Goal: Task Accomplishment & Management: Use online tool/utility

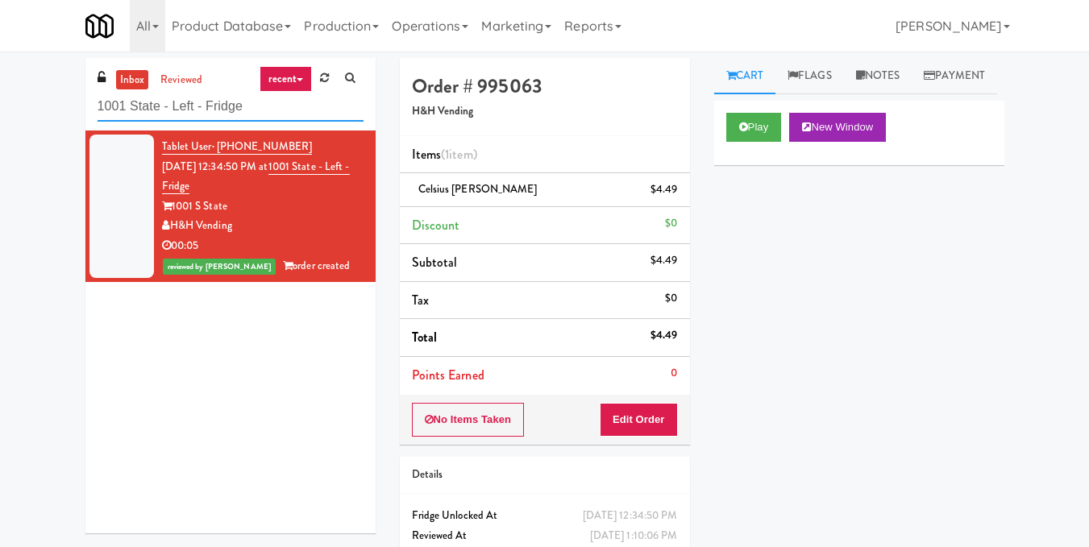
drag, startPoint x: 0, startPoint y: 0, endPoint x: 81, endPoint y: 116, distance: 141.8
click at [81, 116] on div "inbox reviewed recent all unclear take inventory issue suspicious failed recent…" at bounding box center [230, 302] width 314 height 488
paste input "Rising Sun - Drinks"
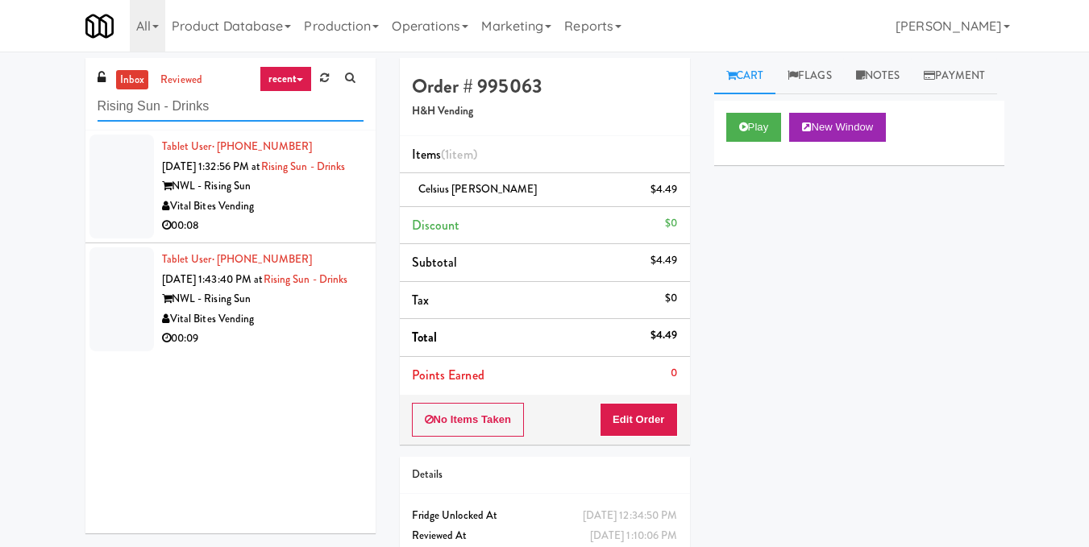
type input "Rising Sun - Drinks"
click at [323, 197] on div "NWL - Rising Sun" at bounding box center [262, 186] width 201 height 20
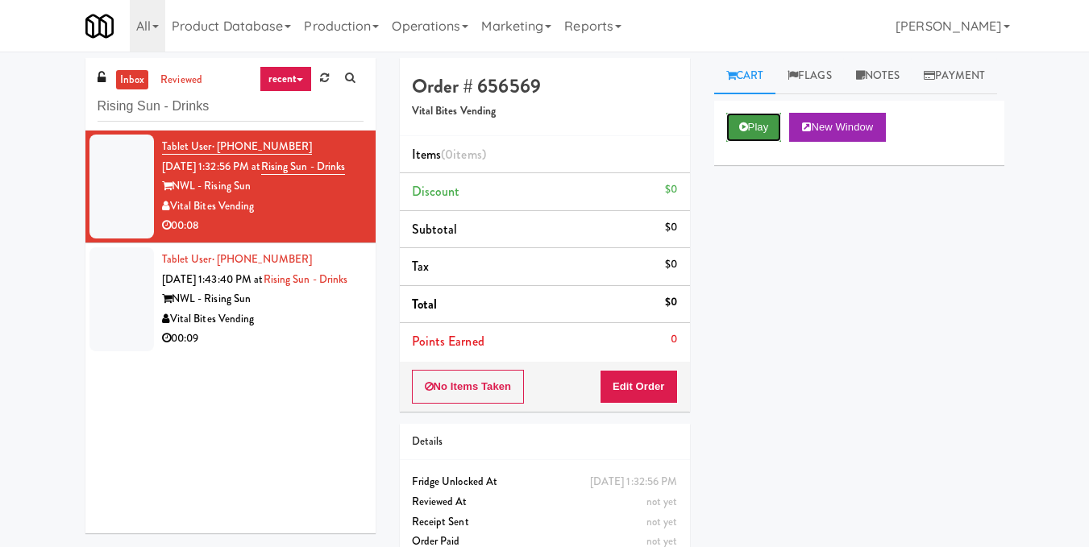
click at [749, 142] on button "Play" at bounding box center [754, 127] width 56 height 29
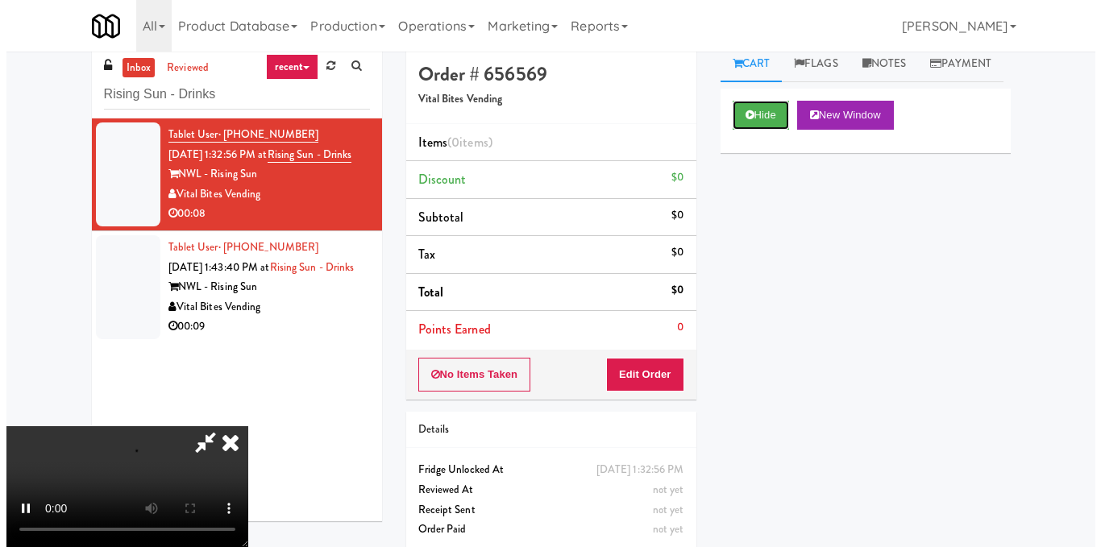
scroll to position [52, 0]
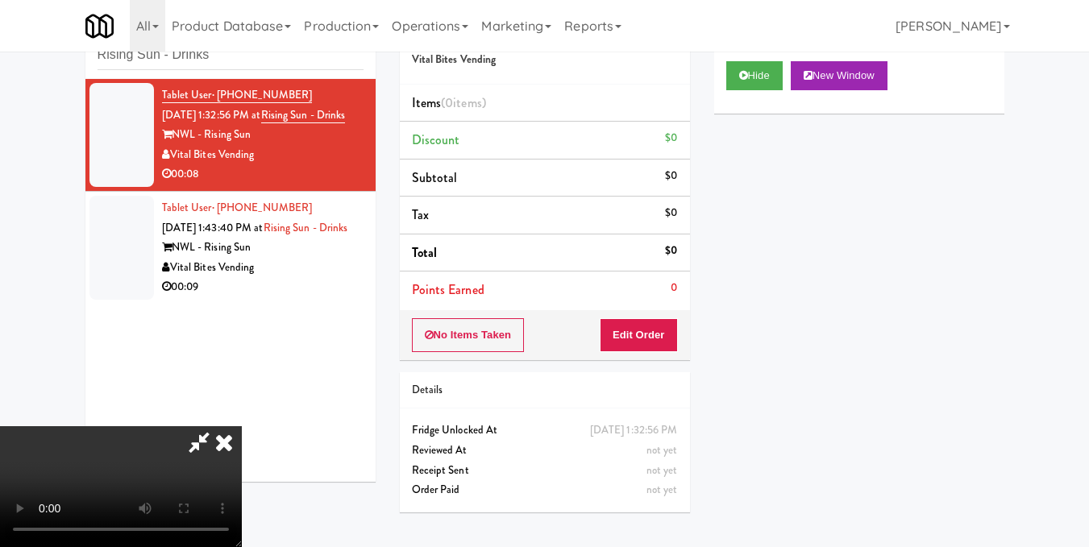
drag, startPoint x: 434, startPoint y: 457, endPoint x: 540, endPoint y: 450, distance: 106.6
drag, startPoint x: 540, startPoint y: 450, endPoint x: 301, endPoint y: 402, distance: 243.2
click at [242, 426] on video at bounding box center [121, 486] width 242 height 121
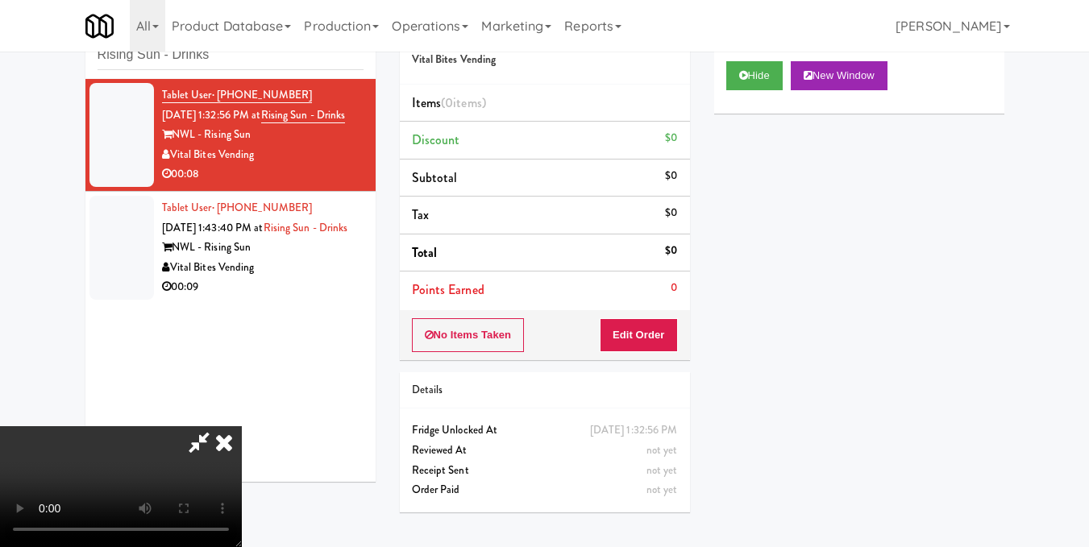
click at [242, 426] on video at bounding box center [121, 486] width 242 height 121
click at [658, 333] on button "Edit Order" at bounding box center [639, 335] width 78 height 34
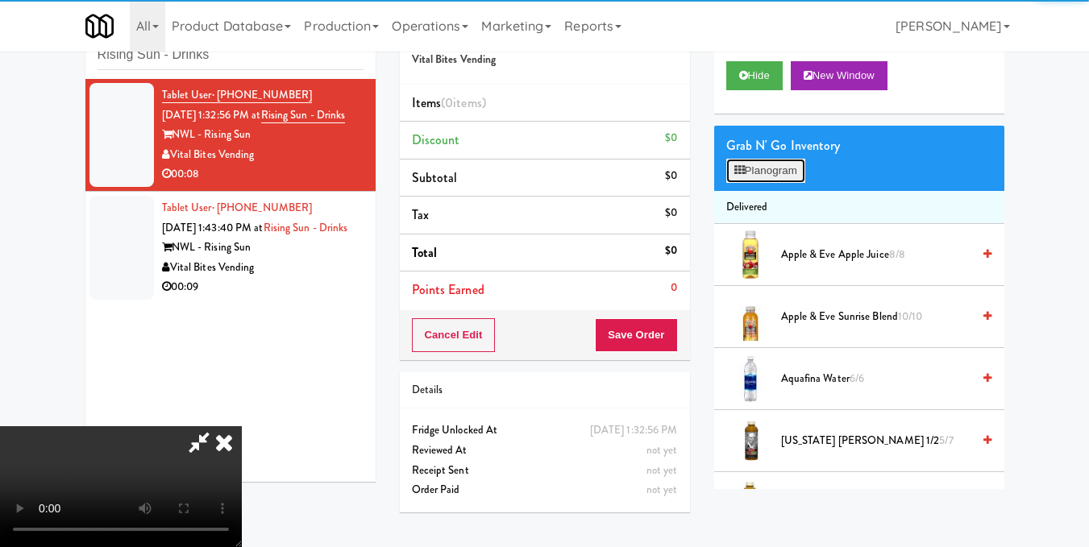
click at [760, 183] on button "Planogram" at bounding box center [765, 171] width 79 height 24
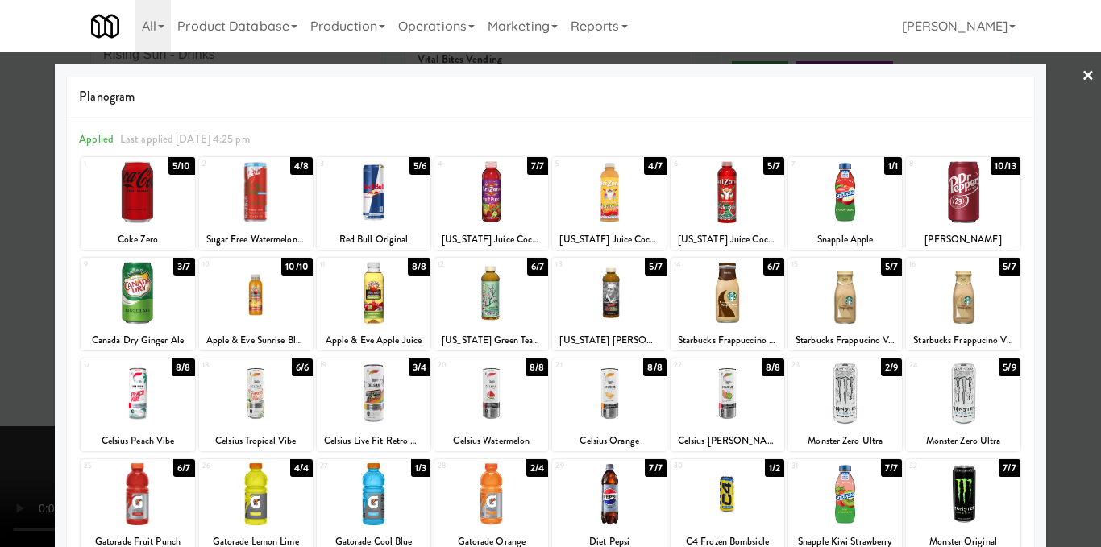
click at [376, 210] on div at bounding box center [374, 192] width 114 height 62
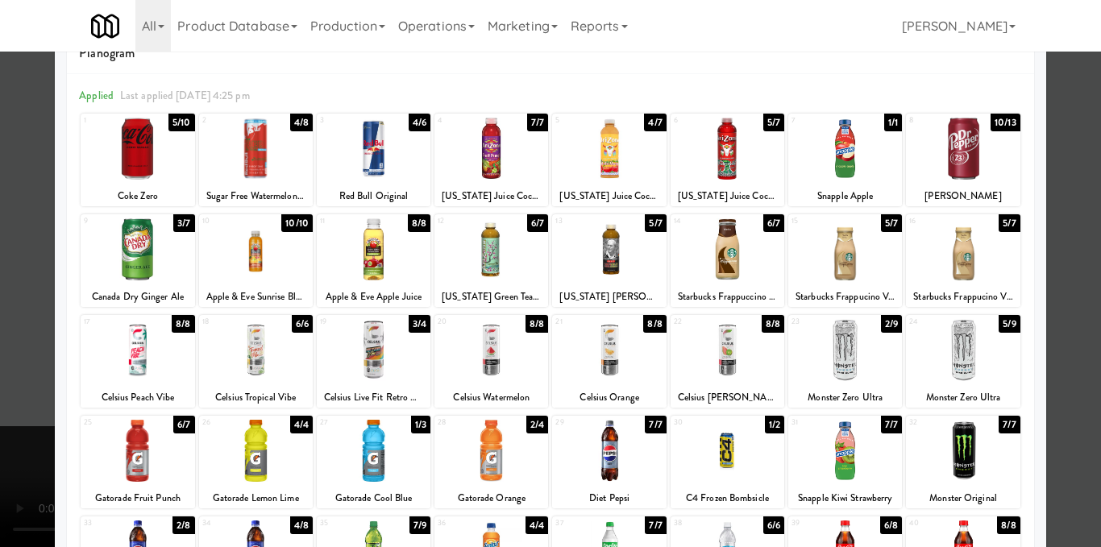
scroll to position [242, 0]
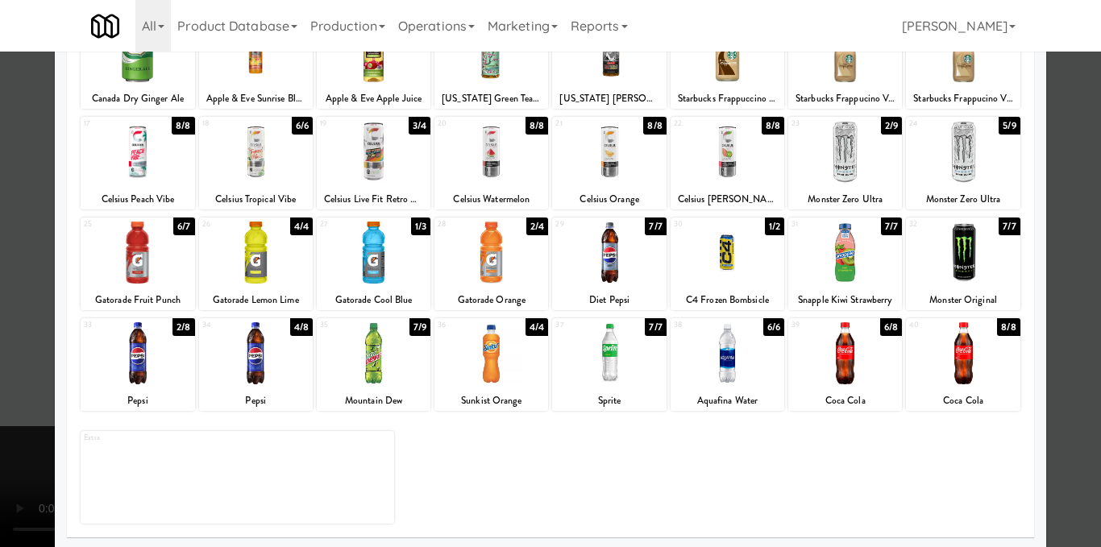
click at [371, 364] on div at bounding box center [374, 353] width 114 height 62
click at [1071, 271] on div at bounding box center [550, 273] width 1101 height 547
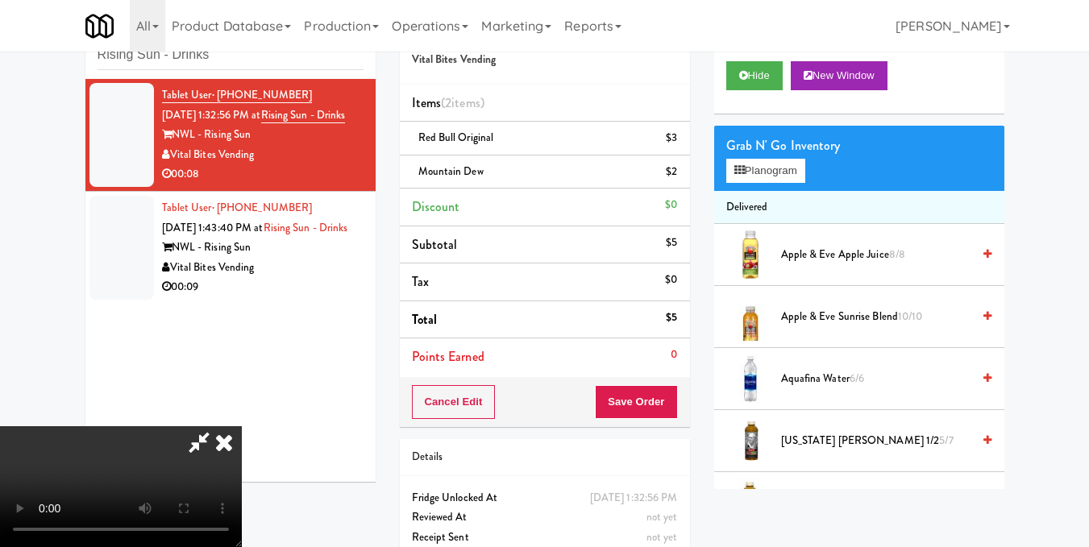
click at [242, 426] on icon at bounding box center [223, 442] width 35 height 32
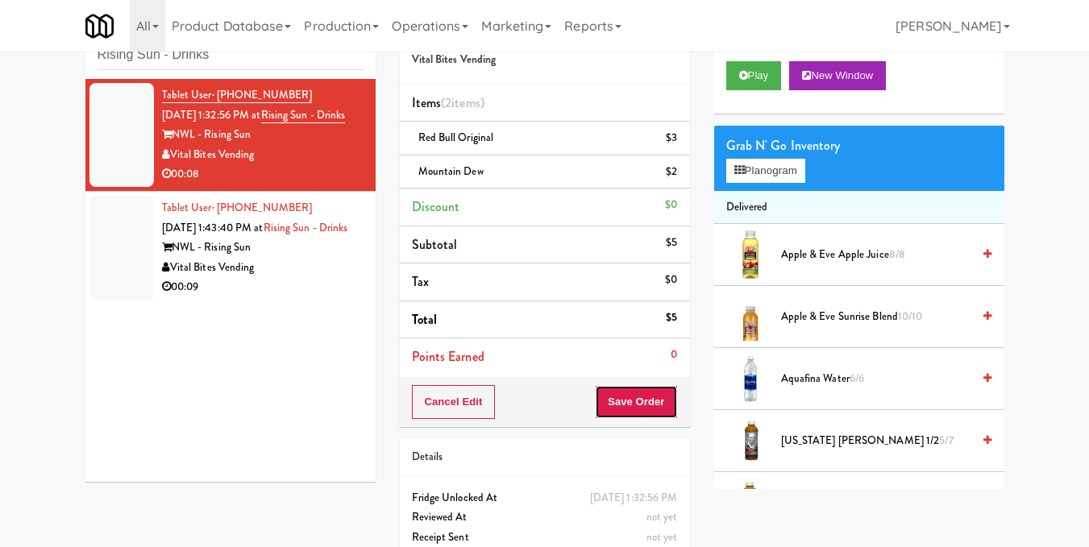
click at [640, 403] on button "Save Order" at bounding box center [636, 402] width 82 height 34
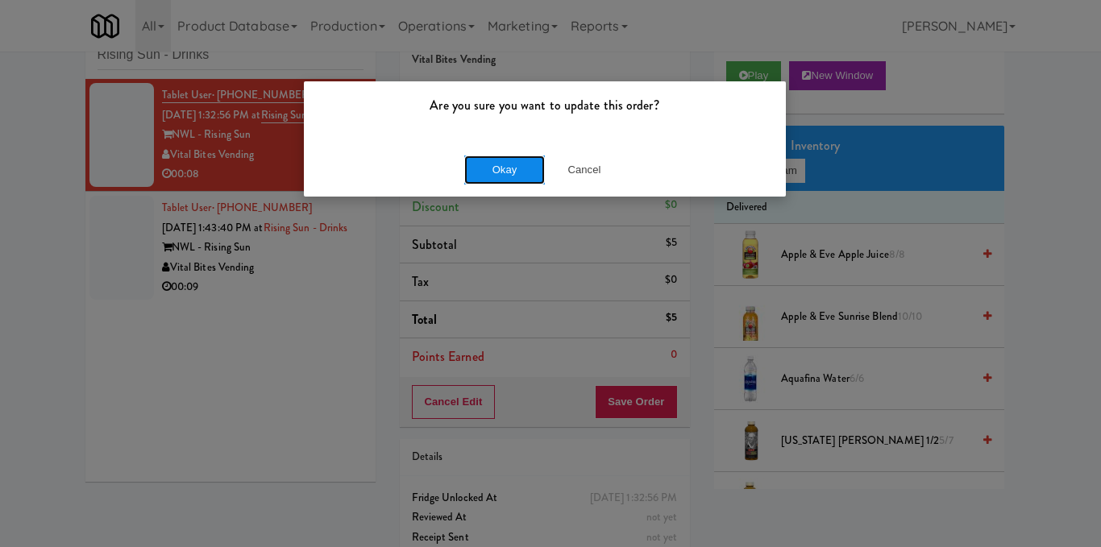
click at [494, 166] on button "Okay" at bounding box center [504, 170] width 81 height 29
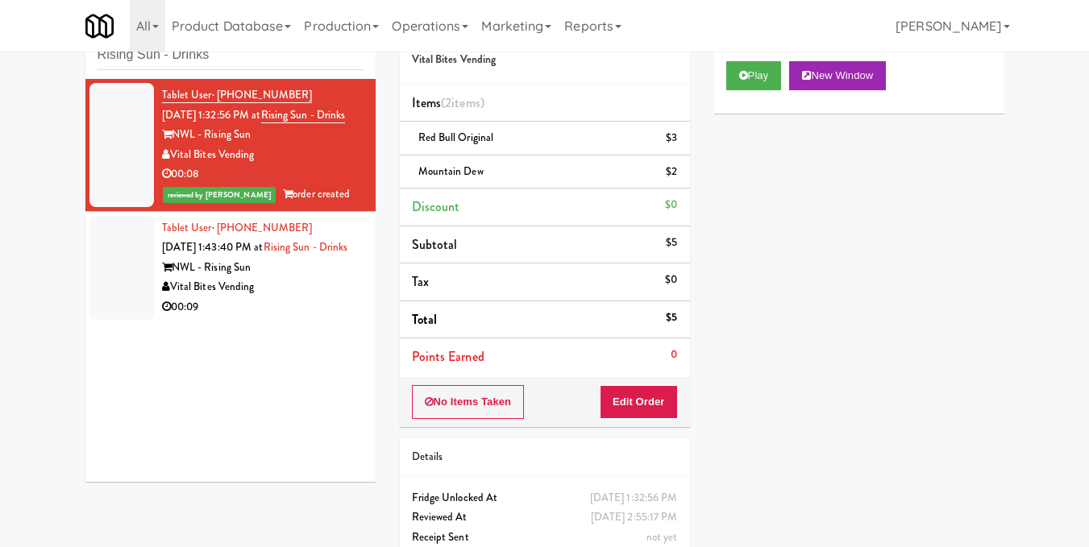
click at [325, 318] on div "00:09" at bounding box center [262, 307] width 201 height 20
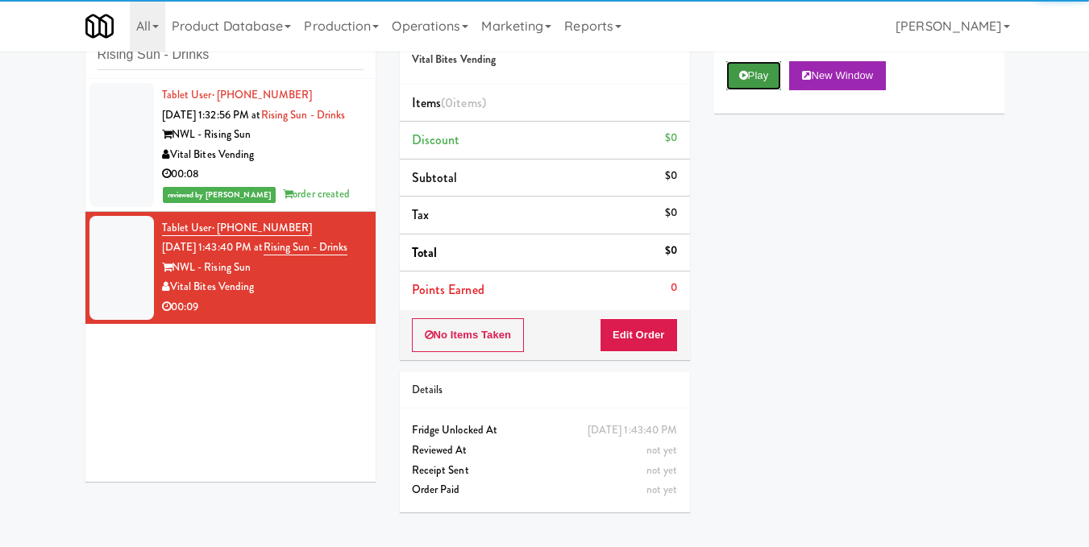
click at [741, 81] on icon at bounding box center [743, 75] width 9 height 10
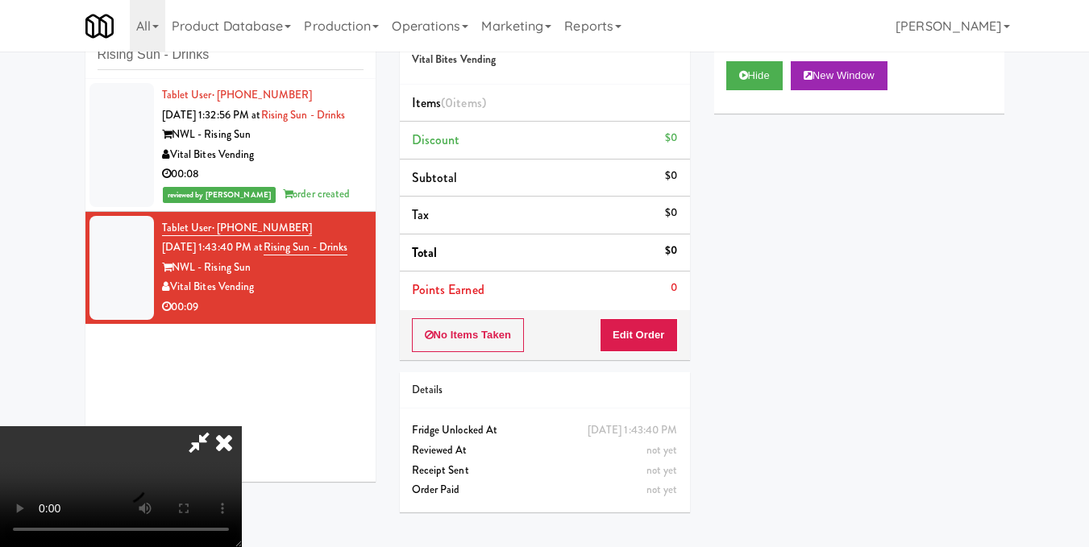
drag, startPoint x: 488, startPoint y: 372, endPoint x: 489, endPoint y: 441, distance: 69.3
click at [242, 426] on video at bounding box center [121, 486] width 242 height 121
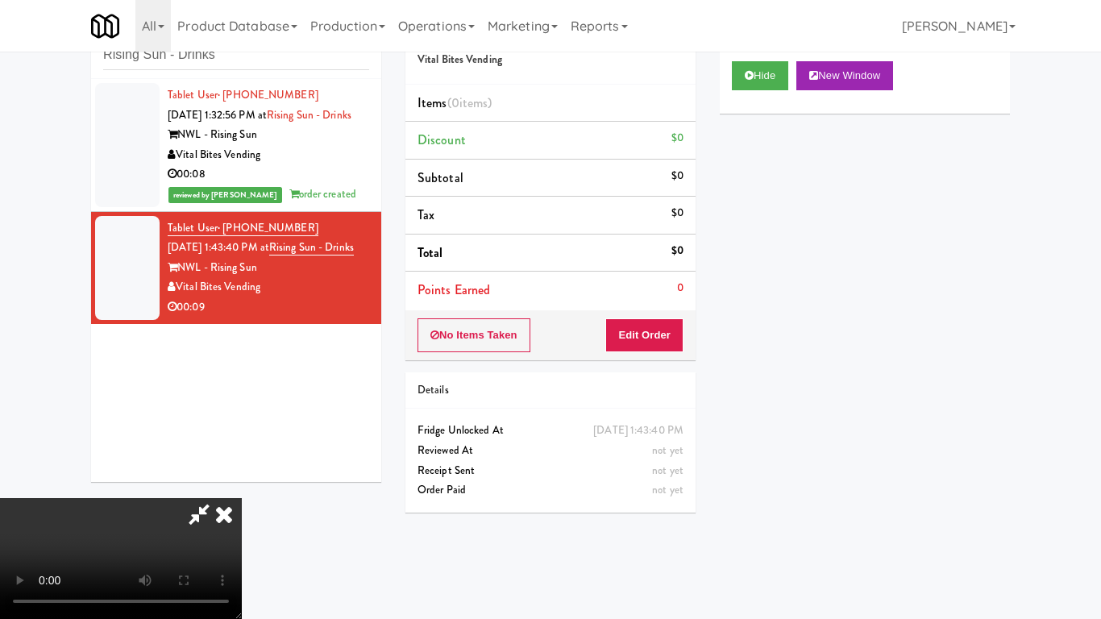
click at [242, 498] on video at bounding box center [121, 558] width 242 height 121
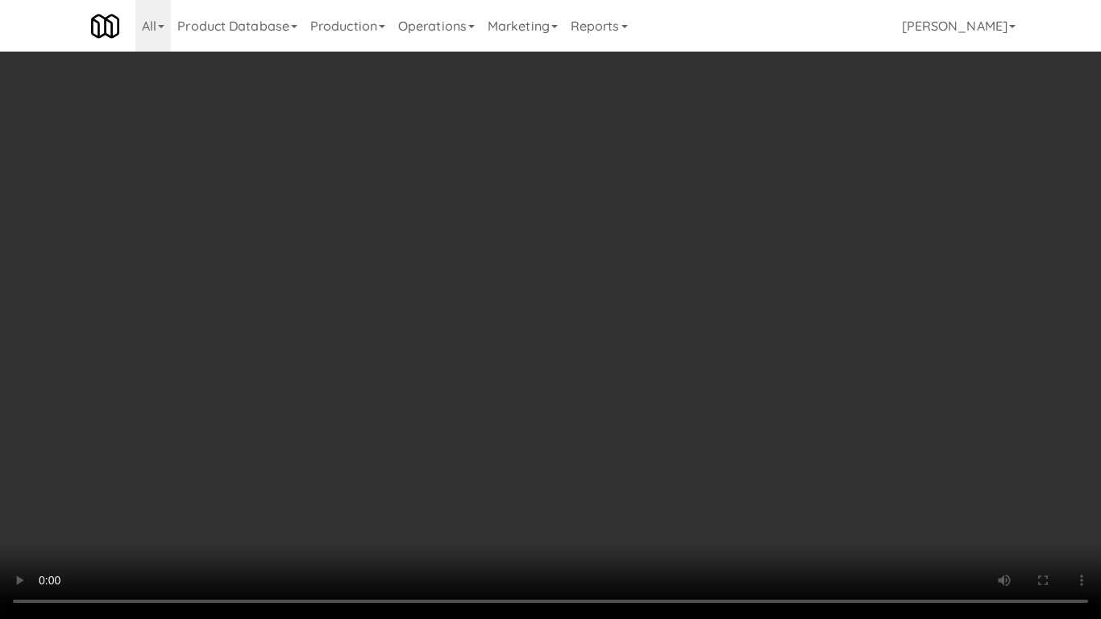
click at [675, 415] on video at bounding box center [550, 309] width 1101 height 619
click at [666, 398] on video at bounding box center [550, 309] width 1101 height 619
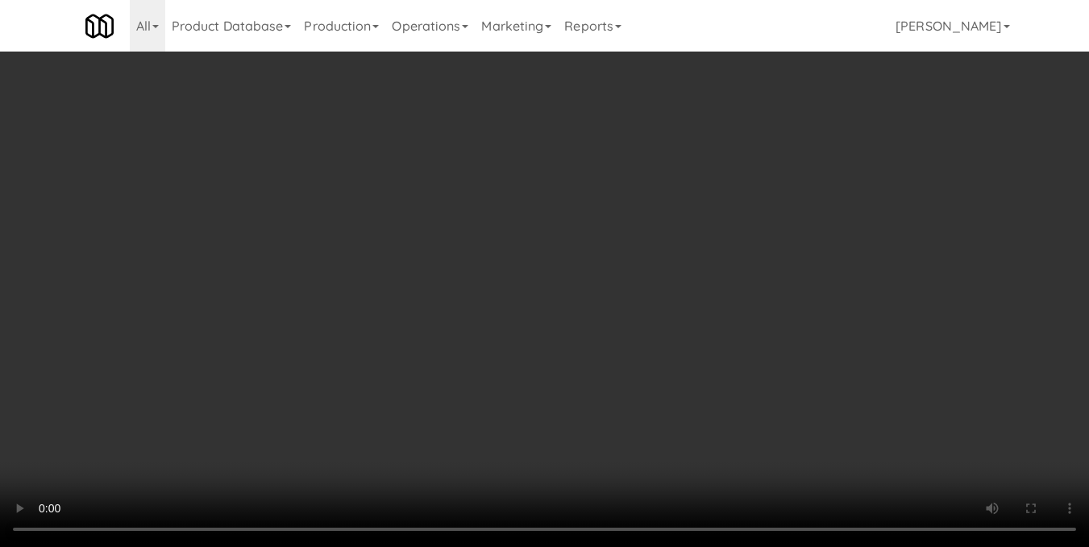
click at [679, 339] on div "No Items Taken Edit Order" at bounding box center [545, 335] width 290 height 50
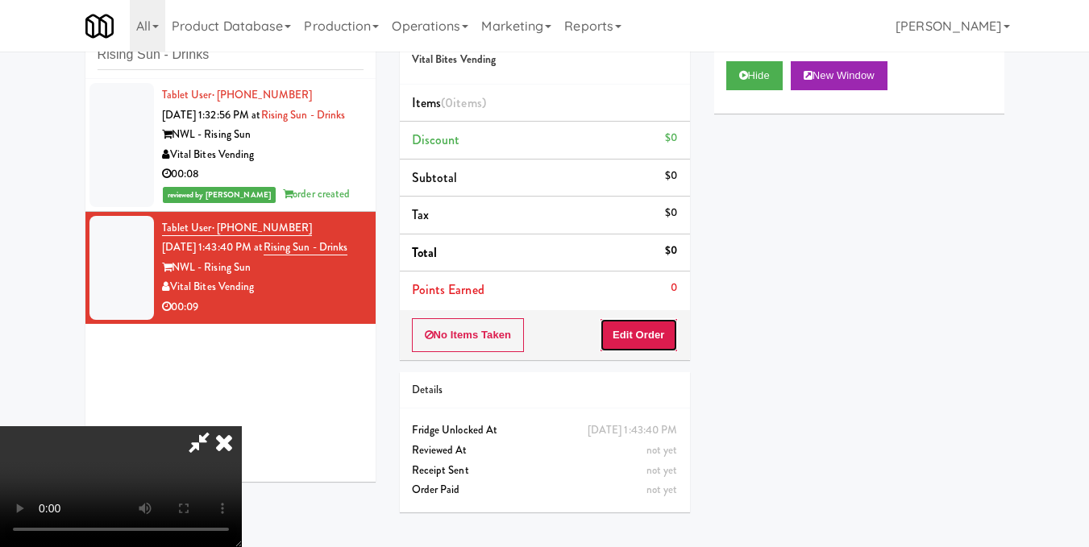
click at [670, 341] on button "Edit Order" at bounding box center [639, 335] width 78 height 34
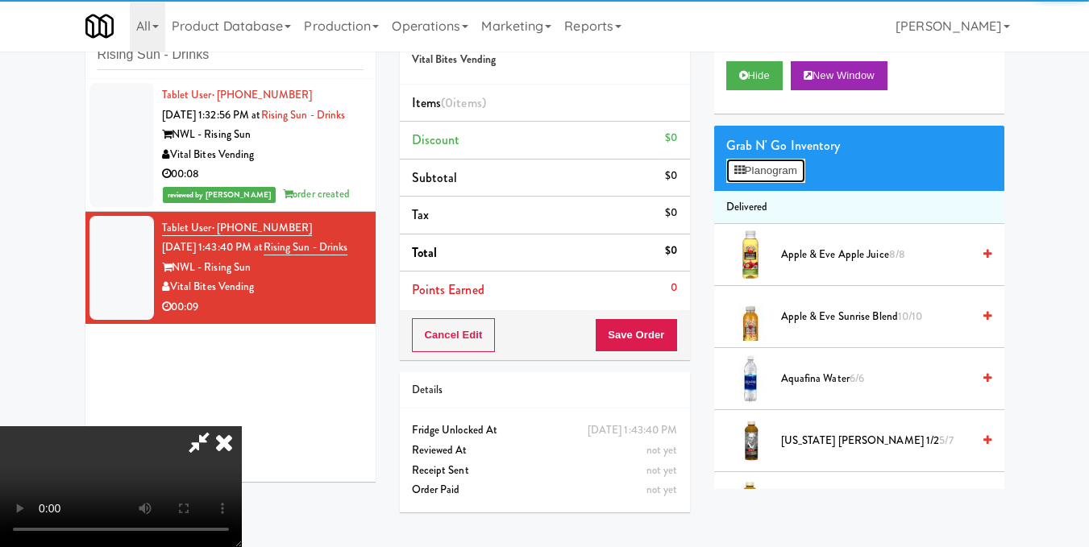
click at [736, 176] on icon at bounding box center [739, 170] width 10 height 10
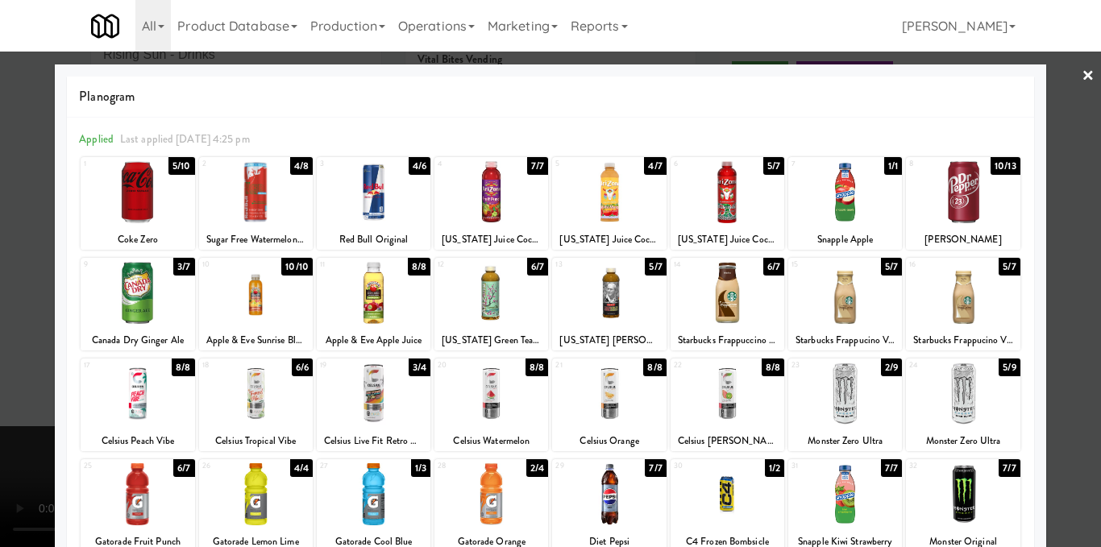
click at [613, 303] on div at bounding box center [609, 293] width 114 height 62
click at [1065, 334] on div at bounding box center [550, 273] width 1101 height 547
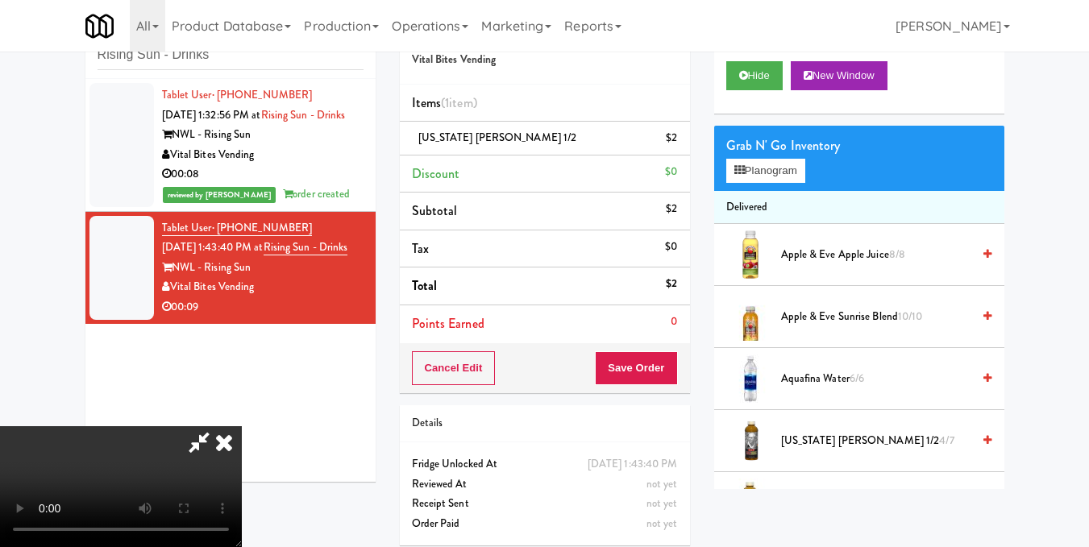
click at [242, 426] on video at bounding box center [121, 486] width 242 height 121
click at [242, 426] on icon at bounding box center [223, 442] width 35 height 32
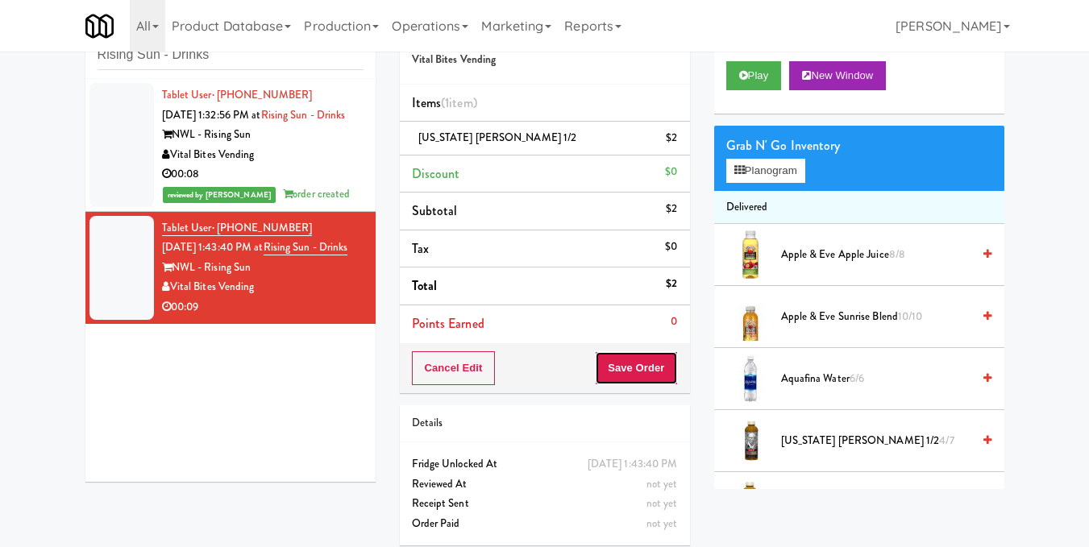
click at [646, 374] on button "Save Order" at bounding box center [636, 368] width 82 height 34
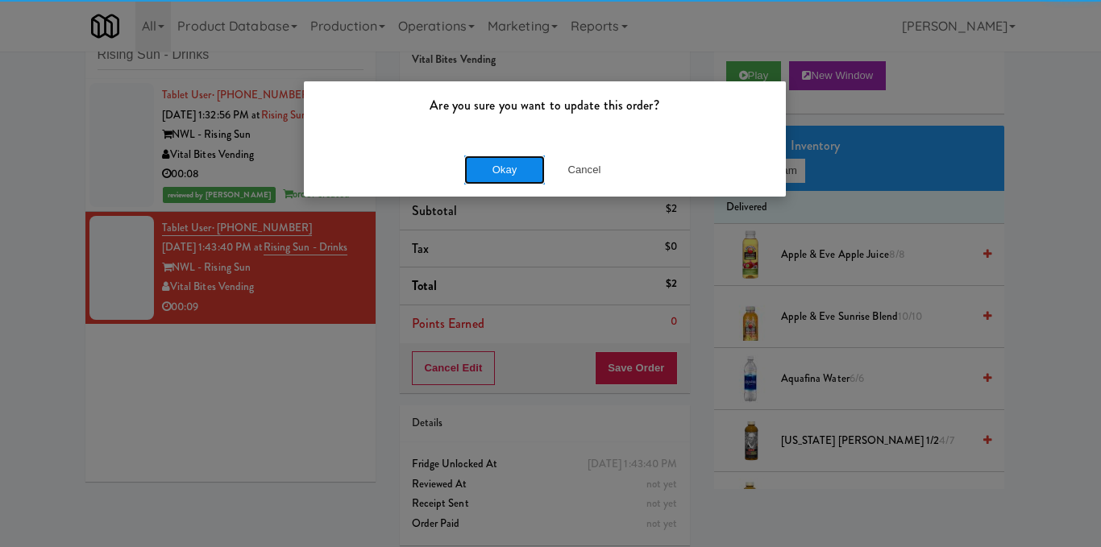
click at [488, 164] on button "Okay" at bounding box center [504, 170] width 81 height 29
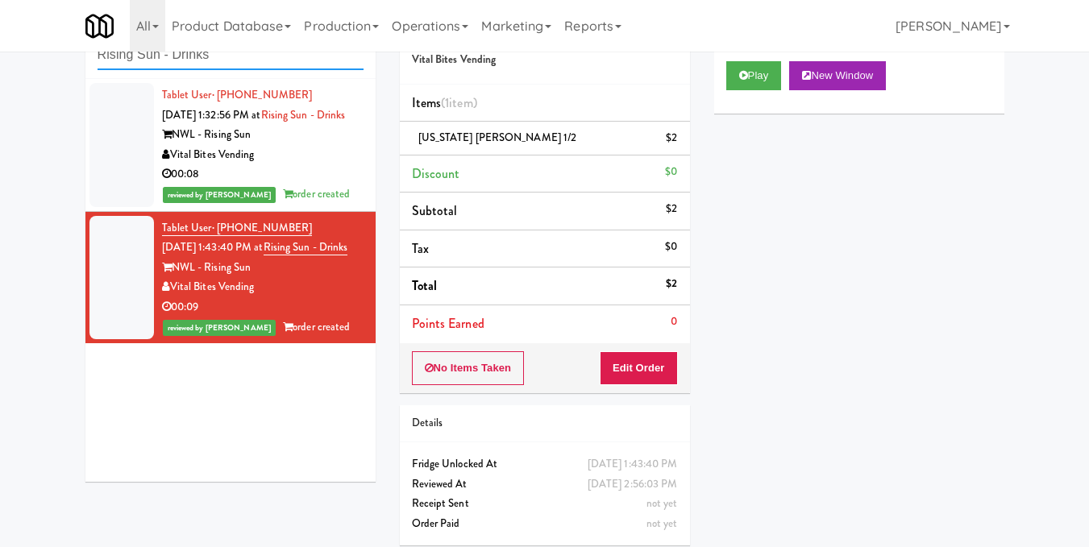
drag, startPoint x: 276, startPoint y: 58, endPoint x: 0, endPoint y: 38, distance: 276.4
click at [0, 38] on body "Are you sure you want to update this order? Okay Cancel Okay Are you sure you w…" at bounding box center [544, 273] width 1089 height 547
paste input "The Vue - Cooler"
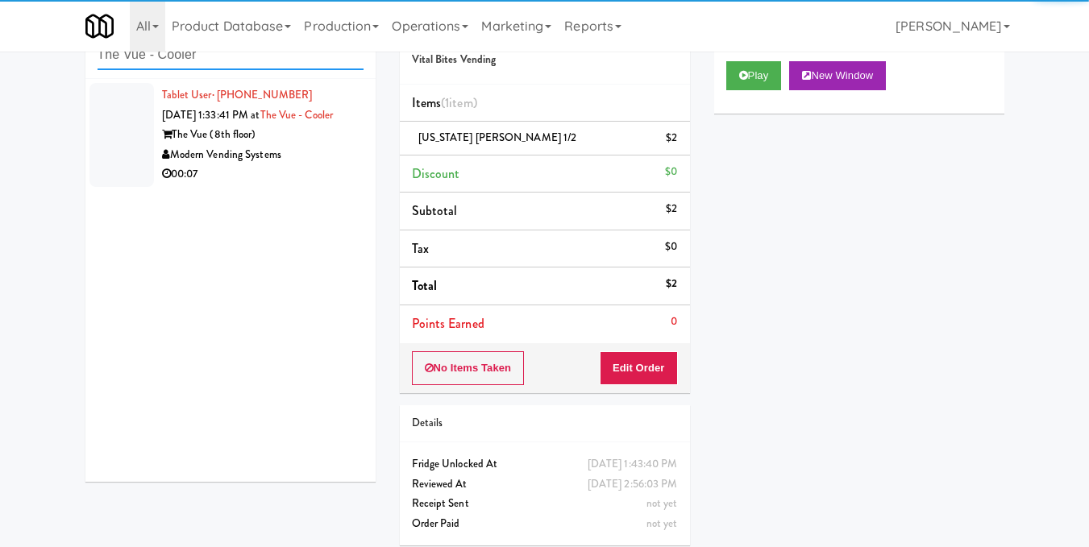
type input "The Vue - Cooler"
click at [338, 185] on div "00:07" at bounding box center [262, 174] width 201 height 20
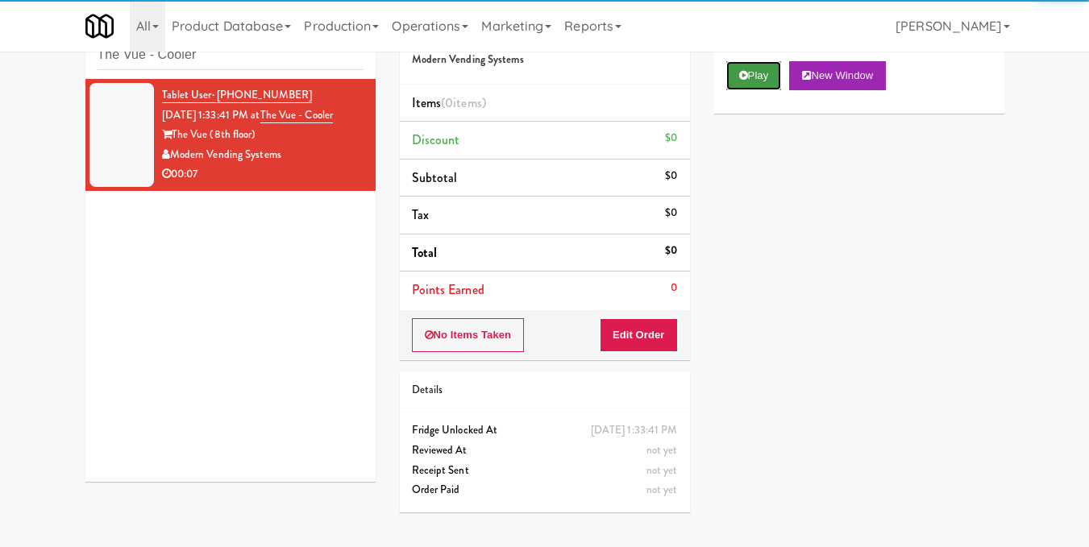
click at [772, 90] on button "Play" at bounding box center [754, 75] width 56 height 29
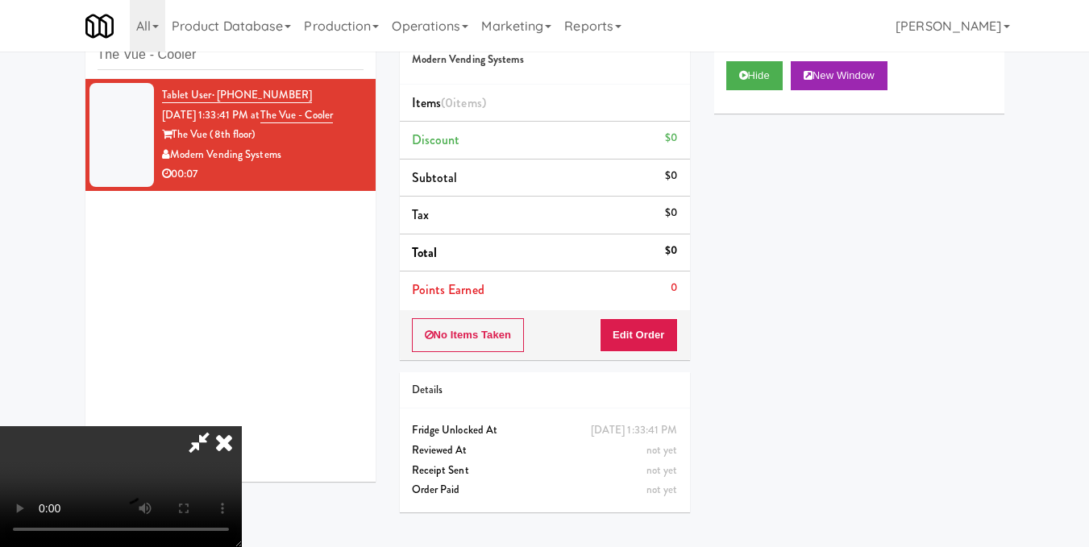
click at [242, 426] on video at bounding box center [121, 486] width 242 height 121
drag, startPoint x: 665, startPoint y: 331, endPoint x: 690, endPoint y: 318, distance: 28.5
click at [666, 331] on button "Edit Order" at bounding box center [639, 335] width 78 height 34
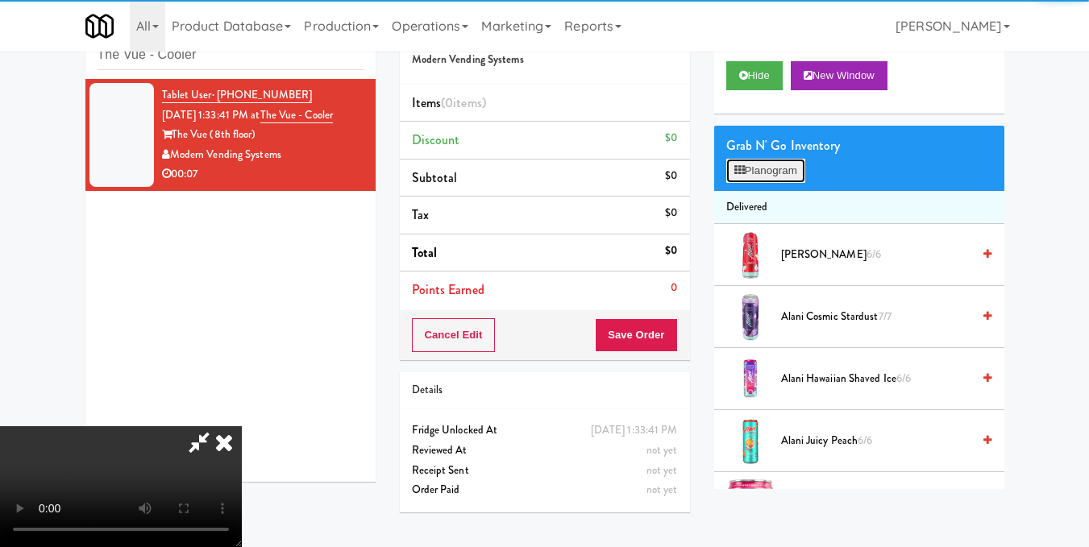
click at [762, 183] on button "Planogram" at bounding box center [765, 171] width 79 height 24
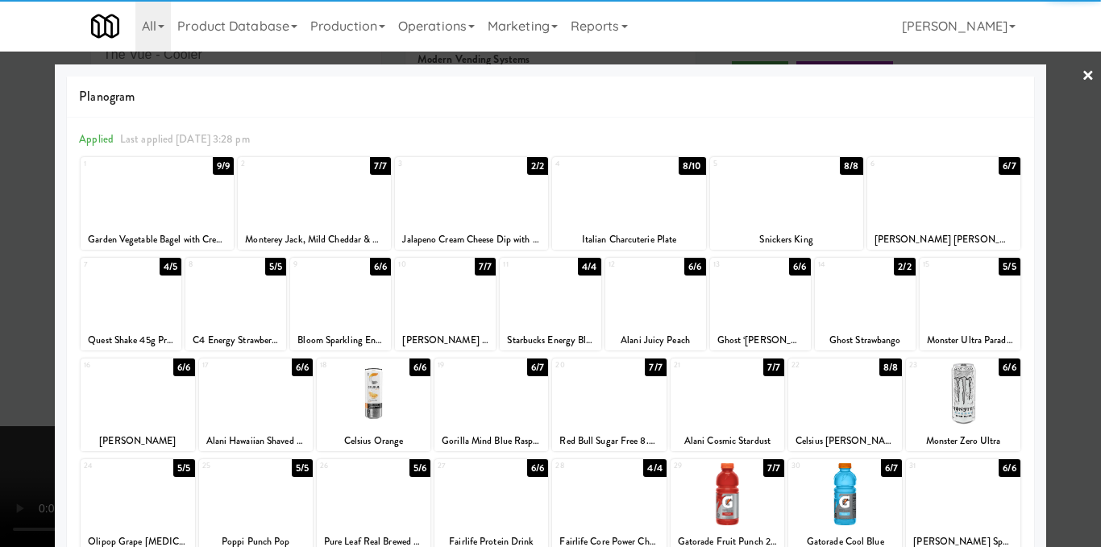
scroll to position [81, 0]
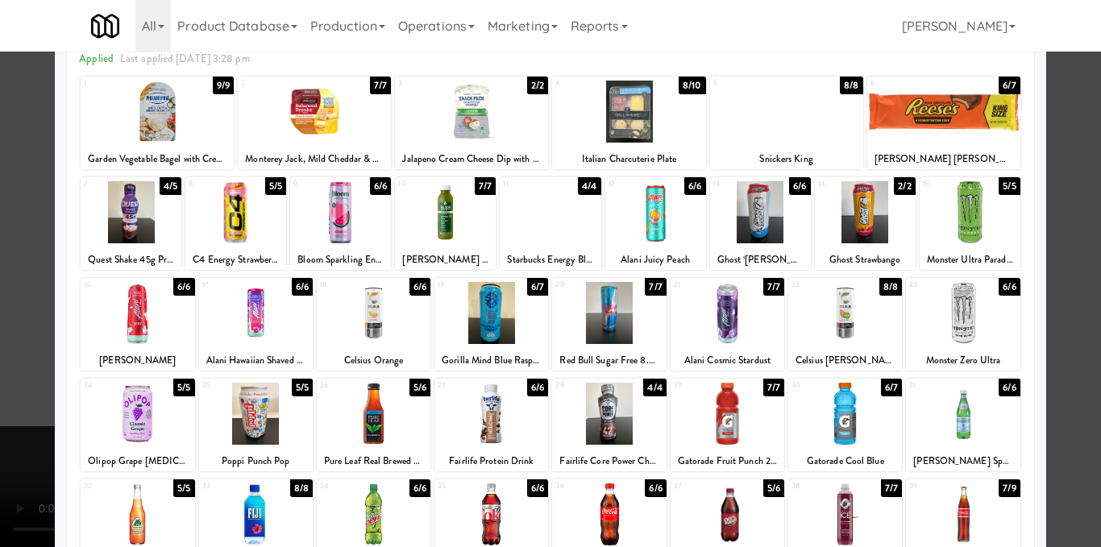
click at [496, 315] on div at bounding box center [491, 313] width 114 height 62
click at [1060, 280] on div at bounding box center [550, 273] width 1101 height 547
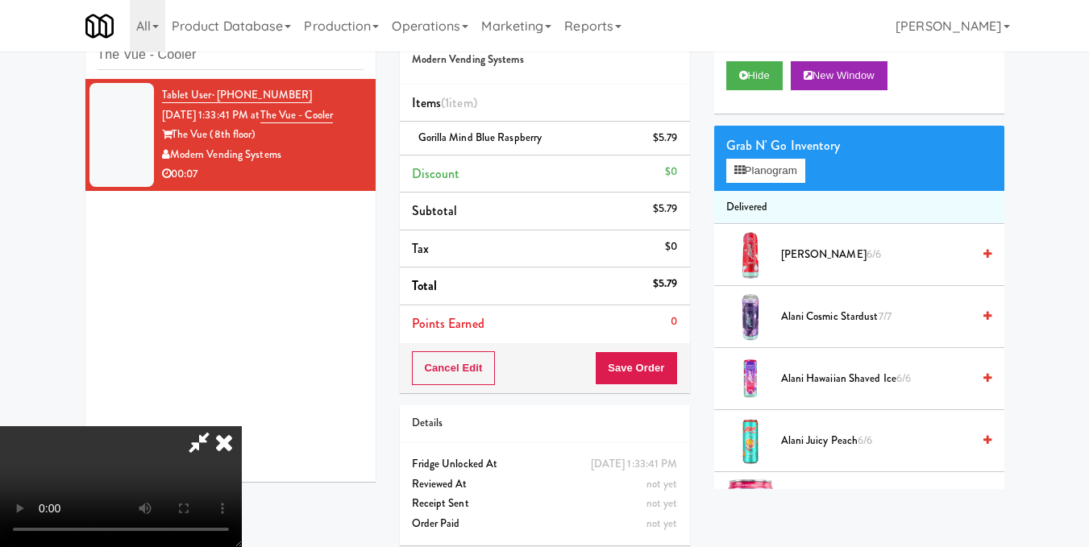
click at [242, 426] on video at bounding box center [121, 486] width 242 height 121
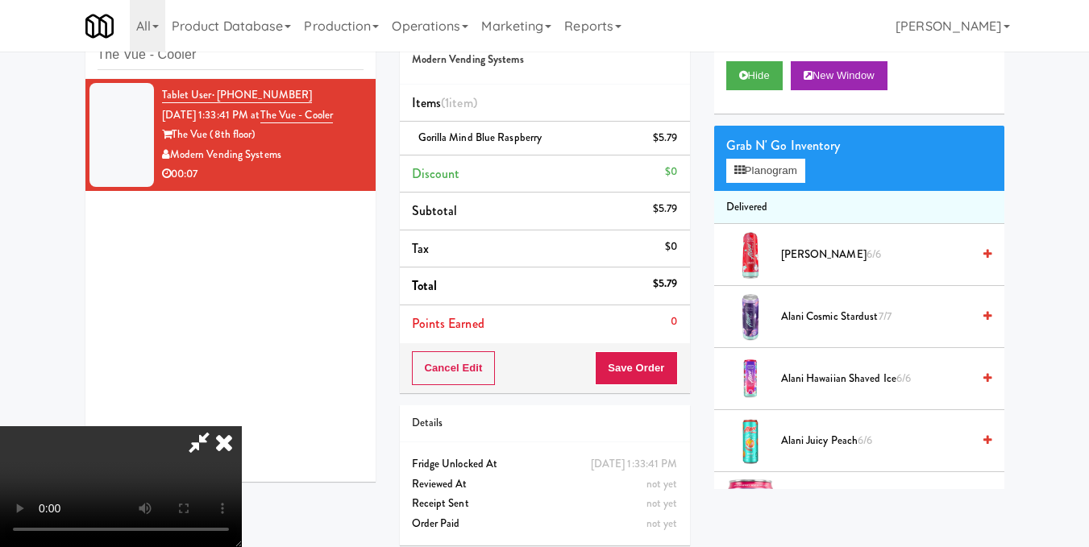
click at [242, 426] on icon at bounding box center [223, 442] width 35 height 32
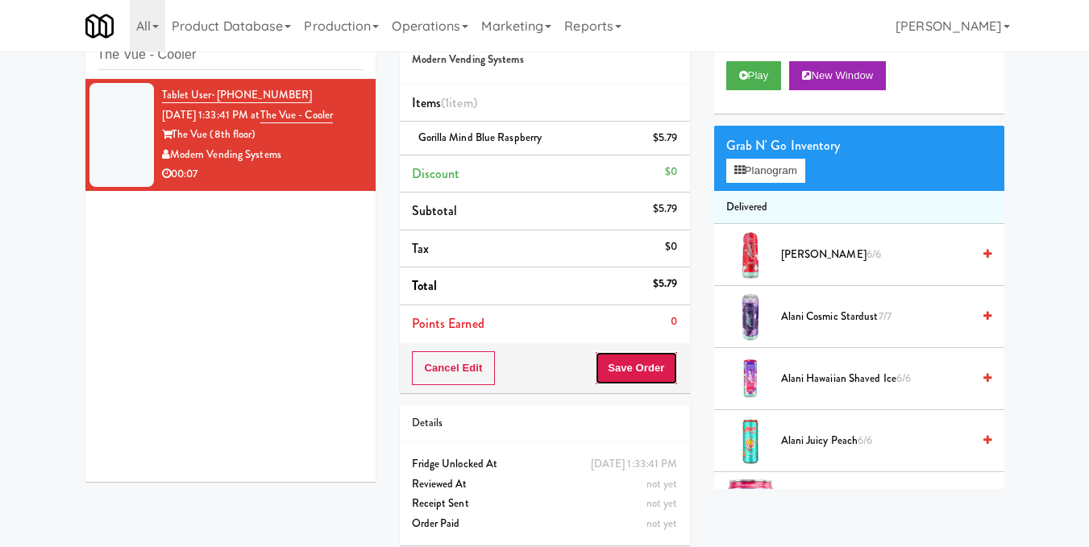
click at [617, 362] on button "Save Order" at bounding box center [636, 368] width 82 height 34
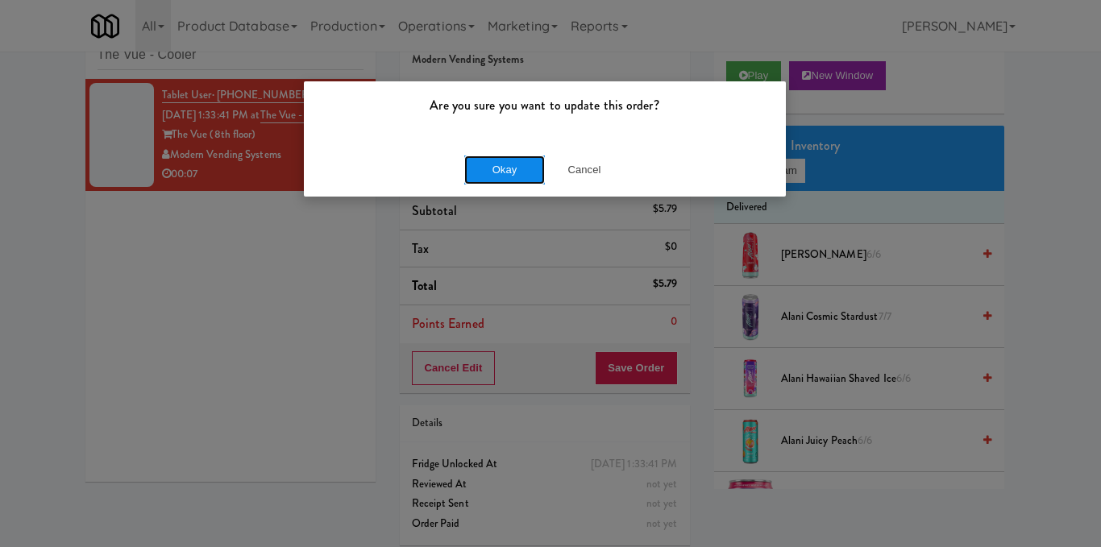
click at [506, 167] on button "Okay" at bounding box center [504, 170] width 81 height 29
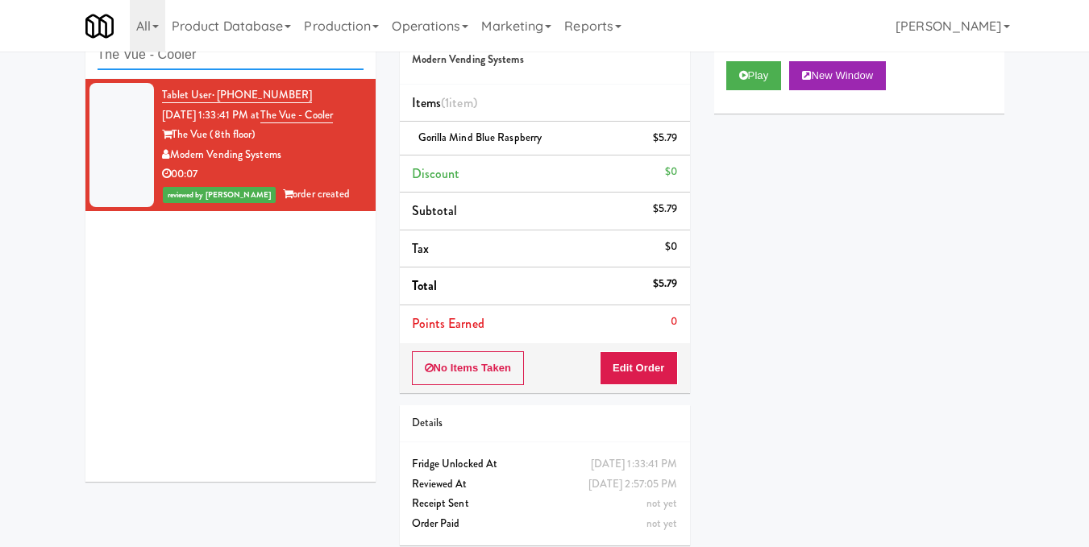
drag, startPoint x: 238, startPoint y: 60, endPoint x: 46, endPoint y: 70, distance: 192.1
click at [46, 70] on div "inbox reviewed recent all unclear take inventory issue suspicious failed recent…" at bounding box center [544, 281] width 1089 height 551
paste input "1130 N Dearborn - Left - Fridge"
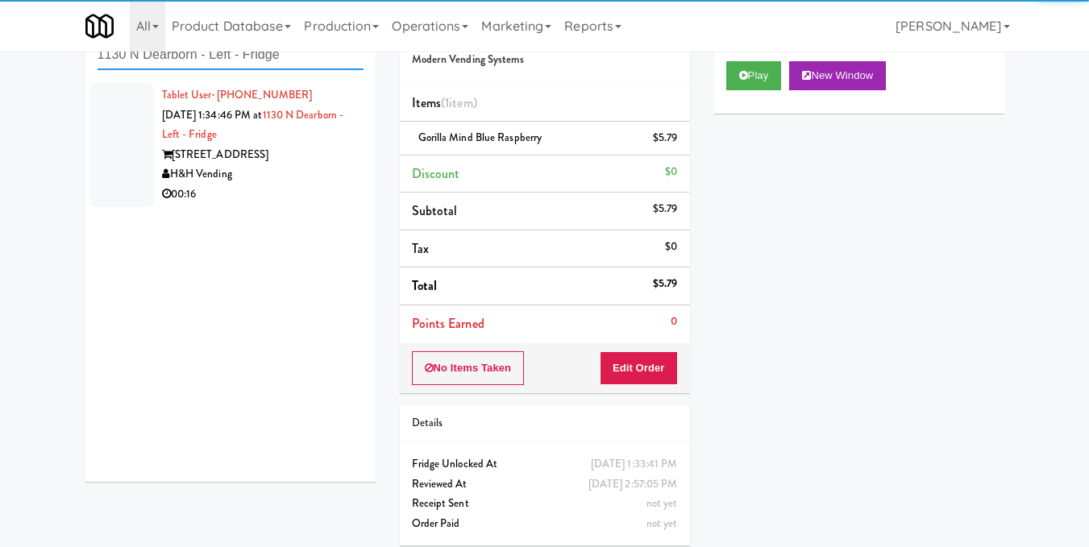
type input "1130 N Dearborn - Left - Fridge"
click at [308, 197] on div "00:16" at bounding box center [262, 195] width 201 height 20
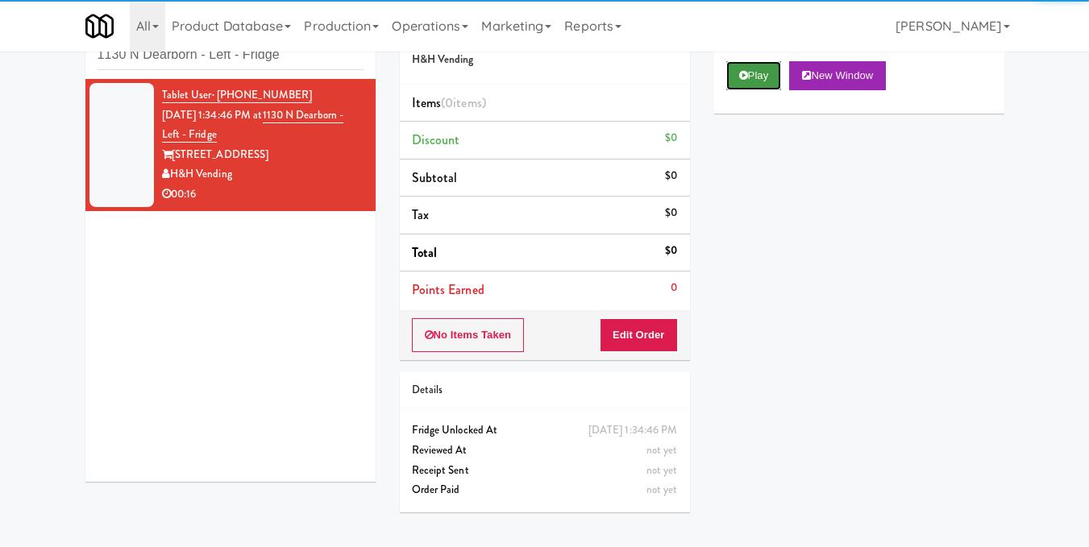
click at [749, 90] on button "Play" at bounding box center [754, 75] width 56 height 29
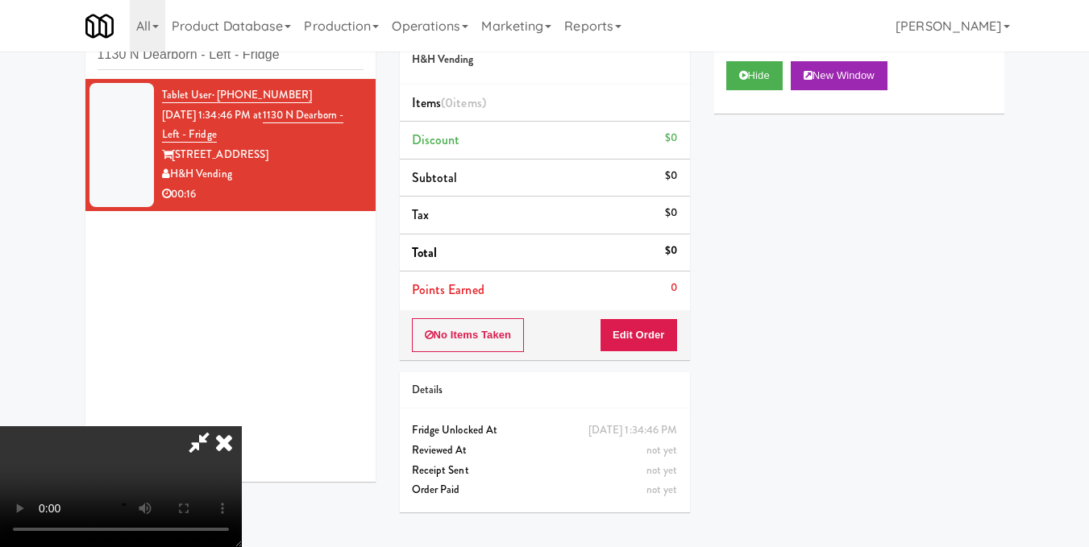
click at [242, 426] on video at bounding box center [121, 486] width 242 height 121
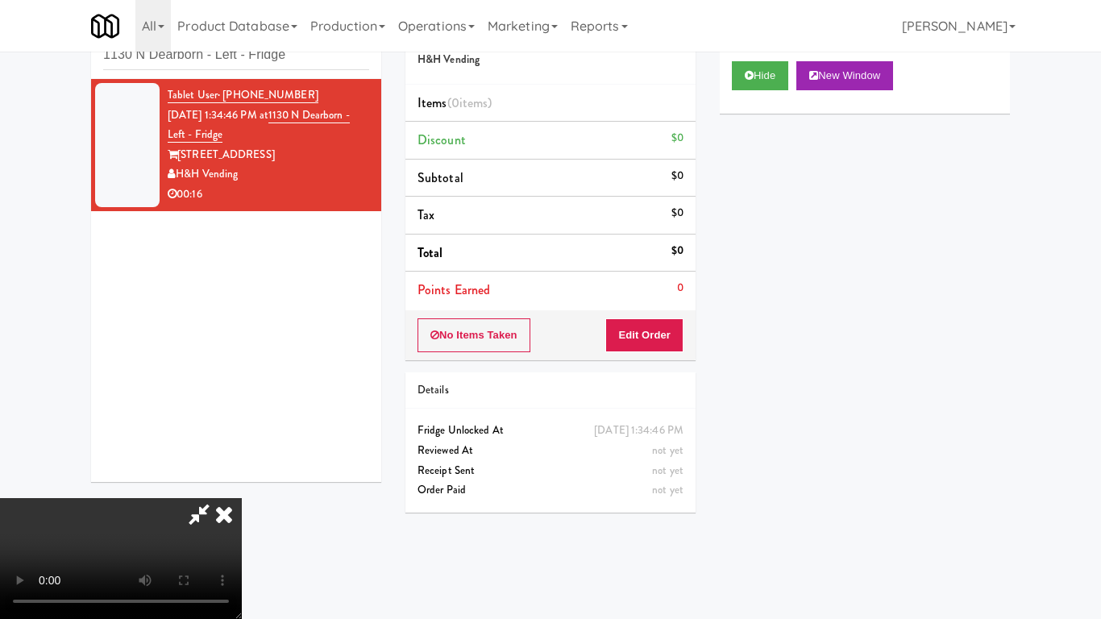
click at [242, 498] on video at bounding box center [121, 558] width 242 height 121
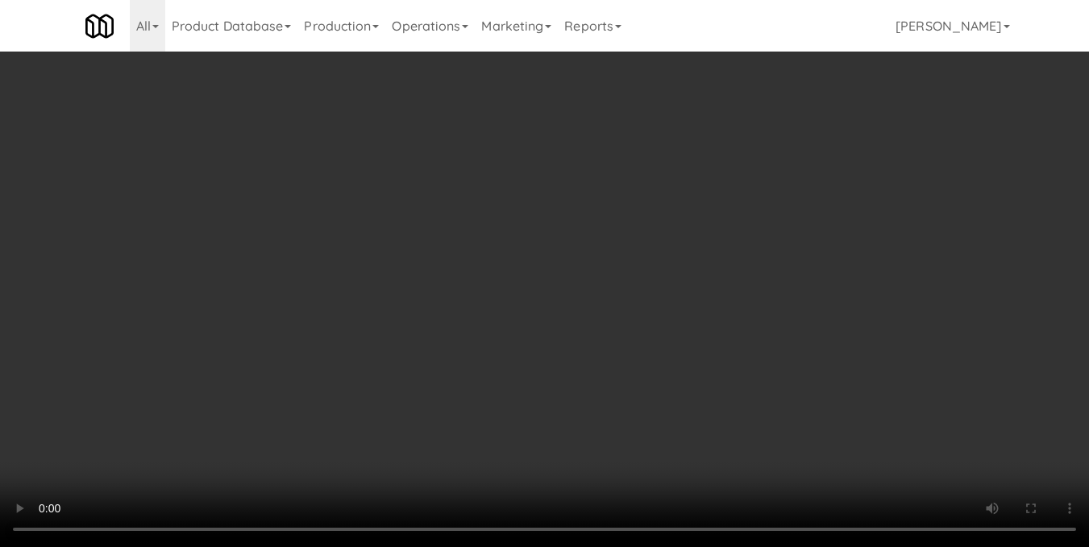
drag, startPoint x: 317, startPoint y: 333, endPoint x: 315, endPoint y: 400, distance: 66.9
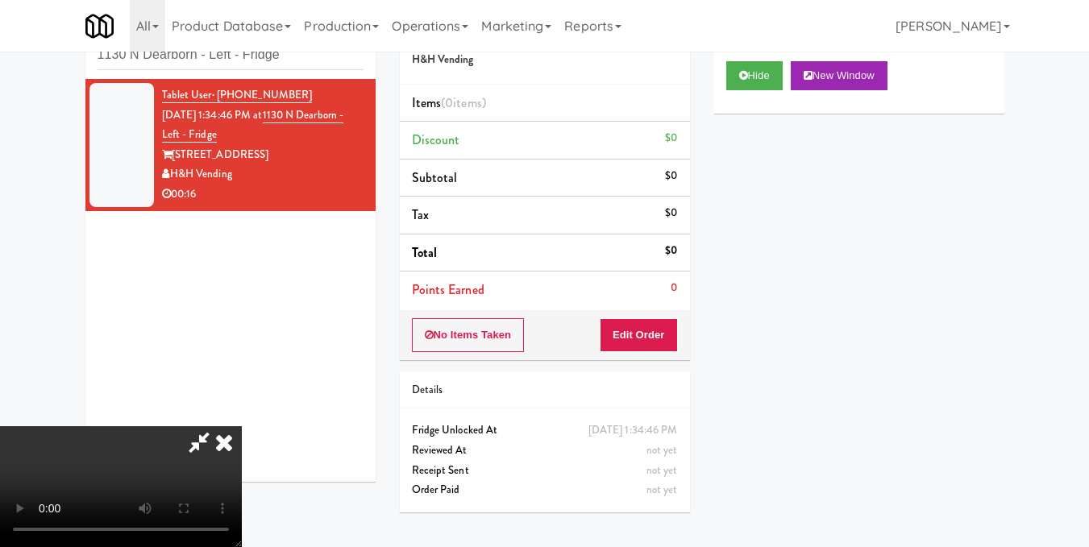
click at [242, 426] on video at bounding box center [121, 486] width 242 height 121
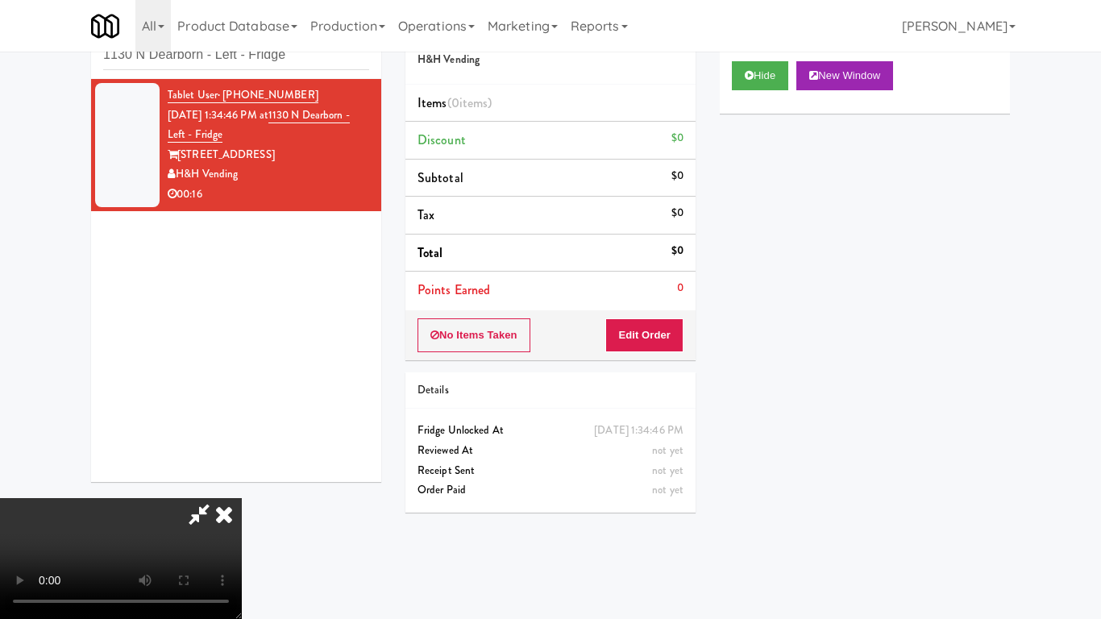
click at [242, 498] on video at bounding box center [121, 558] width 242 height 121
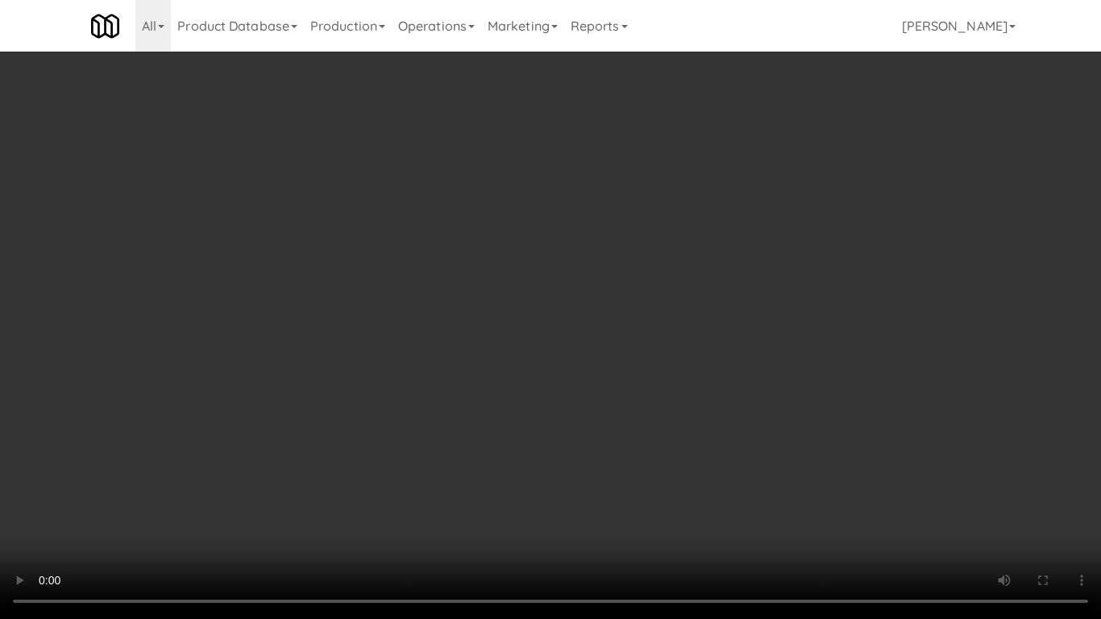
click at [350, 402] on video at bounding box center [550, 309] width 1101 height 619
click at [350, 403] on video at bounding box center [550, 309] width 1101 height 619
click at [349, 405] on video at bounding box center [550, 309] width 1101 height 619
click at [355, 413] on video at bounding box center [550, 309] width 1101 height 619
click at [356, 413] on video at bounding box center [550, 309] width 1101 height 619
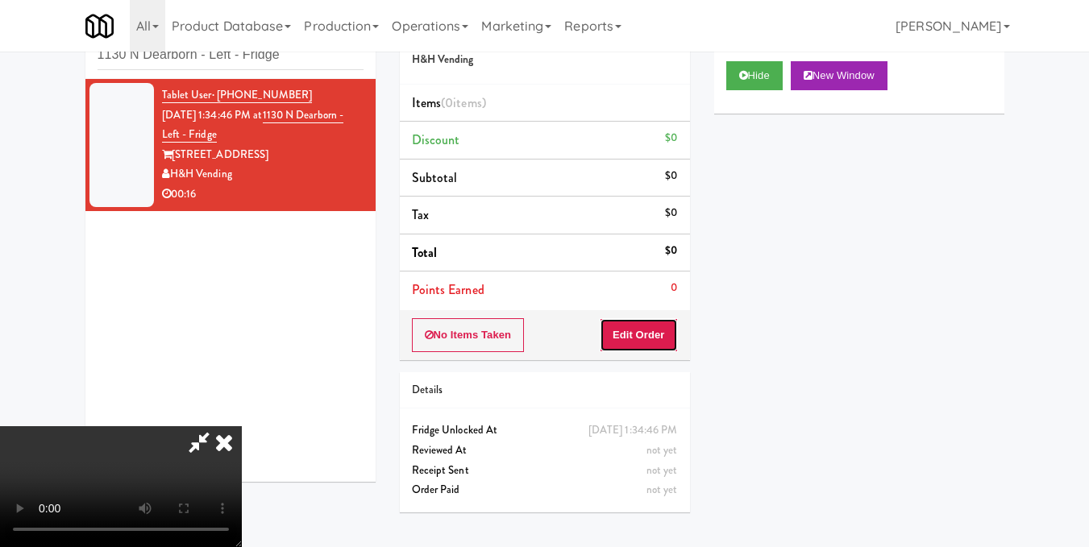
click at [660, 337] on button "Edit Order" at bounding box center [639, 335] width 78 height 34
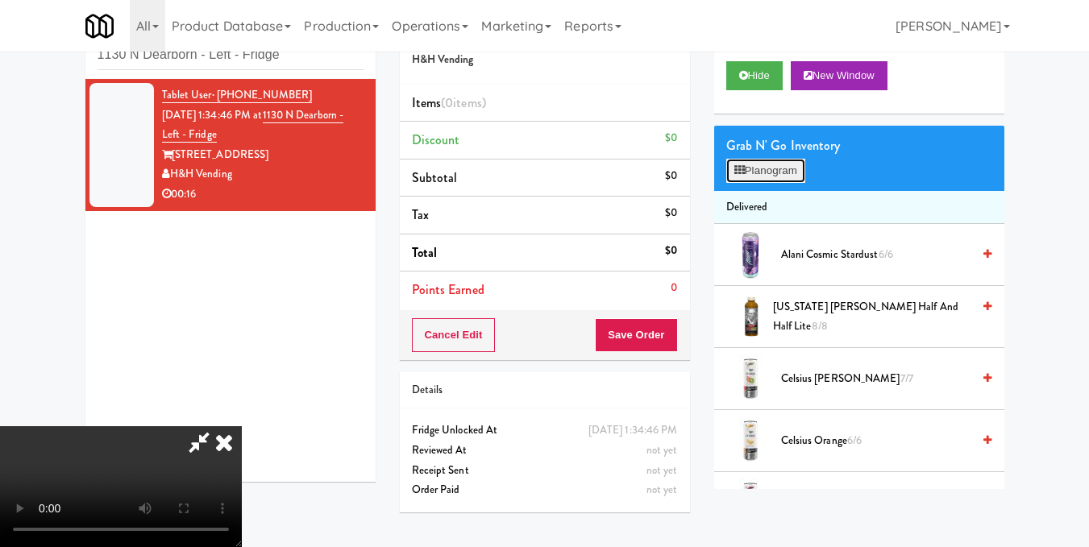
click at [754, 183] on button "Planogram" at bounding box center [765, 171] width 79 height 24
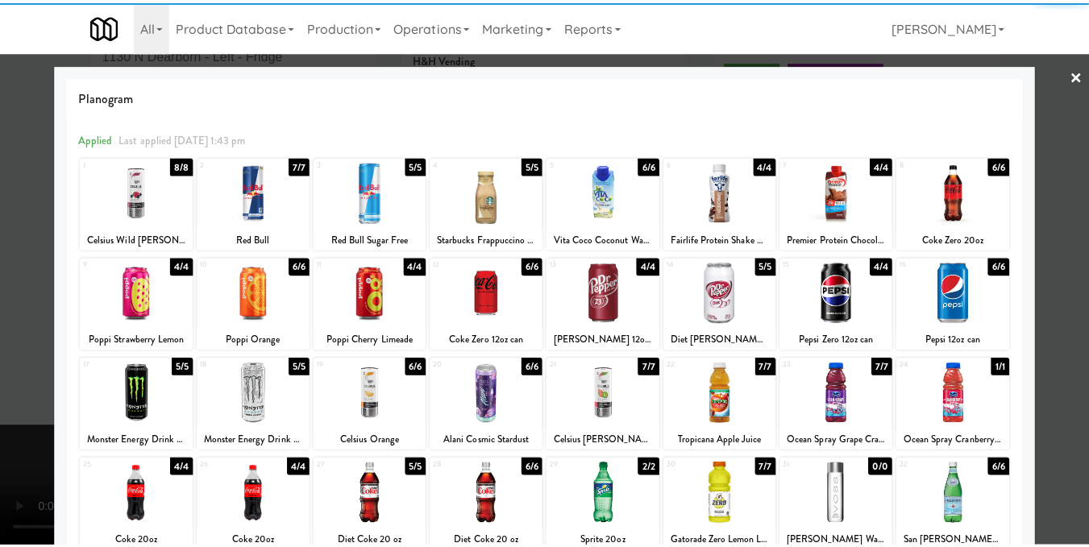
scroll to position [81, 0]
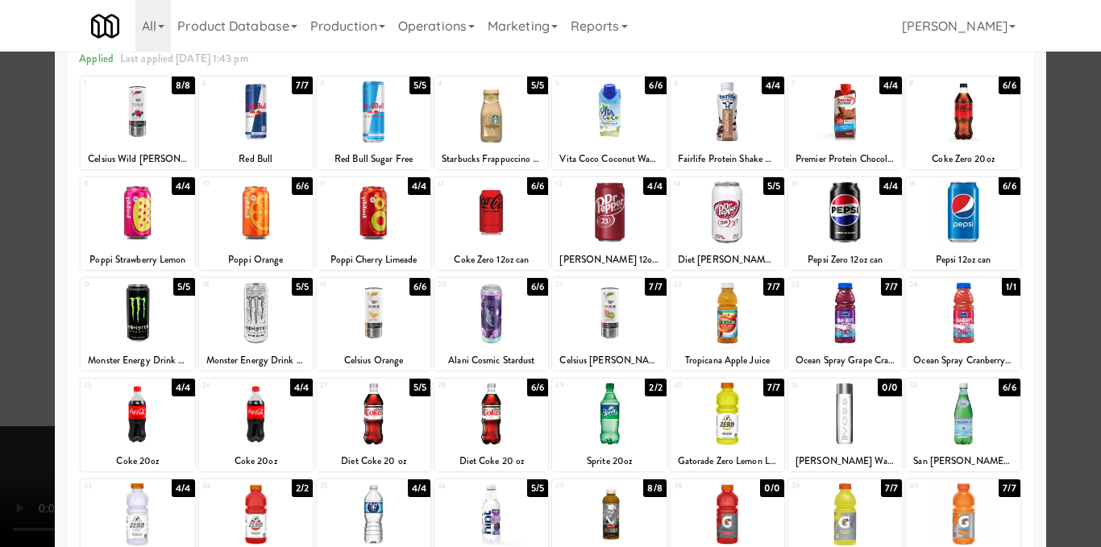
click at [276, 314] on div at bounding box center [256, 313] width 114 height 62
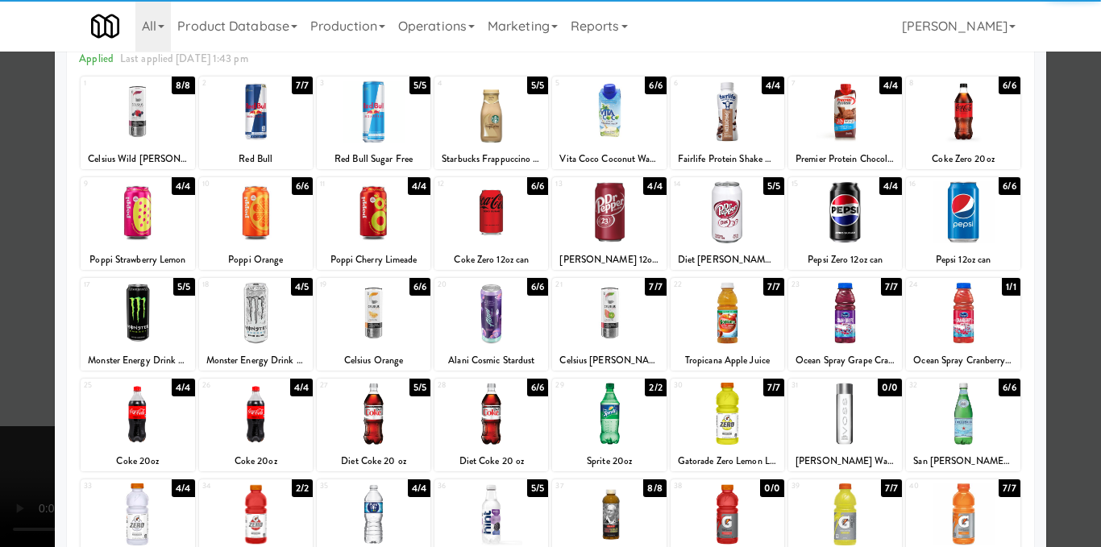
click at [1078, 286] on div at bounding box center [550, 273] width 1101 height 547
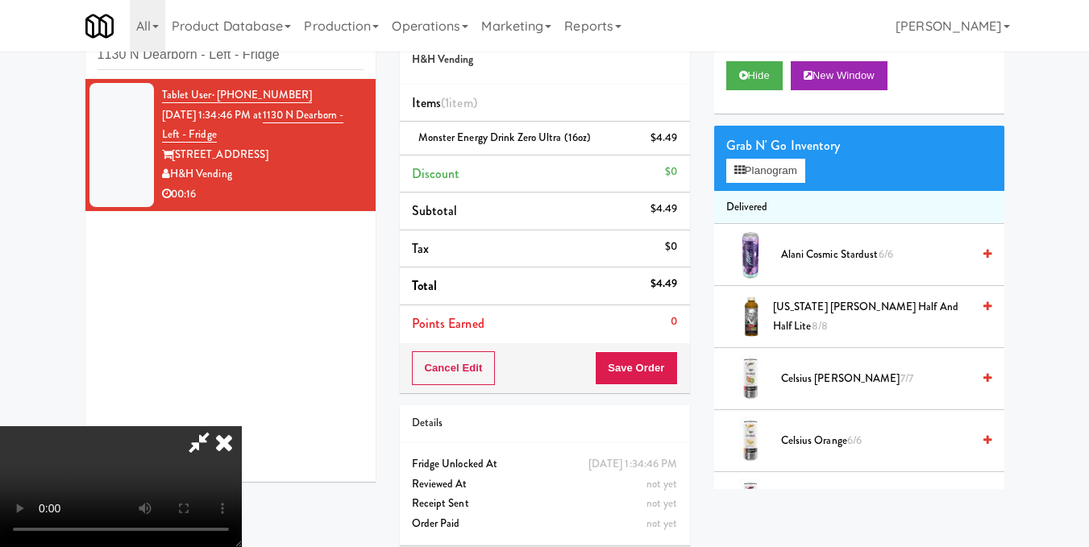
click at [242, 426] on video at bounding box center [121, 486] width 242 height 121
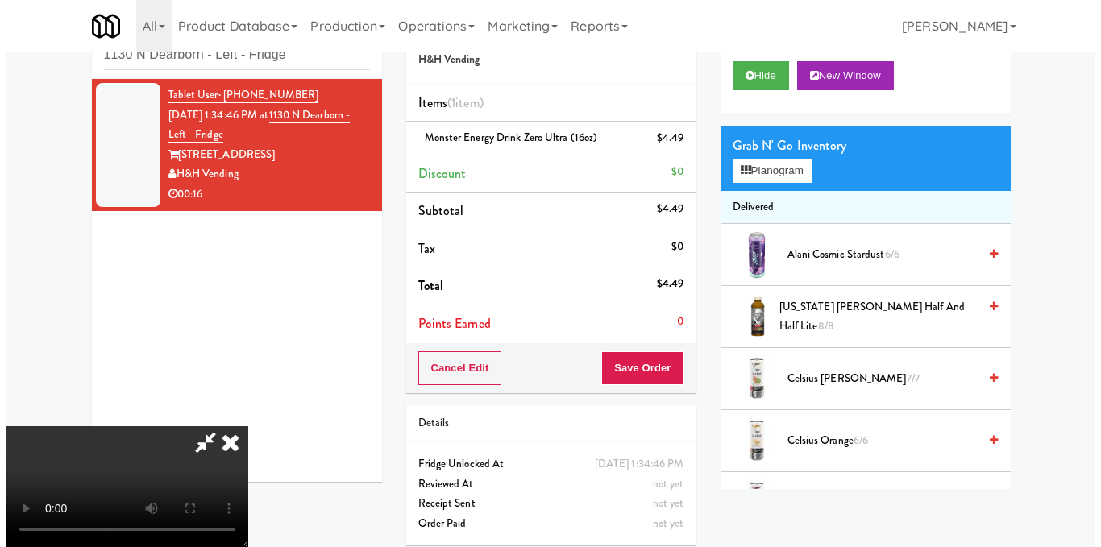
scroll to position [101, 0]
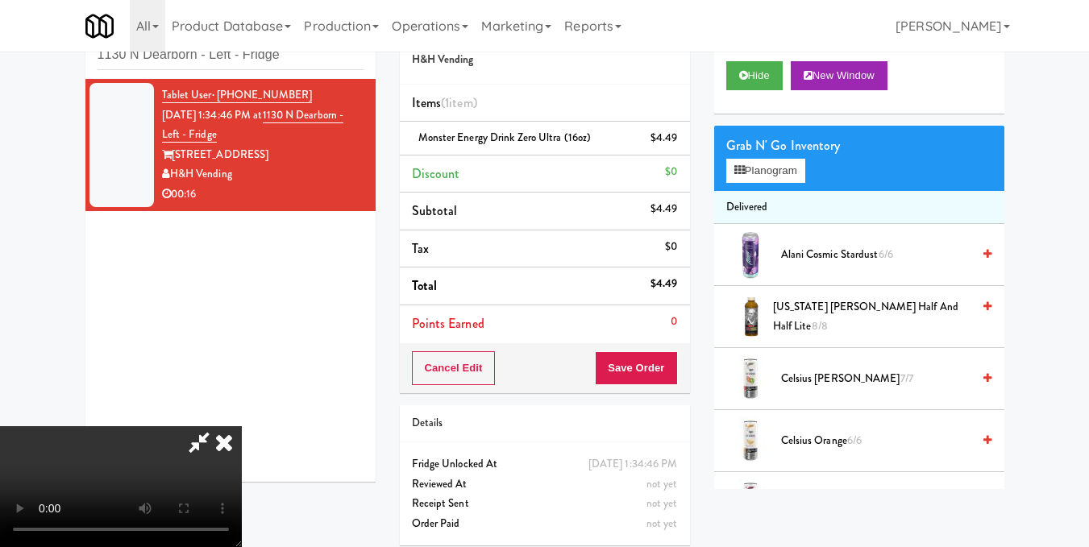
click at [242, 426] on video at bounding box center [121, 486] width 242 height 121
click at [741, 176] on icon at bounding box center [739, 170] width 10 height 10
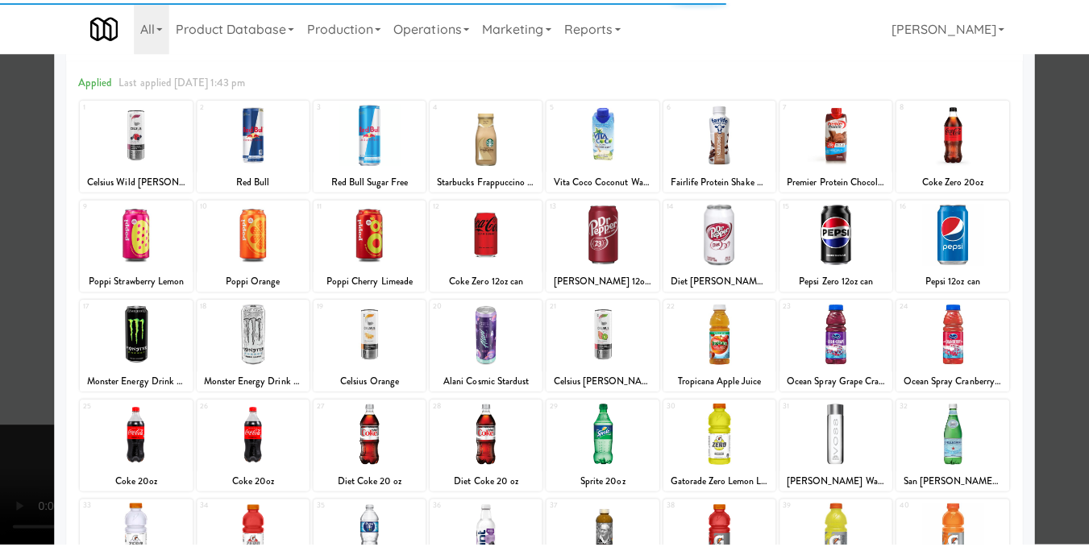
scroll to position [242, 0]
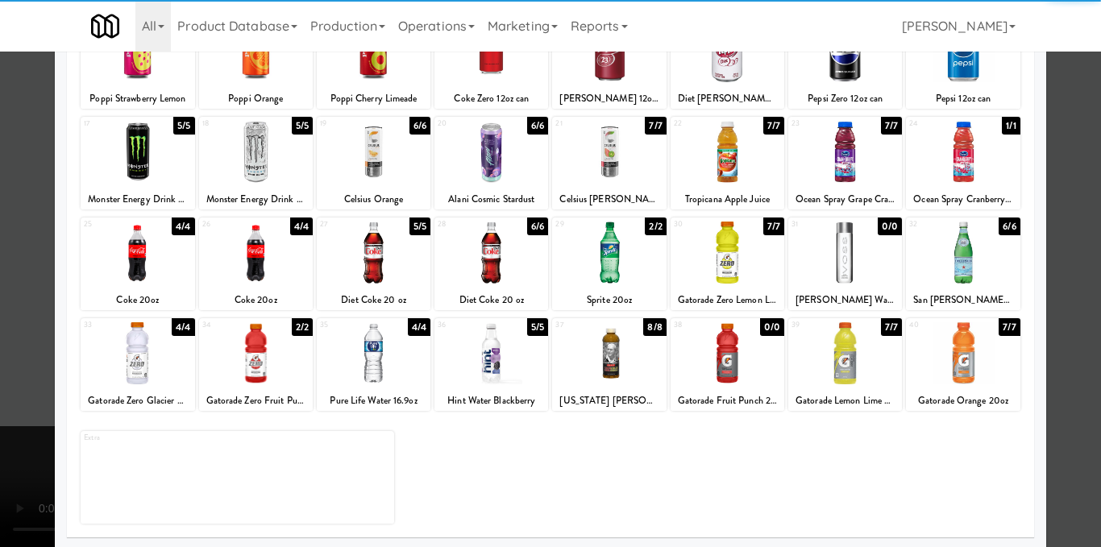
click at [815, 352] on div at bounding box center [845, 353] width 114 height 62
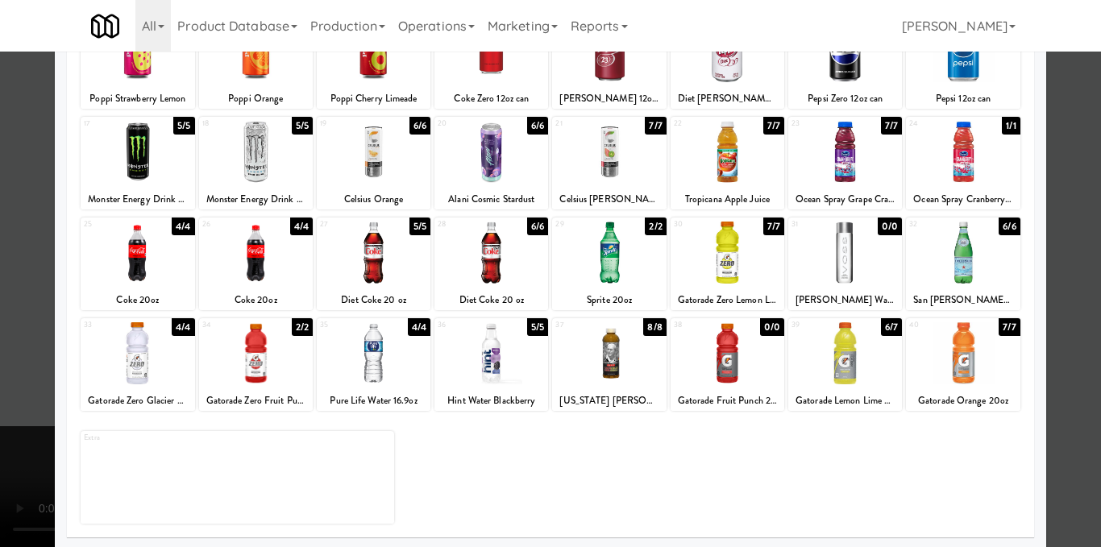
click at [1069, 344] on div at bounding box center [550, 273] width 1101 height 547
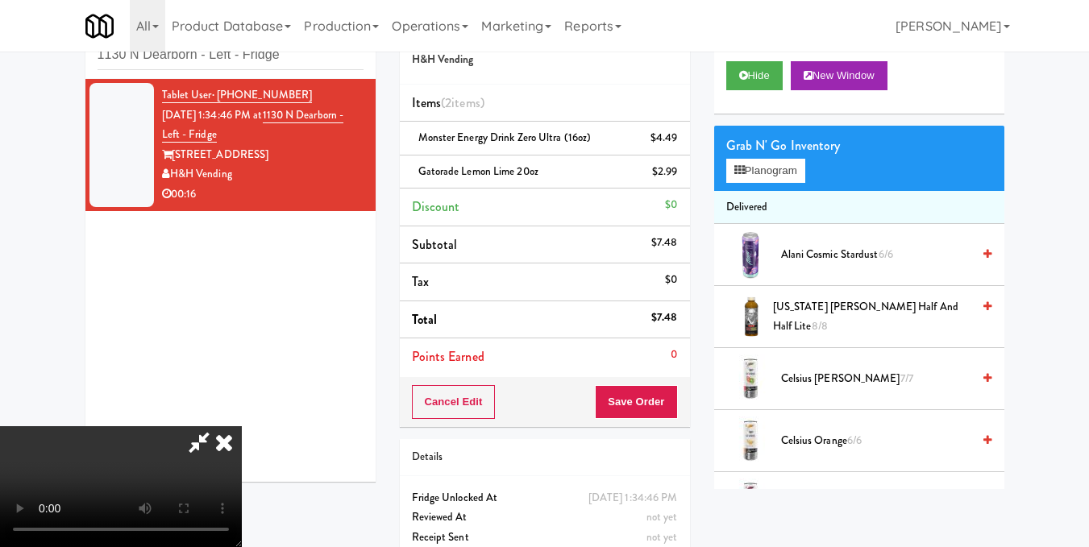
click at [242, 426] on video at bounding box center [121, 486] width 242 height 121
click at [242, 426] on icon at bounding box center [223, 442] width 35 height 32
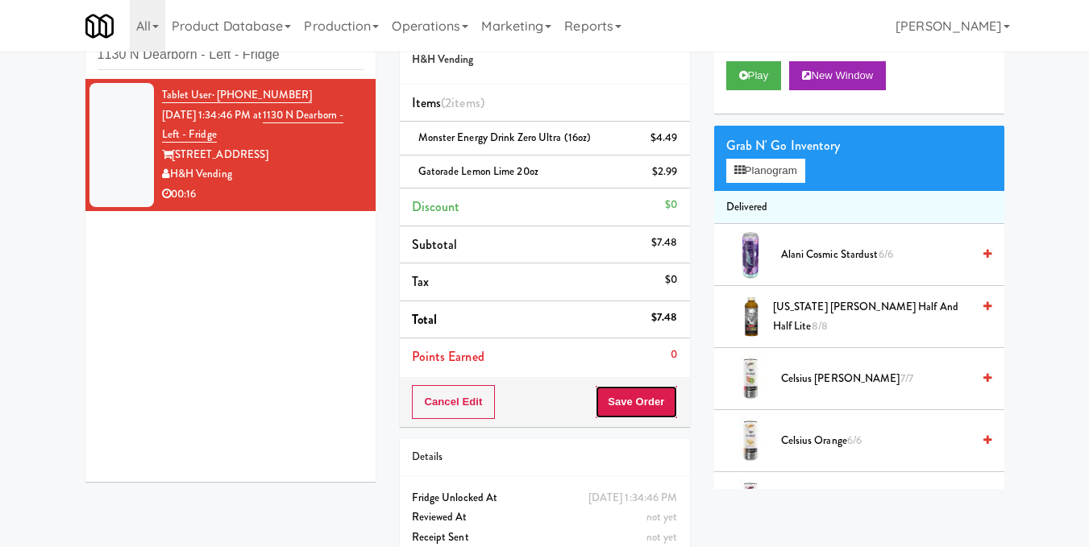
click at [621, 404] on button "Save Order" at bounding box center [636, 402] width 82 height 34
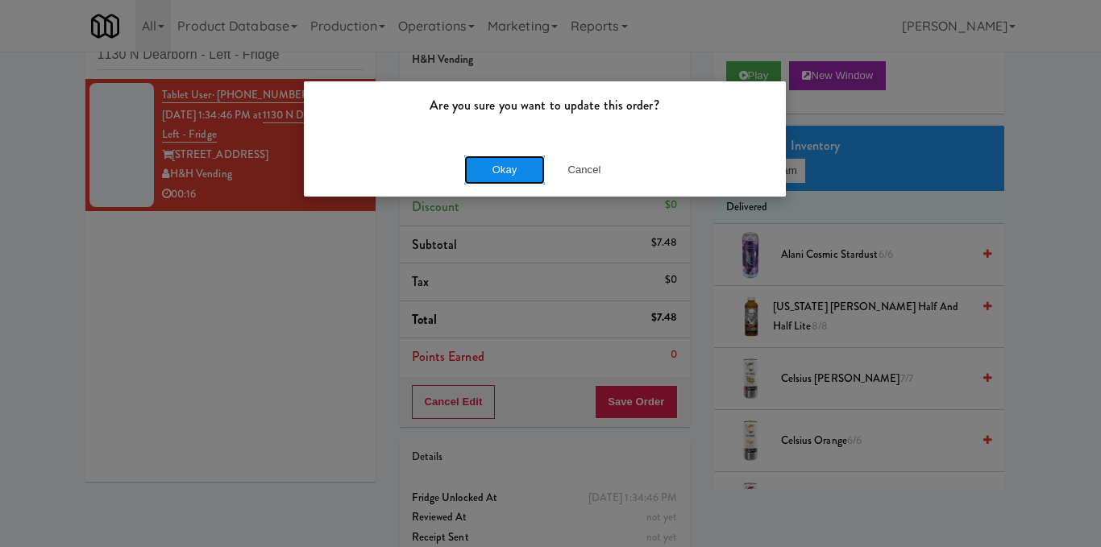
click at [489, 162] on button "Okay" at bounding box center [504, 170] width 81 height 29
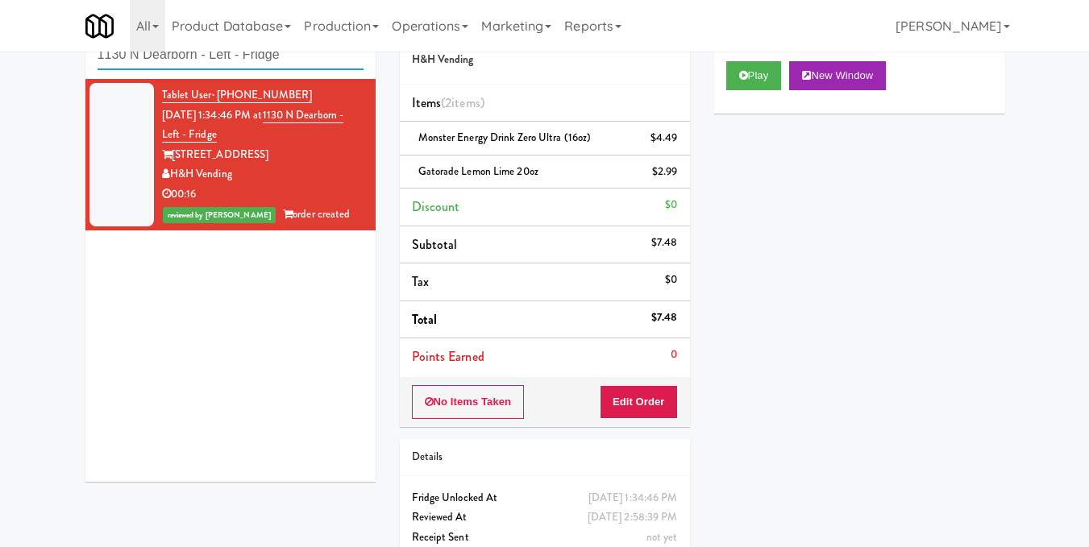
drag, startPoint x: 312, startPoint y: 60, endPoint x: 35, endPoint y: 60, distance: 276.4
click at [35, 60] on div "inbox reviewed recent all unclear take inventory issue suspicious failed recent…" at bounding box center [544, 298] width 1089 height 585
paste input "Earth Rangers"
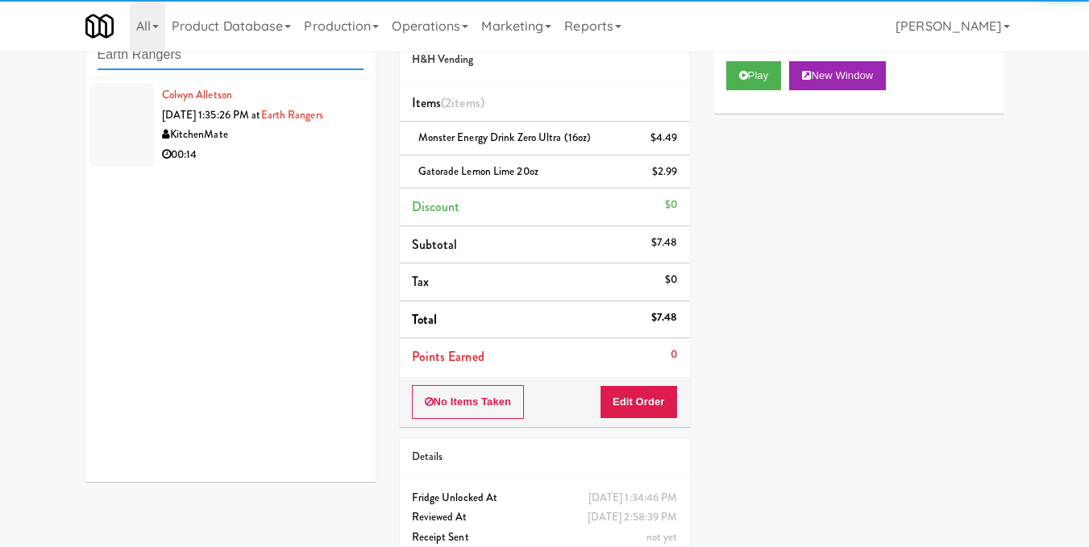
type input "Earth Rangers"
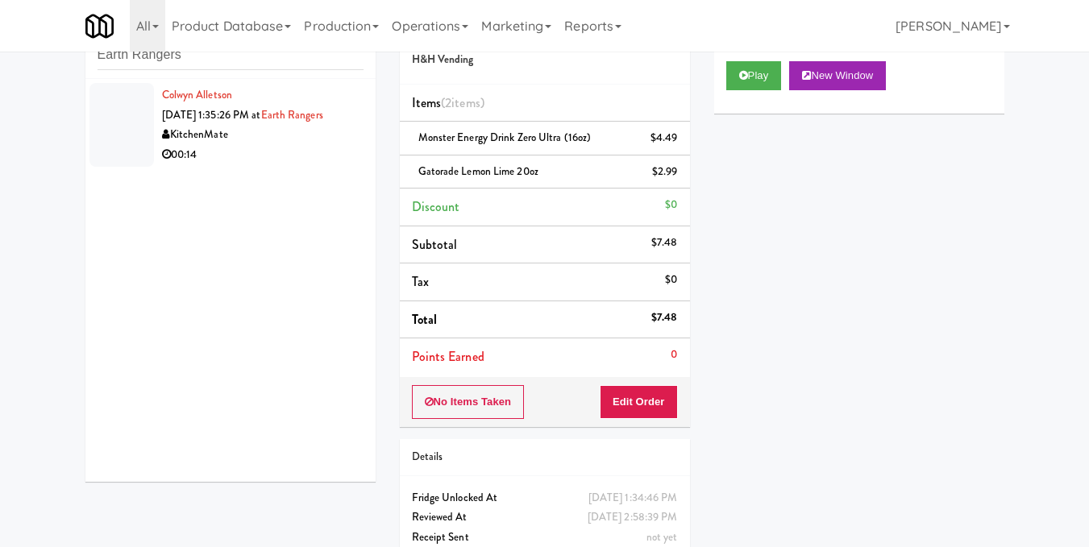
click at [301, 165] on li "Colwyn Alletson [DATE] 1:35:26 PM at Earth Rangers KitchenMate 00:14" at bounding box center [230, 125] width 290 height 92
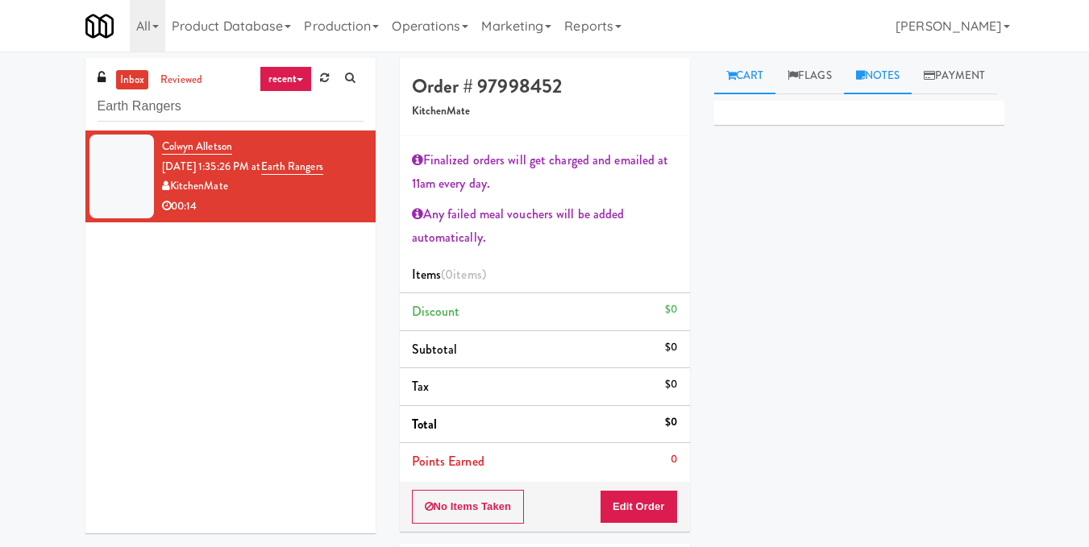
click at [863, 69] on link "Notes" at bounding box center [878, 76] width 69 height 36
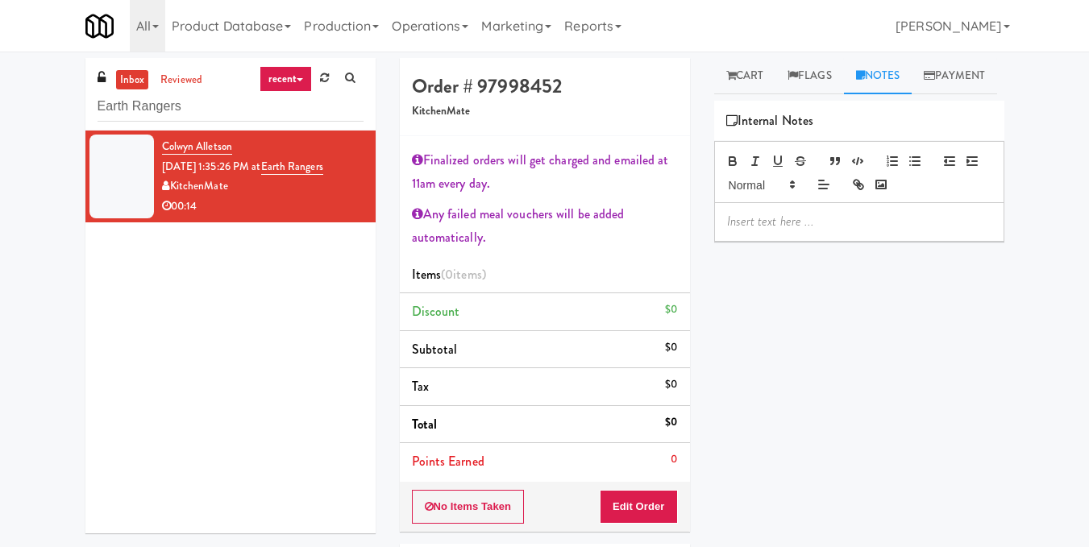
click at [773, 230] on p at bounding box center [859, 222] width 264 height 18
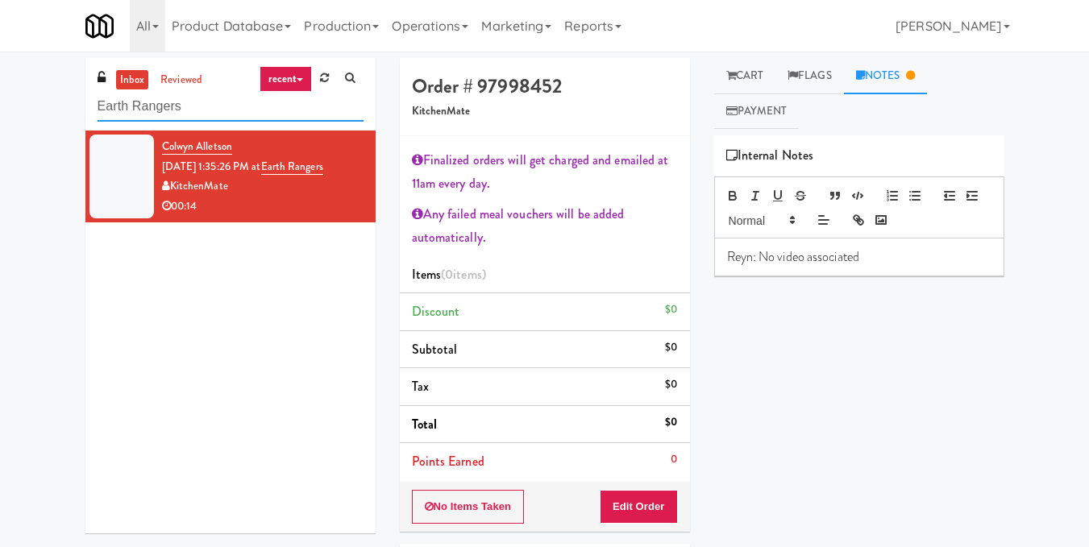
drag, startPoint x: 208, startPoint y: 115, endPoint x: 0, endPoint y: 125, distance: 208.2
click at [0, 125] on div "inbox reviewed recent all unclear take inventory issue suspicious failed recent…" at bounding box center [544, 377] width 1089 height 638
paste input "CC2 Snack Pantry"
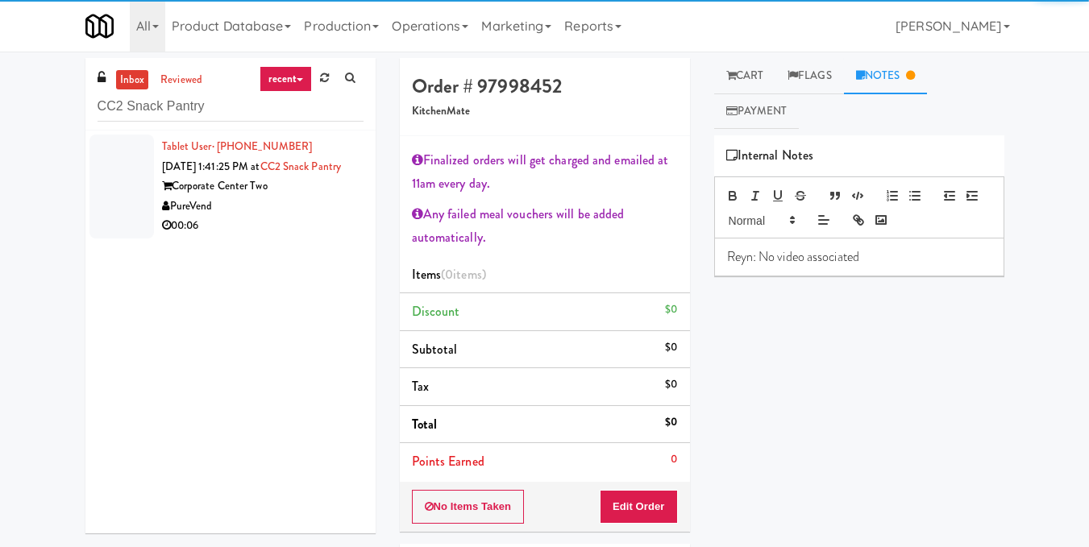
click at [329, 217] on div "PureVend" at bounding box center [262, 207] width 201 height 20
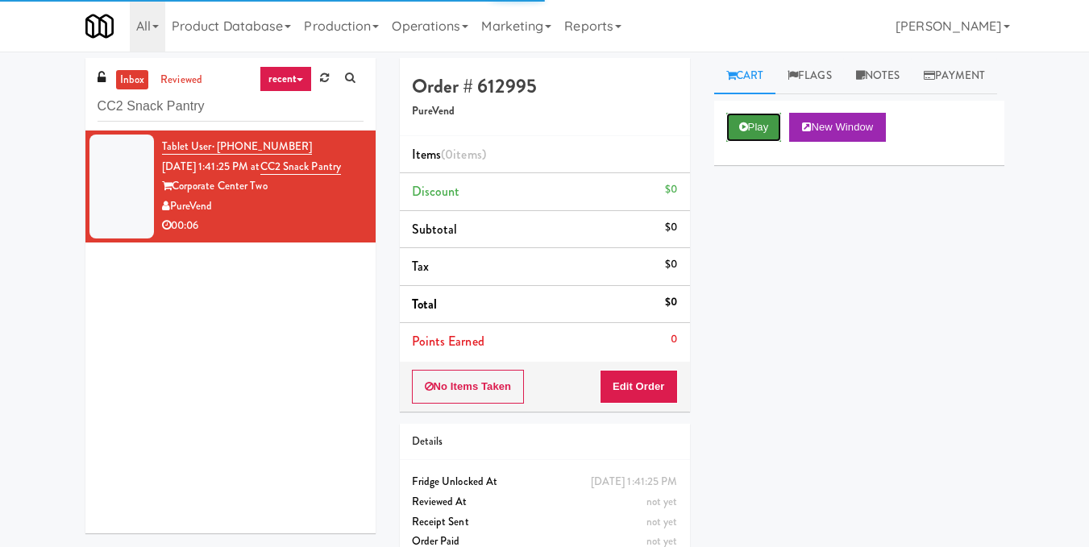
click at [773, 142] on button "Play" at bounding box center [754, 127] width 56 height 29
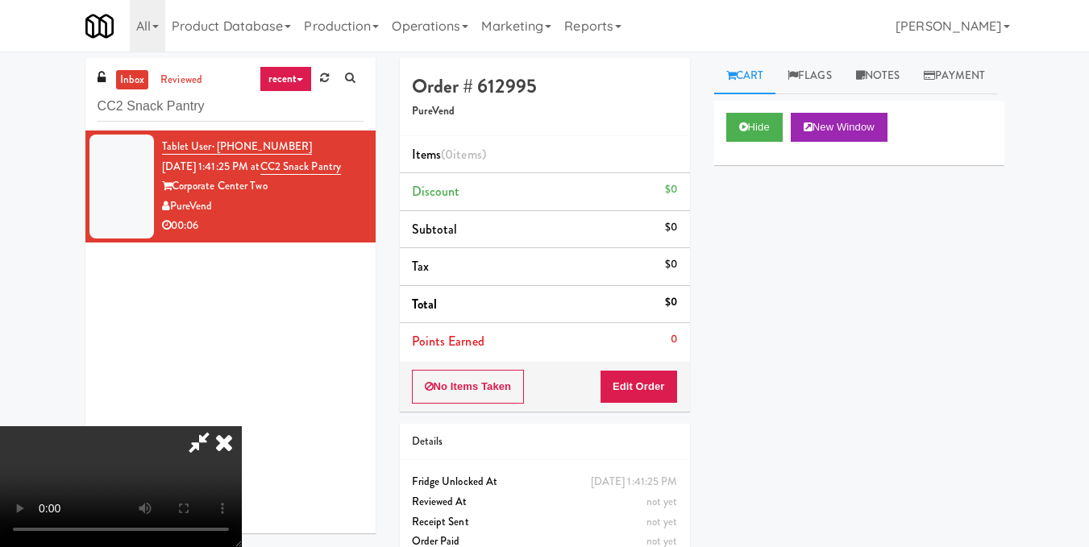
click at [242, 426] on video at bounding box center [121, 486] width 242 height 121
click at [673, 379] on button "Edit Order" at bounding box center [639, 387] width 78 height 34
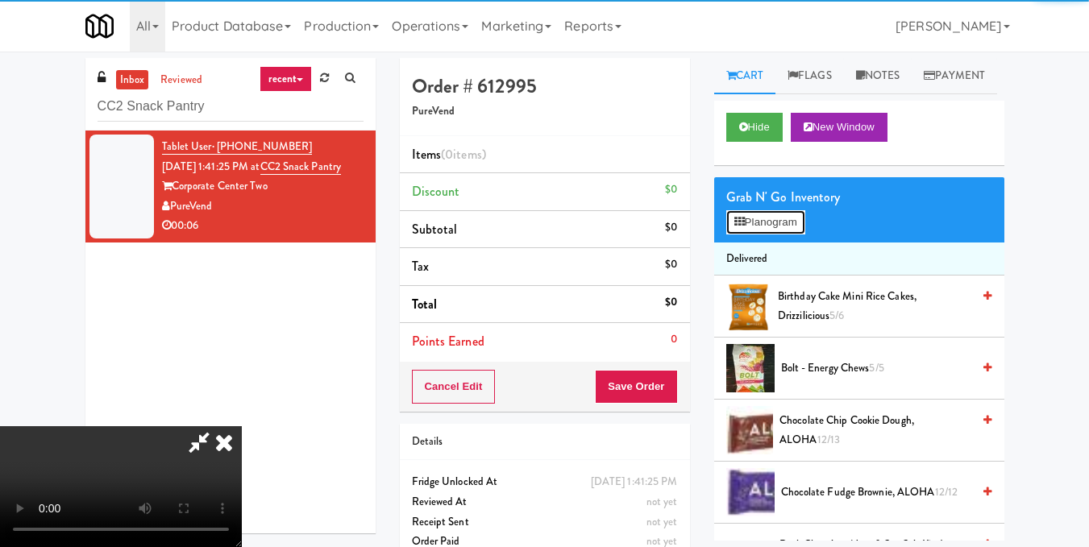
click at [758, 235] on button "Planogram" at bounding box center [765, 222] width 79 height 24
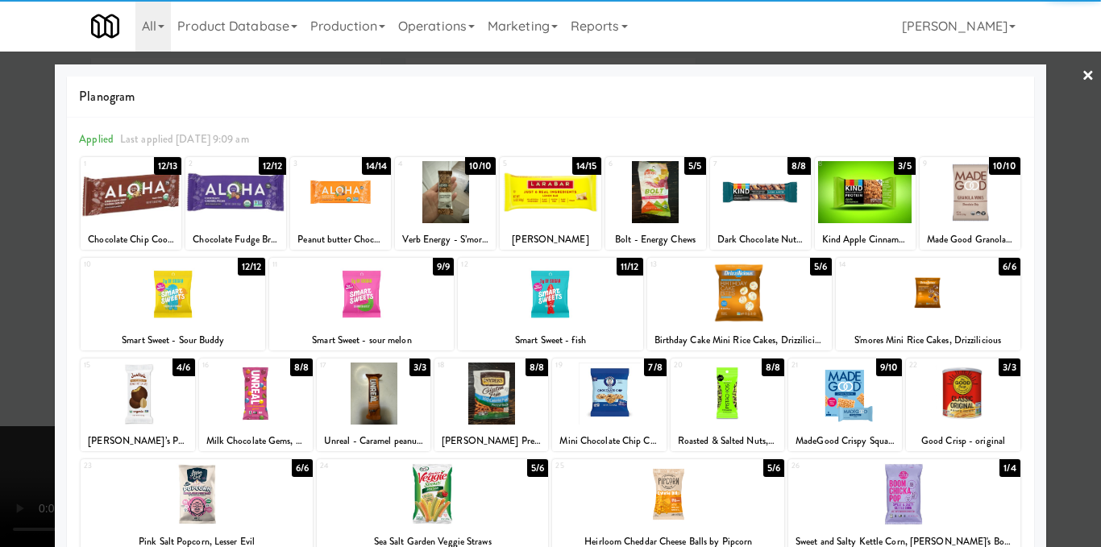
click at [257, 210] on div at bounding box center [235, 192] width 101 height 62
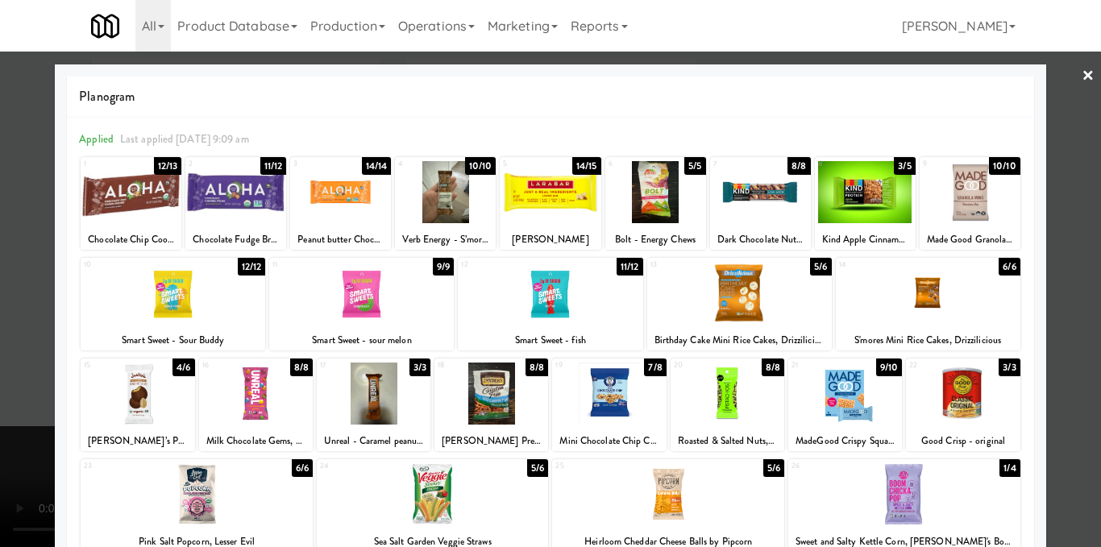
click at [1082, 67] on link "×" at bounding box center [1088, 77] width 13 height 50
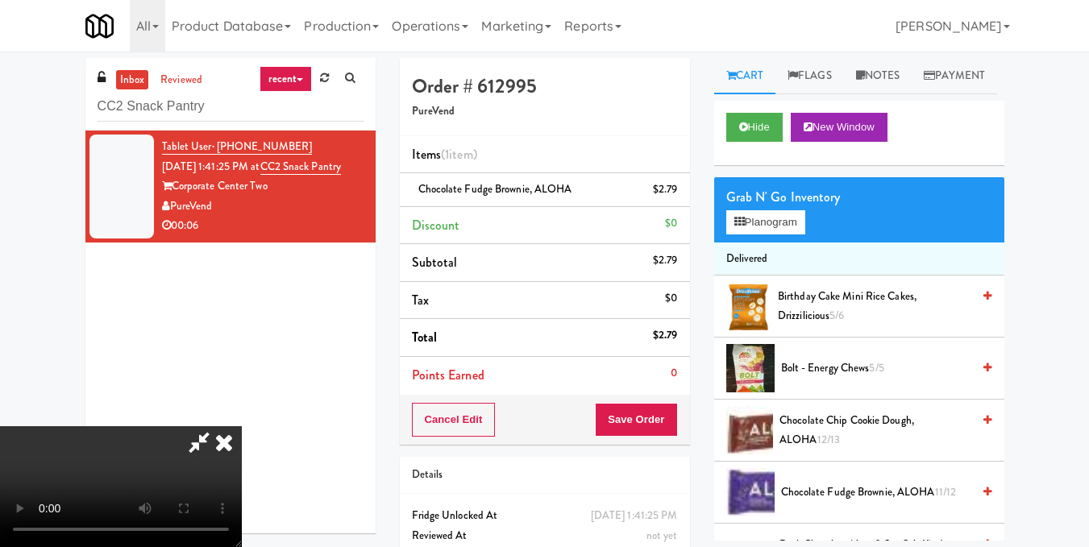
click at [242, 426] on icon at bounding box center [223, 442] width 35 height 32
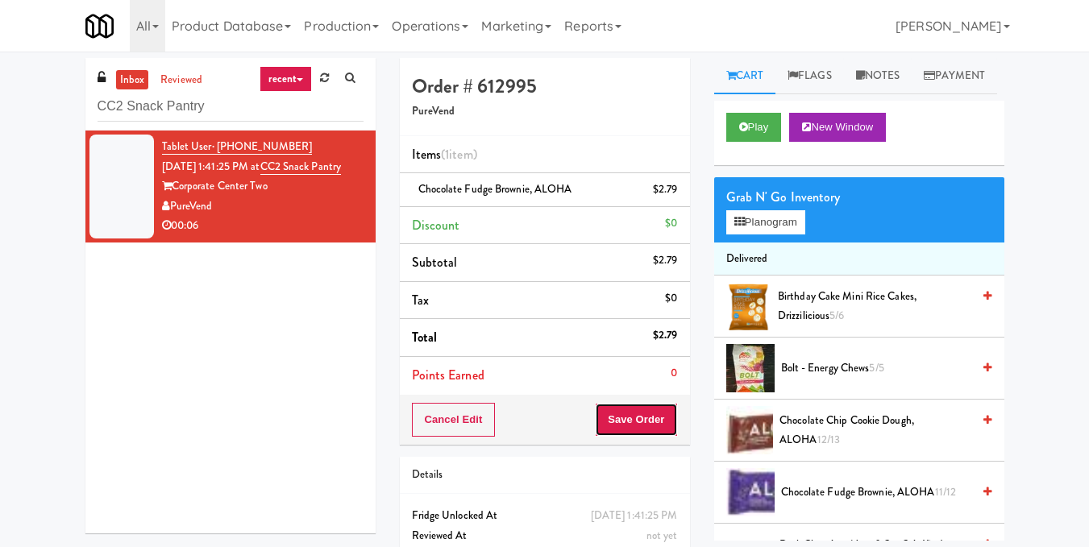
click at [644, 423] on button "Save Order" at bounding box center [636, 420] width 82 height 34
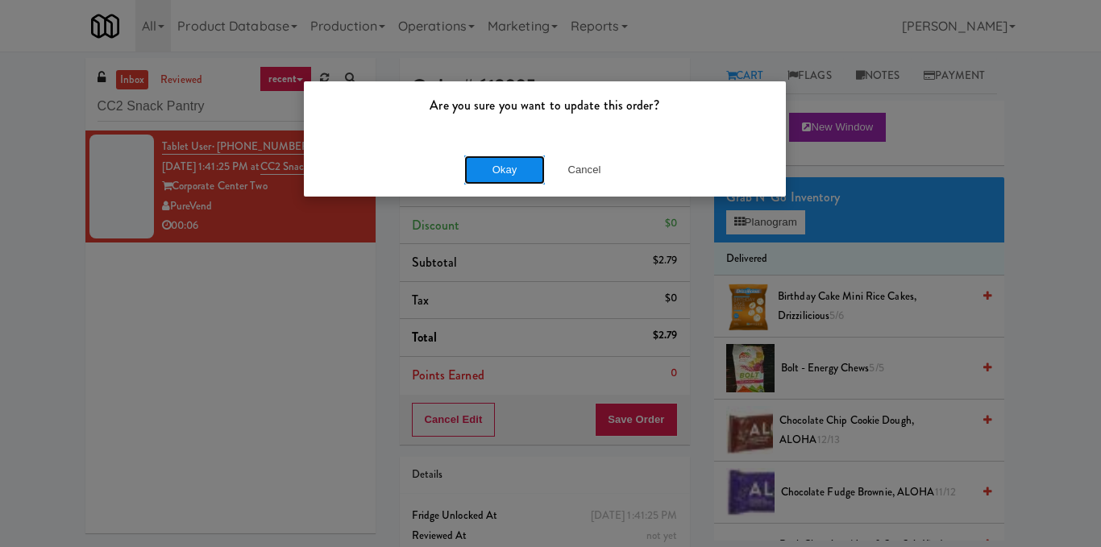
click at [521, 168] on button "Okay" at bounding box center [504, 170] width 81 height 29
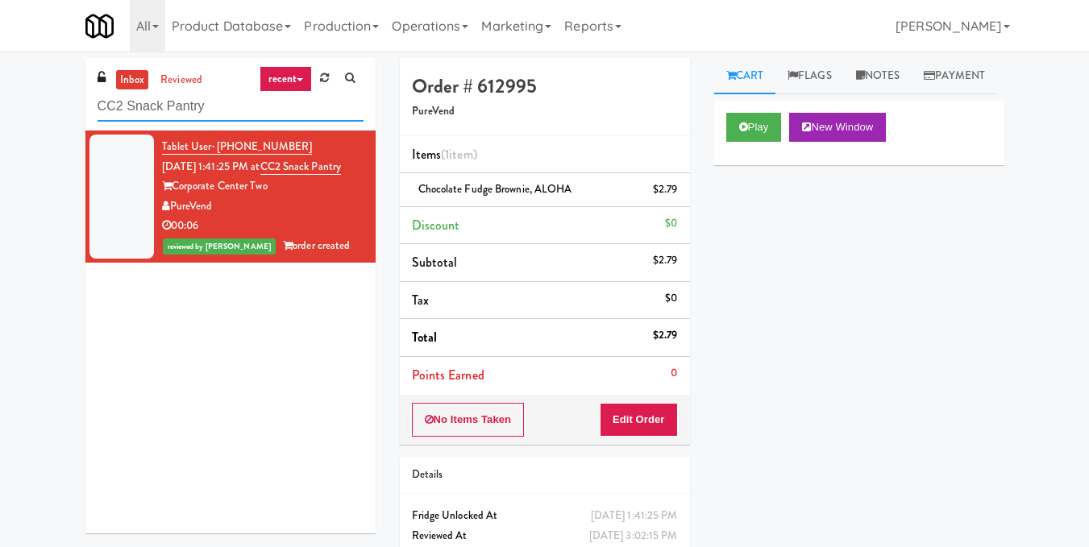
drag, startPoint x: 239, startPoint y: 112, endPoint x: 3, endPoint y: 111, distance: 236.1
click at [3, 111] on div "inbox reviewed recent all unclear take inventory issue suspicious failed recent…" at bounding box center [544, 333] width 1089 height 551
paste input "Standard - Combo - Middle"
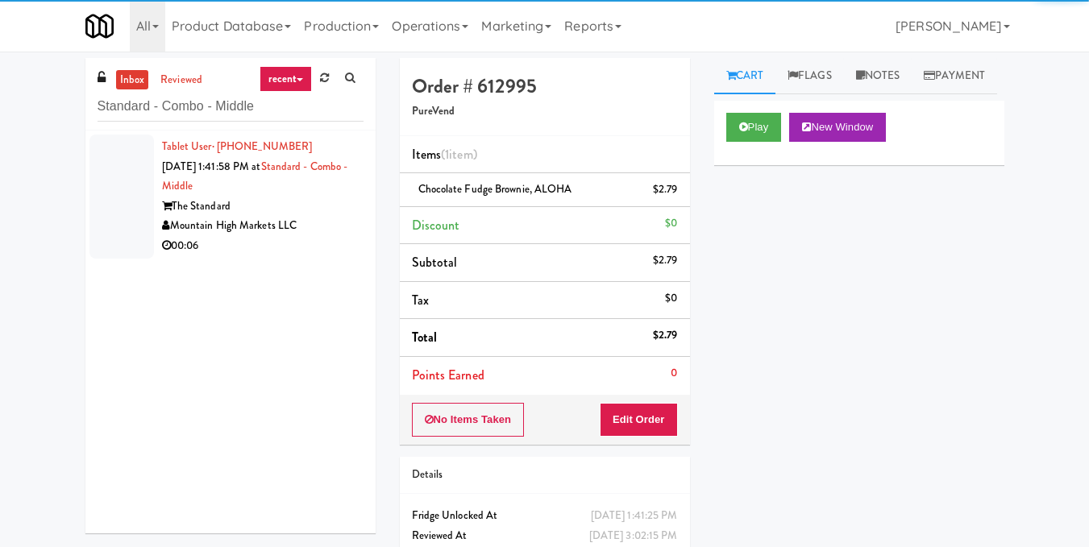
click at [350, 230] on div "Mountain High Markets LLC" at bounding box center [262, 226] width 201 height 20
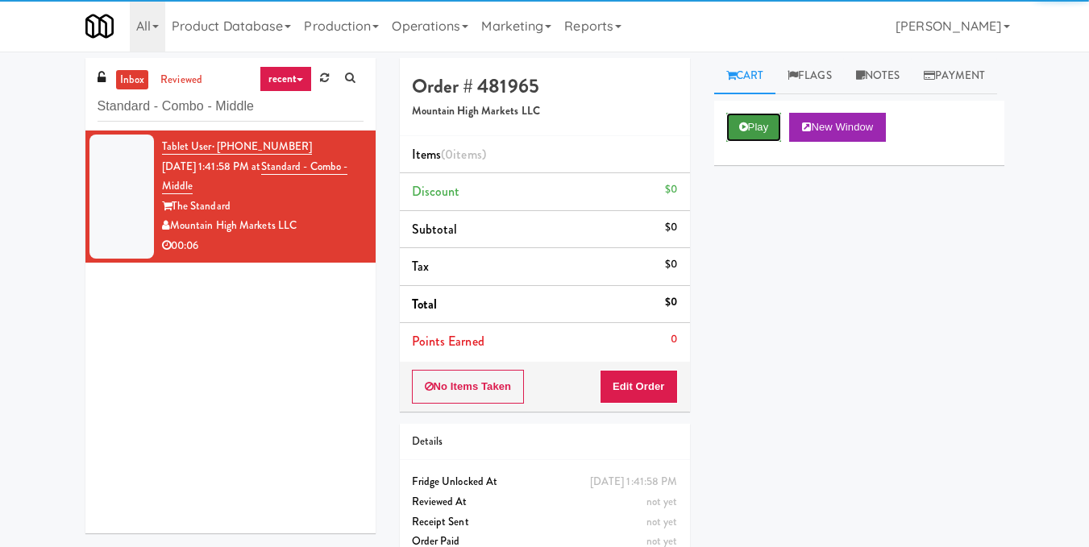
click at [729, 142] on button "Play" at bounding box center [754, 127] width 56 height 29
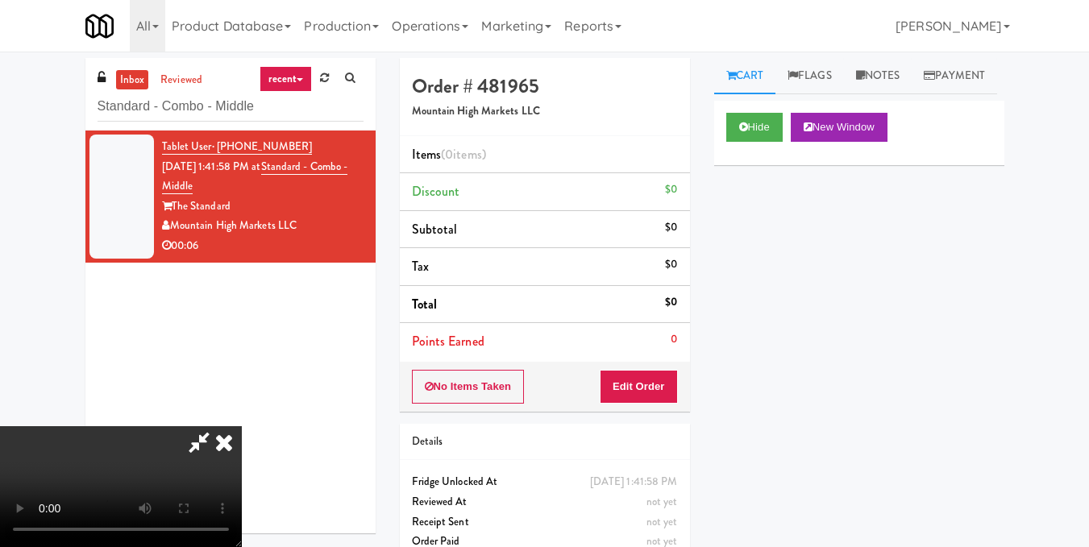
click at [242, 426] on video at bounding box center [121, 486] width 242 height 121
click at [666, 384] on button "Edit Order" at bounding box center [639, 387] width 78 height 34
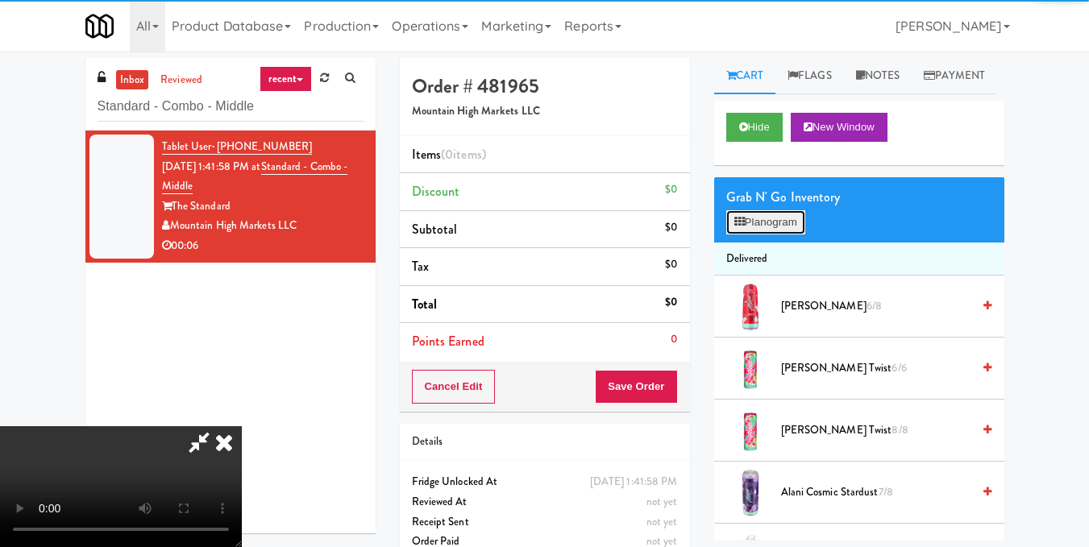
click at [736, 227] on icon at bounding box center [739, 222] width 10 height 10
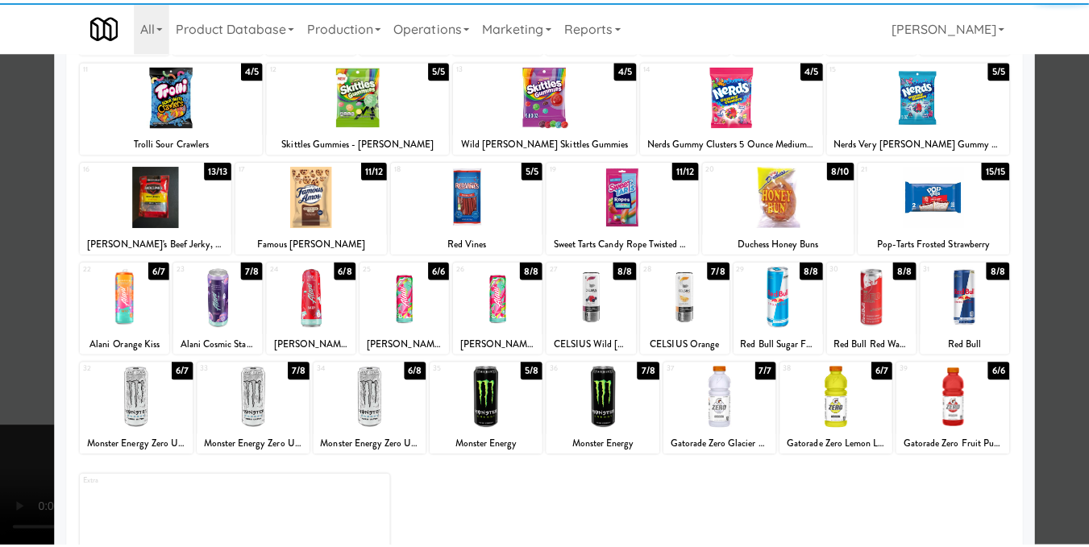
scroll to position [244, 0]
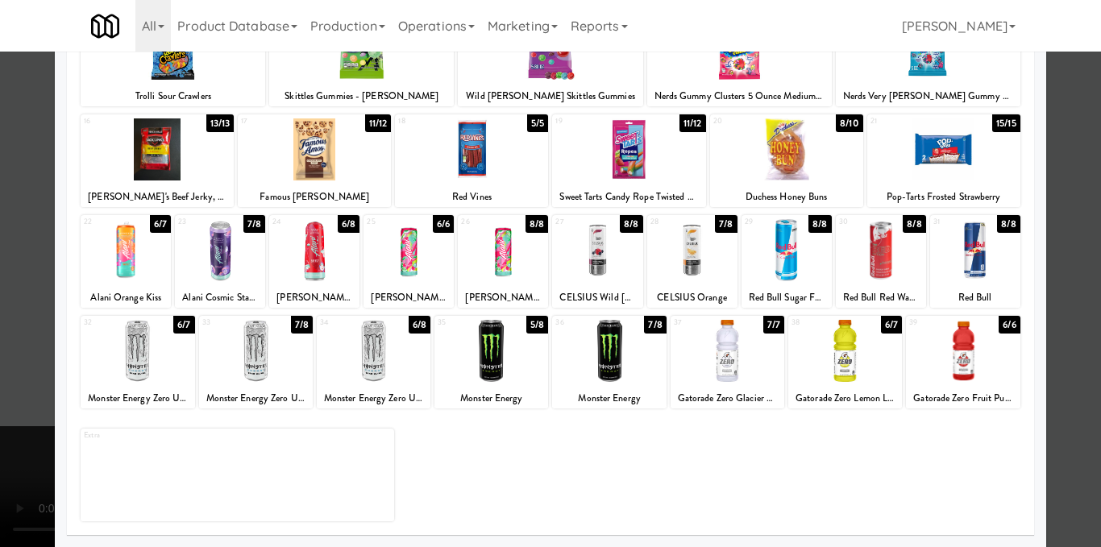
click at [467, 353] on div at bounding box center [491, 351] width 114 height 62
click at [1065, 305] on div at bounding box center [550, 273] width 1101 height 547
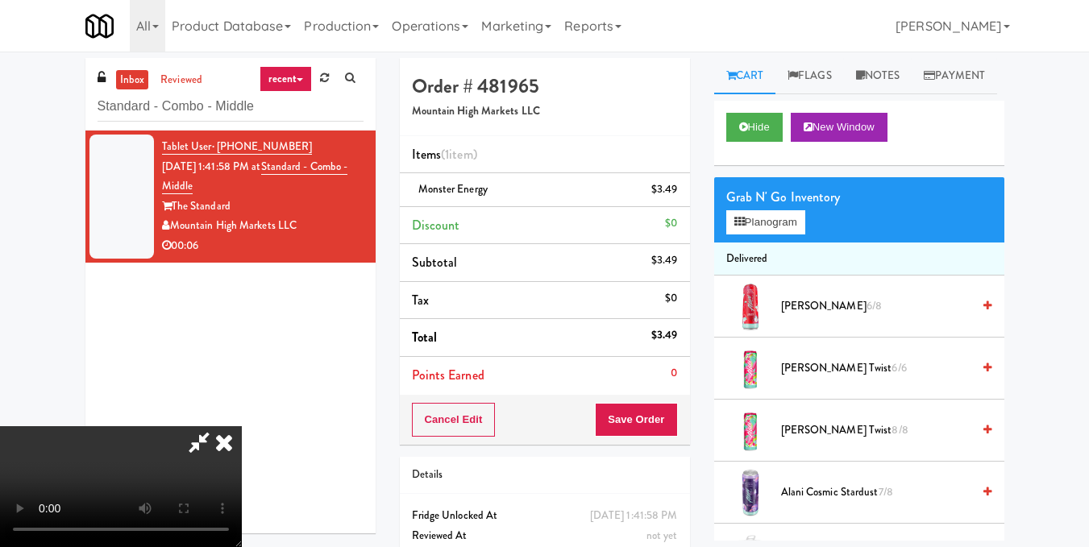
click at [242, 426] on icon at bounding box center [223, 442] width 35 height 32
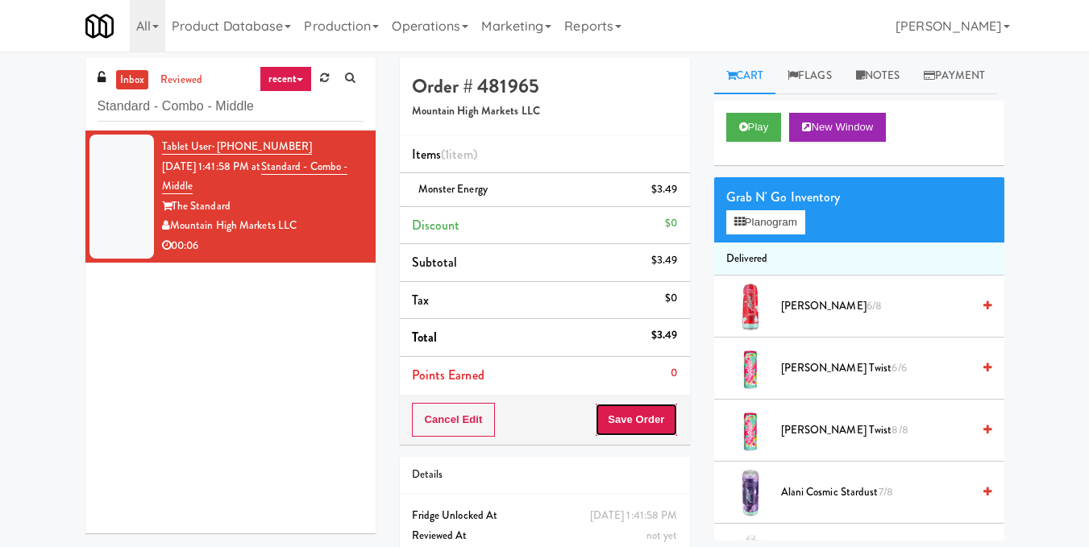
click at [661, 418] on button "Save Order" at bounding box center [636, 420] width 82 height 34
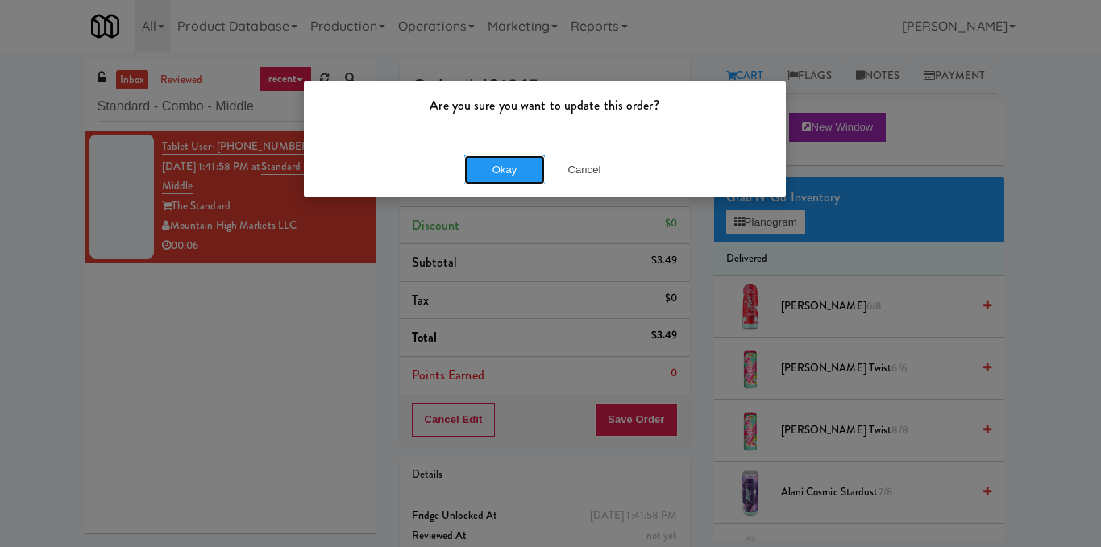
drag, startPoint x: 511, startPoint y: 174, endPoint x: 455, endPoint y: 158, distance: 58.7
click at [511, 173] on button "Okay" at bounding box center [504, 170] width 81 height 29
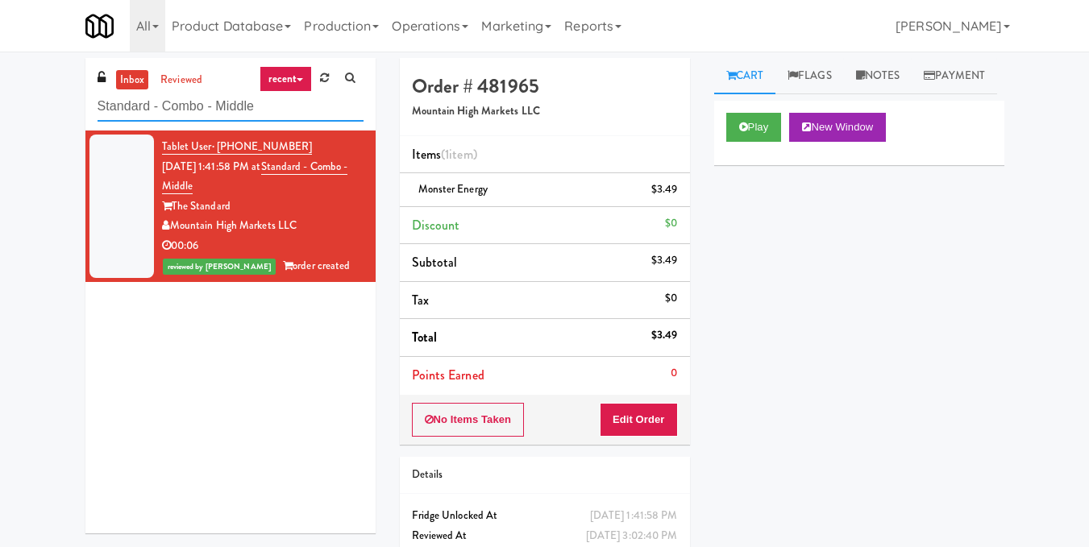
drag, startPoint x: 185, startPoint y: 105, endPoint x: 0, endPoint y: 110, distance: 185.4
click at [0, 110] on div "inbox reviewed recent all unclear take inventory issue suspicious failed recent…" at bounding box center [544, 333] width 1089 height 551
paste input "CC3 Snack Cooler"
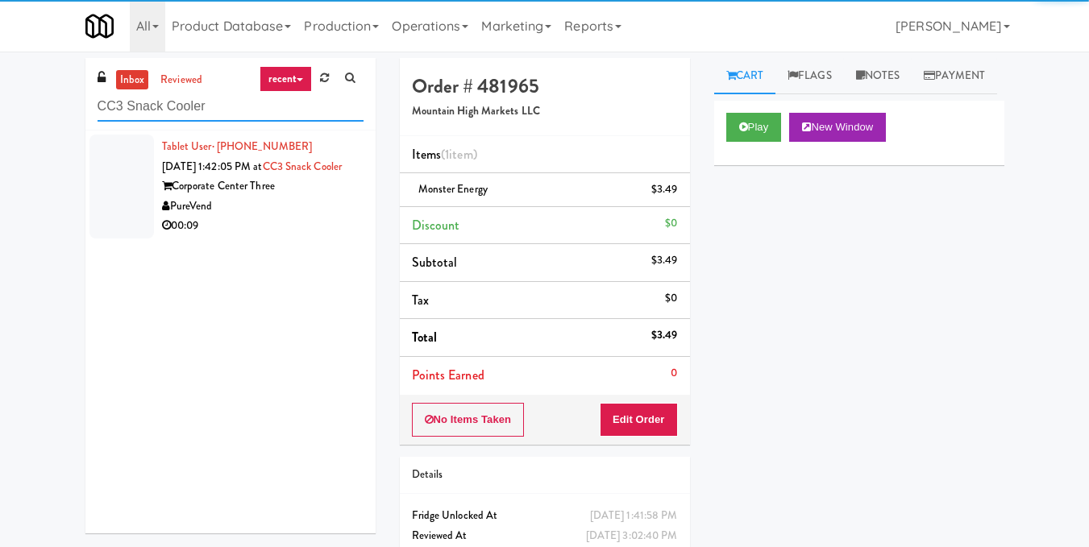
type input "CC3 Snack Cooler"
click at [328, 217] on div "PureVend" at bounding box center [262, 207] width 201 height 20
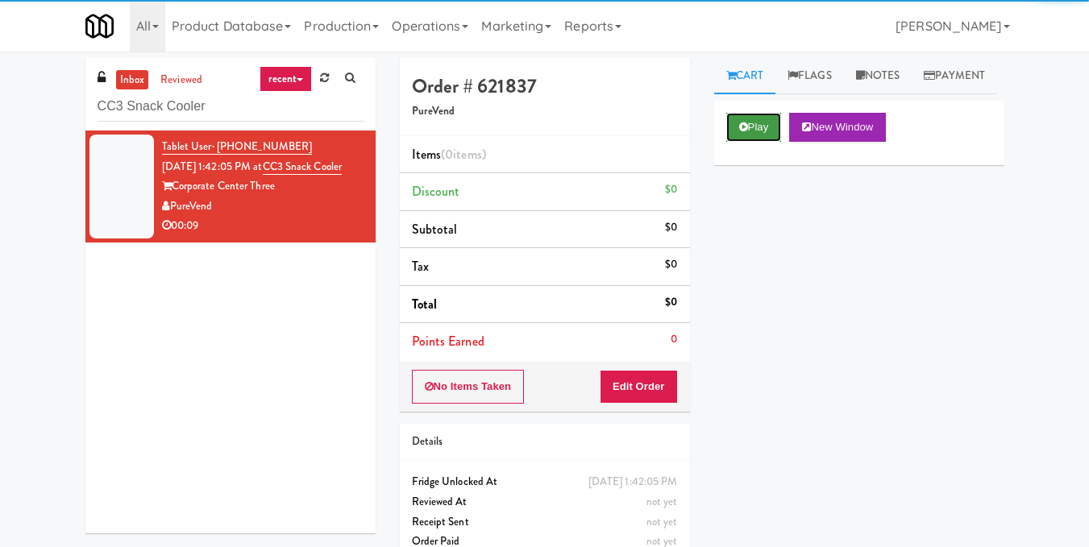
click at [763, 142] on button "Play" at bounding box center [754, 127] width 56 height 29
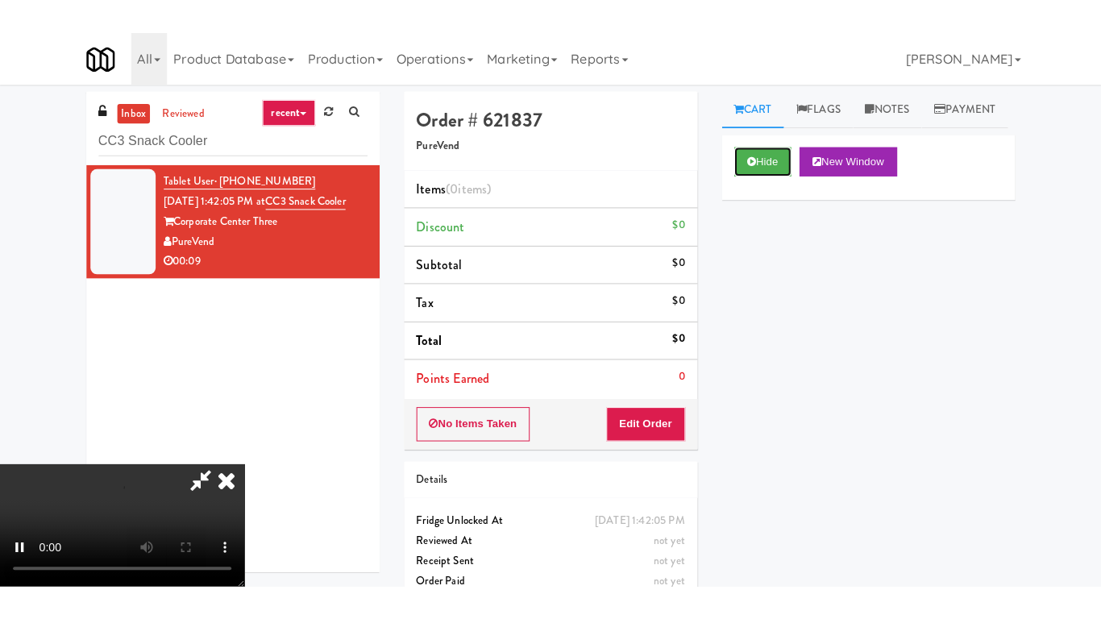
scroll to position [20, 0]
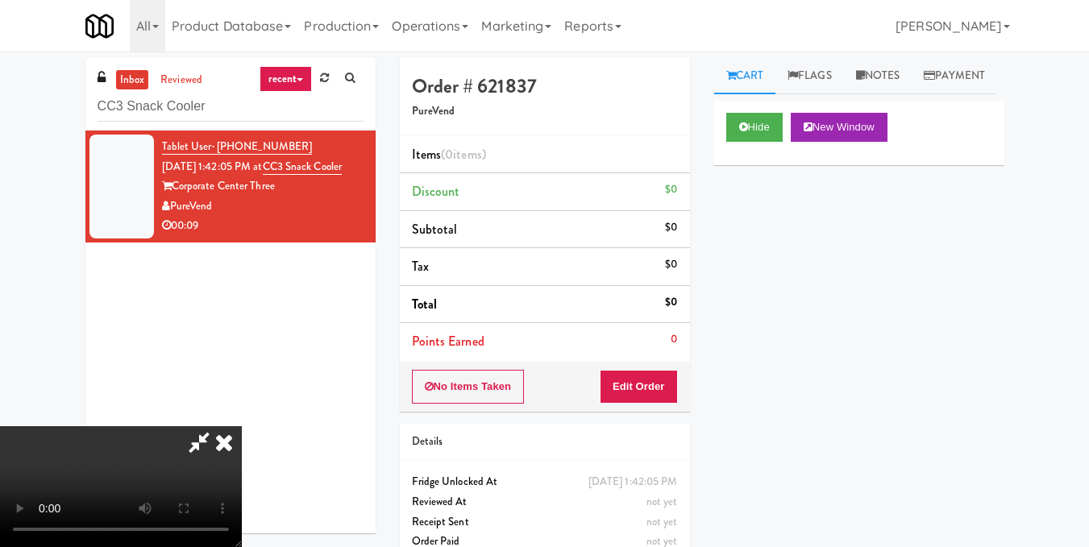
click at [242, 426] on video at bounding box center [121, 486] width 242 height 121
drag, startPoint x: 546, startPoint y: 289, endPoint x: 546, endPoint y: 359, distance: 70.1
click at [242, 426] on video at bounding box center [121, 486] width 242 height 121
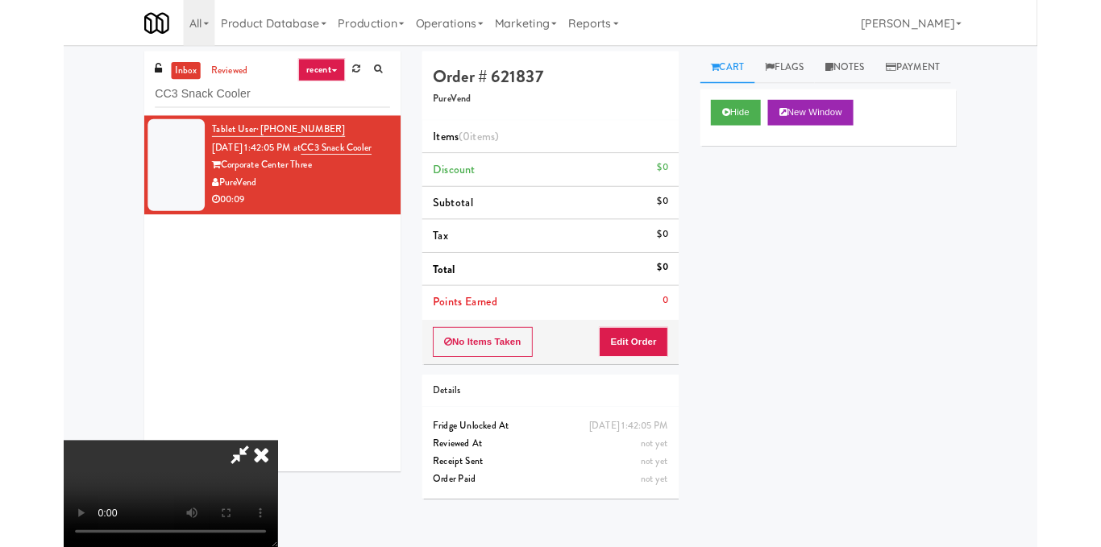
scroll to position [0, 0]
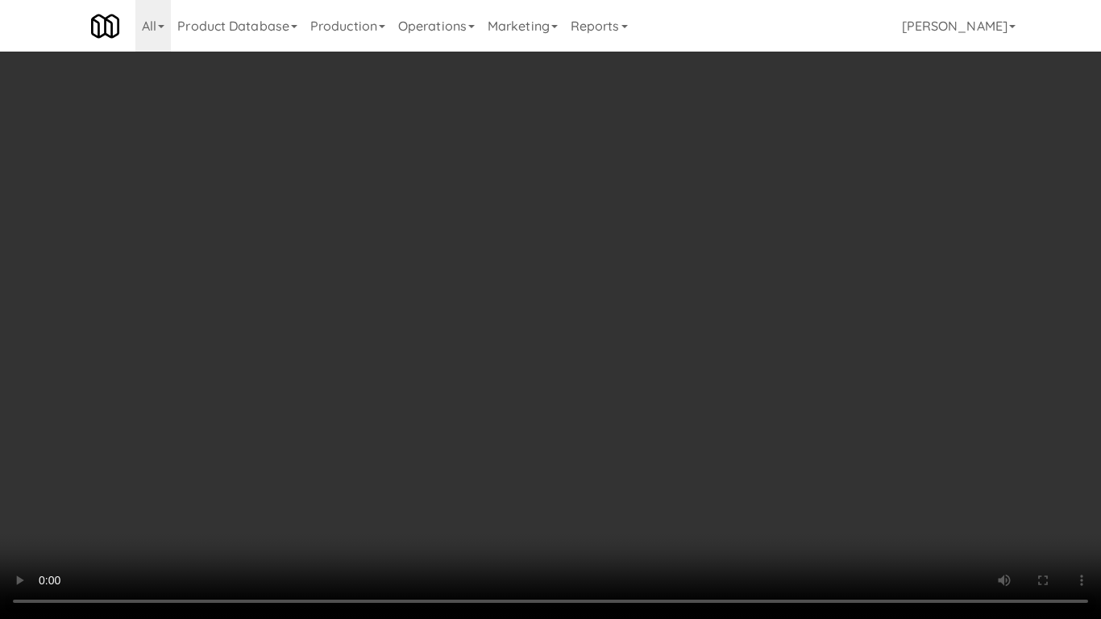
click at [546, 359] on video at bounding box center [550, 309] width 1101 height 619
drag, startPoint x: 486, startPoint y: 403, endPoint x: 560, endPoint y: 464, distance: 96.2
click at [561, 464] on video at bounding box center [550, 309] width 1101 height 619
click at [547, 348] on video at bounding box center [550, 309] width 1101 height 619
click at [547, 347] on video at bounding box center [550, 309] width 1101 height 619
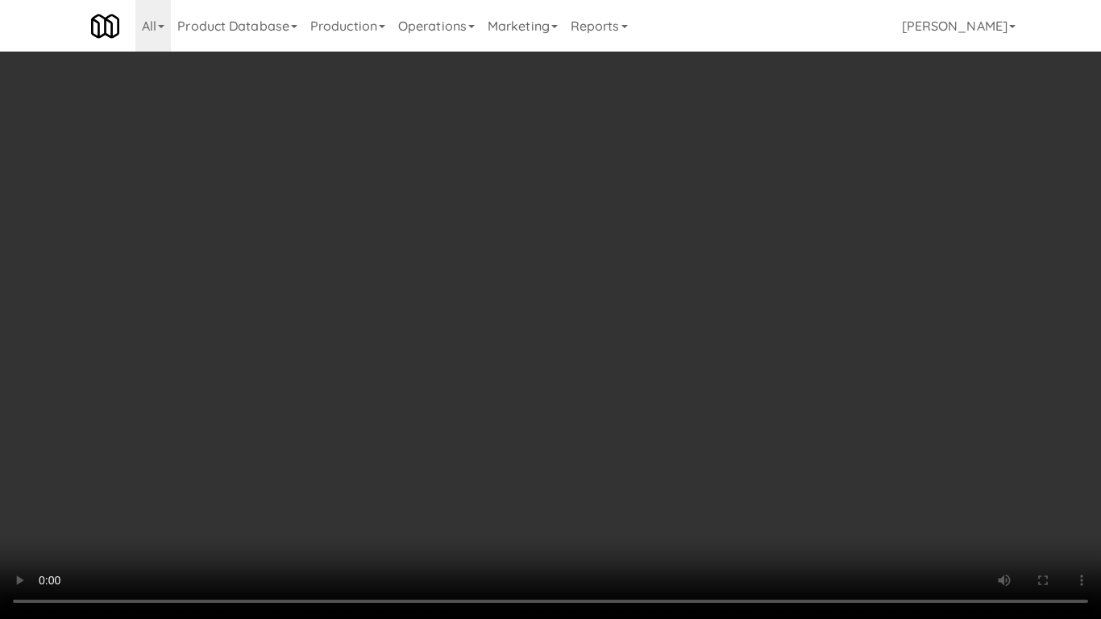
click at [775, 347] on video at bounding box center [550, 309] width 1101 height 619
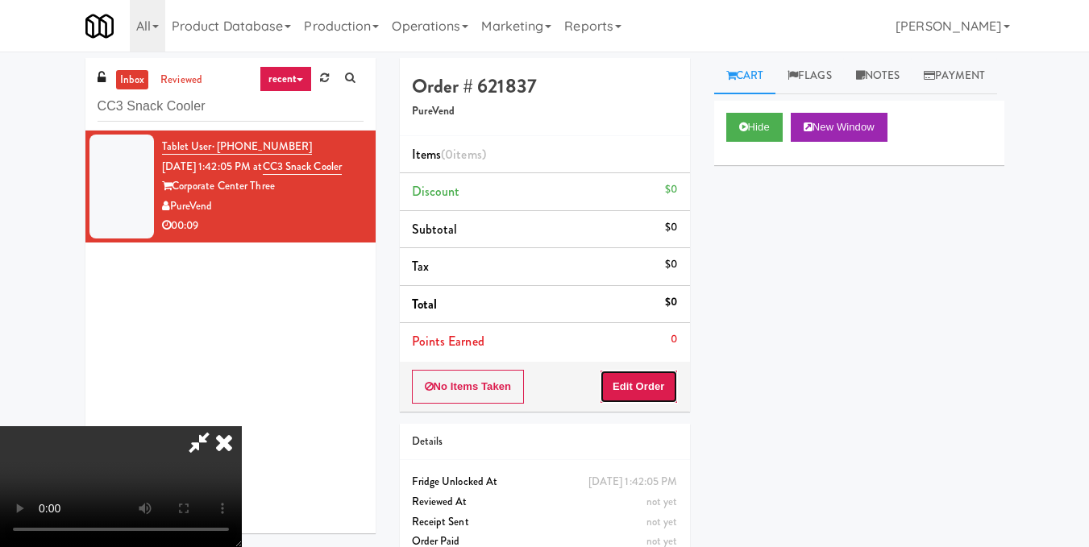
click at [664, 380] on button "Edit Order" at bounding box center [639, 387] width 78 height 34
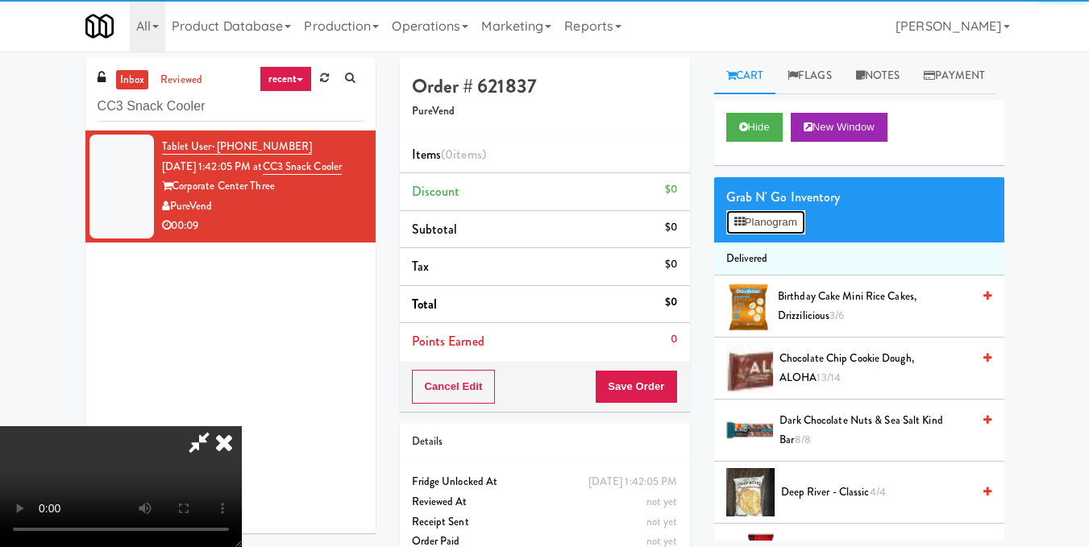
click at [787, 235] on button "Planogram" at bounding box center [765, 222] width 79 height 24
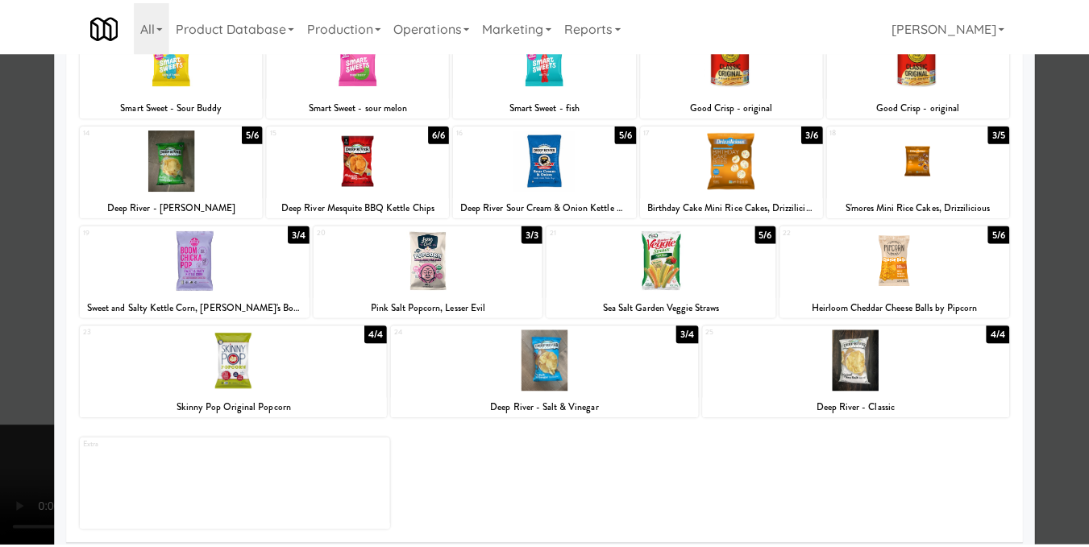
scroll to position [242, 0]
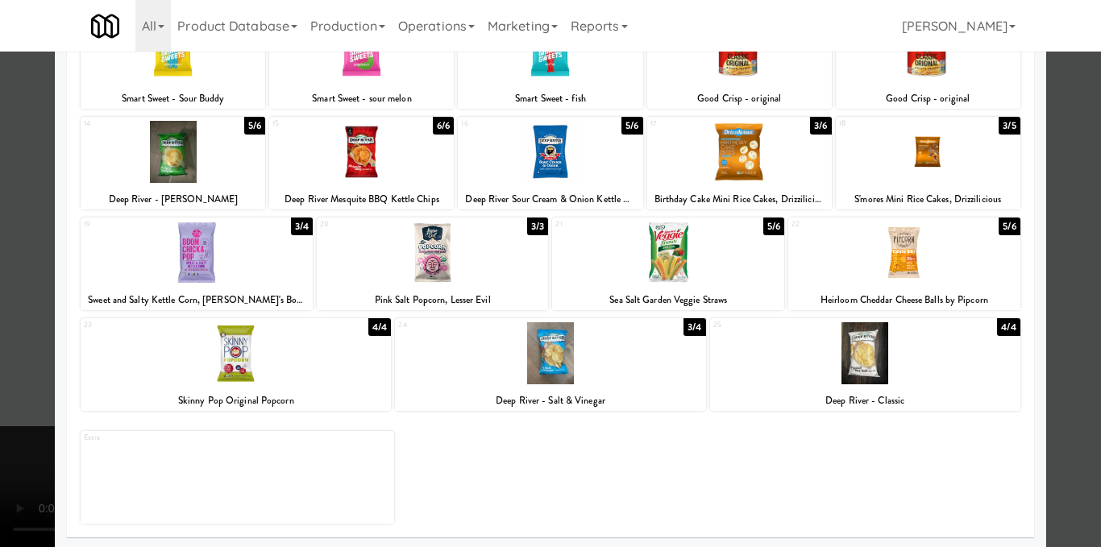
click at [1055, 308] on div at bounding box center [550, 273] width 1101 height 547
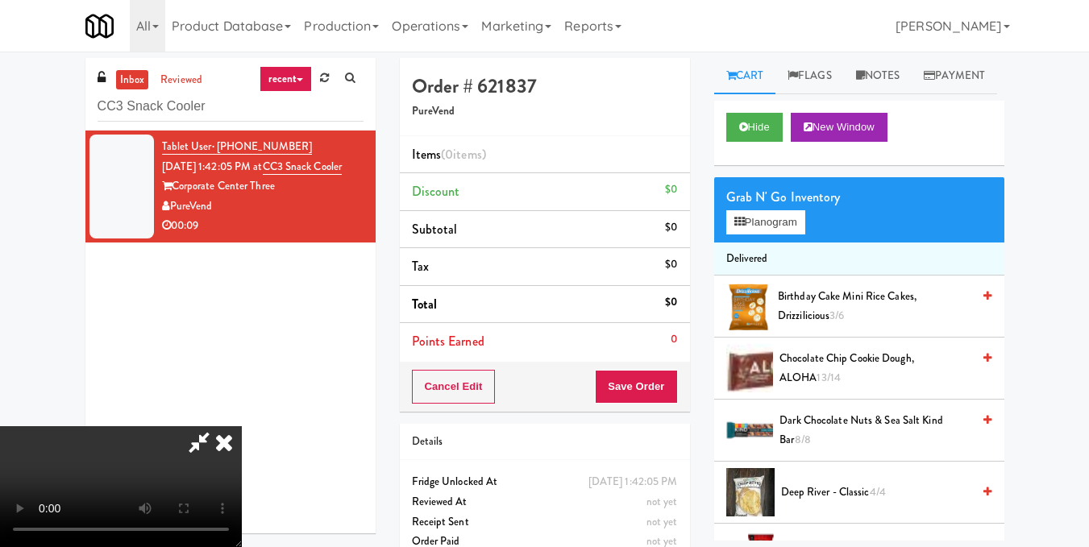
scroll to position [181, 0]
click at [242, 426] on video at bounding box center [121, 486] width 242 height 121
click at [809, 243] on div "Grab N' Go Inventory Planogram" at bounding box center [859, 209] width 290 height 65
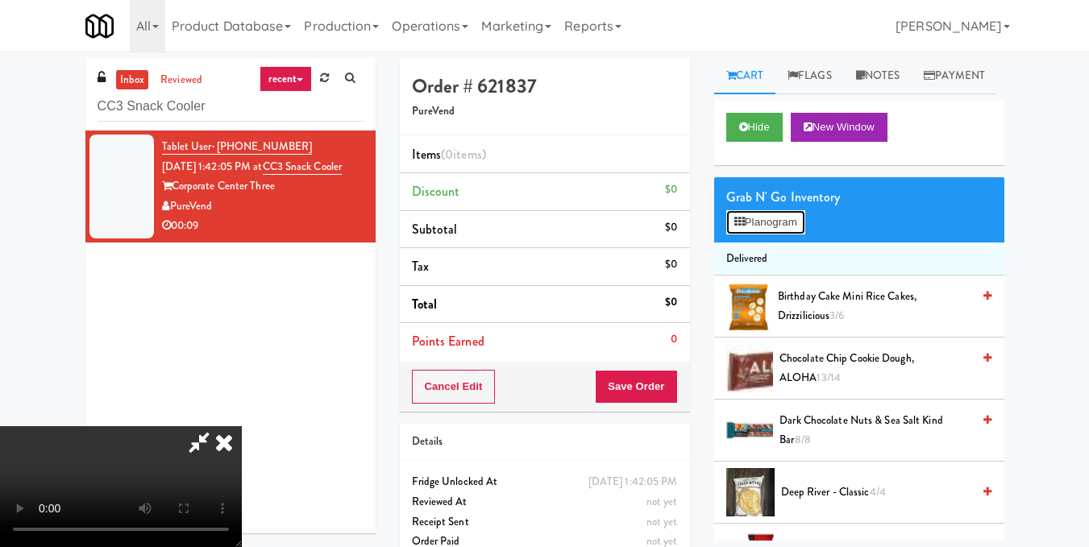
click at [781, 235] on button "Planogram" at bounding box center [765, 222] width 79 height 24
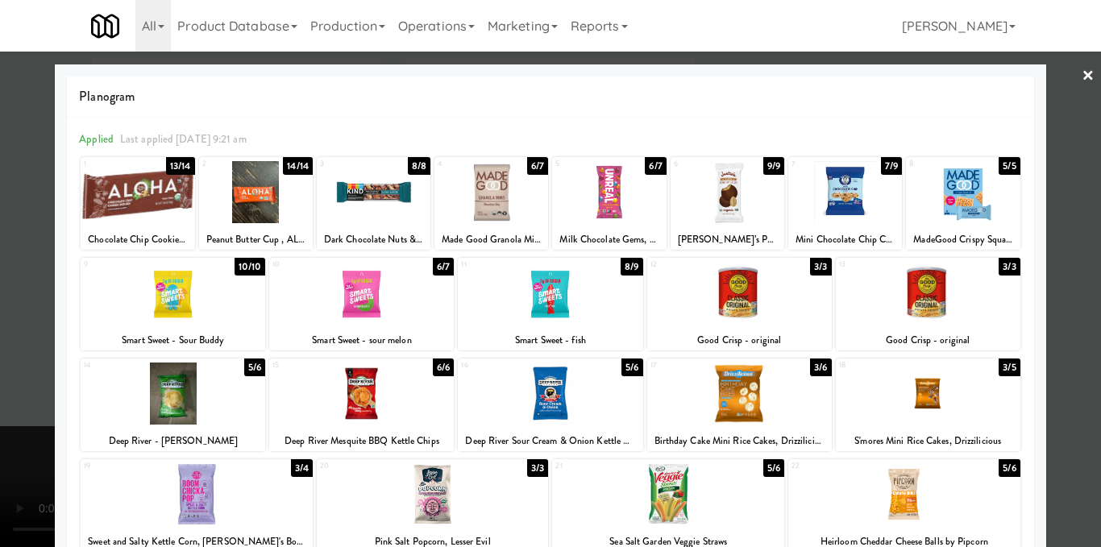
click at [1069, 73] on div at bounding box center [550, 273] width 1101 height 547
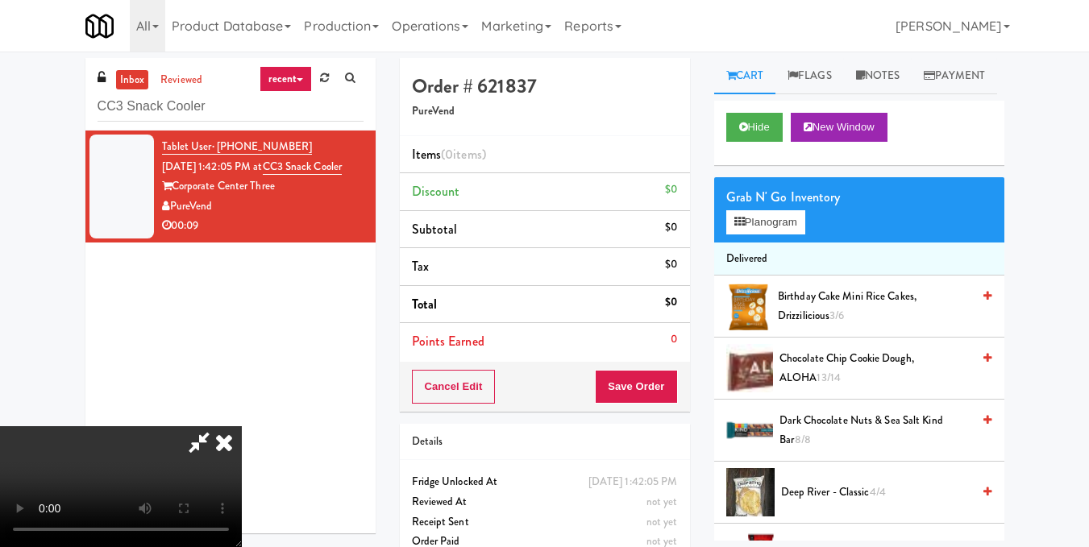
click at [218, 426] on icon at bounding box center [199, 442] width 37 height 32
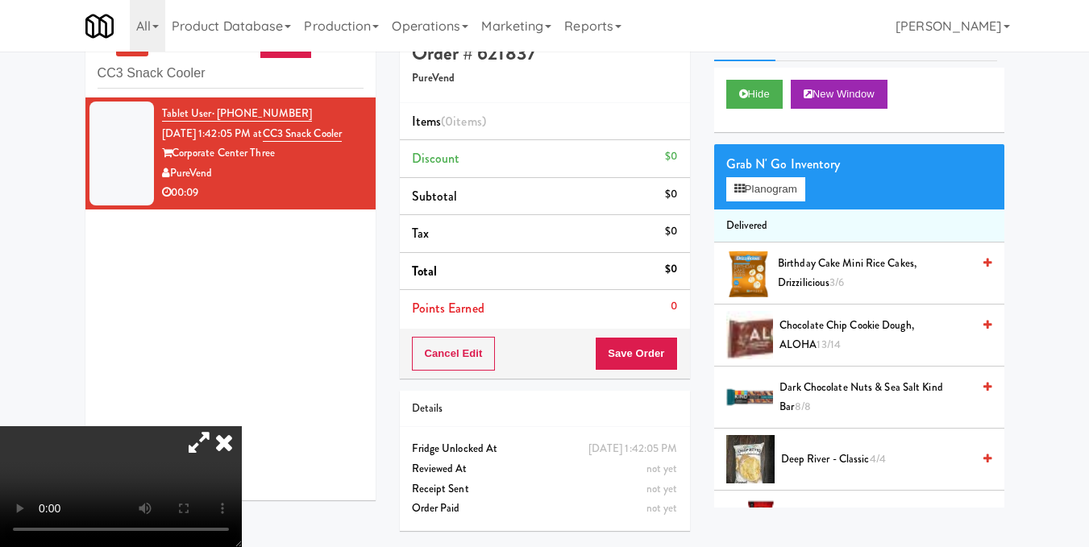
scroll to position [52, 0]
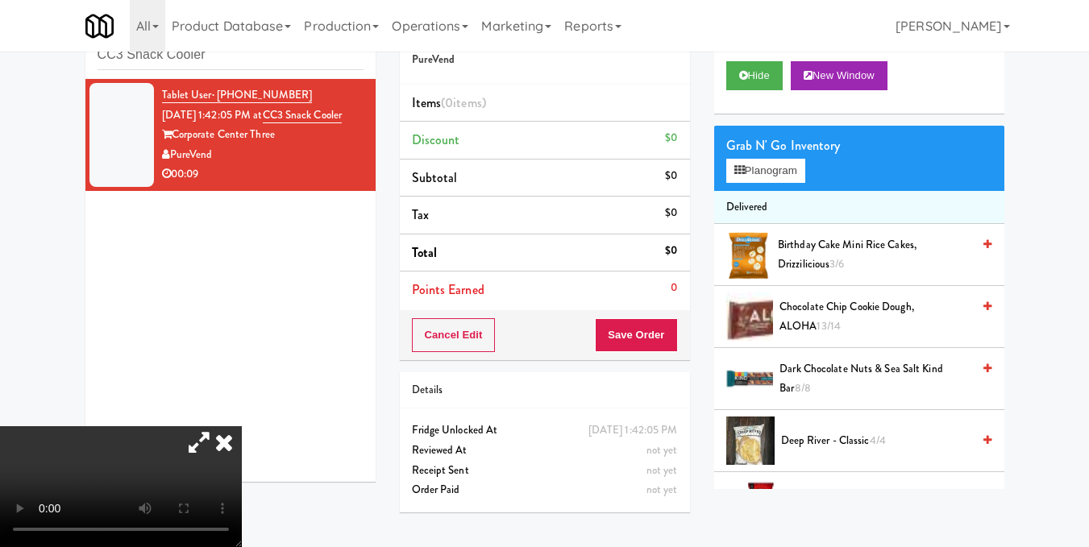
click at [218, 426] on icon at bounding box center [199, 442] width 37 height 32
click at [242, 426] on icon at bounding box center [223, 442] width 35 height 32
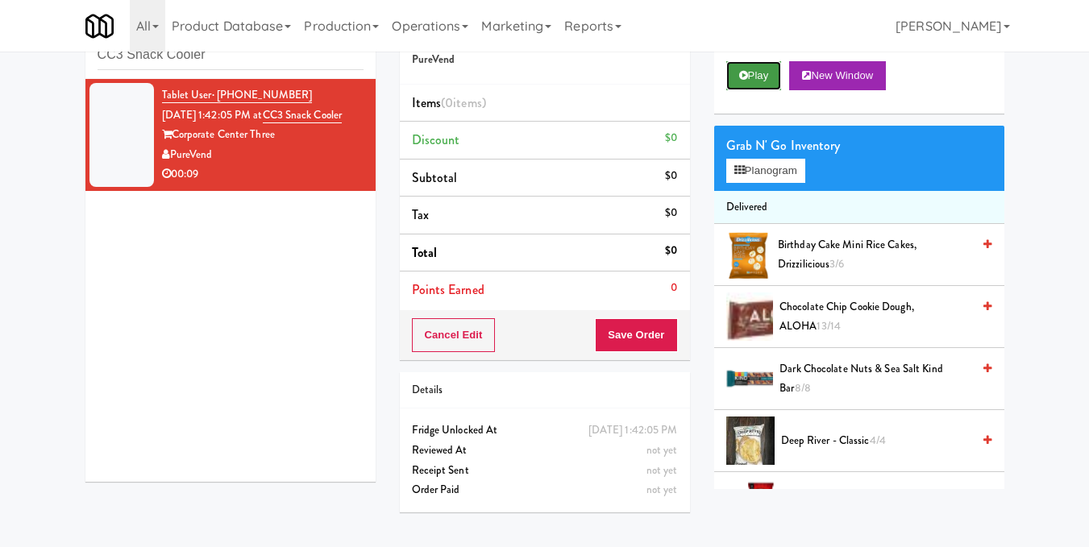
click at [737, 90] on button "Play" at bounding box center [754, 75] width 56 height 29
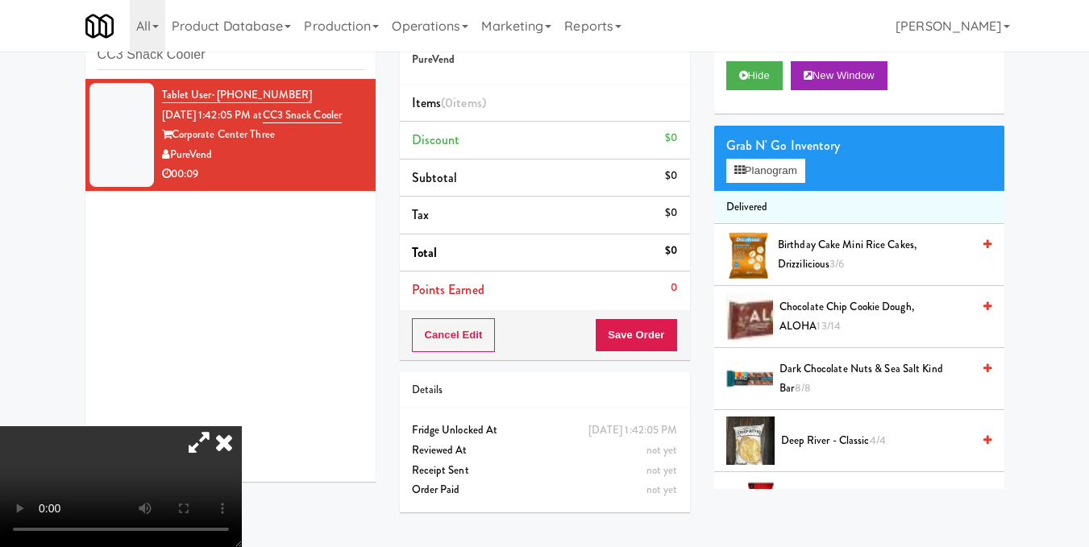
click at [242, 430] on video at bounding box center [121, 486] width 242 height 121
click at [765, 183] on button "Planogram" at bounding box center [765, 171] width 79 height 24
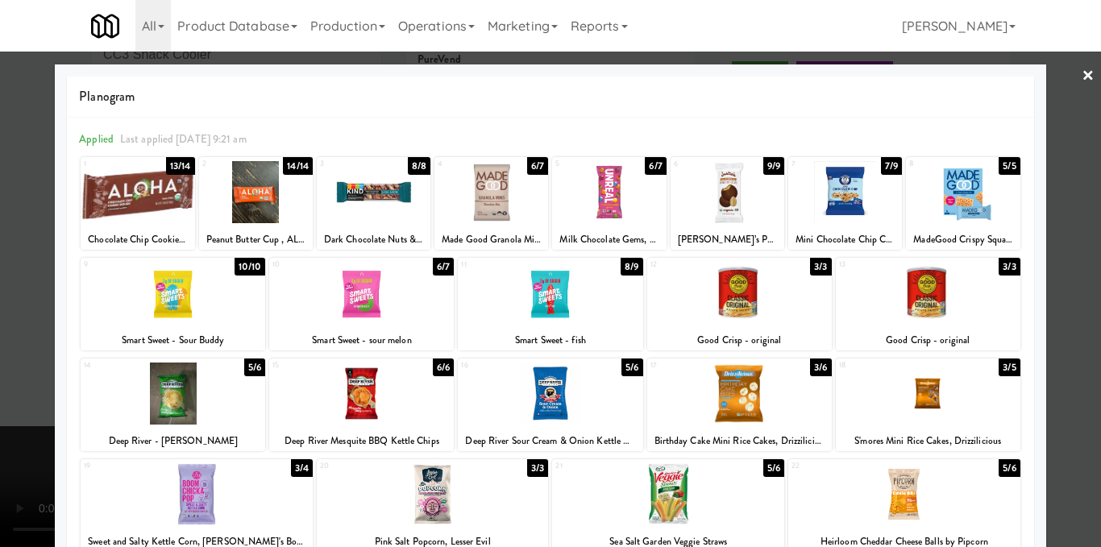
click at [914, 385] on div at bounding box center [928, 394] width 185 height 62
click at [1049, 387] on div at bounding box center [550, 273] width 1101 height 547
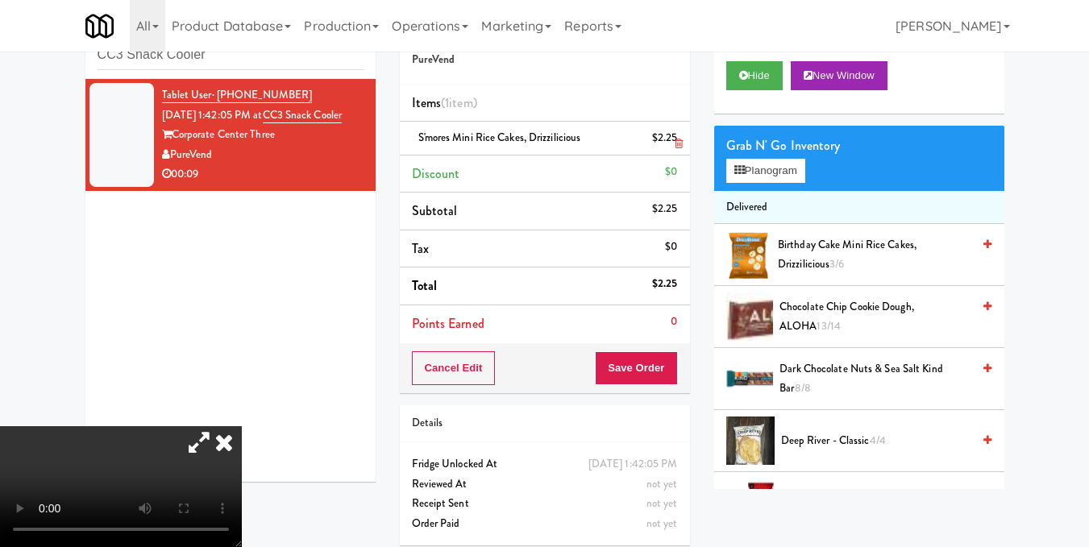
click at [676, 140] on icon at bounding box center [679, 144] width 8 height 10
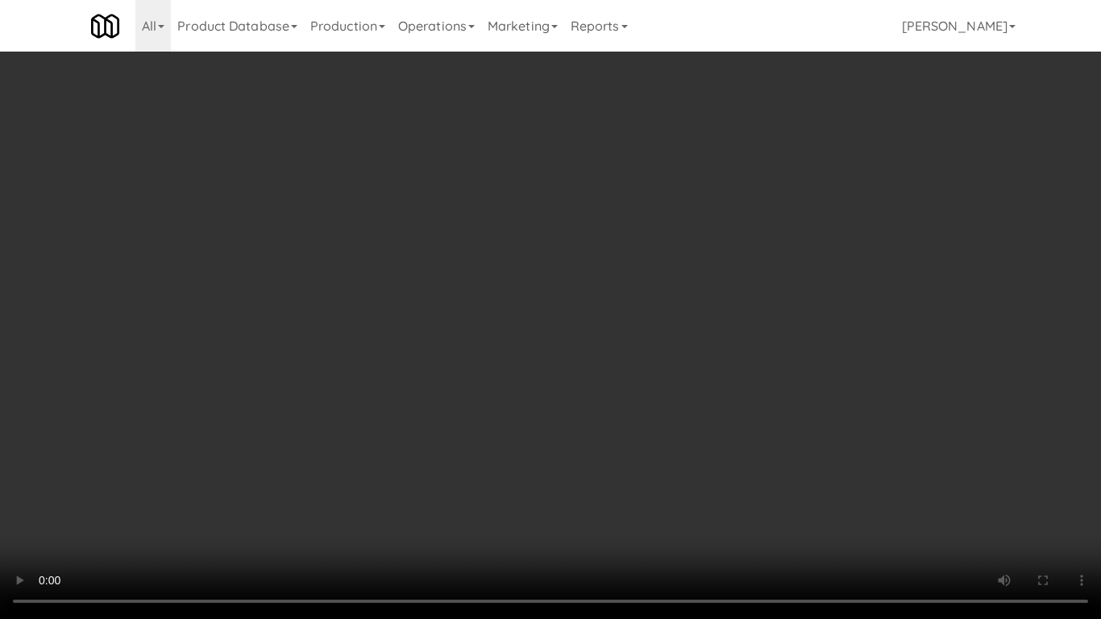
click at [434, 444] on video at bounding box center [550, 309] width 1101 height 619
click at [448, 438] on video at bounding box center [550, 309] width 1101 height 619
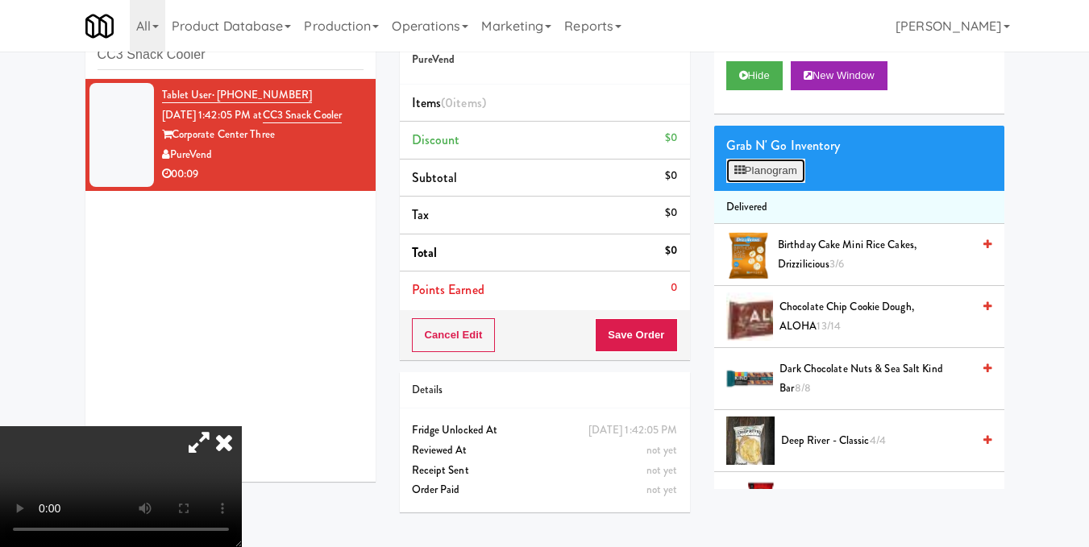
click at [794, 183] on button "Planogram" at bounding box center [765, 171] width 79 height 24
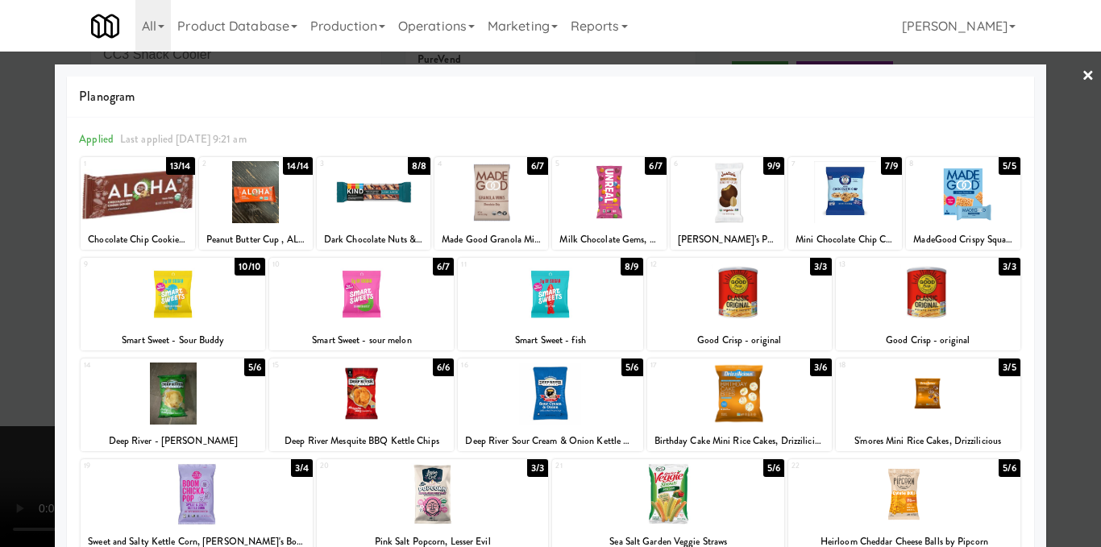
click at [731, 399] on div at bounding box center [739, 394] width 185 height 62
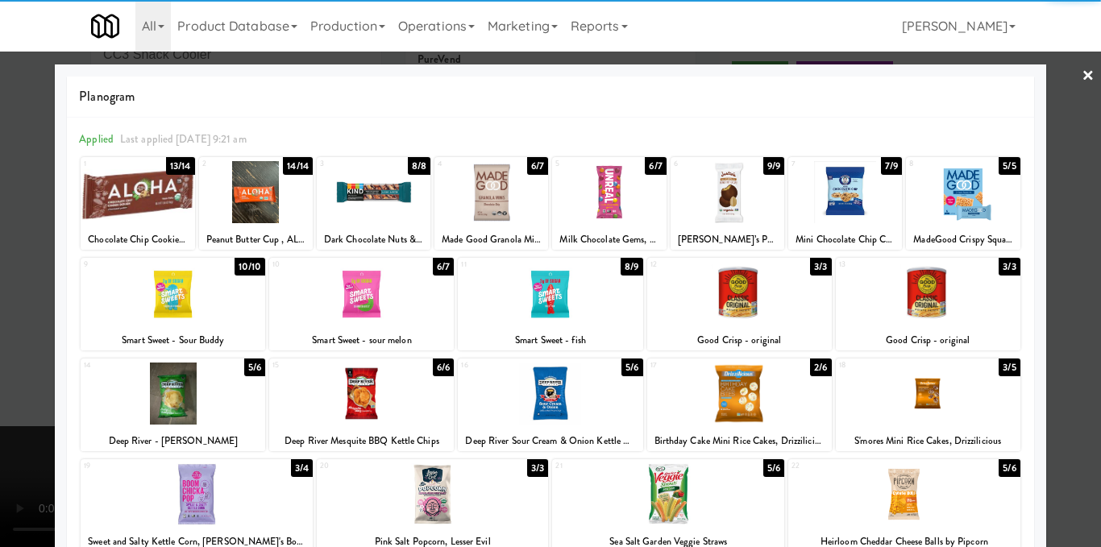
click at [1062, 227] on div at bounding box center [550, 273] width 1101 height 547
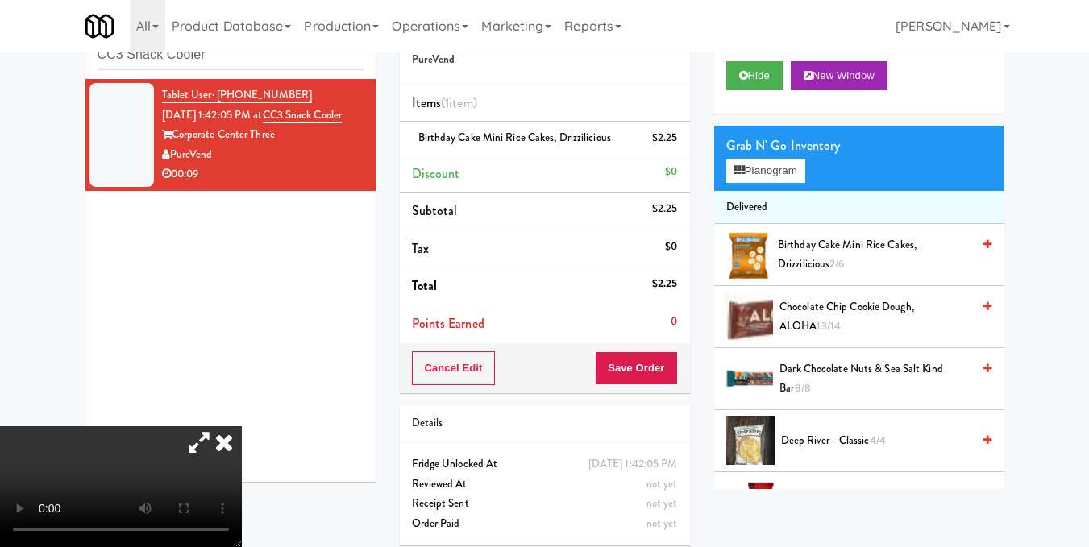
click at [196, 426] on video at bounding box center [121, 486] width 242 height 121
click at [242, 426] on video at bounding box center [121, 486] width 242 height 121
click at [783, 183] on button "Planogram" at bounding box center [765, 171] width 79 height 24
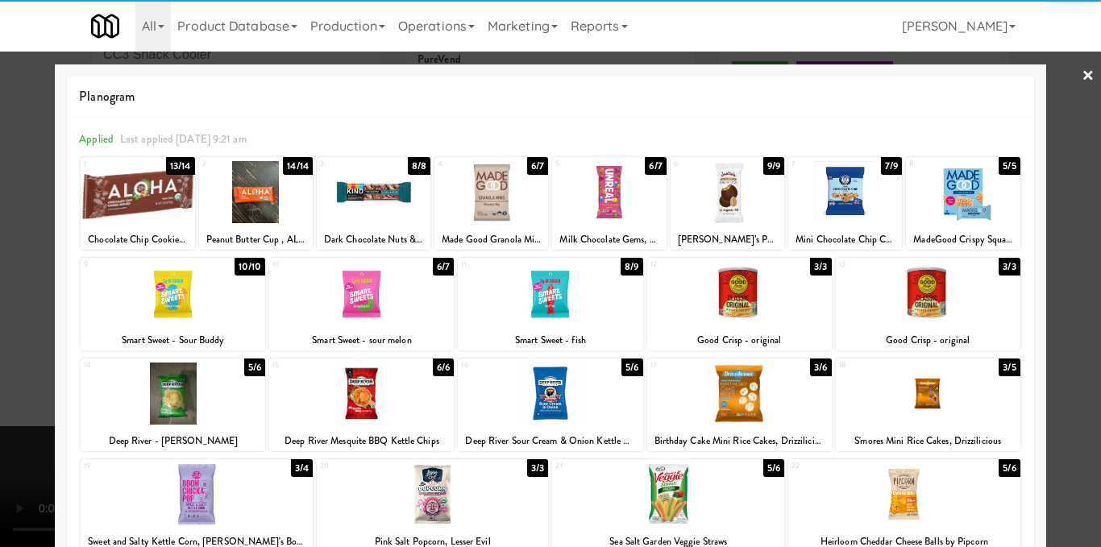
click at [185, 419] on div at bounding box center [173, 394] width 185 height 62
click at [1081, 322] on div at bounding box center [550, 273] width 1101 height 547
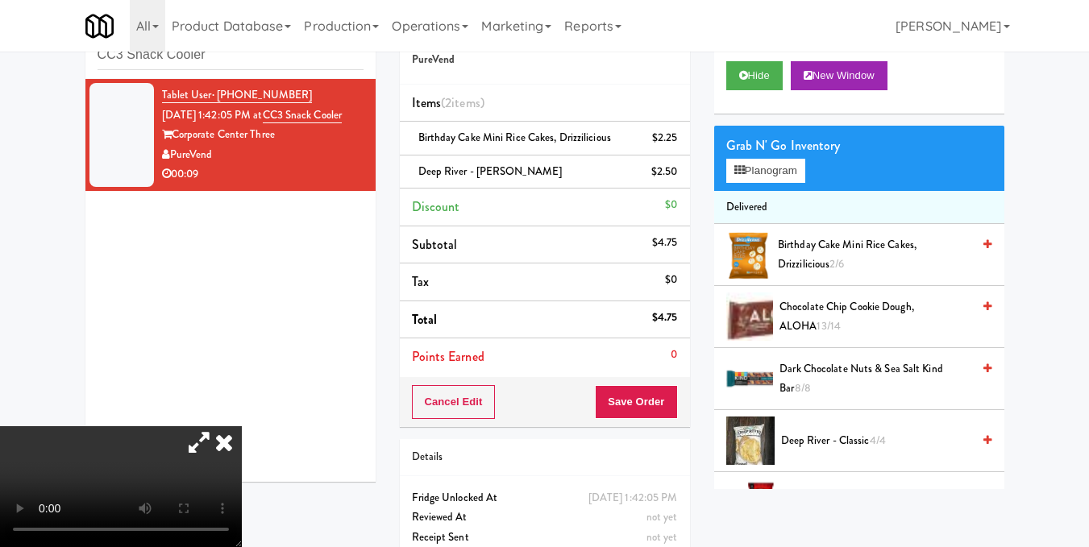
click at [242, 426] on video at bounding box center [121, 486] width 242 height 121
click at [242, 426] on icon at bounding box center [223, 442] width 35 height 32
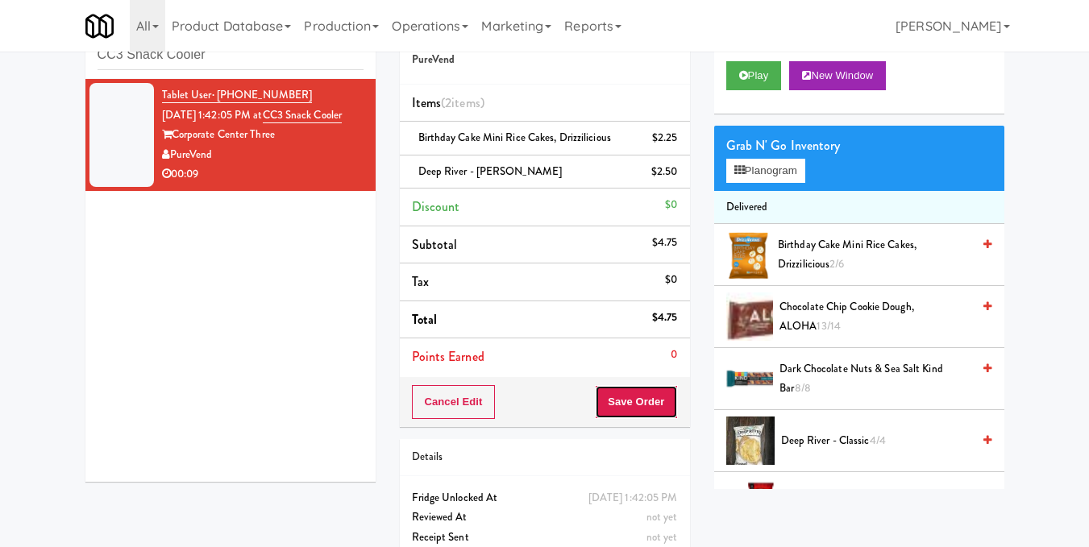
click at [637, 409] on button "Save Order" at bounding box center [636, 402] width 82 height 34
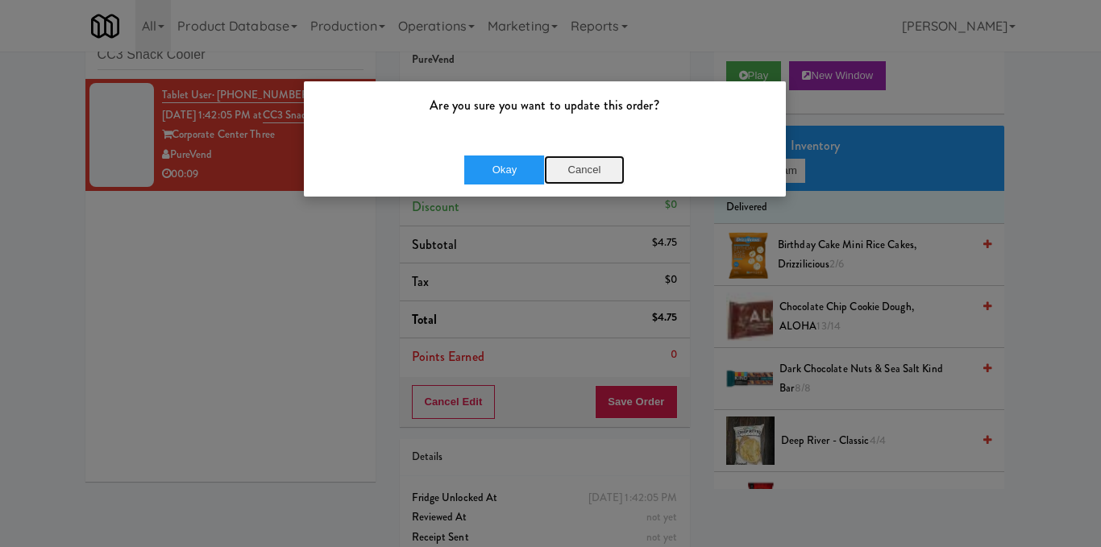
click at [581, 169] on button "Cancel" at bounding box center [584, 170] width 81 height 29
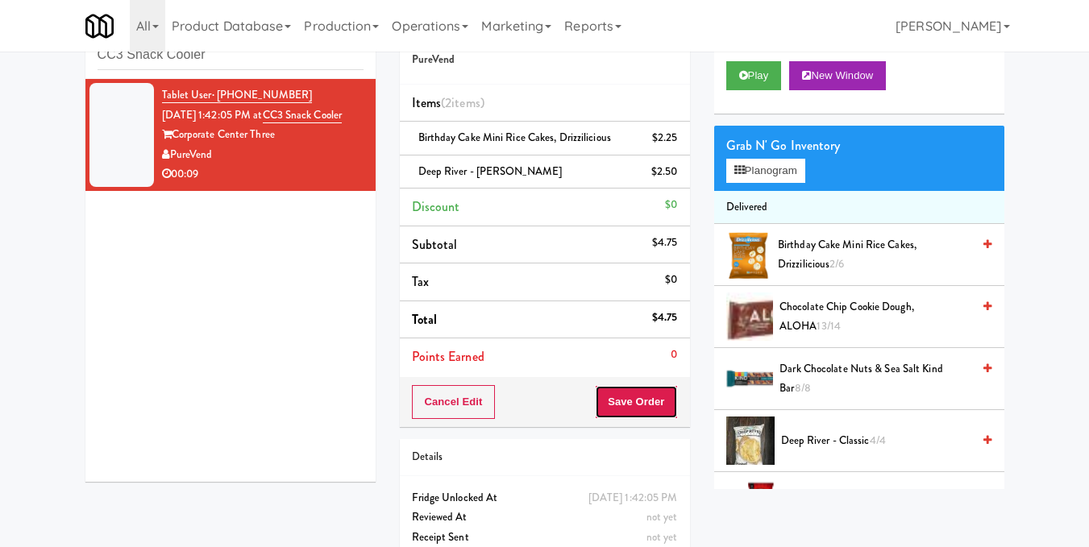
click at [654, 415] on button "Save Order" at bounding box center [636, 402] width 82 height 34
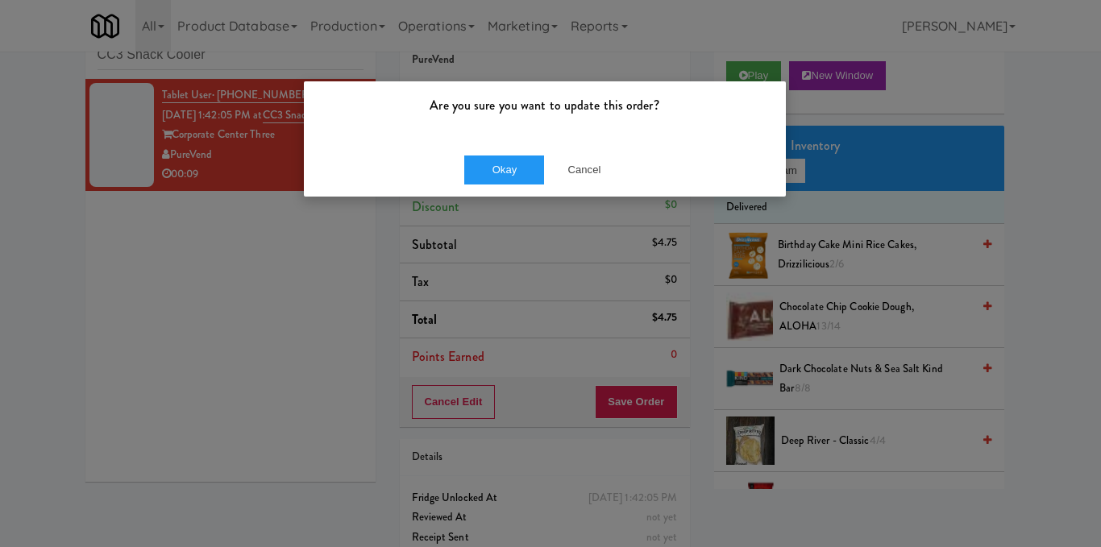
click at [499, 141] on div "Are you sure you want to update this order?" at bounding box center [545, 111] width 482 height 61
click at [508, 170] on button "Okay" at bounding box center [504, 170] width 81 height 29
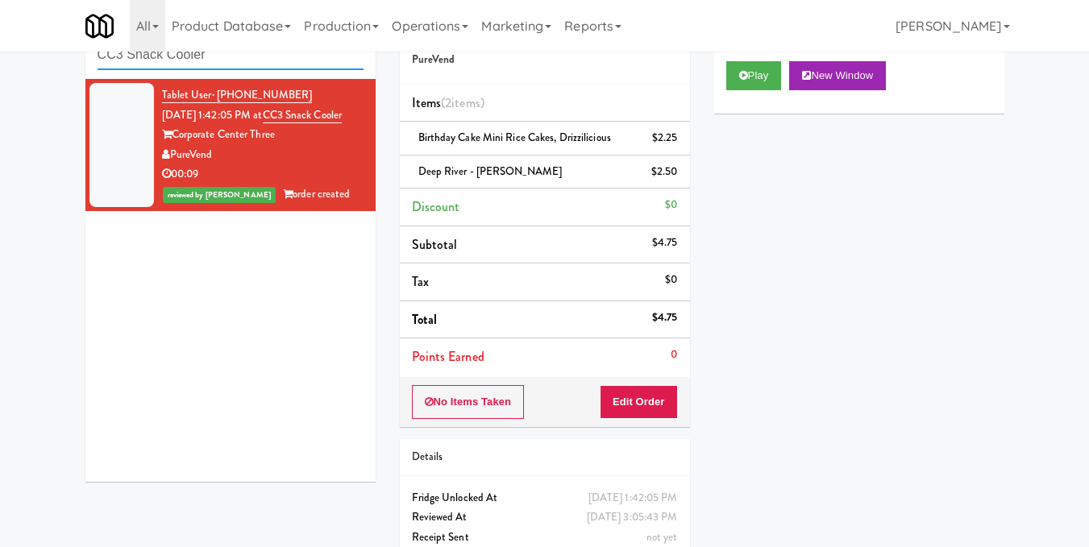
drag, startPoint x: 0, startPoint y: 51, endPoint x: 0, endPoint y: 64, distance: 13.7
click at [0, 64] on div "inbox reviewed recent all unclear take inventory issue suspicious failed recent…" at bounding box center [544, 298] width 1089 height 585
paste input "234"
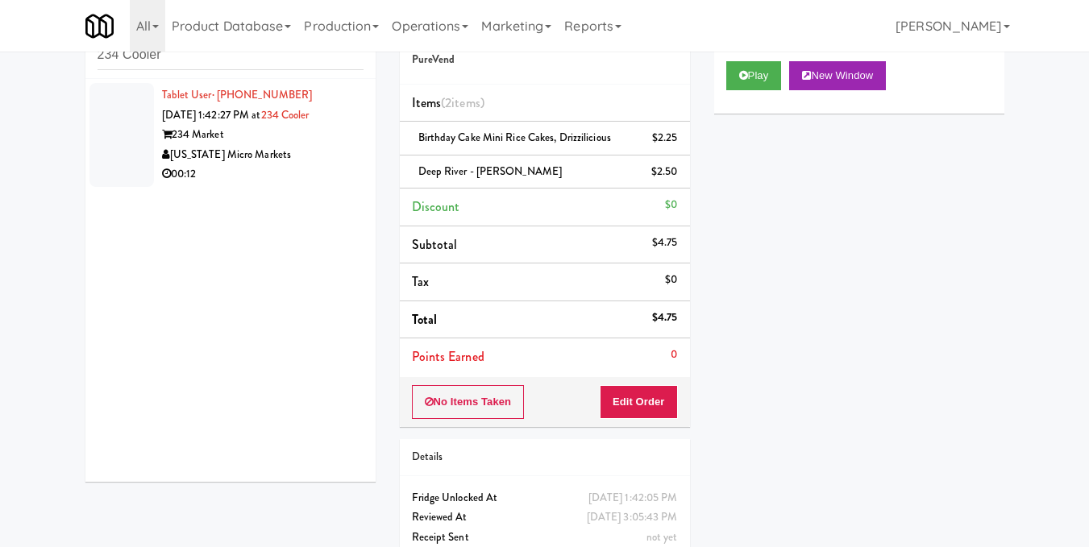
click at [353, 164] on li "Tablet User · (616) 643-7276 [DATE] 1:42:27 PM at 234 Cooler 234 Market [US_STA…" at bounding box center [230, 135] width 290 height 112
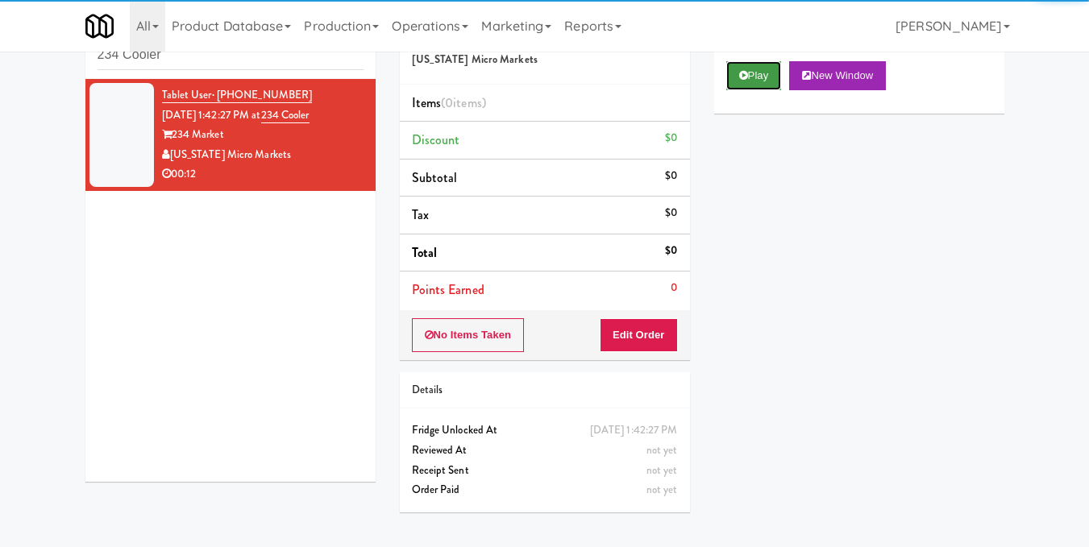
click at [770, 90] on button "Play" at bounding box center [754, 75] width 56 height 29
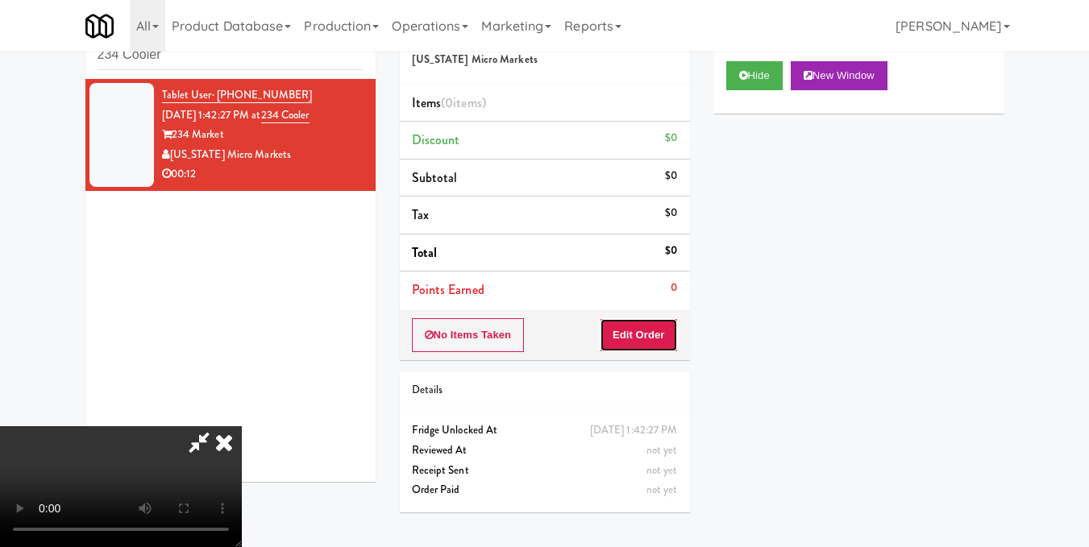
click at [671, 337] on button "Edit Order" at bounding box center [639, 335] width 78 height 34
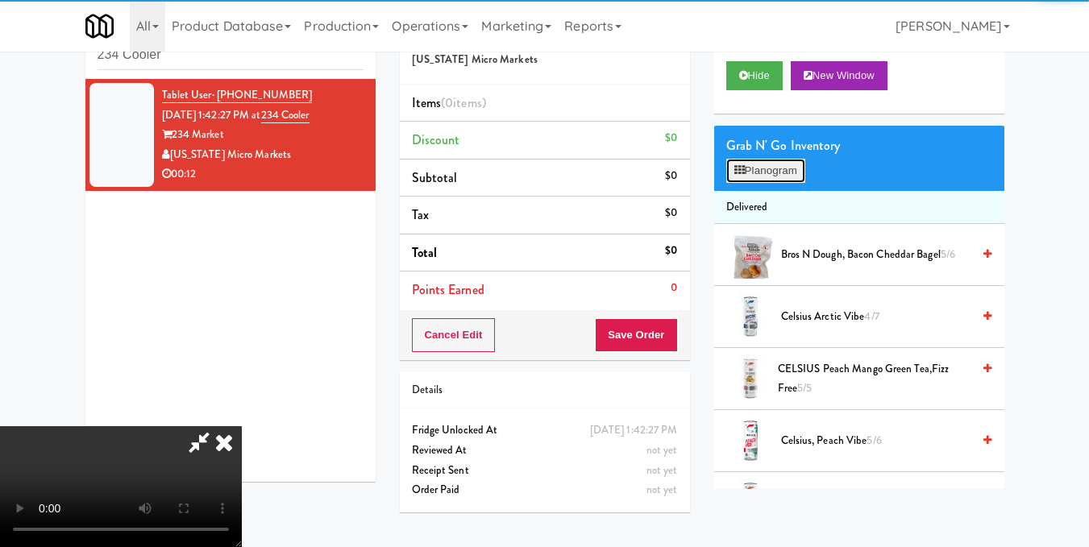
click at [758, 183] on button "Planogram" at bounding box center [765, 171] width 79 height 24
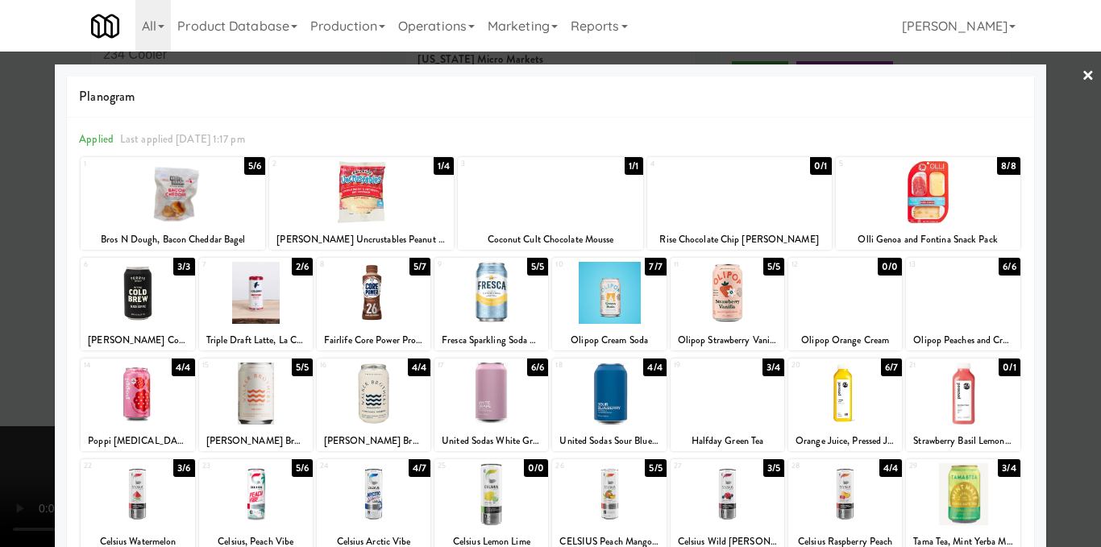
click at [700, 319] on div at bounding box center [728, 293] width 114 height 62
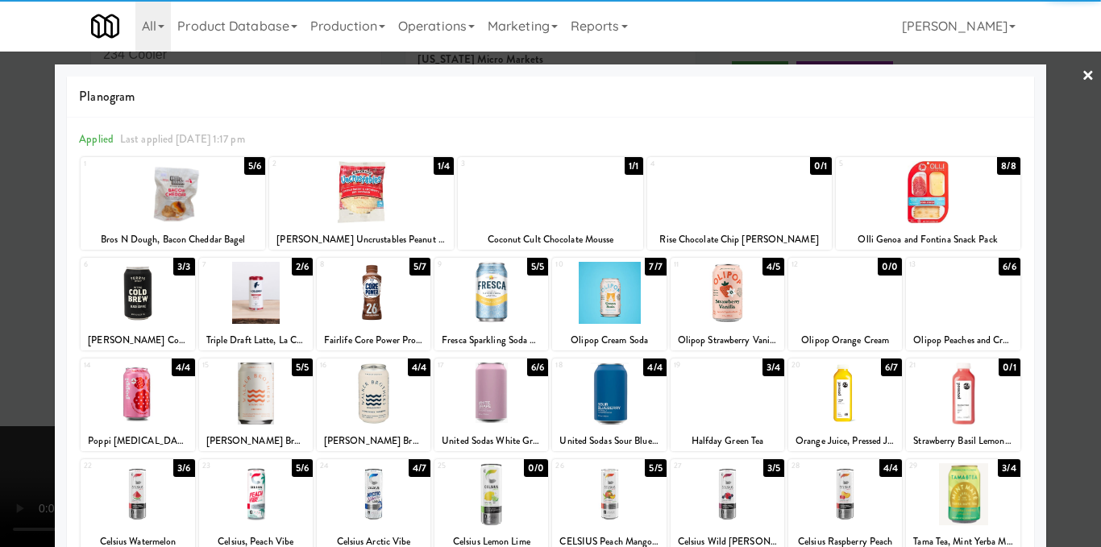
click at [1048, 247] on div at bounding box center [550, 273] width 1101 height 547
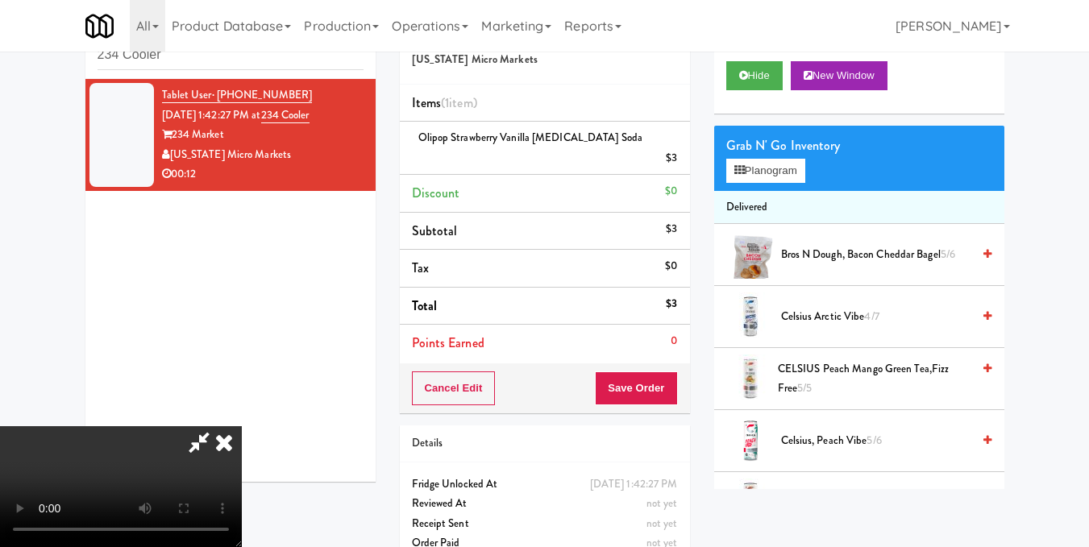
click at [242, 426] on icon at bounding box center [223, 442] width 35 height 32
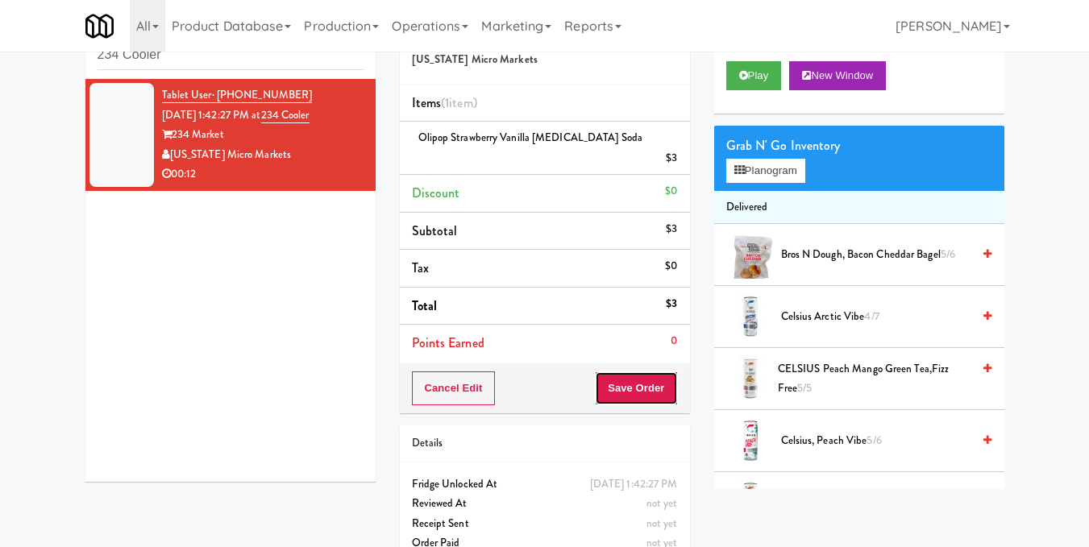
click at [617, 372] on button "Save Order" at bounding box center [636, 389] width 82 height 34
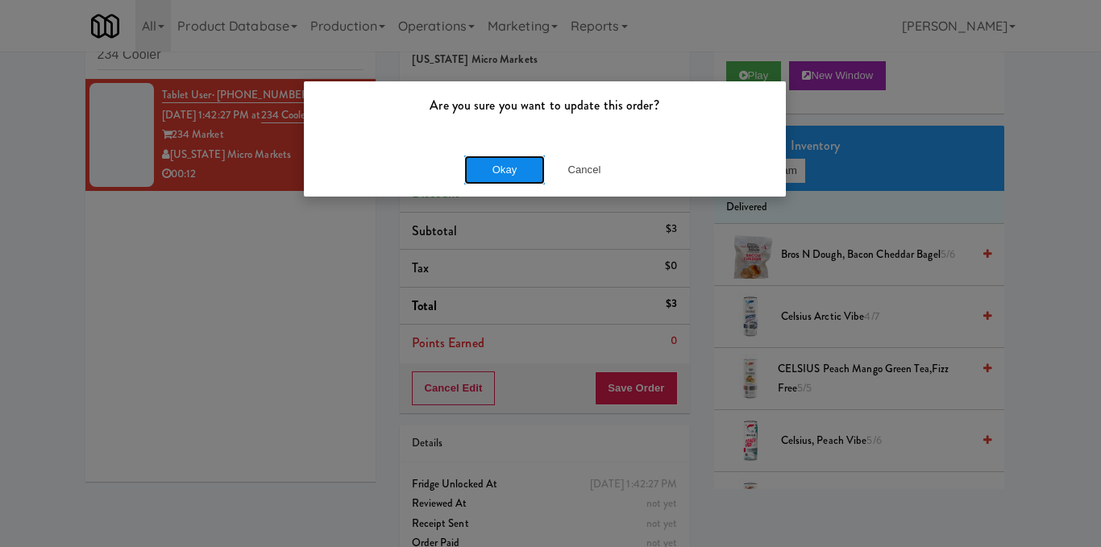
click at [501, 167] on button "Okay" at bounding box center [504, 170] width 81 height 29
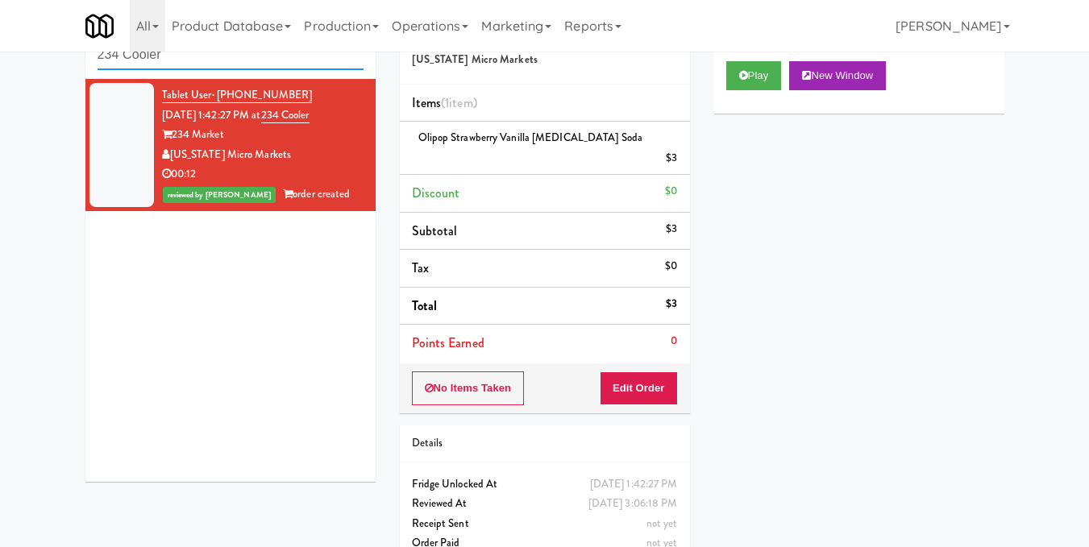
drag, startPoint x: 113, startPoint y: 50, endPoint x: 0, endPoint y: 50, distance: 112.8
click at [0, 50] on body "Are you sure you want to update this order? Okay Cancel Okay Are you sure you w…" at bounding box center [544, 273] width 1089 height 547
paste input "Paradox - Ambient - Left"
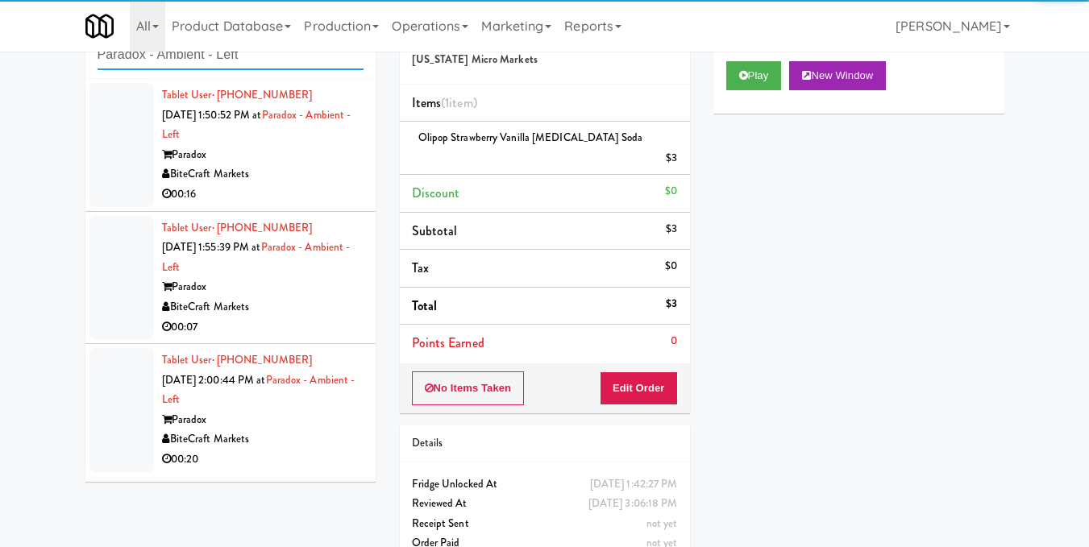
type input "Paradox - Ambient - Left"
click at [340, 179] on div "BiteCraft Markets" at bounding box center [262, 174] width 201 height 20
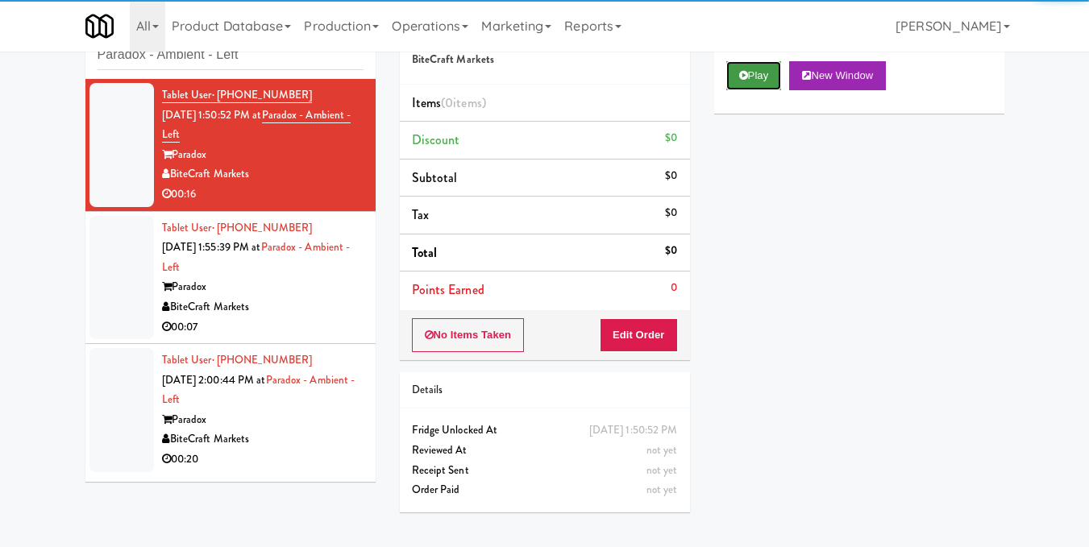
click at [756, 90] on button "Play" at bounding box center [754, 75] width 56 height 29
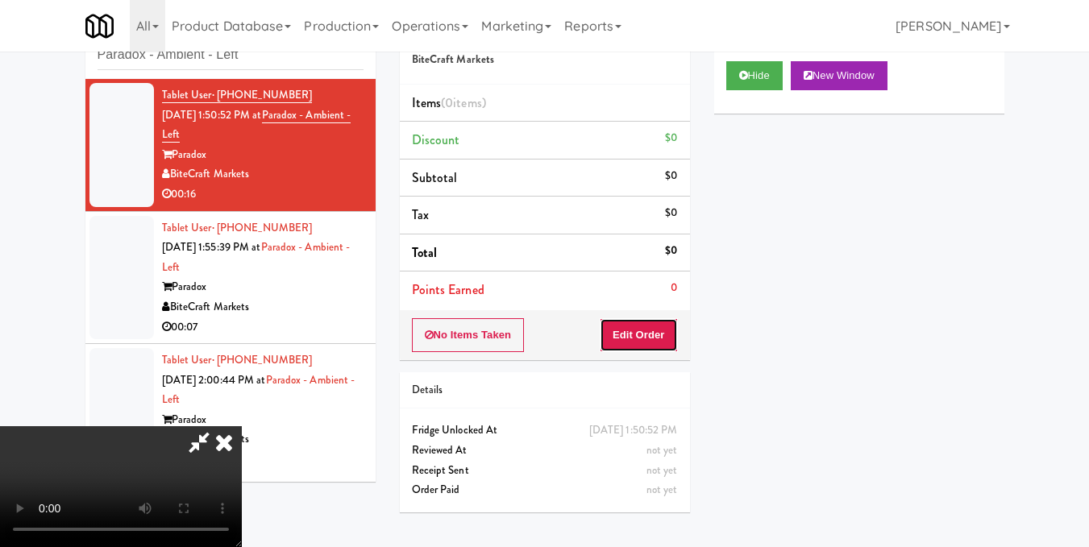
click at [666, 332] on button "Edit Order" at bounding box center [639, 335] width 78 height 34
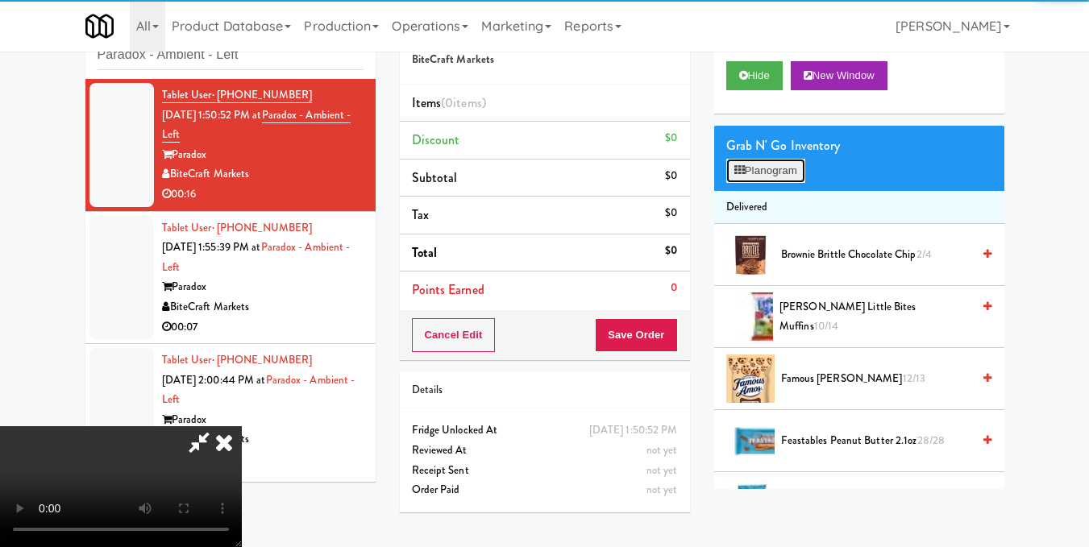
click at [761, 183] on button "Planogram" at bounding box center [765, 171] width 79 height 24
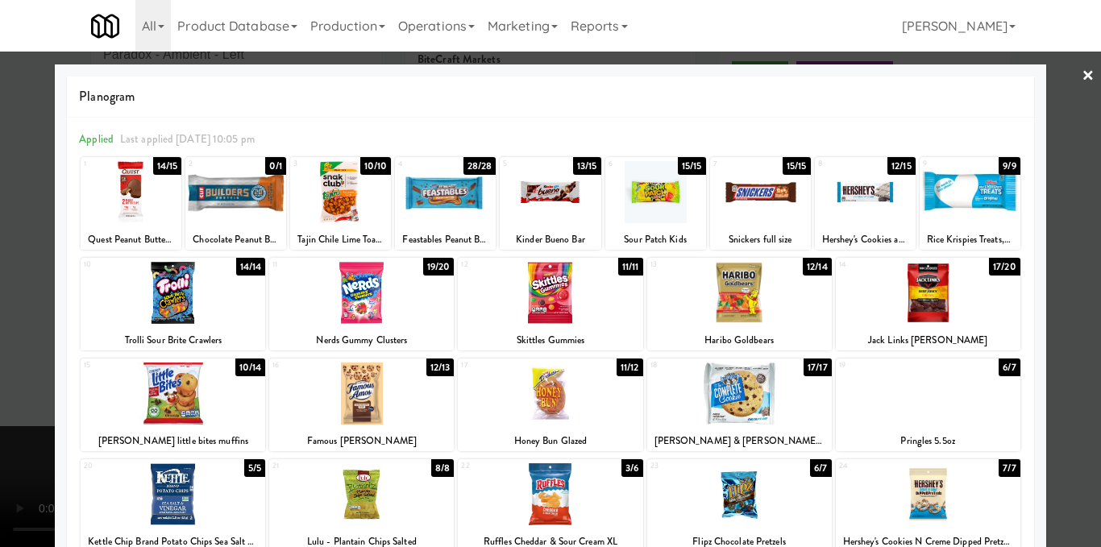
click at [965, 426] on div "19 6/7 Pringles 5.5oz" at bounding box center [928, 405] width 185 height 93
click at [1072, 380] on div at bounding box center [550, 273] width 1101 height 547
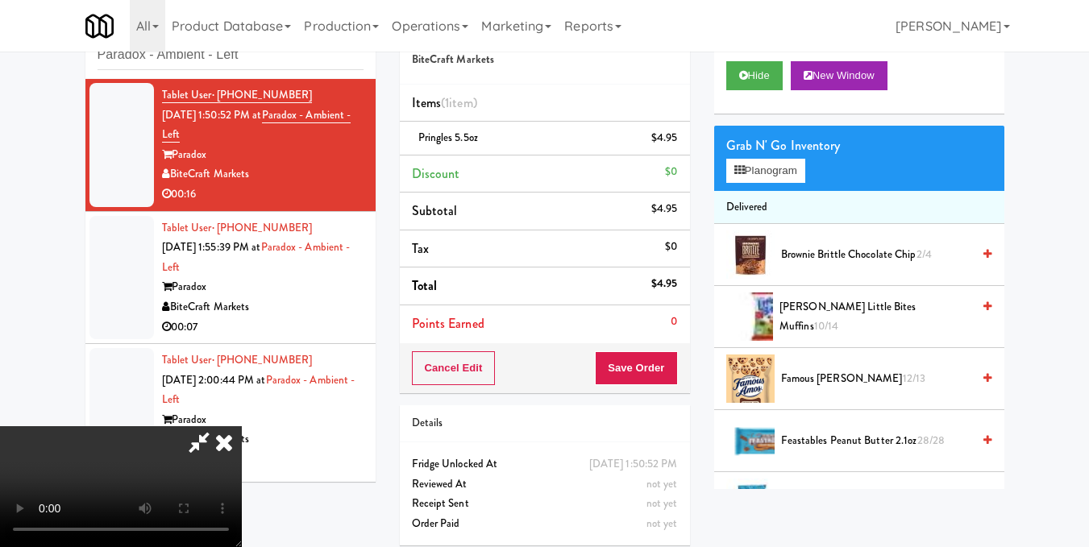
click at [242, 426] on icon at bounding box center [223, 442] width 35 height 32
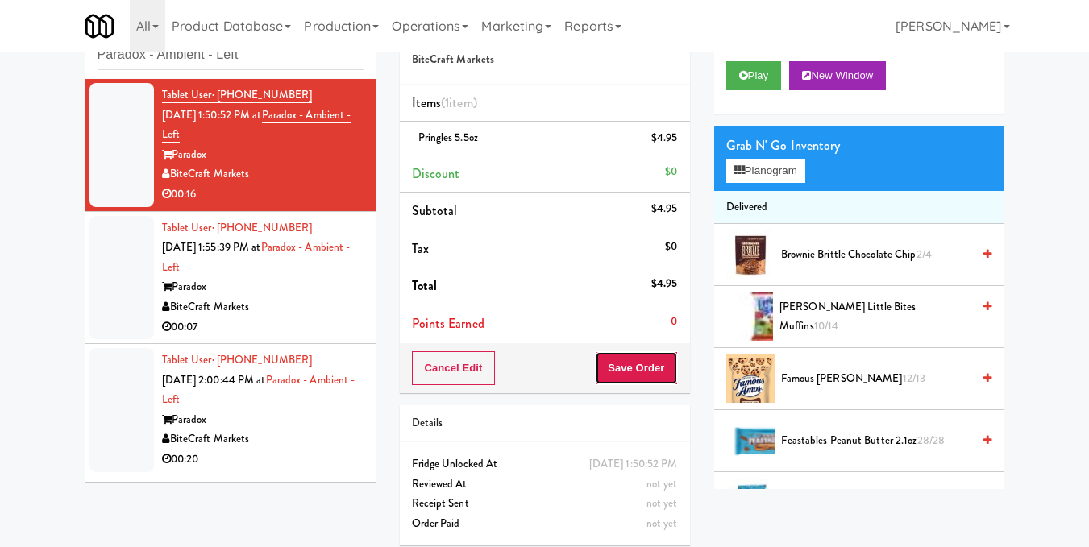
click at [653, 371] on button "Save Order" at bounding box center [636, 368] width 82 height 34
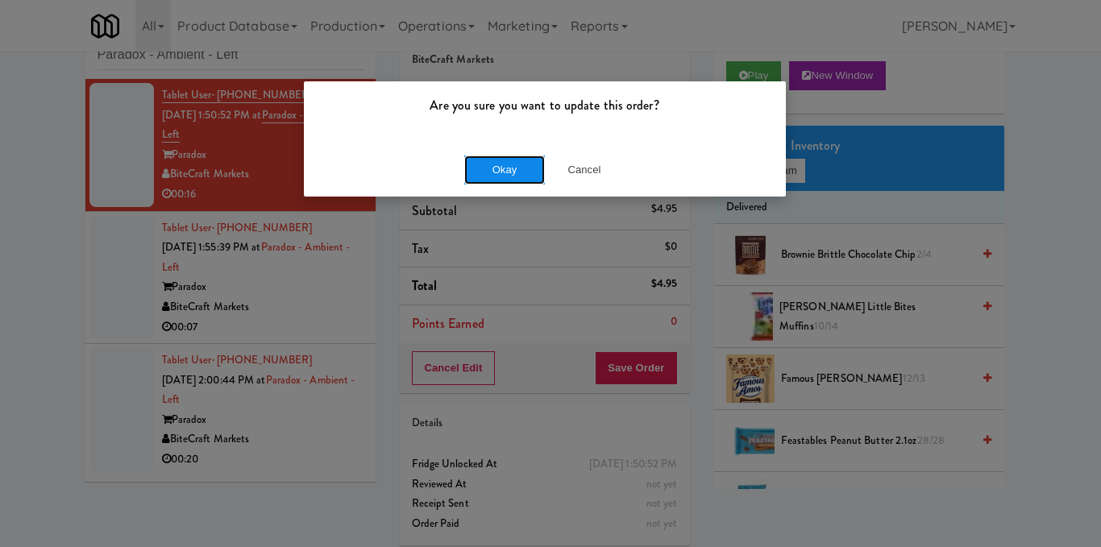
click at [516, 170] on button "Okay" at bounding box center [504, 170] width 81 height 29
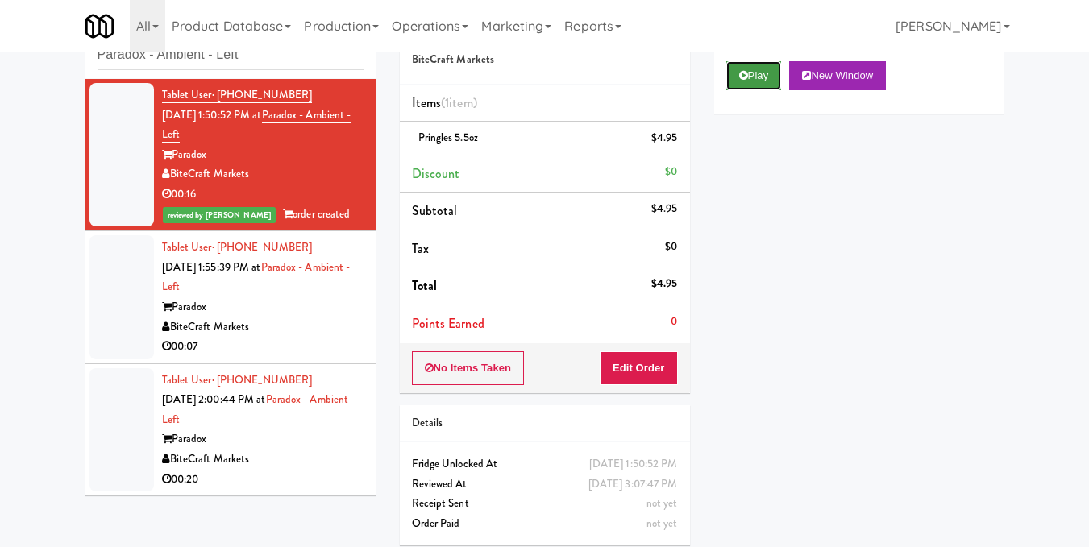
click at [762, 90] on button "Play" at bounding box center [754, 75] width 56 height 29
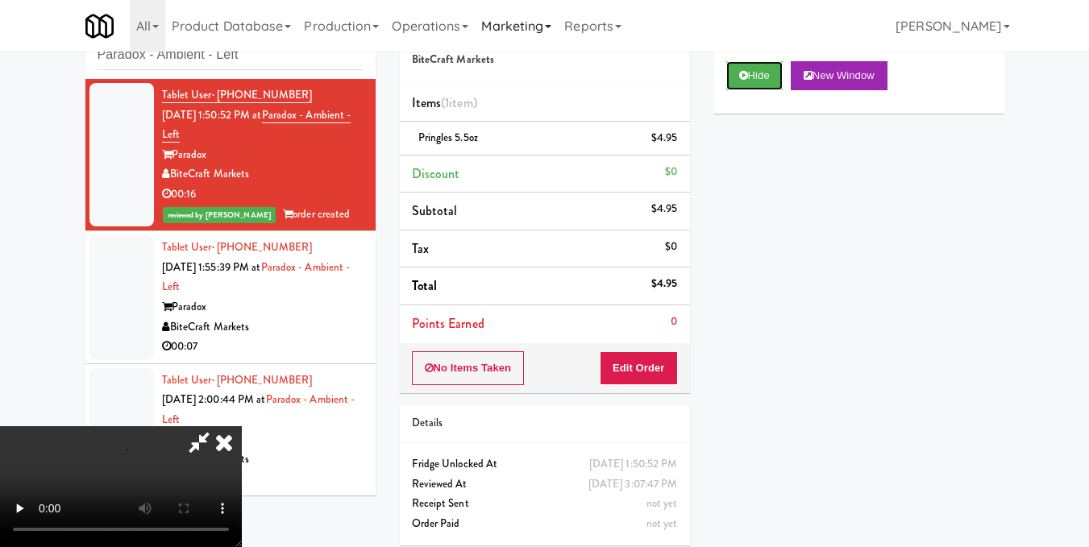
scroll to position [20, 0]
click at [242, 426] on icon at bounding box center [223, 442] width 35 height 32
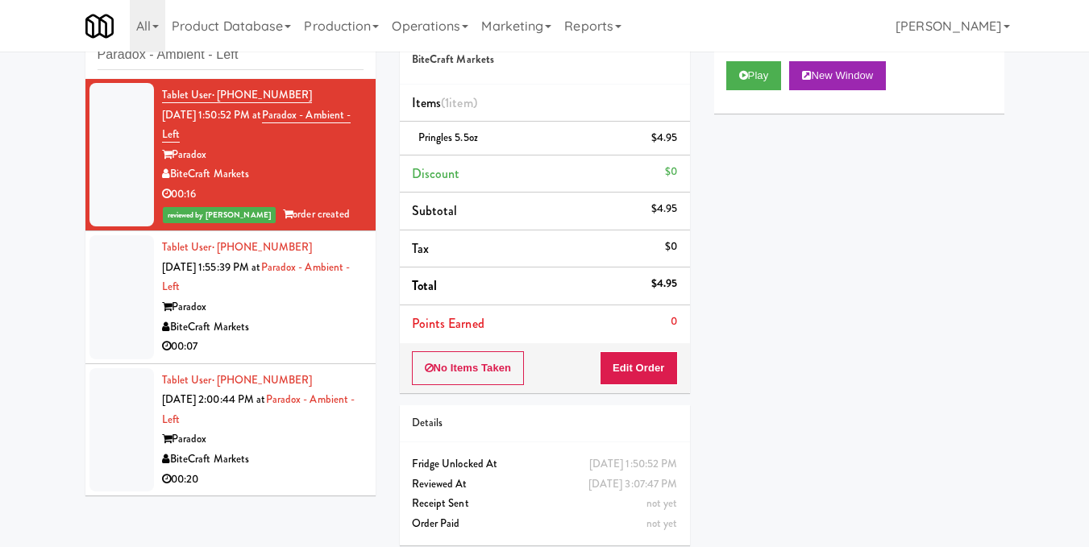
scroll to position [0, 0]
click at [294, 293] on div "Tablet User · (305) 434-6294 [DATE] 1:55:39 PM at Paradox - Ambient - Left Para…" at bounding box center [262, 297] width 201 height 119
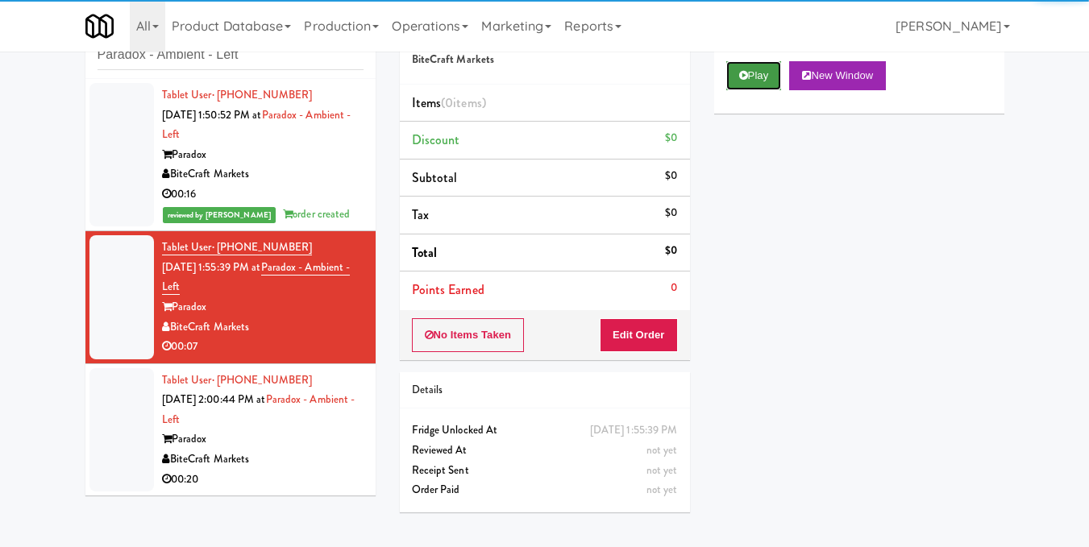
click at [743, 81] on icon at bounding box center [743, 75] width 9 height 10
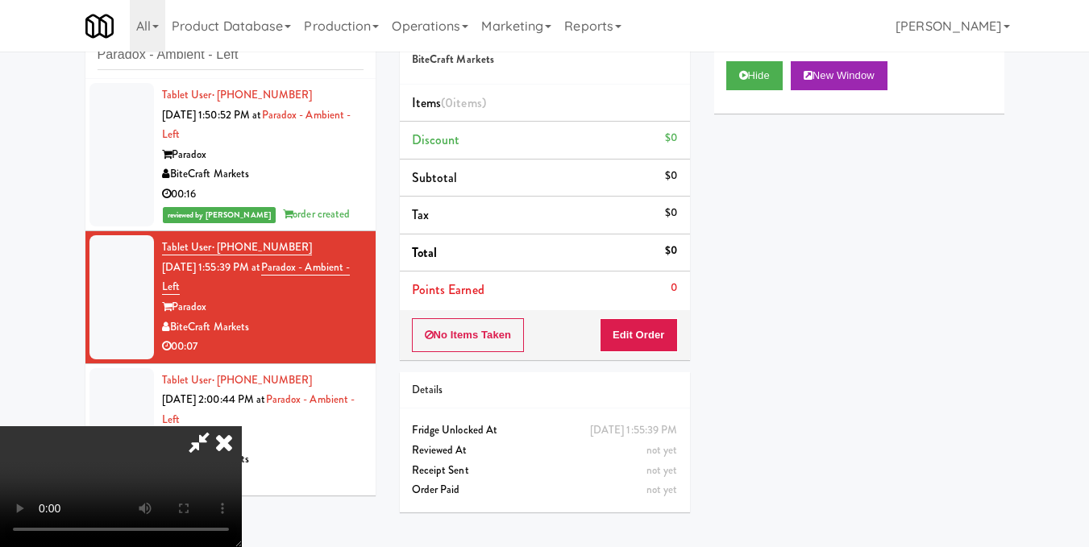
click at [242, 426] on video at bounding box center [121, 486] width 242 height 121
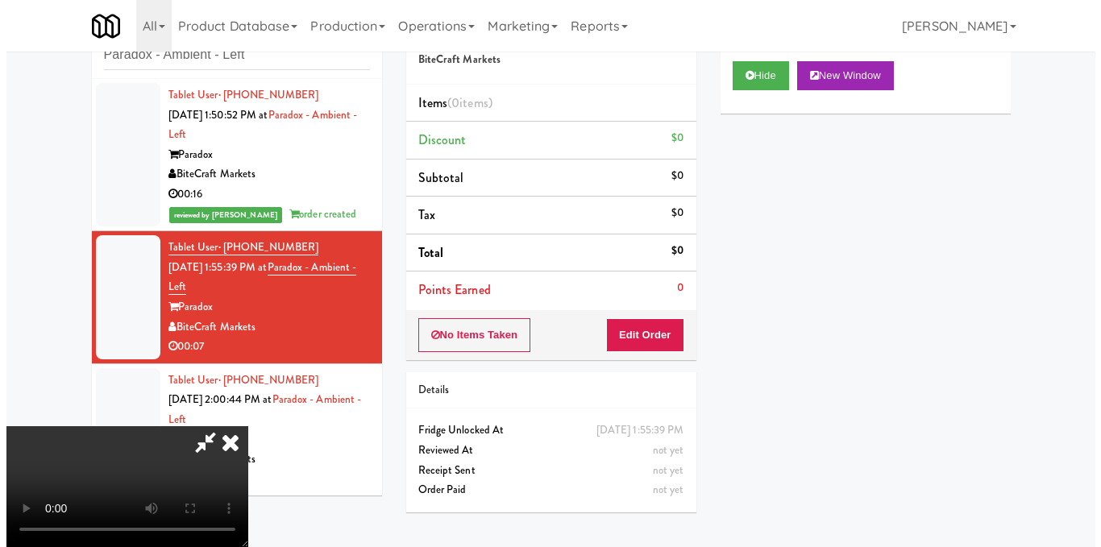
scroll to position [161, 0]
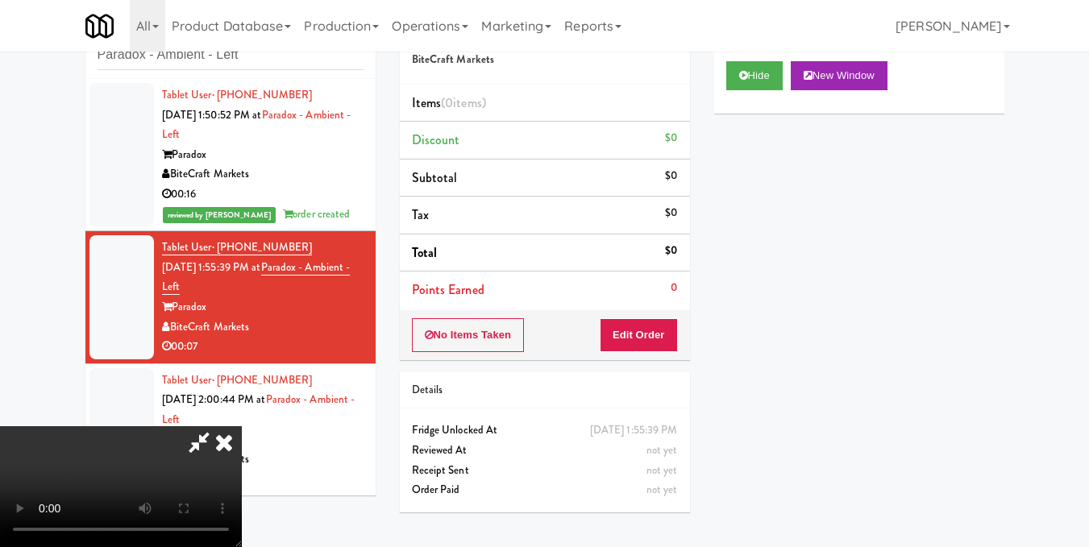
click at [242, 426] on video at bounding box center [121, 486] width 242 height 121
click at [661, 333] on button "Edit Order" at bounding box center [639, 335] width 78 height 34
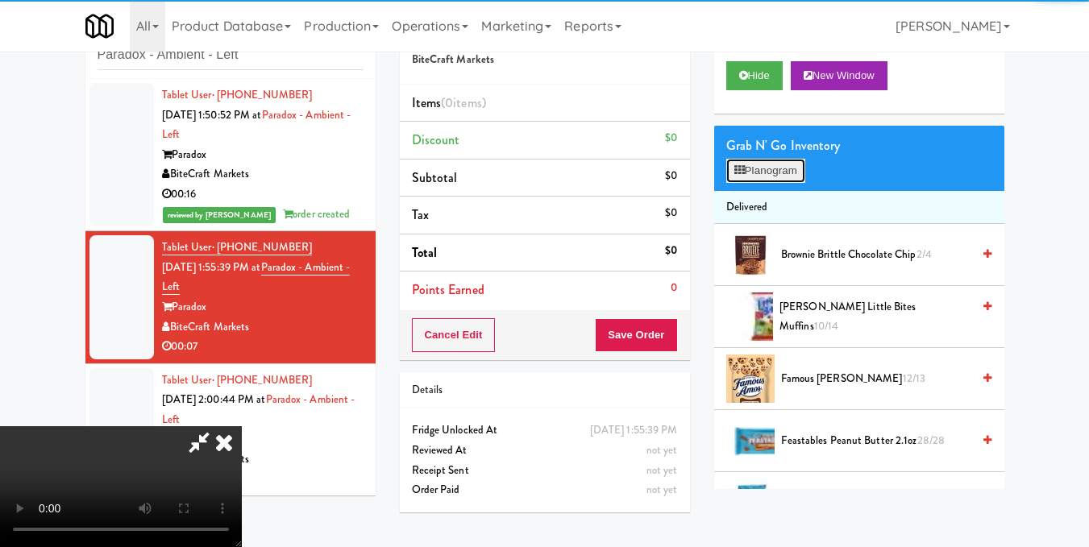
click at [736, 176] on icon at bounding box center [739, 170] width 10 height 10
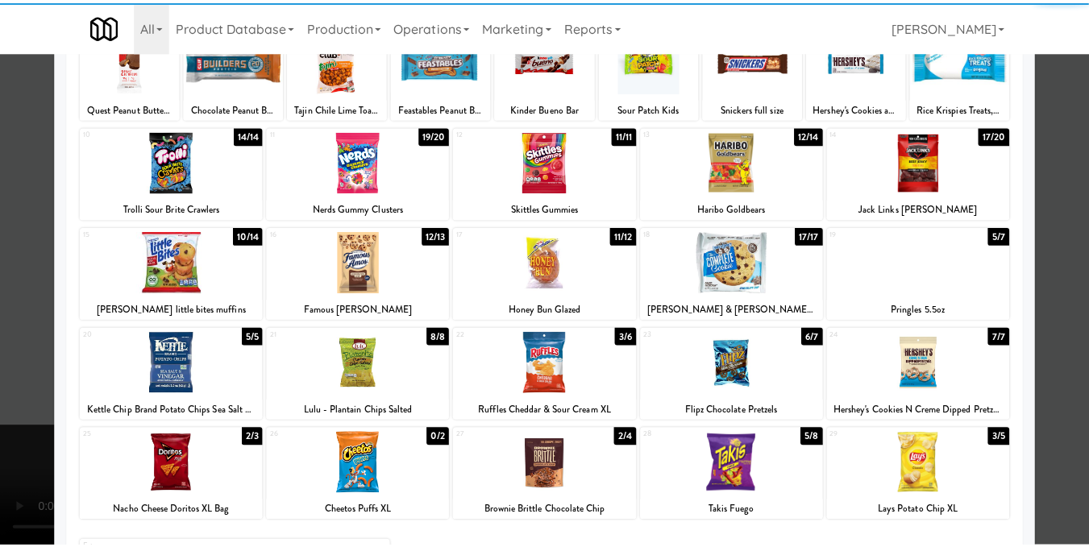
scroll to position [244, 0]
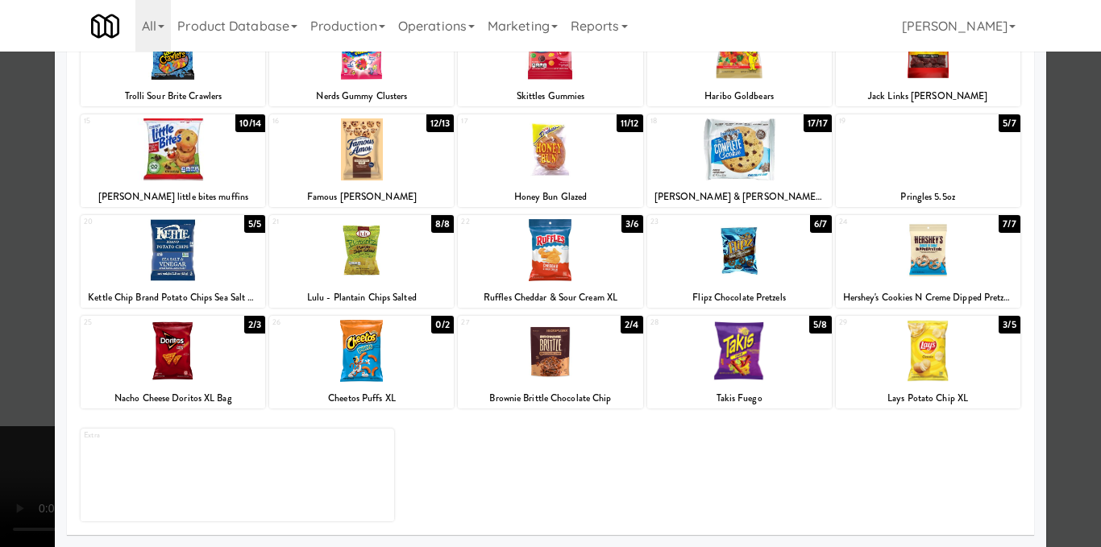
click at [744, 356] on div at bounding box center [739, 351] width 185 height 62
click at [1057, 282] on div at bounding box center [550, 273] width 1101 height 547
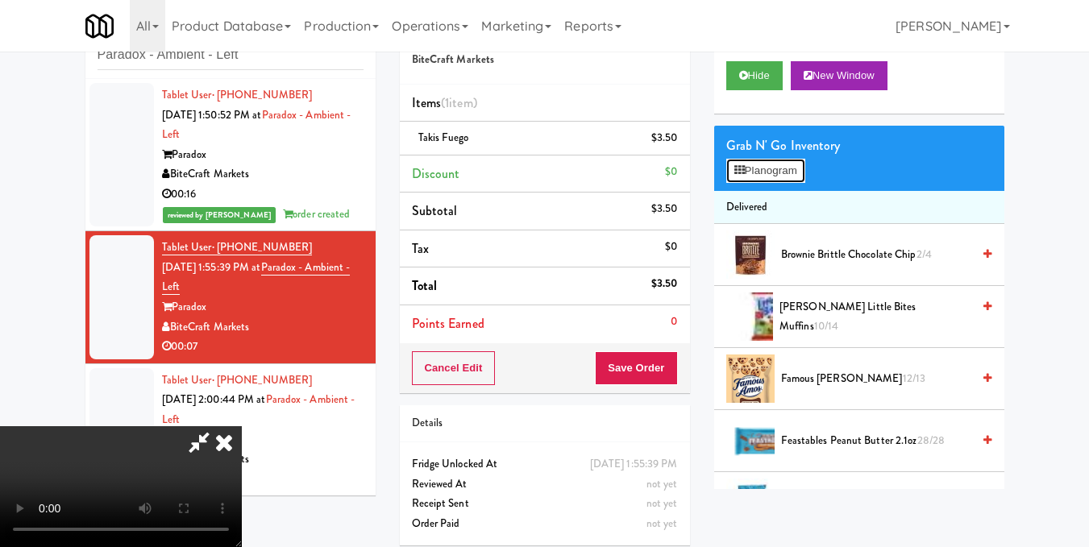
click at [776, 183] on button "Planogram" at bounding box center [765, 171] width 79 height 24
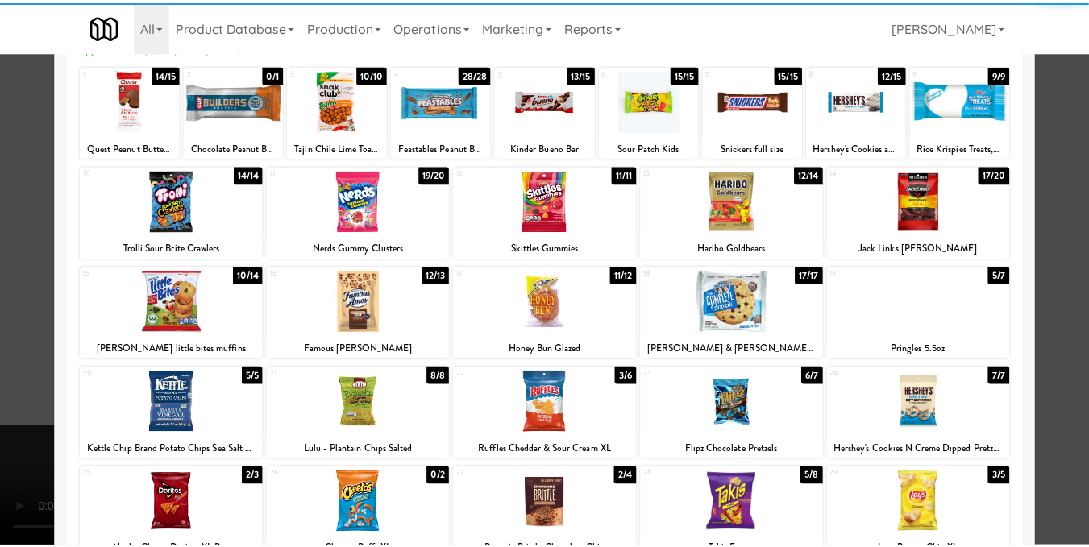
scroll to position [242, 0]
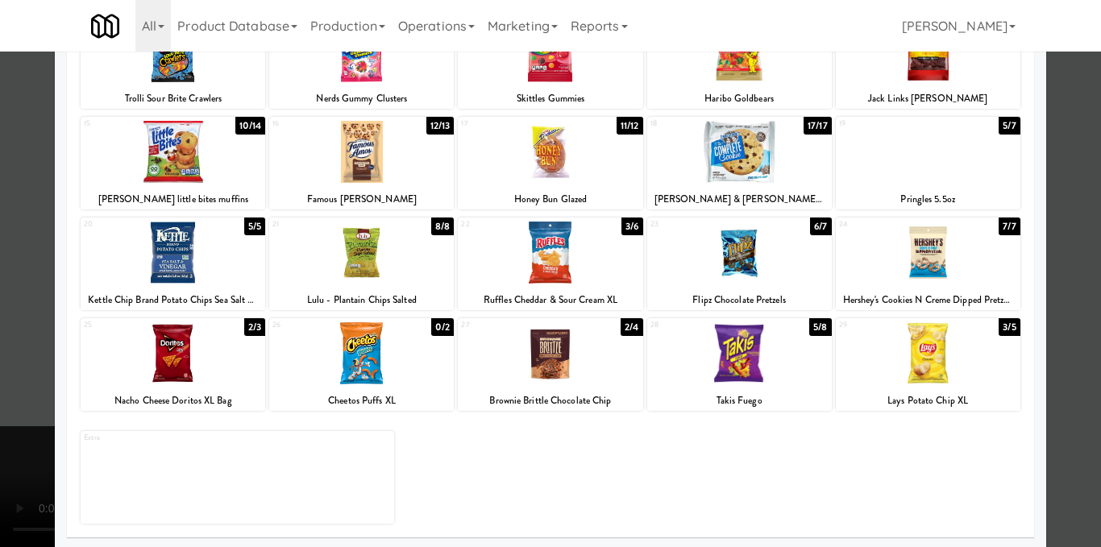
click at [547, 241] on div at bounding box center [550, 253] width 185 height 62
click at [1086, 269] on div at bounding box center [550, 273] width 1101 height 547
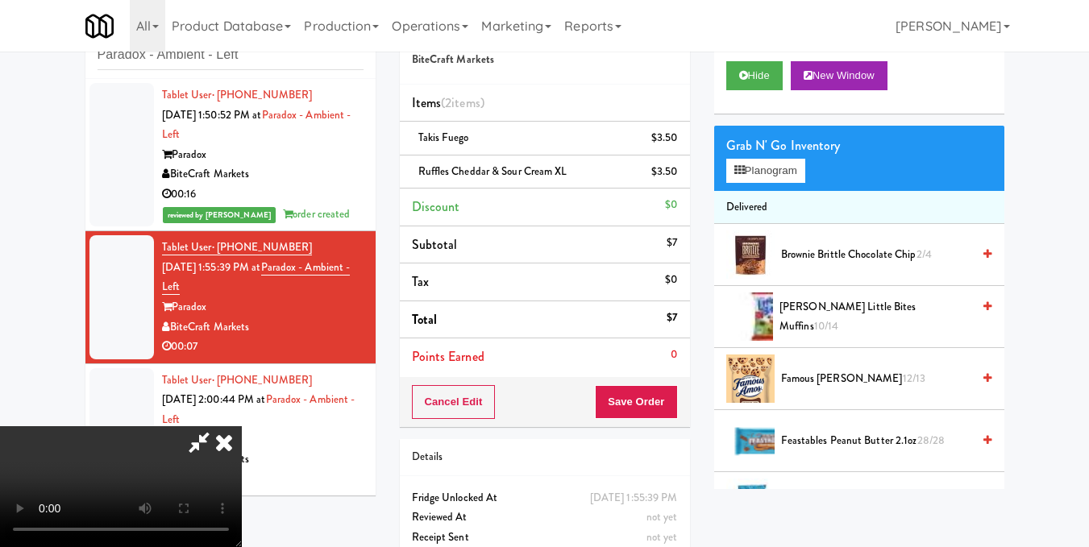
click at [242, 426] on video at bounding box center [121, 486] width 242 height 121
click at [242, 426] on icon at bounding box center [223, 442] width 35 height 32
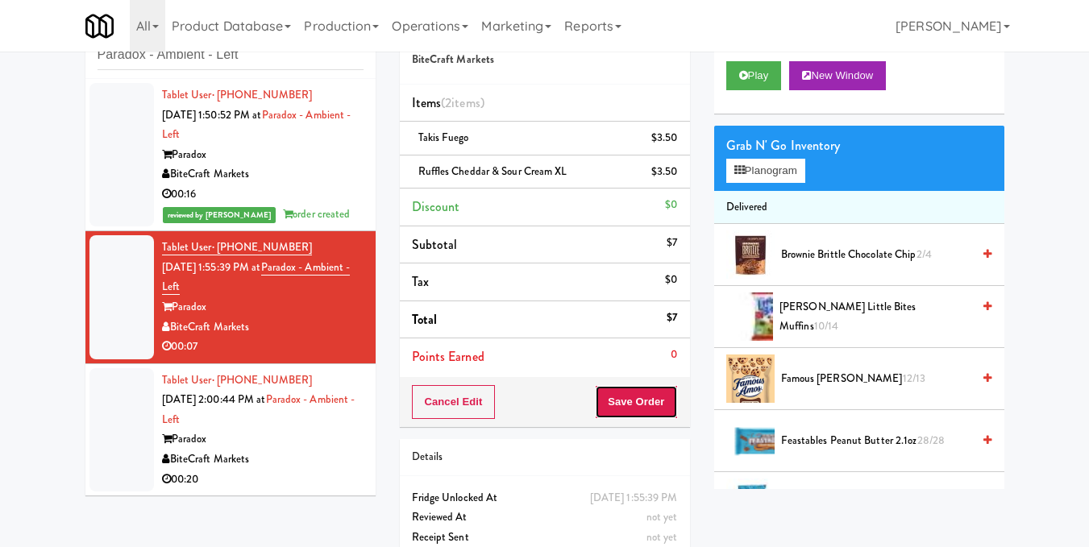
click at [637, 398] on button "Save Order" at bounding box center [636, 402] width 82 height 34
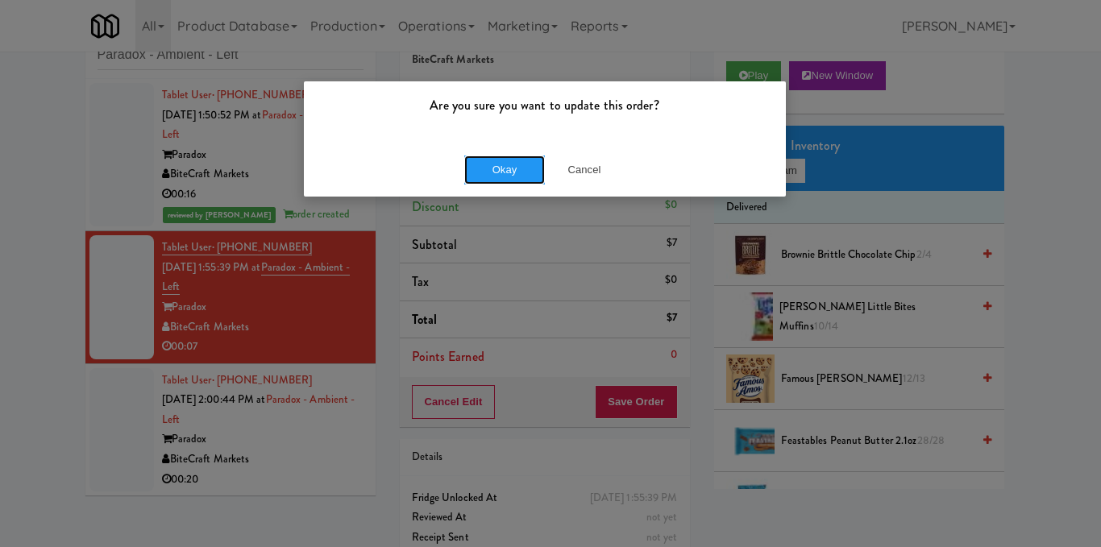
click at [480, 168] on button "Okay" at bounding box center [504, 170] width 81 height 29
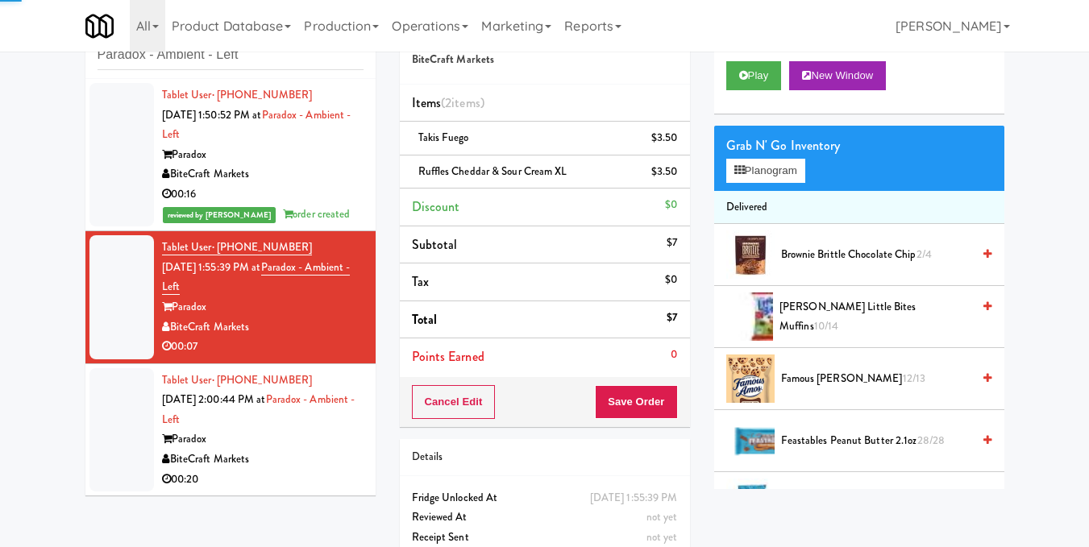
click at [310, 485] on div "00:20" at bounding box center [262, 480] width 201 height 20
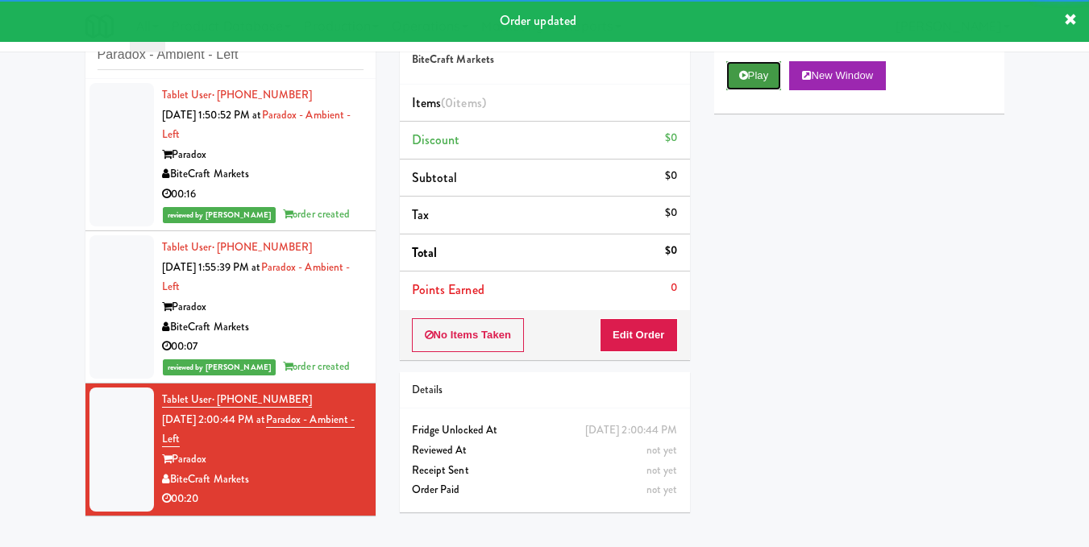
click at [743, 81] on icon at bounding box center [743, 75] width 9 height 10
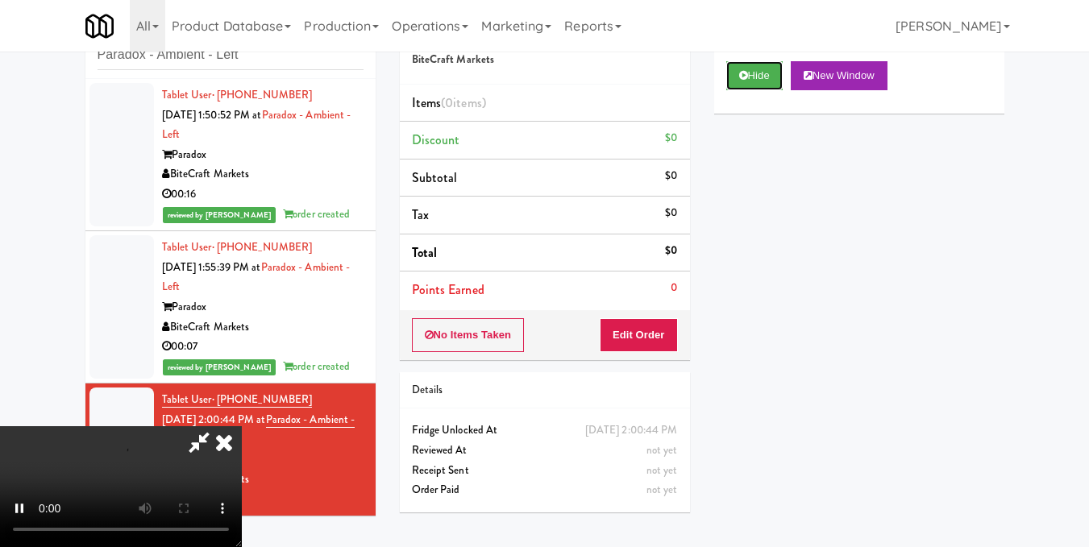
scroll to position [181, 0]
click at [242, 426] on video at bounding box center [121, 486] width 242 height 121
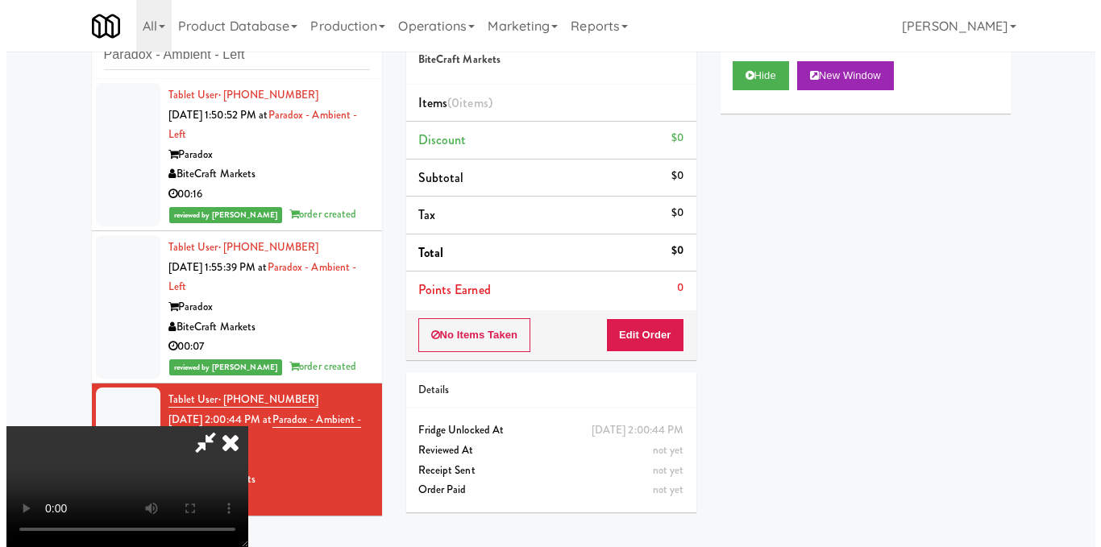
scroll to position [181, 0]
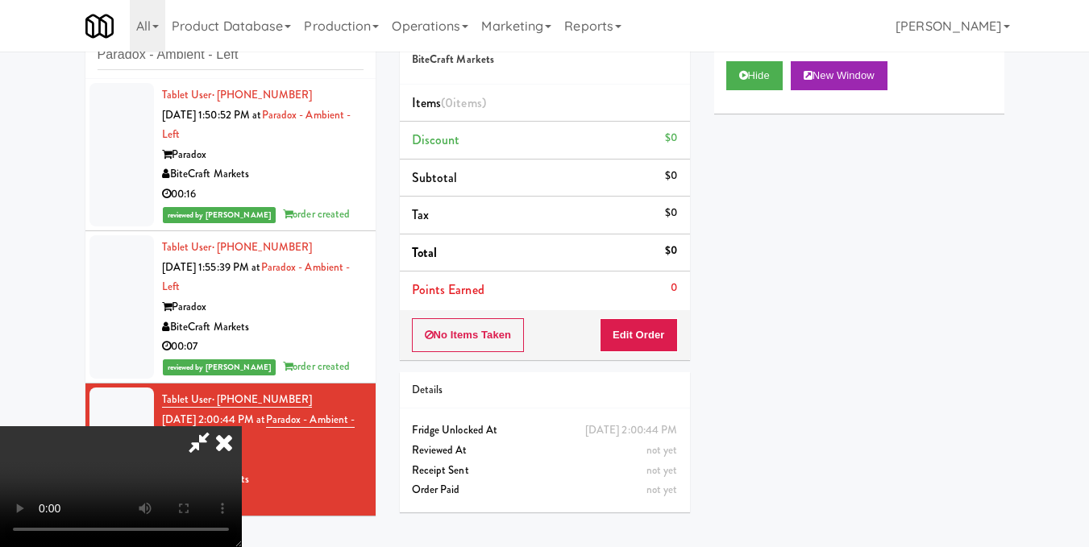
click at [242, 426] on video at bounding box center [121, 486] width 242 height 121
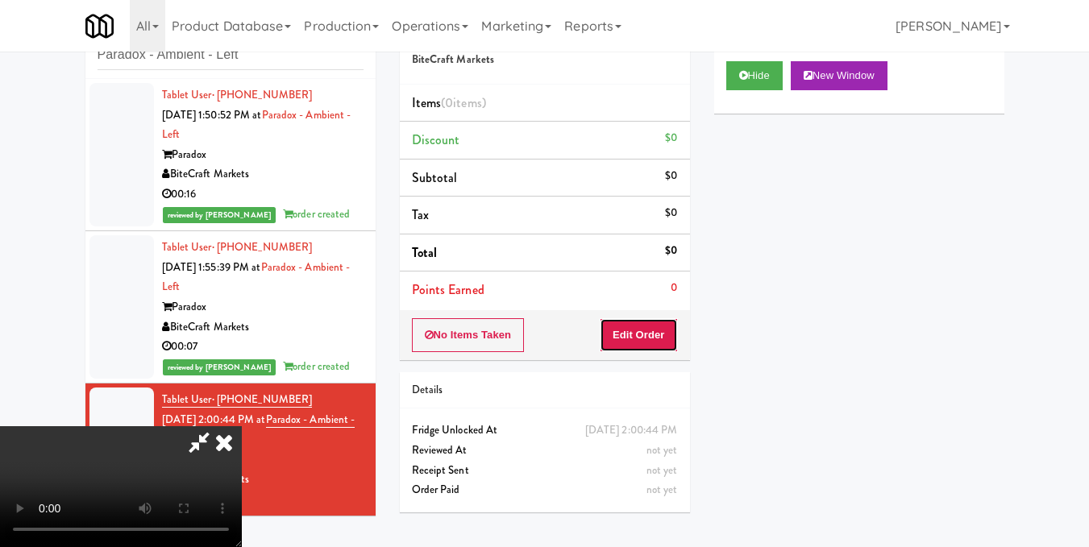
click at [671, 337] on button "Edit Order" at bounding box center [639, 335] width 78 height 34
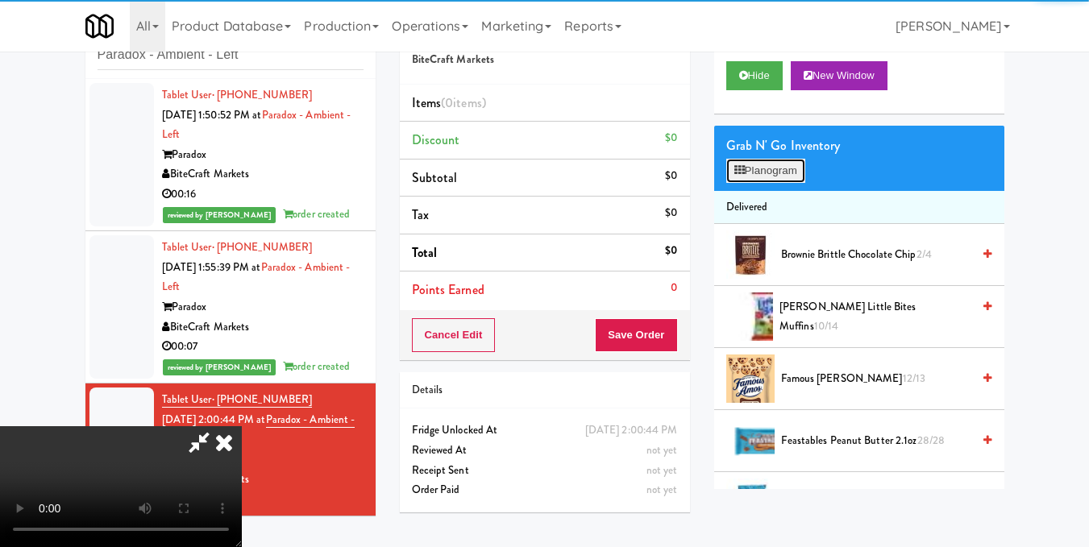
click at [739, 176] on icon at bounding box center [739, 170] width 10 height 10
click at [0, 0] on div at bounding box center [0, 0] width 0 height 0
click at [745, 183] on button "Planogram" at bounding box center [765, 171] width 79 height 24
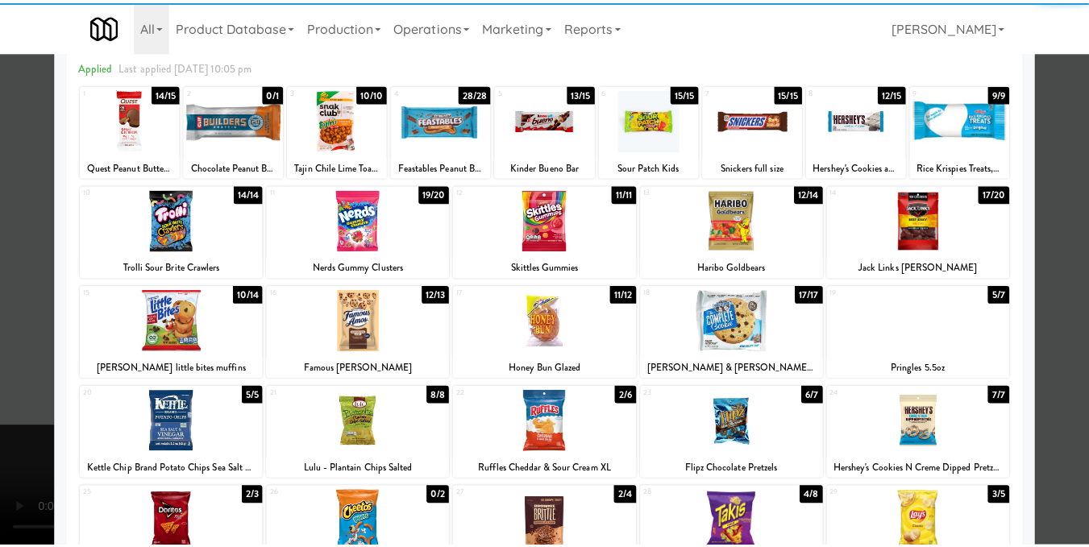
scroll to position [242, 0]
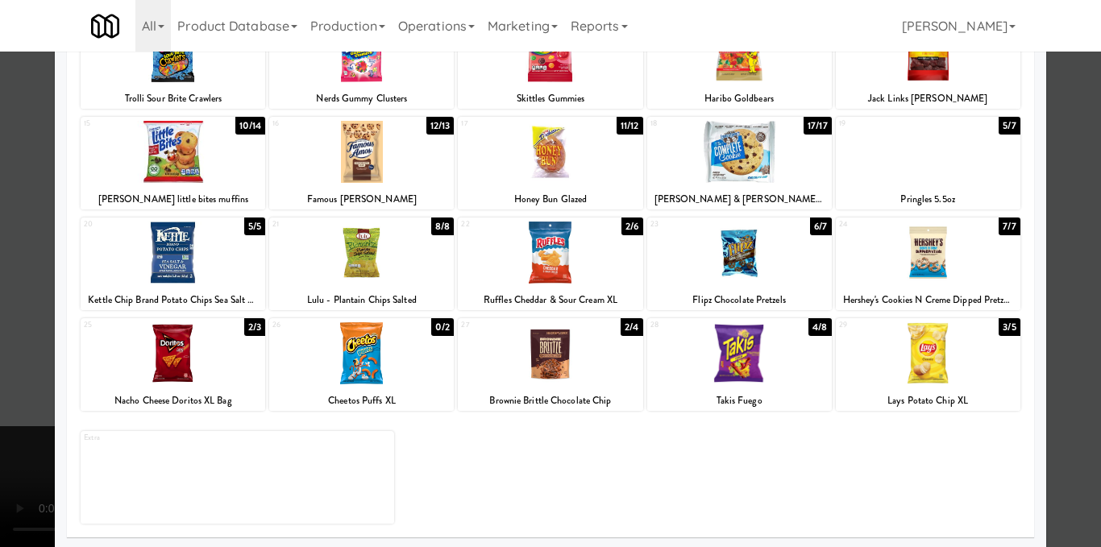
click at [1052, 290] on div at bounding box center [550, 273] width 1101 height 547
click at [1052, 290] on div "inbox reviewed recent all unclear take inventory issue suspicious failed recent…" at bounding box center [550, 266] width 1101 height 521
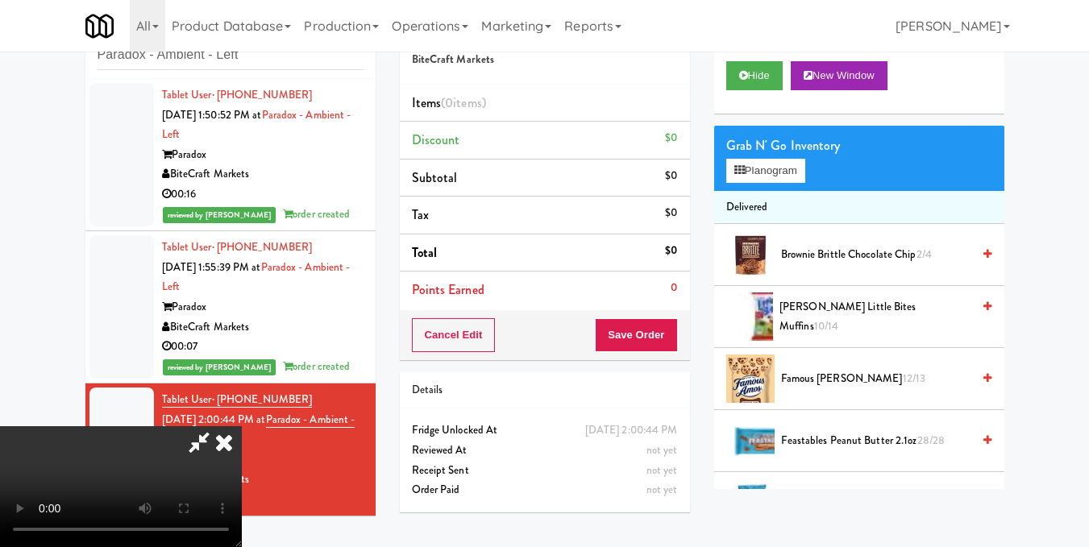
click at [242, 426] on video at bounding box center [121, 486] width 242 height 121
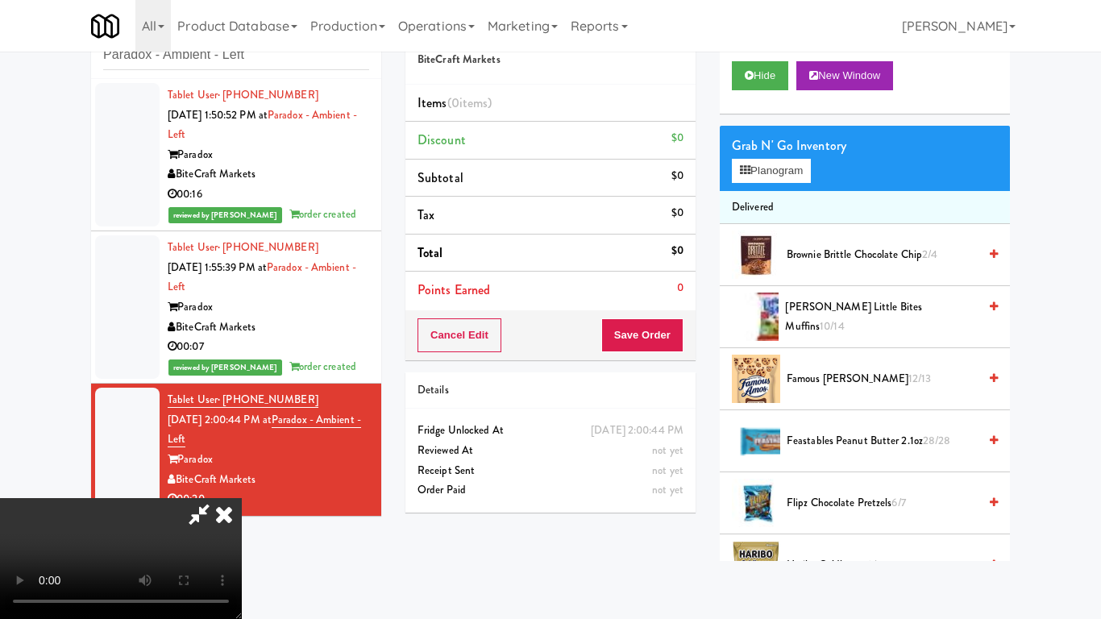
drag, startPoint x: 554, startPoint y: 335, endPoint x: 571, endPoint y: 340, distance: 17.6
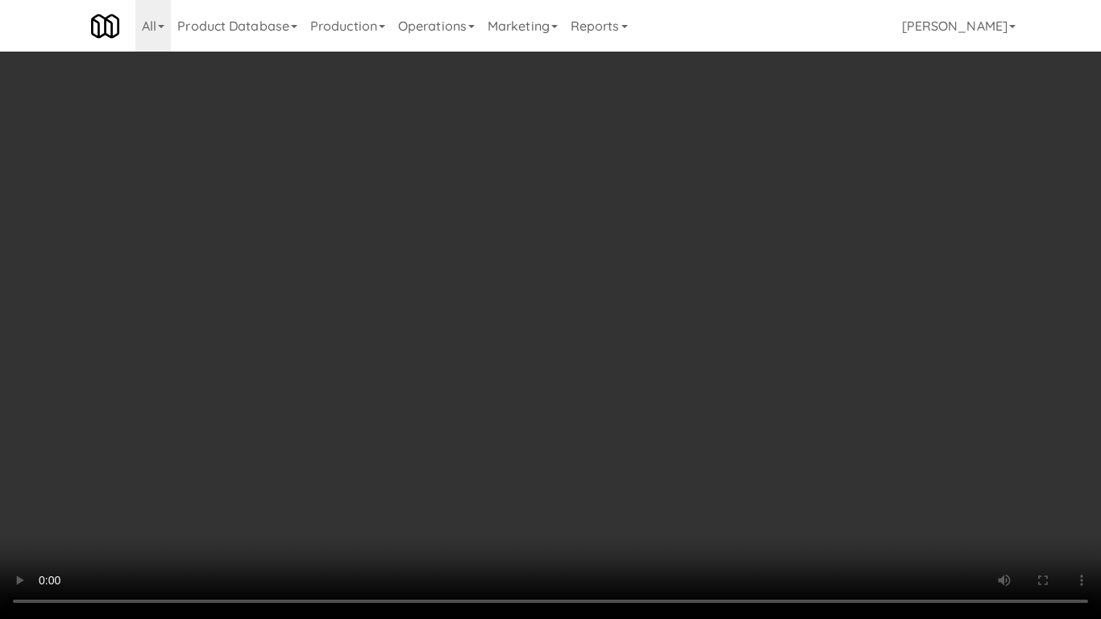
click at [554, 335] on video at bounding box center [550, 309] width 1101 height 619
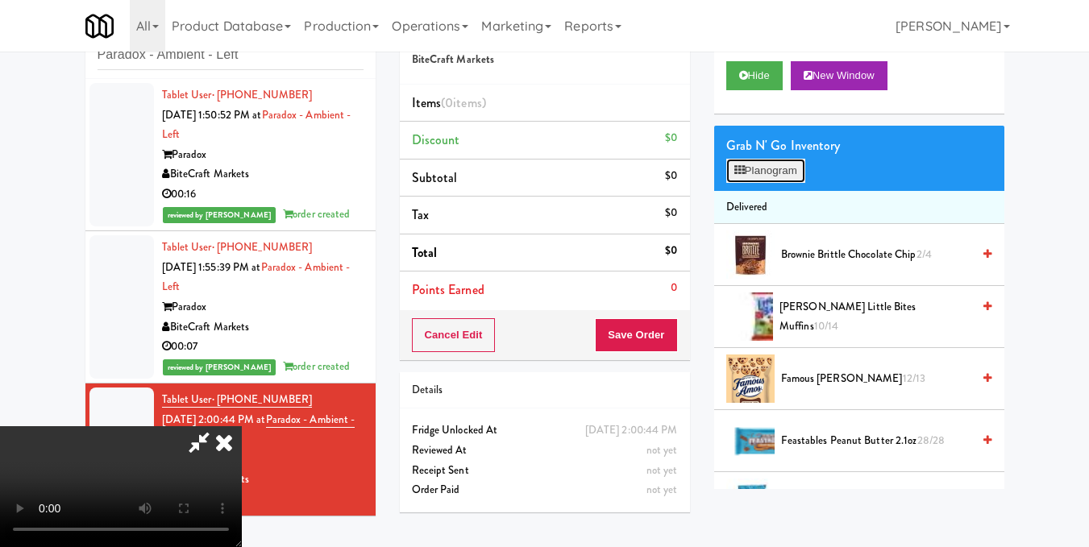
click at [758, 183] on button "Planogram" at bounding box center [765, 171] width 79 height 24
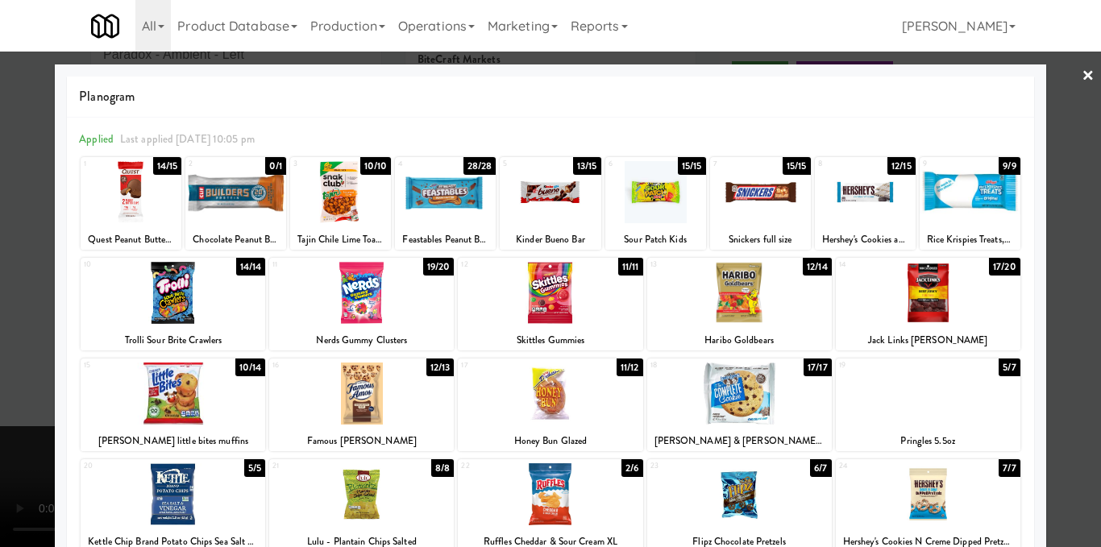
click at [1050, 313] on div at bounding box center [550, 273] width 1101 height 547
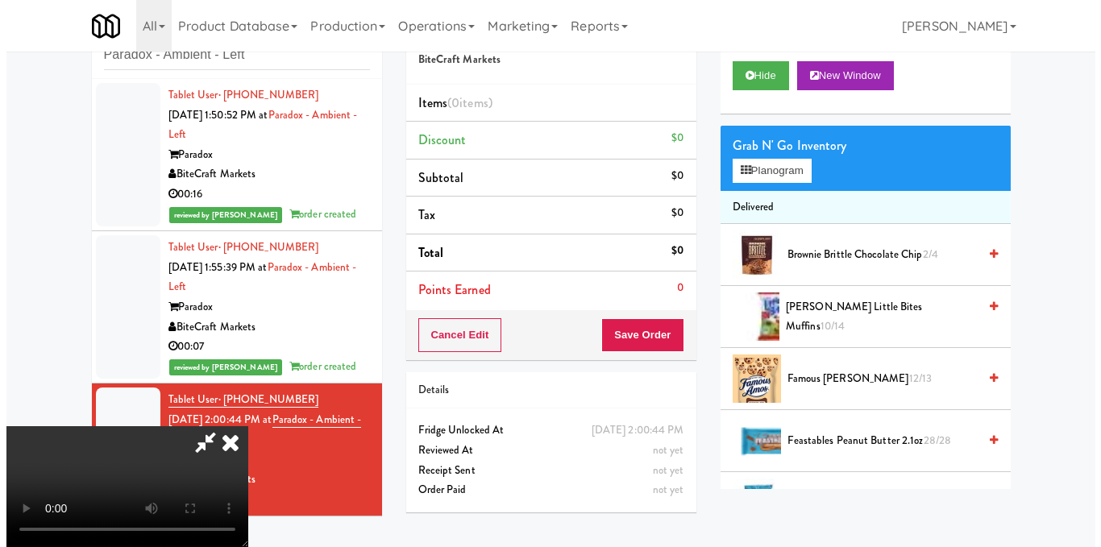
scroll to position [161, 0]
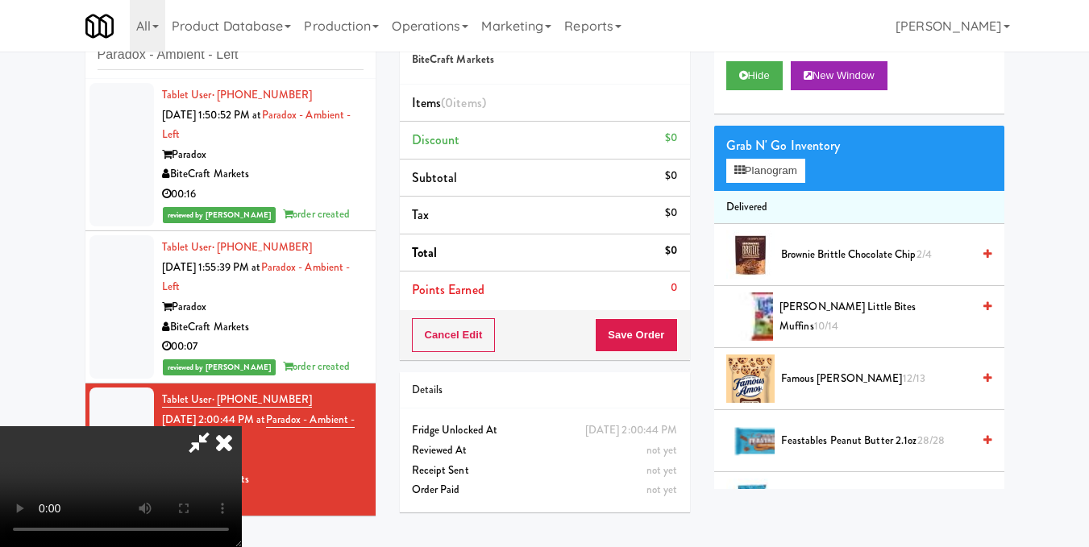
drag, startPoint x: 533, startPoint y: 320, endPoint x: 524, endPoint y: 318, distance: 9.0
click at [242, 426] on video at bounding box center [121, 486] width 242 height 121
click at [792, 183] on button "Planogram" at bounding box center [765, 171] width 79 height 24
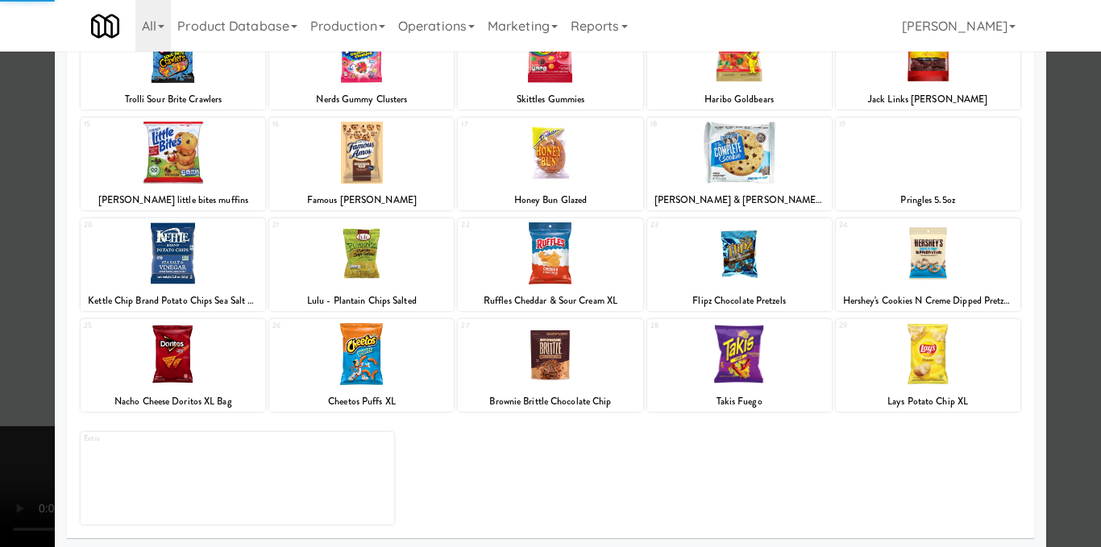
scroll to position [244, 0]
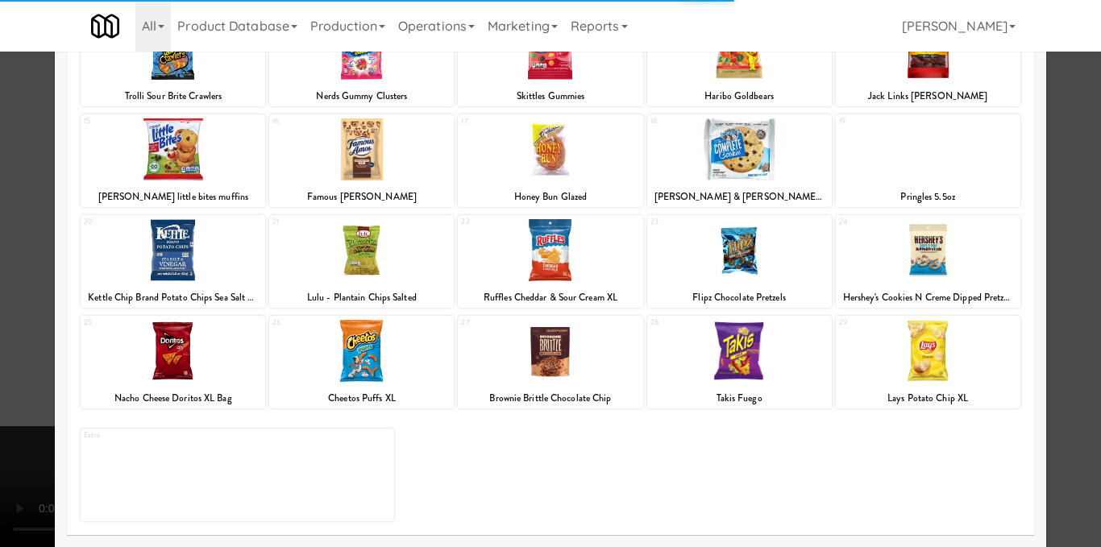
click at [920, 374] on div at bounding box center [928, 351] width 185 height 62
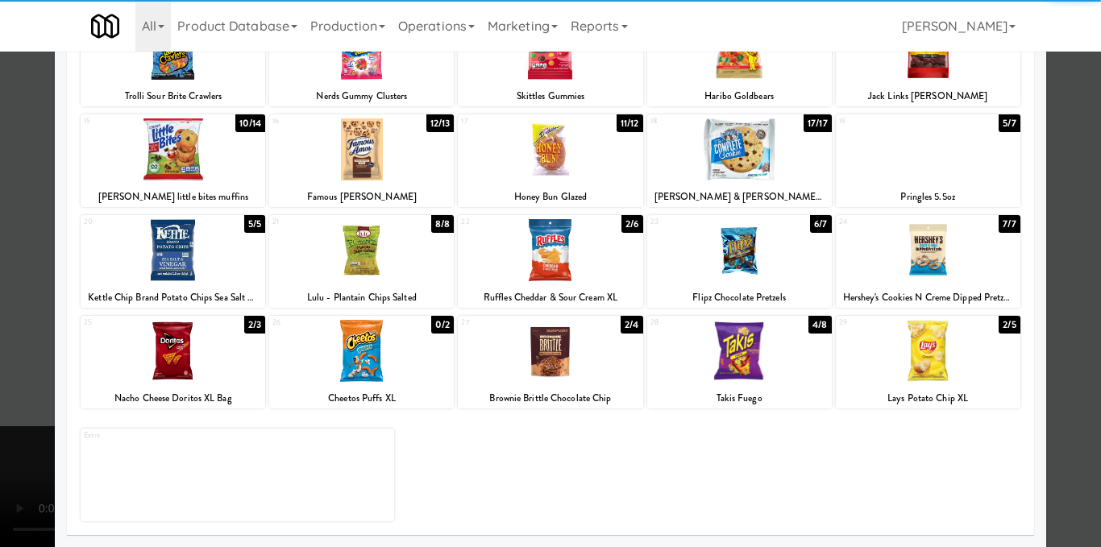
drag, startPoint x: 1040, startPoint y: 297, endPoint x: 1003, endPoint y: 308, distance: 38.5
click at [1040, 297] on div at bounding box center [550, 273] width 1101 height 547
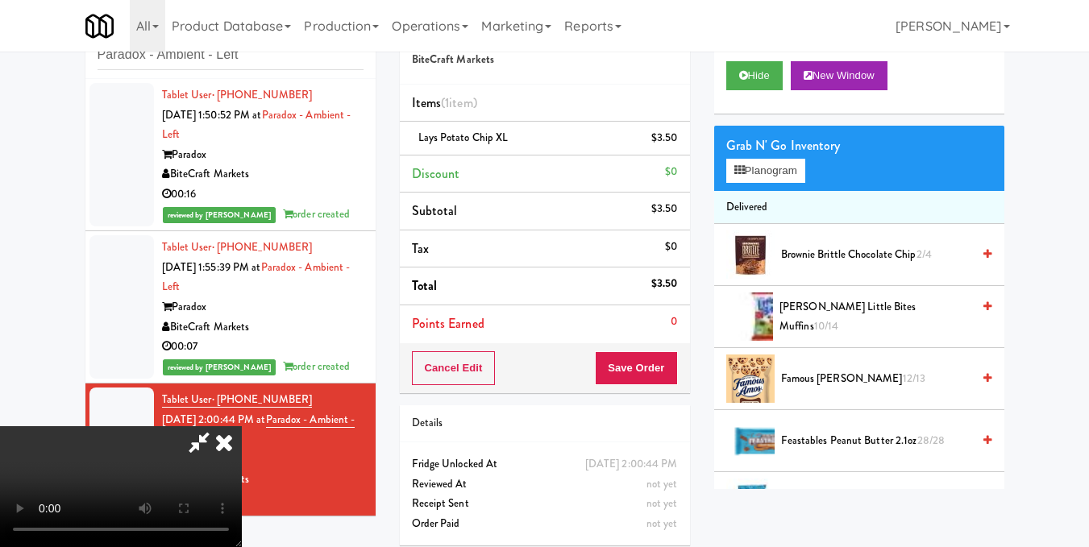
click at [242, 426] on video at bounding box center [121, 486] width 242 height 121
click at [724, 191] on div "Grab N' Go Inventory Planogram" at bounding box center [859, 158] width 290 height 65
click at [731, 183] on button "Planogram" at bounding box center [765, 171] width 79 height 24
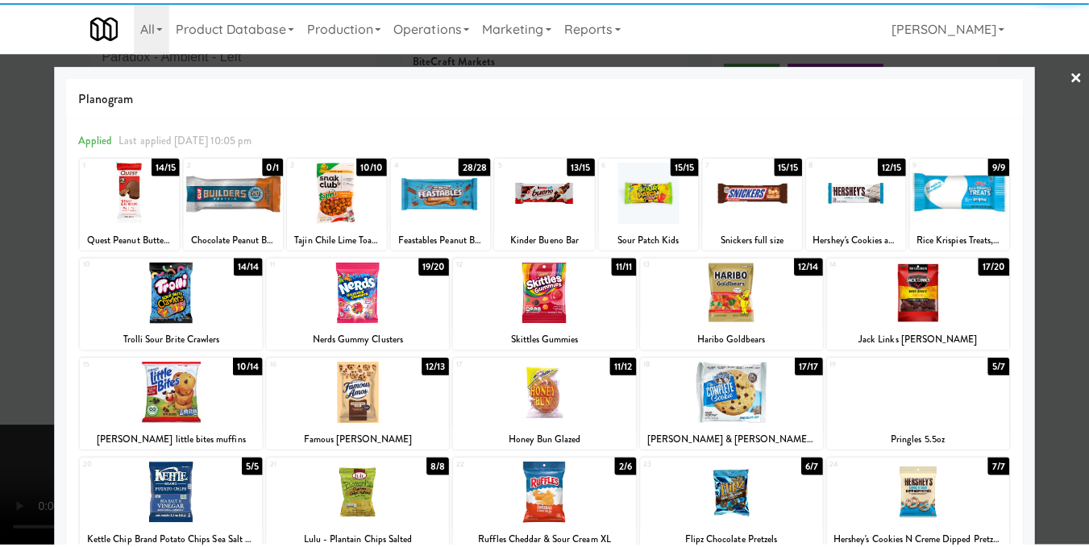
scroll to position [161, 0]
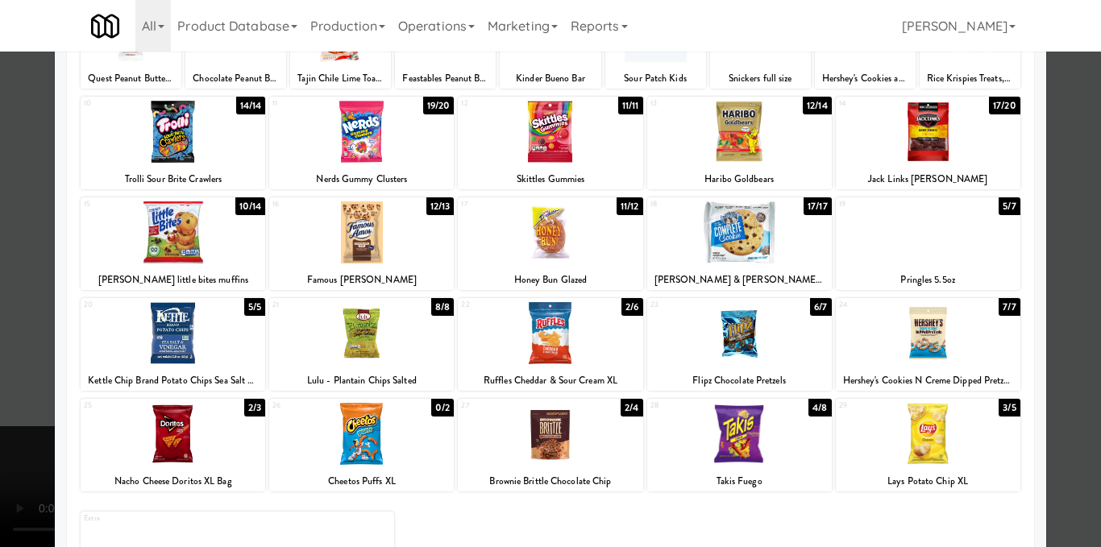
click at [198, 329] on div at bounding box center [173, 333] width 185 height 62
click at [1047, 291] on div at bounding box center [550, 273] width 1101 height 547
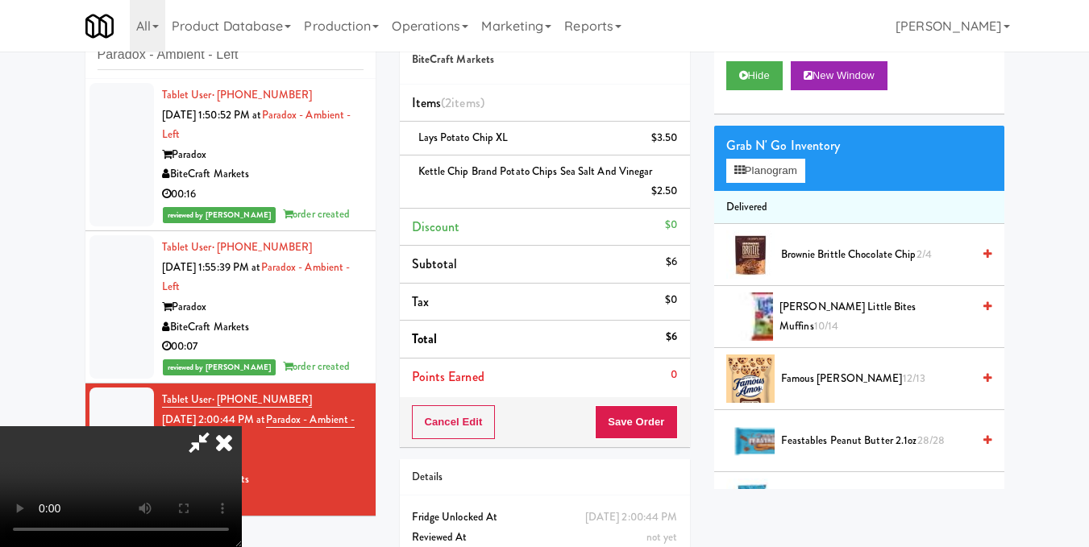
click at [242, 426] on video at bounding box center [121, 486] width 242 height 121
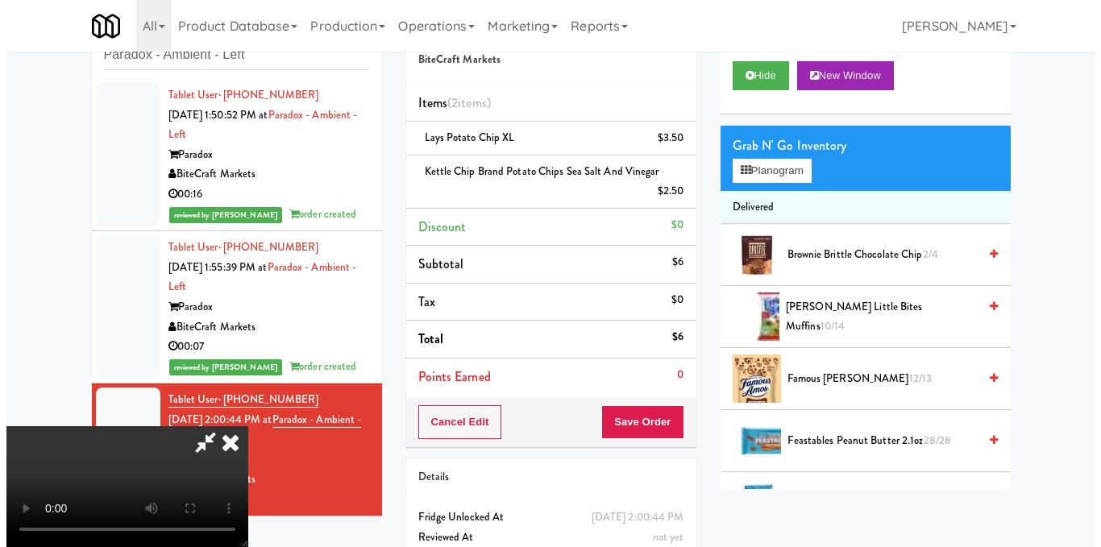
scroll to position [181, 0]
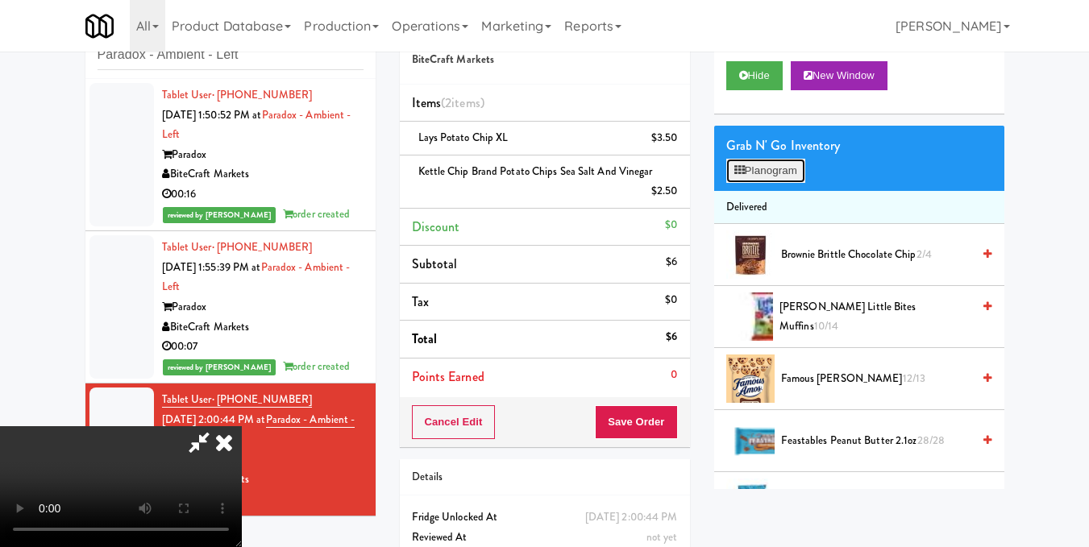
click at [750, 183] on button "Planogram" at bounding box center [765, 171] width 79 height 24
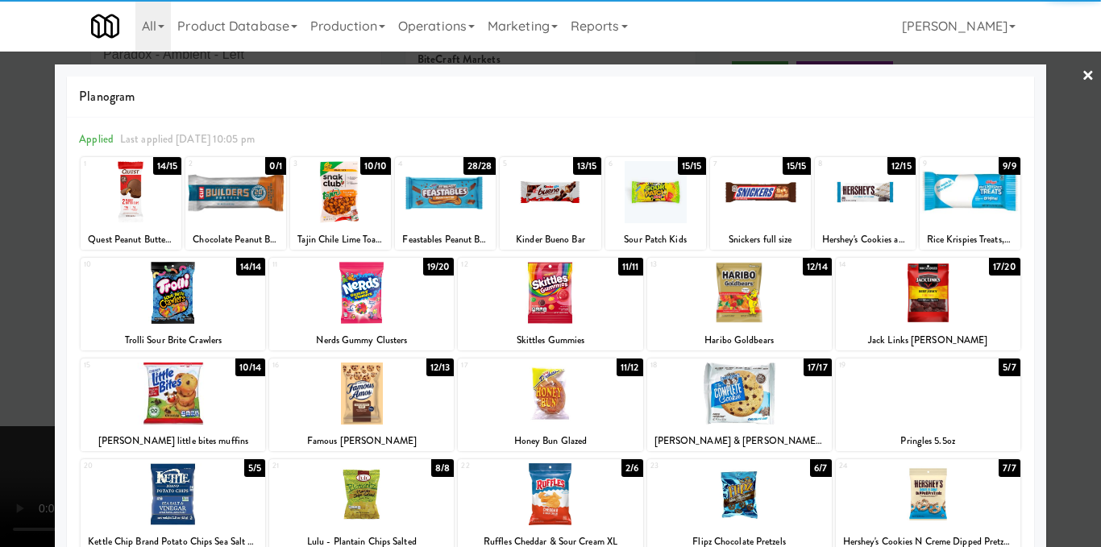
click at [754, 198] on div at bounding box center [760, 192] width 101 height 62
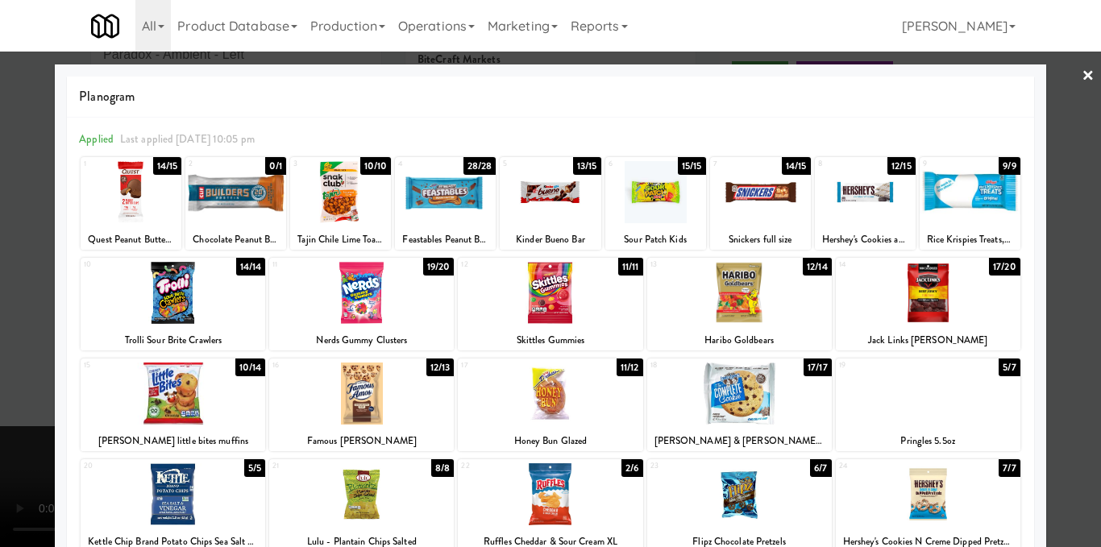
click at [754, 198] on div at bounding box center [760, 192] width 101 height 62
drag, startPoint x: 1053, startPoint y: 155, endPoint x: 844, endPoint y: 226, distance: 221.2
click at [1054, 158] on div at bounding box center [550, 273] width 1101 height 547
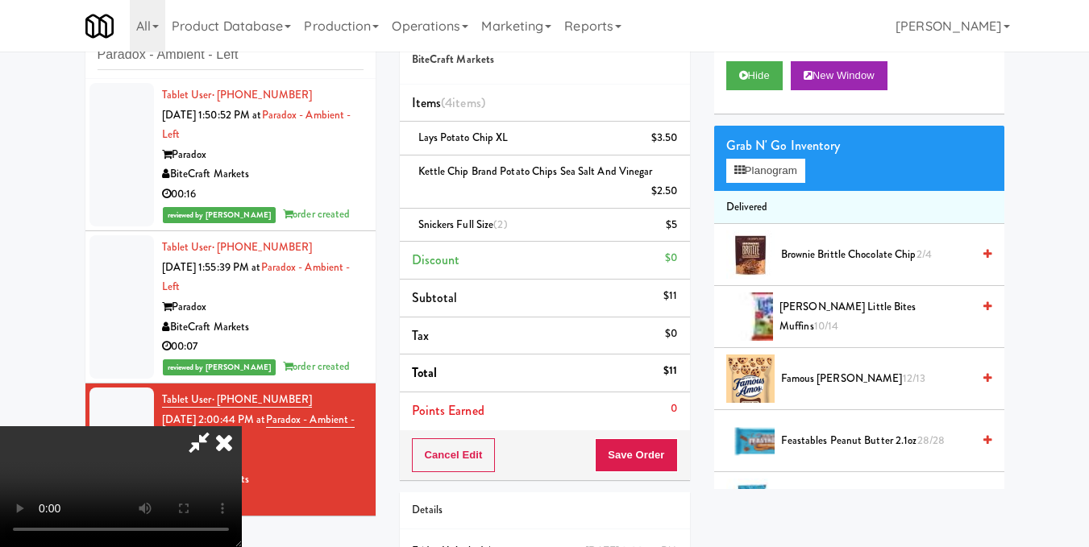
scroll to position [20, 0]
click at [242, 426] on video at bounding box center [121, 486] width 242 height 121
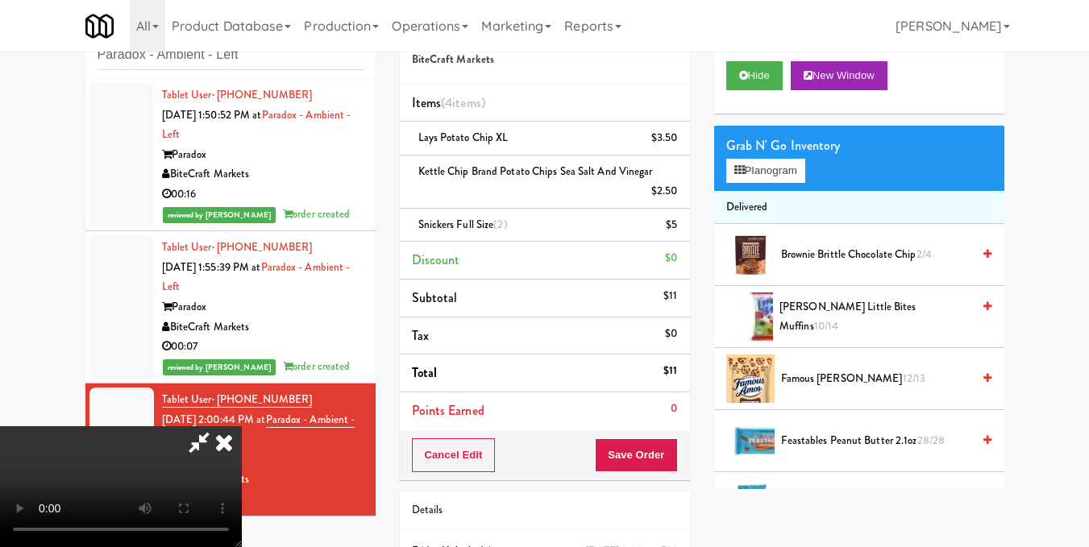
click at [242, 426] on video at bounding box center [121, 486] width 242 height 121
click at [242, 426] on icon at bounding box center [223, 442] width 35 height 32
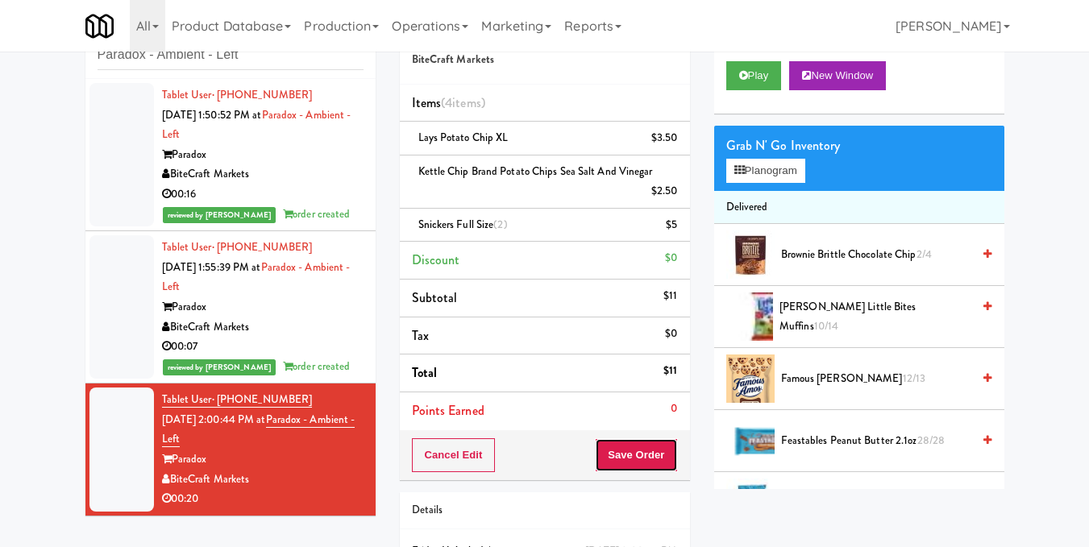
drag, startPoint x: 648, startPoint y: 454, endPoint x: 641, endPoint y: 446, distance: 10.8
click at [646, 454] on button "Save Order" at bounding box center [636, 455] width 82 height 34
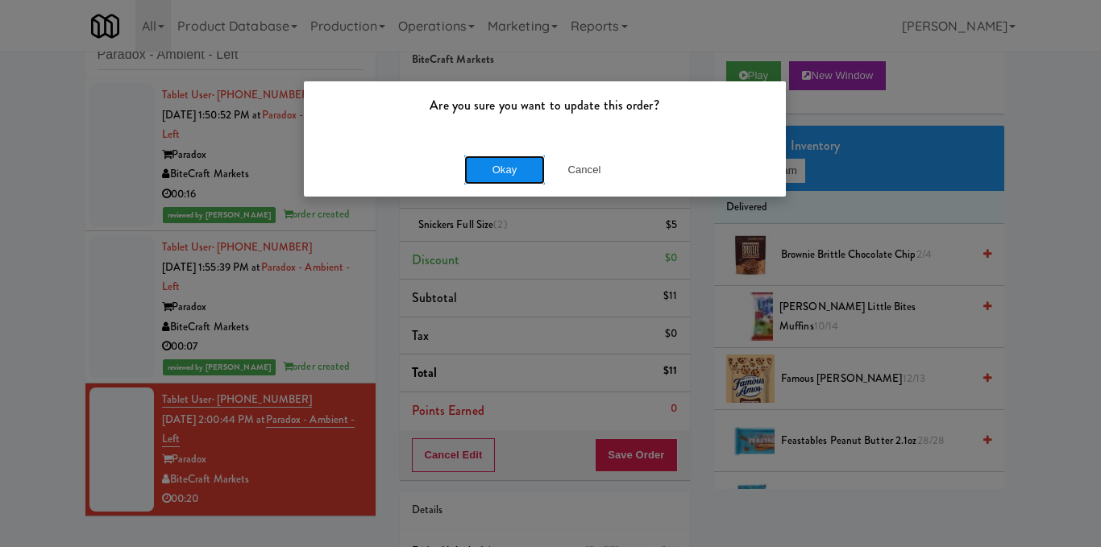
click at [503, 168] on button "Okay" at bounding box center [504, 170] width 81 height 29
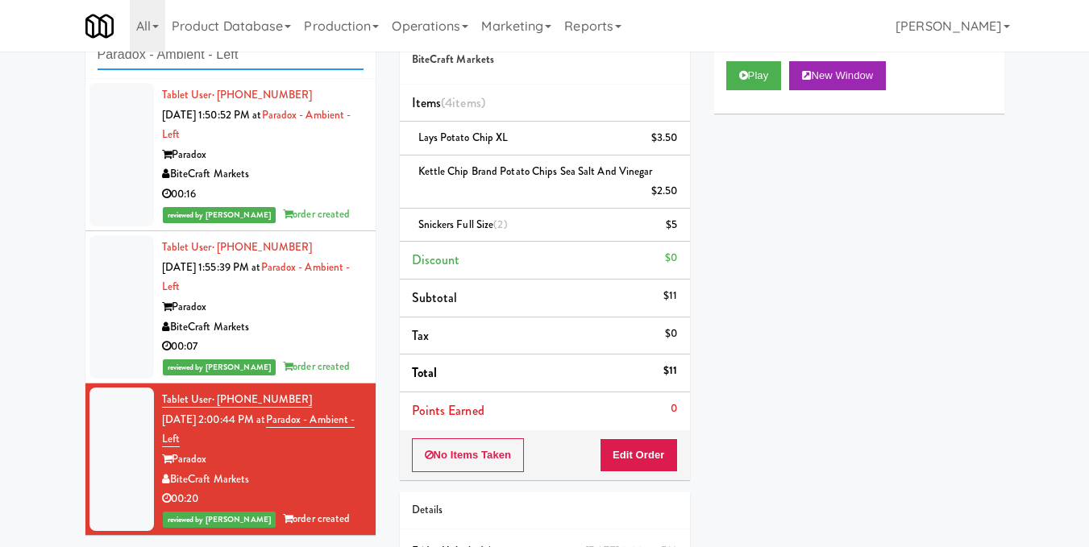
drag, startPoint x: 272, startPoint y: 57, endPoint x: 26, endPoint y: 67, distance: 246.0
click at [26, 67] on div "inbox reviewed recent all unclear take inventory issue suspicious failed recent…" at bounding box center [544, 325] width 1089 height 638
paste input "Lancaster lofts Combo Cooler"
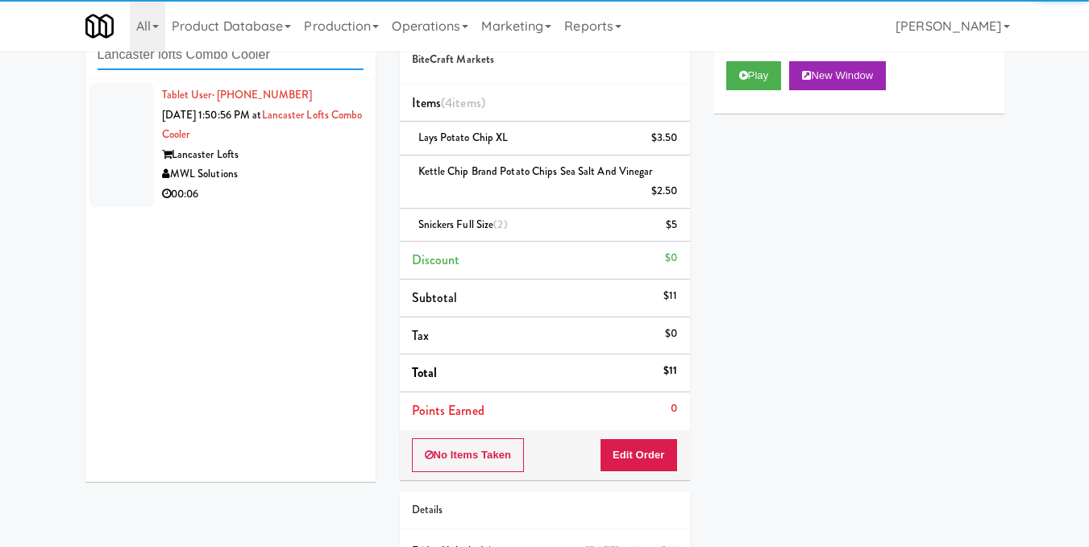
type input "Lancaster lofts Combo Cooler"
click at [290, 193] on div "00:06" at bounding box center [262, 195] width 201 height 20
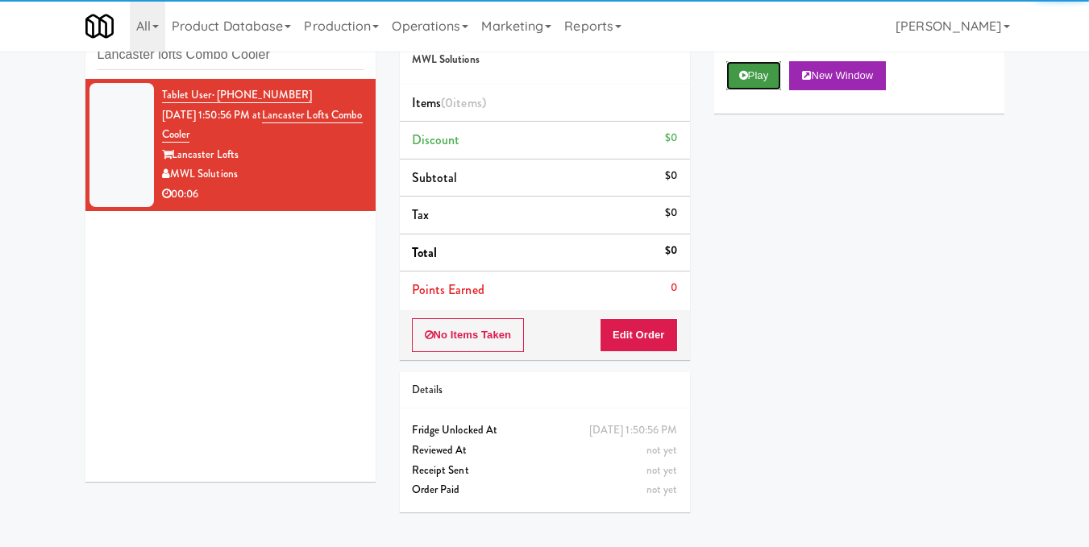
click at [748, 90] on button "Play" at bounding box center [754, 75] width 56 height 29
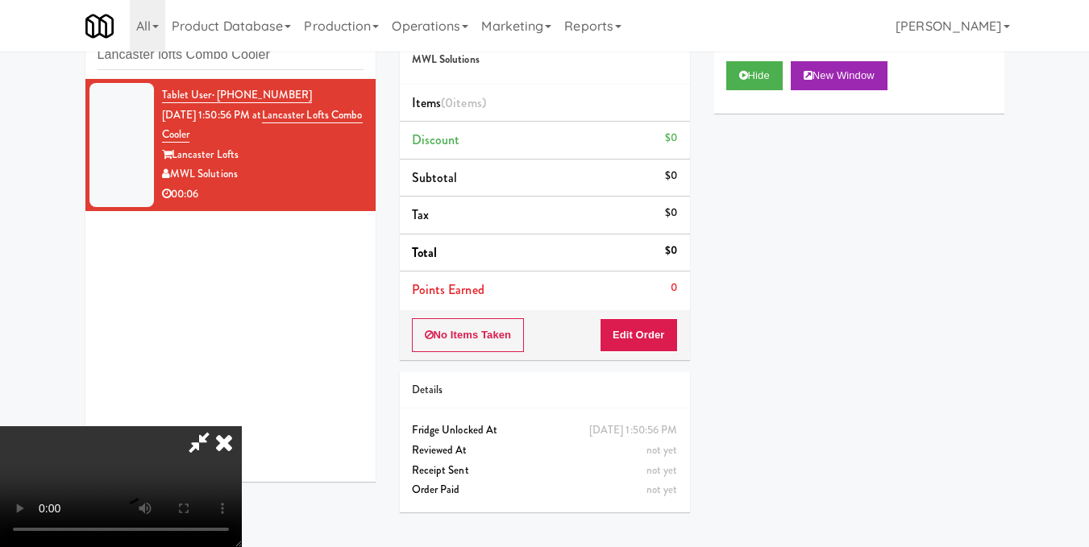
click at [242, 426] on video at bounding box center [121, 486] width 242 height 121
click at [661, 348] on button "Edit Order" at bounding box center [639, 335] width 78 height 34
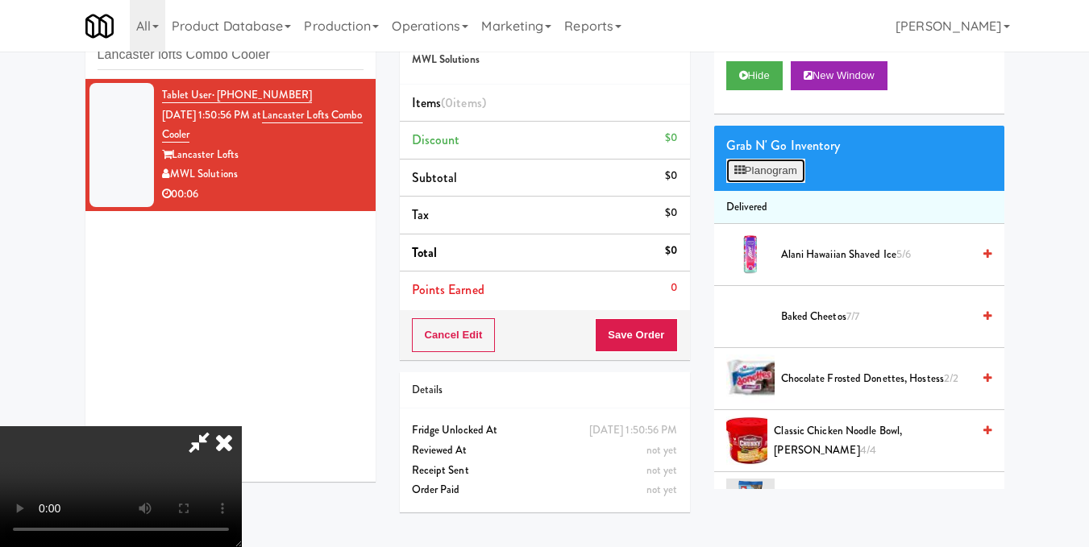
click at [786, 183] on button "Planogram" at bounding box center [765, 171] width 79 height 24
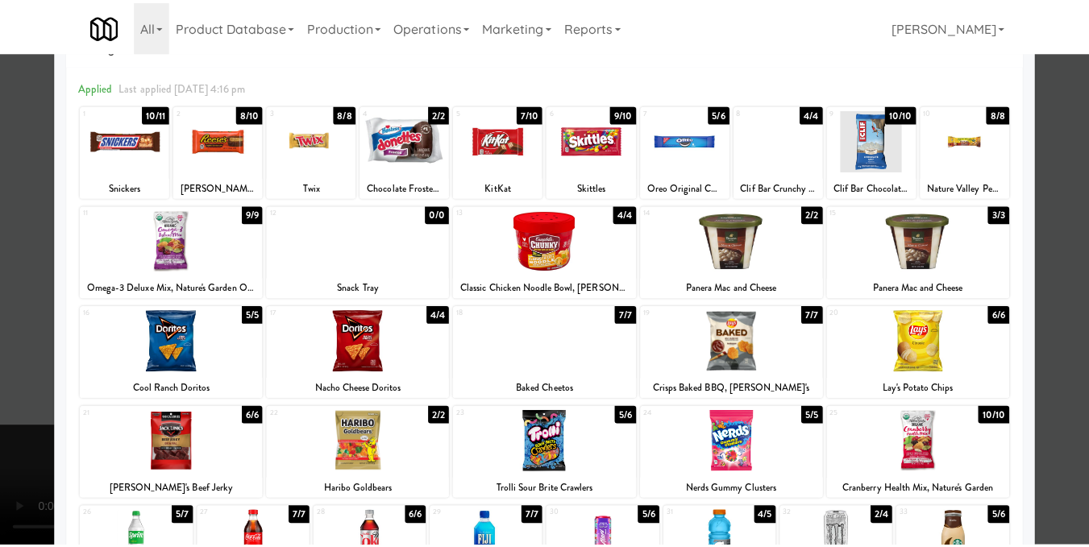
scroll to position [81, 0]
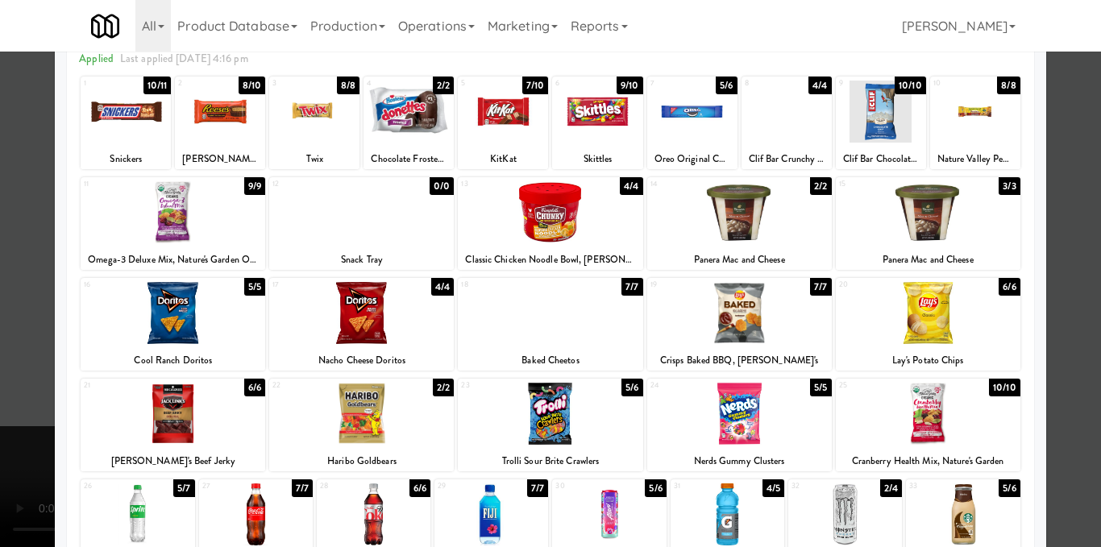
drag, startPoint x: 726, startPoint y: 332, endPoint x: 715, endPoint y: 343, distance: 16.0
click at [715, 343] on div at bounding box center [739, 313] width 185 height 62
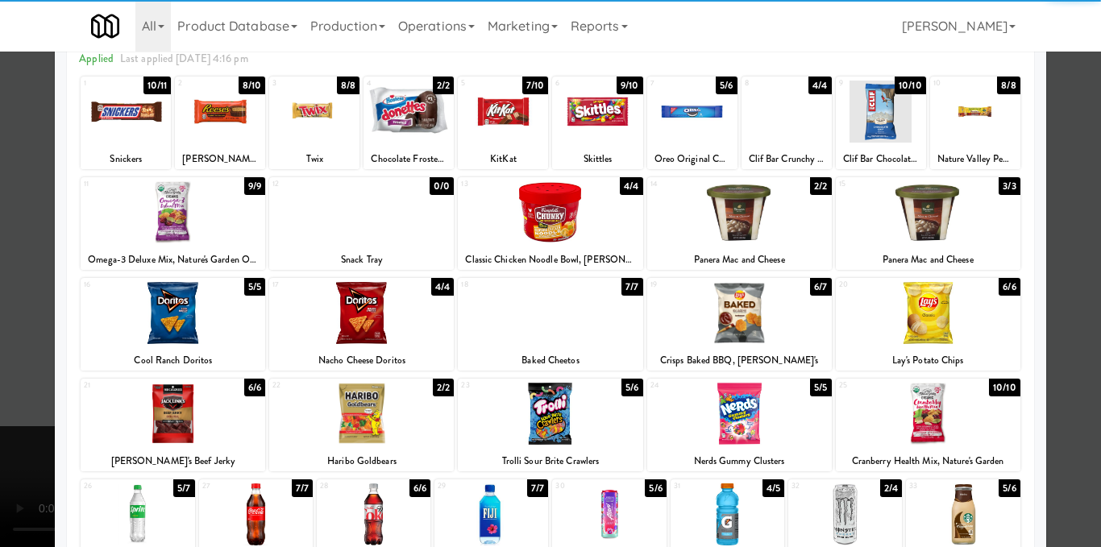
click at [1054, 276] on div at bounding box center [550, 273] width 1101 height 547
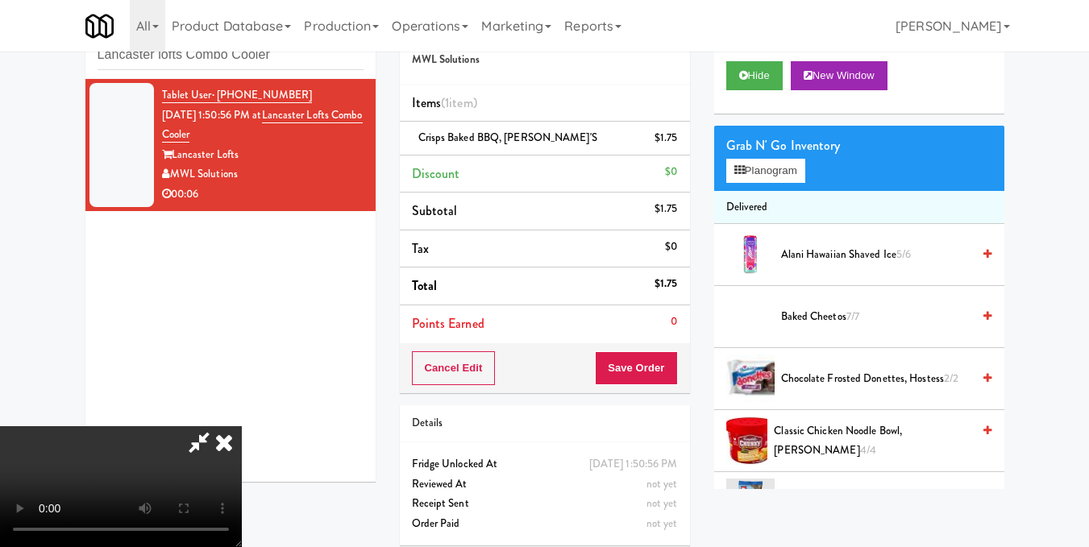
click at [242, 426] on video at bounding box center [121, 486] width 242 height 121
click at [242, 426] on icon at bounding box center [223, 442] width 35 height 32
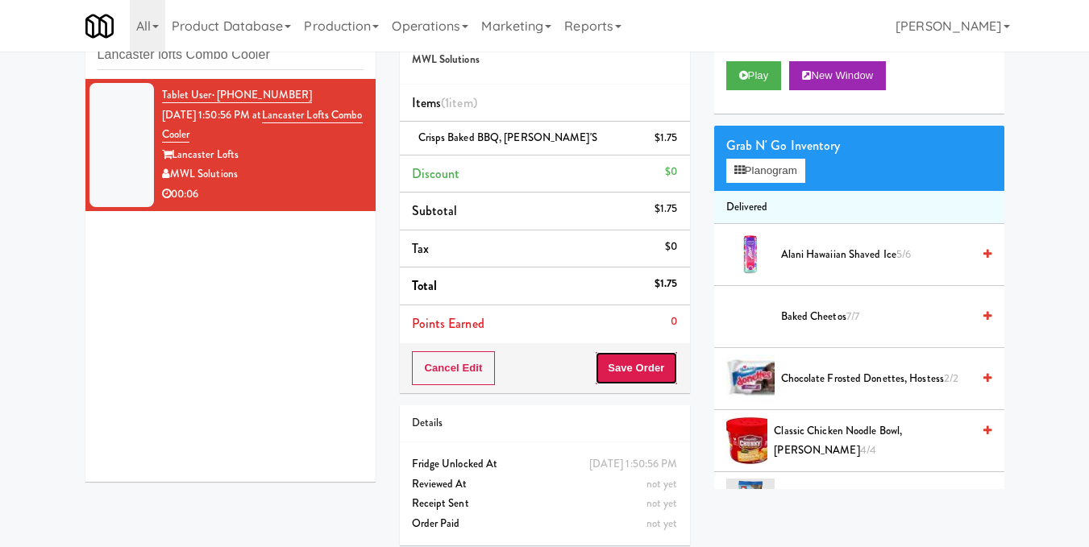
click at [634, 372] on button "Save Order" at bounding box center [636, 368] width 82 height 34
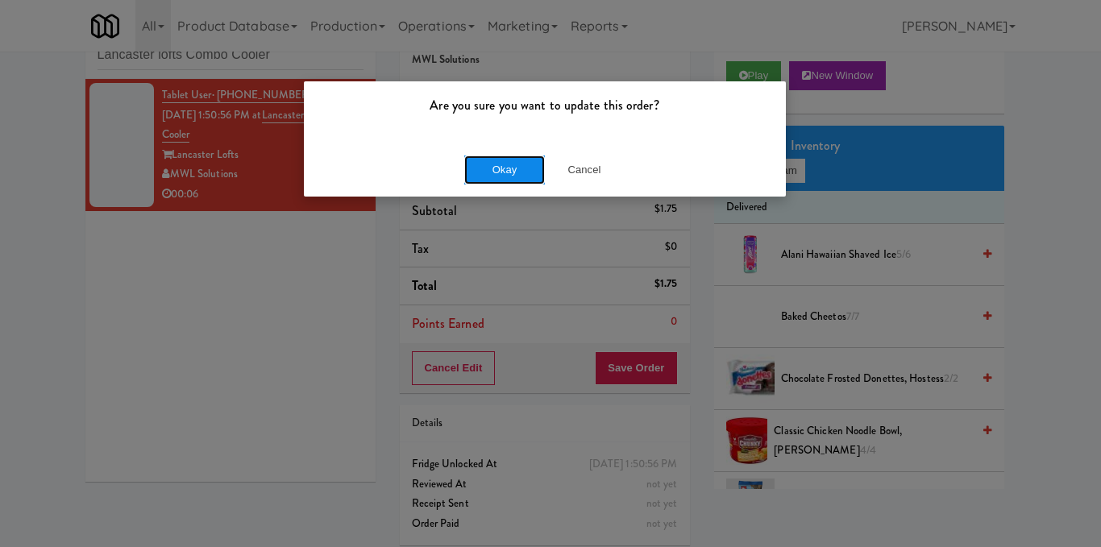
click at [490, 161] on button "Okay" at bounding box center [504, 170] width 81 height 29
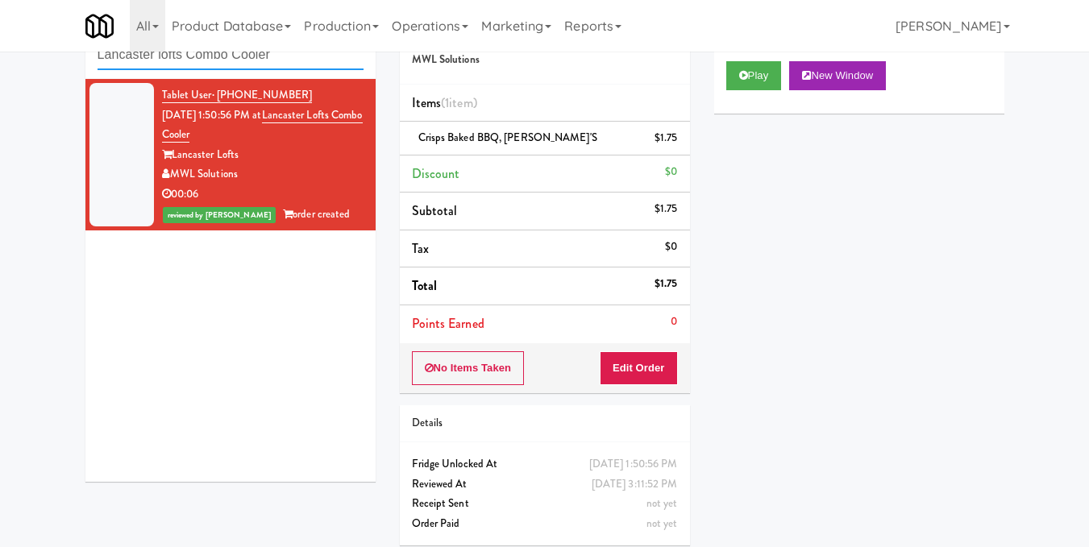
drag, startPoint x: 305, startPoint y: 64, endPoint x: 0, endPoint y: 81, distance: 305.9
click at [0, 81] on div "inbox reviewed recent all unclear take inventory issue suspicious failed recent…" at bounding box center [544, 281] width 1089 height 551
paste input "(Snack & Drink) EWR 1-TB-MAIN BREAK ROOM"
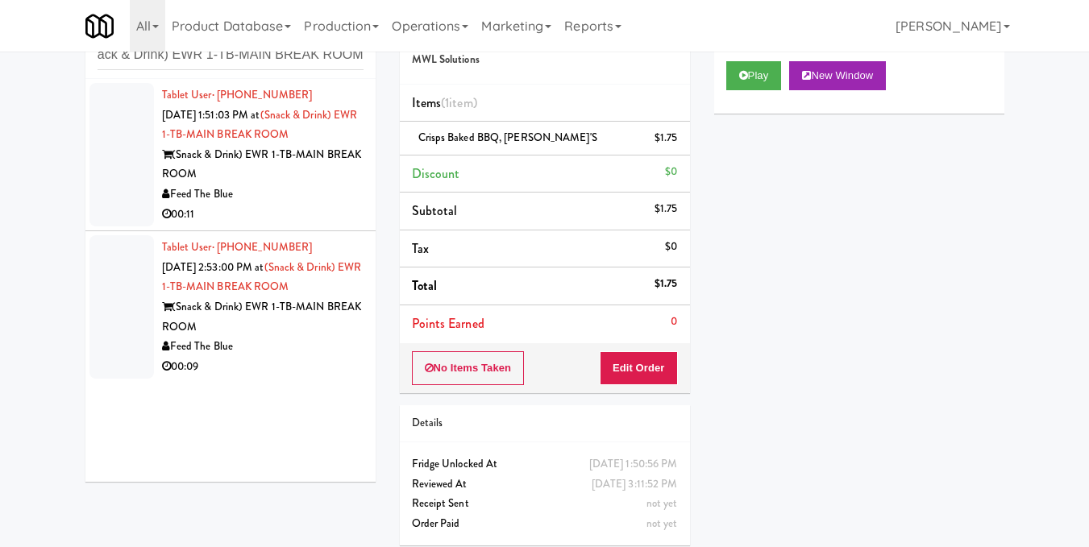
click at [322, 196] on div "Feed The Blue" at bounding box center [262, 195] width 201 height 20
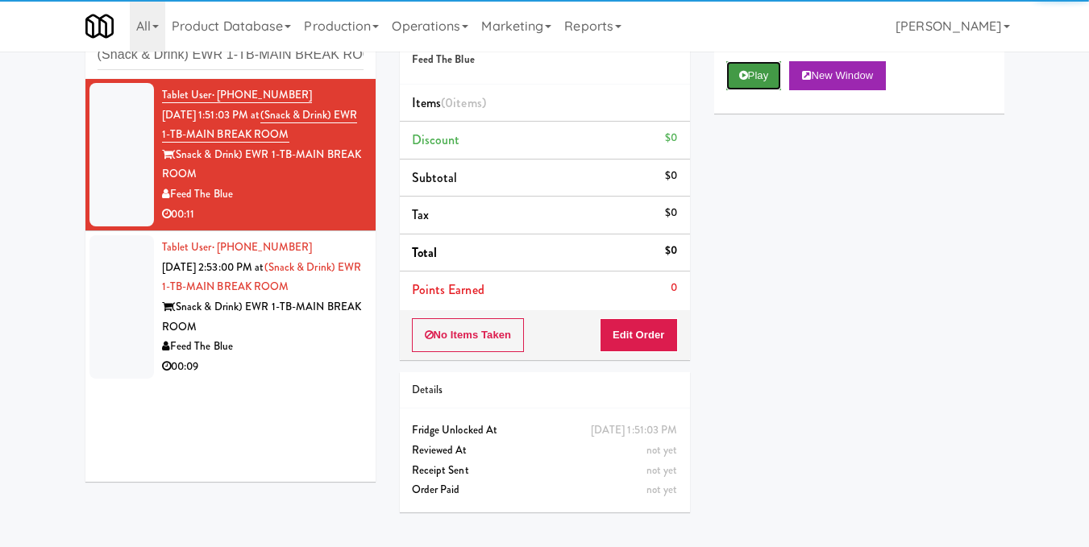
click at [741, 90] on button "Play" at bounding box center [754, 75] width 56 height 29
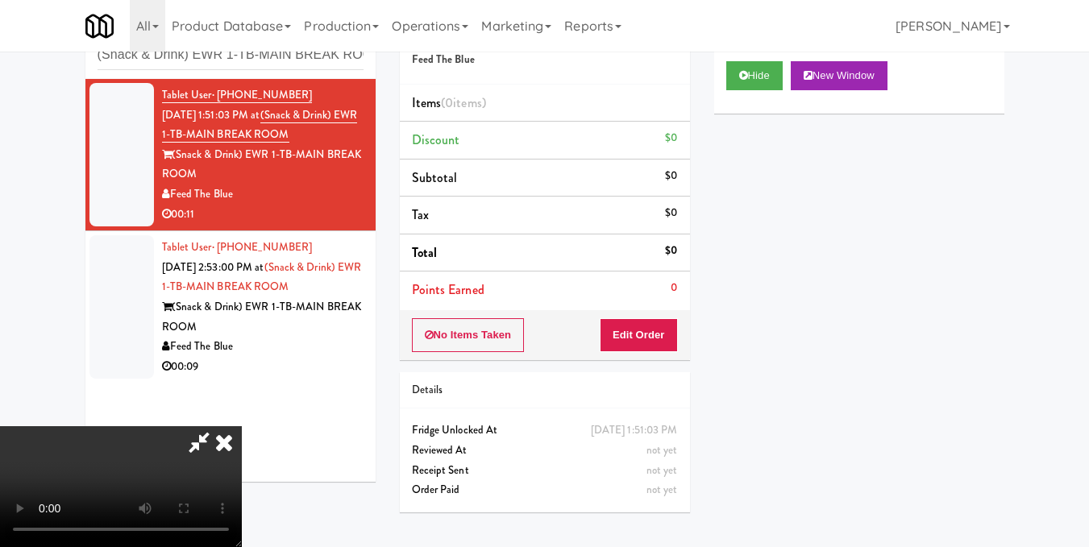
click at [242, 426] on video at bounding box center [121, 486] width 242 height 121
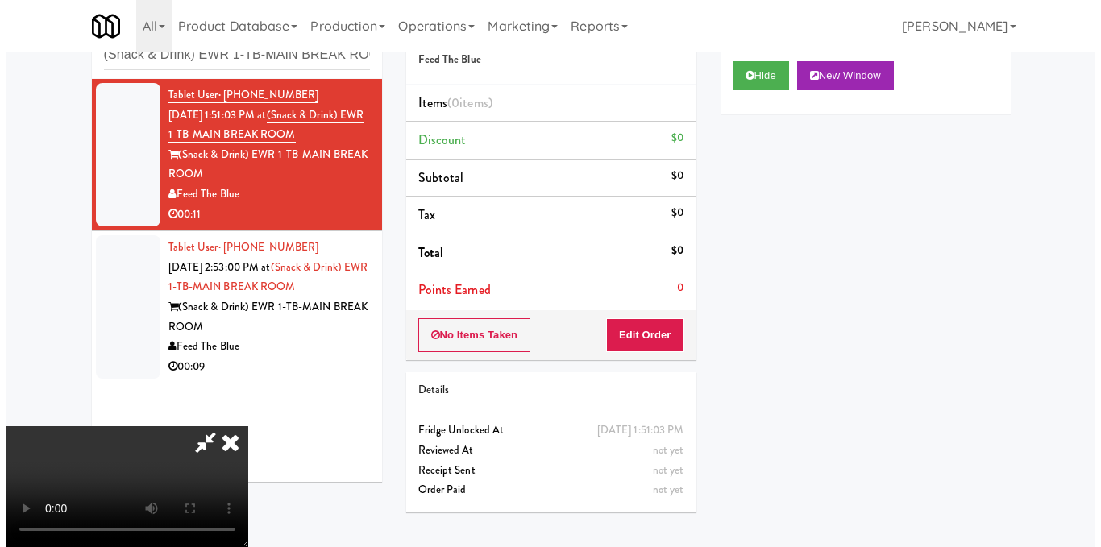
scroll to position [81, 0]
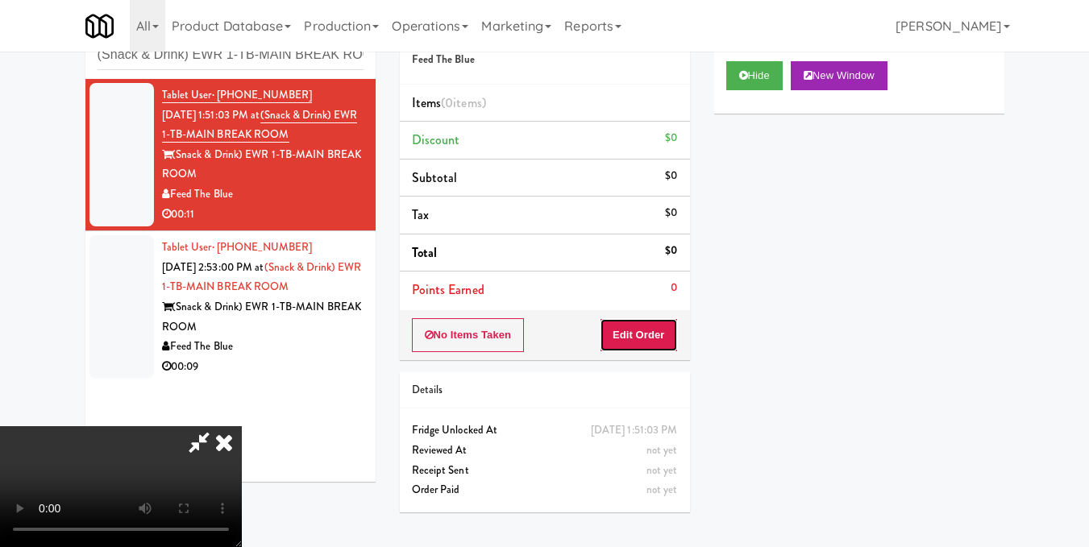
click at [661, 330] on button "Edit Order" at bounding box center [639, 335] width 78 height 34
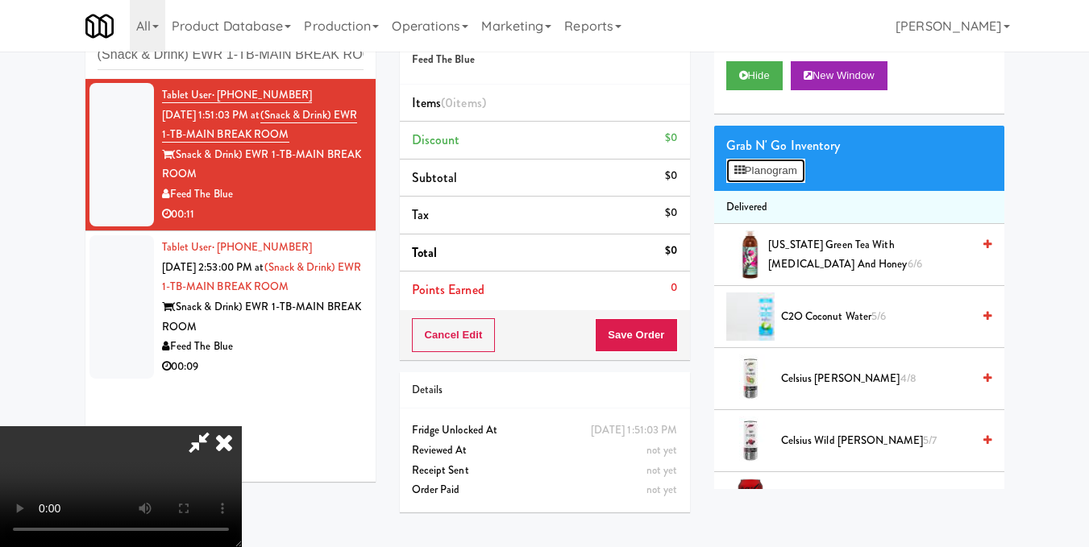
click at [779, 183] on button "Planogram" at bounding box center [765, 171] width 79 height 24
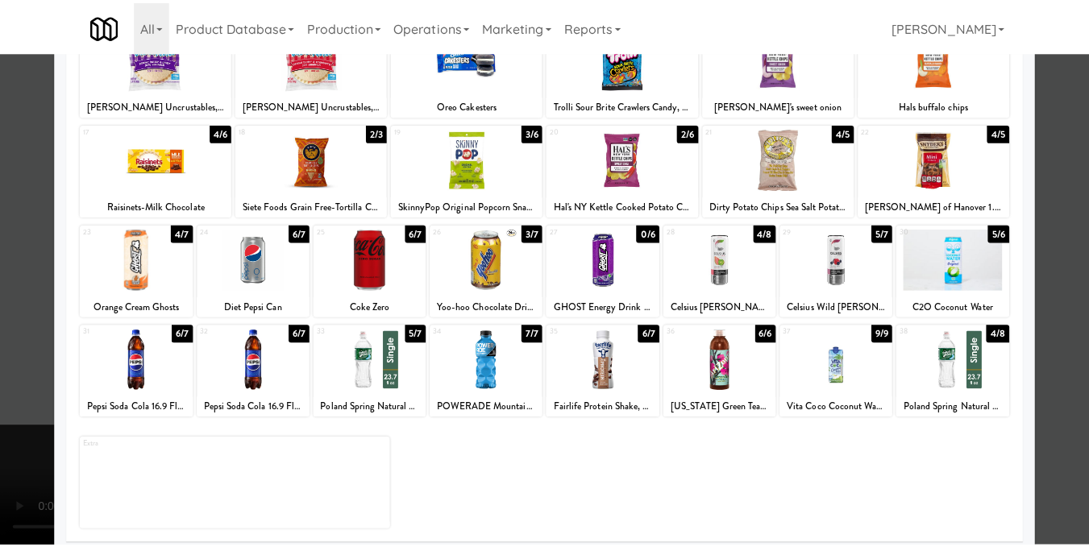
scroll to position [244, 0]
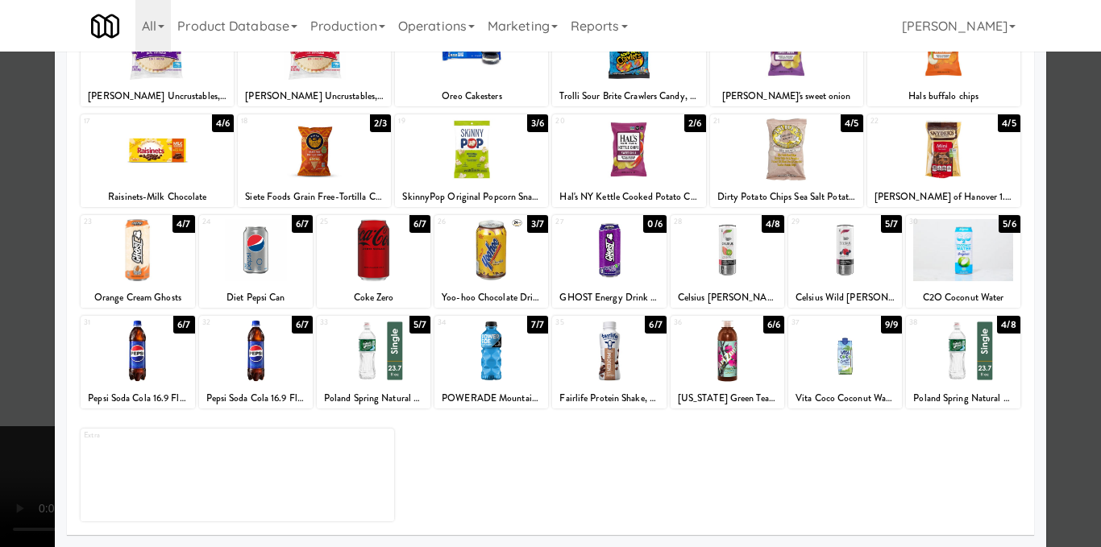
click at [281, 358] on div at bounding box center [256, 351] width 114 height 62
click at [1055, 216] on div at bounding box center [550, 273] width 1101 height 547
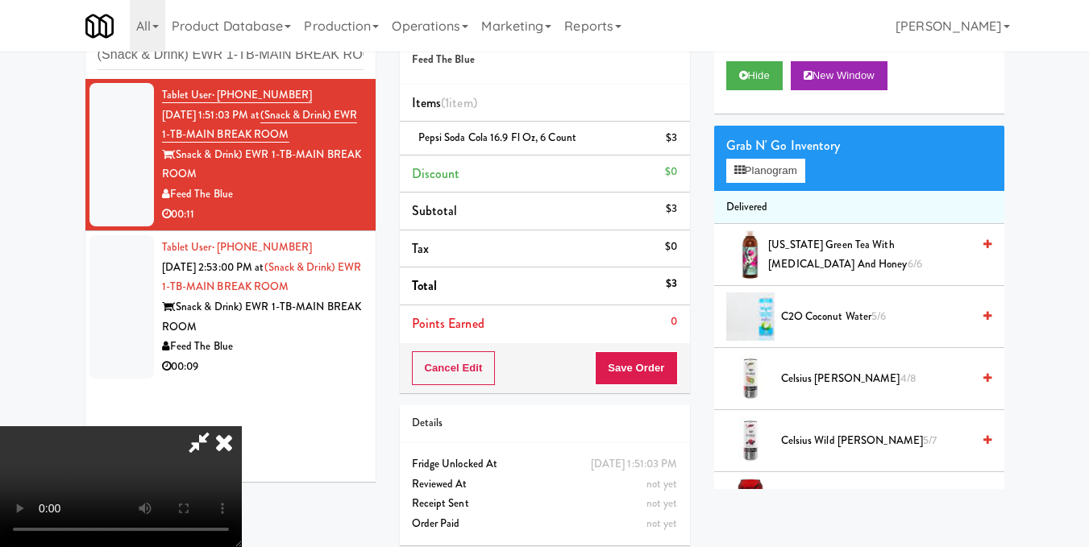
click at [242, 426] on icon at bounding box center [223, 442] width 35 height 32
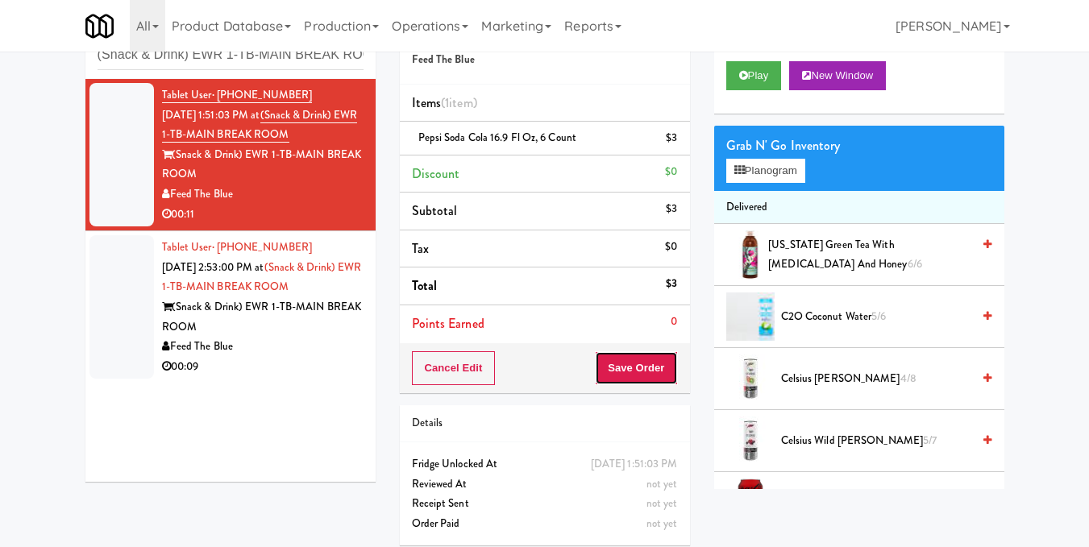
click at [657, 367] on button "Save Order" at bounding box center [636, 368] width 82 height 34
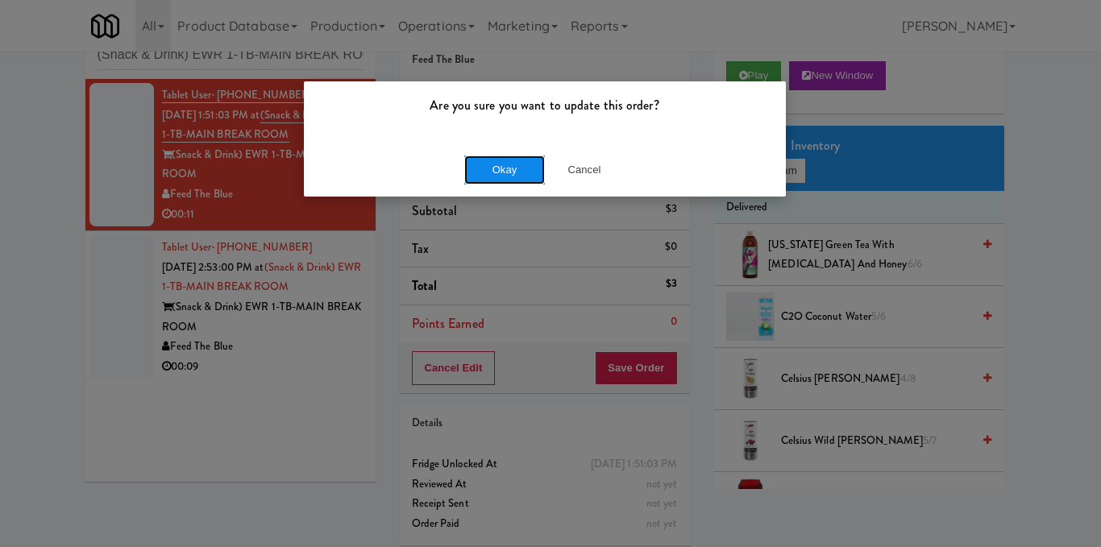
click at [513, 164] on button "Okay" at bounding box center [504, 170] width 81 height 29
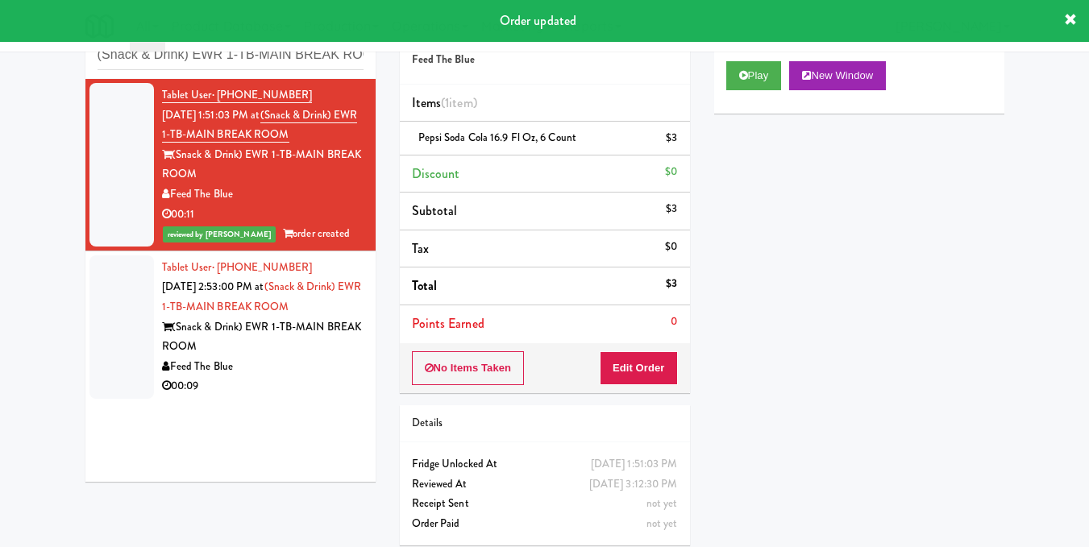
click at [330, 349] on div "(Snack & Drink) EWR 1-TB-MAIN BREAK ROOM" at bounding box center [262, 337] width 201 height 39
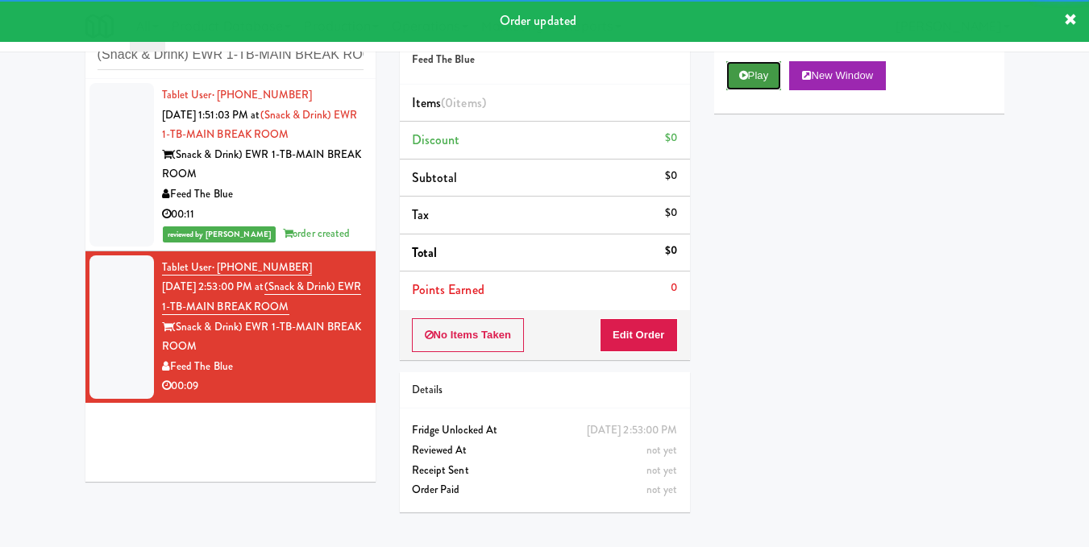
click at [750, 90] on button "Play" at bounding box center [754, 75] width 56 height 29
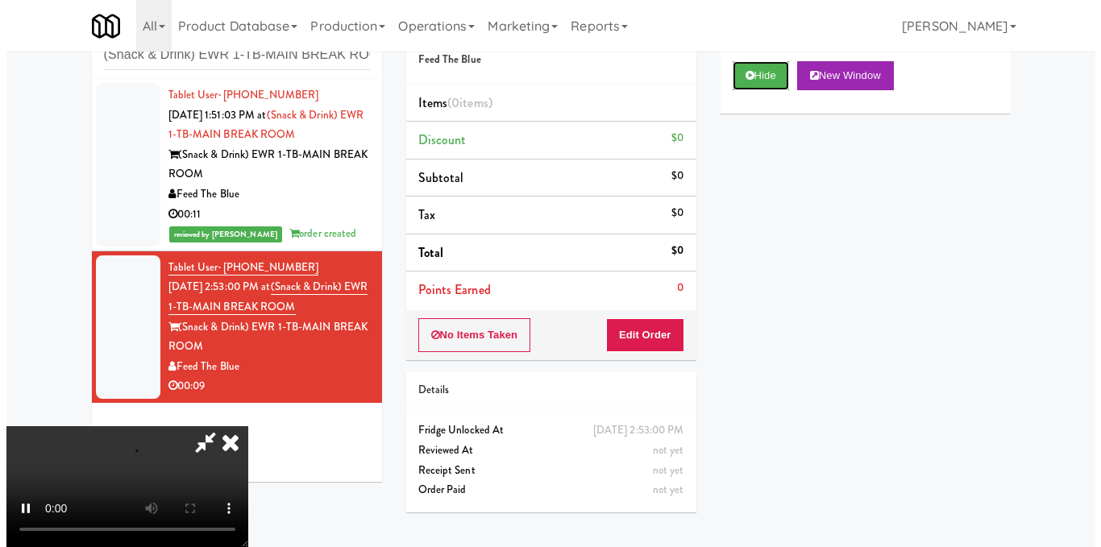
scroll to position [20, 0]
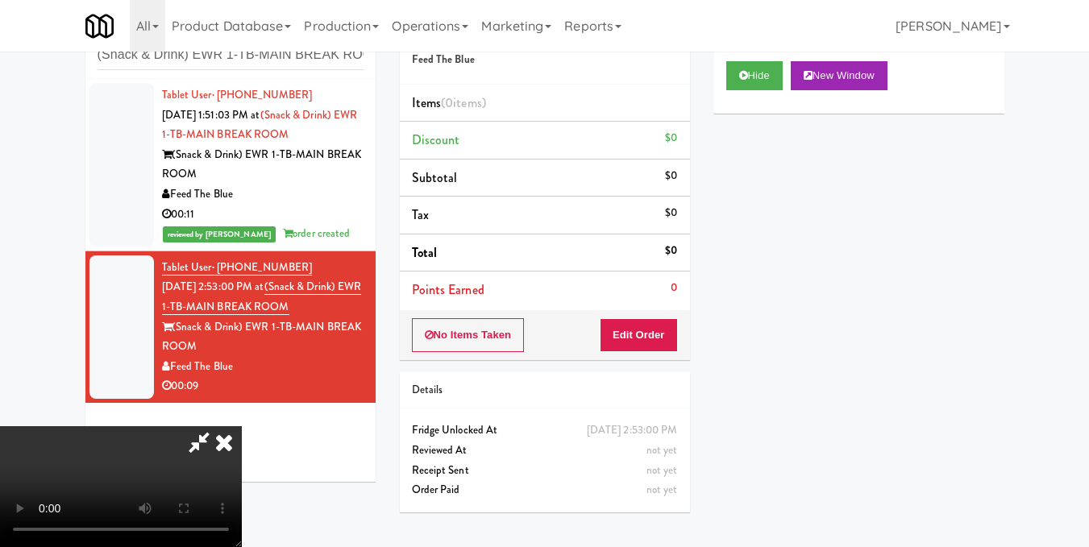
click at [242, 426] on video at bounding box center [121, 486] width 242 height 121
click at [673, 342] on button "Edit Order" at bounding box center [639, 335] width 78 height 34
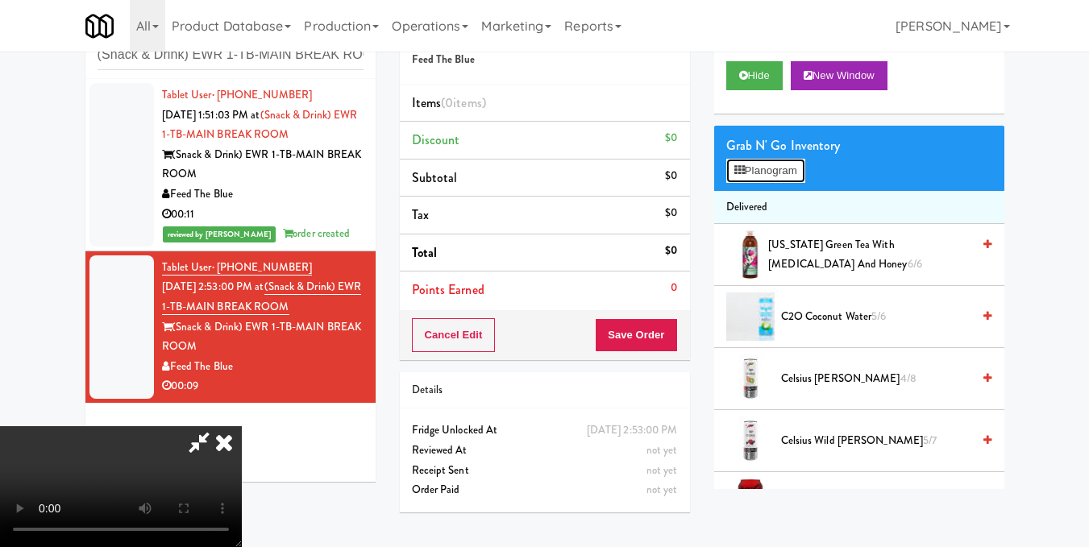
click at [744, 176] on icon at bounding box center [739, 170] width 10 height 10
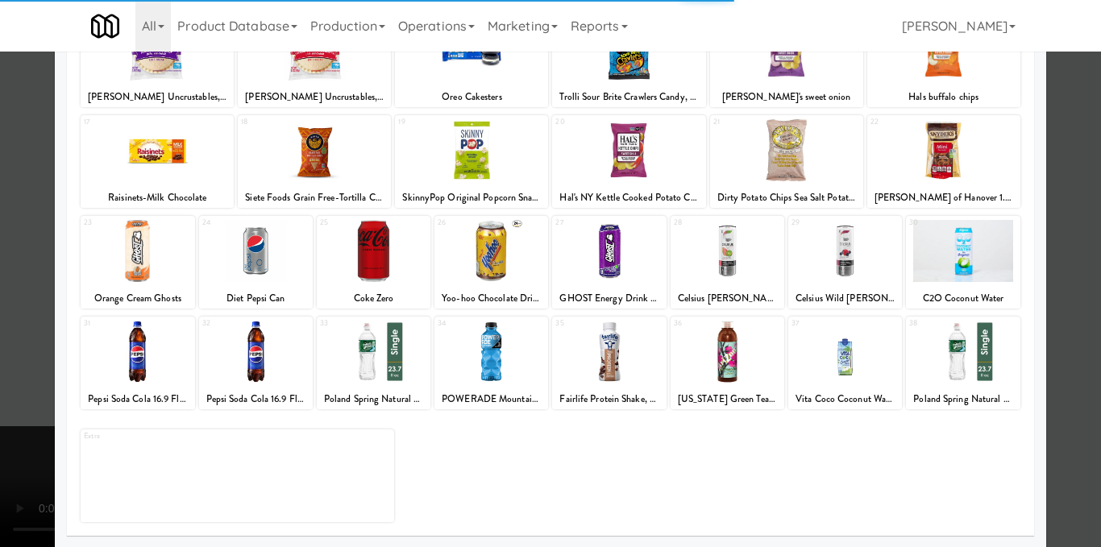
scroll to position [244, 0]
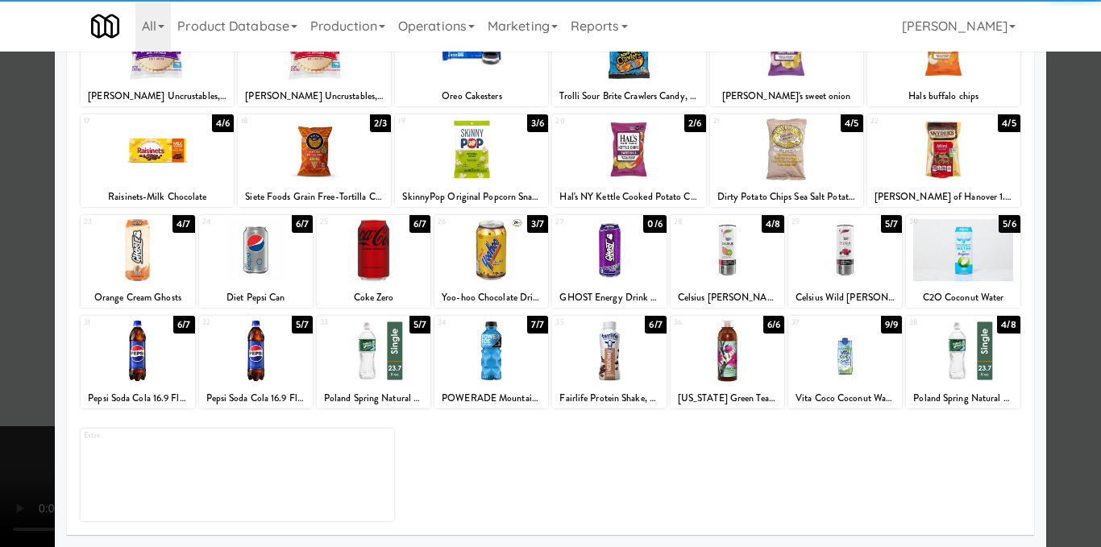
click at [828, 362] on div at bounding box center [845, 351] width 114 height 62
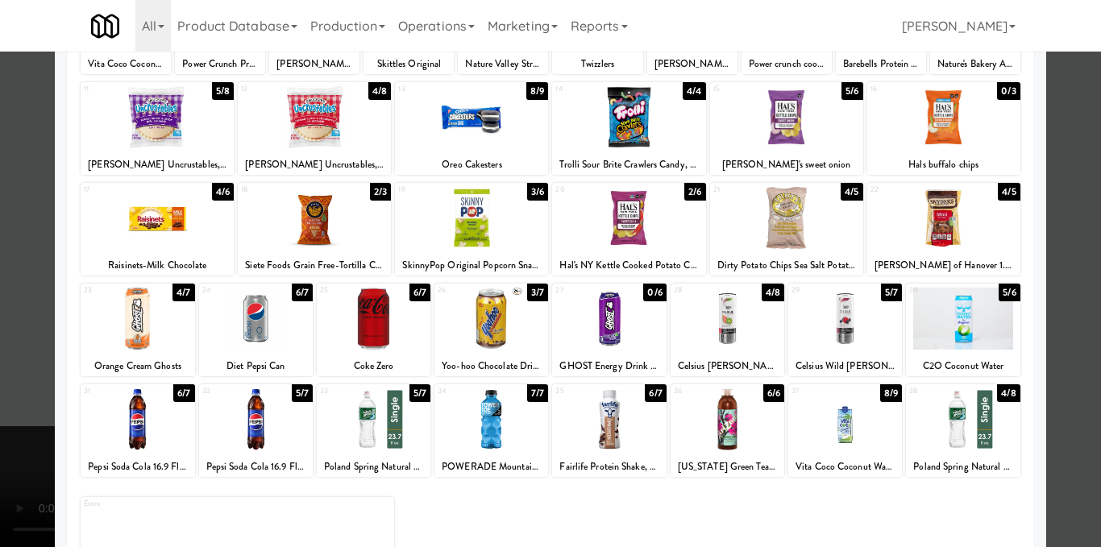
scroll to position [83, 0]
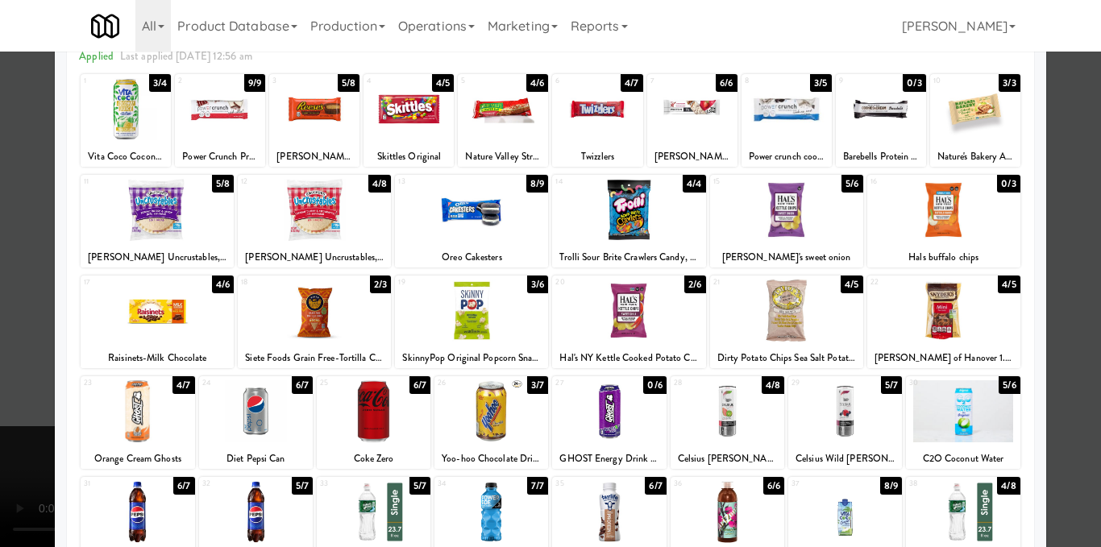
click at [179, 214] on div at bounding box center [157, 210] width 153 height 62
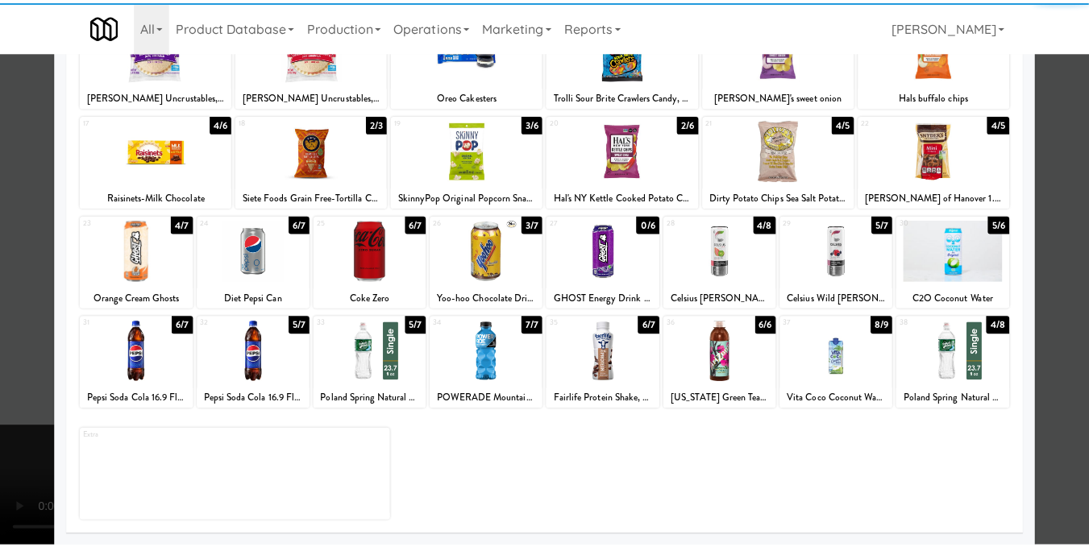
scroll to position [244, 0]
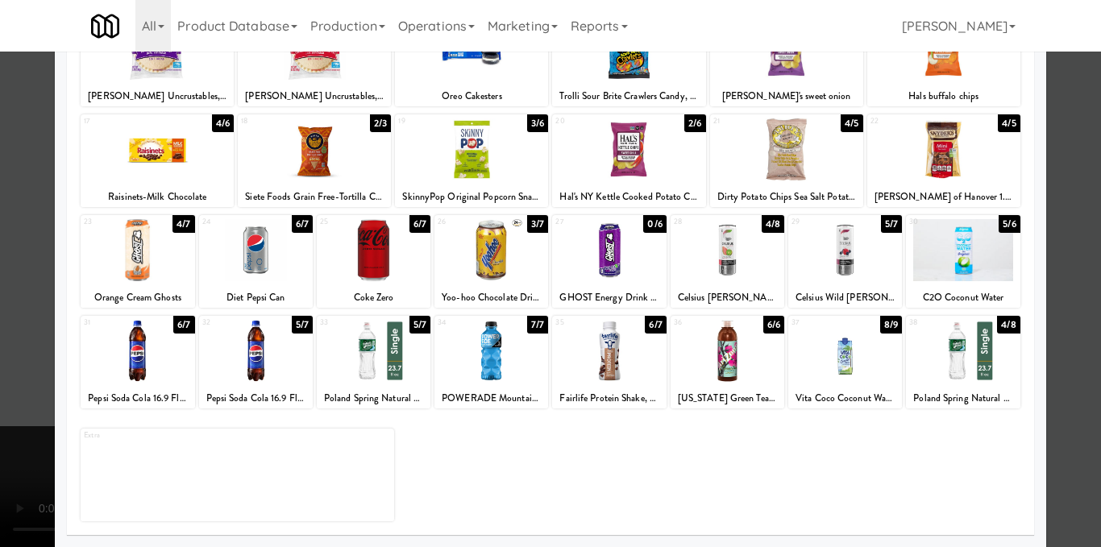
click at [1055, 295] on div at bounding box center [550, 273] width 1101 height 547
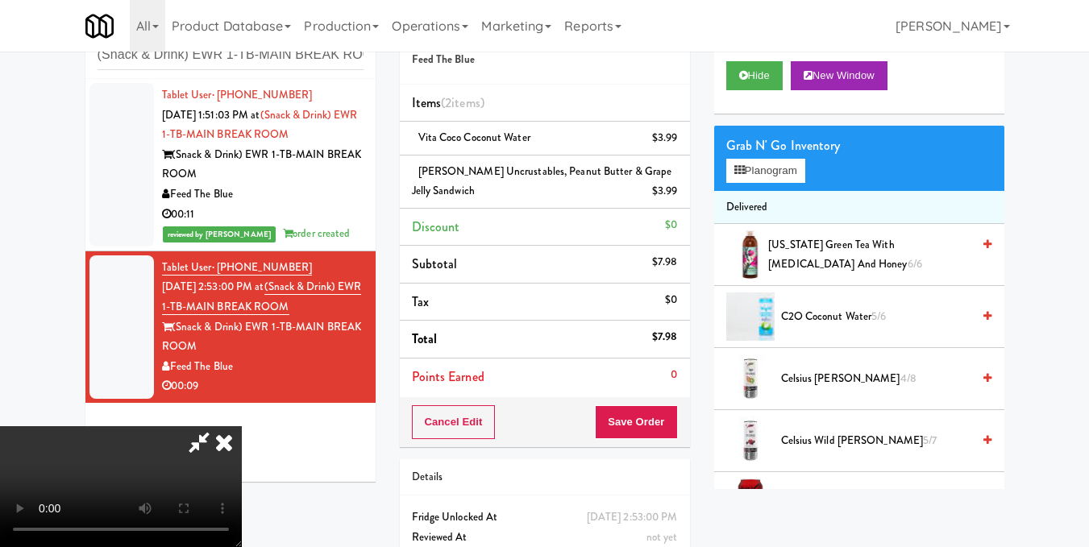
click at [242, 426] on video at bounding box center [121, 486] width 242 height 121
click at [242, 426] on icon at bounding box center [223, 442] width 35 height 32
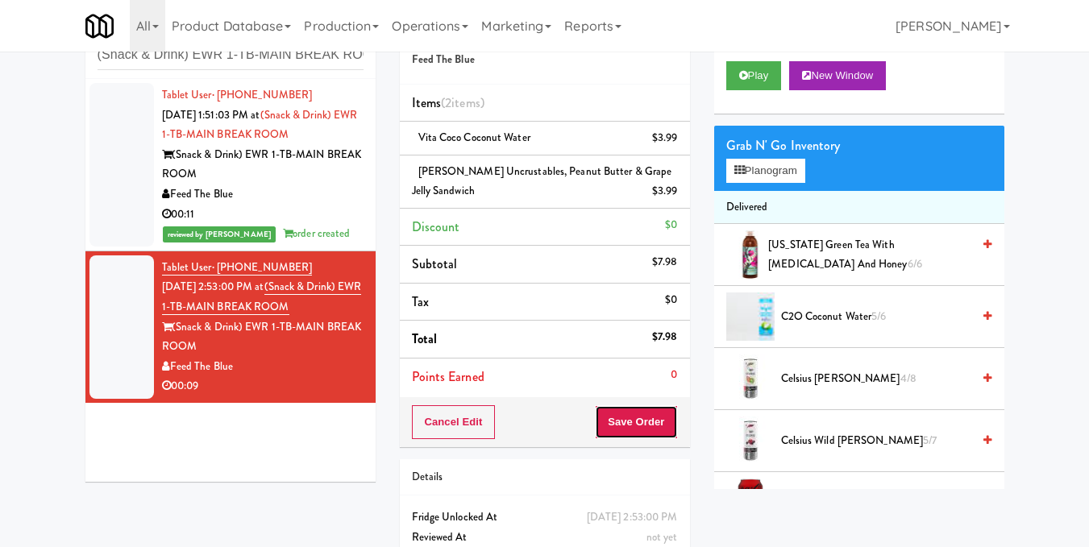
click at [637, 426] on button "Save Order" at bounding box center [636, 422] width 82 height 34
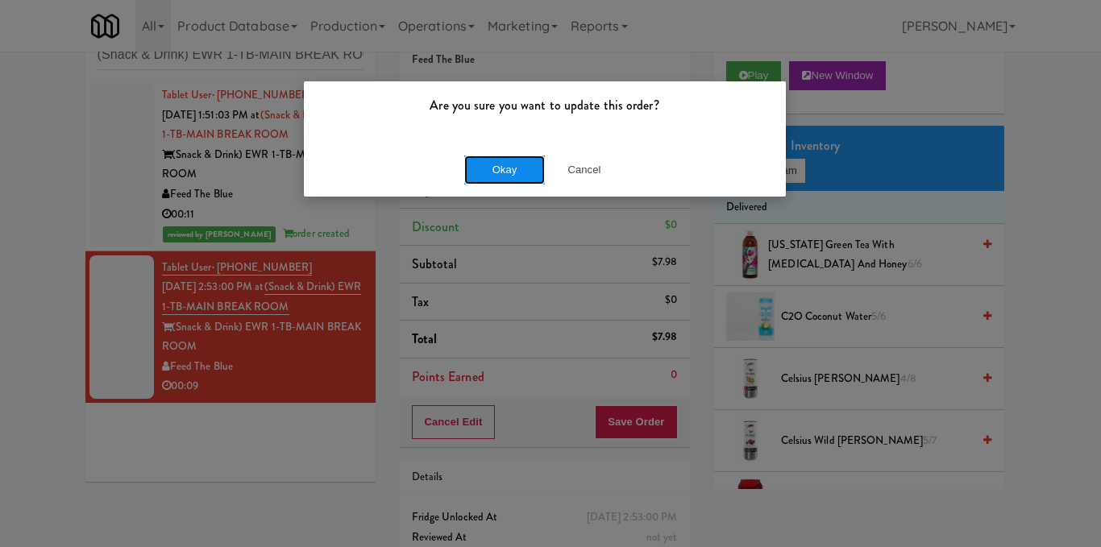
click at [528, 167] on button "Okay" at bounding box center [504, 170] width 81 height 29
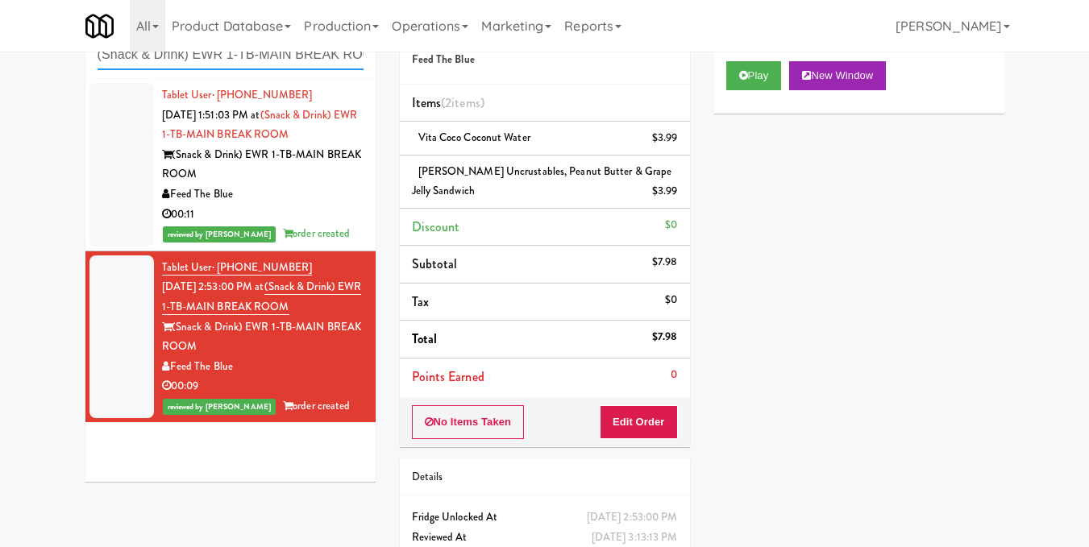
click at [322, 56] on input "(Snack & Drink) EWR 1-TB-MAIN BREAK ROOM" at bounding box center [231, 55] width 266 height 30
paste input "Paradox - Cooler - Right"
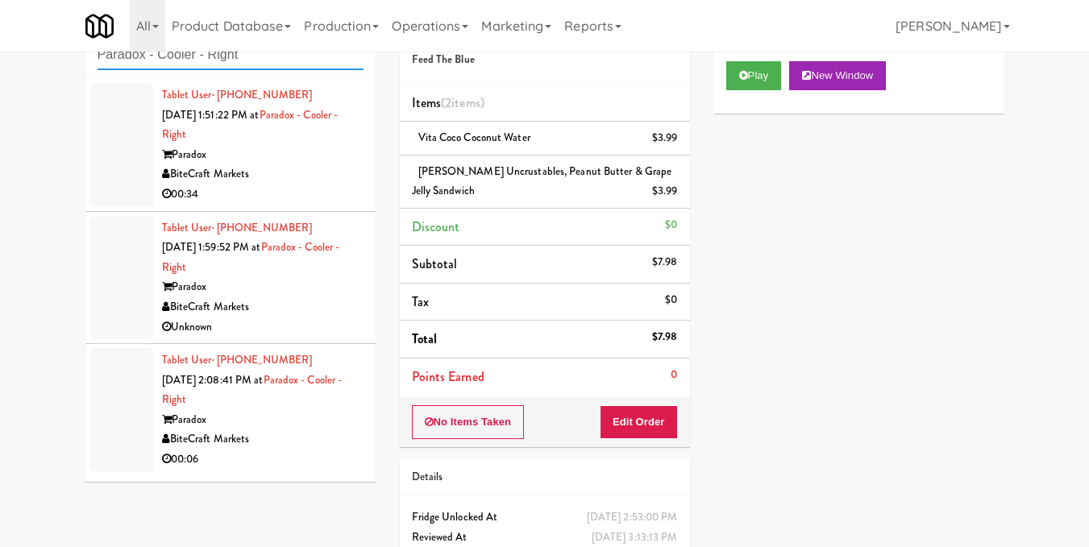
type input "Paradox - Cooler - Right"
click at [303, 193] on div "00:34" at bounding box center [262, 195] width 201 height 20
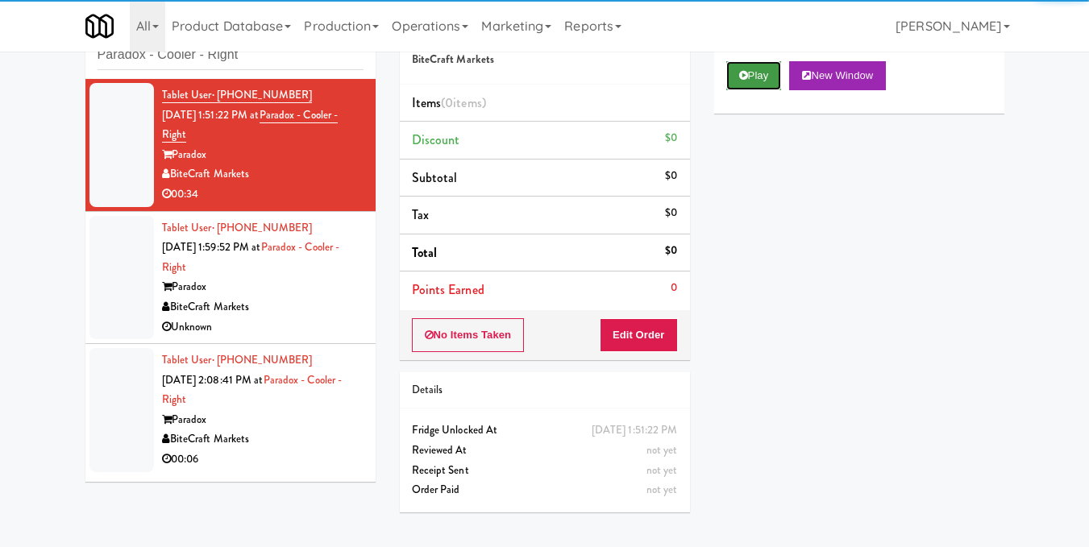
click at [731, 90] on button "Play" at bounding box center [754, 75] width 56 height 29
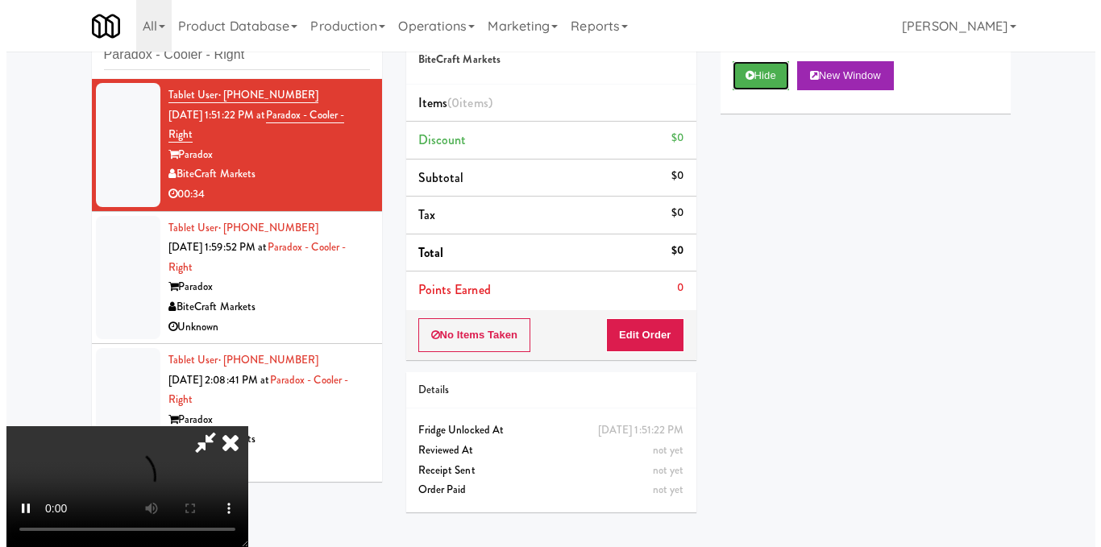
scroll to position [81, 0]
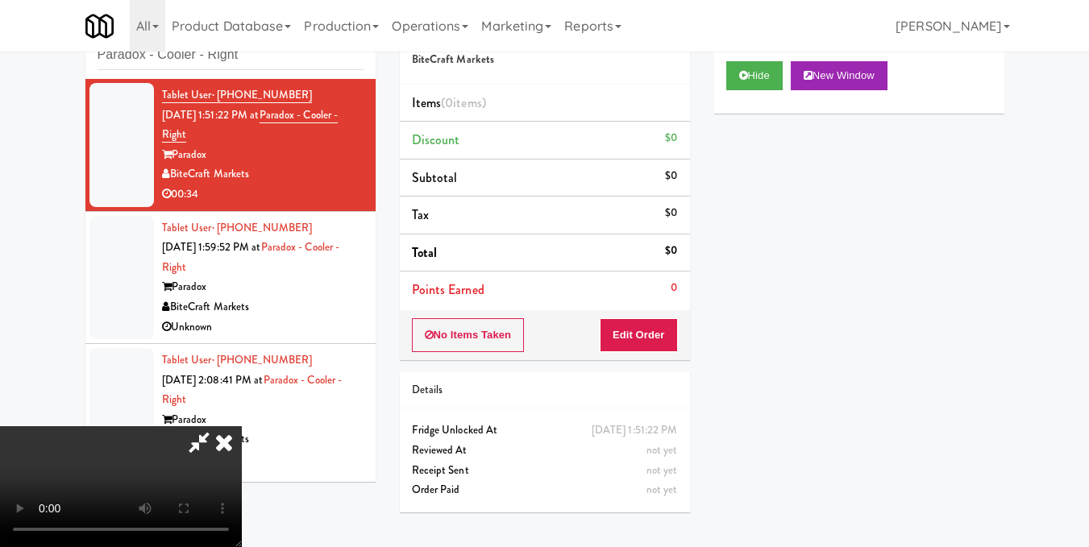
click at [242, 426] on video at bounding box center [121, 486] width 242 height 121
click at [675, 324] on button "Edit Order" at bounding box center [639, 335] width 78 height 34
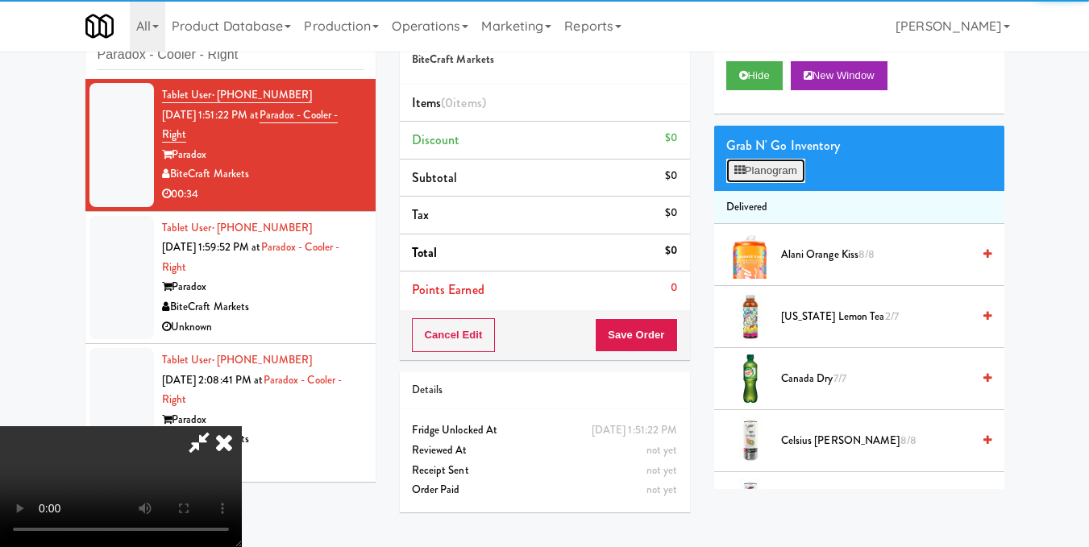
click at [759, 183] on button "Planogram" at bounding box center [765, 171] width 79 height 24
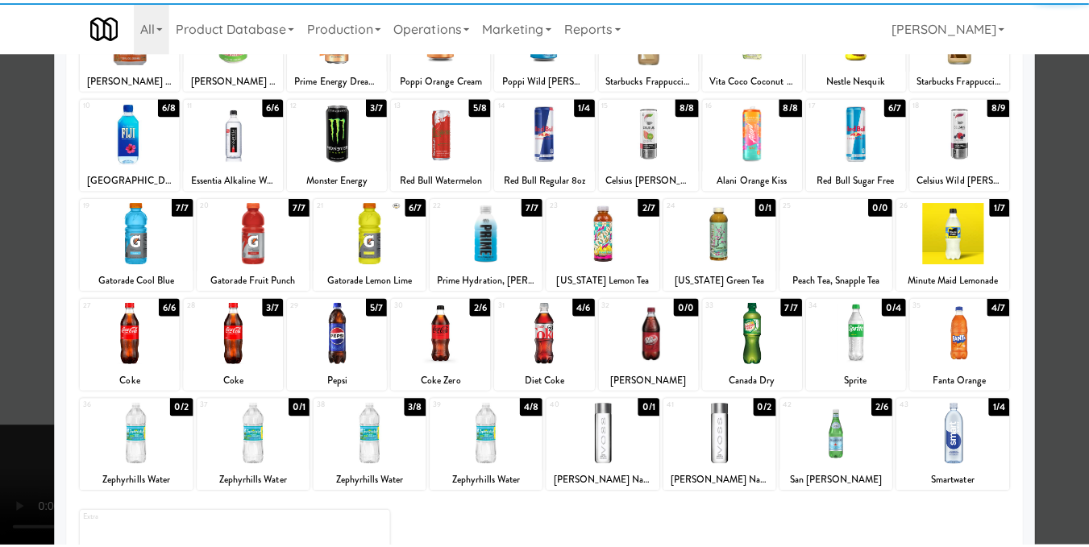
scroll to position [161, 0]
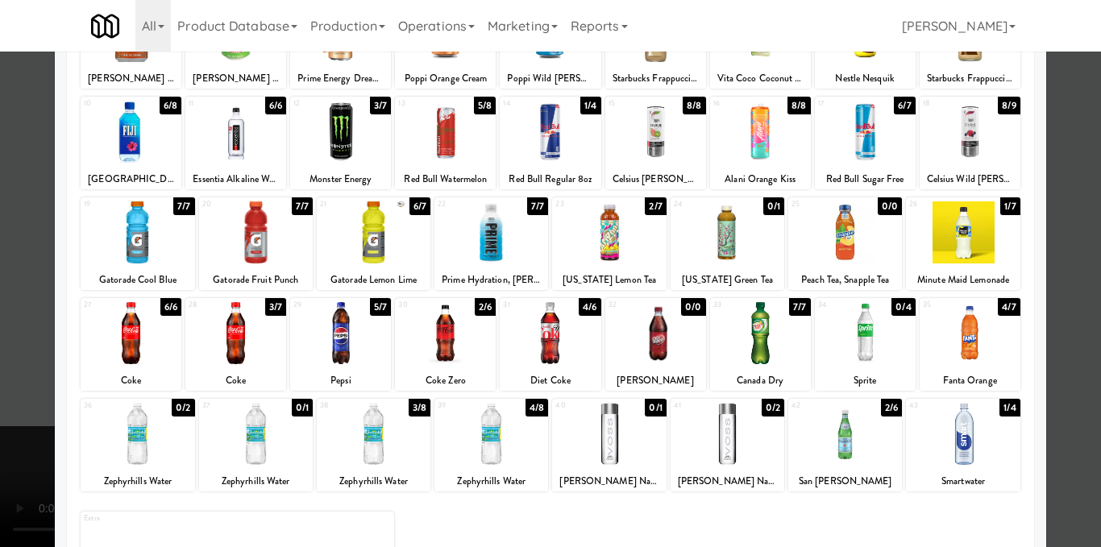
click at [575, 346] on div at bounding box center [550, 333] width 101 height 62
click at [480, 447] on div at bounding box center [491, 434] width 114 height 62
click at [1068, 295] on div at bounding box center [550, 273] width 1101 height 547
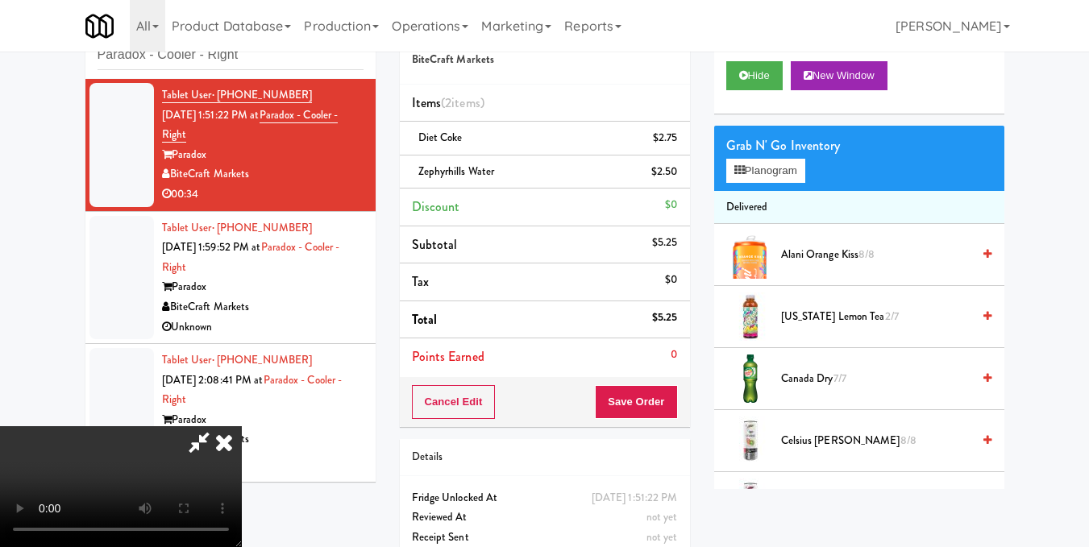
click at [242, 426] on video at bounding box center [121, 486] width 242 height 121
click at [242, 426] on icon at bounding box center [223, 442] width 35 height 32
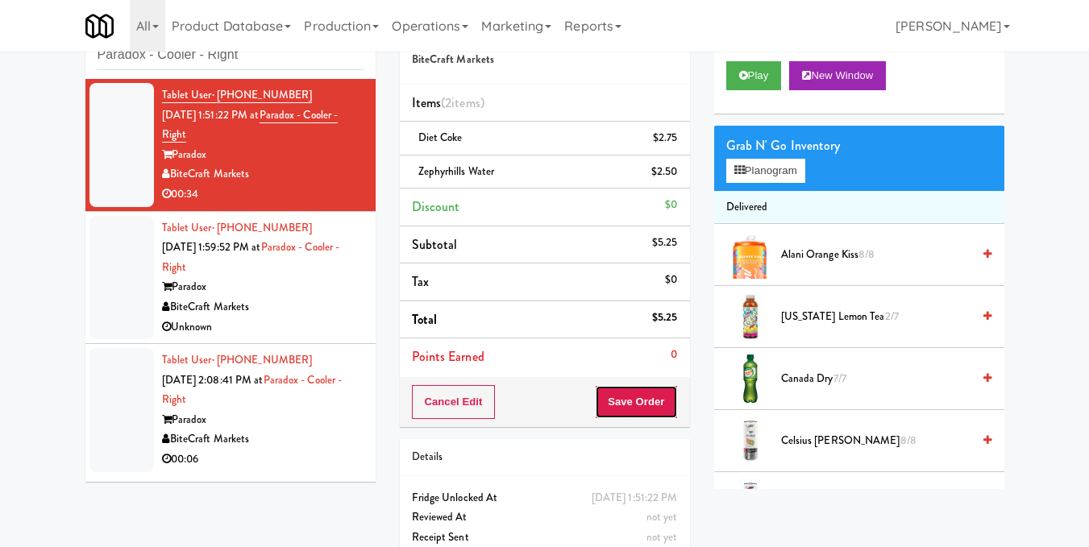
click at [637, 395] on button "Save Order" at bounding box center [636, 402] width 82 height 34
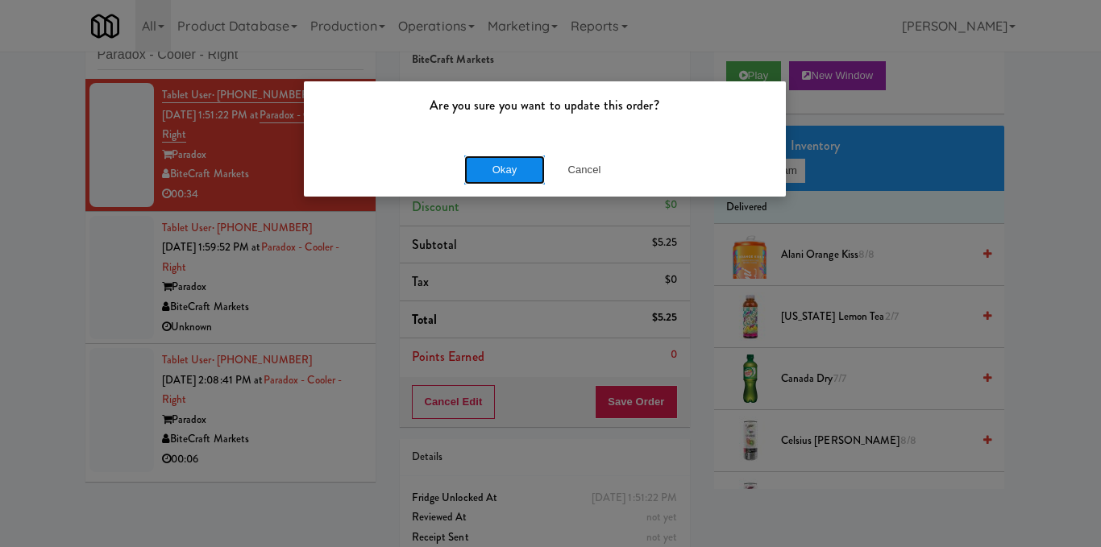
click at [525, 172] on button "Okay" at bounding box center [504, 170] width 81 height 29
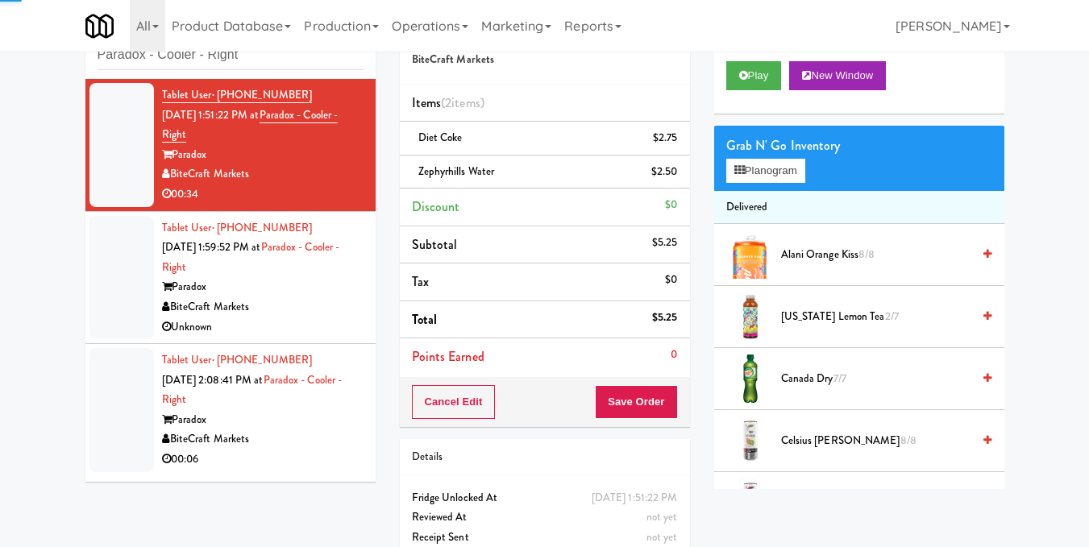
click at [321, 318] on div "Unknown" at bounding box center [262, 328] width 201 height 20
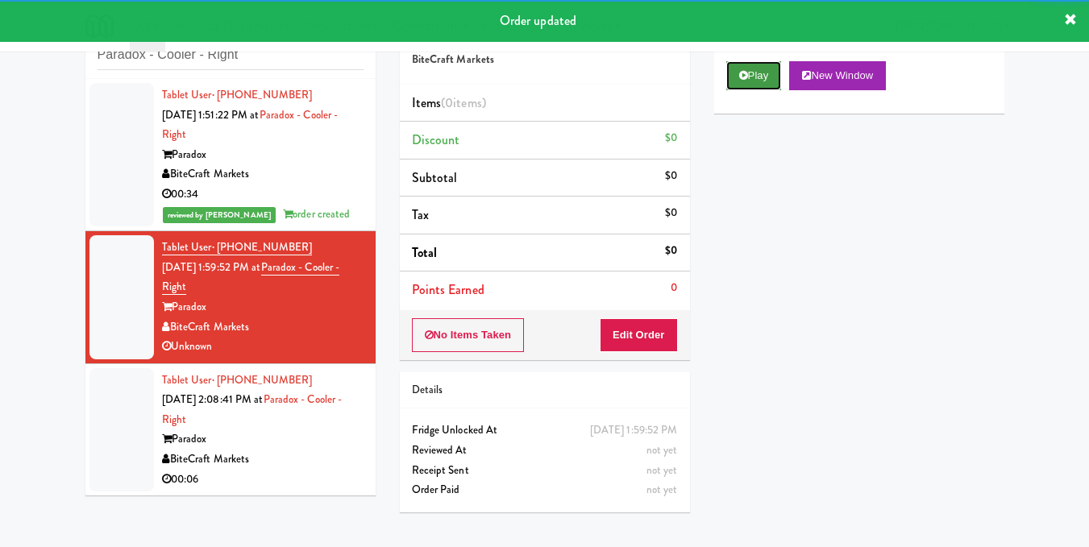
click at [761, 90] on button "Play" at bounding box center [754, 75] width 56 height 29
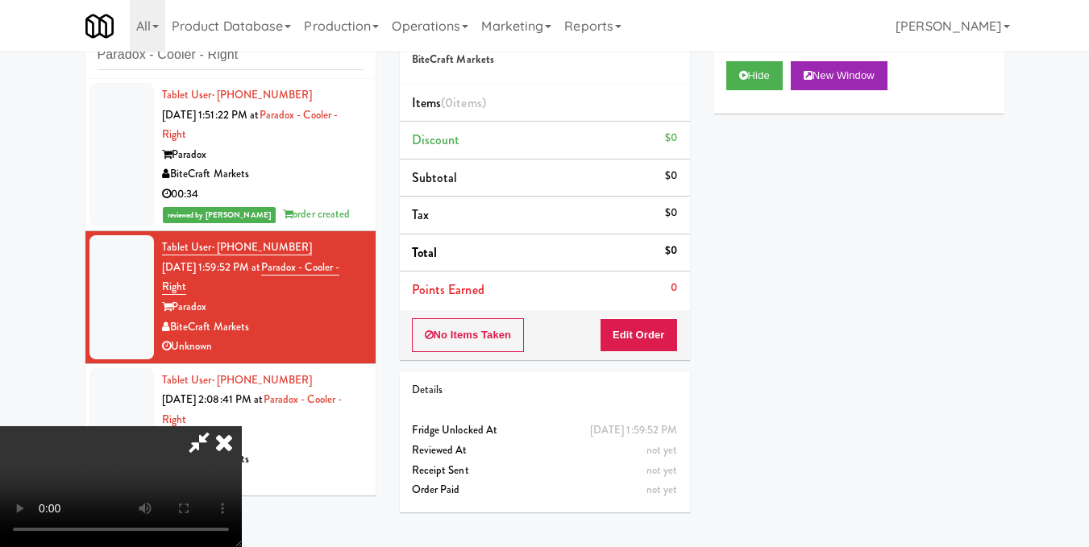
click at [242, 426] on video at bounding box center [121, 486] width 242 height 121
click at [670, 339] on button "Edit Order" at bounding box center [639, 335] width 78 height 34
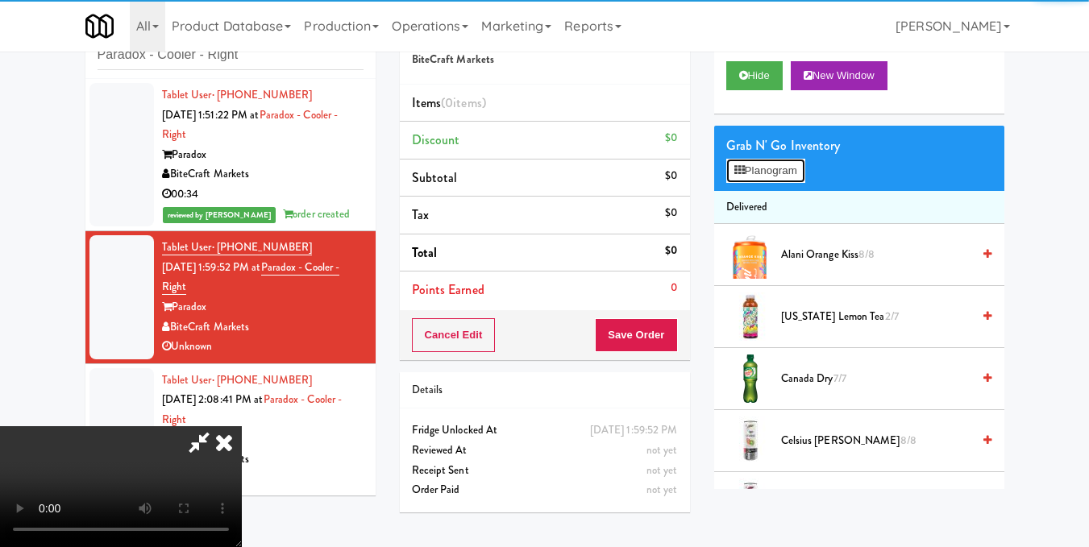
click at [745, 183] on button "Planogram" at bounding box center [765, 171] width 79 height 24
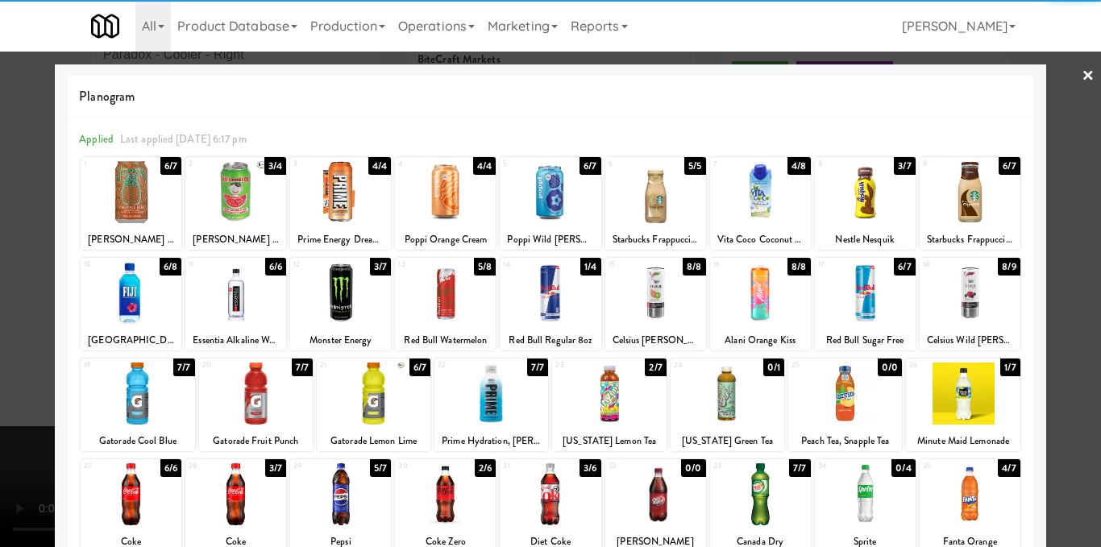
click at [229, 207] on div at bounding box center [235, 192] width 101 height 62
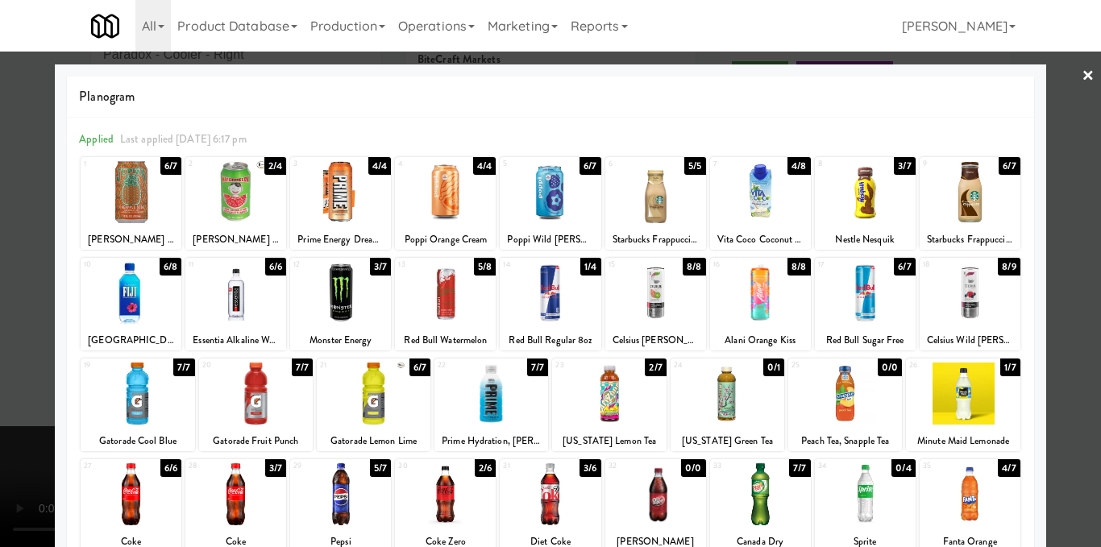
click at [1052, 176] on div at bounding box center [550, 273] width 1101 height 547
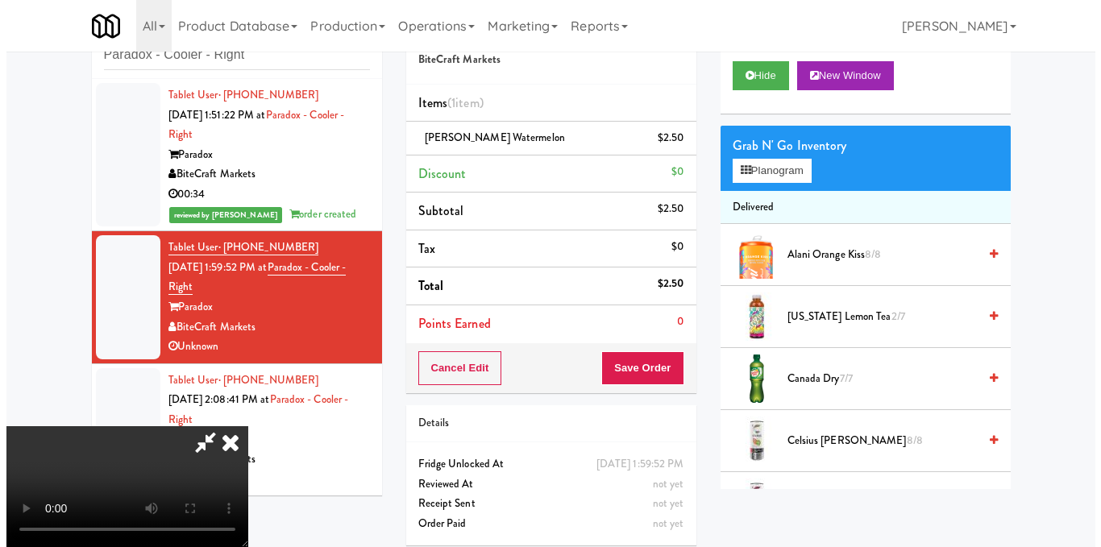
scroll to position [181, 0]
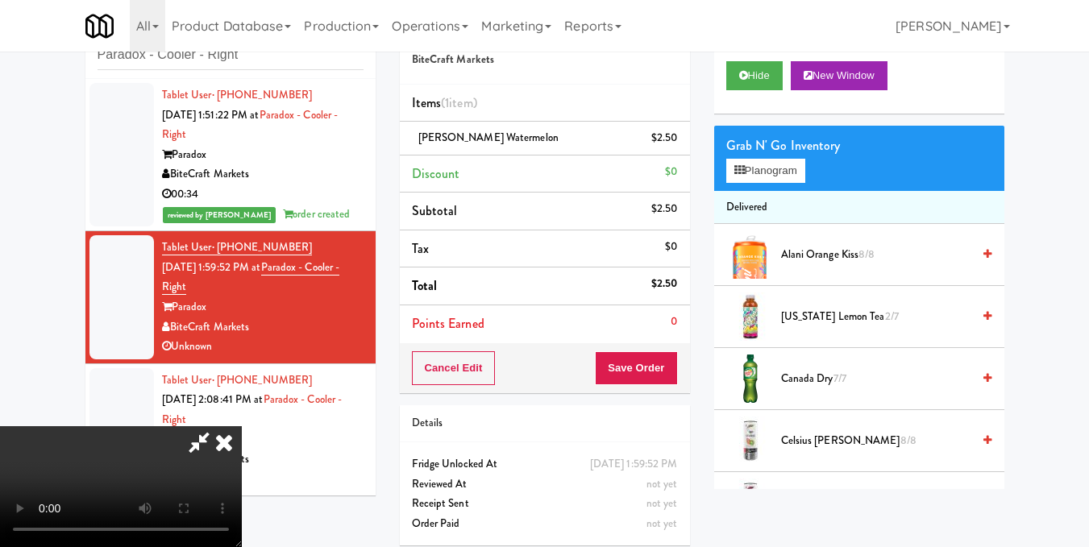
click at [242, 426] on video at bounding box center [121, 486] width 242 height 121
click at [762, 183] on button "Planogram" at bounding box center [765, 171] width 79 height 24
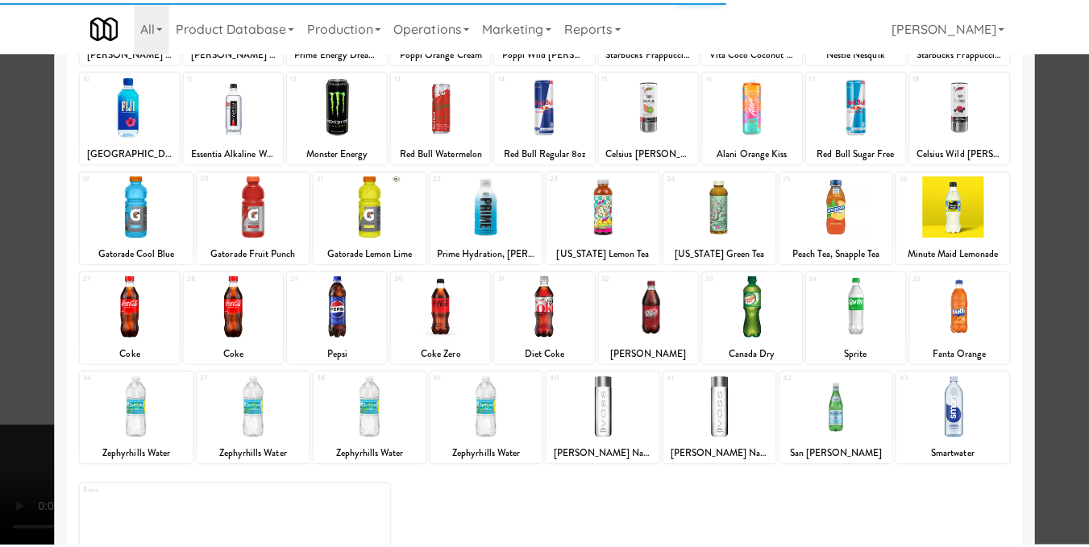
scroll to position [242, 0]
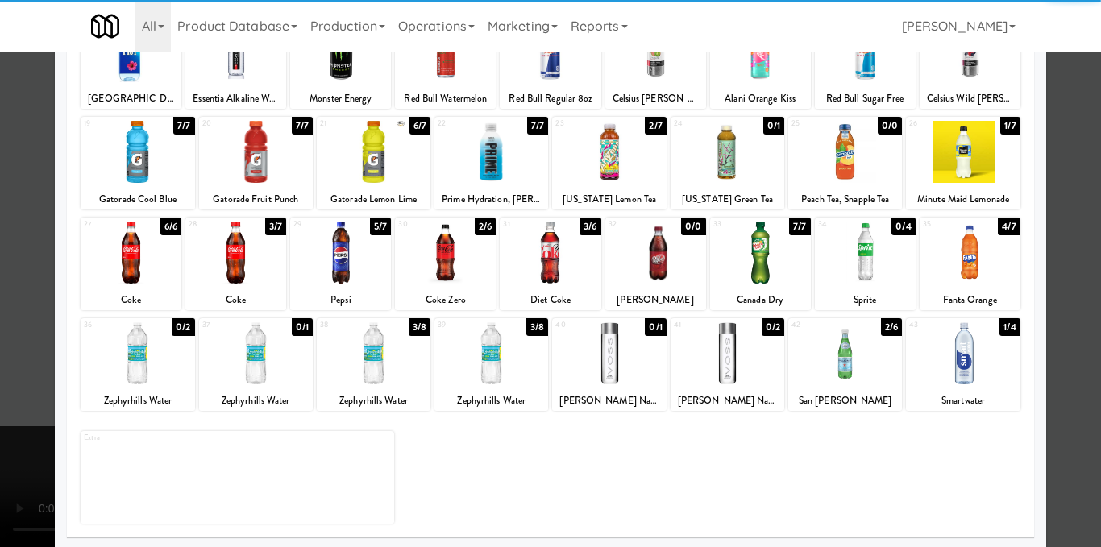
click at [653, 276] on div at bounding box center [655, 253] width 101 height 62
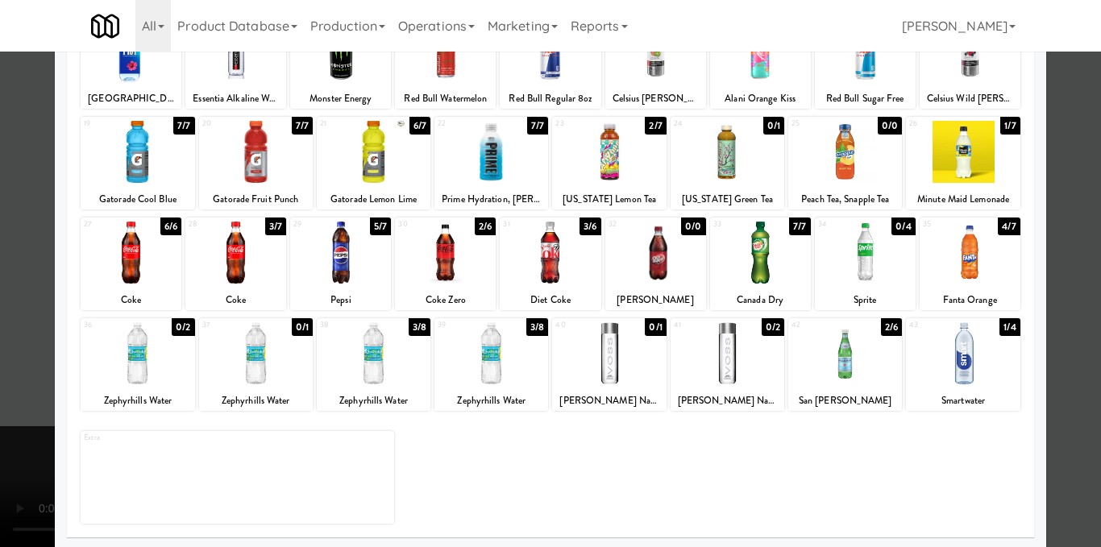
click at [1046, 216] on div at bounding box center [550, 273] width 1101 height 547
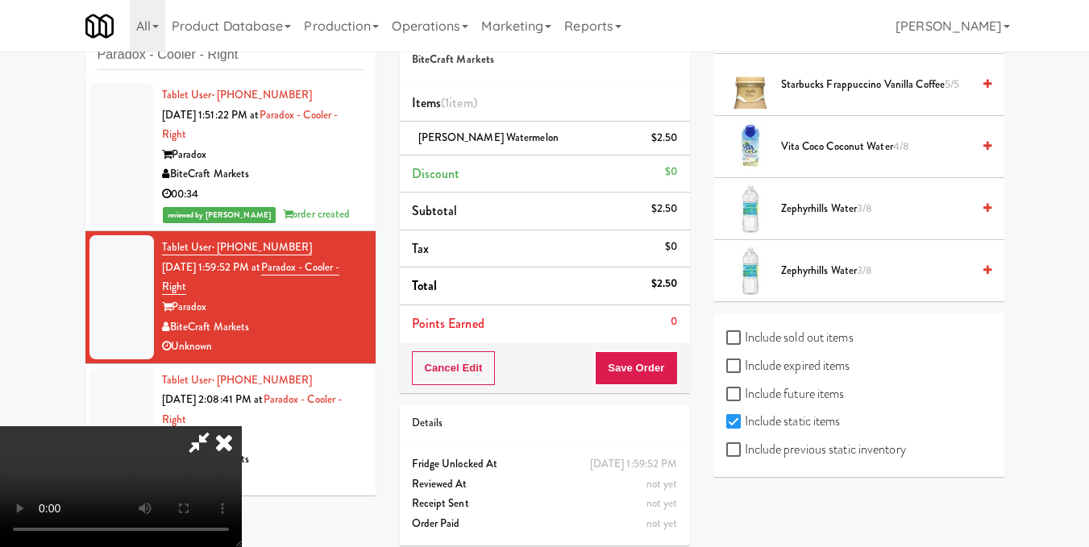
scroll to position [2129, 0]
click at [791, 454] on label "Include previous static inventory" at bounding box center [816, 450] width 180 height 24
click at [745, 454] on input "Include previous static inventory" at bounding box center [735, 450] width 19 height 13
checkbox input "true"
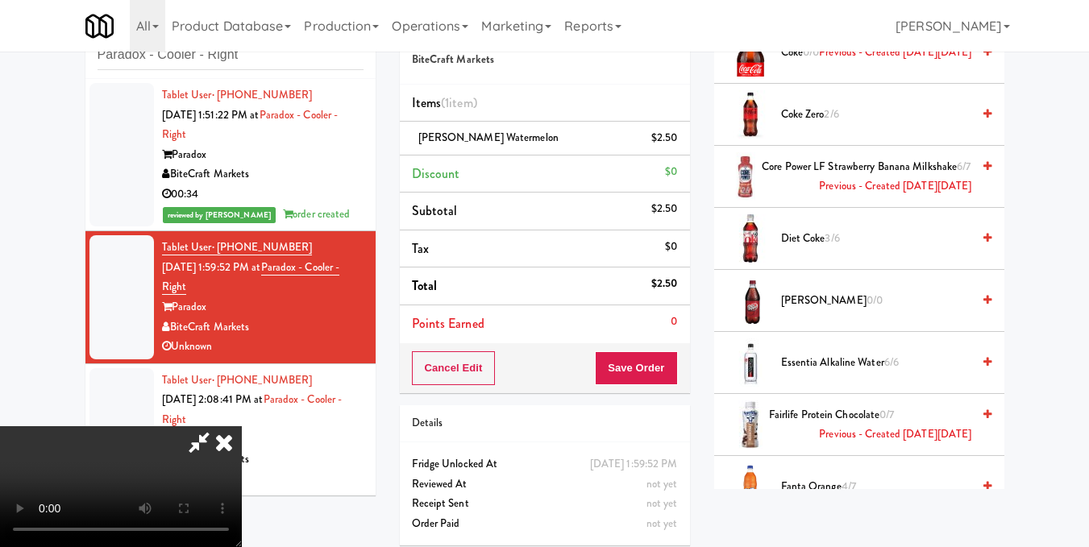
scroll to position [1054, 0]
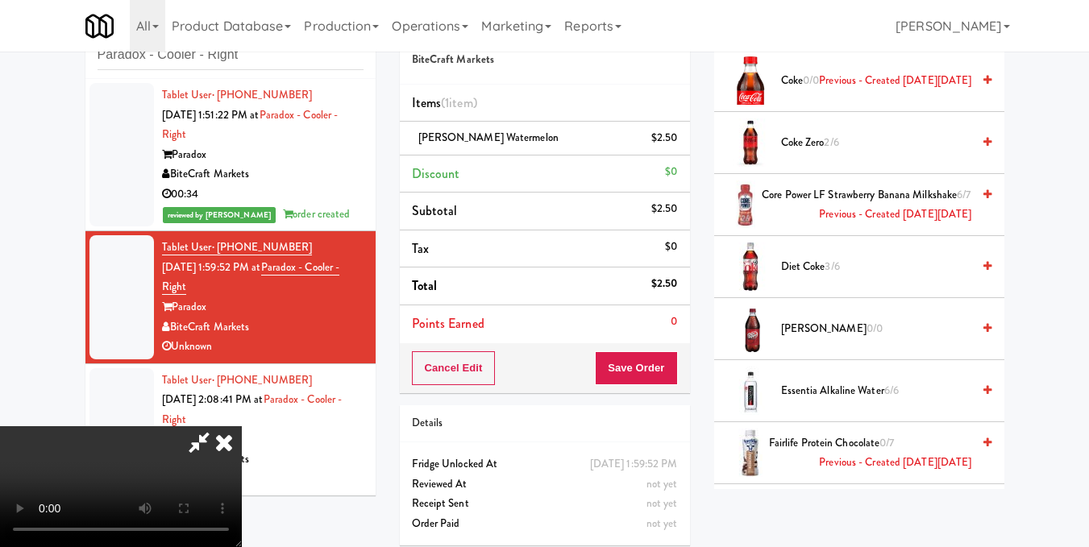
click at [983, 334] on icon at bounding box center [987, 328] width 8 height 10
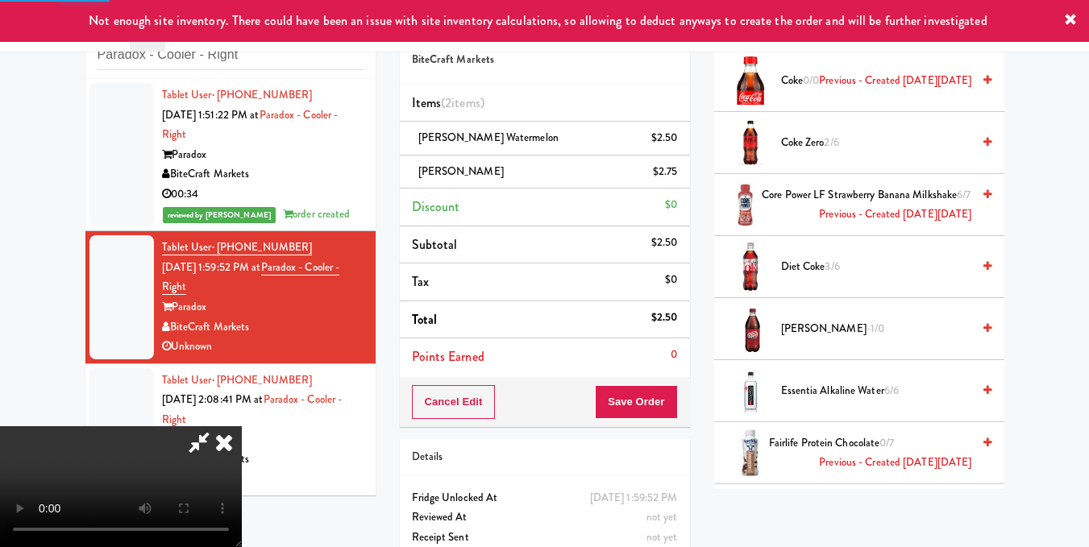
click at [242, 426] on video at bounding box center [121, 486] width 242 height 121
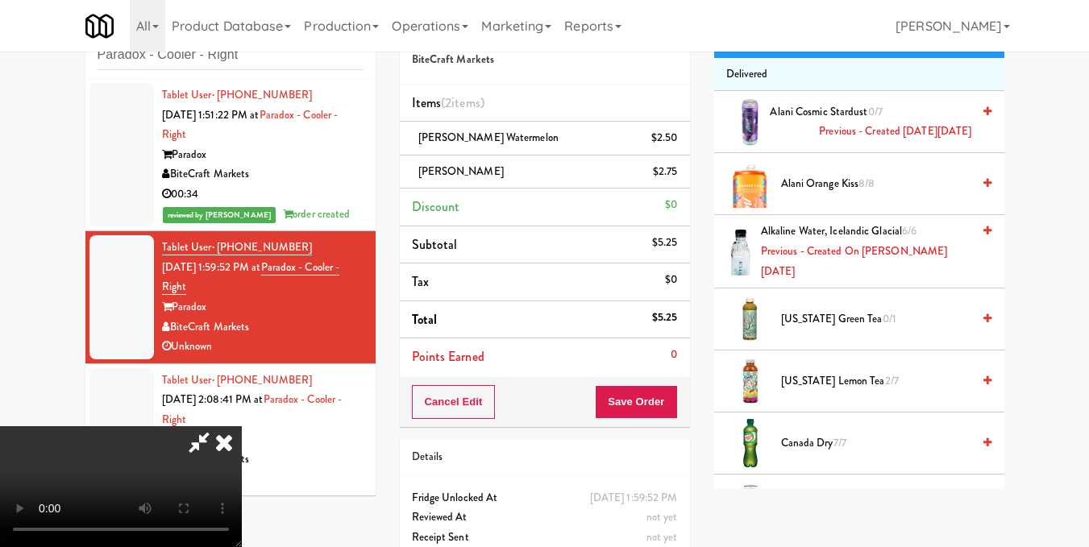
scroll to position [0, 0]
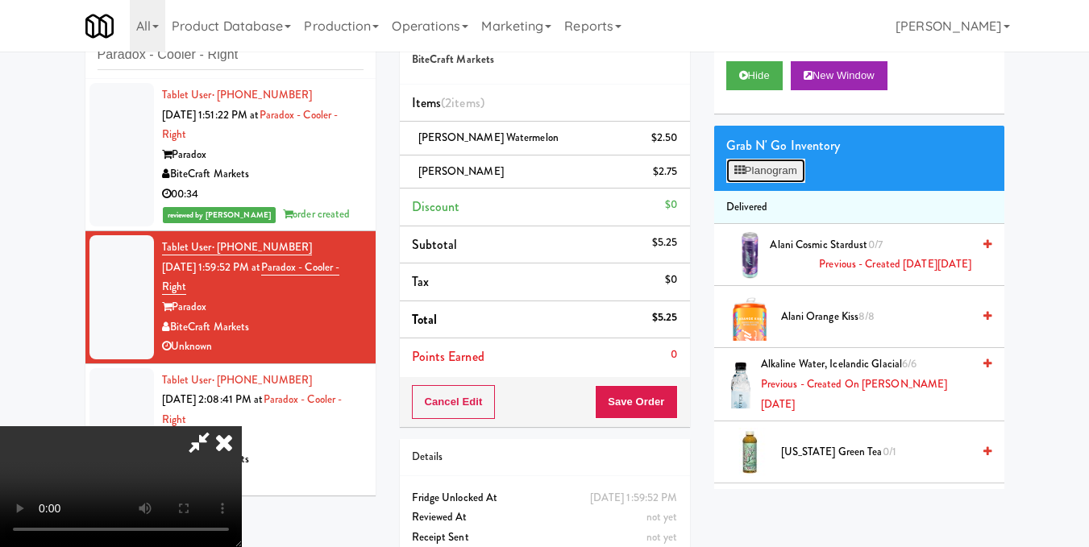
click at [780, 183] on button "Planogram" at bounding box center [765, 171] width 79 height 24
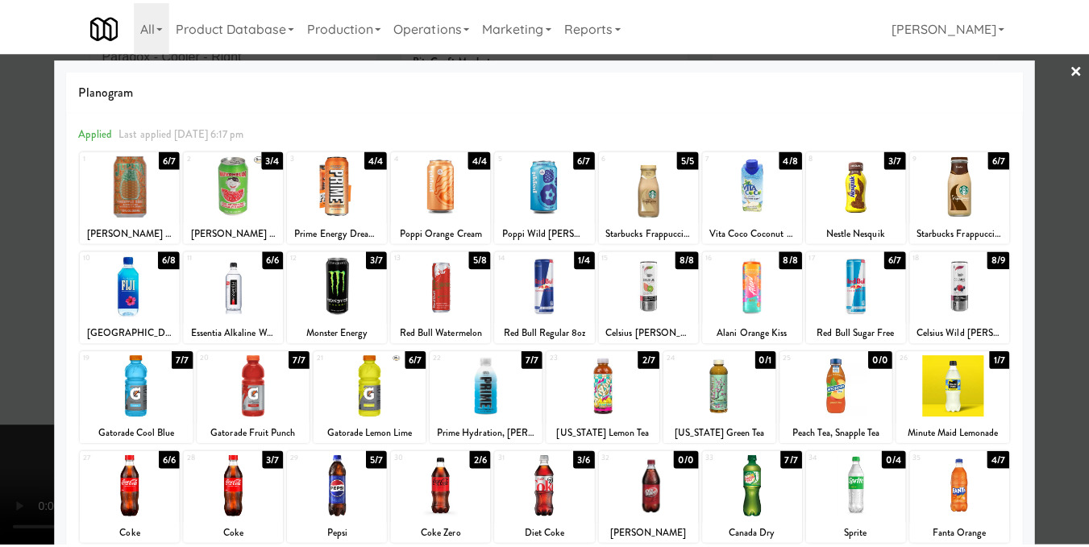
scroll to position [2, 0]
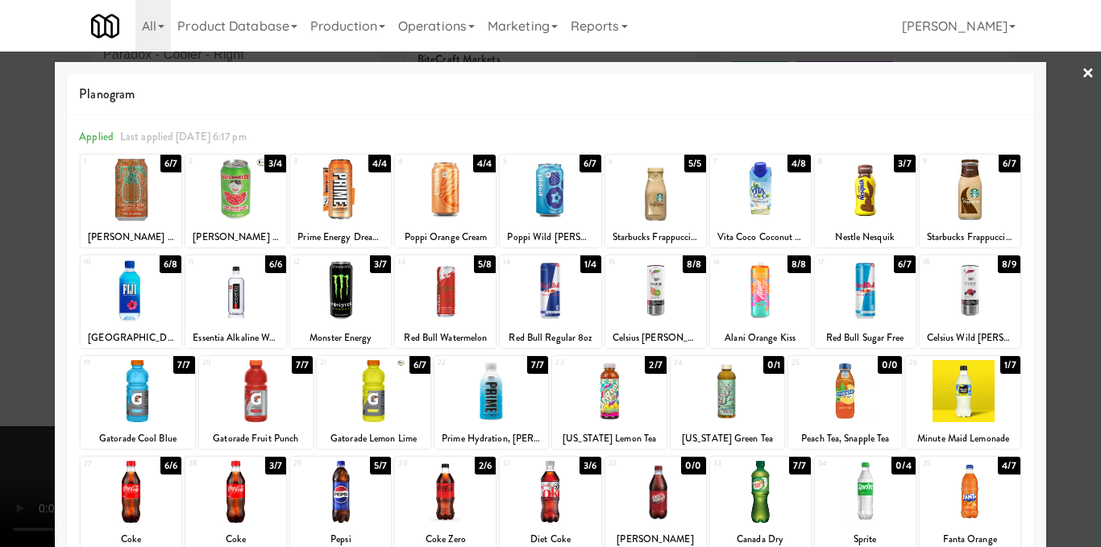
click at [966, 388] on div at bounding box center [963, 391] width 114 height 62
click at [1066, 334] on div at bounding box center [550, 273] width 1101 height 547
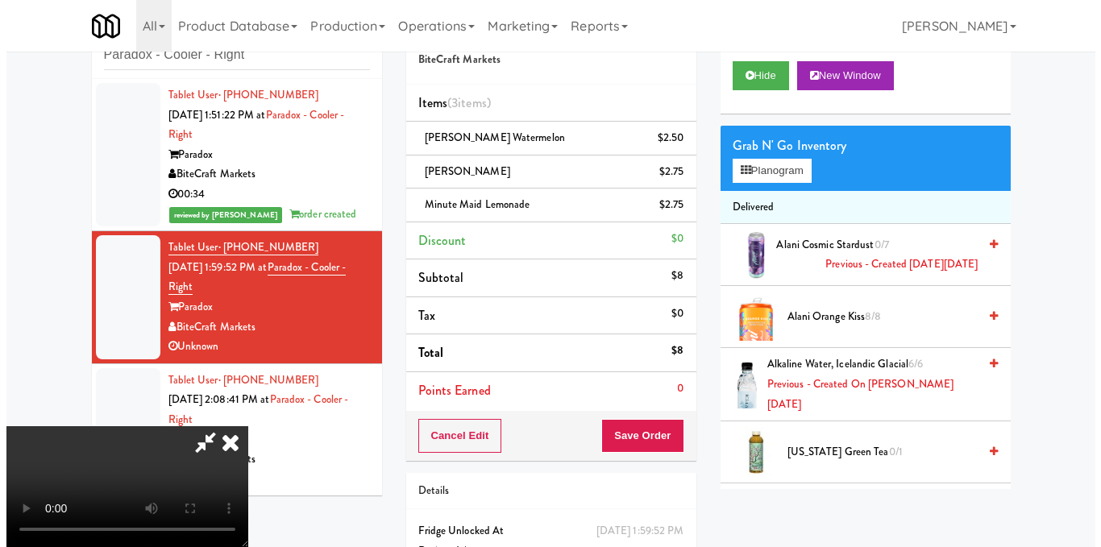
scroll to position [101, 0]
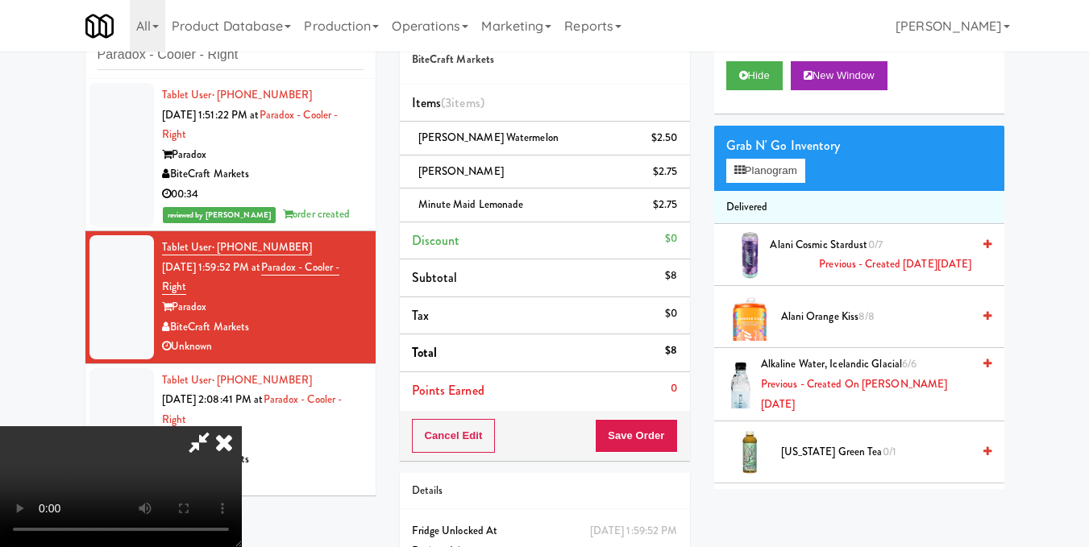
click at [242, 426] on video at bounding box center [121, 486] width 242 height 121
click at [772, 183] on button "Planogram" at bounding box center [765, 171] width 79 height 24
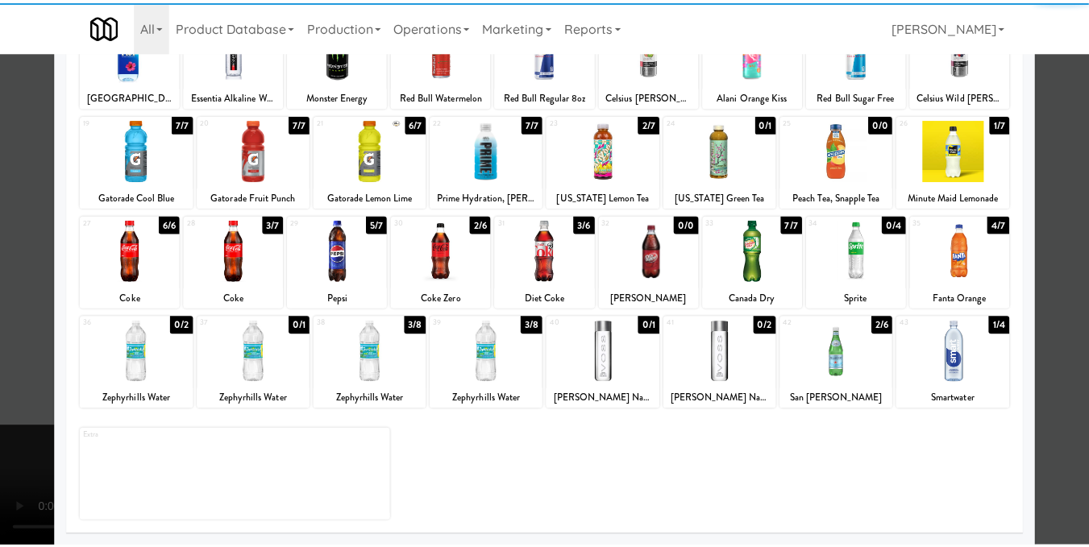
scroll to position [244, 0]
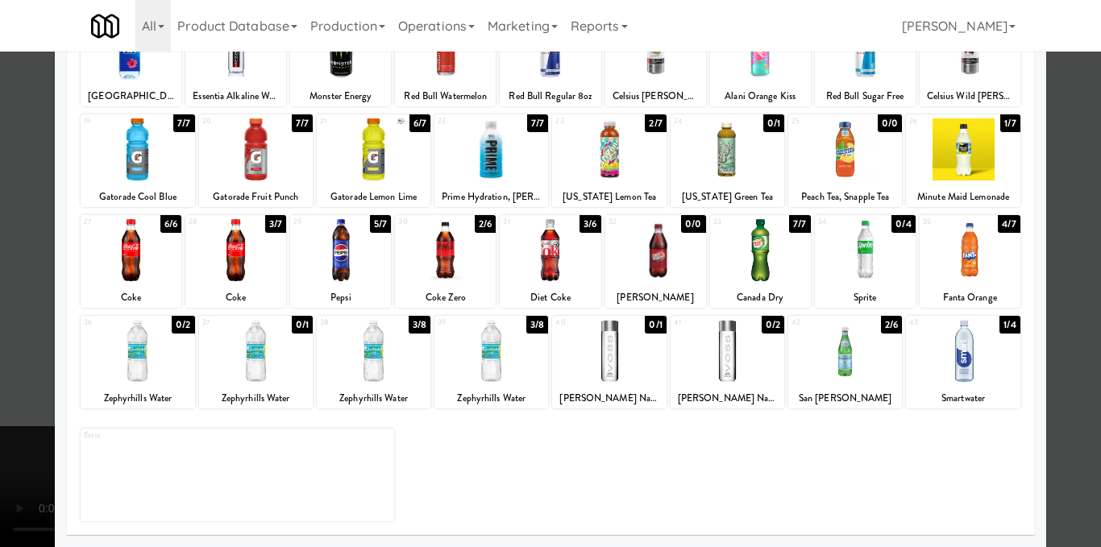
drag, startPoint x: 158, startPoint y: 252, endPoint x: 170, endPoint y: 252, distance: 12.1
click at [160, 252] on div at bounding box center [131, 250] width 101 height 62
click at [1053, 241] on div at bounding box center [550, 273] width 1101 height 547
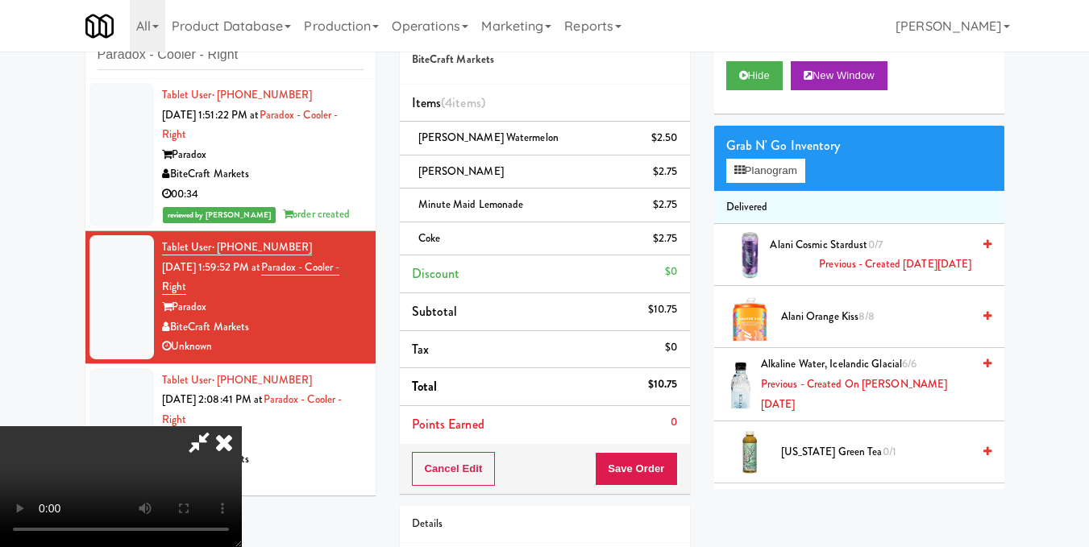
click at [242, 426] on video at bounding box center [121, 486] width 242 height 121
click at [242, 426] on icon at bounding box center [223, 442] width 35 height 32
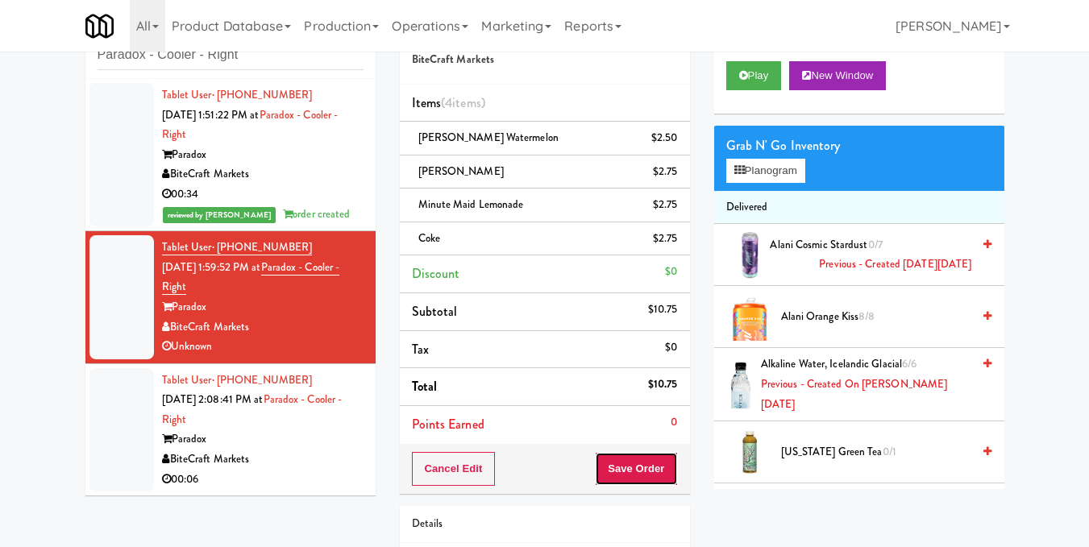
click at [637, 459] on button "Save Order" at bounding box center [636, 469] width 82 height 34
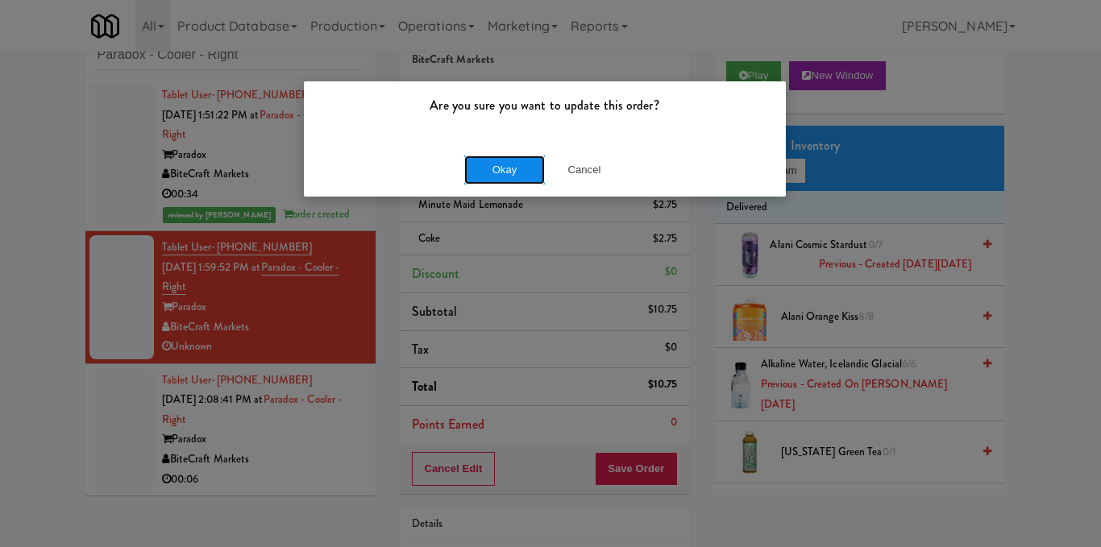
click at [509, 169] on button "Okay" at bounding box center [504, 170] width 81 height 29
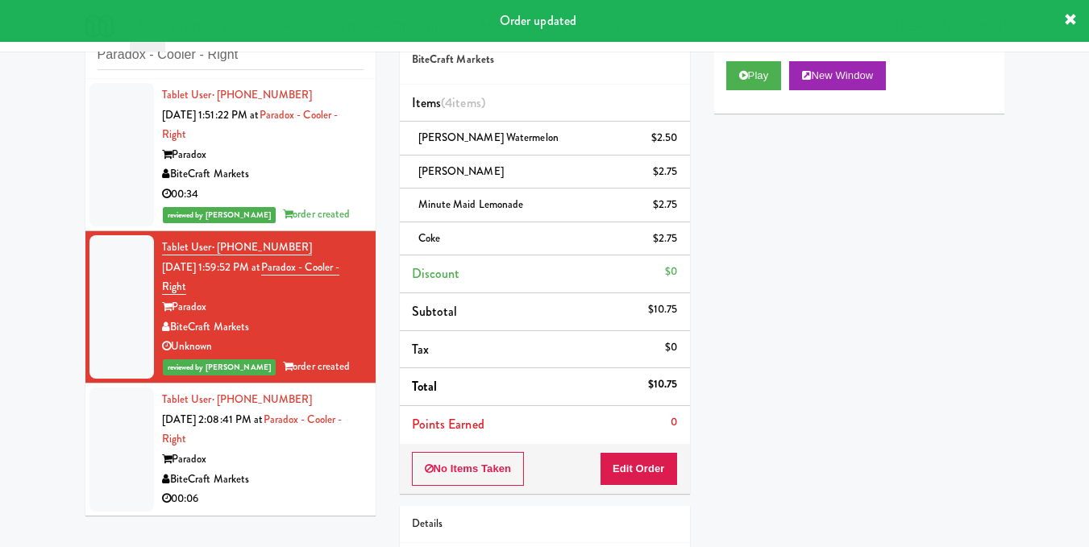
click at [272, 467] on div "Paradox" at bounding box center [262, 460] width 201 height 20
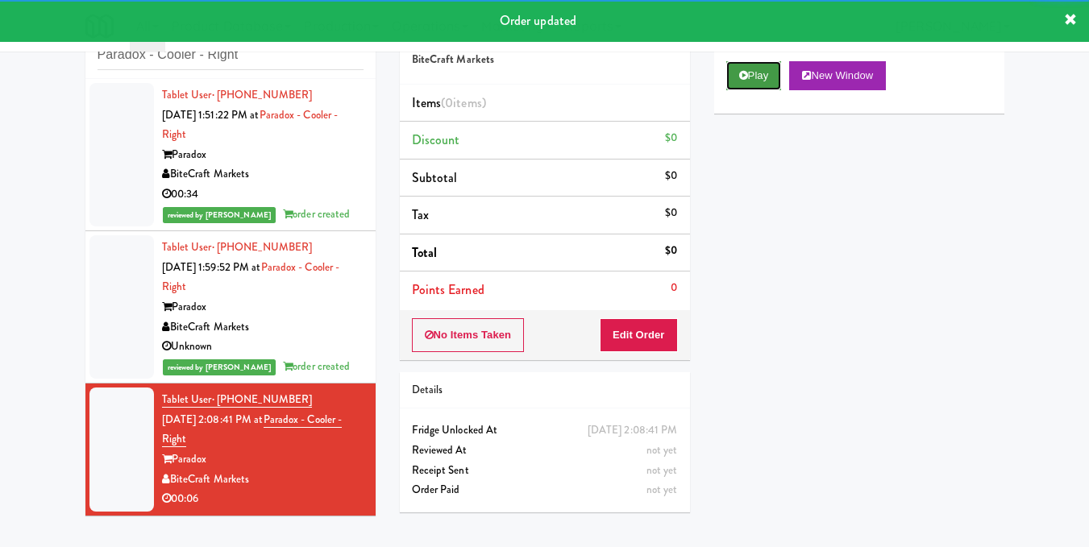
click at [748, 90] on button "Play" at bounding box center [754, 75] width 56 height 29
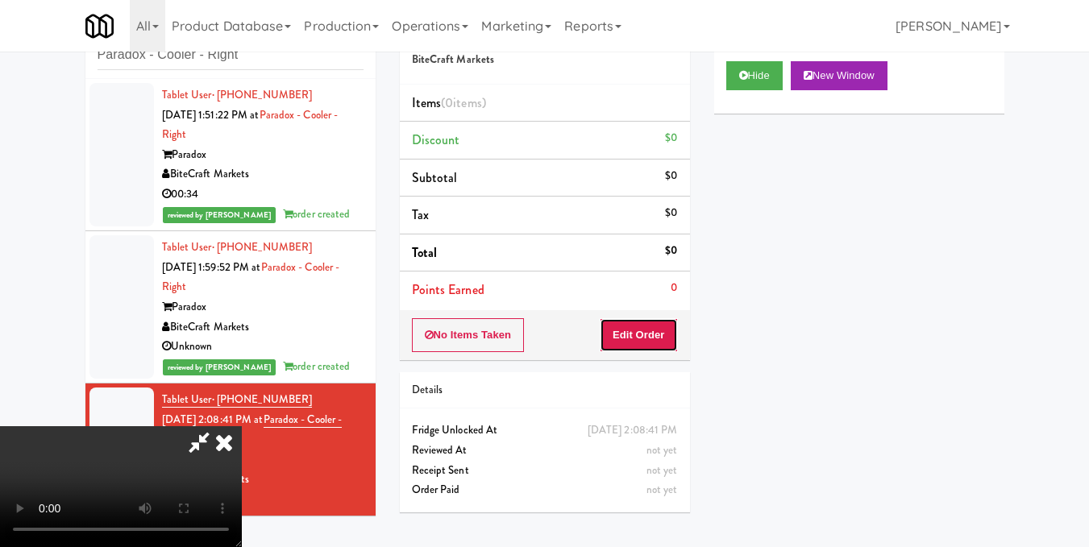
click at [671, 347] on button "Edit Order" at bounding box center [639, 335] width 78 height 34
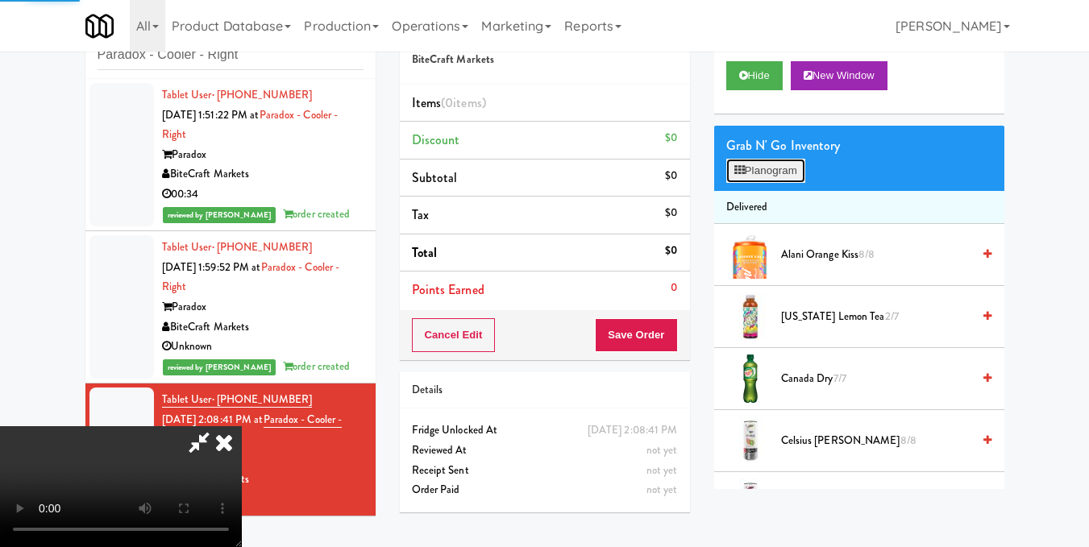
click at [780, 183] on button "Planogram" at bounding box center [765, 171] width 79 height 24
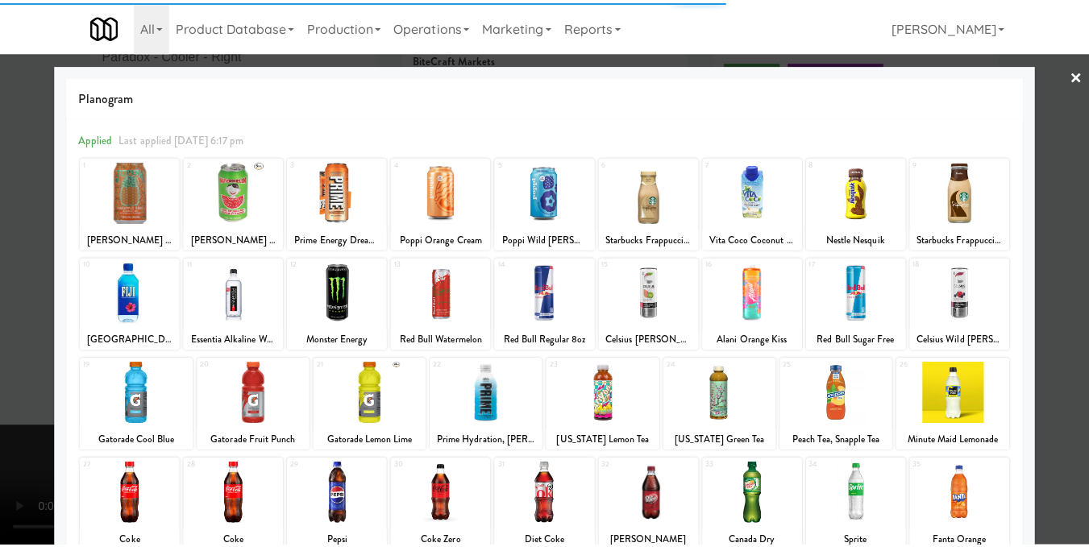
scroll to position [81, 0]
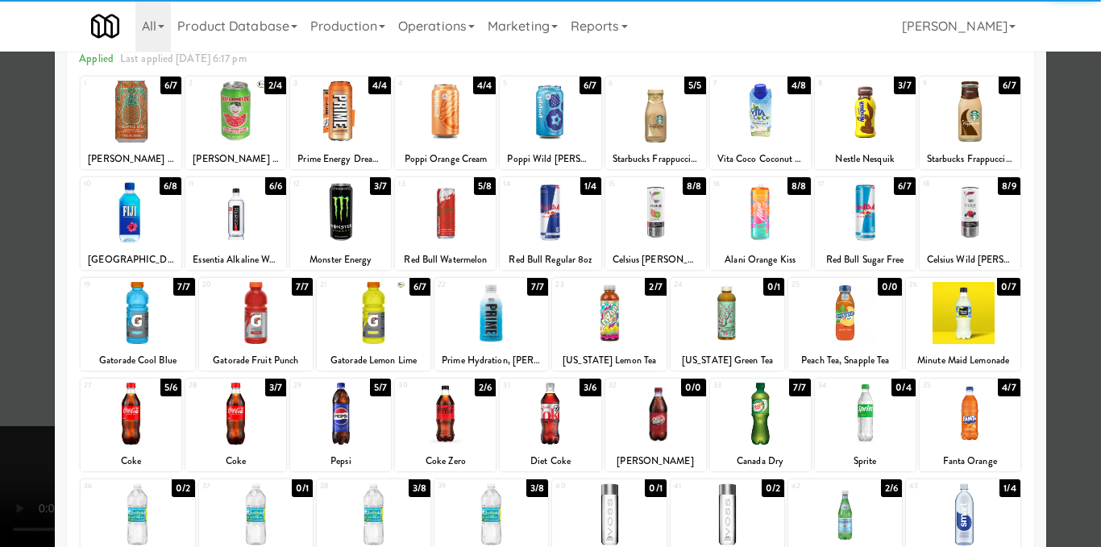
click at [952, 210] on div at bounding box center [970, 212] width 101 height 62
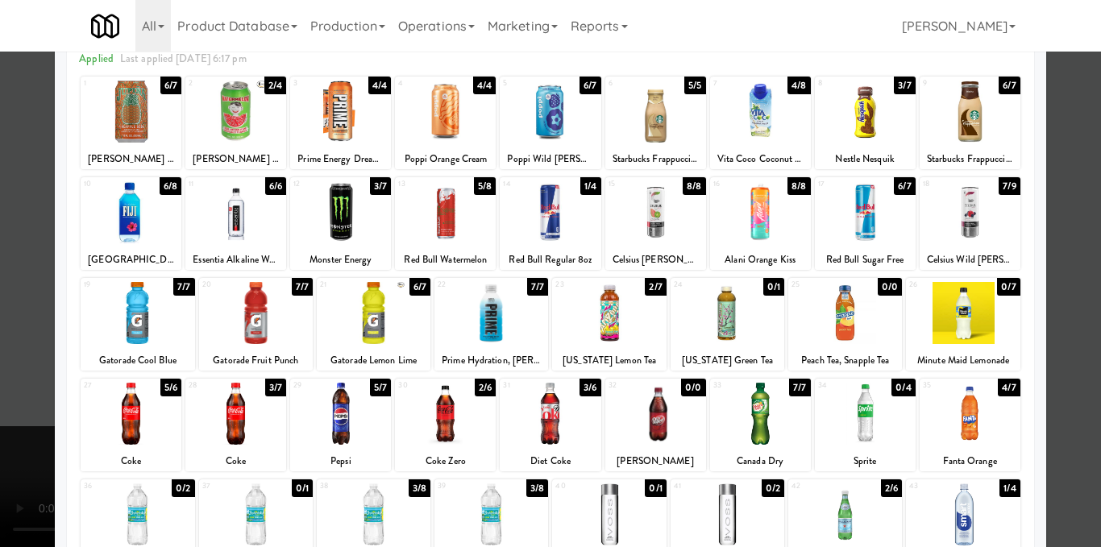
drag, startPoint x: 1056, startPoint y: 236, endPoint x: 1039, endPoint y: 242, distance: 17.8
click at [1056, 237] on div at bounding box center [550, 273] width 1101 height 547
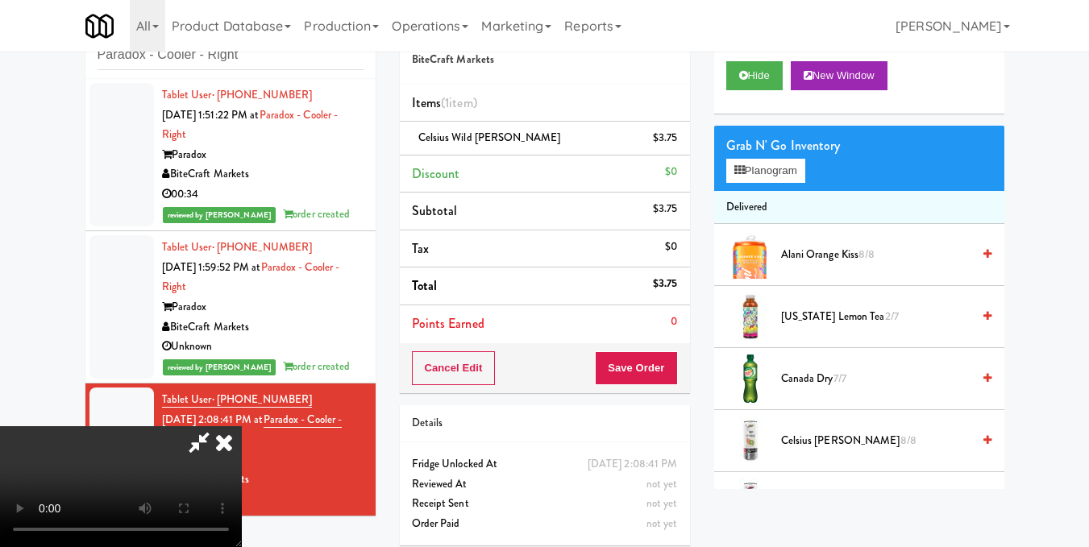
click at [242, 426] on icon at bounding box center [223, 442] width 35 height 32
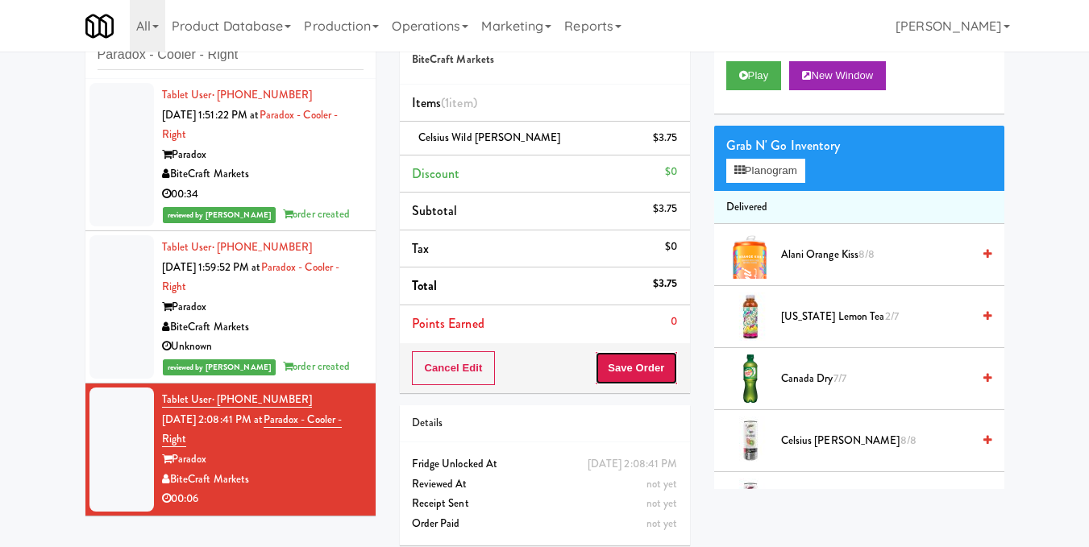
click at [673, 365] on button "Save Order" at bounding box center [636, 368] width 82 height 34
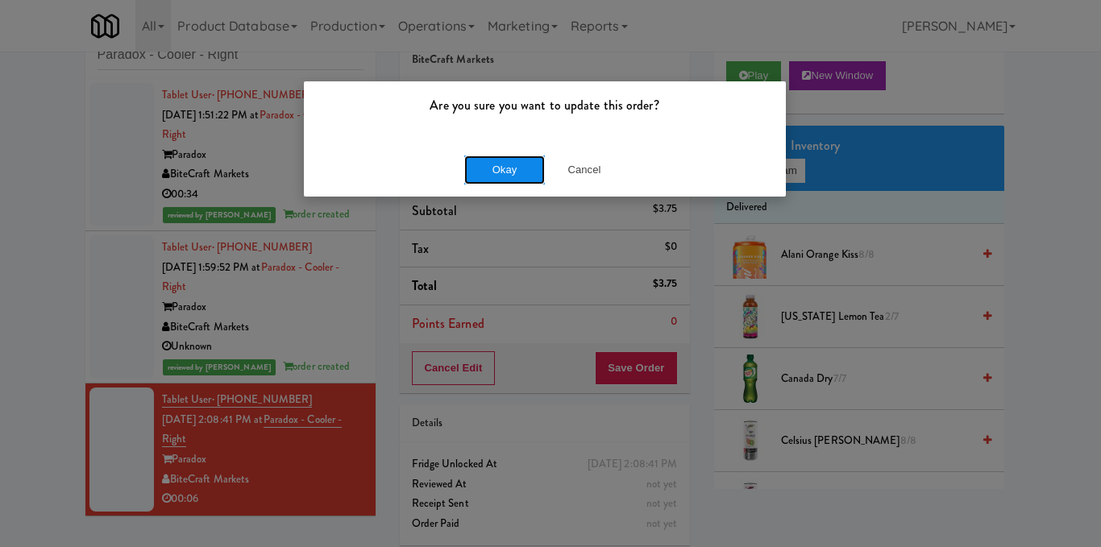
click at [515, 159] on button "Okay" at bounding box center [504, 170] width 81 height 29
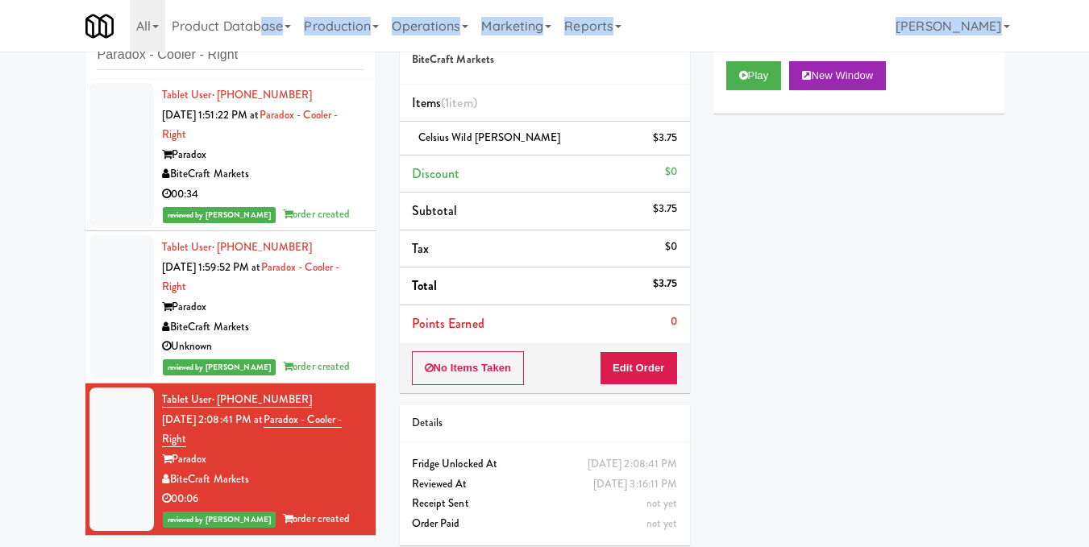
drag, startPoint x: 150, startPoint y: 51, endPoint x: 0, endPoint y: 60, distance: 150.2
click at [0, 60] on body "Are you sure you want to update this order? Okay Cancel Okay Are you sure you w…" at bounding box center [544, 273] width 1089 height 547
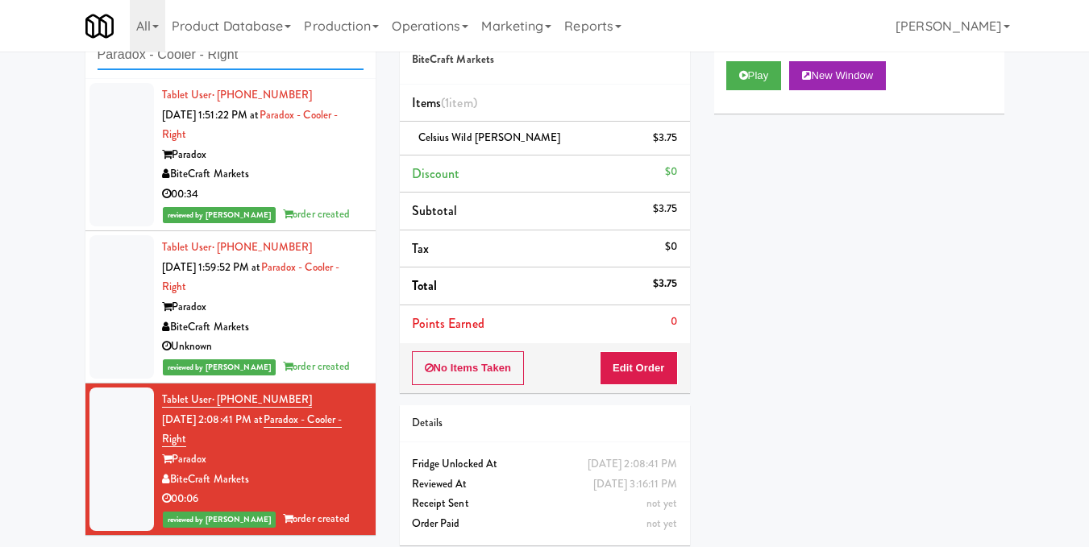
click at [295, 61] on input "Paradox - Cooler - Right" at bounding box center [231, 55] width 266 height 30
drag, startPoint x: 293, startPoint y: 60, endPoint x: 0, endPoint y: 78, distance: 293.9
click at [0, 78] on div "inbox reviewed recent all unclear take inventory issue suspicious failed recent…" at bounding box center [544, 281] width 1089 height 551
paste input "1407 [US_STATE] - Right - [GEOGRAPHIC_DATA]"
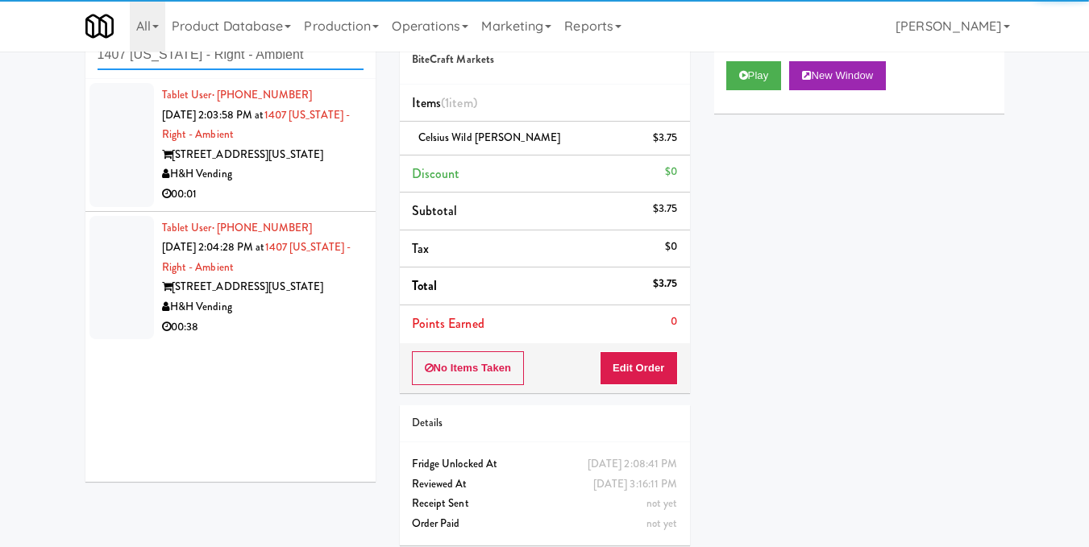
type input "1407 [US_STATE] - Right - Ambient"
click at [297, 195] on div "00:01" at bounding box center [262, 195] width 201 height 20
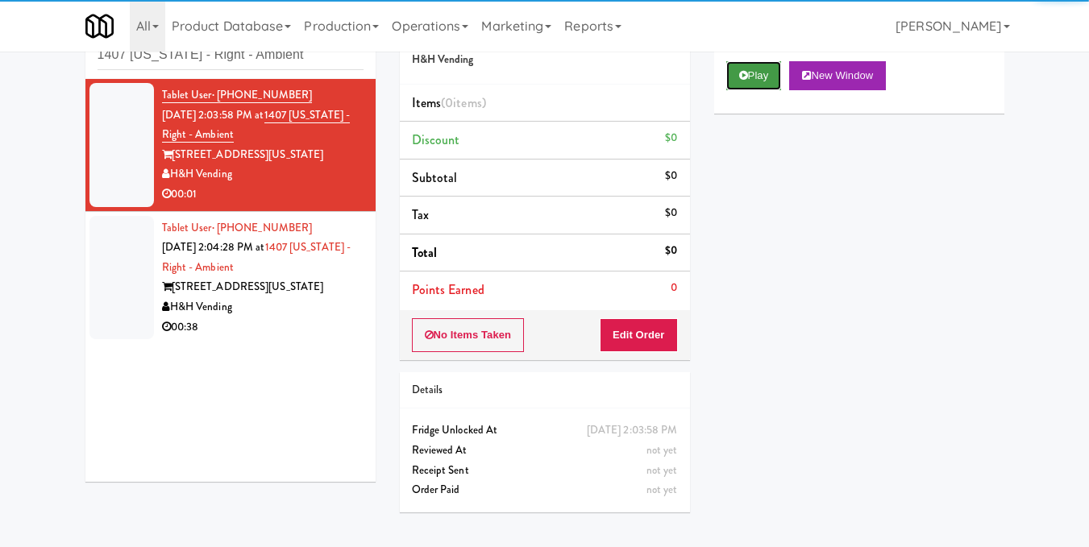
click at [769, 90] on button "Play" at bounding box center [754, 75] width 56 height 29
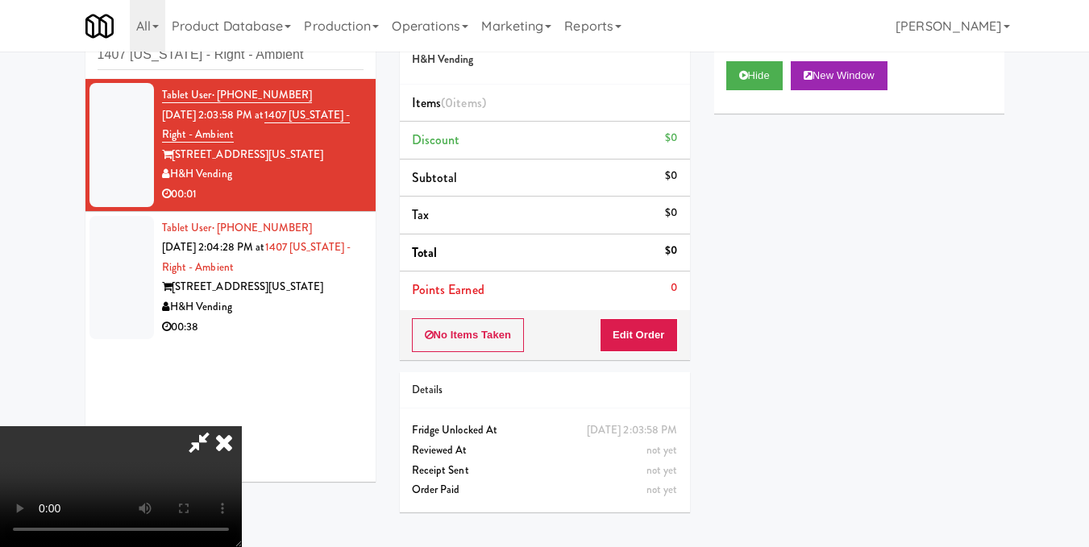
click at [242, 426] on icon at bounding box center [223, 442] width 35 height 32
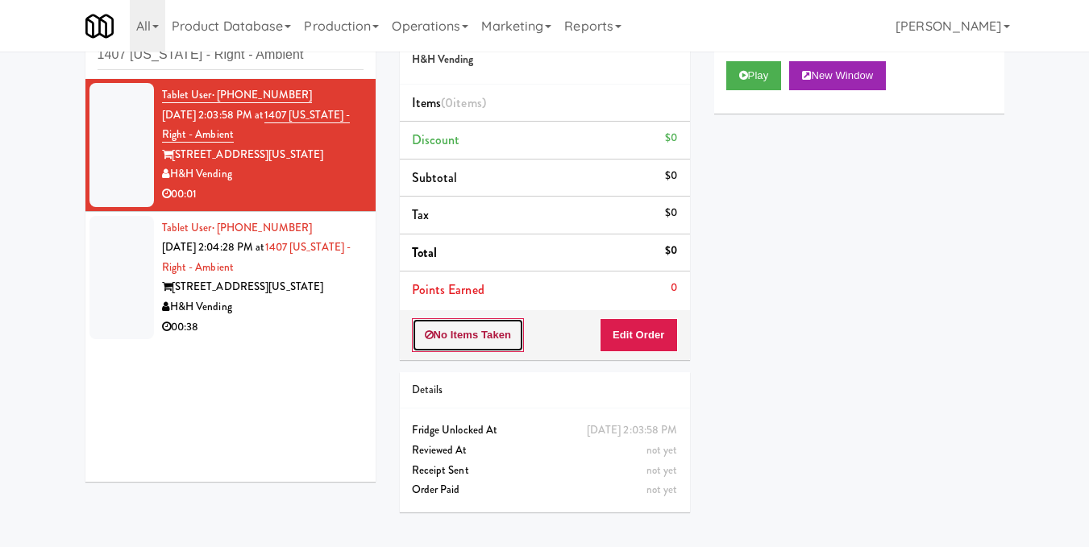
click at [452, 329] on button "No Items Taken" at bounding box center [468, 335] width 113 height 34
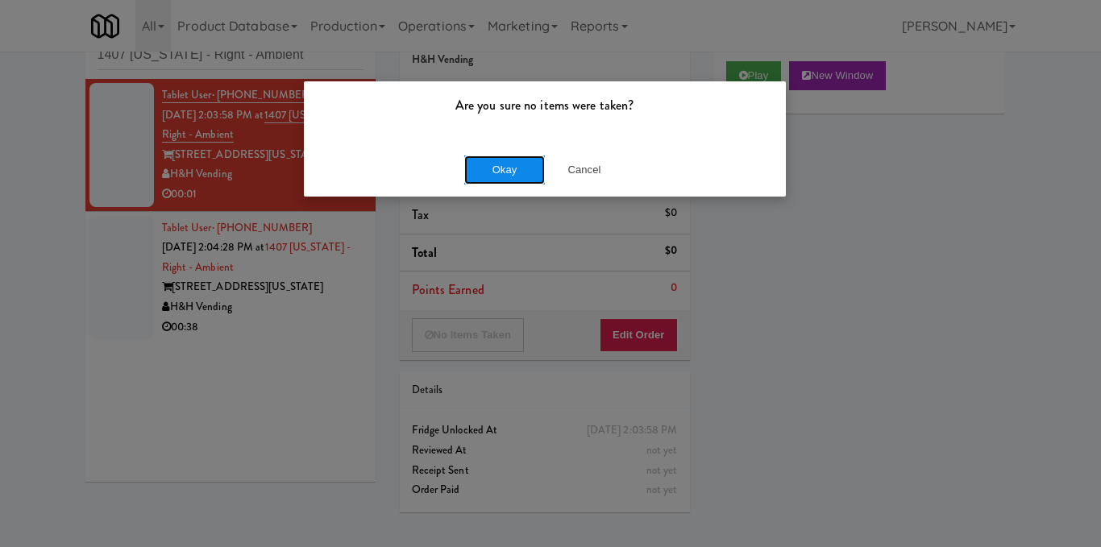
click at [503, 173] on button "Okay" at bounding box center [504, 170] width 81 height 29
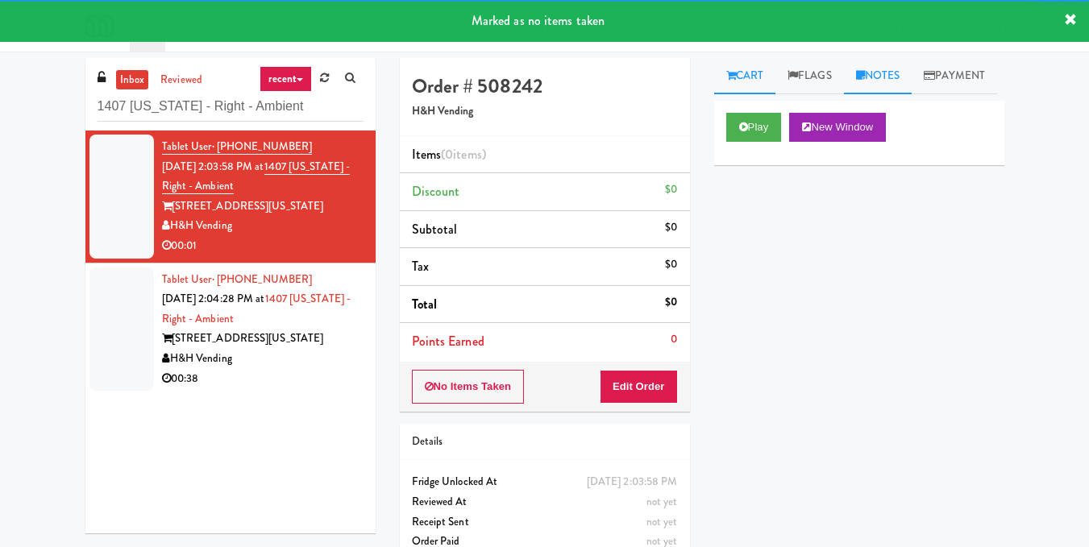
click at [894, 79] on link "Notes" at bounding box center [878, 76] width 69 height 36
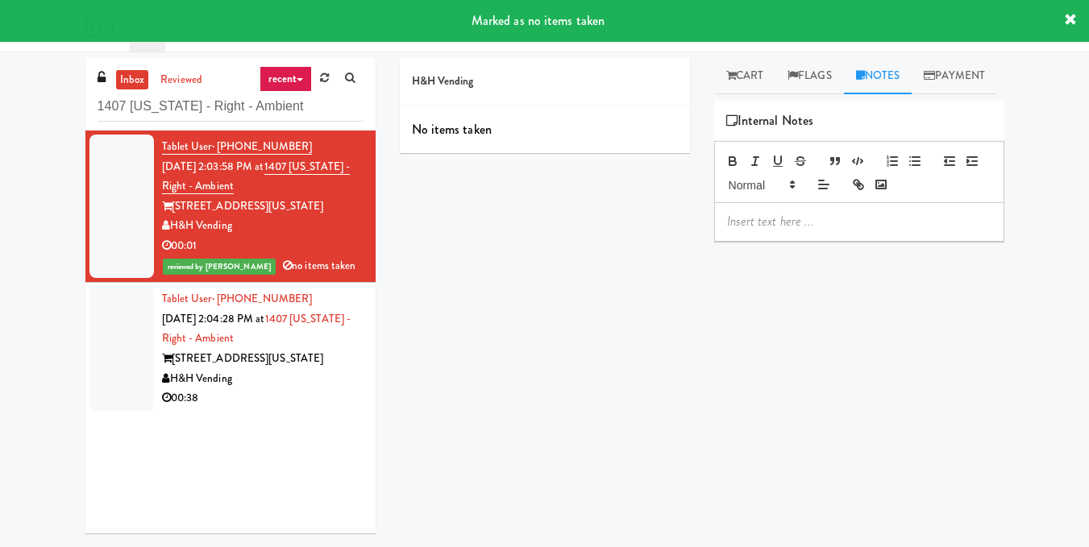
click at [815, 230] on p at bounding box center [859, 222] width 264 height 18
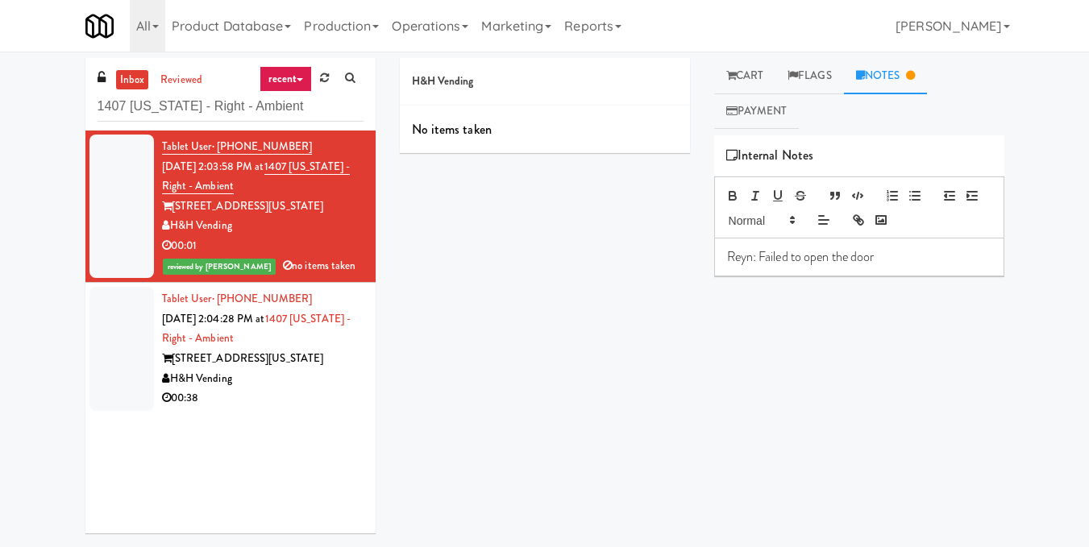
click at [305, 356] on div "[STREET_ADDRESS][US_STATE]" at bounding box center [262, 359] width 201 height 20
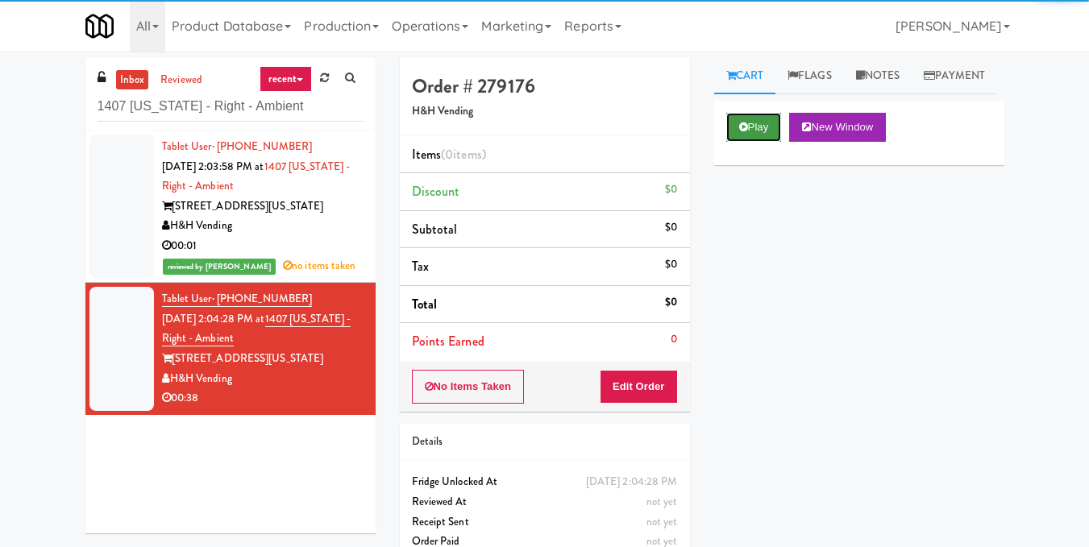
click at [729, 142] on button "Play" at bounding box center [754, 127] width 56 height 29
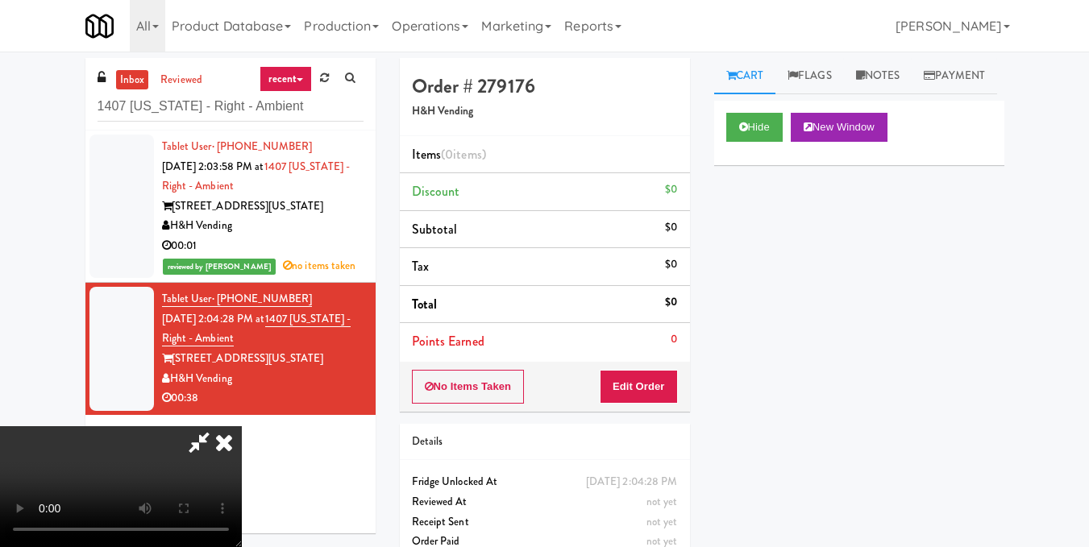
click at [242, 426] on video at bounding box center [121, 486] width 242 height 121
click at [662, 383] on button "Edit Order" at bounding box center [639, 387] width 78 height 34
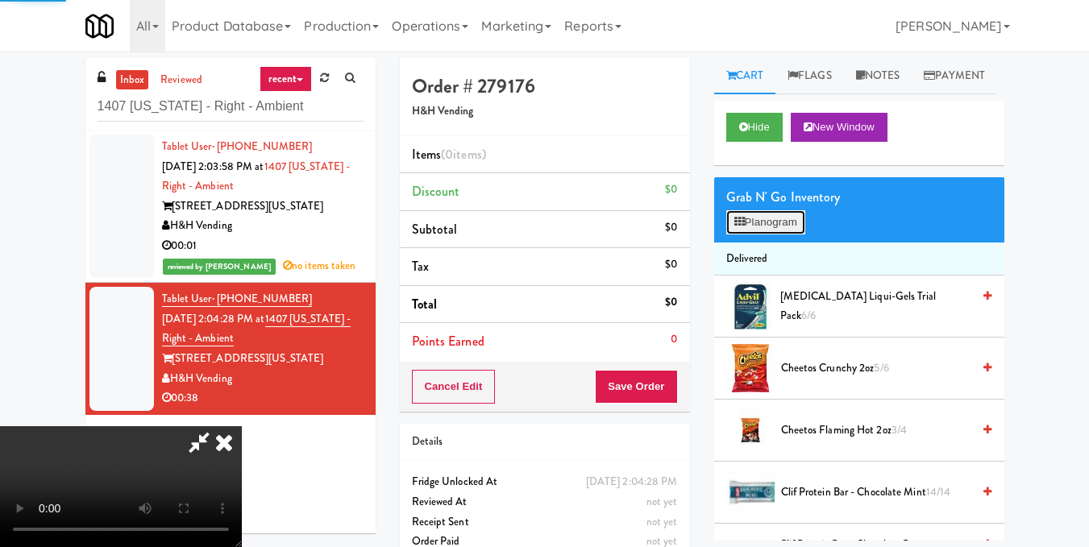
click at [769, 235] on button "Planogram" at bounding box center [765, 222] width 79 height 24
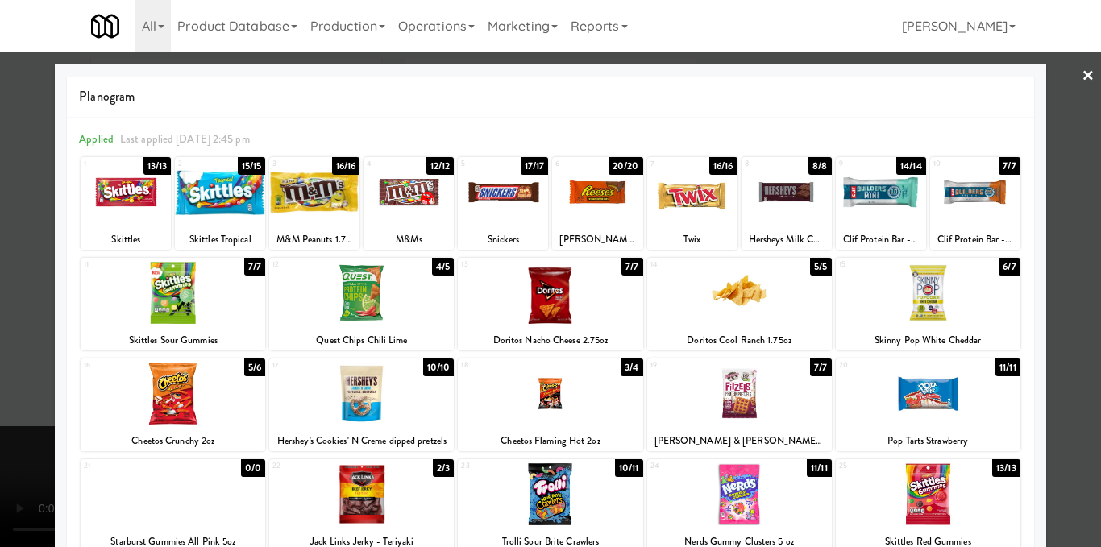
click at [1062, 184] on div at bounding box center [550, 273] width 1101 height 547
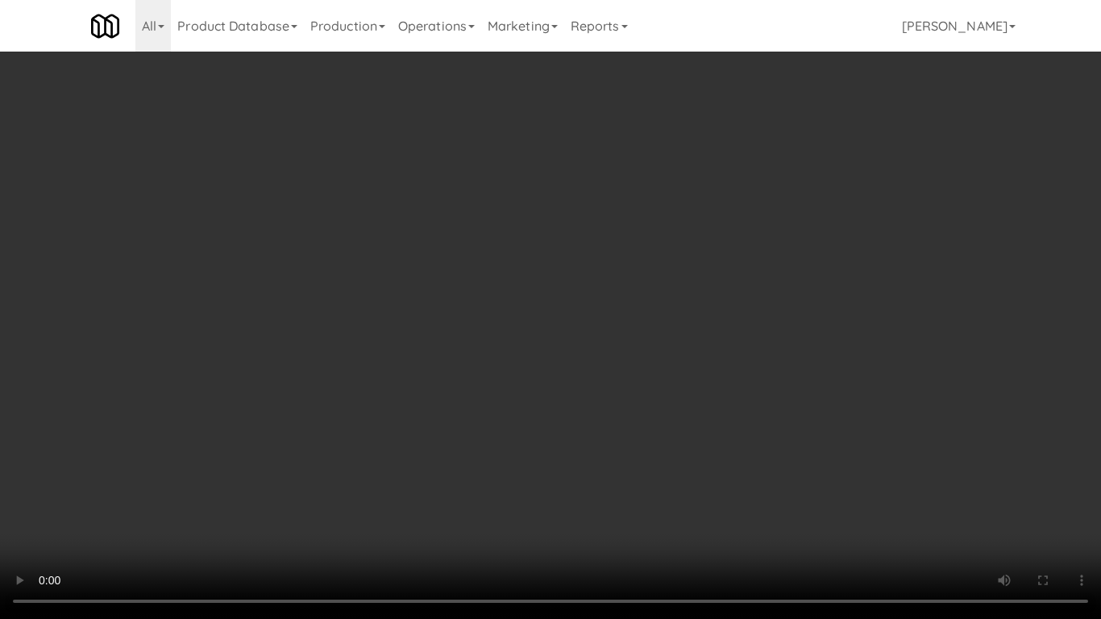
drag, startPoint x: 820, startPoint y: 446, endPoint x: 817, endPoint y: 457, distance: 11.0
click at [817, 457] on video at bounding box center [550, 309] width 1101 height 619
click at [926, 504] on video at bounding box center [550, 309] width 1101 height 619
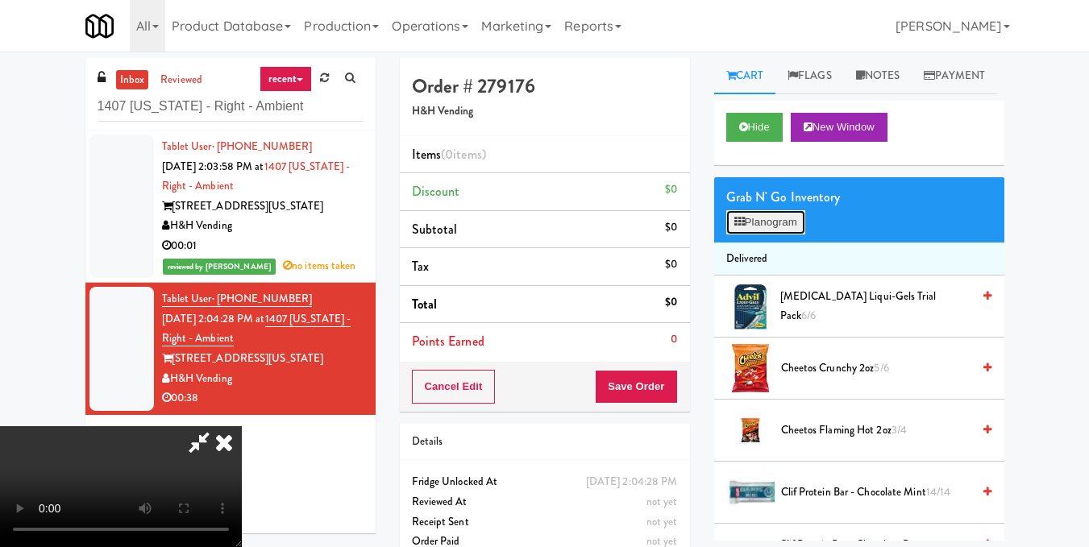
click at [787, 235] on button "Planogram" at bounding box center [765, 222] width 79 height 24
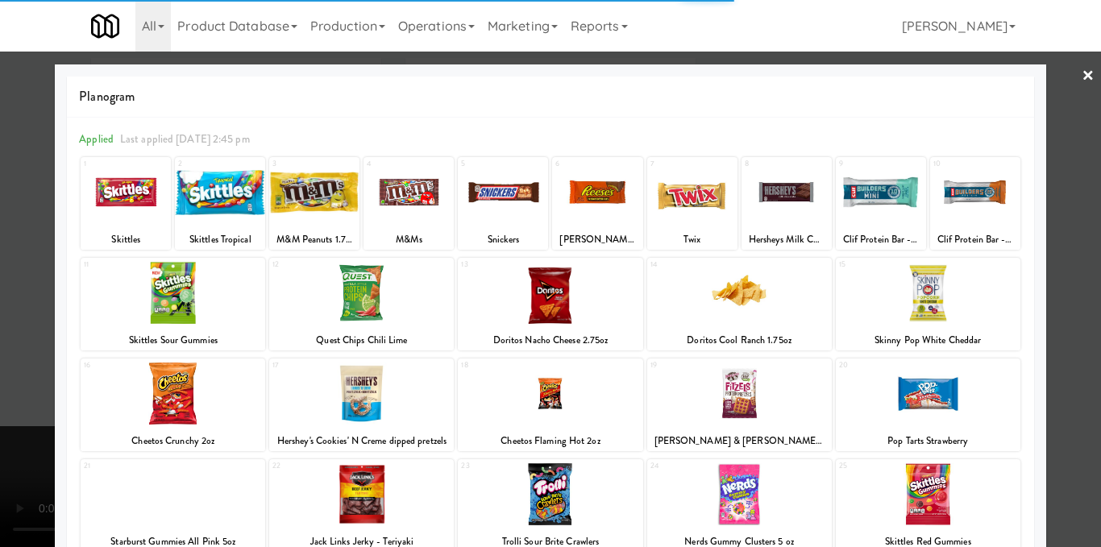
click at [861, 189] on div at bounding box center [881, 192] width 90 height 62
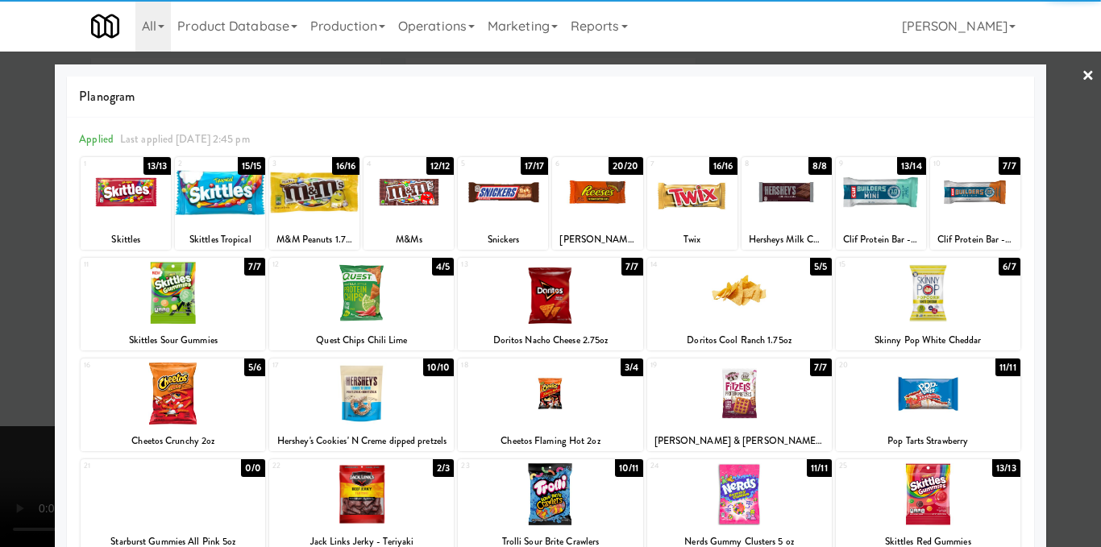
drag, startPoint x: 960, startPoint y: 201, endPoint x: 982, endPoint y: 190, distance: 24.5
click at [961, 201] on div at bounding box center [975, 192] width 90 height 62
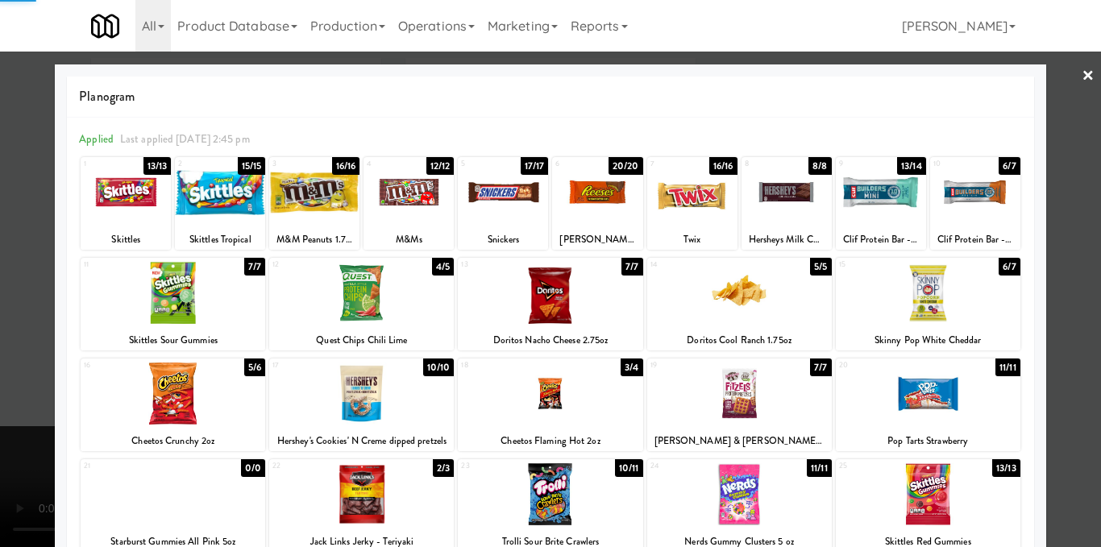
click at [1073, 224] on div at bounding box center [550, 273] width 1101 height 547
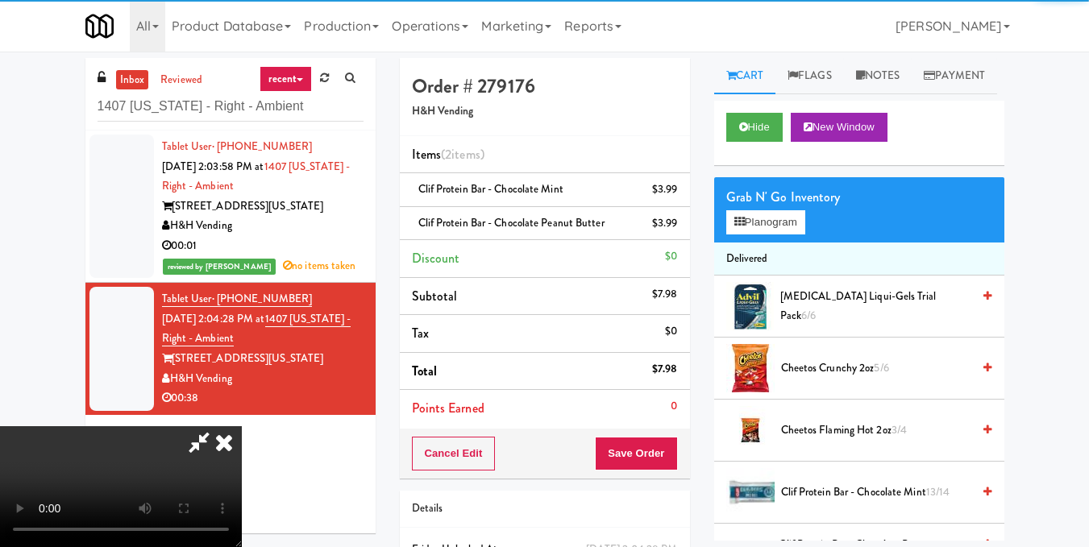
click at [242, 426] on video at bounding box center [121, 486] width 242 height 121
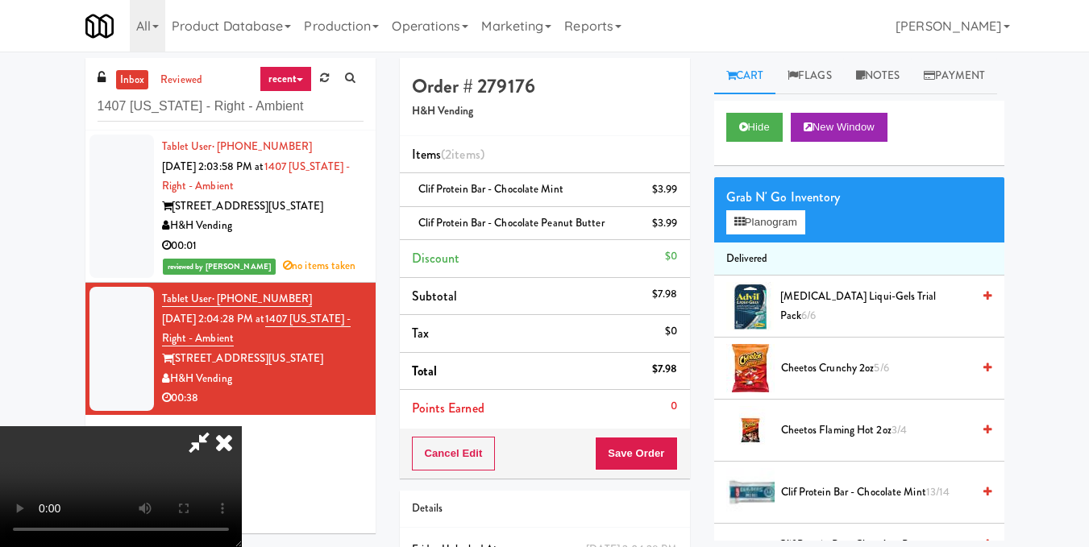
click at [242, 426] on icon at bounding box center [223, 442] width 35 height 32
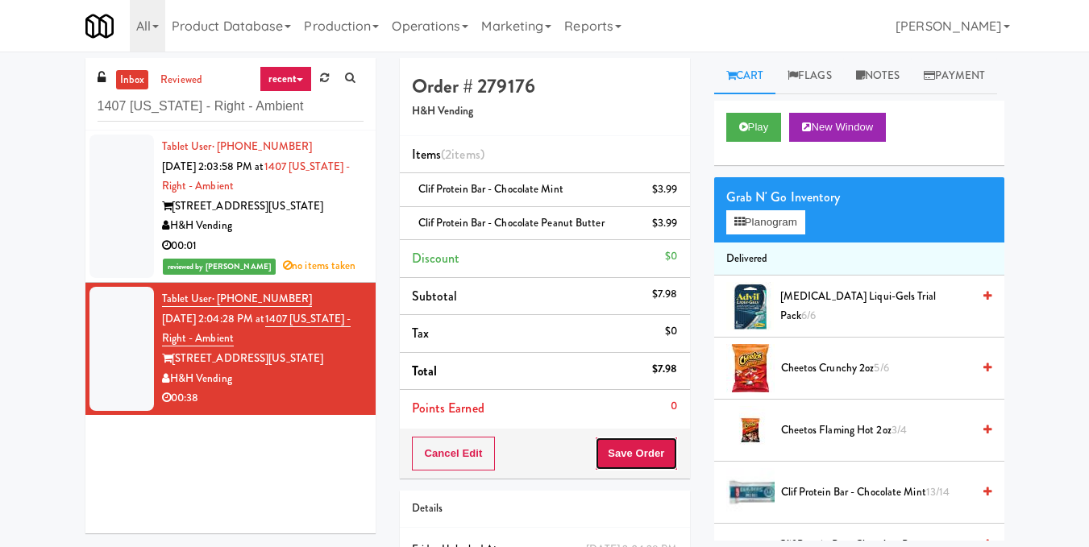
drag, startPoint x: 612, startPoint y: 459, endPoint x: 613, endPoint y: 448, distance: 10.5
click at [614, 459] on button "Save Order" at bounding box center [636, 454] width 82 height 34
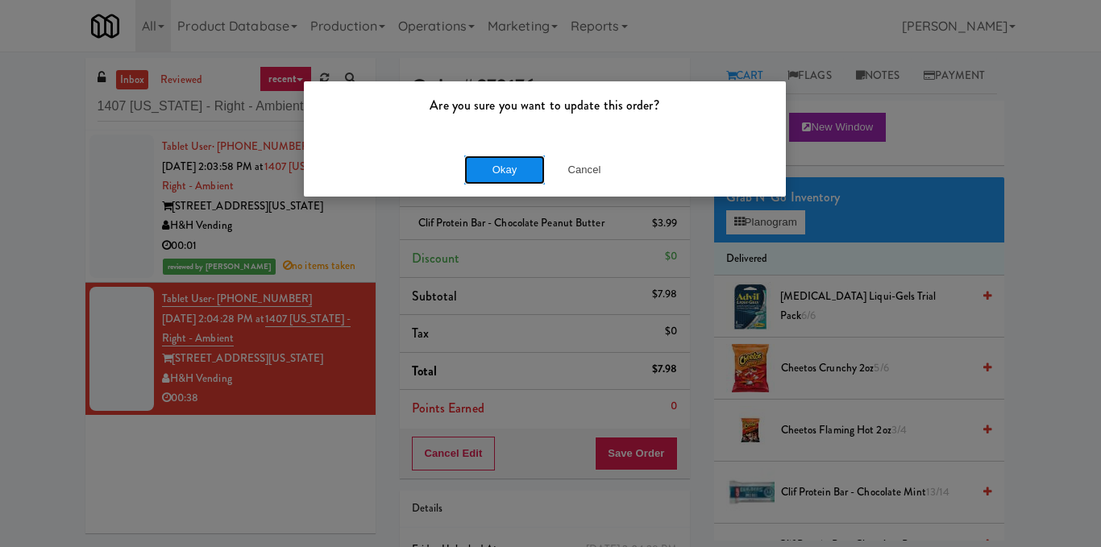
click at [506, 172] on button "Okay" at bounding box center [504, 170] width 81 height 29
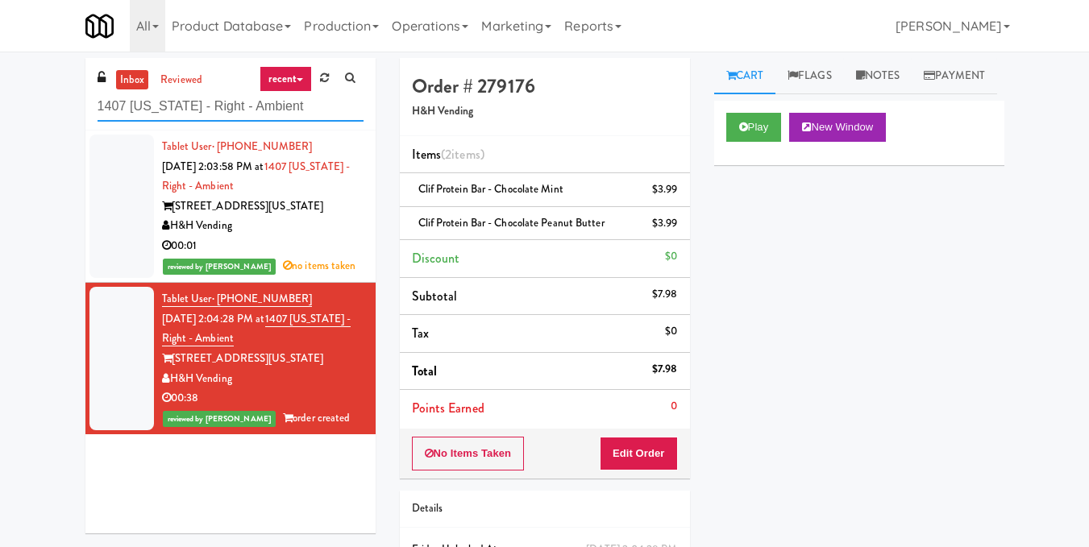
drag, startPoint x: 274, startPoint y: 106, endPoint x: 0, endPoint y: 107, distance: 274.0
click at [0, 106] on div "inbox reviewed recent all unclear take inventory issue suspicious failed recent…" at bounding box center [544, 350] width 1089 height 585
paste input "Anytime Fitness Cooler"
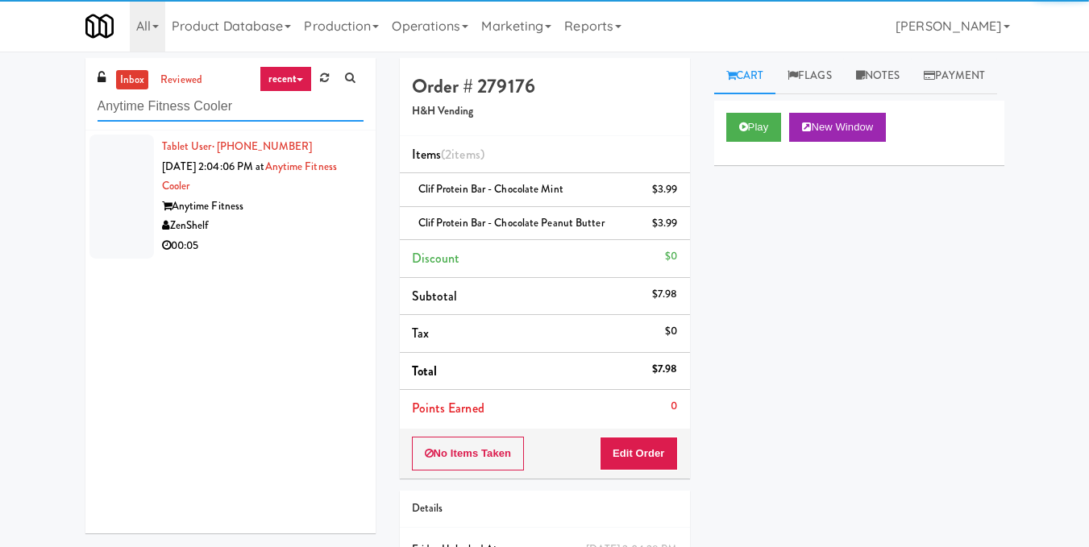
type input "Anytime Fitness Cooler"
click at [310, 227] on div "ZenShelf" at bounding box center [262, 226] width 201 height 20
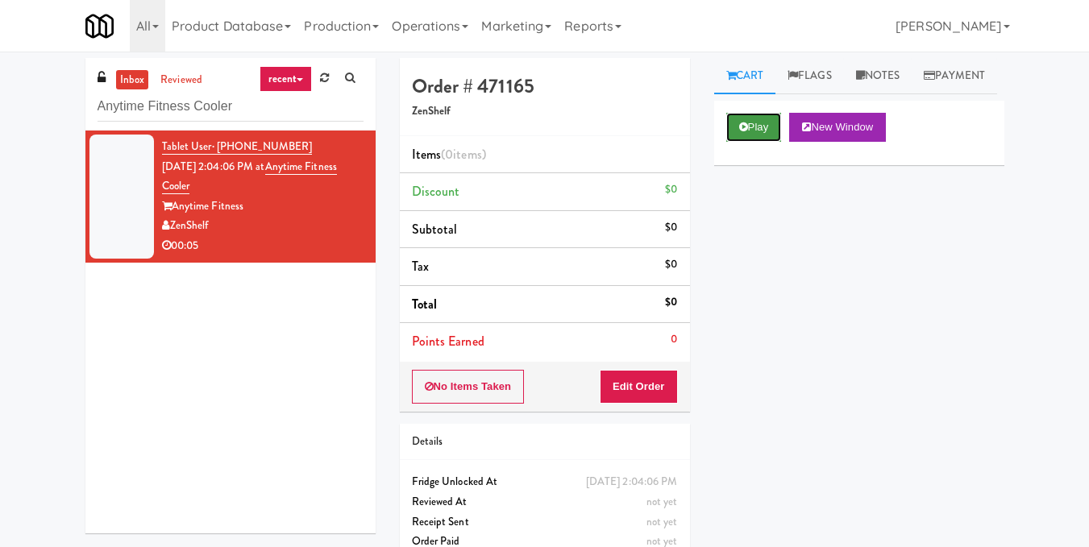
click at [754, 142] on button "Play" at bounding box center [754, 127] width 56 height 29
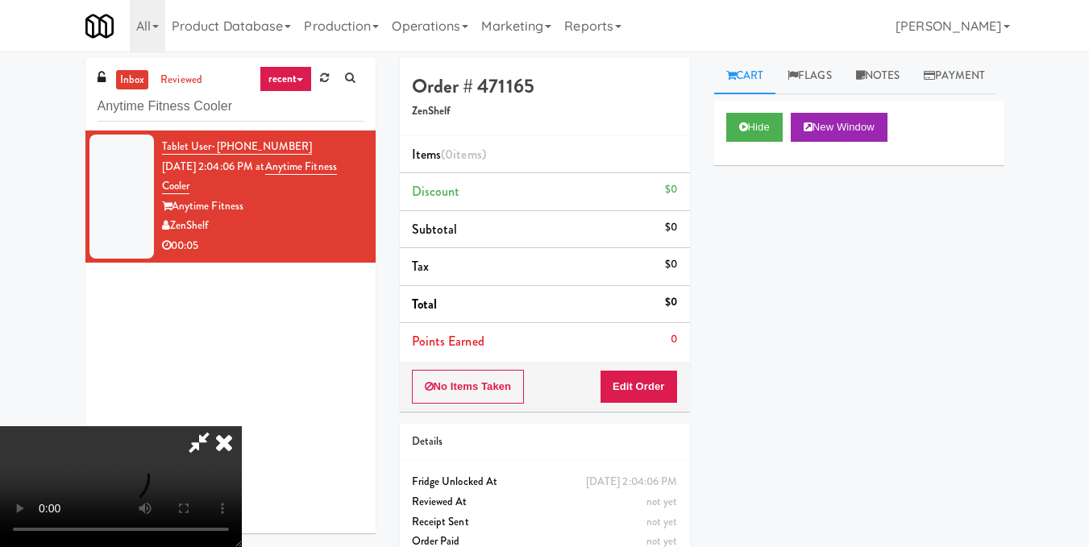
click at [242, 426] on video at bounding box center [121, 486] width 242 height 121
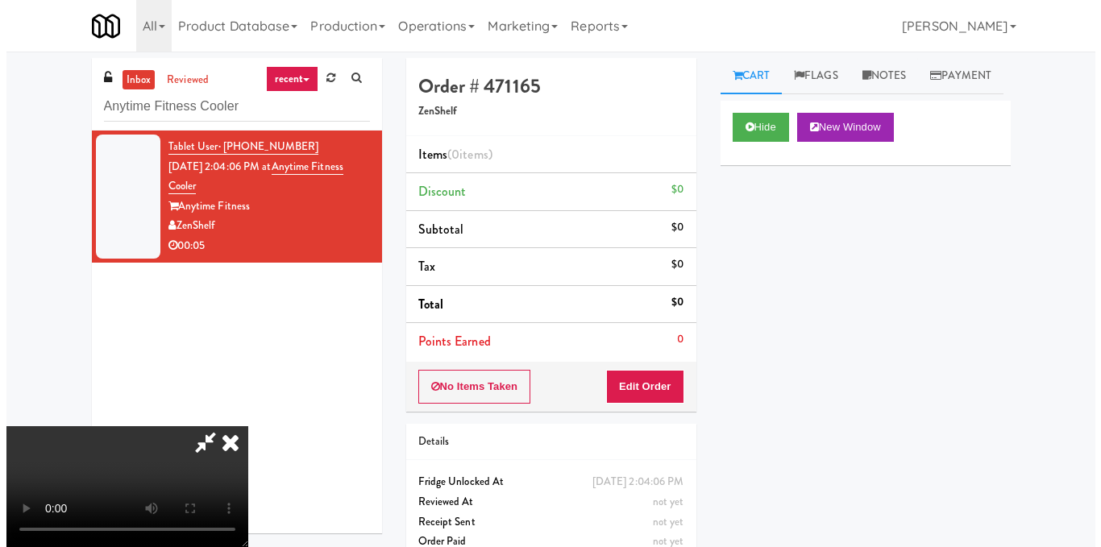
scroll to position [0, 0]
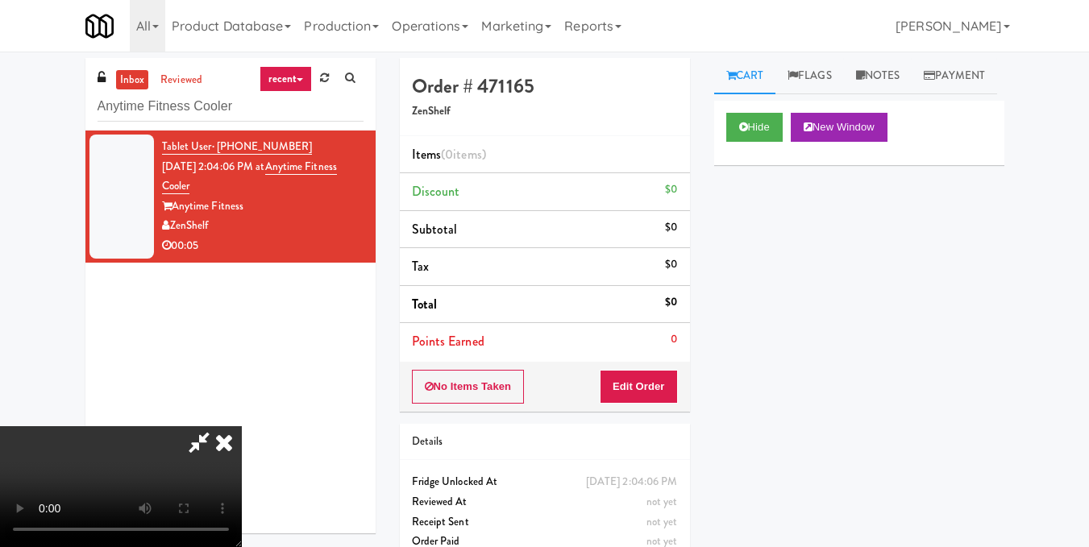
click at [242, 426] on video at bounding box center [121, 486] width 242 height 121
drag, startPoint x: 438, startPoint y: 359, endPoint x: 438, endPoint y: 429, distance: 70.1
click at [242, 426] on video at bounding box center [121, 486] width 242 height 121
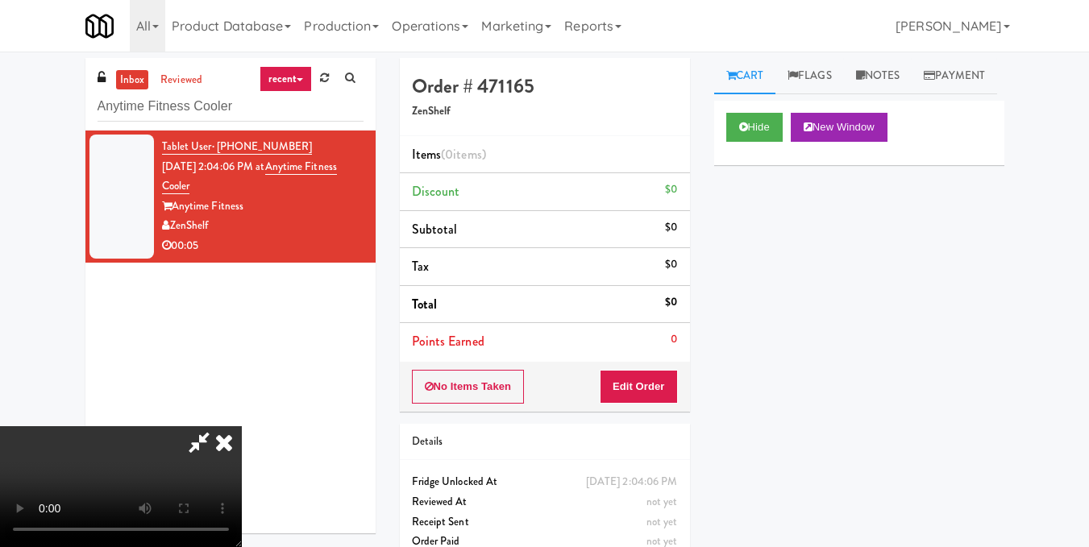
click at [242, 426] on video at bounding box center [121, 486] width 242 height 121
click at [666, 384] on button "Edit Order" at bounding box center [639, 387] width 78 height 34
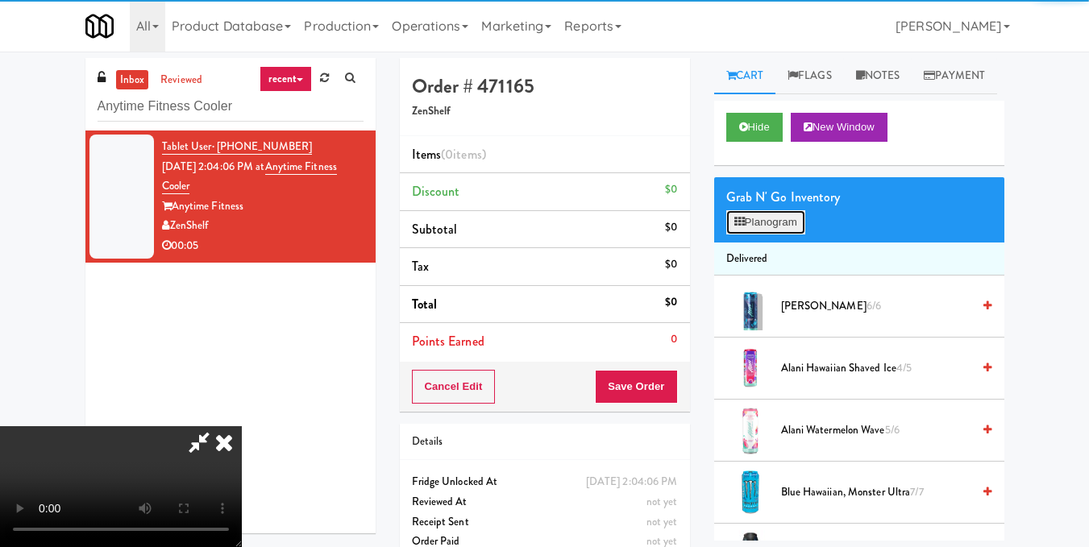
click at [732, 235] on button "Planogram" at bounding box center [765, 222] width 79 height 24
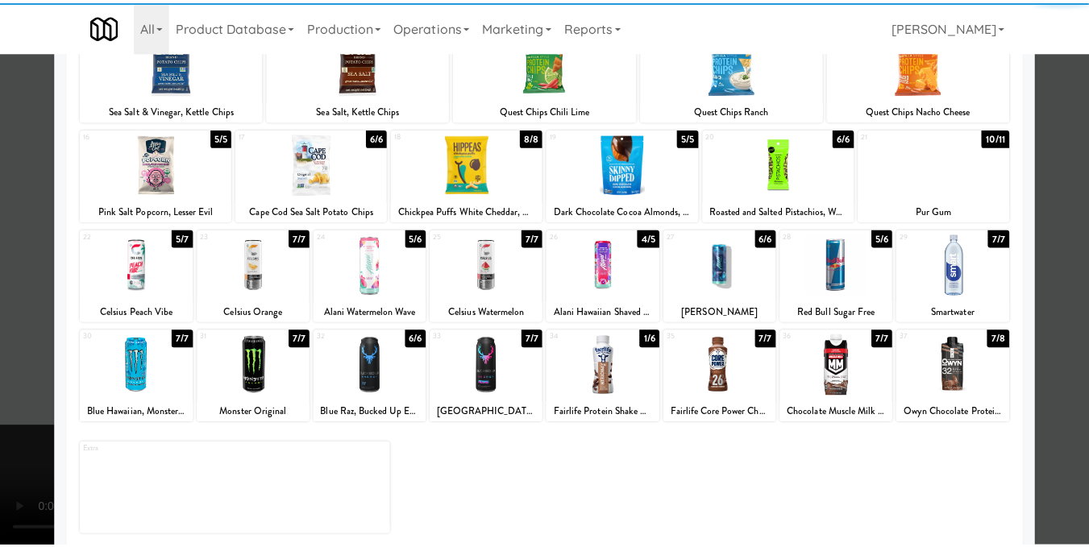
scroll to position [244, 0]
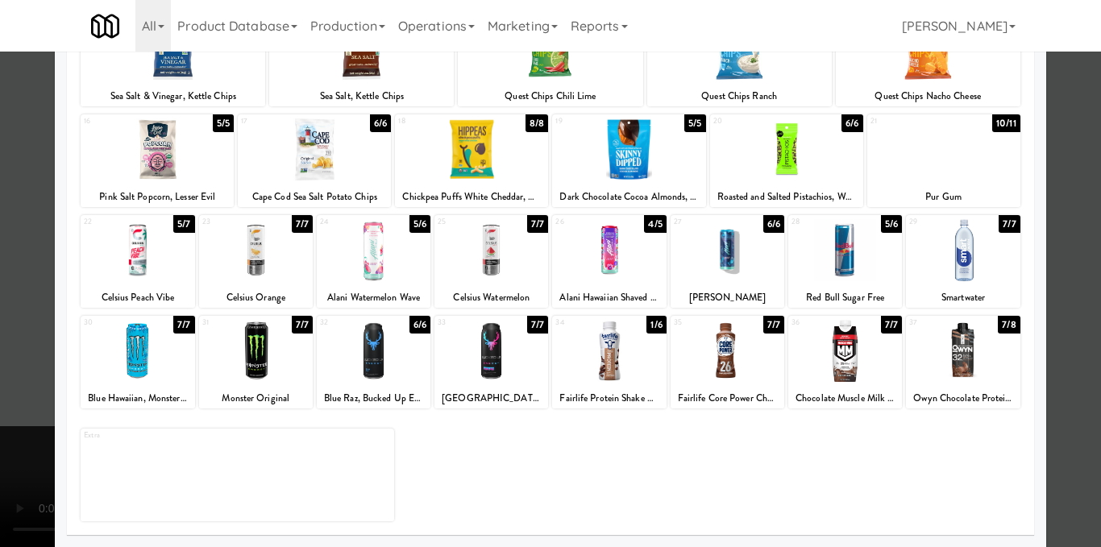
click at [961, 356] on div at bounding box center [963, 351] width 114 height 62
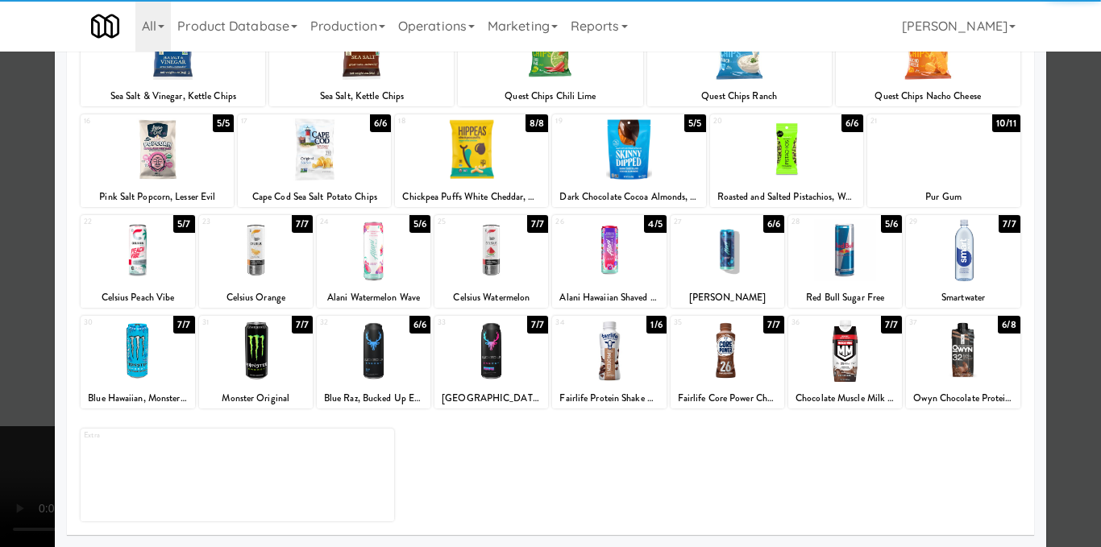
click at [1055, 319] on div at bounding box center [550, 273] width 1101 height 547
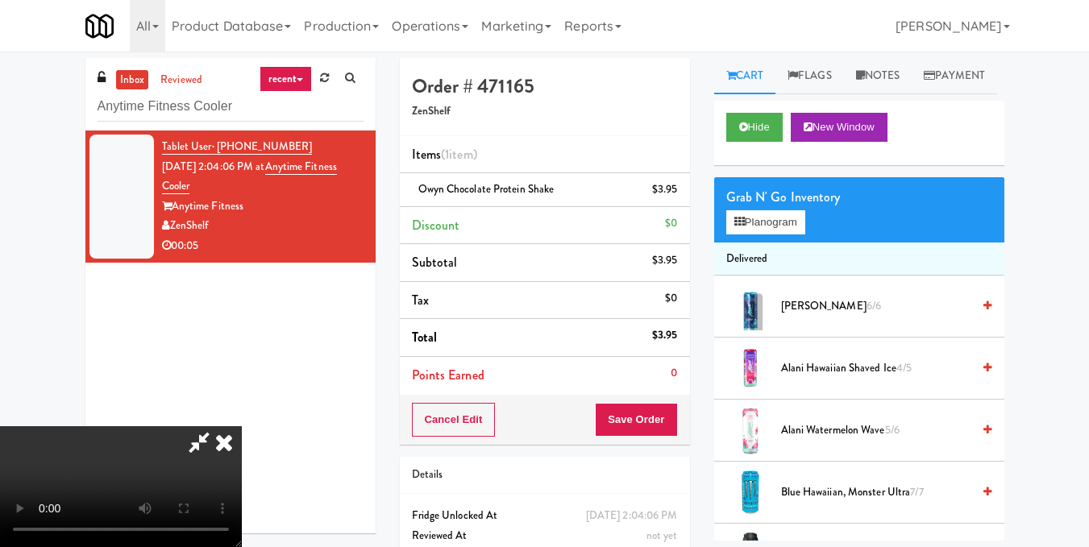
scroll to position [181, 0]
click at [242, 426] on video at bounding box center [121, 486] width 242 height 121
click at [242, 426] on icon at bounding box center [223, 442] width 35 height 32
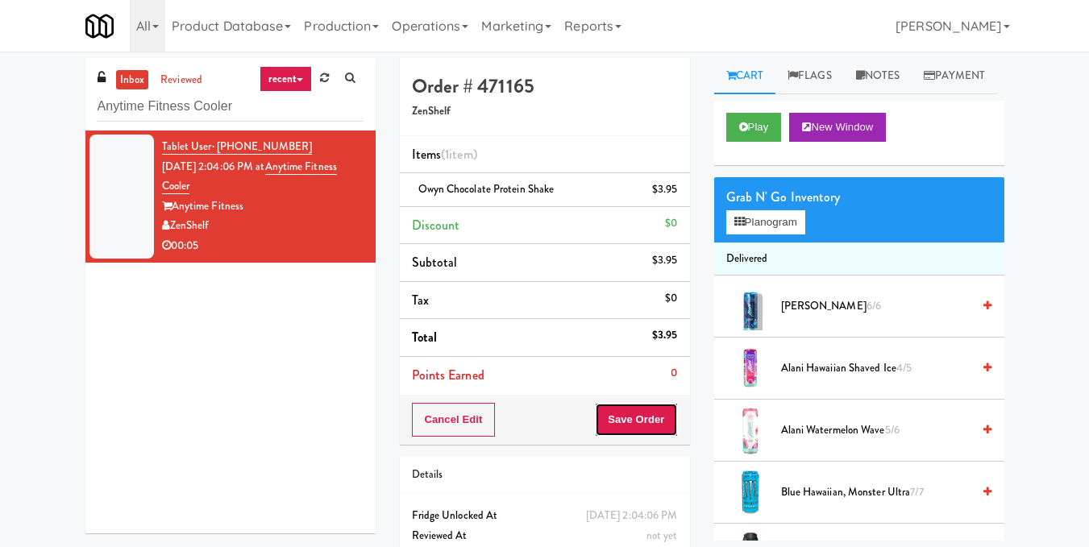
drag, startPoint x: 636, startPoint y: 413, endPoint x: 634, endPoint y: 403, distance: 9.8
click at [636, 413] on button "Save Order" at bounding box center [636, 420] width 82 height 34
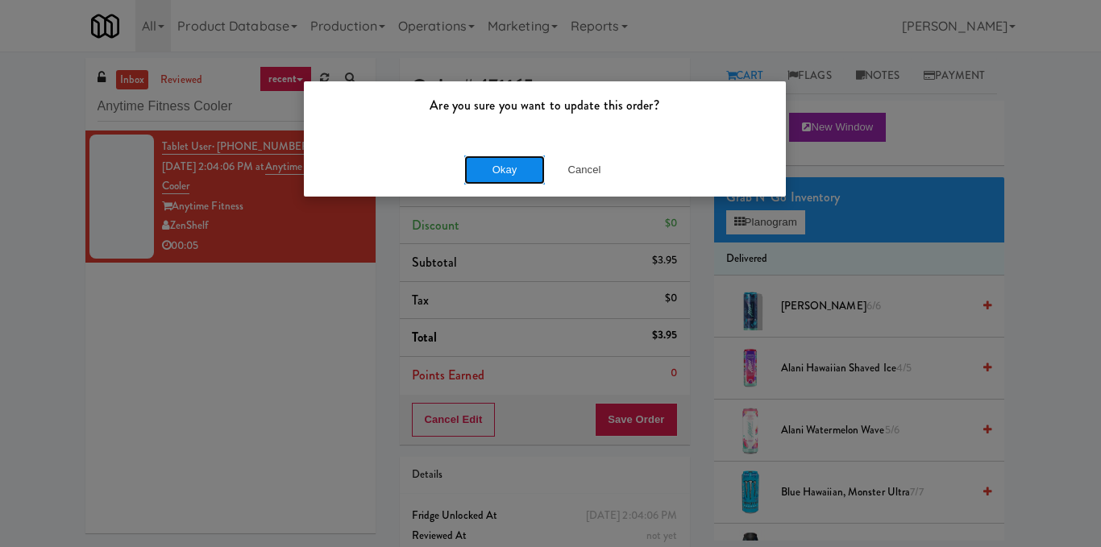
click at [517, 172] on button "Okay" at bounding box center [504, 170] width 81 height 29
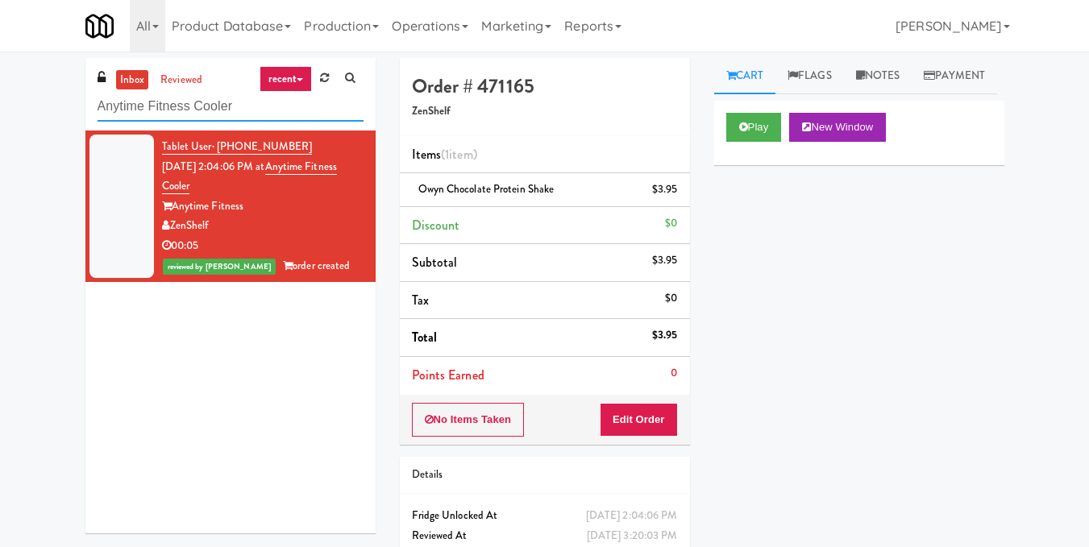
drag, startPoint x: 271, startPoint y: 115, endPoint x: 10, endPoint y: 135, distance: 261.8
click at [10, 135] on div "inbox reviewed recent all unclear take inventory issue suspicious failed recent…" at bounding box center [544, 333] width 1089 height 551
paste input "FAS- Combo"
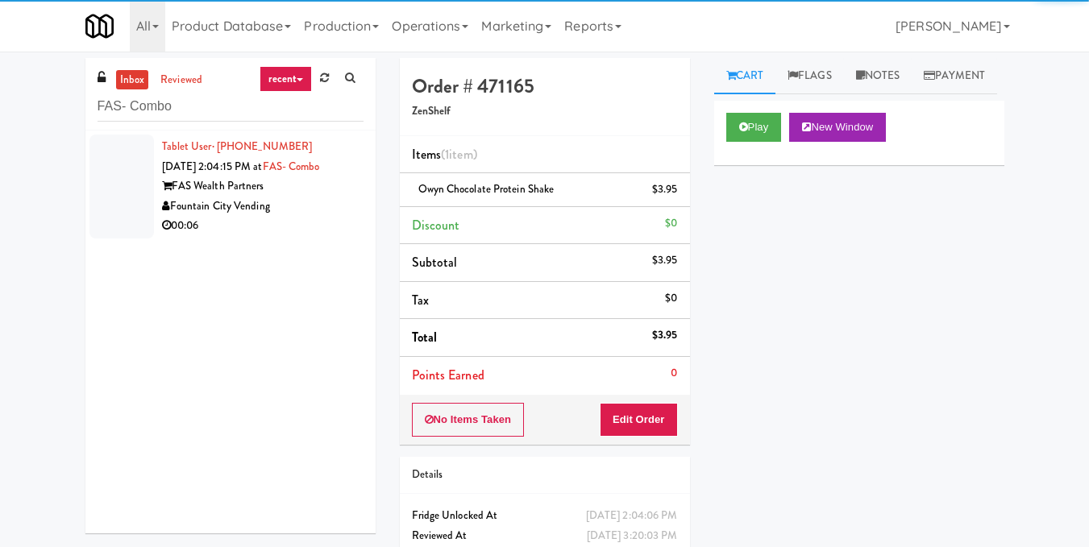
click at [333, 205] on div "Fountain City Vending" at bounding box center [262, 207] width 201 height 20
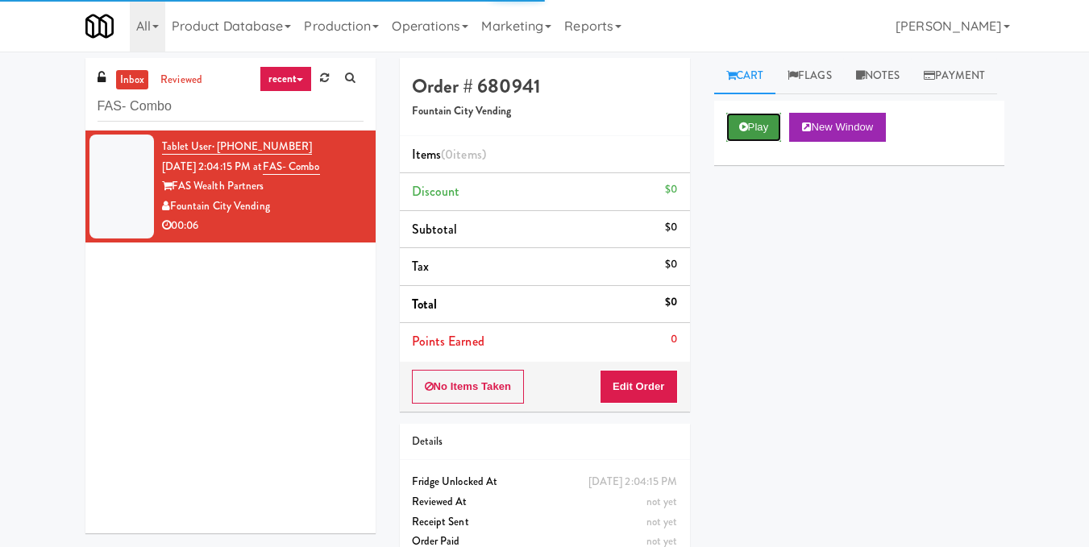
click at [736, 142] on button "Play" at bounding box center [754, 127] width 56 height 29
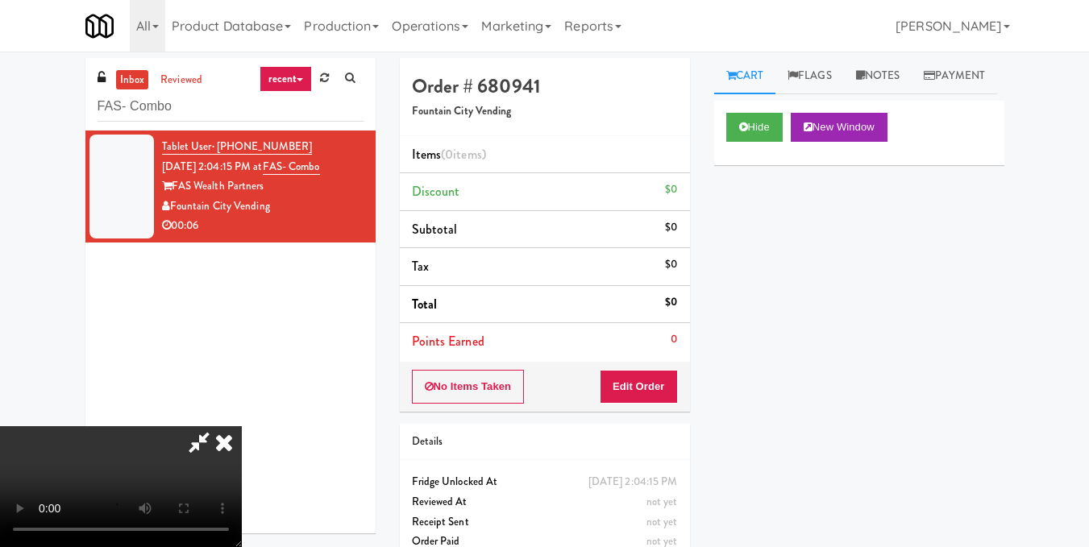
click at [242, 426] on video at bounding box center [121, 486] width 242 height 121
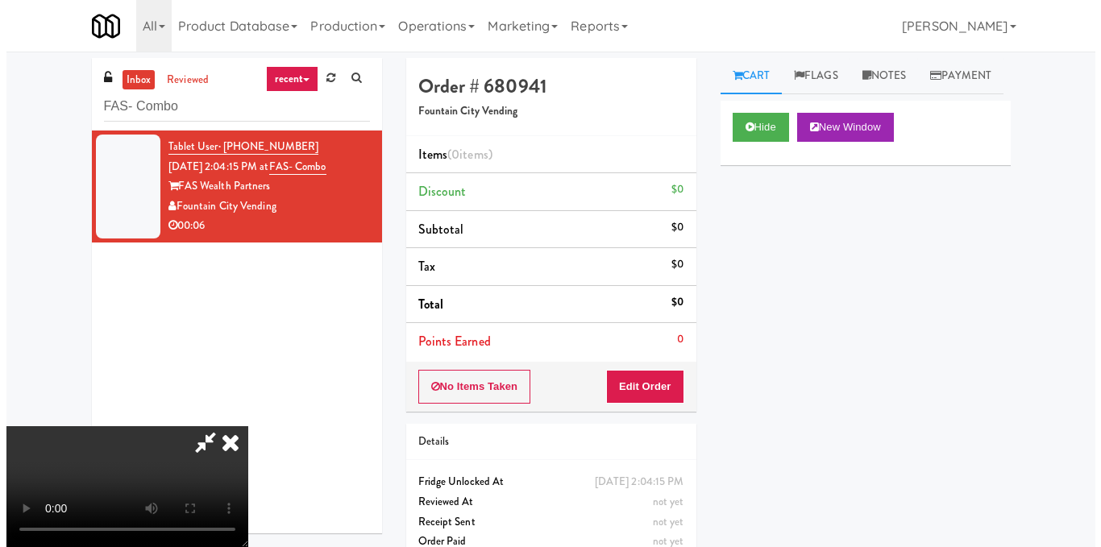
scroll to position [181, 0]
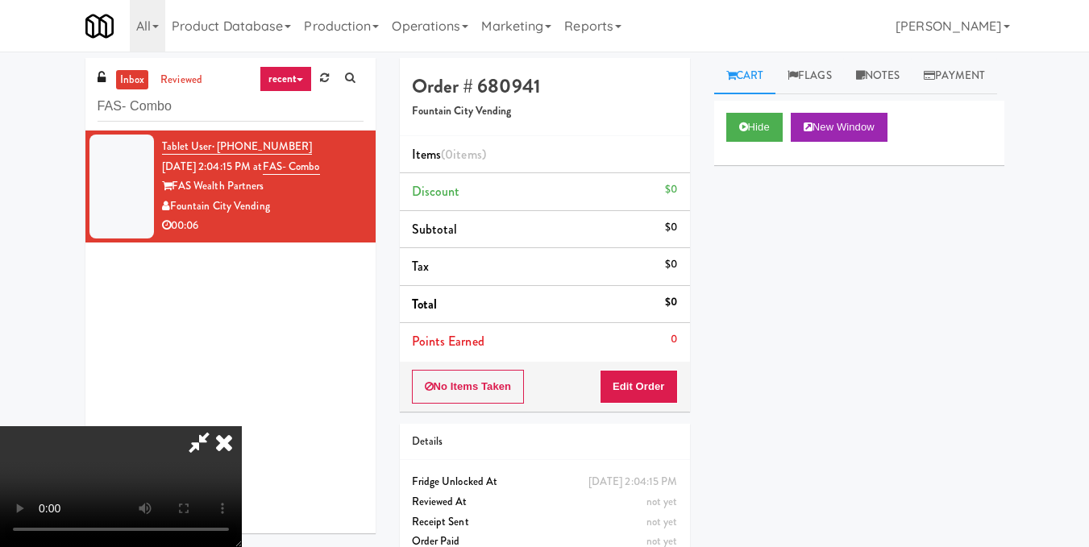
click at [242, 426] on video at bounding box center [121, 486] width 242 height 121
click at [671, 392] on button "Edit Order" at bounding box center [639, 387] width 78 height 34
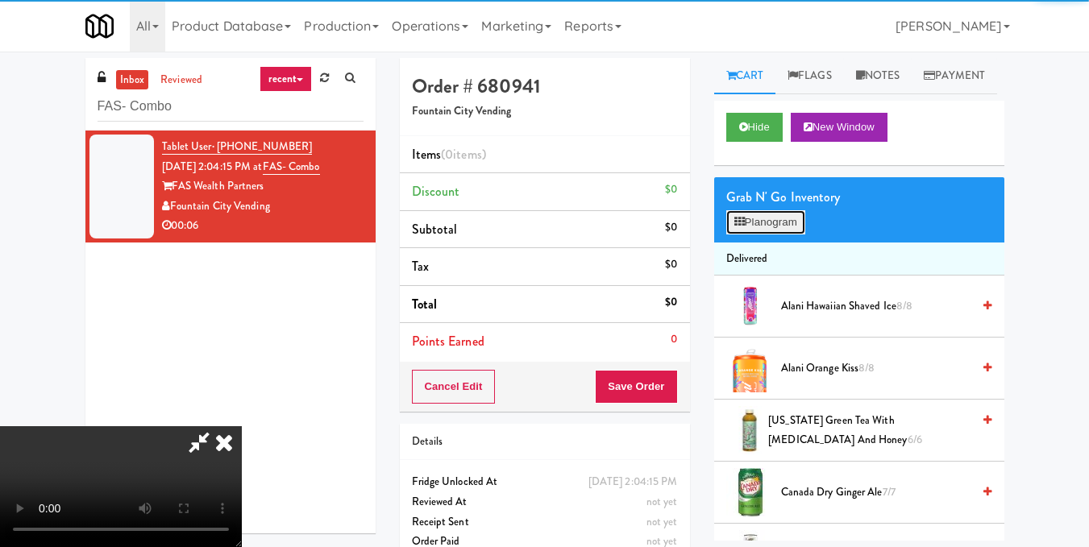
click at [737, 235] on button "Planogram" at bounding box center [765, 222] width 79 height 24
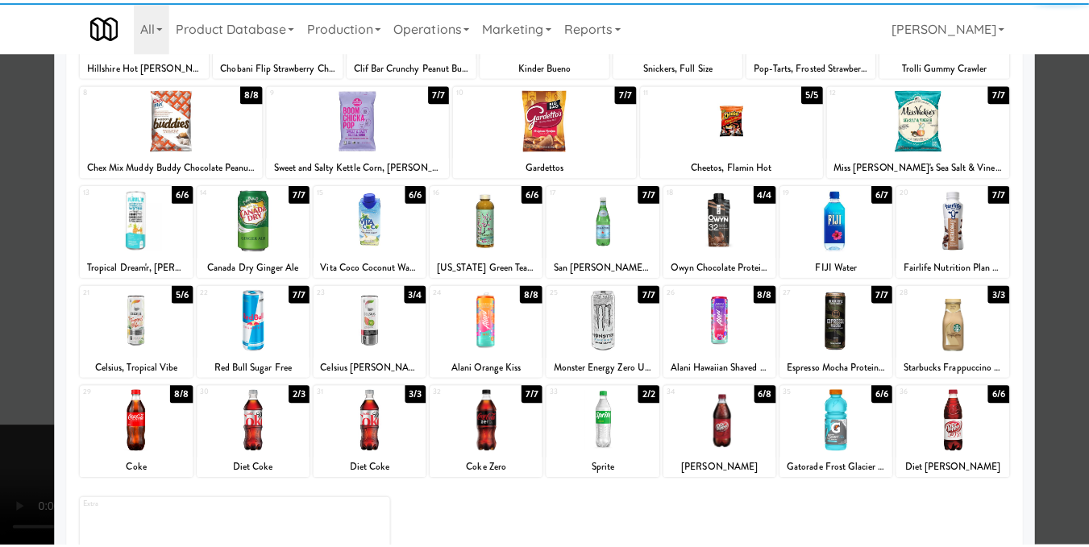
scroll to position [242, 0]
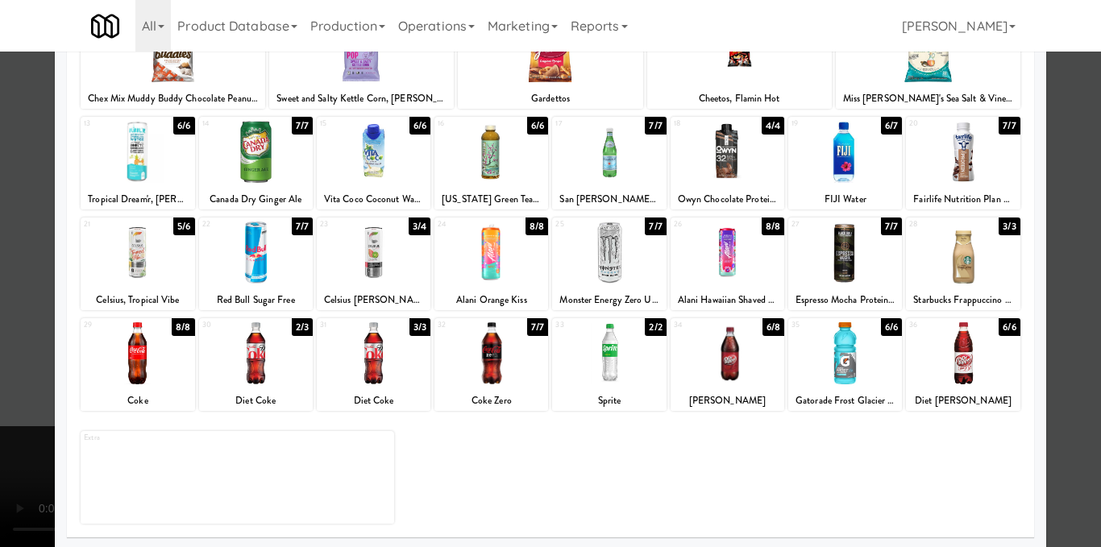
click at [500, 368] on div at bounding box center [491, 353] width 114 height 62
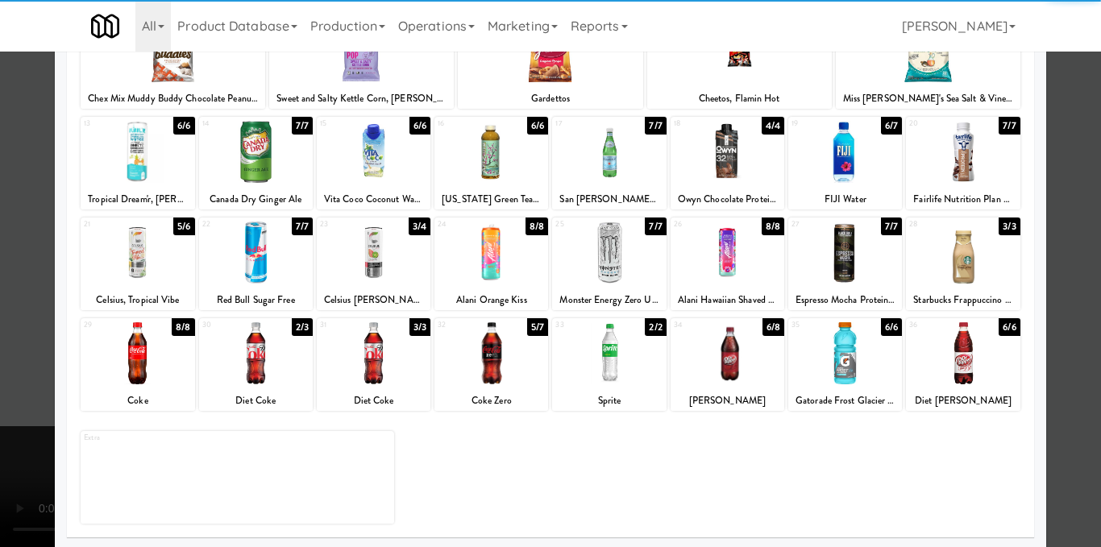
click at [1051, 218] on div at bounding box center [550, 273] width 1101 height 547
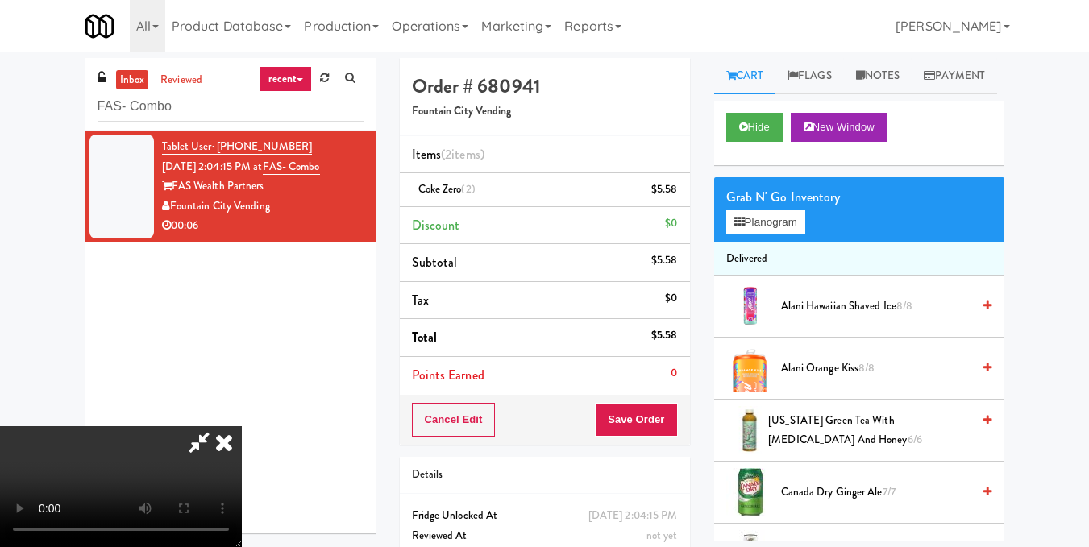
click at [242, 426] on icon at bounding box center [223, 442] width 35 height 32
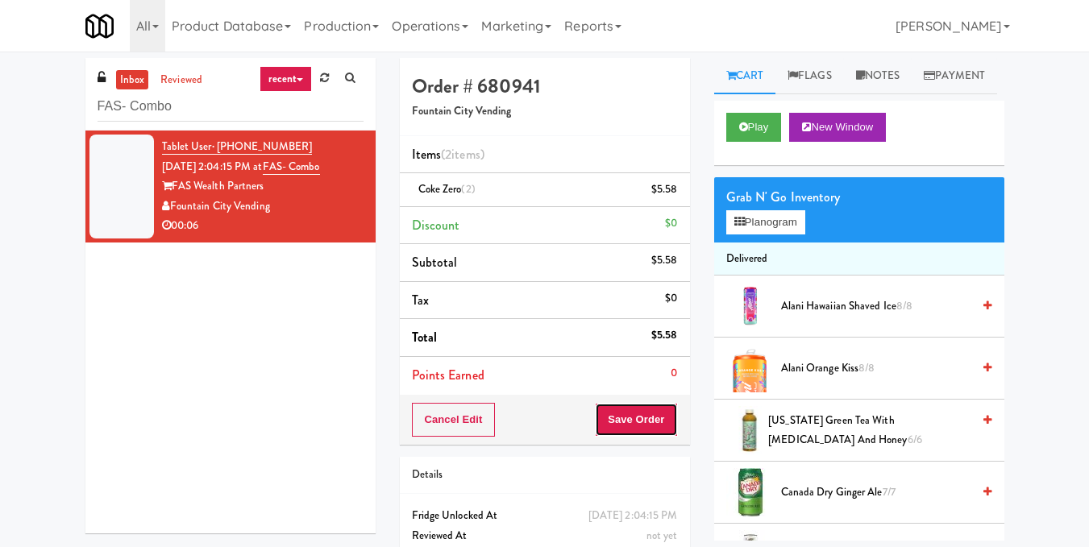
click at [653, 421] on button "Save Order" at bounding box center [636, 420] width 82 height 34
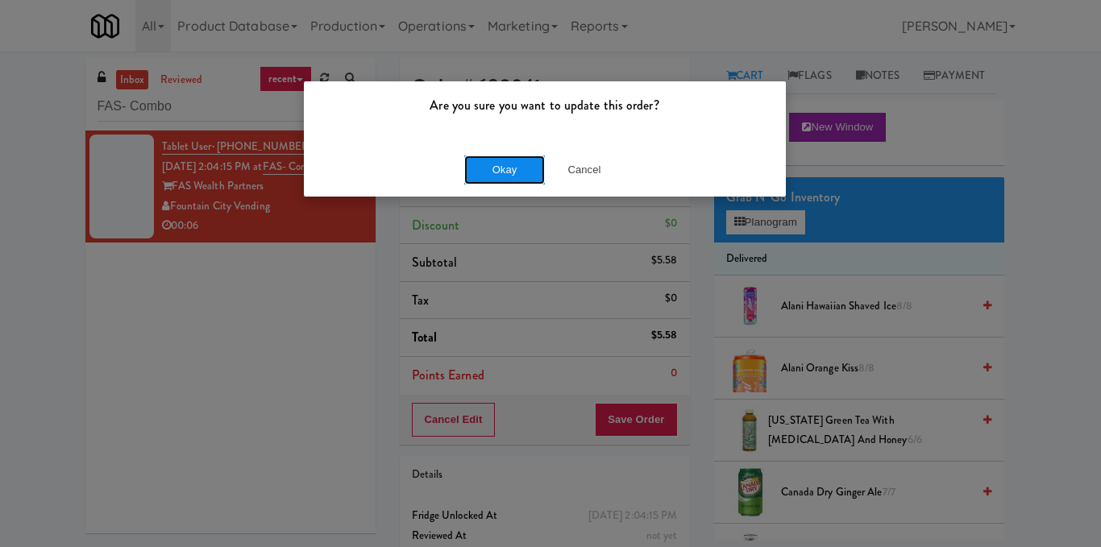
click at [506, 168] on button "Okay" at bounding box center [504, 170] width 81 height 29
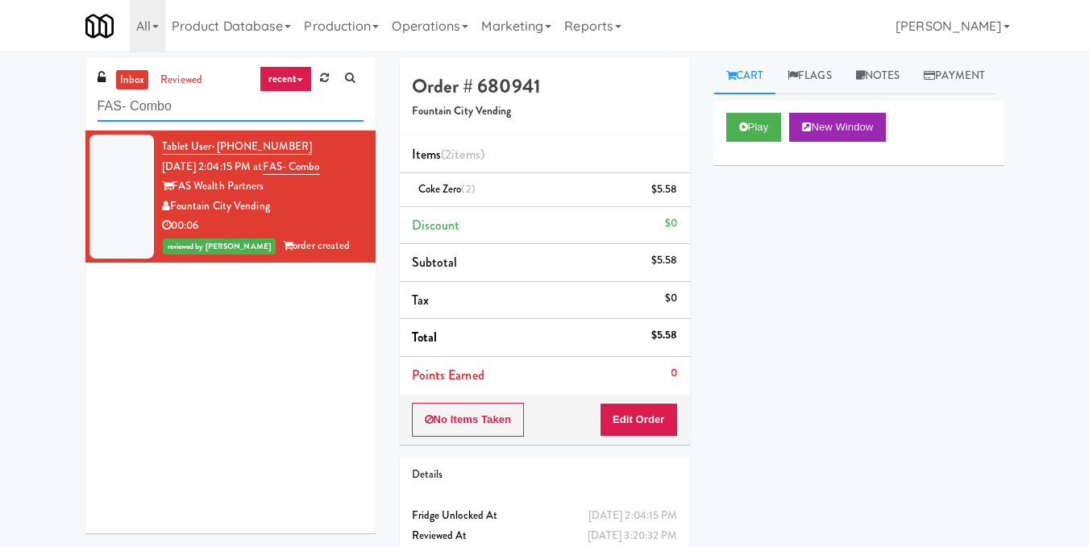
drag, startPoint x: 266, startPoint y: 115, endPoint x: 0, endPoint y: 120, distance: 266.0
click at [0, 120] on div "inbox reviewed recent all unclear take inventory issue suspicious failed recent…" at bounding box center [544, 333] width 1089 height 551
paste input "Body Bank Fitness - Combo Cooler"
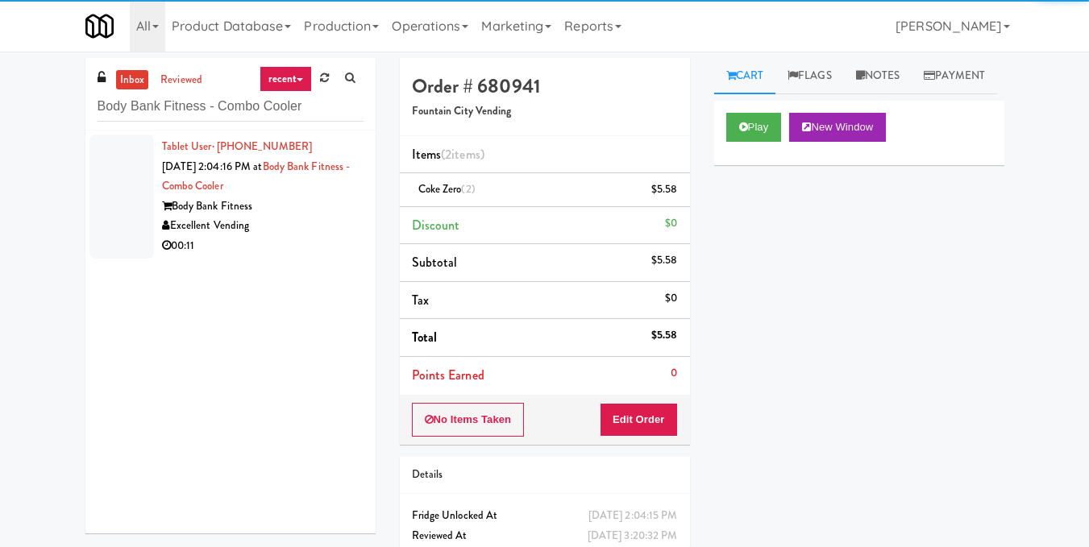
drag, startPoint x: 282, startPoint y: 193, endPoint x: 294, endPoint y: 195, distance: 12.3
click at [282, 194] on div "Tablet User · (914) 582-2853 [DATE] 2:04:16 PM at Body Bank Fitness - Combo Coo…" at bounding box center [262, 196] width 201 height 119
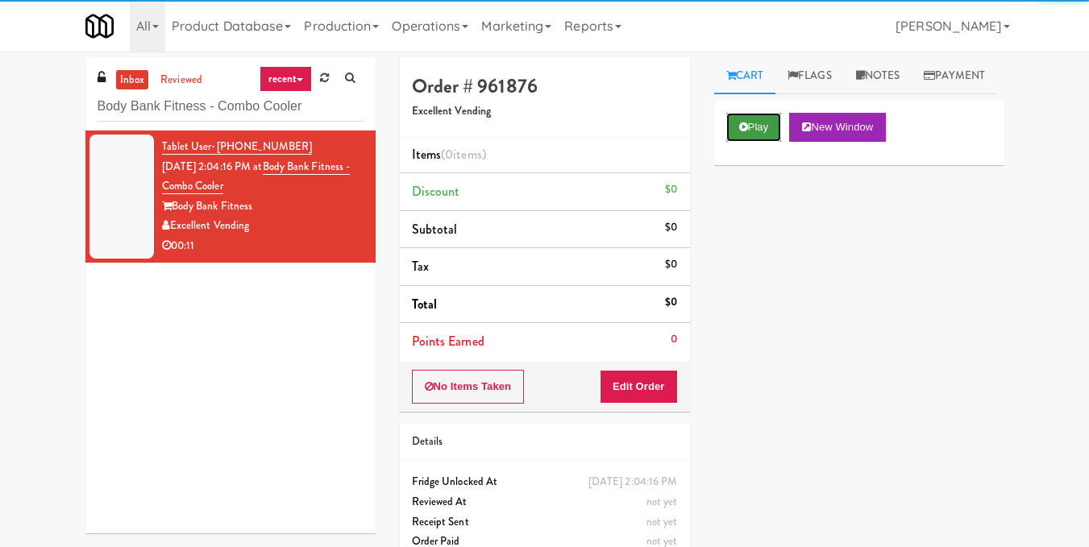
click at [746, 142] on button "Play" at bounding box center [754, 127] width 56 height 29
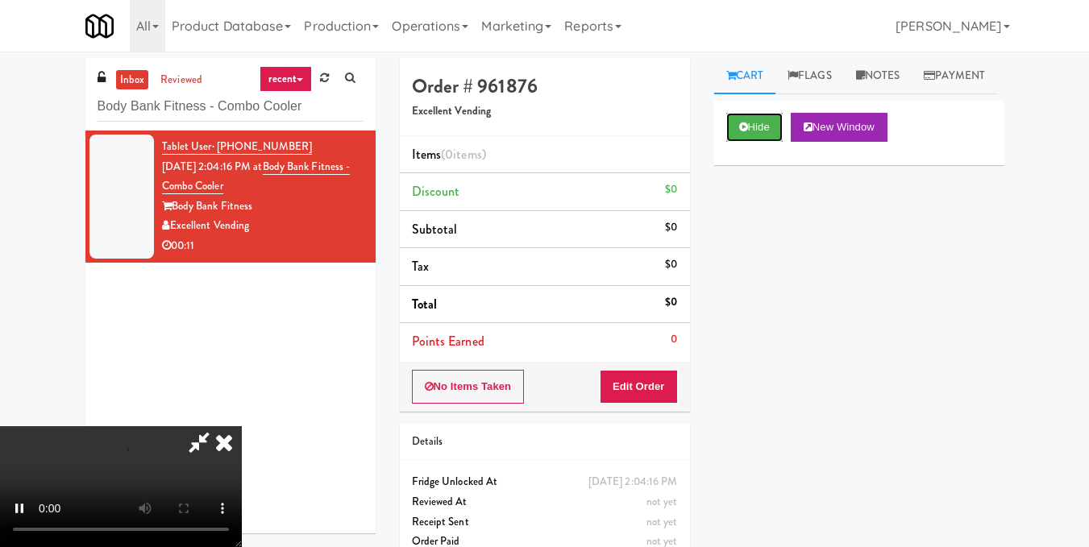
scroll to position [161, 0]
click at [242, 426] on video at bounding box center [121, 486] width 242 height 121
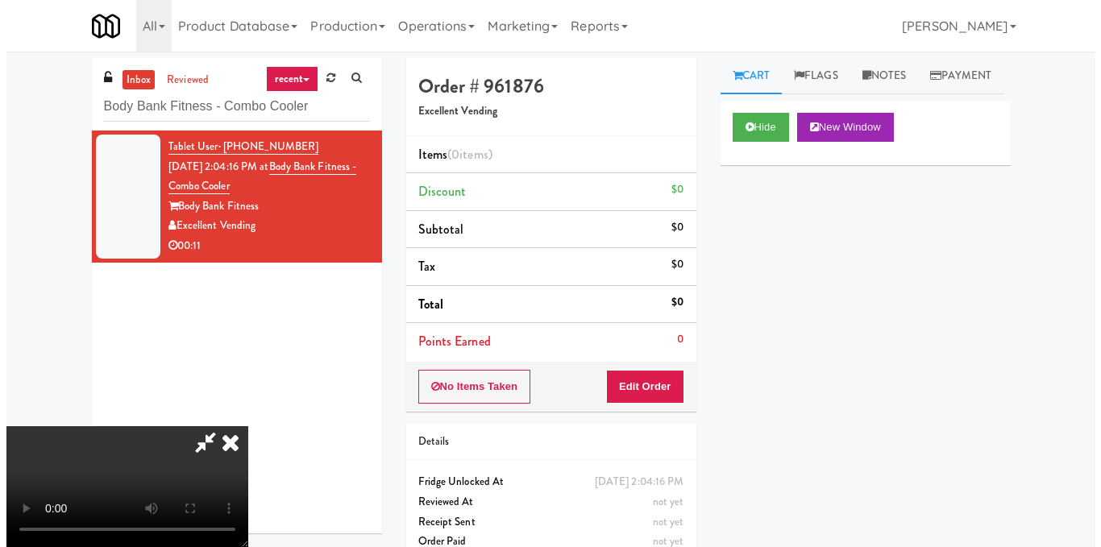
scroll to position [0, 0]
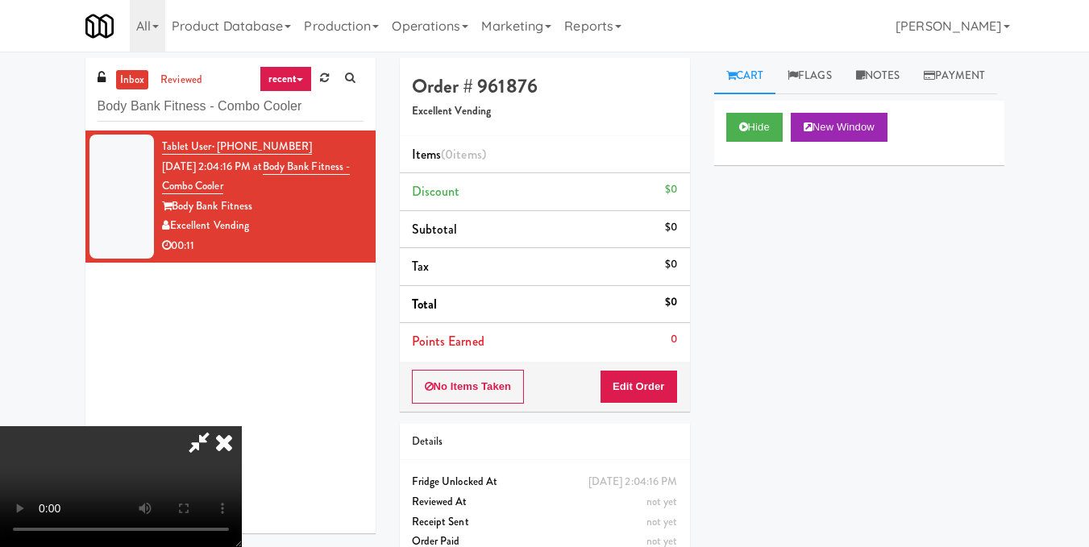
click at [242, 426] on video at bounding box center [121, 486] width 242 height 121
click at [242, 431] on video at bounding box center [121, 486] width 242 height 121
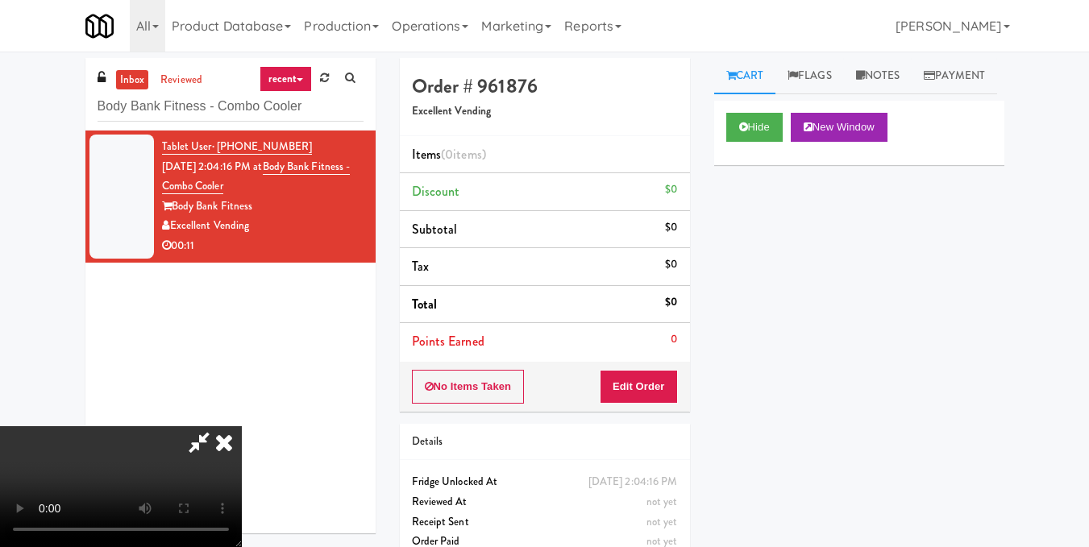
click at [242, 431] on video at bounding box center [121, 486] width 242 height 121
click at [242, 426] on video at bounding box center [121, 486] width 242 height 121
click at [667, 390] on button "Edit Order" at bounding box center [639, 387] width 78 height 34
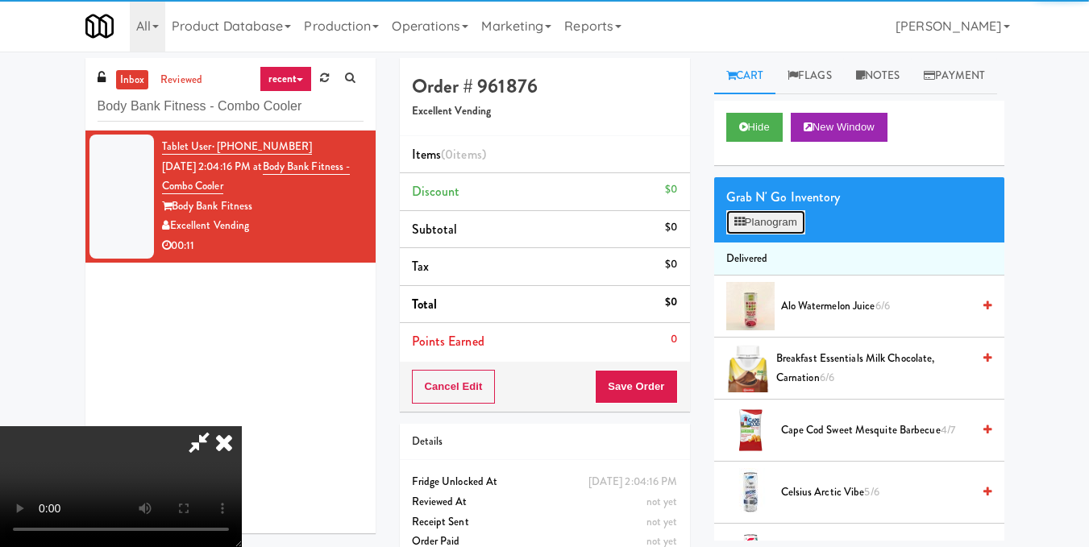
click at [754, 235] on button "Planogram" at bounding box center [765, 222] width 79 height 24
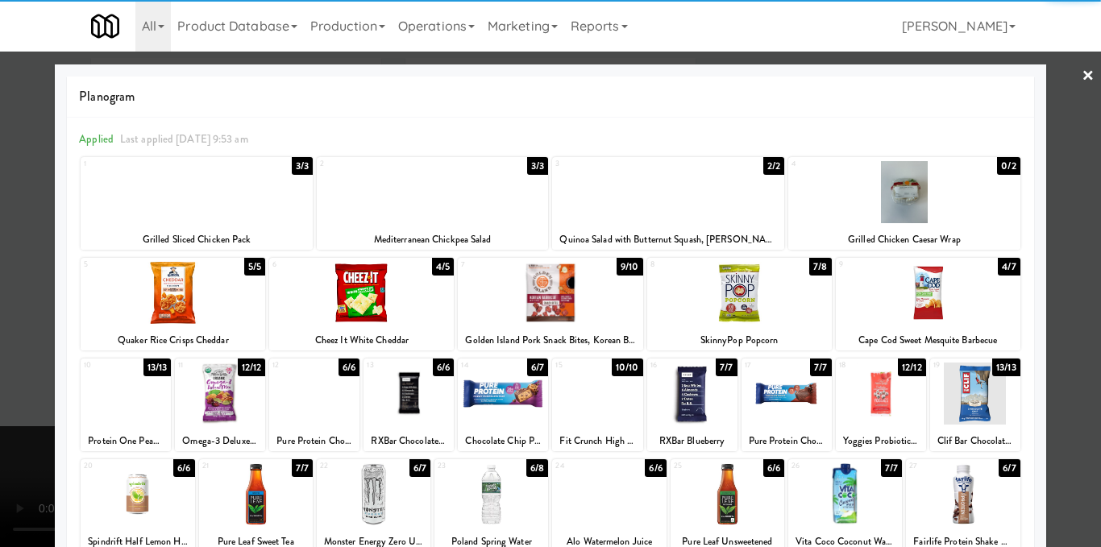
click at [930, 286] on div at bounding box center [928, 293] width 185 height 62
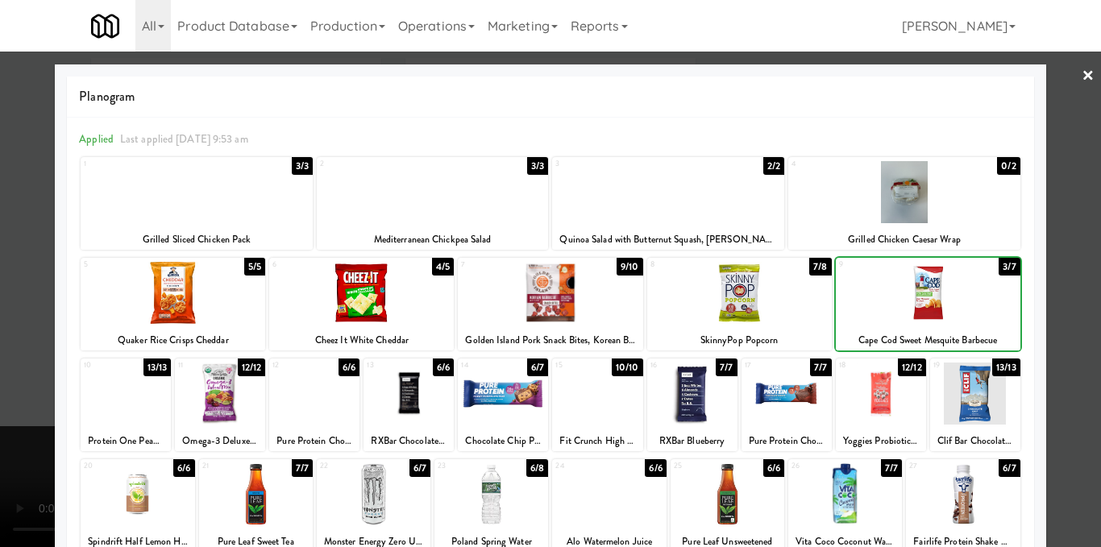
click at [930, 287] on div at bounding box center [928, 293] width 185 height 62
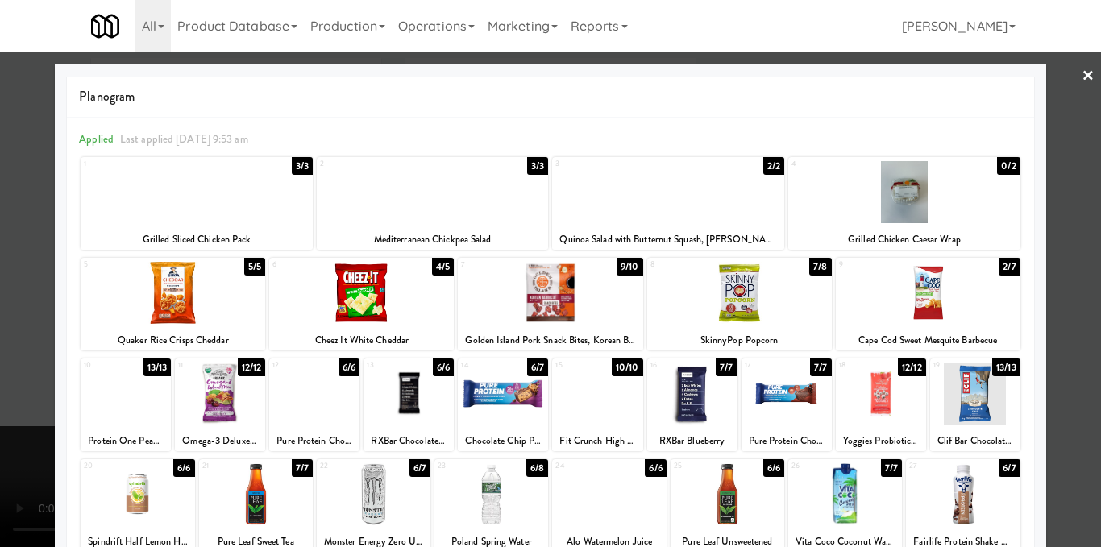
click at [770, 301] on div at bounding box center [739, 293] width 185 height 62
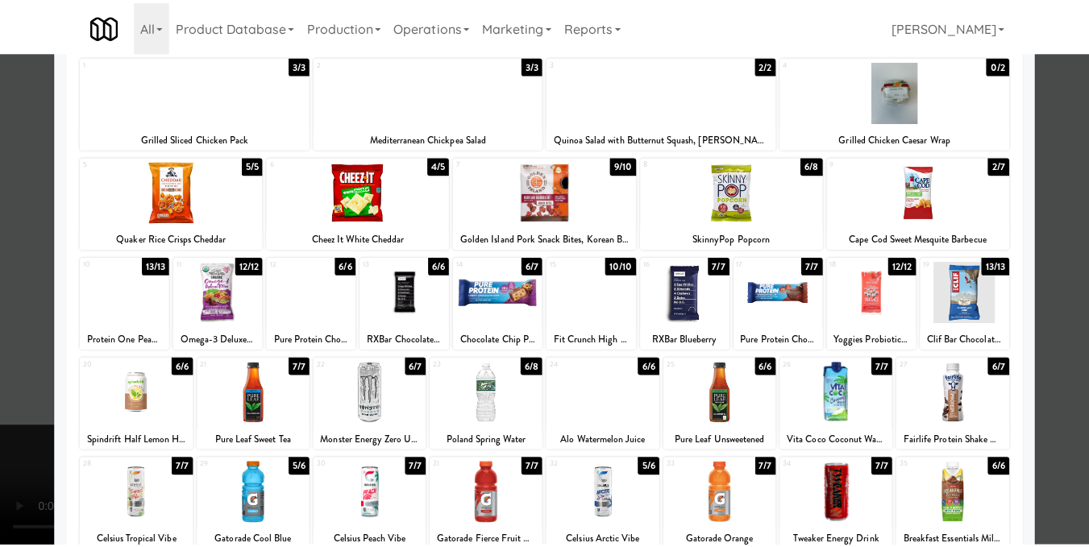
scroll to position [242, 0]
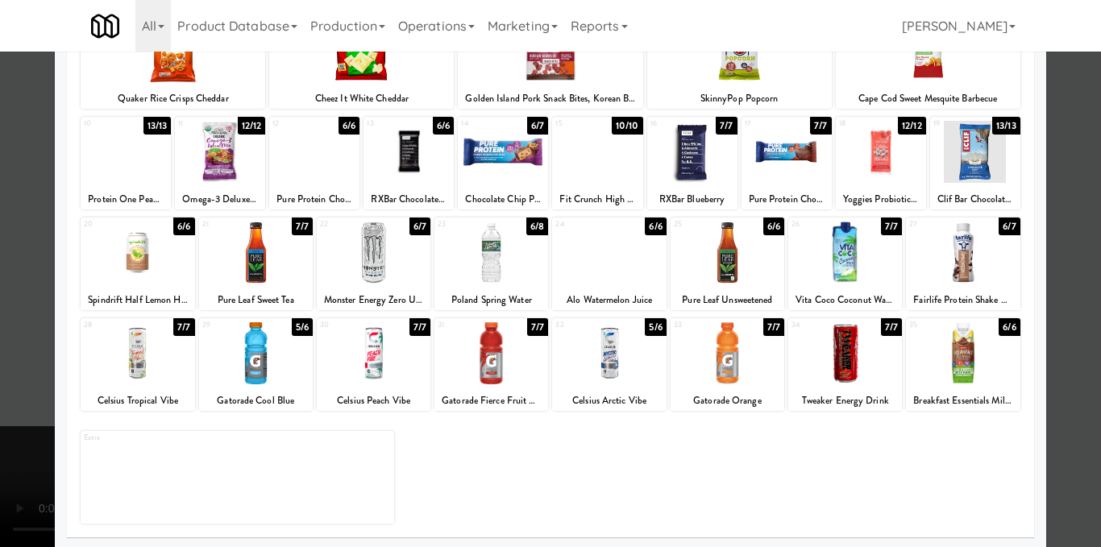
drag, startPoint x: 508, startPoint y: 281, endPoint x: 540, endPoint y: 265, distance: 36.0
click at [509, 280] on div at bounding box center [491, 253] width 114 height 62
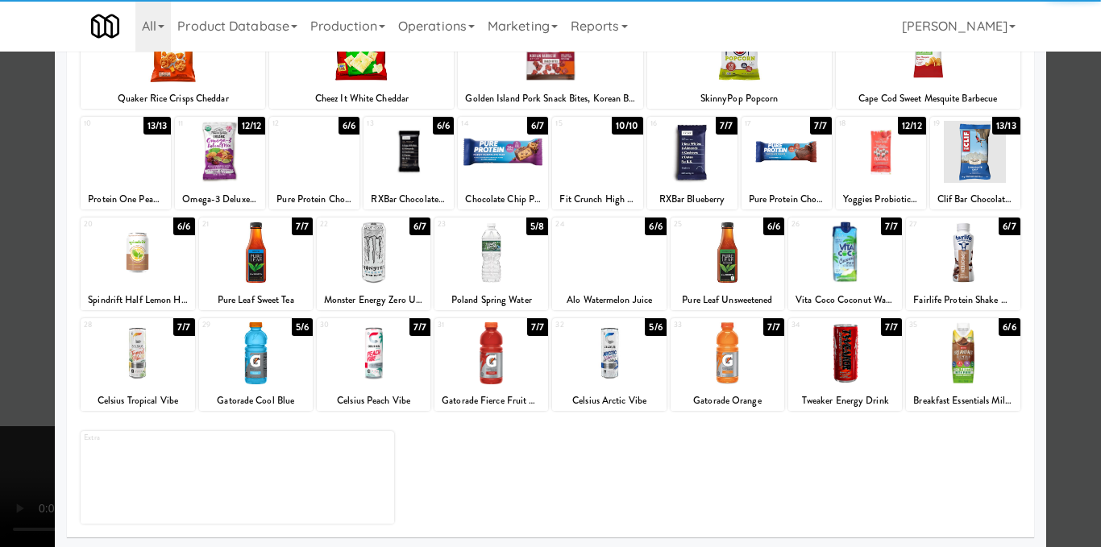
click at [1070, 267] on div at bounding box center [550, 273] width 1101 height 547
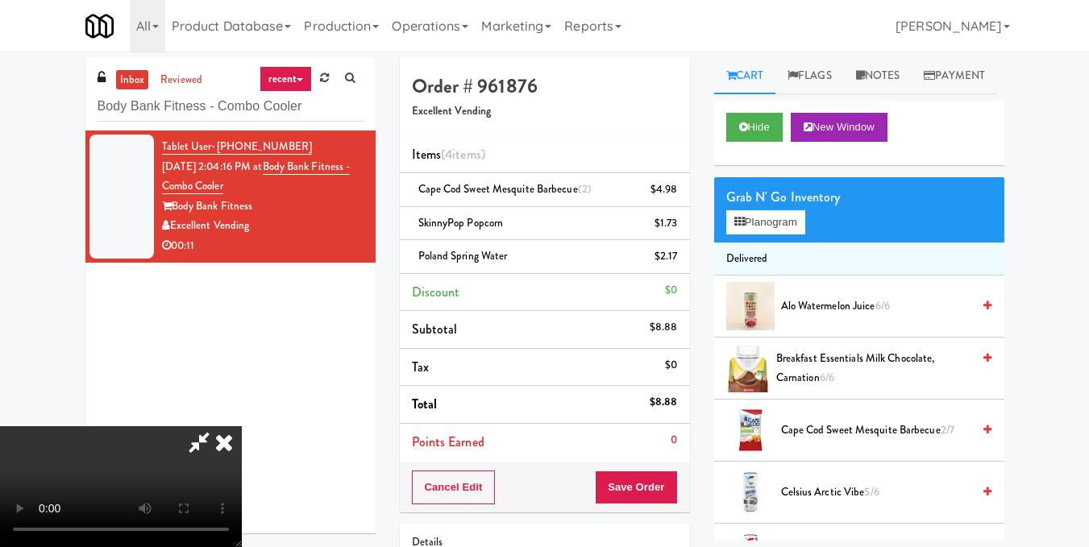
click at [240, 426] on video at bounding box center [121, 486] width 242 height 121
click at [746, 235] on button "Planogram" at bounding box center [765, 222] width 79 height 24
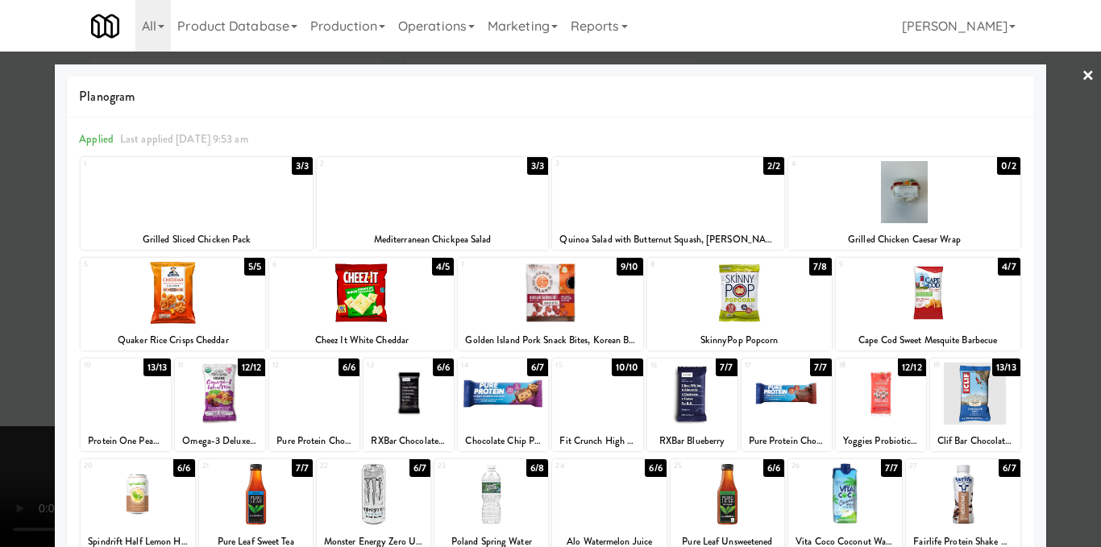
click at [525, 490] on div at bounding box center [491, 494] width 114 height 62
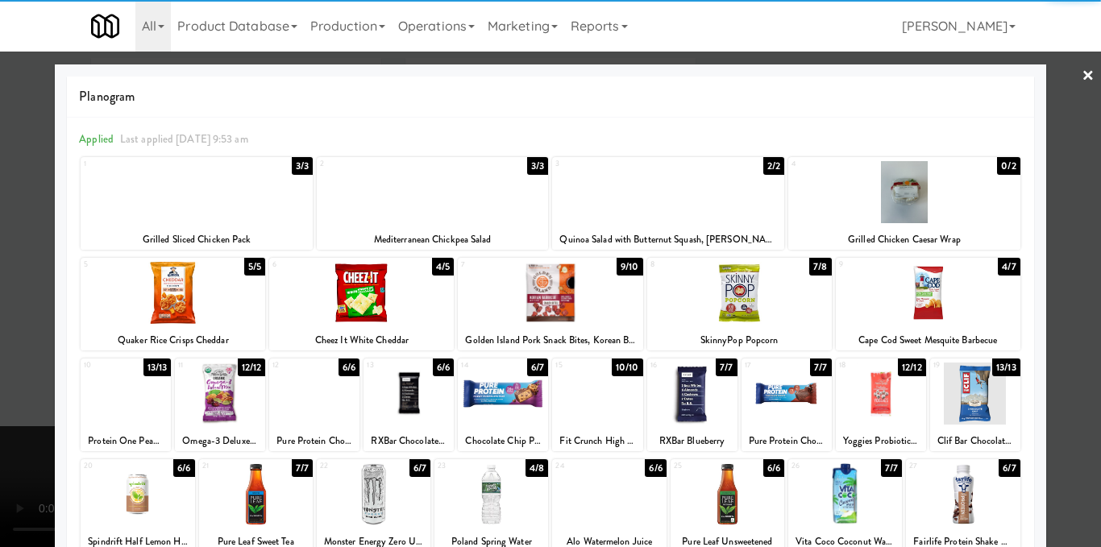
click at [1043, 259] on div at bounding box center [550, 273] width 1101 height 547
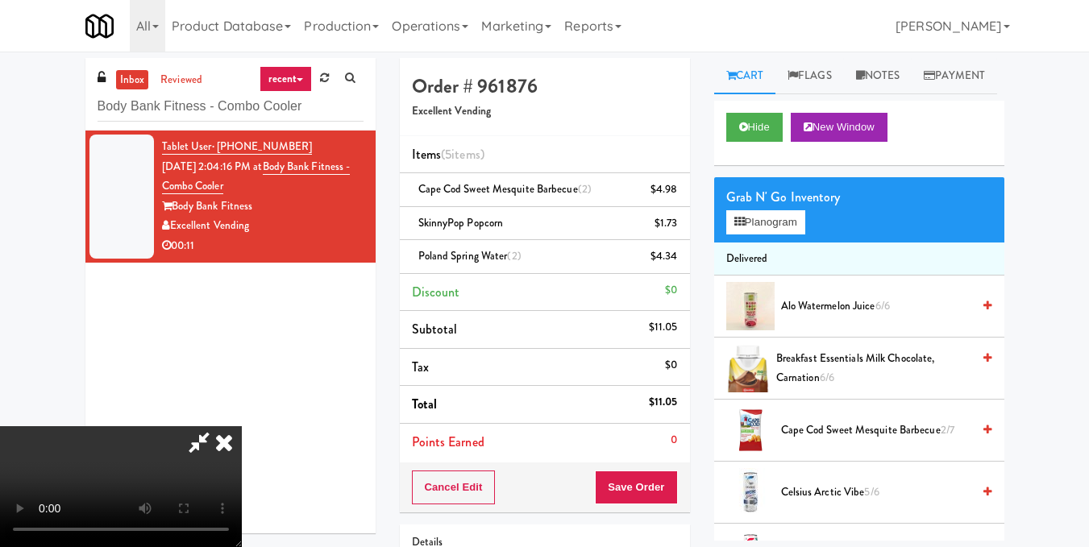
click at [242, 426] on icon at bounding box center [223, 442] width 35 height 32
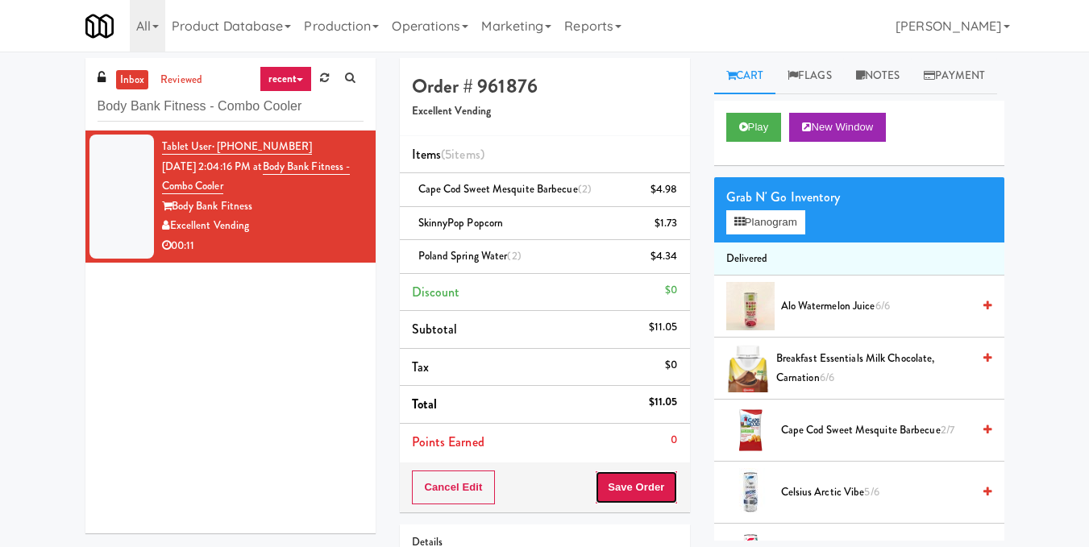
click at [645, 478] on button "Save Order" at bounding box center [636, 488] width 82 height 34
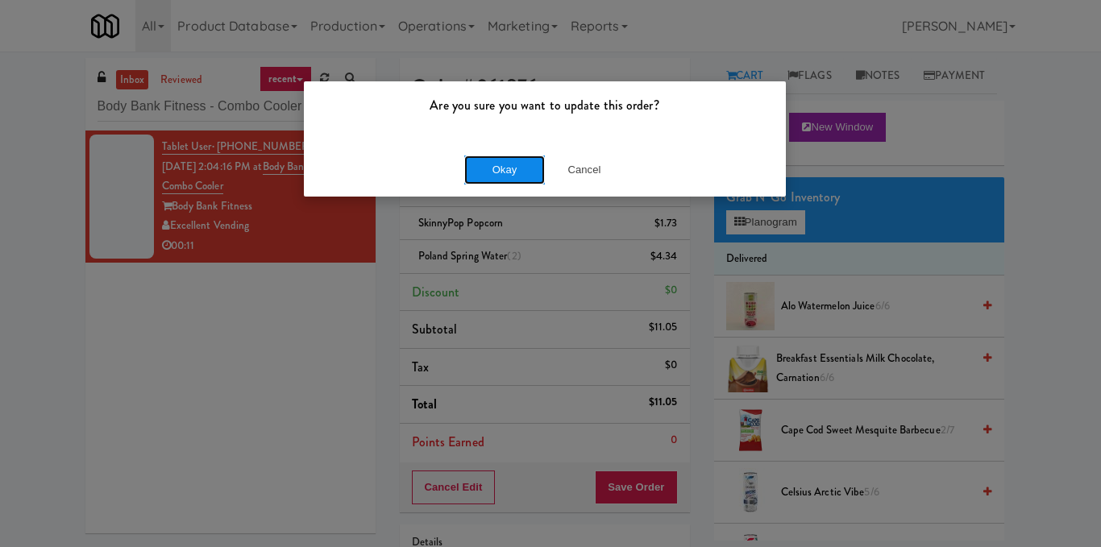
click at [496, 170] on button "Okay" at bounding box center [504, 170] width 81 height 29
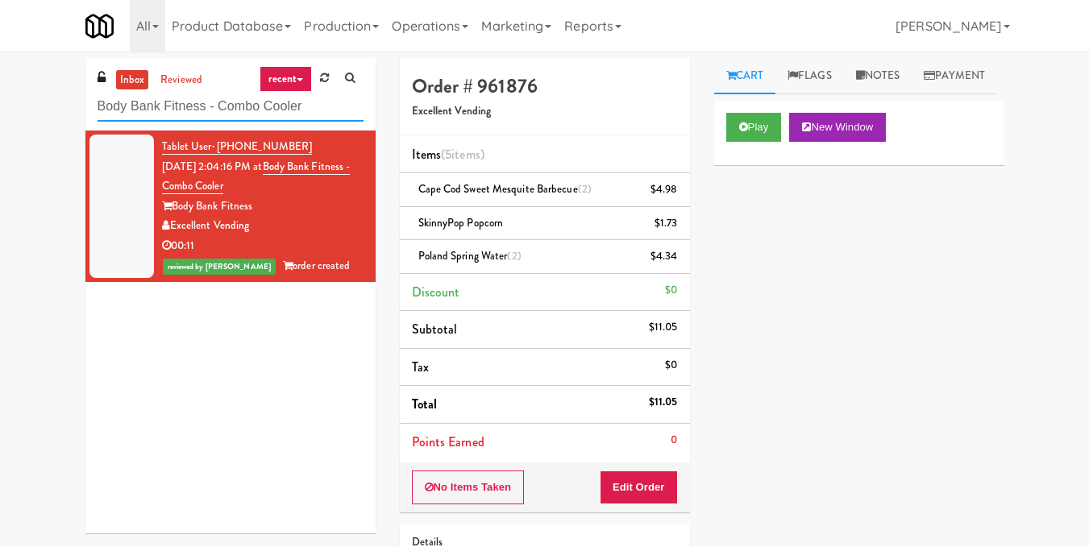
drag, startPoint x: 307, startPoint y: 108, endPoint x: 0, endPoint y: 131, distance: 307.9
click at [0, 131] on div "inbox reviewed recent all unclear take inventory issue suspicious failed recent…" at bounding box center [544, 367] width 1089 height 619
paste input "The Mo - Fridge"
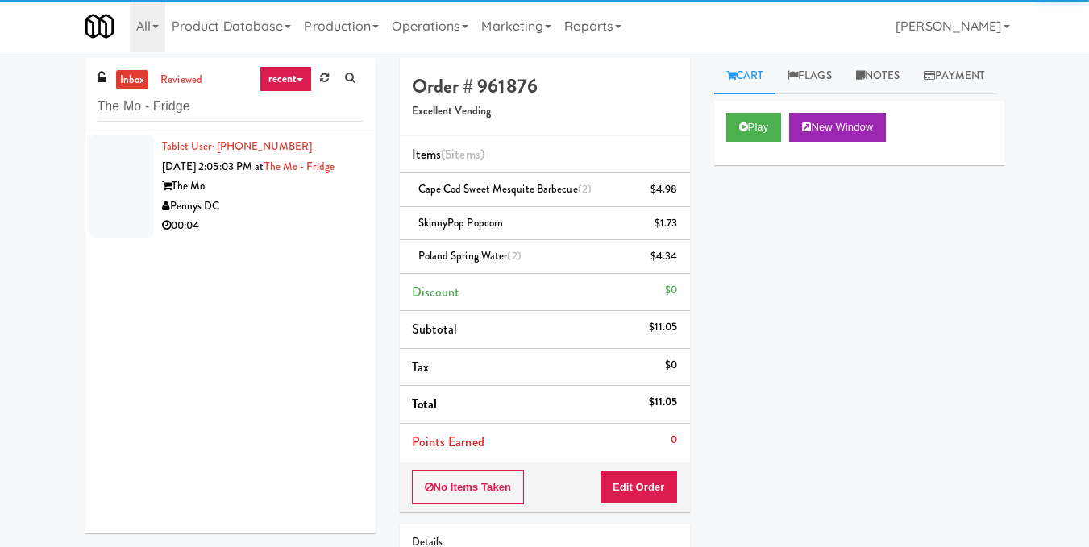
click at [293, 197] on div "The Mo" at bounding box center [262, 186] width 201 height 20
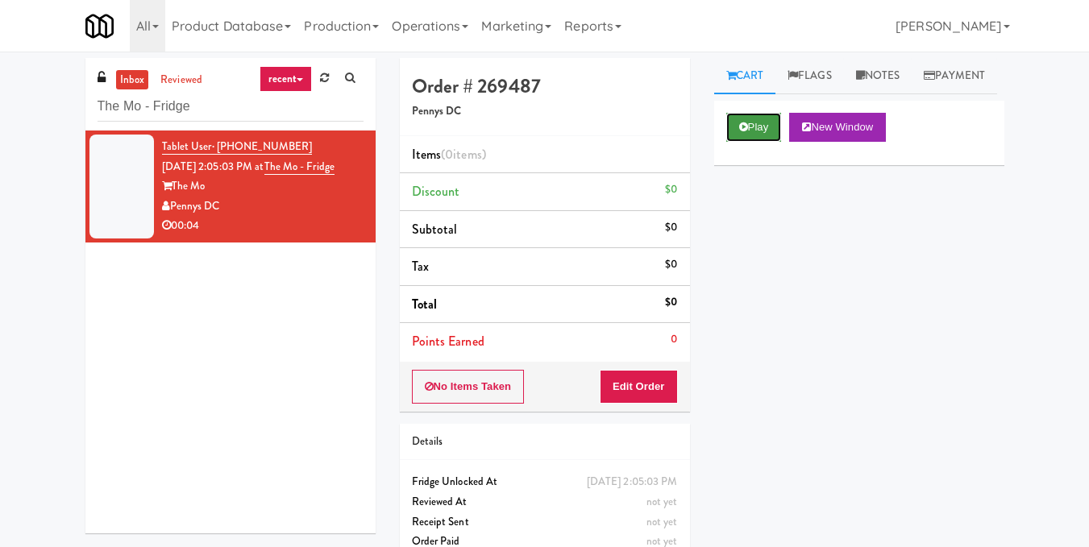
click at [750, 142] on button "Play" at bounding box center [754, 127] width 56 height 29
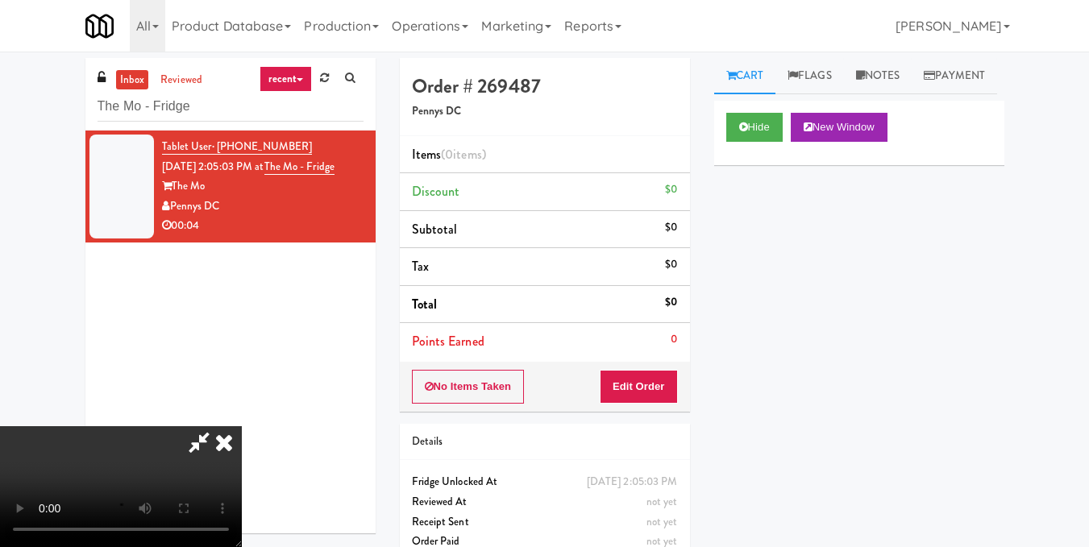
click at [242, 426] on video at bounding box center [121, 486] width 242 height 121
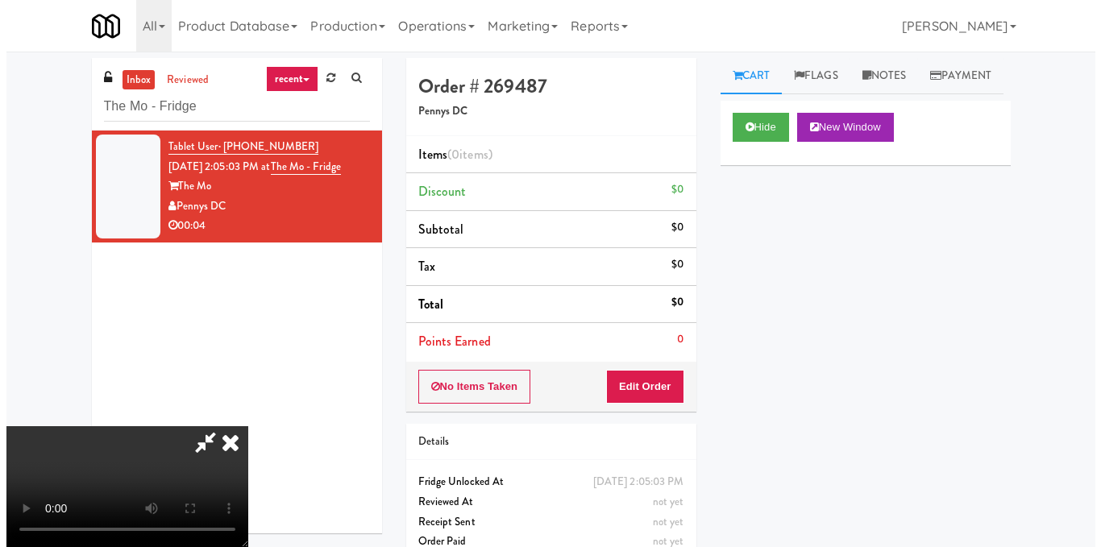
scroll to position [81, 0]
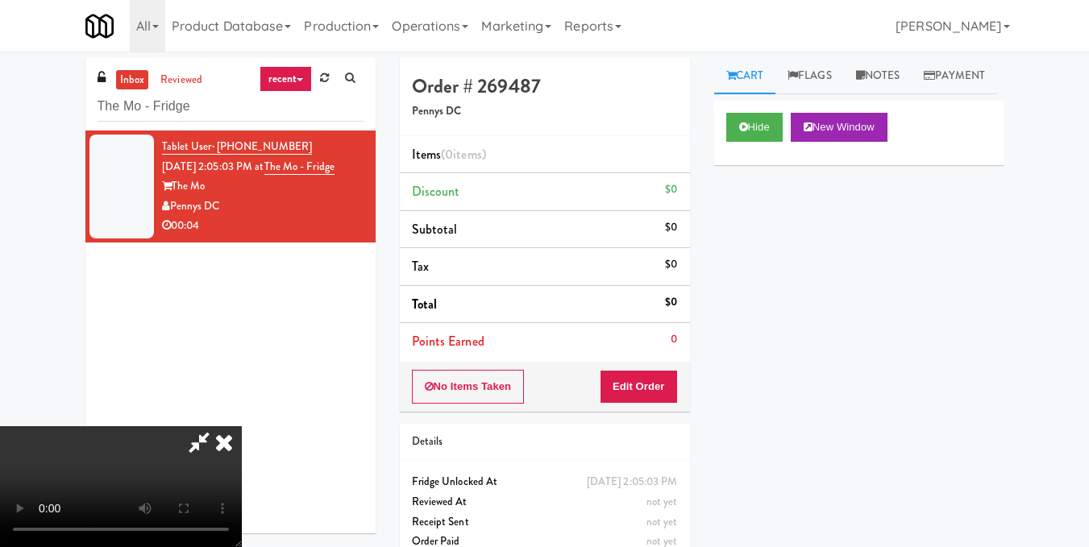
click at [242, 426] on video at bounding box center [121, 486] width 242 height 121
drag, startPoint x: 415, startPoint y: 362, endPoint x: 436, endPoint y: 356, distance: 21.7
click at [242, 426] on video at bounding box center [121, 486] width 242 height 121
click at [667, 373] on button "Edit Order" at bounding box center [639, 387] width 78 height 34
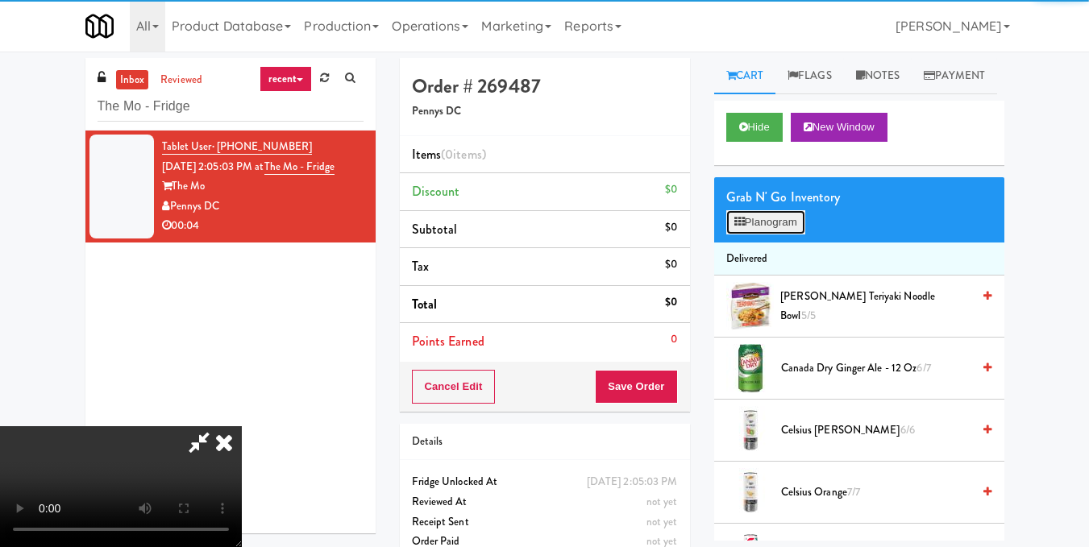
click at [769, 235] on button "Planogram" at bounding box center [765, 222] width 79 height 24
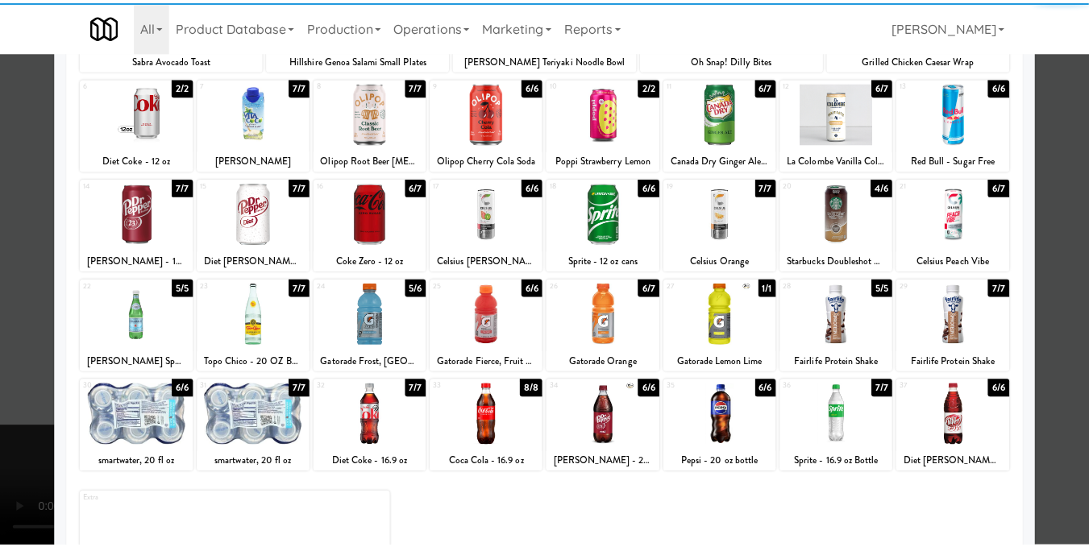
scroll to position [242, 0]
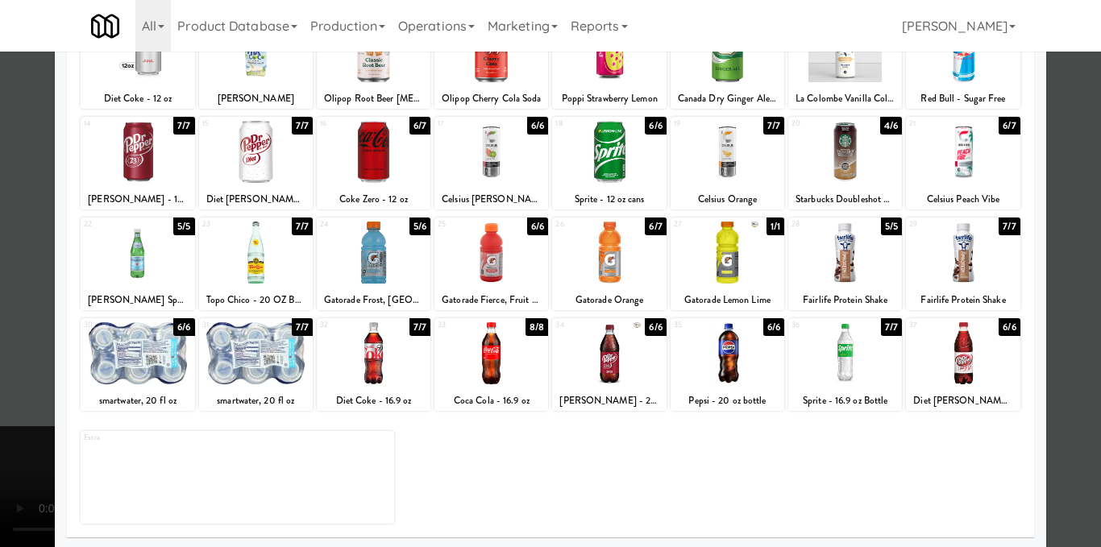
drag, startPoint x: 627, startPoint y: 261, endPoint x: 702, endPoint y: 241, distance: 77.6
click at [628, 260] on div at bounding box center [609, 253] width 114 height 62
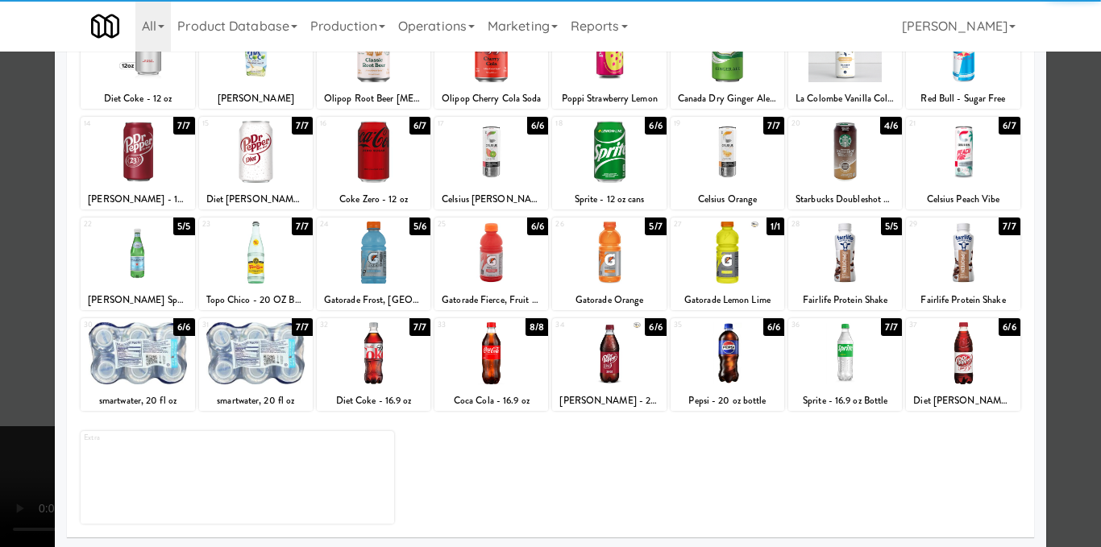
click at [1071, 222] on div at bounding box center [550, 273] width 1101 height 547
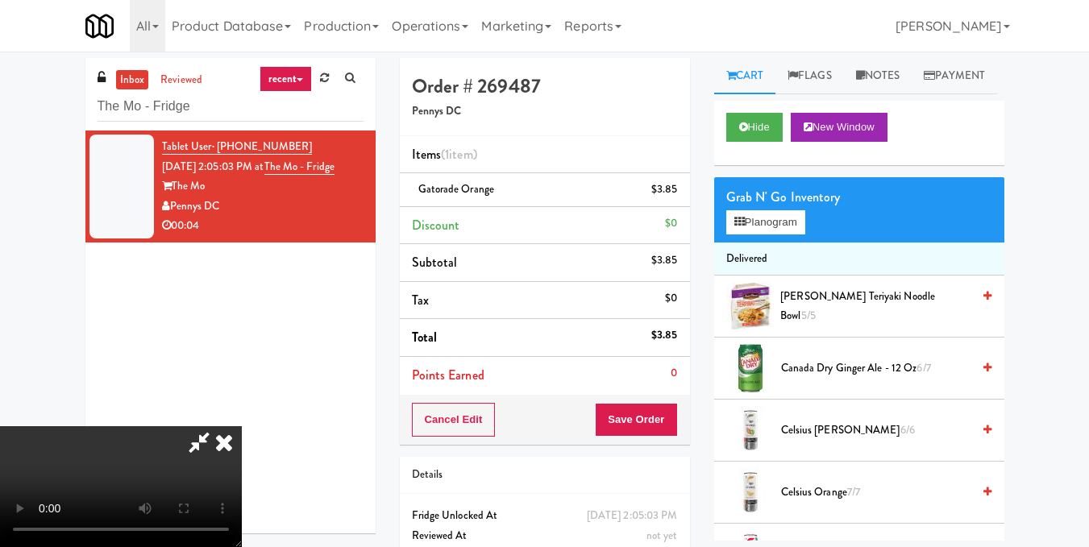
click at [242, 426] on icon at bounding box center [223, 442] width 35 height 32
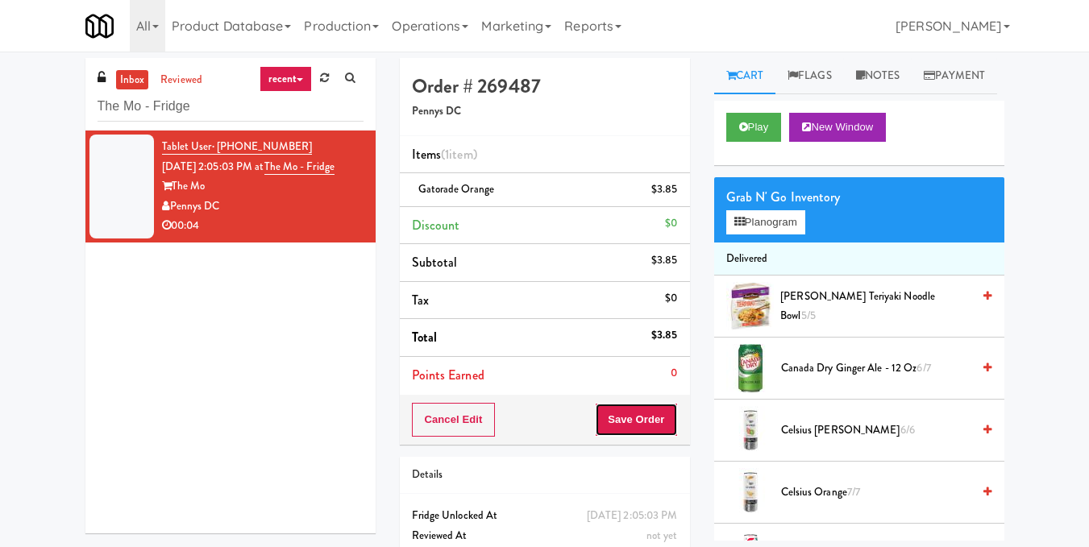
click at [619, 419] on button "Save Order" at bounding box center [636, 420] width 82 height 34
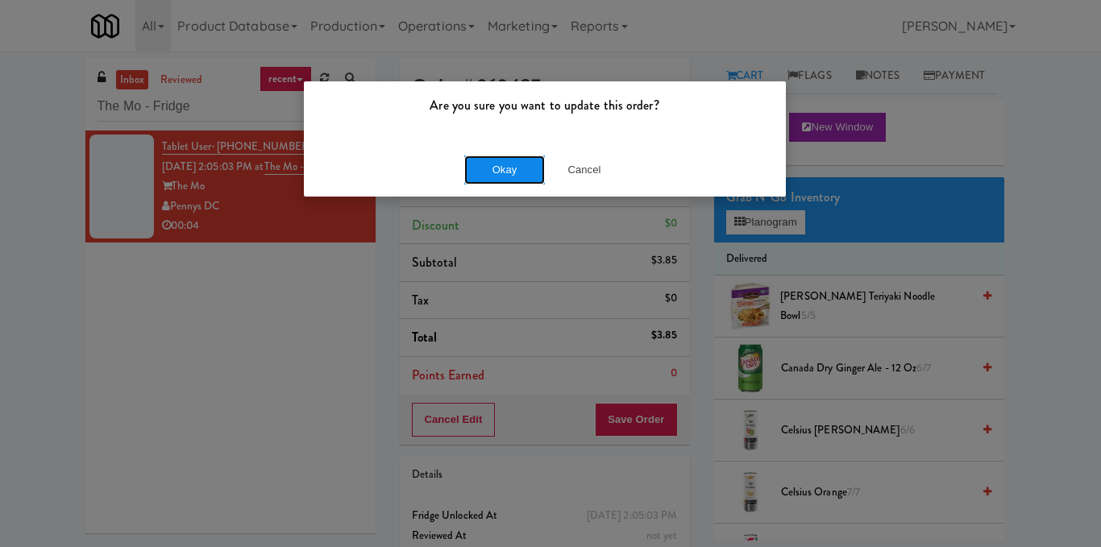
click at [475, 161] on button "Okay" at bounding box center [504, 170] width 81 height 29
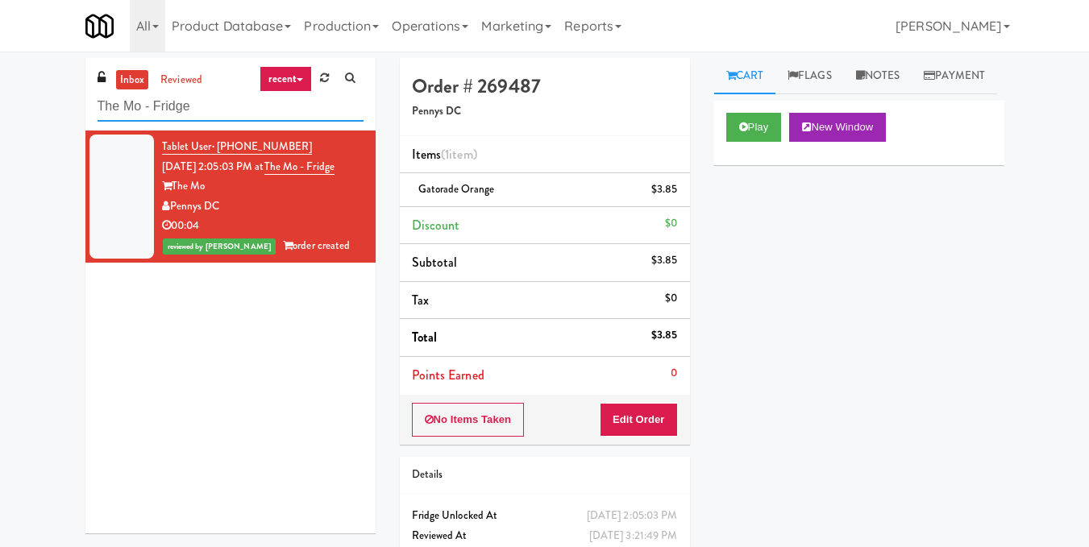
drag, startPoint x: 288, startPoint y: 97, endPoint x: 64, endPoint y: 137, distance: 227.6
click at [64, 137] on div "inbox reviewed recent all unclear take inventory issue suspicious failed recent…" at bounding box center [544, 333] width 1089 height 551
paste input "Illume - Cooler - Left"
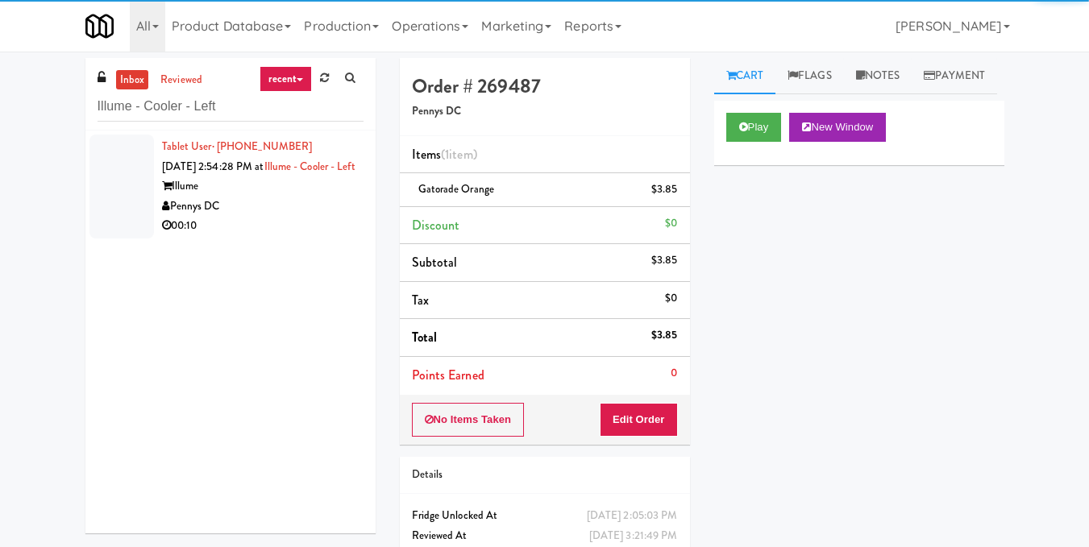
click at [297, 217] on div "Pennys DC" at bounding box center [262, 207] width 201 height 20
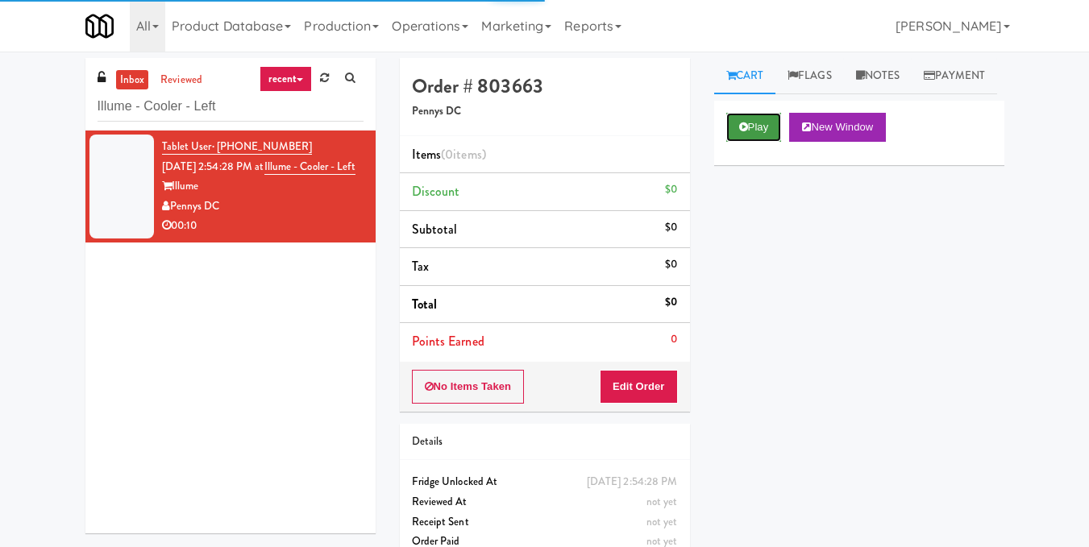
click at [769, 142] on button "Play" at bounding box center [754, 127] width 56 height 29
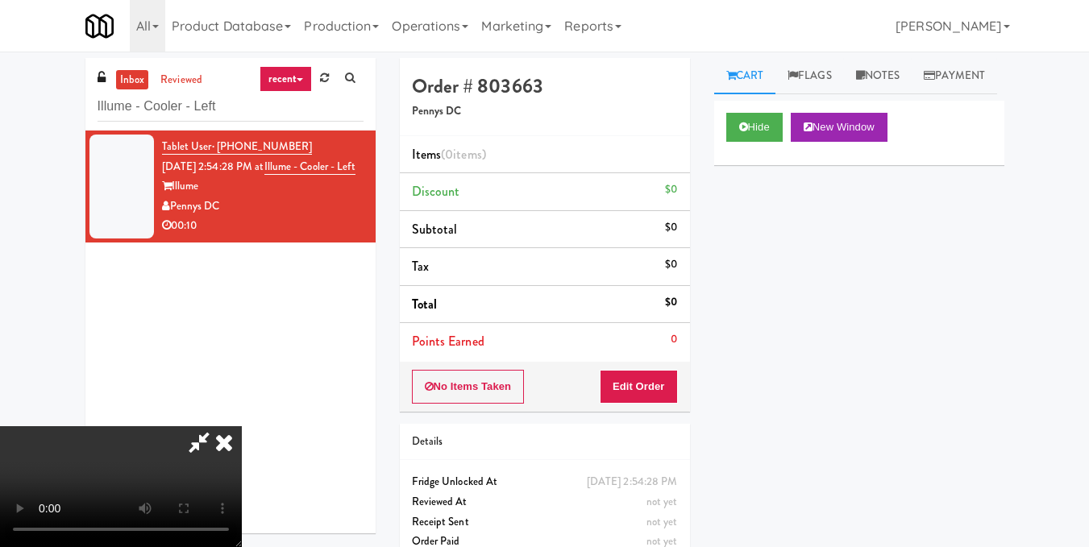
click at [242, 426] on video at bounding box center [121, 486] width 242 height 121
drag, startPoint x: 431, startPoint y: 307, endPoint x: 457, endPoint y: 302, distance: 26.2
click at [242, 426] on video at bounding box center [121, 486] width 242 height 121
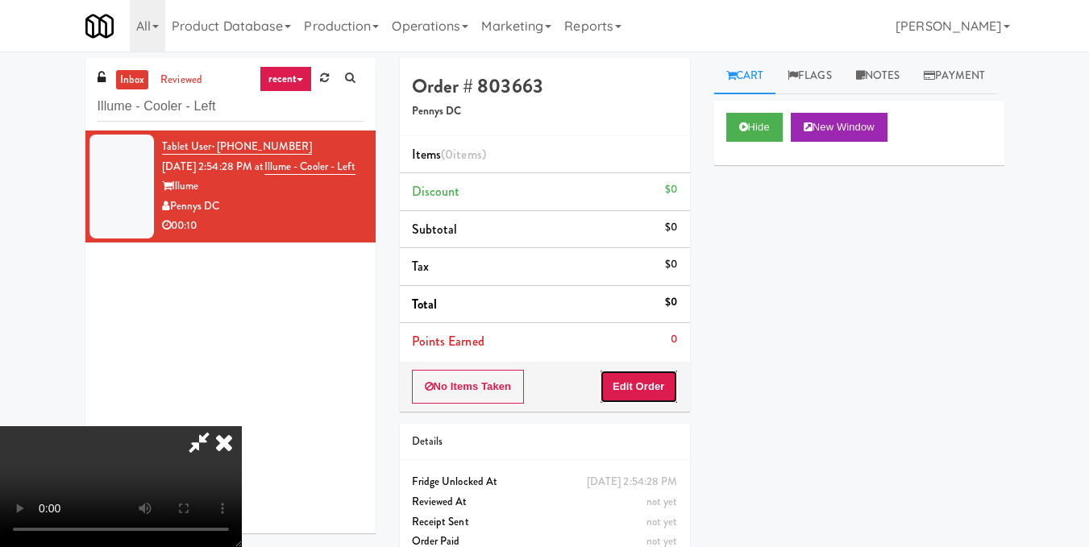
drag, startPoint x: 672, startPoint y: 384, endPoint x: 709, endPoint y: 328, distance: 66.8
click at [671, 384] on button "Edit Order" at bounding box center [639, 387] width 78 height 34
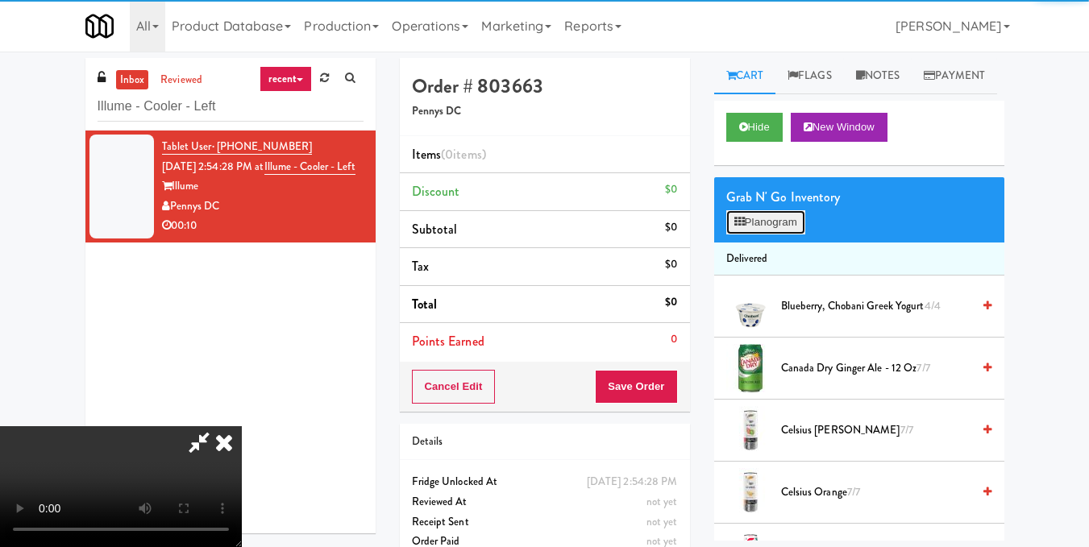
click at [750, 235] on button "Planogram" at bounding box center [765, 222] width 79 height 24
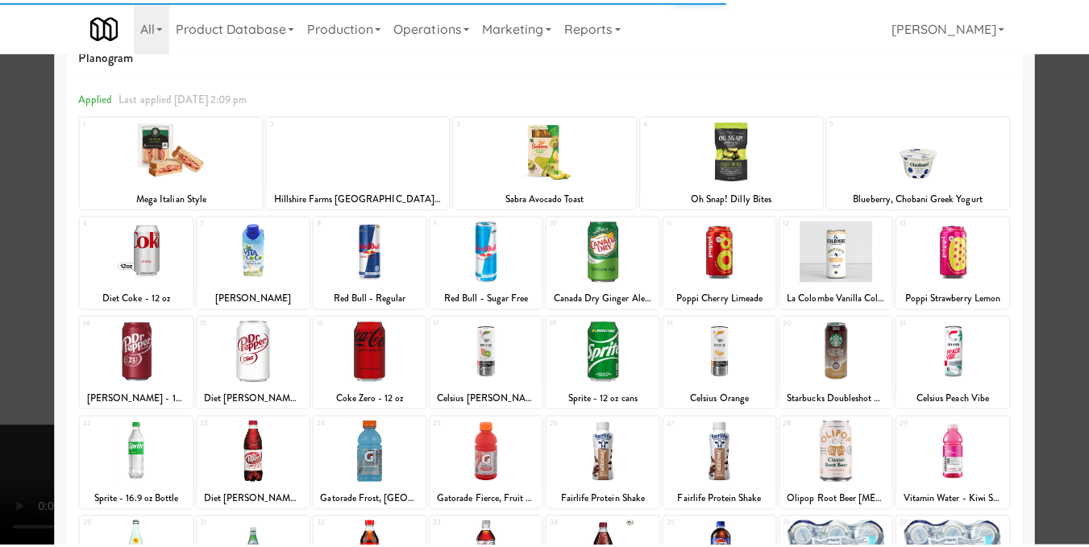
scroll to position [244, 0]
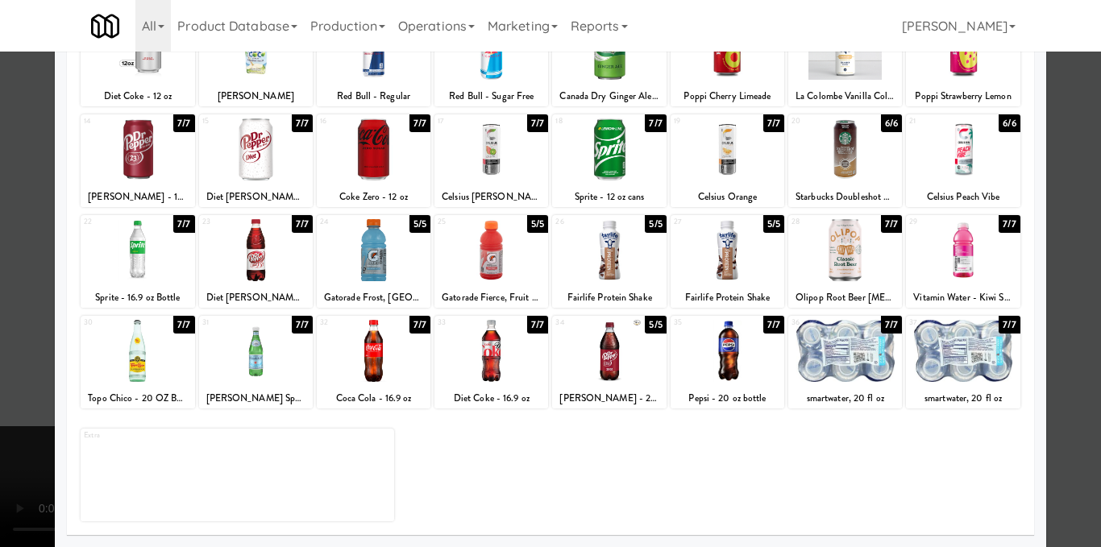
click at [938, 370] on div at bounding box center [963, 351] width 114 height 62
click at [1083, 316] on div at bounding box center [550, 273] width 1101 height 547
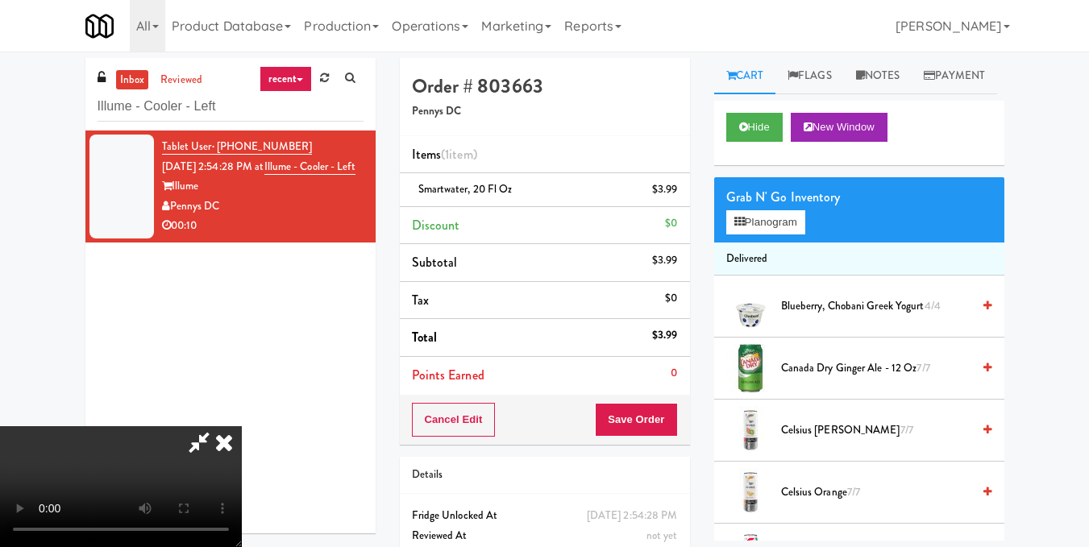
click at [242, 426] on icon at bounding box center [223, 442] width 35 height 32
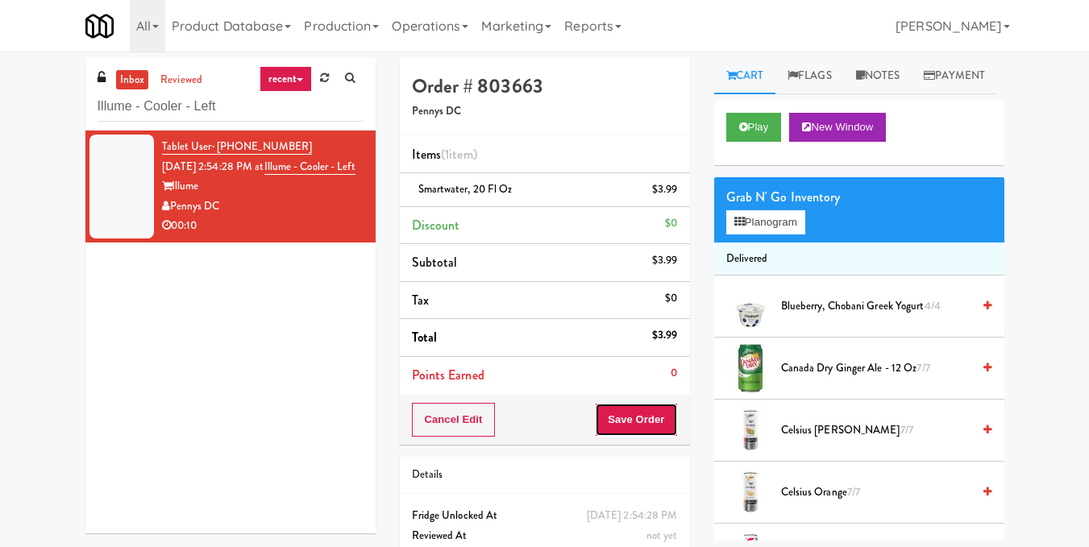
drag, startPoint x: 642, startPoint y: 421, endPoint x: 641, endPoint y: 412, distance: 9.8
click at [642, 421] on button "Save Order" at bounding box center [636, 420] width 82 height 34
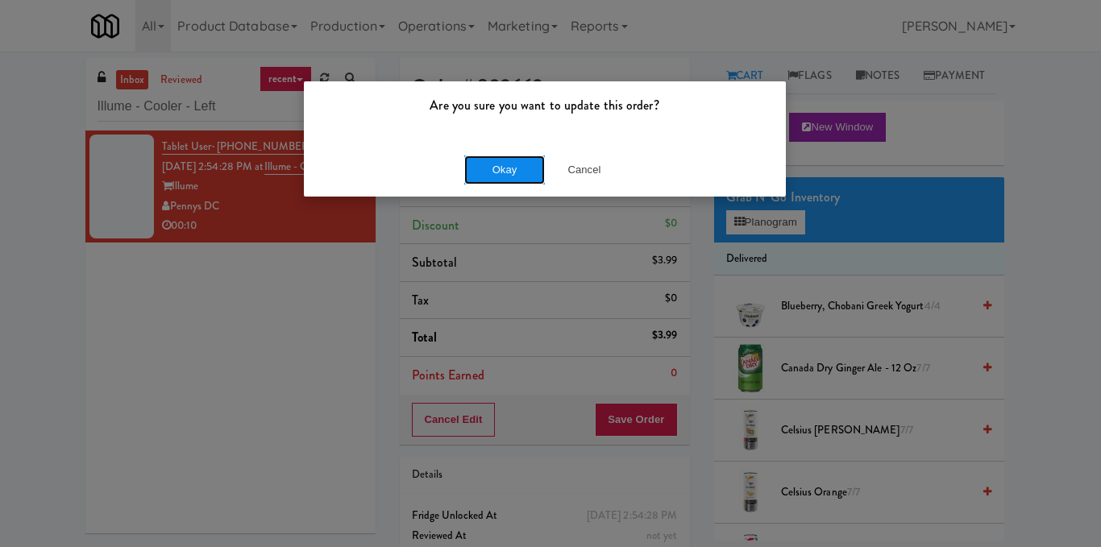
click at [488, 161] on button "Okay" at bounding box center [504, 170] width 81 height 29
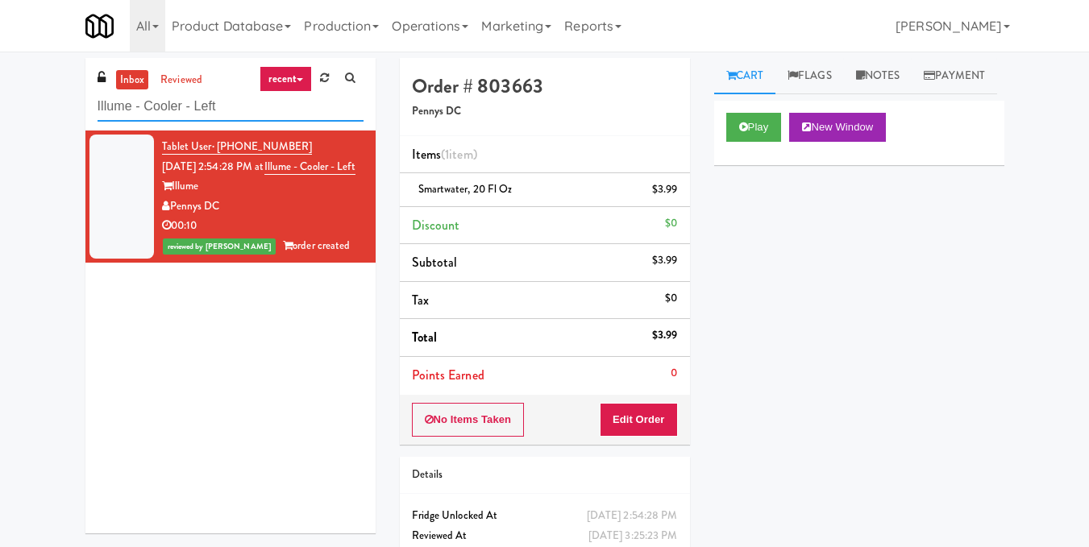
drag, startPoint x: 255, startPoint y: 106, endPoint x: 14, endPoint y: 106, distance: 241.8
click at [14, 106] on div "inbox reviewed recent all unclear take inventory issue suspicious failed recent…" at bounding box center [544, 333] width 1089 height 551
paste input "Rowan - Ambient - Righ"
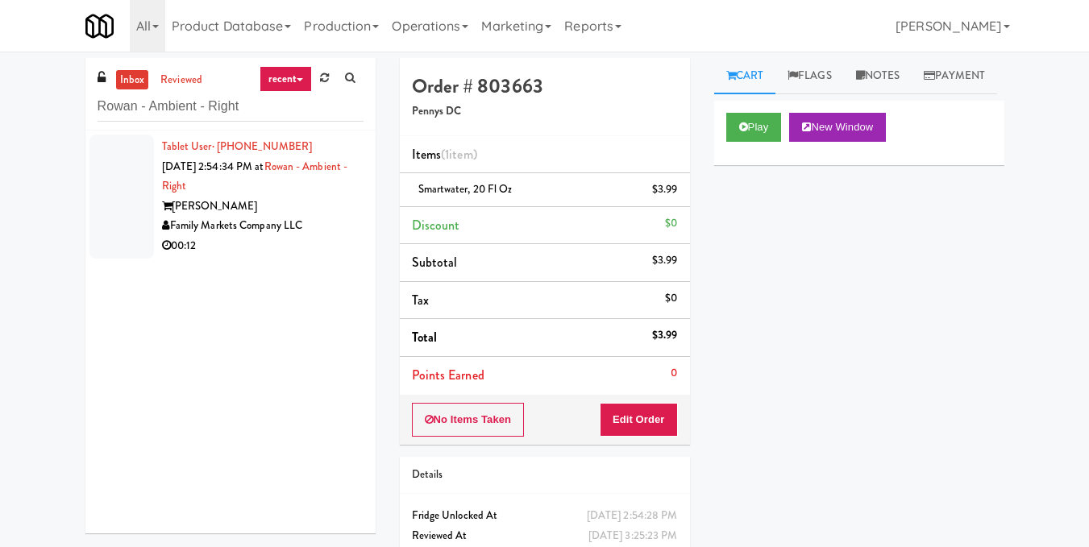
click at [338, 214] on div "[PERSON_NAME]" at bounding box center [262, 207] width 201 height 20
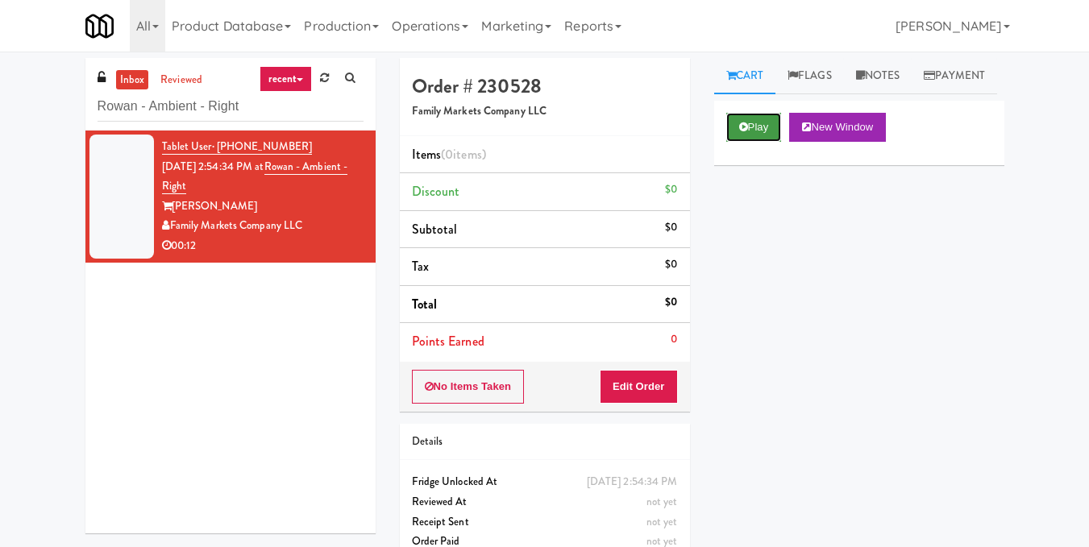
click at [741, 142] on button "Play" at bounding box center [754, 127] width 56 height 29
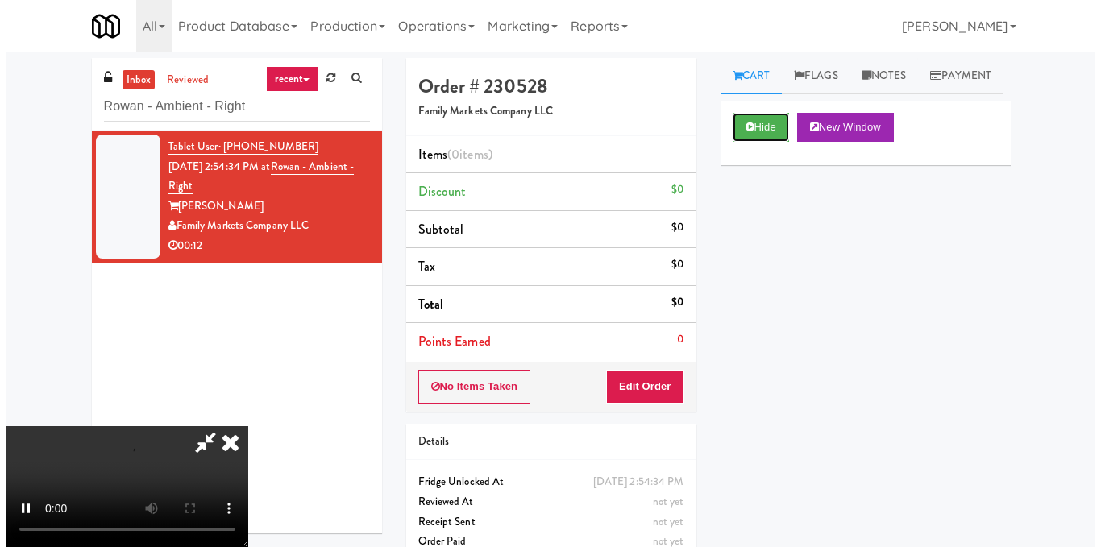
scroll to position [101, 0]
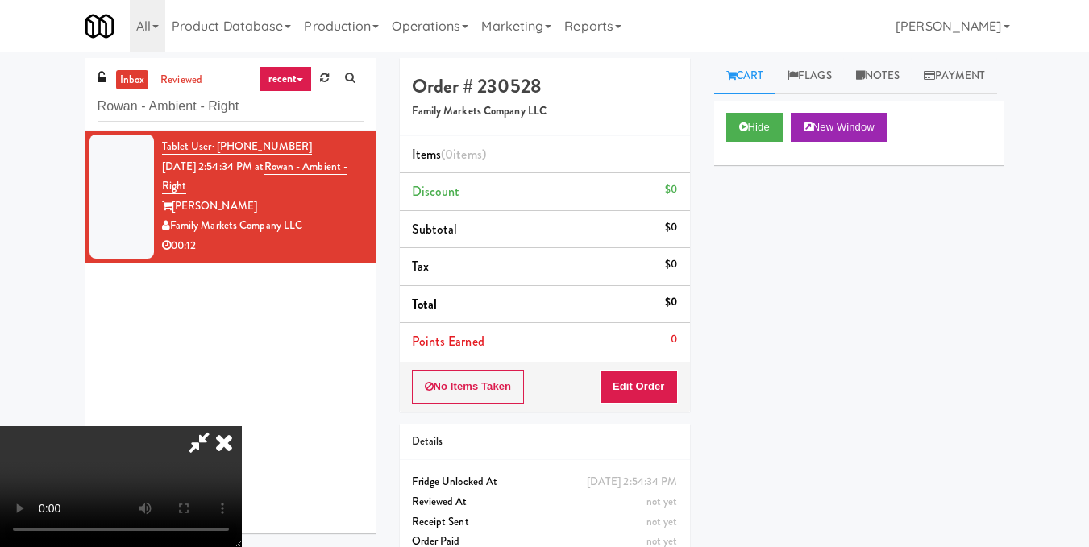
click at [242, 426] on video at bounding box center [121, 486] width 242 height 121
click at [673, 384] on button "Edit Order" at bounding box center [639, 387] width 78 height 34
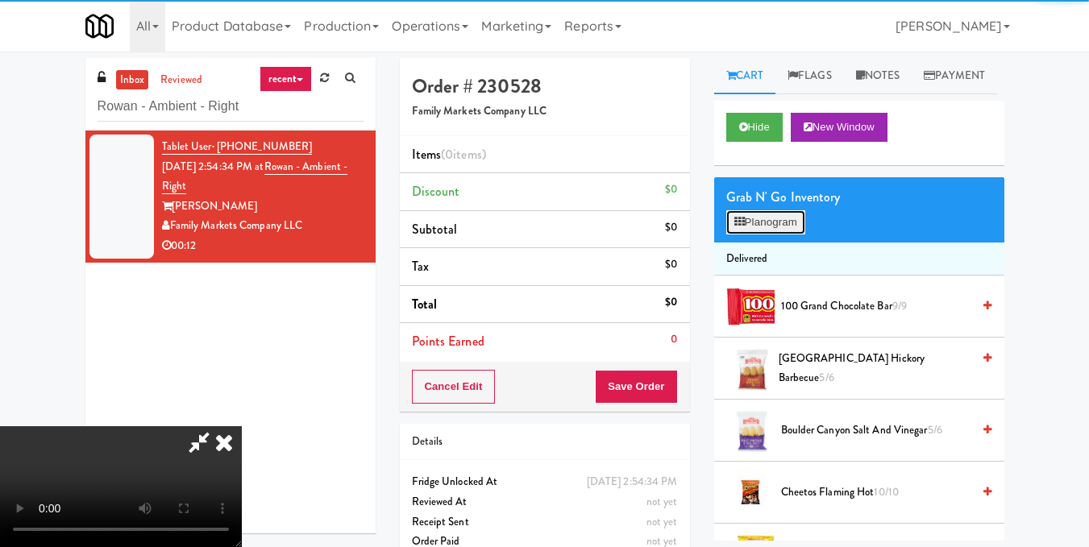
click at [746, 235] on button "Planogram" at bounding box center [765, 222] width 79 height 24
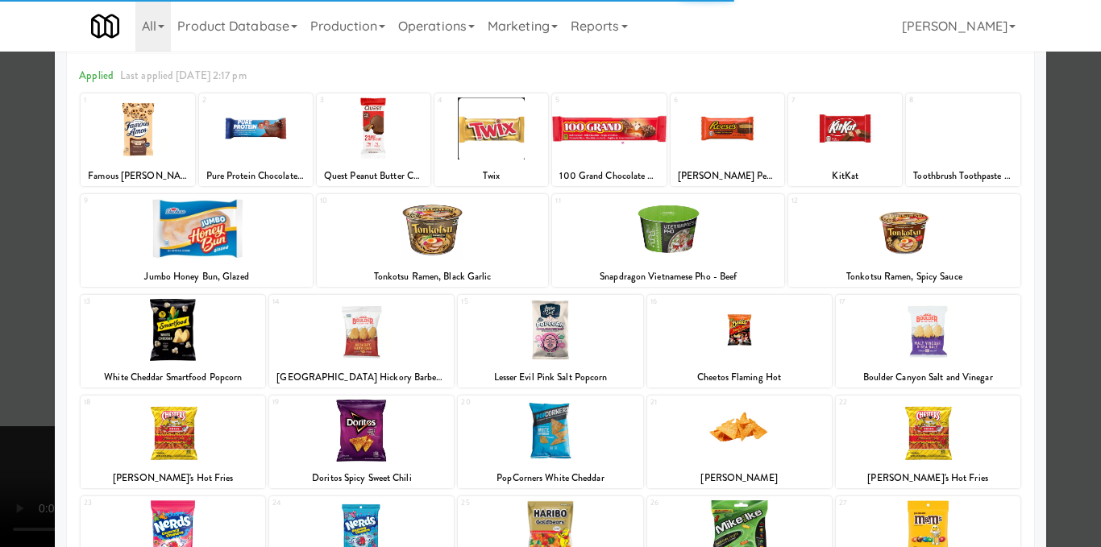
scroll to position [161, 0]
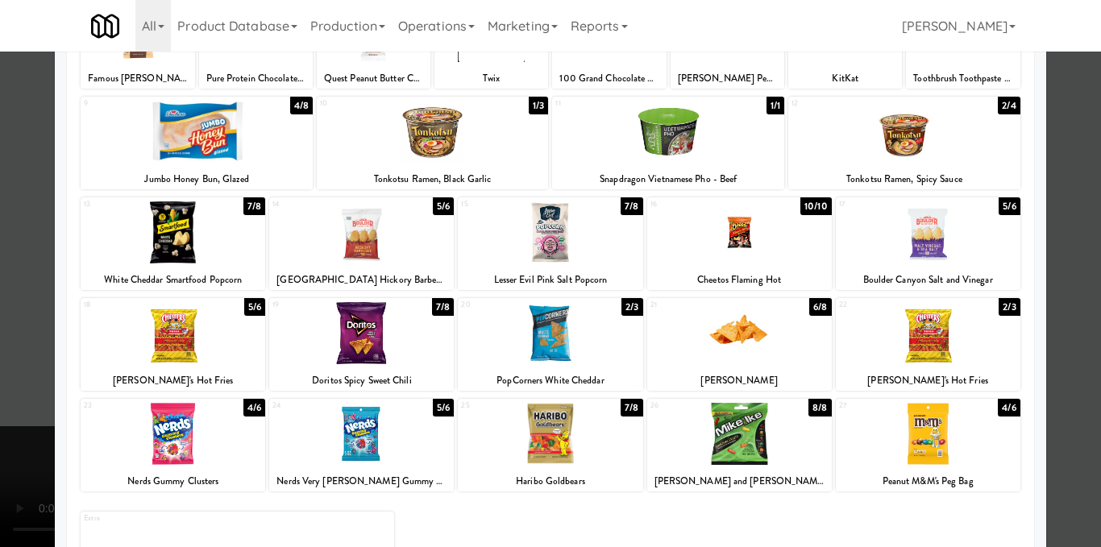
drag, startPoint x: 174, startPoint y: 342, endPoint x: 351, endPoint y: 292, distance: 184.2
click at [173, 342] on div at bounding box center [173, 333] width 185 height 62
drag, startPoint x: 1070, startPoint y: 197, endPoint x: 1019, endPoint y: 222, distance: 57.0
click at [1072, 198] on div at bounding box center [550, 273] width 1101 height 547
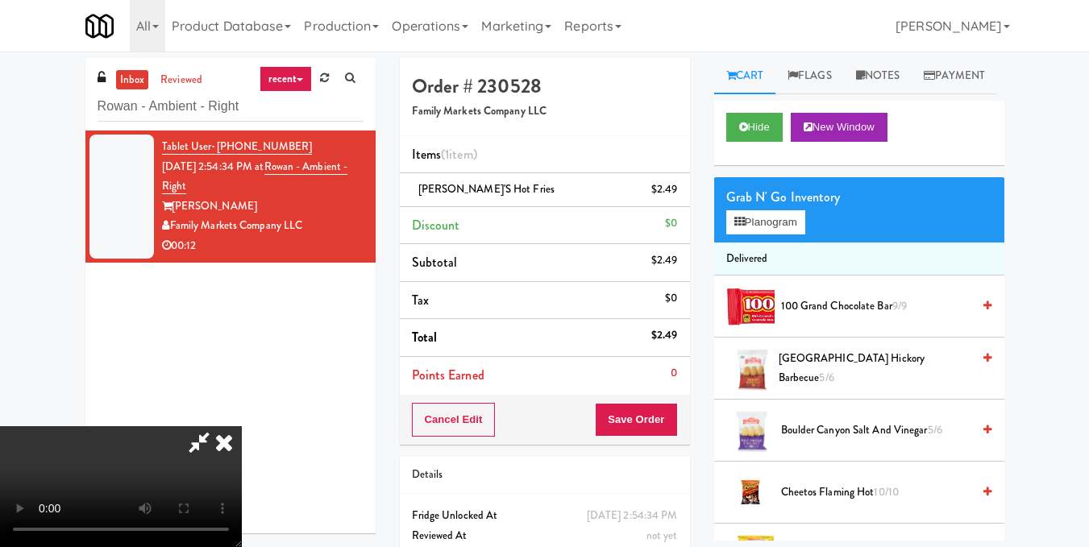
click at [242, 426] on video at bounding box center [121, 486] width 242 height 121
click at [764, 235] on button "Planogram" at bounding box center [765, 222] width 79 height 24
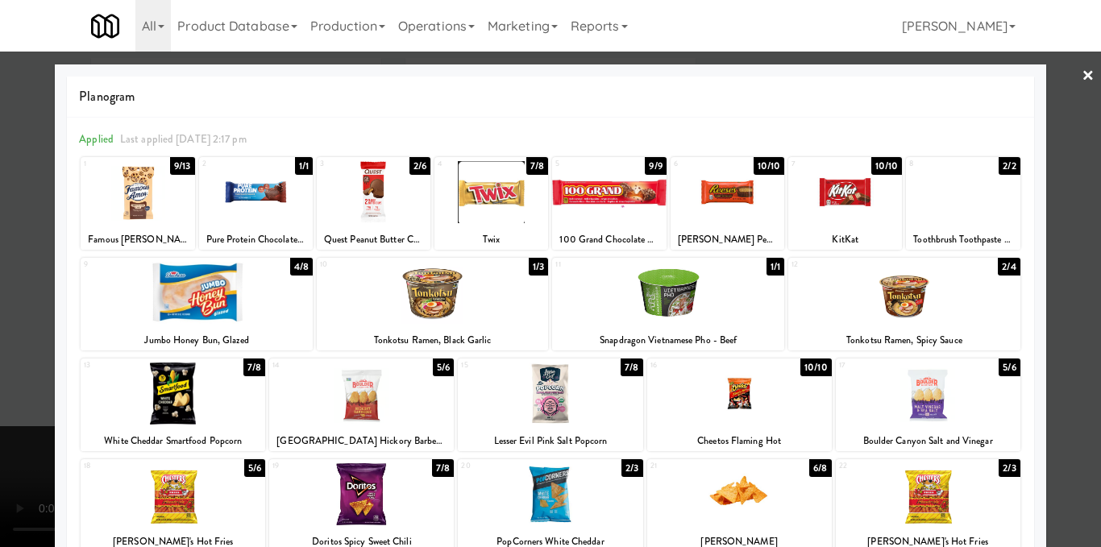
click at [187, 479] on div at bounding box center [173, 494] width 185 height 62
click at [1053, 210] on div at bounding box center [550, 273] width 1101 height 547
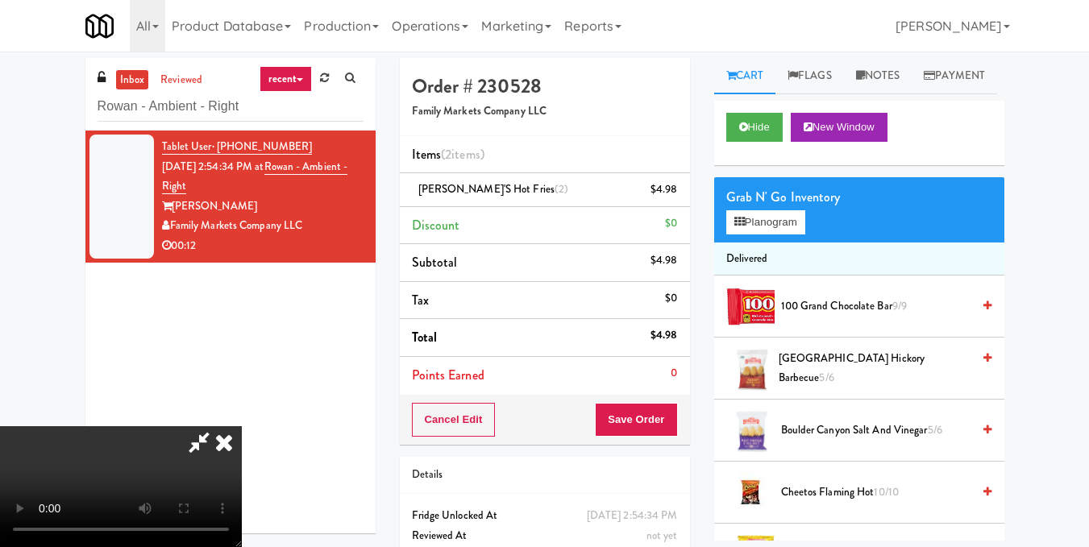
click at [242, 426] on icon at bounding box center [223, 442] width 35 height 32
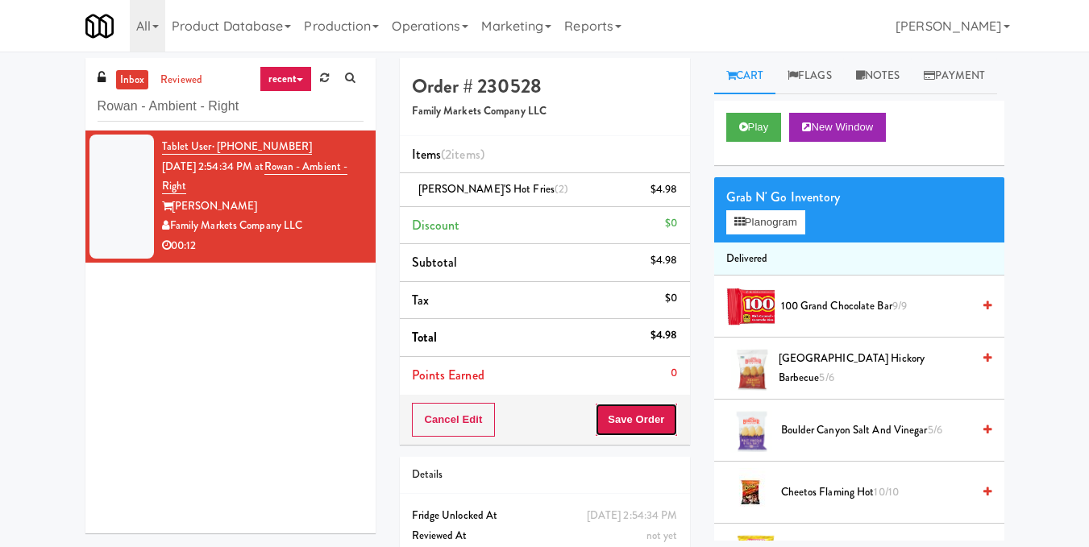
click at [626, 417] on button "Save Order" at bounding box center [636, 420] width 82 height 34
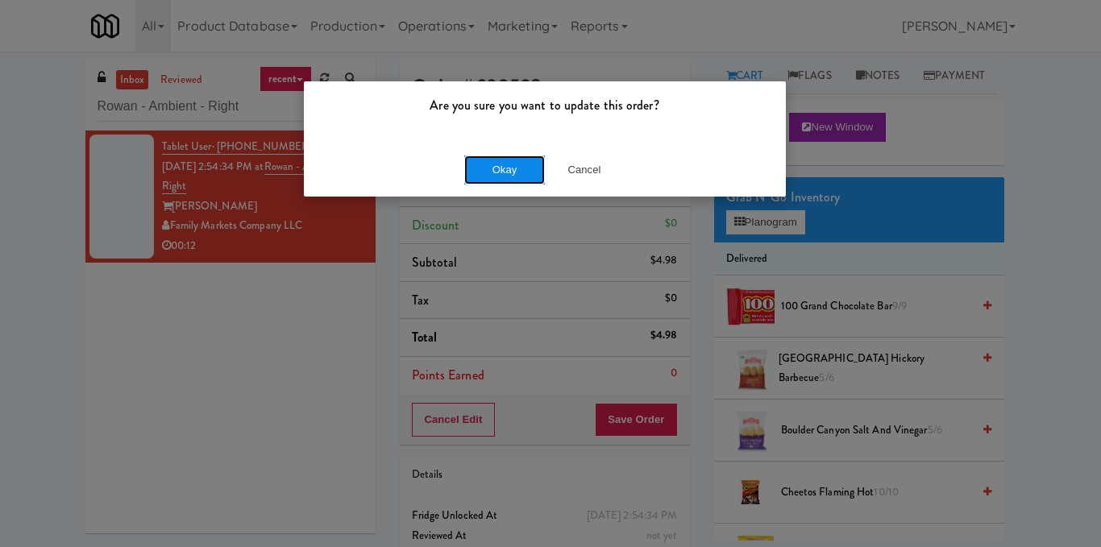
click at [509, 177] on button "Okay" at bounding box center [504, 170] width 81 height 29
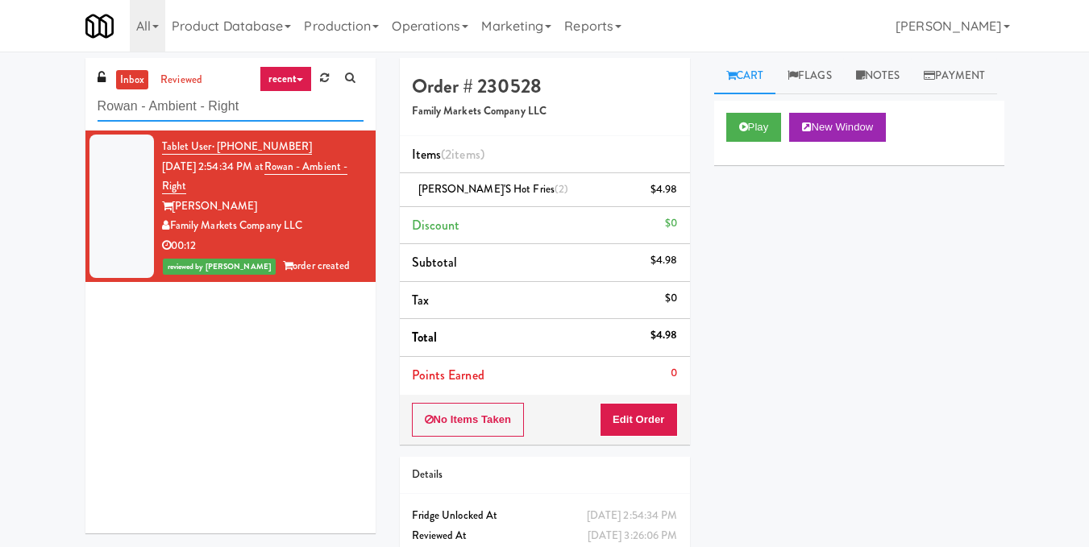
drag, startPoint x: 303, startPoint y: 106, endPoint x: 0, endPoint y: 90, distance: 303.4
click at [0, 91] on div "inbox reviewed recent all unclear take inventory issue suspicious failed recent…" at bounding box center [544, 333] width 1089 height 551
paste input "680 LSD Pantry"
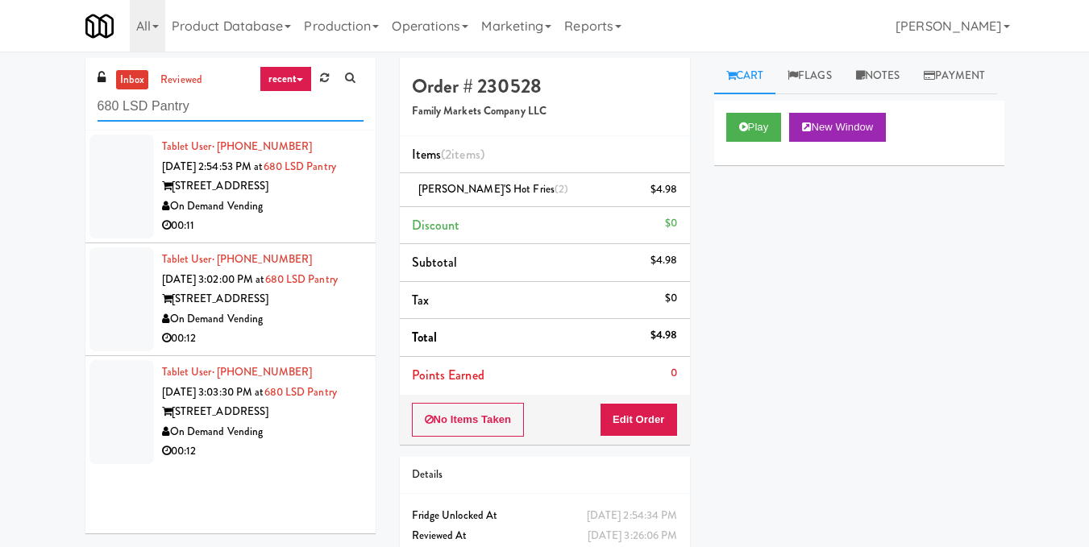
type input "680 LSD Pantry"
click at [319, 235] on div "00:11" at bounding box center [262, 226] width 201 height 20
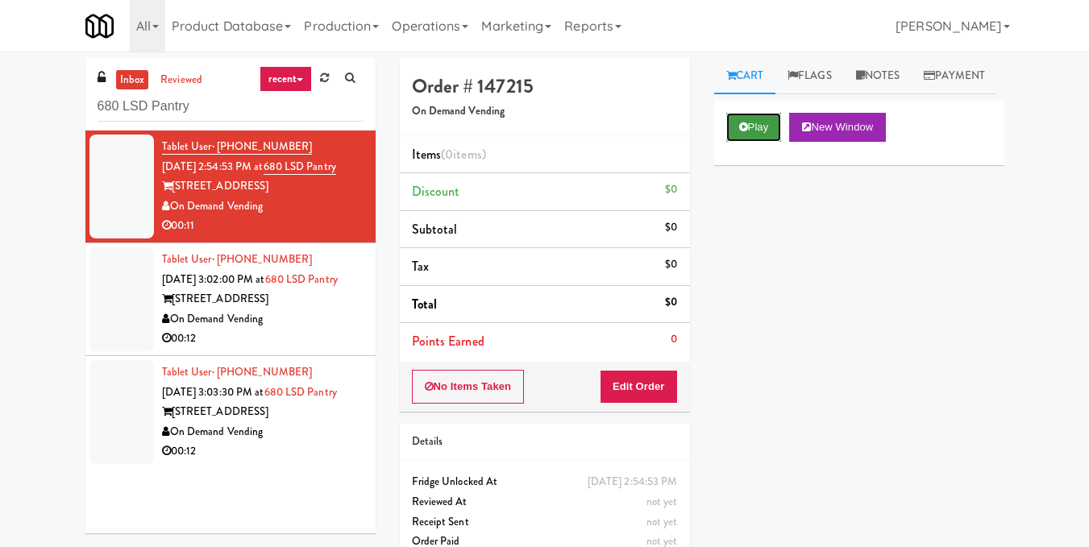
click at [764, 142] on button "Play" at bounding box center [754, 127] width 56 height 29
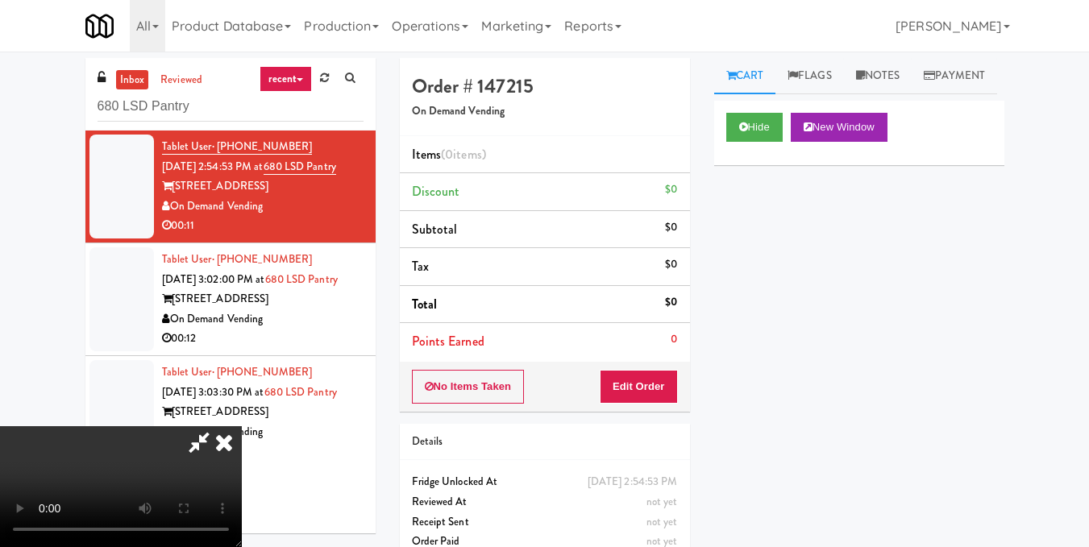
click at [242, 426] on video at bounding box center [121, 486] width 242 height 121
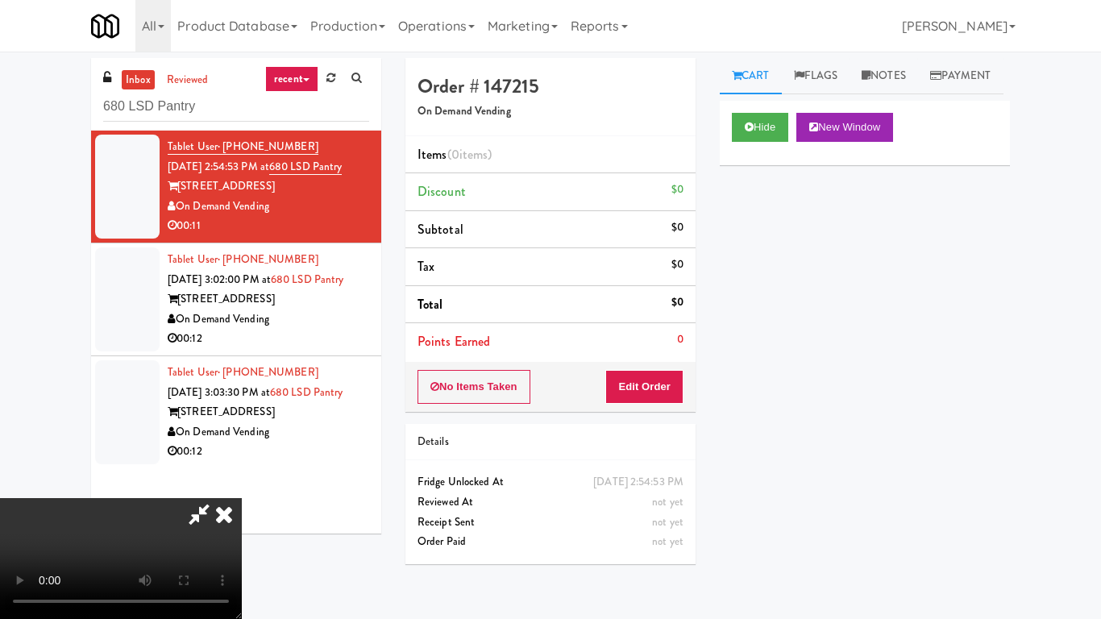
click at [242, 498] on video at bounding box center [121, 558] width 242 height 121
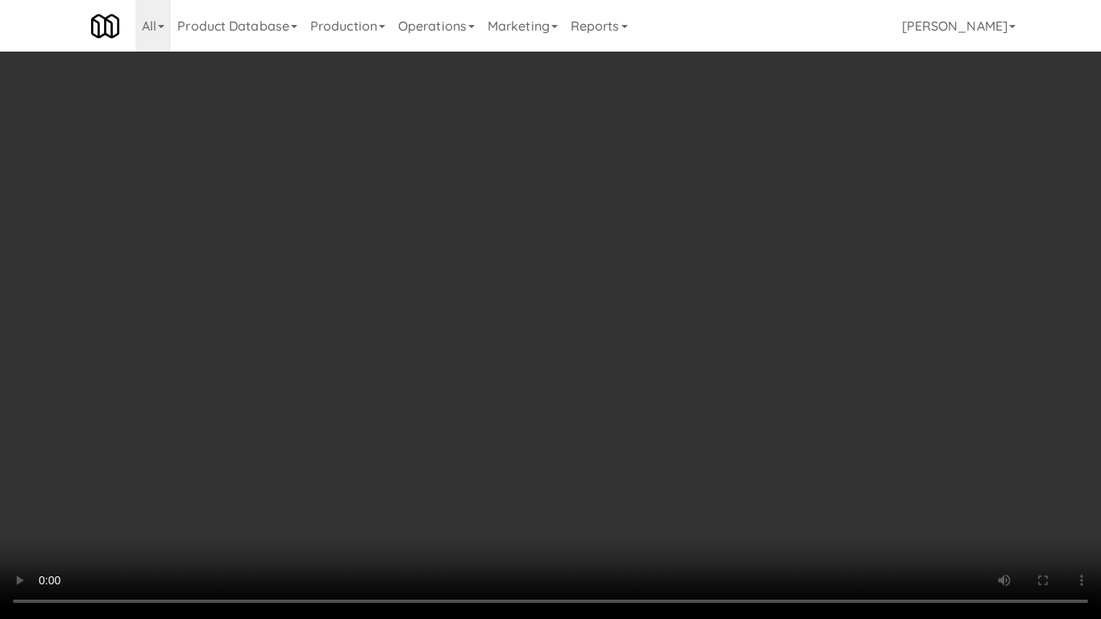
click at [820, 397] on video at bounding box center [550, 309] width 1101 height 619
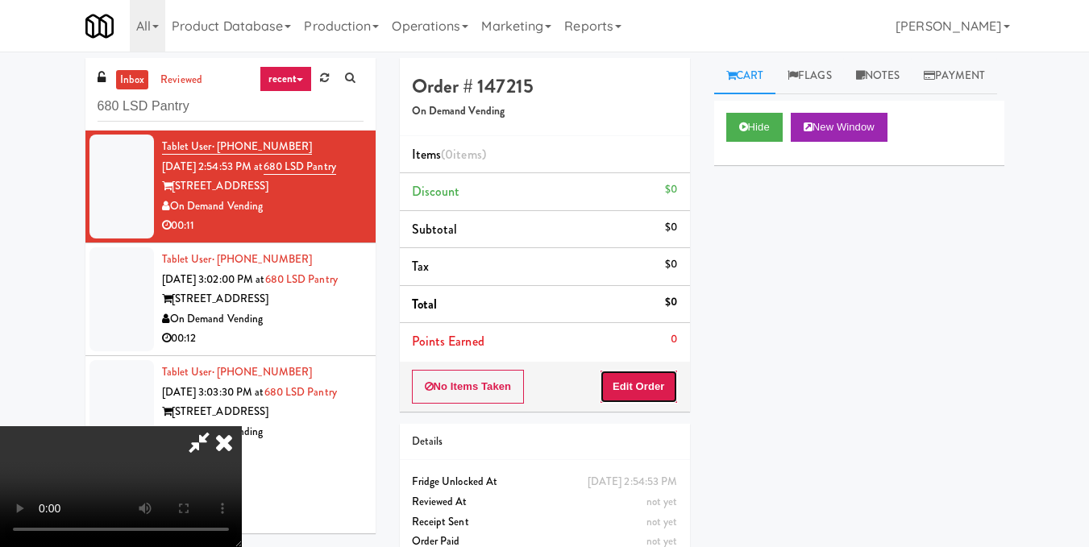
click at [662, 388] on button "Edit Order" at bounding box center [639, 387] width 78 height 34
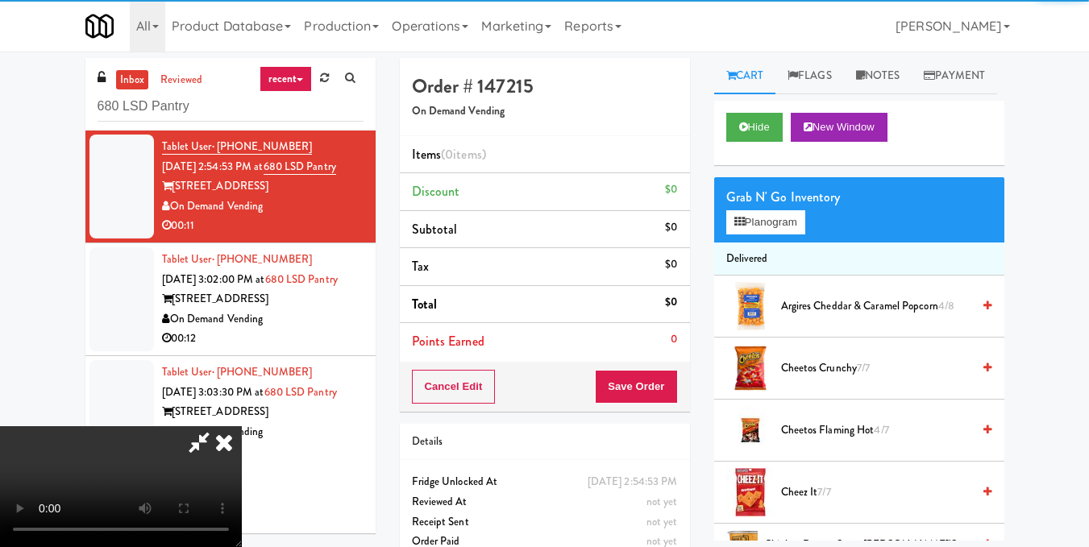
click at [810, 317] on span "Argires Cheddar & Caramel Popcorn 4/8" at bounding box center [876, 307] width 191 height 20
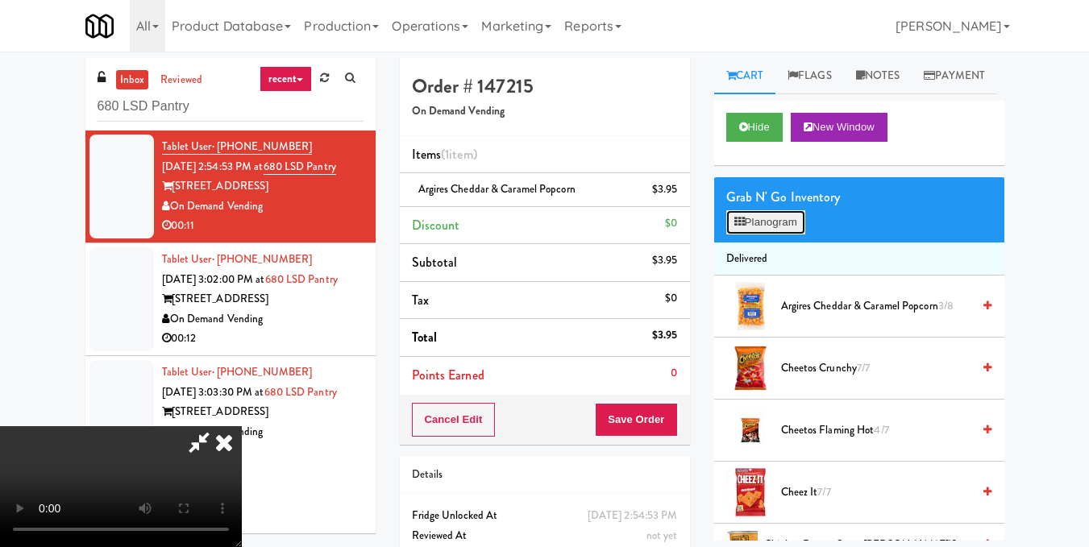
click at [775, 235] on button "Planogram" at bounding box center [765, 222] width 79 height 24
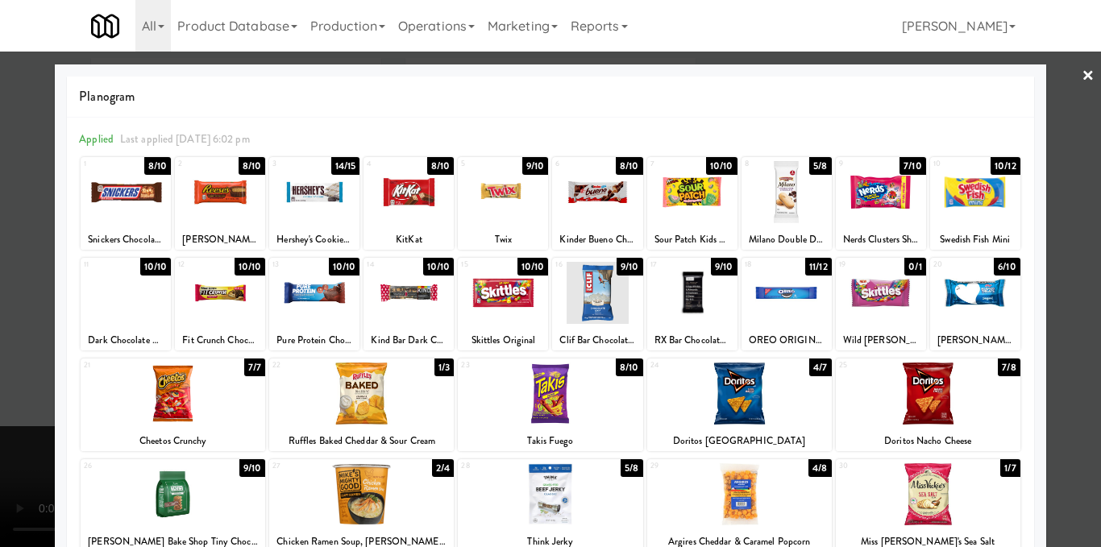
click at [966, 209] on div at bounding box center [975, 192] width 90 height 62
click at [691, 200] on div at bounding box center [692, 192] width 90 height 62
click at [1075, 303] on div at bounding box center [550, 273] width 1101 height 547
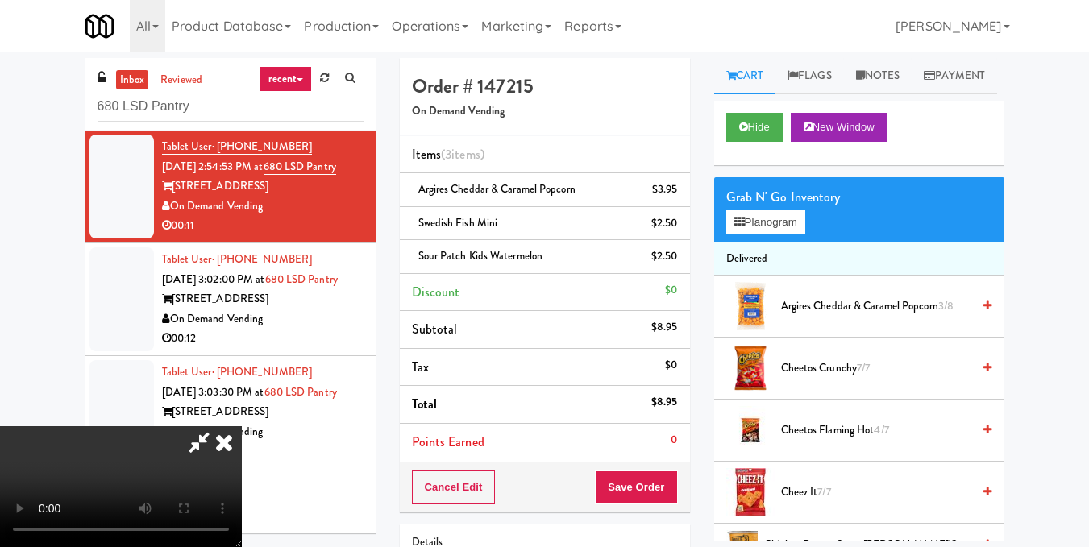
click at [242, 426] on video at bounding box center [121, 486] width 242 height 121
click at [242, 426] on icon at bounding box center [223, 442] width 35 height 32
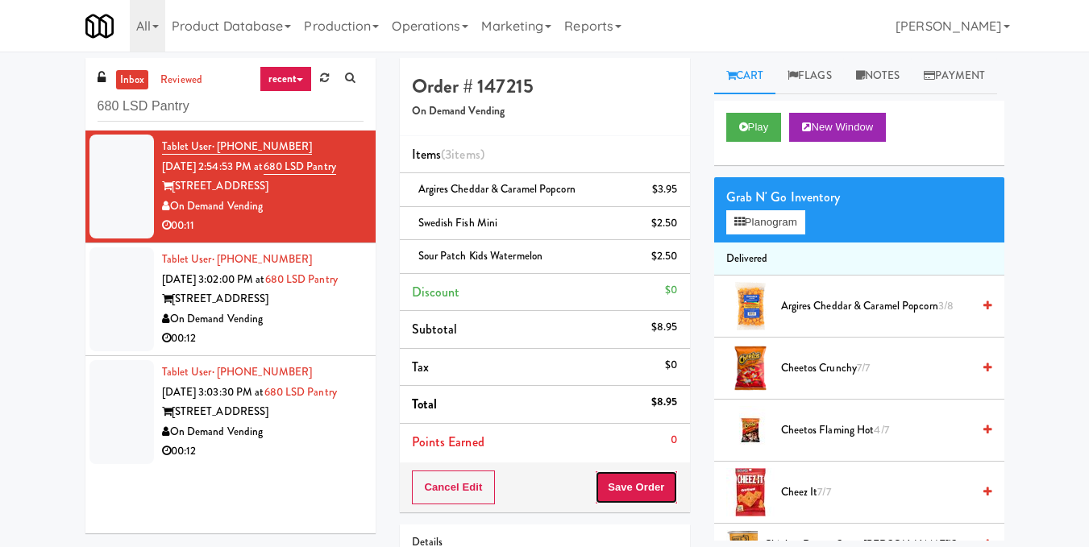
click at [615, 479] on button "Save Order" at bounding box center [636, 488] width 82 height 34
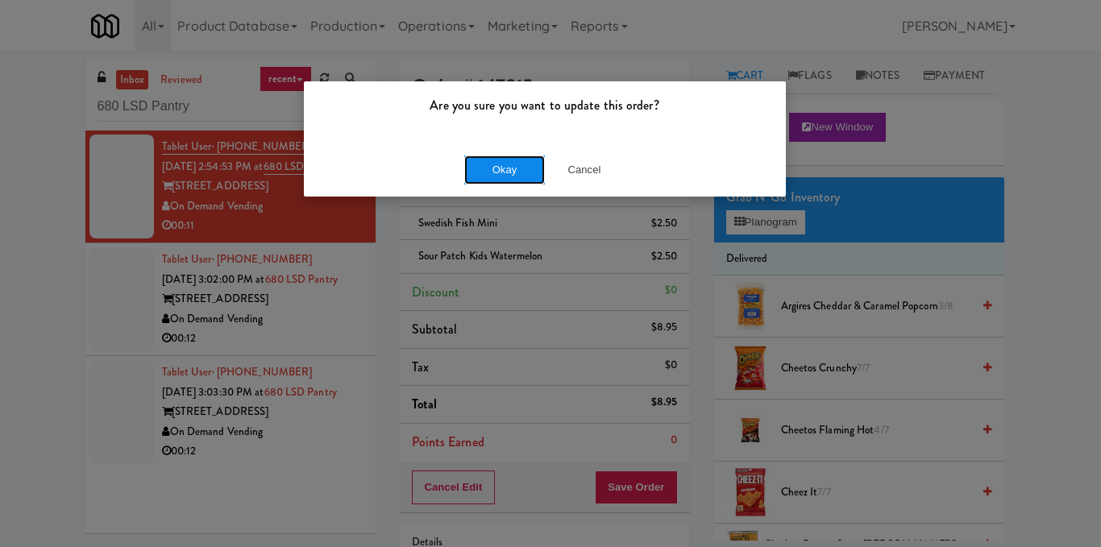
click at [512, 164] on button "Okay" at bounding box center [504, 170] width 81 height 29
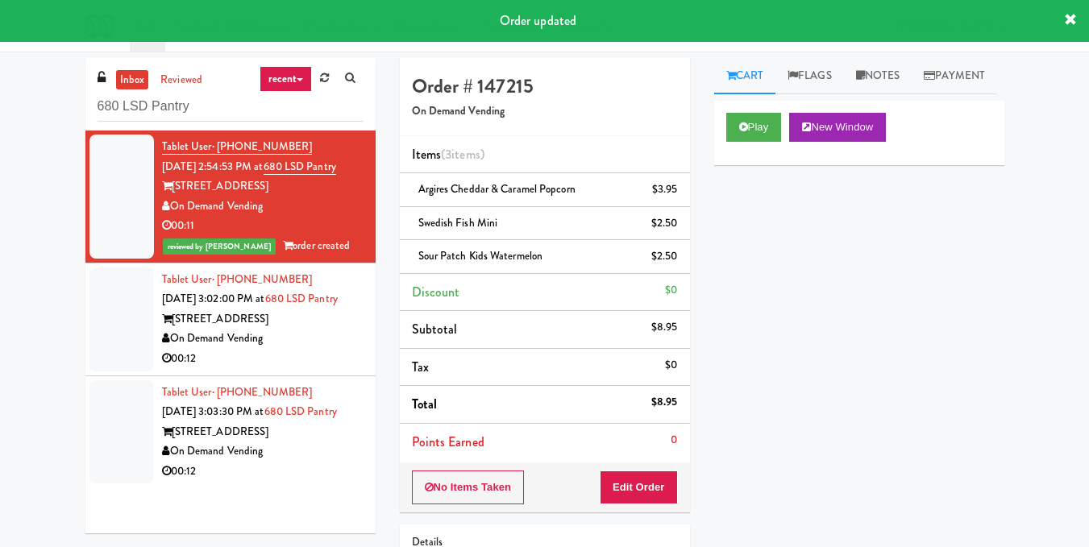
click at [314, 330] on div "[STREET_ADDRESS]" at bounding box center [262, 319] width 201 height 20
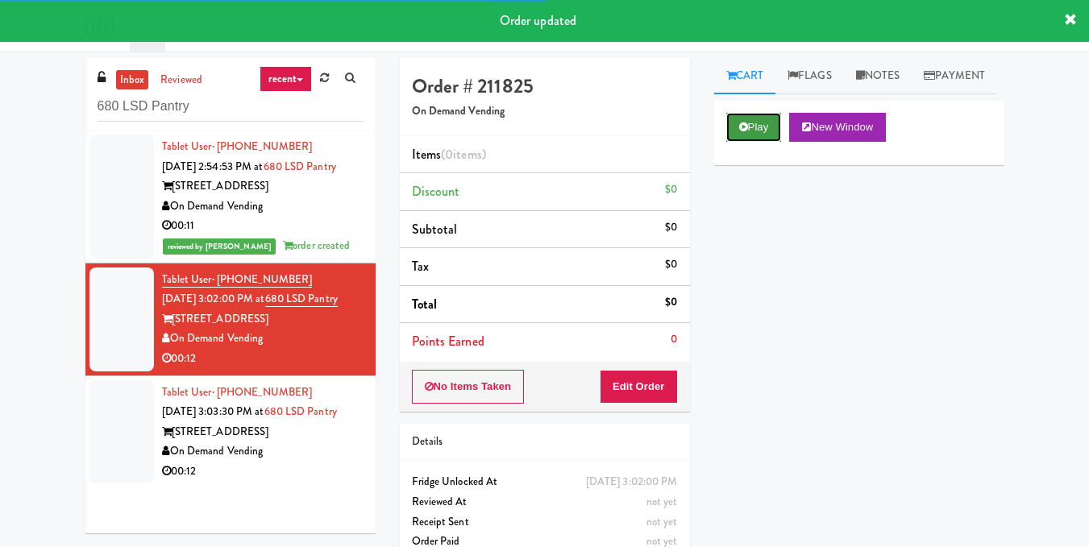
click at [768, 142] on button "Play" at bounding box center [754, 127] width 56 height 29
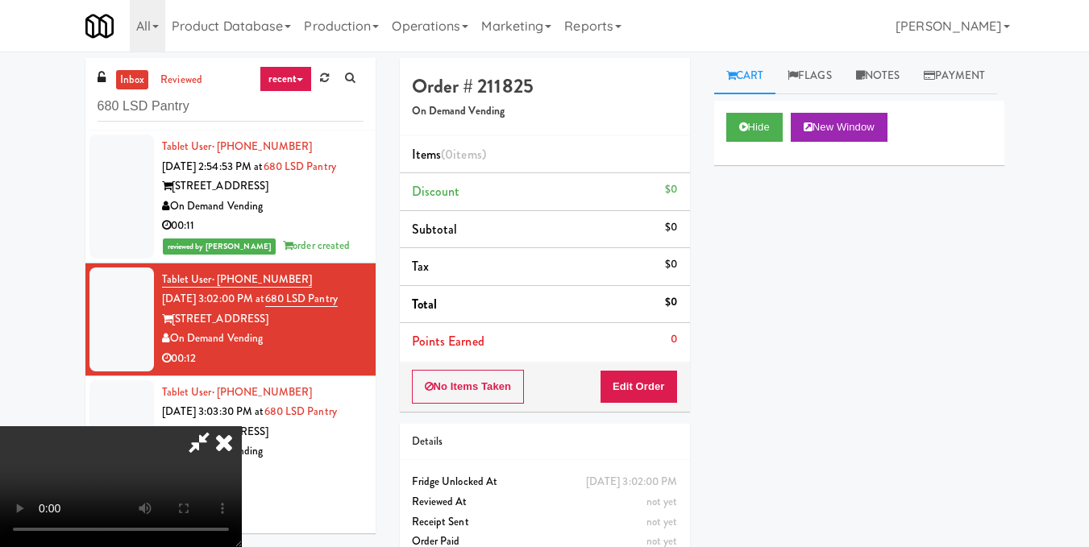
drag, startPoint x: 475, startPoint y: 433, endPoint x: 515, endPoint y: 373, distance: 71.5
click at [242, 430] on video at bounding box center [121, 486] width 242 height 121
click at [218, 426] on icon at bounding box center [199, 442] width 37 height 32
click at [907, 80] on link "Notes" at bounding box center [878, 76] width 69 height 36
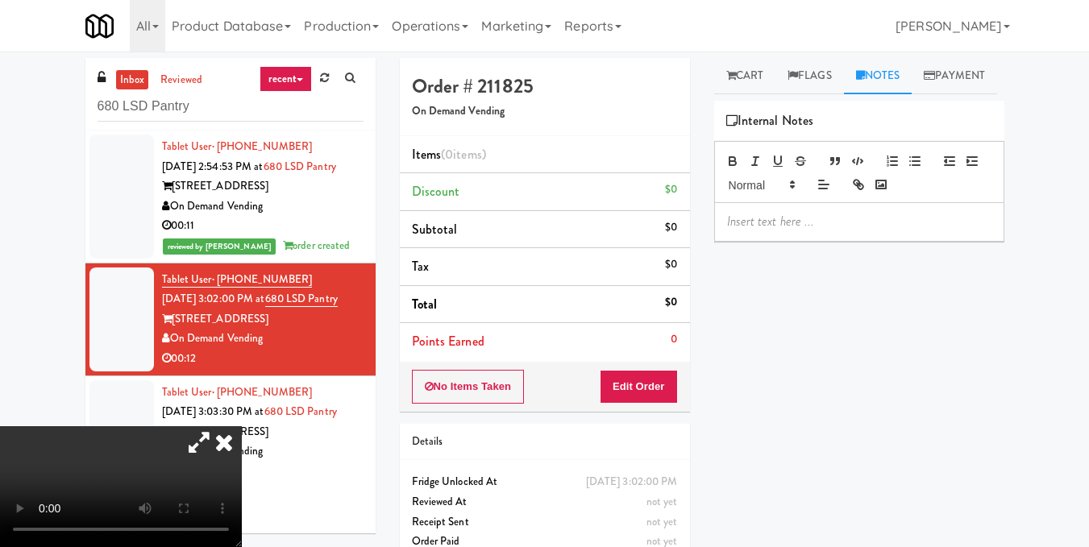
click at [806, 230] on p at bounding box center [859, 222] width 264 height 18
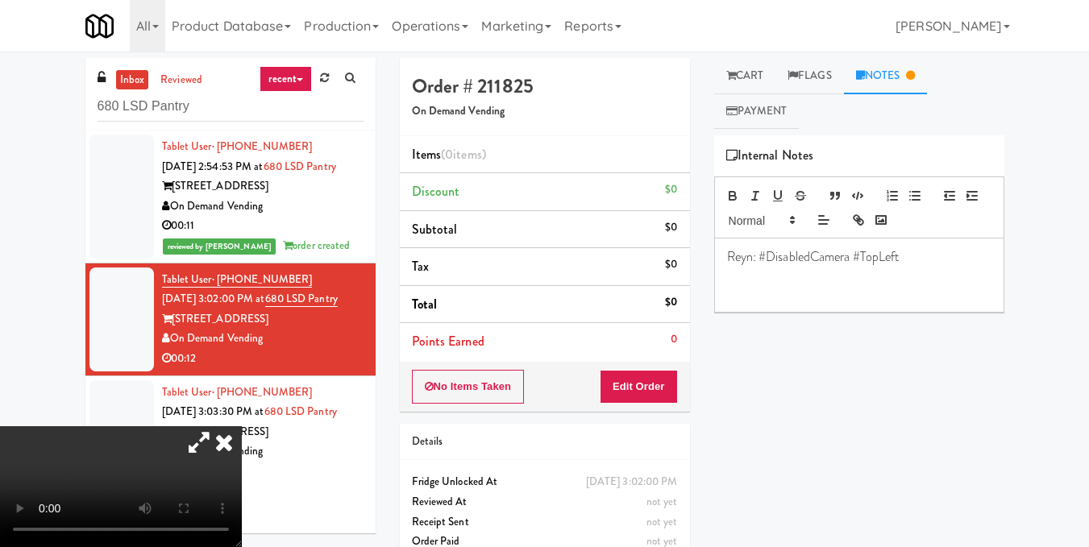
click at [218, 426] on icon at bounding box center [199, 442] width 37 height 32
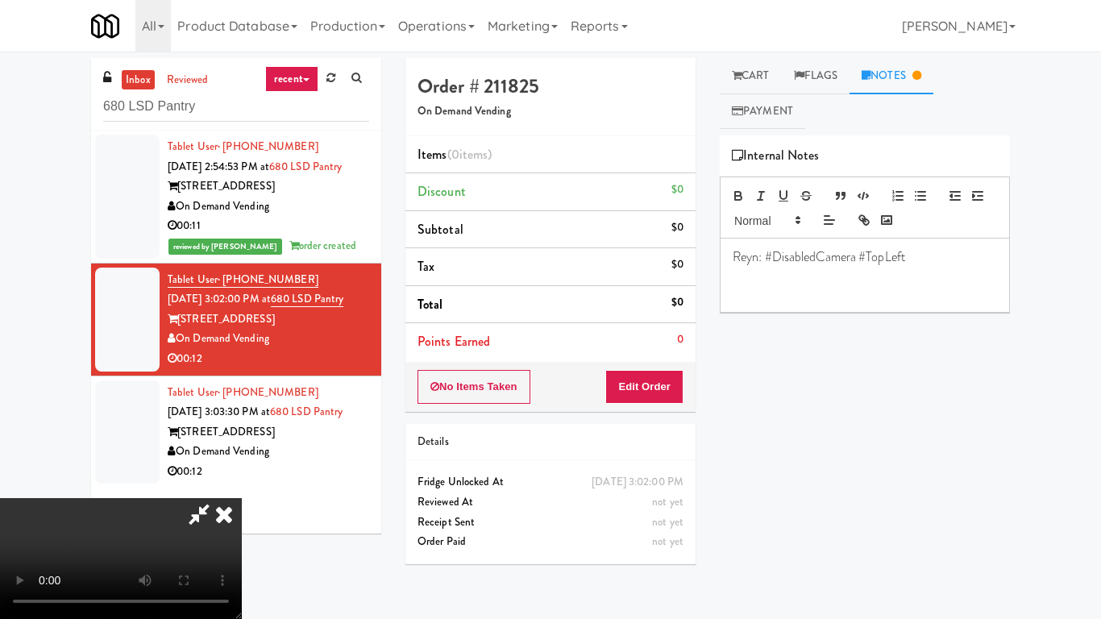
click at [242, 498] on video at bounding box center [121, 558] width 242 height 121
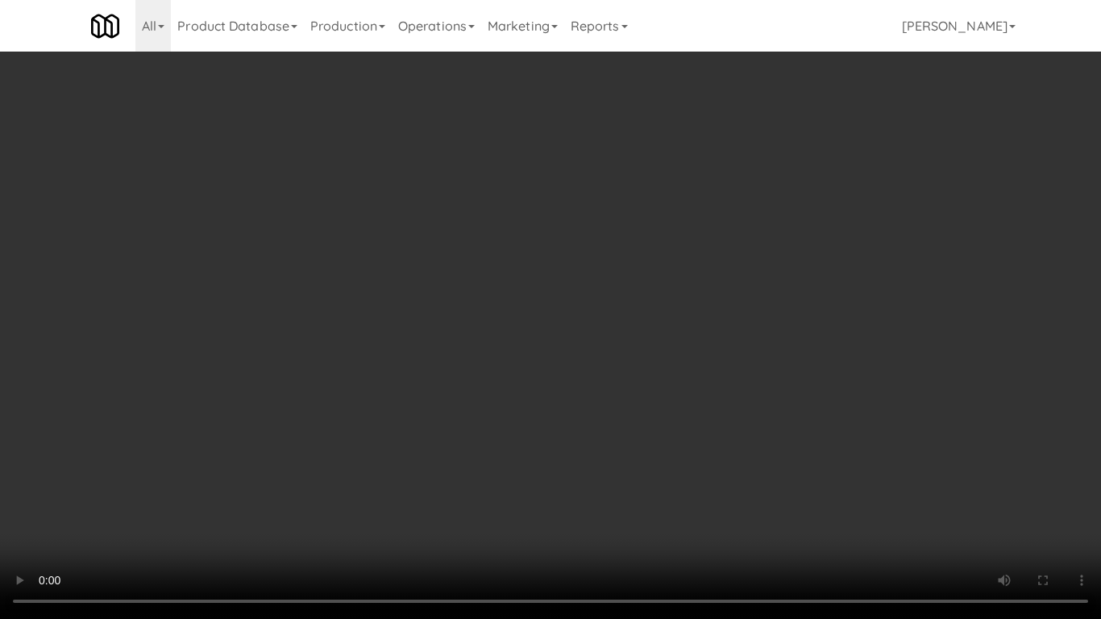
click at [808, 274] on video at bounding box center [550, 309] width 1101 height 619
click at [779, 263] on video at bounding box center [550, 309] width 1101 height 619
click at [827, 347] on video at bounding box center [550, 309] width 1101 height 619
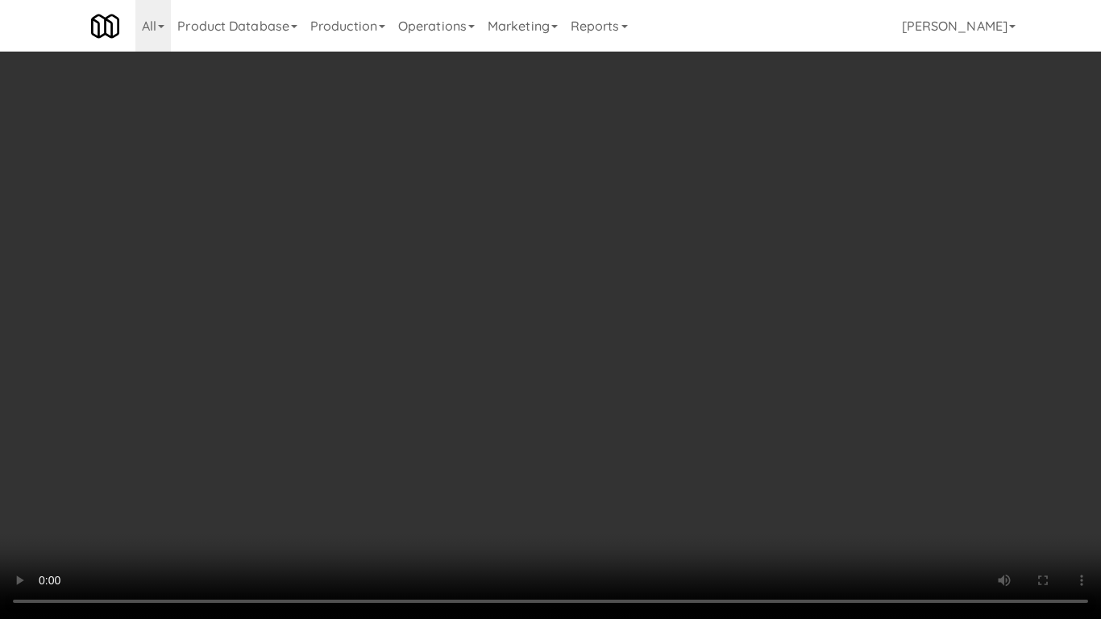
click at [813, 411] on video at bounding box center [550, 309] width 1101 height 619
click at [876, 401] on video at bounding box center [550, 309] width 1101 height 619
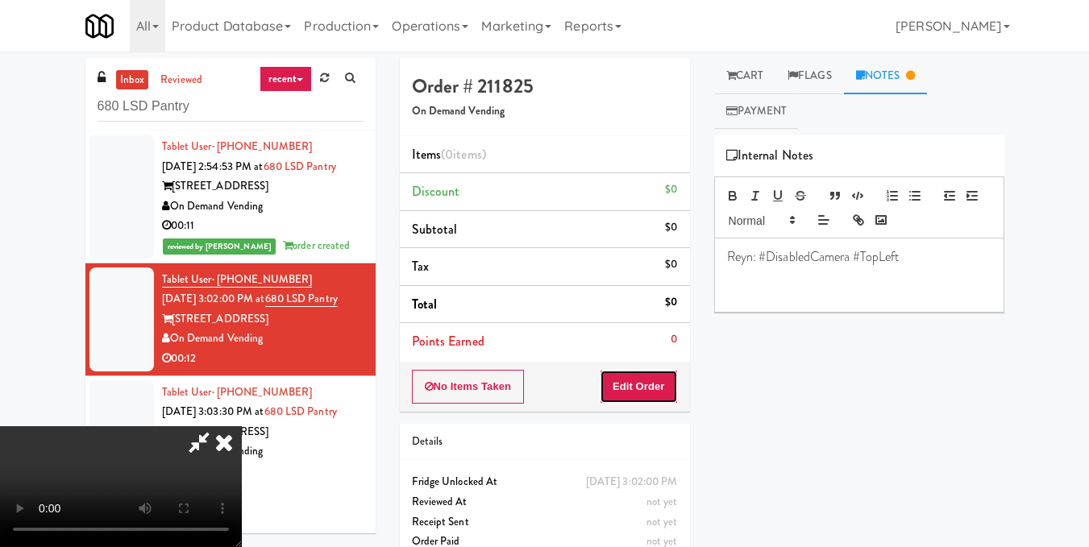
click at [669, 384] on button "Edit Order" at bounding box center [639, 387] width 78 height 34
click at [668, 389] on button "Save Order" at bounding box center [636, 387] width 82 height 34
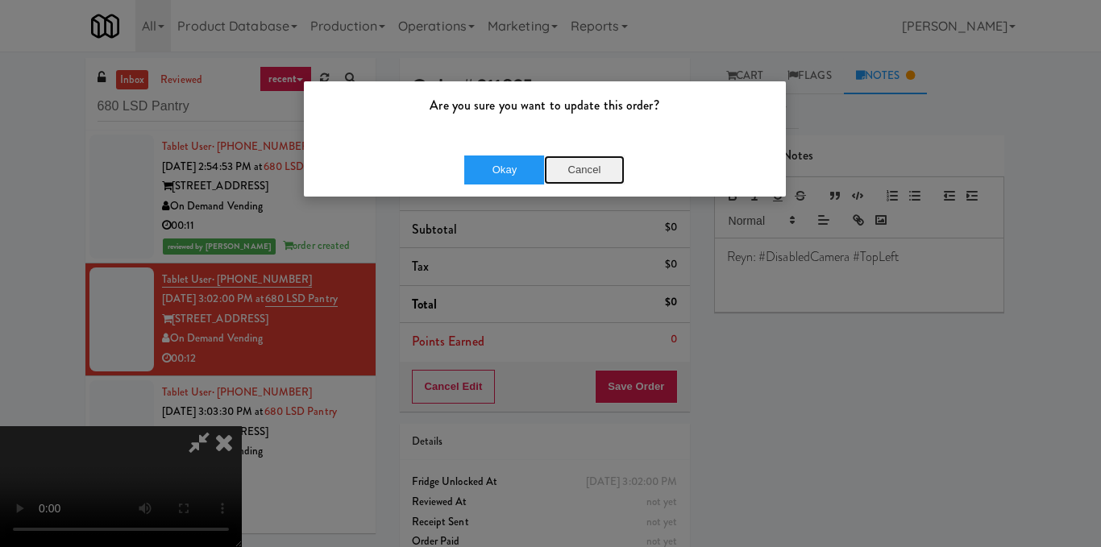
click at [591, 166] on button "Cancel" at bounding box center [584, 170] width 81 height 29
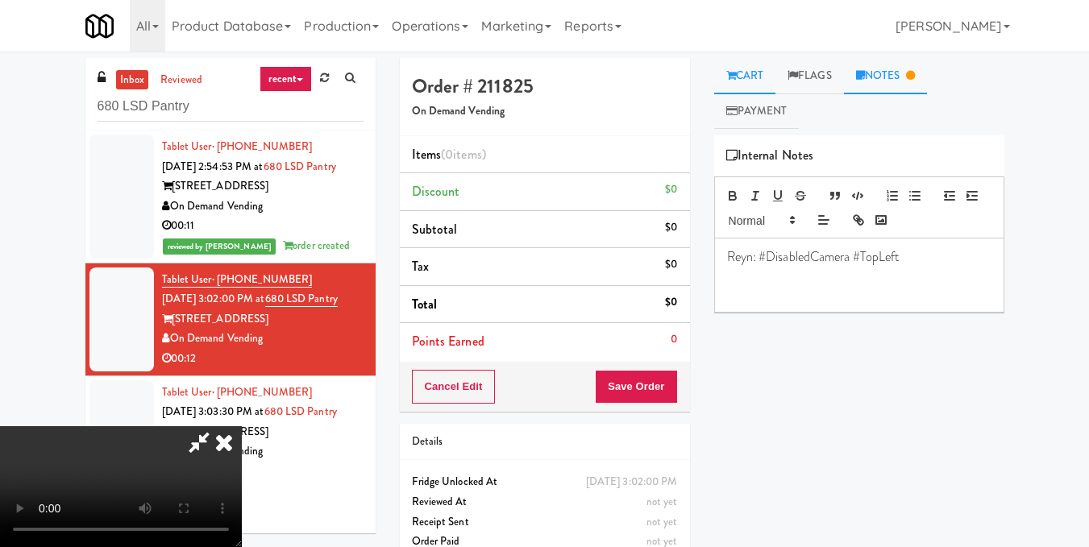
click at [744, 73] on link "Cart" at bounding box center [745, 76] width 62 height 36
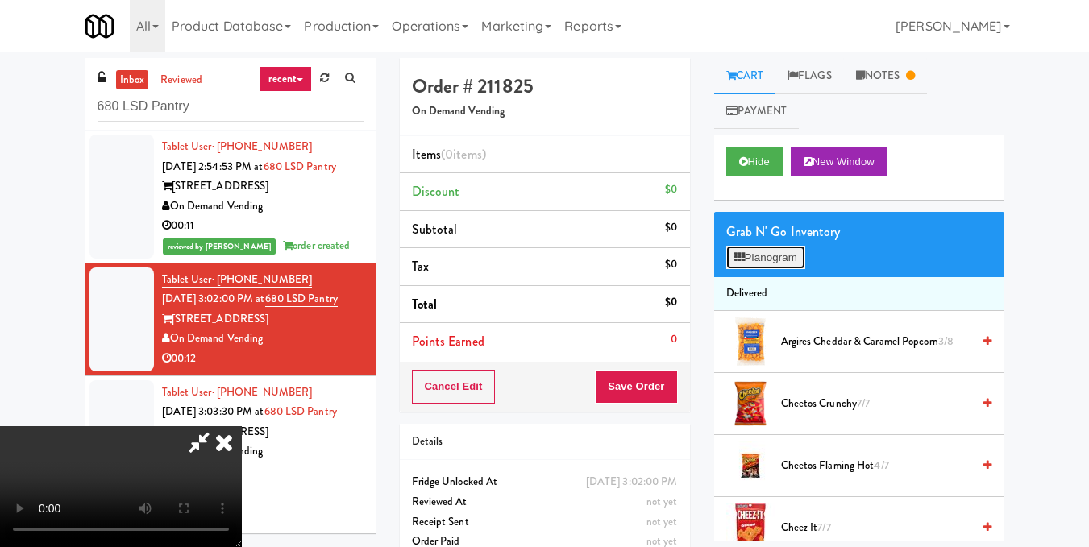
click at [766, 260] on button "Planogram" at bounding box center [765, 258] width 79 height 24
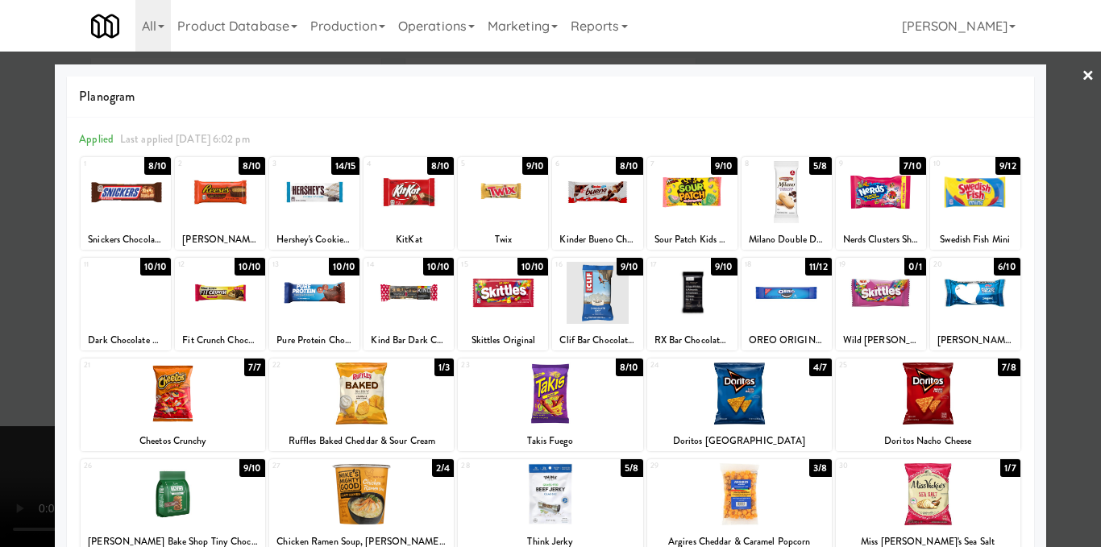
click at [507, 210] on div at bounding box center [503, 192] width 90 height 62
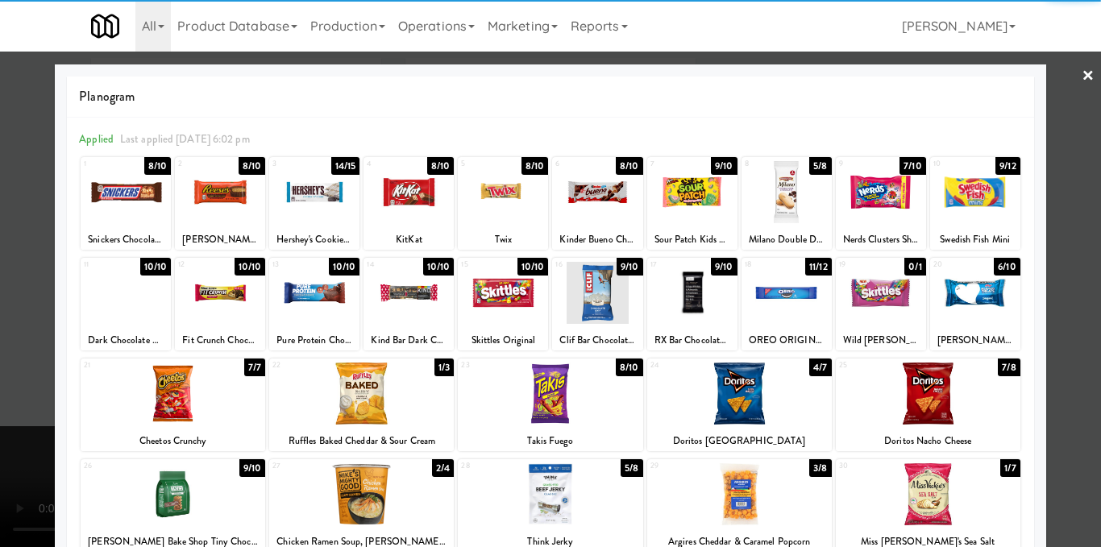
click at [974, 191] on div at bounding box center [975, 192] width 90 height 62
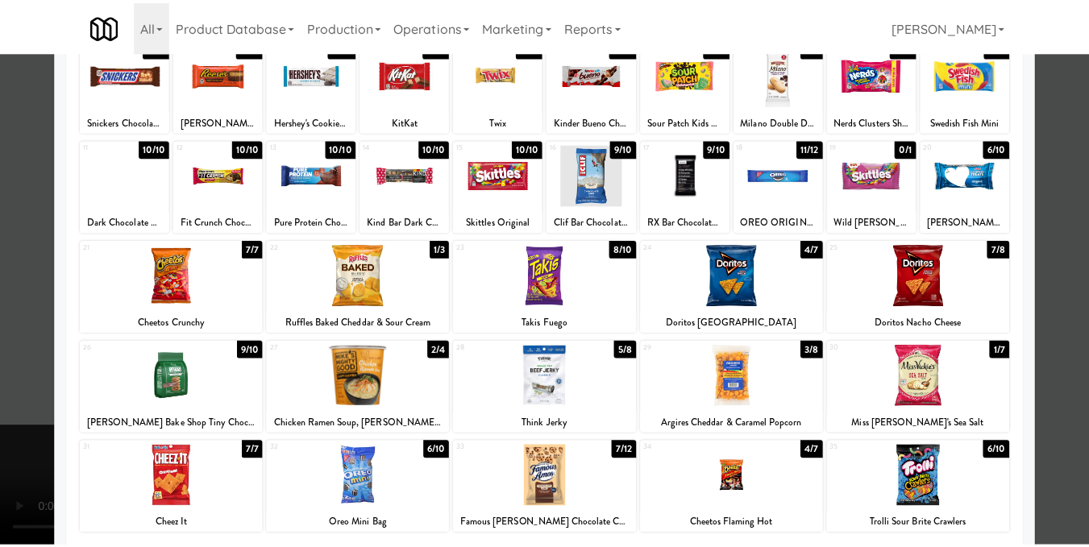
scroll to position [161, 0]
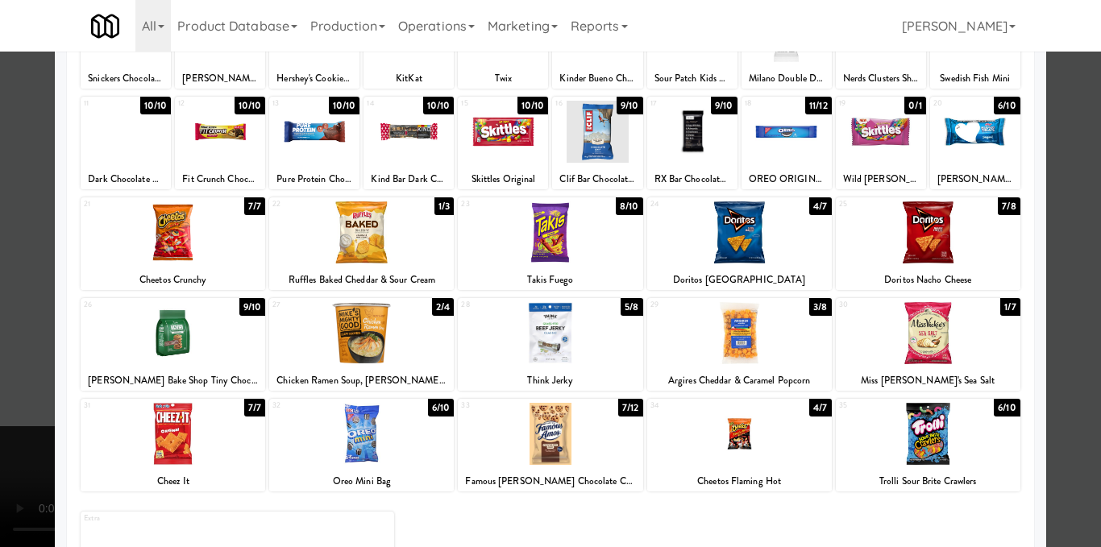
drag, startPoint x: 945, startPoint y: 445, endPoint x: 1024, endPoint y: 393, distance: 95.0
click at [944, 444] on div at bounding box center [928, 434] width 185 height 62
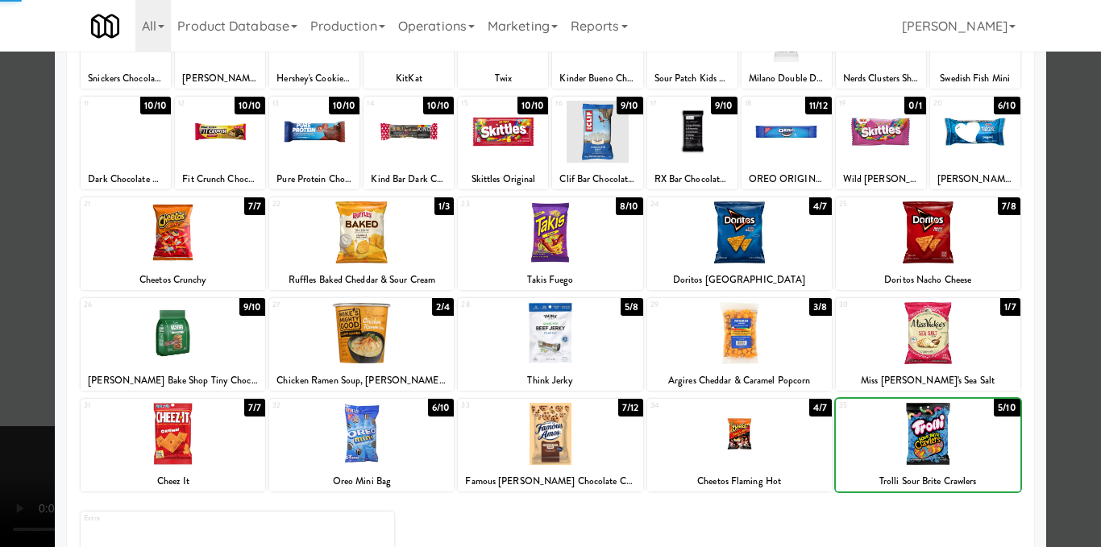
click at [1084, 361] on div at bounding box center [550, 273] width 1101 height 547
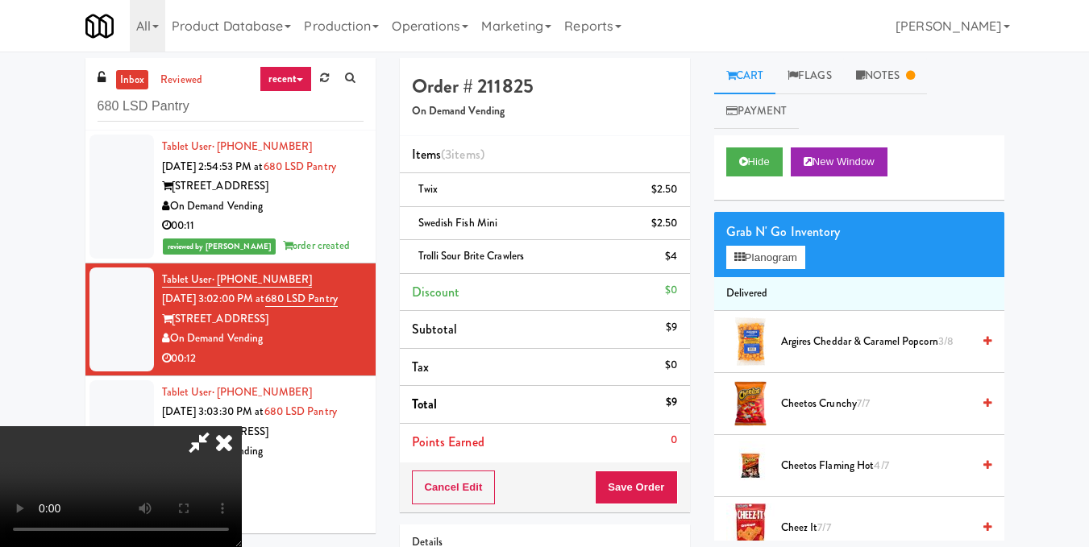
click at [242, 426] on video at bounding box center [121, 486] width 242 height 121
drag, startPoint x: 630, startPoint y: 198, endPoint x: 637, endPoint y: 222, distance: 24.2
click at [242, 426] on icon at bounding box center [223, 442] width 35 height 32
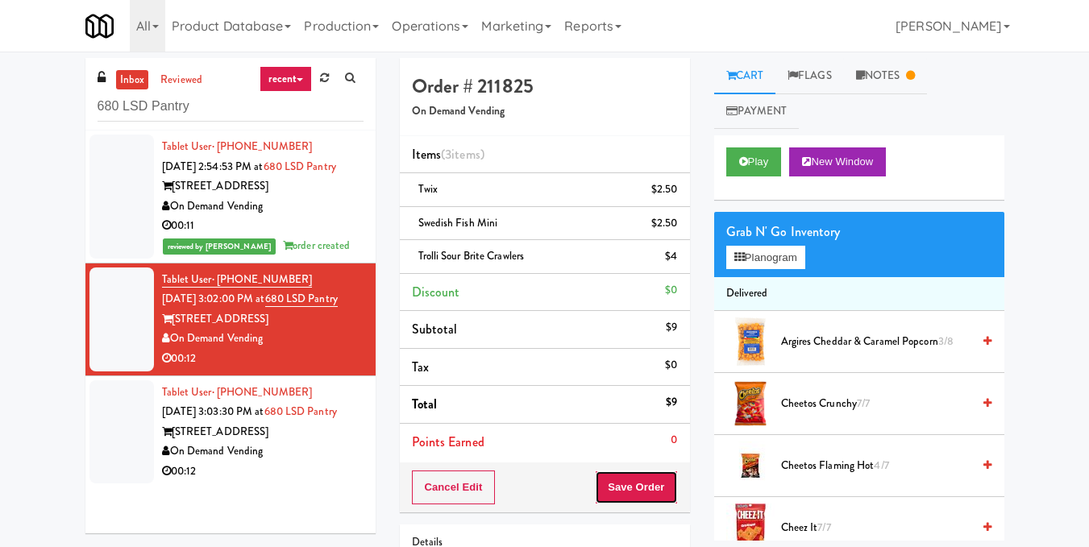
click at [639, 488] on button "Save Order" at bounding box center [636, 488] width 82 height 34
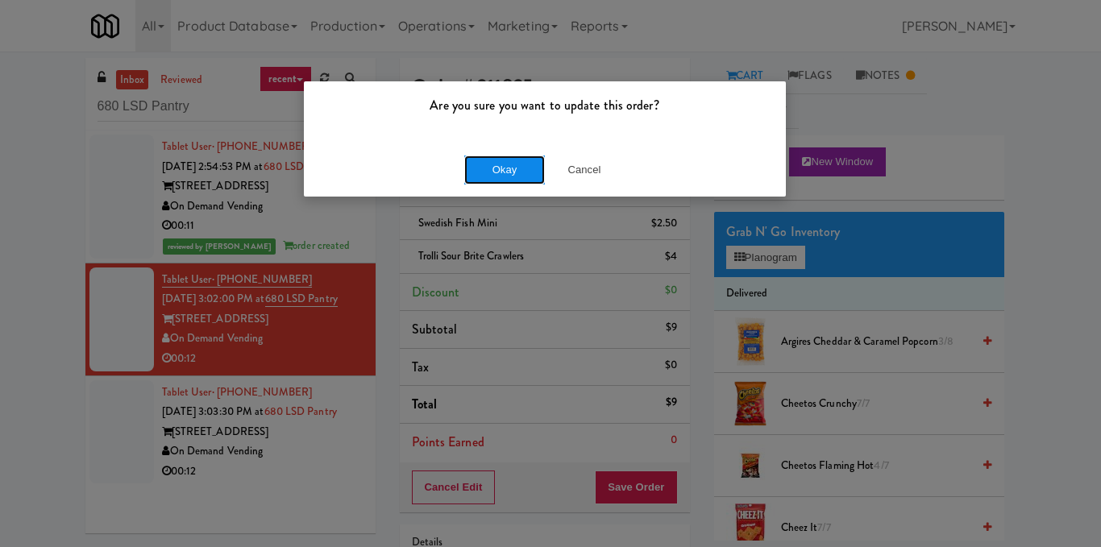
click at [525, 159] on button "Okay" at bounding box center [504, 170] width 81 height 29
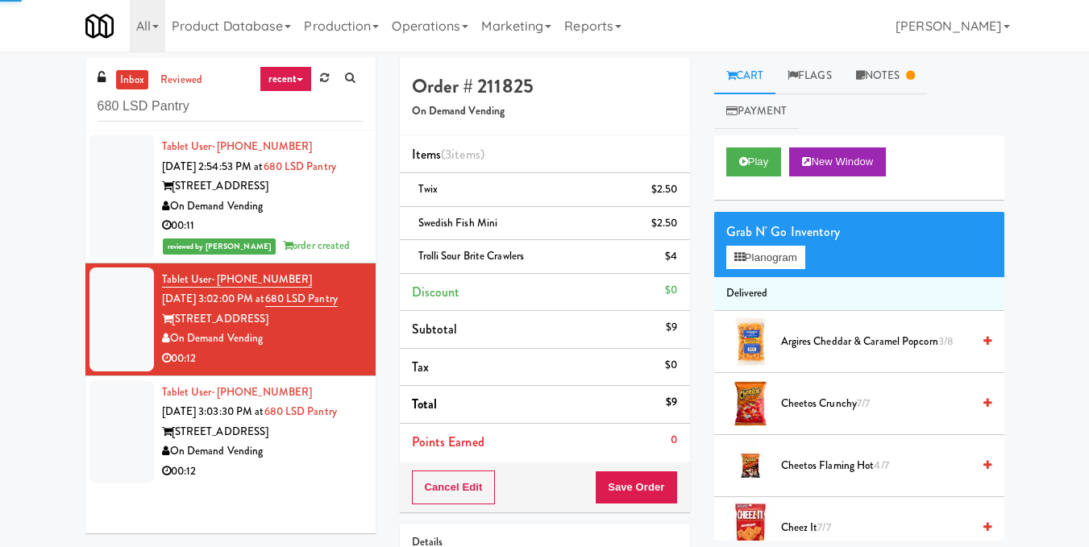
click at [321, 217] on div "On Demand Vending" at bounding box center [262, 207] width 201 height 20
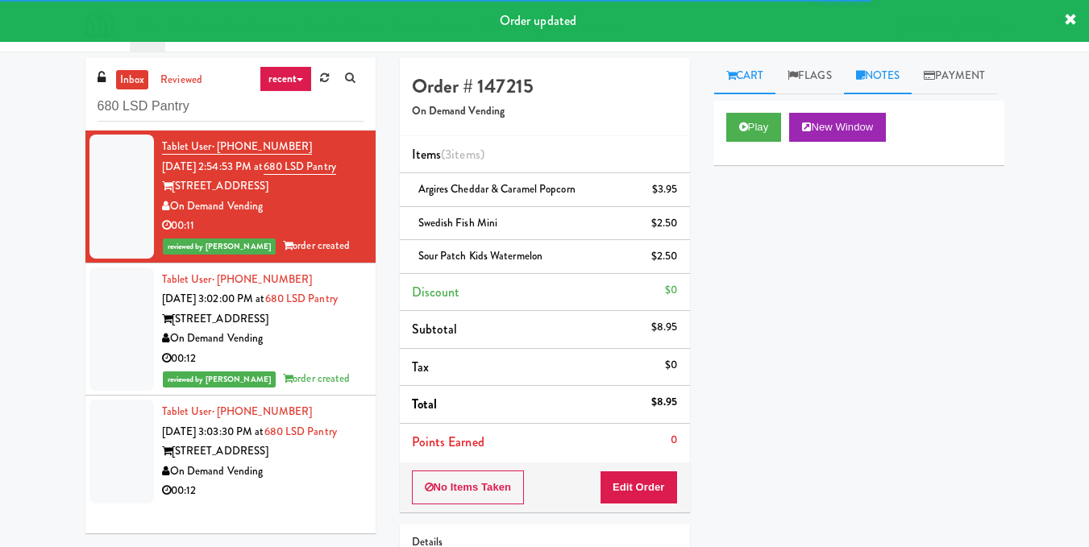
click at [899, 79] on link "Notes" at bounding box center [878, 76] width 69 height 36
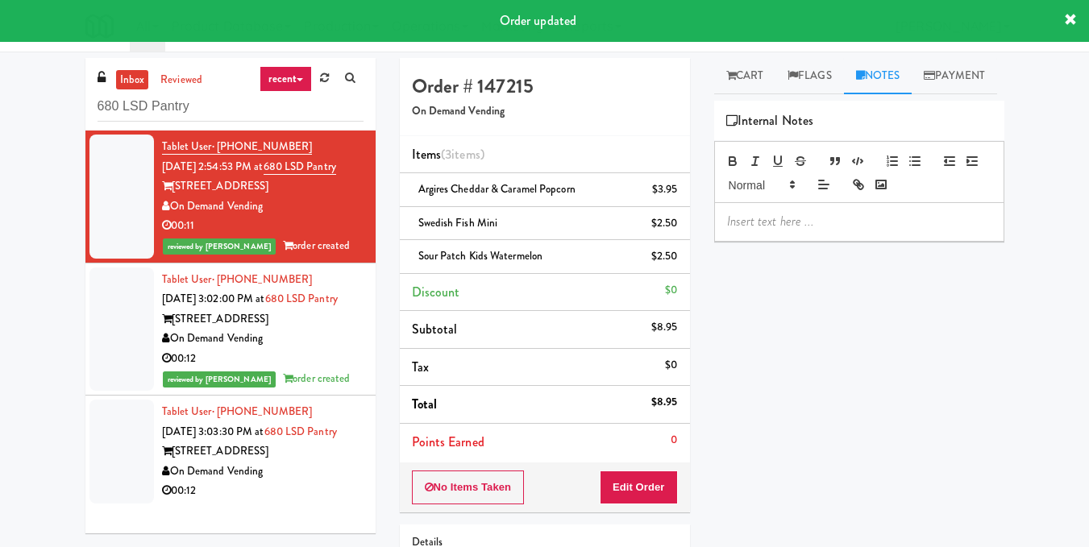
click at [792, 230] on p at bounding box center [859, 222] width 264 height 18
paste div
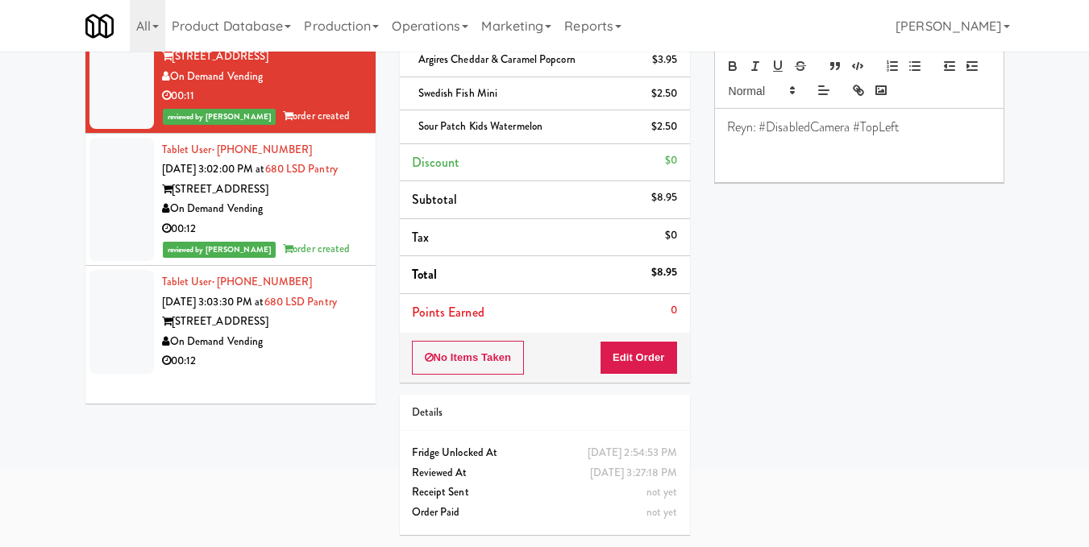
click at [334, 332] on div "[STREET_ADDRESS]" at bounding box center [262, 322] width 201 height 20
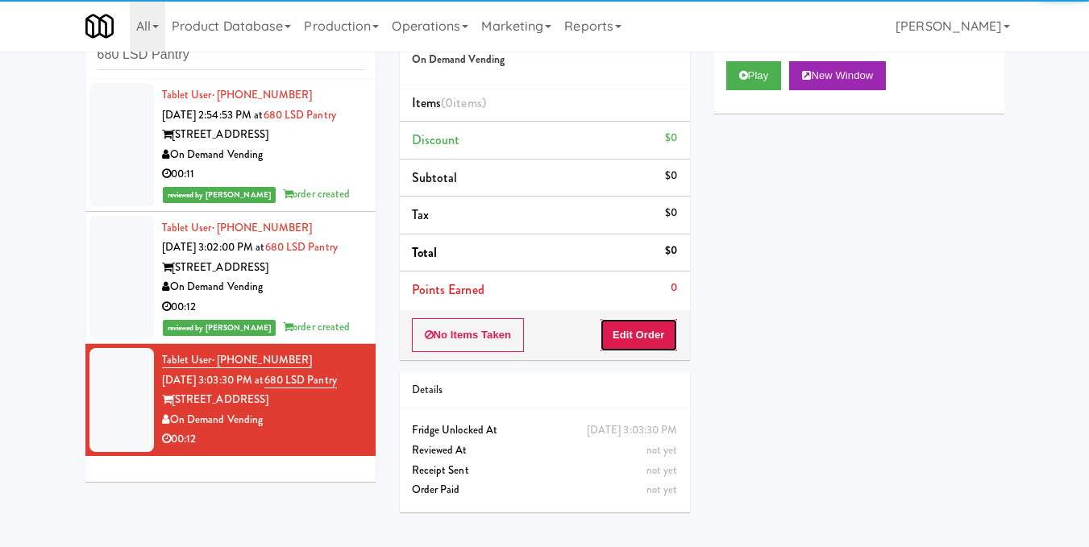
click at [612, 335] on button "Edit Order" at bounding box center [639, 335] width 78 height 34
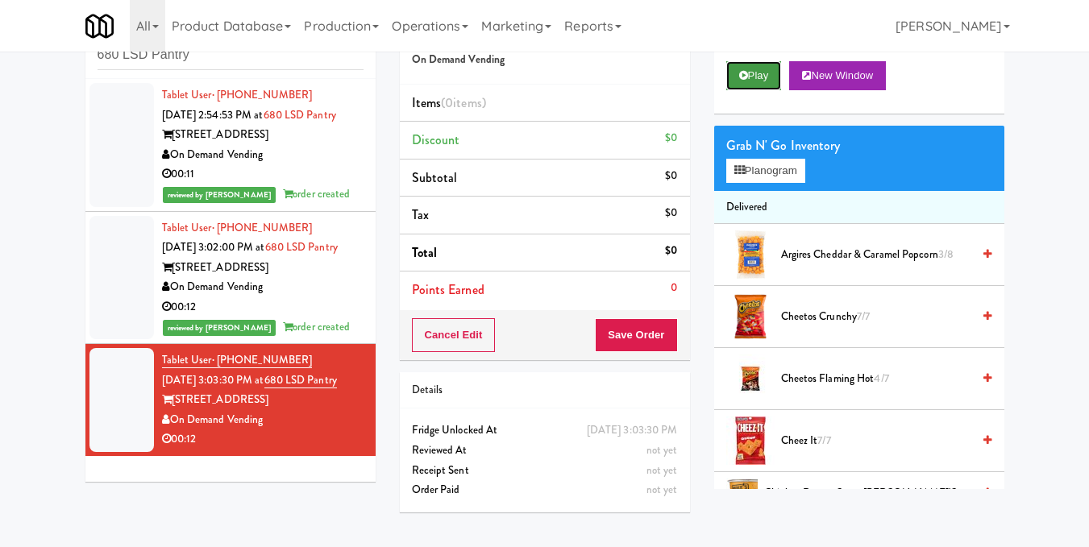
click at [751, 90] on button "Play" at bounding box center [754, 75] width 56 height 29
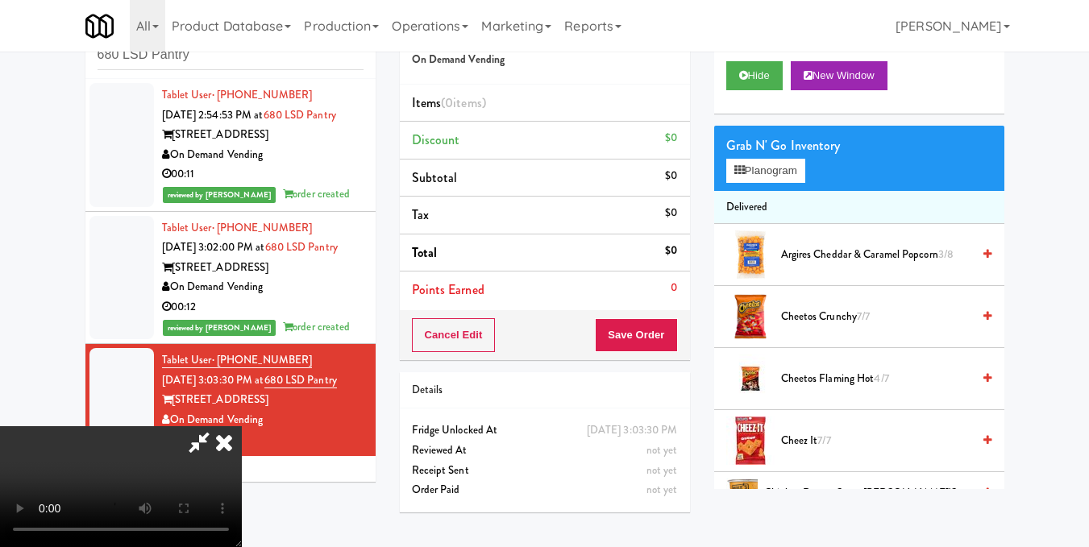
click at [242, 426] on video at bounding box center [121, 486] width 242 height 121
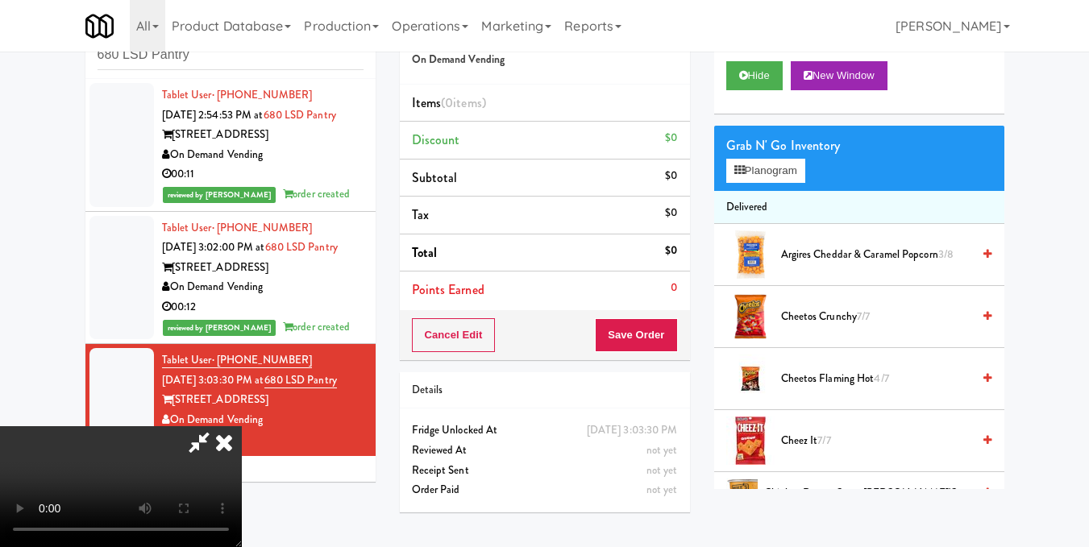
click at [242, 426] on video at bounding box center [121, 486] width 242 height 121
click at [763, 183] on button "Planogram" at bounding box center [765, 171] width 79 height 24
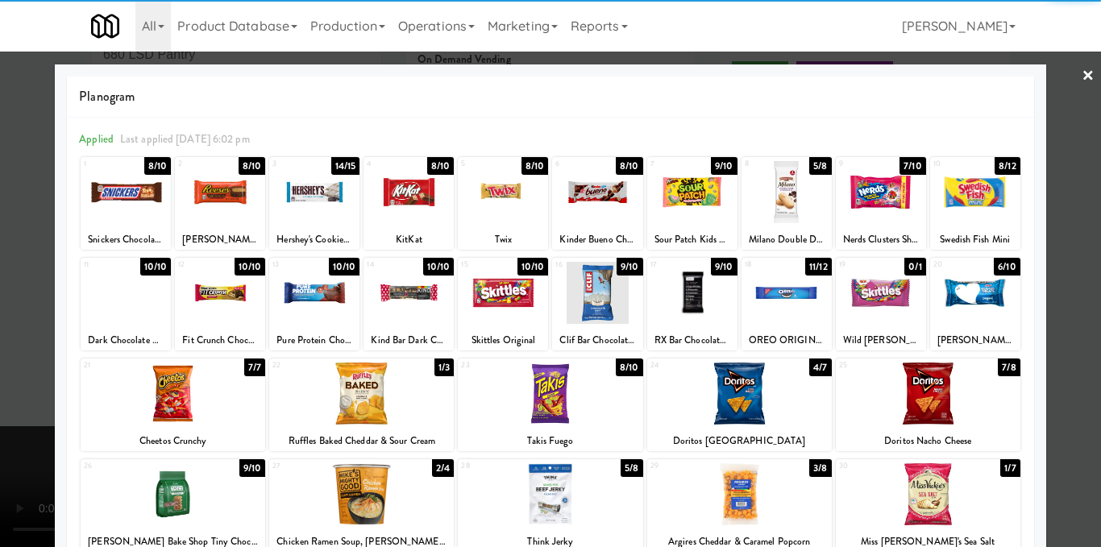
click at [975, 292] on div at bounding box center [975, 293] width 90 height 62
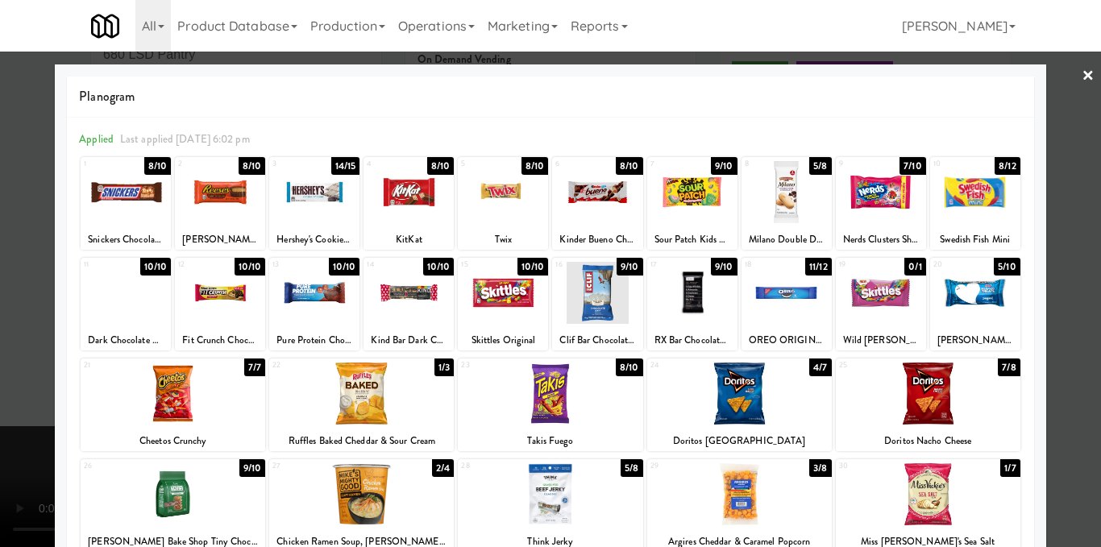
click at [131, 318] on div at bounding box center [126, 293] width 90 height 62
click at [1082, 73] on link "×" at bounding box center [1088, 77] width 13 height 50
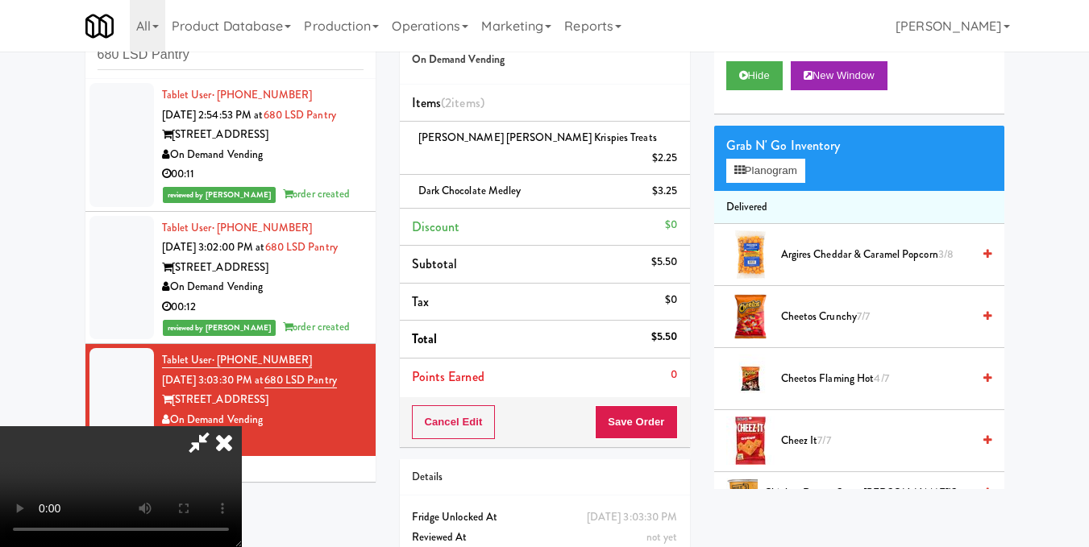
click at [242, 426] on video at bounding box center [121, 486] width 242 height 121
click at [242, 426] on icon at bounding box center [223, 442] width 35 height 32
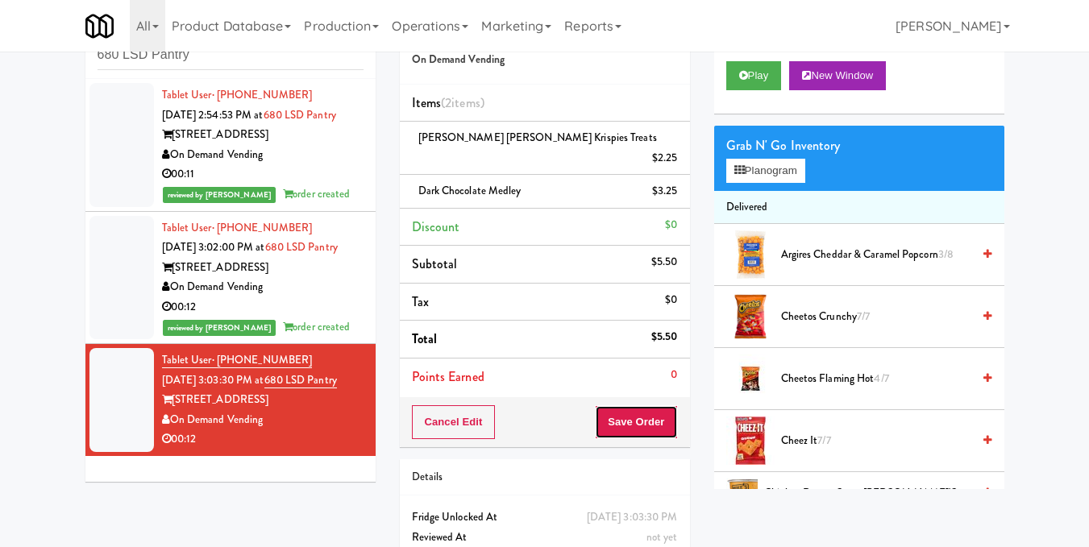
click at [658, 405] on button "Save Order" at bounding box center [636, 422] width 82 height 34
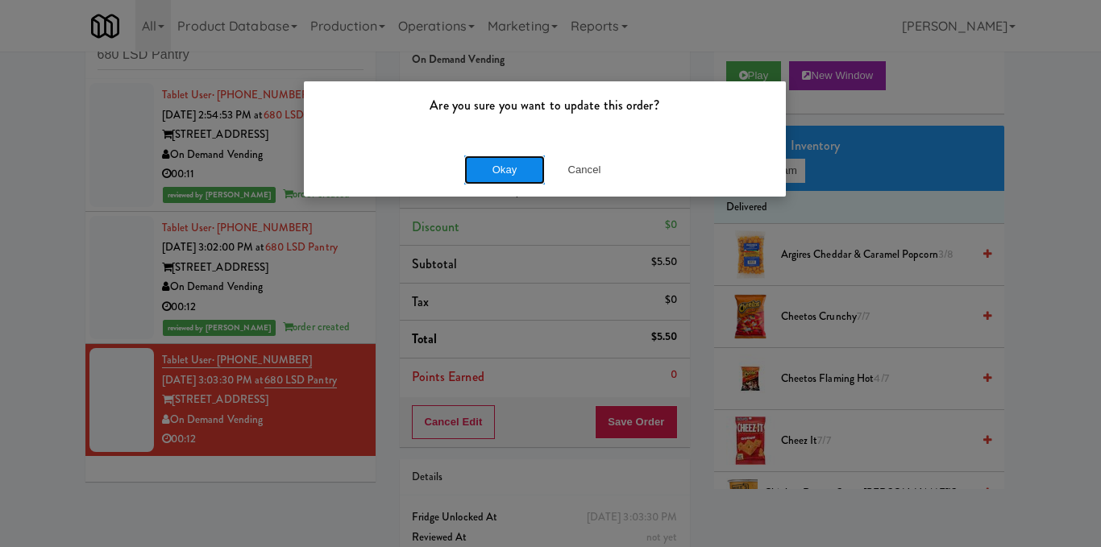
click at [517, 175] on button "Okay" at bounding box center [504, 170] width 81 height 29
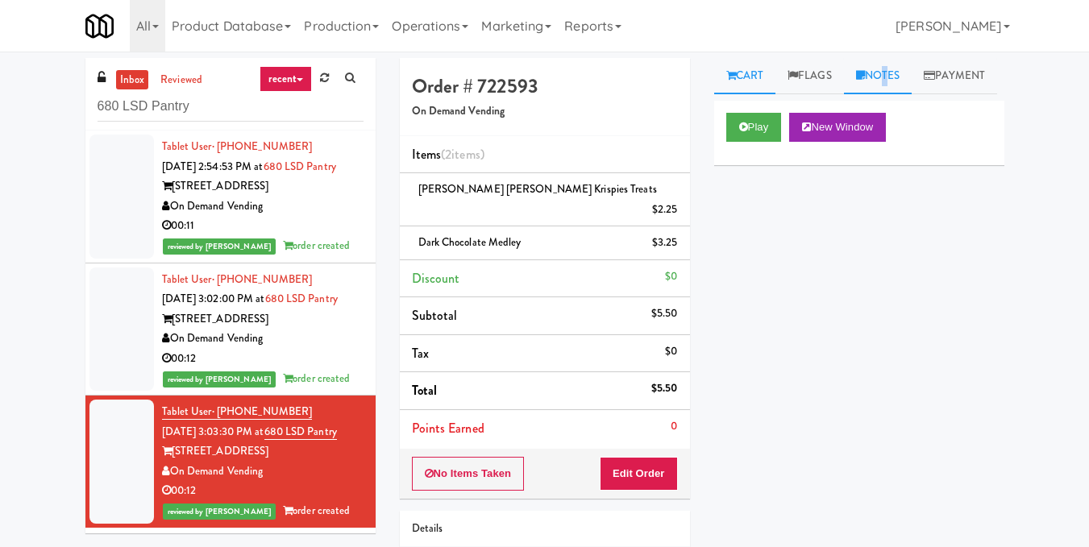
drag, startPoint x: 884, startPoint y: 59, endPoint x: 885, endPoint y: 81, distance: 21.8
click at [885, 59] on link "Notes" at bounding box center [878, 76] width 69 height 36
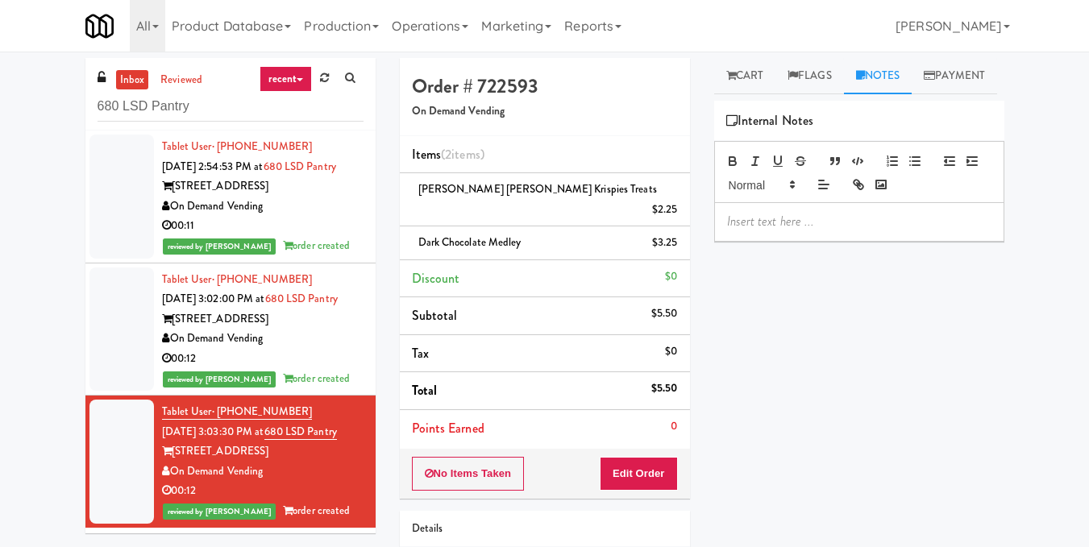
click at [791, 230] on p at bounding box center [859, 222] width 264 height 18
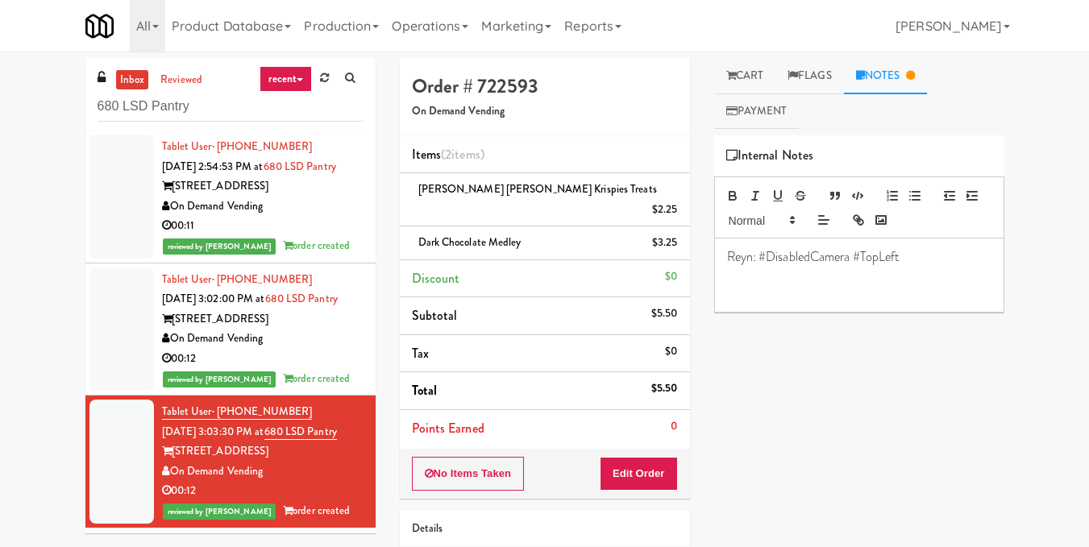
click at [766, 432] on div "Play New Window Primary Flag Clear Flag if unable to determine what was taken o…" at bounding box center [859, 437] width 290 height 604
drag, startPoint x: 252, startPoint y: 103, endPoint x: 0, endPoint y: 109, distance: 252.3
click at [0, 109] on div "inbox reviewed recent all unclear take inventory issue suspicious failed recent…" at bounding box center [544, 360] width 1089 height 605
paste input "SVNC Maintenance"
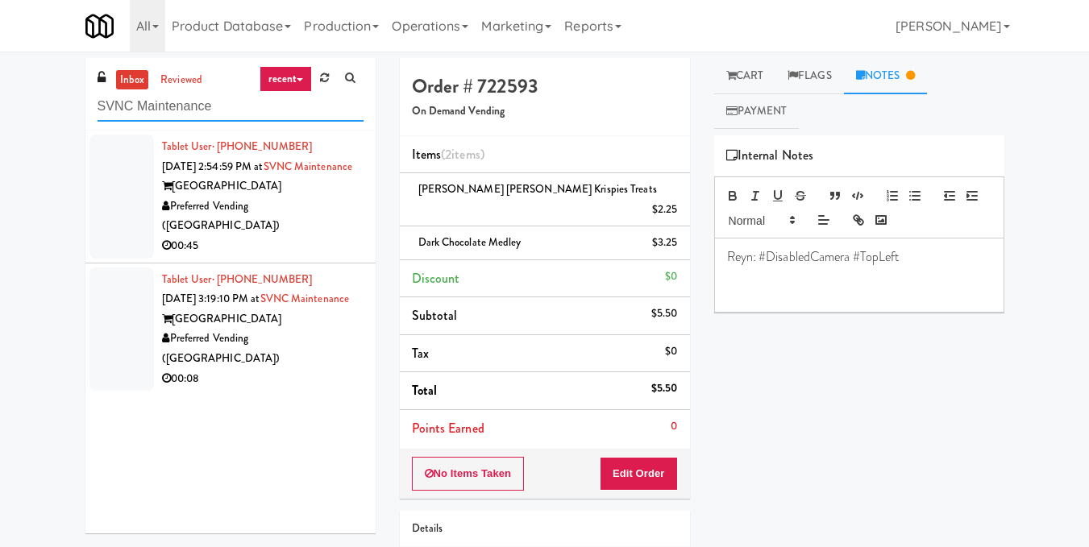
type input "SVNC Maintenance"
click at [330, 236] on div "00:45" at bounding box center [262, 246] width 201 height 20
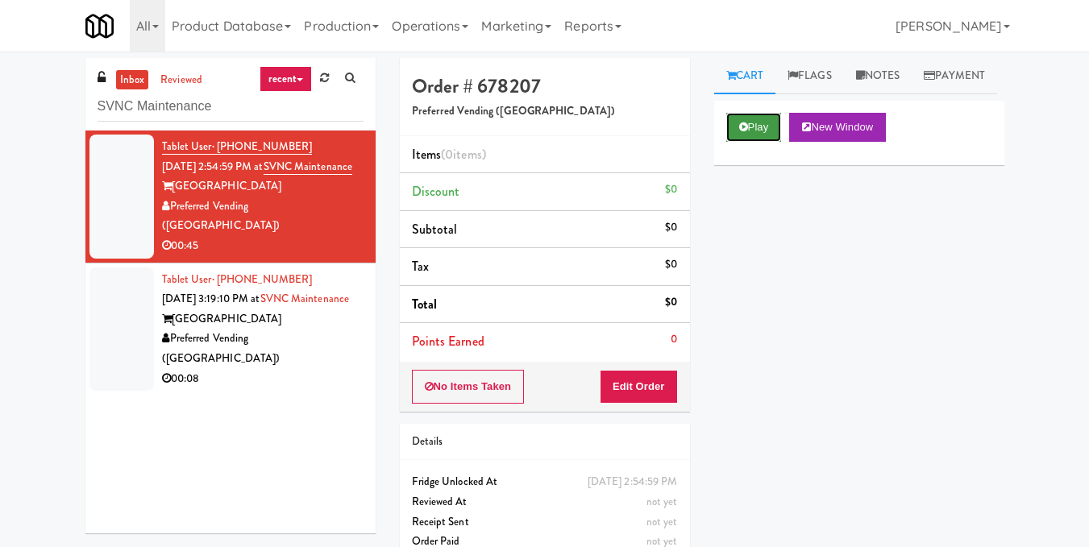
click at [757, 142] on button "Play" at bounding box center [754, 127] width 56 height 29
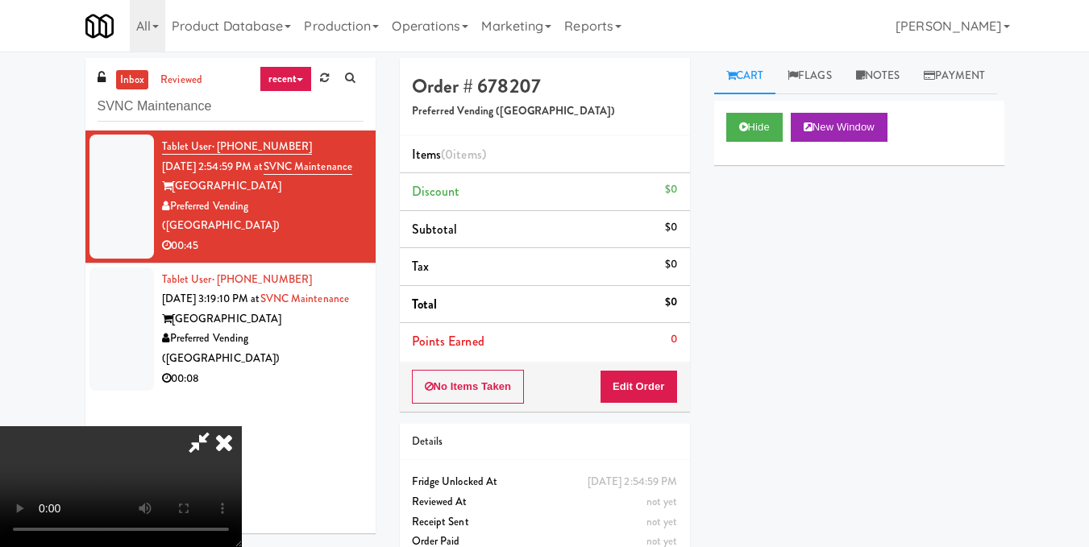
click at [242, 426] on video at bounding box center [121, 486] width 242 height 121
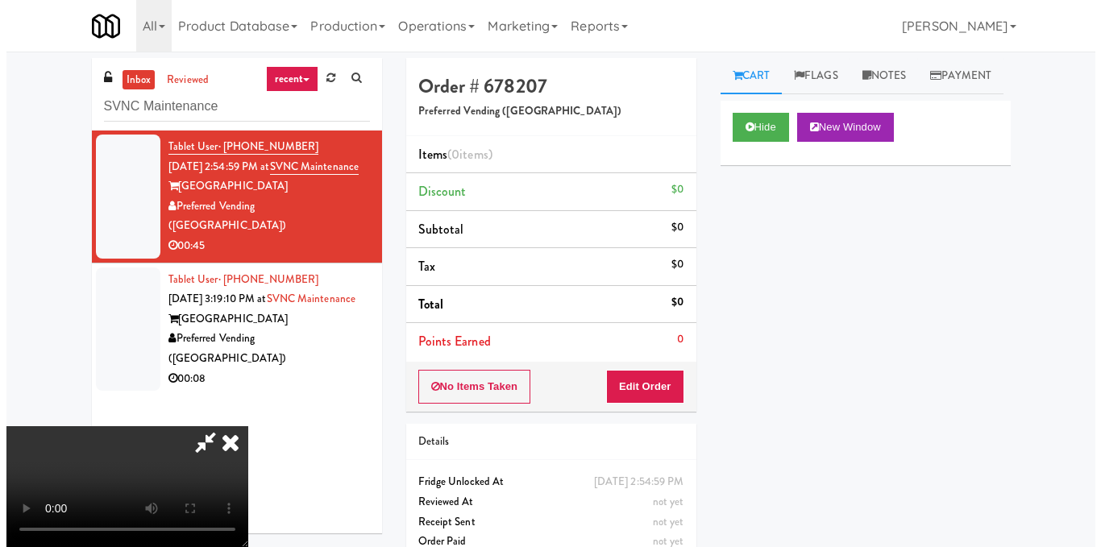
scroll to position [181, 0]
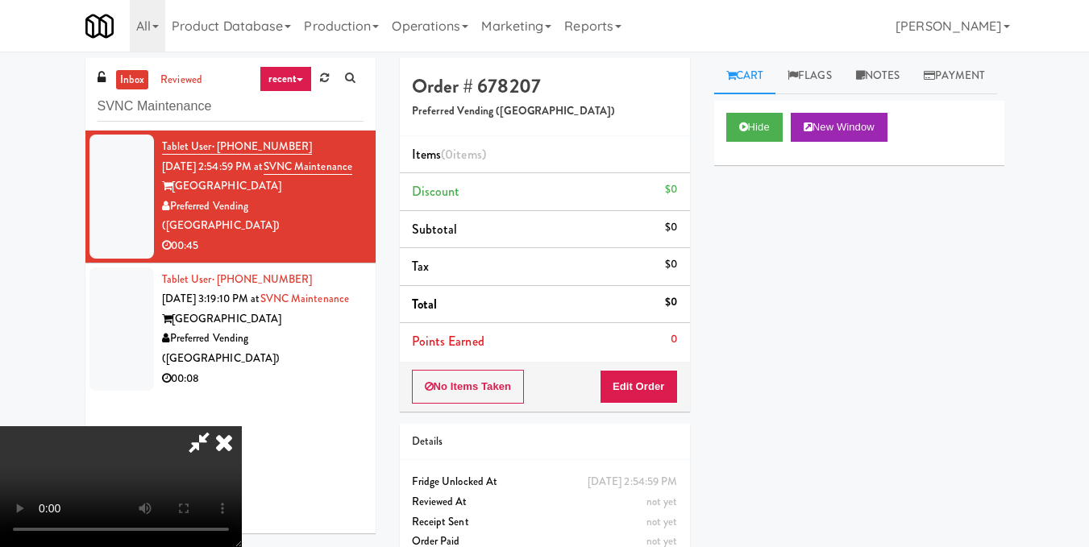
click at [0, 546] on video at bounding box center [121, 486] width 242 height 121
click at [242, 426] on video at bounding box center [121, 486] width 242 height 121
click at [669, 383] on button "Edit Order" at bounding box center [639, 387] width 78 height 34
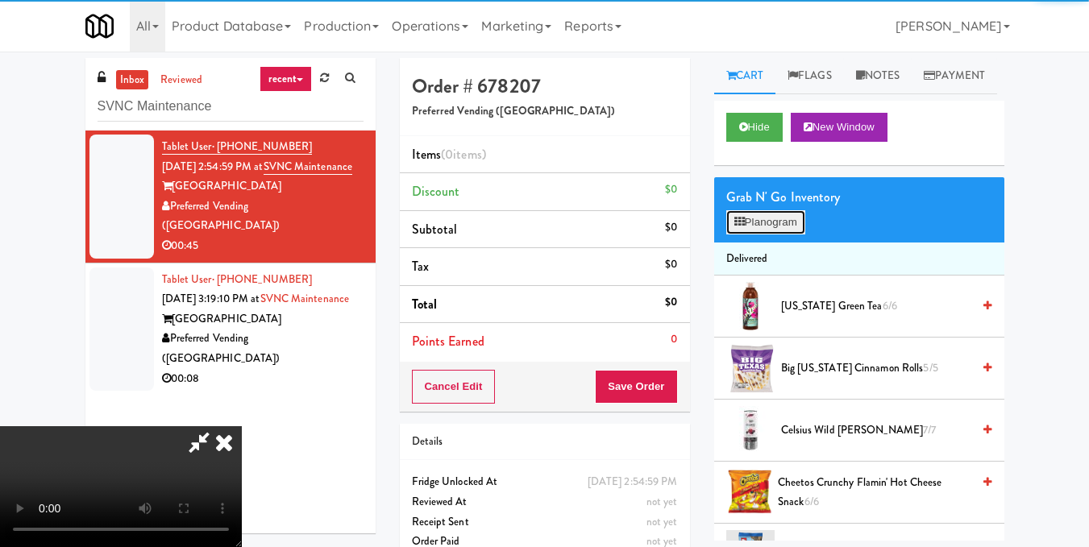
click at [781, 235] on button "Planogram" at bounding box center [765, 222] width 79 height 24
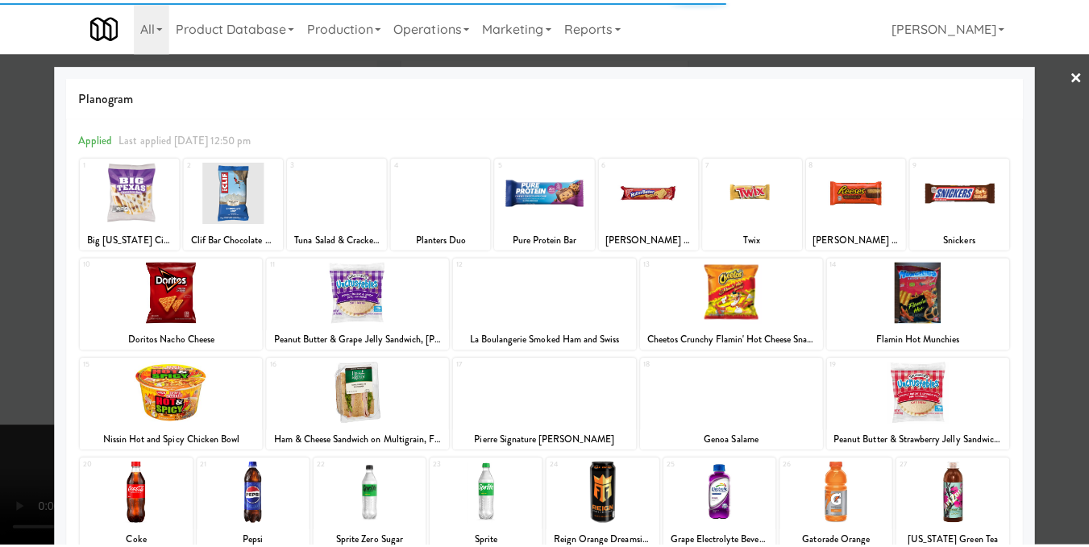
scroll to position [242, 0]
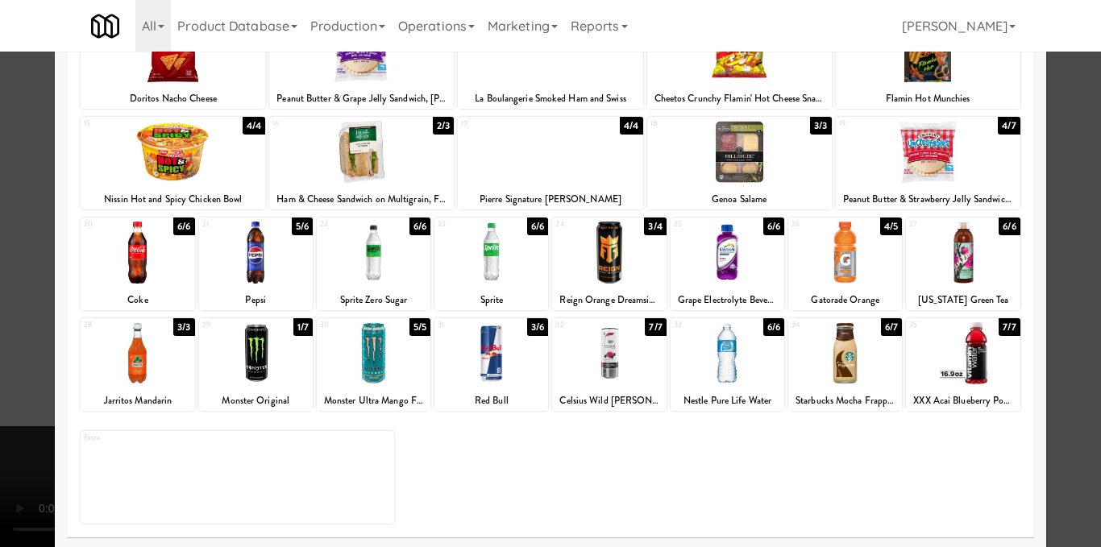
click at [617, 369] on div at bounding box center [609, 353] width 114 height 62
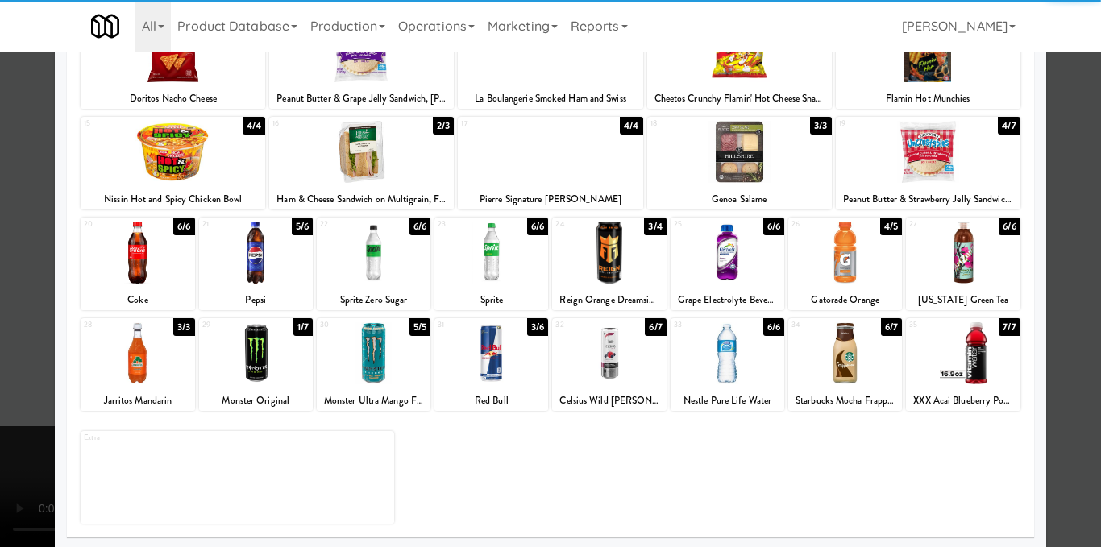
click at [1062, 310] on div at bounding box center [550, 273] width 1101 height 547
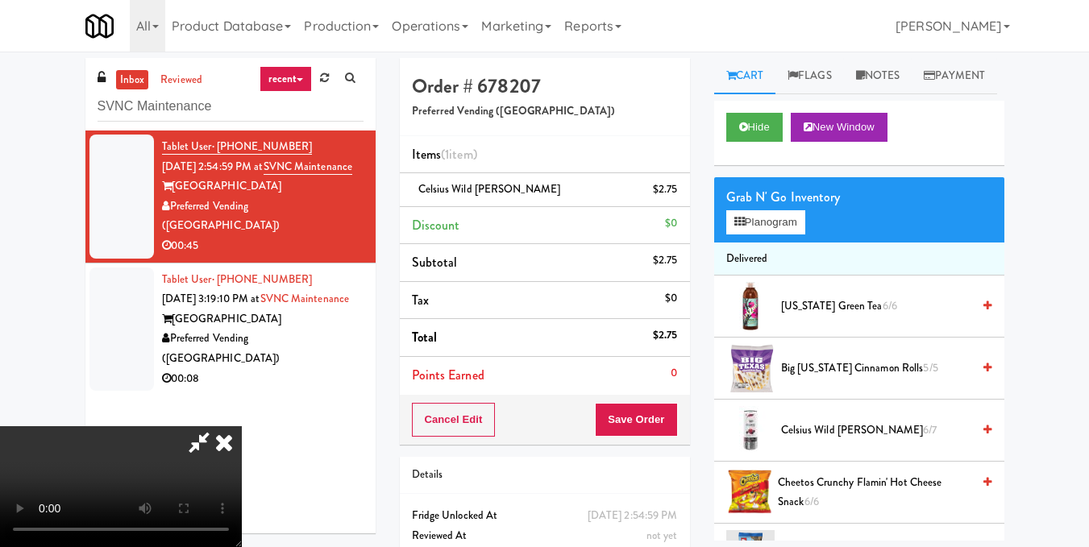
click at [242, 426] on video at bounding box center [121, 486] width 242 height 121
click at [767, 235] on button "Planogram" at bounding box center [765, 222] width 79 height 24
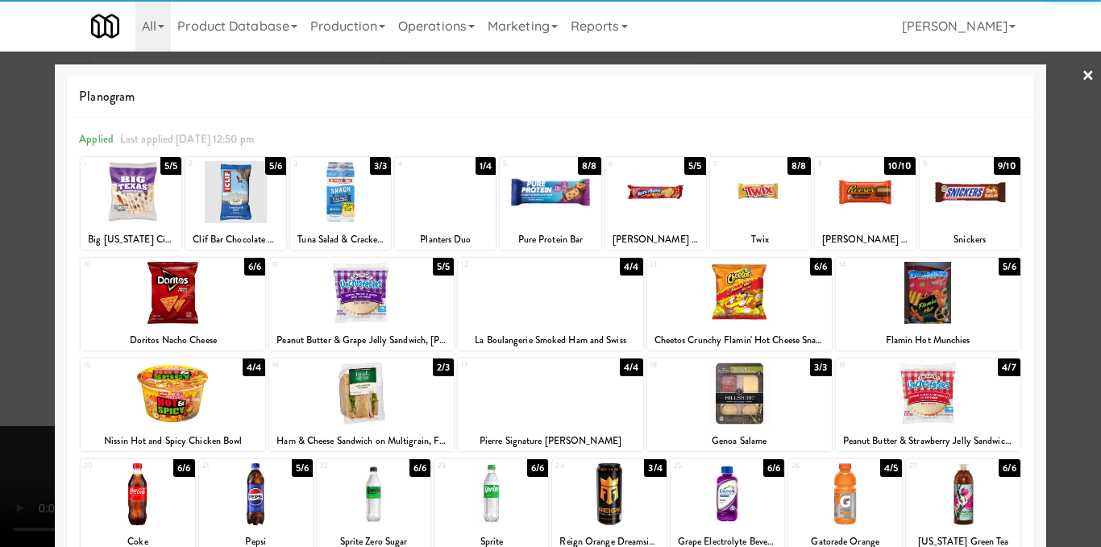
click at [388, 297] on div at bounding box center [361, 293] width 185 height 62
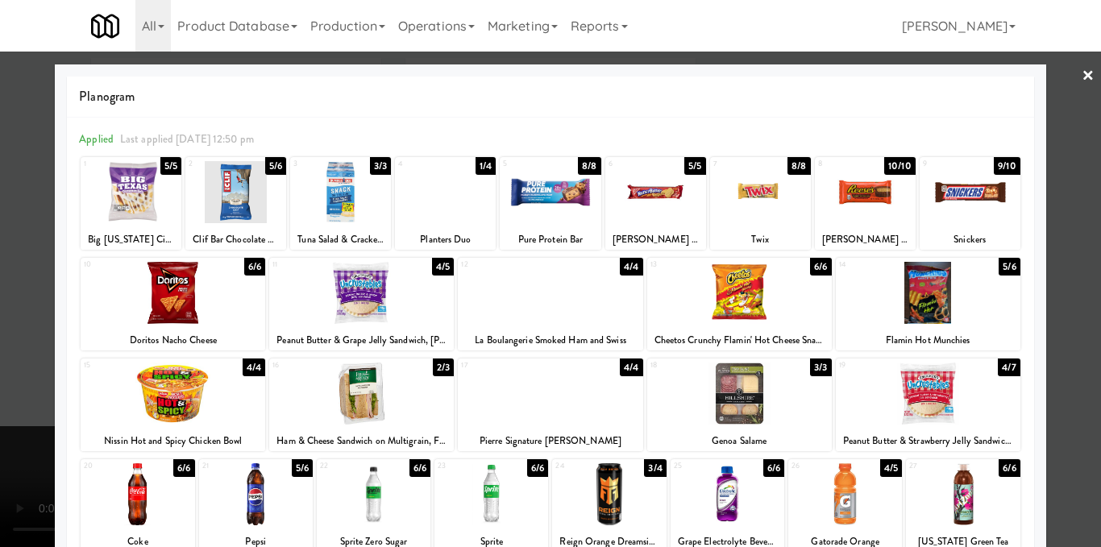
click at [1052, 228] on div at bounding box center [550, 273] width 1101 height 547
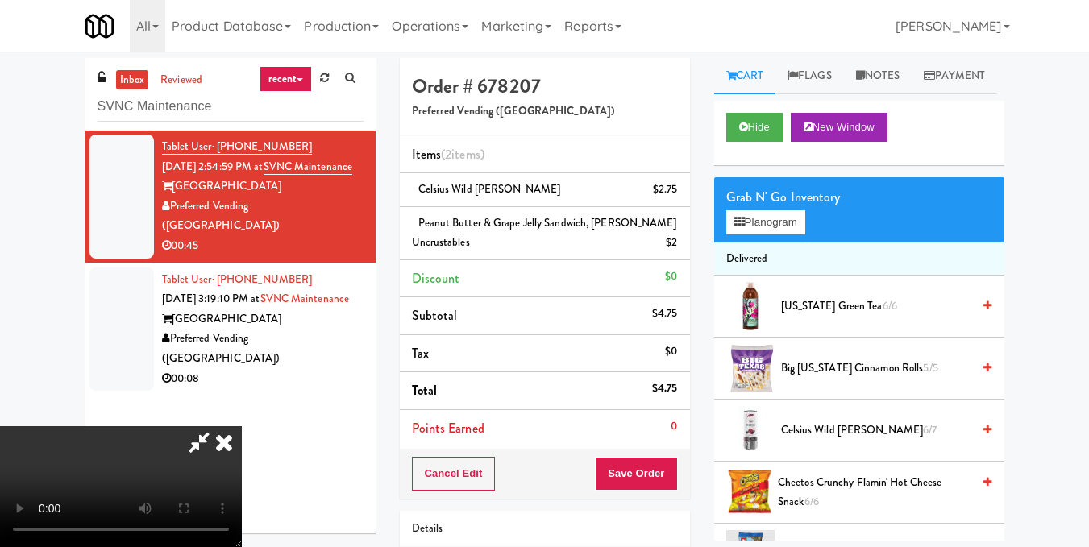
click at [242, 426] on video at bounding box center [121, 486] width 242 height 121
click at [754, 235] on button "Planogram" at bounding box center [765, 222] width 79 height 24
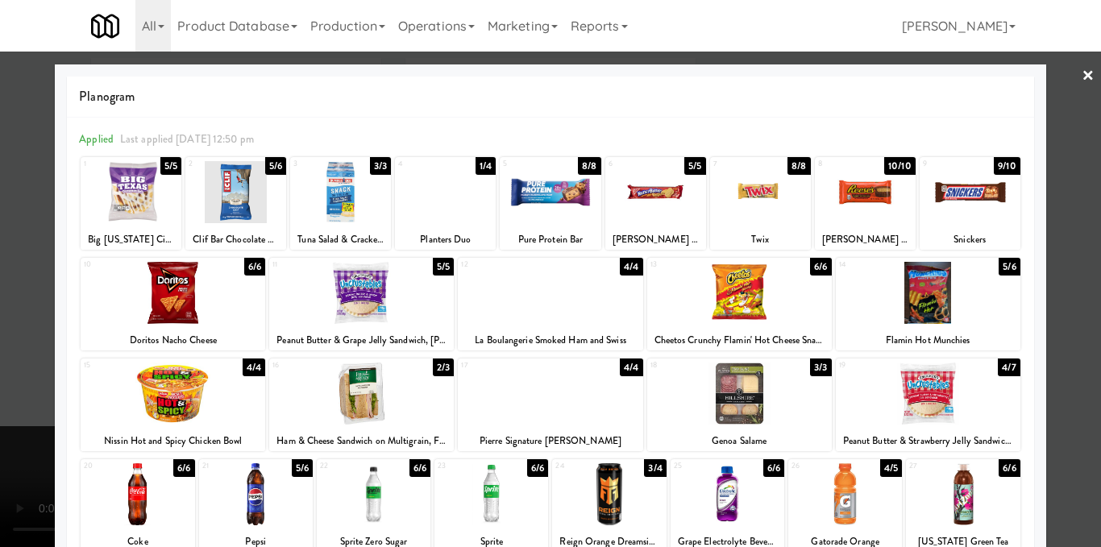
click at [446, 211] on div at bounding box center [445, 192] width 101 height 62
click at [1071, 221] on div at bounding box center [550, 273] width 1101 height 547
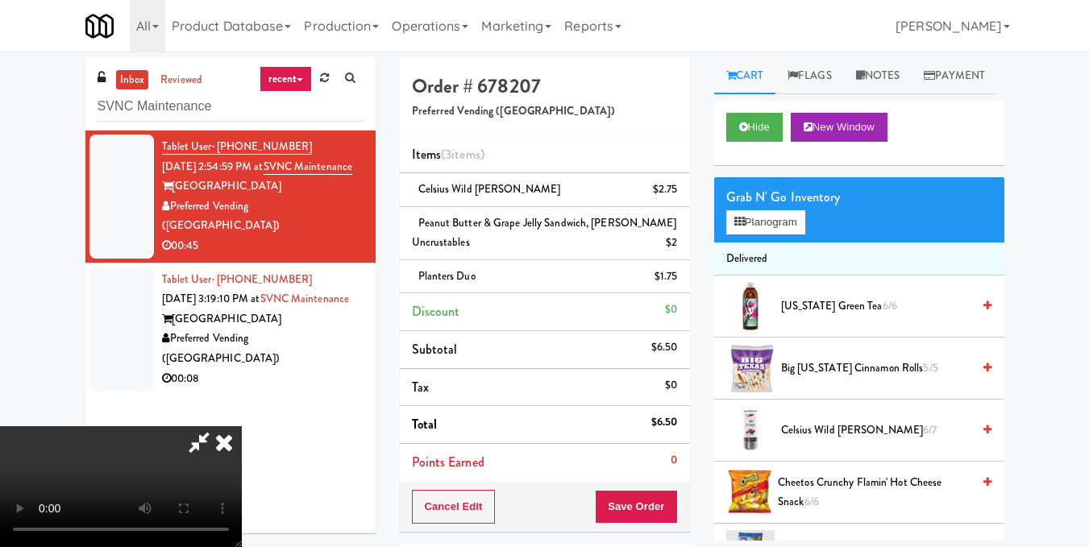
click at [242, 426] on video at bounding box center [121, 486] width 242 height 121
click at [754, 235] on button "Planogram" at bounding box center [765, 222] width 79 height 24
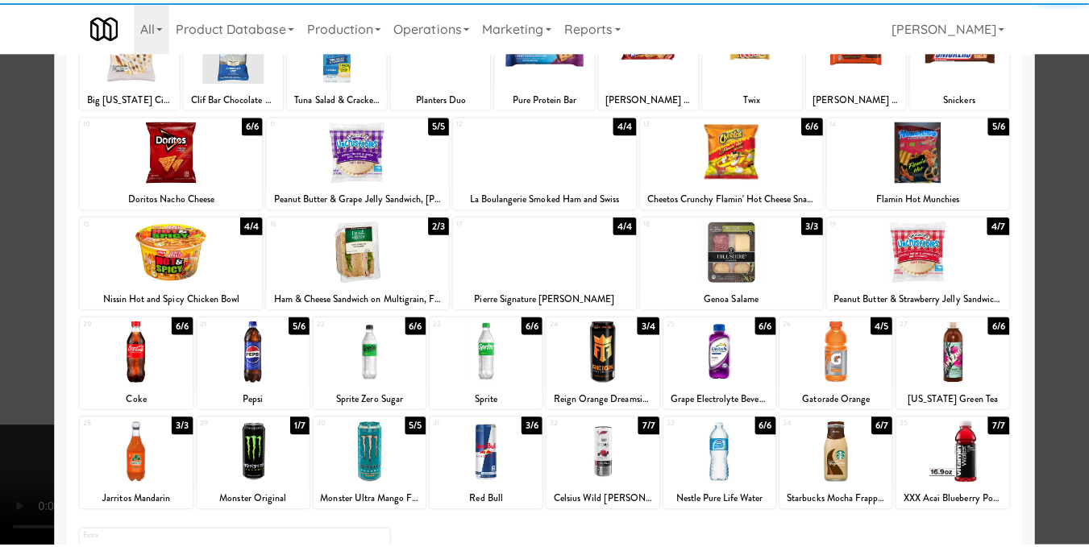
scroll to position [161, 0]
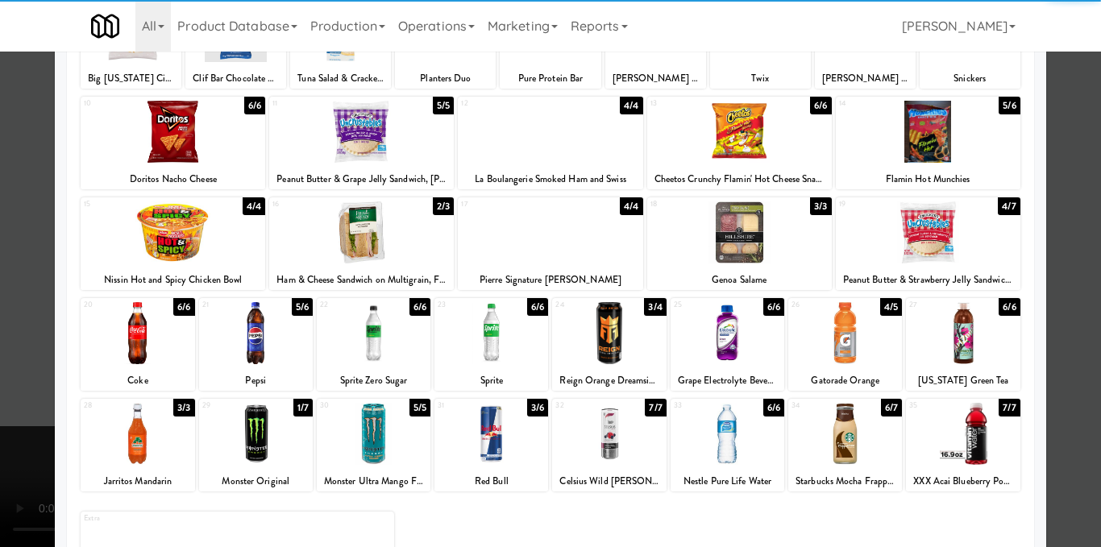
click at [732, 255] on div at bounding box center [739, 232] width 185 height 62
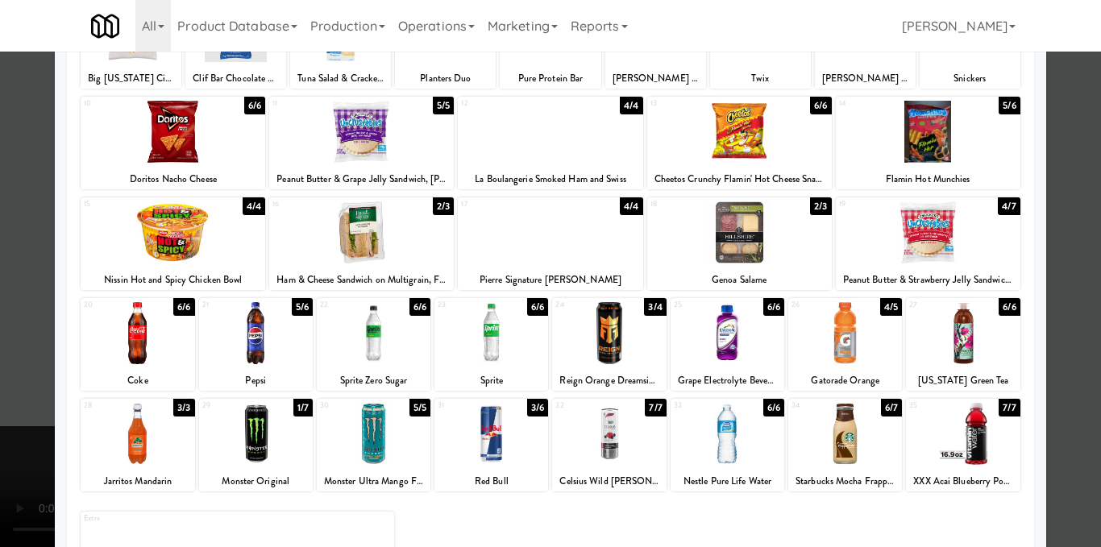
click at [1085, 304] on div at bounding box center [550, 273] width 1101 height 547
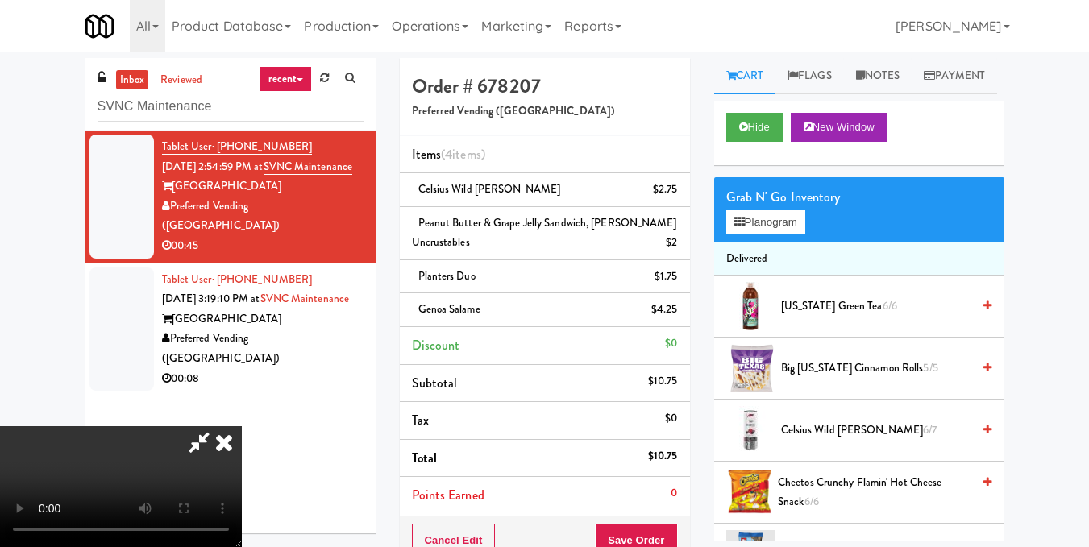
click at [242, 426] on video at bounding box center [121, 486] width 242 height 121
click at [242, 426] on icon at bounding box center [223, 442] width 35 height 32
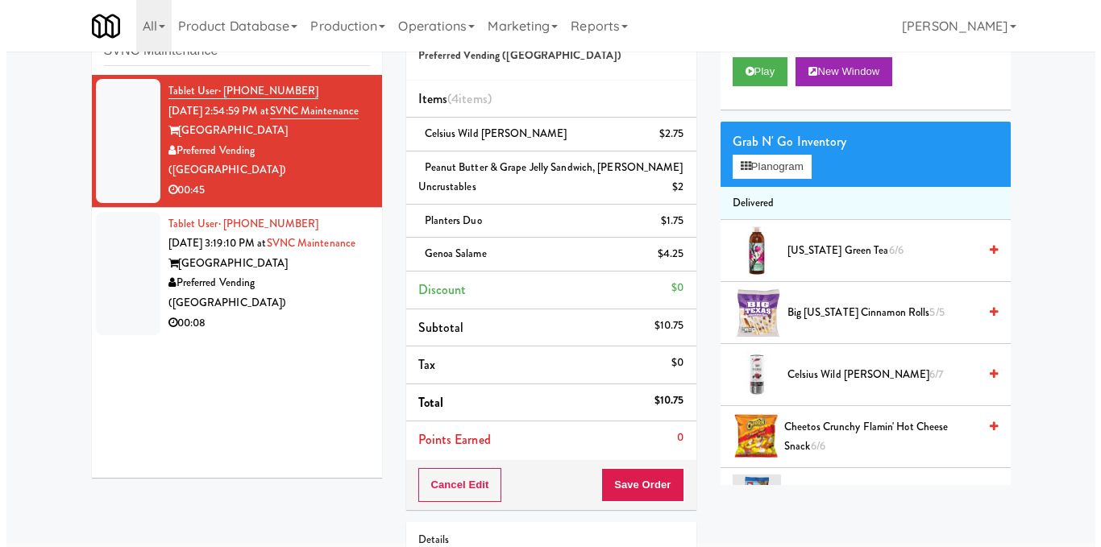
scroll to position [161, 0]
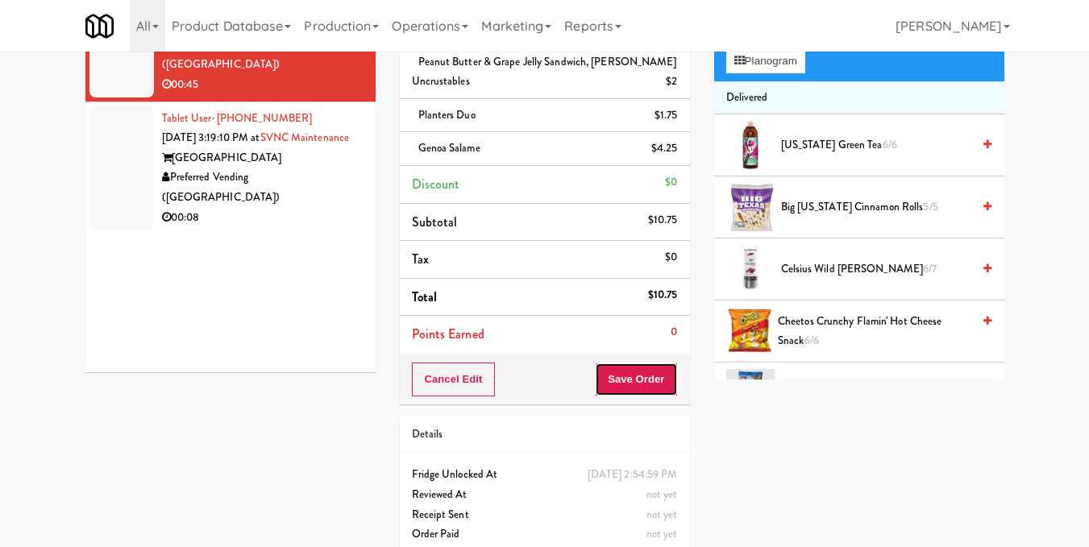
click at [633, 383] on button "Save Order" at bounding box center [636, 380] width 82 height 34
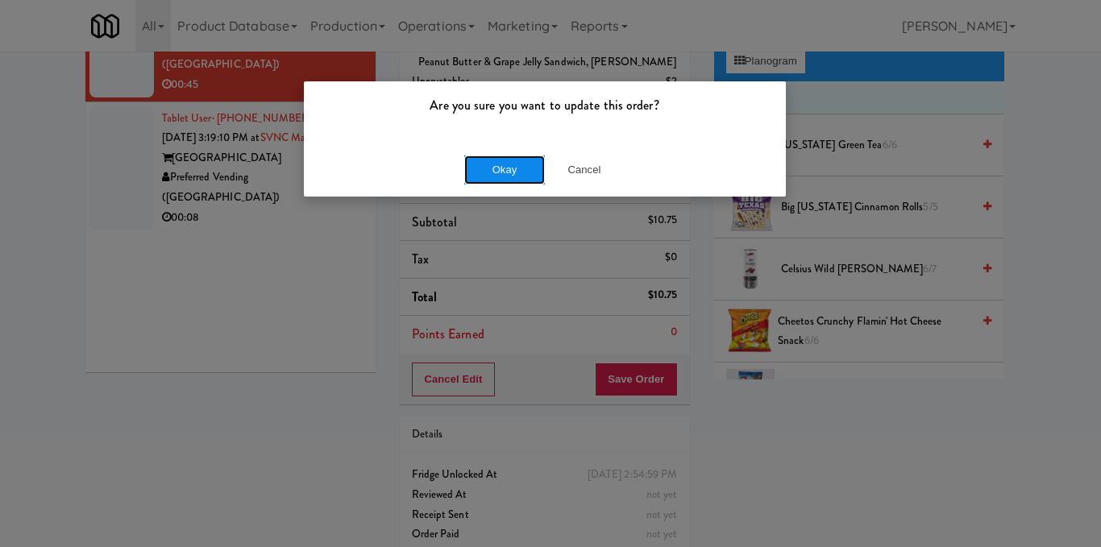
click at [501, 164] on button "Okay" at bounding box center [504, 170] width 81 height 29
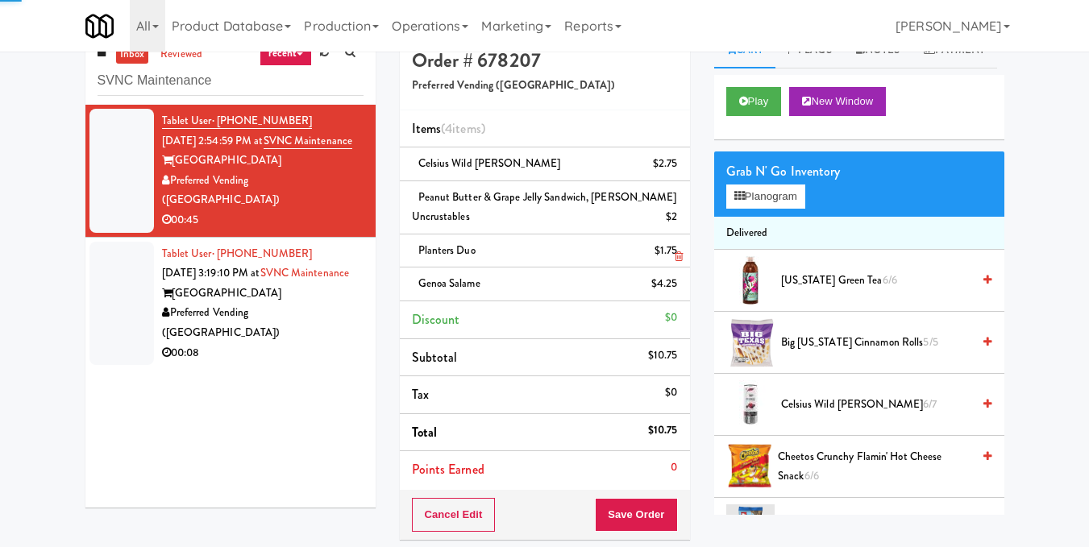
scroll to position [0, 0]
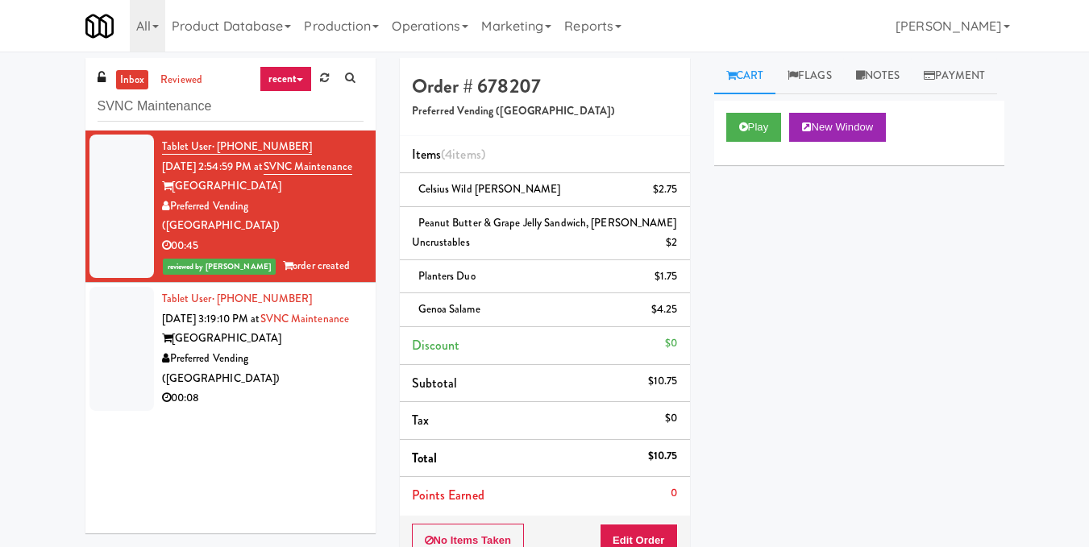
click at [325, 392] on div "00:08" at bounding box center [262, 398] width 201 height 20
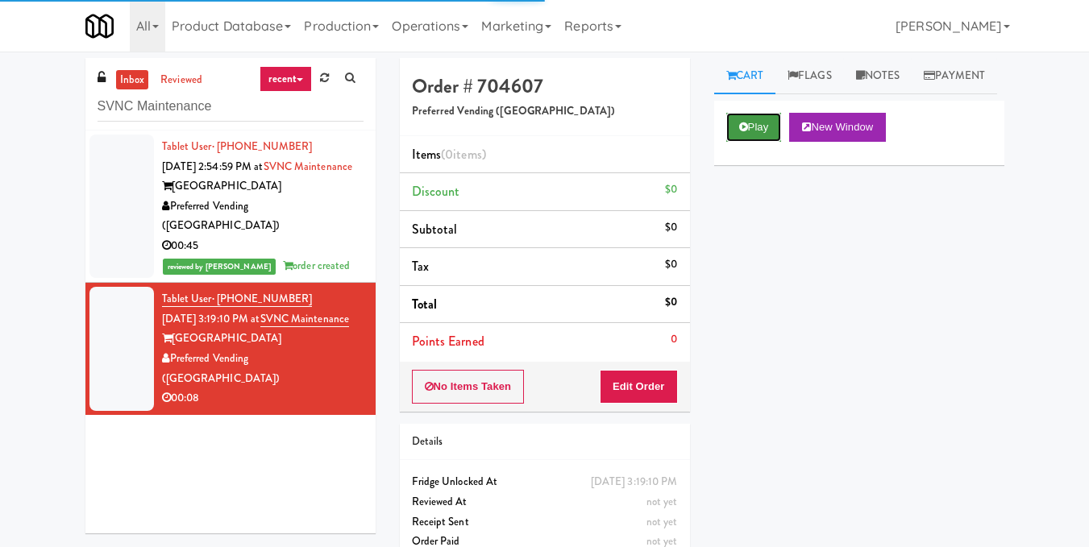
click at [753, 142] on button "Play" at bounding box center [754, 127] width 56 height 29
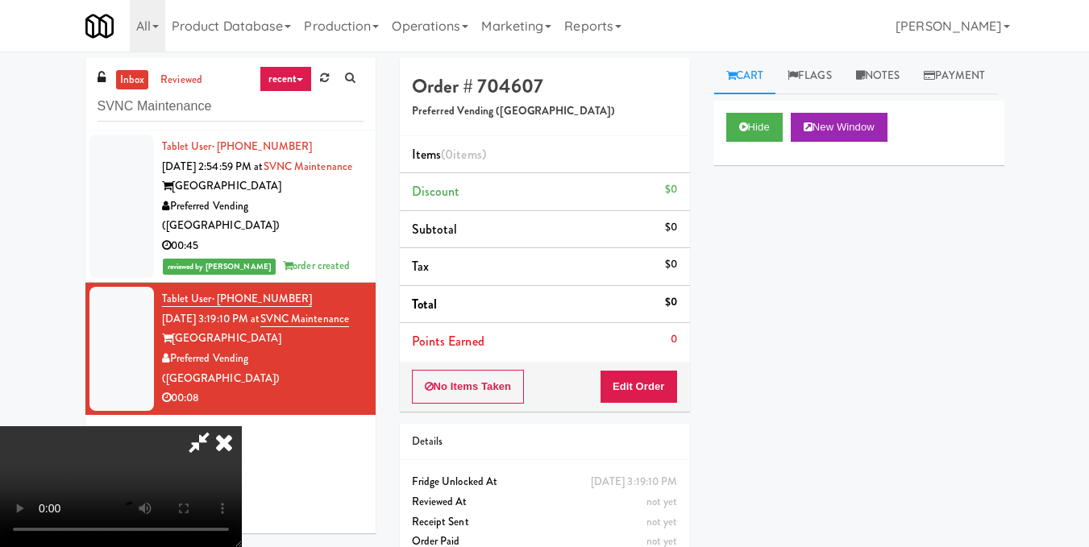
click at [242, 426] on video at bounding box center [121, 486] width 242 height 121
click at [669, 394] on button "Edit Order" at bounding box center [639, 387] width 78 height 34
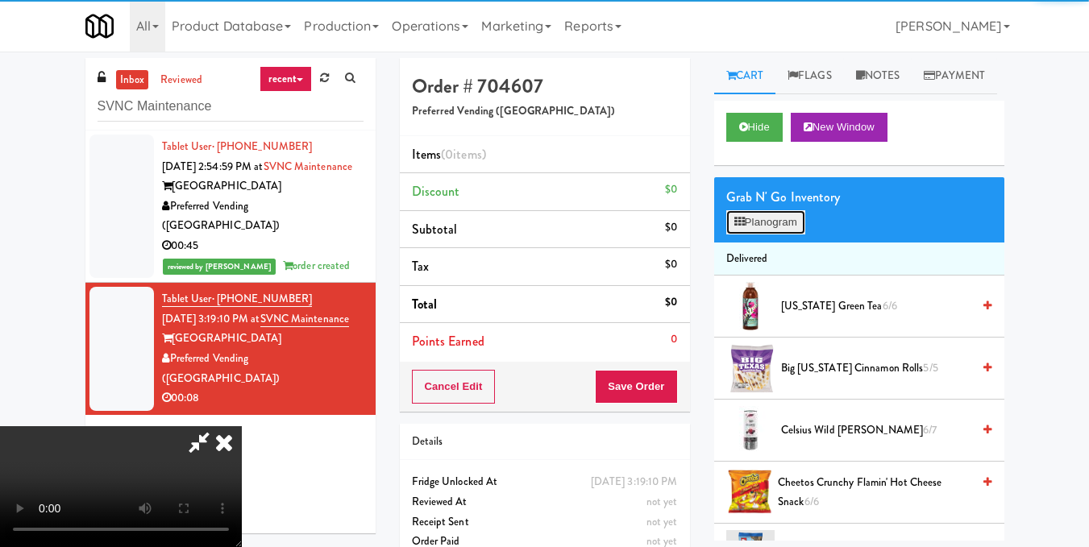
click at [758, 235] on button "Planogram" at bounding box center [765, 222] width 79 height 24
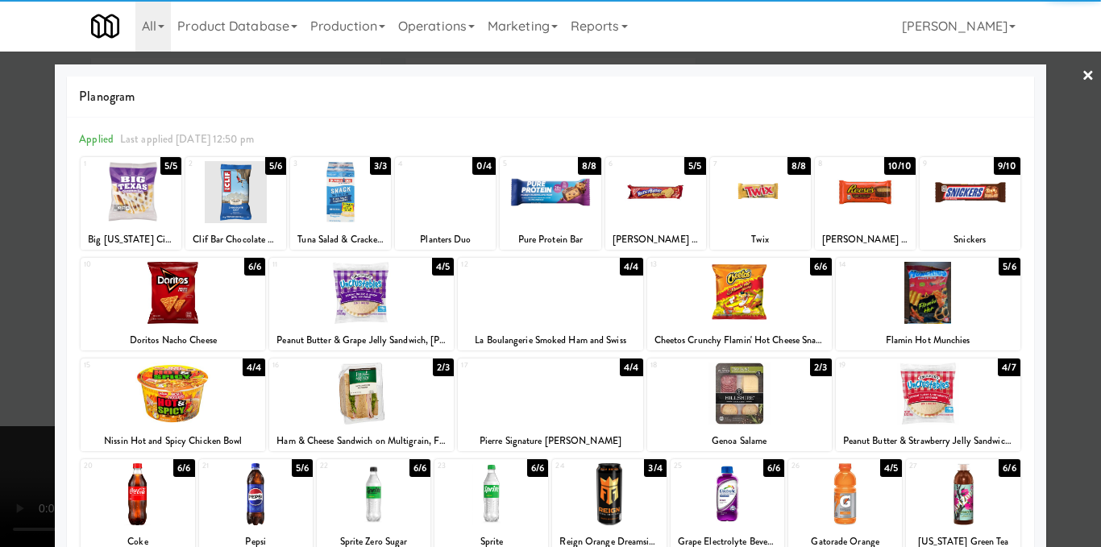
click at [717, 395] on div at bounding box center [739, 394] width 185 height 62
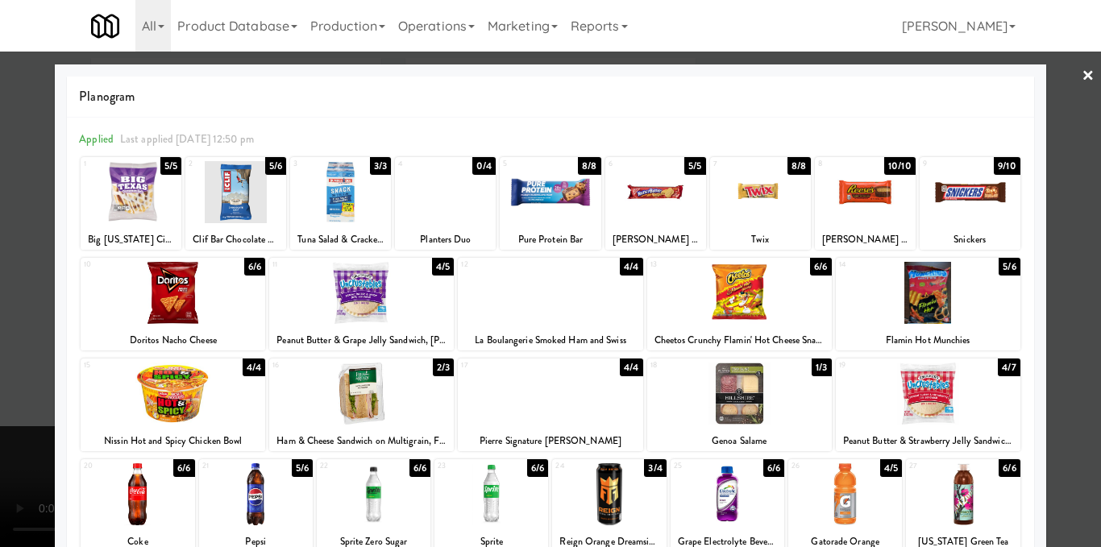
click at [1059, 321] on div at bounding box center [550, 273] width 1101 height 547
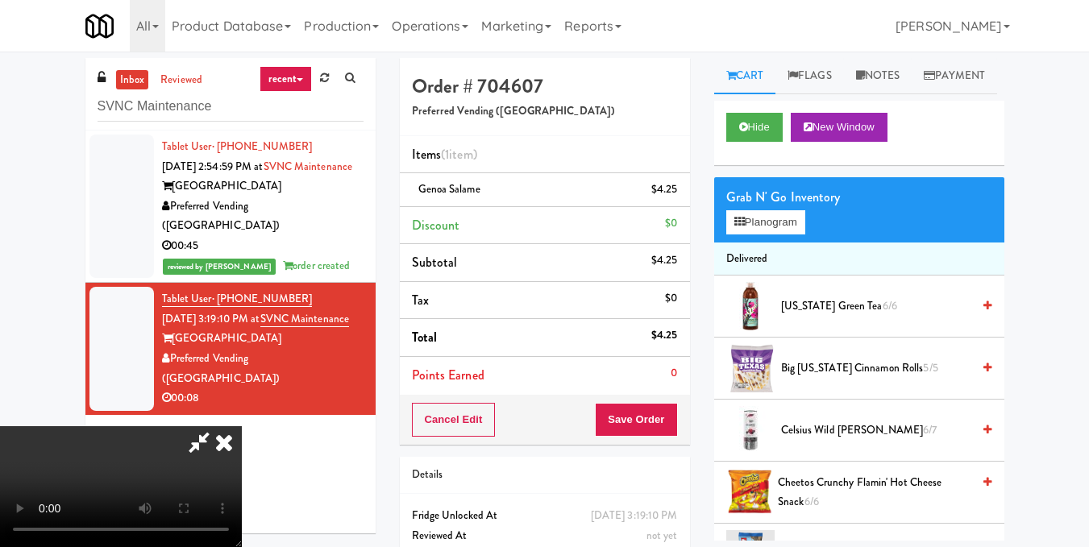
click at [242, 426] on video at bounding box center [121, 486] width 242 height 121
click at [762, 235] on button "Planogram" at bounding box center [765, 222] width 79 height 24
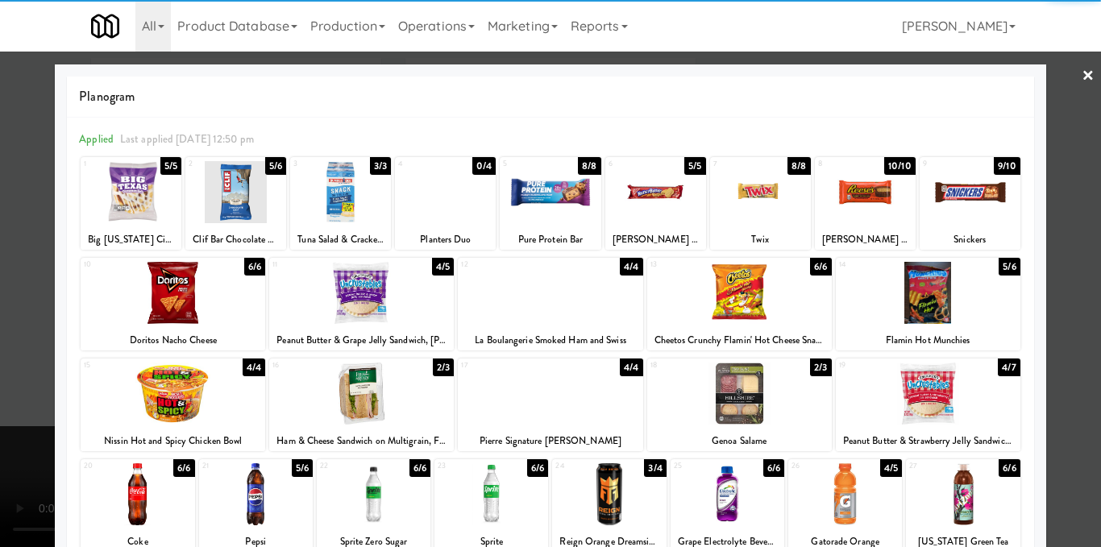
click at [848, 193] on div at bounding box center [865, 192] width 101 height 62
click at [1065, 171] on div at bounding box center [550, 273] width 1101 height 547
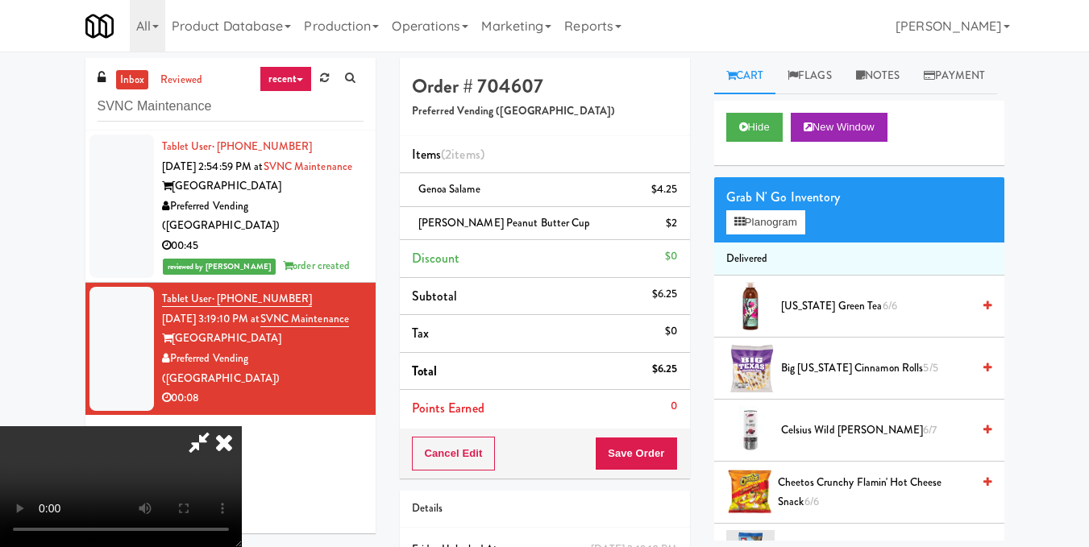
click at [242, 426] on icon at bounding box center [223, 442] width 35 height 32
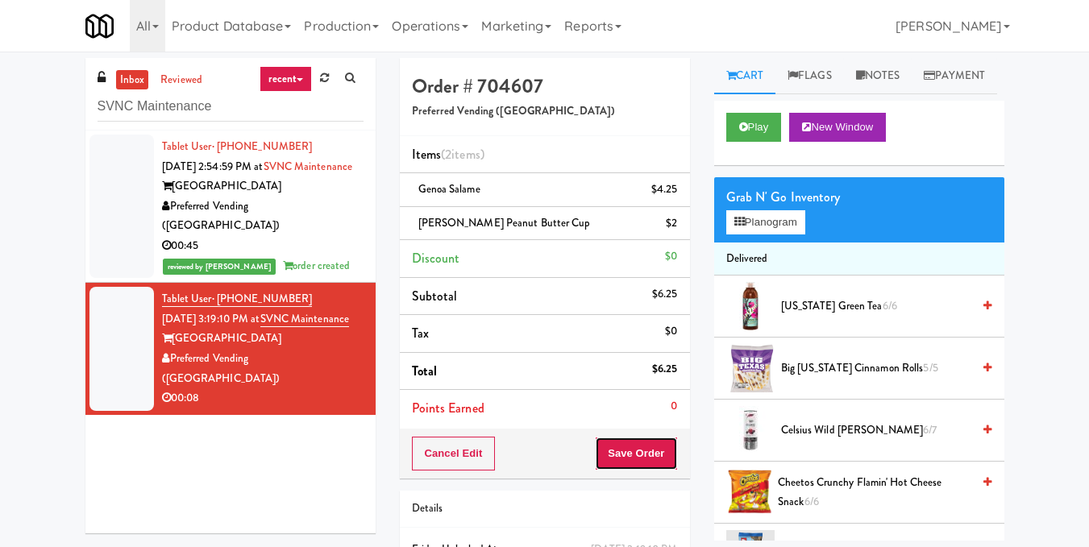
click at [666, 454] on button "Save Order" at bounding box center [636, 454] width 82 height 34
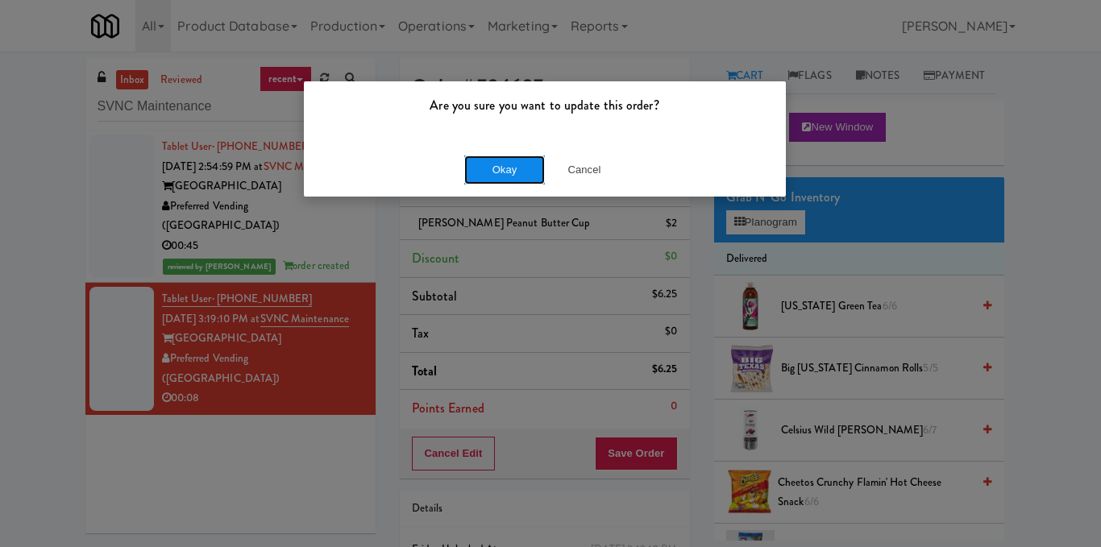
click at [514, 166] on button "Okay" at bounding box center [504, 170] width 81 height 29
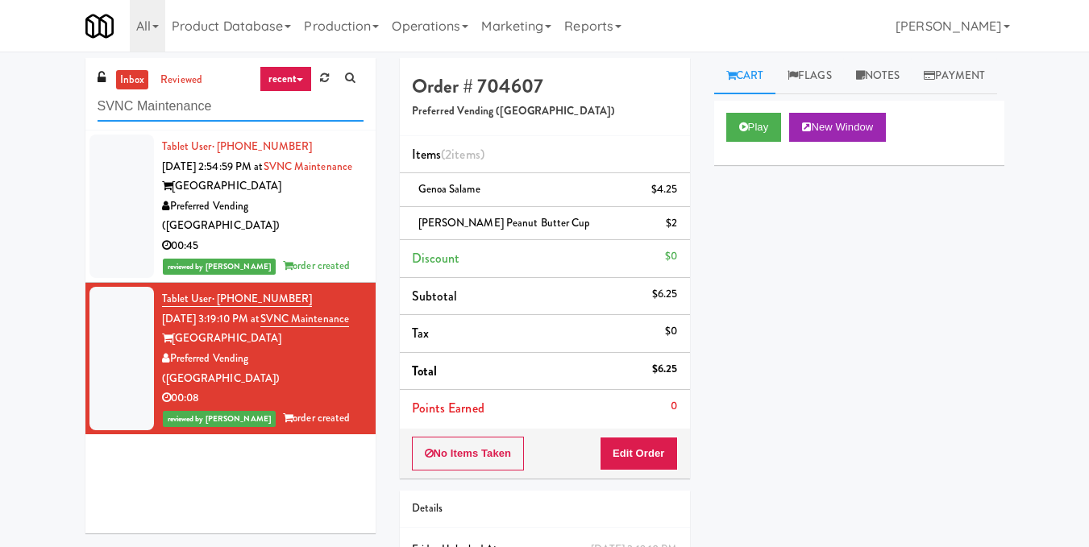
drag, startPoint x: 172, startPoint y: 114, endPoint x: 6, endPoint y: 110, distance: 166.1
click at [8, 109] on div "inbox reviewed recent all unclear take inventory issue suspicious failed recent…" at bounding box center [544, 350] width 1089 height 585
paste input "Fine - Employee Lounge-Cooler-Right"
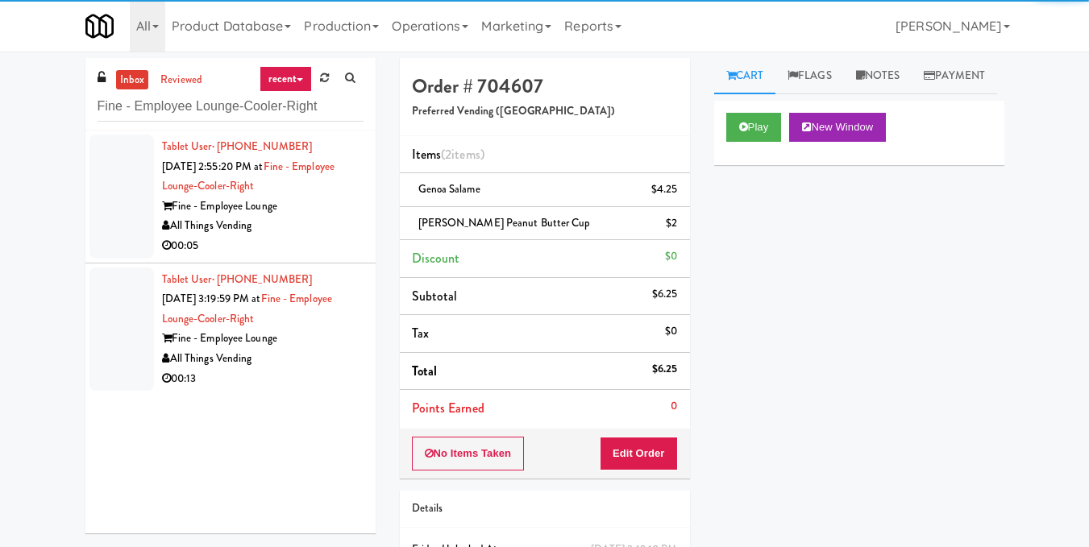
click at [332, 247] on div "00:05" at bounding box center [262, 246] width 201 height 20
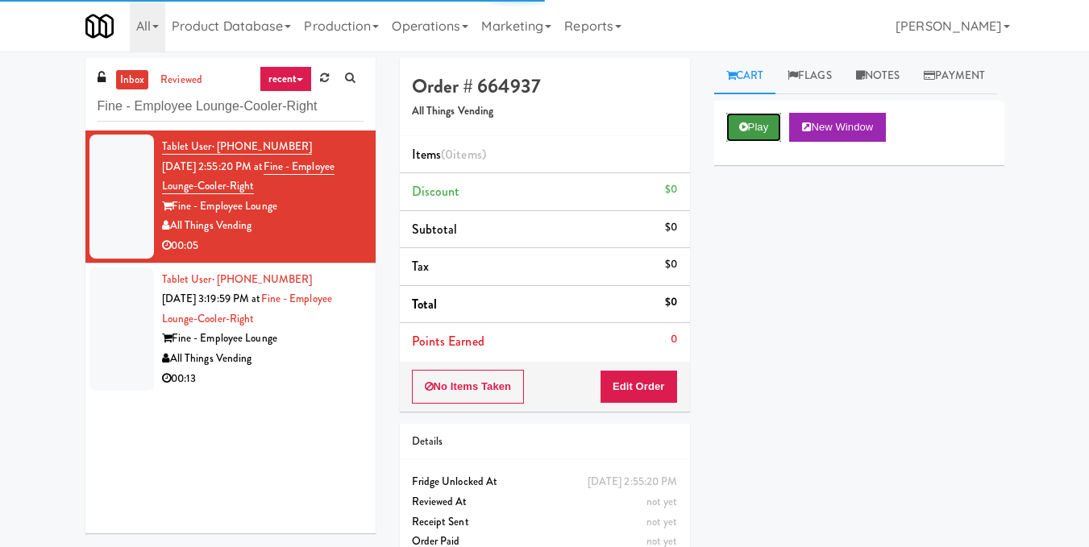
click at [747, 142] on button "Play" at bounding box center [754, 127] width 56 height 29
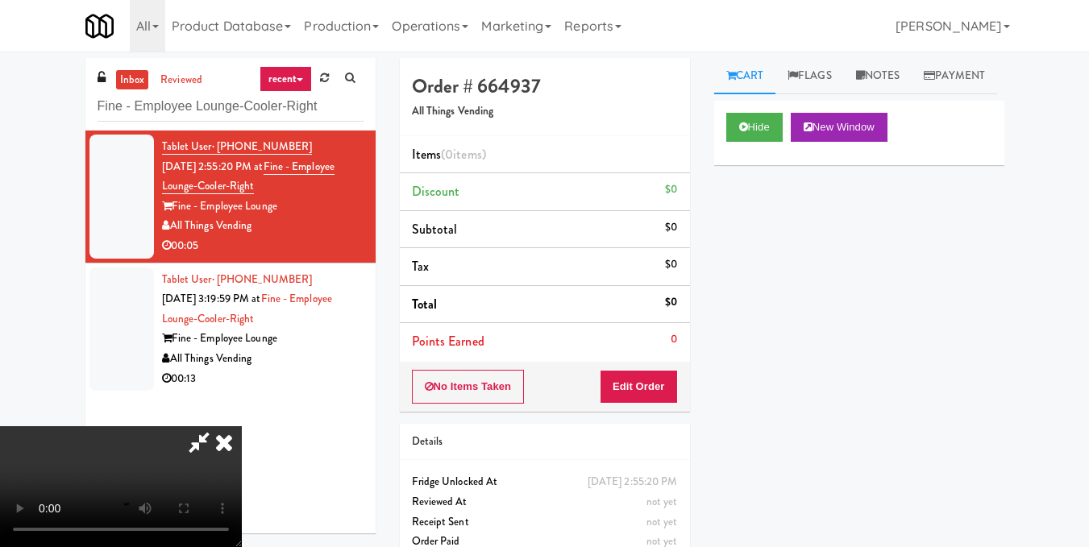
click at [242, 426] on video at bounding box center [121, 486] width 242 height 121
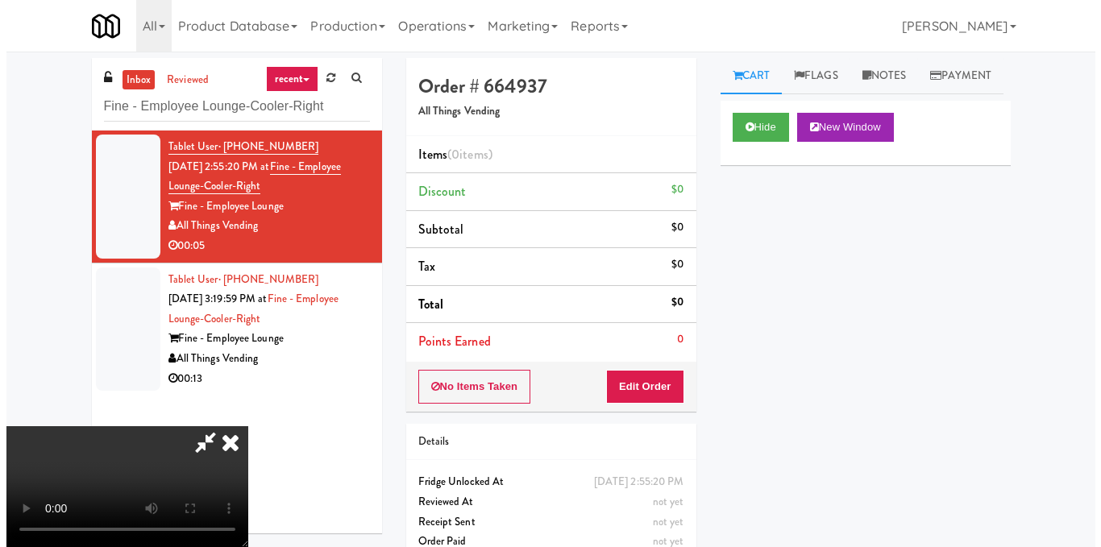
scroll to position [181, 0]
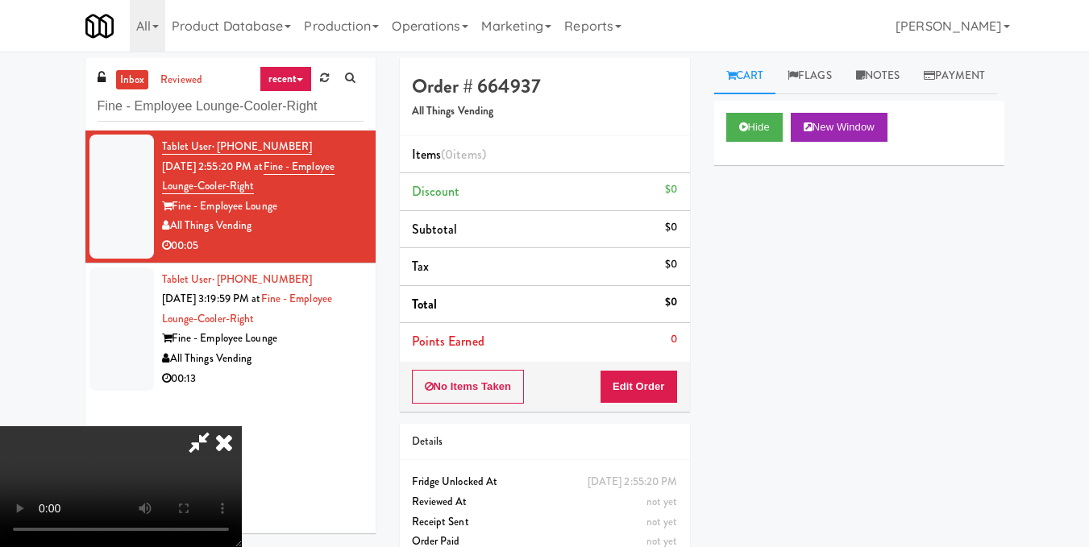
click at [242, 426] on video at bounding box center [121, 486] width 242 height 121
click at [669, 382] on button "Edit Order" at bounding box center [639, 387] width 78 height 34
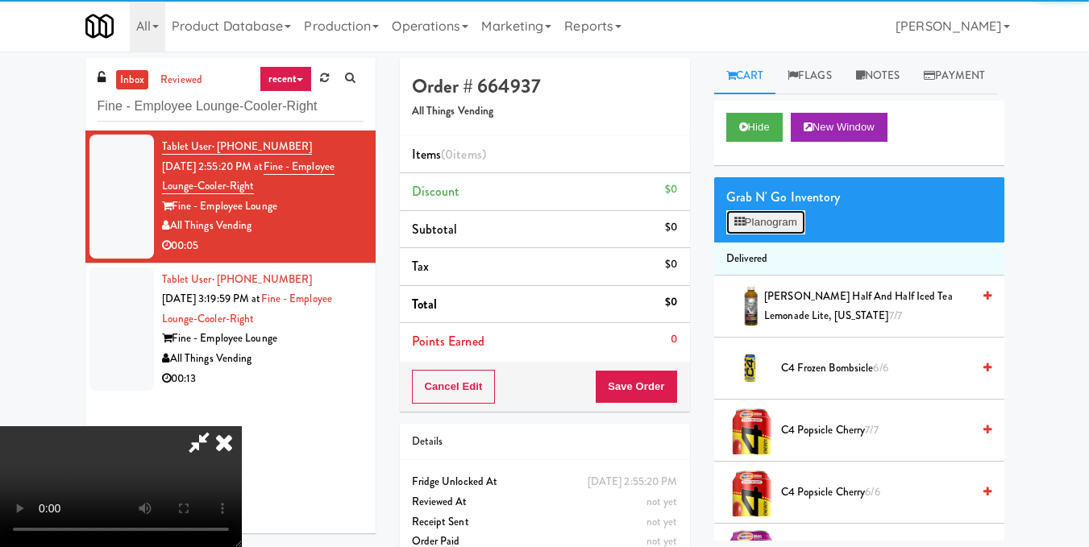
click at [763, 235] on button "Planogram" at bounding box center [765, 222] width 79 height 24
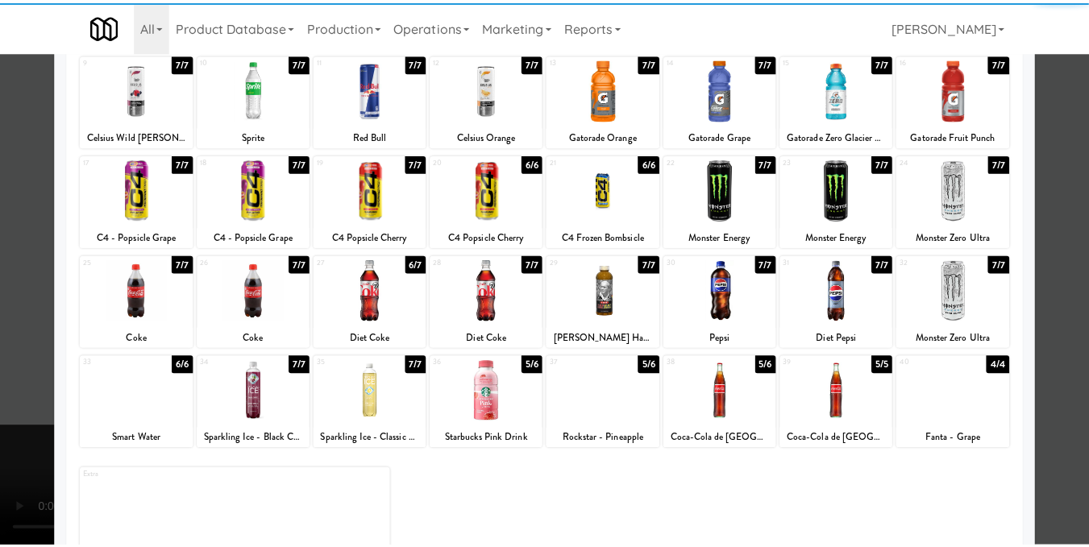
scroll to position [244, 0]
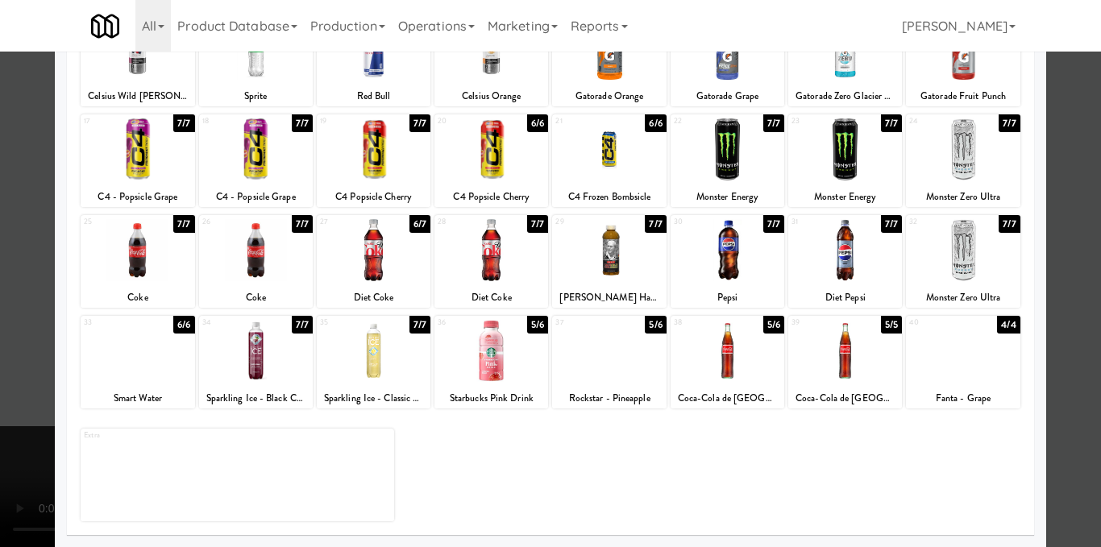
click at [721, 362] on div at bounding box center [728, 351] width 114 height 62
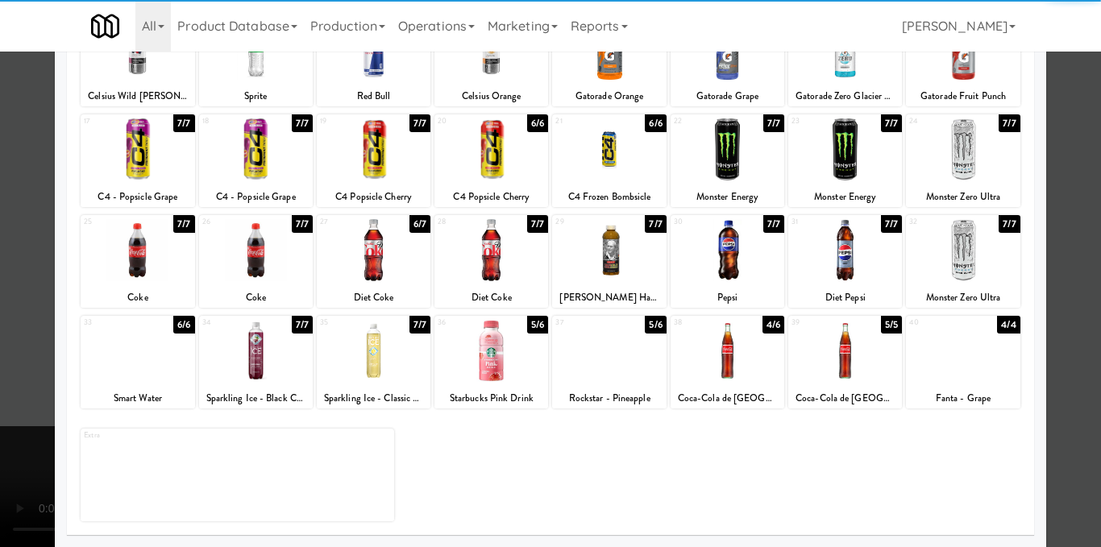
click at [1051, 272] on div at bounding box center [550, 273] width 1101 height 547
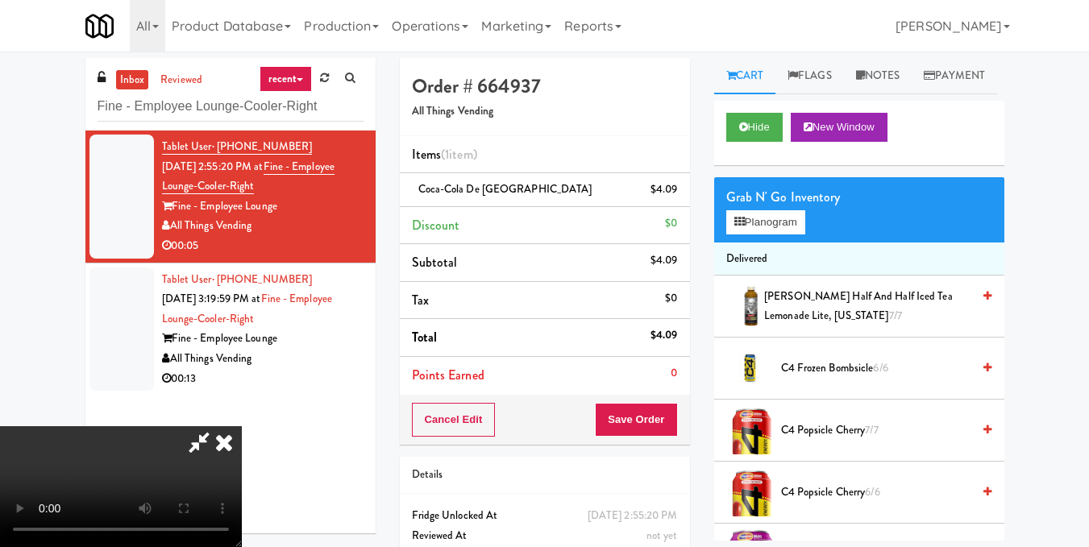
click at [242, 426] on video at bounding box center [121, 486] width 242 height 121
click at [218, 426] on icon at bounding box center [199, 442] width 37 height 32
click at [633, 419] on button "Save Order" at bounding box center [636, 420] width 82 height 34
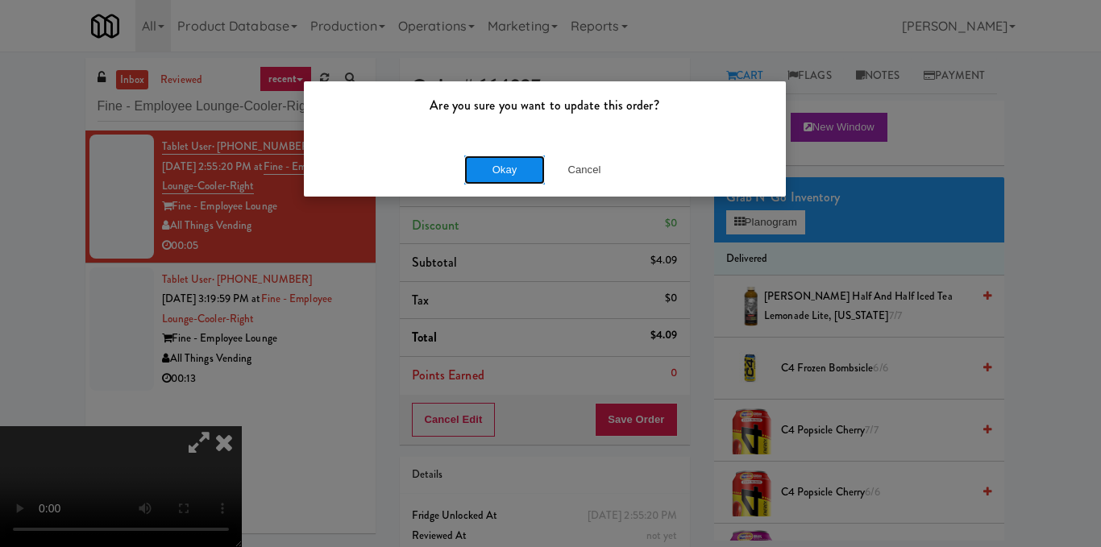
click at [496, 168] on button "Okay" at bounding box center [504, 170] width 81 height 29
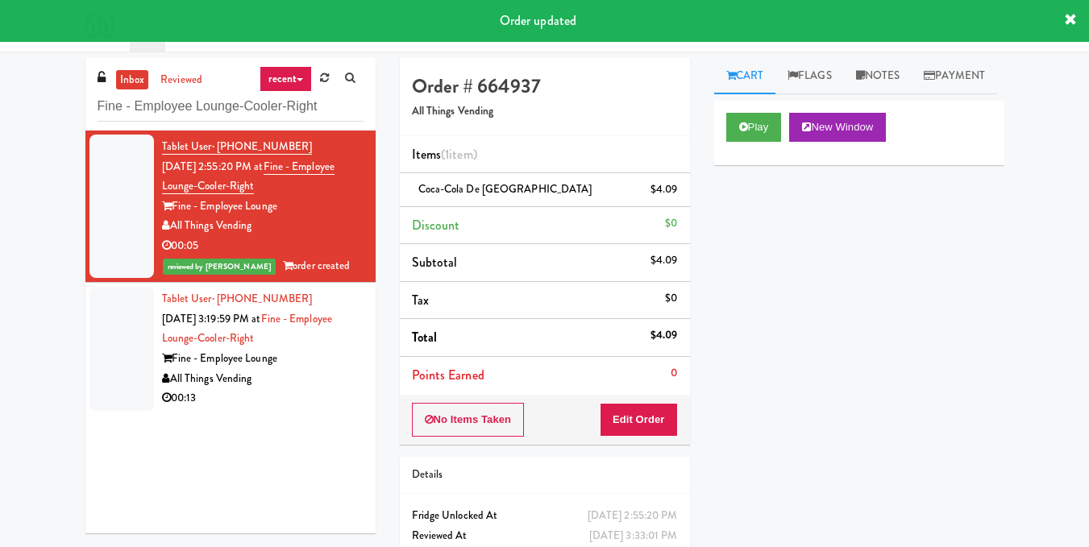
click at [311, 364] on div "Fine - Employee Lounge" at bounding box center [262, 359] width 201 height 20
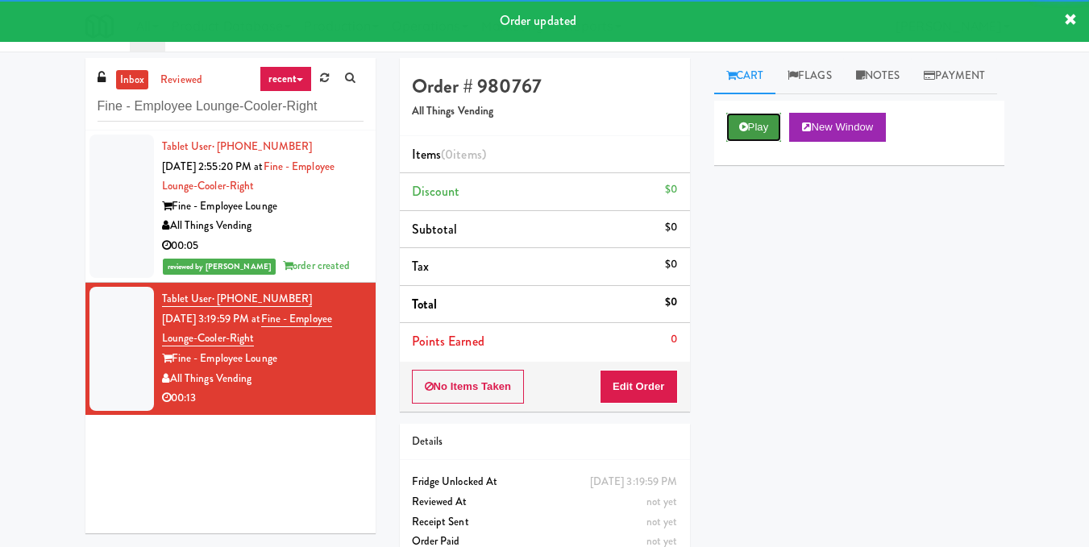
click at [741, 132] on icon at bounding box center [743, 127] width 9 height 10
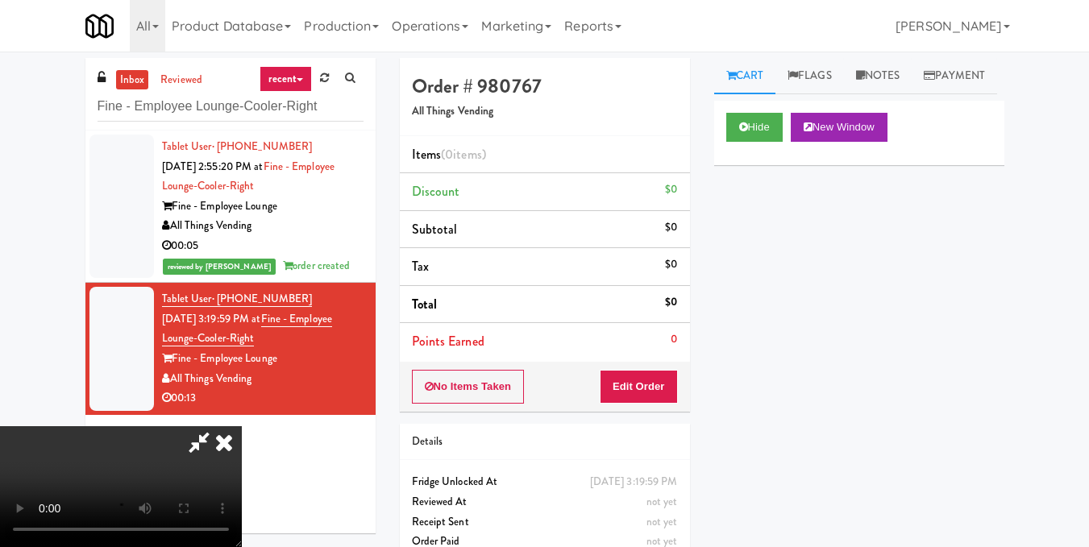
click at [242, 426] on video at bounding box center [121, 486] width 242 height 121
click at [242, 457] on video at bounding box center [121, 486] width 242 height 121
click at [242, 426] on video at bounding box center [121, 486] width 242 height 121
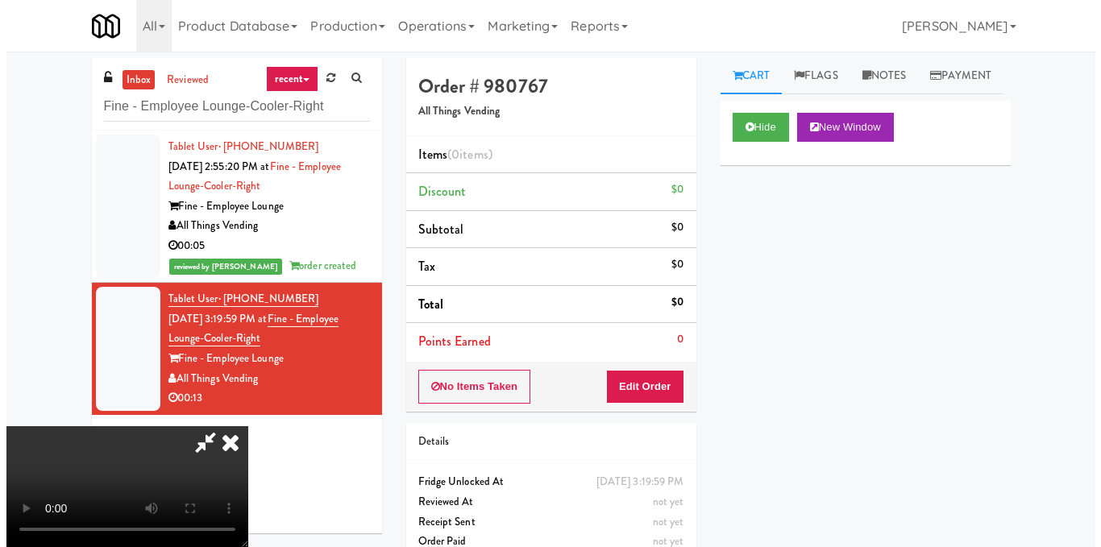
scroll to position [0, 0]
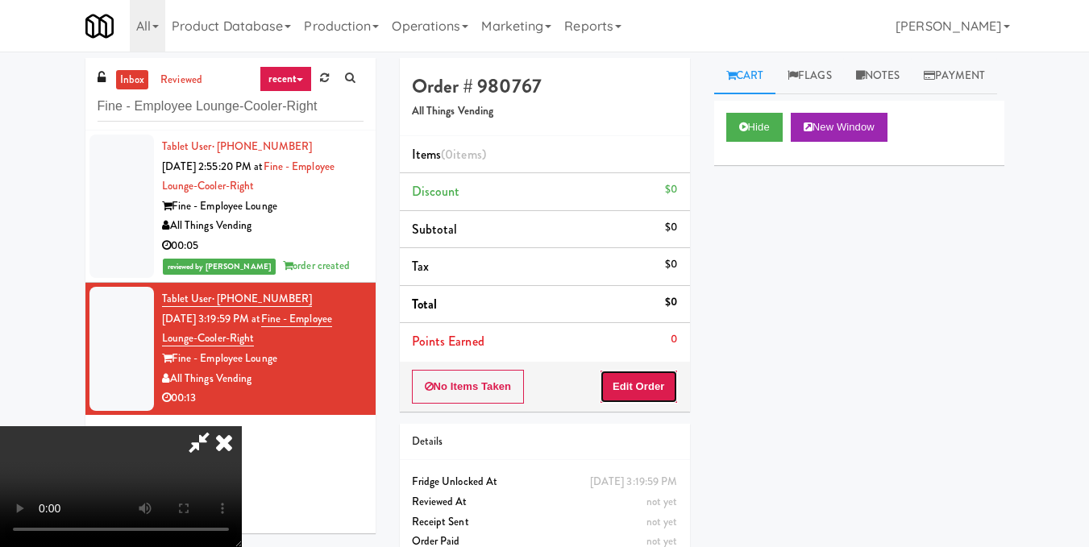
click at [661, 392] on button "Edit Order" at bounding box center [639, 387] width 78 height 34
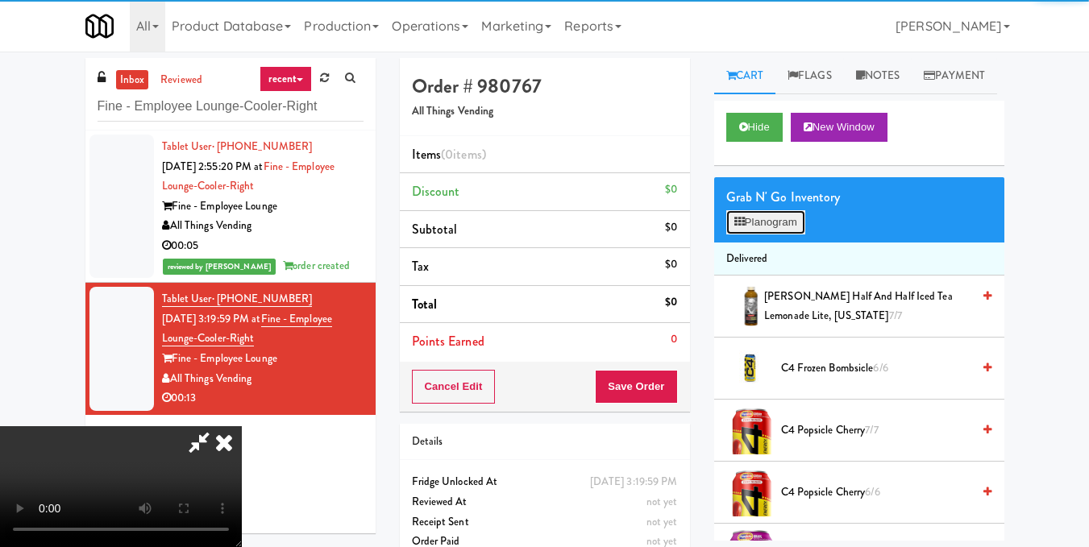
click at [761, 235] on button "Planogram" at bounding box center [765, 222] width 79 height 24
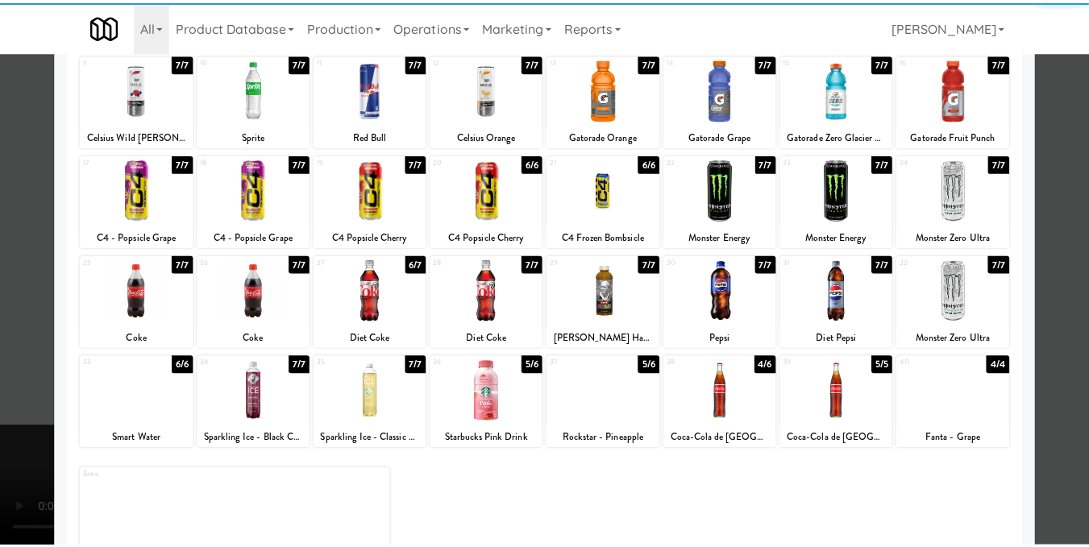
scroll to position [244, 0]
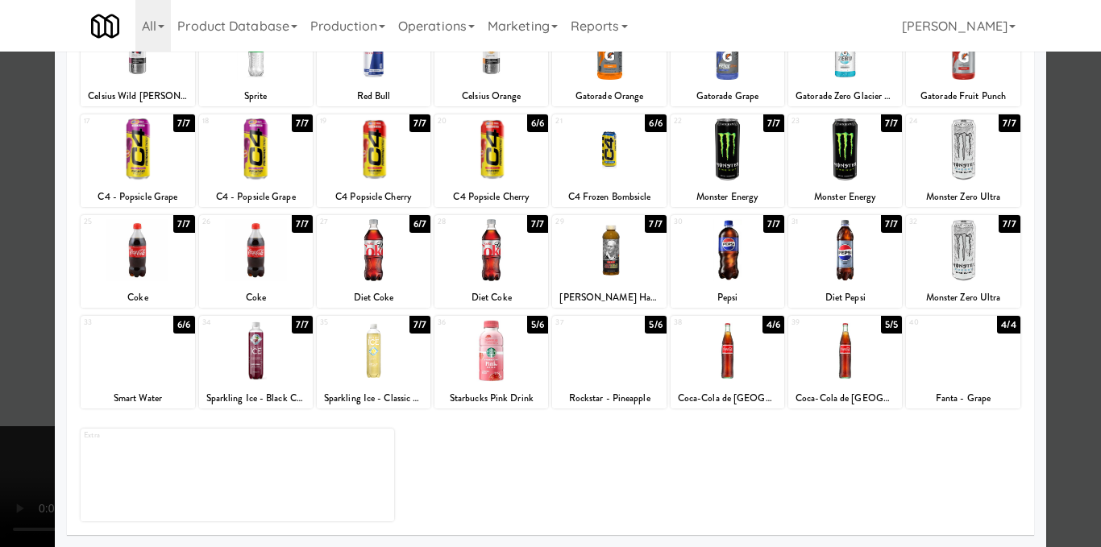
click at [485, 365] on div at bounding box center [491, 351] width 114 height 62
click at [1055, 355] on div at bounding box center [550, 273] width 1101 height 547
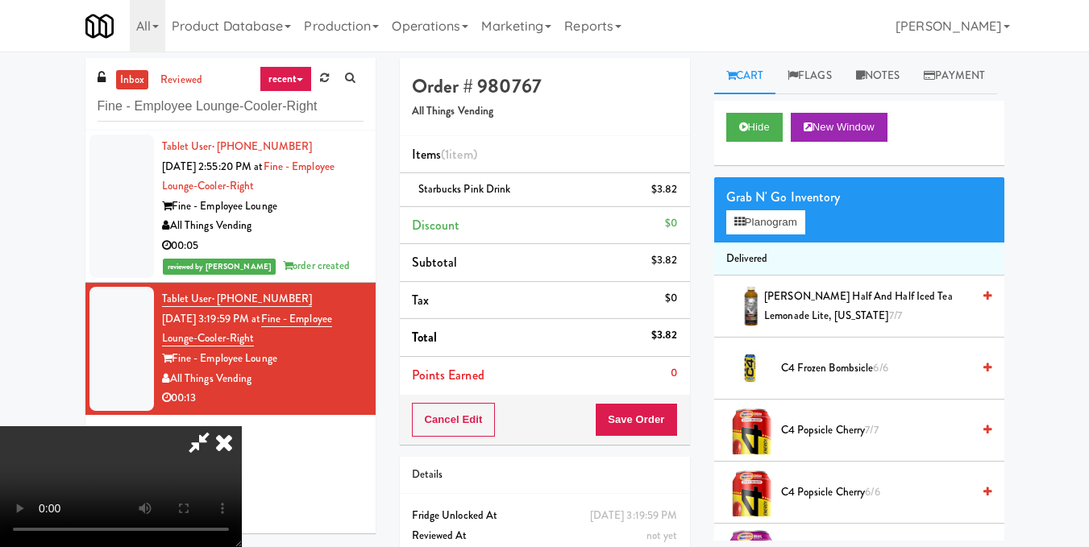
click at [239, 426] on video at bounding box center [121, 486] width 242 height 121
drag, startPoint x: 751, startPoint y: 257, endPoint x: 749, endPoint y: 269, distance: 12.3
click at [753, 235] on button "Planogram" at bounding box center [765, 222] width 79 height 24
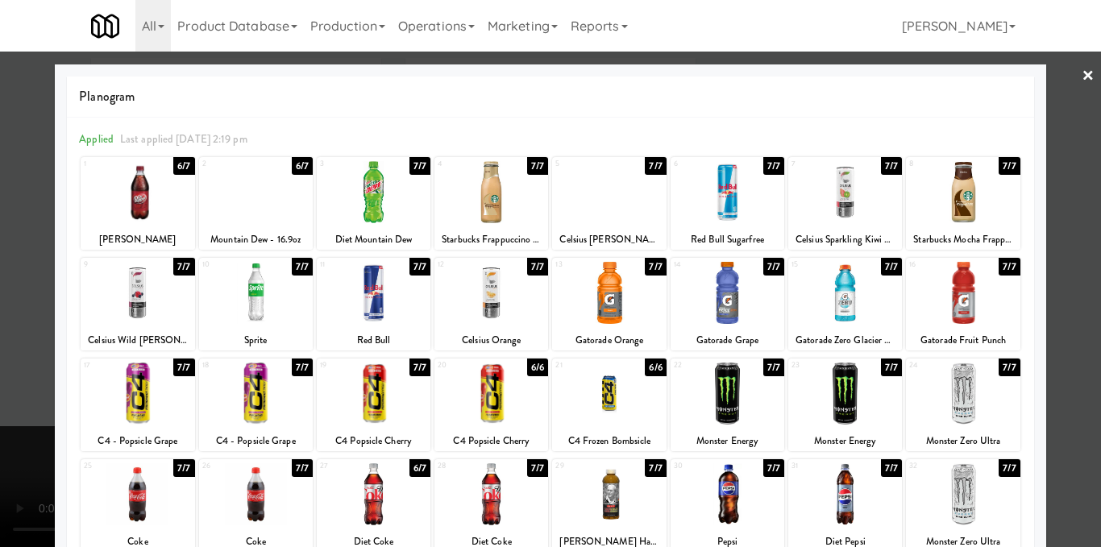
click at [165, 206] on div at bounding box center [138, 192] width 114 height 62
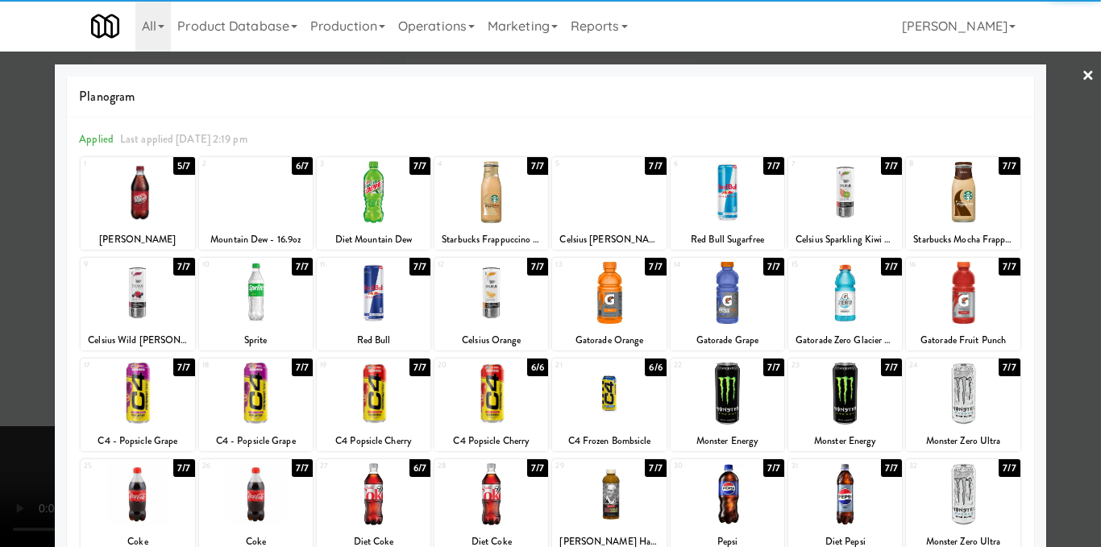
click at [278, 206] on div at bounding box center [256, 192] width 114 height 62
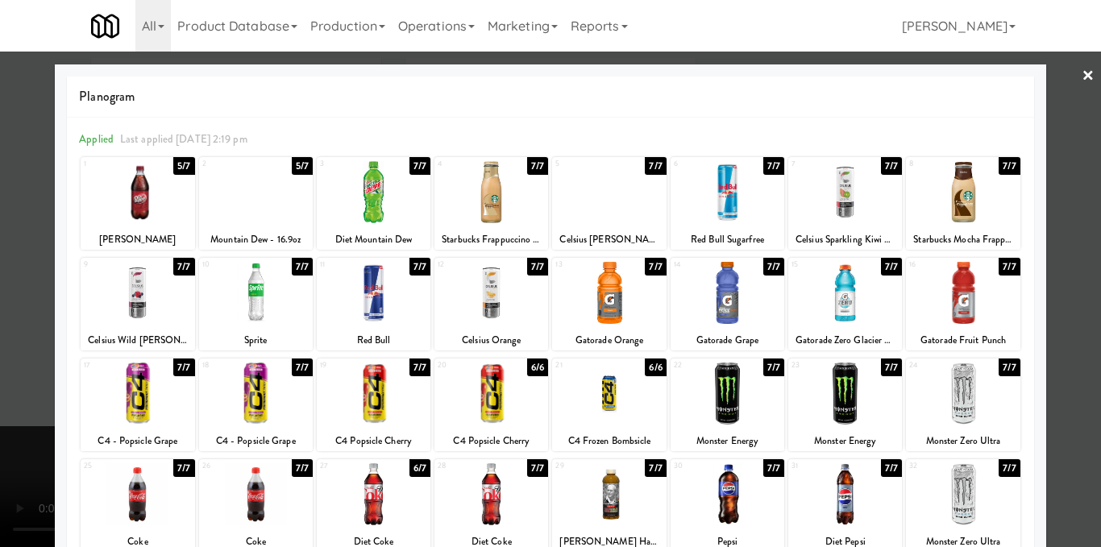
click at [1073, 188] on div at bounding box center [550, 273] width 1101 height 547
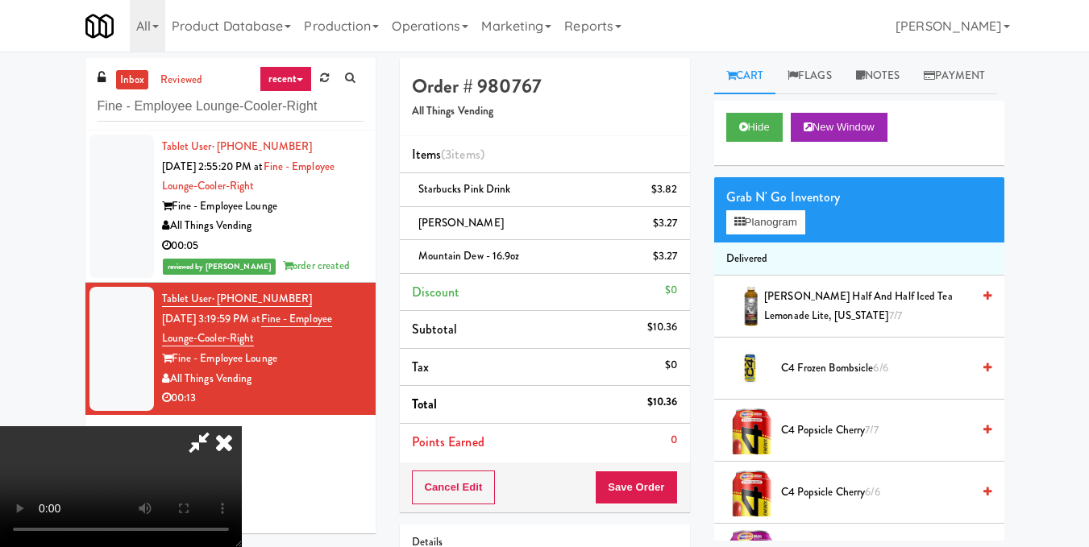
click at [242, 426] on icon at bounding box center [223, 442] width 35 height 32
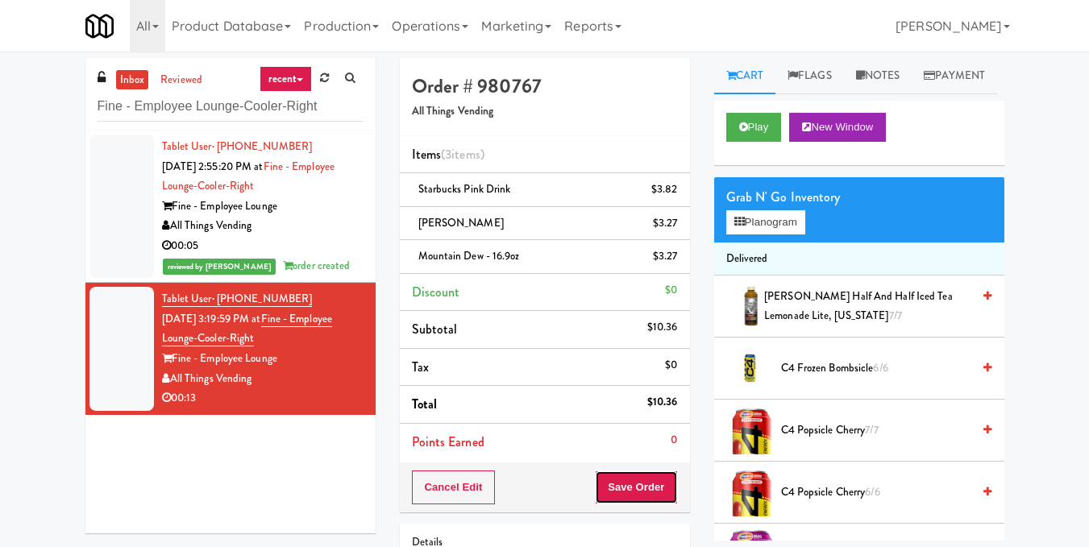
drag, startPoint x: 623, startPoint y: 482, endPoint x: 619, endPoint y: 471, distance: 11.2
click at [622, 483] on button "Save Order" at bounding box center [636, 488] width 82 height 34
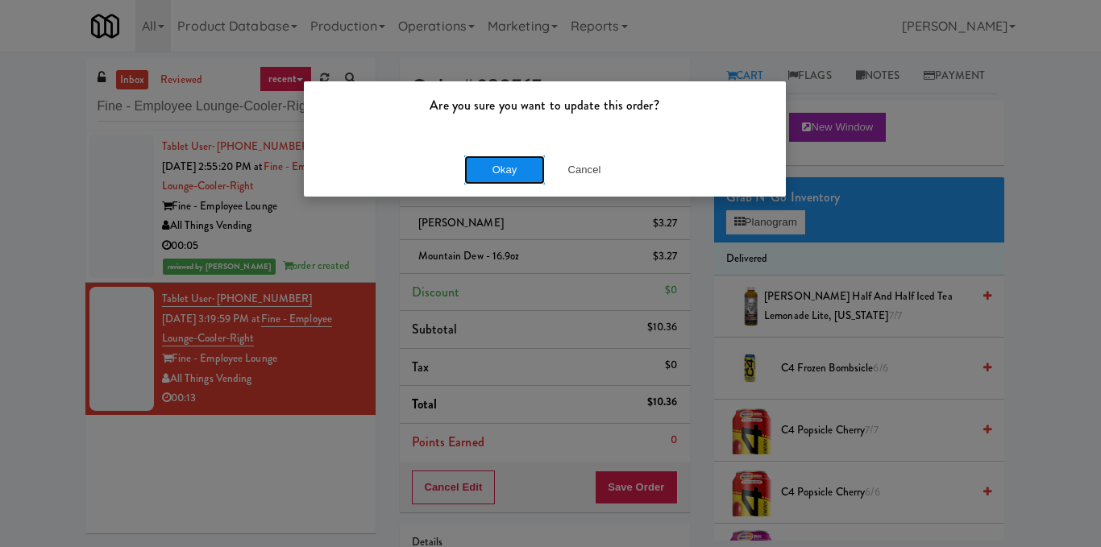
click at [488, 161] on button "Okay" at bounding box center [504, 170] width 81 height 29
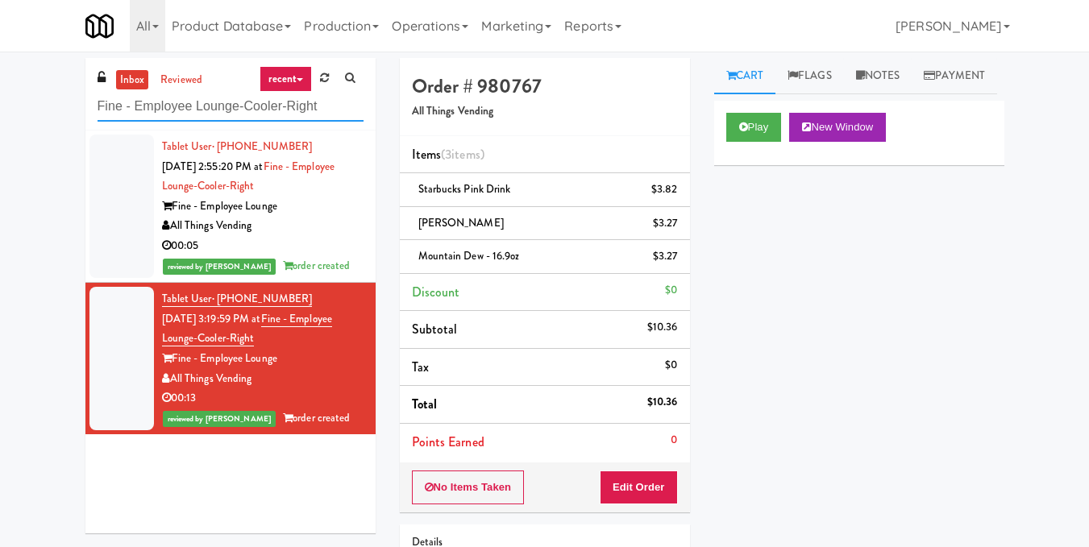
drag, startPoint x: 341, startPoint y: 109, endPoint x: 0, endPoint y: 108, distance: 340.9
click at [0, 108] on div "inbox reviewed recent all unclear take inventory issue suspicious failed recent…" at bounding box center [544, 367] width 1089 height 619
paste input "Healthtrax Gym"
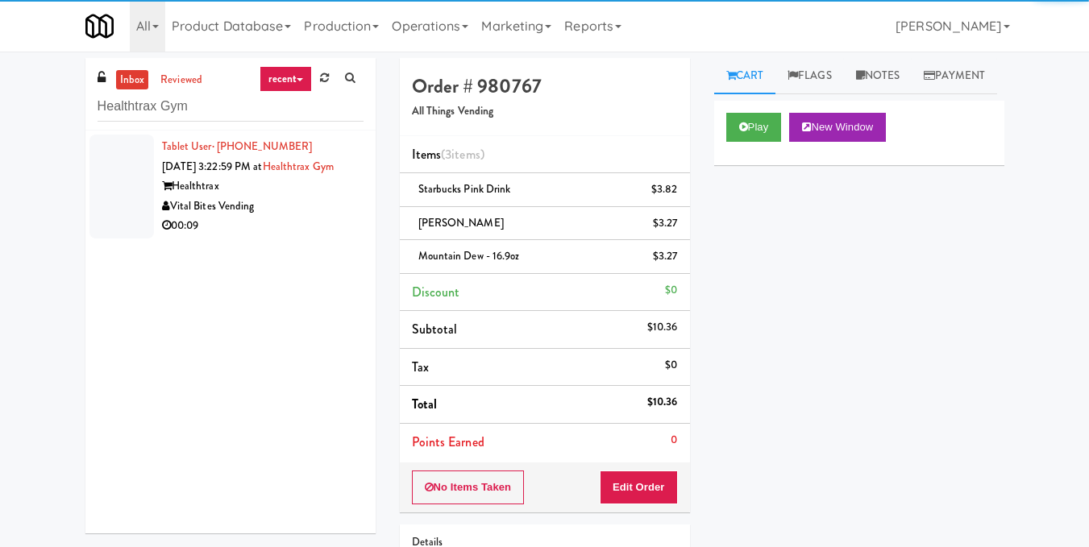
drag, startPoint x: 293, startPoint y: 237, endPoint x: 391, endPoint y: 214, distance: 101.1
click at [294, 236] on div "00:09" at bounding box center [262, 226] width 201 height 20
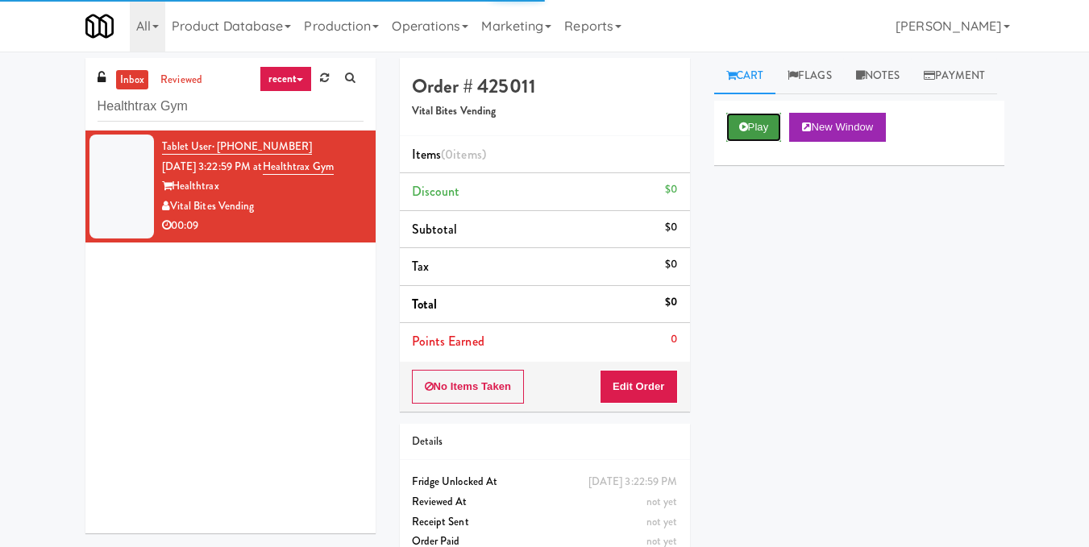
click at [750, 142] on button "Play" at bounding box center [754, 127] width 56 height 29
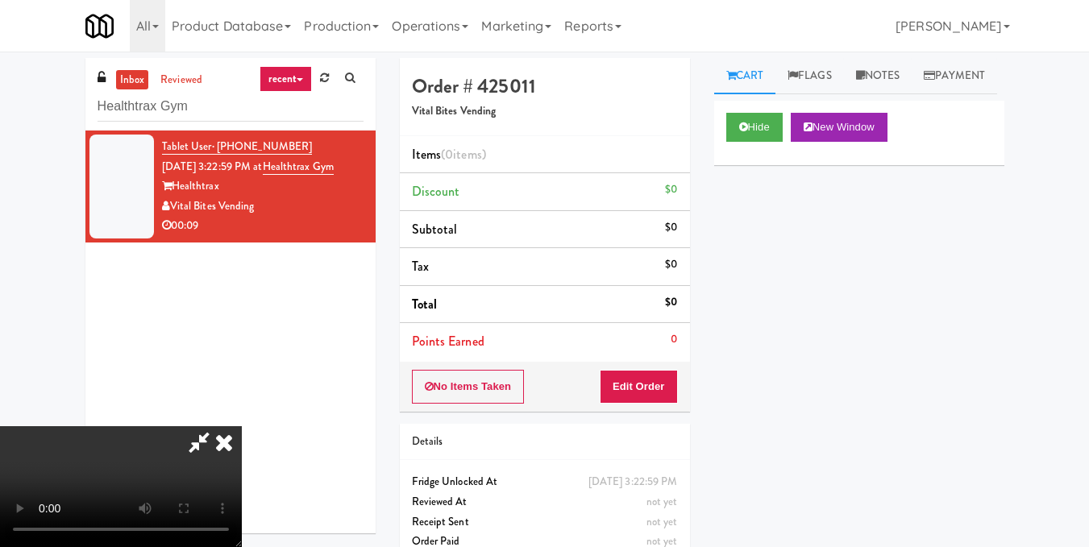
click at [242, 426] on video at bounding box center [121, 486] width 242 height 121
click at [666, 388] on button "Edit Order" at bounding box center [639, 387] width 78 height 34
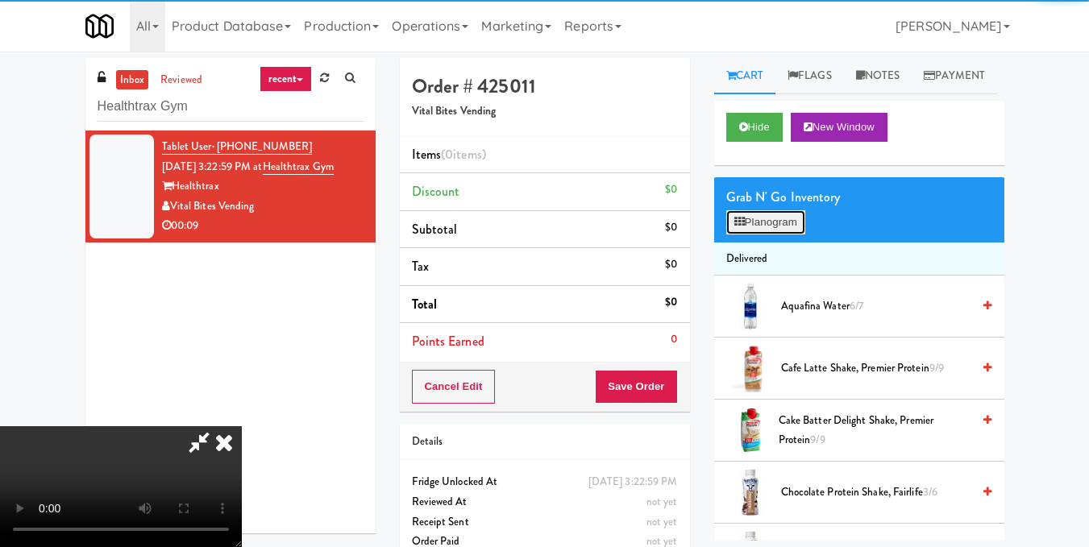
click at [735, 235] on button "Planogram" at bounding box center [765, 222] width 79 height 24
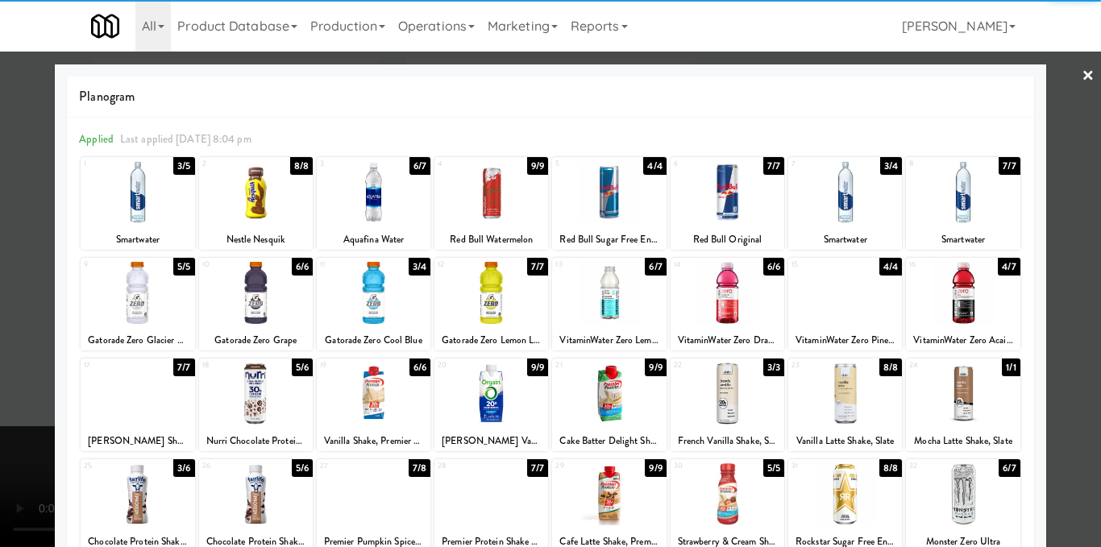
click at [247, 312] on div at bounding box center [256, 293] width 114 height 62
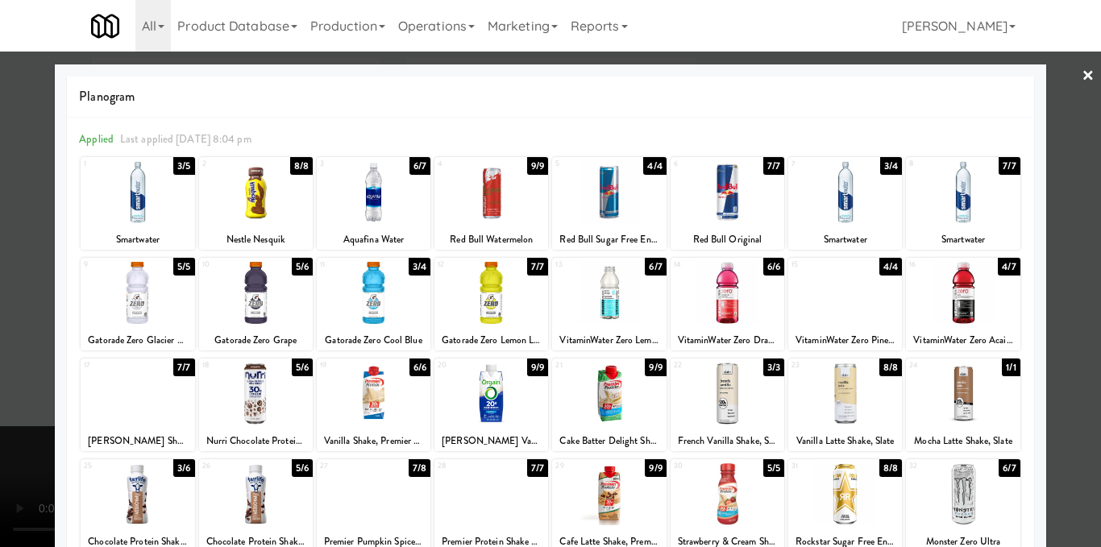
click at [1073, 173] on div at bounding box center [550, 273] width 1101 height 547
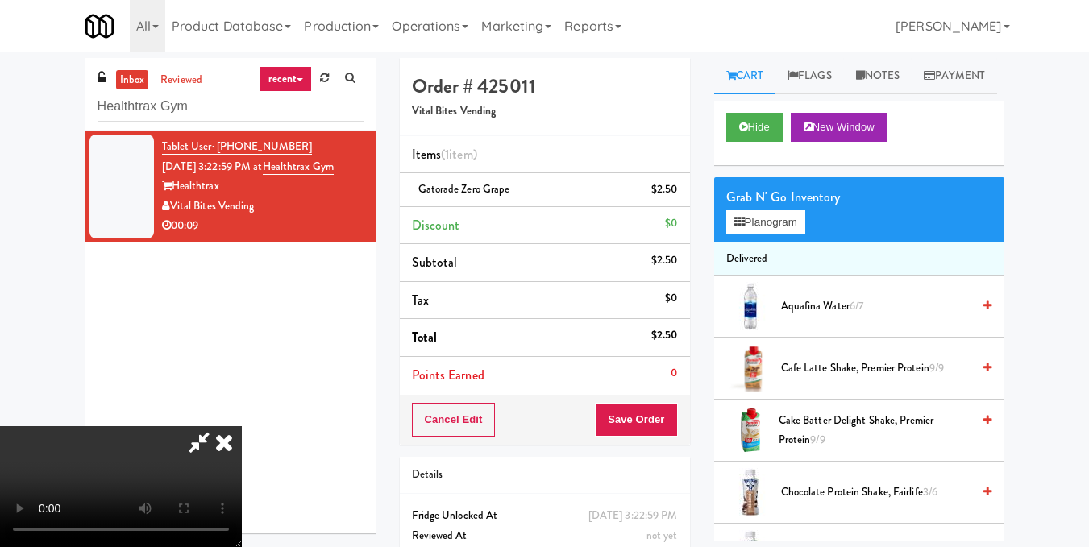
click at [242, 426] on icon at bounding box center [223, 442] width 35 height 32
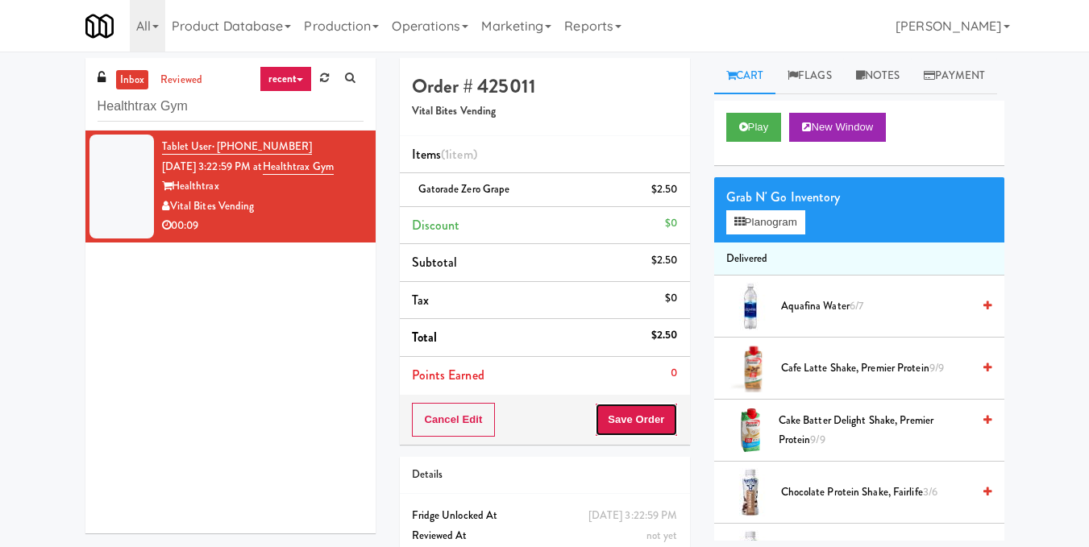
click at [635, 421] on button "Save Order" at bounding box center [636, 420] width 82 height 34
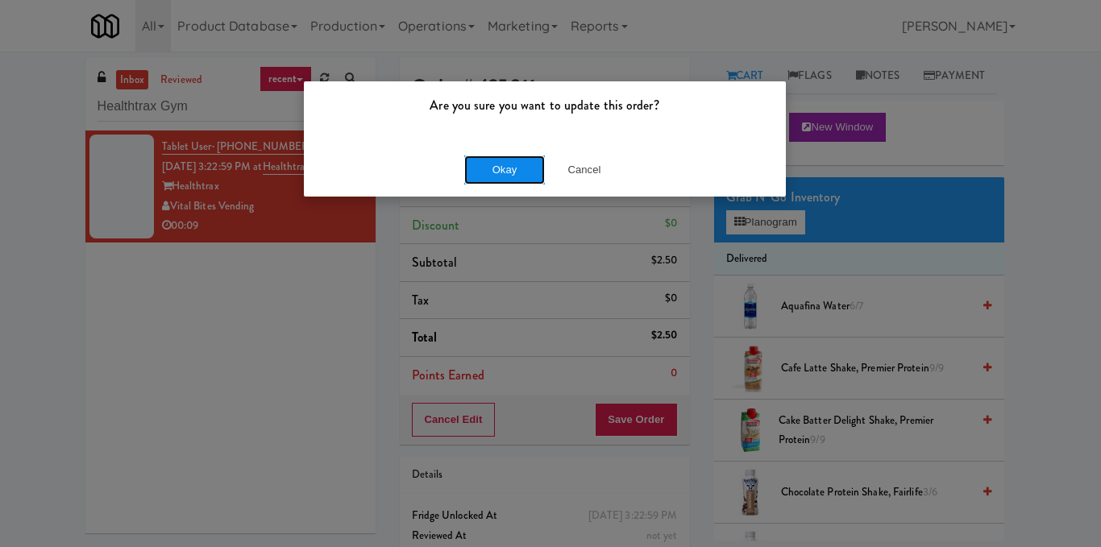
click at [517, 174] on button "Okay" at bounding box center [504, 170] width 81 height 29
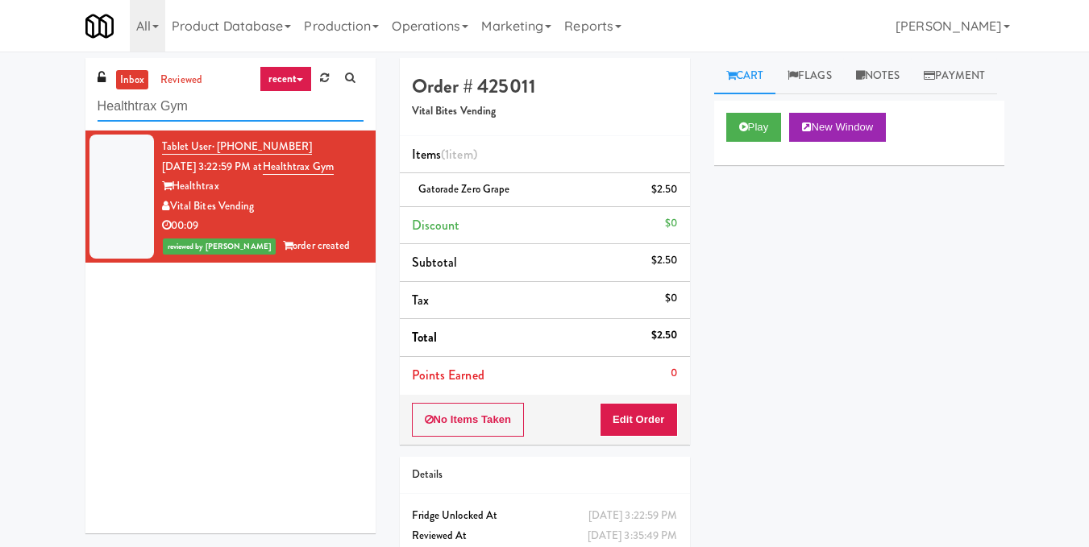
drag, startPoint x: 251, startPoint y: 113, endPoint x: 16, endPoint y: 116, distance: 235.4
click at [17, 116] on div "inbox reviewed recent all unclear take inventory issue suspicious failed recent…" at bounding box center [544, 333] width 1089 height 551
paste input "[PERSON_NAME] - Cooler - Left"
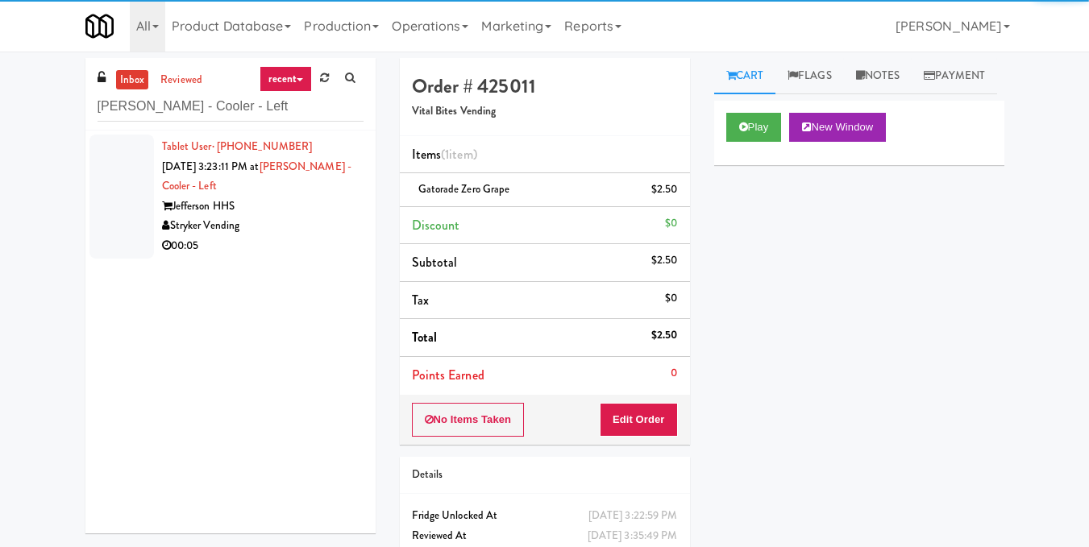
click at [334, 225] on div "Stryker Vending" at bounding box center [262, 226] width 201 height 20
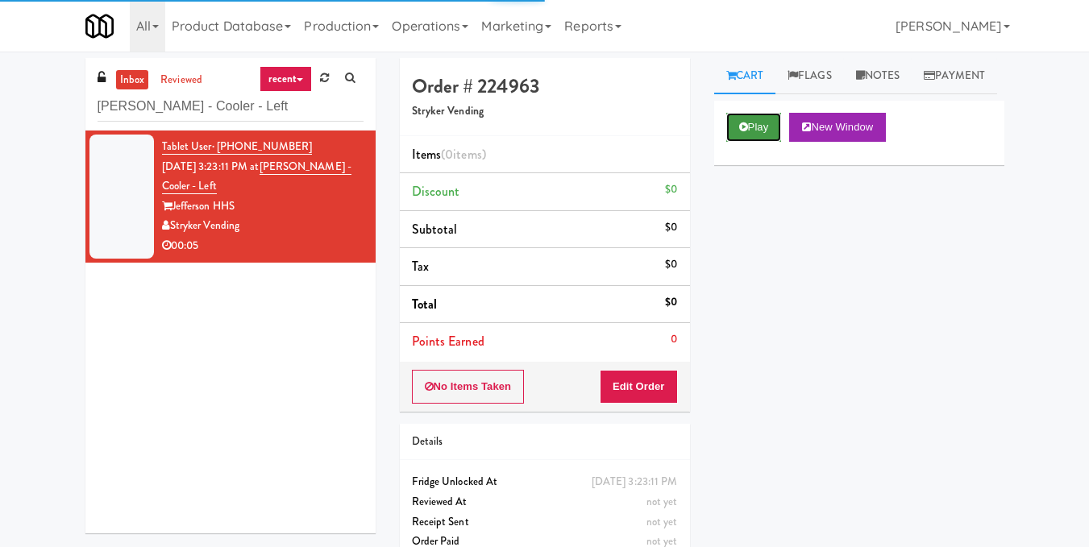
click at [744, 142] on button "Play" at bounding box center [754, 127] width 56 height 29
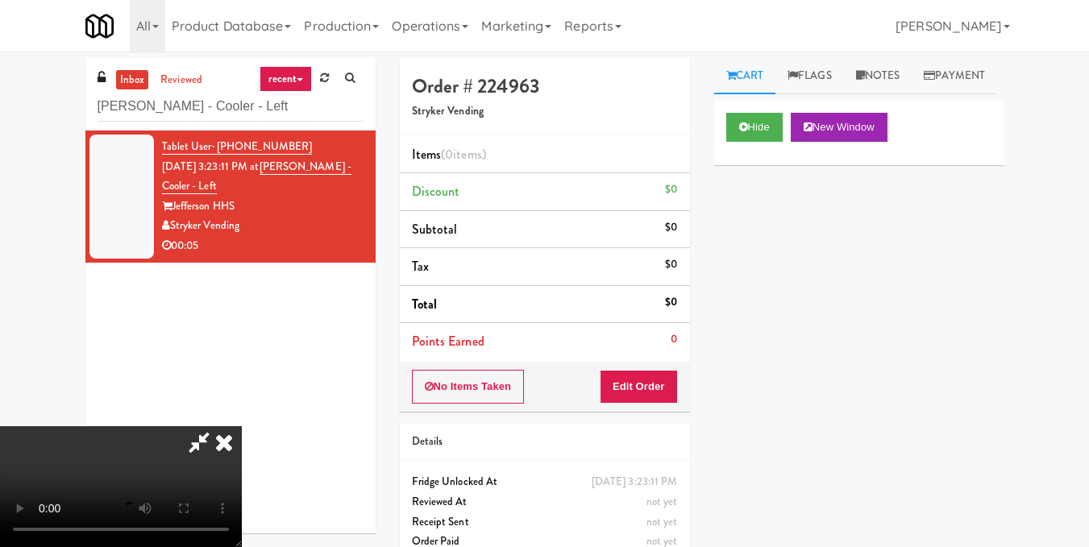
click at [242, 426] on video at bounding box center [121, 486] width 242 height 121
click at [666, 382] on button "Edit Order" at bounding box center [639, 387] width 78 height 34
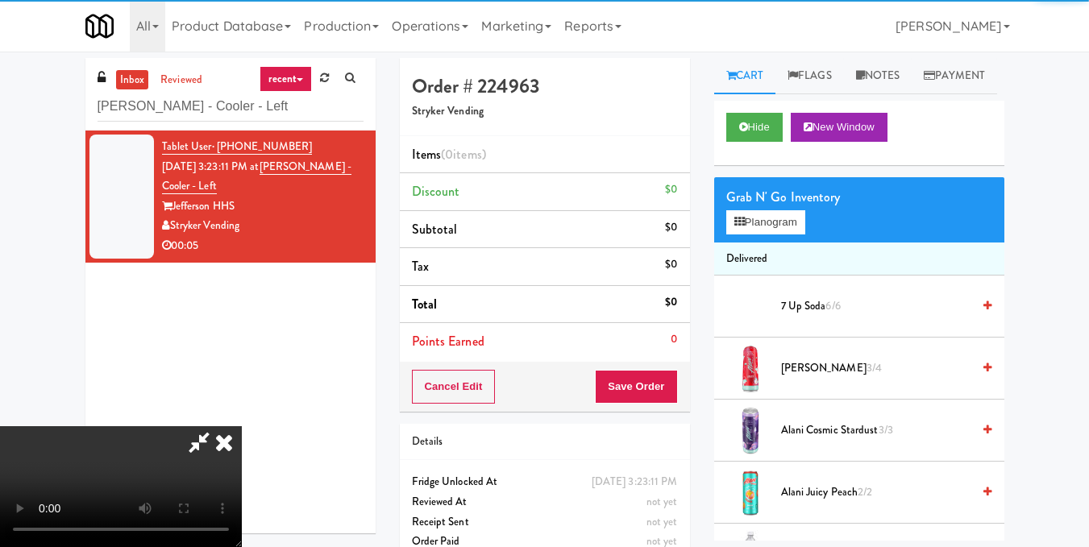
click at [765, 210] on div "Grab N' Go Inventory" at bounding box center [859, 197] width 266 height 24
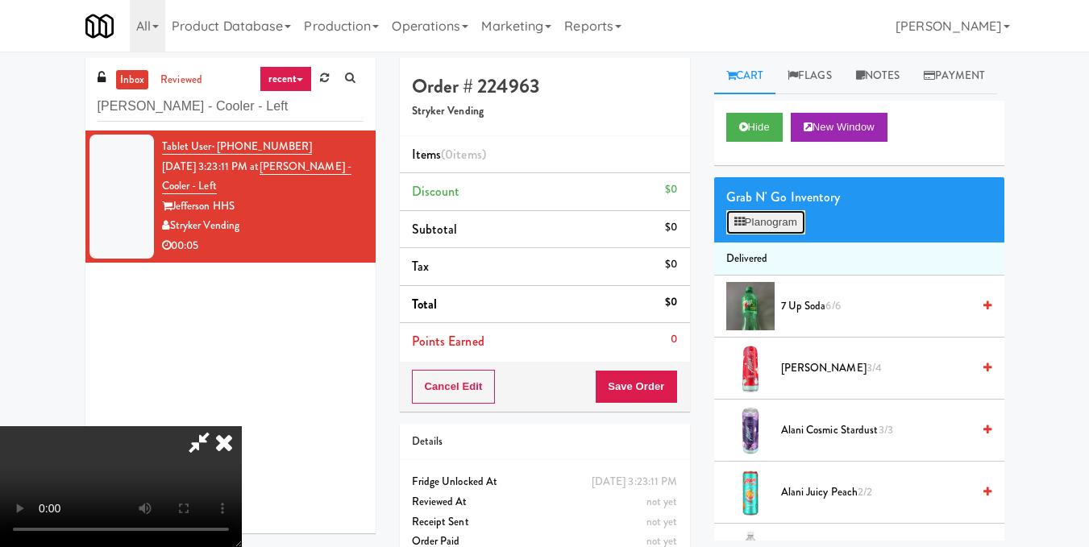
click at [765, 235] on button "Planogram" at bounding box center [765, 222] width 79 height 24
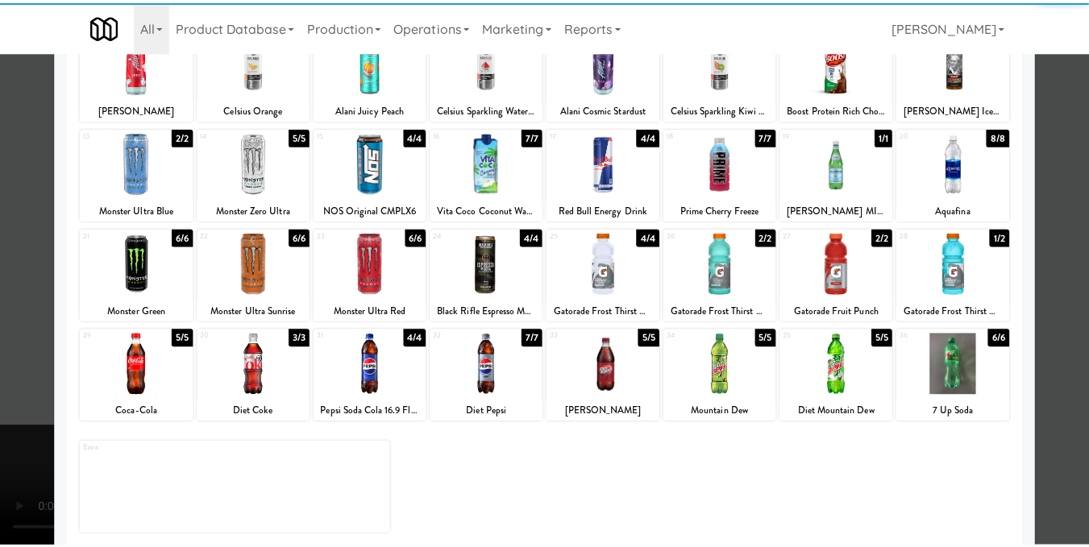
scroll to position [244, 0]
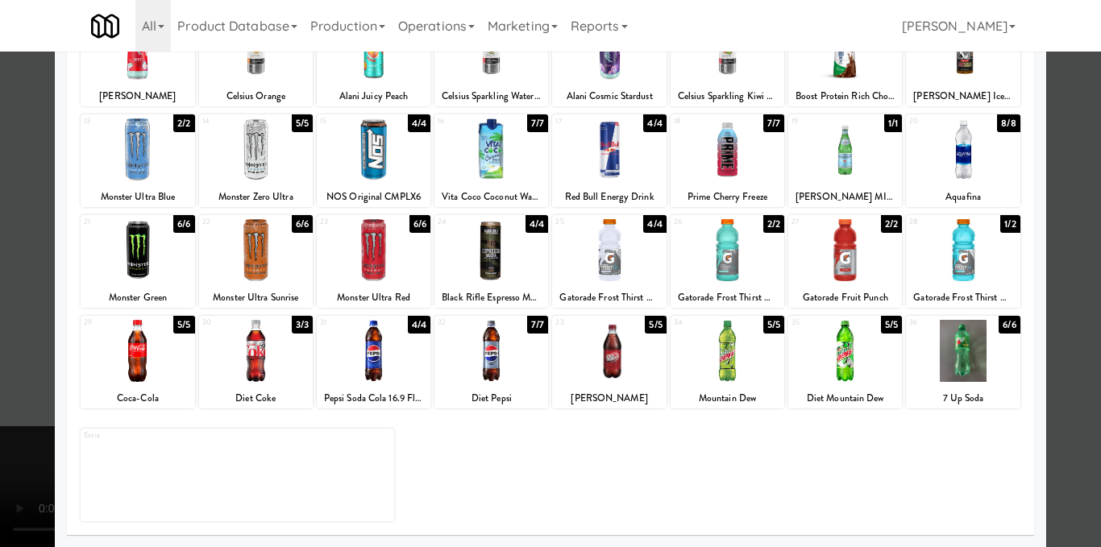
click at [258, 375] on div at bounding box center [256, 351] width 114 height 62
click at [1051, 293] on div at bounding box center [550, 273] width 1101 height 547
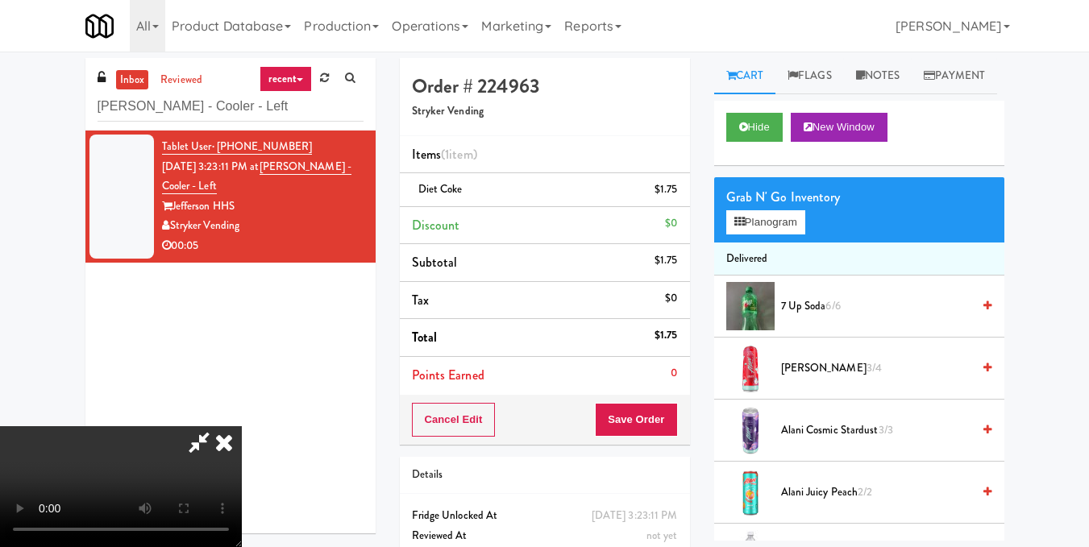
click at [242, 426] on video at bounding box center [121, 486] width 242 height 121
click at [902, 74] on link "Notes" at bounding box center [878, 76] width 69 height 36
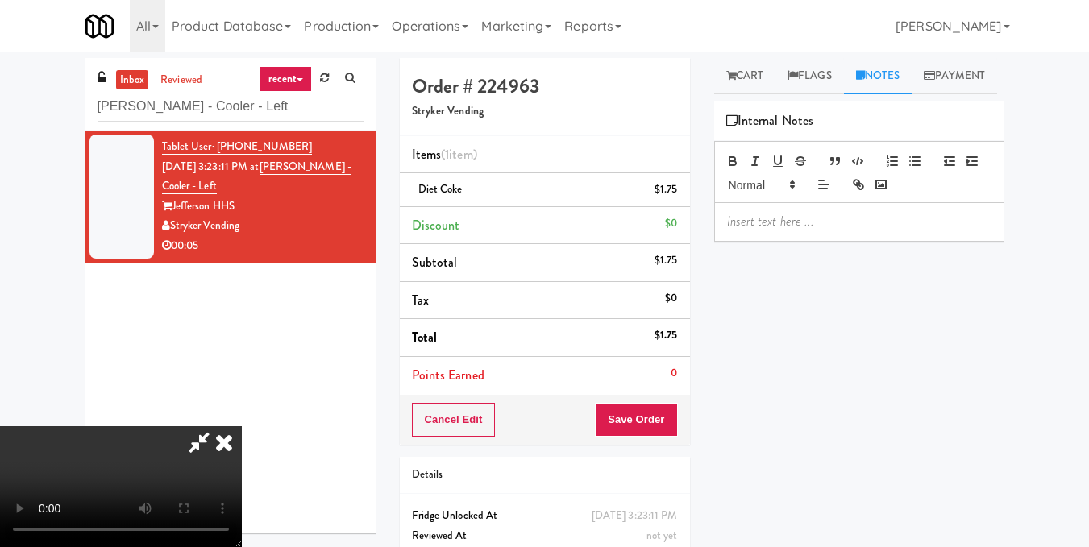
click at [242, 426] on icon at bounding box center [223, 442] width 35 height 32
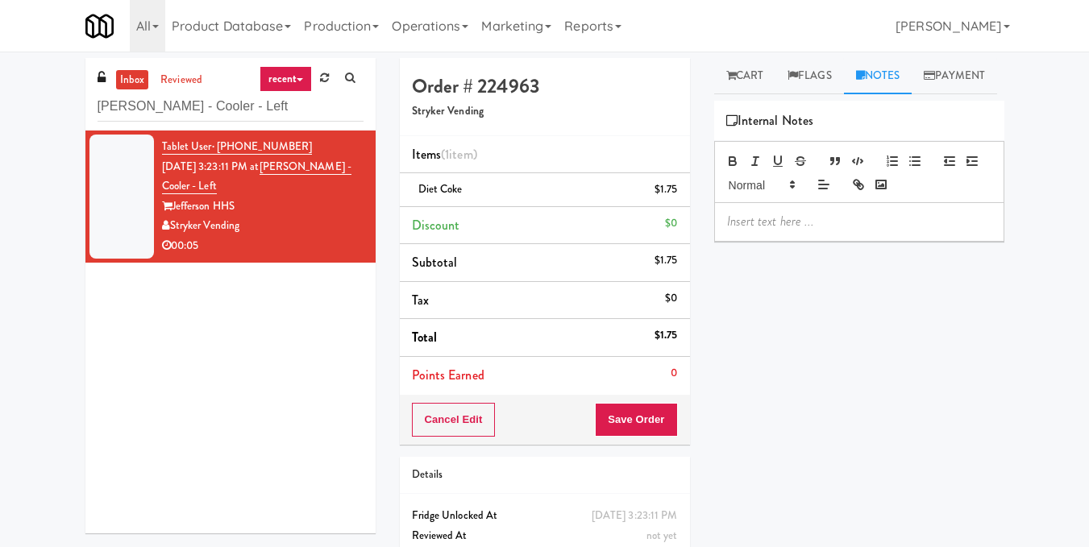
click at [774, 240] on div at bounding box center [859, 221] width 289 height 37
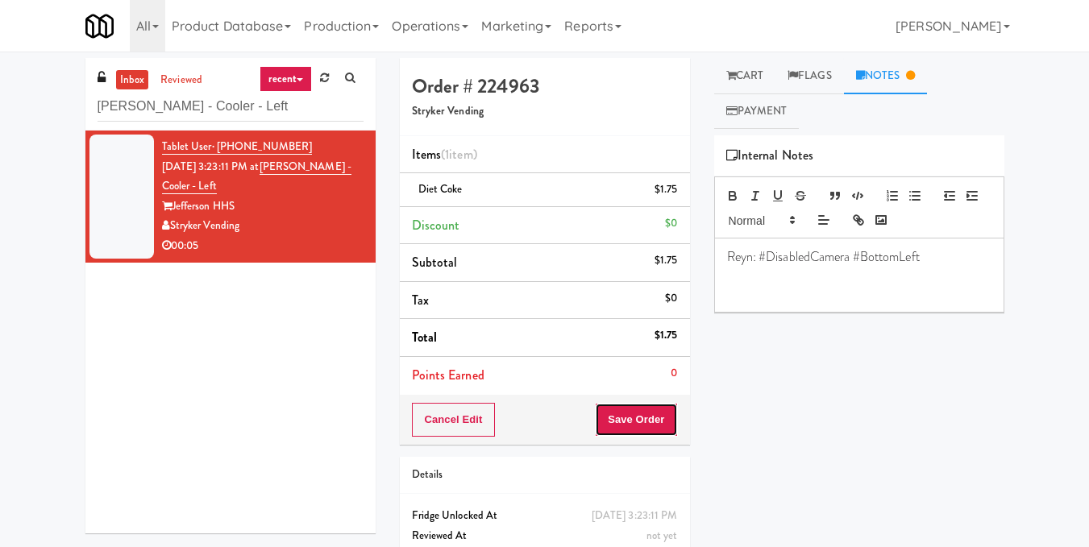
click at [639, 413] on button "Save Order" at bounding box center [636, 420] width 82 height 34
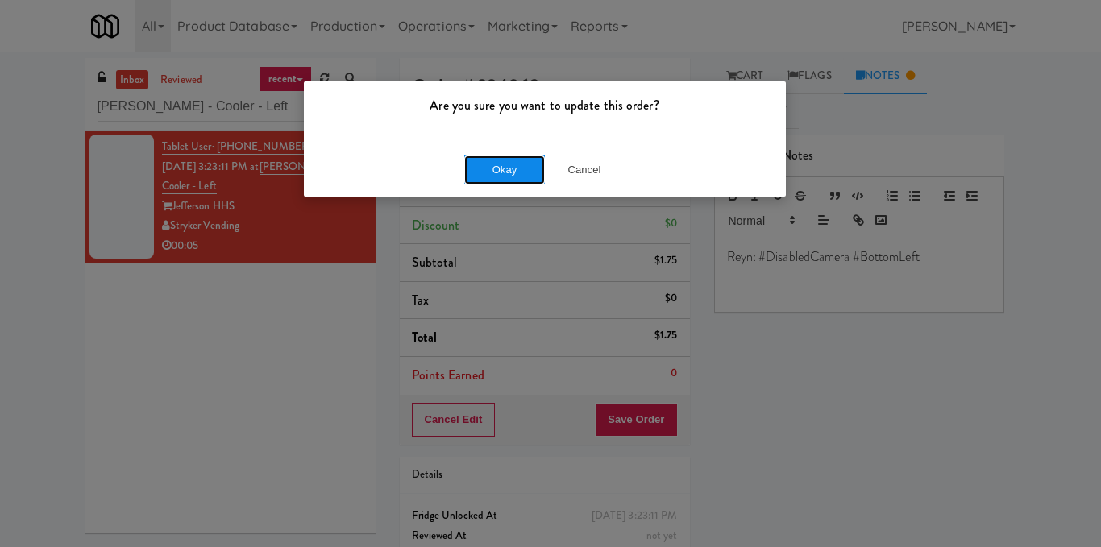
click at [502, 166] on button "Okay" at bounding box center [504, 170] width 81 height 29
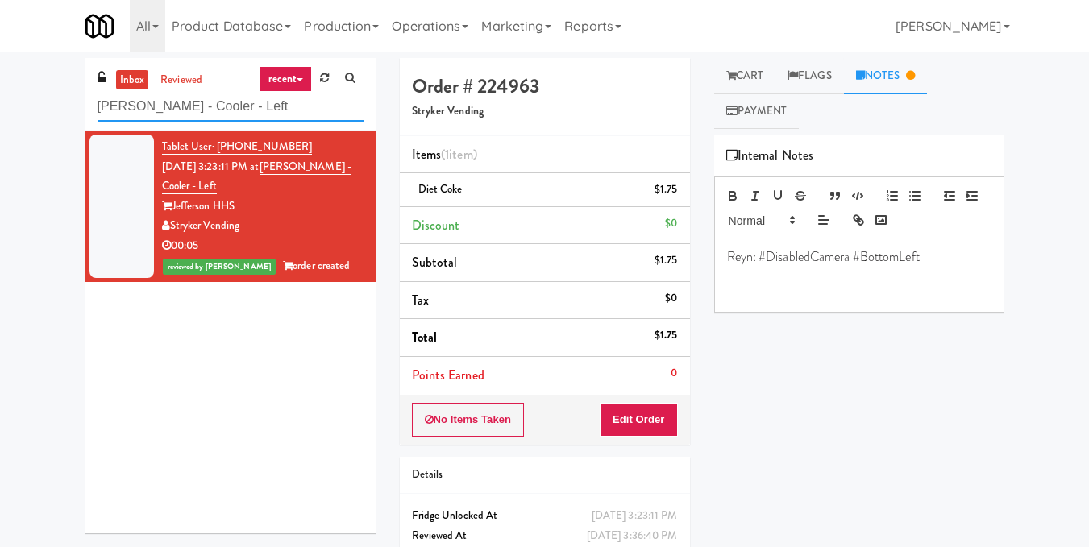
drag, startPoint x: 251, startPoint y: 105, endPoint x: 69, endPoint y: 139, distance: 185.4
click at [69, 139] on div "inbox reviewed recent all unclear take inventory issue suspicious failed recent…" at bounding box center [544, 333] width 1089 height 551
paste input "[PERSON_NAME] Digital"
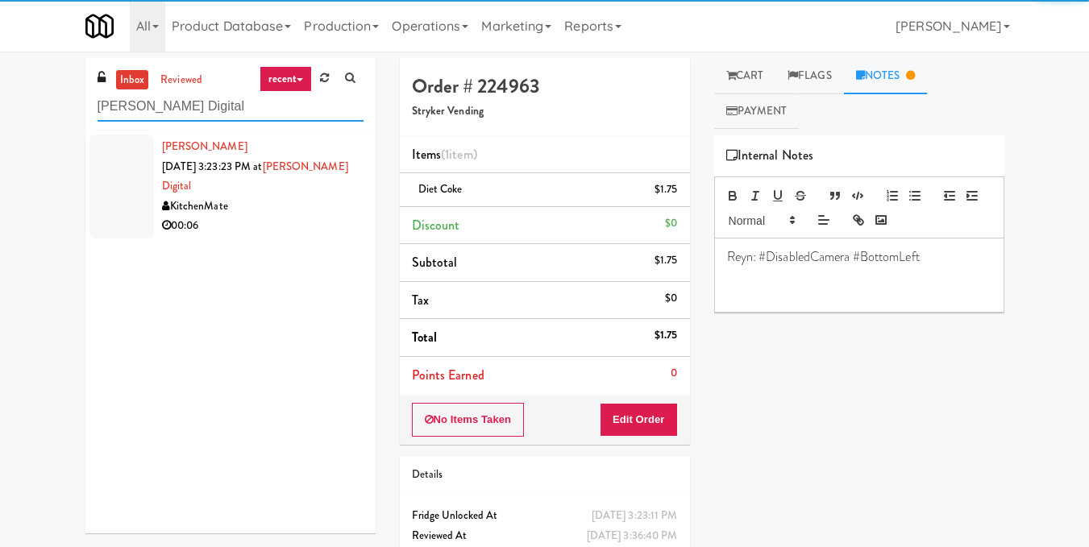
type input "[PERSON_NAME] Digital"
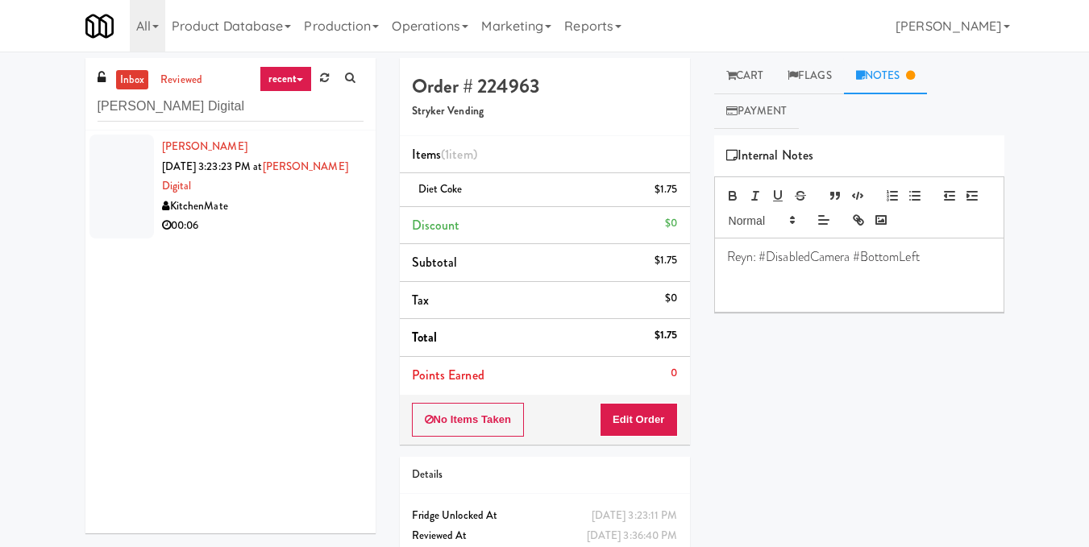
click at [280, 217] on div "00:06" at bounding box center [262, 226] width 201 height 20
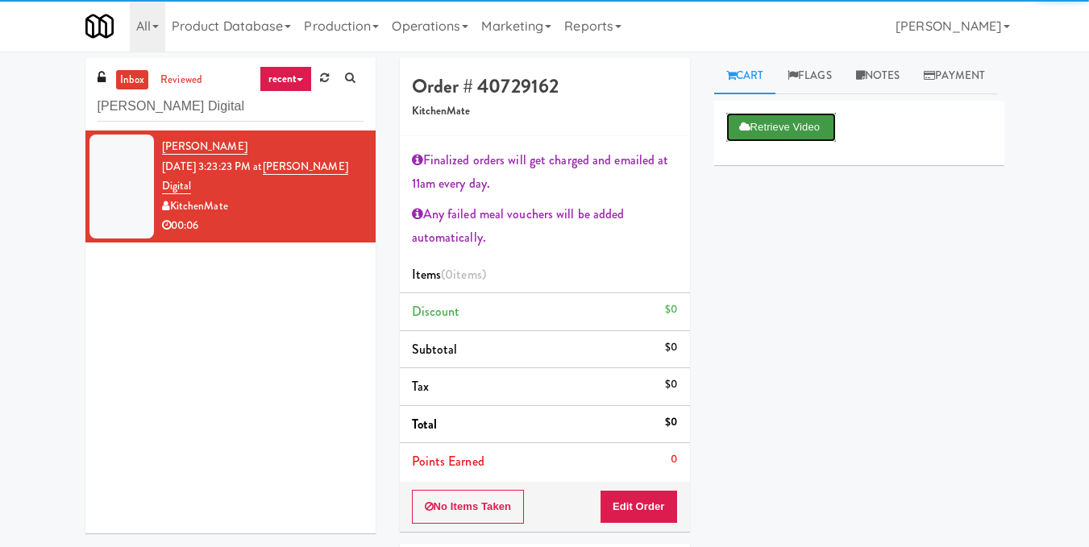
click at [757, 142] on button "Retrieve Video" at bounding box center [781, 127] width 110 height 29
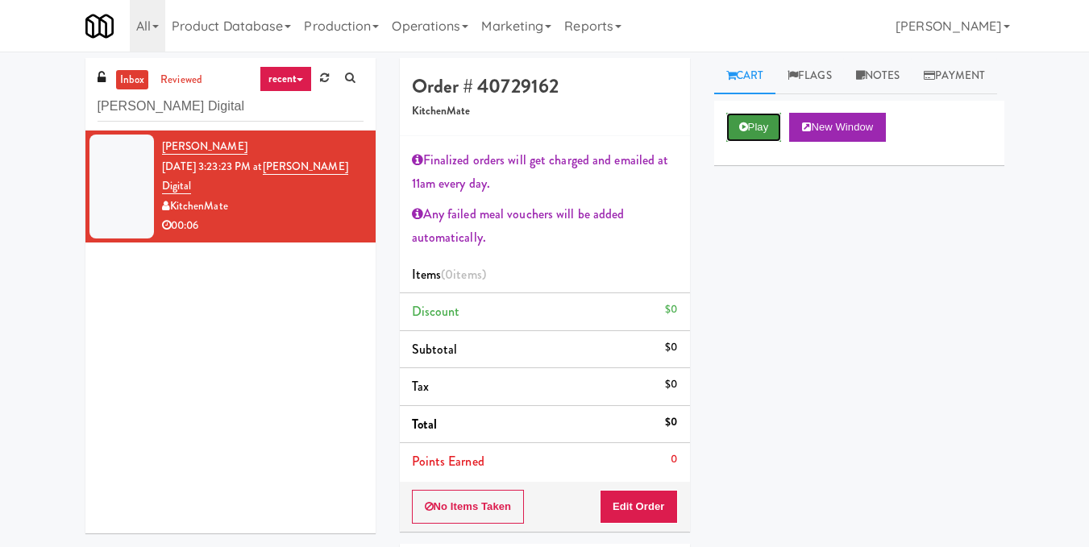
click at [742, 142] on button "Play" at bounding box center [754, 127] width 56 height 29
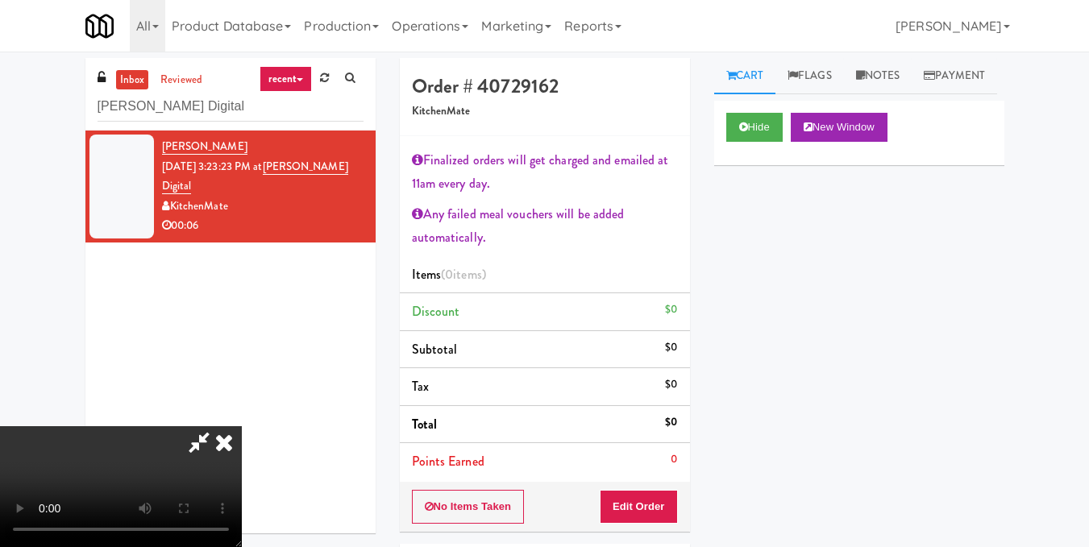
click at [242, 426] on video at bounding box center [121, 486] width 242 height 121
click at [666, 505] on button "Edit Order" at bounding box center [639, 507] width 78 height 34
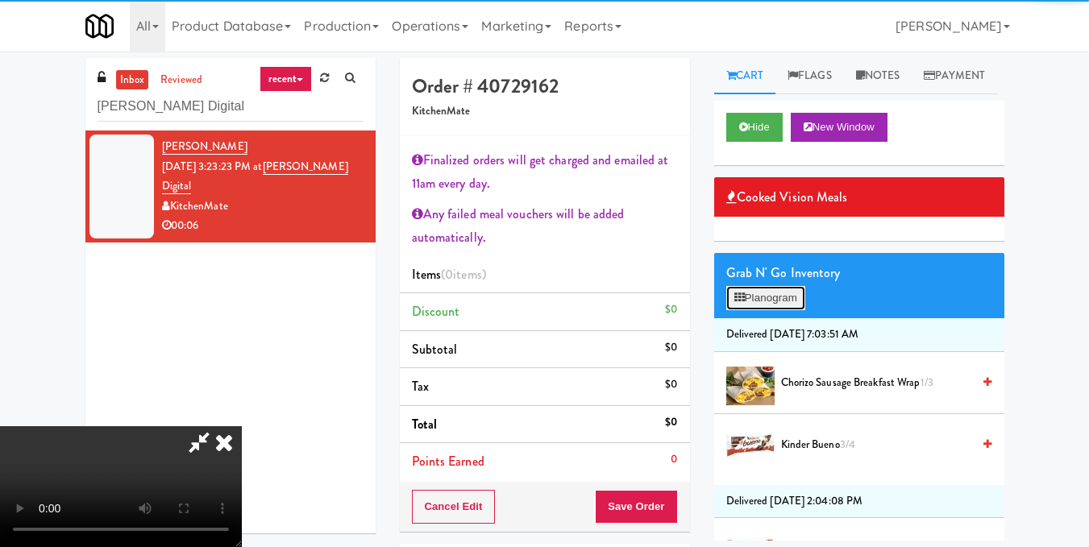
click at [788, 310] on button "Planogram" at bounding box center [765, 298] width 79 height 24
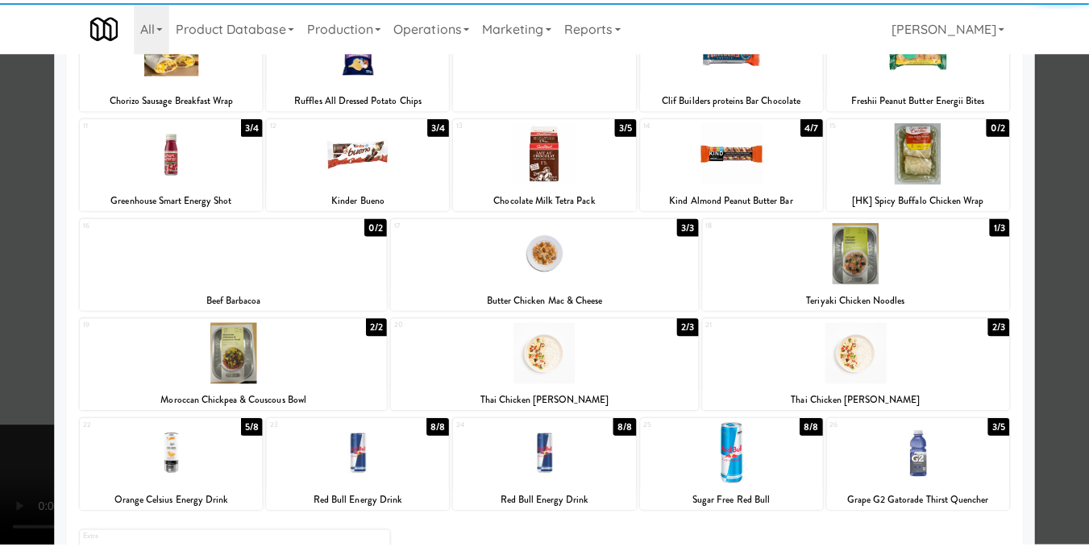
scroll to position [242, 0]
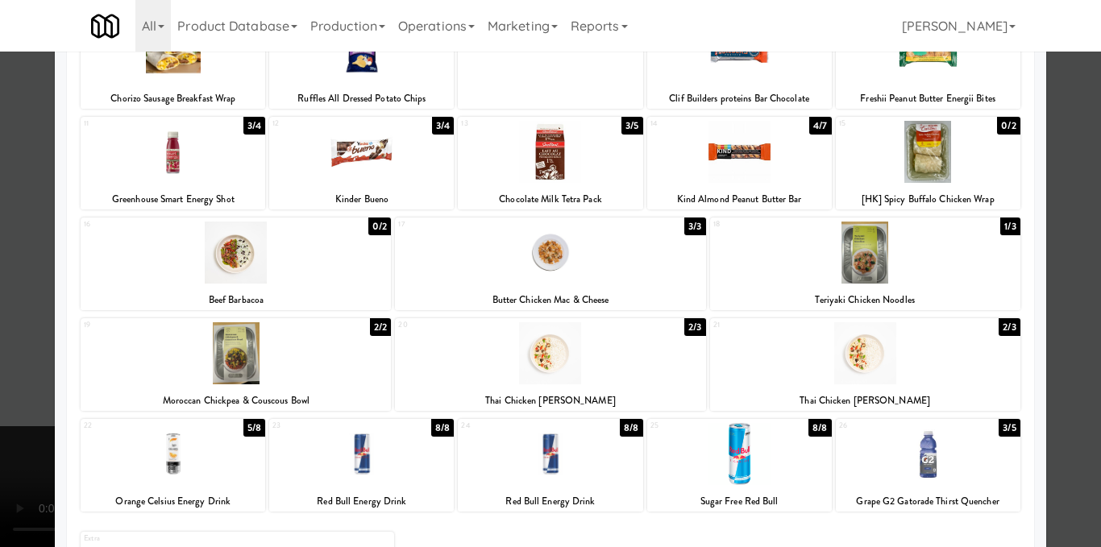
click at [1058, 351] on div at bounding box center [550, 273] width 1101 height 547
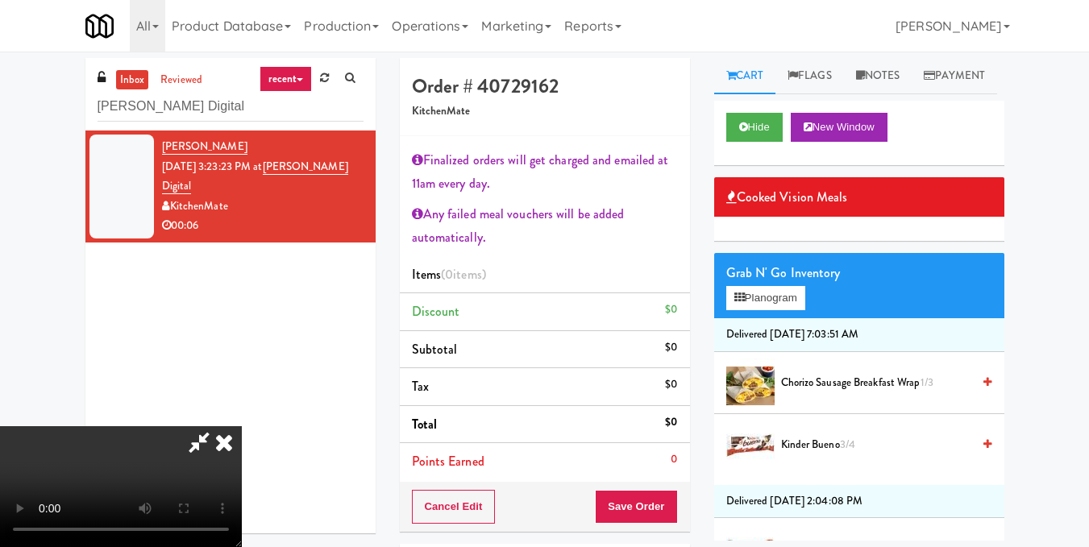
scroll to position [226, 0]
drag, startPoint x: 306, startPoint y: 397, endPoint x: 330, endPoint y: 388, distance: 26.0
click at [242, 426] on video at bounding box center [121, 486] width 242 height 121
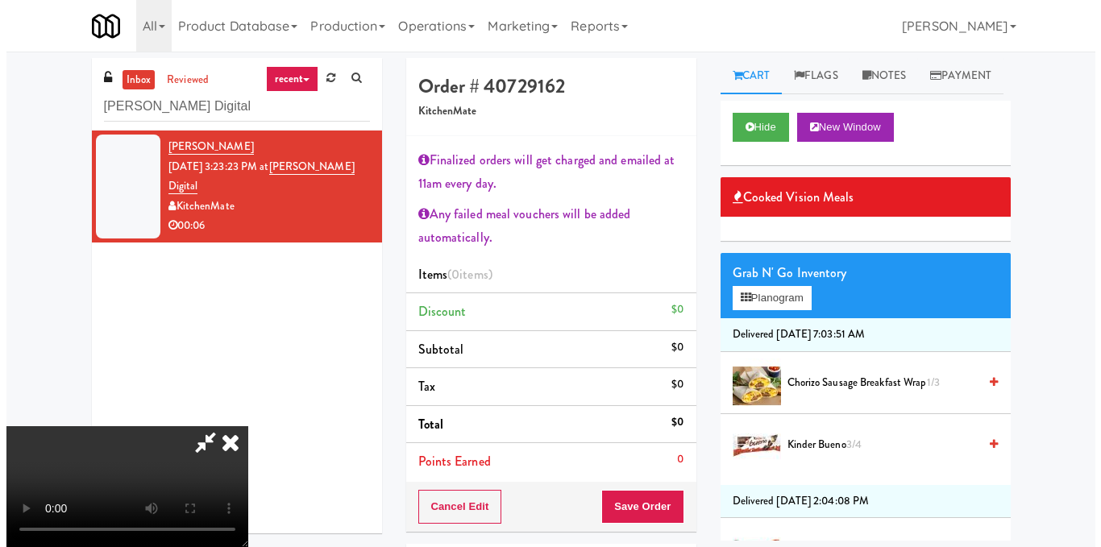
scroll to position [0, 0]
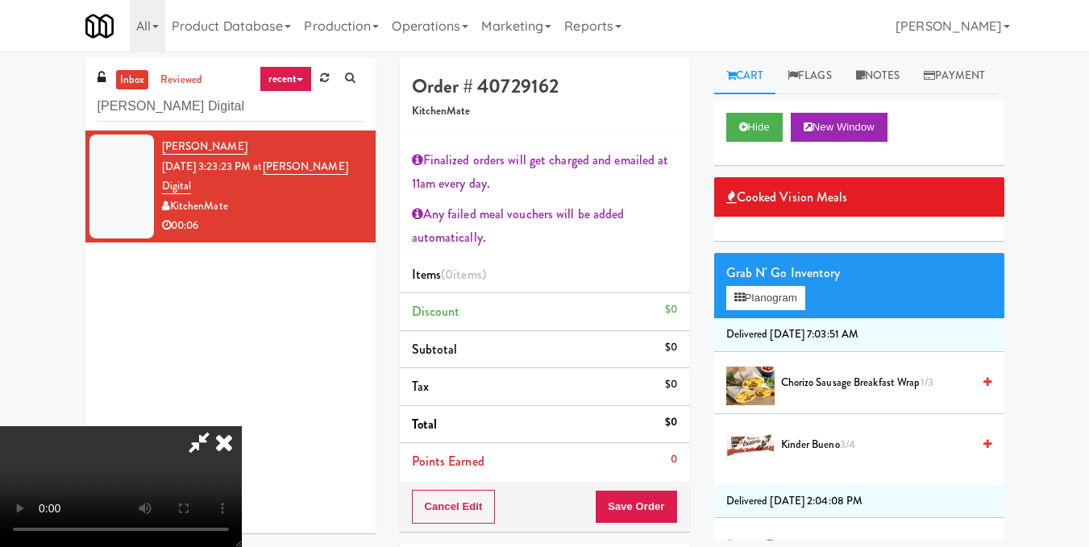
click at [242, 426] on video at bounding box center [121, 486] width 242 height 121
click at [774, 310] on button "Planogram" at bounding box center [765, 298] width 79 height 24
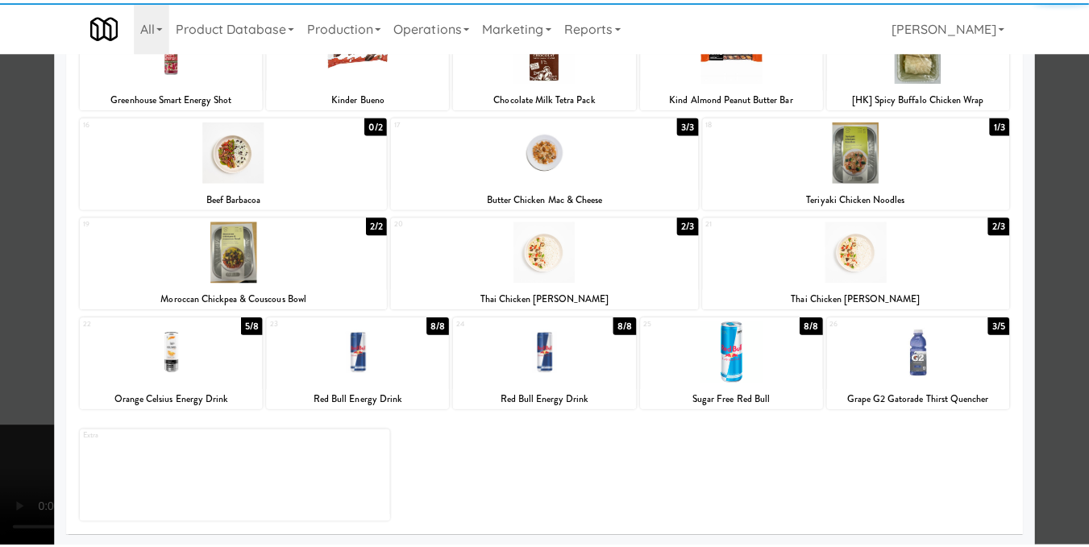
scroll to position [345, 0]
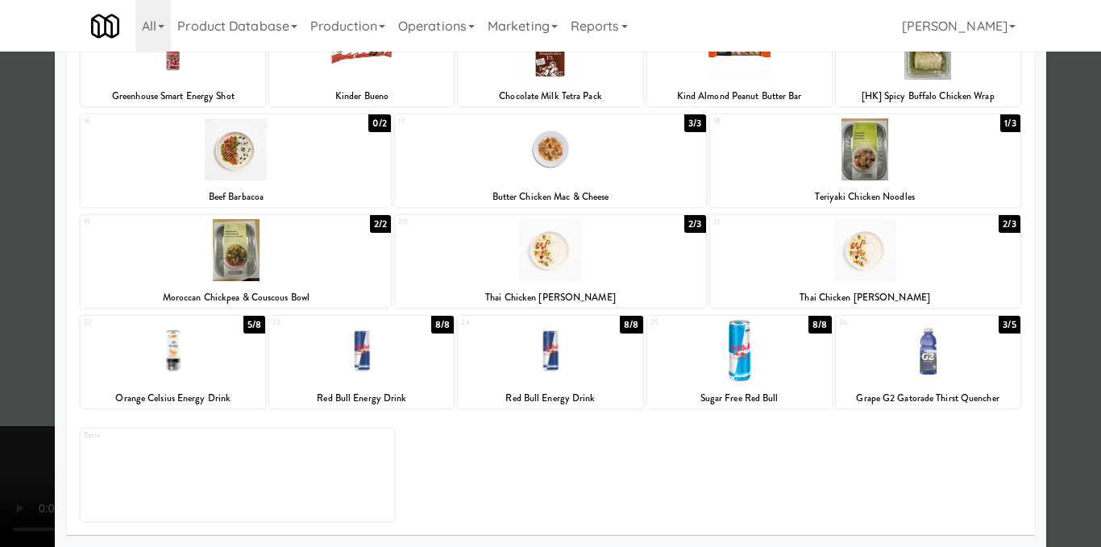
click at [744, 376] on div at bounding box center [739, 351] width 185 height 62
click at [745, 375] on div at bounding box center [739, 351] width 185 height 62
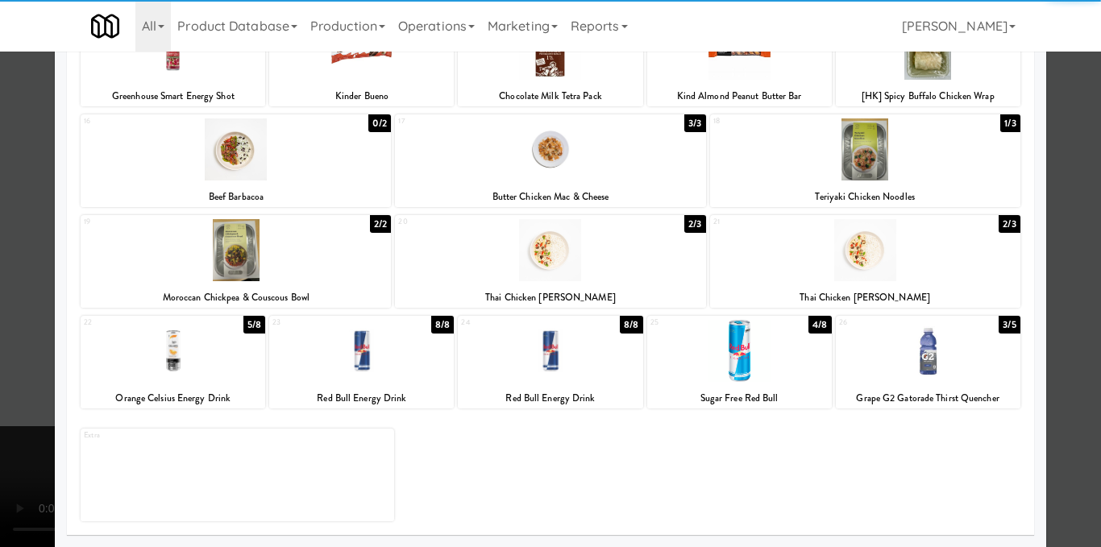
click at [1058, 313] on div at bounding box center [550, 273] width 1101 height 547
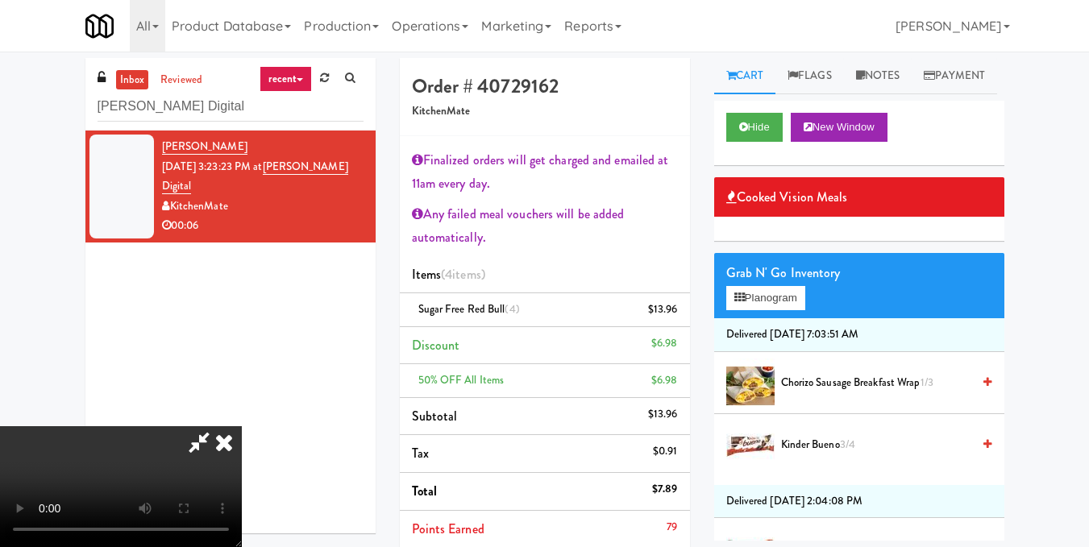
click at [242, 426] on video at bounding box center [121, 486] width 242 height 121
click at [242, 426] on icon at bounding box center [223, 442] width 35 height 32
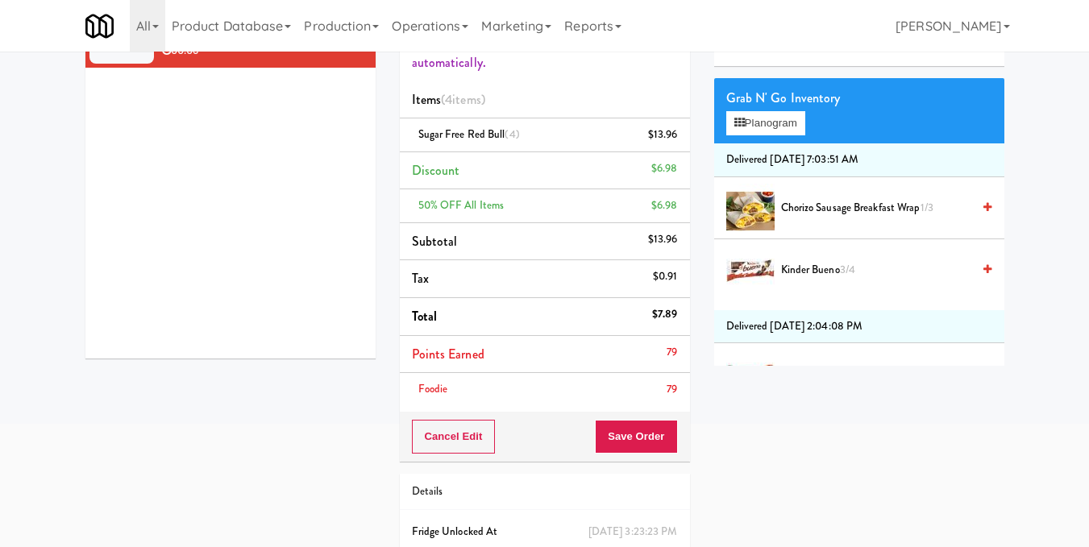
scroll to position [254, 0]
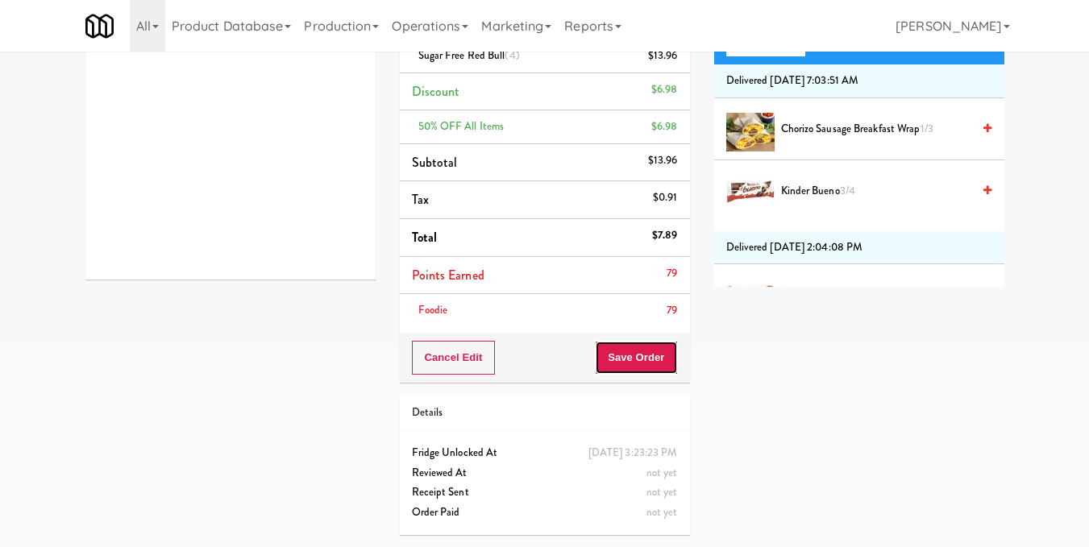
click at [636, 342] on button "Save Order" at bounding box center [636, 358] width 82 height 34
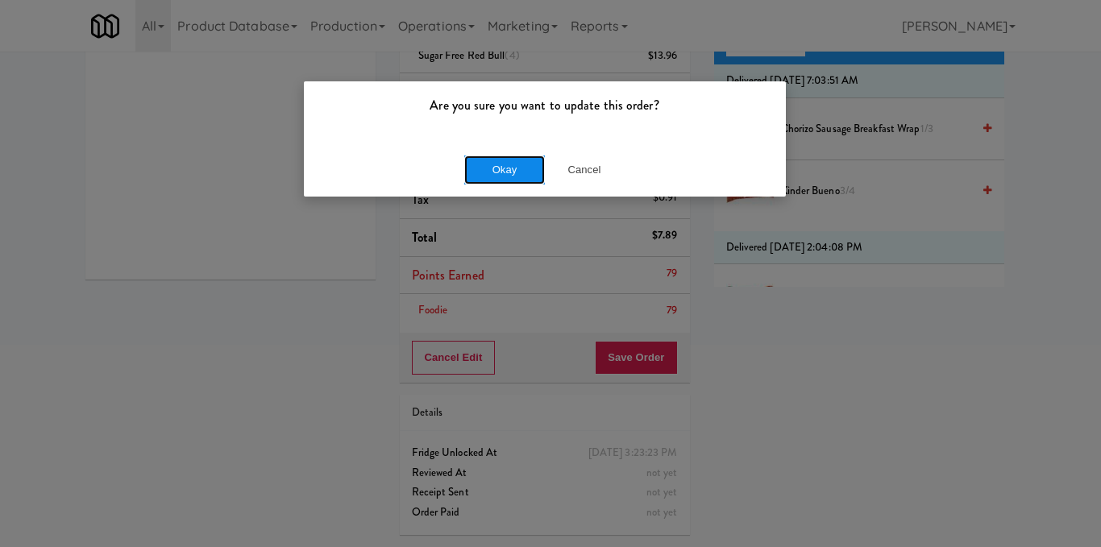
click at [512, 164] on button "Okay" at bounding box center [504, 170] width 81 height 29
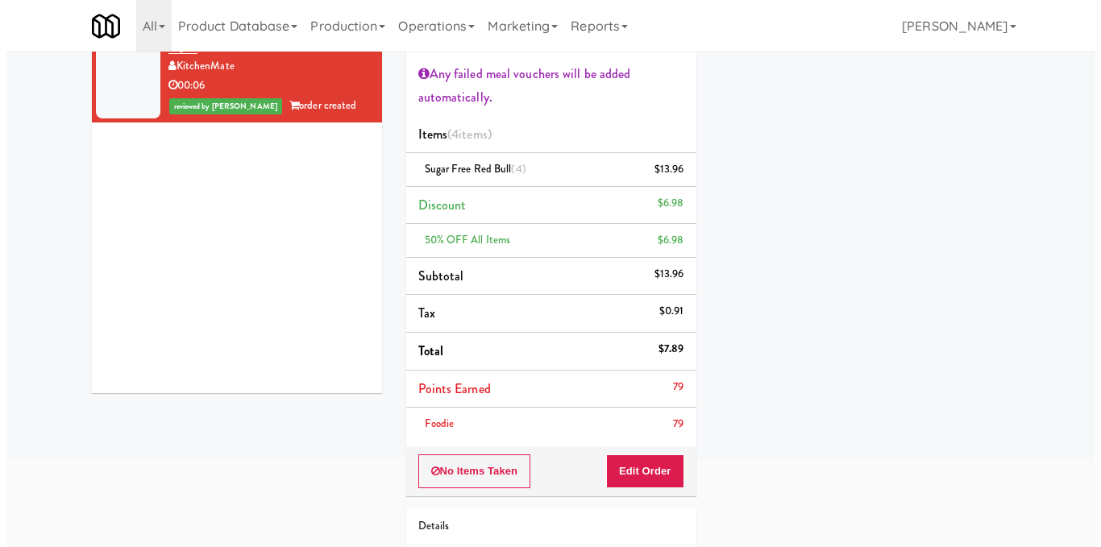
scroll to position [0, 0]
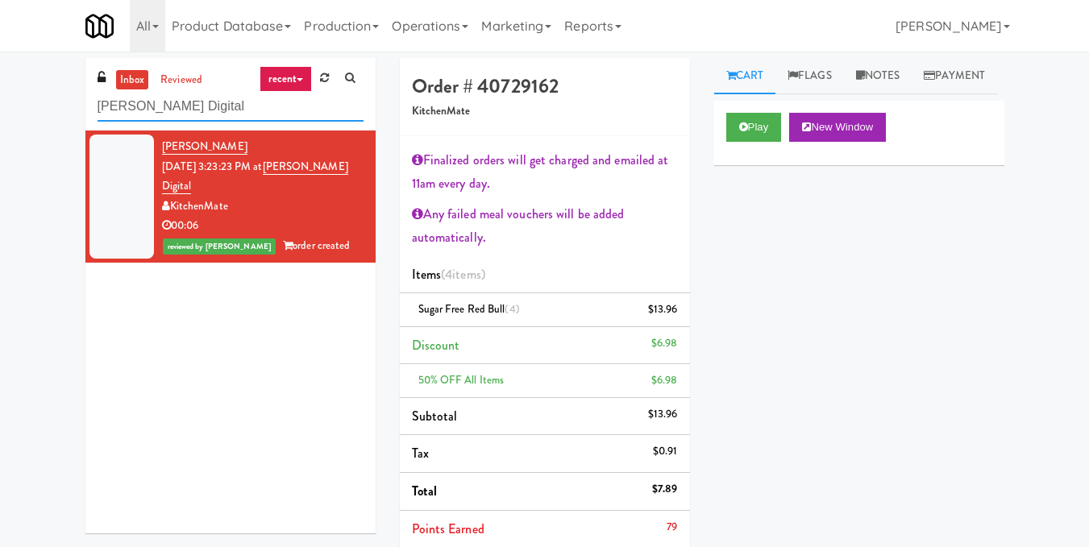
drag, startPoint x: 284, startPoint y: 111, endPoint x: 0, endPoint y: 108, distance: 283.7
click at [0, 108] on div "inbox reviewed recent all unclear take inventory issue suspicious failed recent…" at bounding box center [544, 429] width 1089 height 743
paste input "[STREET_ADDRESS]"
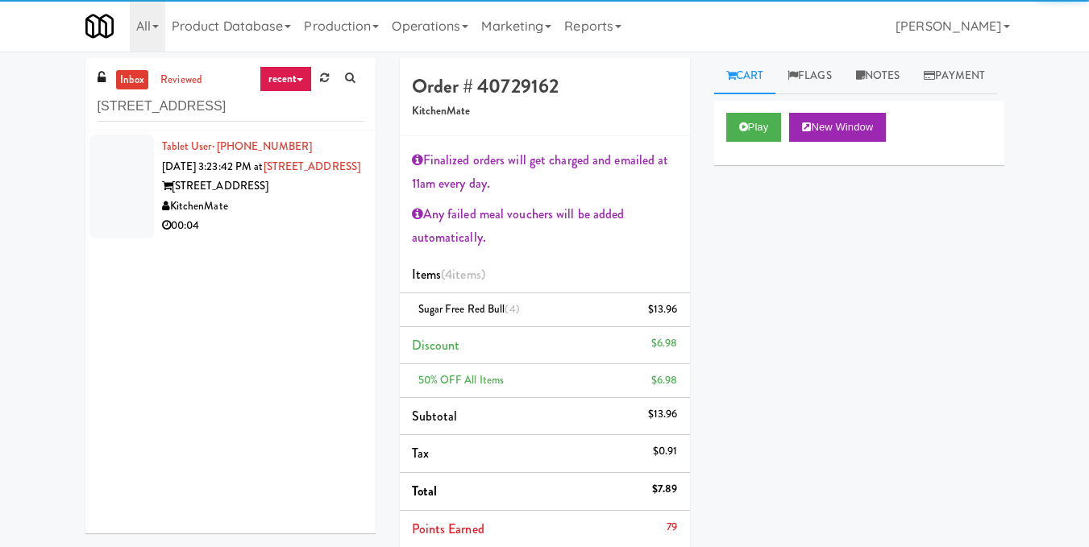
click at [292, 217] on div "KitchenMate" at bounding box center [262, 207] width 201 height 20
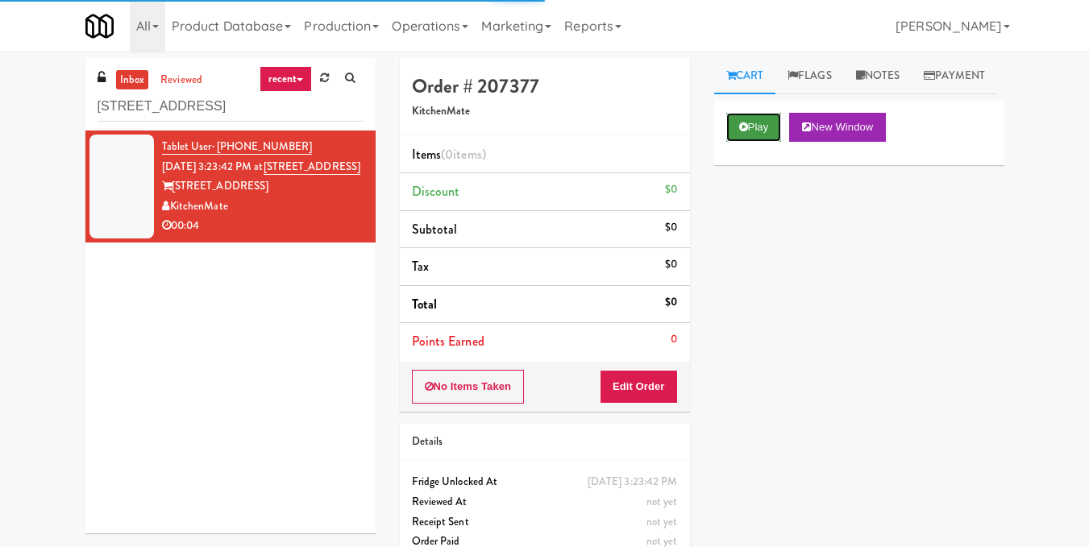
click at [760, 142] on button "Play" at bounding box center [754, 127] width 56 height 29
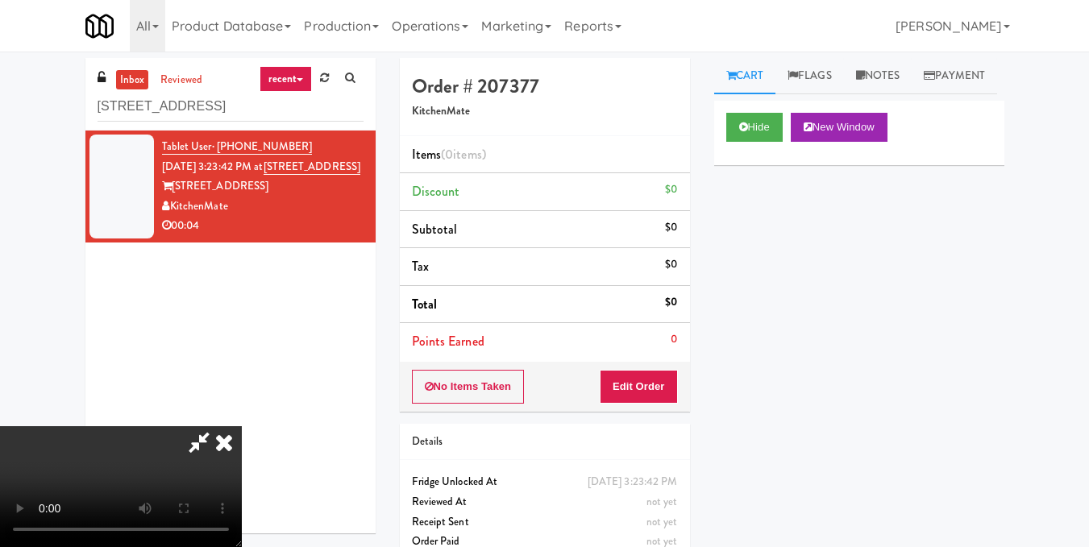
click at [242, 426] on video at bounding box center [121, 486] width 242 height 121
click at [667, 390] on button "Edit Order" at bounding box center [639, 387] width 78 height 34
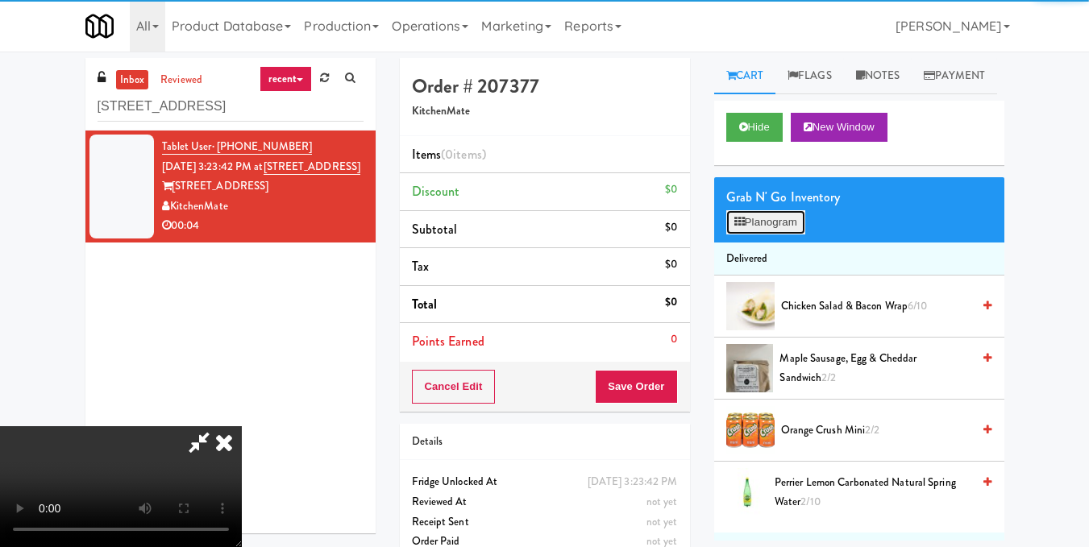
click at [759, 235] on button "Planogram" at bounding box center [765, 222] width 79 height 24
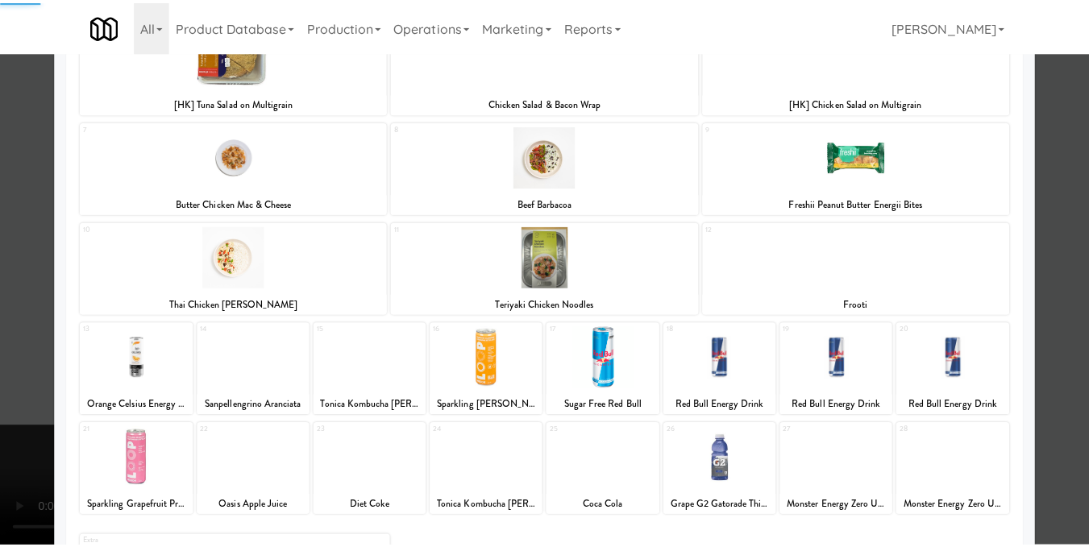
scroll to position [322, 0]
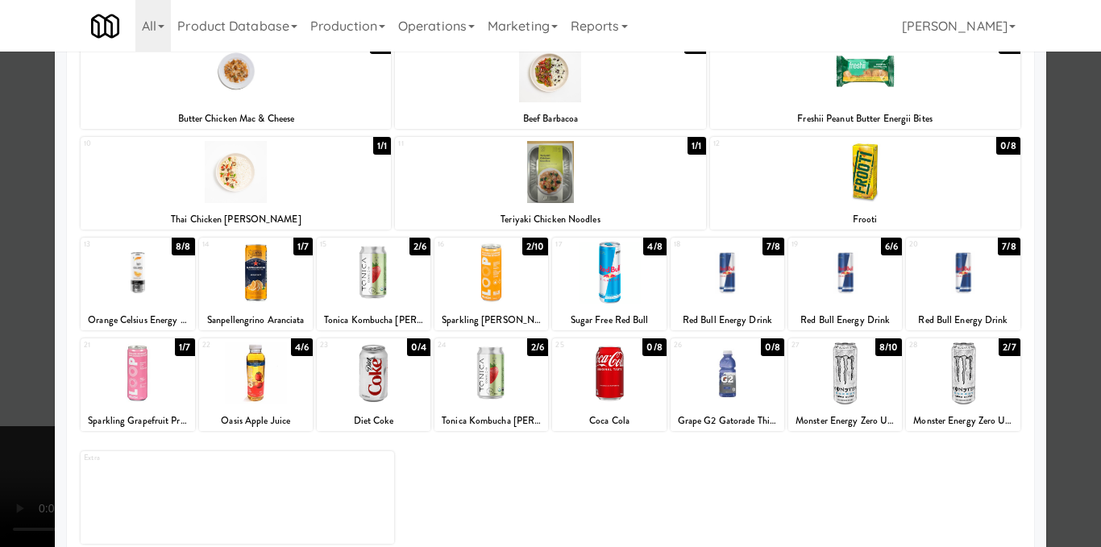
drag, startPoint x: 844, startPoint y: 395, endPoint x: 854, endPoint y: 387, distance: 13.2
click at [843, 395] on div at bounding box center [845, 374] width 114 height 62
click at [1051, 322] on div at bounding box center [550, 273] width 1101 height 547
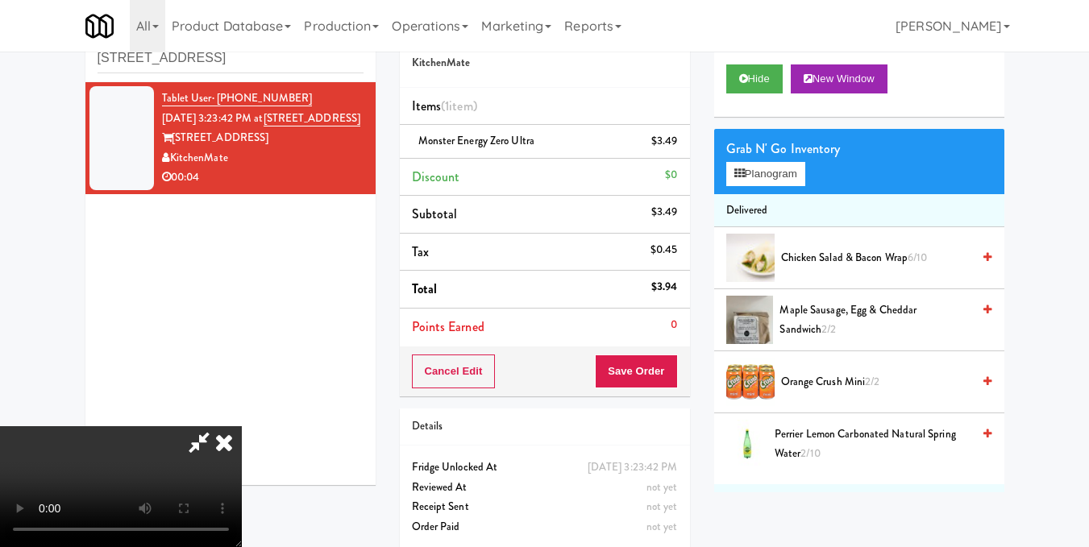
scroll to position [62, 0]
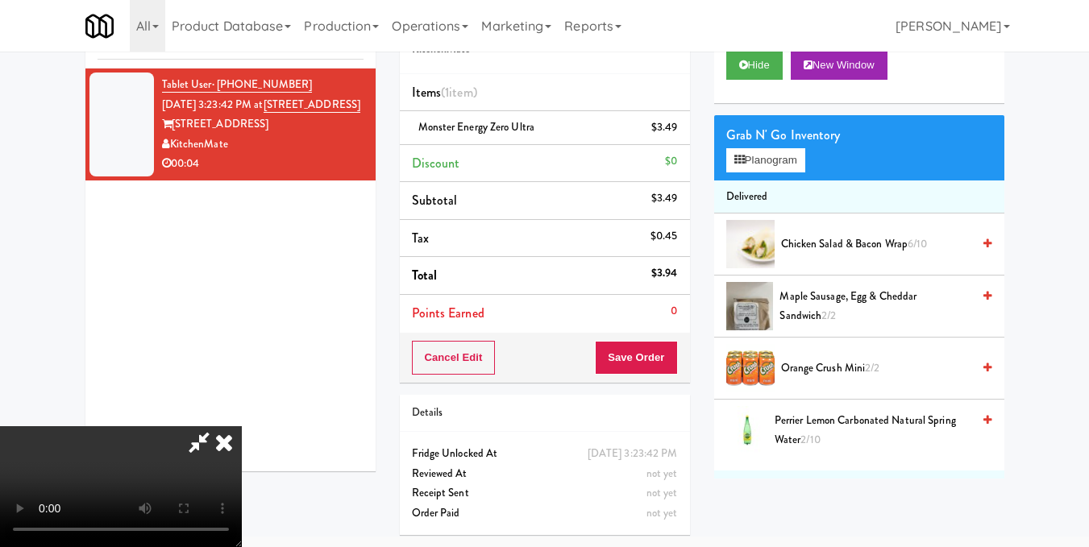
click at [242, 426] on video at bounding box center [121, 486] width 242 height 121
click at [242, 426] on icon at bounding box center [223, 442] width 35 height 32
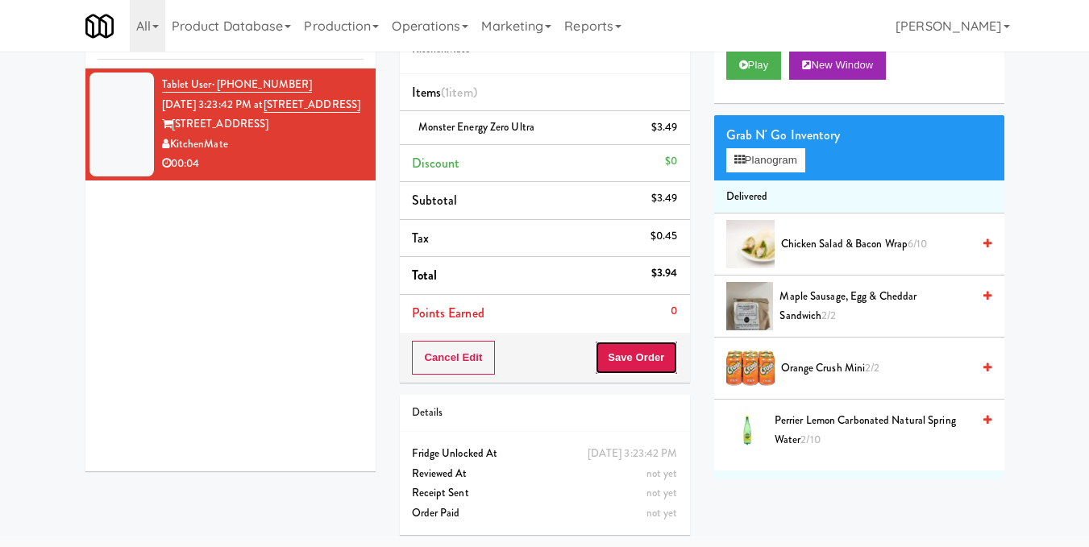
click at [628, 363] on button "Save Order" at bounding box center [636, 358] width 82 height 34
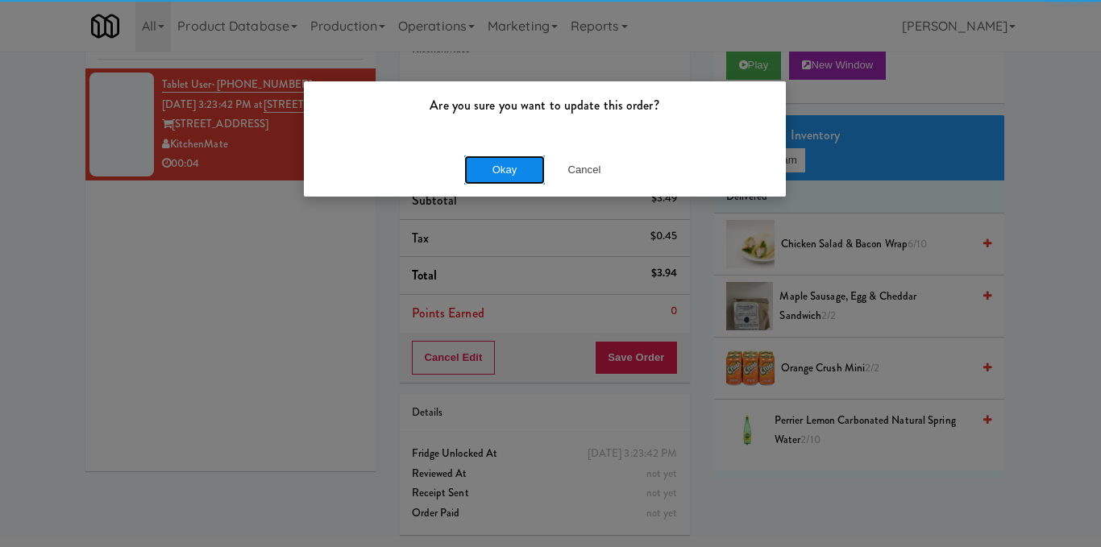
click at [490, 156] on button "Okay" at bounding box center [504, 170] width 81 height 29
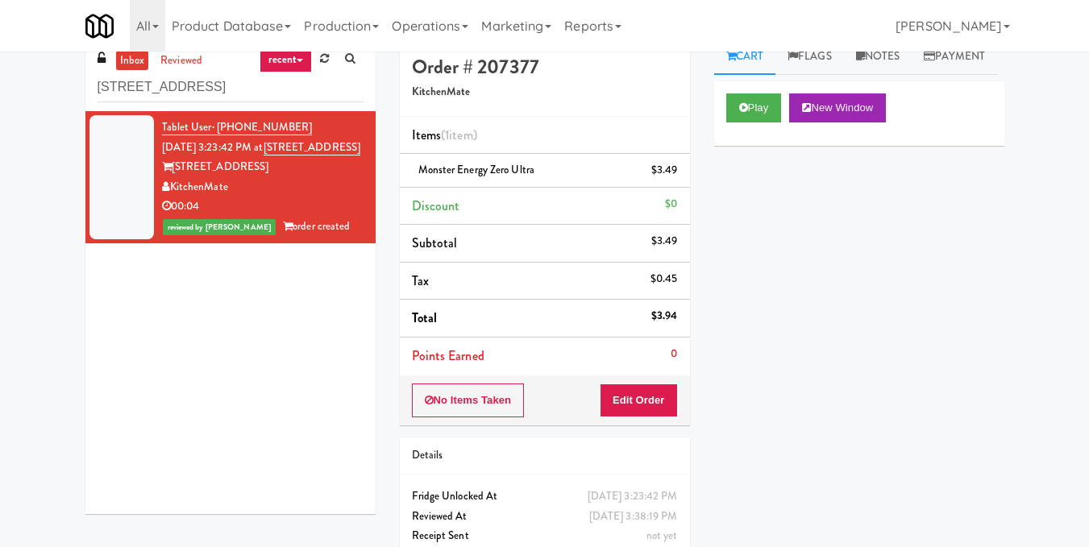
scroll to position [0, 0]
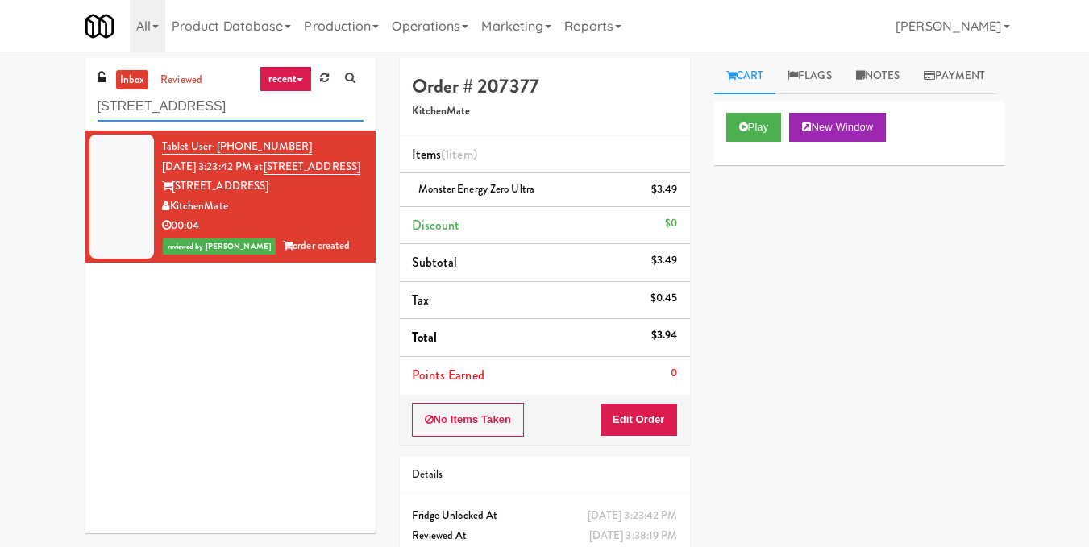
drag, startPoint x: 280, startPoint y: 110, endPoint x: 0, endPoint y: 107, distance: 279.7
click at [0, 107] on div "inbox reviewed recent all unclear take inventory issue suspicious failed recent…" at bounding box center [544, 333] width 1089 height 551
paste input "Paradox - Cooler - Right"
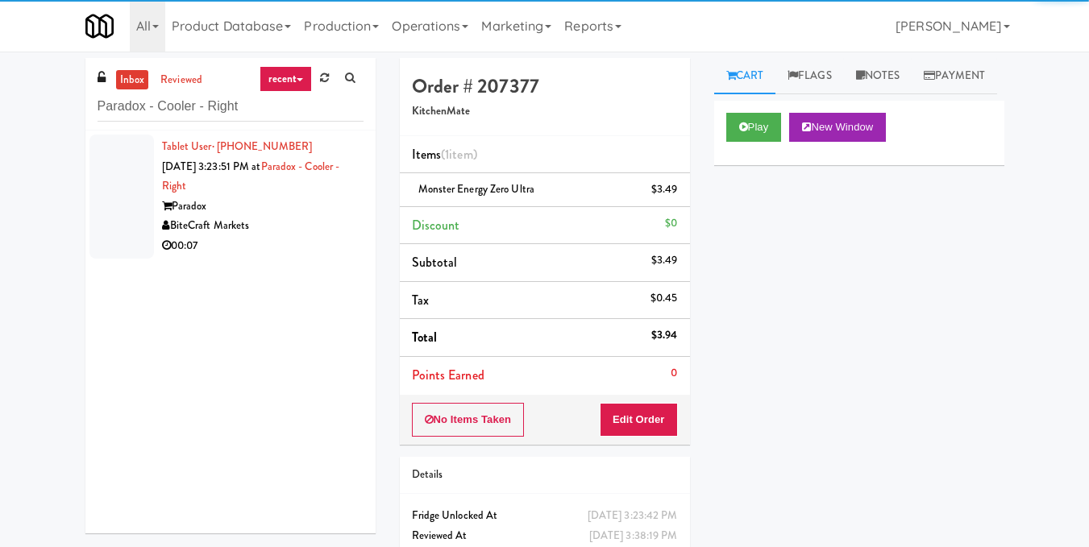
click at [330, 215] on div "Paradox" at bounding box center [262, 207] width 201 height 20
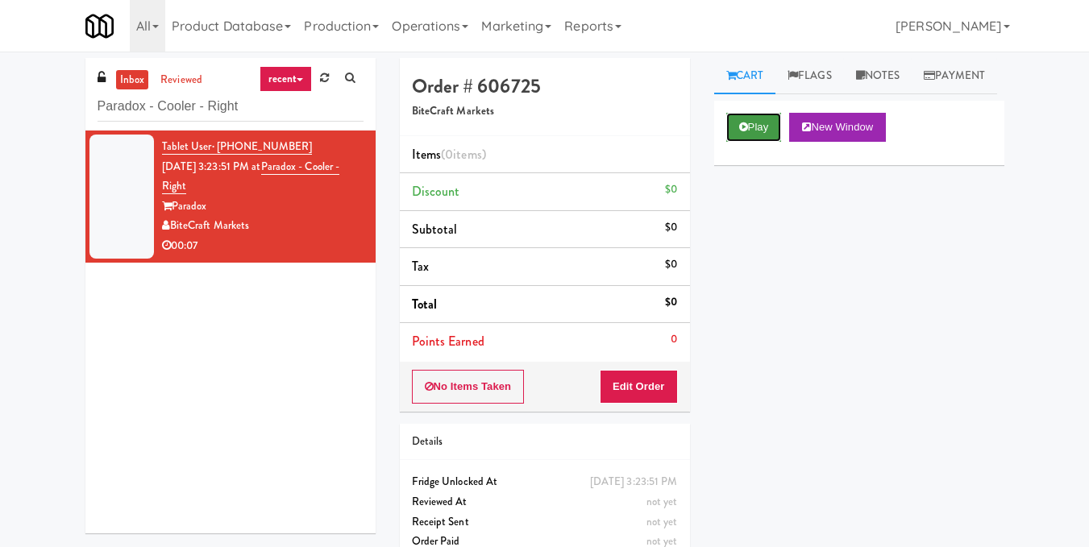
click at [745, 142] on button "Play" at bounding box center [754, 127] width 56 height 29
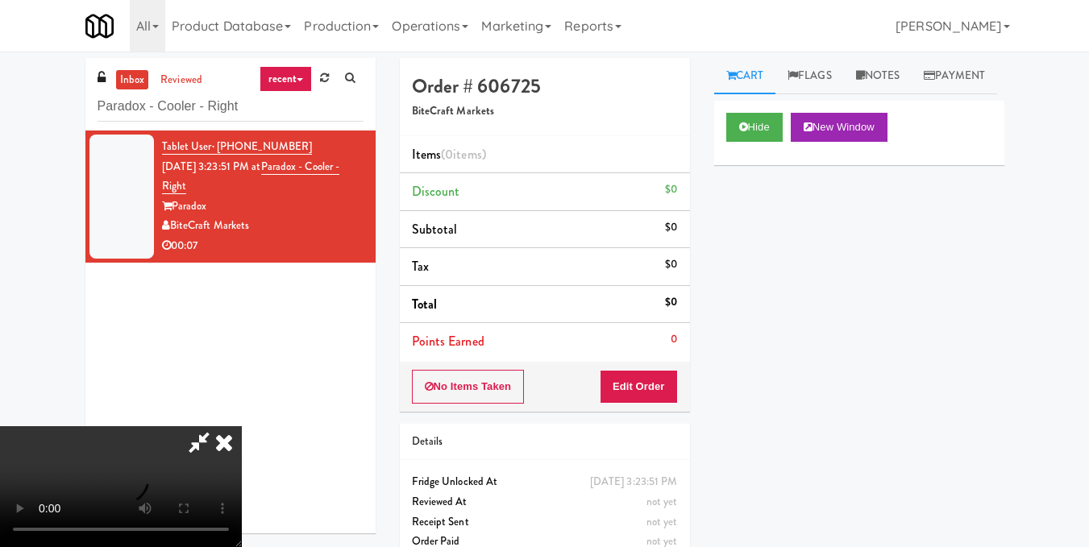
click at [242, 426] on video at bounding box center [121, 486] width 242 height 121
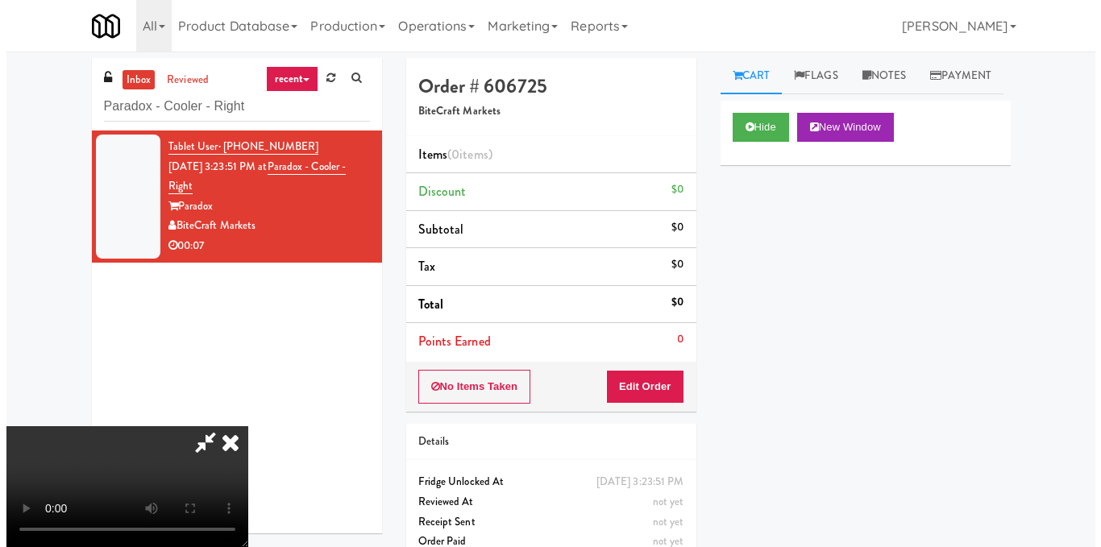
scroll to position [181, 0]
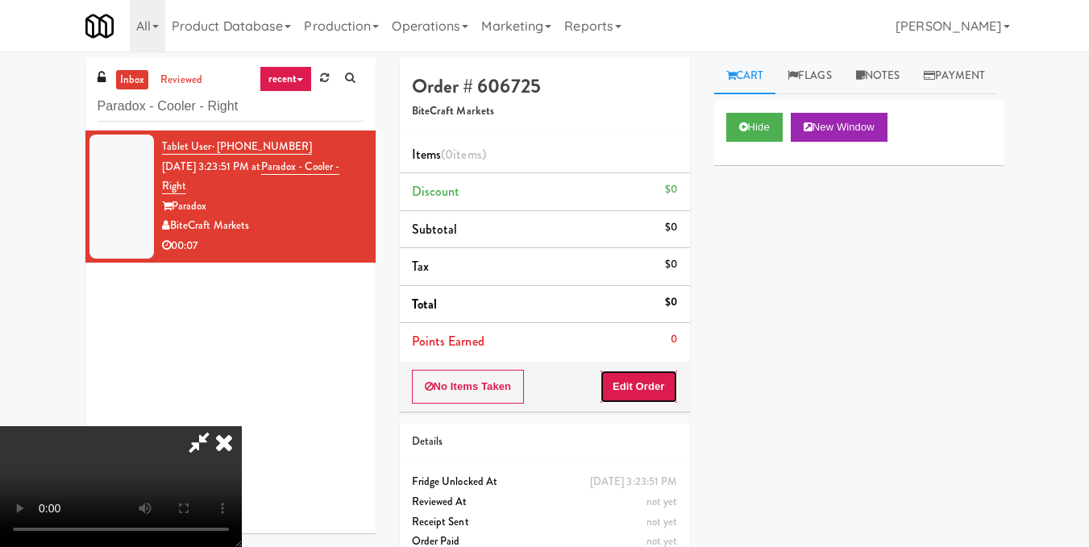
click at [662, 380] on button "Edit Order" at bounding box center [639, 387] width 78 height 34
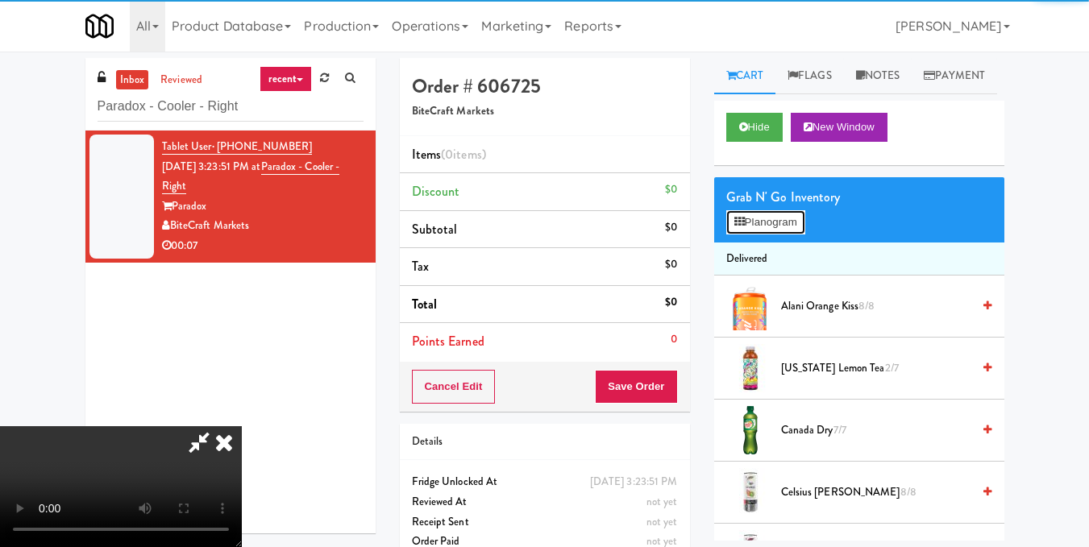
click at [750, 235] on button "Planogram" at bounding box center [765, 222] width 79 height 24
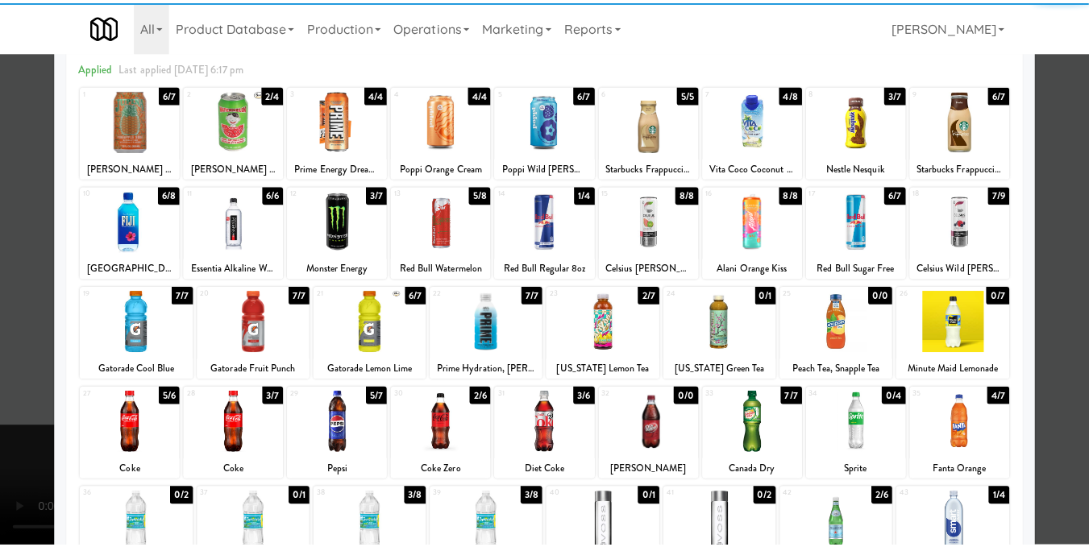
scroll to position [244, 0]
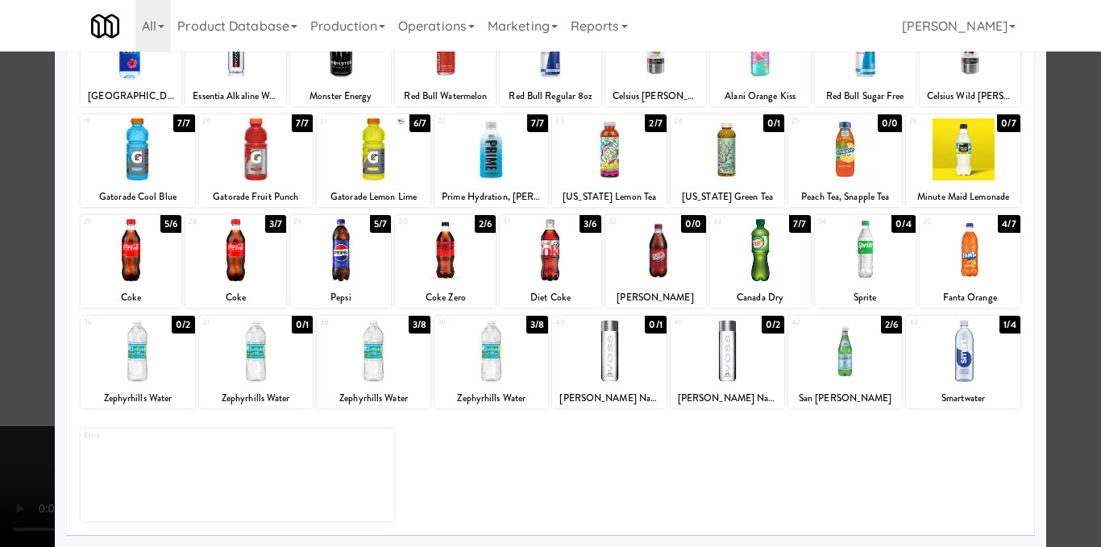
drag, startPoint x: 745, startPoint y: 345, endPoint x: 181, endPoint y: 360, distance: 564.4
click at [157, 363] on div at bounding box center [138, 351] width 114 height 62
click at [390, 379] on div at bounding box center [374, 351] width 114 height 62
click at [497, 386] on div "39 3/8 Zephyrhills Water" at bounding box center [491, 362] width 114 height 93
click at [1066, 289] on div at bounding box center [550, 273] width 1101 height 547
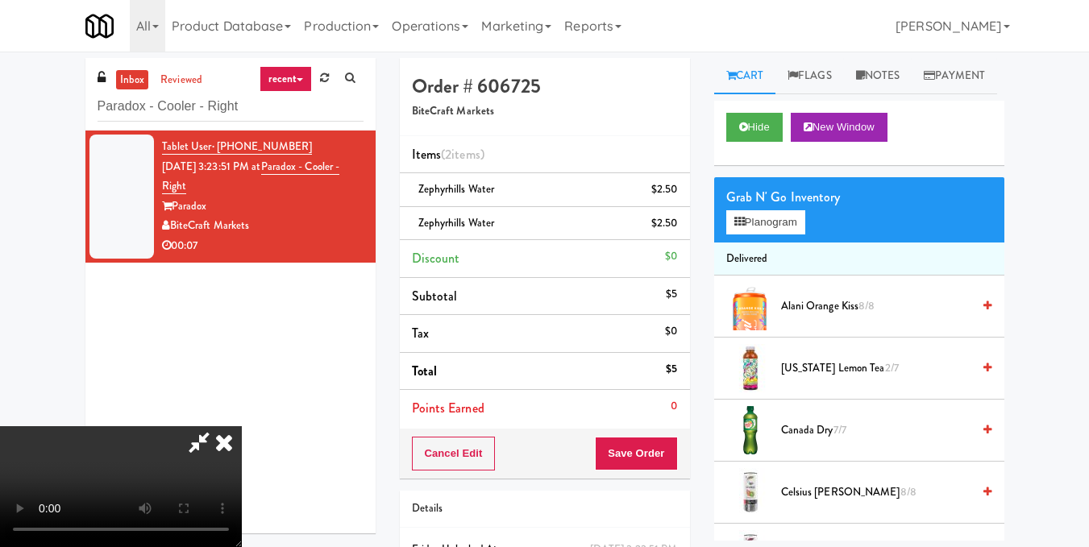
click at [218, 426] on icon at bounding box center [199, 442] width 37 height 32
click at [630, 454] on button "Save Order" at bounding box center [636, 454] width 82 height 34
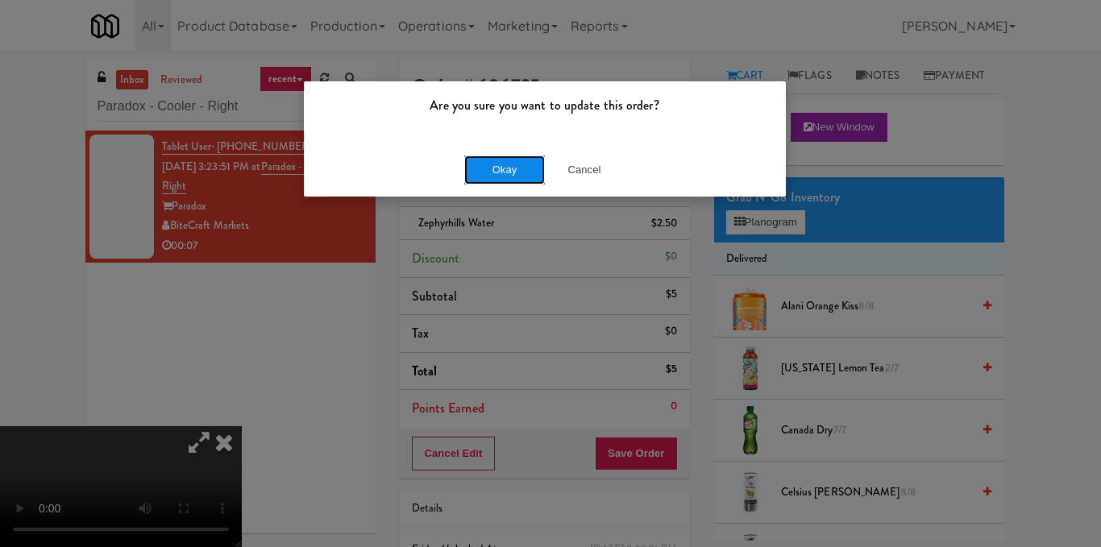
click at [519, 165] on button "Okay" at bounding box center [504, 170] width 81 height 29
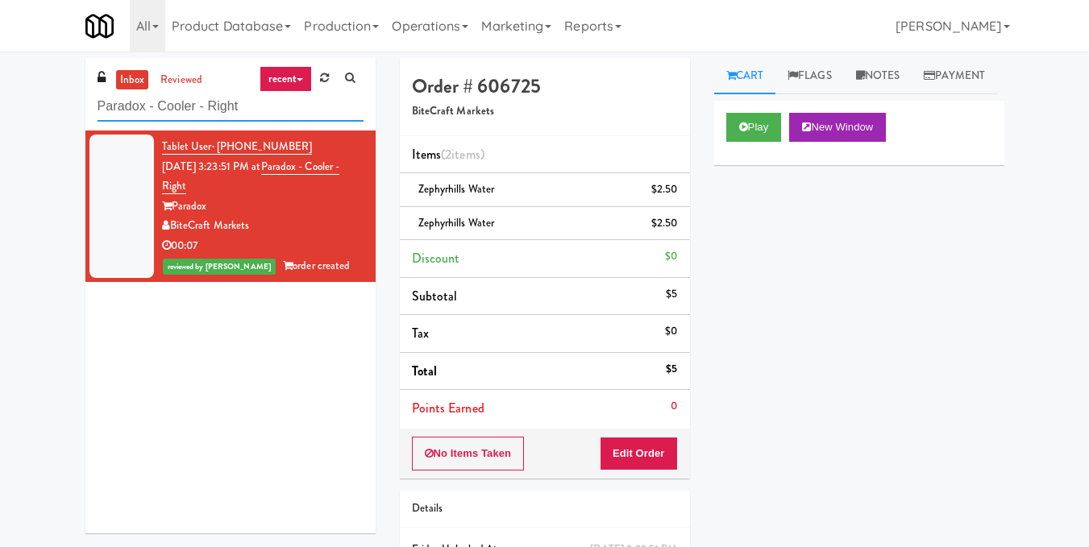
drag, startPoint x: 263, startPoint y: 110, endPoint x: 3, endPoint y: 109, distance: 259.5
click at [4, 109] on div "inbox reviewed recent all unclear take inventory issue suspicious failed recent…" at bounding box center [544, 350] width 1089 height 585
paste input "1000 S [PERSON_NAME] -Right - [MEDICAL_DATA]"
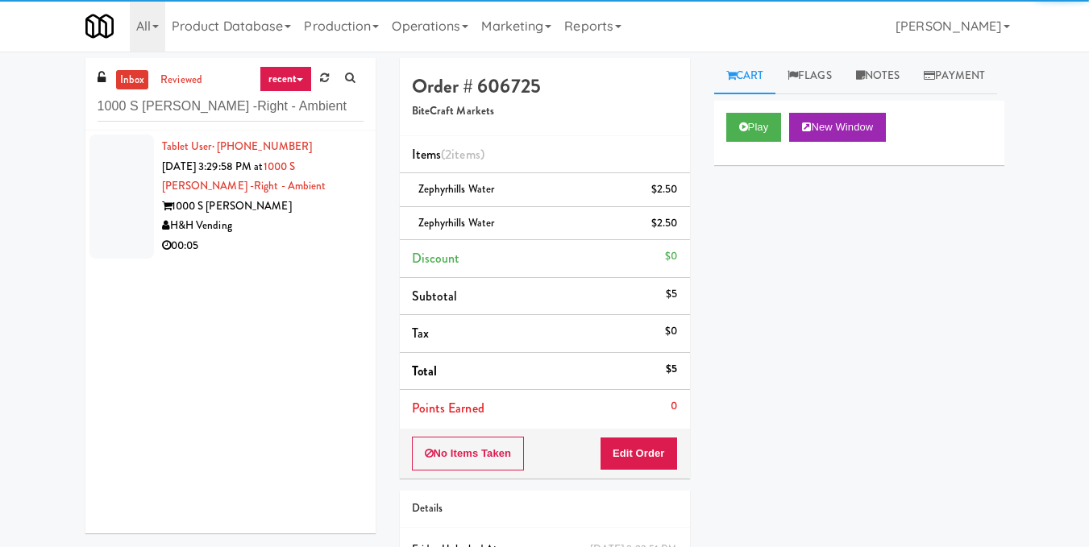
click at [298, 249] on div "00:05" at bounding box center [262, 246] width 201 height 20
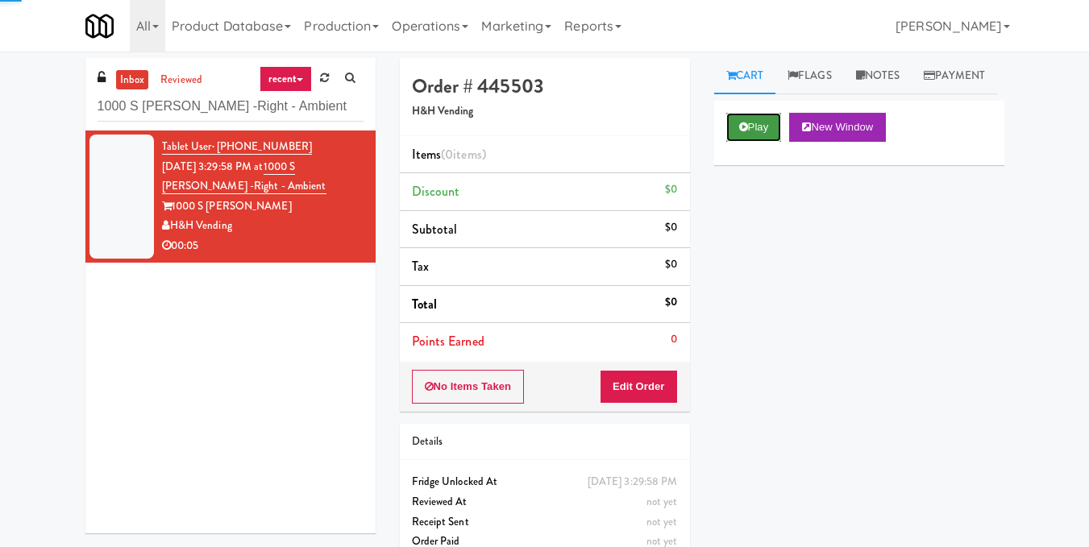
click at [748, 142] on button "Play" at bounding box center [754, 127] width 56 height 29
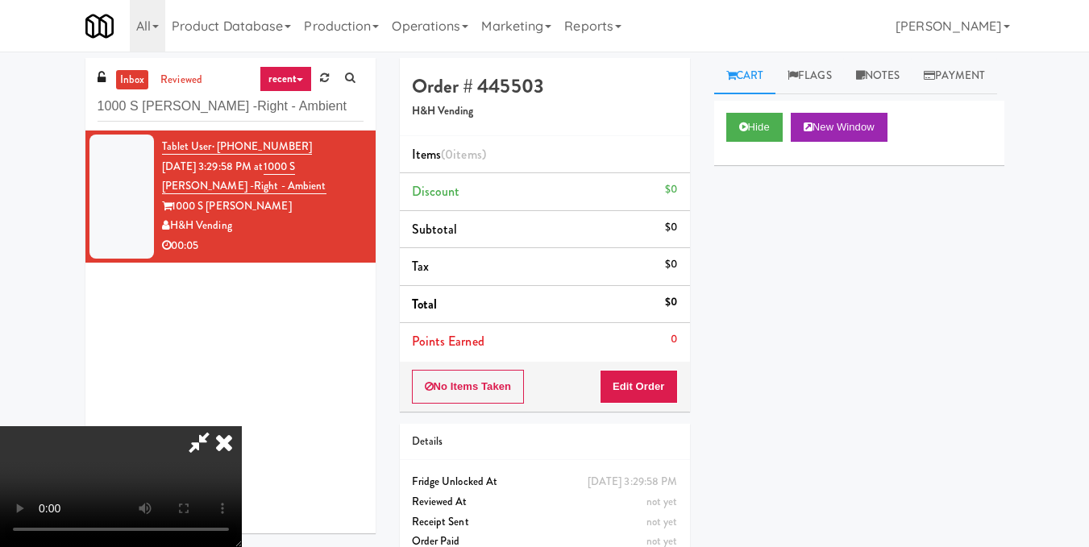
click at [242, 426] on video at bounding box center [121, 486] width 242 height 121
click at [669, 391] on button "Edit Order" at bounding box center [639, 387] width 78 height 34
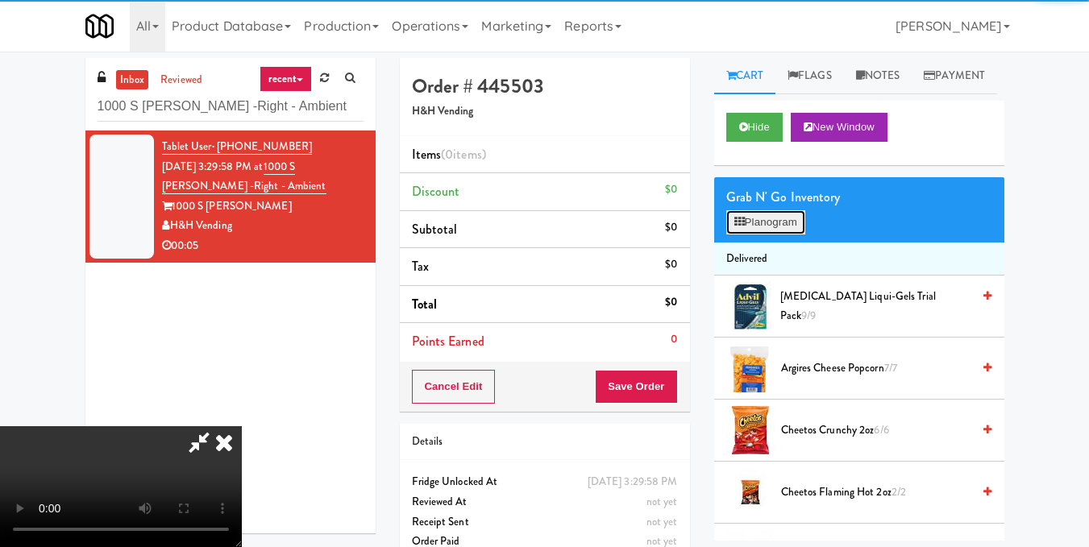
click at [767, 235] on button "Planogram" at bounding box center [765, 222] width 79 height 24
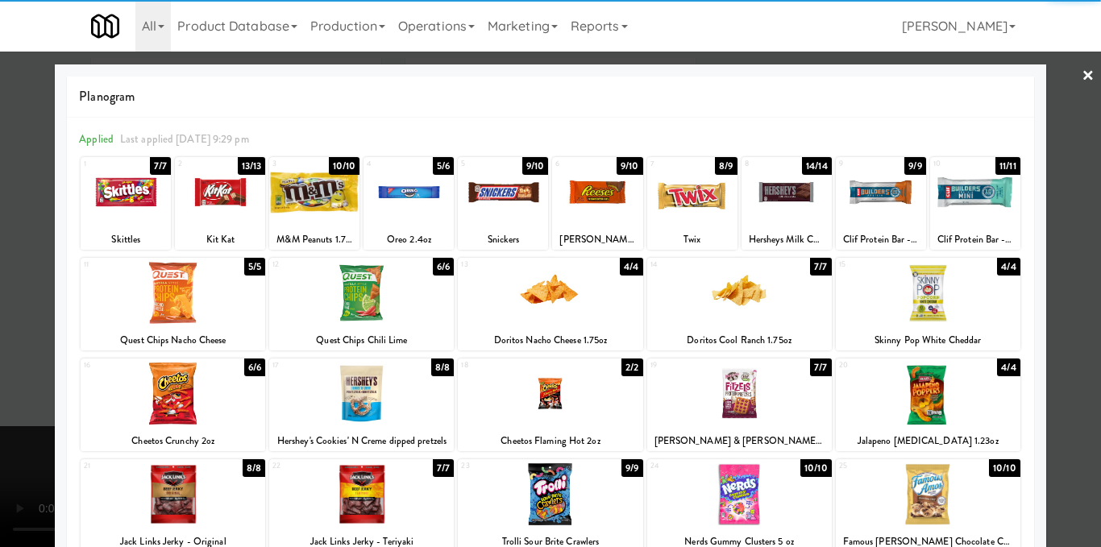
click at [881, 214] on div at bounding box center [881, 192] width 90 height 62
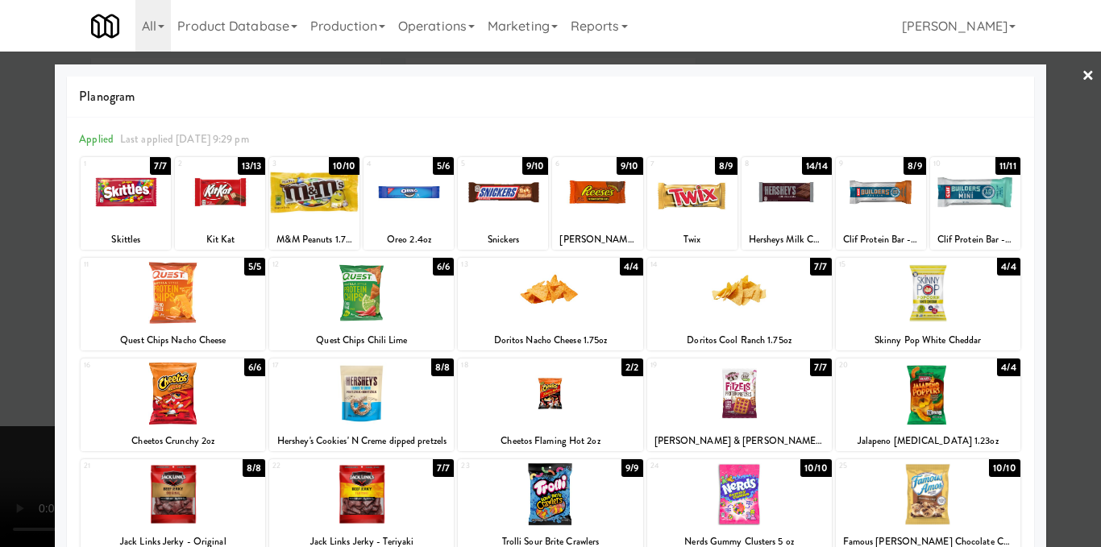
click at [1054, 236] on div at bounding box center [550, 273] width 1101 height 547
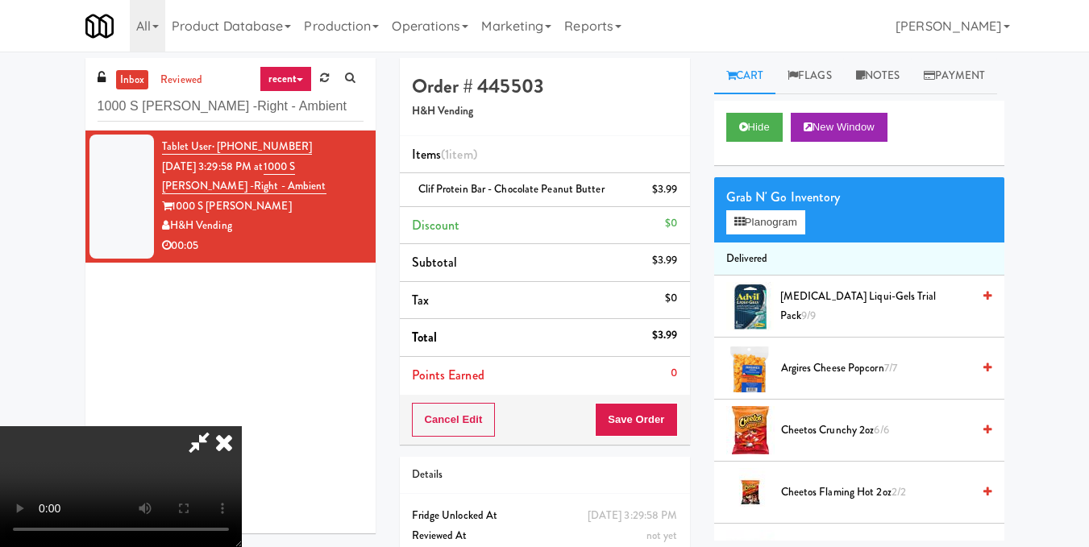
click at [242, 426] on video at bounding box center [121, 486] width 242 height 121
click at [242, 426] on icon at bounding box center [223, 442] width 35 height 32
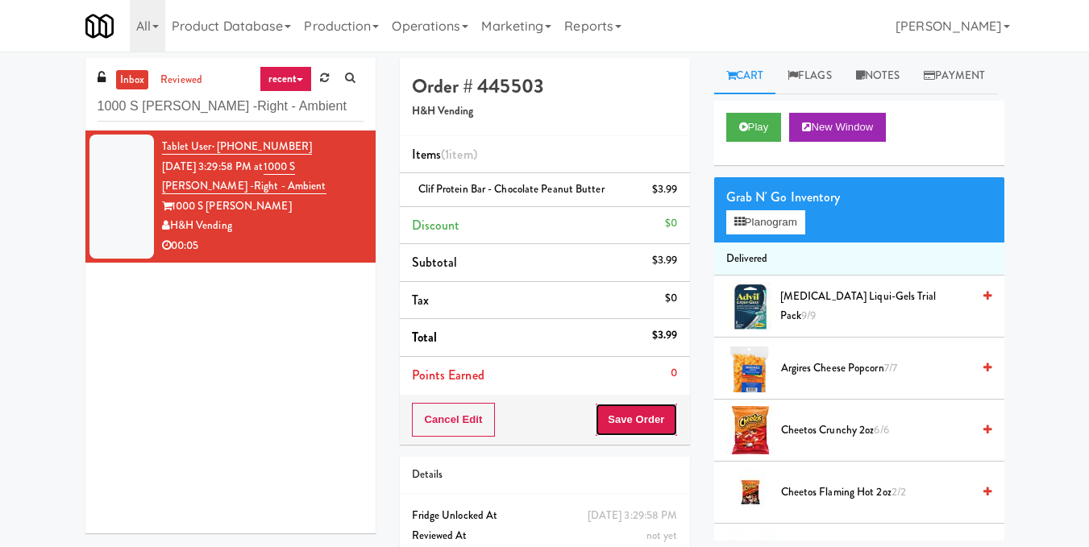
click at [621, 416] on button "Save Order" at bounding box center [636, 420] width 82 height 34
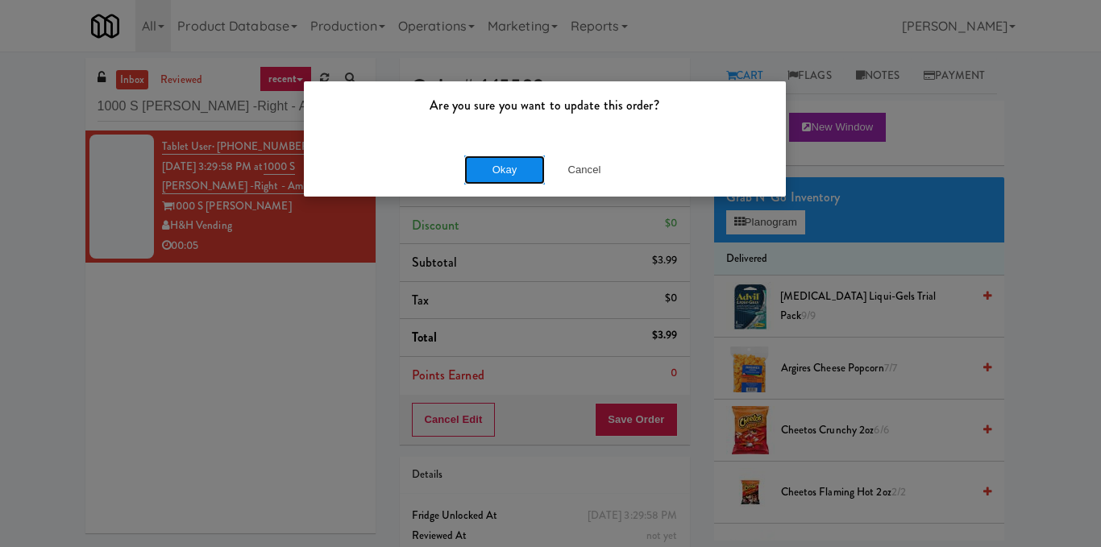
click at [516, 168] on button "Okay" at bounding box center [504, 170] width 81 height 29
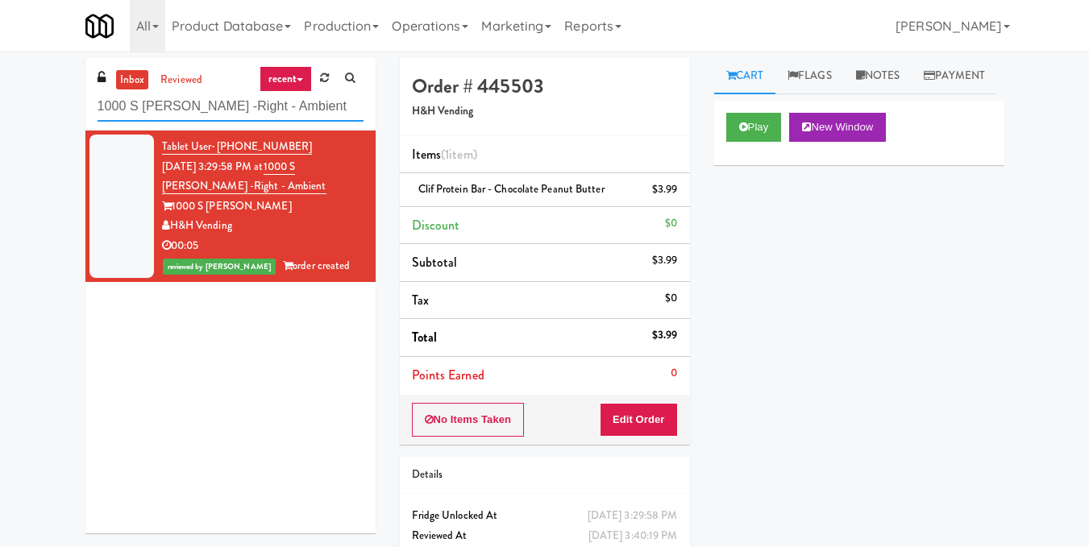
drag, startPoint x: 304, startPoint y: 106, endPoint x: 0, endPoint y: 135, distance: 305.3
click at [0, 135] on div "inbox reviewed recent all unclear take inventory issue suspicious failed recent…" at bounding box center [544, 333] width 1089 height 551
paste input "[PERSON_NAME]"
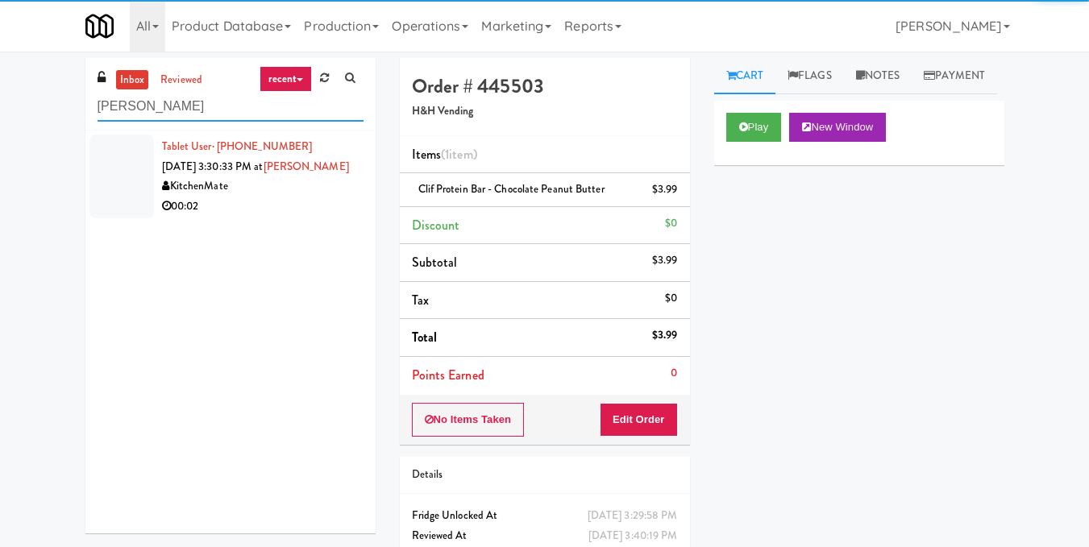
type input "[PERSON_NAME]"
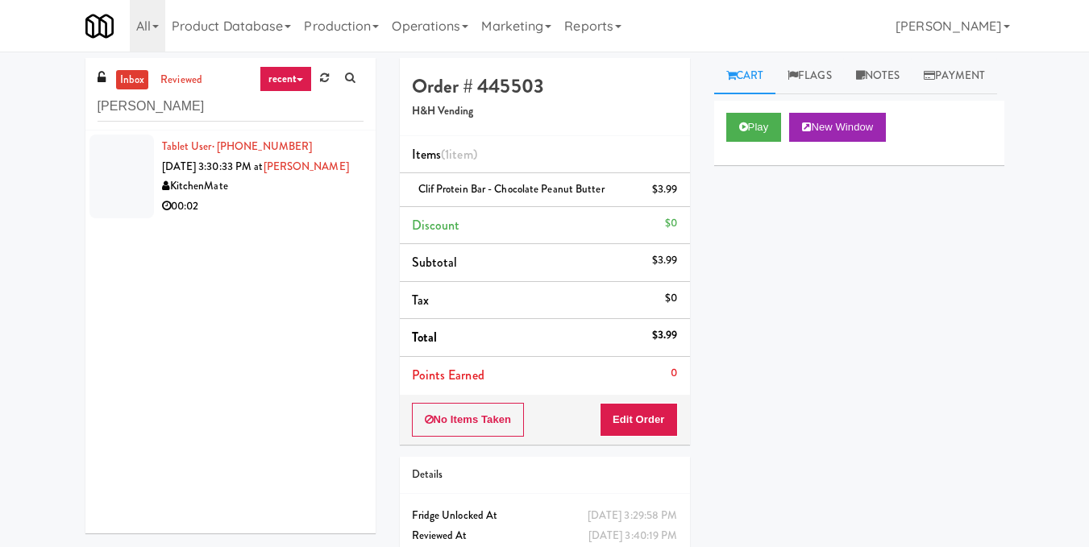
click at [267, 208] on div "00:02" at bounding box center [262, 207] width 201 height 20
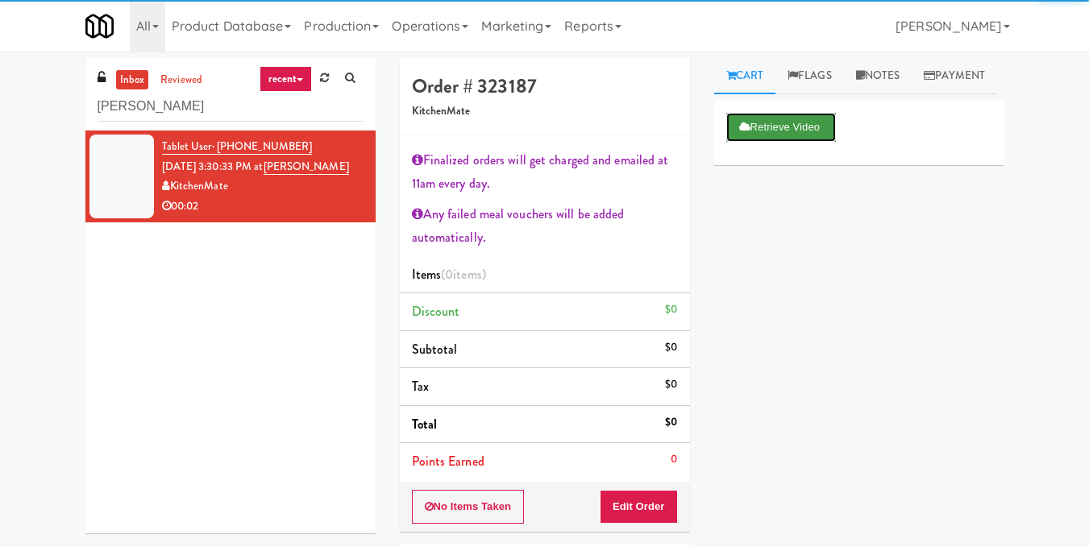
click at [773, 142] on button "Retrieve Video" at bounding box center [781, 127] width 110 height 29
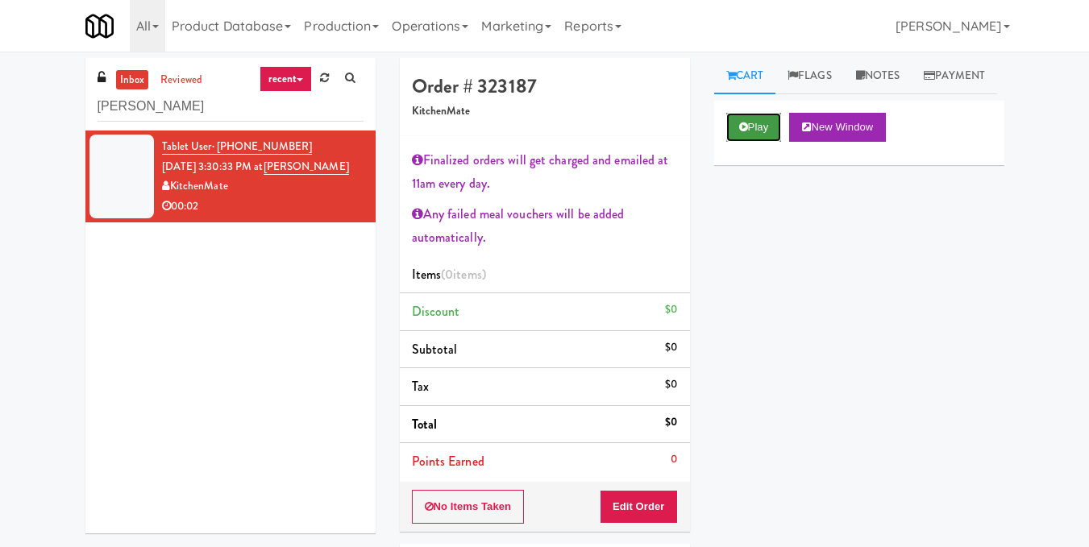
click at [752, 142] on button "Play" at bounding box center [754, 127] width 56 height 29
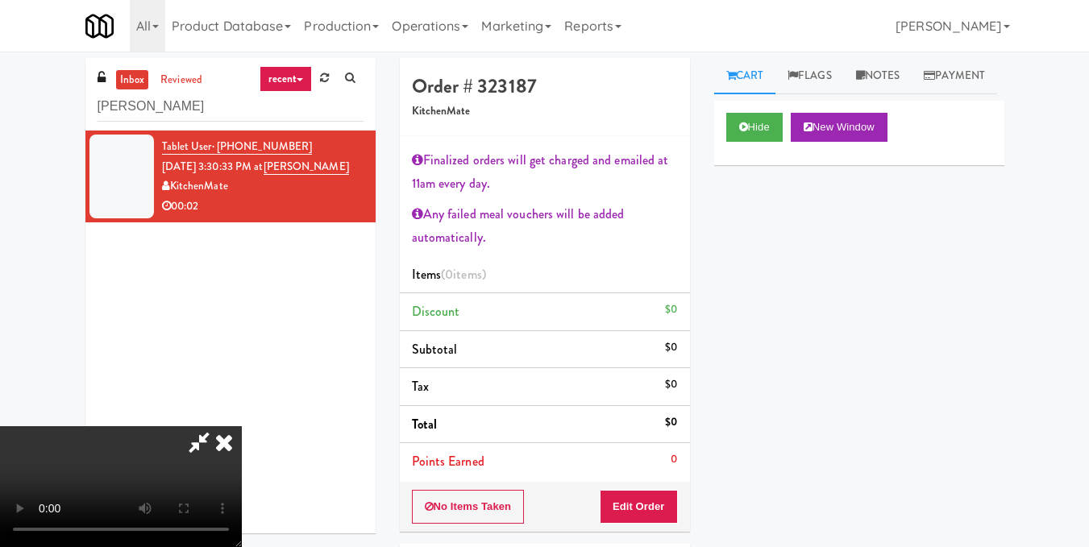
click at [242, 426] on video at bounding box center [121, 486] width 242 height 121
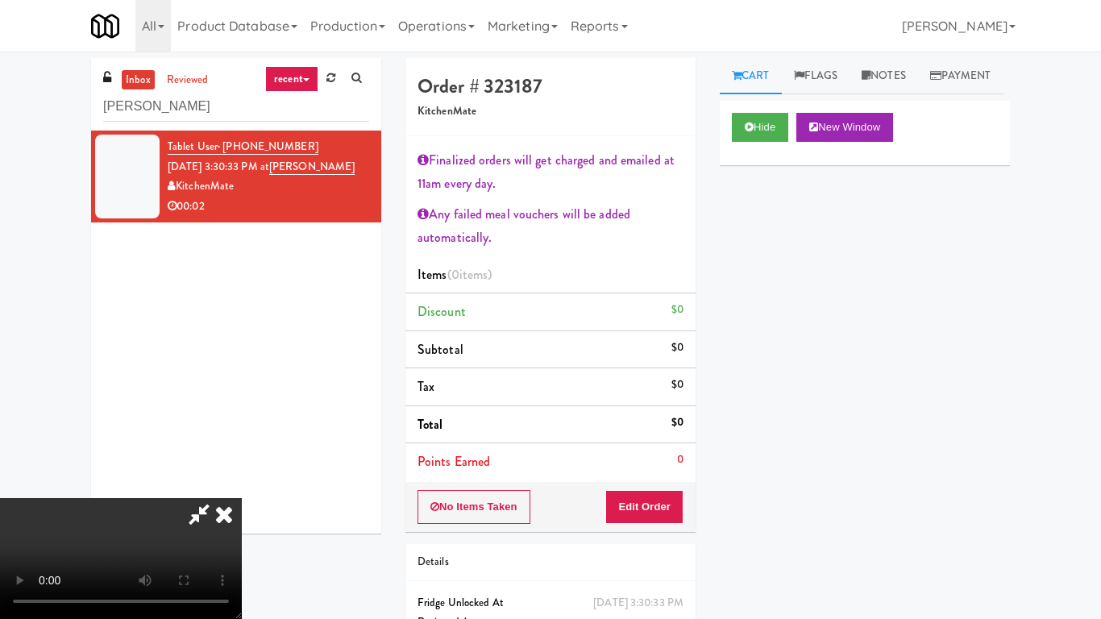
click at [83, 546] on video at bounding box center [121, 558] width 242 height 121
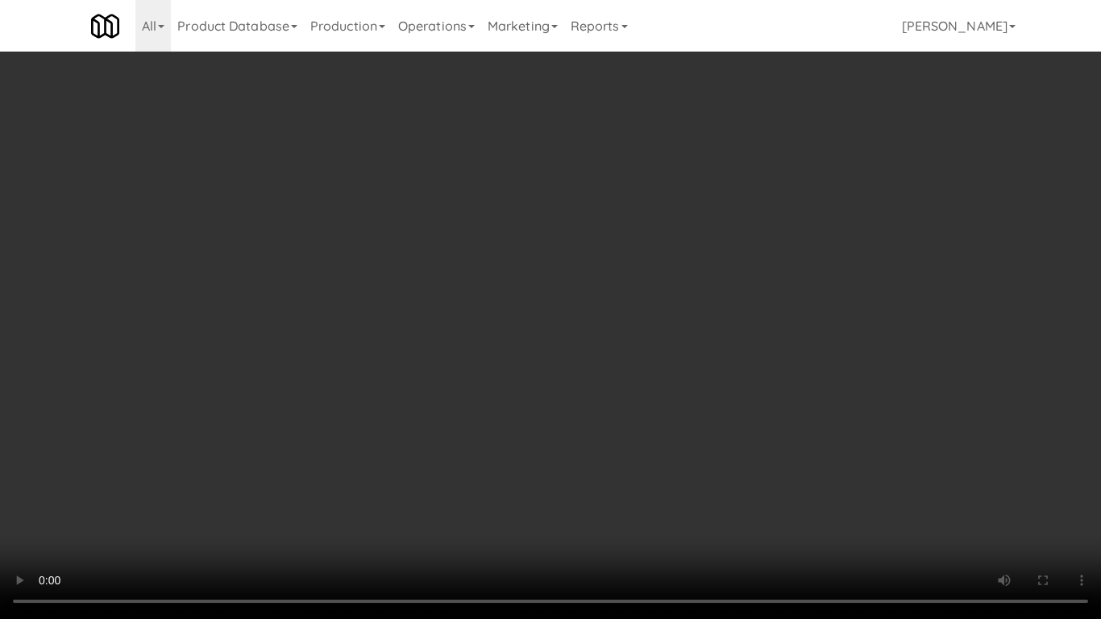
click at [442, 376] on video at bounding box center [550, 309] width 1101 height 619
click at [577, 366] on video at bounding box center [550, 309] width 1101 height 619
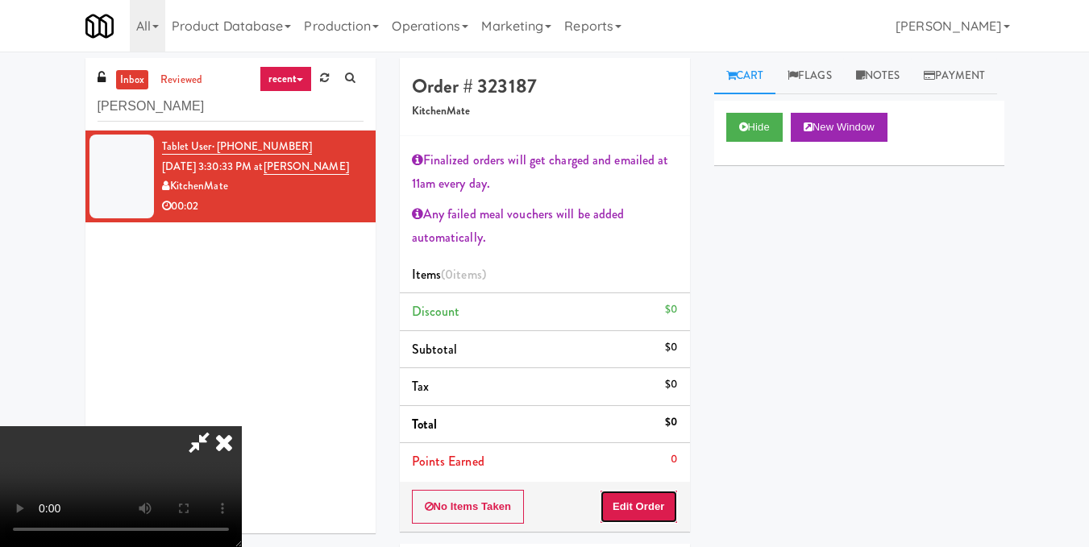
drag, startPoint x: 665, startPoint y: 501, endPoint x: 685, endPoint y: 461, distance: 45.1
click at [665, 501] on button "Edit Order" at bounding box center [639, 507] width 78 height 34
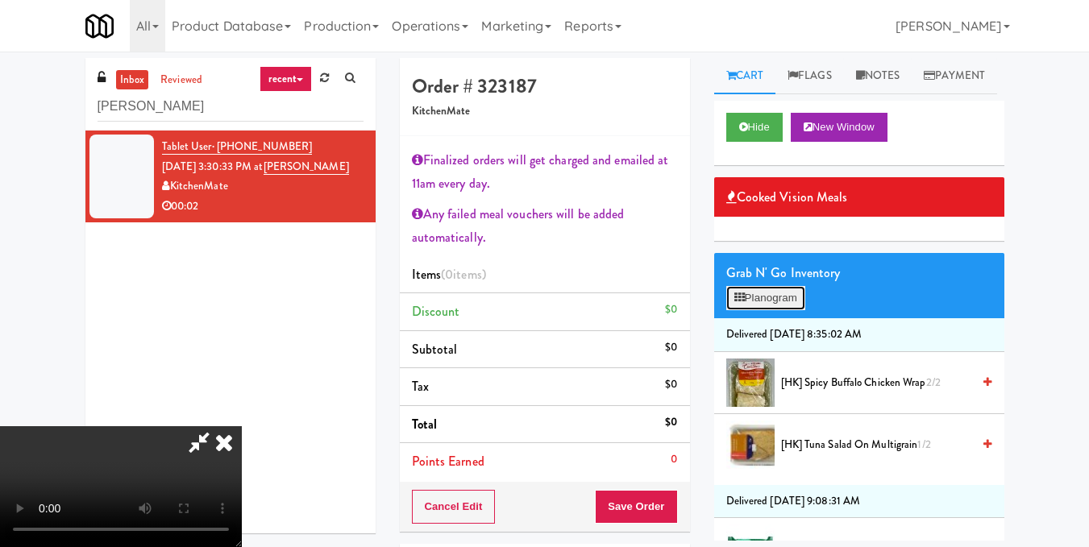
click at [770, 310] on button "Planogram" at bounding box center [765, 298] width 79 height 24
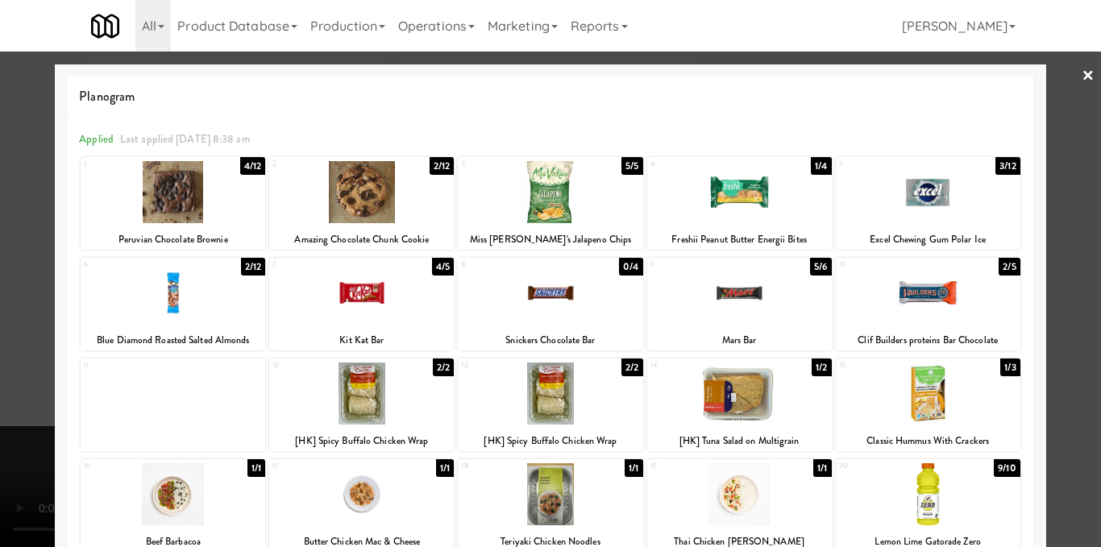
click at [353, 285] on div at bounding box center [361, 293] width 185 height 62
click at [1079, 284] on div at bounding box center [550, 273] width 1101 height 547
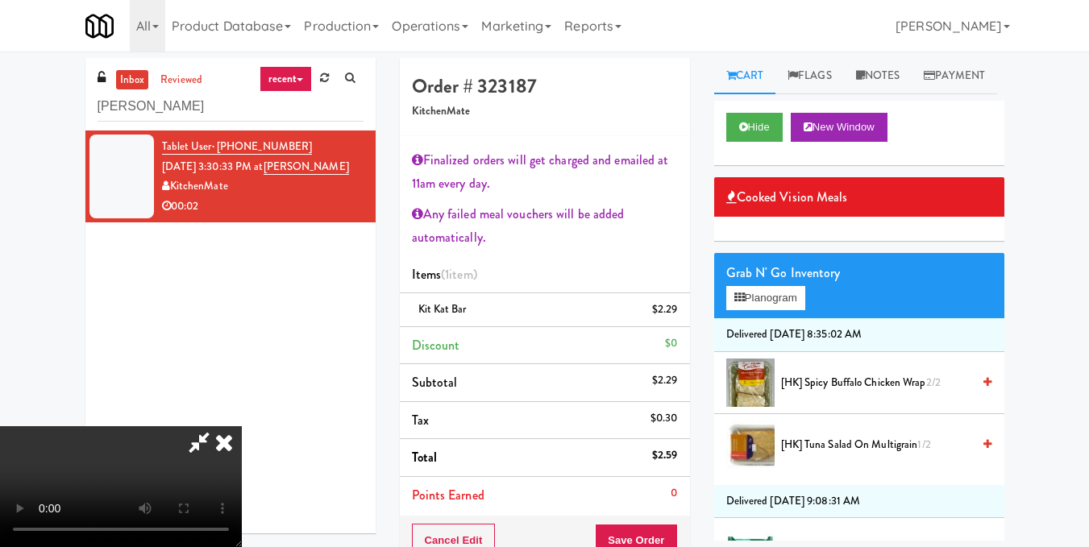
click at [242, 426] on video at bounding box center [121, 486] width 242 height 121
click at [242, 426] on icon at bounding box center [223, 442] width 35 height 32
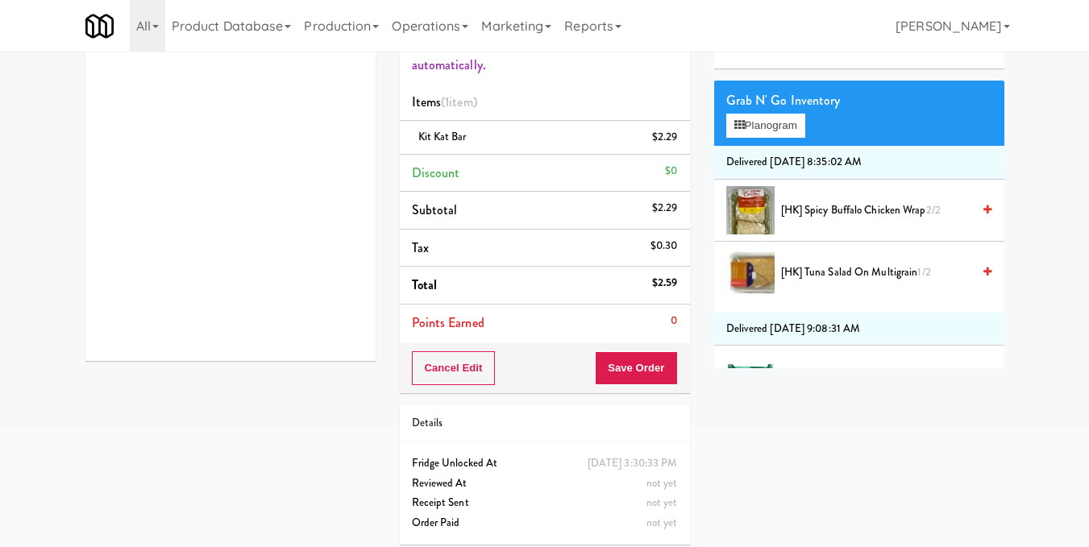
scroll to position [182, 0]
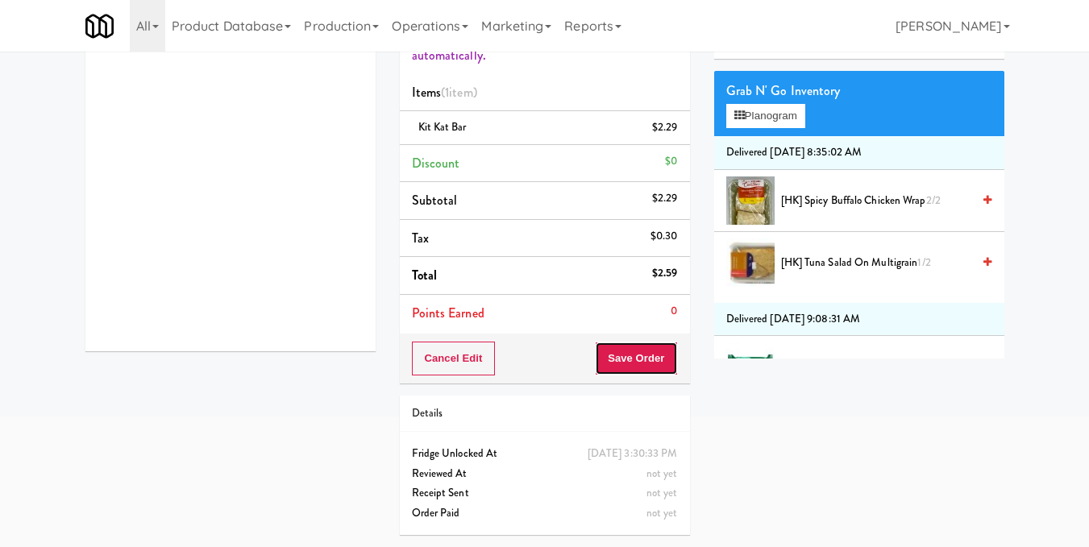
click at [638, 357] on button "Save Order" at bounding box center [636, 359] width 82 height 34
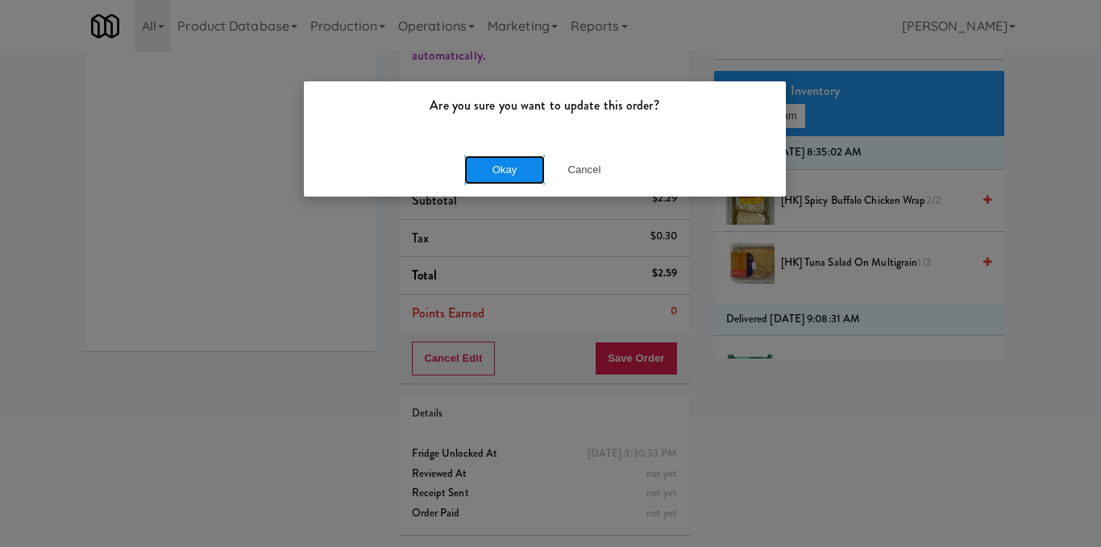
click at [520, 176] on button "Okay" at bounding box center [504, 170] width 81 height 29
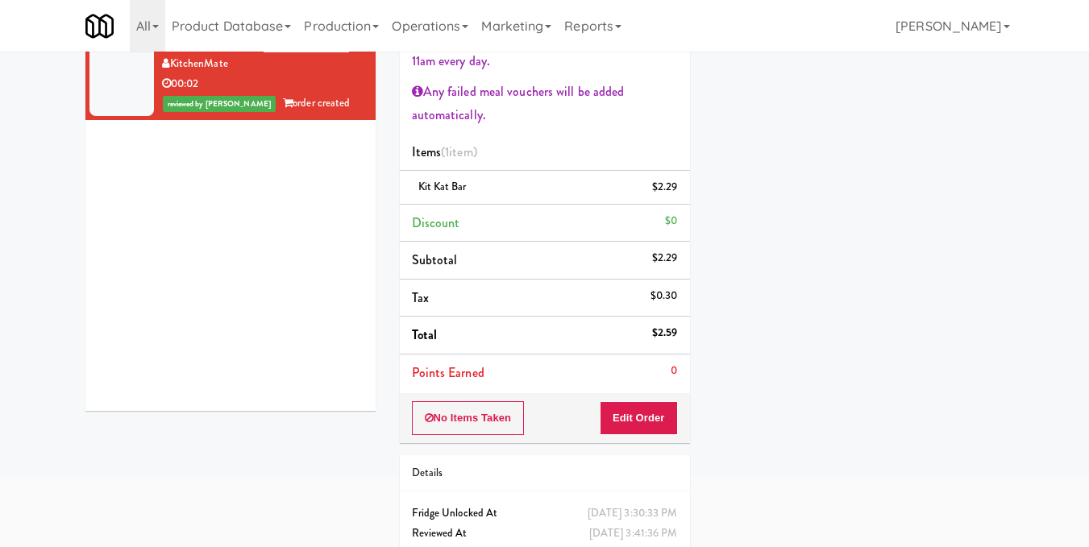
scroll to position [0, 0]
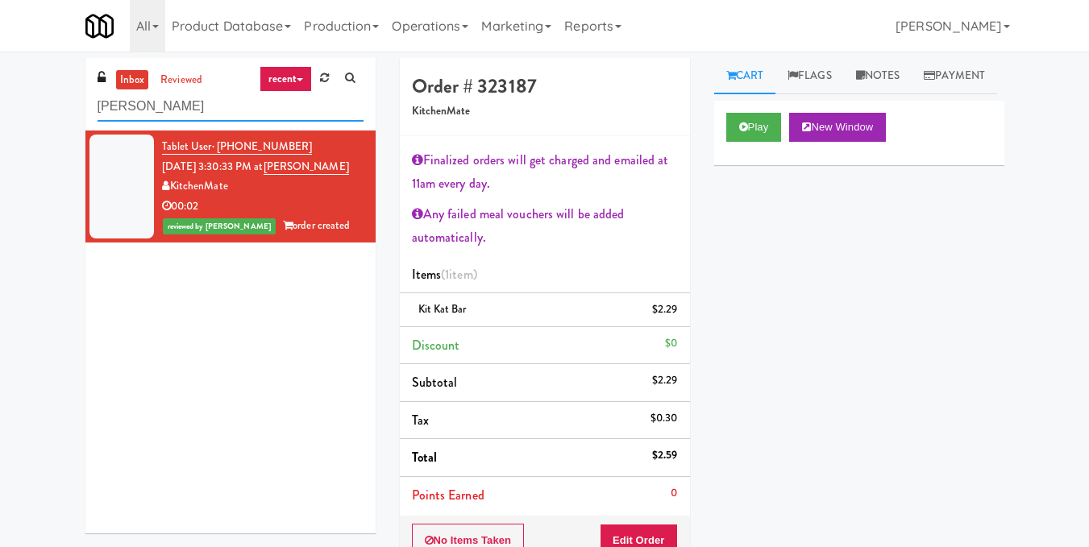
drag, startPoint x: 289, startPoint y: 114, endPoint x: 0, endPoint y: 122, distance: 288.7
click at [0, 122] on div "inbox reviewed recent all unclear take inventory issue suspicious failed recent…" at bounding box center [544, 393] width 1089 height 671
paste input "Vouge Salon Cooler 1"
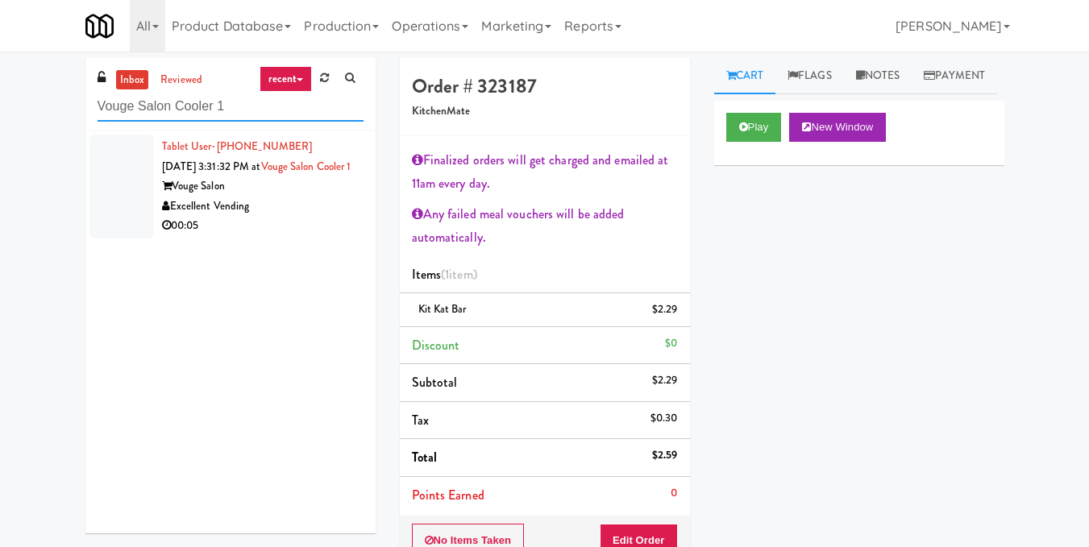
type input "Vouge Salon Cooler 1"
click at [328, 273] on div "Tablet User · (845) 641-1402 [DATE] 3:31:32 PM at Vouge Salon Cooler 1 Vouge Sa…" at bounding box center [230, 332] width 290 height 403
click at [299, 236] on div "00:05" at bounding box center [262, 226] width 201 height 20
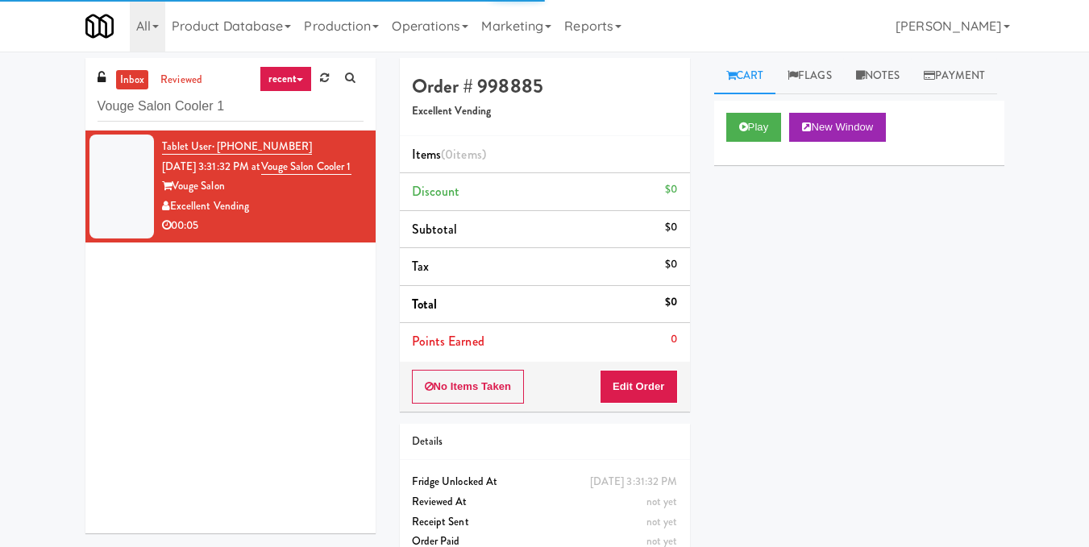
click at [754, 147] on div "Play New Window" at bounding box center [859, 133] width 290 height 64
click at [760, 142] on button "Play" at bounding box center [754, 127] width 56 height 29
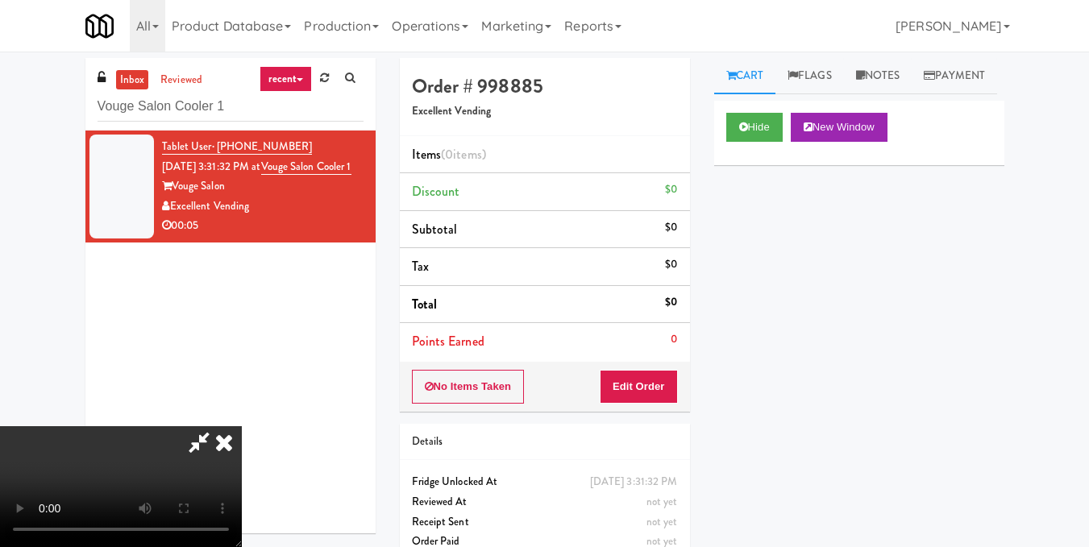
click at [242, 426] on video at bounding box center [121, 486] width 242 height 121
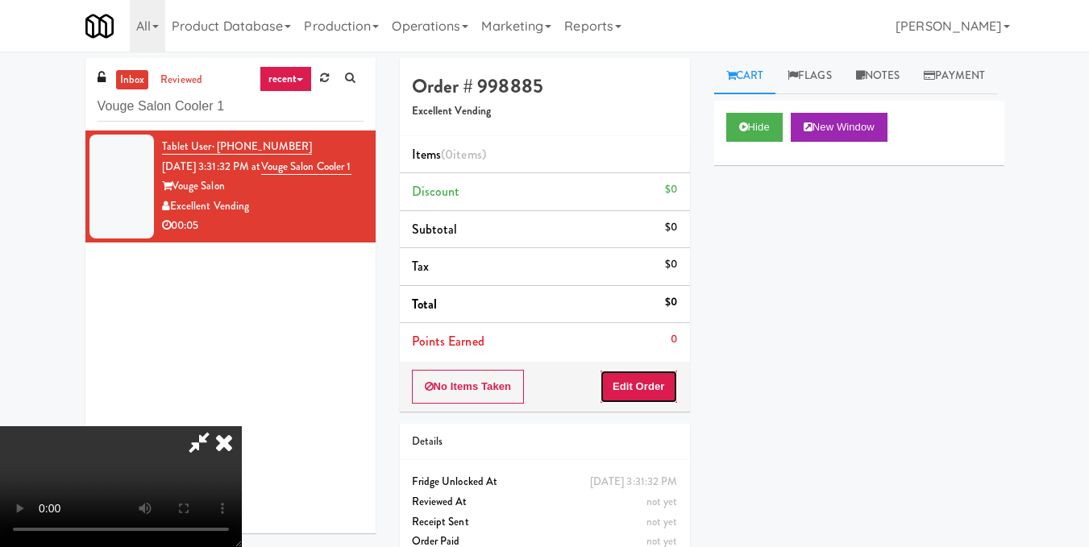
click at [667, 378] on button "Edit Order" at bounding box center [639, 387] width 78 height 34
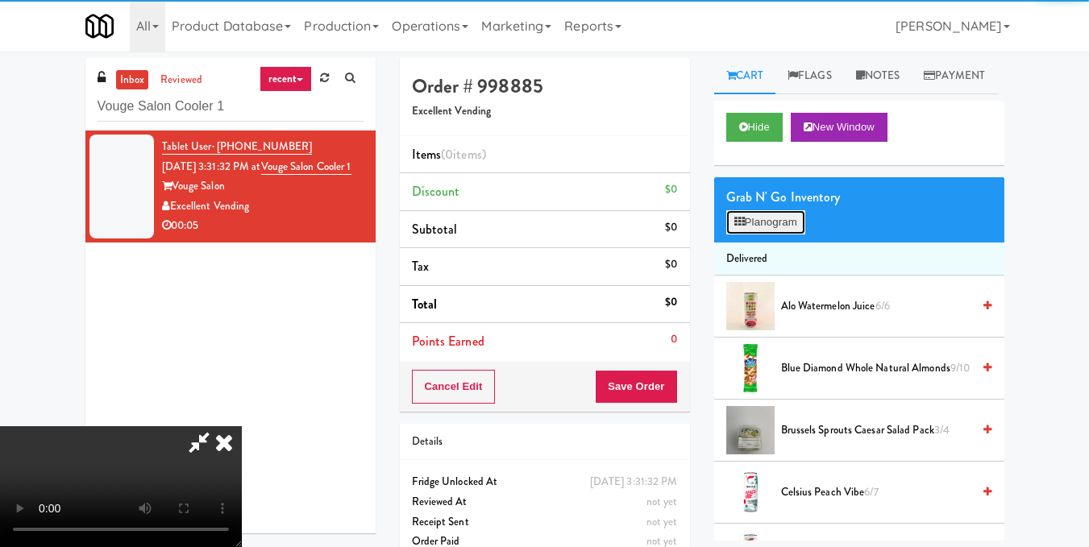
click at [758, 235] on button "Planogram" at bounding box center [765, 222] width 79 height 24
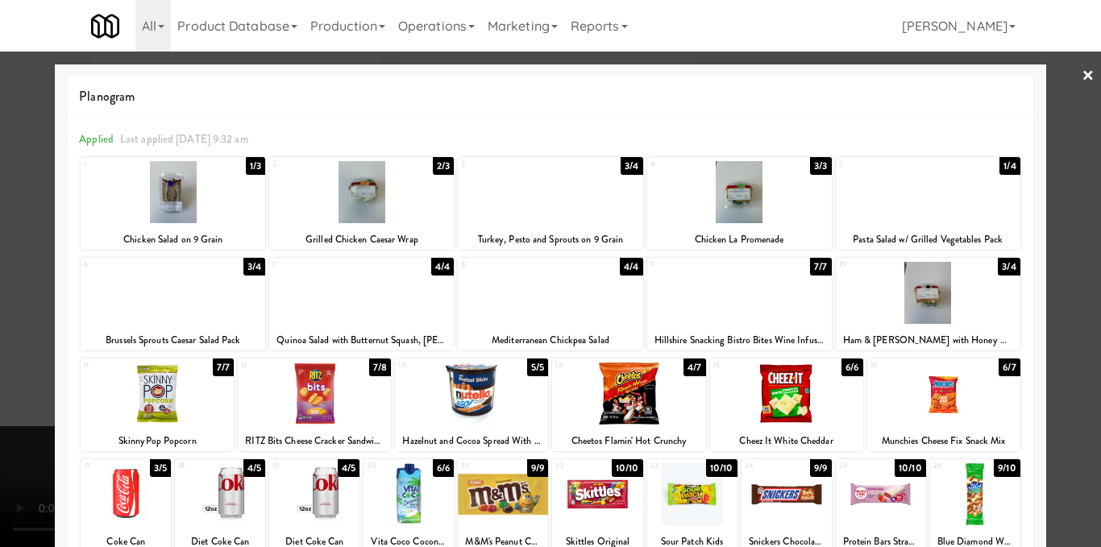
click at [1081, 291] on div at bounding box center [550, 273] width 1101 height 547
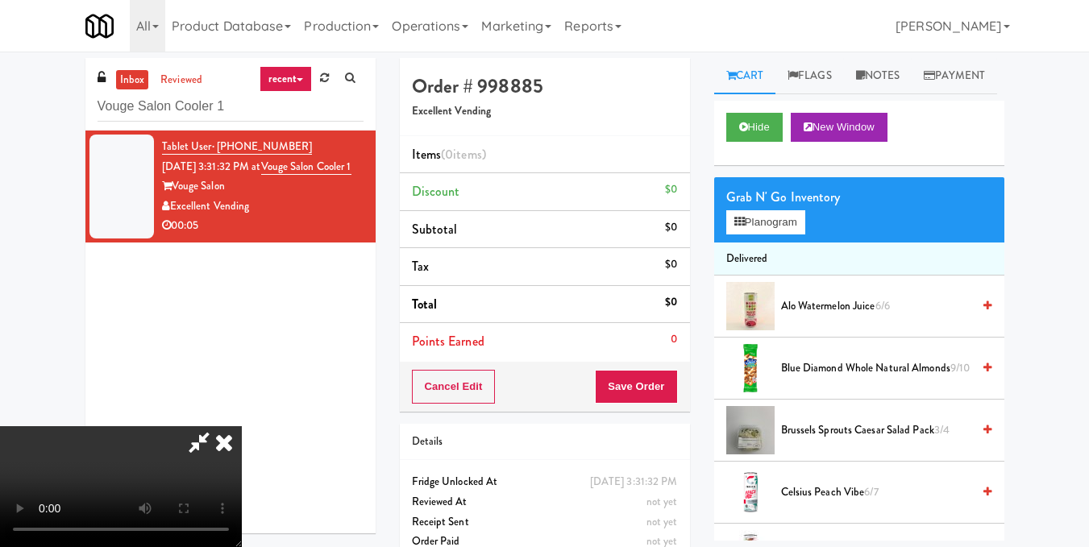
click at [242, 426] on video at bounding box center [121, 486] width 242 height 121
click at [785, 235] on button "Planogram" at bounding box center [765, 222] width 79 height 24
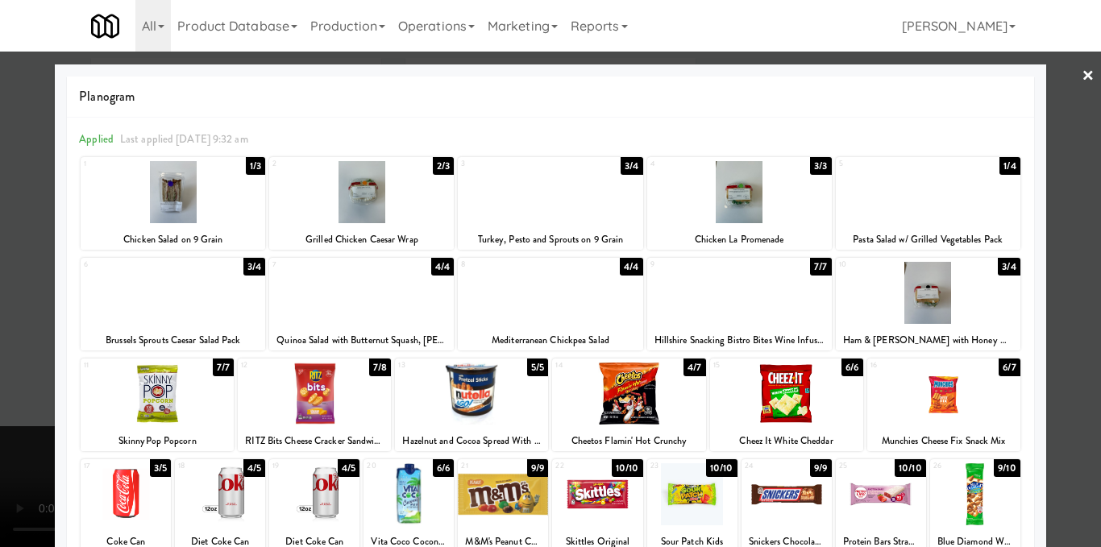
click at [554, 309] on div at bounding box center [550, 293] width 185 height 62
click at [1075, 233] on div at bounding box center [550, 273] width 1101 height 547
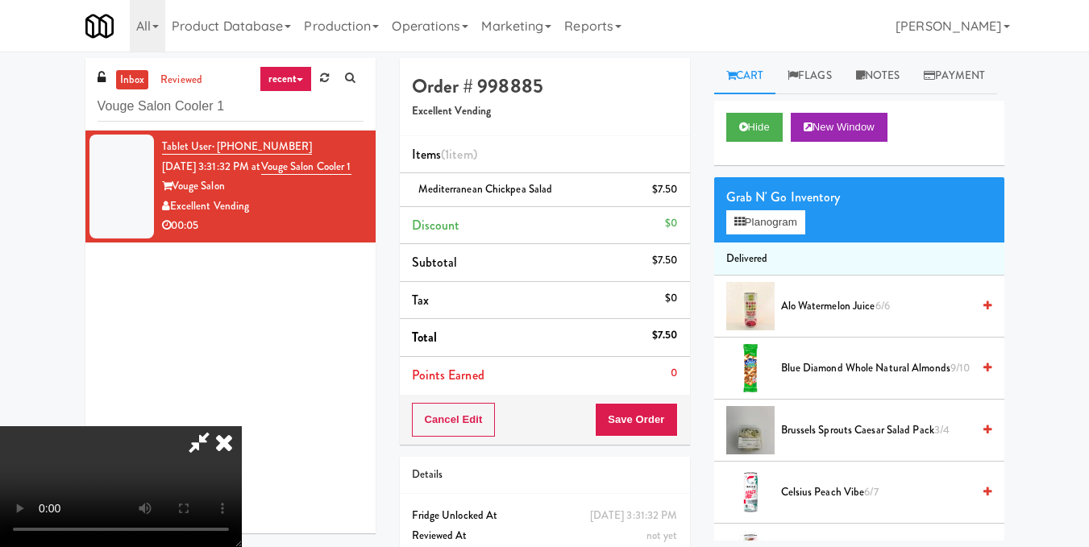
click at [242, 426] on icon at bounding box center [223, 442] width 35 height 32
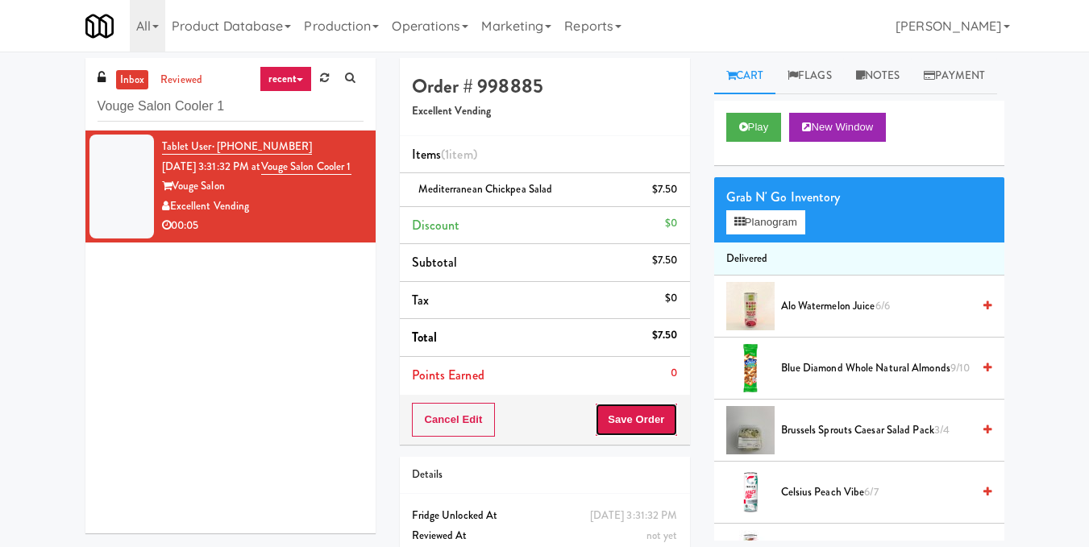
click at [611, 419] on button "Save Order" at bounding box center [636, 420] width 82 height 34
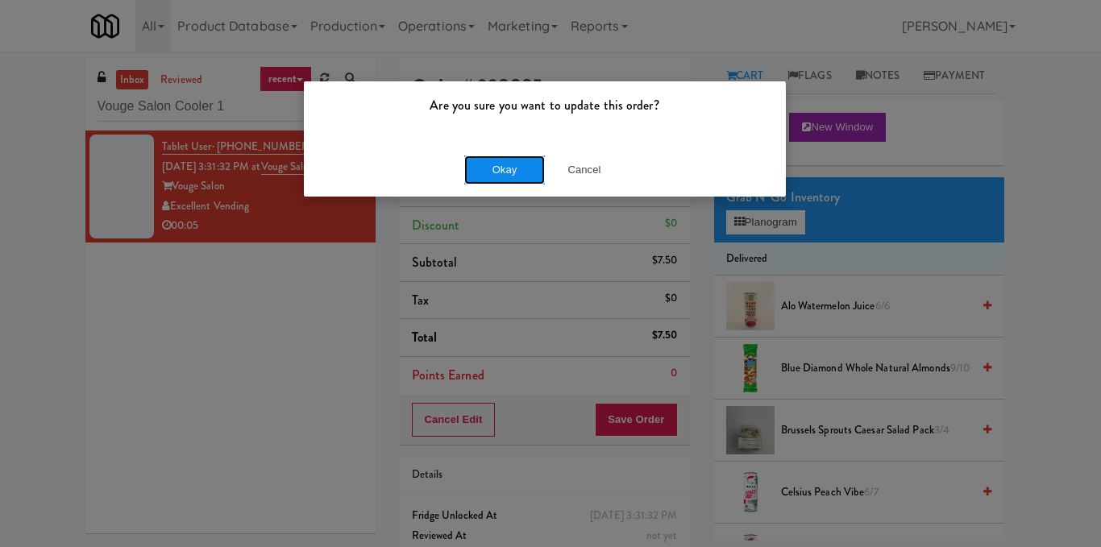
click at [496, 176] on button "Okay" at bounding box center [504, 170] width 81 height 29
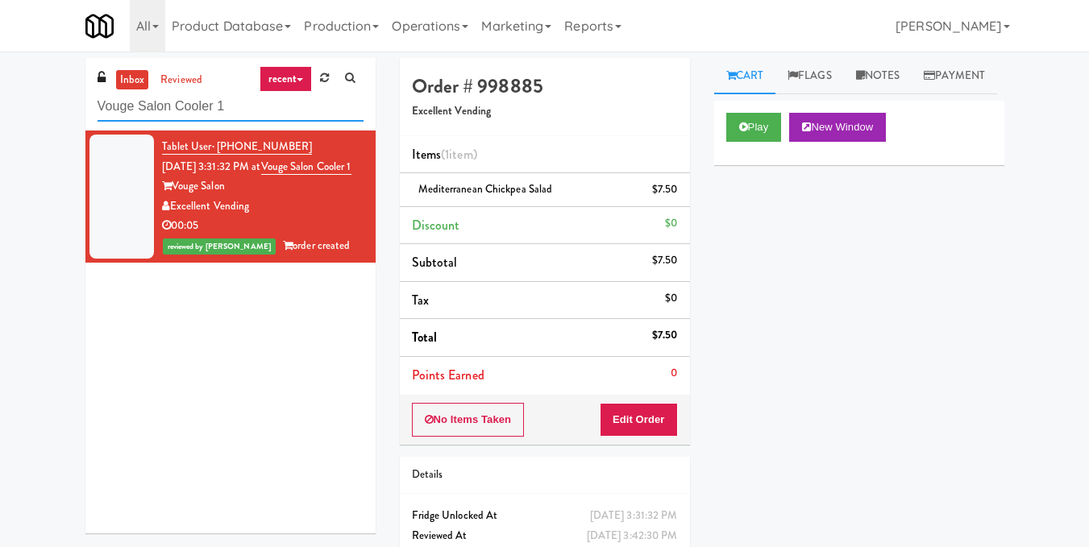
drag, startPoint x: 286, startPoint y: 106, endPoint x: 0, endPoint y: 114, distance: 286.2
click at [0, 114] on div "inbox reviewed recent all unclear take inventory issue suspicious failed recent…" at bounding box center [544, 333] width 1089 height 551
paste input "Home Depot - 10th Flr Cafe Left"
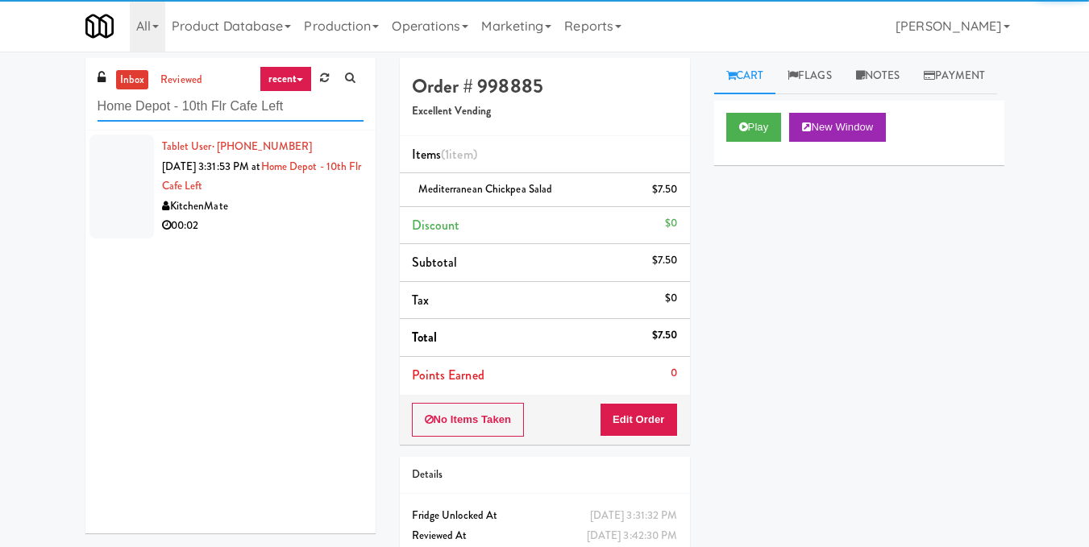
type input "Home Depot - 10th Flr Cafe Left"
click at [295, 218] on div "00:02" at bounding box center [262, 226] width 201 height 20
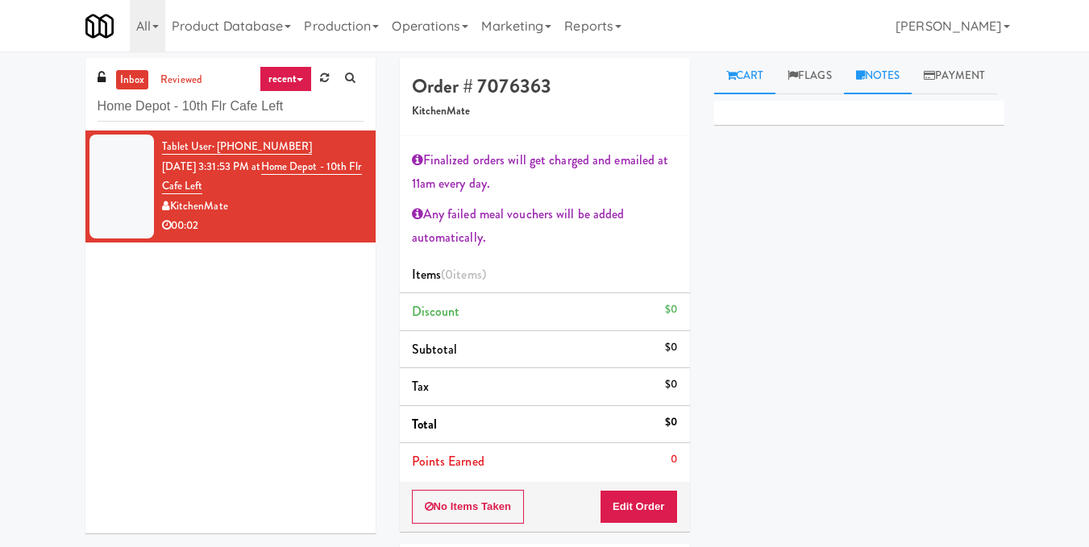
click at [876, 84] on link "Notes" at bounding box center [878, 76] width 69 height 36
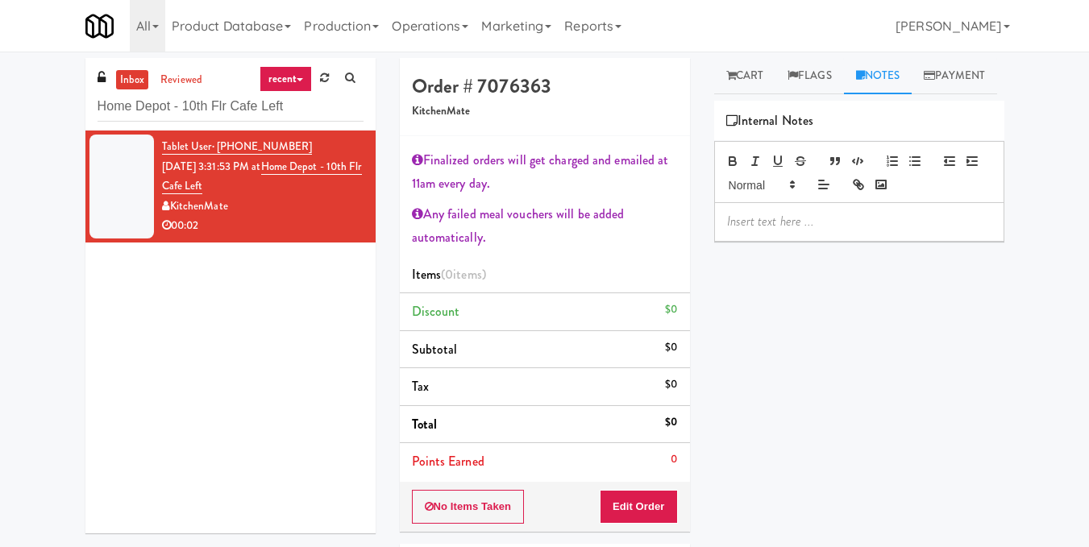
click at [771, 230] on p at bounding box center [859, 222] width 264 height 18
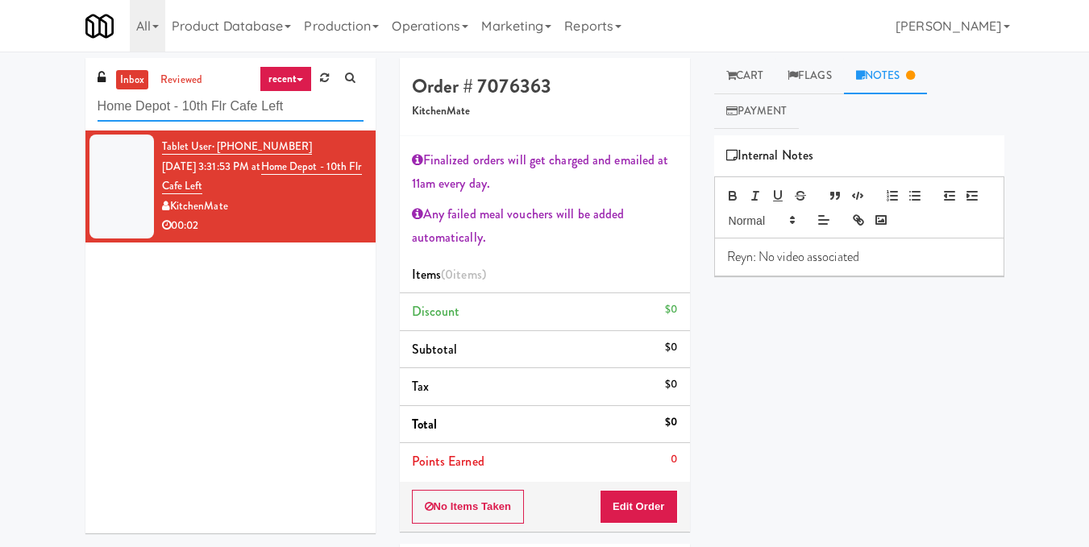
drag, startPoint x: 316, startPoint y: 100, endPoint x: 0, endPoint y: 118, distance: 316.4
click at [0, 118] on div "inbox reviewed recent all unclear take inventory issue suspicious failed recent…" at bounding box center [544, 377] width 1089 height 638
paste input "Alameda West - Snack"
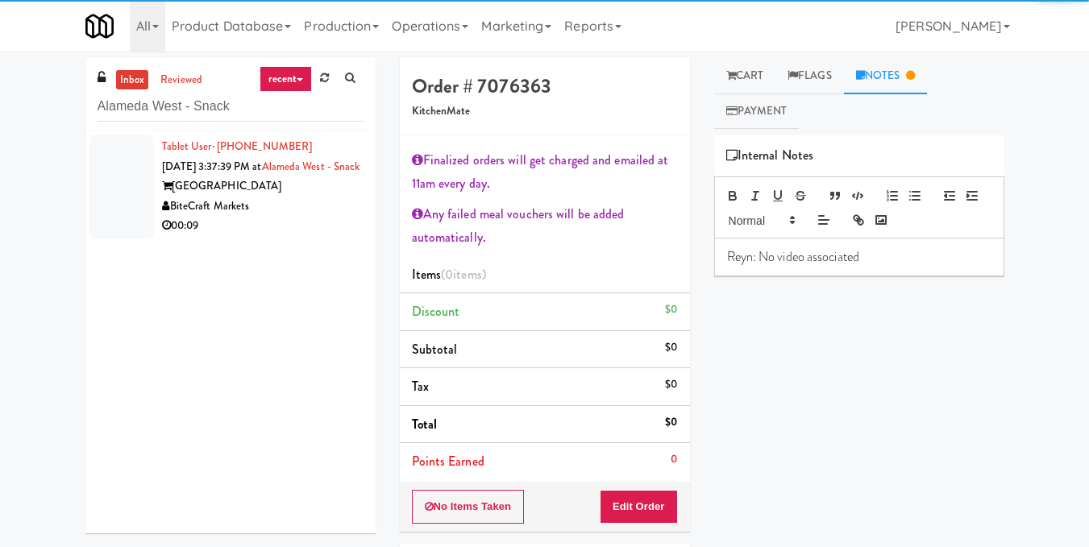
drag, startPoint x: 293, startPoint y: 247, endPoint x: 341, endPoint y: 235, distance: 49.8
click at [293, 236] on div "00:09" at bounding box center [262, 226] width 201 height 20
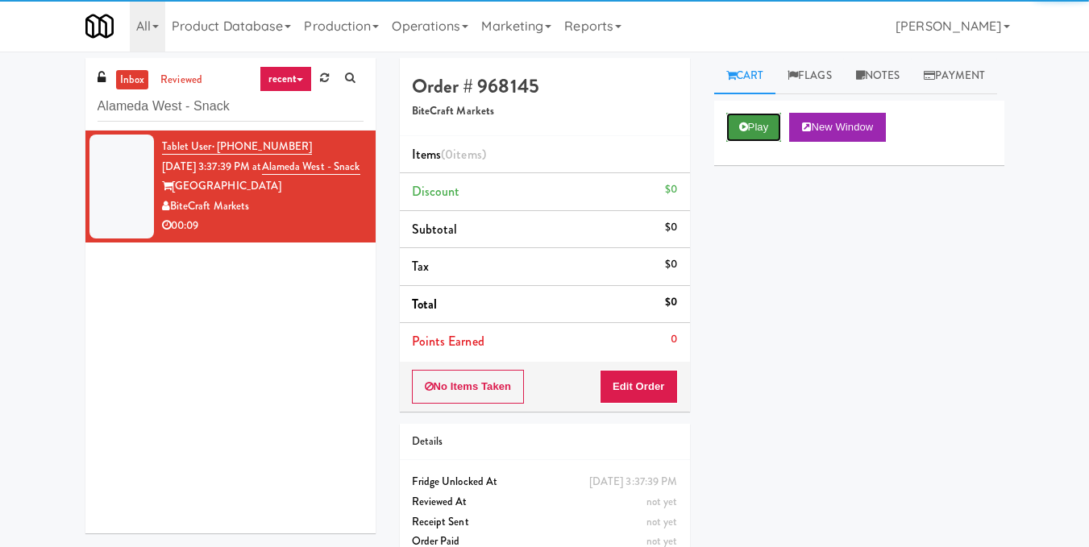
click at [750, 142] on button "Play" at bounding box center [754, 127] width 56 height 29
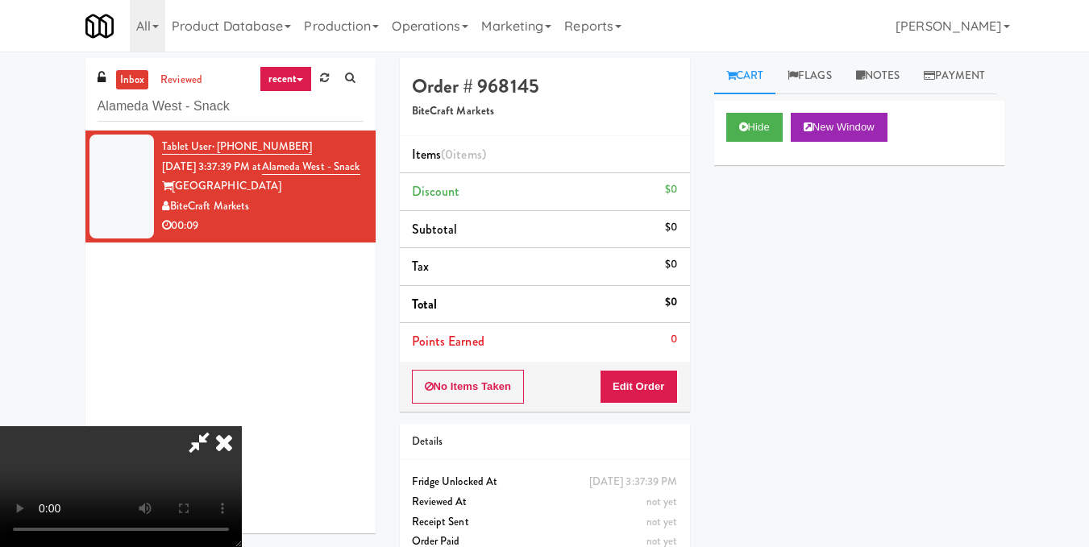
click at [242, 426] on video at bounding box center [121, 486] width 242 height 121
click at [663, 384] on button "Edit Order" at bounding box center [639, 387] width 78 height 34
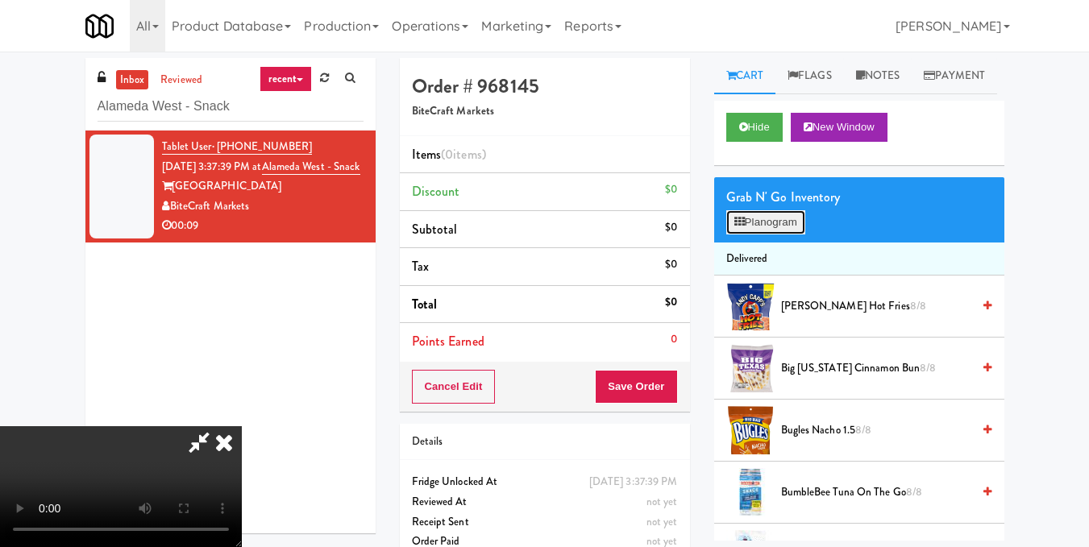
click at [774, 235] on button "Planogram" at bounding box center [765, 222] width 79 height 24
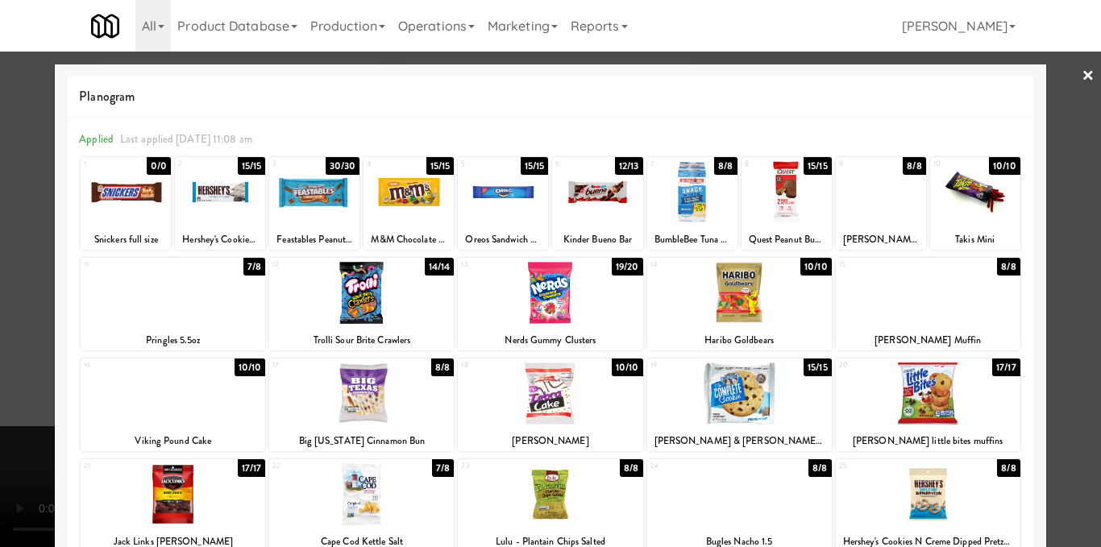
click at [714, 194] on div at bounding box center [692, 192] width 90 height 62
drag, startPoint x: 203, startPoint y: 200, endPoint x: 418, endPoint y: 157, distance: 219.4
click at [204, 200] on div at bounding box center [220, 192] width 90 height 62
click at [1071, 189] on div at bounding box center [550, 273] width 1101 height 547
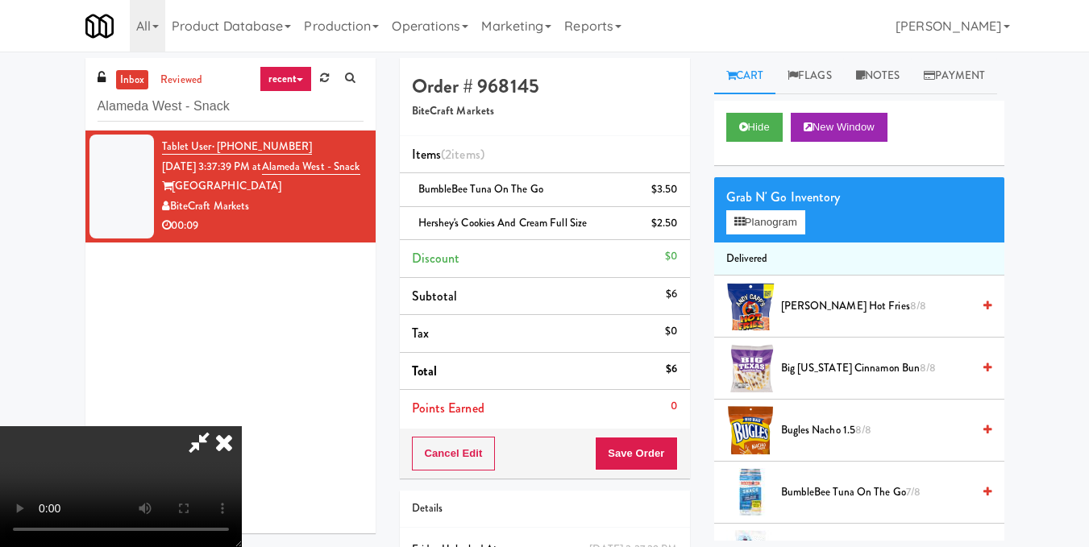
click at [242, 426] on video at bounding box center [121, 486] width 242 height 121
click at [774, 235] on button "Planogram" at bounding box center [765, 222] width 79 height 24
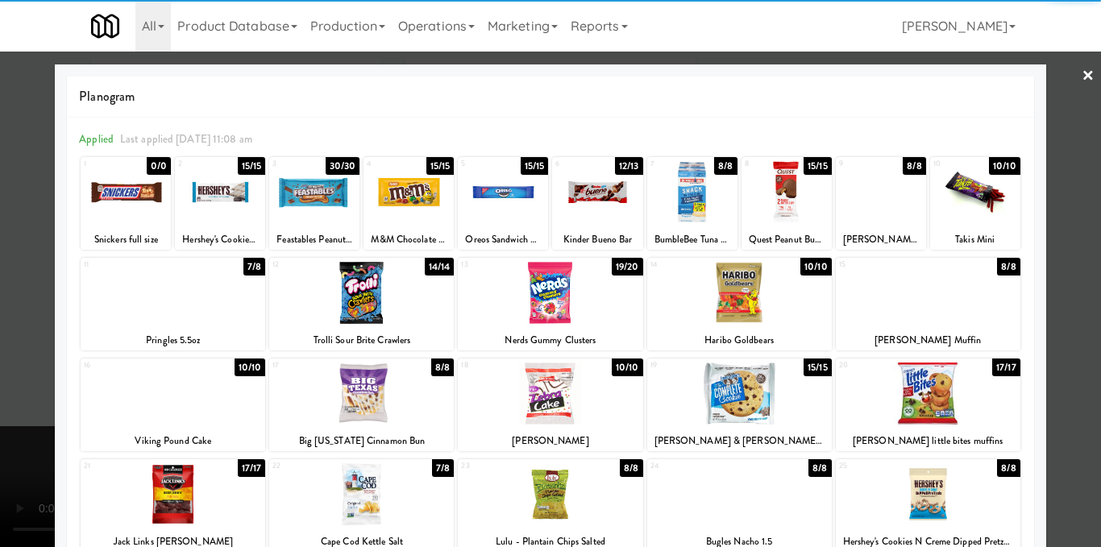
click at [696, 211] on div at bounding box center [692, 192] width 90 height 62
click at [1082, 229] on div at bounding box center [550, 273] width 1101 height 547
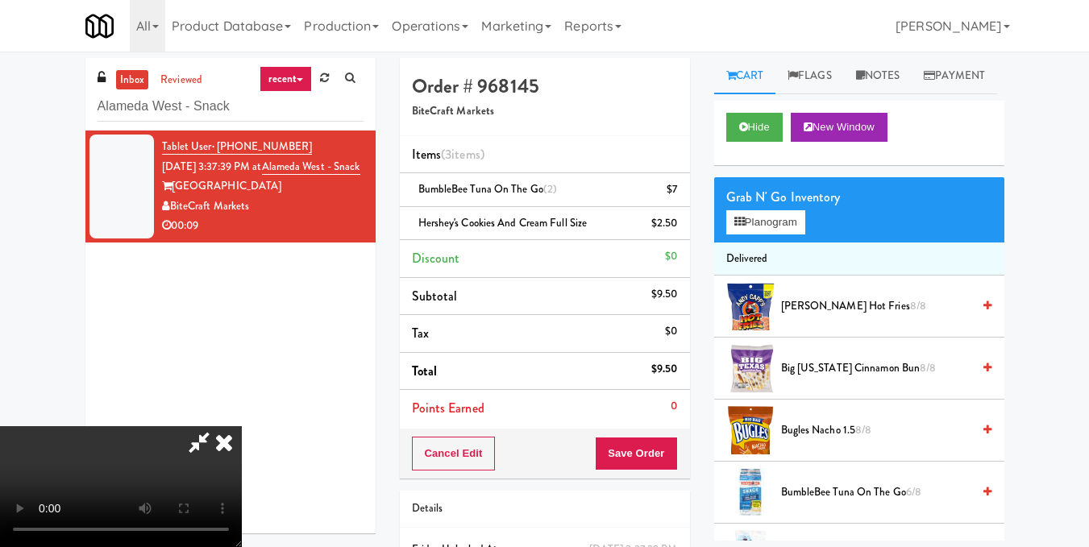
click at [218, 426] on icon at bounding box center [199, 442] width 37 height 32
click at [661, 443] on button "Save Order" at bounding box center [636, 454] width 82 height 34
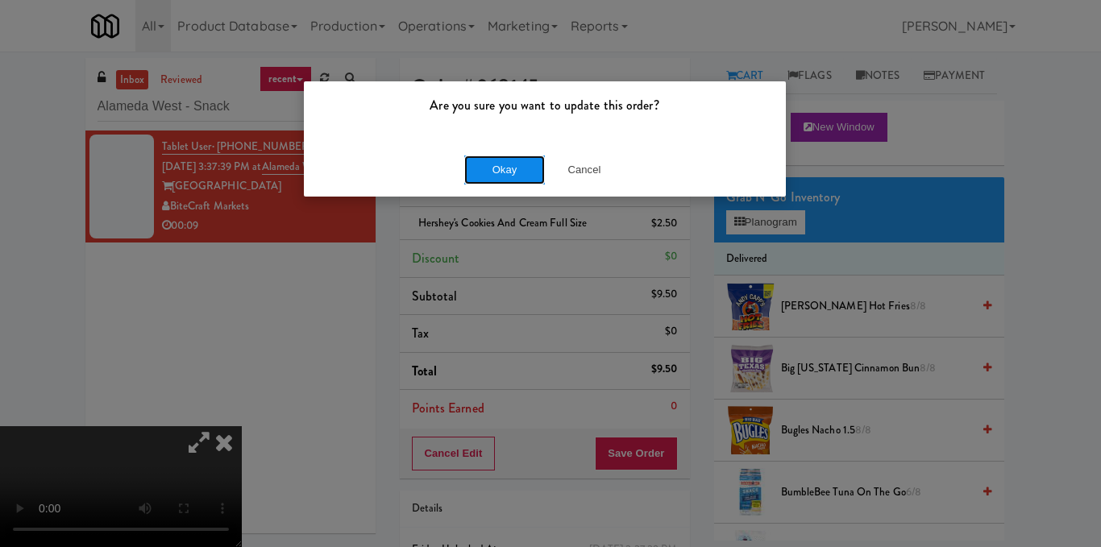
click at [508, 161] on button "Okay" at bounding box center [504, 170] width 81 height 29
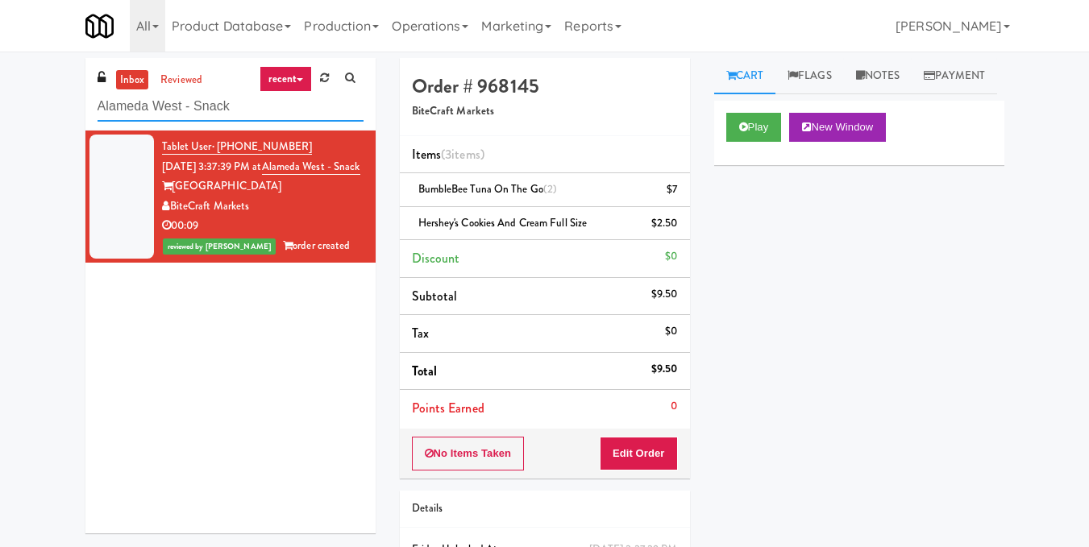
drag, startPoint x: 267, startPoint y: 105, endPoint x: 0, endPoint y: 98, distance: 266.9
click at [0, 98] on div "inbox reviewed recent all unclear take inventory issue suspicious failed recent…" at bounding box center [544, 350] width 1089 height 585
paste input "Cosmo Combo Unit"
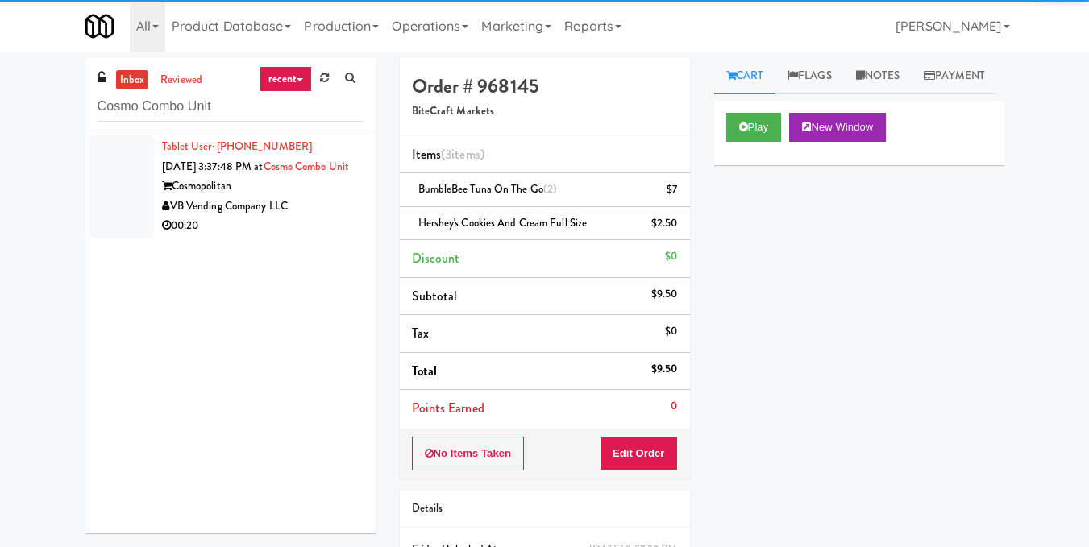
click at [281, 217] on div "VB Vending Company LLC" at bounding box center [262, 207] width 201 height 20
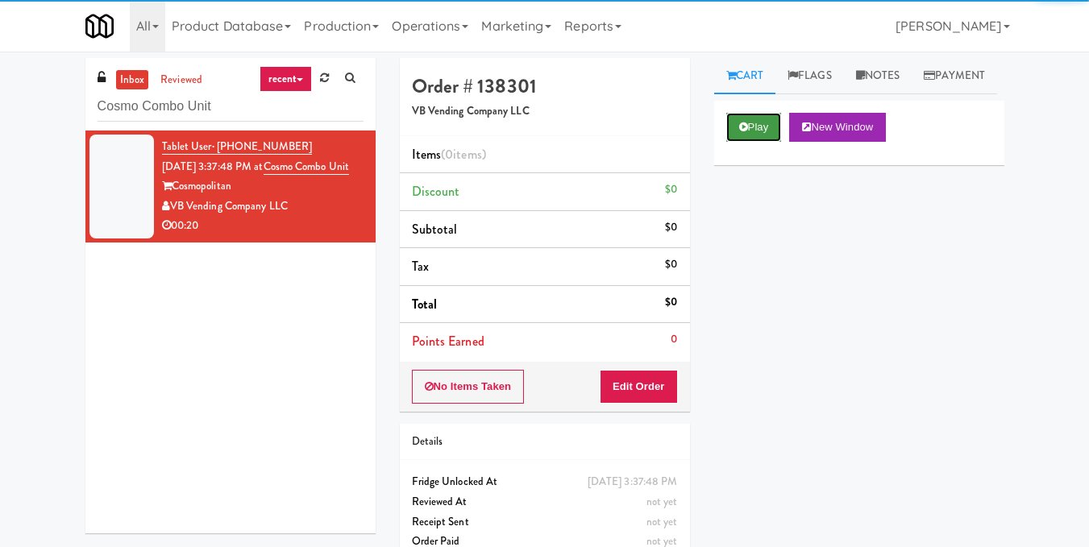
click at [739, 142] on button "Play" at bounding box center [754, 127] width 56 height 29
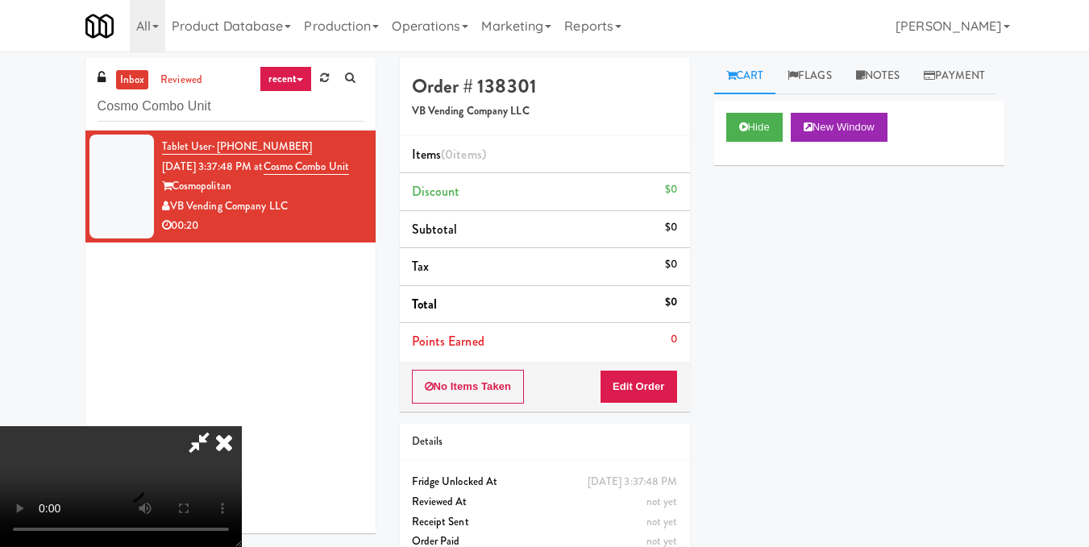
click at [242, 426] on video at bounding box center [121, 486] width 242 height 121
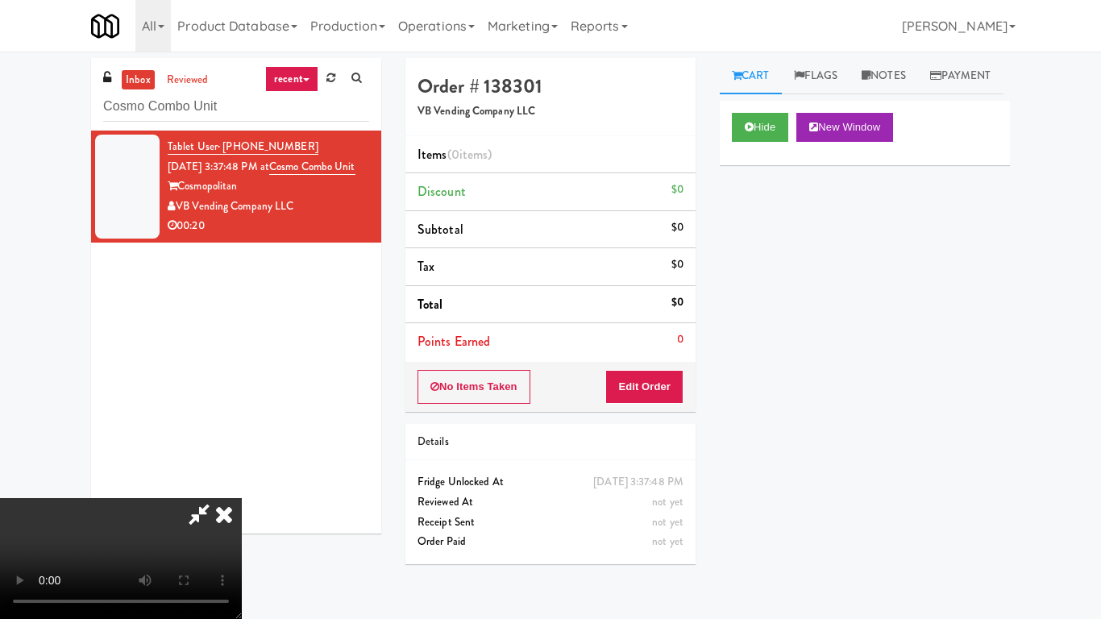
click at [242, 498] on video at bounding box center [121, 558] width 242 height 121
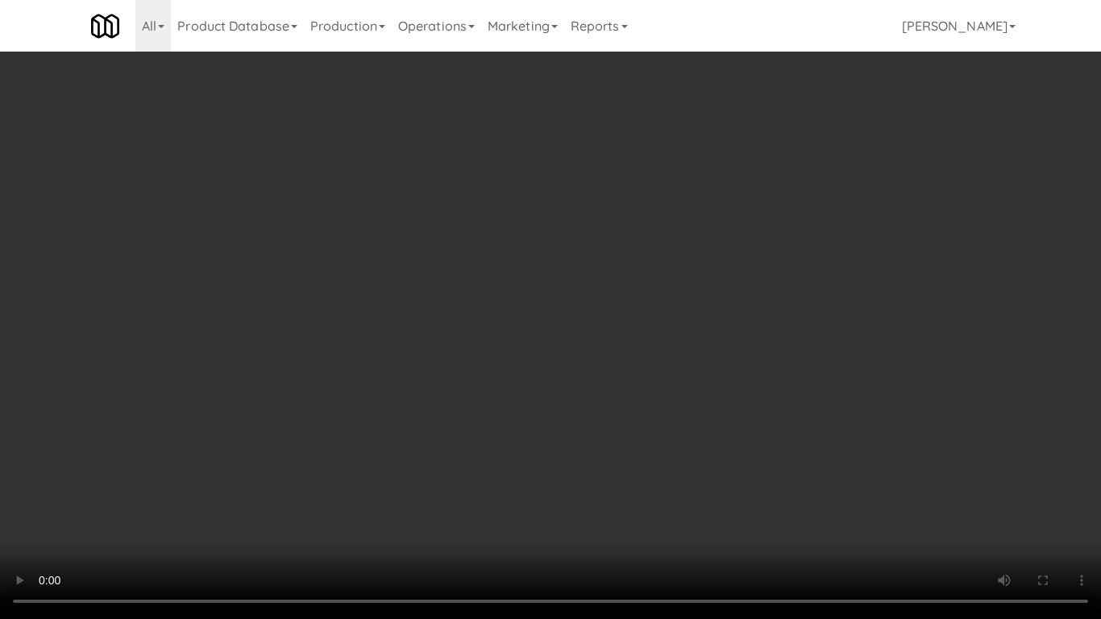
click at [524, 403] on video at bounding box center [550, 309] width 1101 height 619
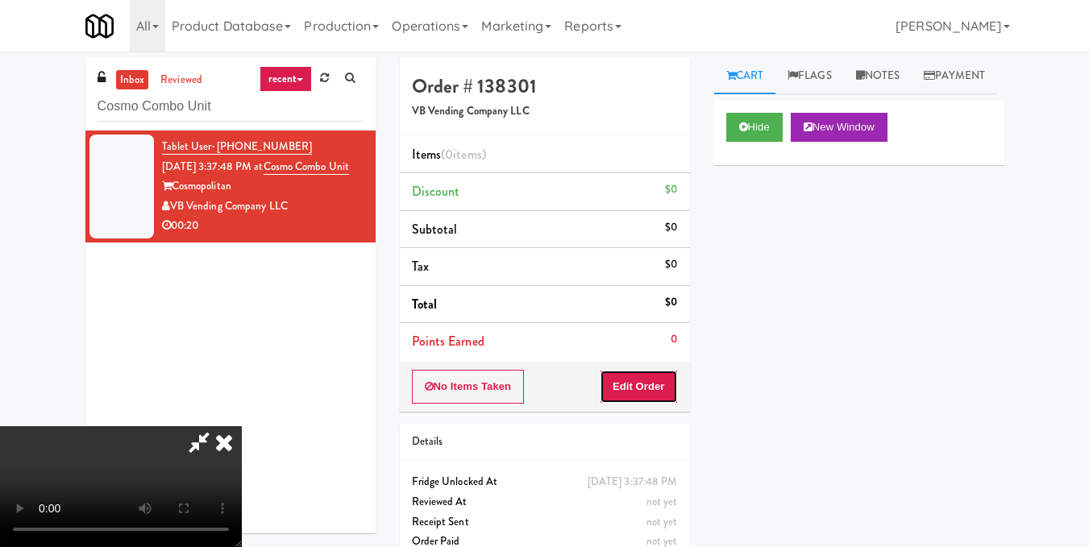
drag, startPoint x: 675, startPoint y: 386, endPoint x: 677, endPoint y: 359, distance: 26.7
click at [673, 388] on button "Edit Order" at bounding box center [639, 387] width 78 height 34
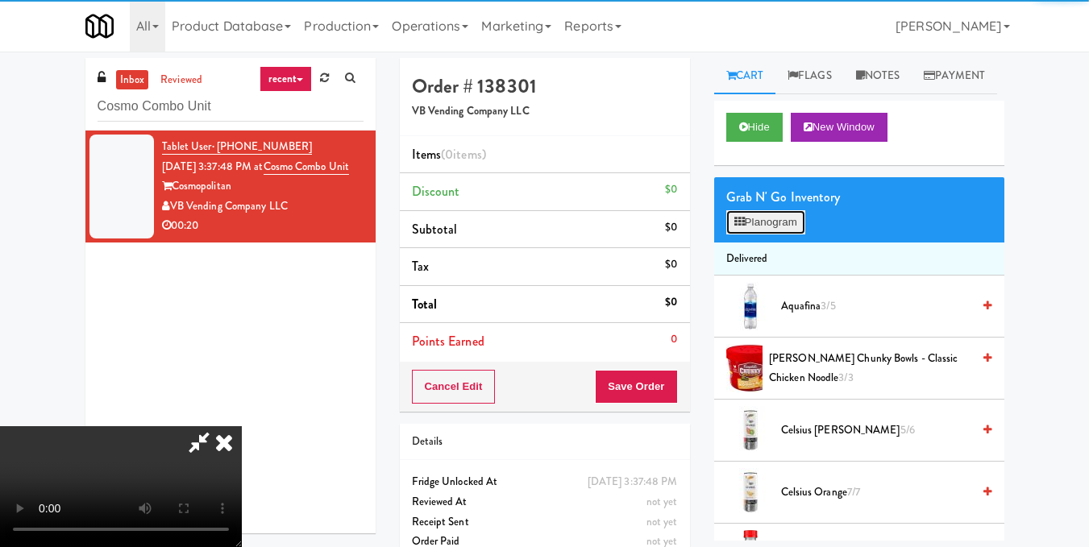
click at [743, 227] on icon at bounding box center [739, 222] width 10 height 10
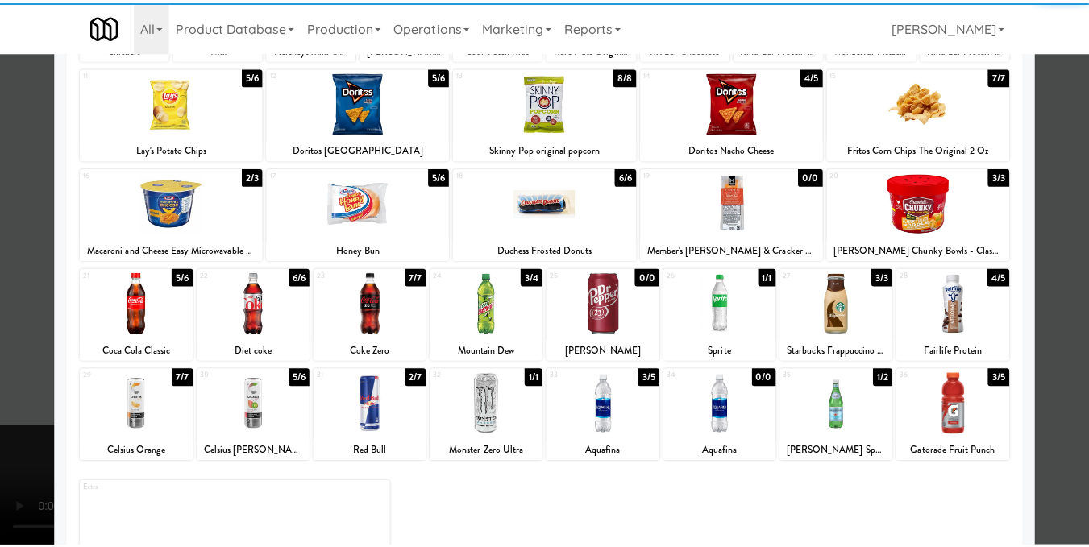
scroll to position [242, 0]
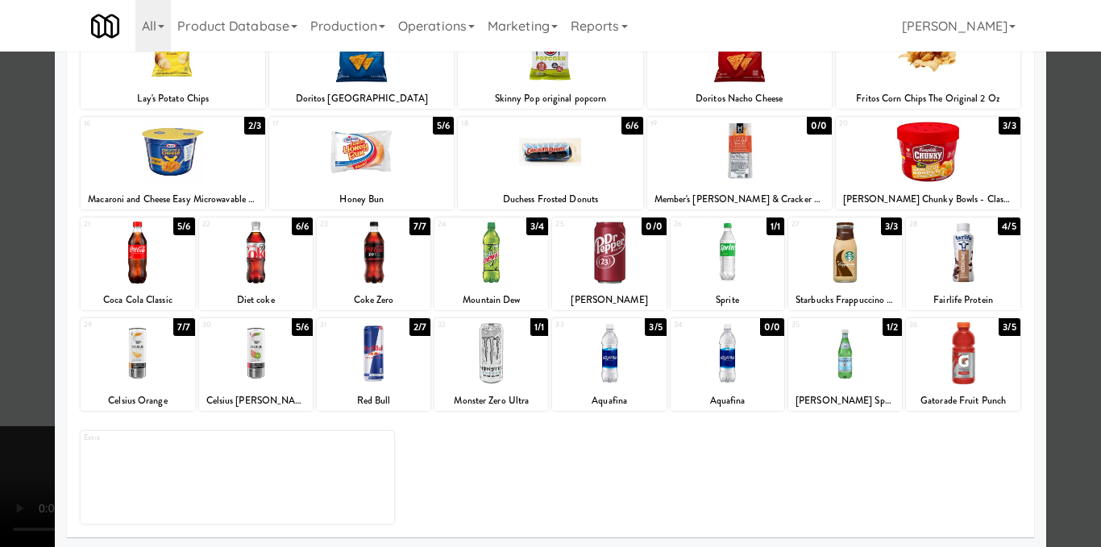
click at [620, 362] on div at bounding box center [609, 353] width 114 height 62
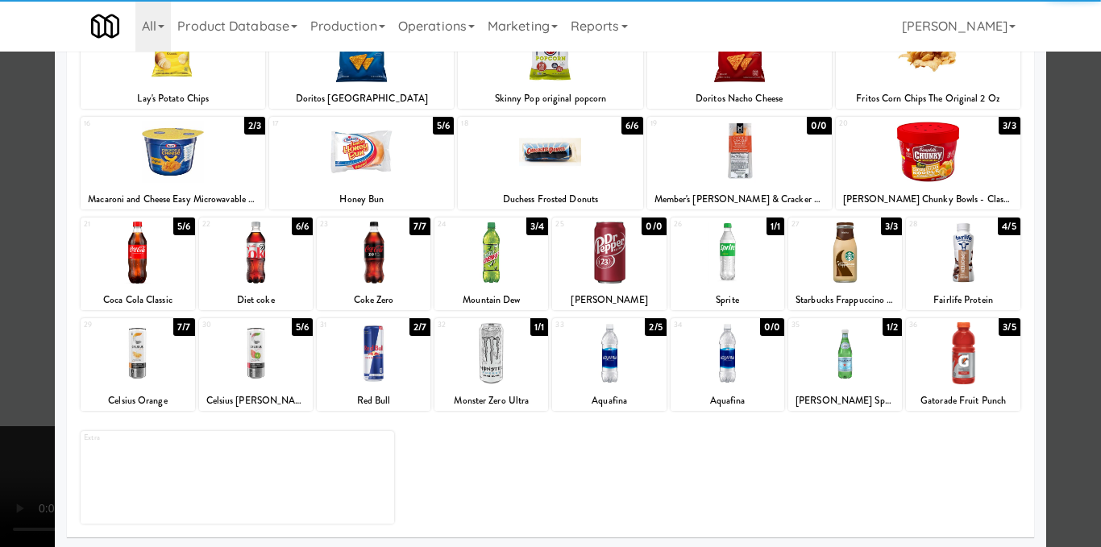
click at [1071, 280] on div at bounding box center [550, 273] width 1101 height 547
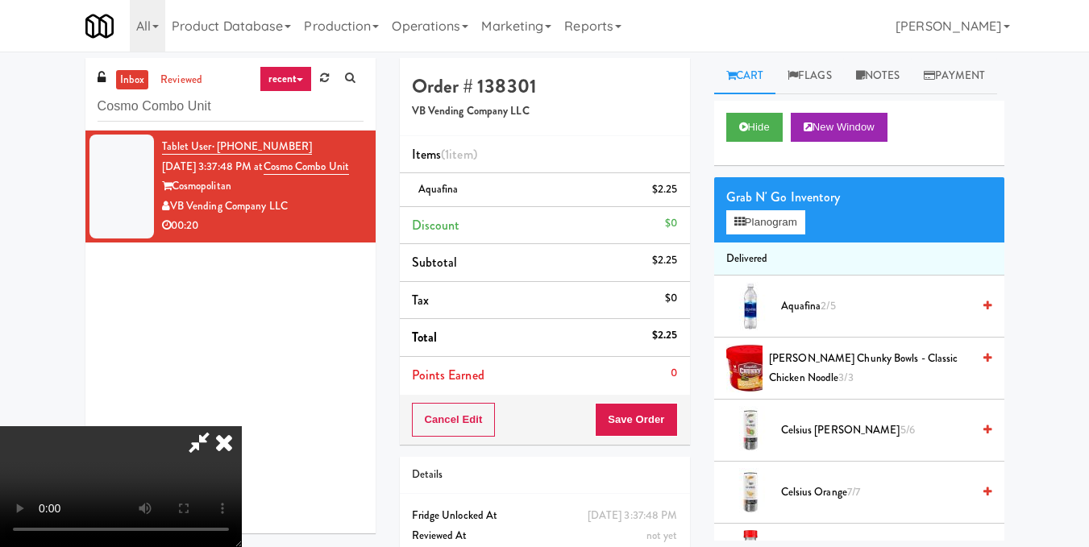
click at [242, 426] on video at bounding box center [121, 486] width 242 height 121
click at [242, 426] on icon at bounding box center [223, 442] width 35 height 32
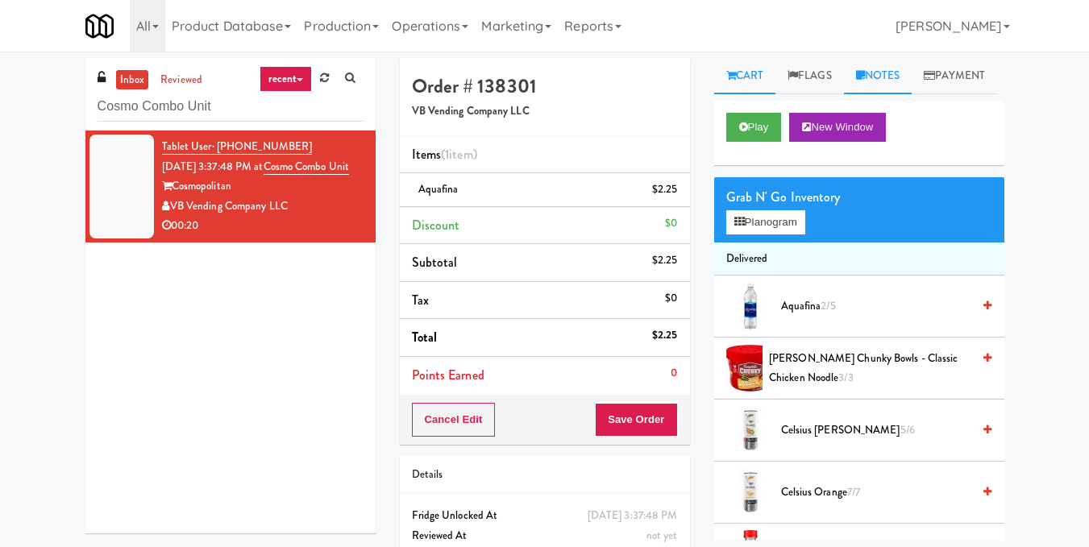
click at [912, 77] on link "Notes" at bounding box center [878, 76] width 69 height 36
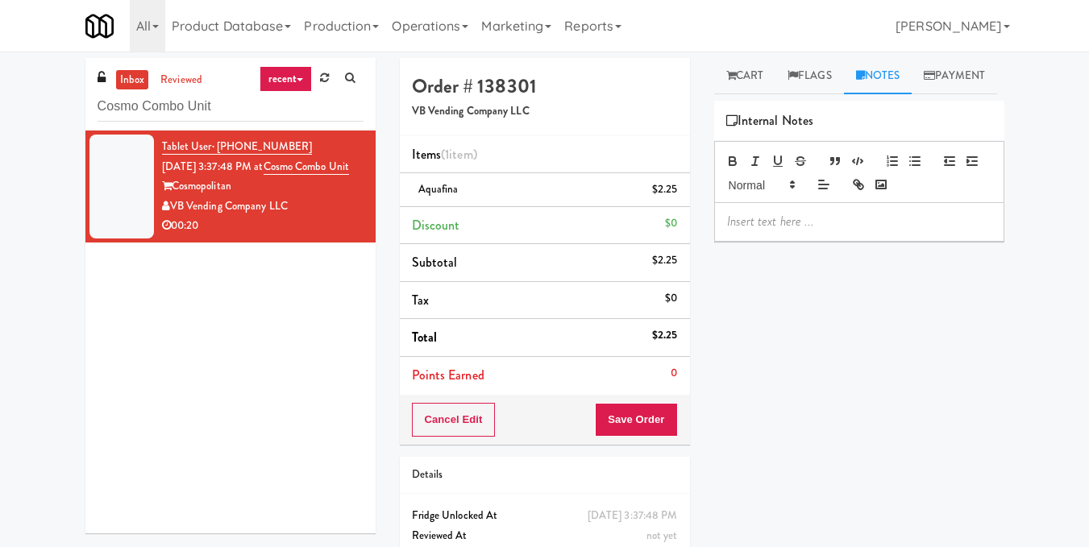
click at [809, 230] on p at bounding box center [859, 222] width 264 height 18
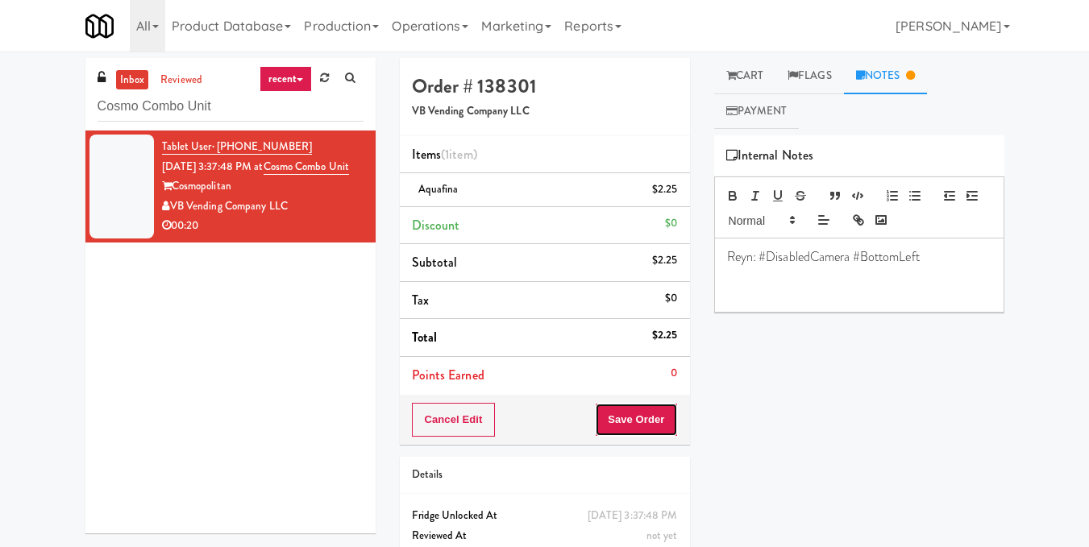
click at [660, 415] on button "Save Order" at bounding box center [636, 420] width 82 height 34
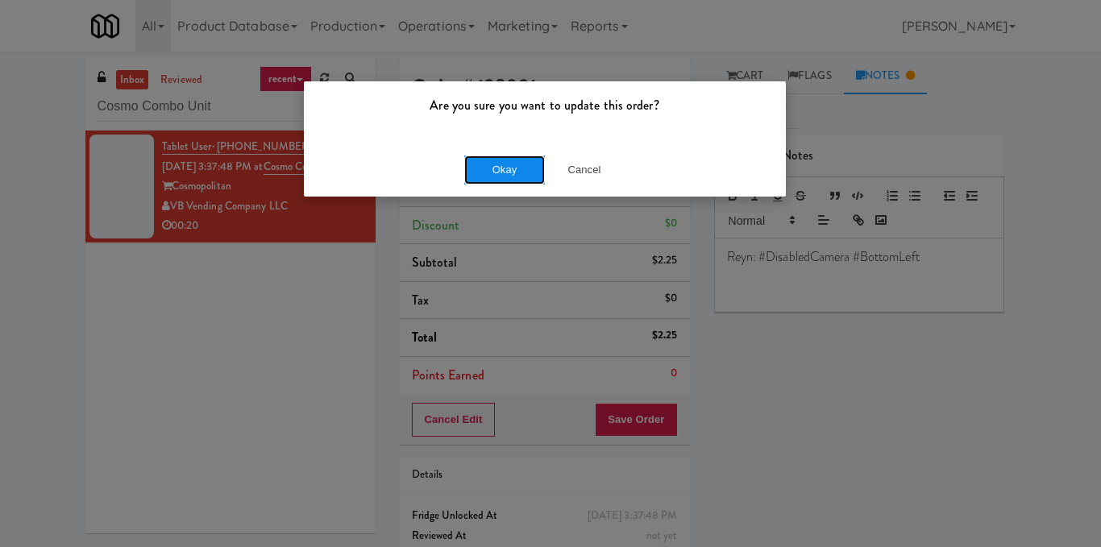
click at [505, 169] on button "Okay" at bounding box center [504, 170] width 81 height 29
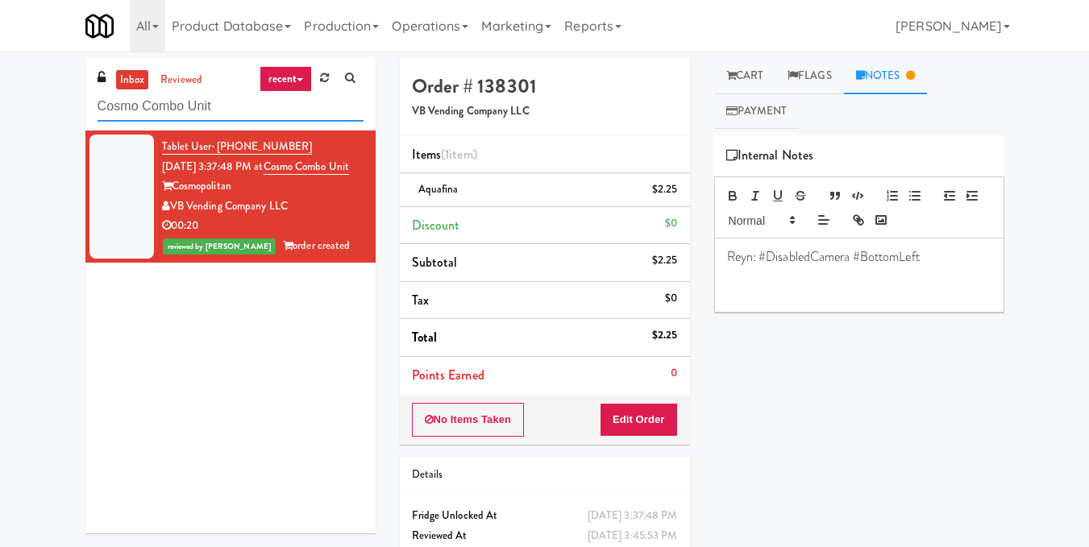
drag, startPoint x: 185, startPoint y: 114, endPoint x: 84, endPoint y: 130, distance: 101.9
click at [84, 130] on div "inbox reviewed recent all unclear take inventory issue suspicious failed recent…" at bounding box center [230, 302] width 314 height 488
paste input "Liberty"
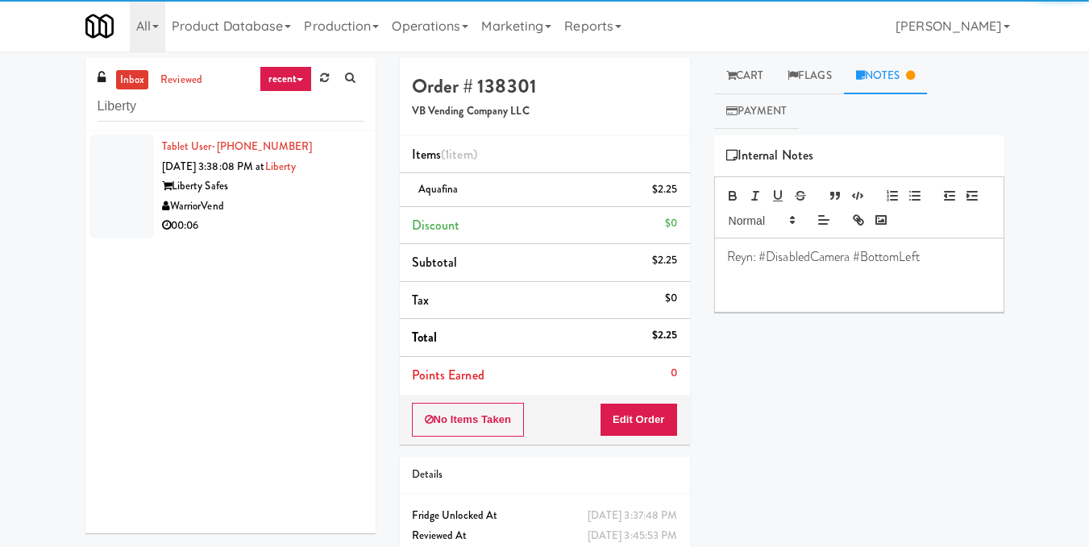
click at [292, 212] on div "WarriorVend" at bounding box center [262, 207] width 201 height 20
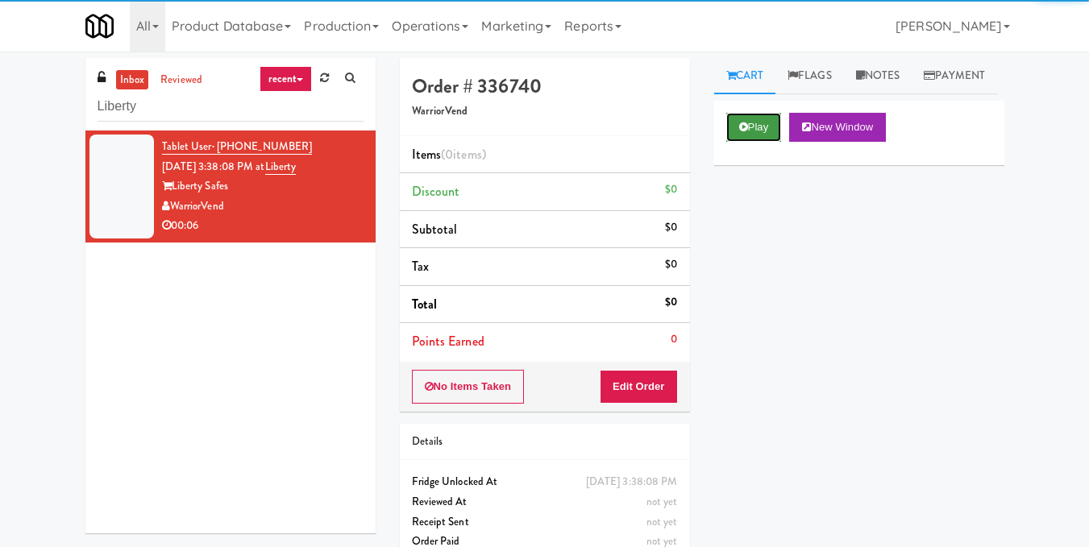
click at [756, 142] on button "Play" at bounding box center [754, 127] width 56 height 29
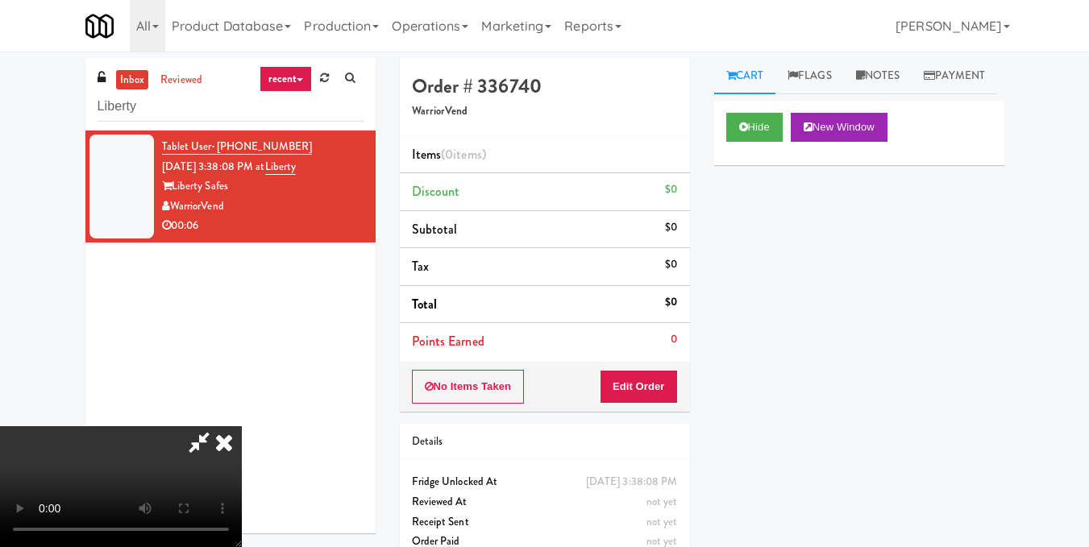
click at [242, 426] on video at bounding box center [121, 486] width 242 height 121
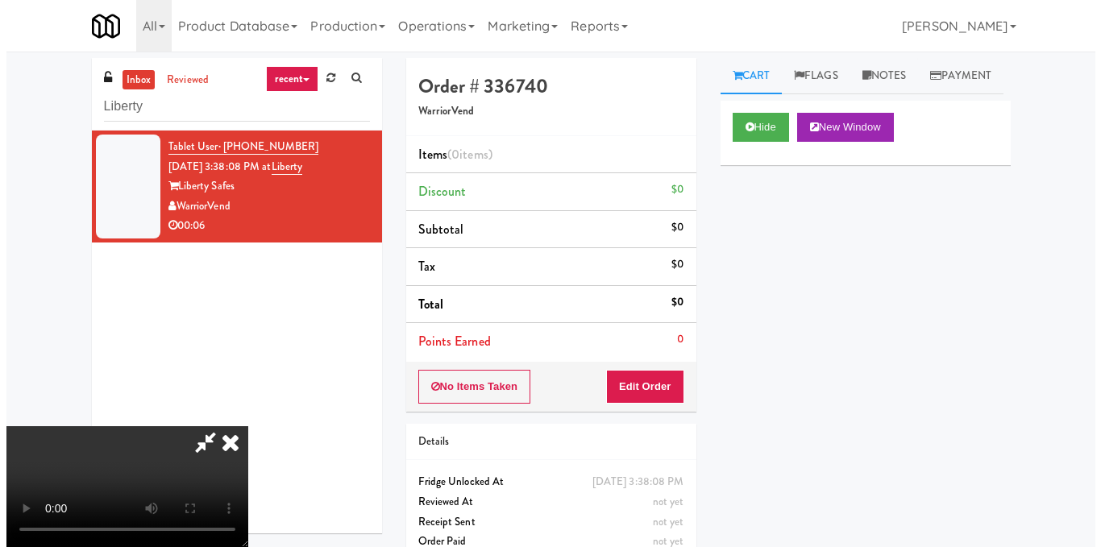
scroll to position [161, 0]
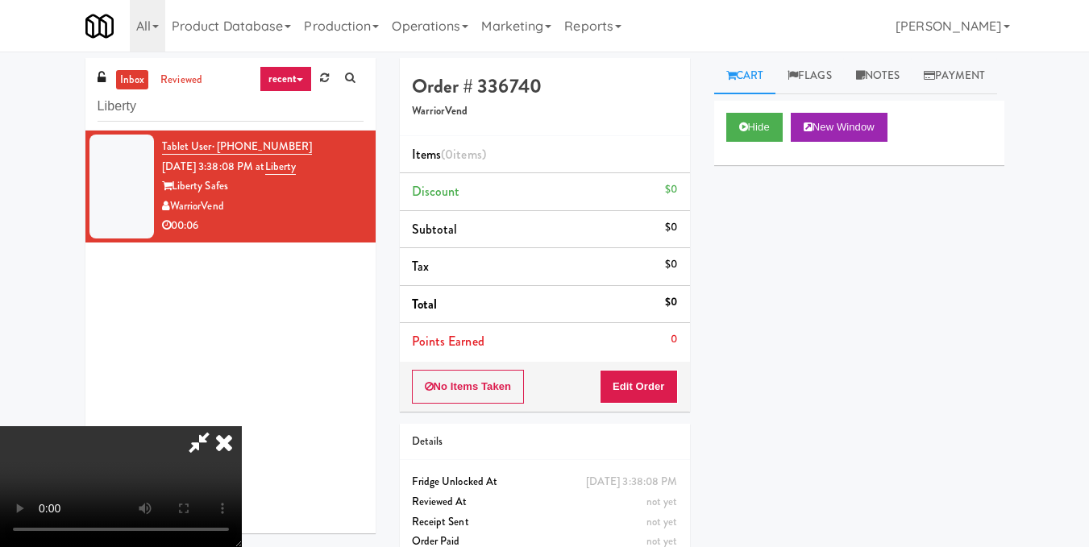
click at [242, 426] on video at bounding box center [121, 486] width 242 height 121
drag, startPoint x: 665, startPoint y: 384, endPoint x: 704, endPoint y: 323, distance: 71.8
click at [666, 383] on button "Edit Order" at bounding box center [639, 387] width 78 height 34
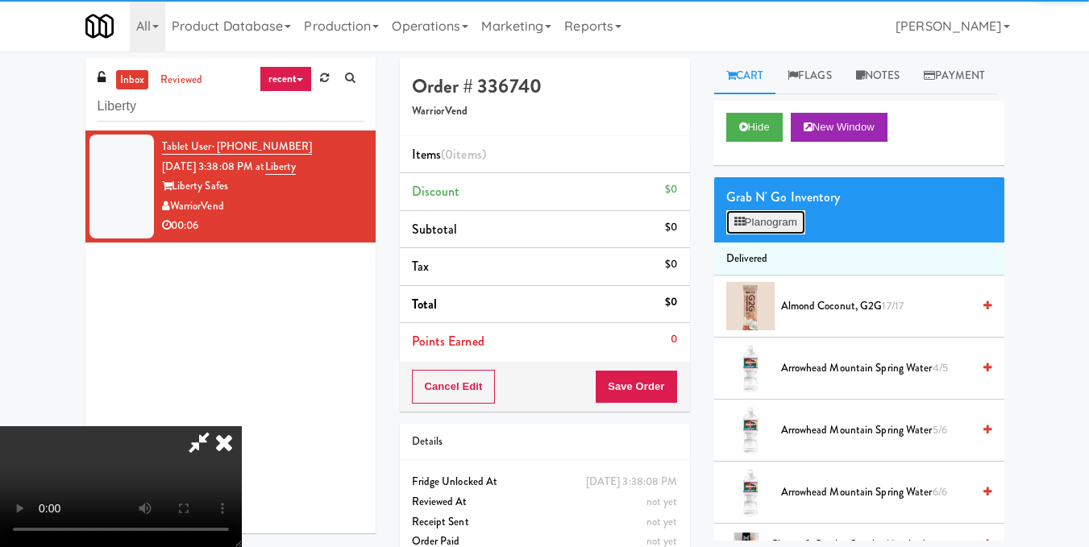
click at [751, 235] on button "Planogram" at bounding box center [765, 222] width 79 height 24
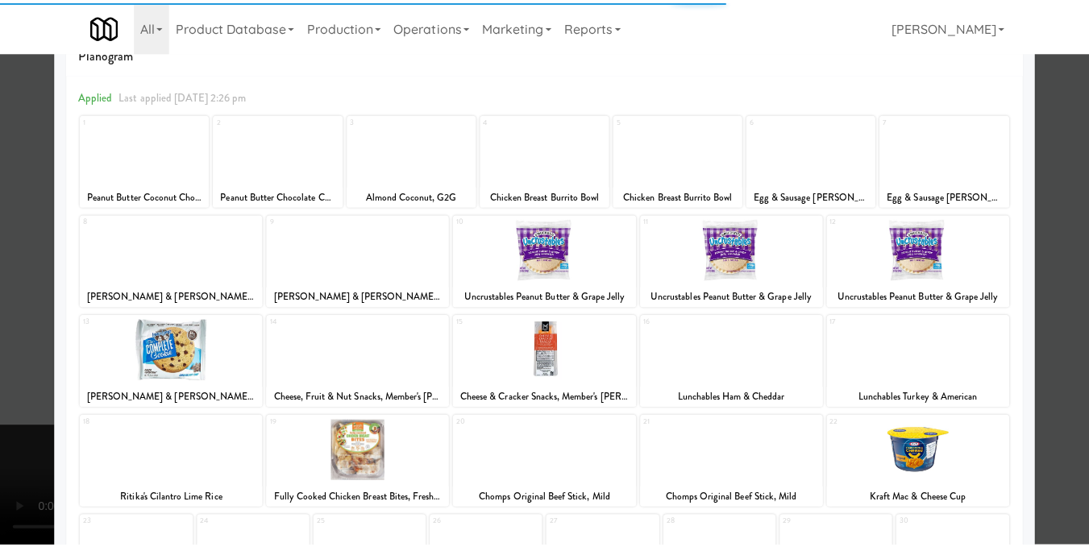
scroll to position [244, 0]
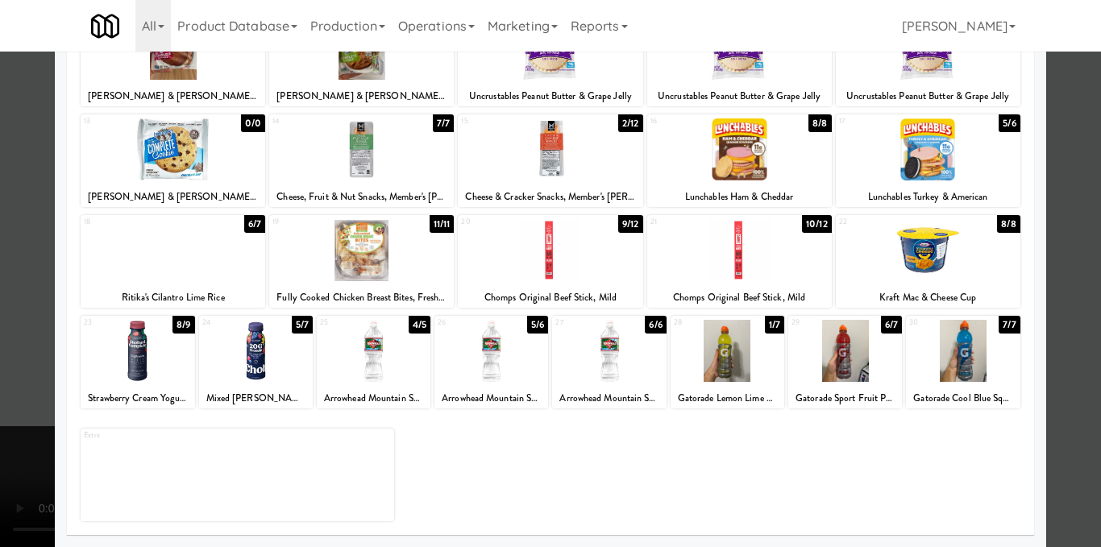
click at [386, 361] on div at bounding box center [374, 351] width 114 height 62
click at [1078, 247] on div at bounding box center [550, 273] width 1101 height 547
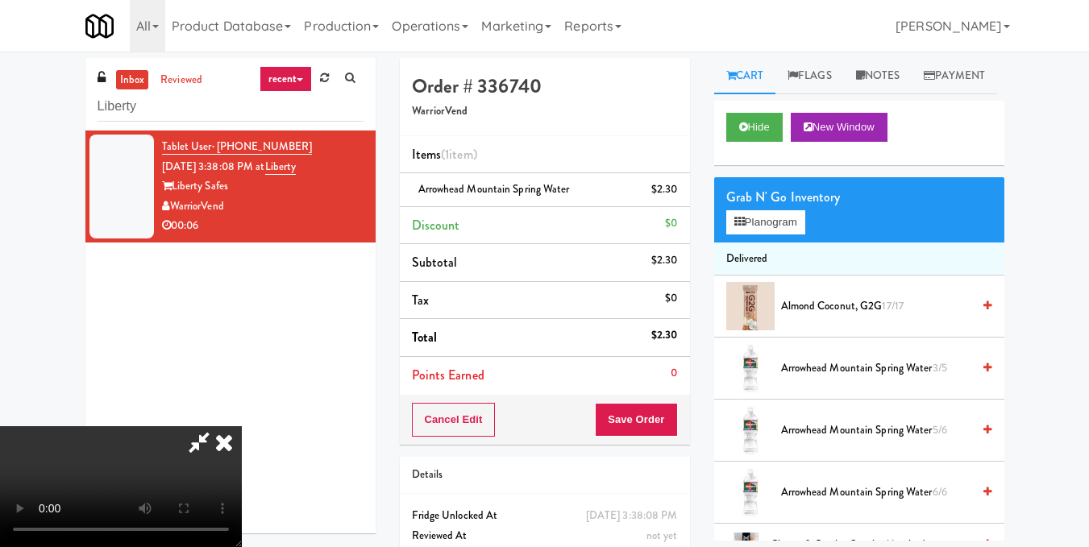
click at [218, 426] on icon at bounding box center [199, 442] width 37 height 32
click at [633, 414] on button "Save Order" at bounding box center [636, 420] width 82 height 34
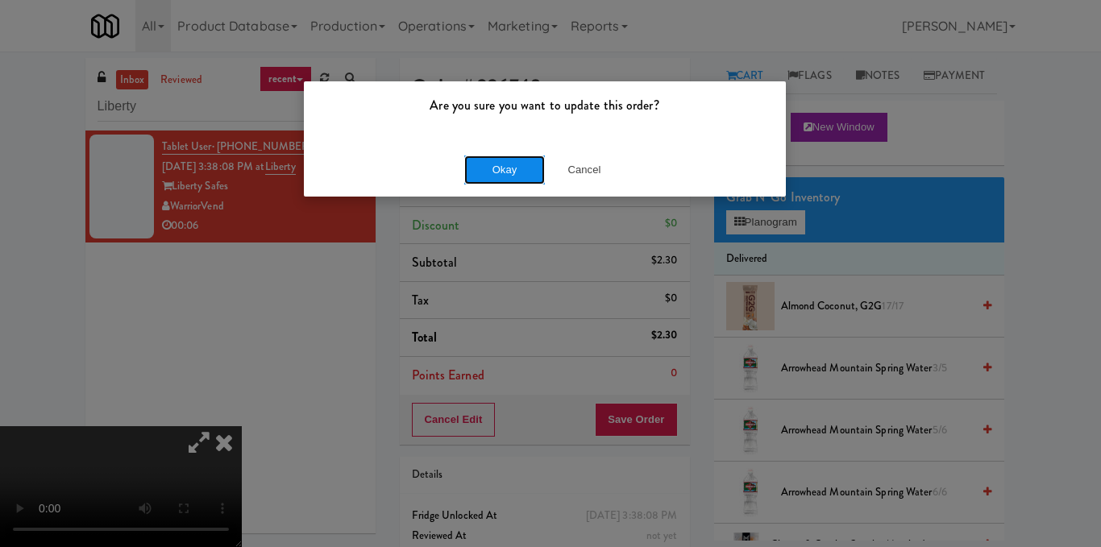
click at [497, 170] on button "Okay" at bounding box center [504, 170] width 81 height 29
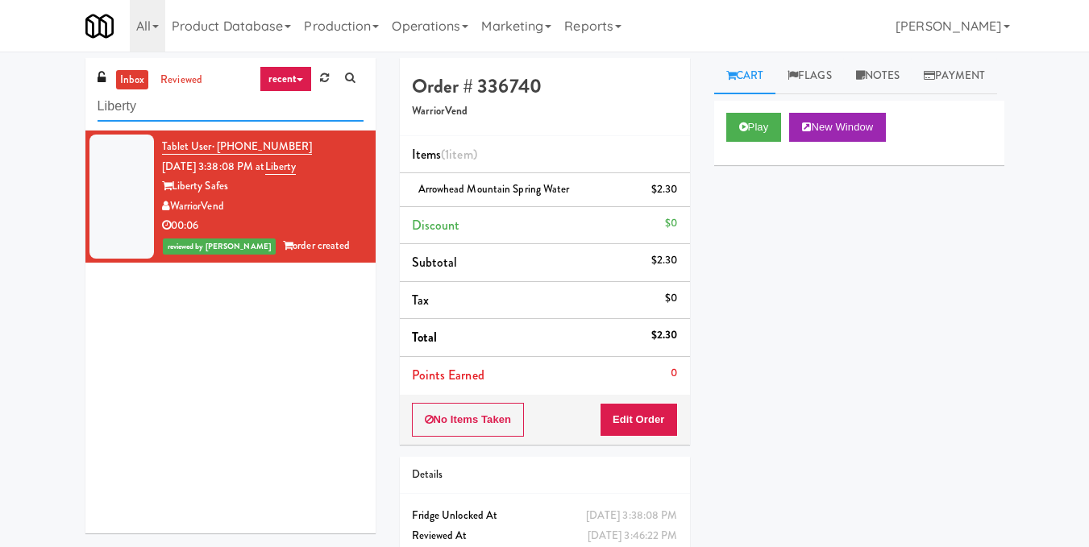
drag, startPoint x: 257, startPoint y: 105, endPoint x: 0, endPoint y: 104, distance: 257.1
click at [0, 104] on div "inbox reviewed recent all unclear take inventory issue suspicious failed recent…" at bounding box center [544, 333] width 1089 height 551
paste input "CBS NEWS - Cooler"
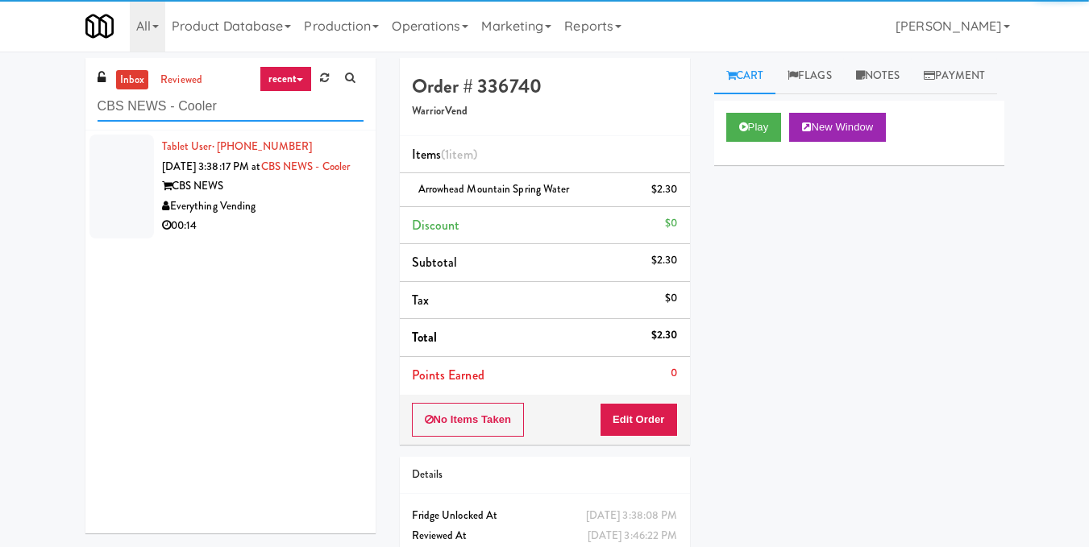
type input "CBS NEWS - Cooler"
click at [346, 217] on div "Everything Vending" at bounding box center [262, 207] width 201 height 20
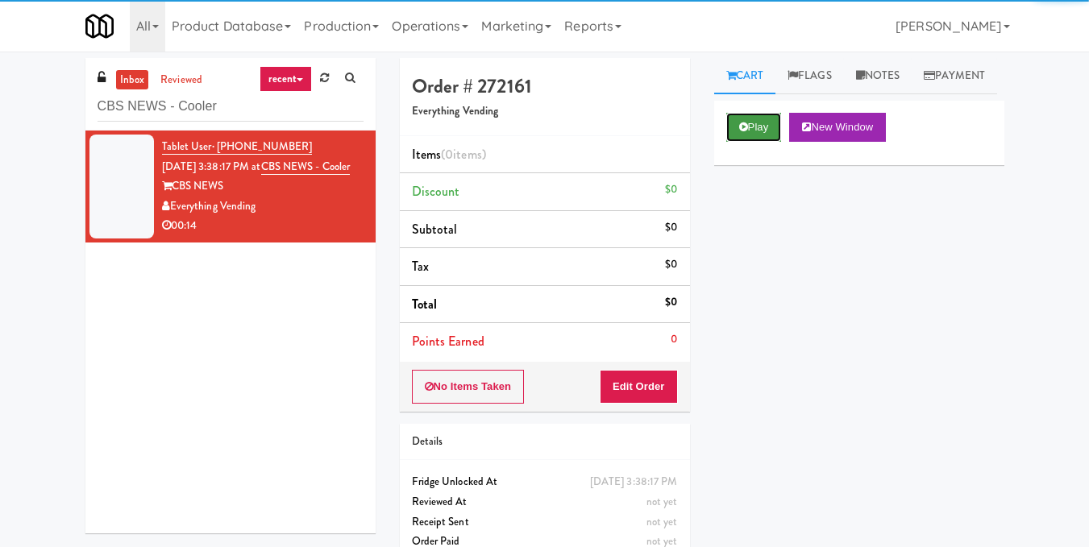
click at [752, 142] on button "Play" at bounding box center [754, 127] width 56 height 29
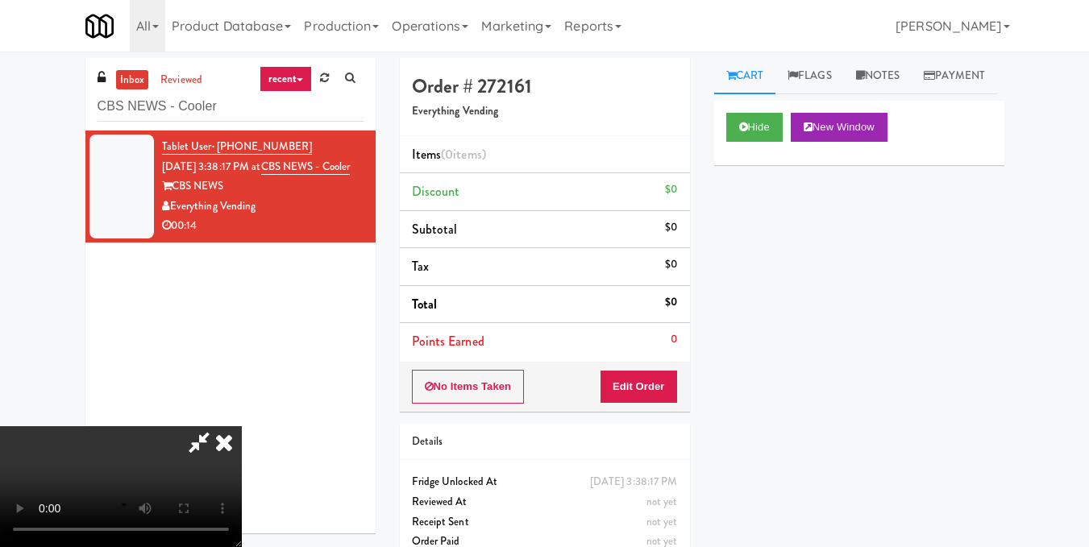
click at [242, 426] on video at bounding box center [121, 486] width 242 height 121
click at [682, 384] on div "No Items Taken Edit Order" at bounding box center [545, 387] width 290 height 50
click at [660, 379] on button "Edit Order" at bounding box center [639, 387] width 78 height 34
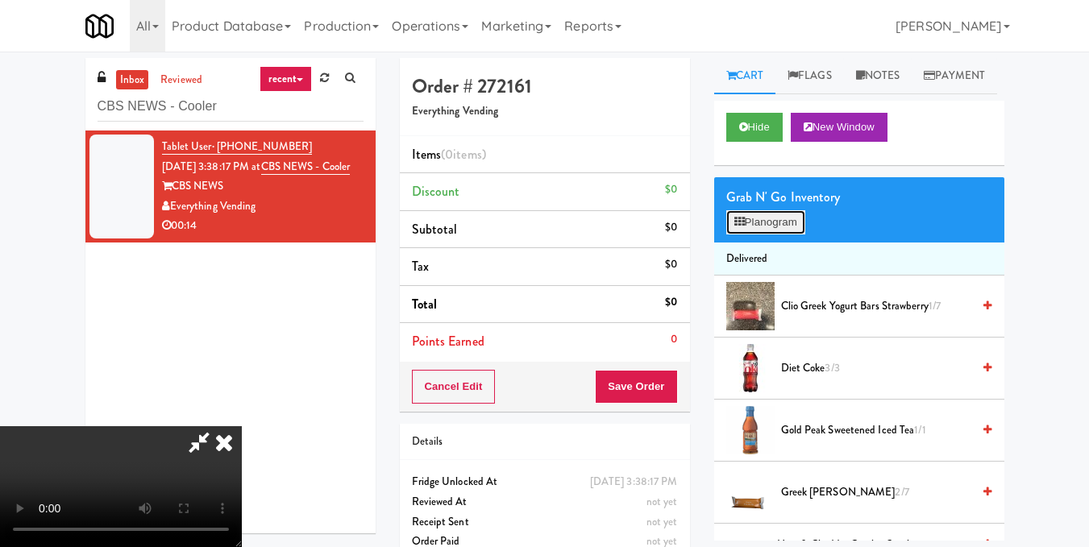
click at [775, 235] on button "Planogram" at bounding box center [765, 222] width 79 height 24
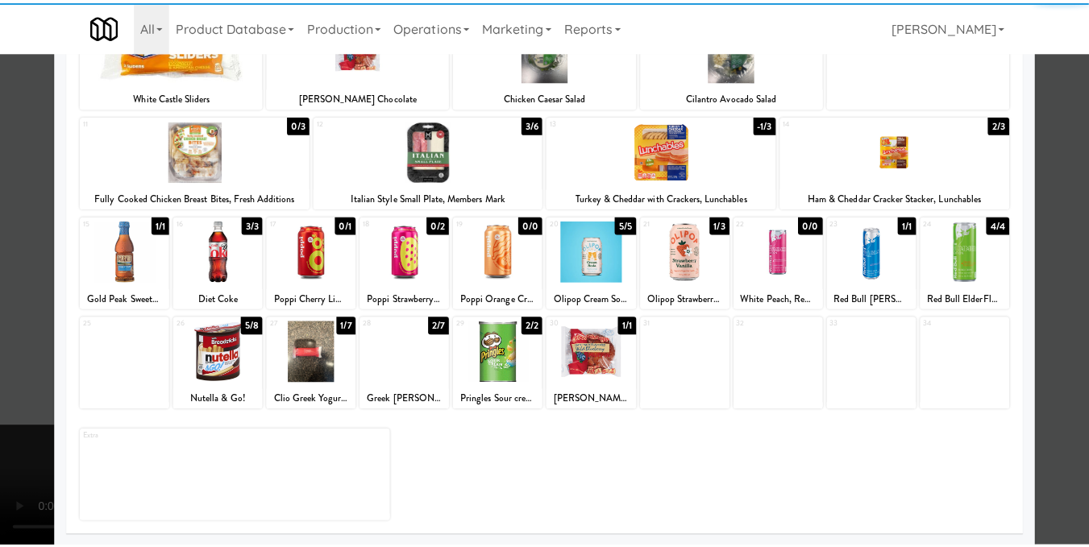
scroll to position [244, 0]
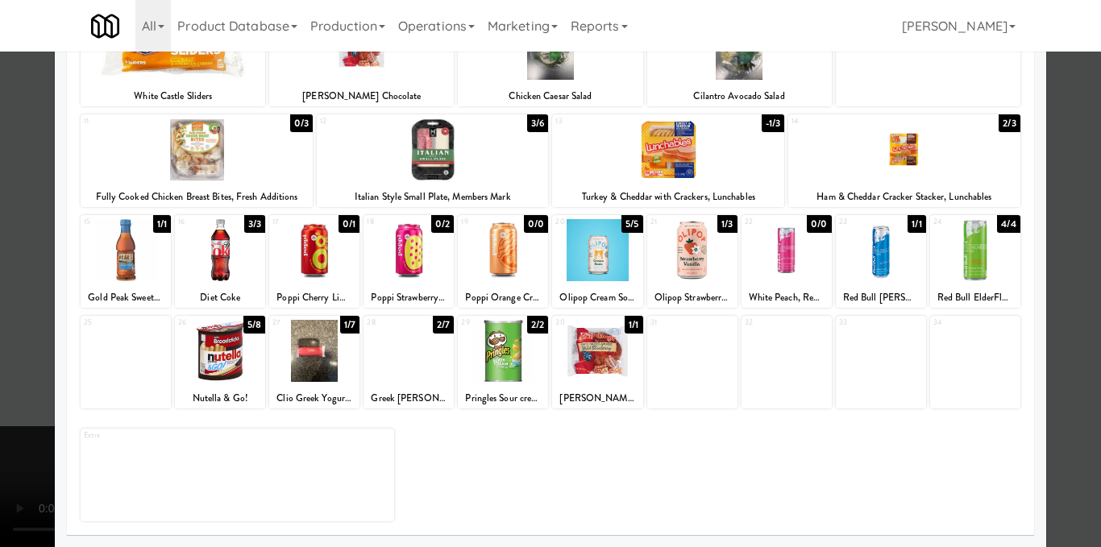
drag, startPoint x: 1072, startPoint y: 369, endPoint x: 1073, endPoint y: 379, distance: 9.8
click at [1073, 369] on div at bounding box center [550, 273] width 1101 height 547
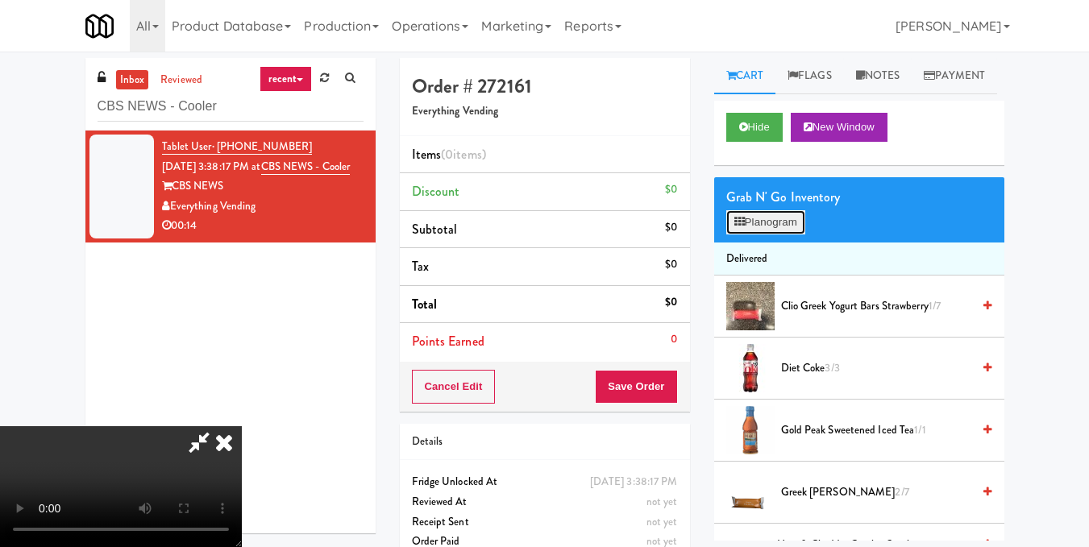
click at [782, 235] on button "Planogram" at bounding box center [765, 222] width 79 height 24
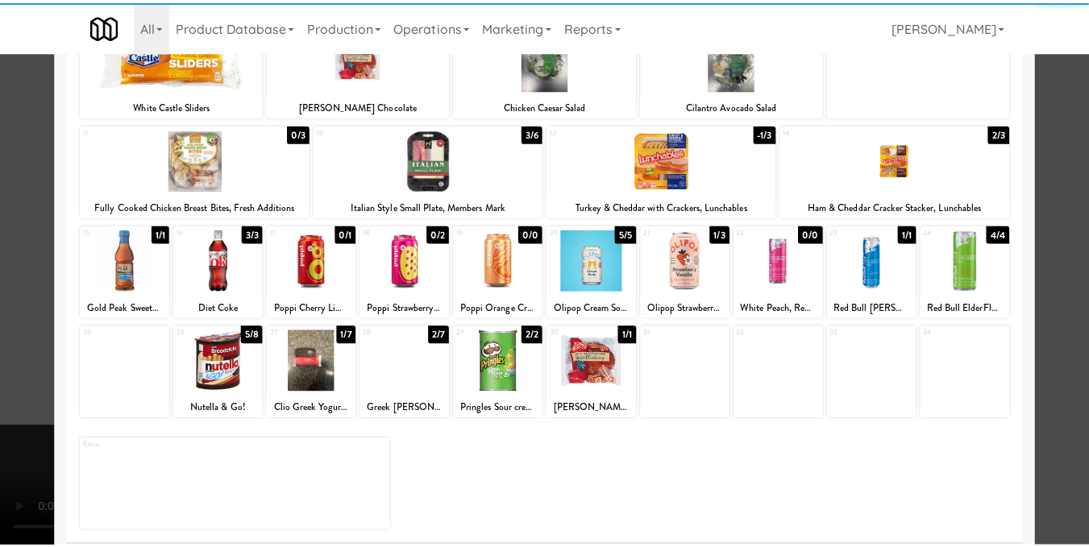
scroll to position [242, 0]
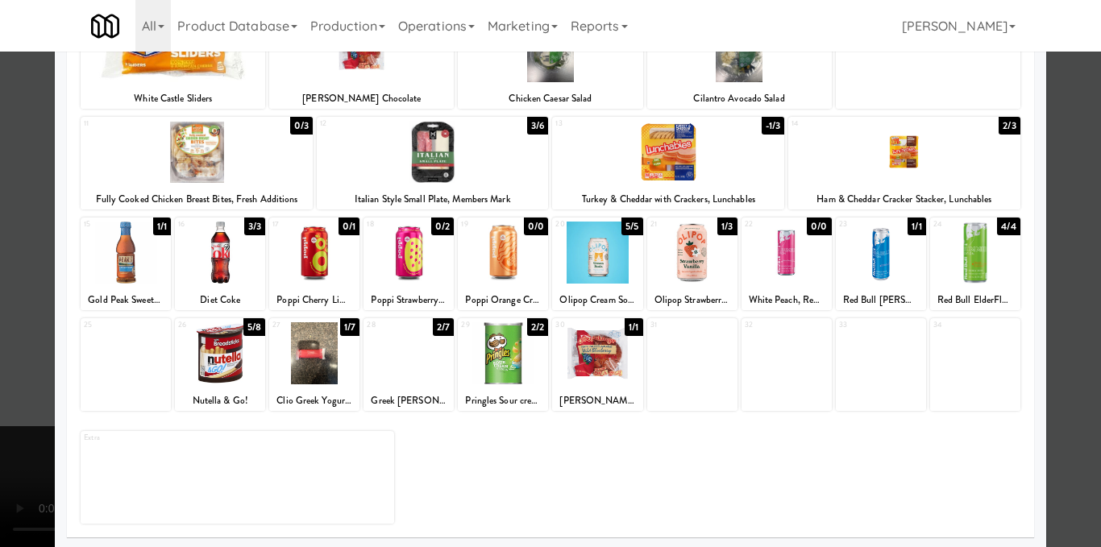
click at [506, 268] on div at bounding box center [503, 253] width 90 height 62
click at [1070, 409] on div at bounding box center [550, 273] width 1101 height 547
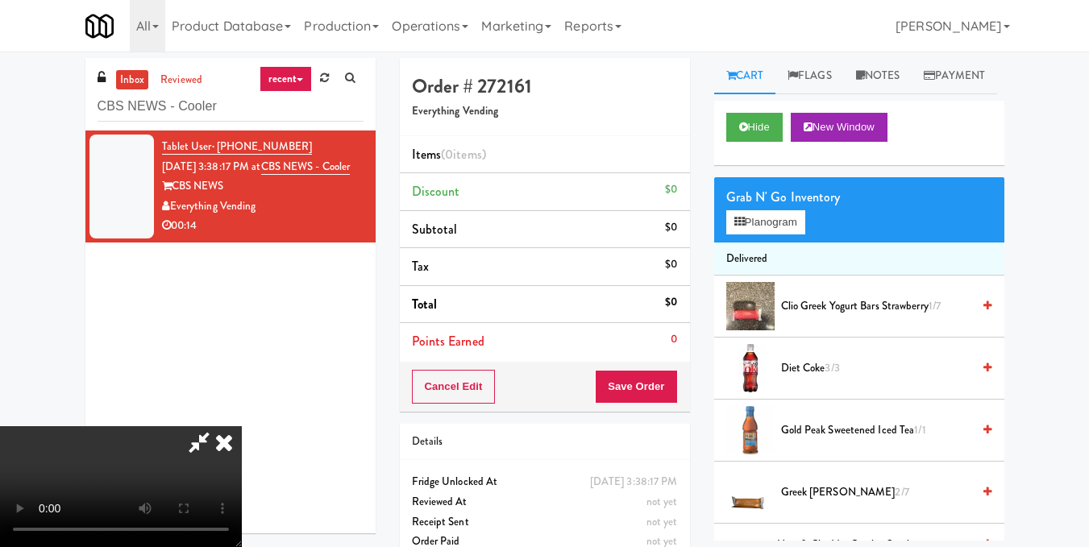
click at [218, 426] on icon at bounding box center [199, 442] width 37 height 32
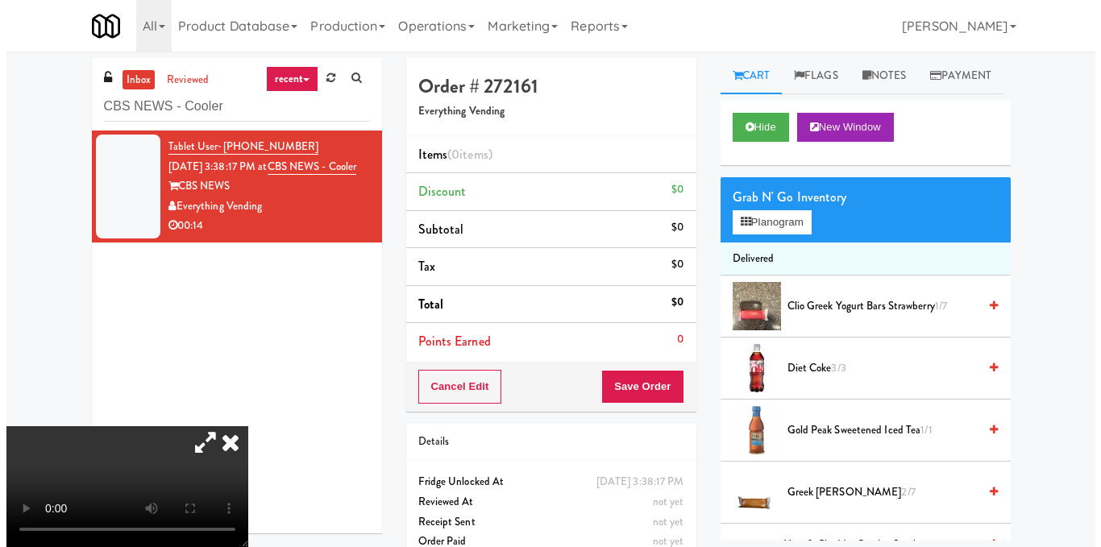
scroll to position [52, 0]
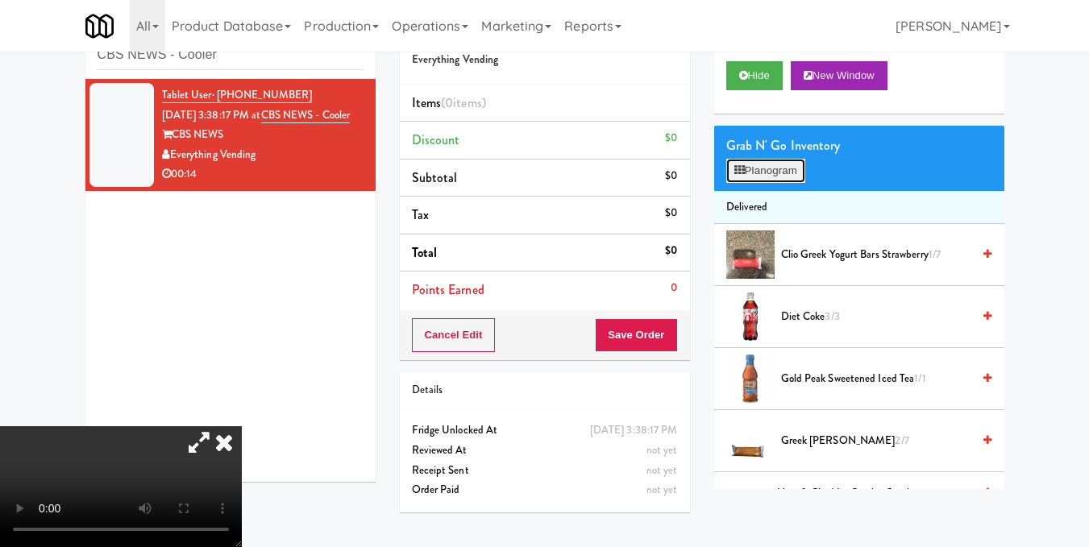
click at [779, 183] on button "Planogram" at bounding box center [765, 171] width 79 height 24
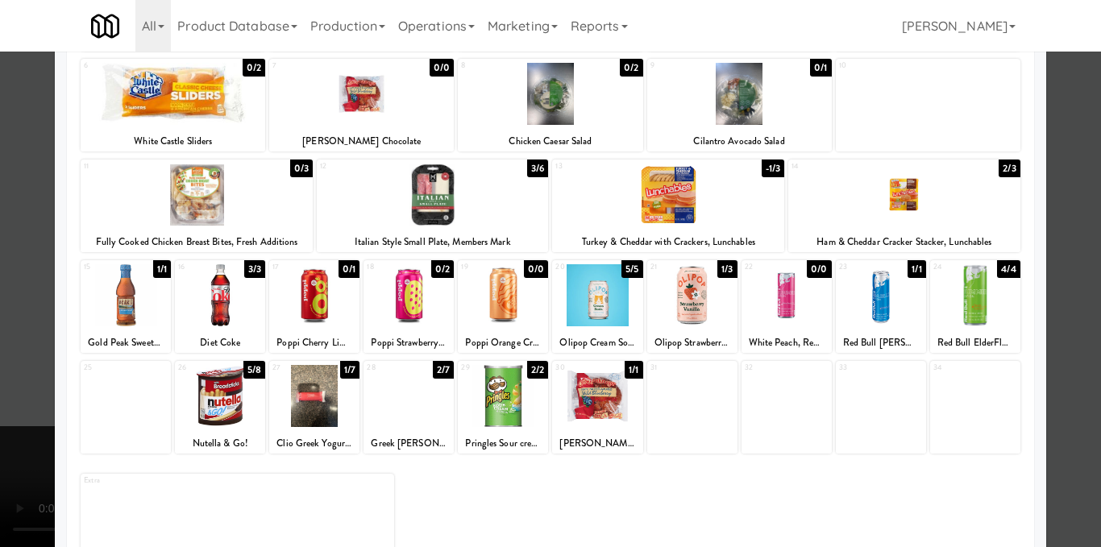
scroll to position [242, 0]
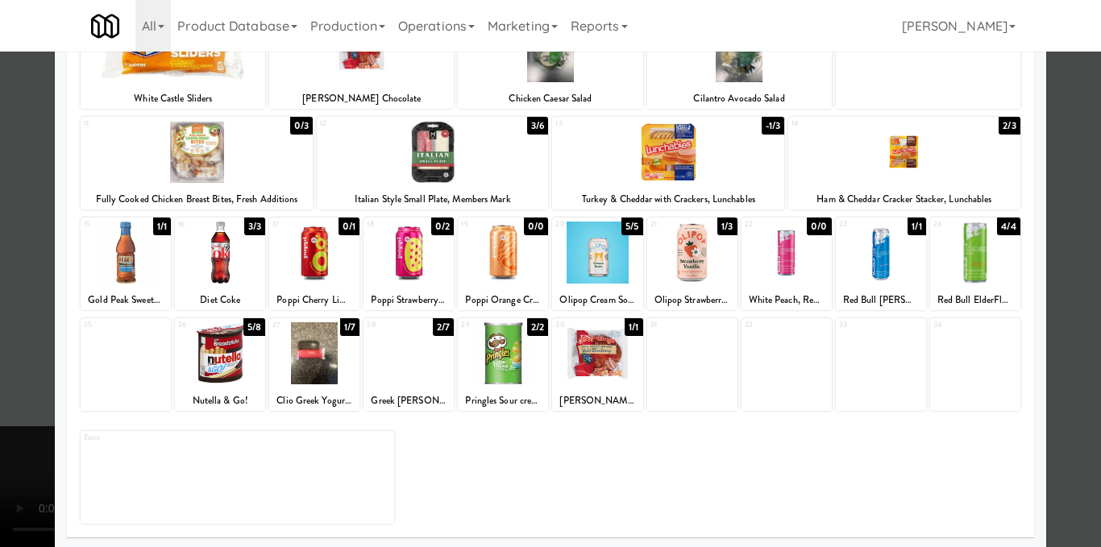
click at [773, 264] on div at bounding box center [786, 253] width 90 height 62
drag, startPoint x: 1073, startPoint y: 399, endPoint x: 1079, endPoint y: 390, distance: 10.5
click at [1075, 395] on div at bounding box center [550, 273] width 1101 height 547
click at [1077, 392] on div "inbox reviewed recent all unclear take inventory issue suspicious failed recent…" at bounding box center [550, 265] width 1101 height 518
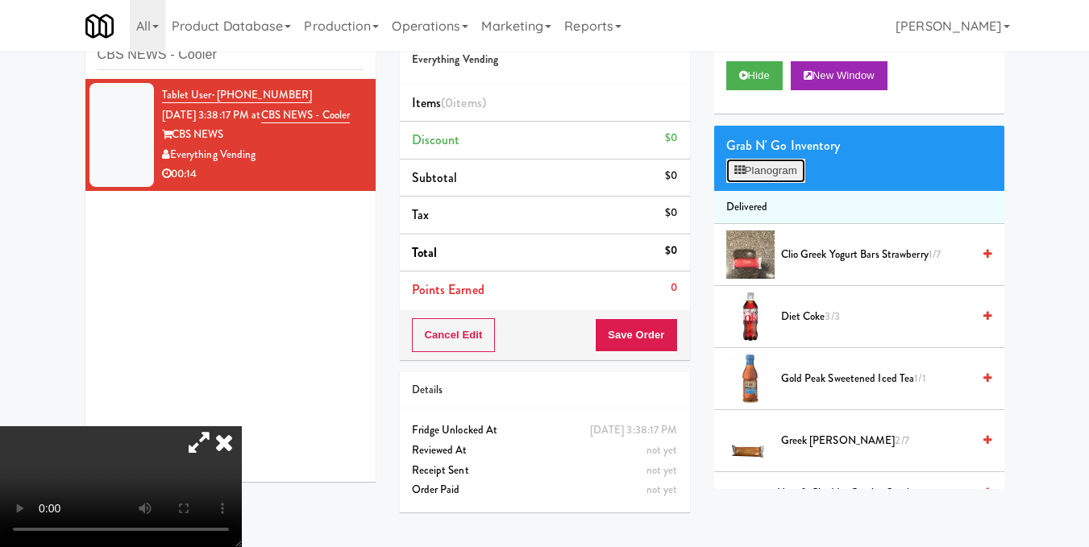
click at [784, 183] on button "Planogram" at bounding box center [765, 171] width 79 height 24
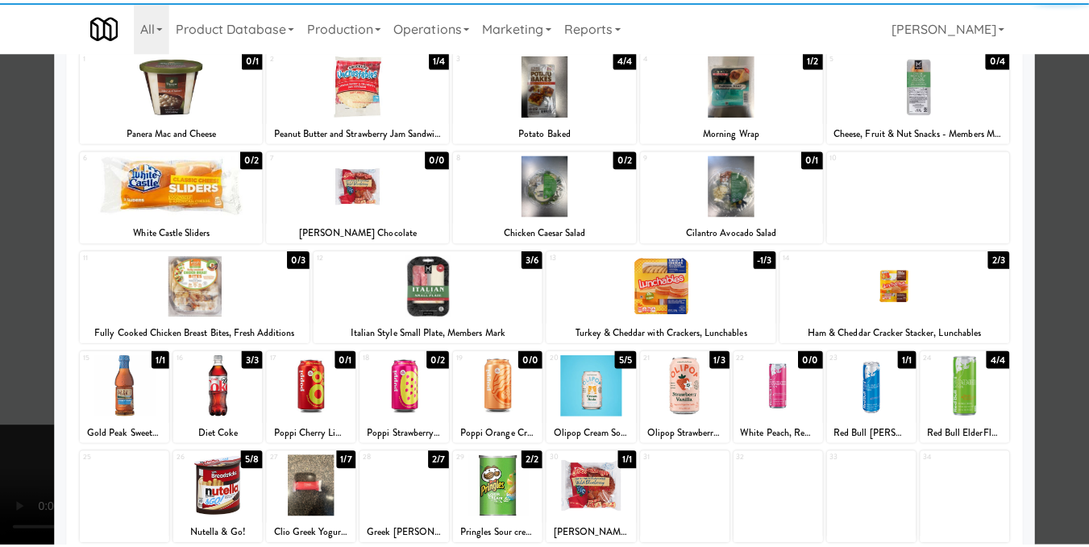
scroll to position [161, 0]
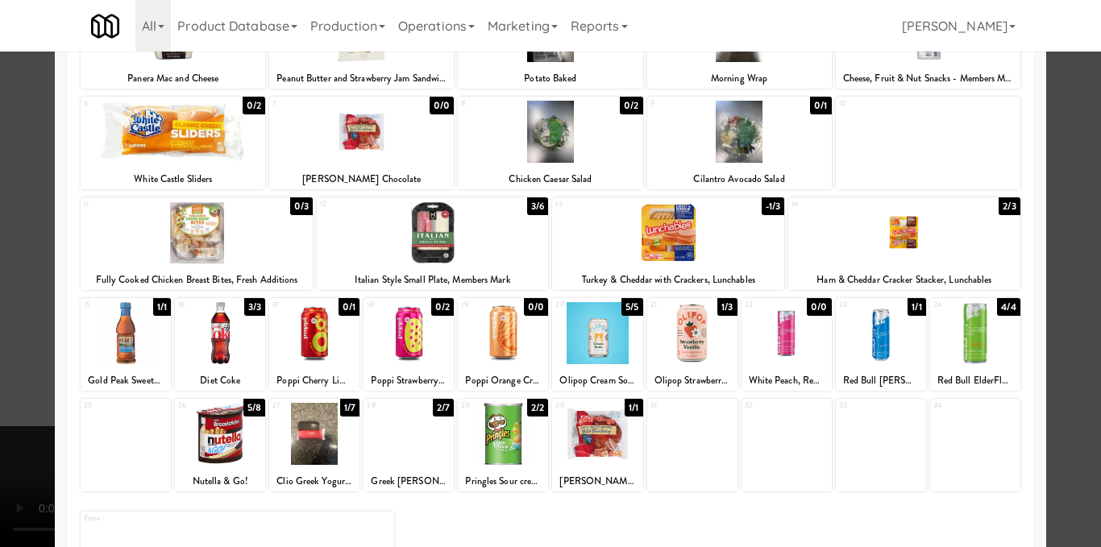
click at [804, 363] on div at bounding box center [786, 333] width 90 height 62
click at [1056, 399] on div at bounding box center [550, 273] width 1101 height 547
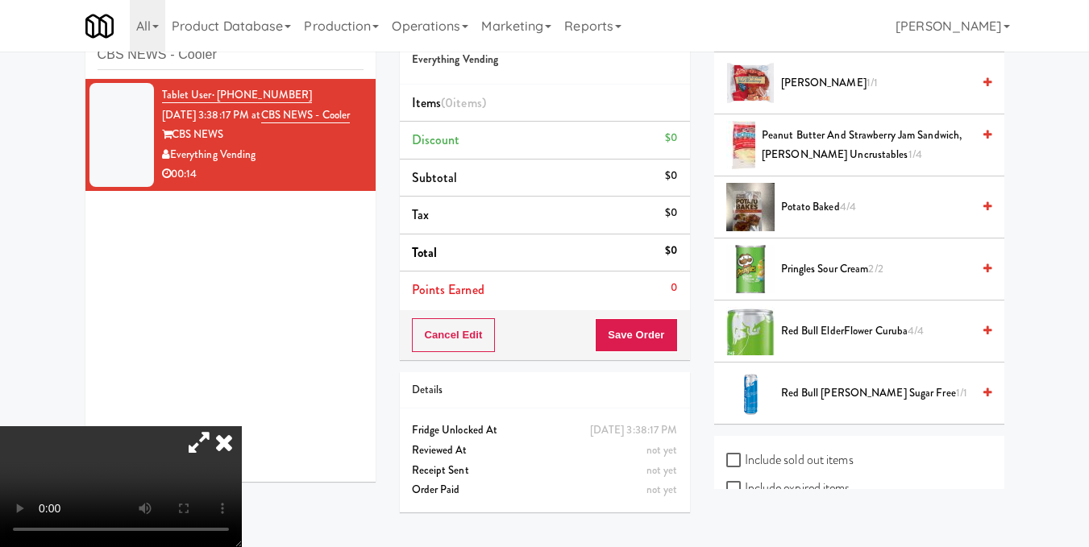
scroll to position [950, 0]
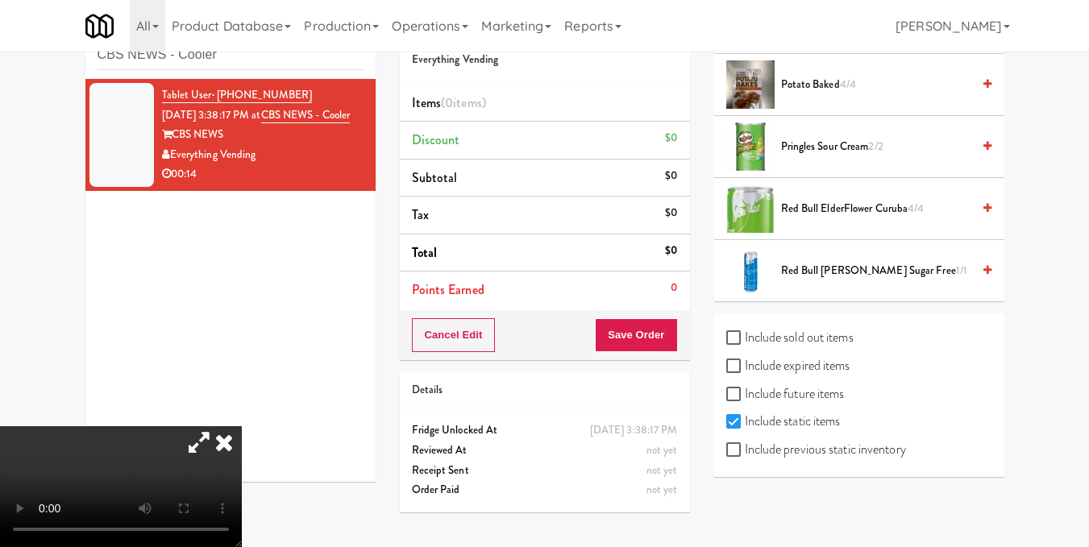
click at [816, 460] on label "Include previous static inventory" at bounding box center [816, 450] width 180 height 24
click at [745, 457] on input "Include previous static inventory" at bounding box center [735, 450] width 19 height 13
checkbox input "true"
click at [823, 436] on div "Include static items" at bounding box center [859, 423] width 266 height 28
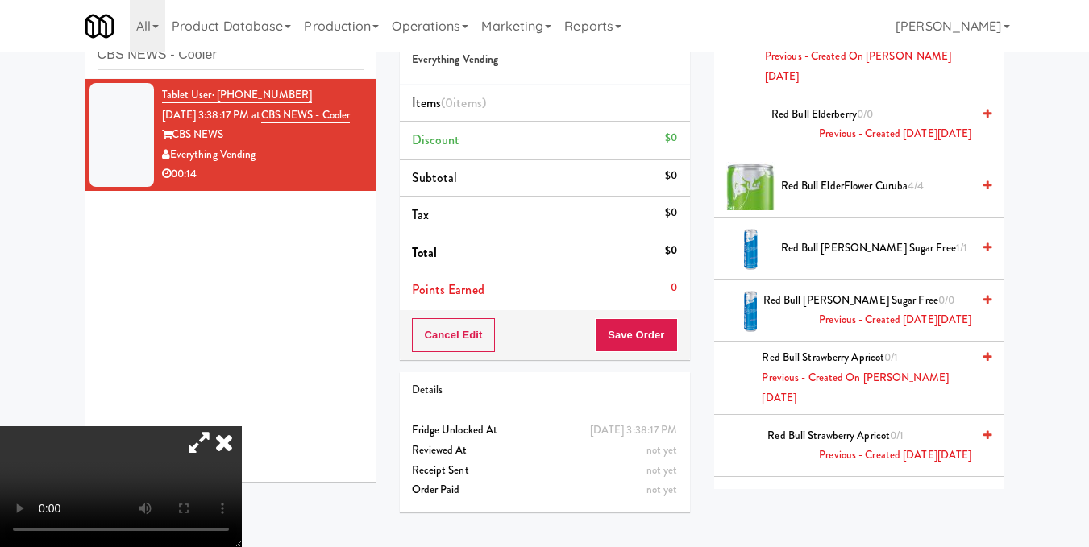
scroll to position [7398, 0]
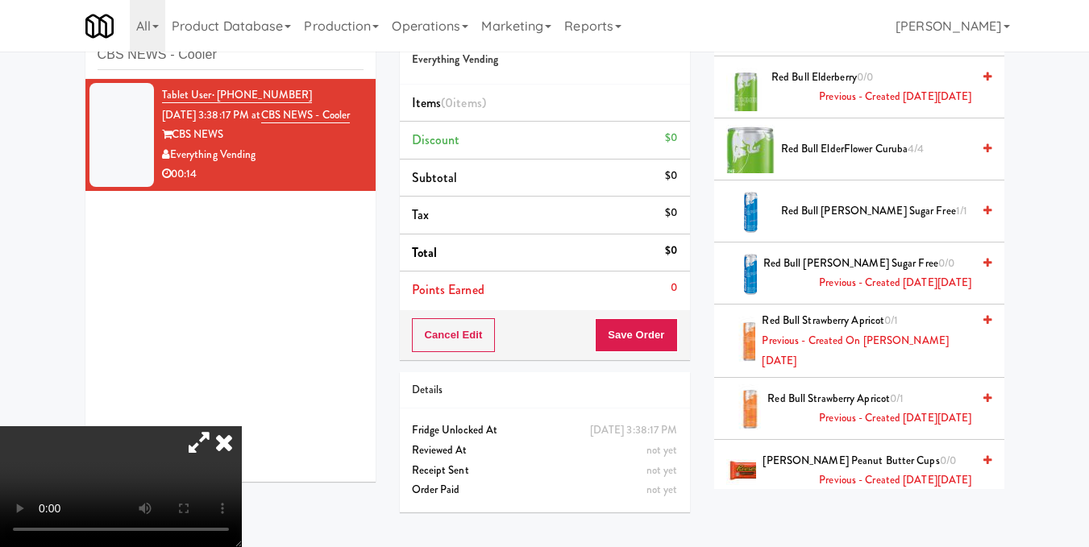
click at [983, 315] on icon at bounding box center [987, 320] width 8 height 10
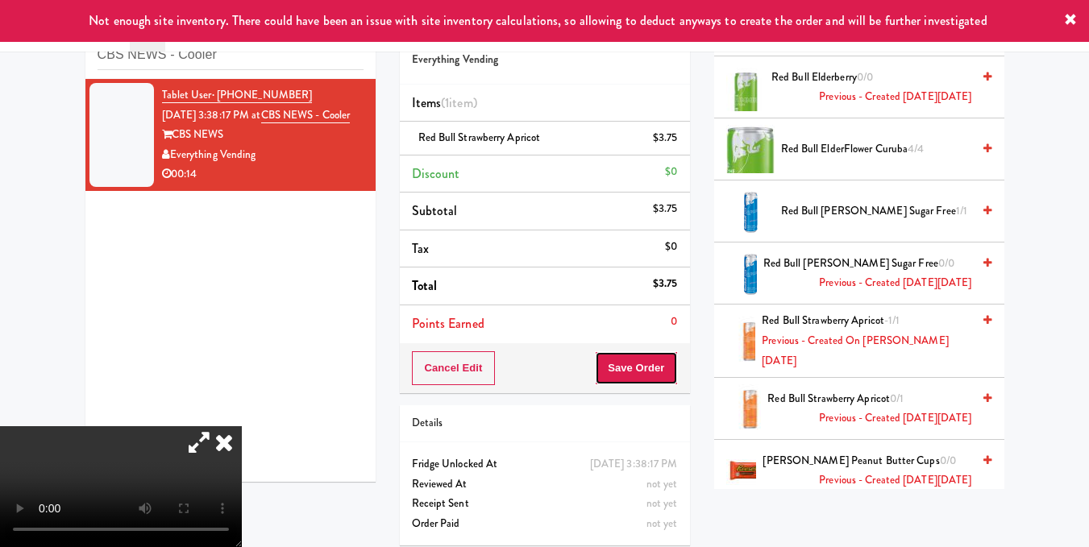
click at [632, 360] on button "Save Order" at bounding box center [636, 368] width 82 height 34
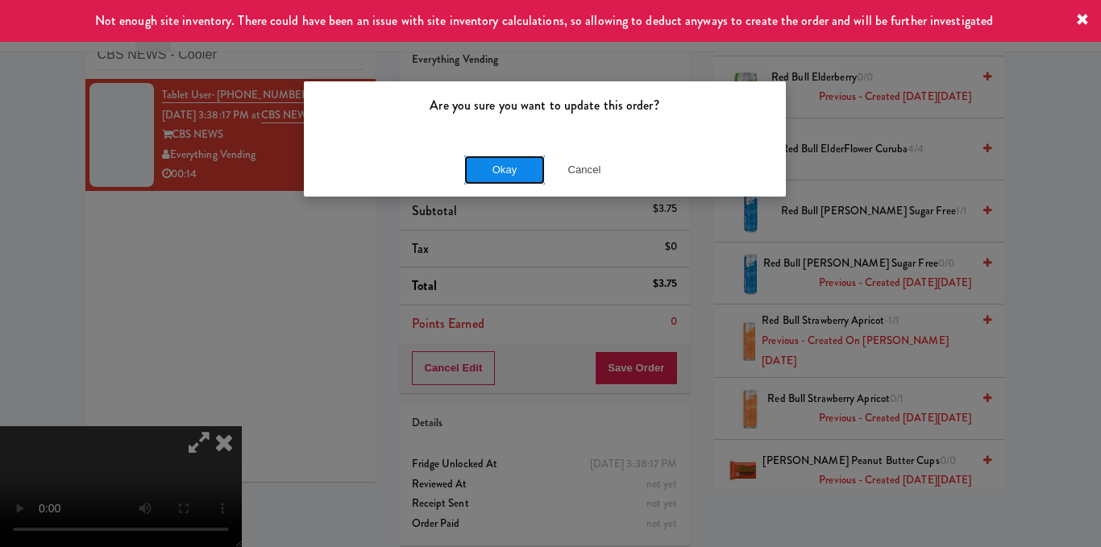
click at [512, 165] on button "Okay" at bounding box center [504, 170] width 81 height 29
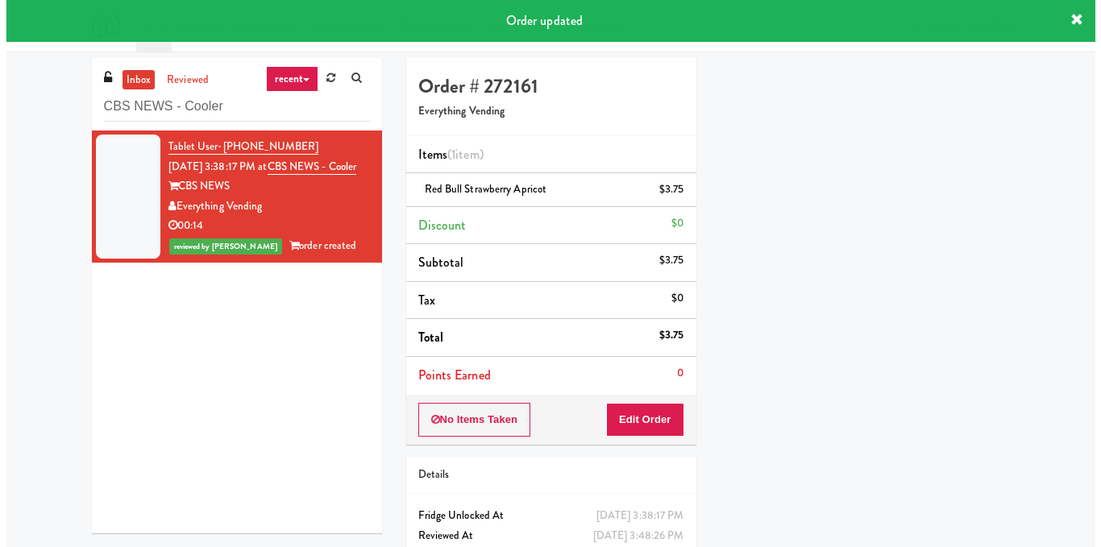
scroll to position [0, 0]
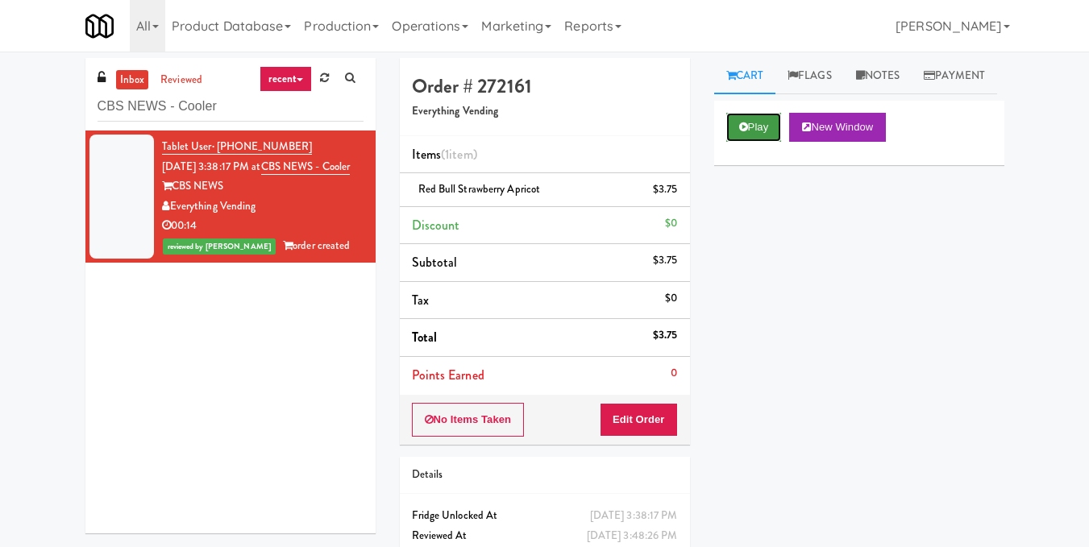
click at [752, 142] on button "Play" at bounding box center [754, 127] width 56 height 29
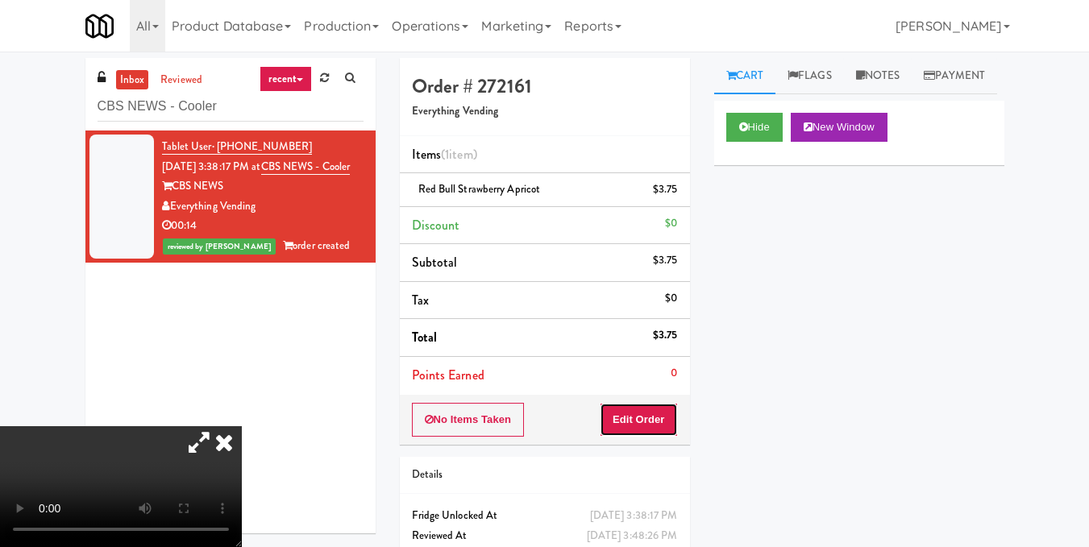
click at [629, 418] on button "Edit Order" at bounding box center [639, 420] width 78 height 34
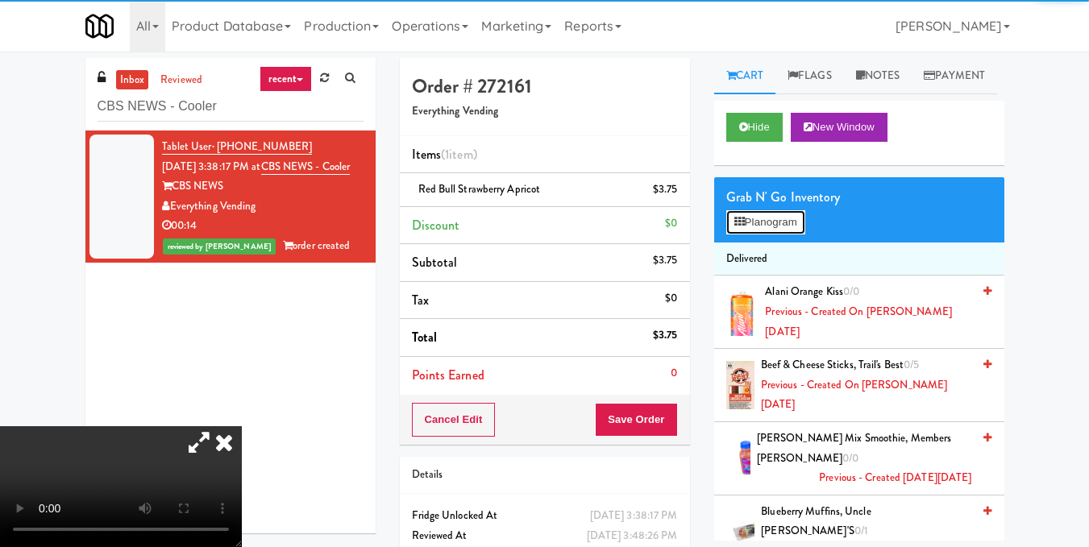
click at [756, 235] on button "Planogram" at bounding box center [765, 222] width 79 height 24
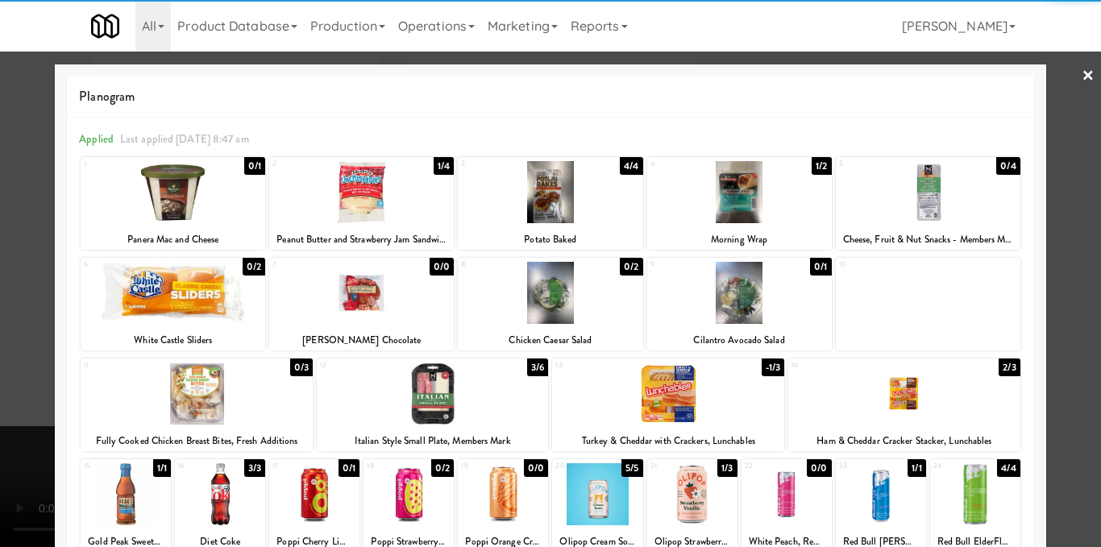
click at [355, 214] on div at bounding box center [361, 192] width 185 height 62
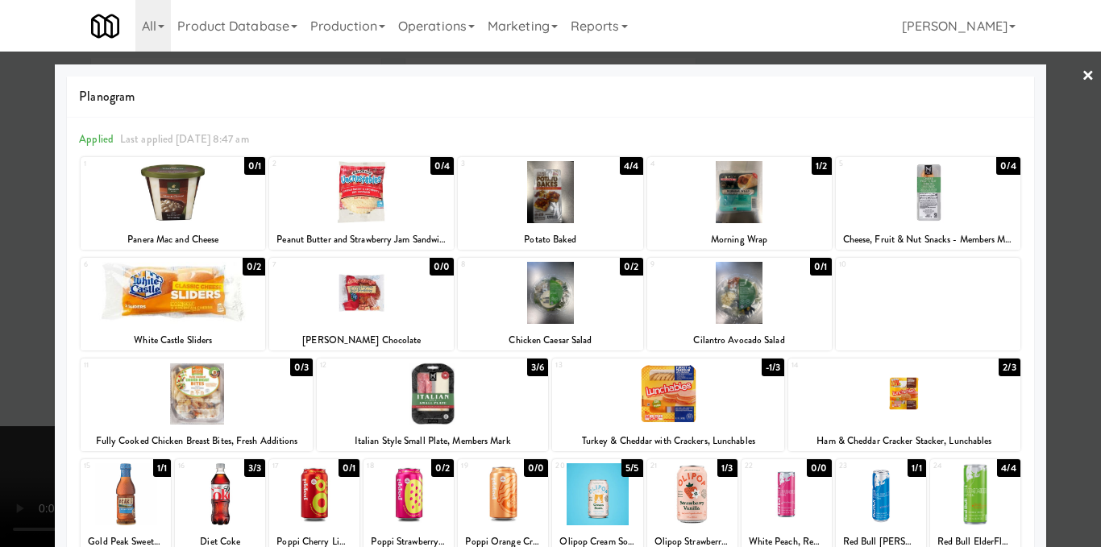
click at [1068, 219] on div at bounding box center [550, 273] width 1101 height 547
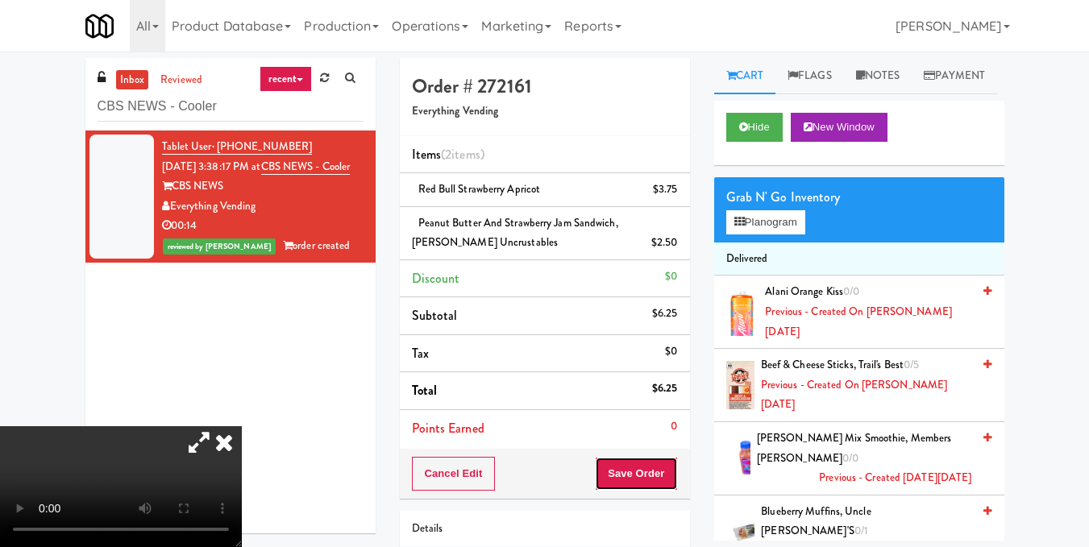
click at [646, 465] on button "Save Order" at bounding box center [636, 474] width 82 height 34
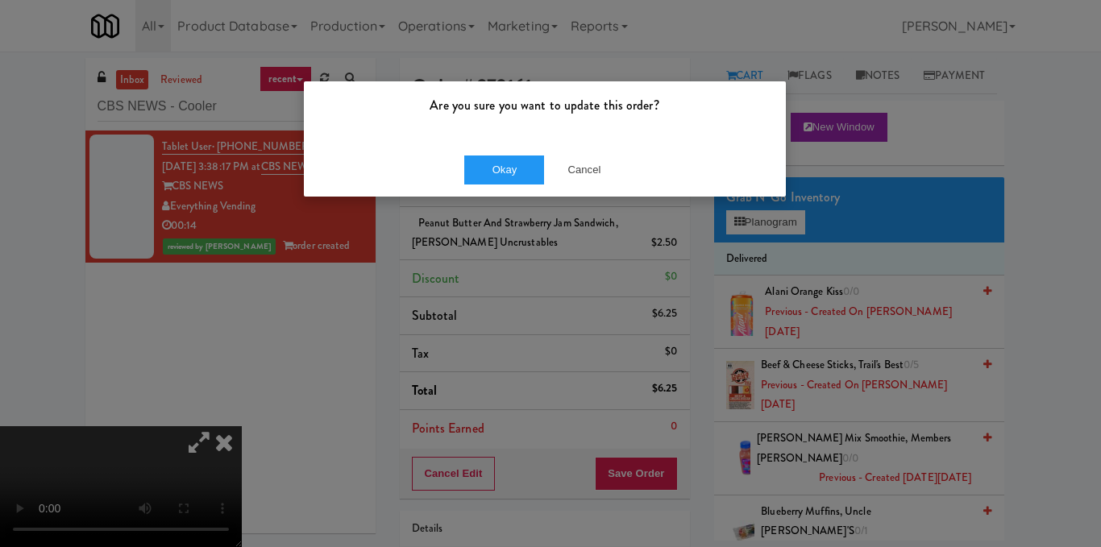
click at [508, 188] on div "Okay Cancel" at bounding box center [545, 170] width 482 height 54
click at [508, 180] on button "Okay" at bounding box center [504, 170] width 81 height 29
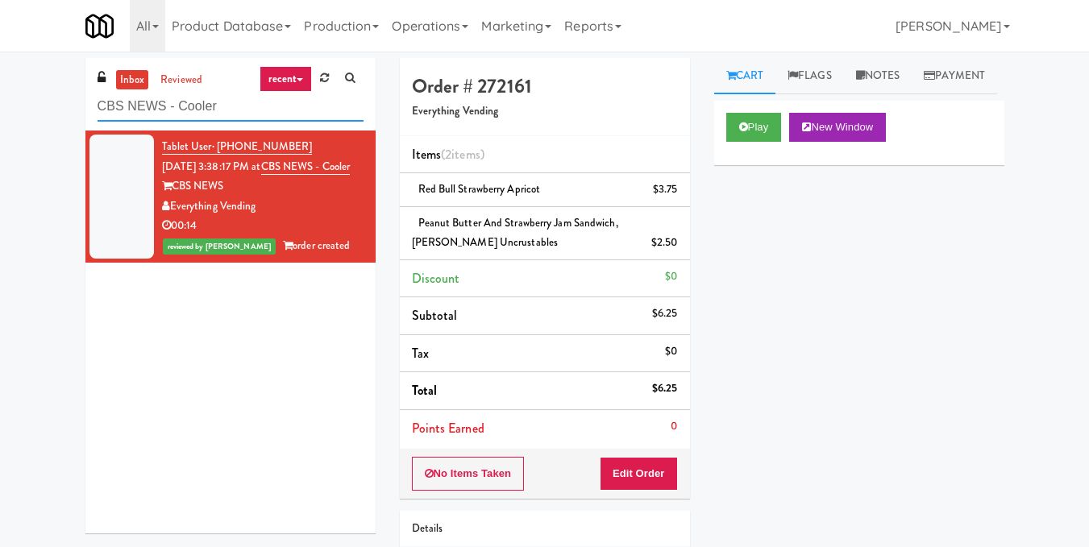
drag, startPoint x: 82, startPoint y: 119, endPoint x: 0, endPoint y: 126, distance: 82.5
click at [0, 126] on div "inbox reviewed recent all unclear take inventory issue suspicious failed recent…" at bounding box center [544, 360] width 1089 height 605
paste input "Eleven North Fridge"
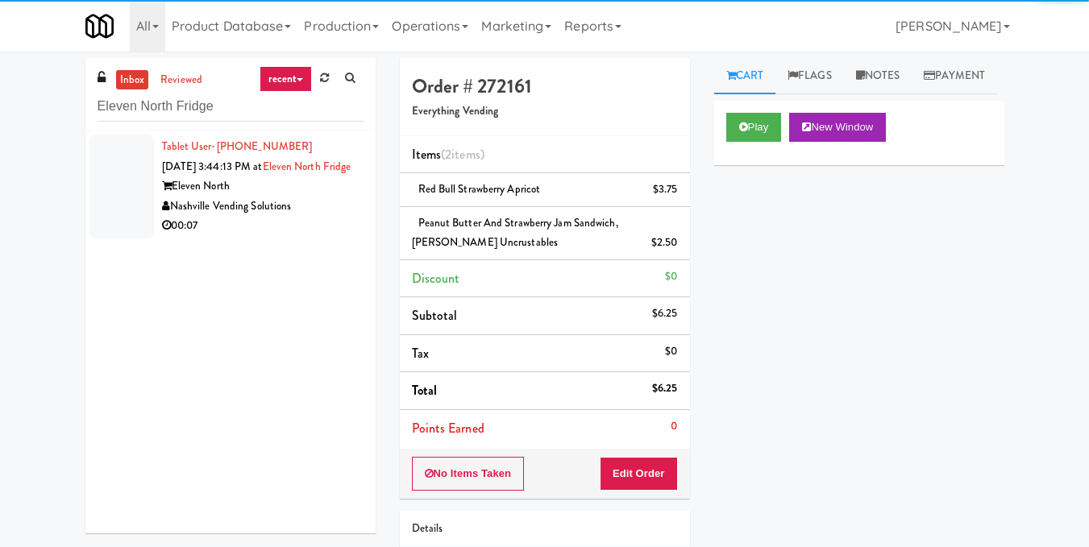
click at [307, 236] on div "00:07" at bounding box center [262, 226] width 201 height 20
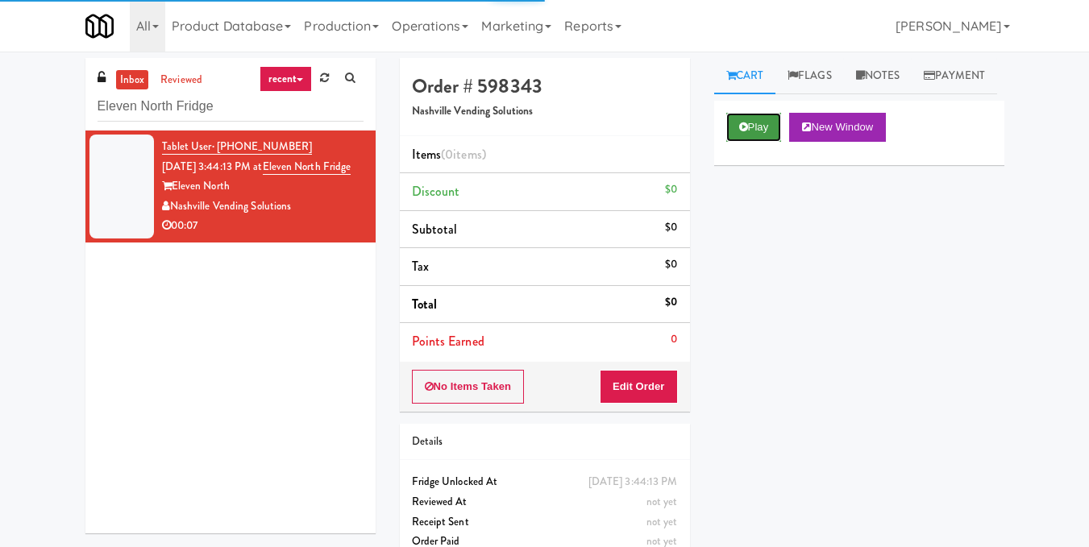
click at [765, 142] on button "Play" at bounding box center [754, 127] width 56 height 29
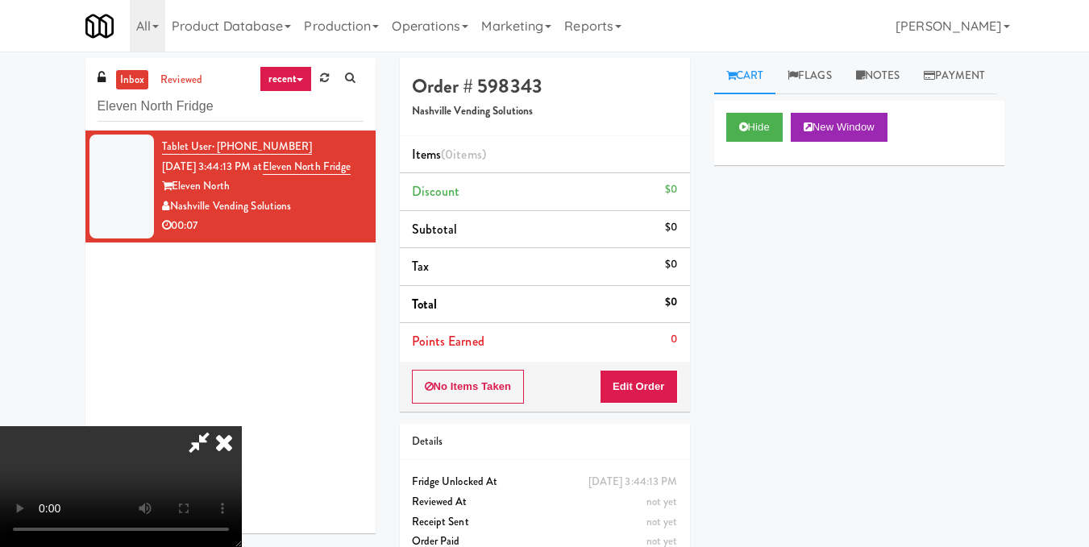
click at [242, 426] on video at bounding box center [121, 486] width 242 height 121
click at [672, 393] on button "Edit Order" at bounding box center [639, 387] width 78 height 34
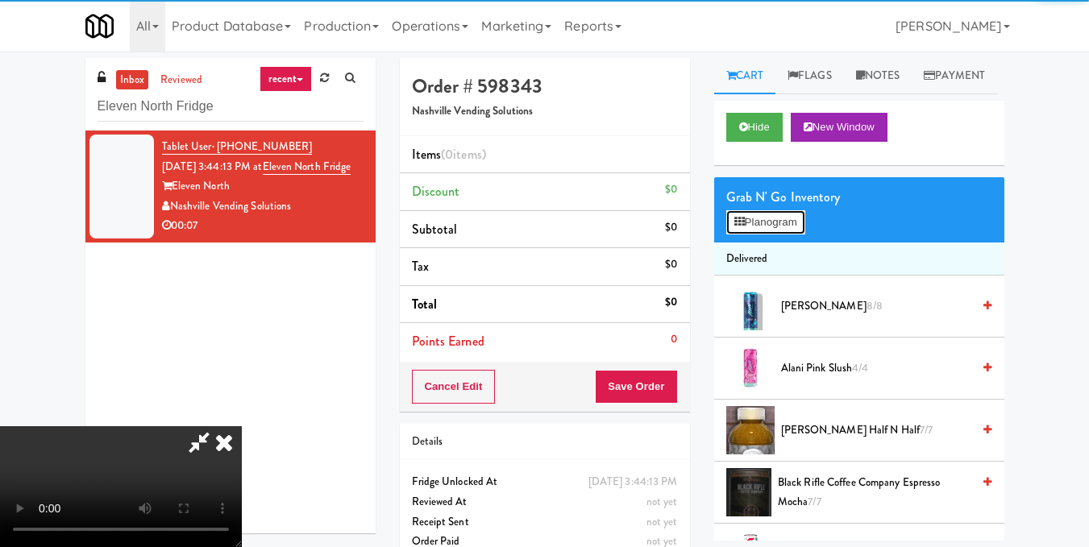
click at [769, 235] on button "Planogram" at bounding box center [765, 222] width 79 height 24
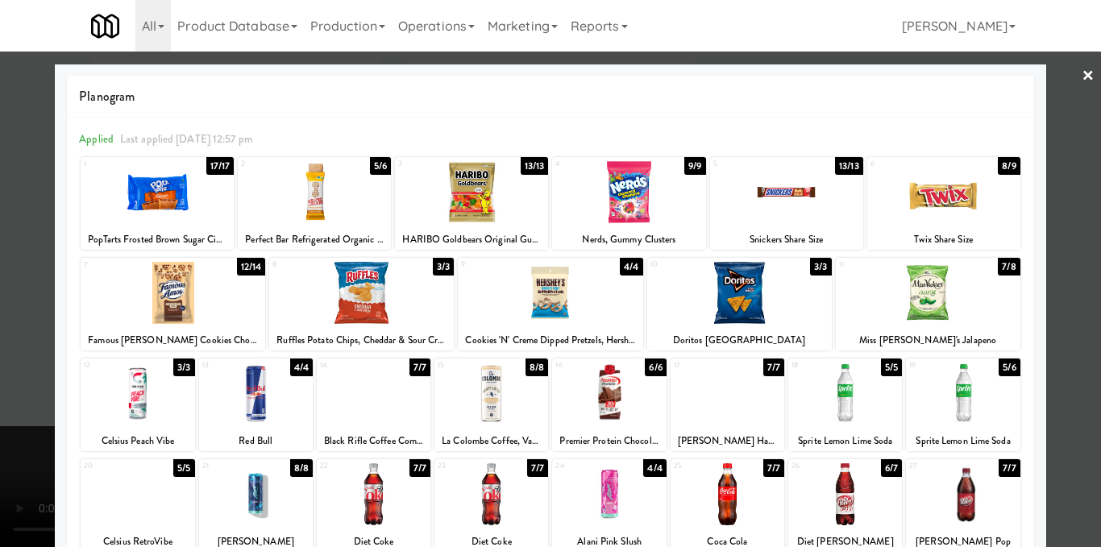
drag, startPoint x: 150, startPoint y: 203, endPoint x: 242, endPoint y: 168, distance: 98.2
click at [153, 204] on div at bounding box center [157, 192] width 153 height 62
click at [1087, 76] on div at bounding box center [550, 273] width 1101 height 547
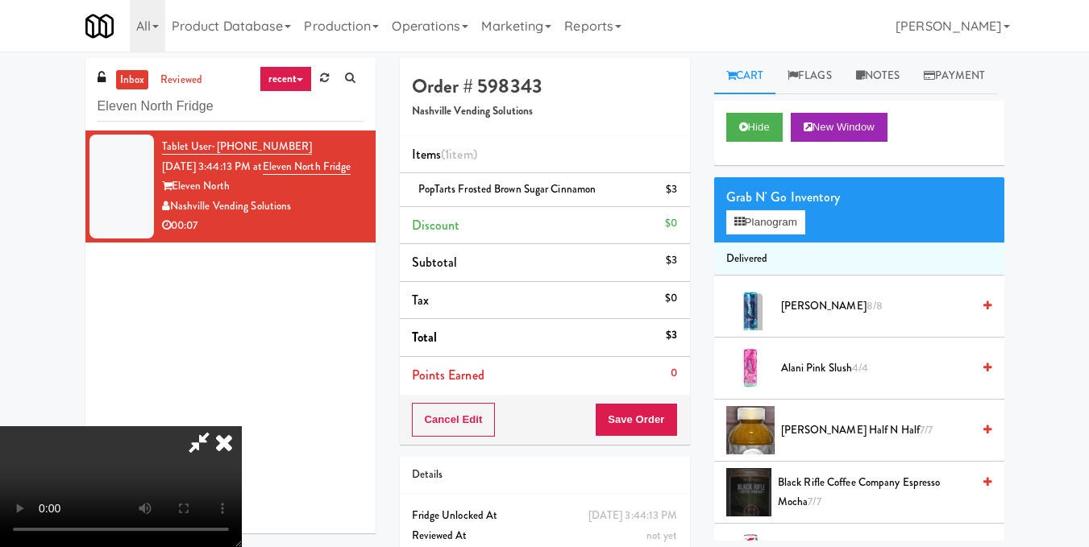
click at [242, 426] on icon at bounding box center [223, 442] width 35 height 32
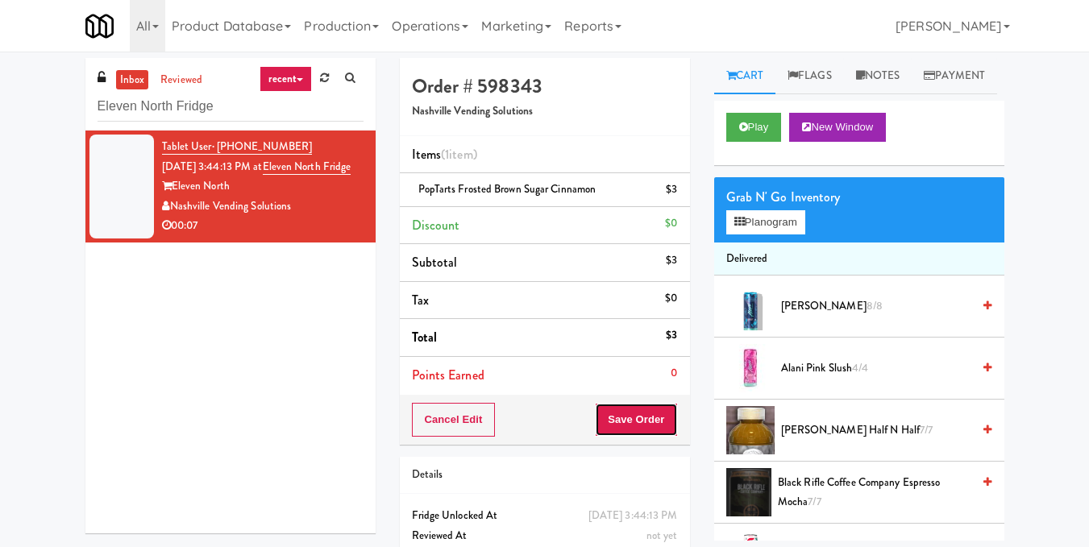
click at [654, 419] on button "Save Order" at bounding box center [636, 420] width 82 height 34
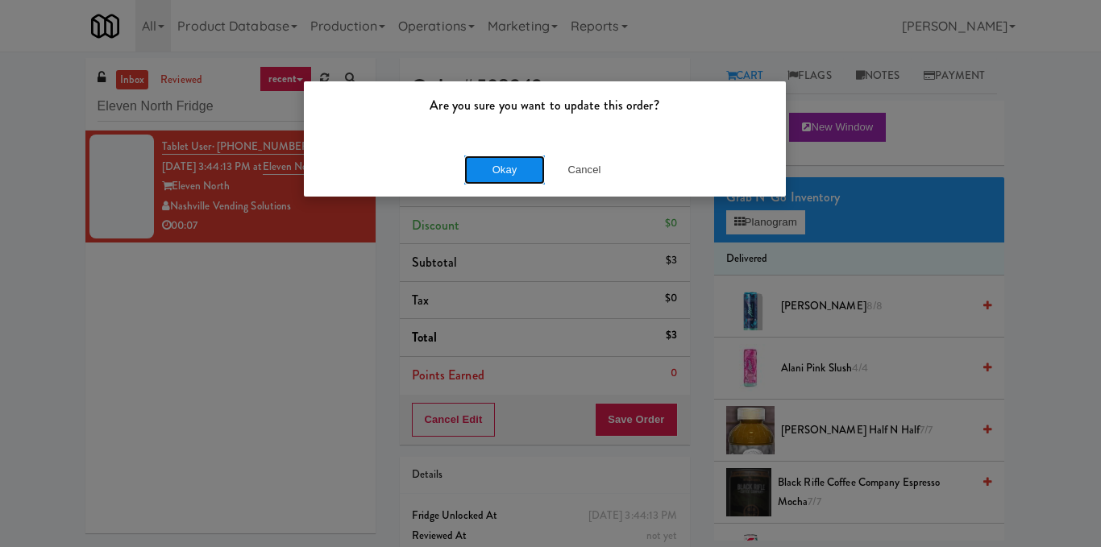
click at [497, 168] on button "Okay" at bounding box center [504, 170] width 81 height 29
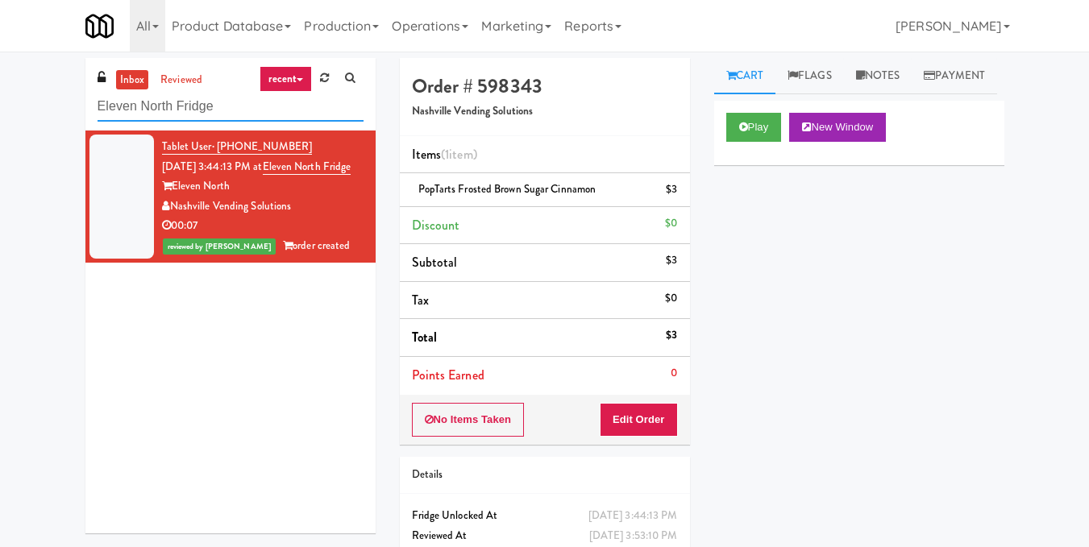
drag, startPoint x: 233, startPoint y: 115, endPoint x: 28, endPoint y: 84, distance: 207.1
click at [28, 84] on div "inbox reviewed recent all unclear take inventory issue suspicious failed recent…" at bounding box center [544, 333] width 1089 height 551
paste input "MH - Pantry - Right"
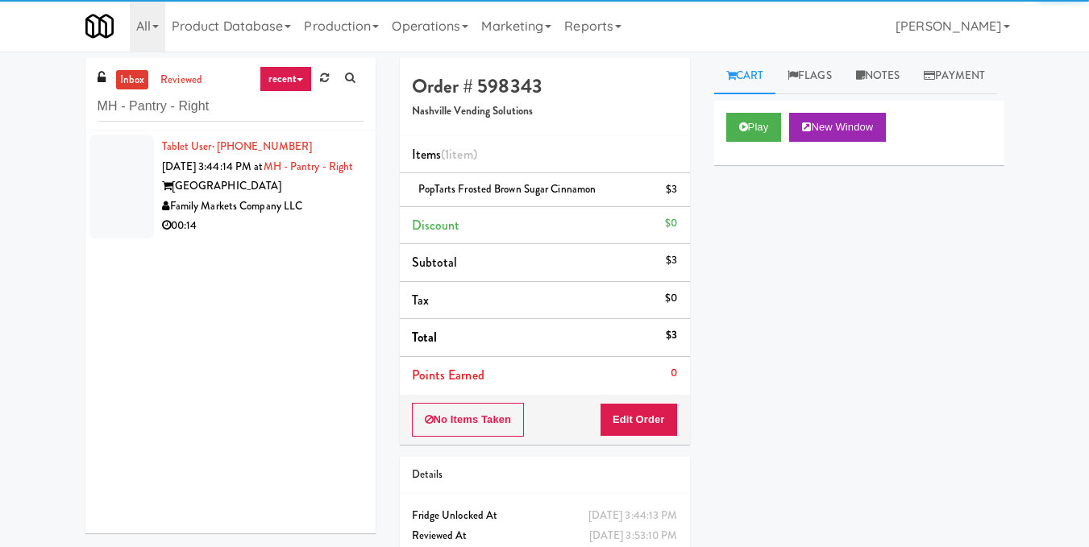
click at [311, 217] on div "Family Markets Company LLC" at bounding box center [262, 207] width 201 height 20
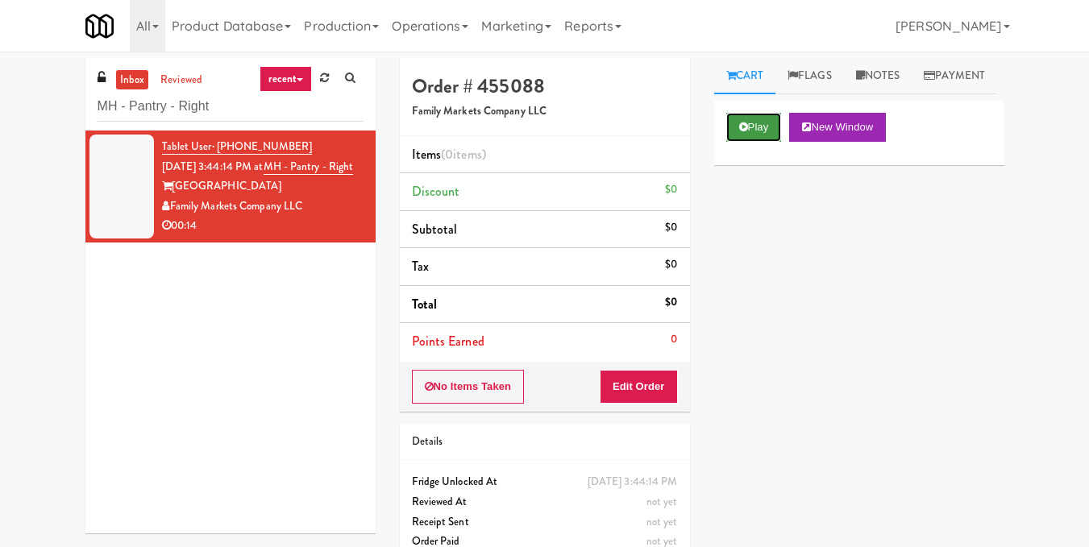
click at [760, 142] on button "Play" at bounding box center [754, 127] width 56 height 29
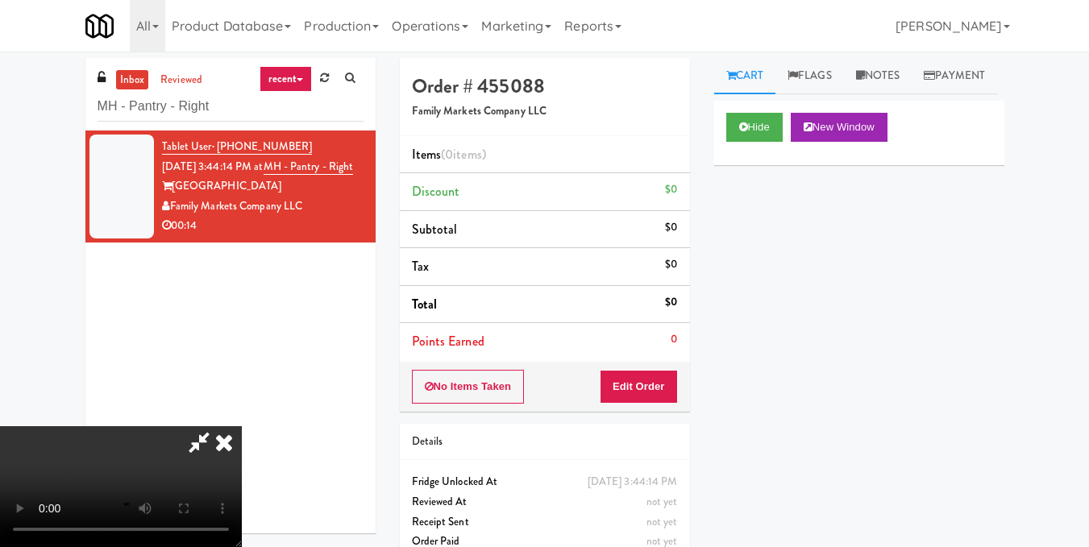
click at [242, 426] on video at bounding box center [121, 486] width 242 height 121
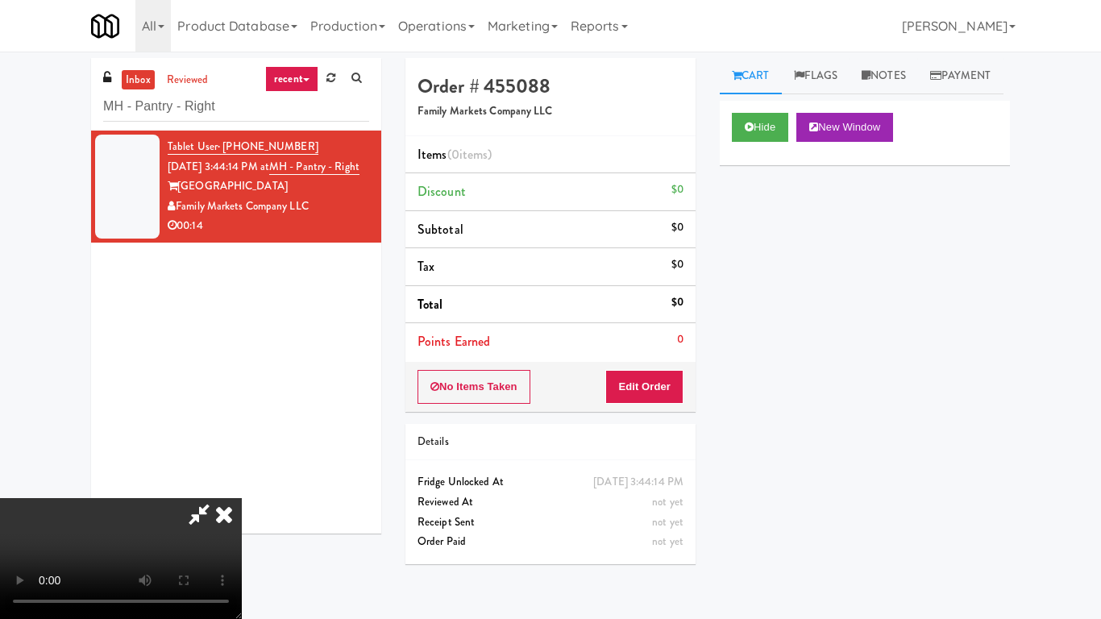
click at [242, 498] on video at bounding box center [121, 558] width 242 height 121
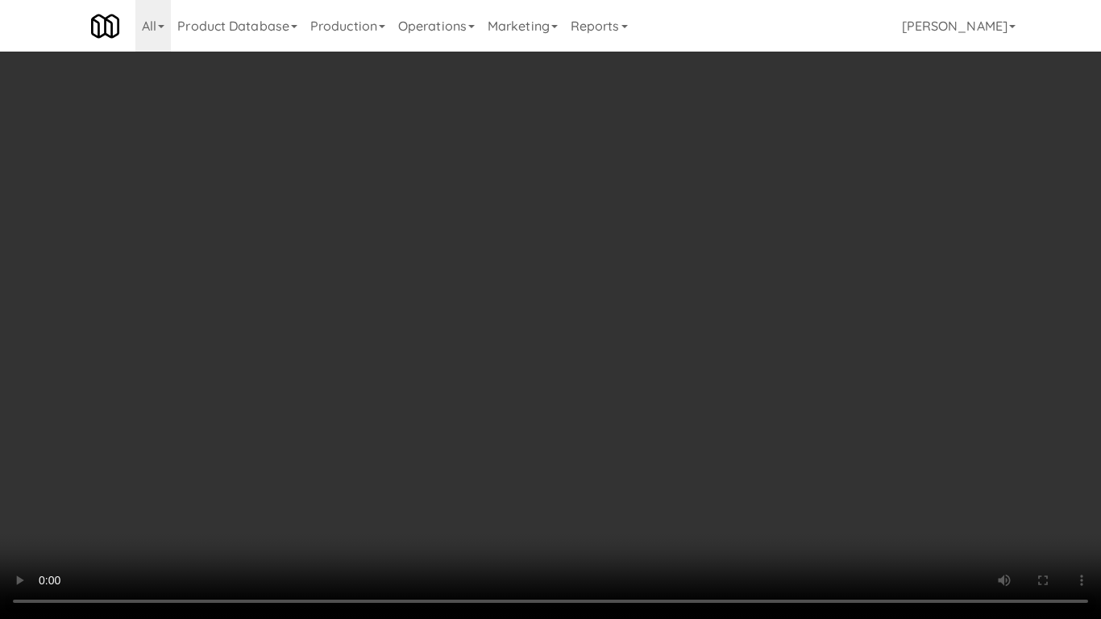
click at [538, 364] on video at bounding box center [550, 309] width 1101 height 619
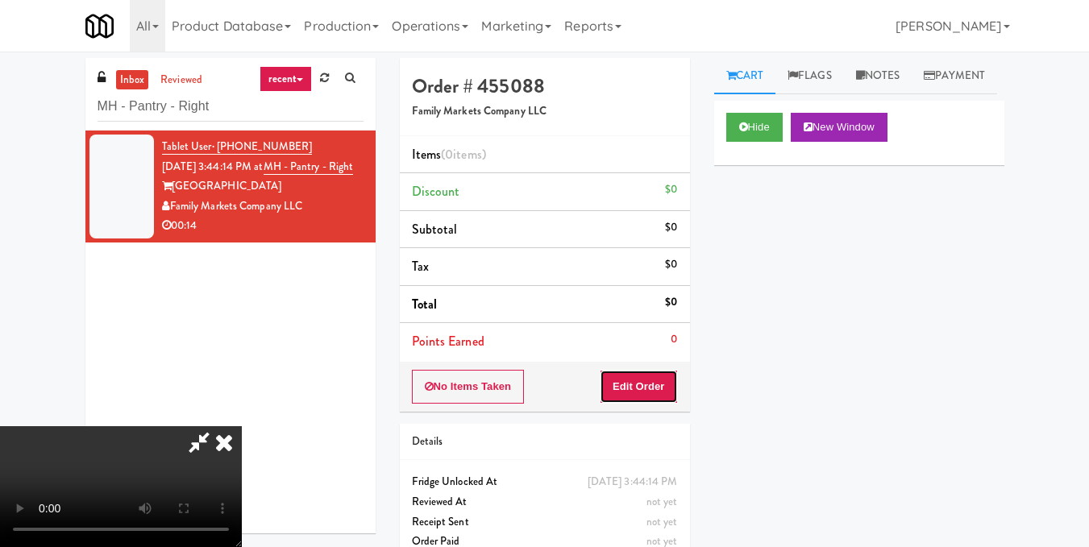
click at [664, 379] on button "Edit Order" at bounding box center [639, 387] width 78 height 34
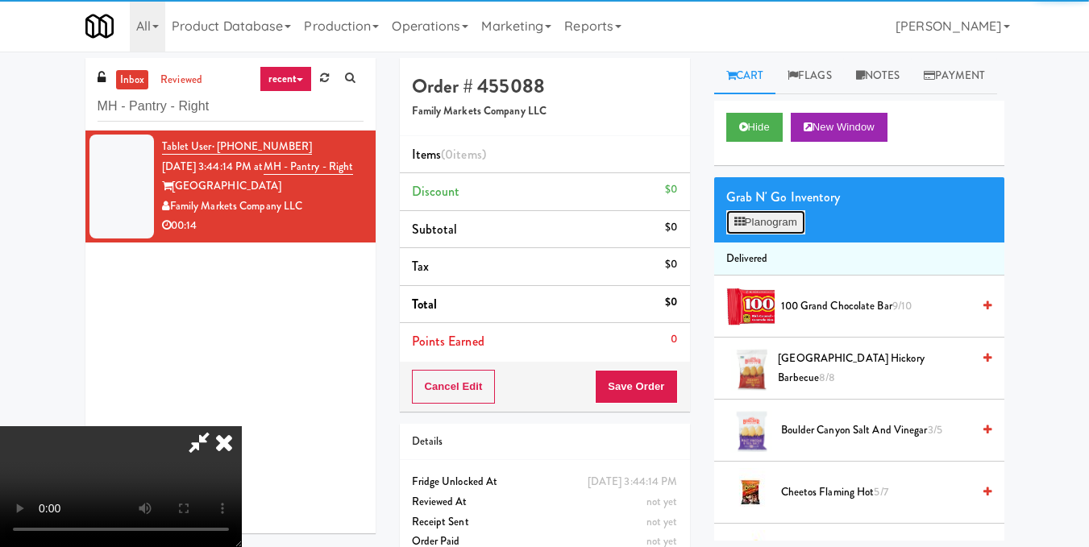
click at [758, 235] on button "Planogram" at bounding box center [765, 222] width 79 height 24
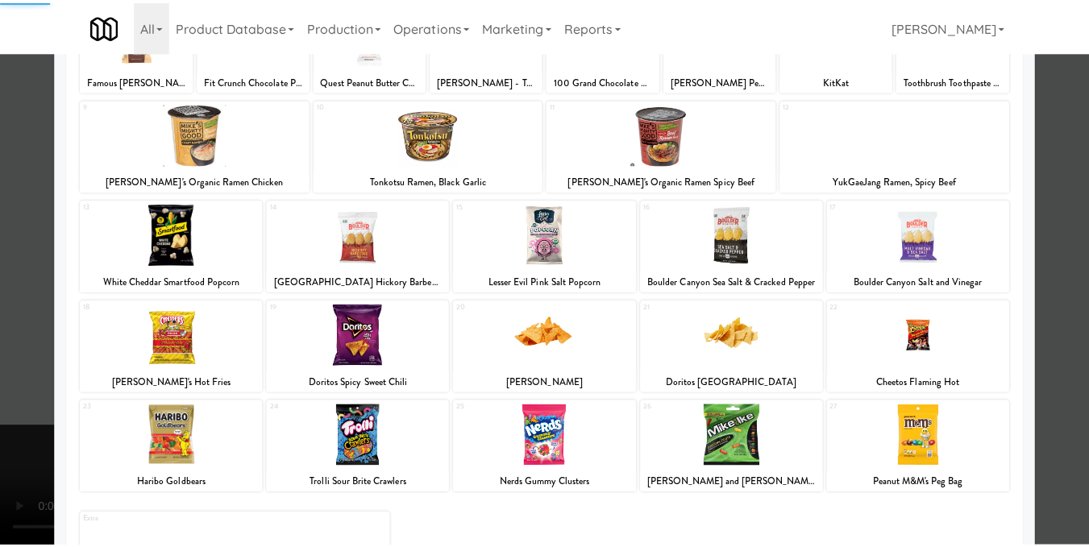
scroll to position [242, 0]
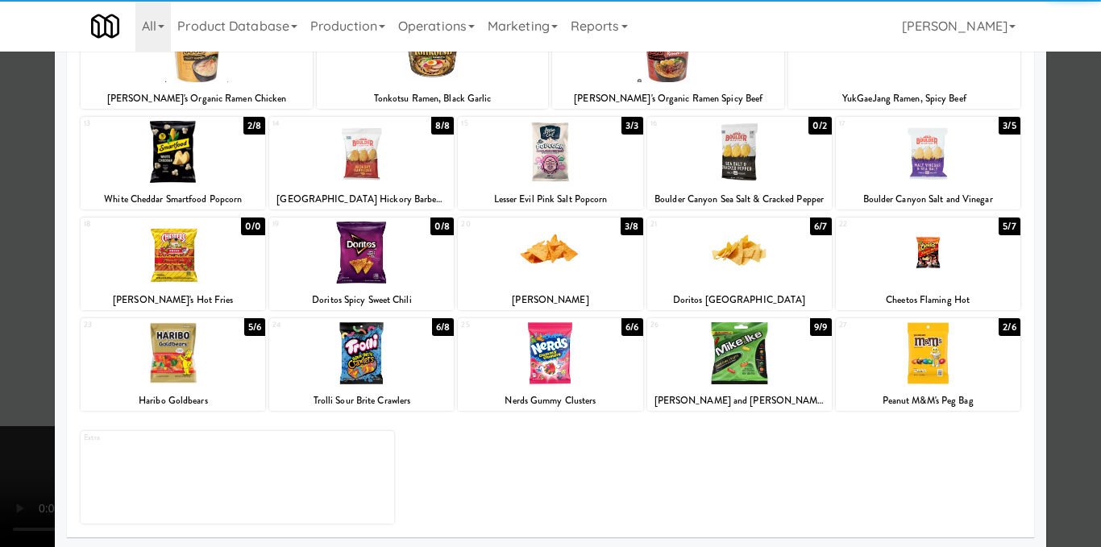
click at [211, 156] on div at bounding box center [173, 152] width 185 height 62
click at [1053, 364] on div at bounding box center [550, 273] width 1101 height 547
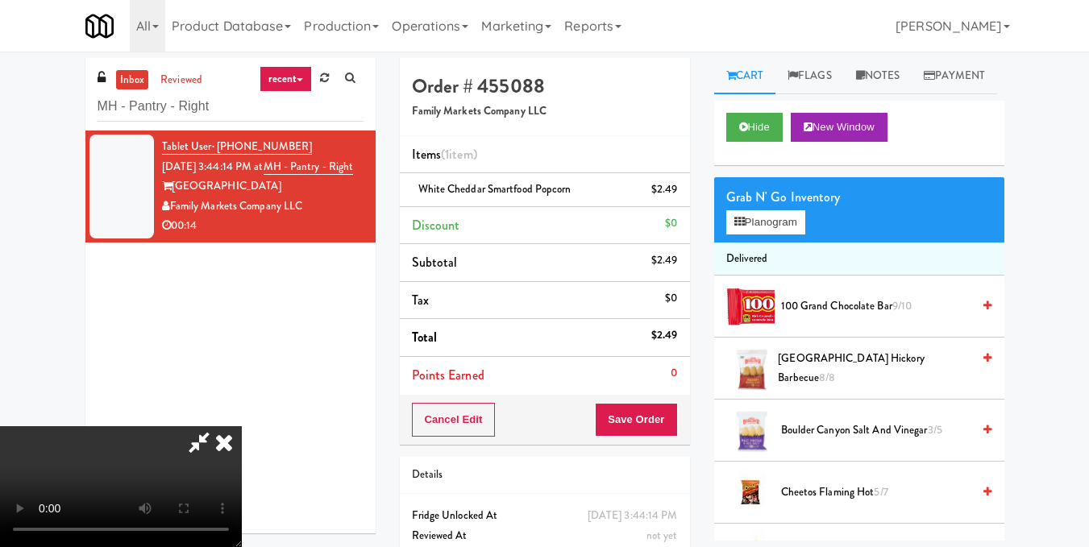
click at [242, 426] on video at bounding box center [121, 486] width 242 height 121
click at [805, 235] on button "Planogram" at bounding box center [765, 222] width 79 height 24
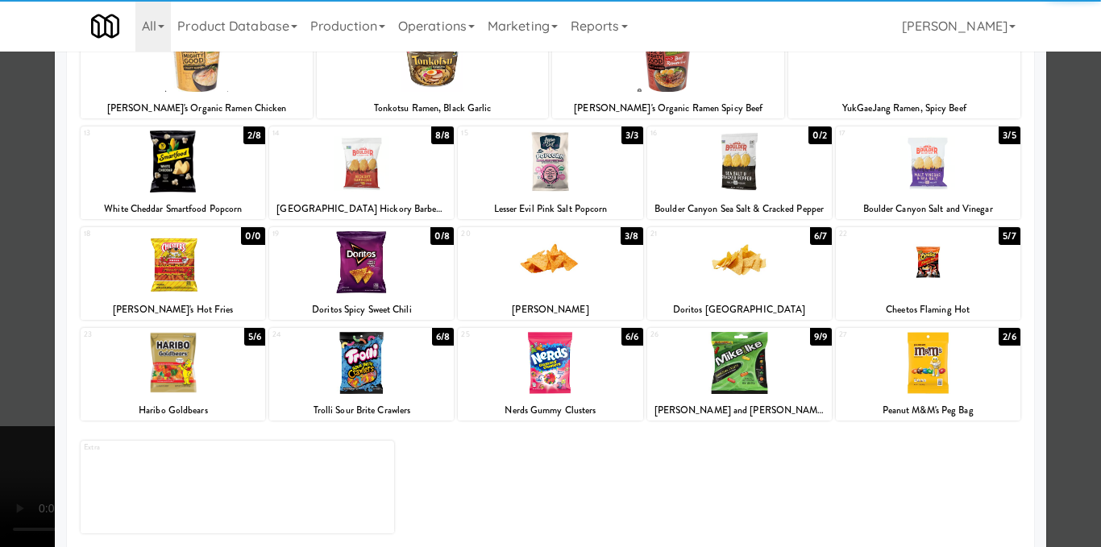
scroll to position [244, 0]
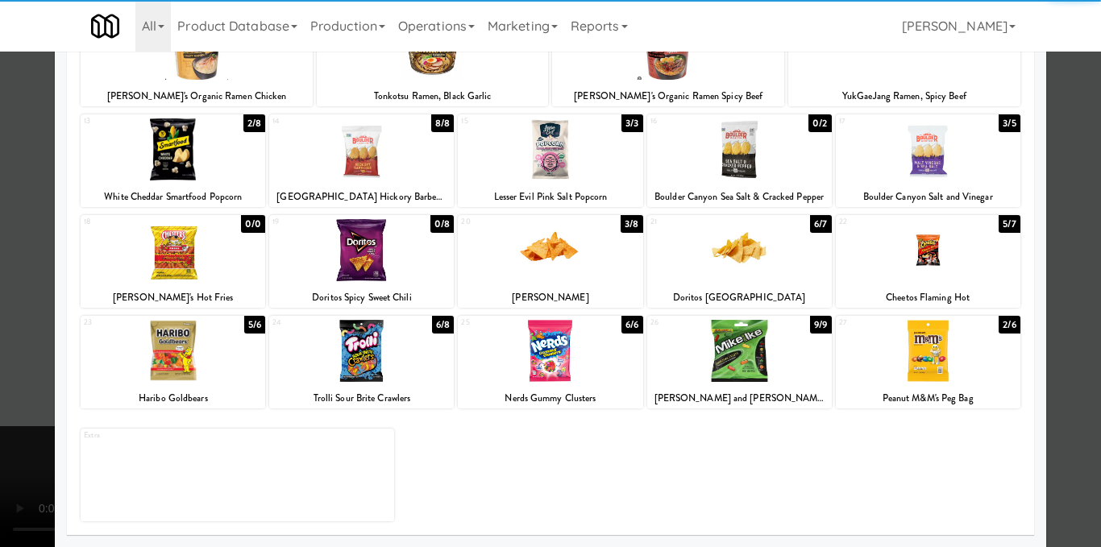
click at [939, 369] on div at bounding box center [928, 351] width 185 height 62
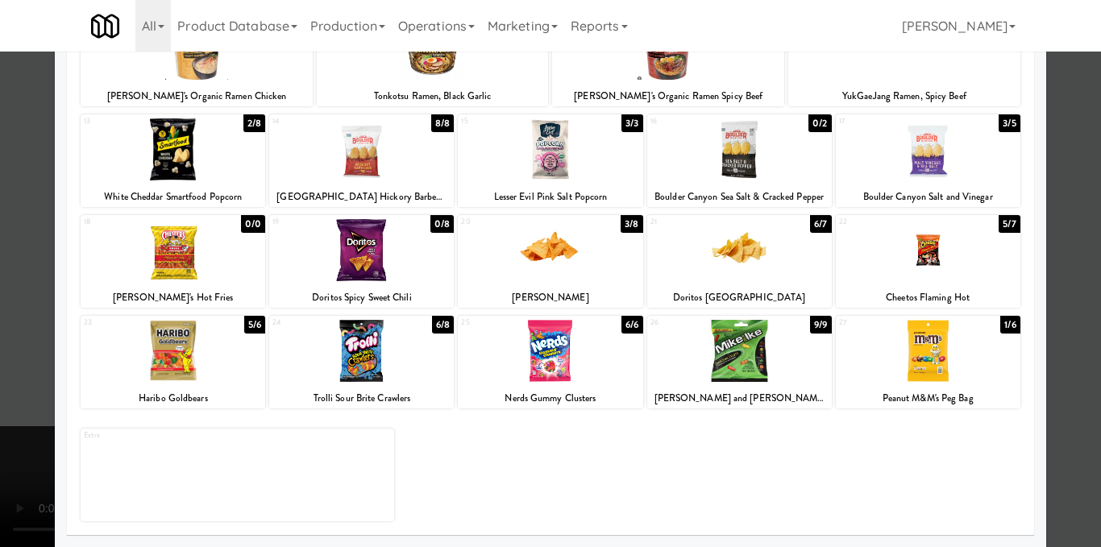
click at [1086, 330] on div at bounding box center [550, 273] width 1101 height 547
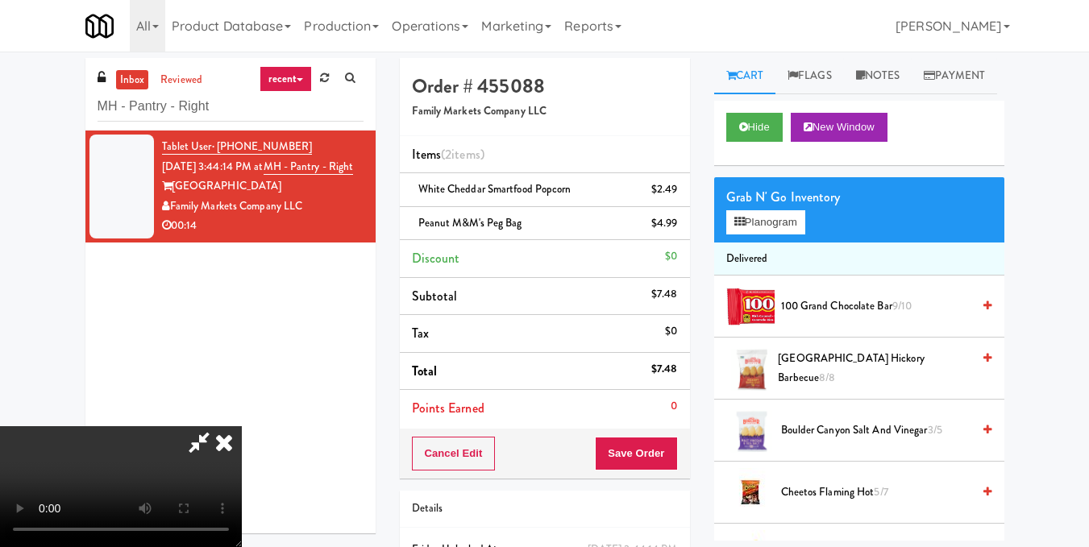
click at [233, 430] on video at bounding box center [121, 486] width 242 height 121
click at [242, 426] on icon at bounding box center [223, 442] width 35 height 32
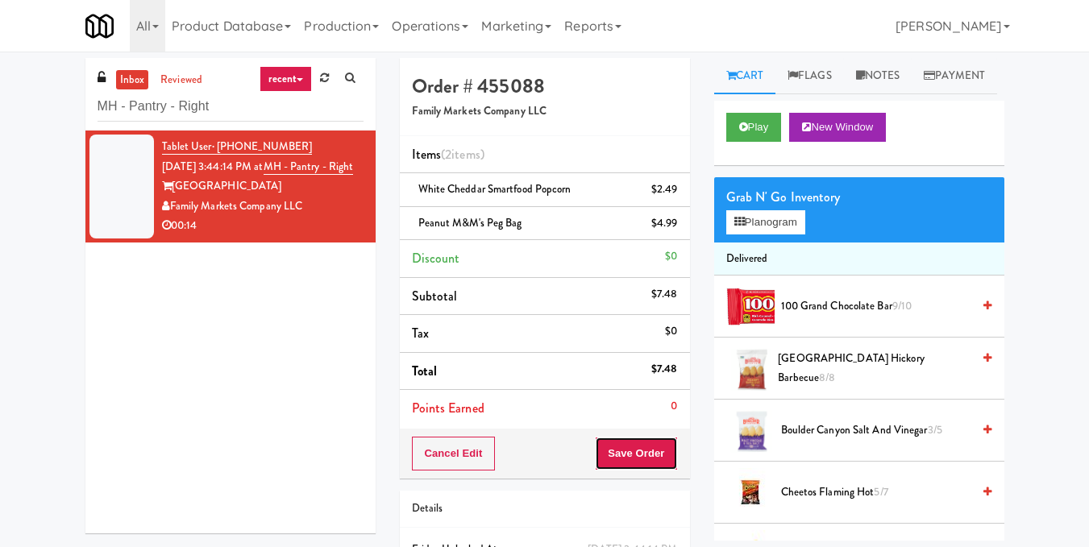
click at [617, 450] on button "Save Order" at bounding box center [636, 454] width 82 height 34
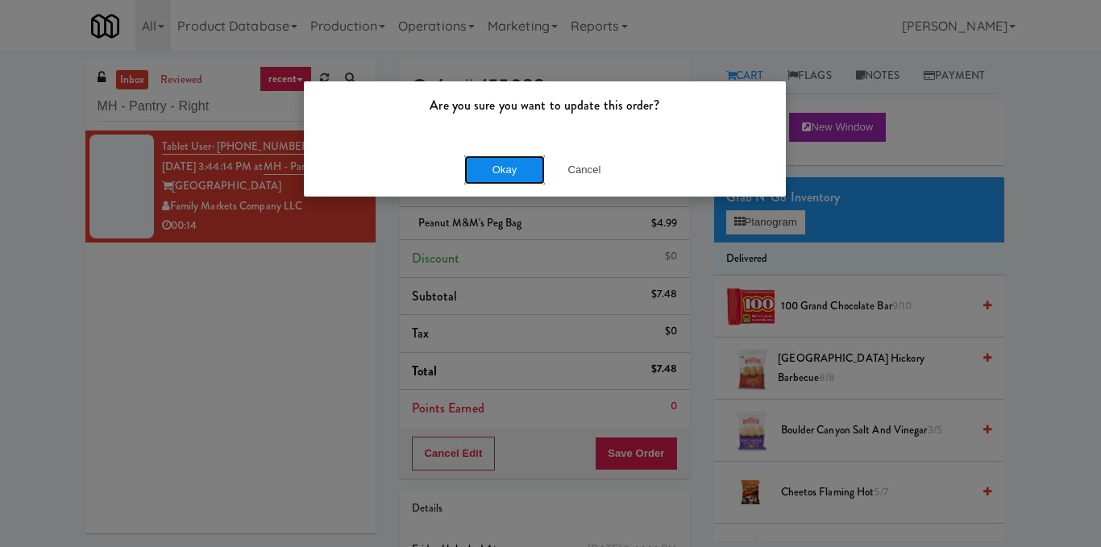
click at [503, 178] on button "Okay" at bounding box center [504, 170] width 81 height 29
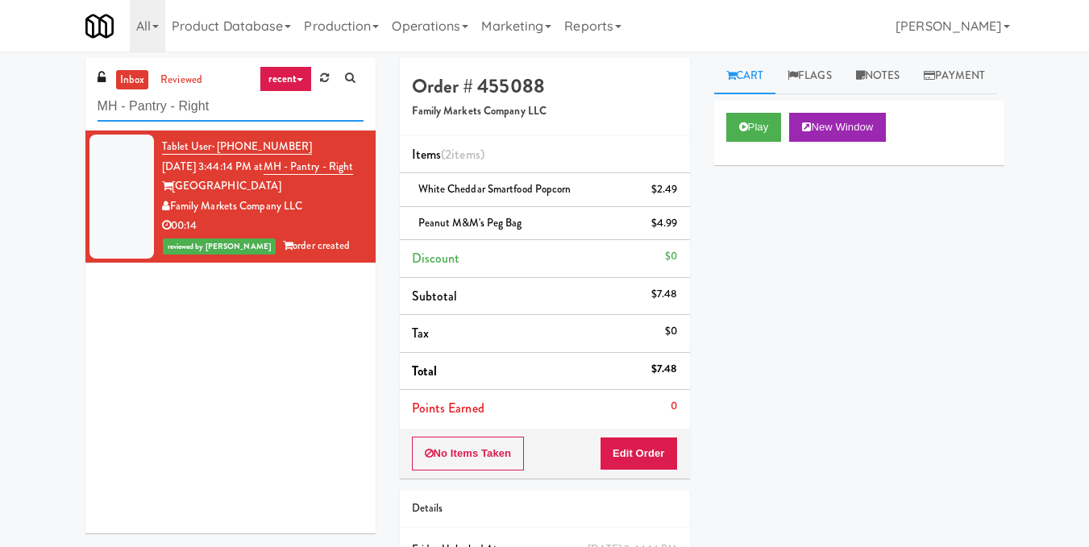
drag, startPoint x: 291, startPoint y: 102, endPoint x: 0, endPoint y: 90, distance: 291.2
click at [0, 90] on div "inbox reviewed recent all unclear take inventory issue suspicious failed recent…" at bounding box center [544, 350] width 1089 height 585
paste input "Brio-Sport Court- Fridge"
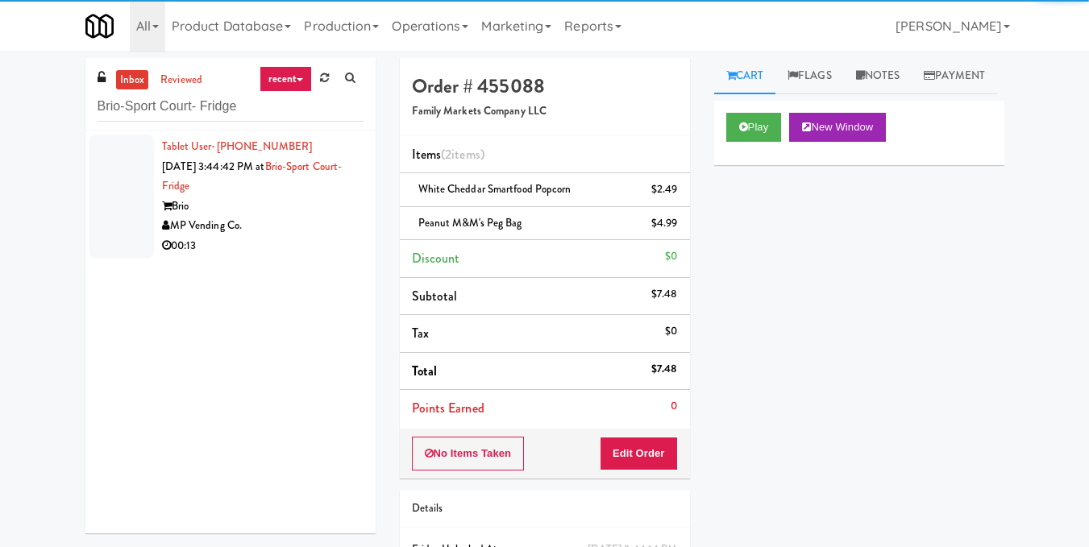
click at [280, 245] on div "00:13" at bounding box center [262, 246] width 201 height 20
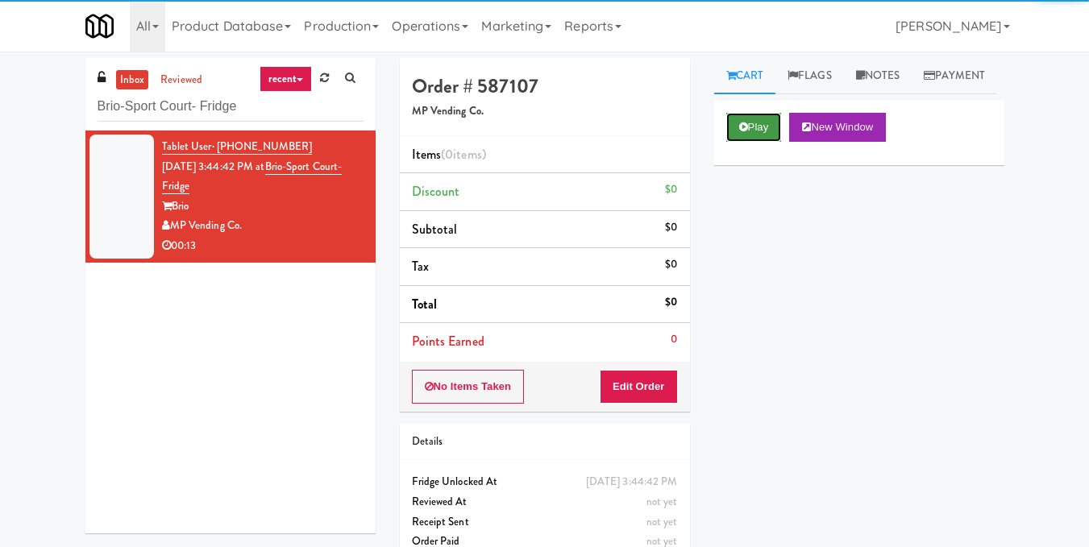
click at [751, 142] on button "Play" at bounding box center [754, 127] width 56 height 29
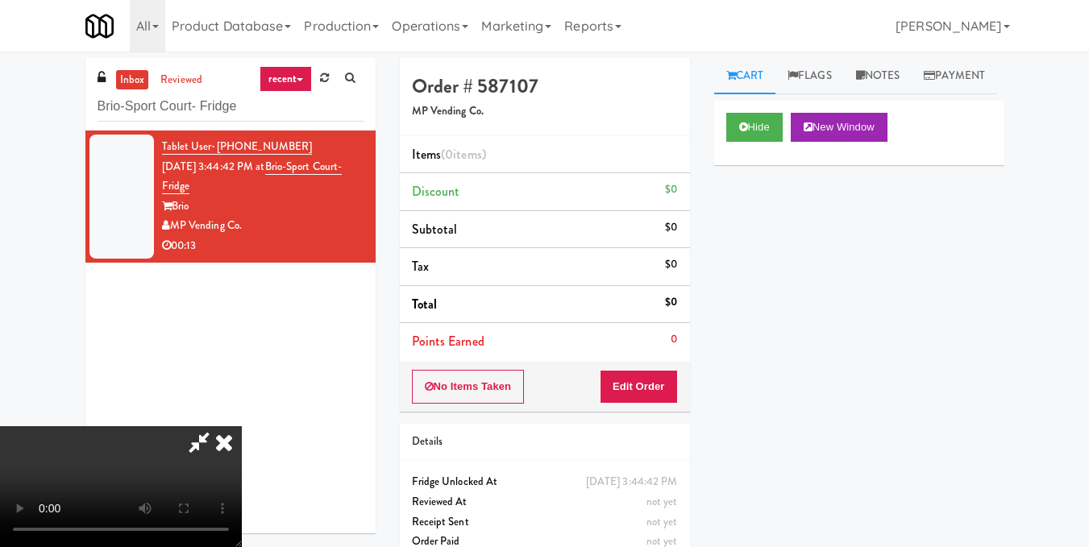
click at [242, 426] on video at bounding box center [121, 486] width 242 height 121
click at [662, 380] on button "Edit Order" at bounding box center [639, 387] width 78 height 34
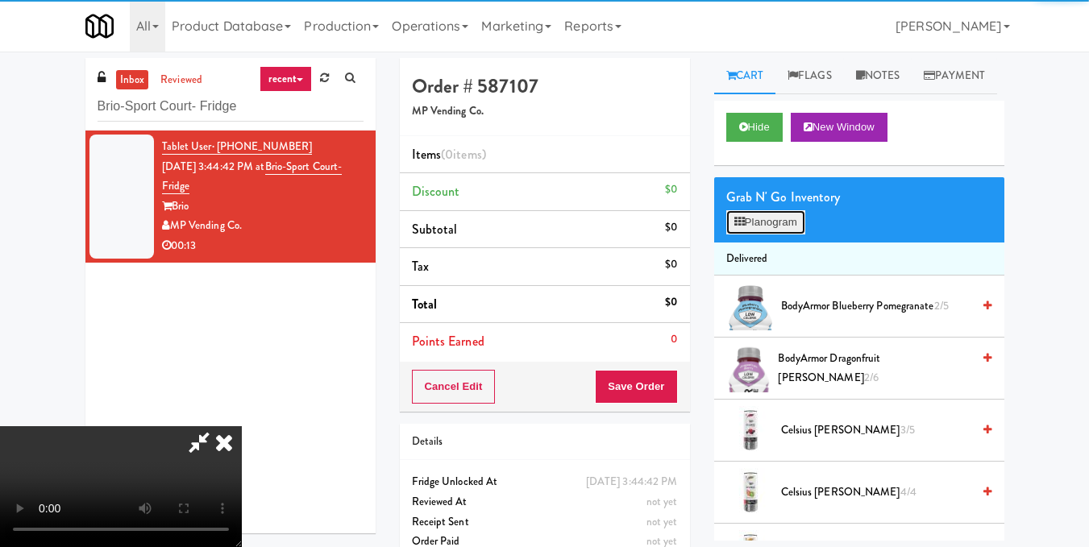
click at [766, 235] on button "Planogram" at bounding box center [765, 222] width 79 height 24
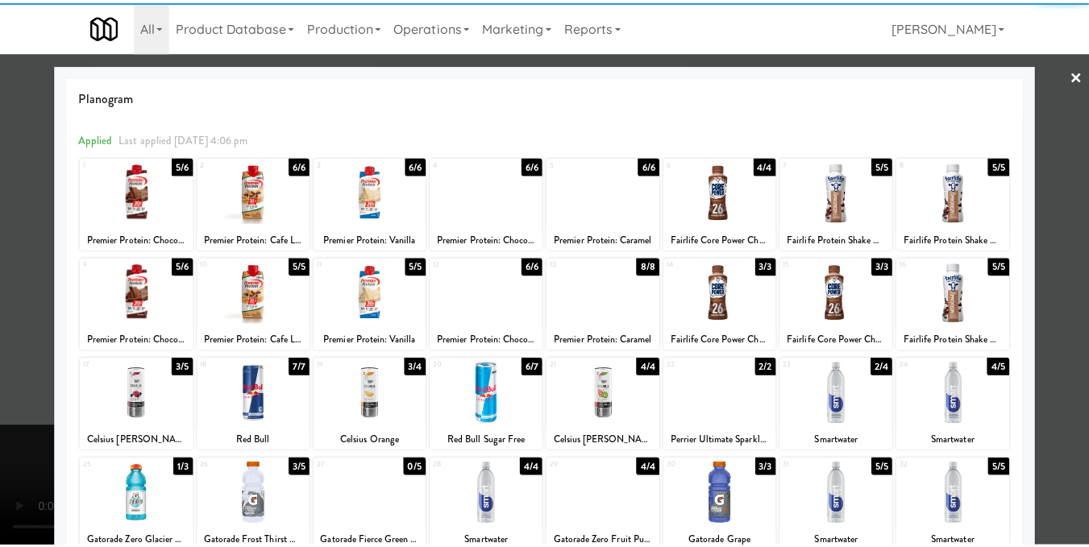
scroll to position [242, 0]
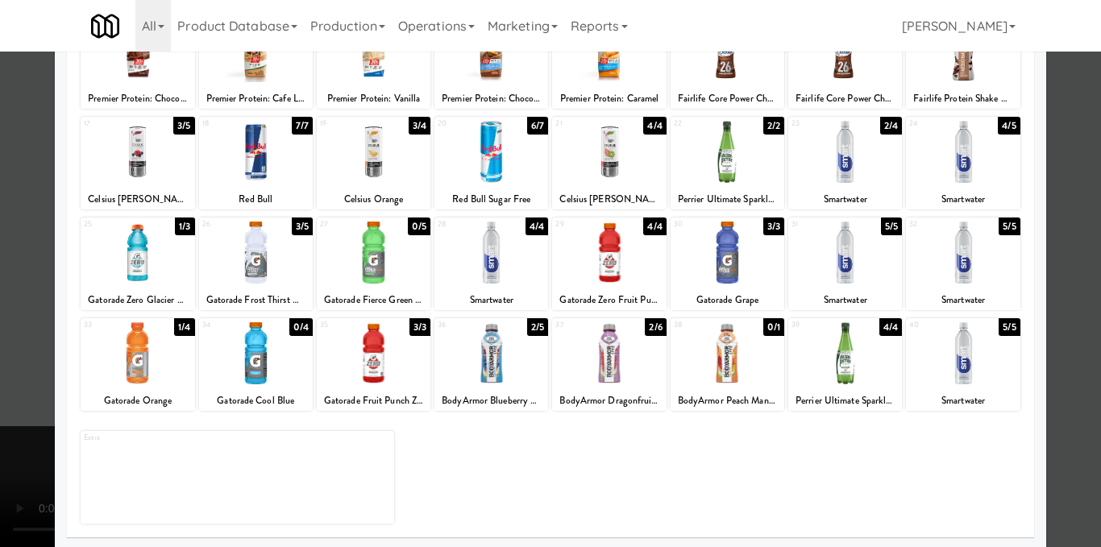
click at [618, 257] on div at bounding box center [609, 253] width 114 height 62
click at [1052, 297] on div at bounding box center [550, 273] width 1101 height 547
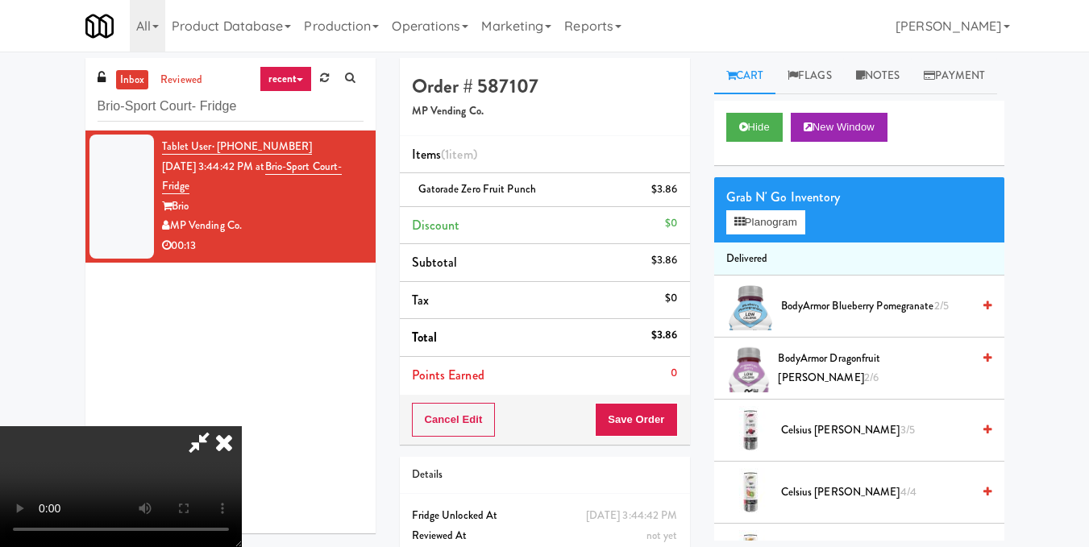
scroll to position [62, 0]
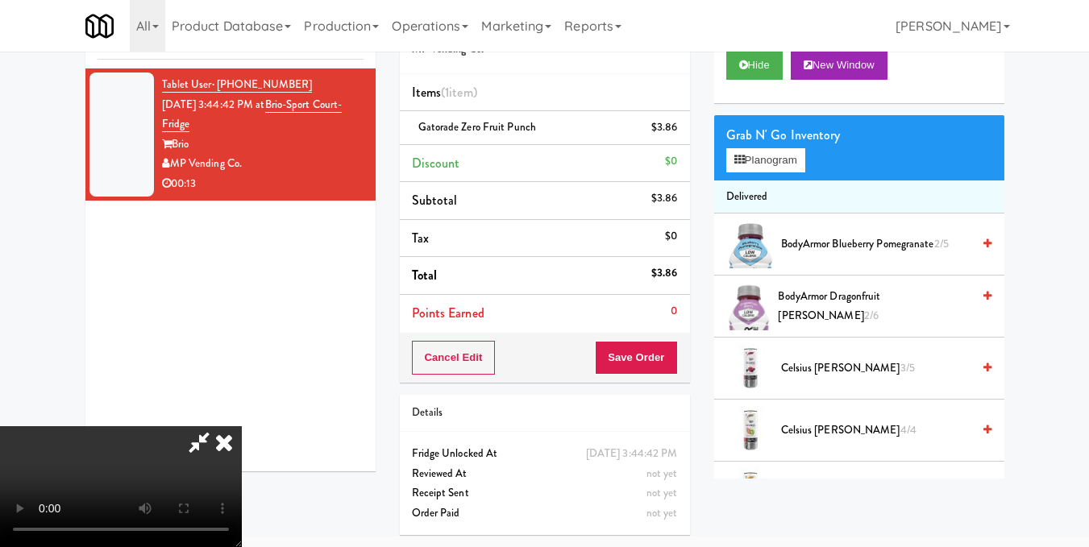
click at [242, 426] on icon at bounding box center [223, 442] width 35 height 32
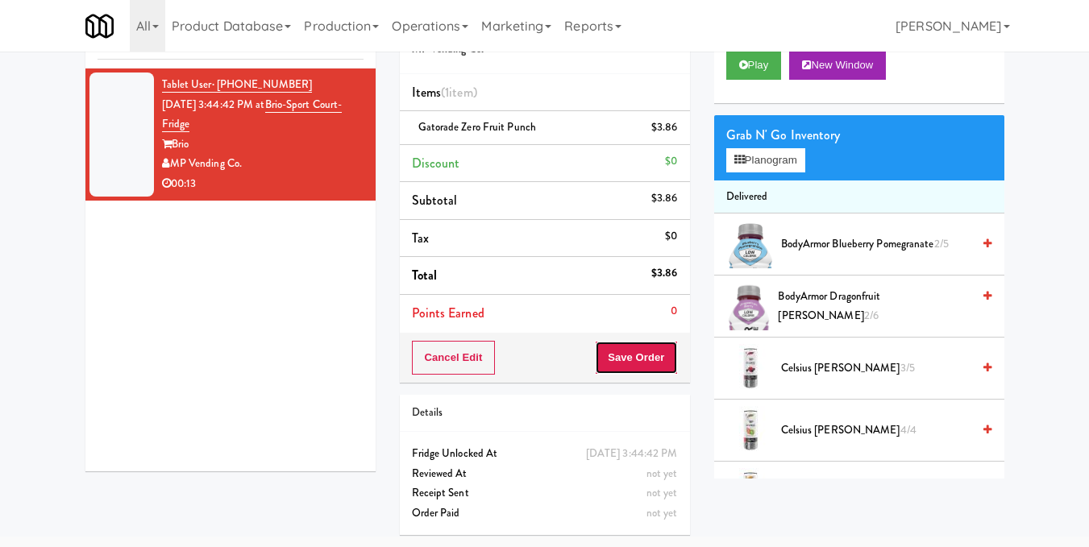
click at [614, 346] on button "Save Order" at bounding box center [636, 358] width 82 height 34
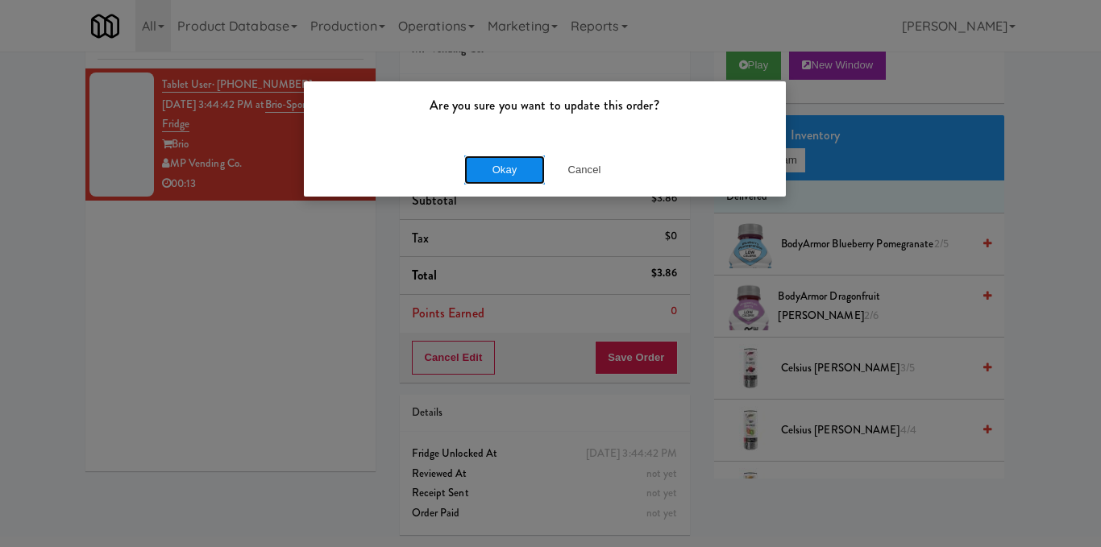
click at [496, 160] on button "Okay" at bounding box center [504, 170] width 81 height 29
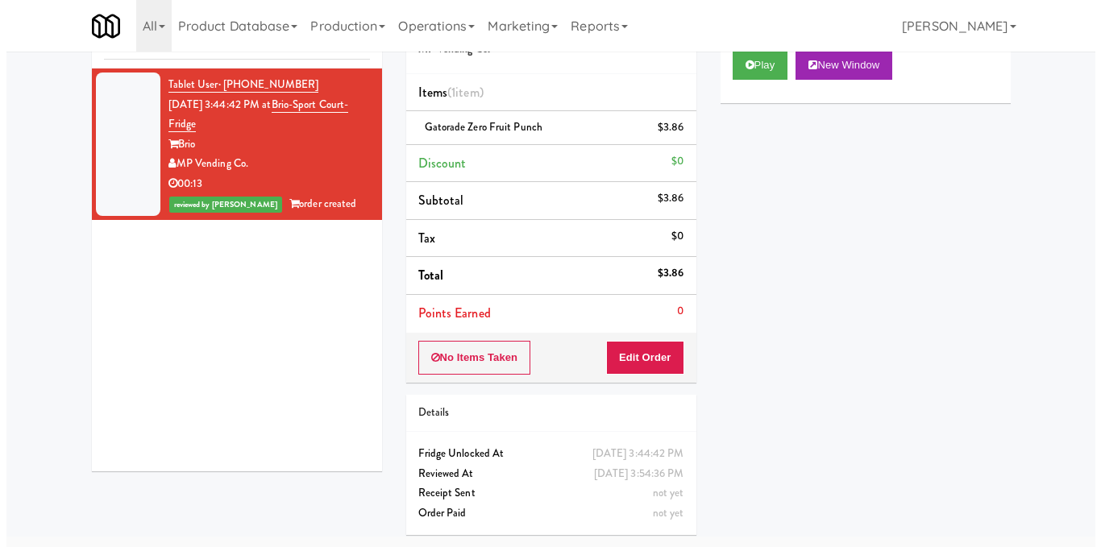
scroll to position [0, 0]
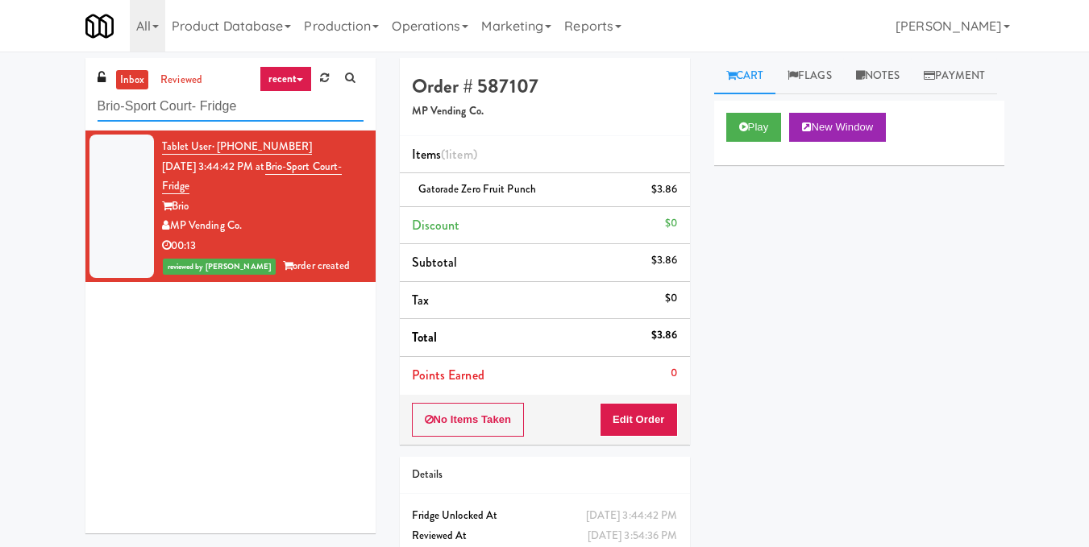
drag, startPoint x: 235, startPoint y: 102, endPoint x: 0, endPoint y: 117, distance: 235.8
click at [0, 117] on div "inbox reviewed recent all unclear take inventory issue suspicious failed recent…" at bounding box center [544, 333] width 1089 height 551
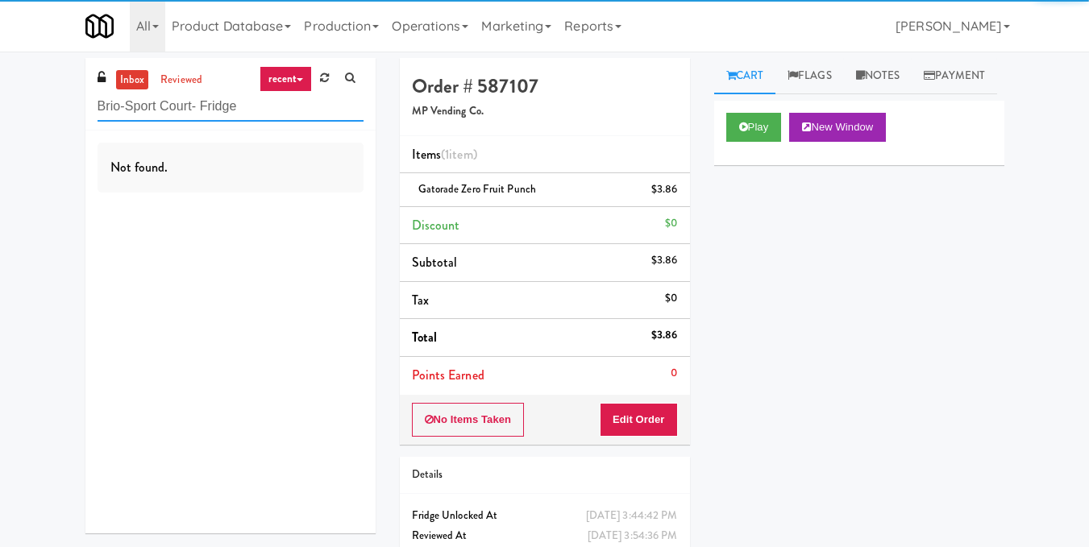
drag, startPoint x: 260, startPoint y: 95, endPoint x: 60, endPoint y: 124, distance: 201.2
click at [63, 123] on div "inbox reviewed recent all unclear take inventory issue suspicious failed recent…" at bounding box center [544, 333] width 1089 height 551
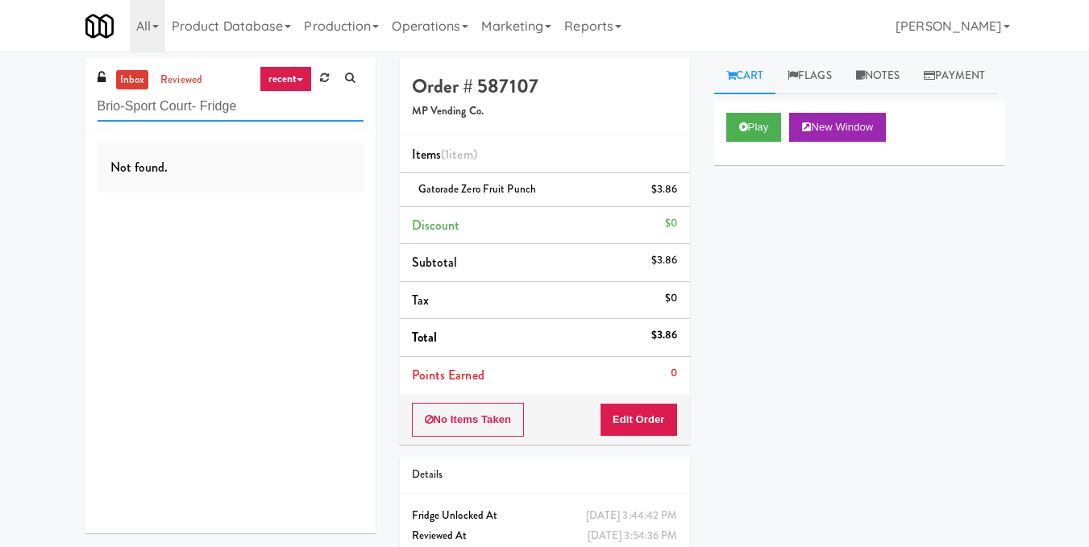
drag, startPoint x: 254, startPoint y: 107, endPoint x: 0, endPoint y: 127, distance: 254.7
click at [0, 127] on div "inbox reviewed recent all unclear take inventory issue suspicious failed recent…" at bounding box center [544, 333] width 1089 height 551
paste input "Park on First - Music Lounge - Cooler"
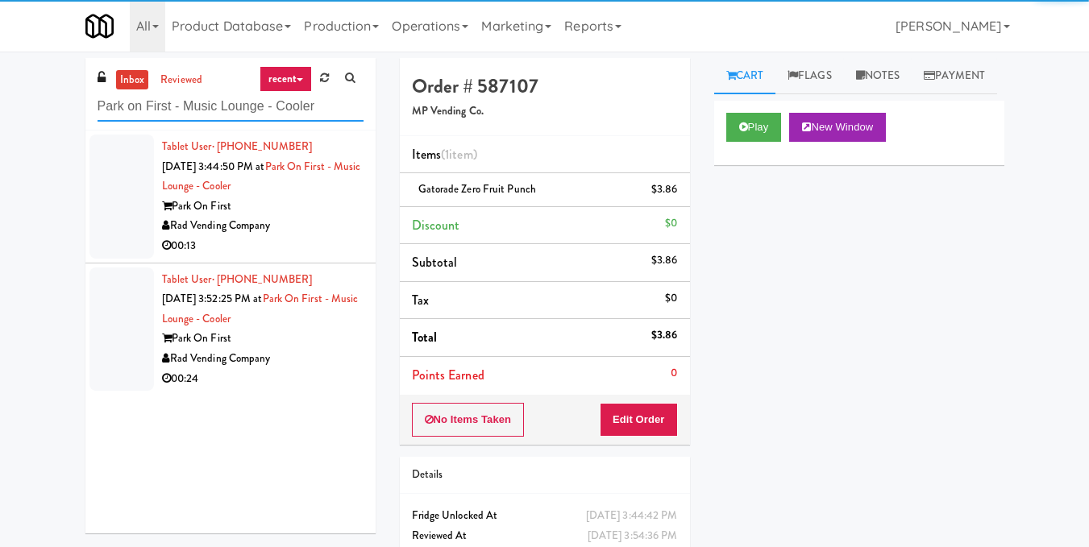
type input "Park on First - Music Lounge - Cooler"
drag, startPoint x: 289, startPoint y: 241, endPoint x: 334, endPoint y: 219, distance: 50.8
click at [291, 241] on div "00:13" at bounding box center [262, 246] width 201 height 20
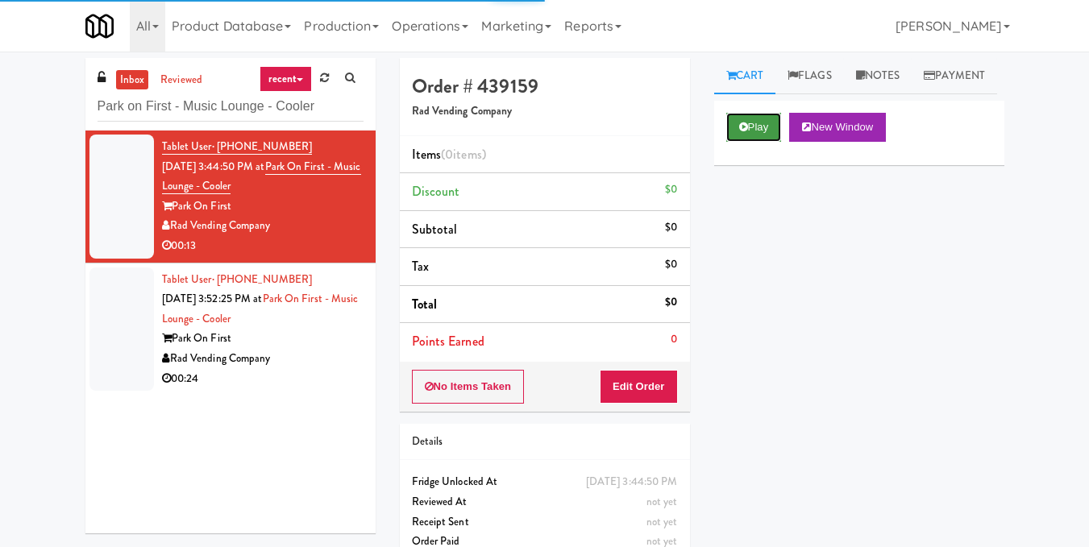
click at [757, 142] on button "Play" at bounding box center [754, 127] width 56 height 29
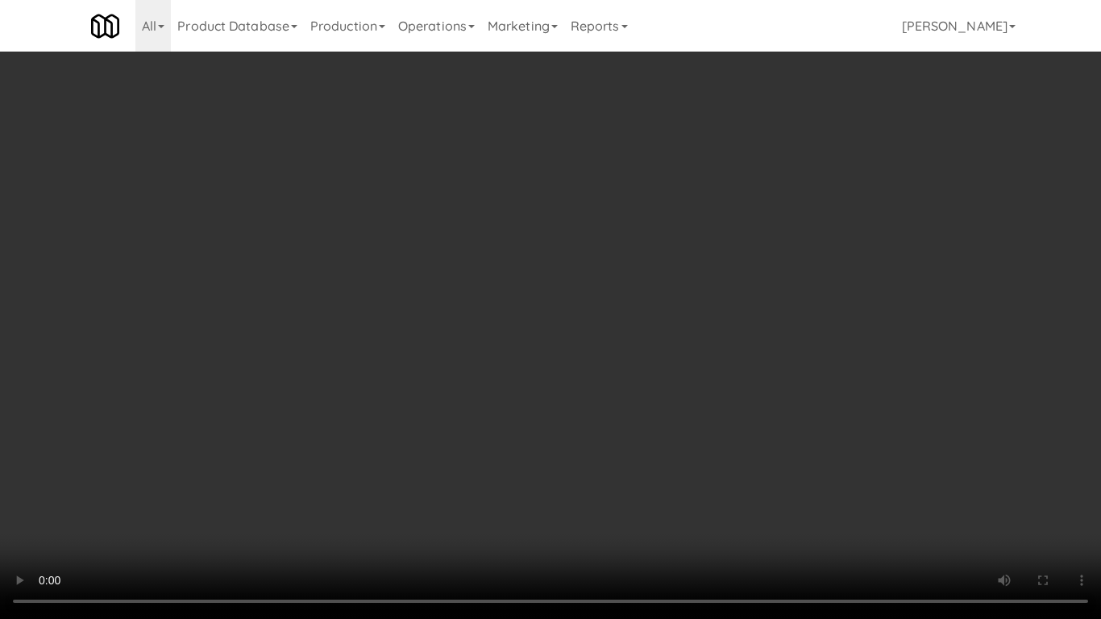
click at [685, 301] on video at bounding box center [550, 309] width 1101 height 619
click at [700, 243] on video at bounding box center [550, 309] width 1101 height 619
click at [934, 195] on video at bounding box center [550, 309] width 1101 height 619
click at [822, 265] on video at bounding box center [550, 309] width 1101 height 619
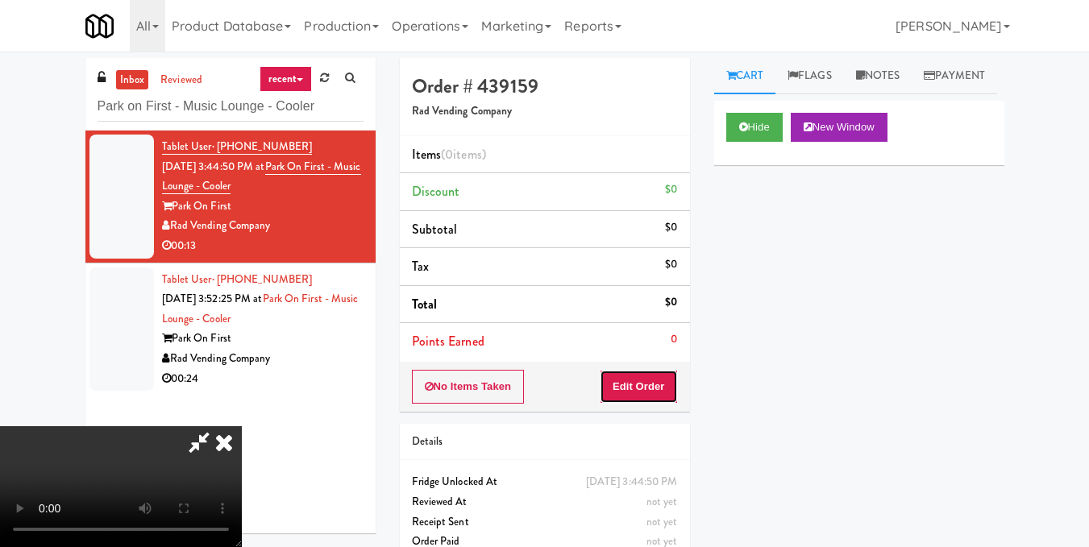
click at [667, 383] on button "Edit Order" at bounding box center [639, 387] width 78 height 34
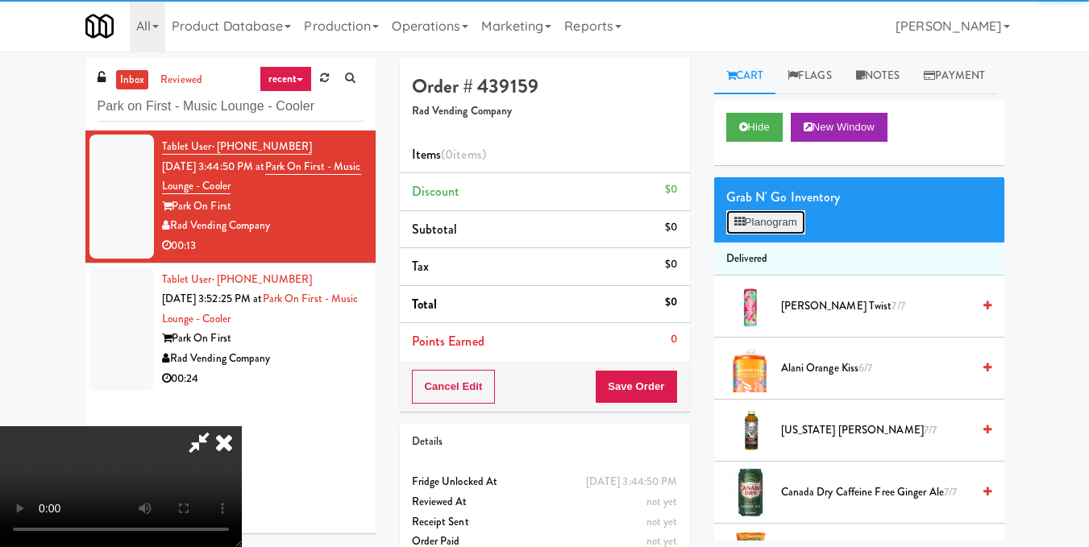
click at [754, 235] on button "Planogram" at bounding box center [765, 222] width 79 height 24
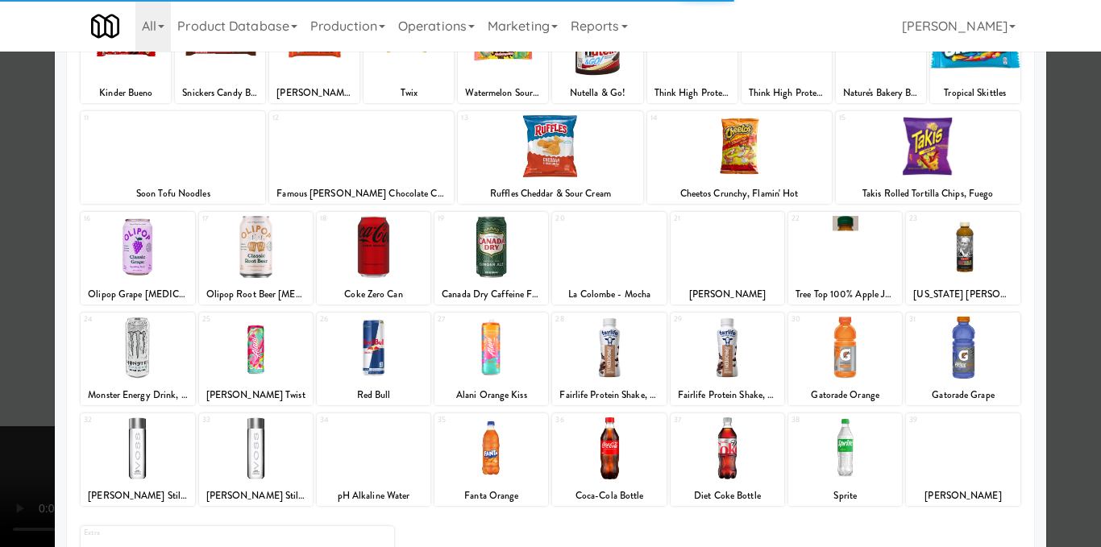
scroll to position [161, 0]
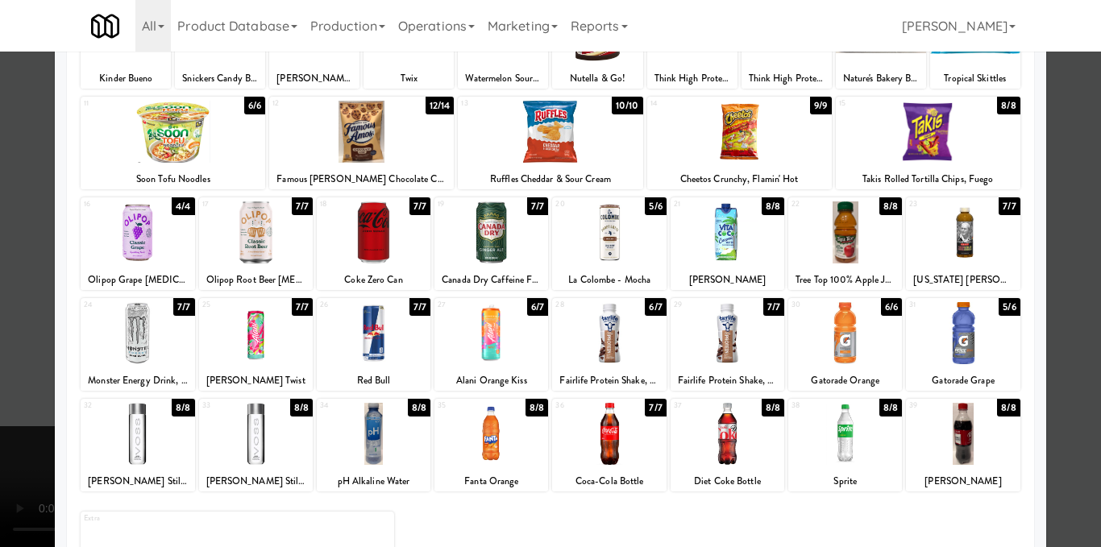
click at [284, 268] on div "17 7/7 Olipop Root Beer [MEDICAL_DATA] Soda" at bounding box center [256, 243] width 114 height 93
click at [284, 268] on div "17 6/7 Olipop Root Beer [MEDICAL_DATA] Soda" at bounding box center [256, 243] width 114 height 93
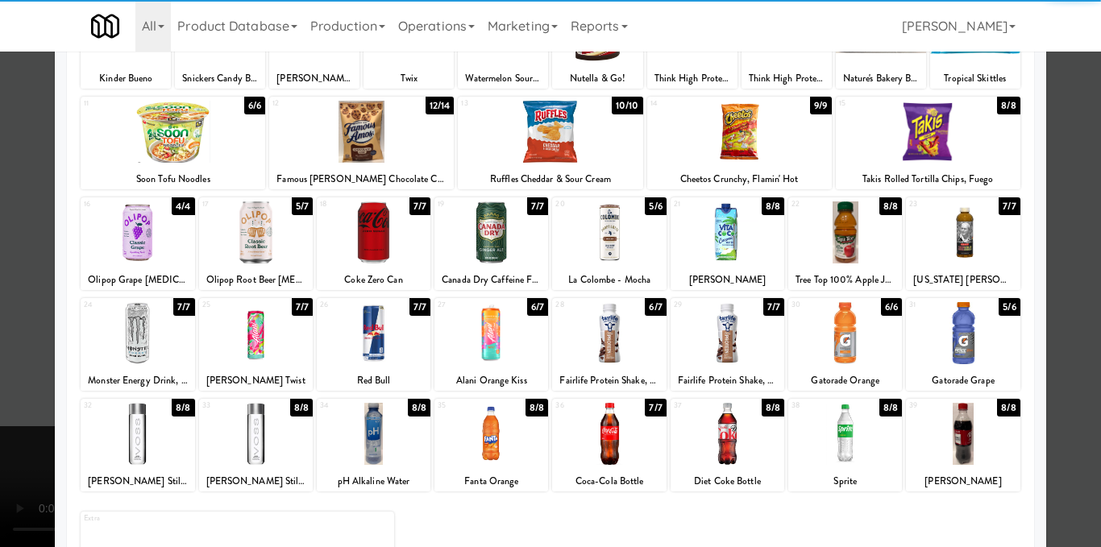
click at [1058, 235] on div at bounding box center [550, 273] width 1101 height 547
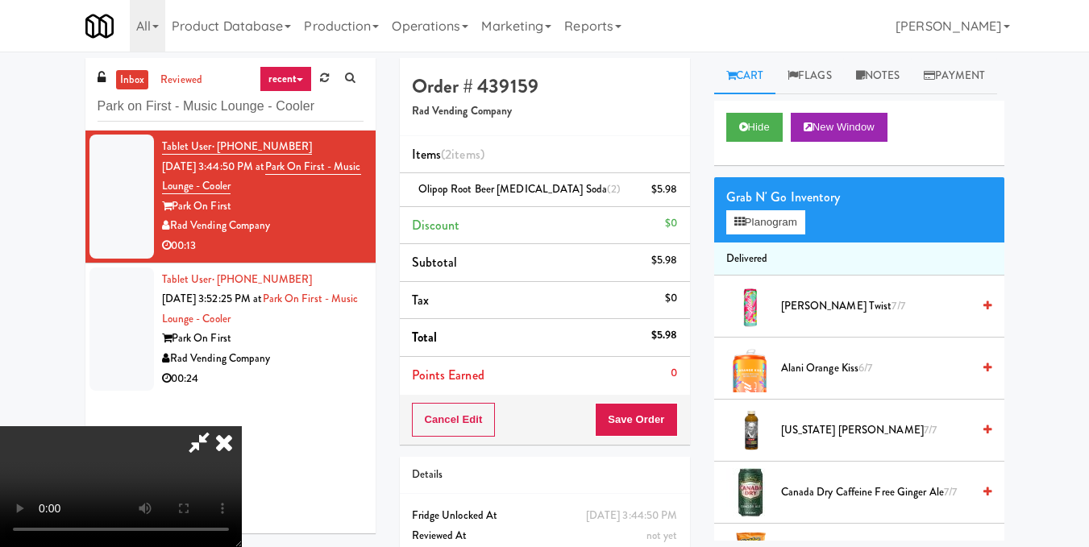
click at [242, 426] on video at bounding box center [121, 486] width 242 height 121
click at [242, 426] on icon at bounding box center [223, 442] width 35 height 32
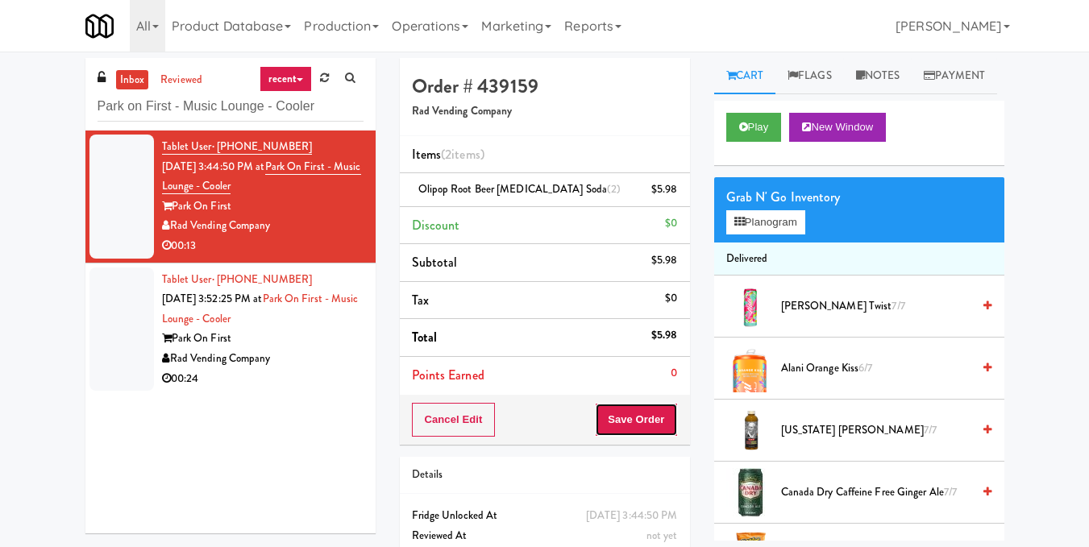
click at [640, 405] on button "Save Order" at bounding box center [636, 420] width 82 height 34
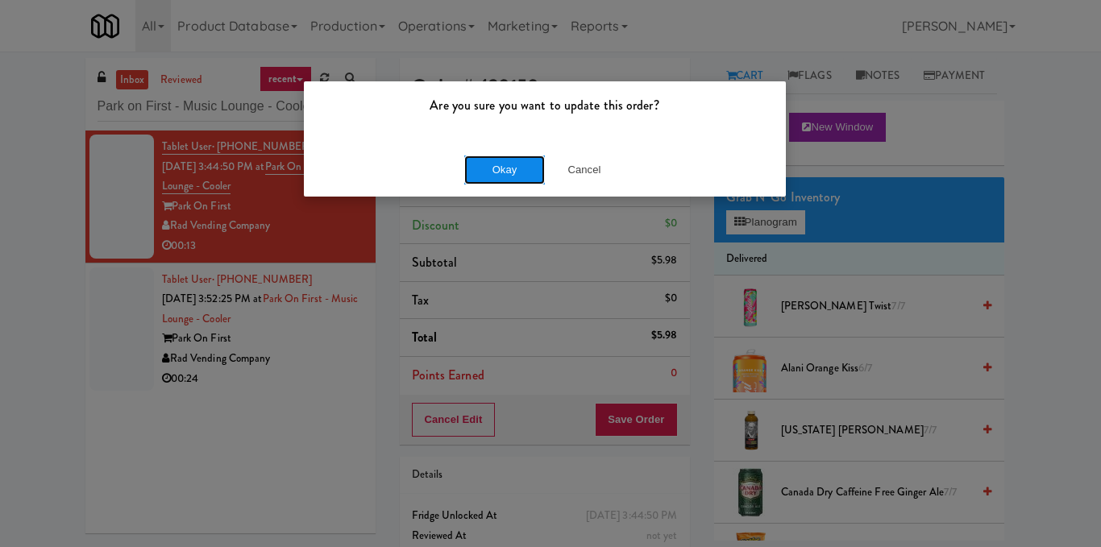
click at [501, 163] on button "Okay" at bounding box center [504, 170] width 81 height 29
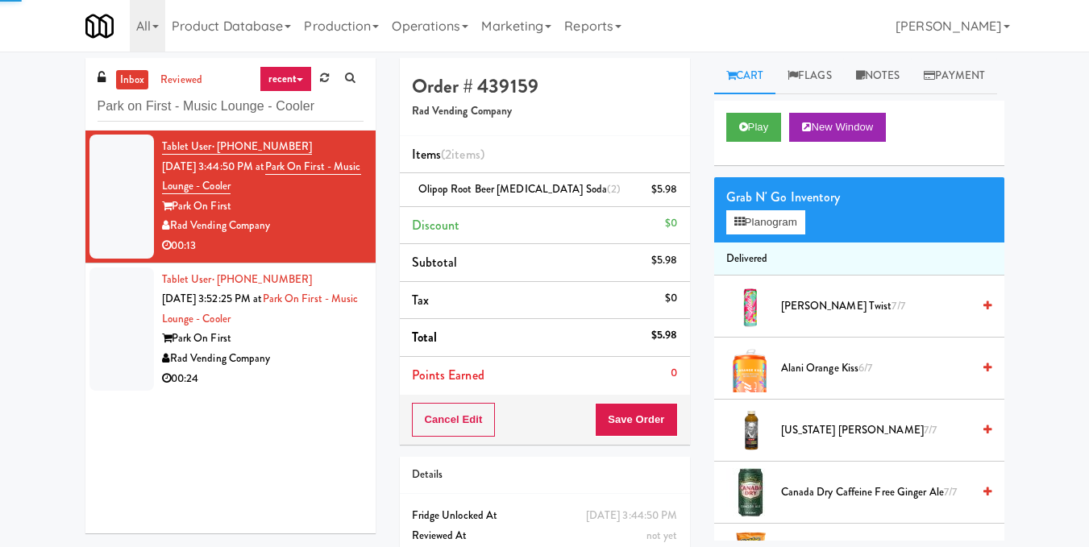
click at [334, 356] on div "Rad Vending Company" at bounding box center [262, 359] width 201 height 20
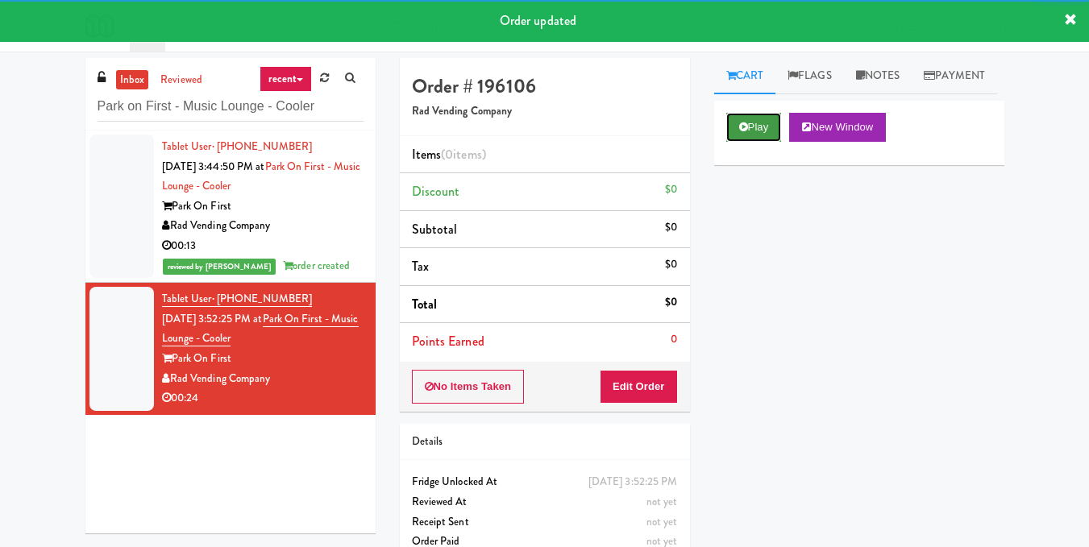
click at [767, 142] on button "Play" at bounding box center [754, 127] width 56 height 29
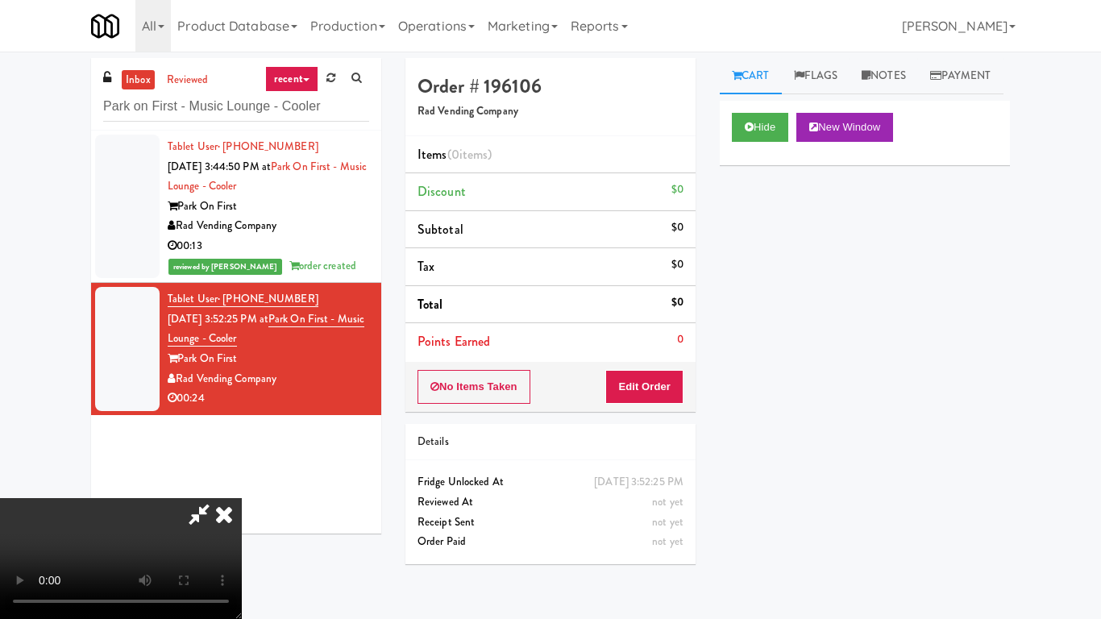
click at [242, 498] on video at bounding box center [121, 558] width 242 height 121
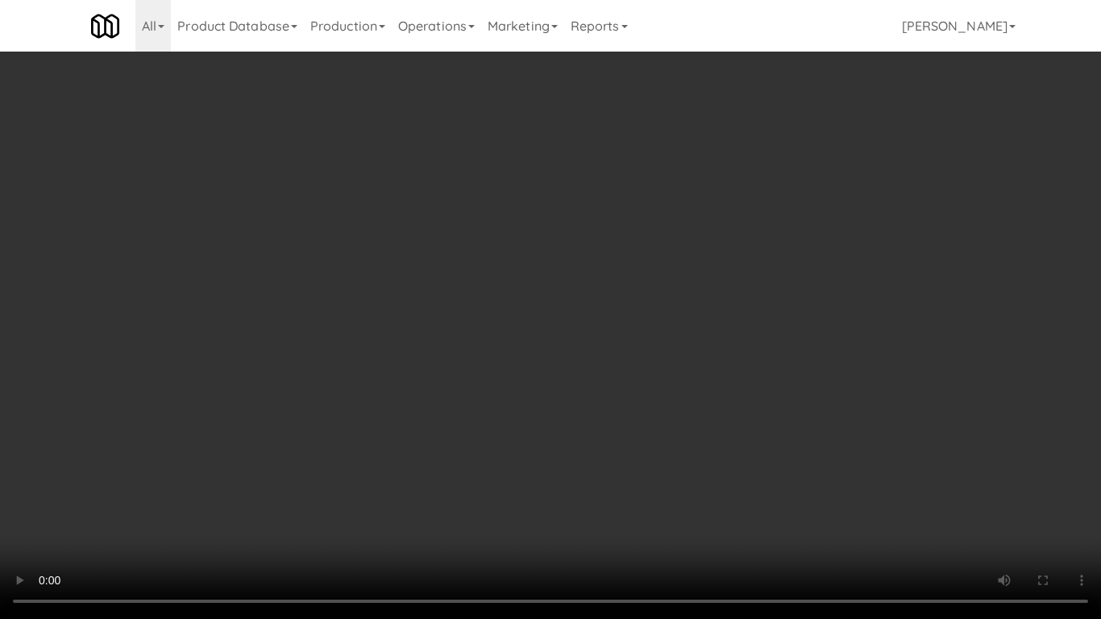
click at [790, 367] on video at bounding box center [550, 309] width 1101 height 619
click at [796, 370] on video at bounding box center [550, 309] width 1101 height 619
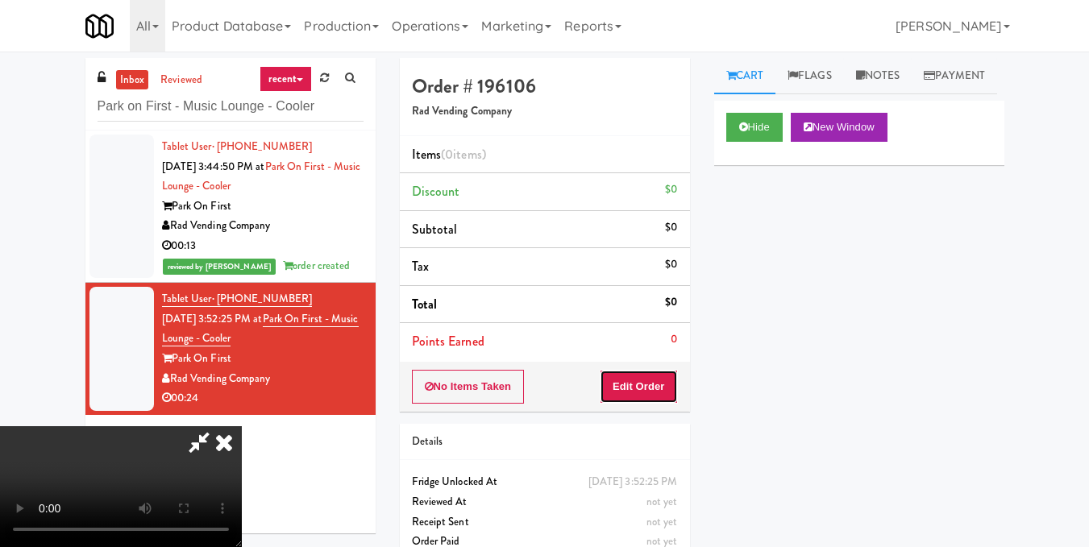
click at [663, 381] on button "Edit Order" at bounding box center [639, 387] width 78 height 34
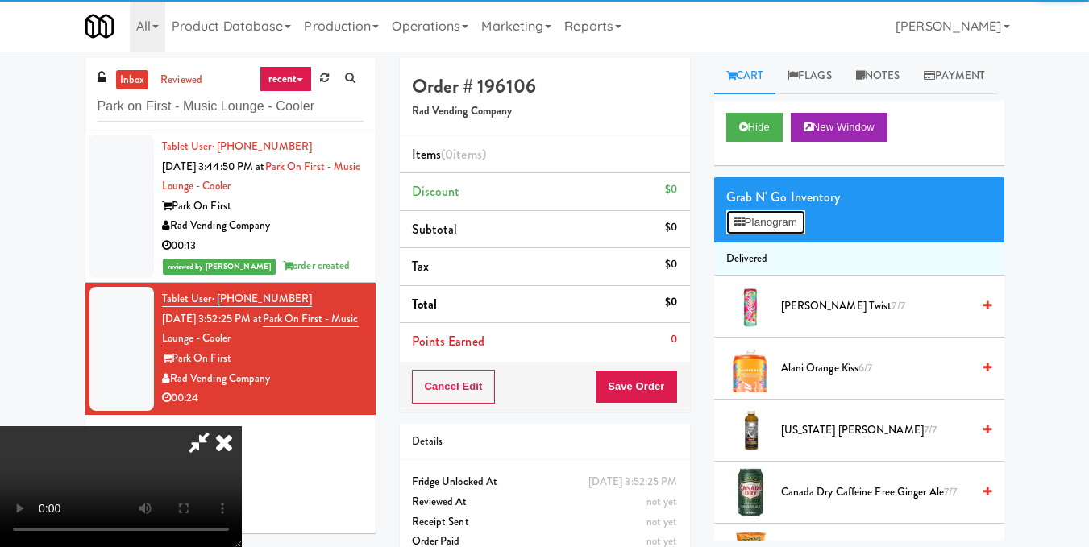
click at [789, 235] on button "Planogram" at bounding box center [765, 222] width 79 height 24
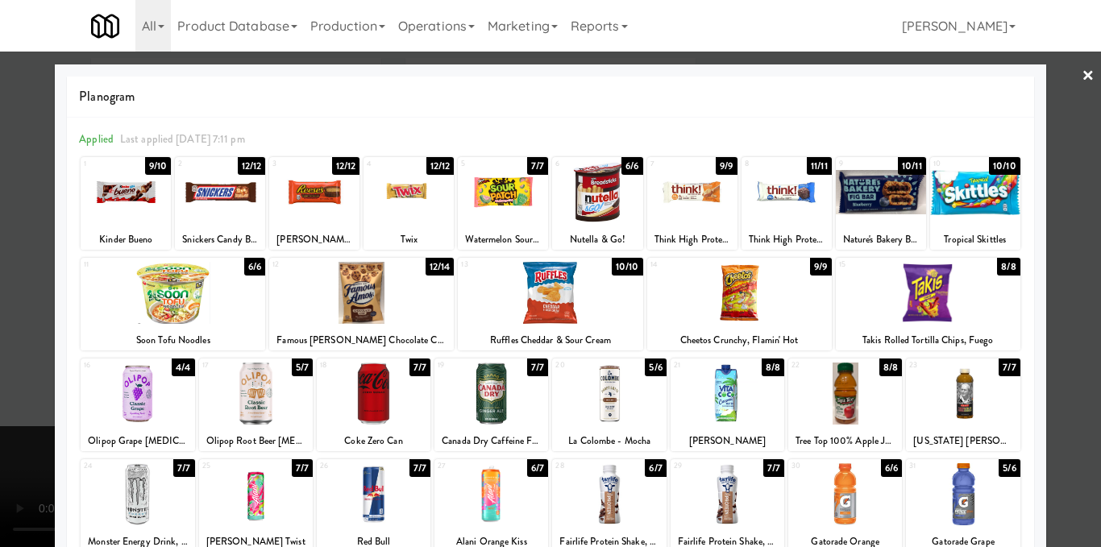
click at [211, 300] on div at bounding box center [173, 293] width 185 height 62
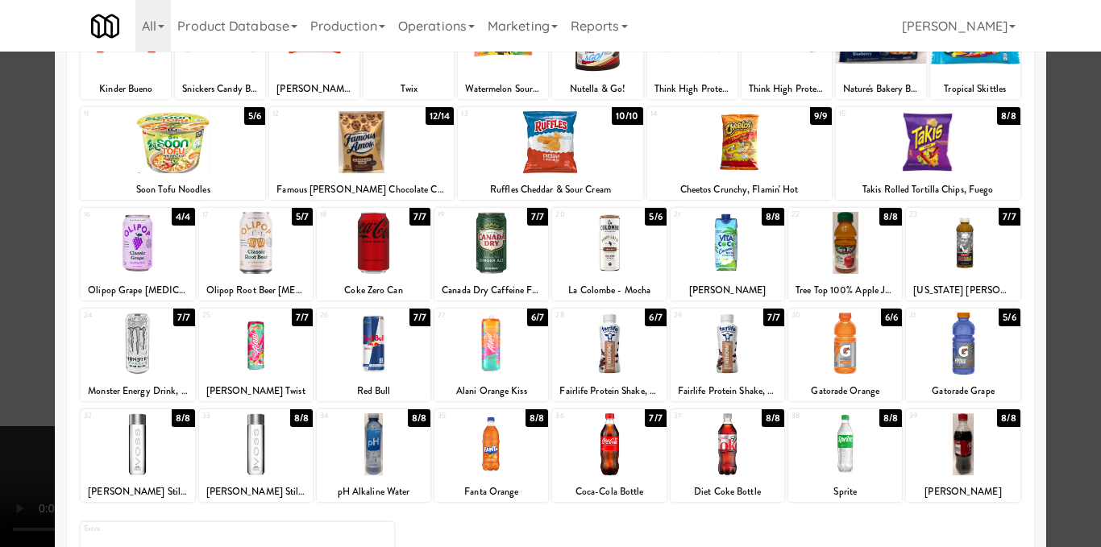
scroll to position [161, 0]
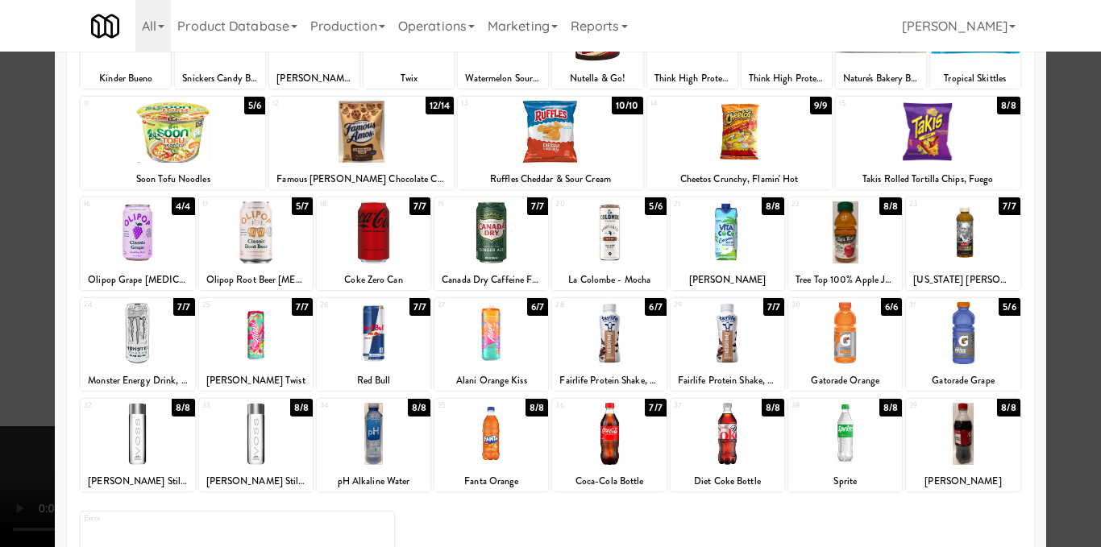
click at [614, 343] on div at bounding box center [609, 333] width 114 height 62
click at [1072, 293] on div at bounding box center [550, 273] width 1101 height 547
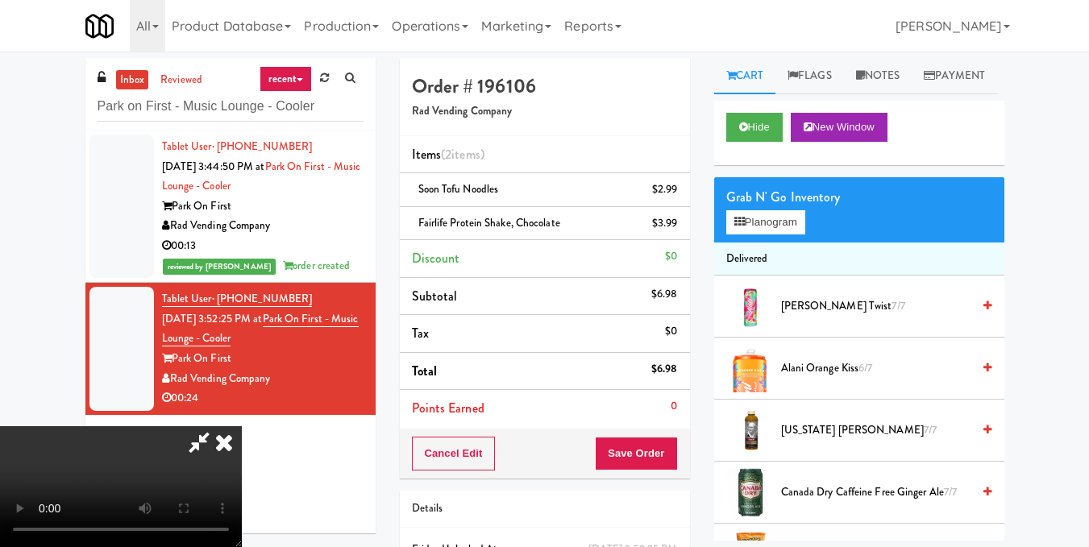
click at [242, 426] on icon at bounding box center [223, 442] width 35 height 32
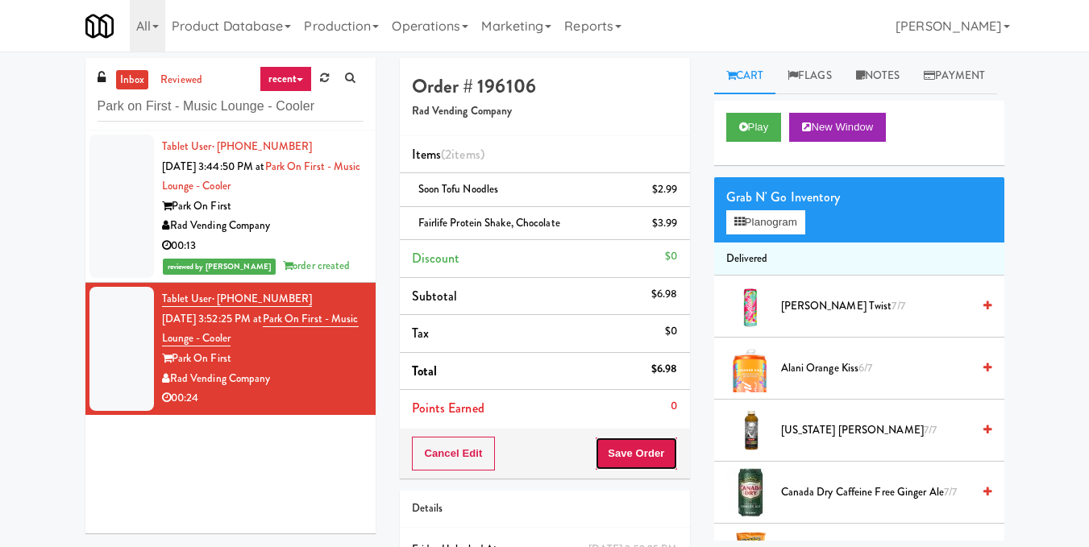
click at [626, 456] on button "Save Order" at bounding box center [636, 454] width 82 height 34
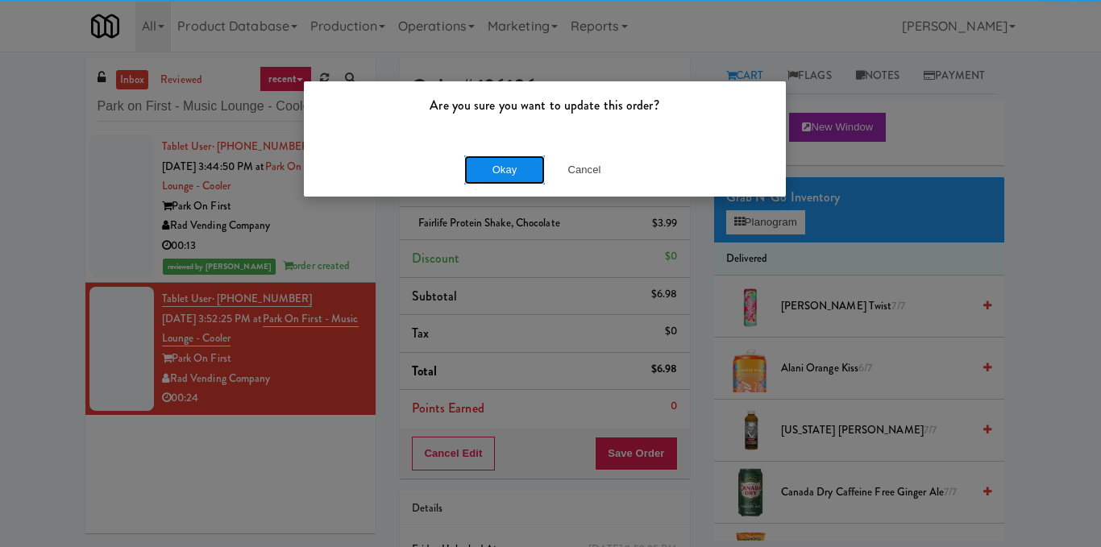
click at [501, 168] on button "Okay" at bounding box center [504, 170] width 81 height 29
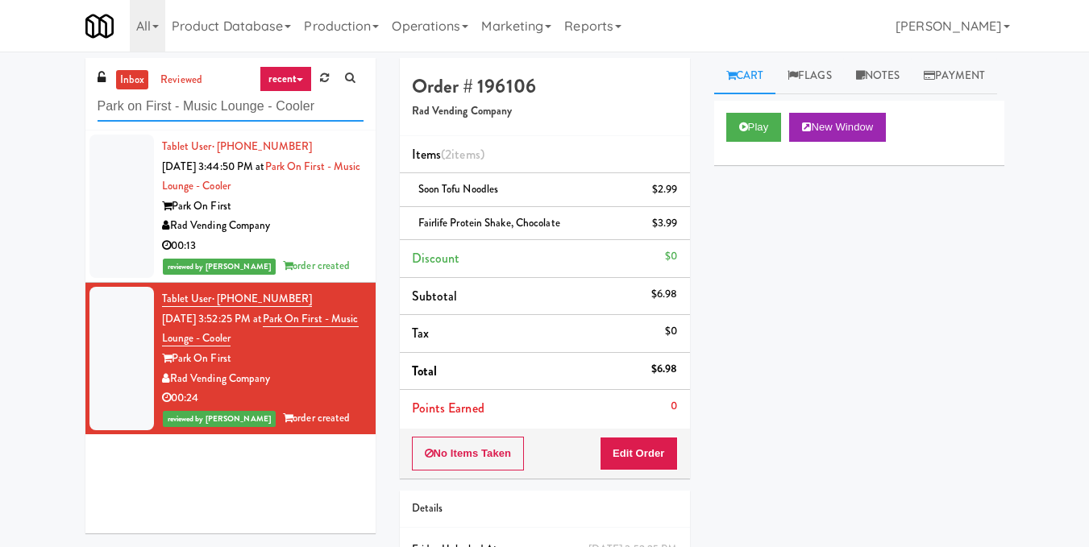
drag, startPoint x: 355, startPoint y: 105, endPoint x: 28, endPoint y: 109, distance: 326.4
click at [29, 109] on div "inbox reviewed recent all unclear take inventory issue suspicious failed recent…" at bounding box center [544, 350] width 1089 height 585
paste input "CC2 Snack Pantry"
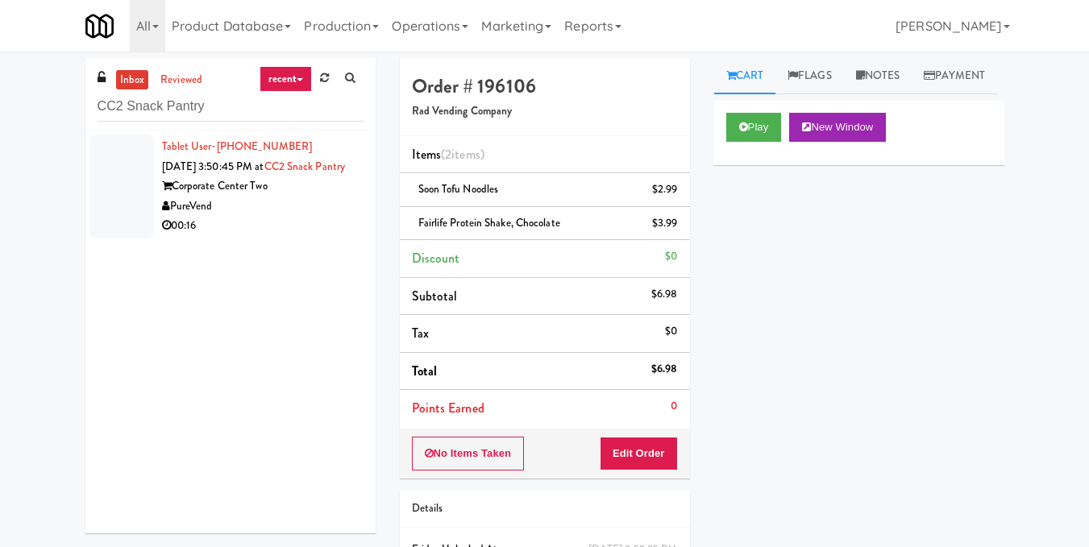
click at [328, 197] on div "Corporate Center Two" at bounding box center [262, 186] width 201 height 20
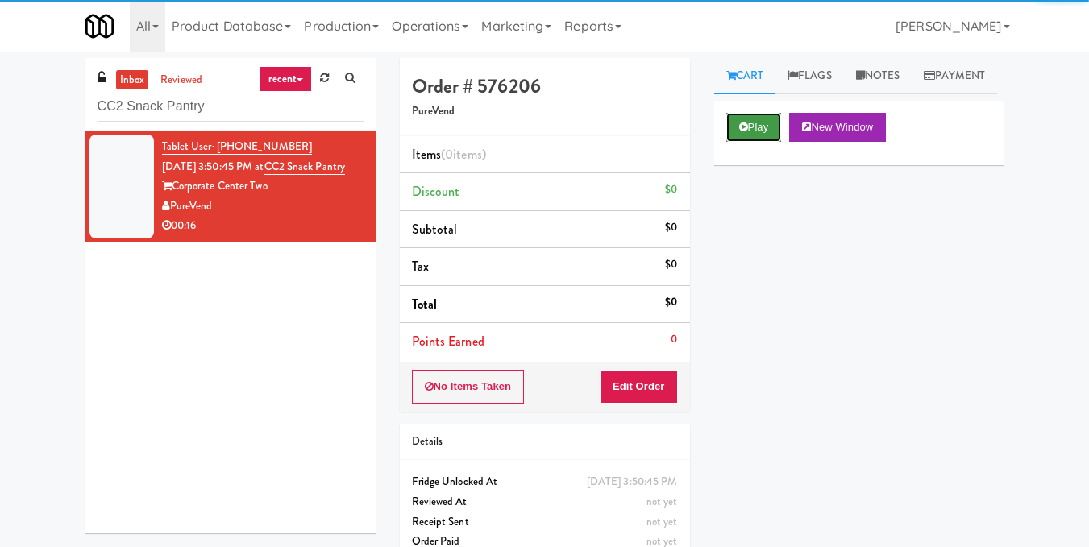
click at [769, 142] on button "Play" at bounding box center [754, 127] width 56 height 29
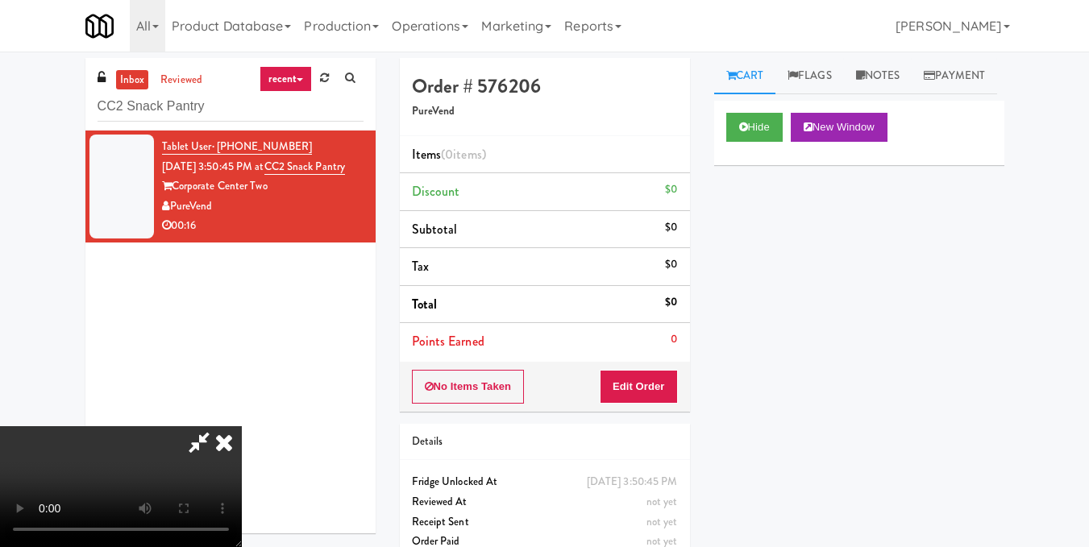
click at [242, 426] on video at bounding box center [121, 486] width 242 height 121
click at [666, 389] on button "Edit Order" at bounding box center [639, 387] width 78 height 34
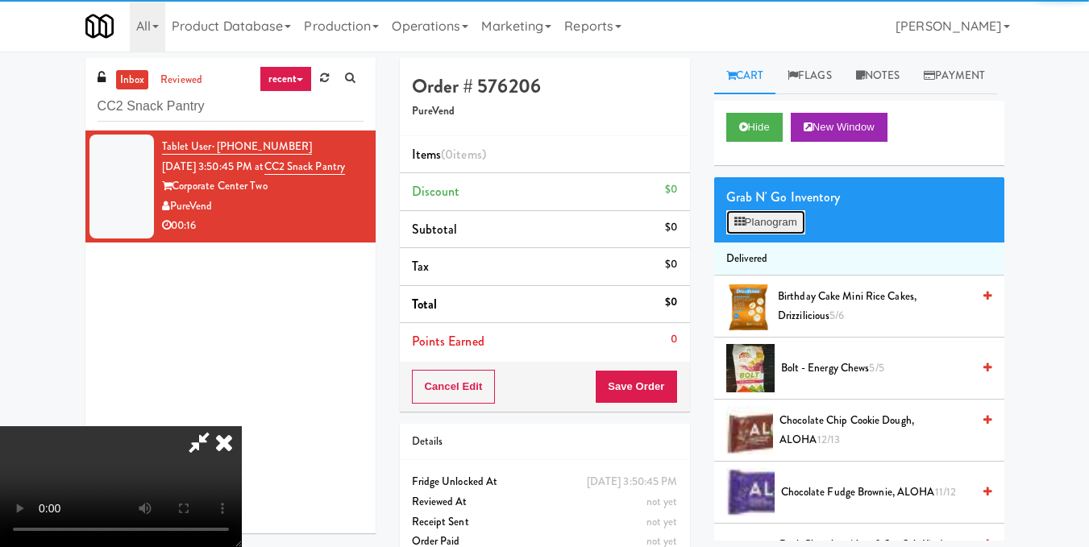
click at [760, 235] on button "Planogram" at bounding box center [765, 222] width 79 height 24
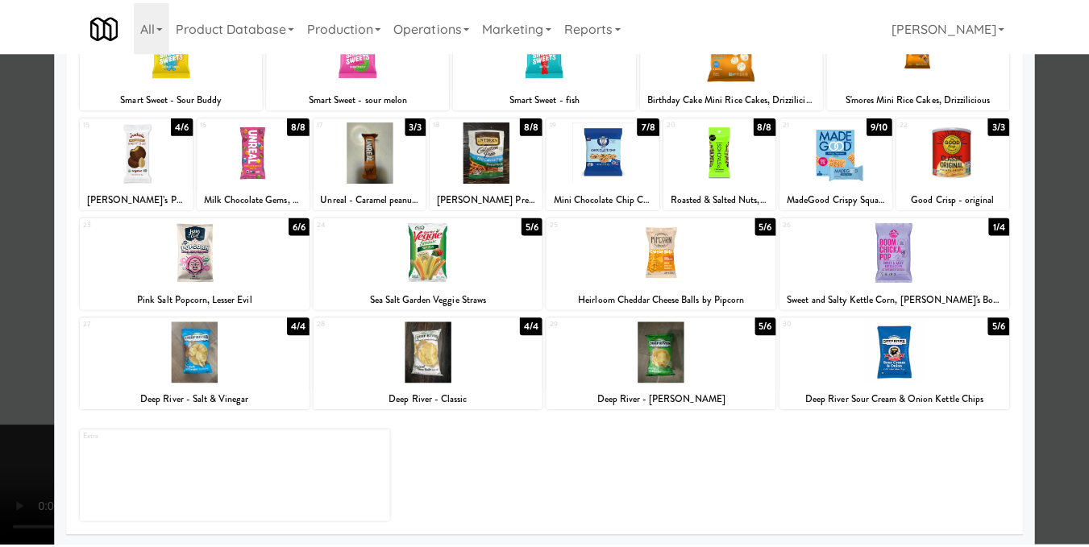
scroll to position [161, 0]
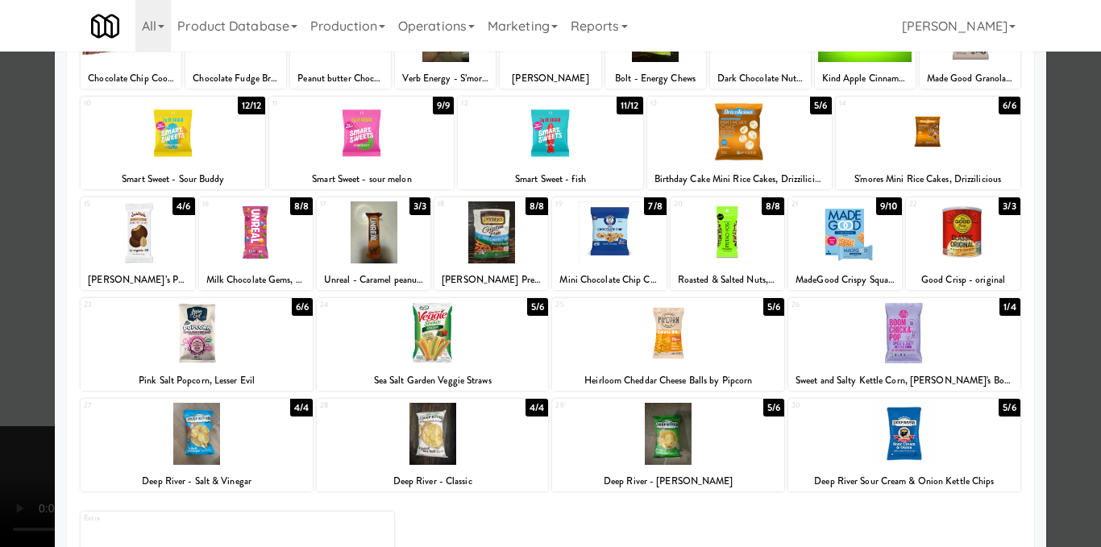
click at [354, 242] on div at bounding box center [374, 232] width 114 height 62
drag, startPoint x: 144, startPoint y: 220, endPoint x: 177, endPoint y: 218, distance: 33.1
click at [143, 219] on div at bounding box center [138, 232] width 114 height 62
click at [1081, 268] on div at bounding box center [550, 273] width 1101 height 547
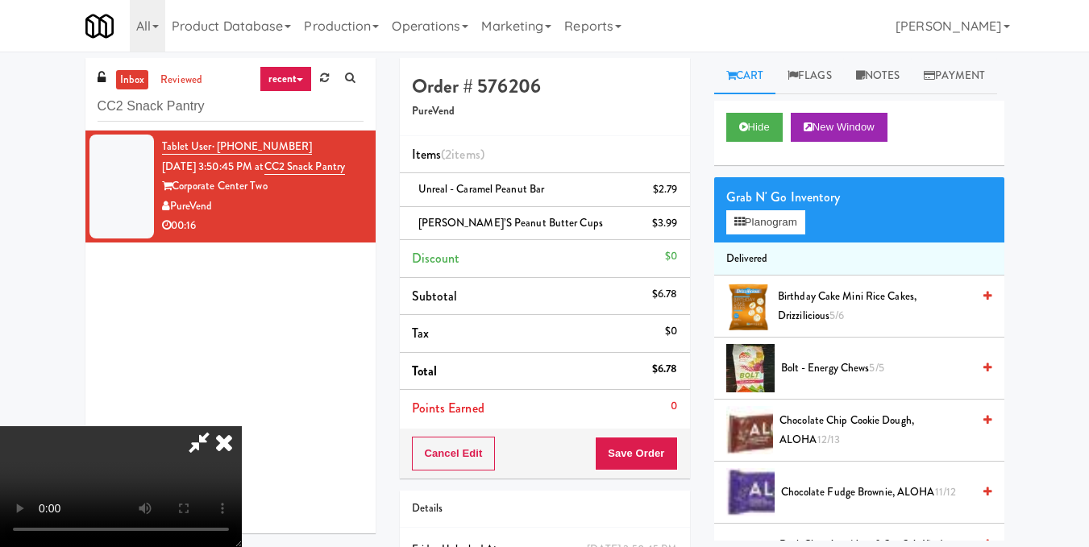
click at [242, 426] on icon at bounding box center [223, 442] width 35 height 32
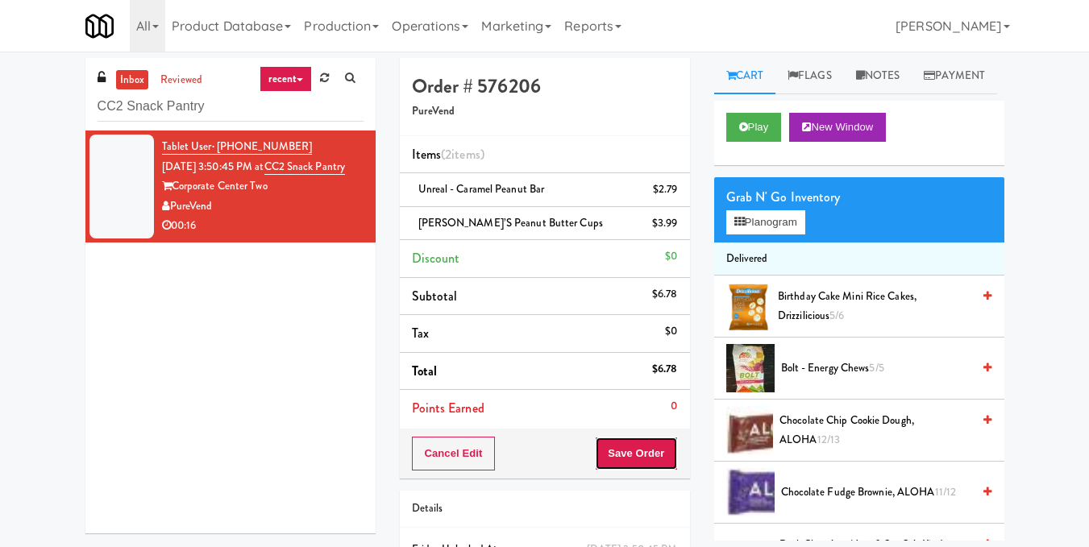
click at [647, 442] on button "Save Order" at bounding box center [636, 454] width 82 height 34
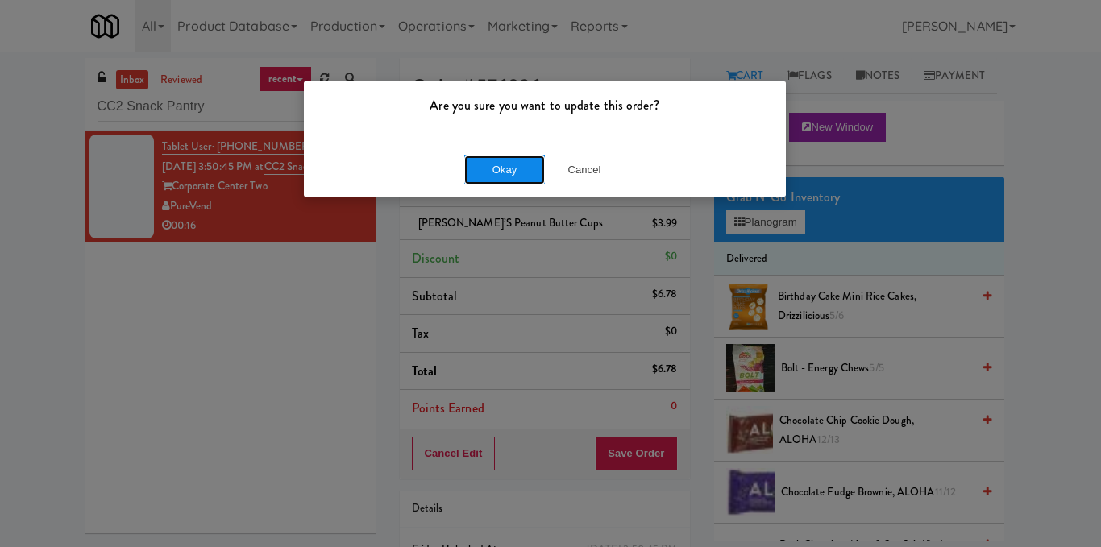
click at [485, 179] on button "Okay" at bounding box center [504, 170] width 81 height 29
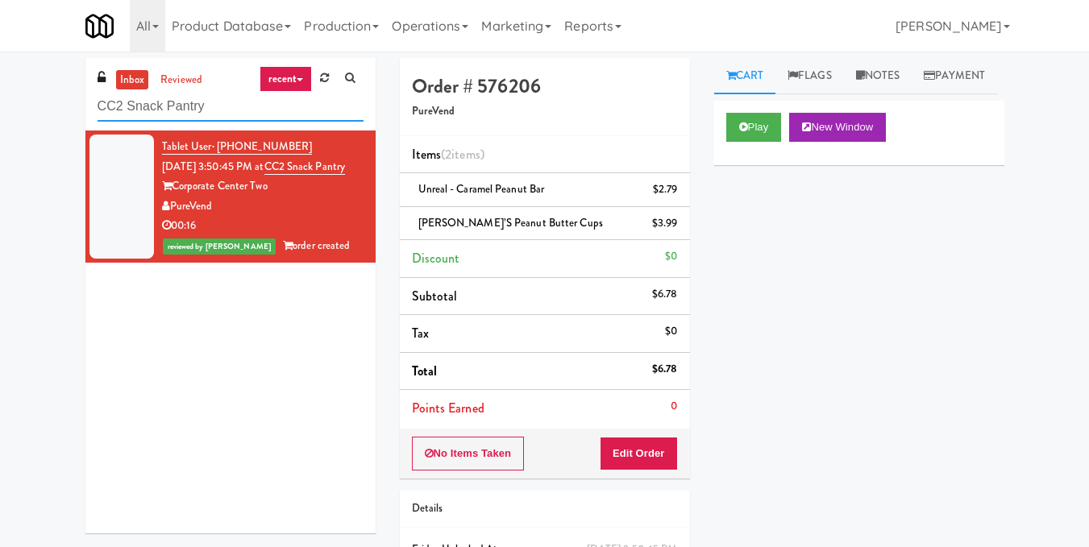
drag, startPoint x: 232, startPoint y: 106, endPoint x: 0, endPoint y: 106, distance: 232.1
click at [0, 106] on div "inbox reviewed recent all unclear take inventory issue suspicious failed recent…" at bounding box center [544, 350] width 1089 height 585
paste input "Pickleball Cooler"
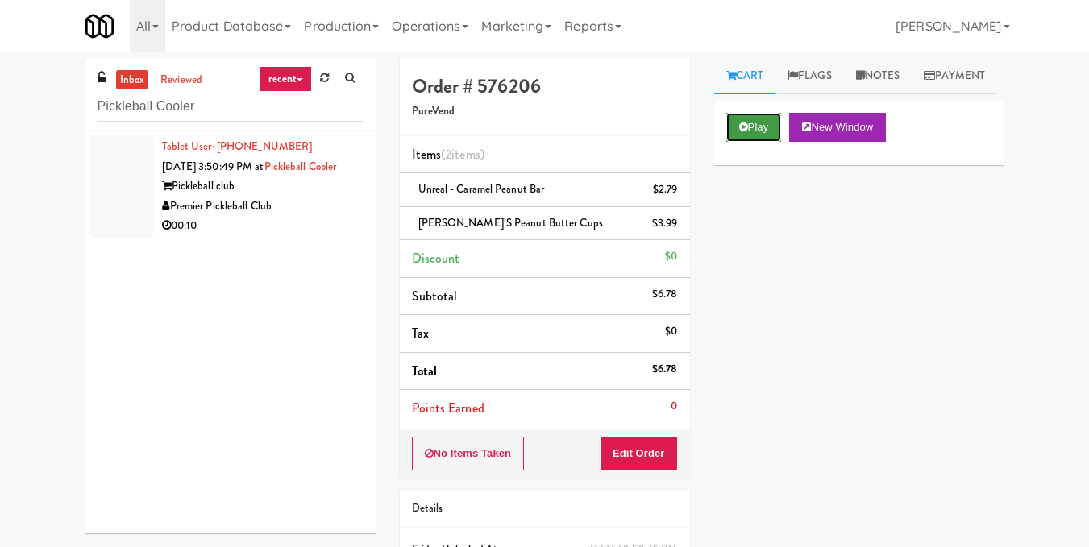
click at [754, 142] on button "Play" at bounding box center [754, 127] width 56 height 29
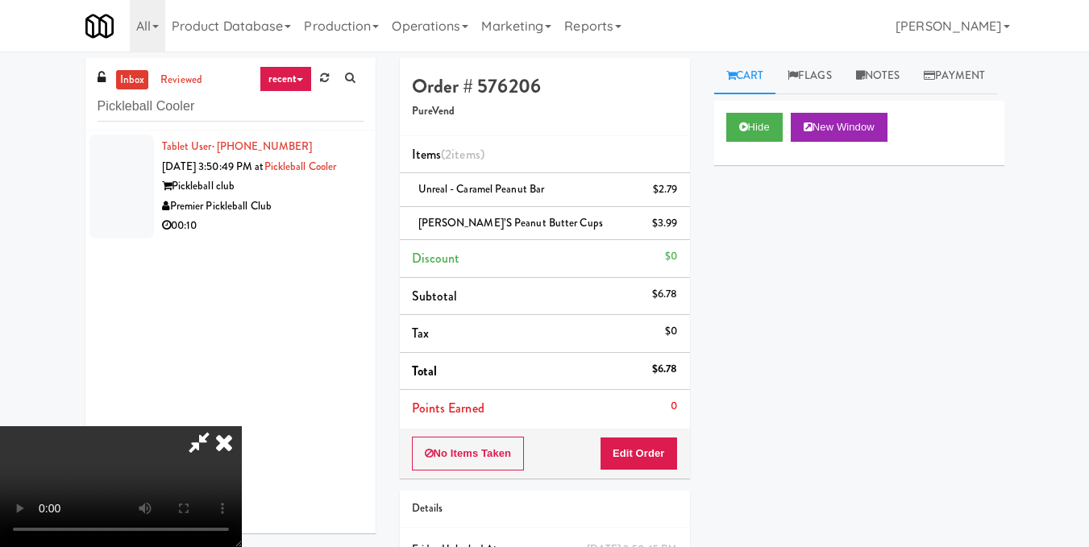
click at [242, 426] on icon at bounding box center [223, 442] width 35 height 32
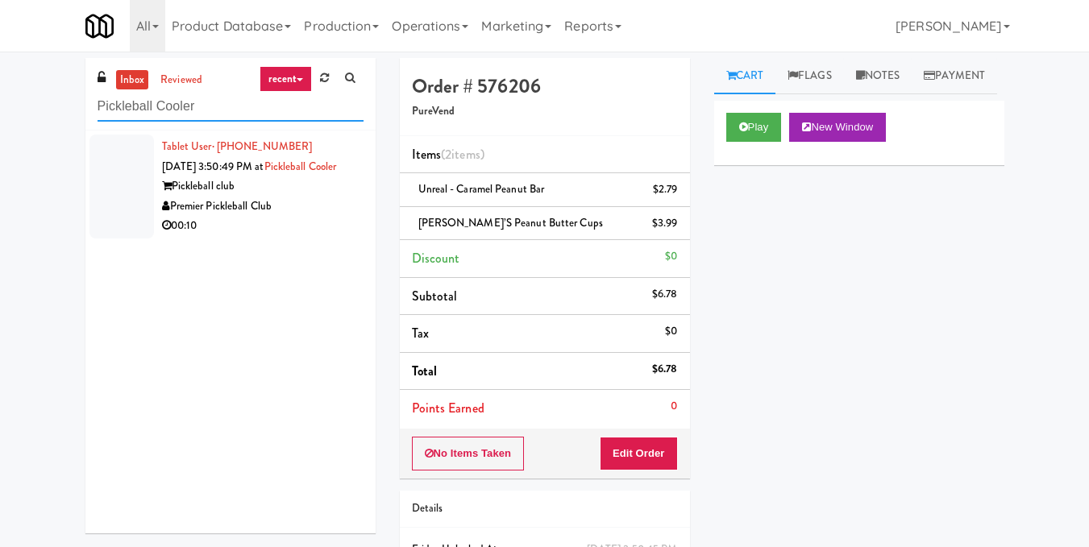
drag, startPoint x: 239, startPoint y: 98, endPoint x: 0, endPoint y: 108, distance: 238.7
click at [0, 108] on div "inbox reviewed recent all unclear take inventory issue suspicious failed recent…" at bounding box center [544, 350] width 1089 height 585
paste input "CC2 Snack Pantry"
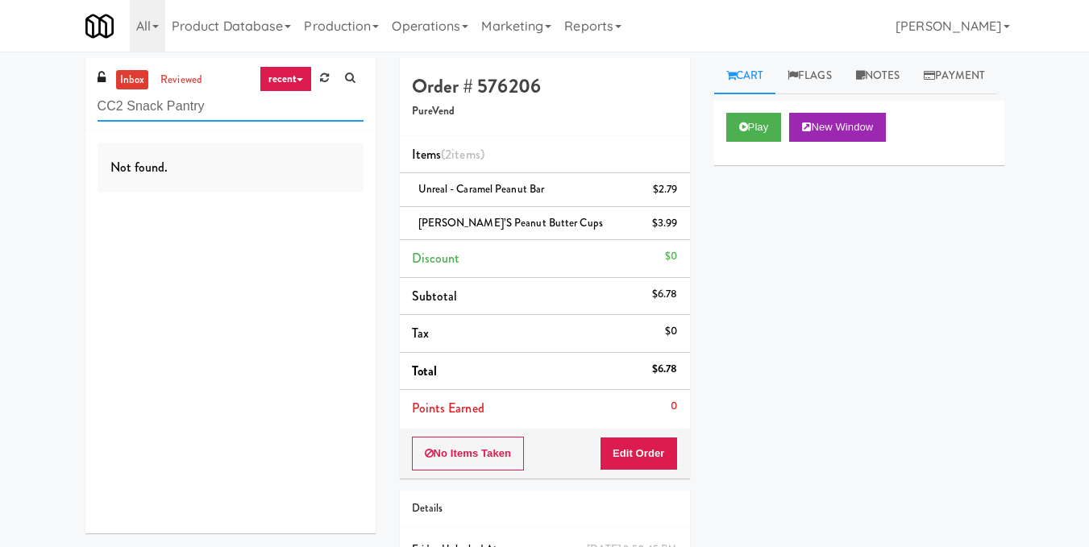
drag, startPoint x: 199, startPoint y: 102, endPoint x: 21, endPoint y: 92, distance: 178.4
click at [21, 92] on div "inbox reviewed recent all unclear take inventory issue suspicious failed recent…" at bounding box center [544, 350] width 1089 height 585
paste input "K14 - Cooler"
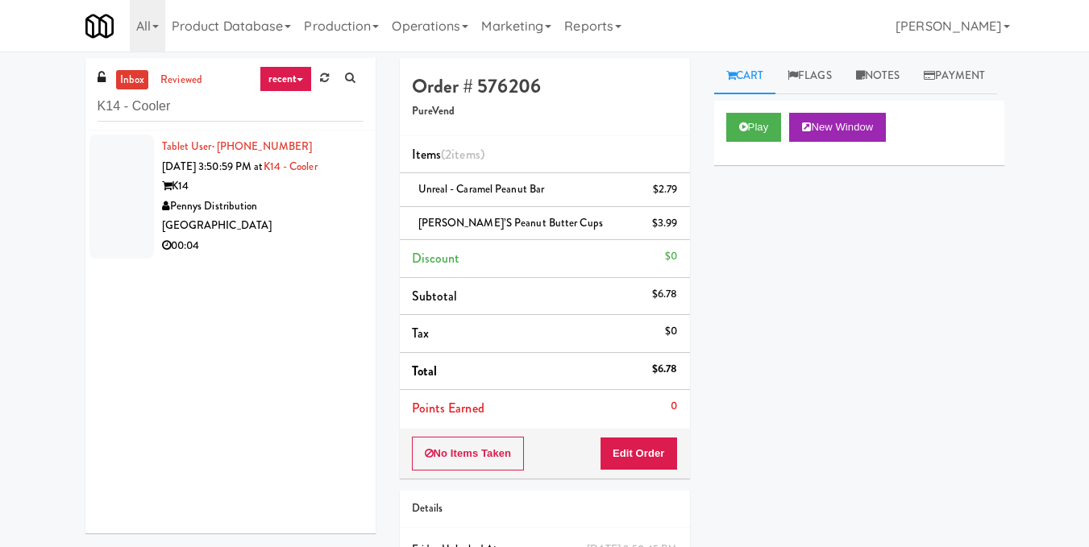
click at [284, 243] on div "Tablet User · (541) 760-5244 [DATE] 3:50:59 PM at K14 - Cooler K14 Pennys Distr…" at bounding box center [230, 332] width 290 height 403
click at [328, 236] on div "00:04" at bounding box center [262, 246] width 201 height 20
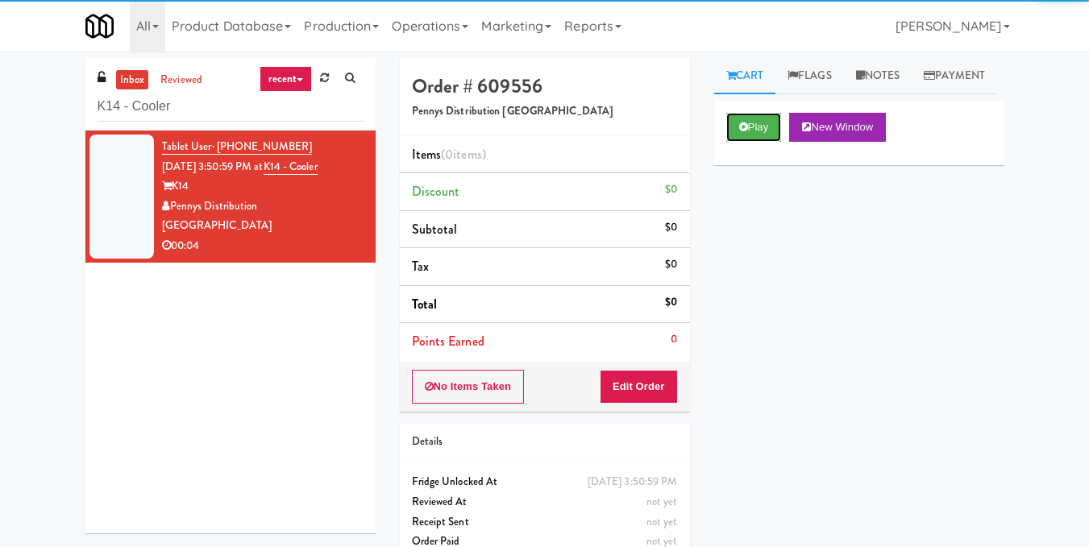
drag, startPoint x: 747, startPoint y: 151, endPoint x: 745, endPoint y: 190, distance: 39.5
click at [747, 142] on button "Play" at bounding box center [754, 127] width 56 height 29
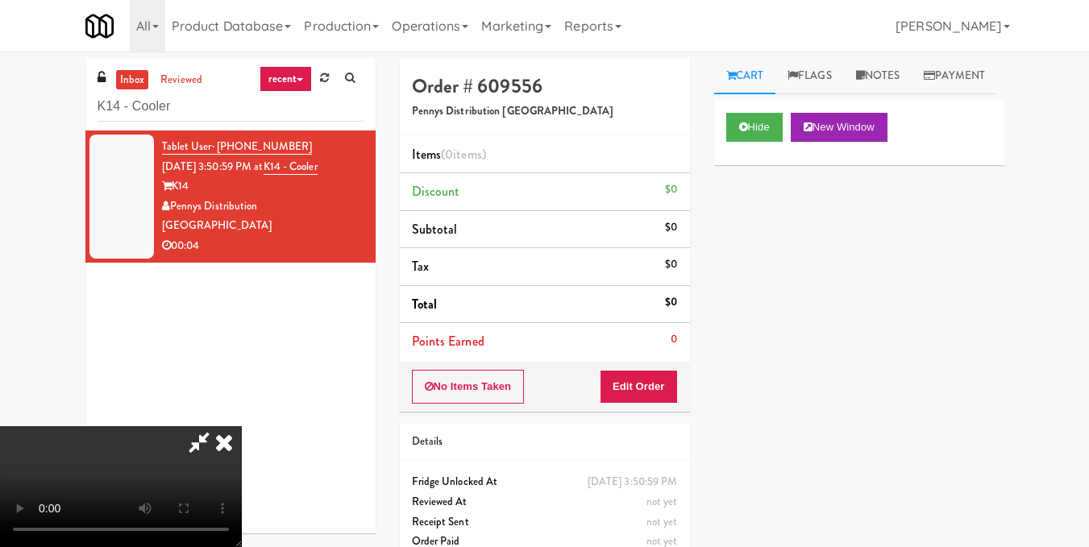
click at [242, 426] on video at bounding box center [121, 486] width 242 height 121
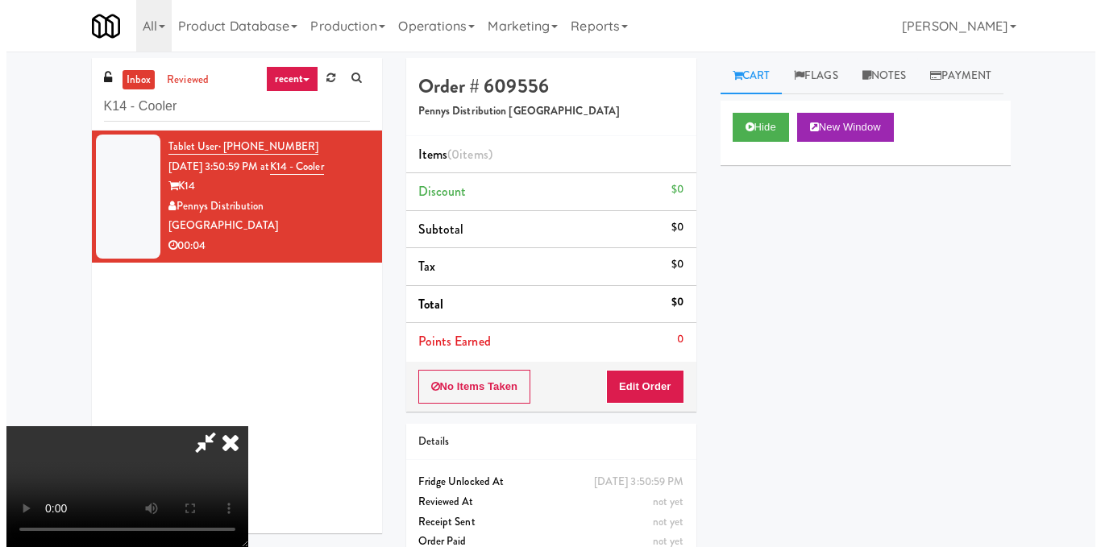
scroll to position [161, 0]
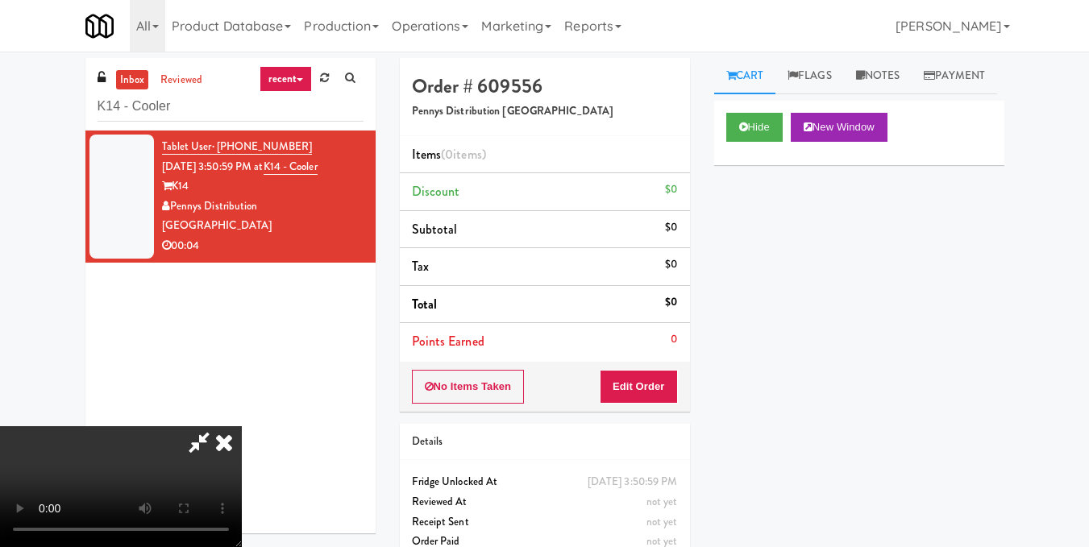
click at [242, 426] on video at bounding box center [121, 486] width 242 height 121
click at [666, 391] on button "Edit Order" at bounding box center [639, 387] width 78 height 34
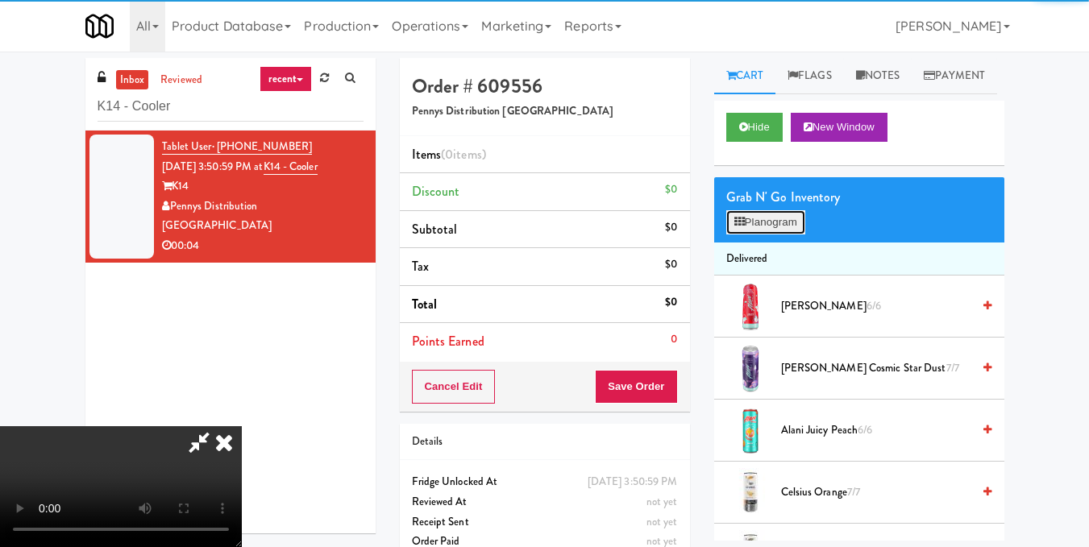
click at [760, 235] on button "Planogram" at bounding box center [765, 222] width 79 height 24
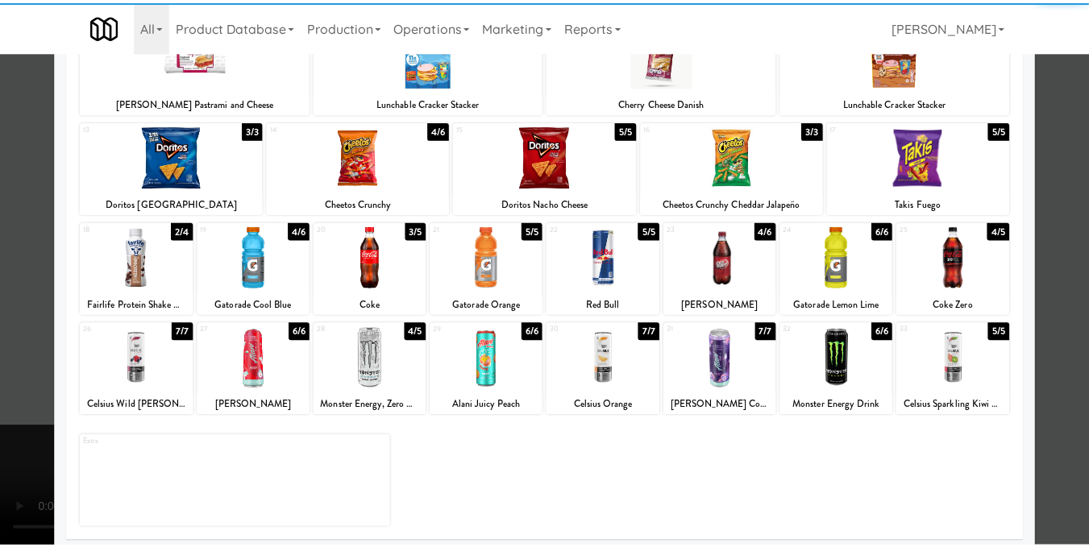
scroll to position [242, 0]
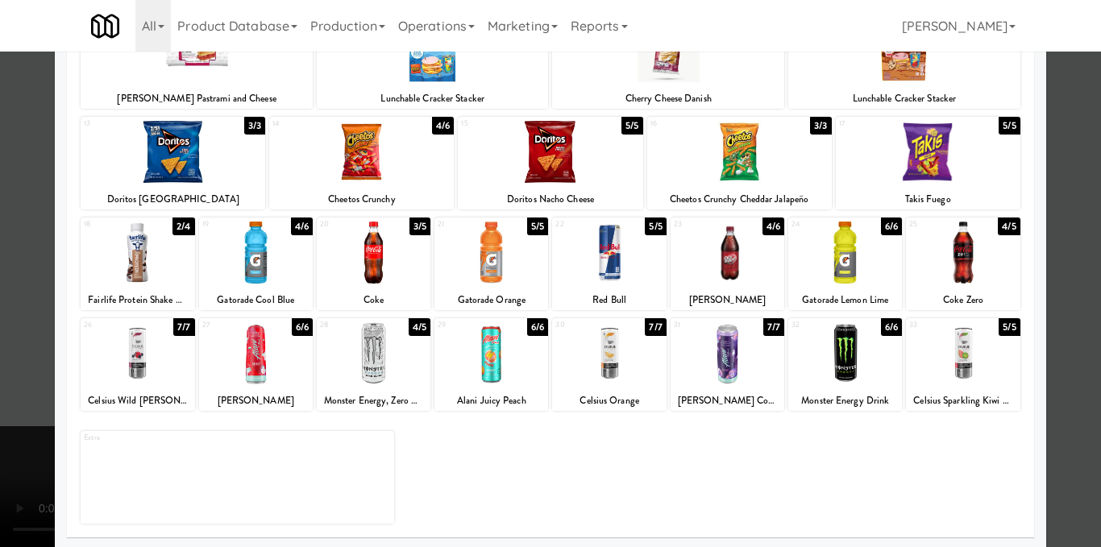
click at [938, 381] on div at bounding box center [963, 353] width 114 height 62
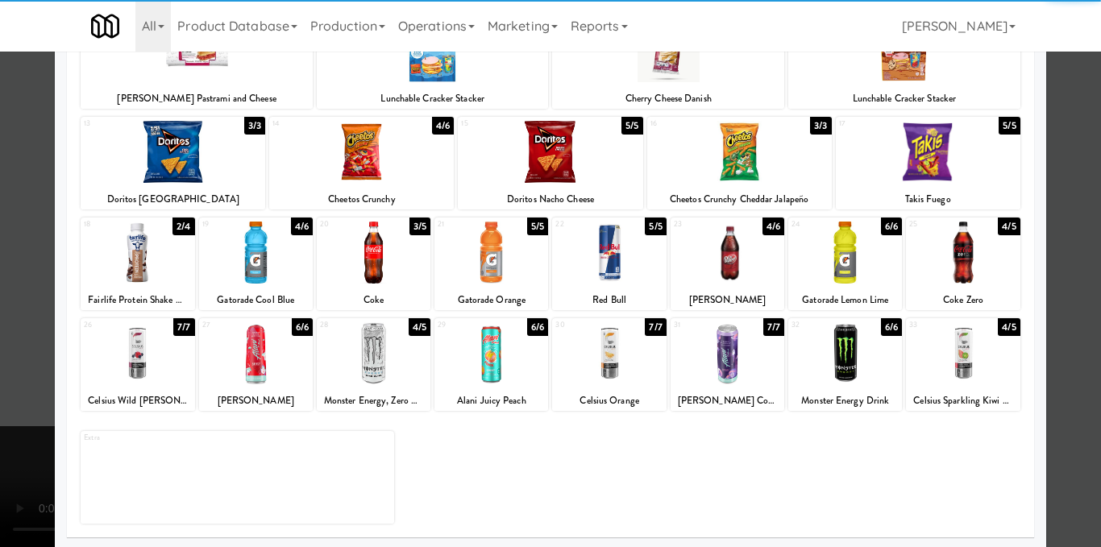
click at [1053, 372] on div at bounding box center [550, 273] width 1101 height 547
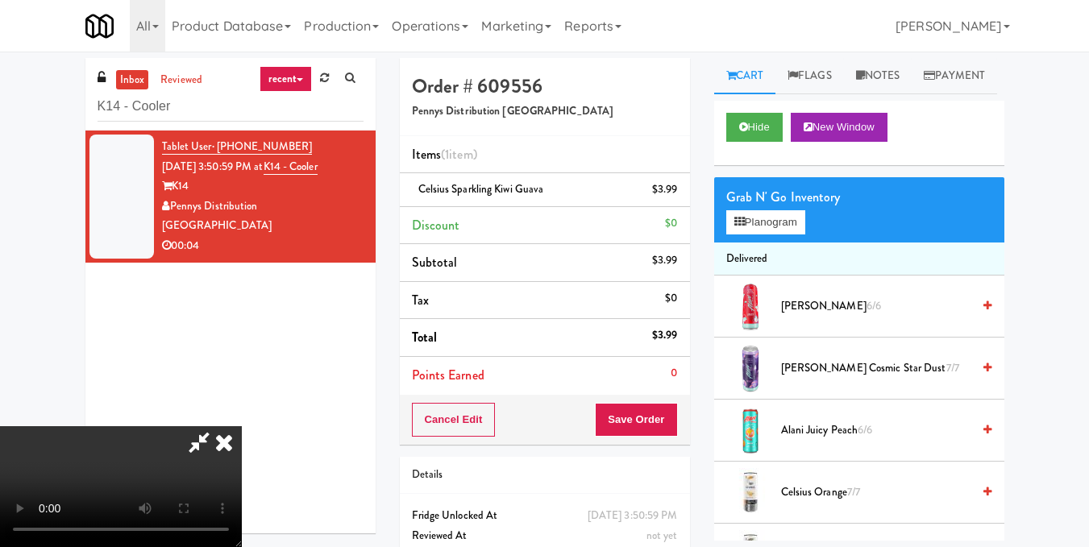
click at [222, 426] on video at bounding box center [121, 486] width 242 height 121
click at [242, 426] on icon at bounding box center [223, 442] width 35 height 32
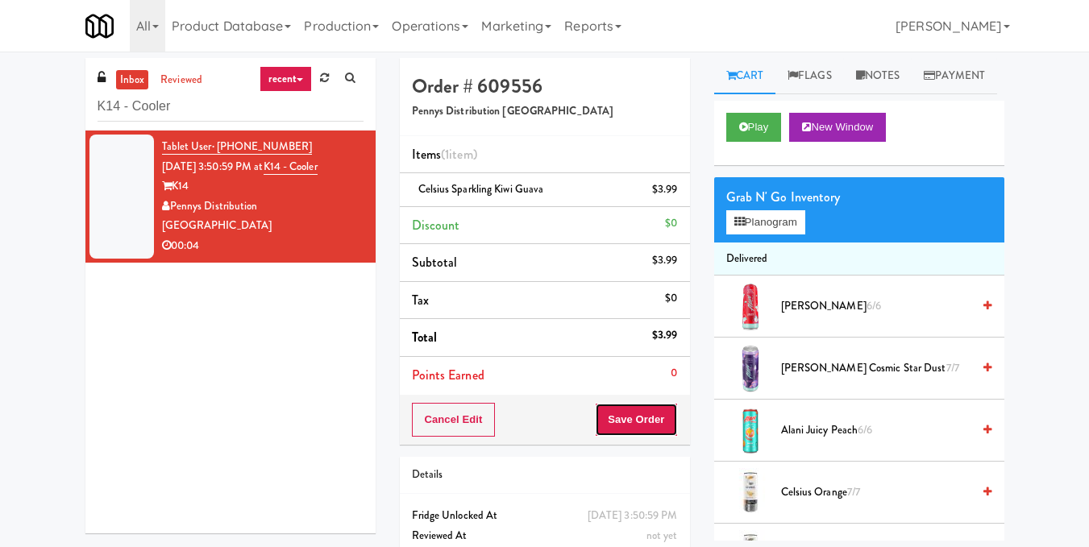
click at [625, 415] on button "Save Order" at bounding box center [636, 420] width 82 height 34
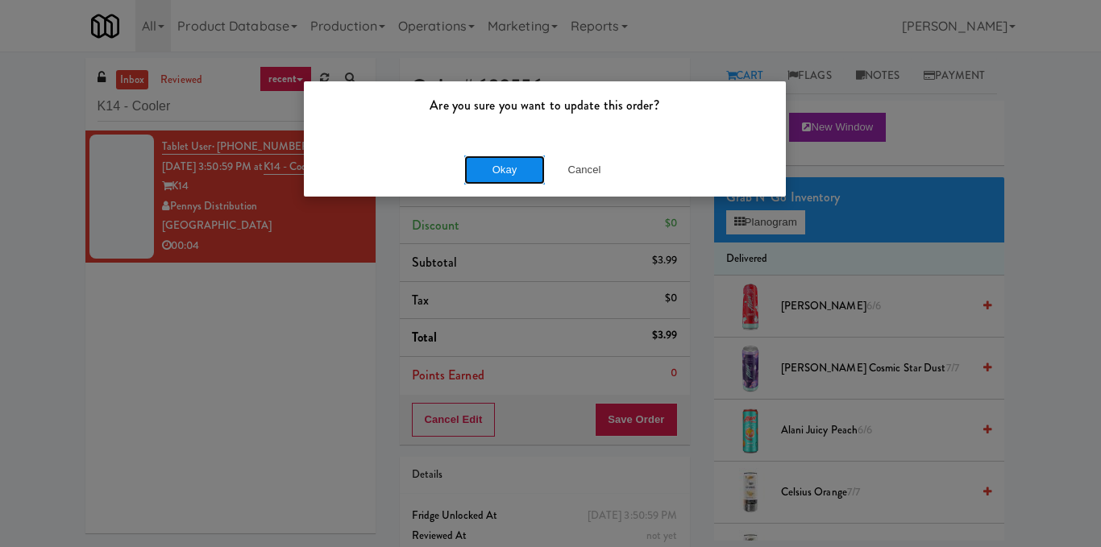
click at [494, 171] on button "Okay" at bounding box center [504, 170] width 81 height 29
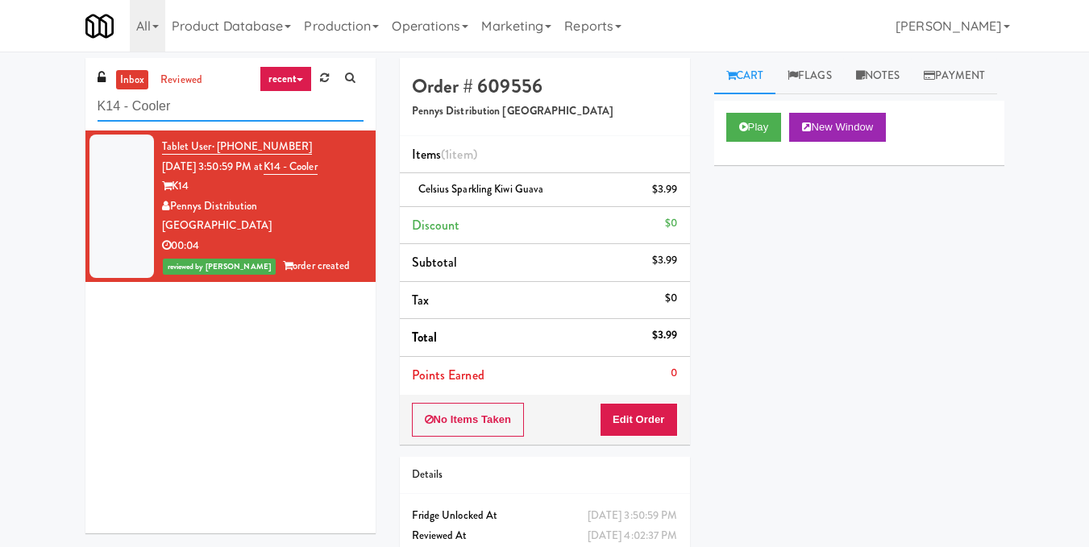
drag, startPoint x: 215, startPoint y: 102, endPoint x: 45, endPoint y: 97, distance: 170.1
click at [45, 97] on div "inbox reviewed recent all unclear take inventory issue suspicious failed recent…" at bounding box center [544, 333] width 1089 height 551
paste input "South Broadway Fridge"
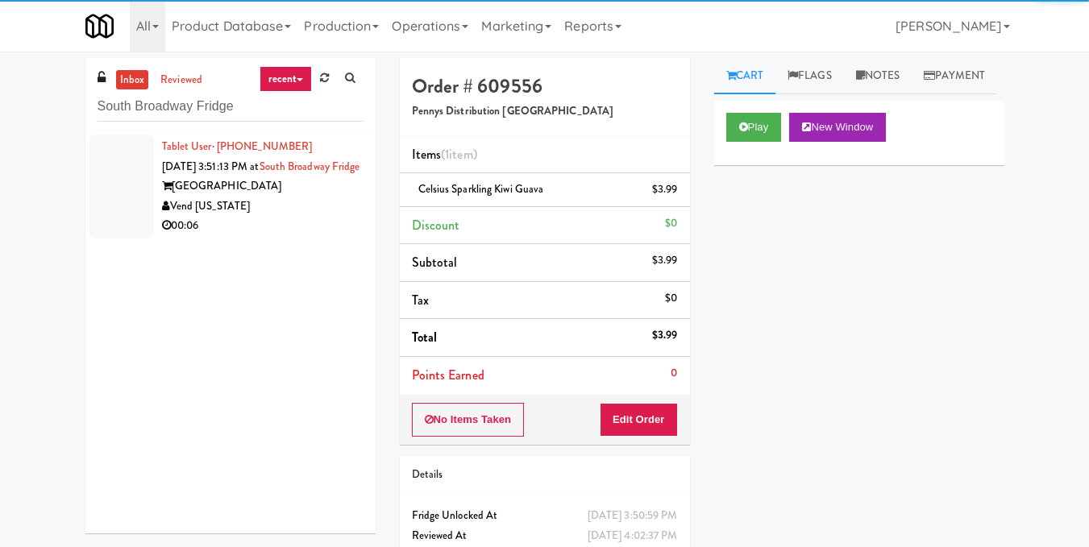
click at [305, 236] on div "00:06" at bounding box center [262, 226] width 201 height 20
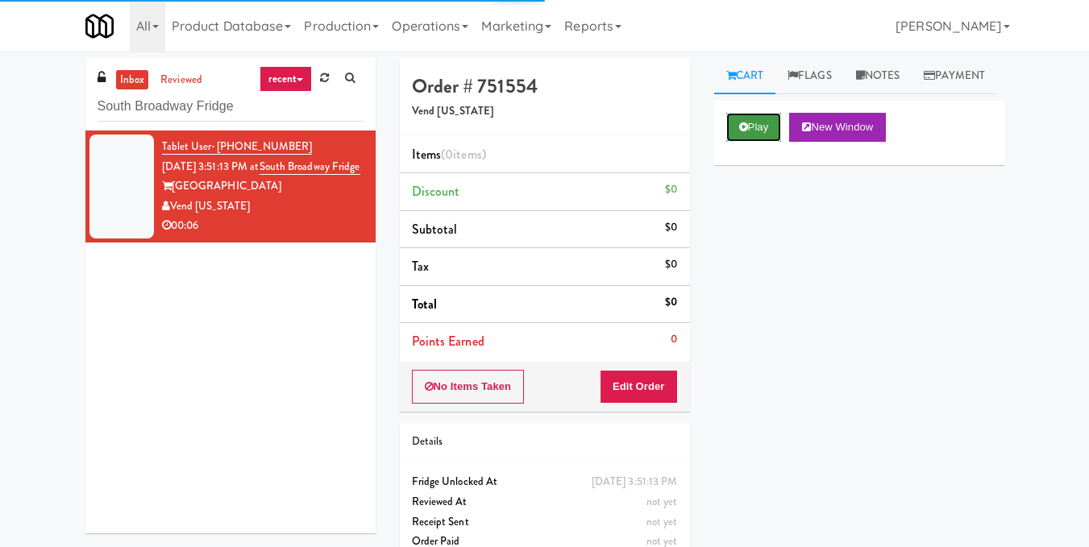
click at [729, 142] on button "Play" at bounding box center [754, 127] width 56 height 29
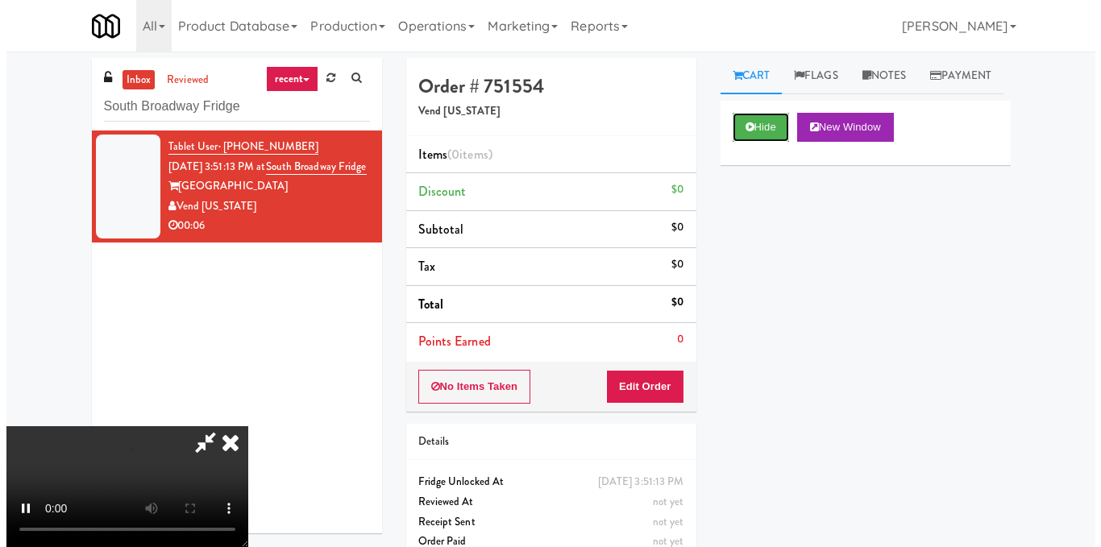
scroll to position [161, 0]
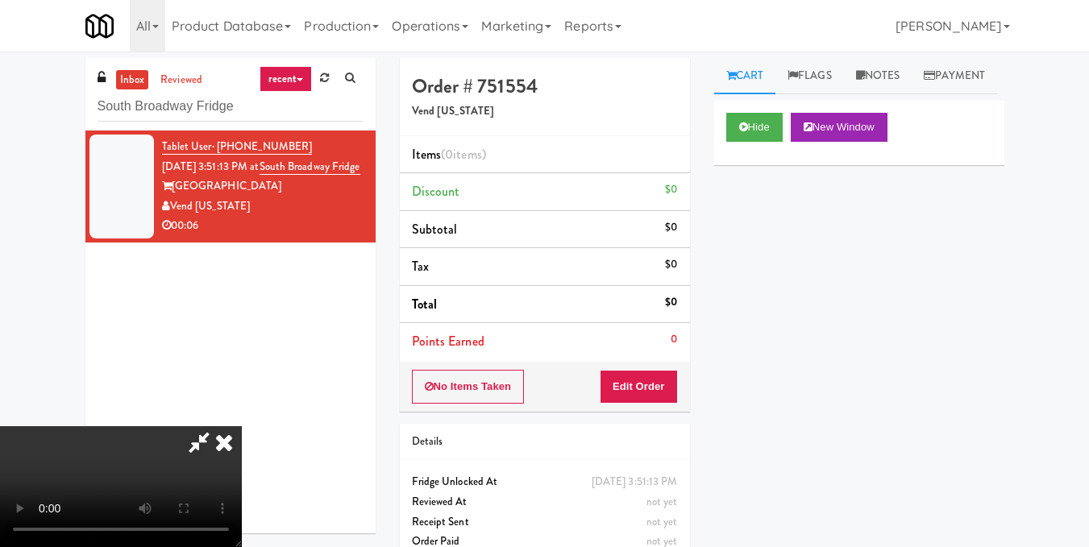
drag, startPoint x: 236, startPoint y: 412, endPoint x: 402, endPoint y: 453, distance: 171.0
click at [242, 453] on video at bounding box center [121, 486] width 242 height 121
click at [242, 451] on video at bounding box center [121, 486] width 242 height 121
click at [242, 445] on video at bounding box center [121, 486] width 242 height 121
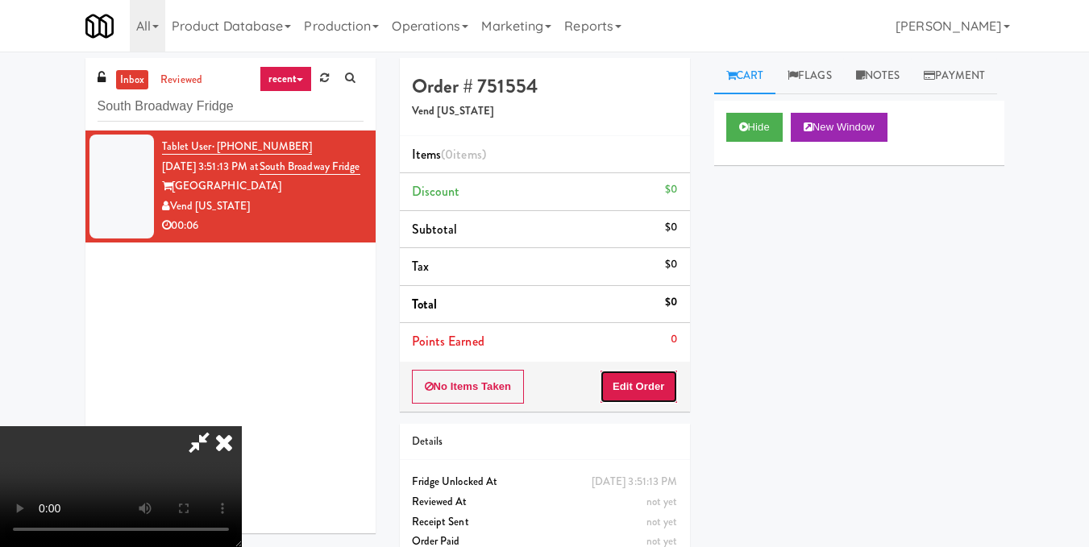
drag, startPoint x: 670, startPoint y: 383, endPoint x: 708, endPoint y: 330, distance: 65.8
click at [668, 381] on button "Edit Order" at bounding box center [639, 387] width 78 height 34
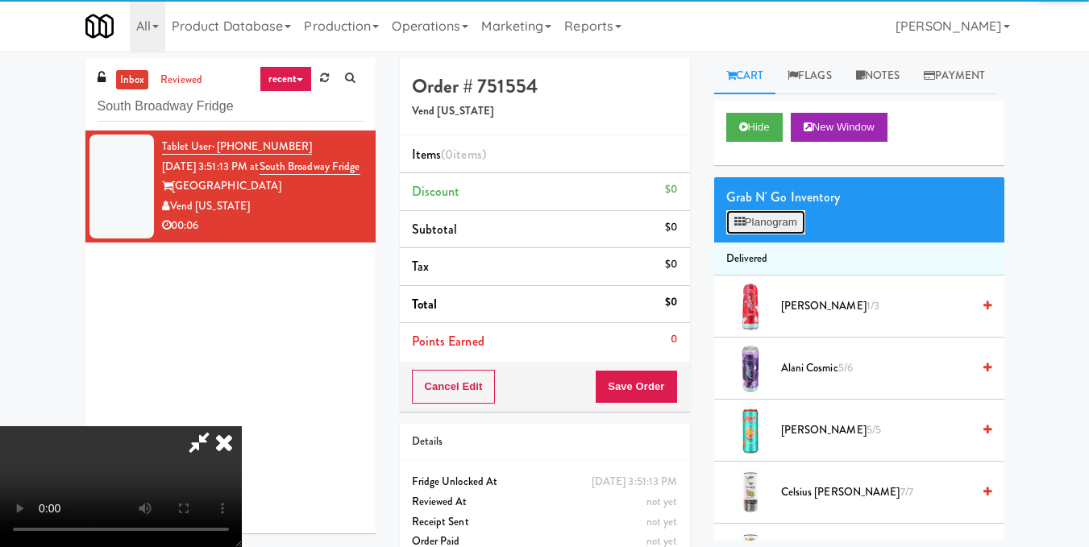
click at [757, 235] on button "Planogram" at bounding box center [765, 222] width 79 height 24
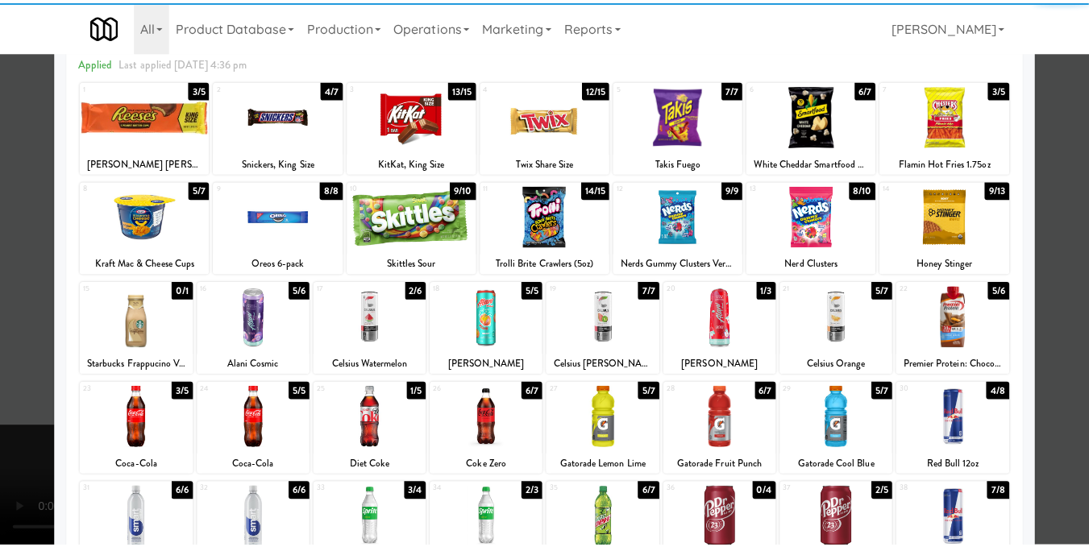
scroll to position [244, 0]
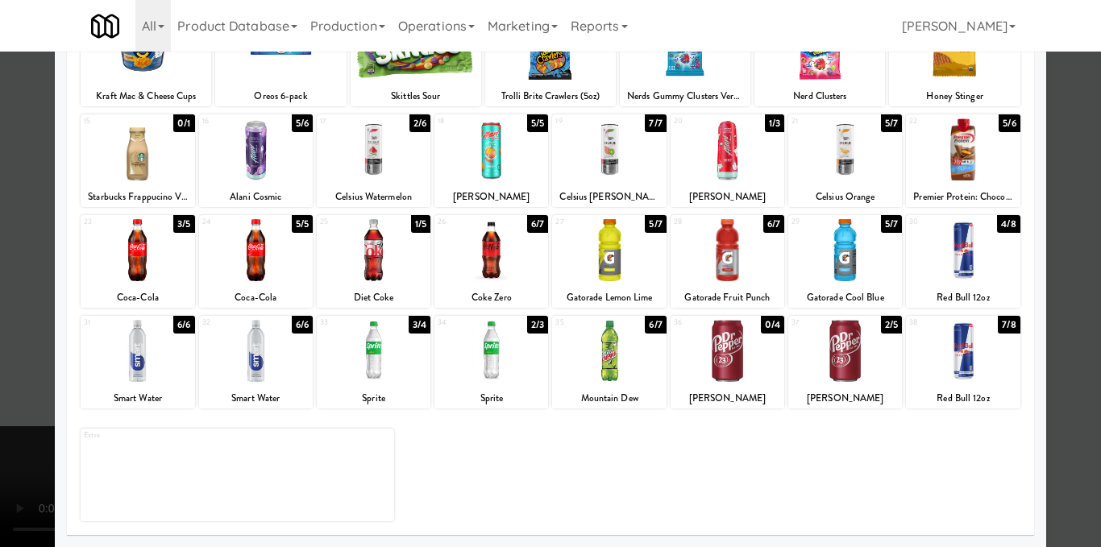
drag, startPoint x: 842, startPoint y: 270, endPoint x: 929, endPoint y: 263, distance: 87.3
click at [842, 269] on div at bounding box center [845, 250] width 114 height 62
click at [1053, 268] on div at bounding box center [550, 273] width 1101 height 547
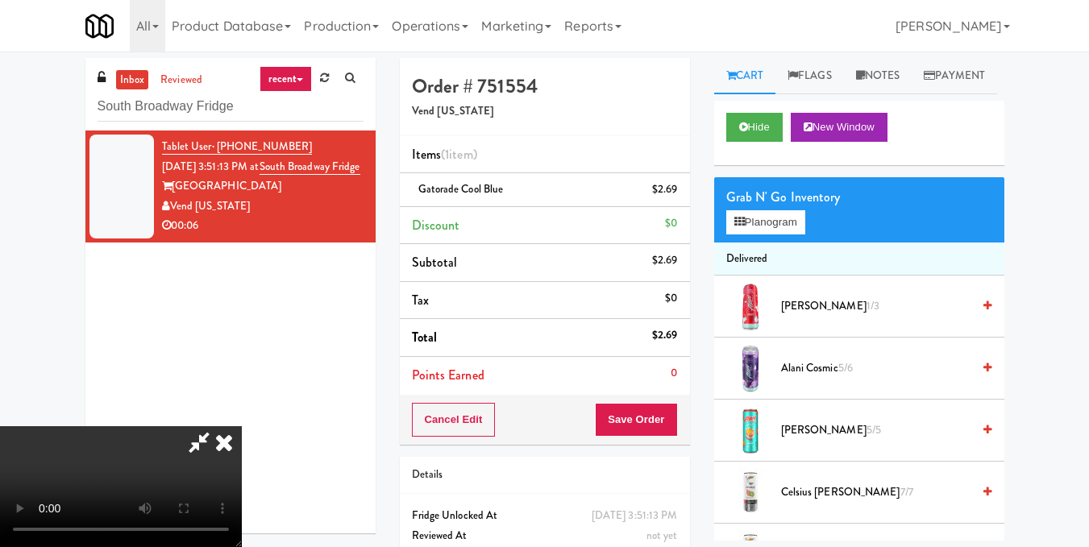
click at [218, 426] on icon at bounding box center [199, 442] width 37 height 32
click at [651, 426] on button "Save Order" at bounding box center [636, 420] width 82 height 34
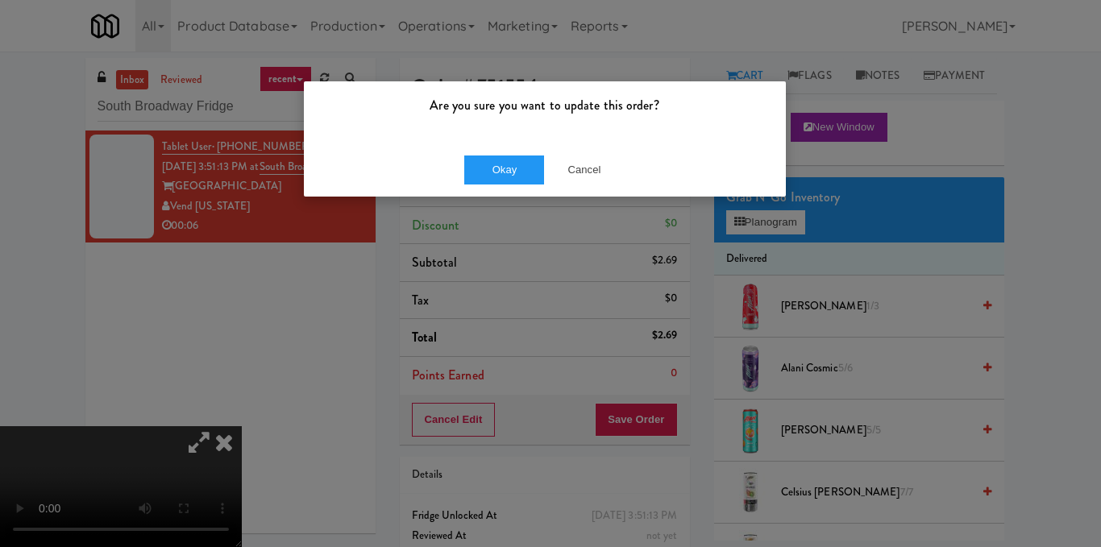
click at [497, 153] on div "Okay Cancel" at bounding box center [545, 170] width 482 height 54
click at [488, 182] on button "Okay" at bounding box center [504, 170] width 81 height 29
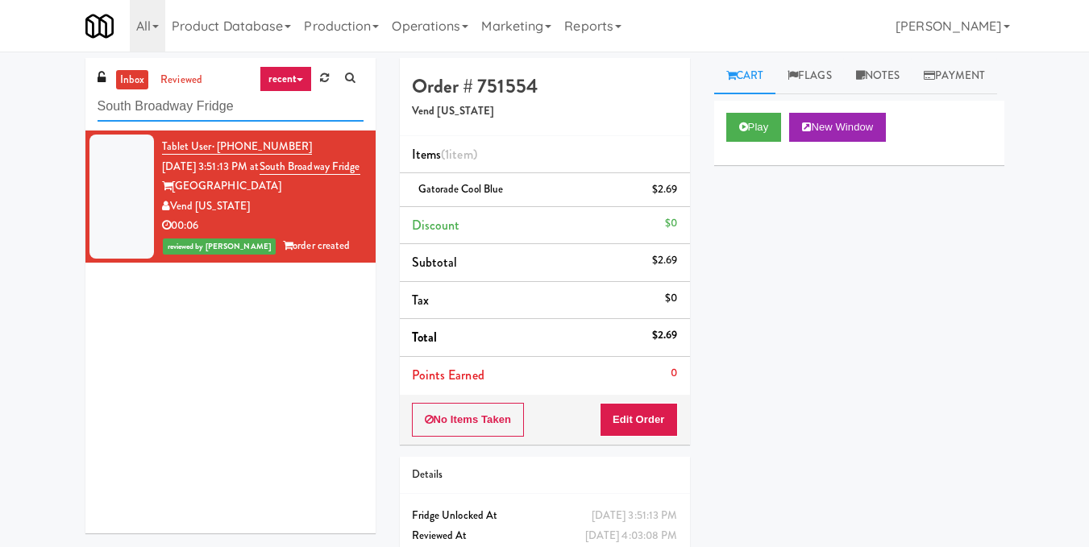
drag, startPoint x: 285, startPoint y: 116, endPoint x: 0, endPoint y: 81, distance: 287.5
click at [0, 81] on div "inbox reviewed recent all unclear take inventory issue suspicious failed recent…" at bounding box center [544, 333] width 1089 height 551
paste input "Elara - Cooler - Middl"
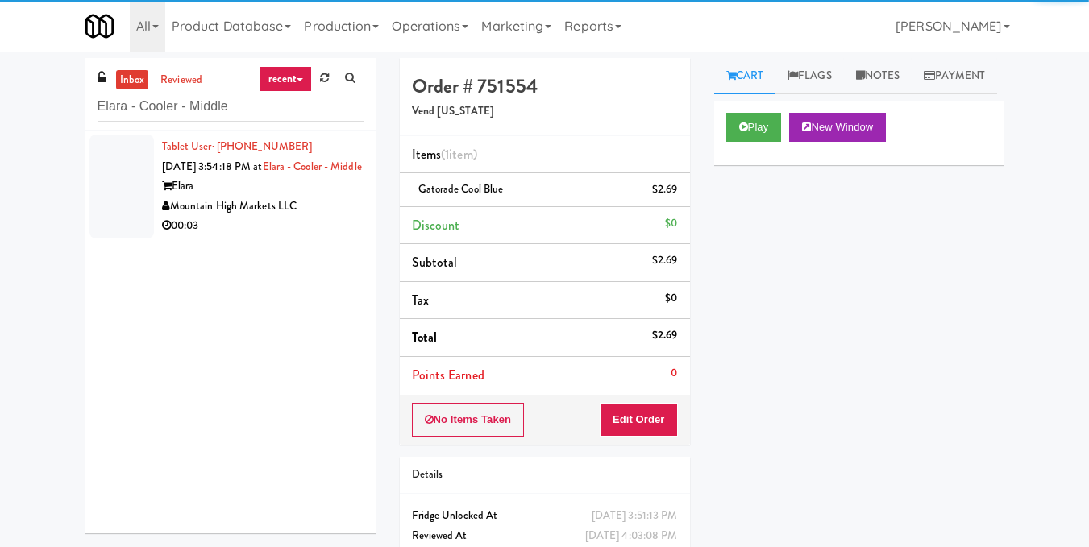
click at [301, 236] on div "00:03" at bounding box center [262, 226] width 201 height 20
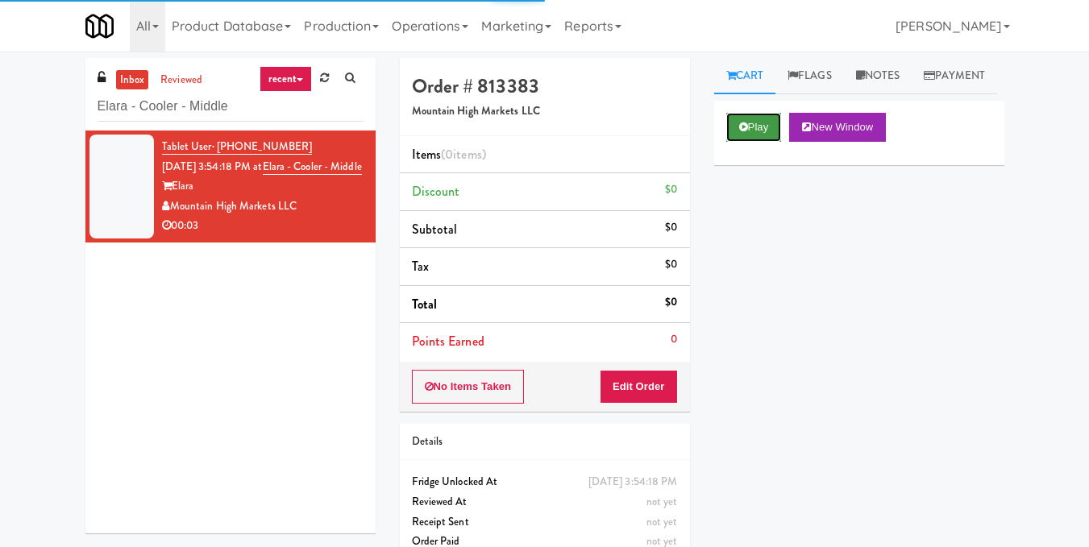
click at [744, 142] on button "Play" at bounding box center [754, 127] width 56 height 29
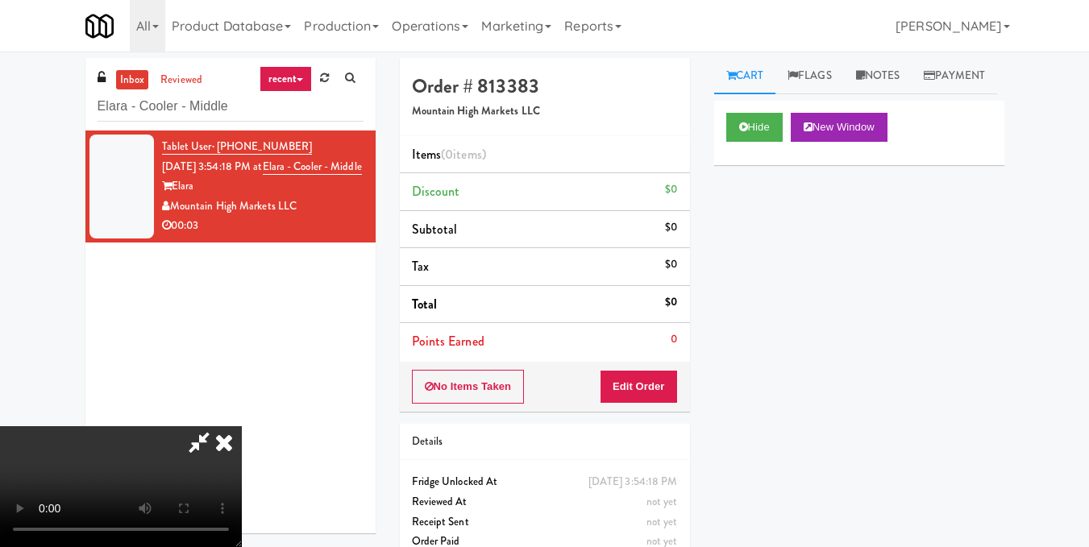
click at [242, 439] on video at bounding box center [121, 486] width 242 height 121
click at [664, 387] on button "Edit Order" at bounding box center [639, 387] width 78 height 34
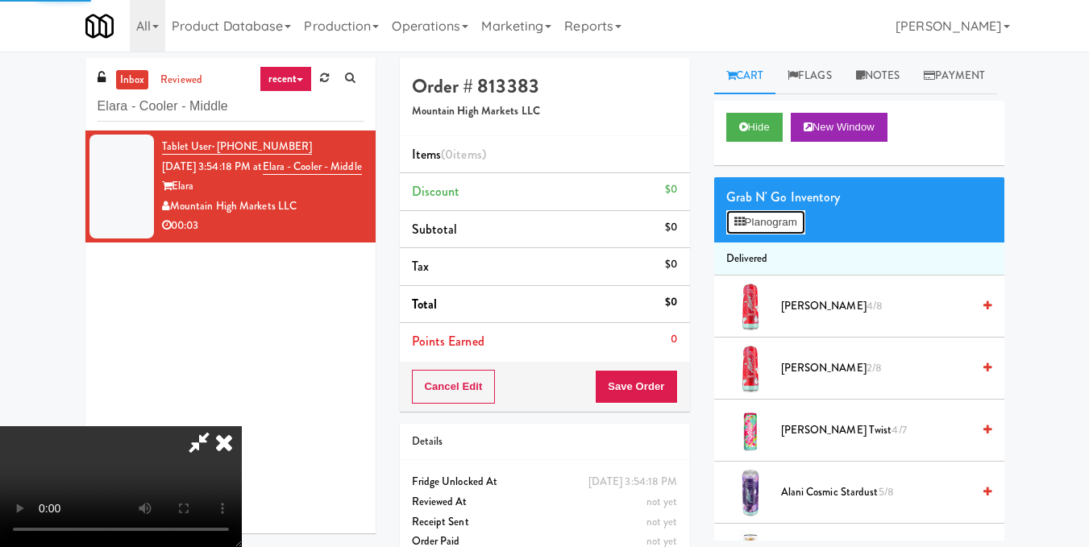
click at [757, 235] on button "Planogram" at bounding box center [765, 222] width 79 height 24
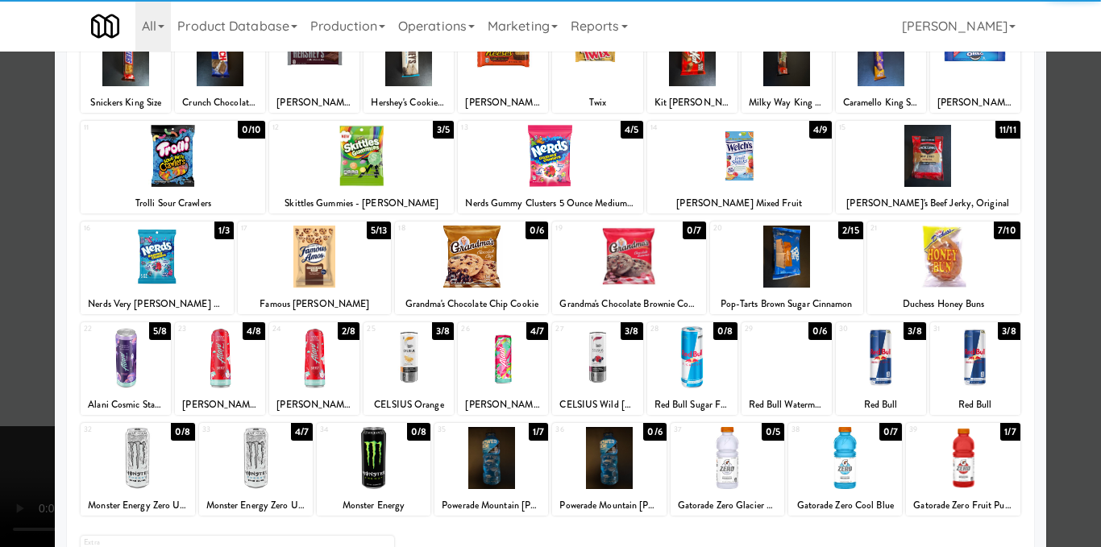
scroll to position [161, 0]
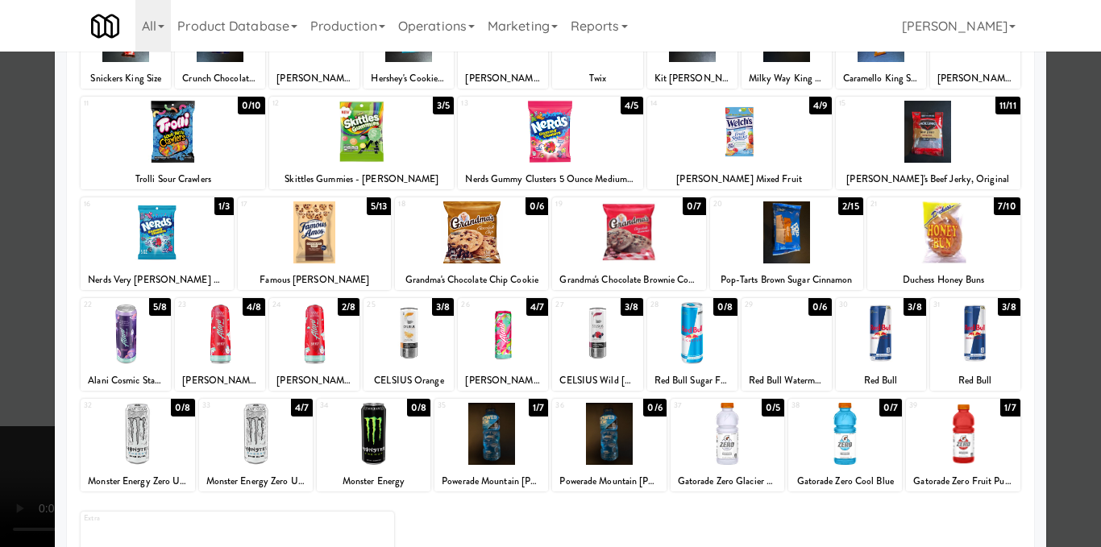
click at [519, 340] on div at bounding box center [503, 333] width 90 height 62
click at [1046, 351] on div at bounding box center [550, 273] width 1101 height 547
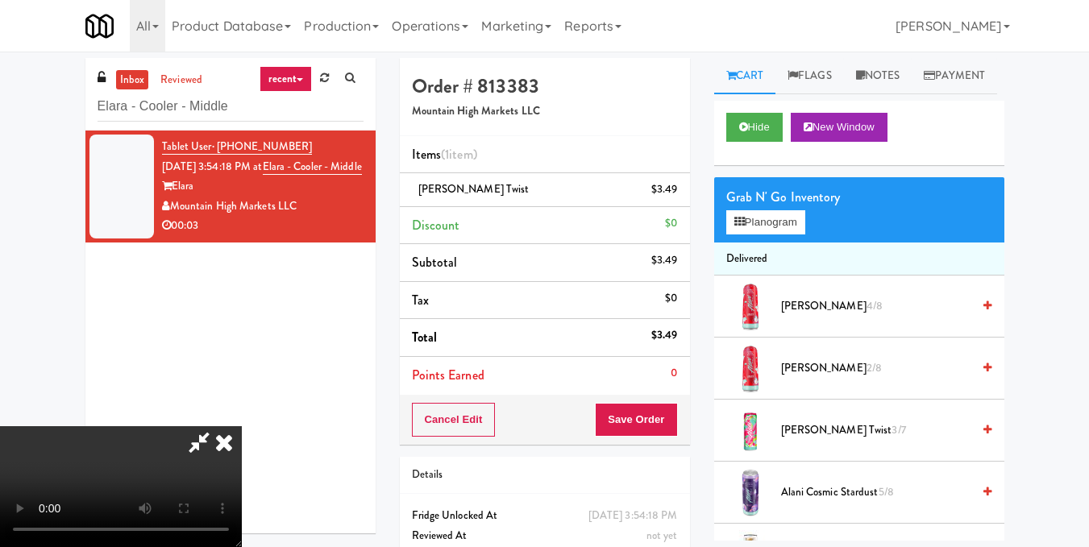
drag, startPoint x: 636, startPoint y: 199, endPoint x: 632, endPoint y: 264, distance: 65.4
click at [242, 426] on icon at bounding box center [223, 442] width 35 height 32
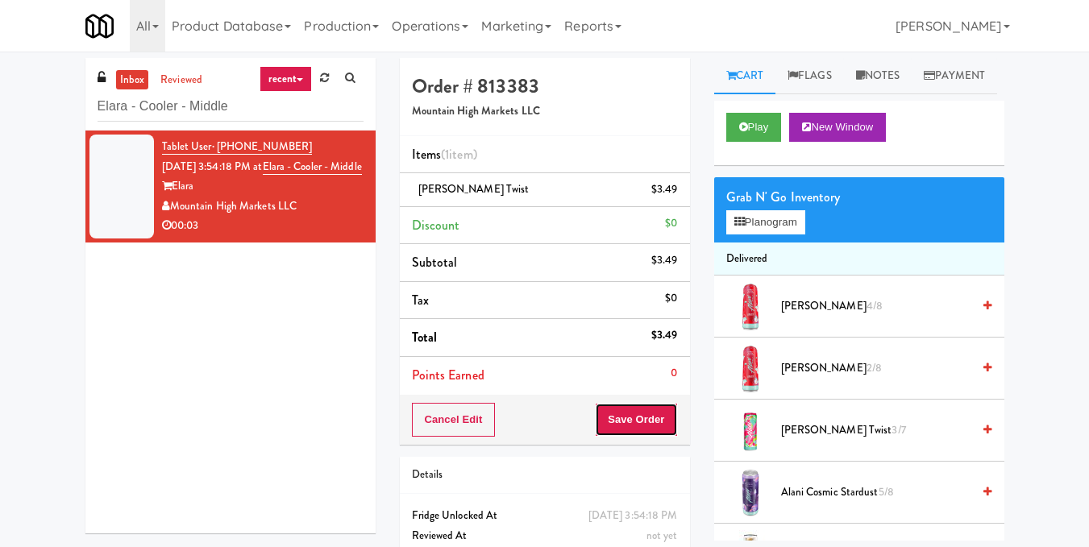
click at [633, 416] on button "Save Order" at bounding box center [636, 420] width 82 height 34
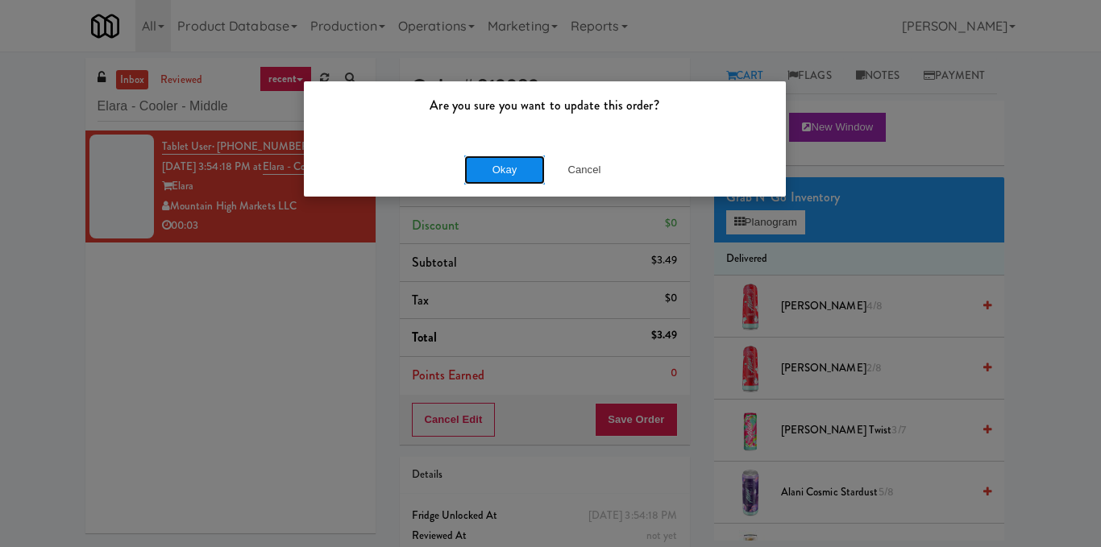
click at [500, 168] on button "Okay" at bounding box center [504, 170] width 81 height 29
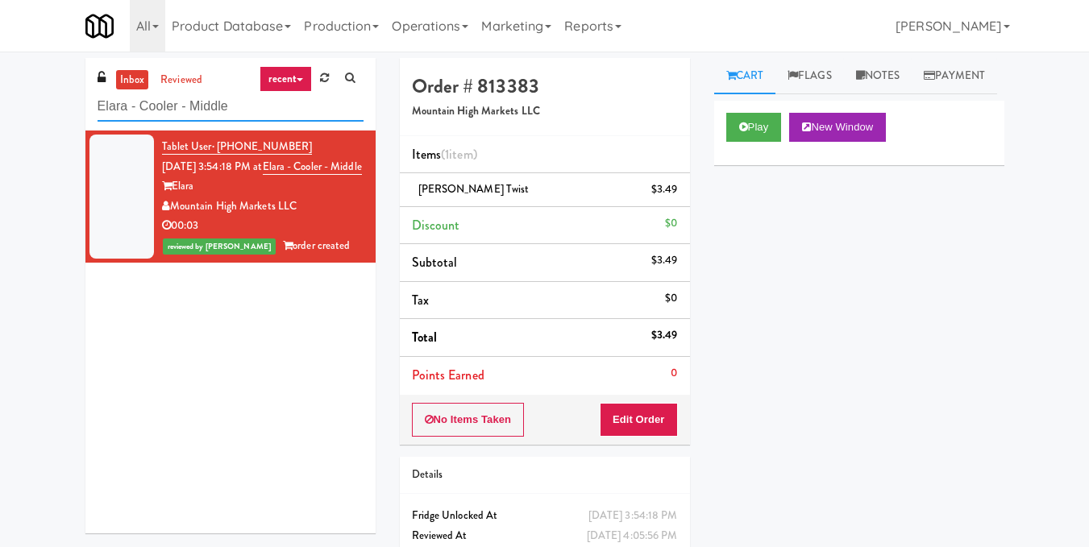
drag, startPoint x: 260, startPoint y: 112, endPoint x: 0, endPoint y: 128, distance: 260.0
click at [0, 128] on div "inbox reviewed recent all unclear take inventory issue suspicious failed recent…" at bounding box center [544, 333] width 1089 height 551
paste input "Pantry - Left"
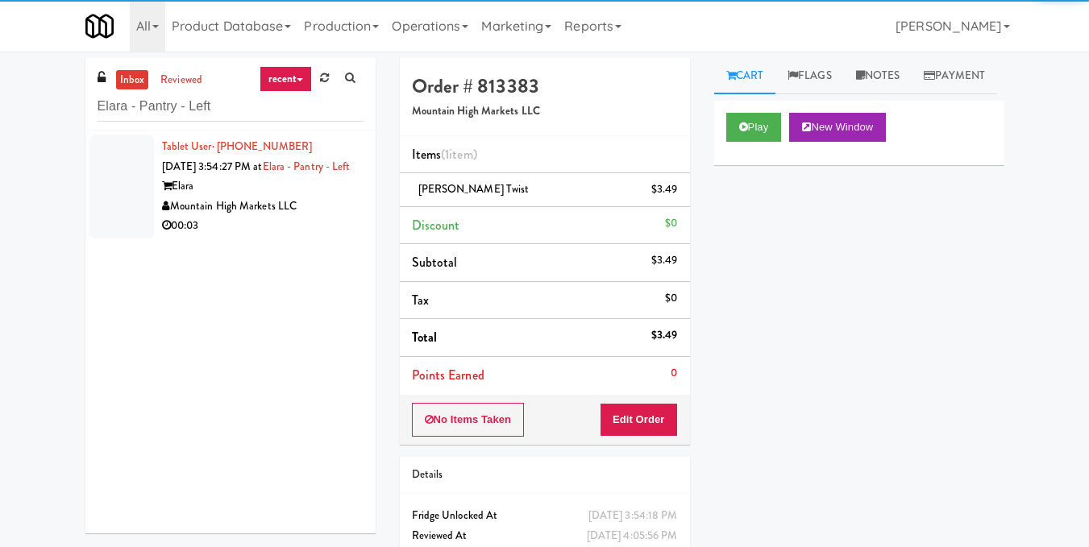
click at [299, 197] on div "Elara" at bounding box center [262, 186] width 201 height 20
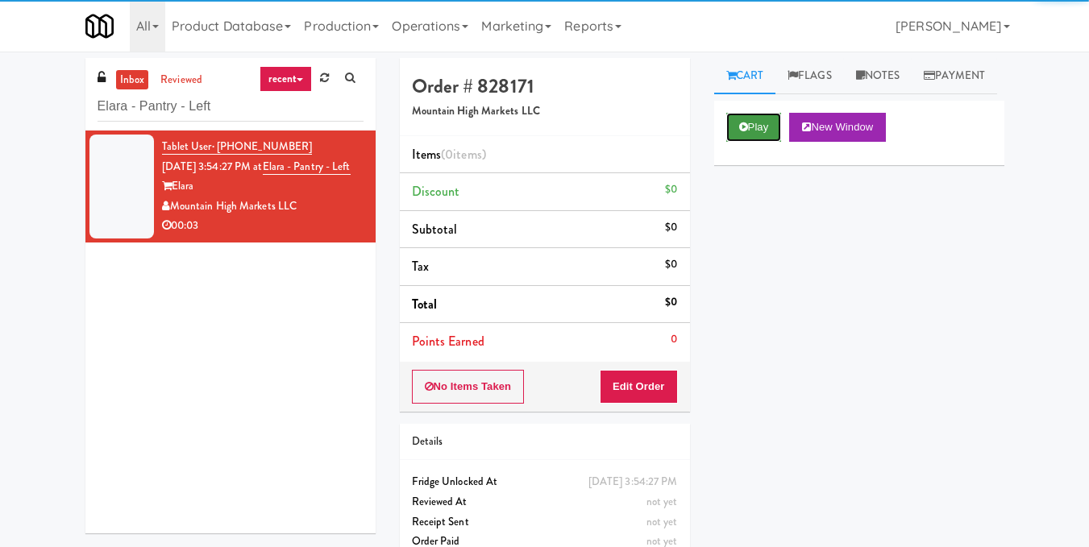
click at [735, 142] on button "Play" at bounding box center [754, 127] width 56 height 29
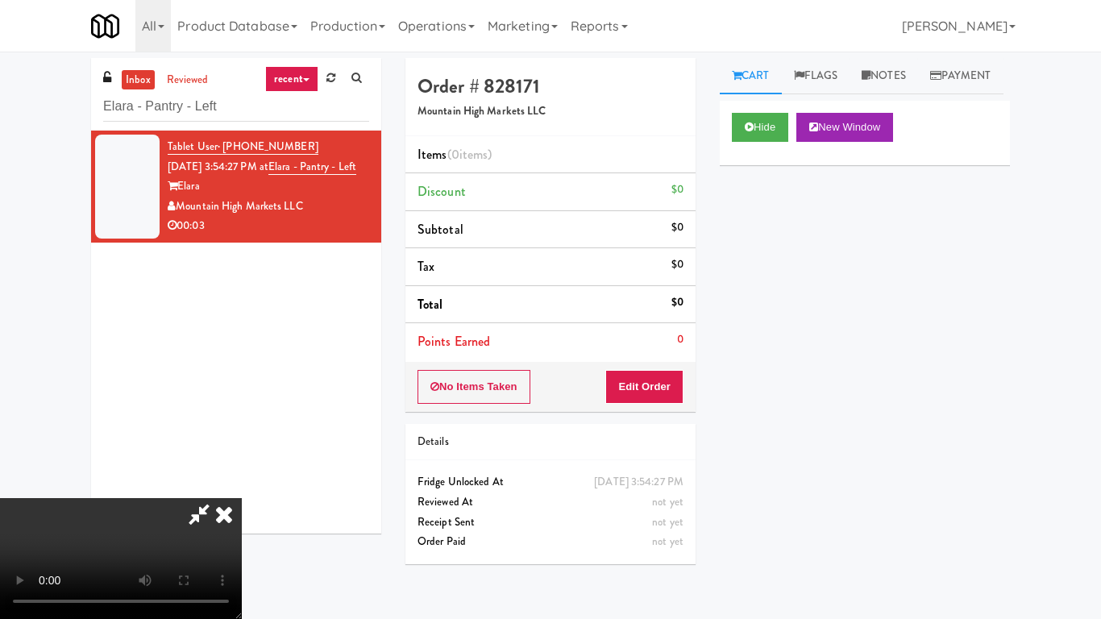
click at [242, 498] on video at bounding box center [121, 558] width 242 height 121
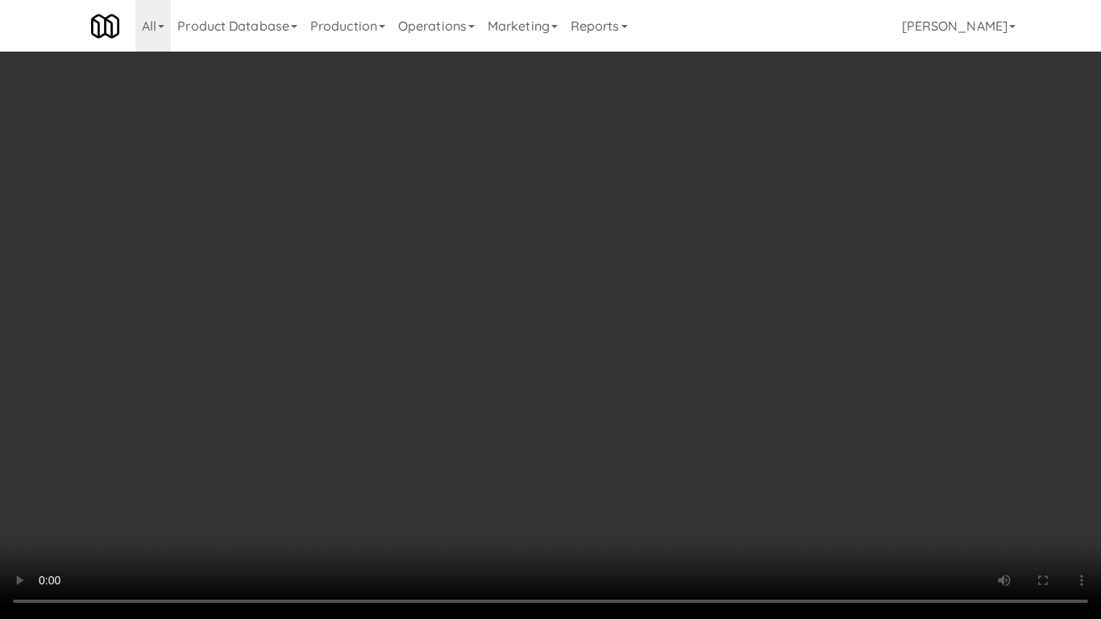
click at [351, 450] on video at bounding box center [550, 309] width 1101 height 619
click at [351, 449] on video at bounding box center [550, 309] width 1101 height 619
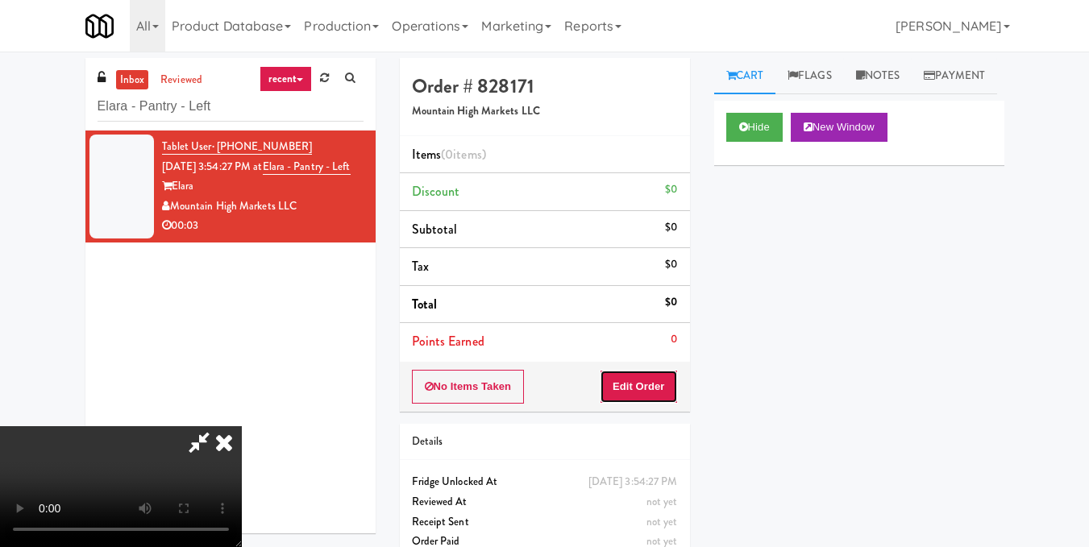
click at [672, 384] on button "Edit Order" at bounding box center [639, 387] width 78 height 34
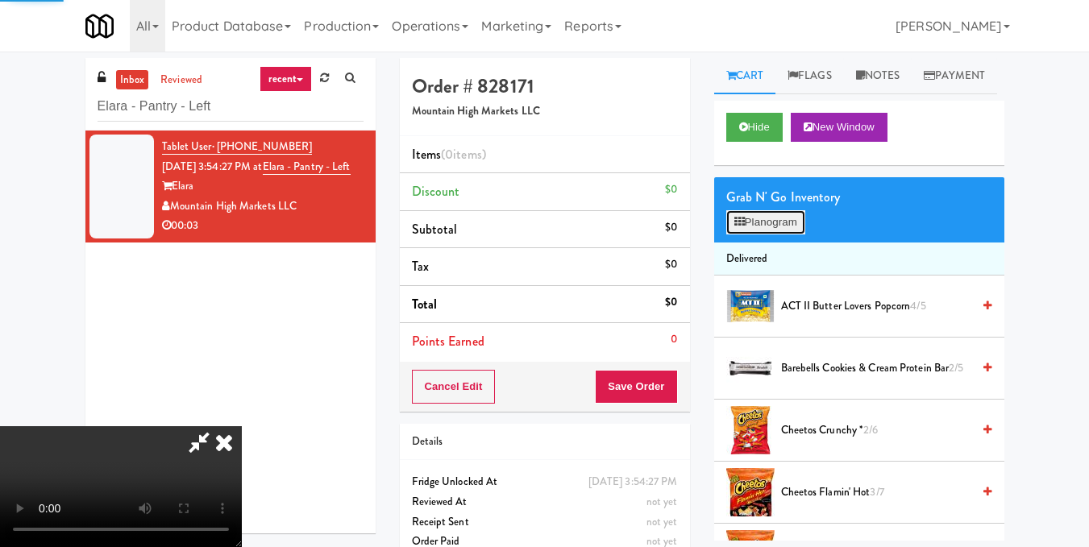
click at [769, 235] on button "Planogram" at bounding box center [765, 222] width 79 height 24
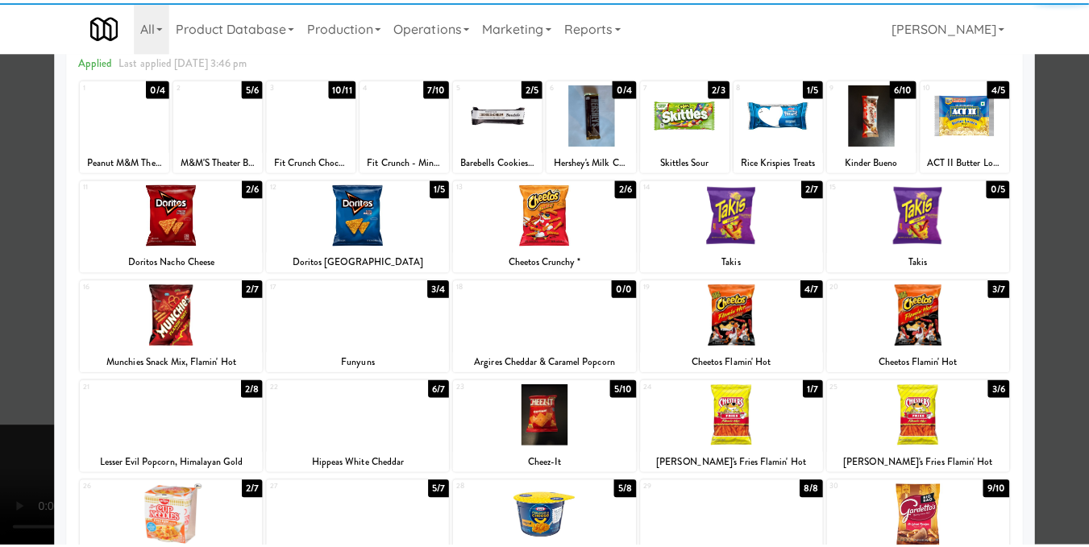
scroll to position [242, 0]
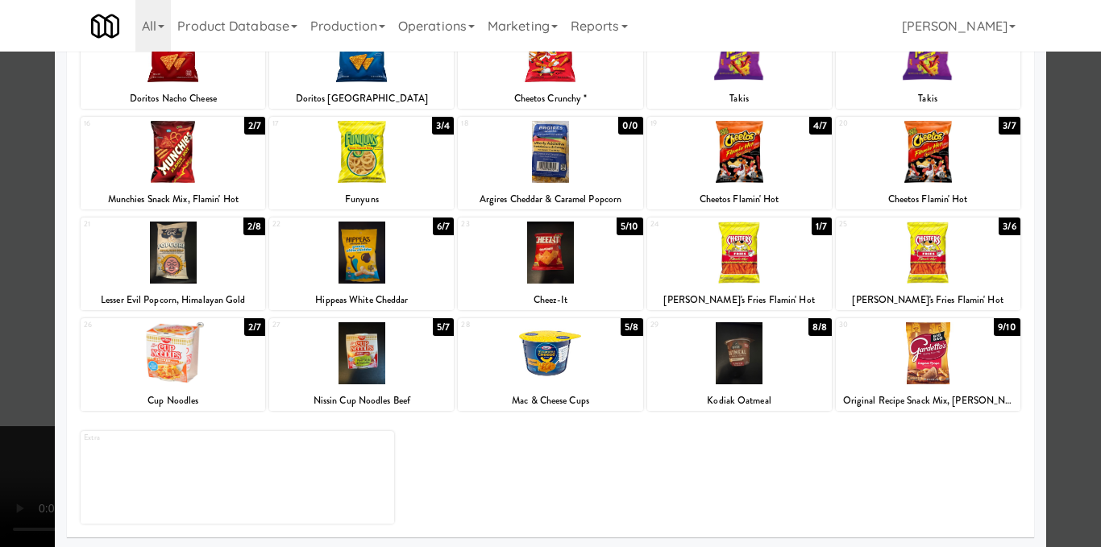
click at [529, 236] on div at bounding box center [550, 253] width 185 height 62
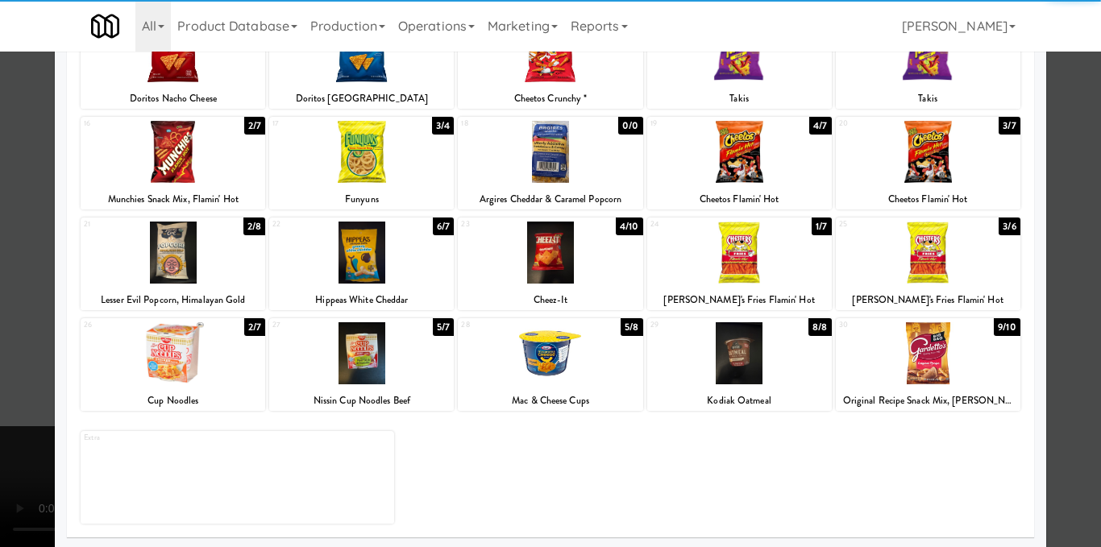
click at [1060, 279] on div at bounding box center [550, 273] width 1101 height 547
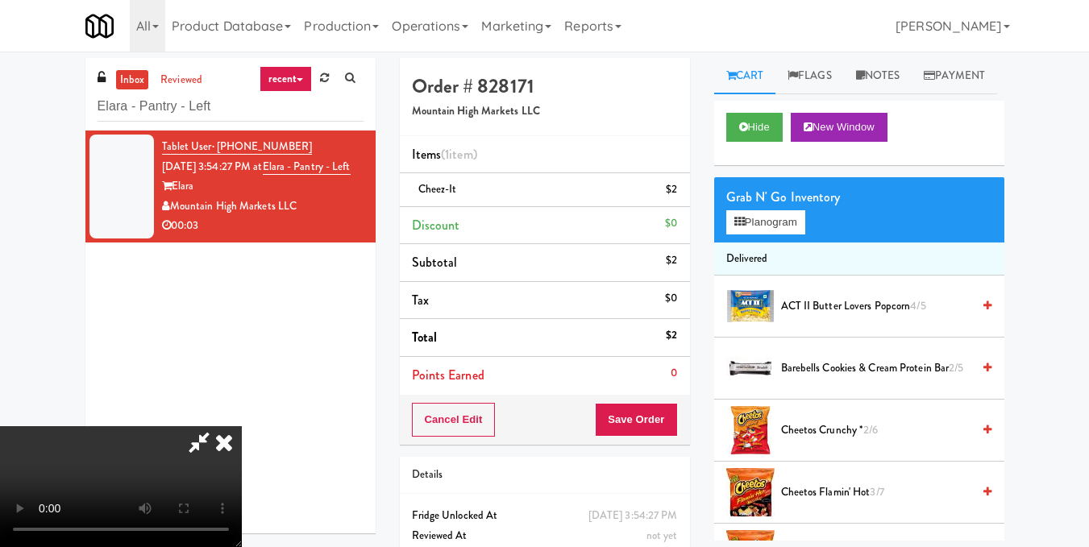
drag, startPoint x: 562, startPoint y: 307, endPoint x: 554, endPoint y: 293, distance: 16.2
click at [242, 426] on video at bounding box center [121, 486] width 242 height 121
click at [242, 426] on icon at bounding box center [223, 442] width 35 height 32
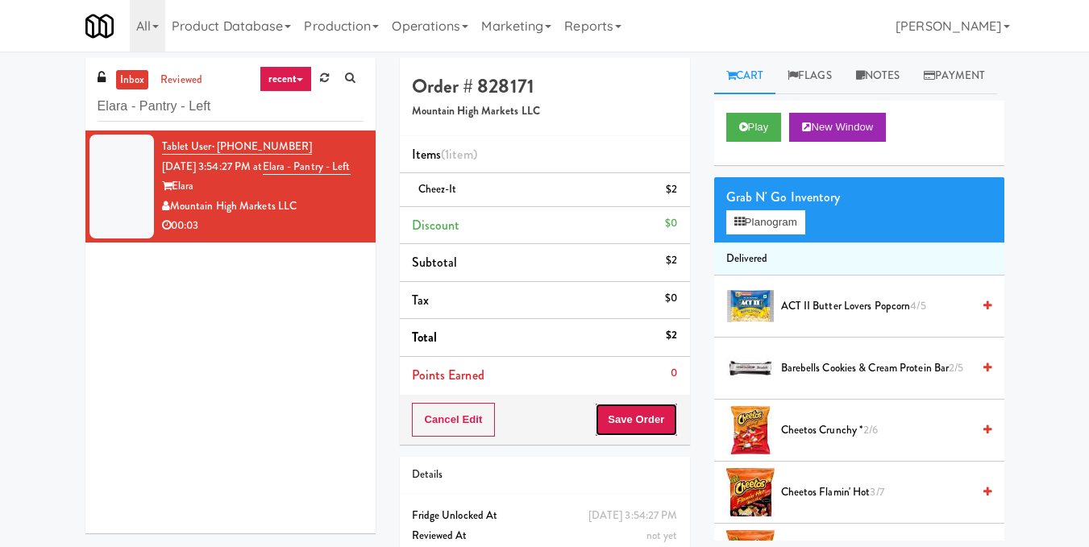
click at [638, 408] on button "Save Order" at bounding box center [636, 420] width 82 height 34
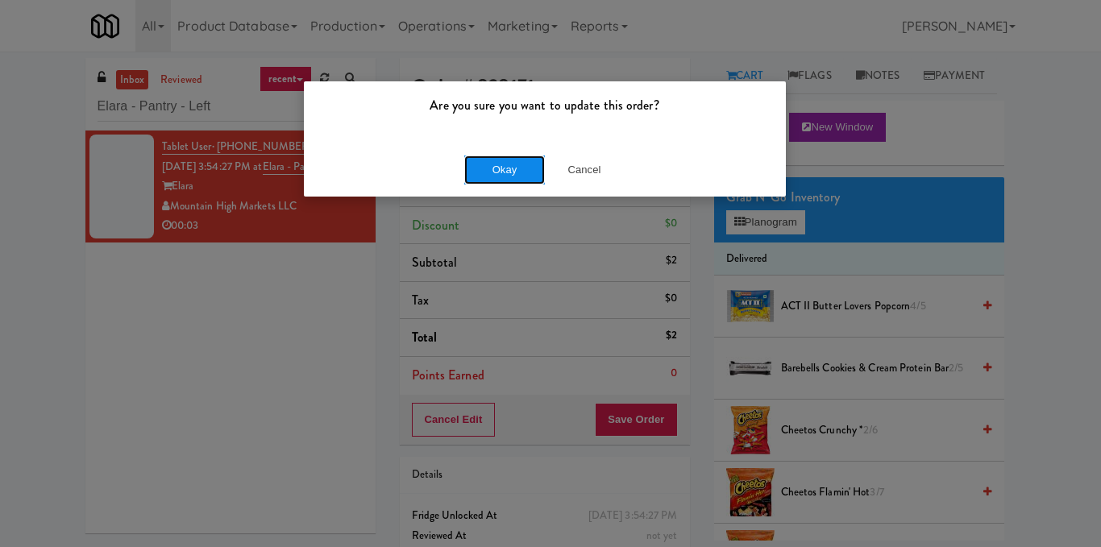
click at [477, 171] on button "Okay" at bounding box center [504, 170] width 81 height 29
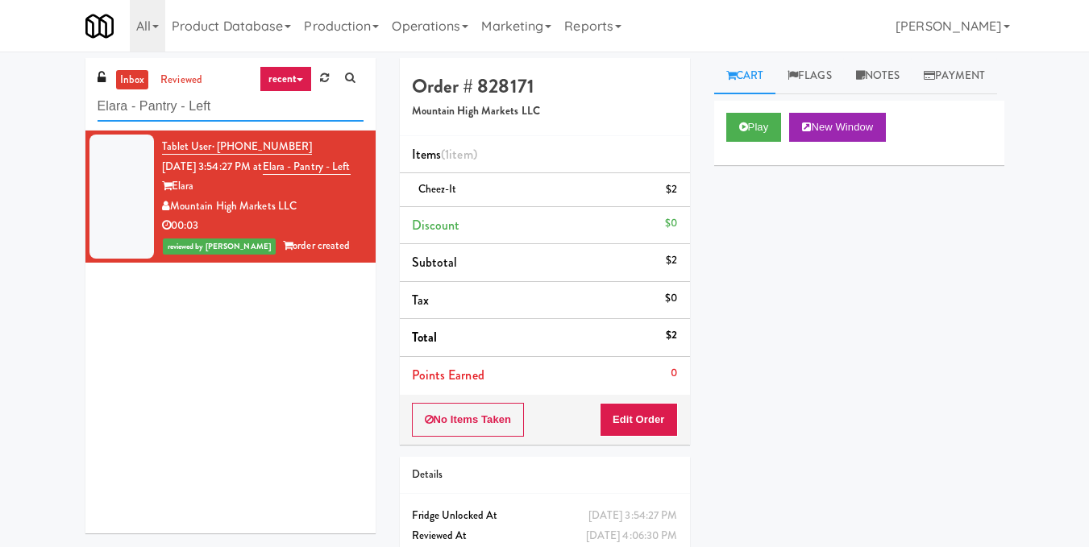
drag, startPoint x: 282, startPoint y: 115, endPoint x: 0, endPoint y: 99, distance: 282.5
click at [0, 99] on div "inbox reviewed recent all unclear take inventory issue suspicious failed recent…" at bounding box center [544, 333] width 1089 height 551
paste input "Staff Dormitory"
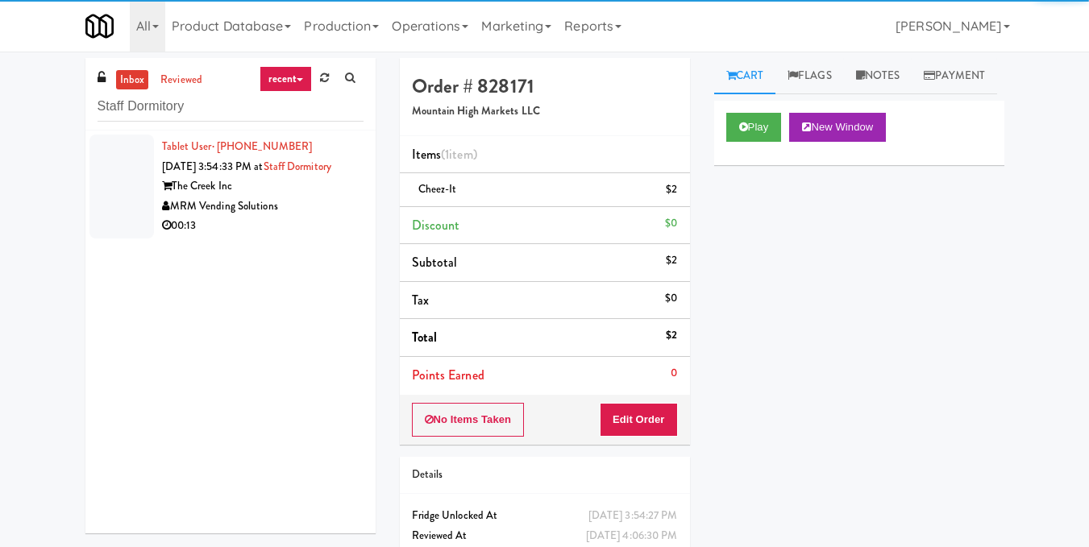
click at [286, 217] on div "MRM Vending Solutions" at bounding box center [262, 207] width 201 height 20
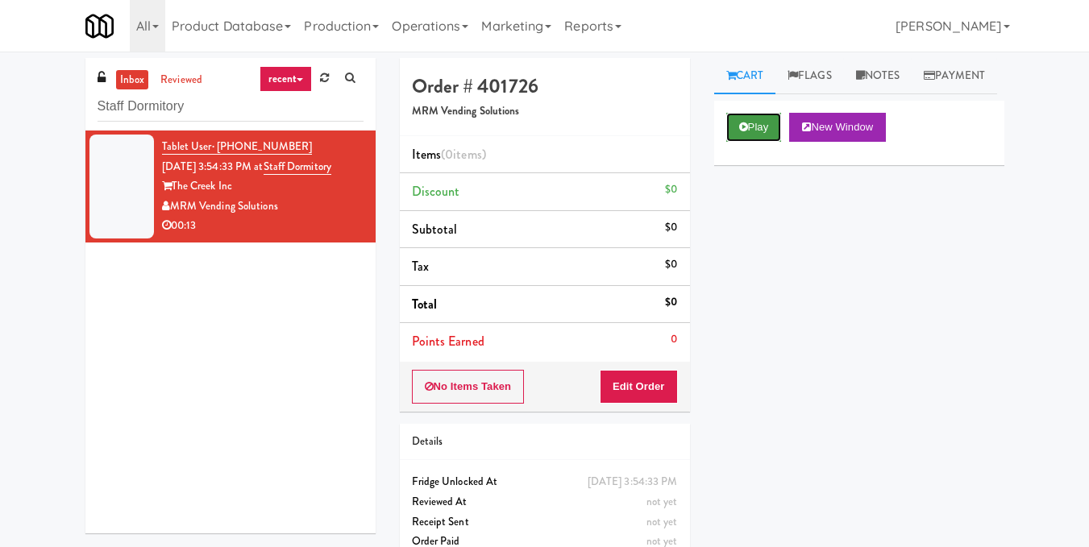
click at [749, 142] on button "Play" at bounding box center [754, 127] width 56 height 29
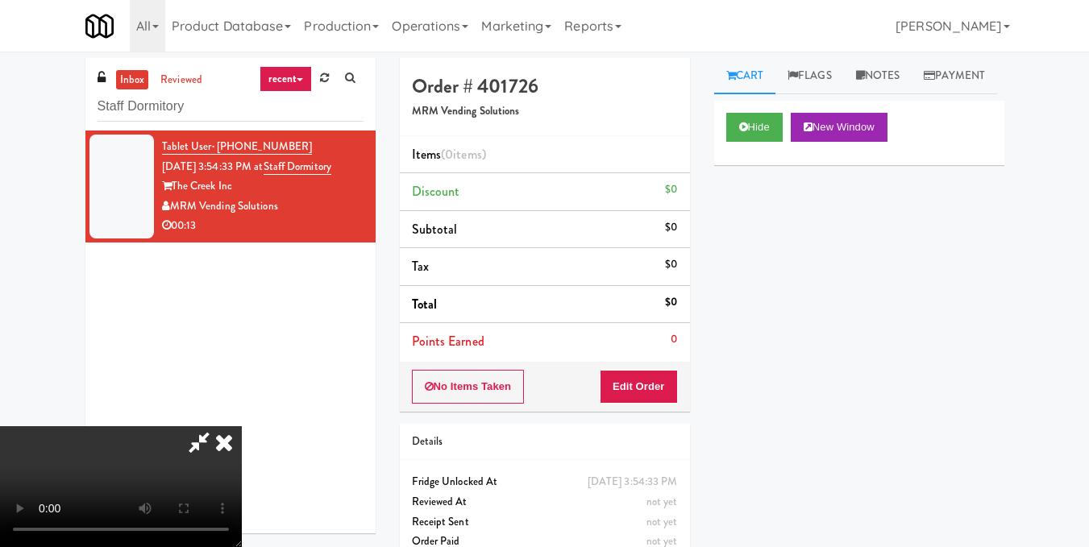
click at [242, 426] on video at bounding box center [121, 486] width 242 height 121
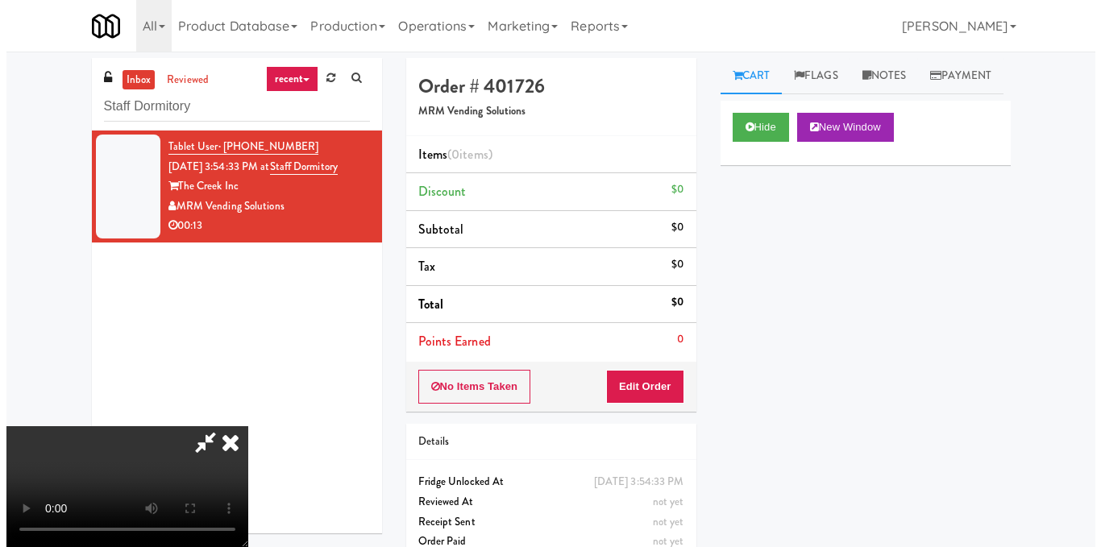
scroll to position [161, 0]
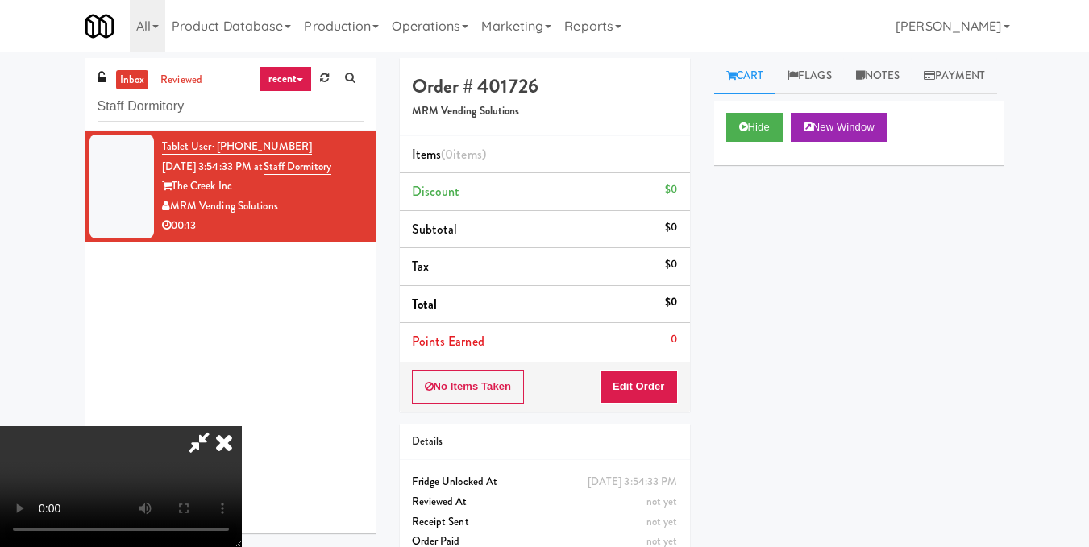
click at [242, 426] on video at bounding box center [121, 486] width 242 height 121
click at [667, 385] on button "Edit Order" at bounding box center [639, 387] width 78 height 34
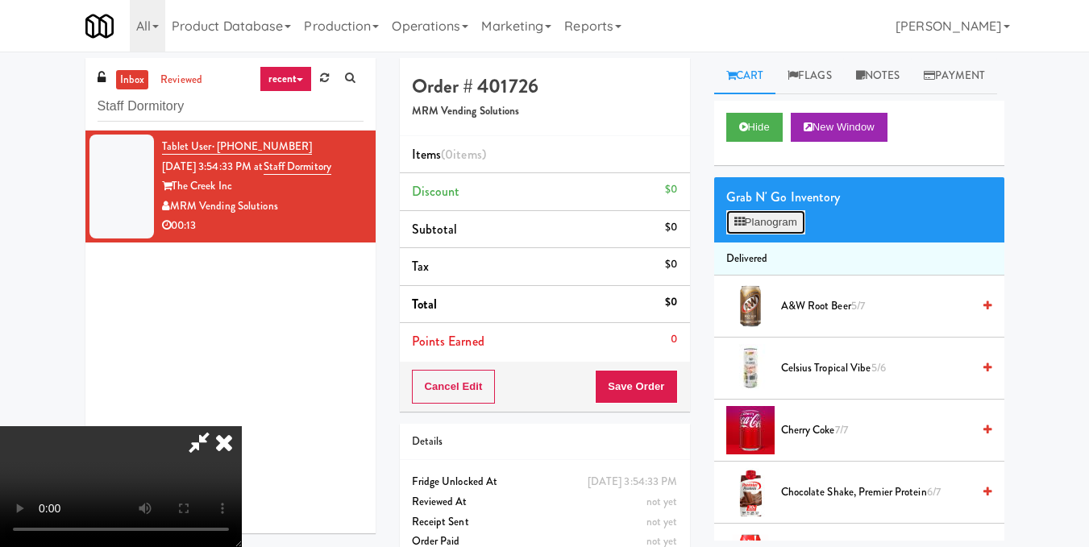
click at [742, 227] on icon at bounding box center [739, 222] width 10 height 10
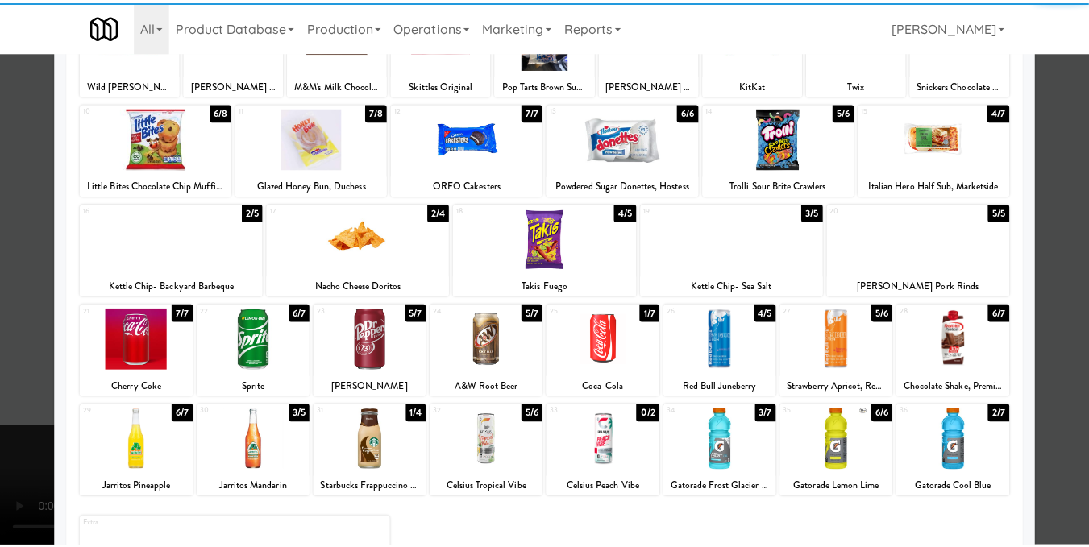
scroll to position [161, 0]
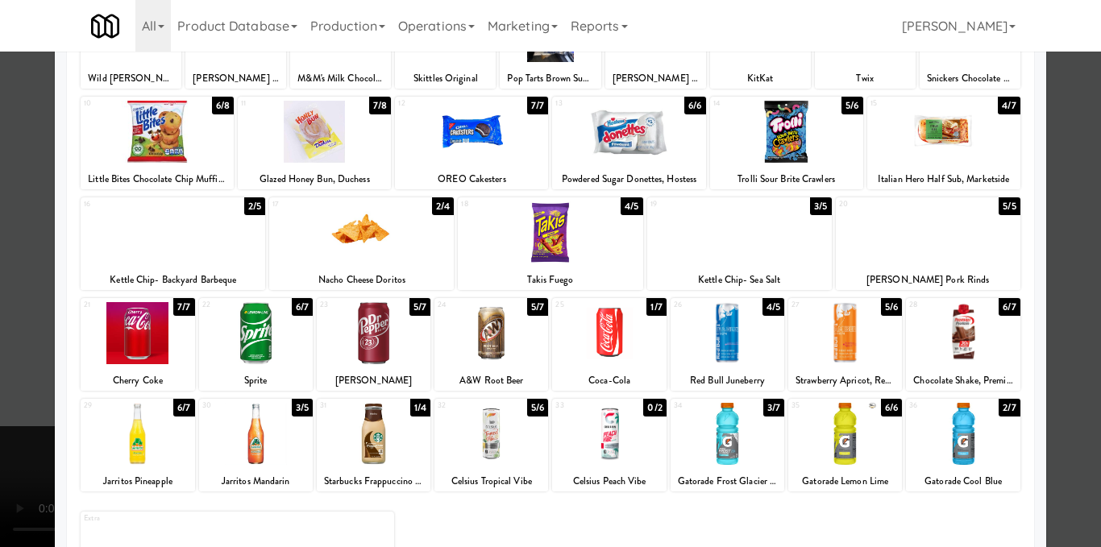
click at [732, 347] on div at bounding box center [728, 333] width 114 height 62
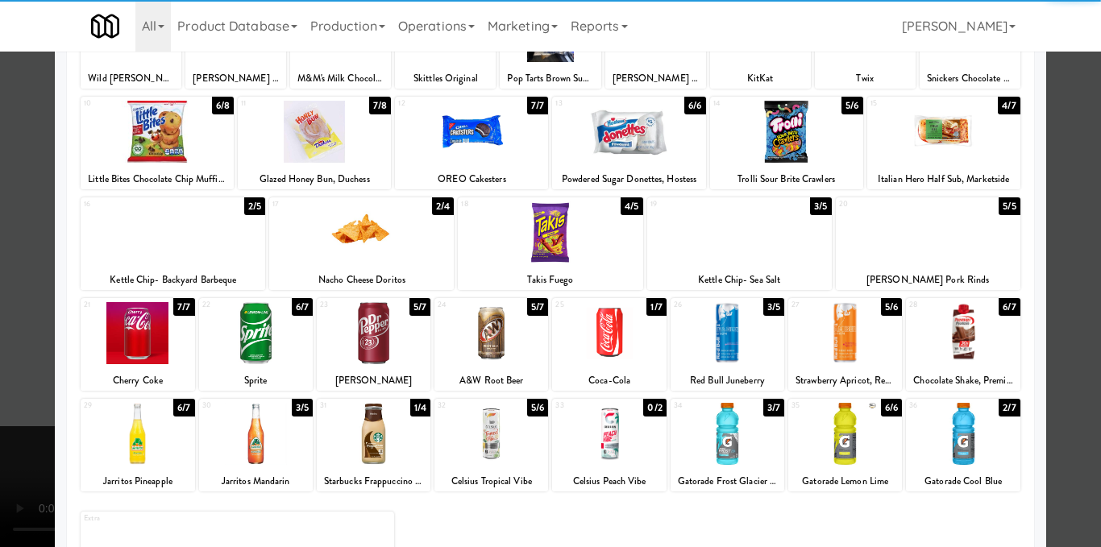
click at [853, 327] on div at bounding box center [845, 333] width 114 height 62
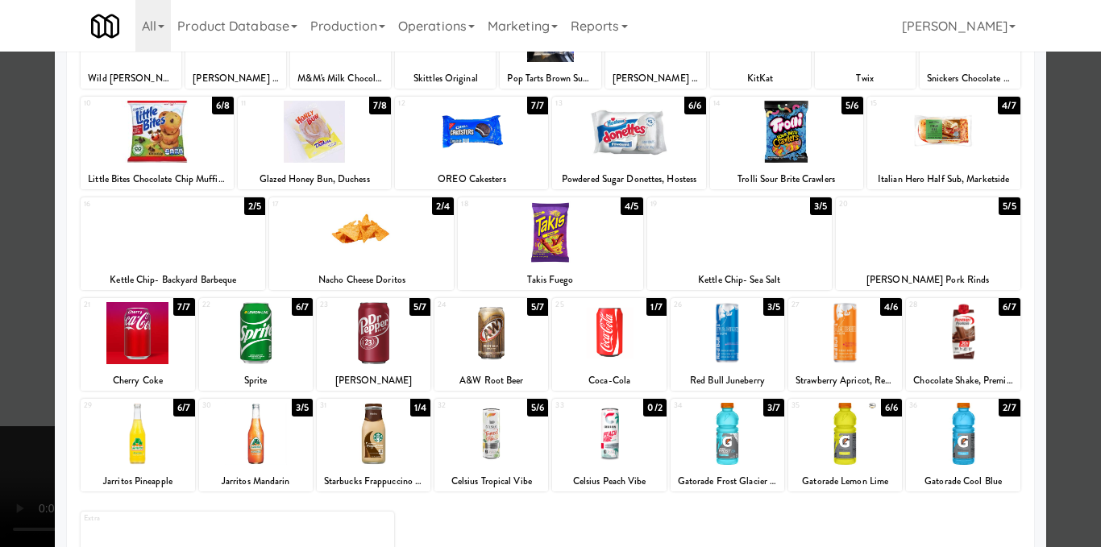
click at [1068, 319] on div at bounding box center [550, 273] width 1101 height 547
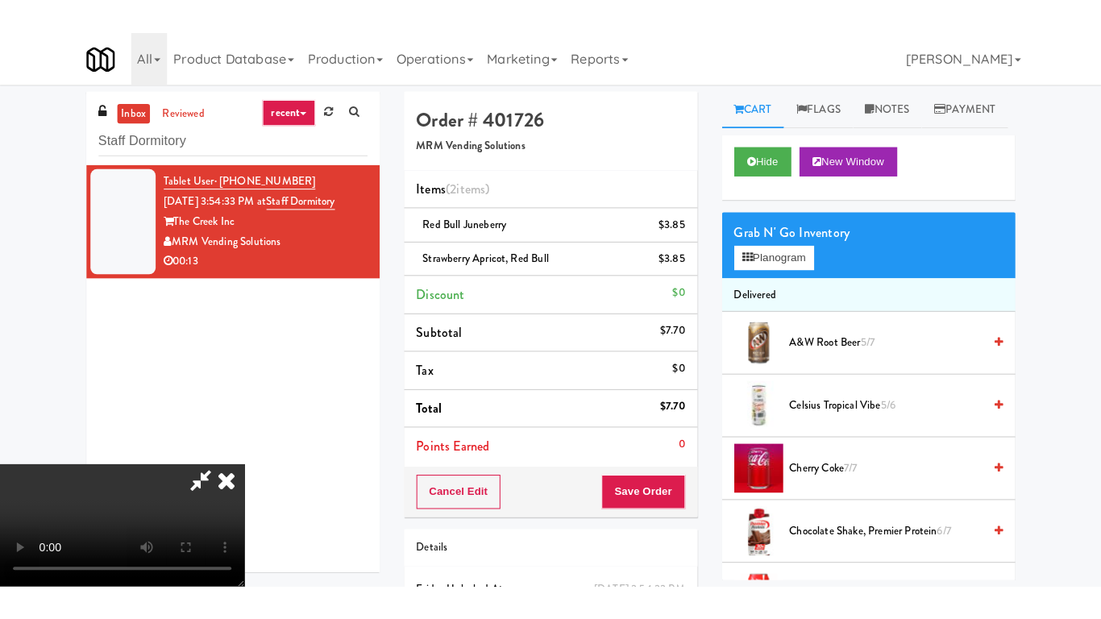
scroll to position [81, 0]
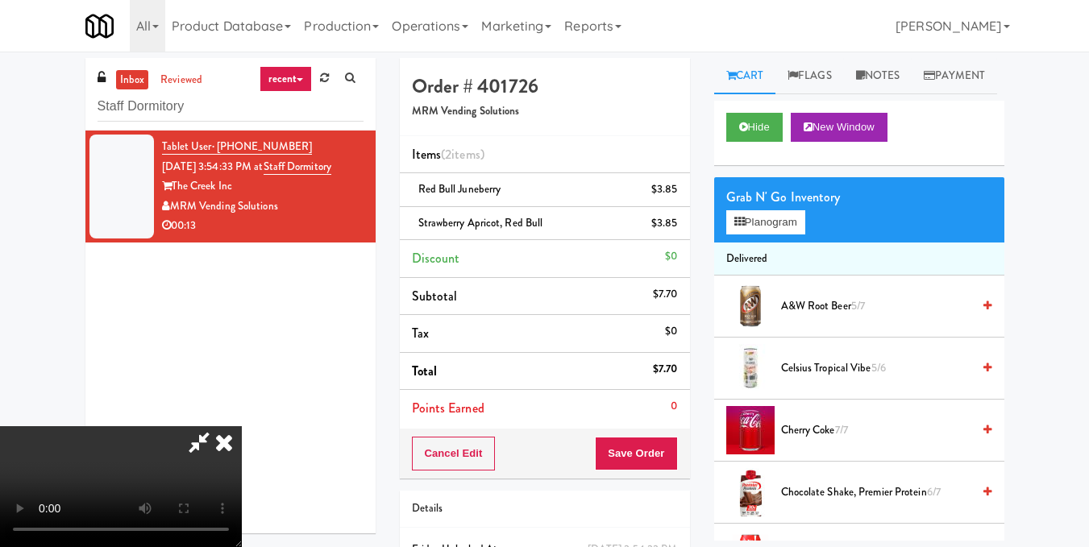
click at [242, 426] on video at bounding box center [121, 486] width 242 height 121
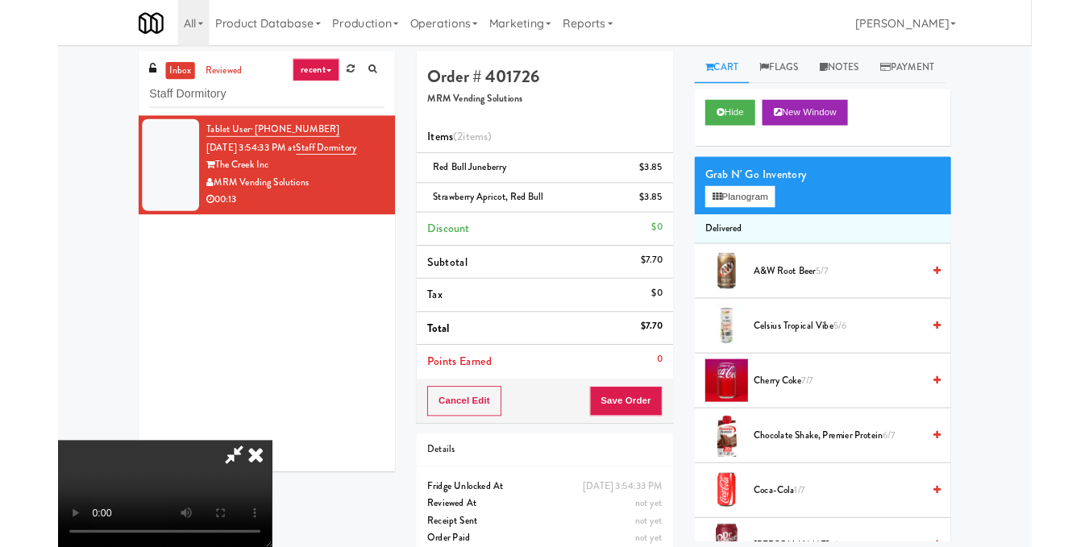
scroll to position [0, 0]
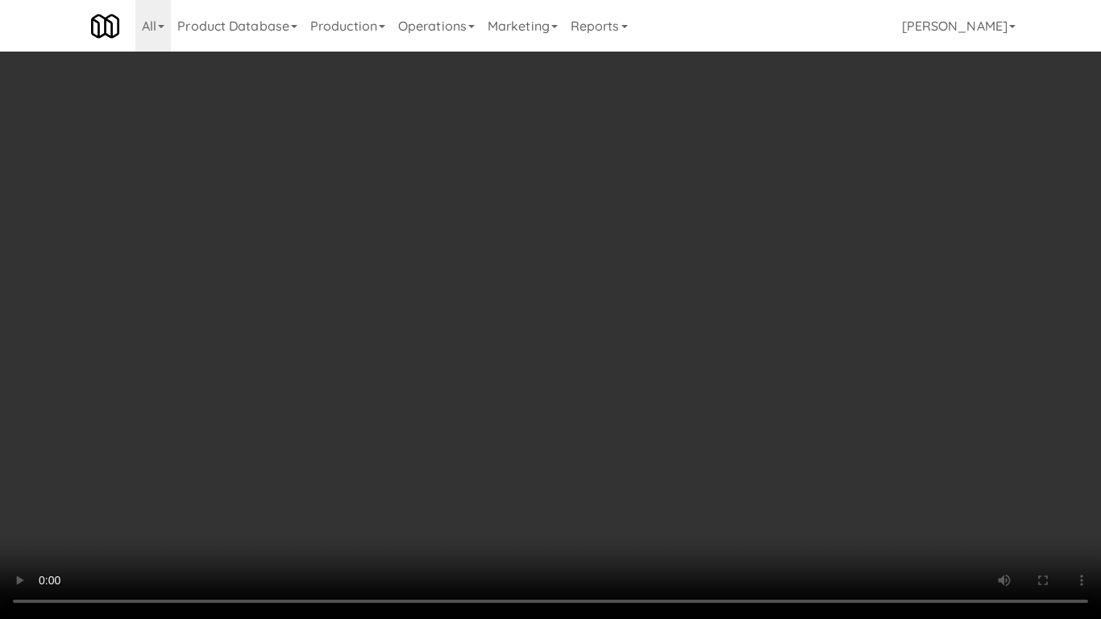
click at [399, 403] on video at bounding box center [550, 309] width 1101 height 619
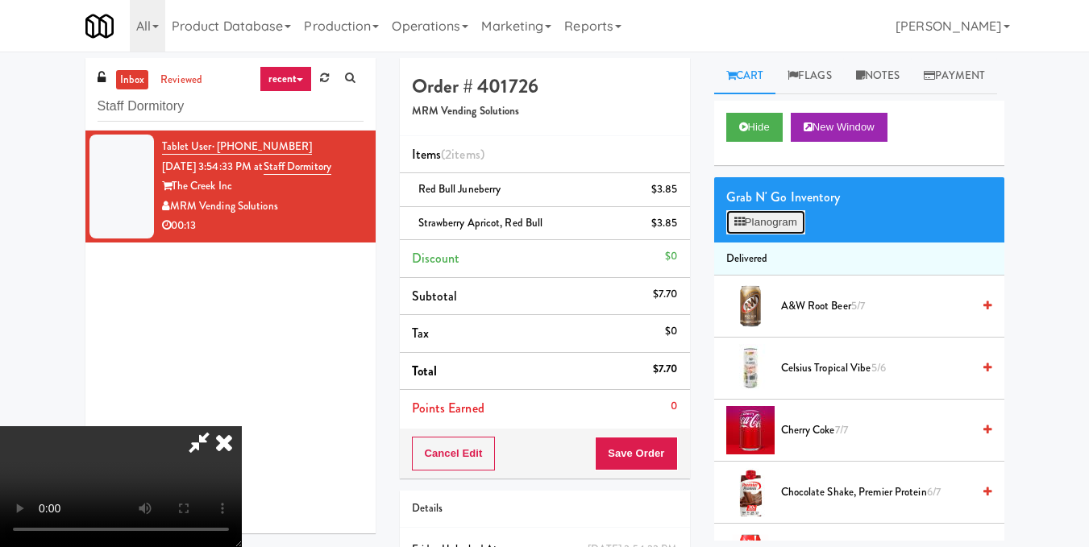
click at [773, 235] on button "Planogram" at bounding box center [765, 222] width 79 height 24
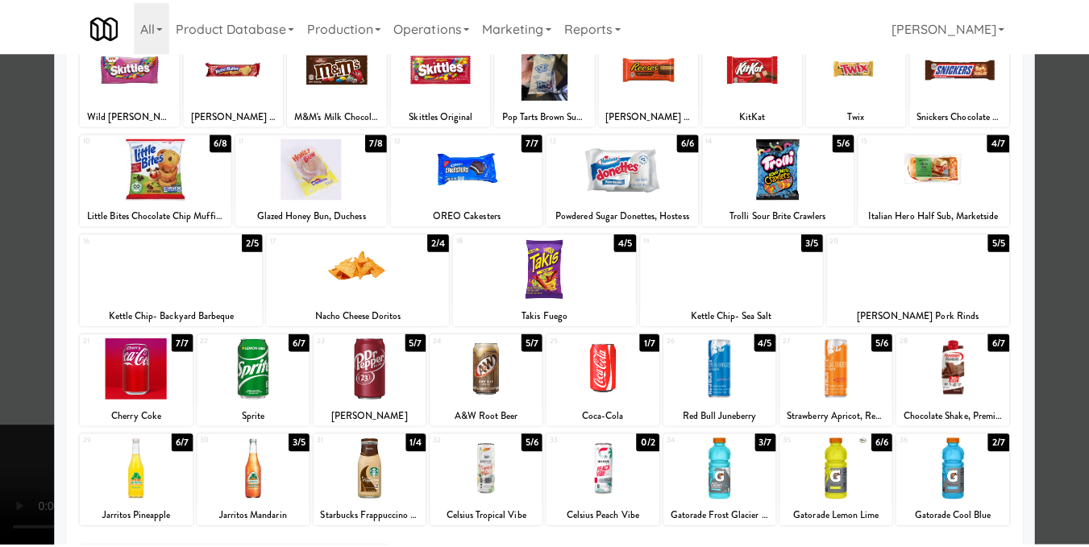
scroll to position [161, 0]
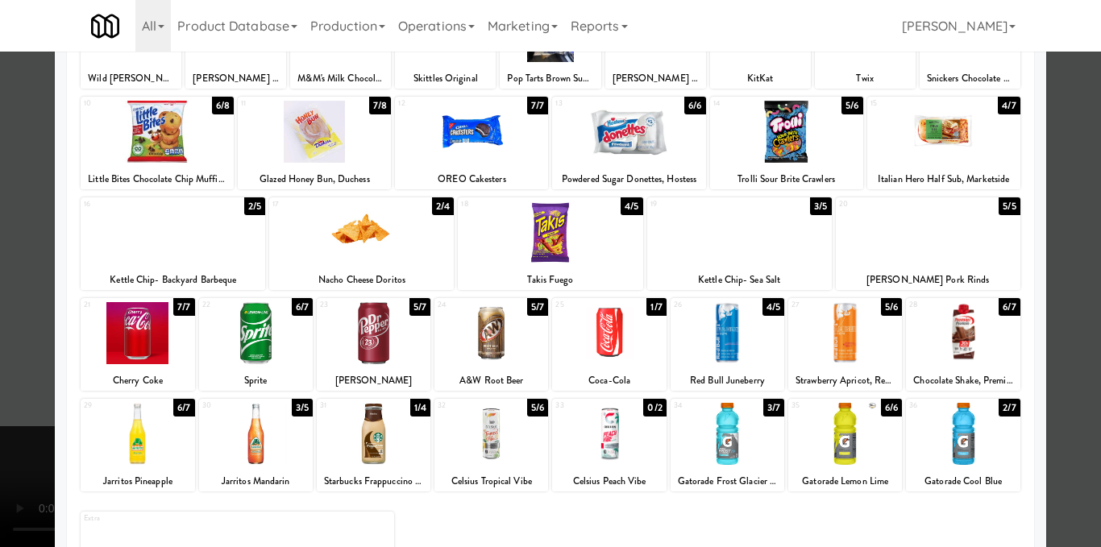
click at [372, 234] on div at bounding box center [361, 232] width 185 height 62
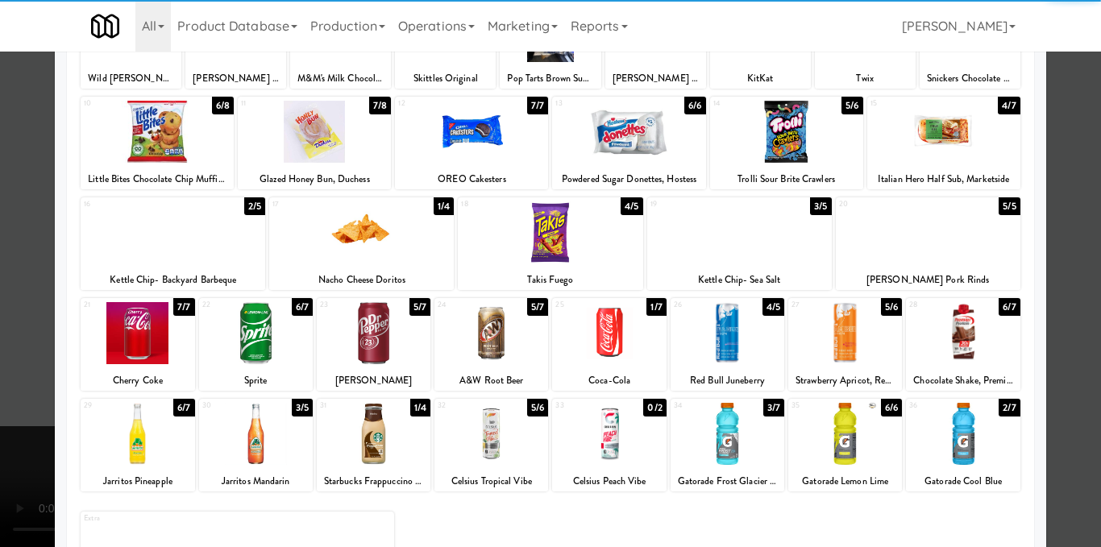
click at [1057, 289] on div at bounding box center [550, 273] width 1101 height 547
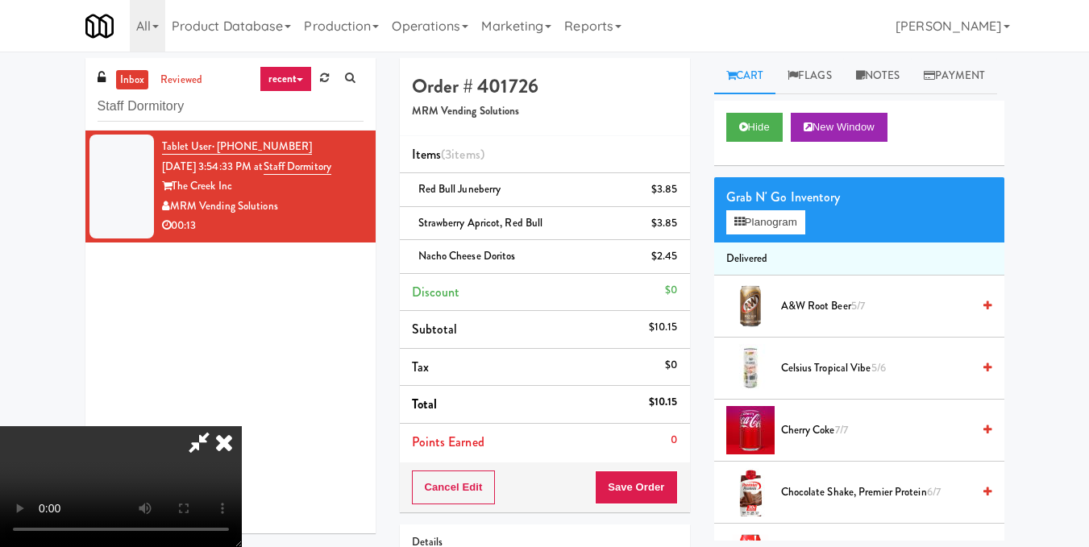
click at [242, 426] on video at bounding box center [121, 486] width 242 height 121
click at [761, 235] on button "Planogram" at bounding box center [765, 222] width 79 height 24
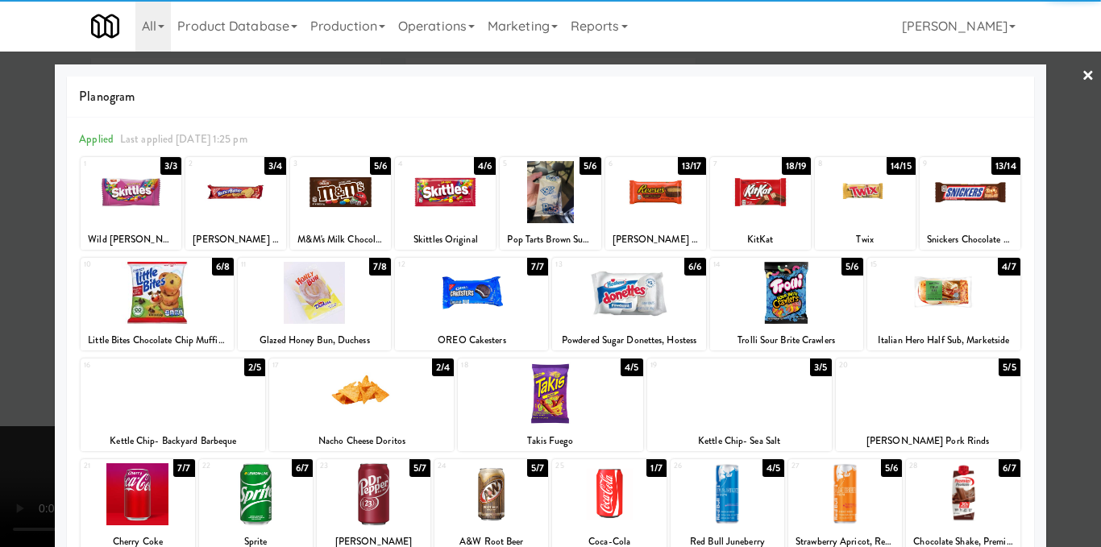
click at [853, 172] on div at bounding box center [865, 192] width 101 height 62
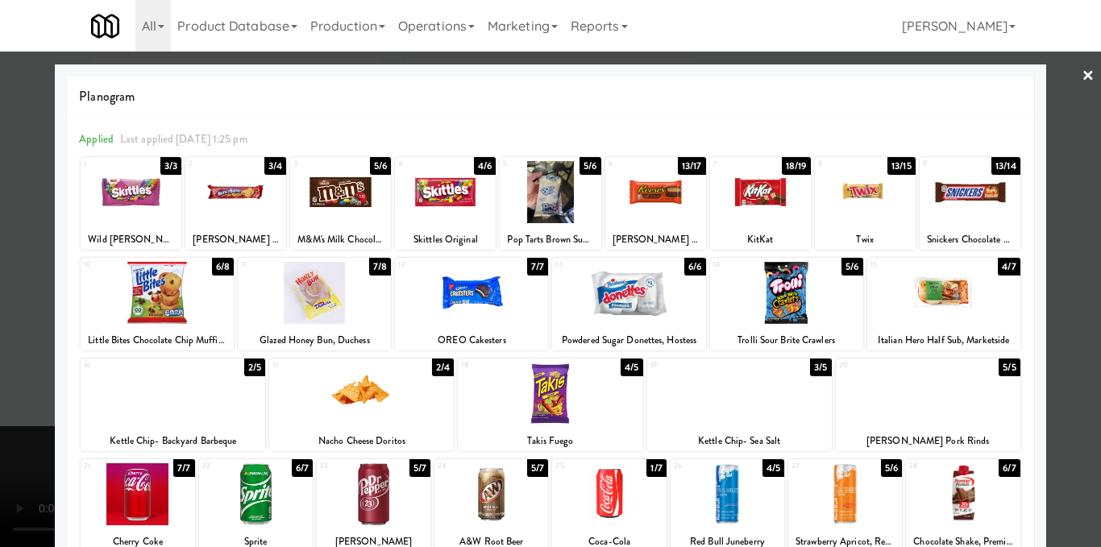
drag, startPoint x: 1050, startPoint y: 177, endPoint x: 1033, endPoint y: 180, distance: 17.1
click at [1051, 178] on div at bounding box center [550, 273] width 1101 height 547
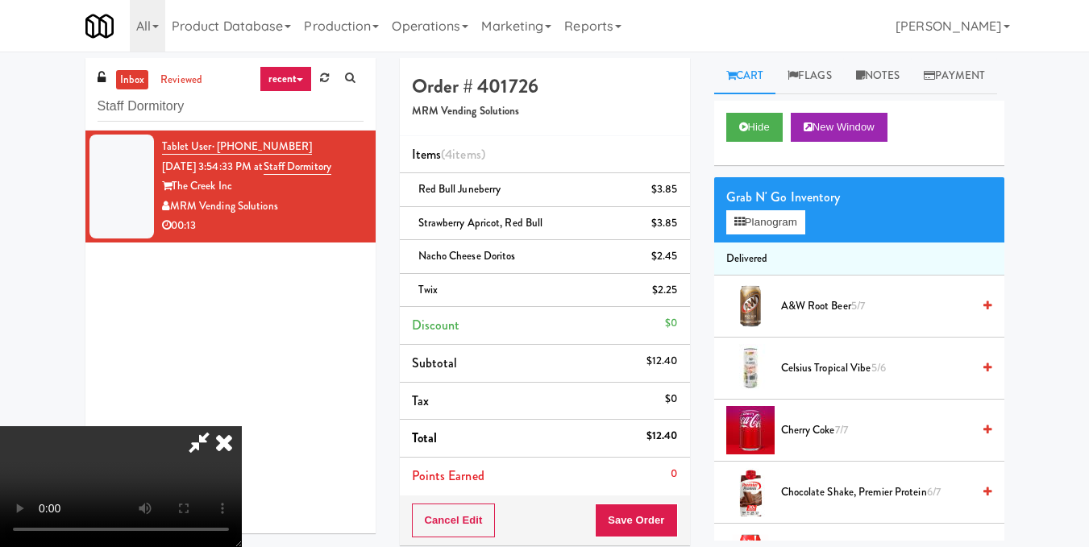
click at [242, 426] on video at bounding box center [121, 486] width 242 height 121
click at [242, 426] on icon at bounding box center [223, 442] width 35 height 32
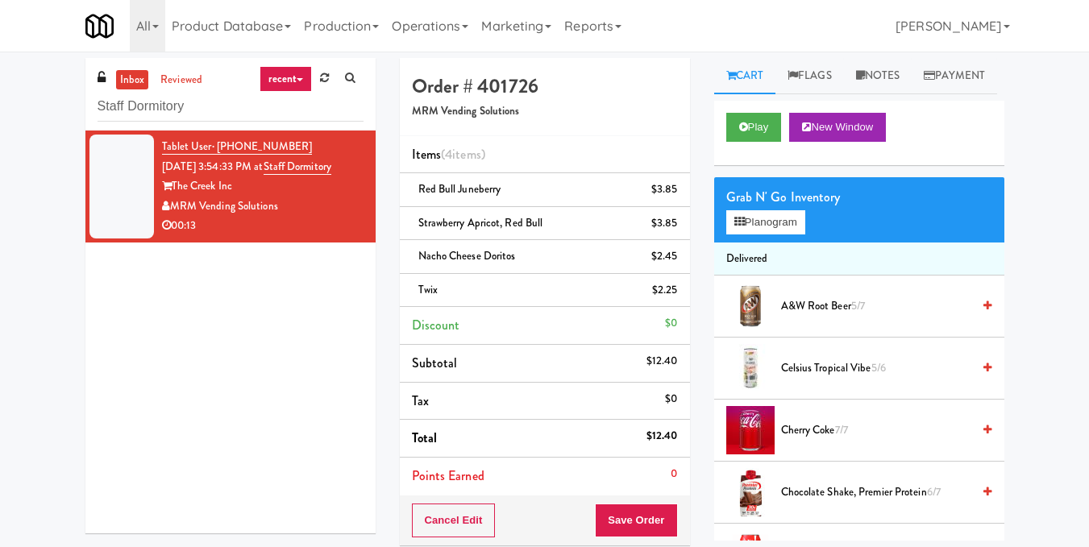
scroll to position [81, 0]
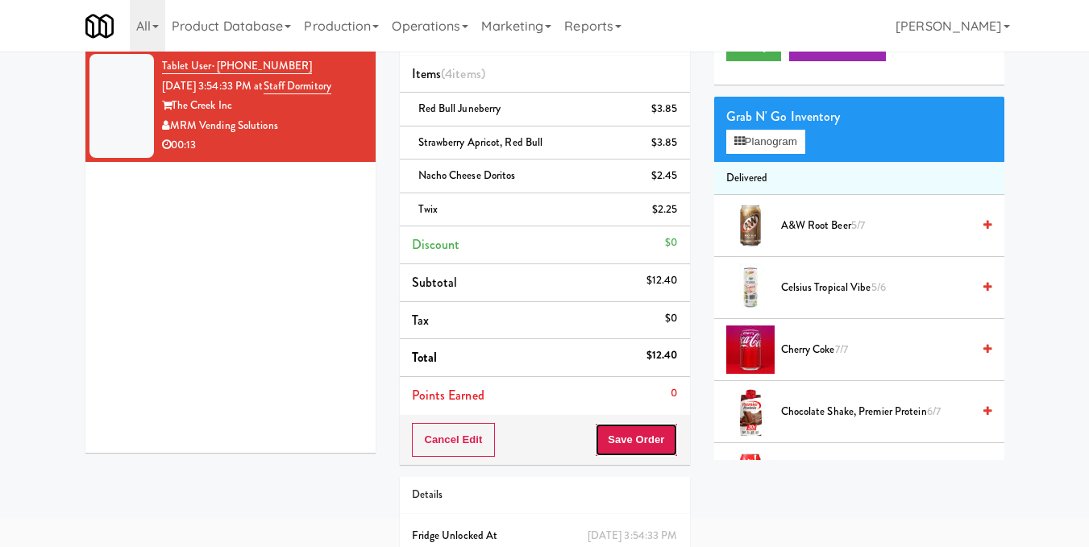
click at [649, 444] on button "Save Order" at bounding box center [636, 440] width 82 height 34
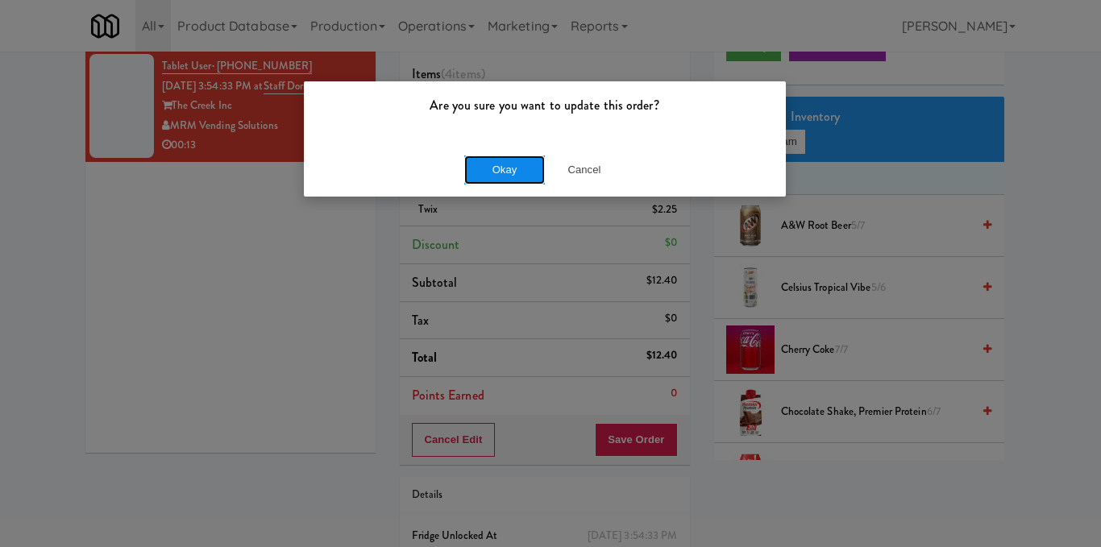
click at [521, 170] on button "Okay" at bounding box center [504, 170] width 81 height 29
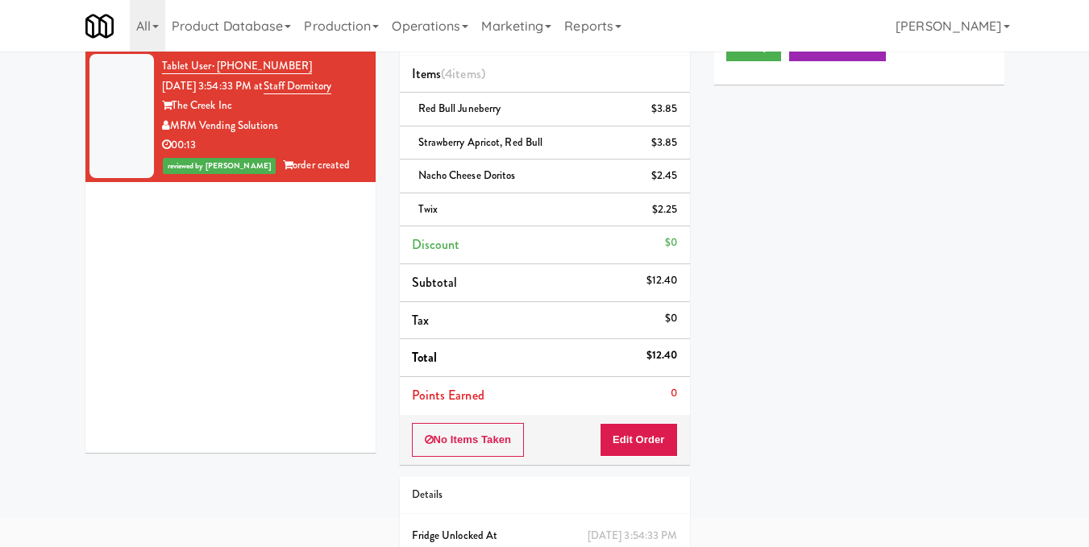
scroll to position [0, 0]
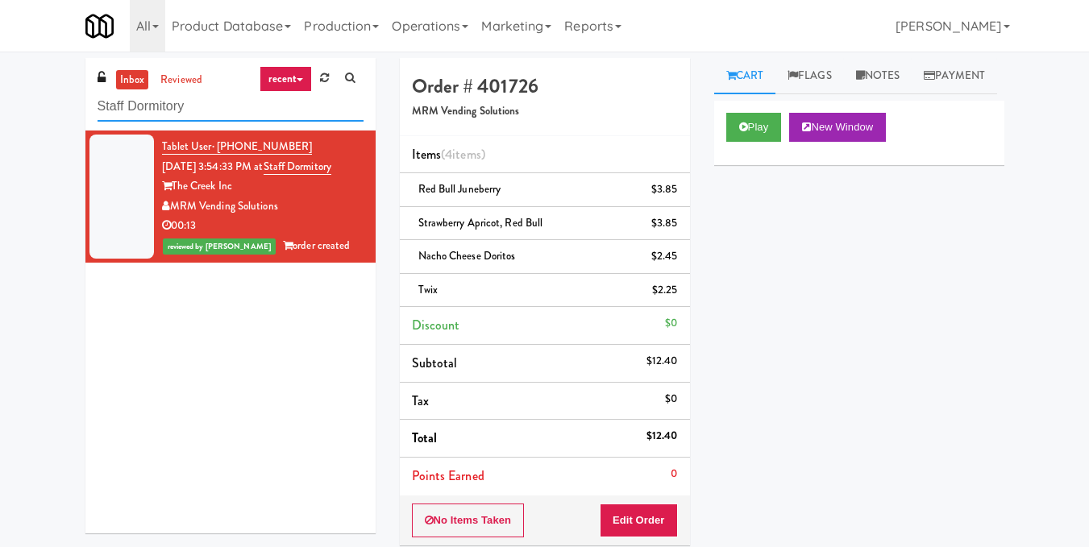
drag, startPoint x: 241, startPoint y: 103, endPoint x: 0, endPoint y: 110, distance: 241.1
click at [0, 110] on div "inbox reviewed recent all unclear take inventory issue suspicious failed recent…" at bounding box center [544, 384] width 1089 height 652
paste input "Eight80 - Main Cooler Right"
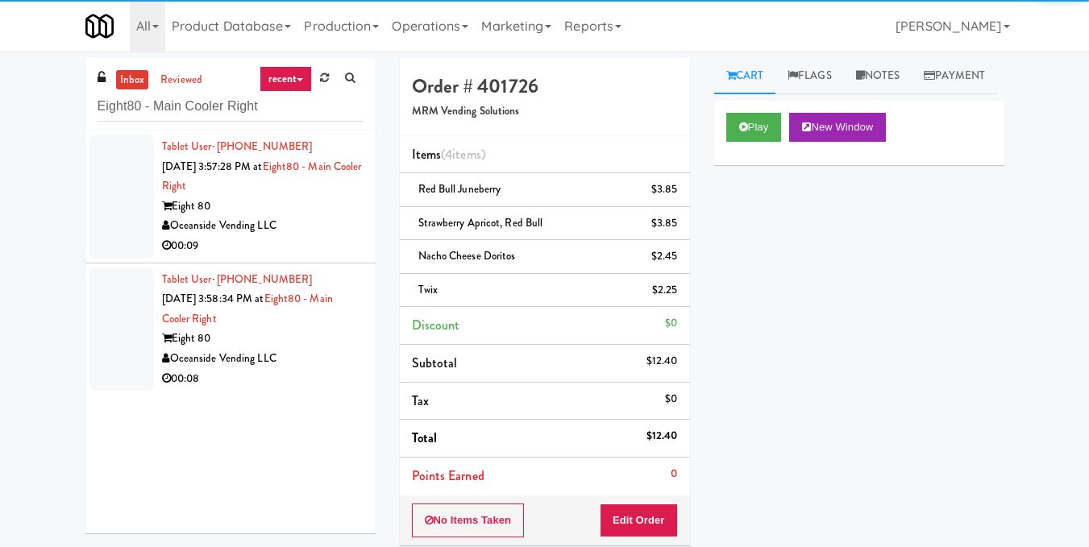
click at [312, 218] on div "Oceanside Vending LLC" at bounding box center [262, 226] width 201 height 20
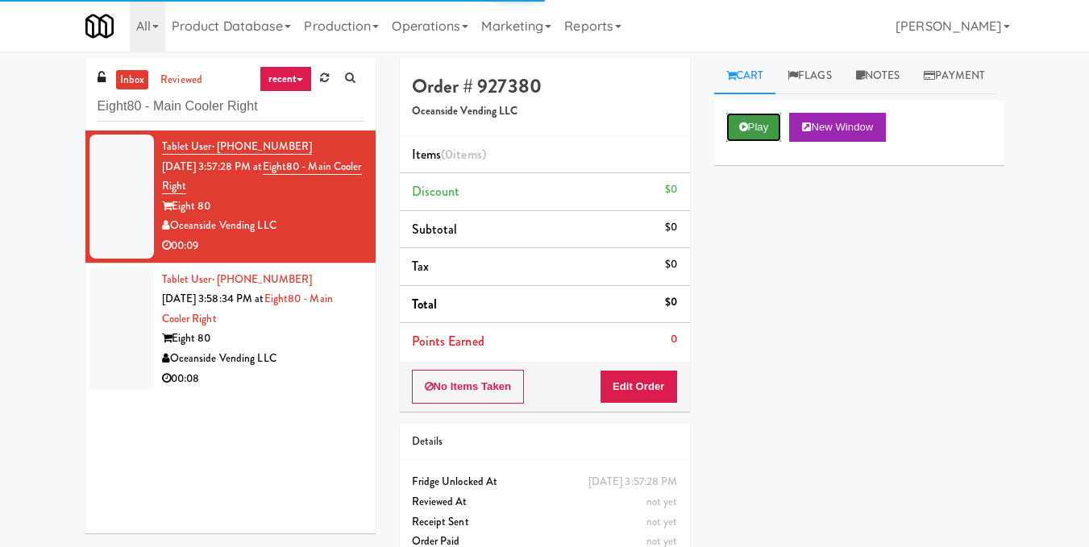
click at [773, 142] on button "Play" at bounding box center [754, 127] width 56 height 29
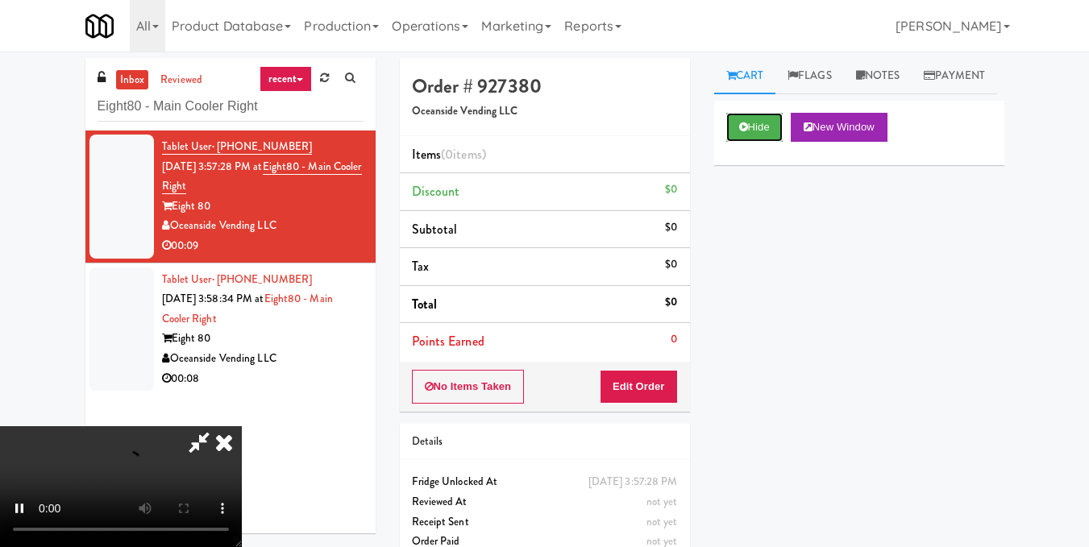
scroll to position [20, 0]
click at [242, 426] on video at bounding box center [121, 486] width 242 height 121
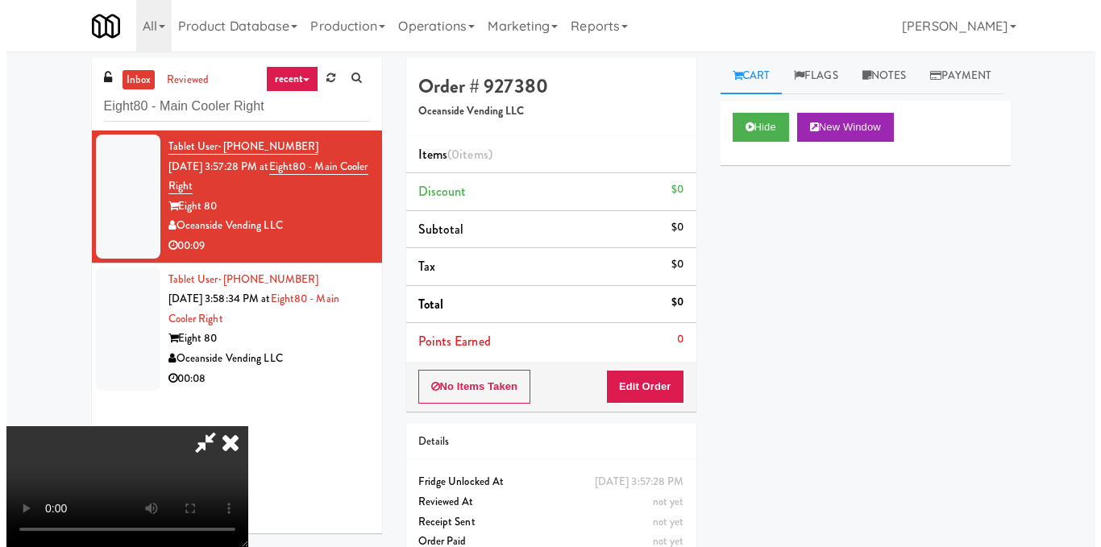
scroll to position [181, 0]
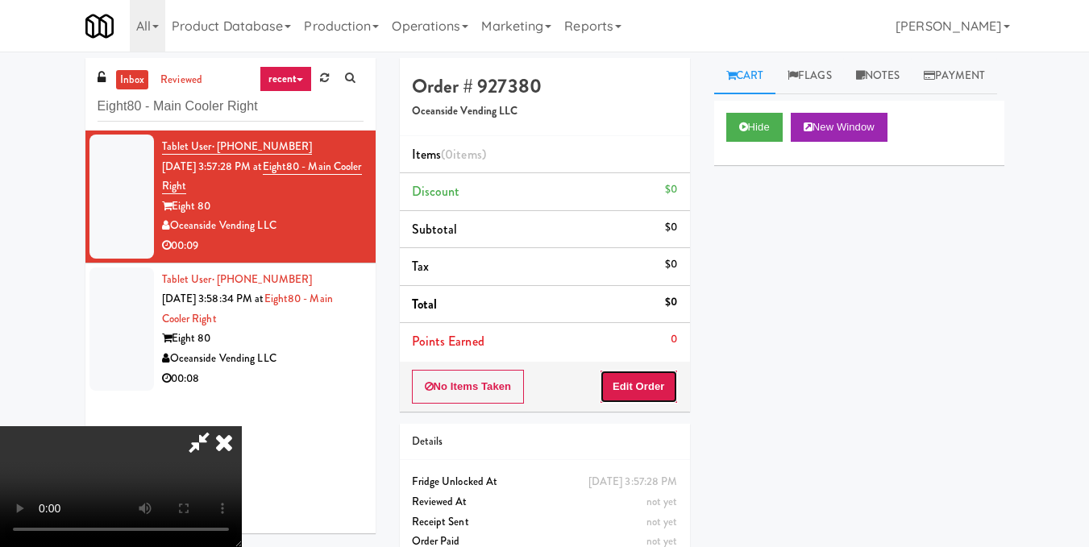
click at [673, 390] on button "Edit Order" at bounding box center [639, 387] width 78 height 34
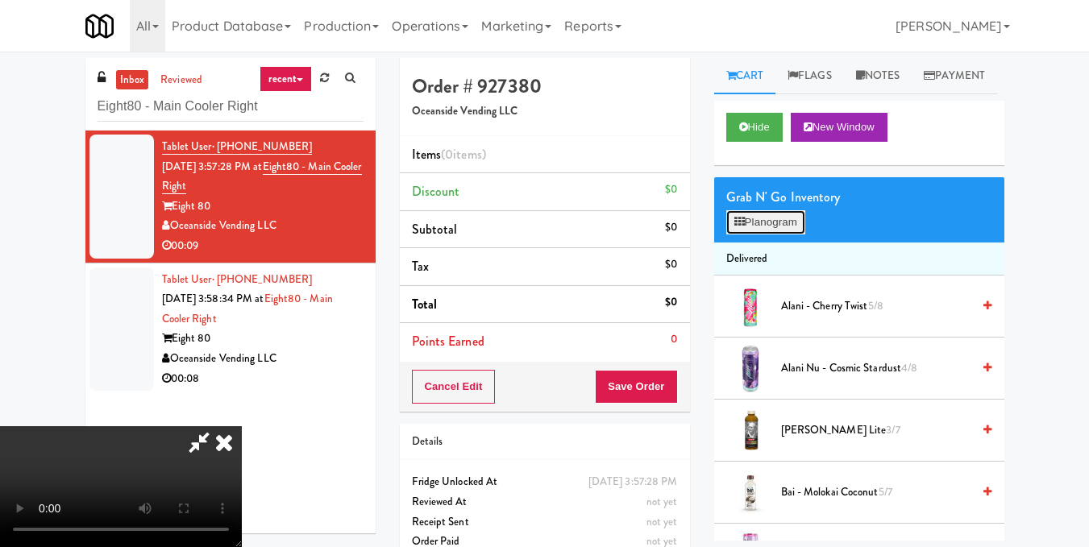
click at [782, 235] on button "Planogram" at bounding box center [765, 222] width 79 height 24
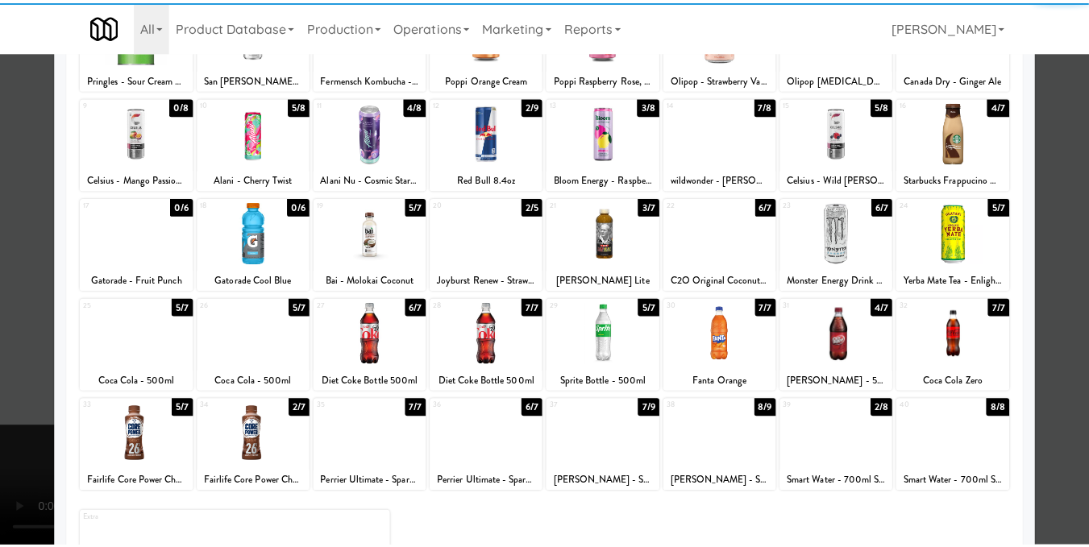
scroll to position [161, 0]
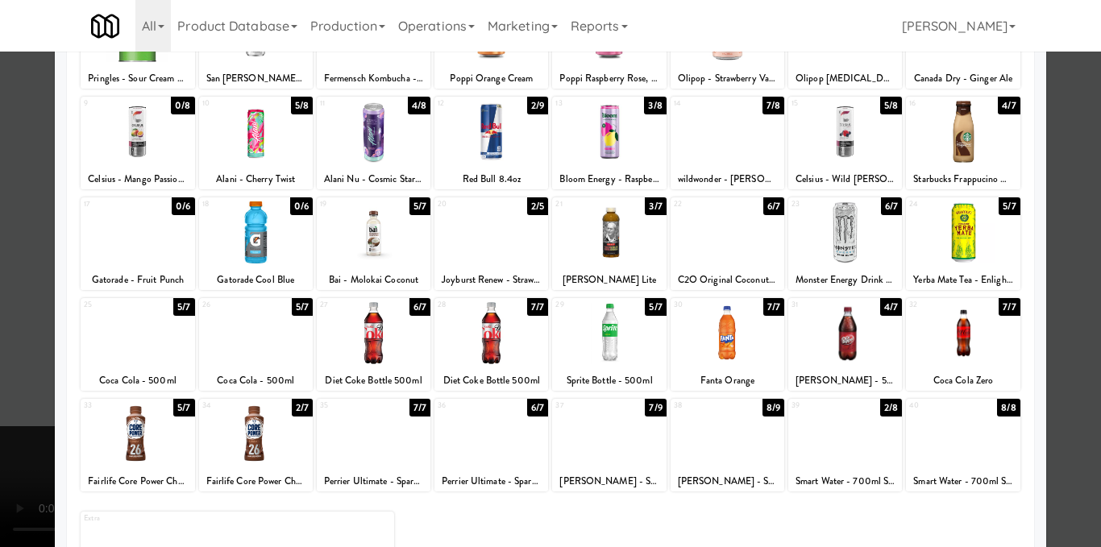
click at [966, 347] on div at bounding box center [963, 333] width 114 height 62
click at [1042, 346] on div at bounding box center [550, 273] width 1101 height 547
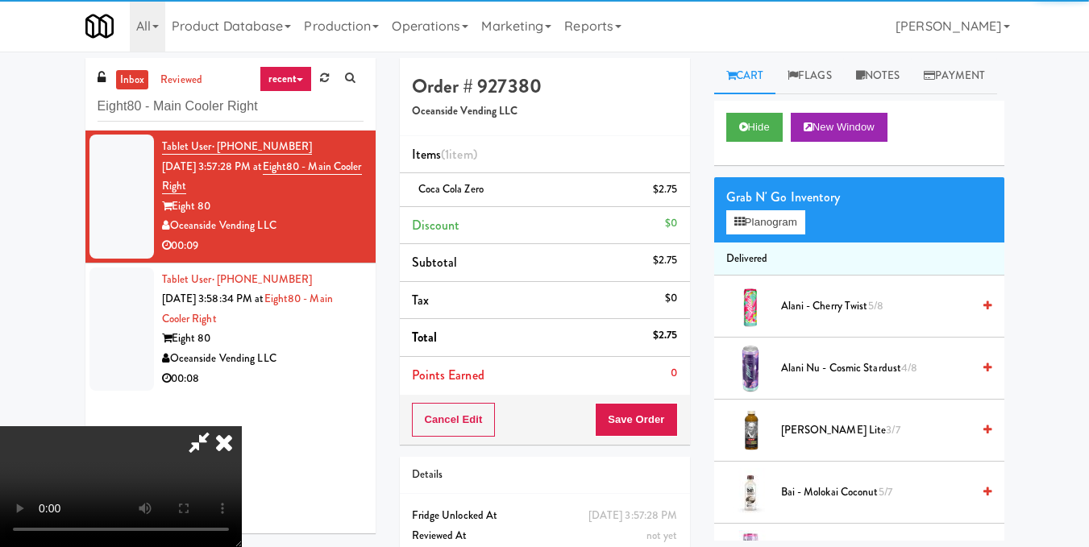
click at [242, 426] on video at bounding box center [121, 486] width 242 height 121
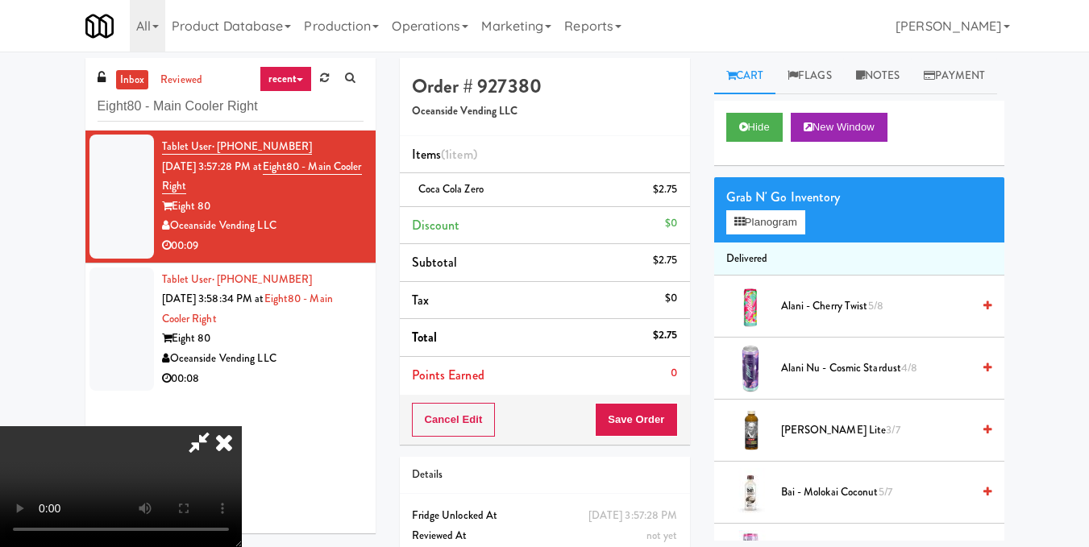
click at [242, 426] on icon at bounding box center [223, 442] width 35 height 32
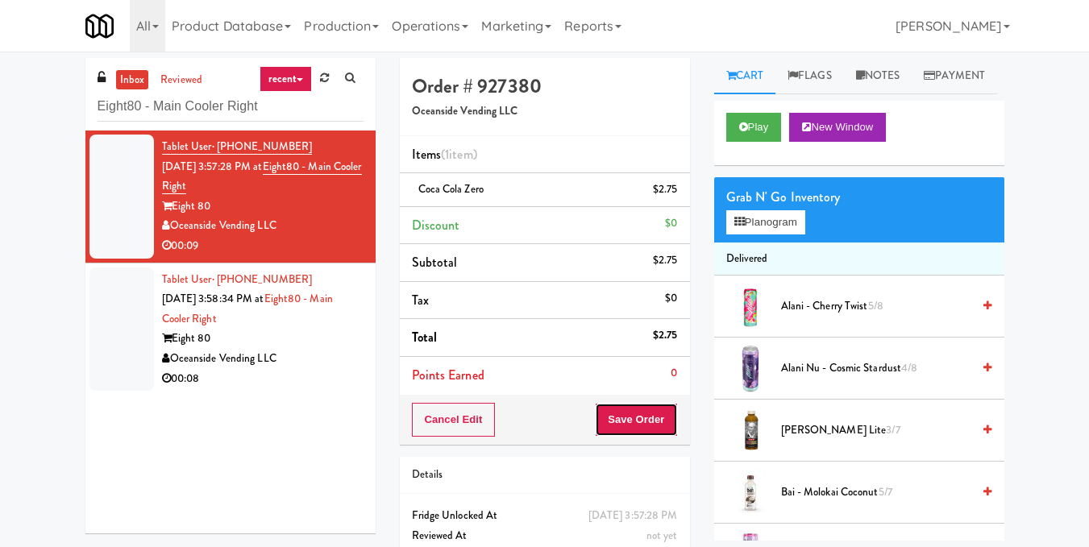
click at [653, 420] on button "Save Order" at bounding box center [636, 420] width 82 height 34
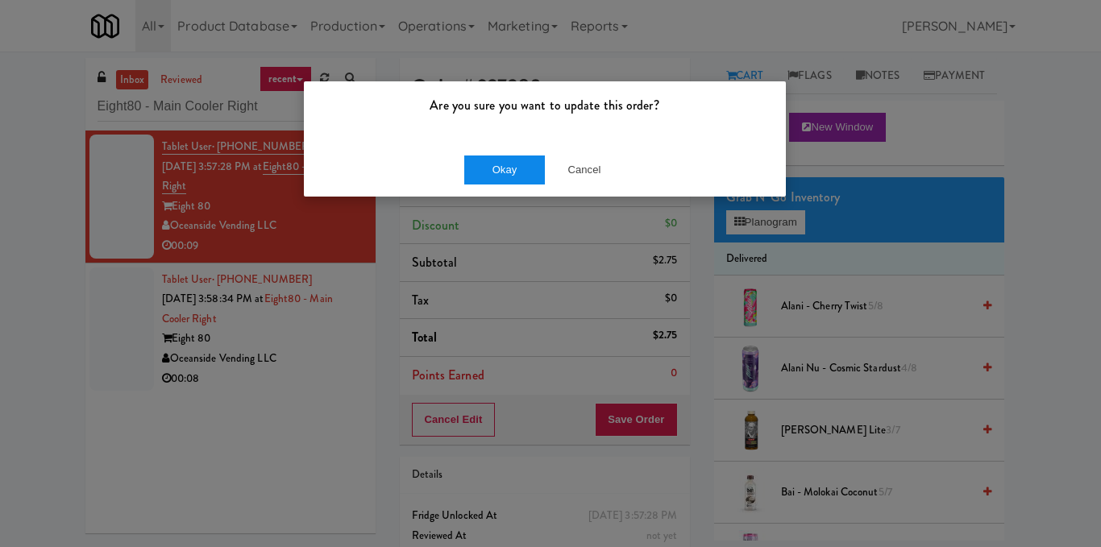
drag, startPoint x: 516, startPoint y: 152, endPoint x: 517, endPoint y: 160, distance: 8.9
click at [516, 152] on div "Okay Cancel" at bounding box center [545, 170] width 482 height 54
click at [517, 161] on button "Okay" at bounding box center [504, 170] width 81 height 29
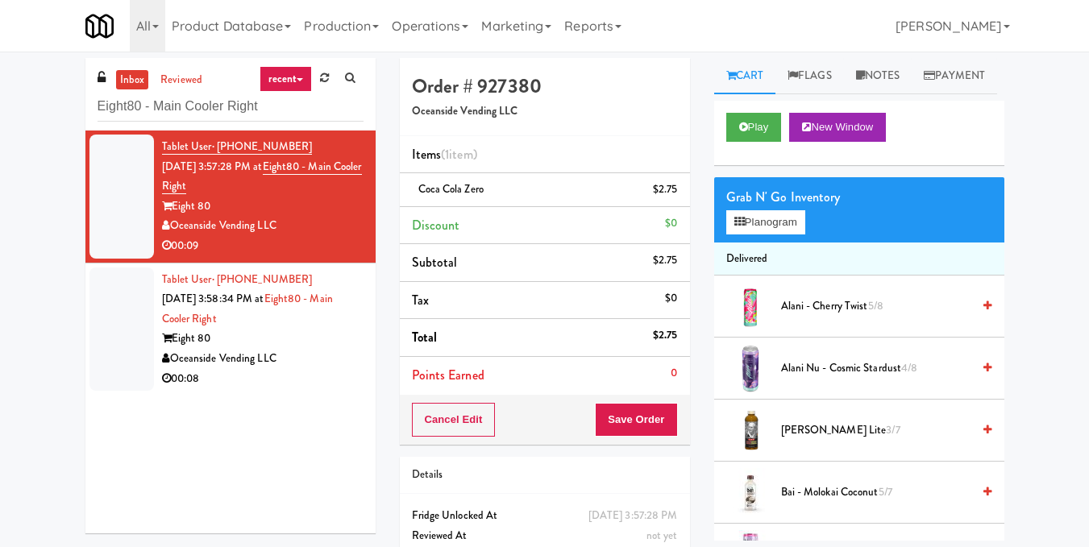
click at [342, 343] on div "Eight 80" at bounding box center [262, 339] width 201 height 20
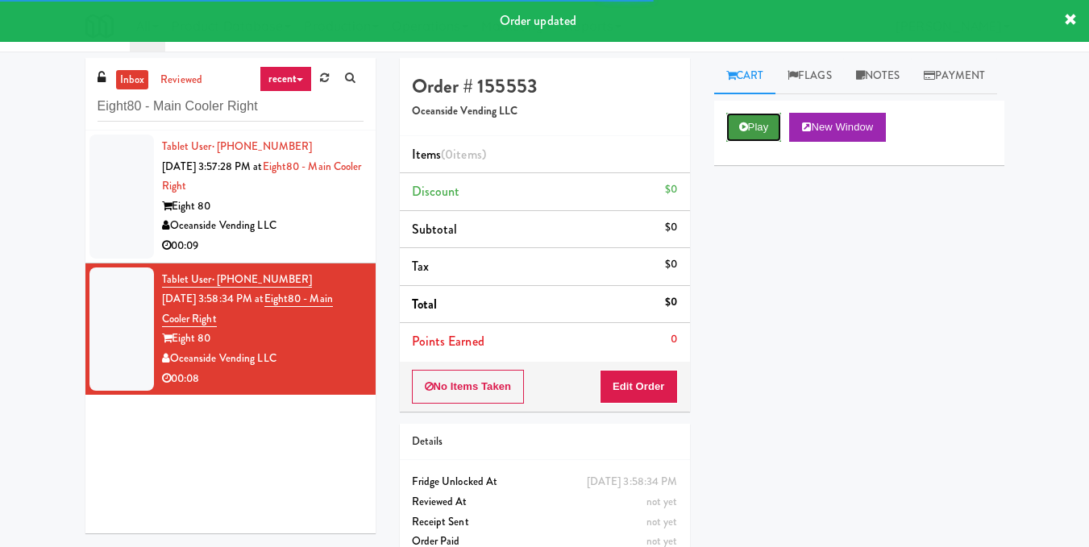
click at [751, 142] on button "Play" at bounding box center [754, 127] width 56 height 29
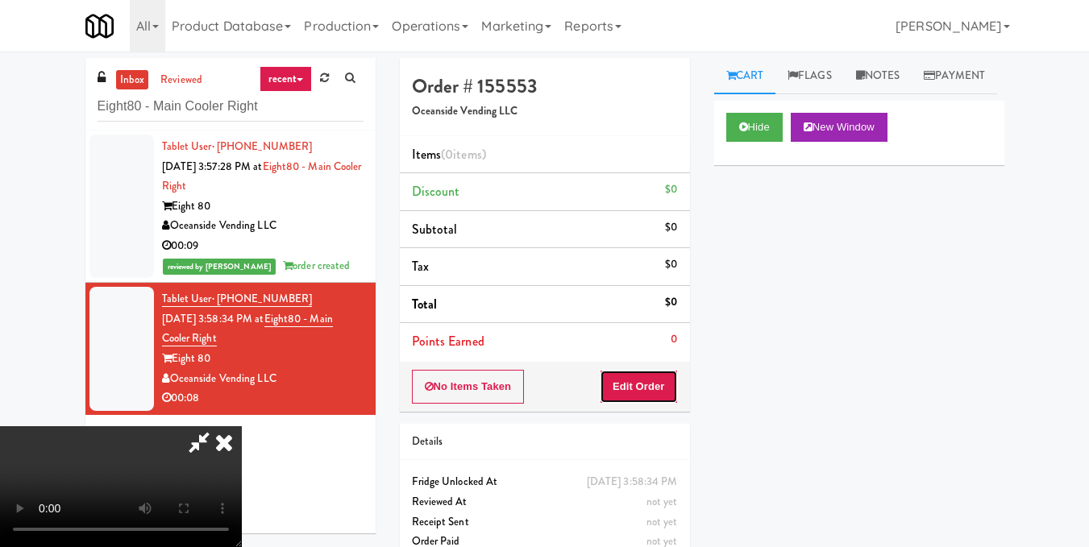
click at [665, 383] on button "Edit Order" at bounding box center [639, 387] width 78 height 34
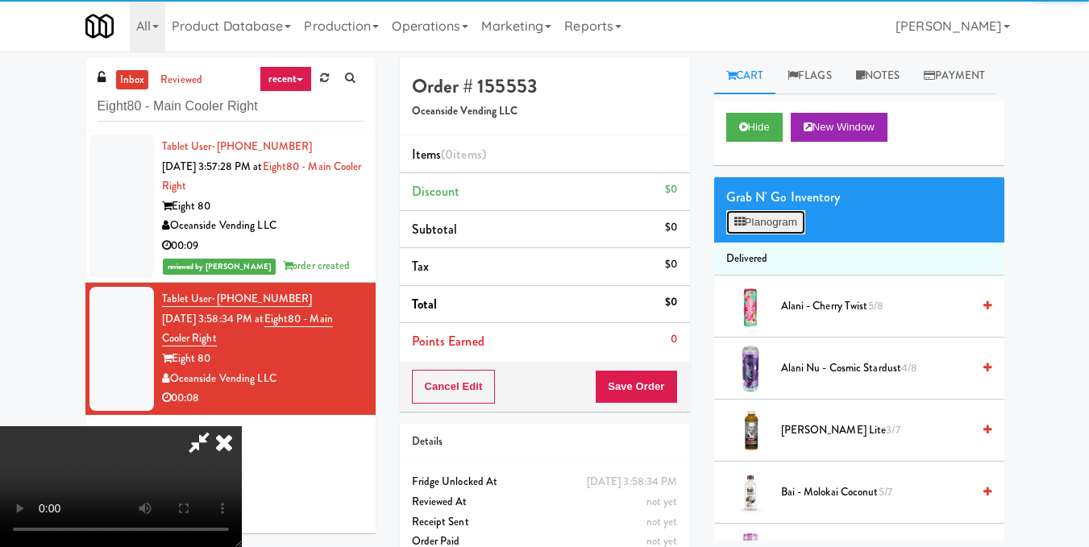
click at [770, 235] on button "Planogram" at bounding box center [765, 222] width 79 height 24
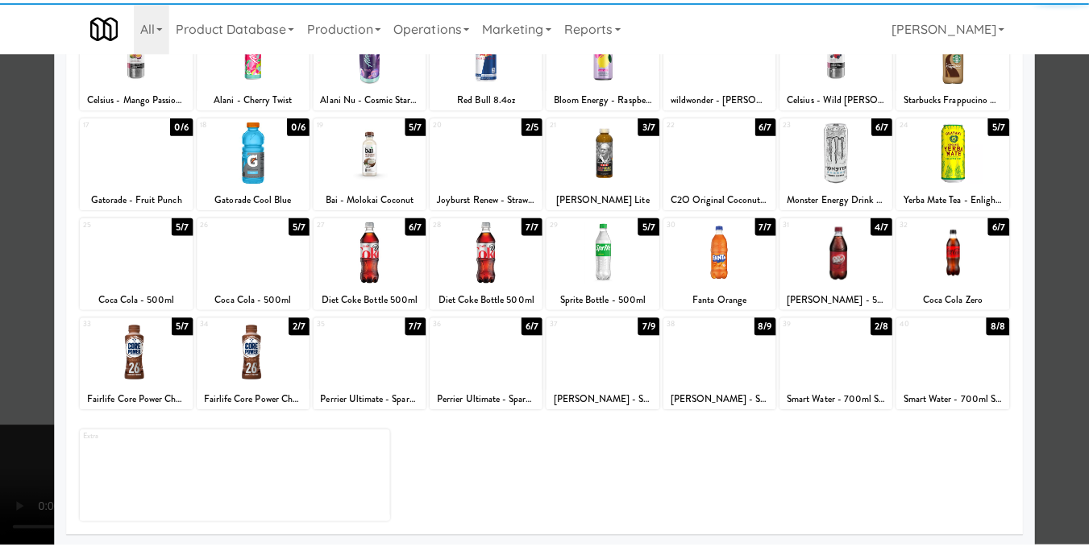
scroll to position [244, 0]
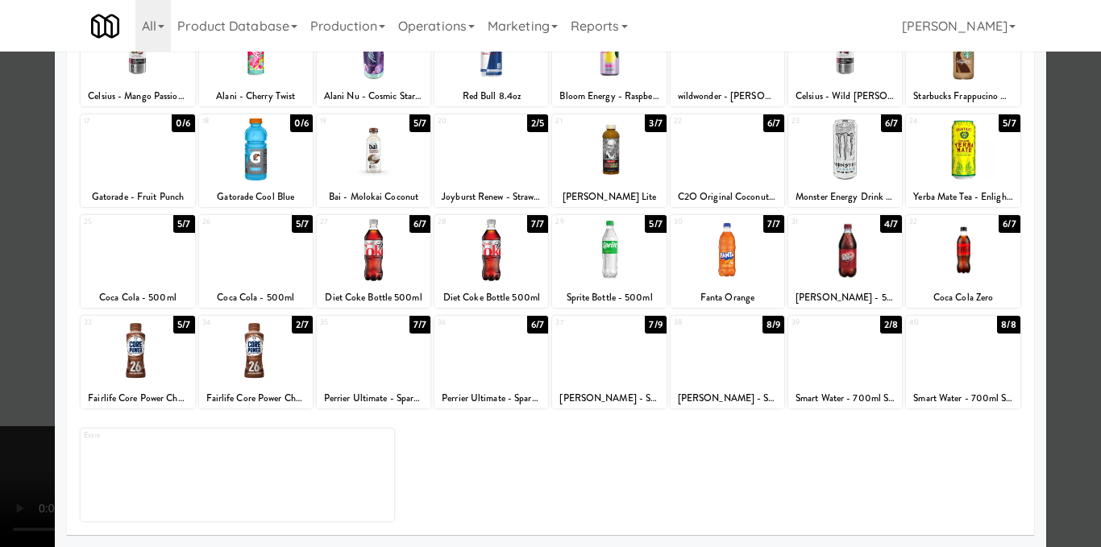
click at [967, 368] on div at bounding box center [963, 351] width 114 height 62
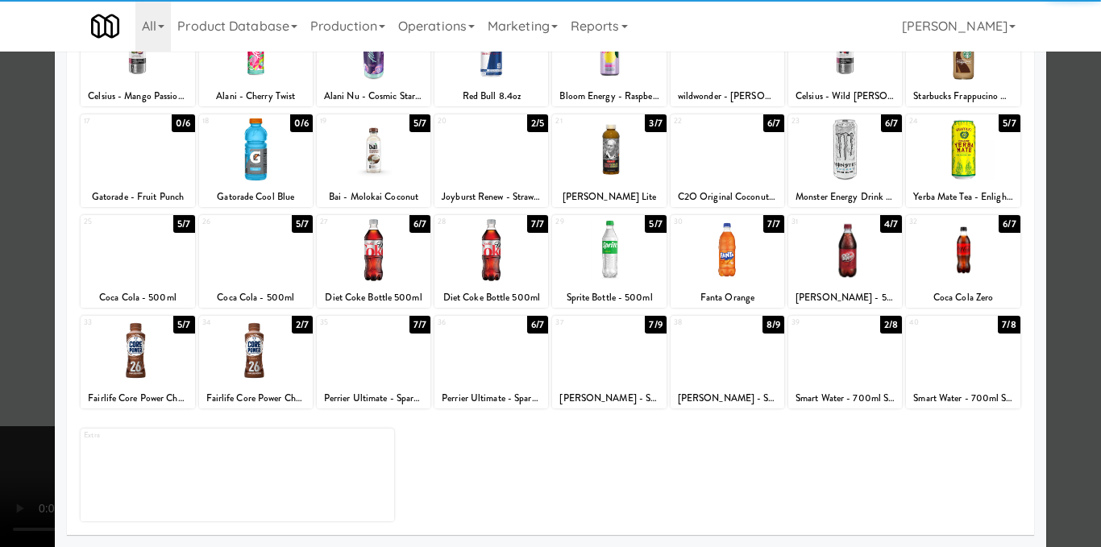
click at [967, 368] on div at bounding box center [963, 351] width 114 height 62
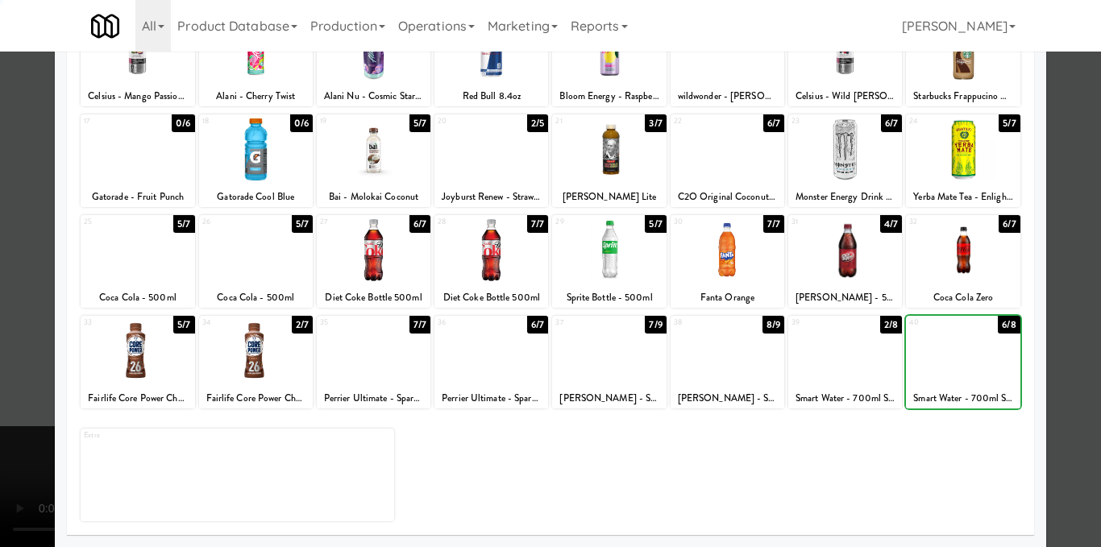
click at [1041, 351] on div at bounding box center [550, 273] width 1101 height 547
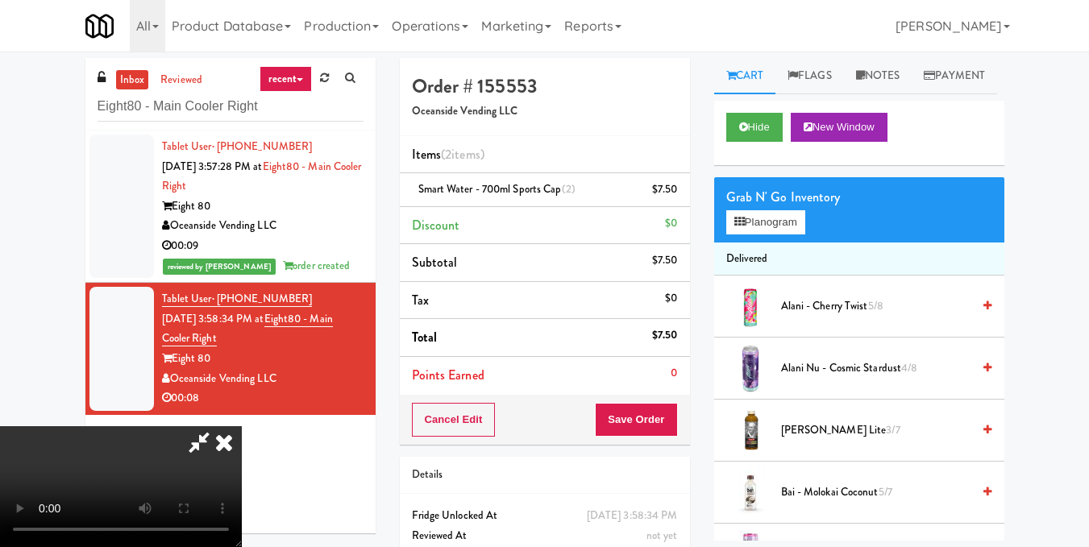
click at [242, 426] on video at bounding box center [121, 486] width 242 height 121
click at [242, 426] on icon at bounding box center [223, 442] width 35 height 32
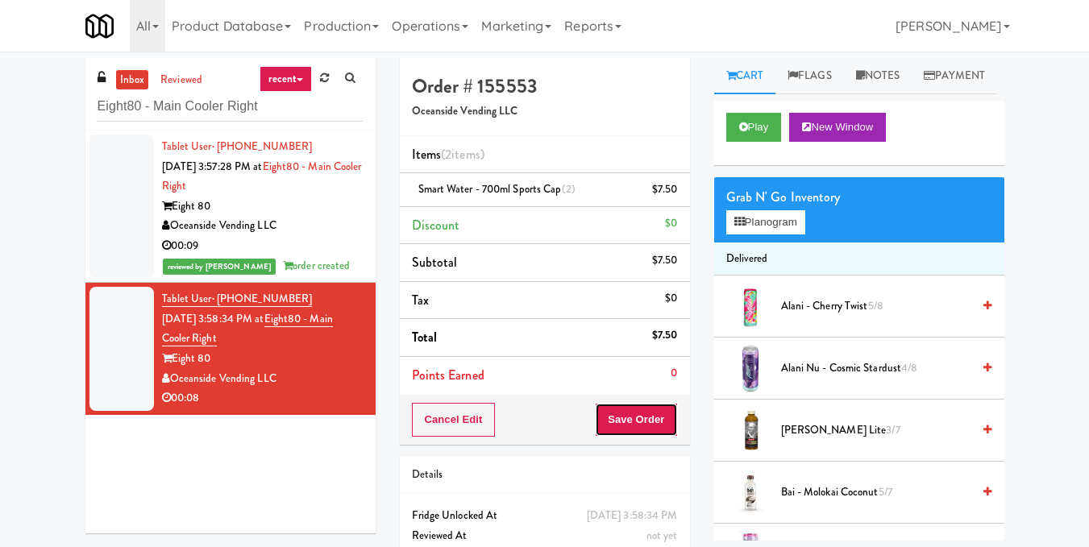
click at [646, 421] on button "Save Order" at bounding box center [636, 420] width 82 height 34
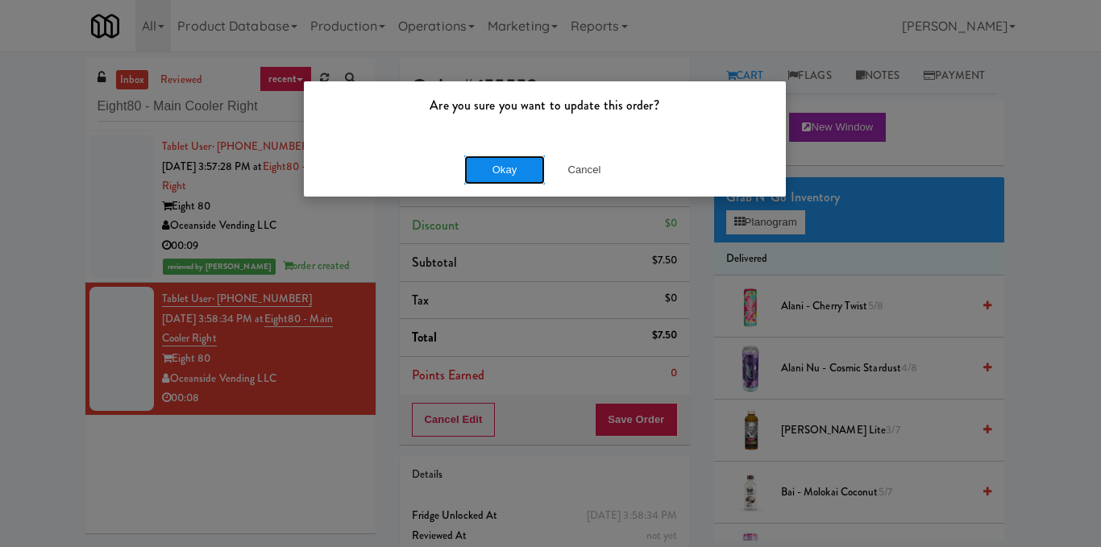
click at [522, 179] on button "Okay" at bounding box center [504, 170] width 81 height 29
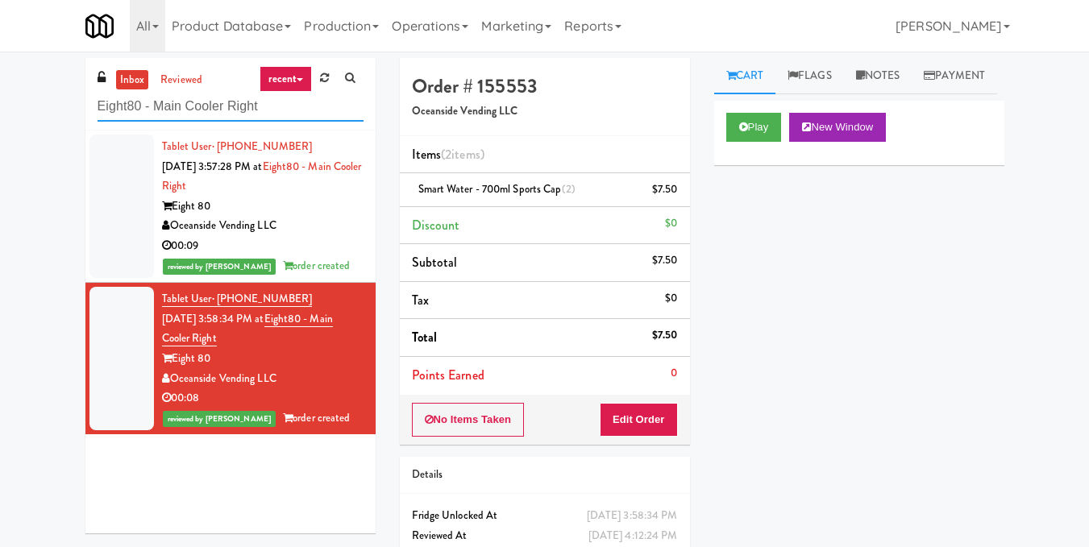
drag, startPoint x: 269, startPoint y: 105, endPoint x: 0, endPoint y: 106, distance: 269.2
click at [0, 106] on div "inbox reviewed recent all unclear take inventory issue suspicious failed recent…" at bounding box center [544, 333] width 1089 height 551
paste input "[PERSON_NAME] - Cooler 1"
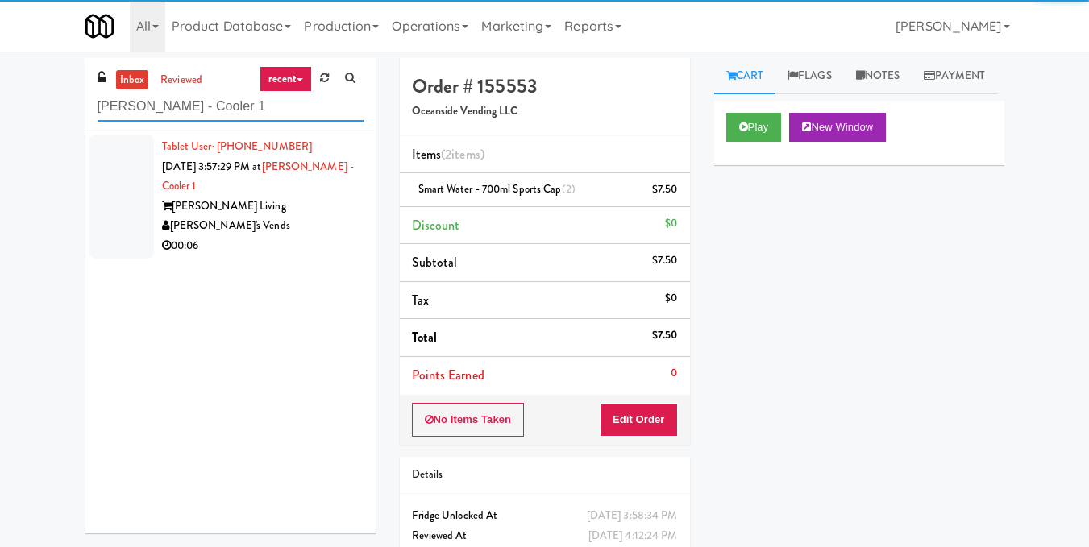
type input "[PERSON_NAME] - Cooler 1"
click at [330, 232] on div "[PERSON_NAME]'s Vends" at bounding box center [262, 226] width 201 height 20
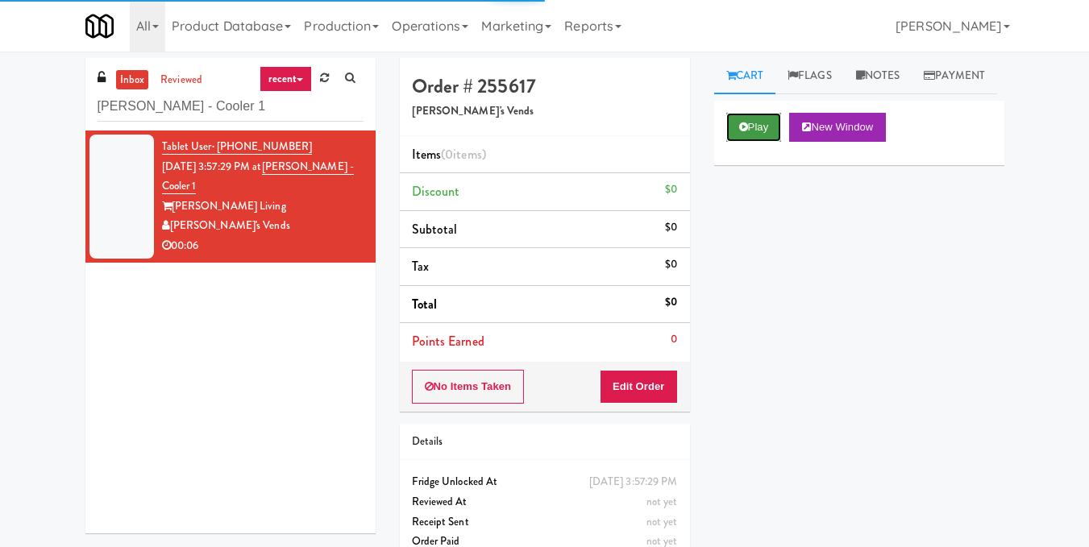
click at [773, 142] on button "Play" at bounding box center [754, 127] width 56 height 29
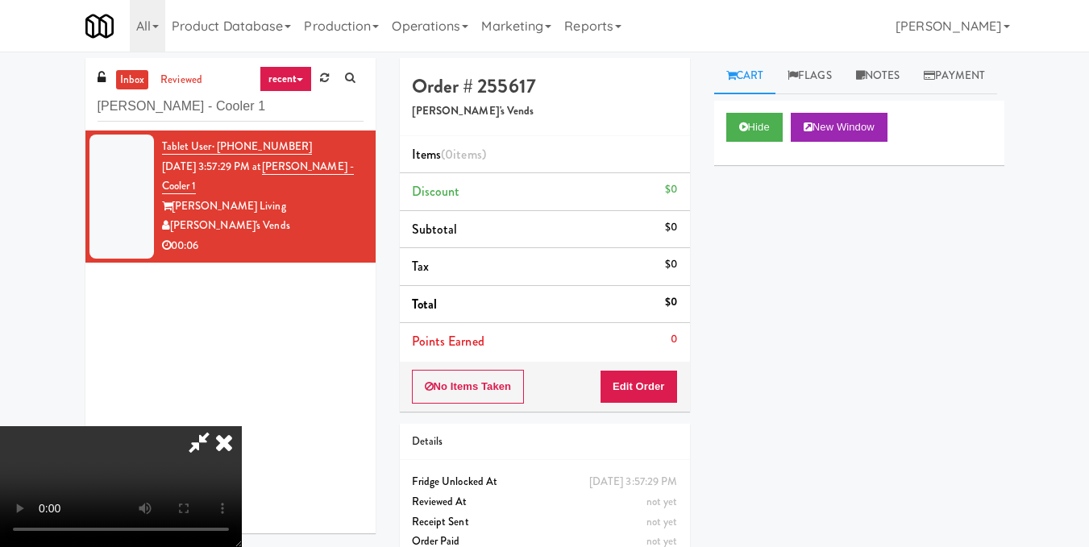
click at [242, 426] on video at bounding box center [121, 486] width 242 height 121
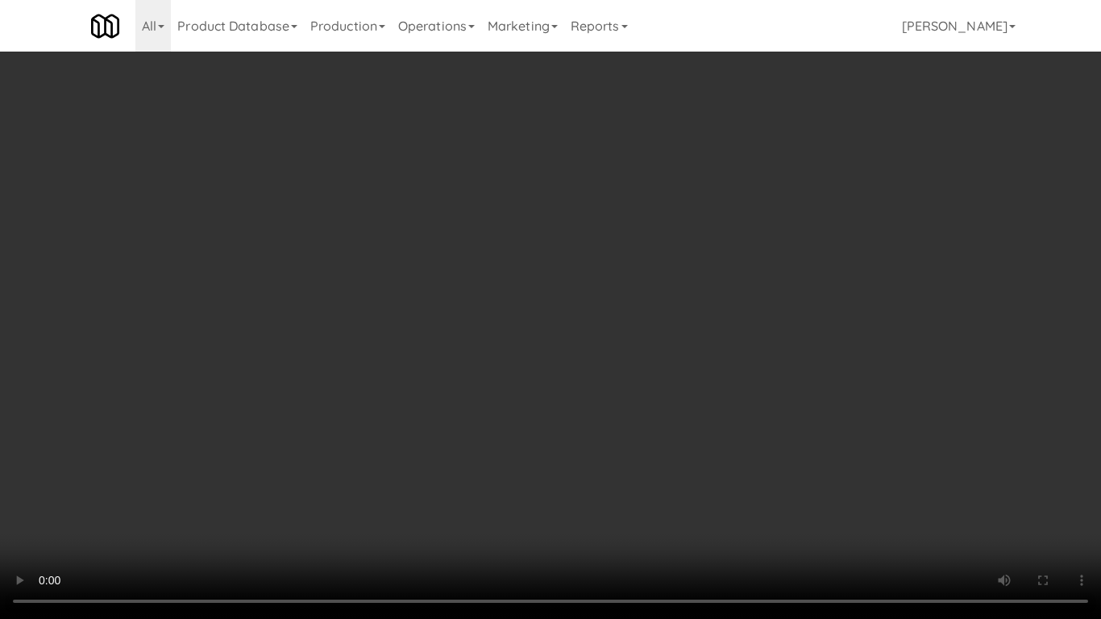
click at [592, 430] on video at bounding box center [550, 309] width 1101 height 619
click at [597, 432] on video at bounding box center [550, 309] width 1101 height 619
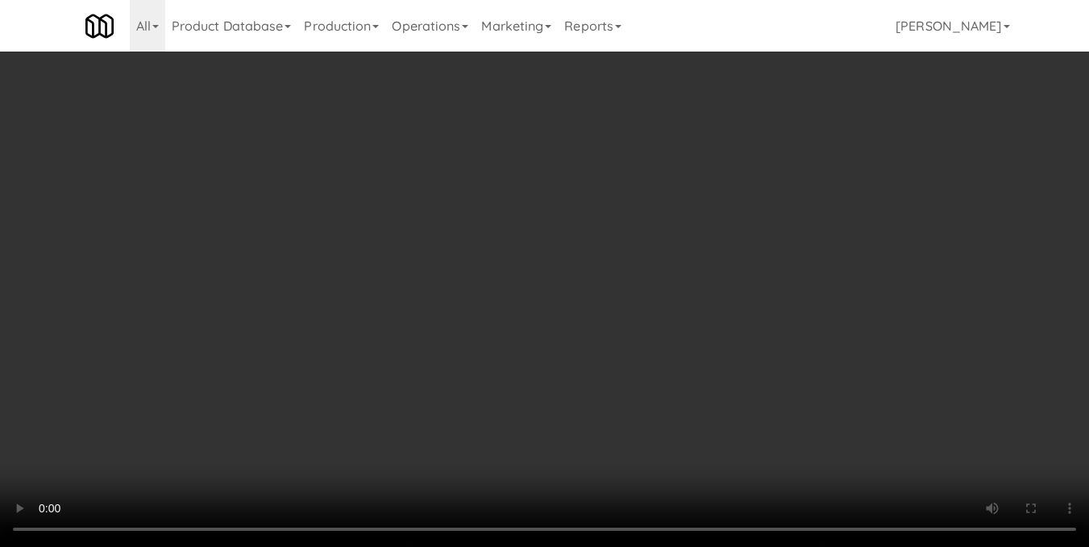
click at [597, 362] on video at bounding box center [544, 273] width 1089 height 547
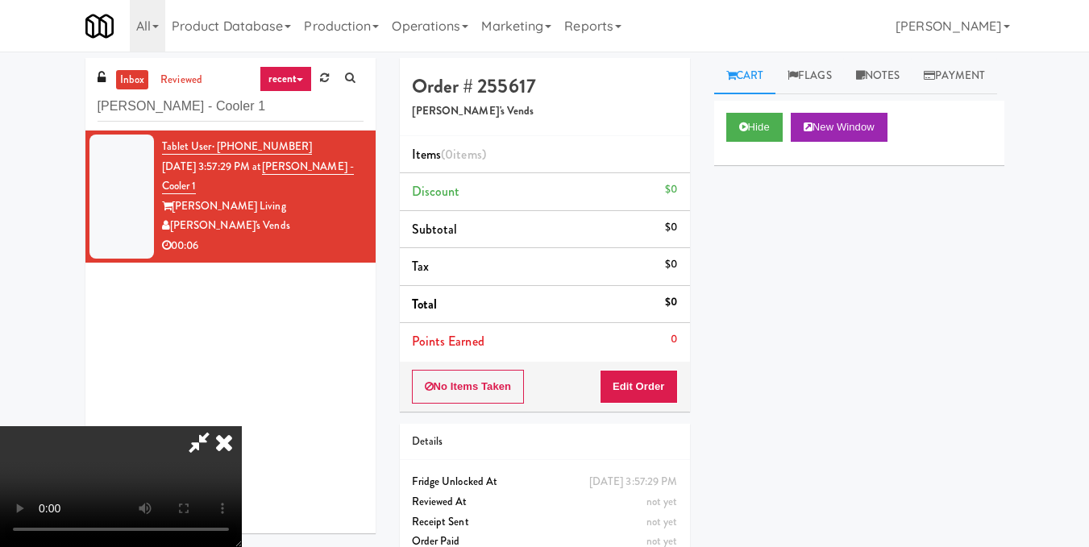
click at [242, 426] on video at bounding box center [121, 486] width 242 height 121
drag, startPoint x: 662, startPoint y: 387, endPoint x: 709, endPoint y: 332, distance: 72.6
click at [662, 385] on button "Edit Order" at bounding box center [639, 387] width 78 height 34
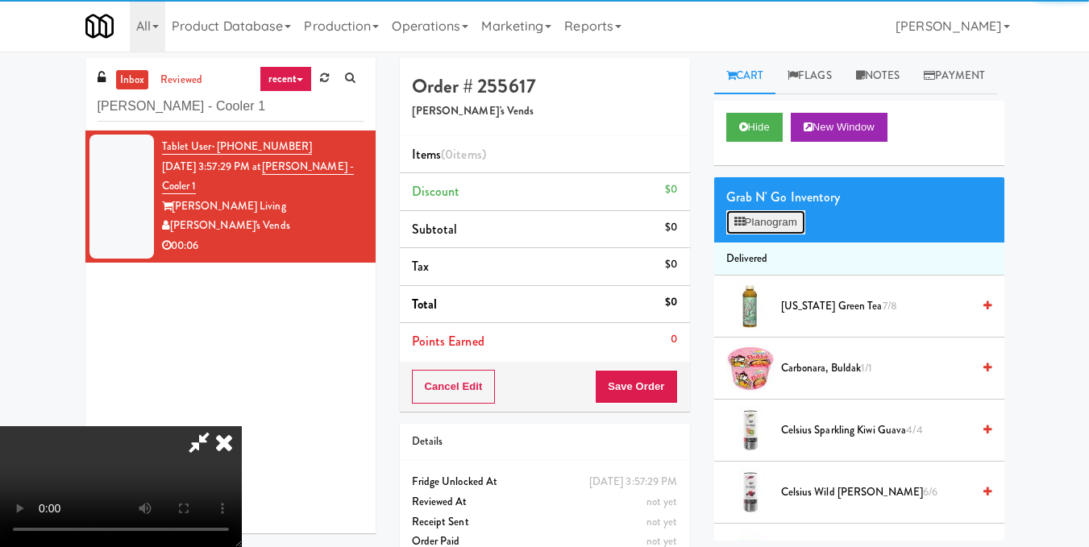
click at [753, 235] on button "Planogram" at bounding box center [765, 222] width 79 height 24
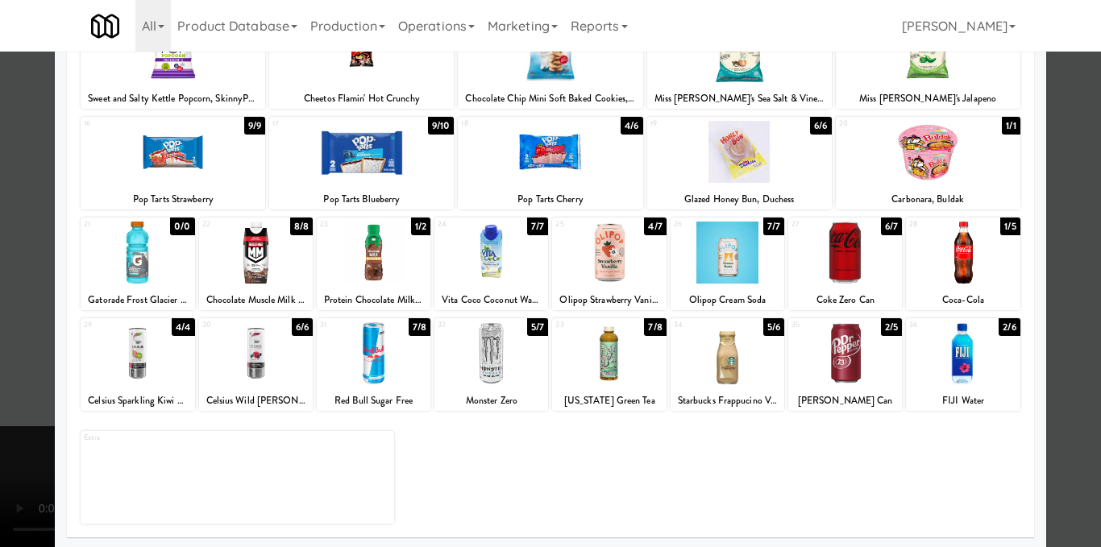
click at [953, 260] on div at bounding box center [963, 253] width 114 height 62
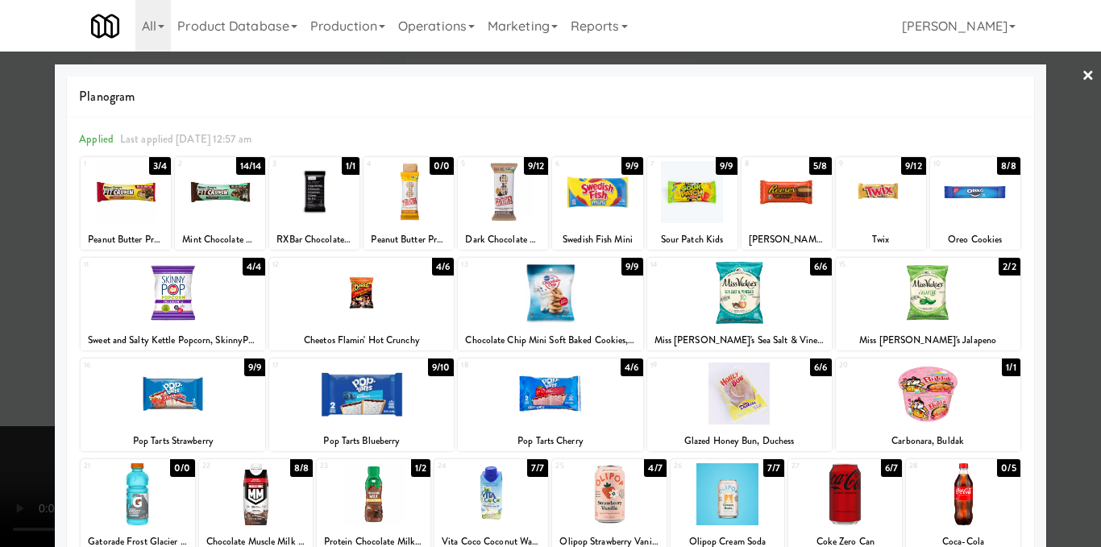
click at [897, 197] on div at bounding box center [881, 192] width 90 height 62
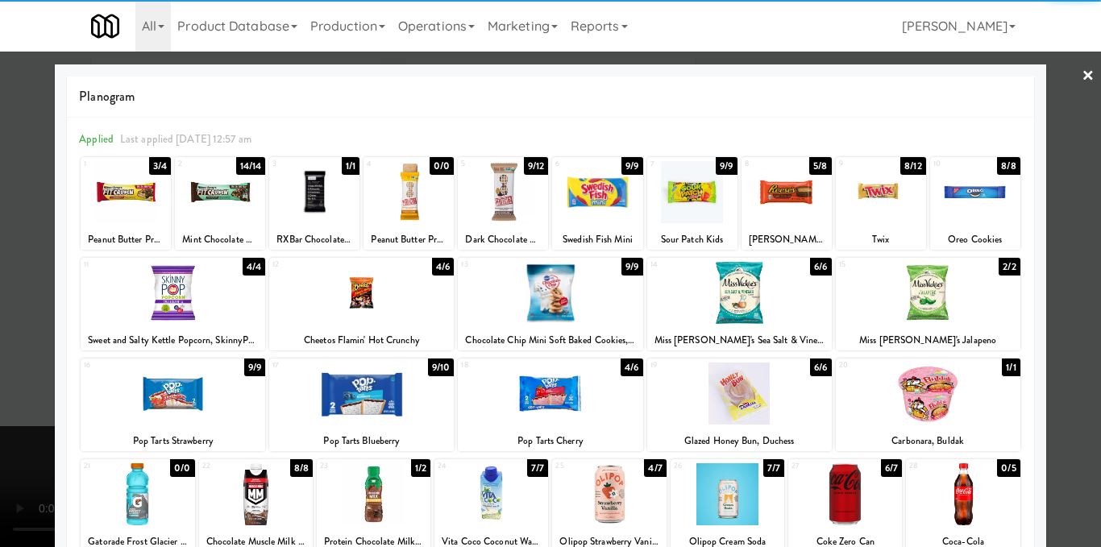
click at [1059, 233] on div at bounding box center [550, 273] width 1101 height 547
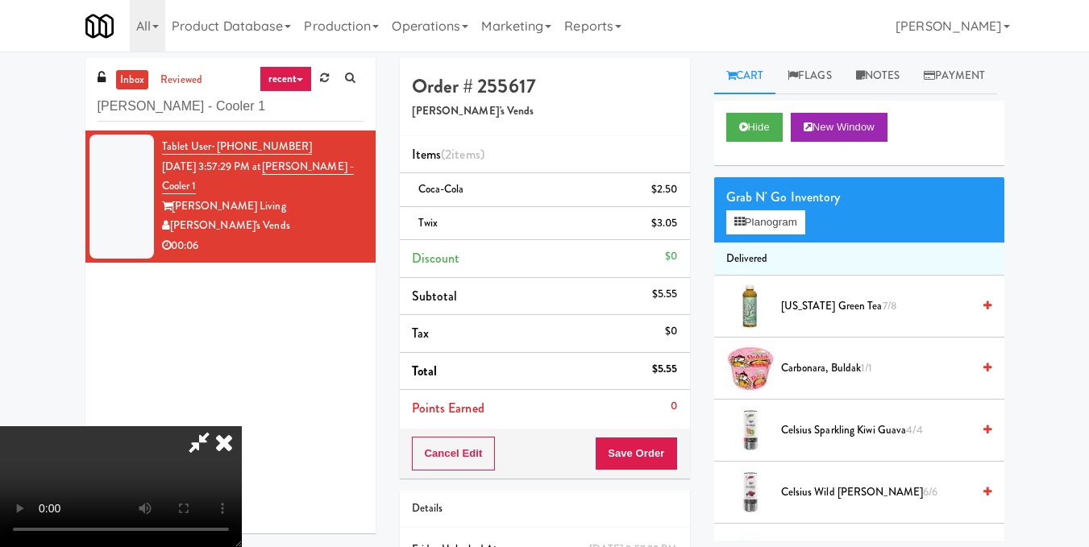
click at [242, 426] on icon at bounding box center [223, 442] width 35 height 32
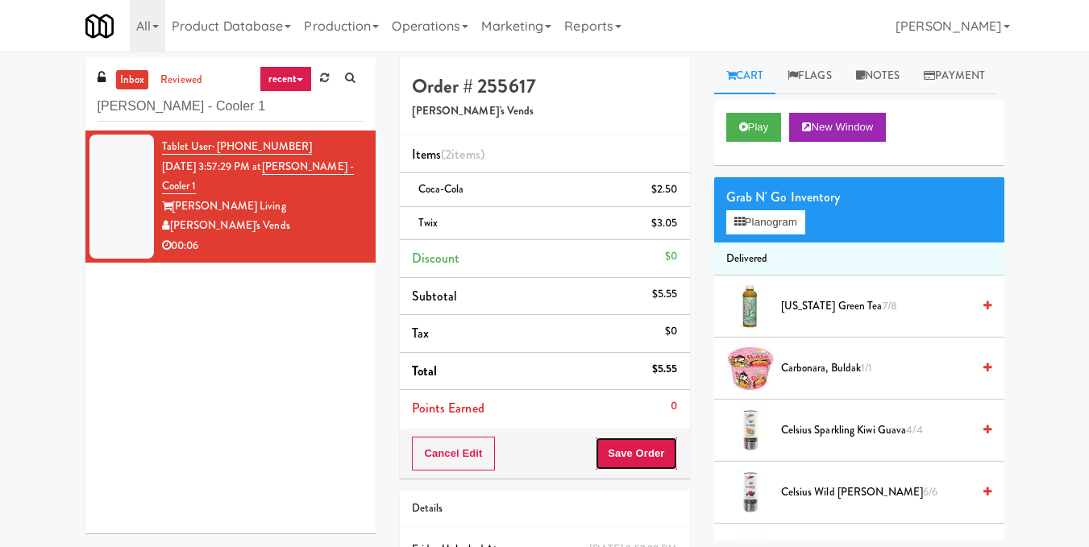
click at [625, 449] on button "Save Order" at bounding box center [636, 454] width 82 height 34
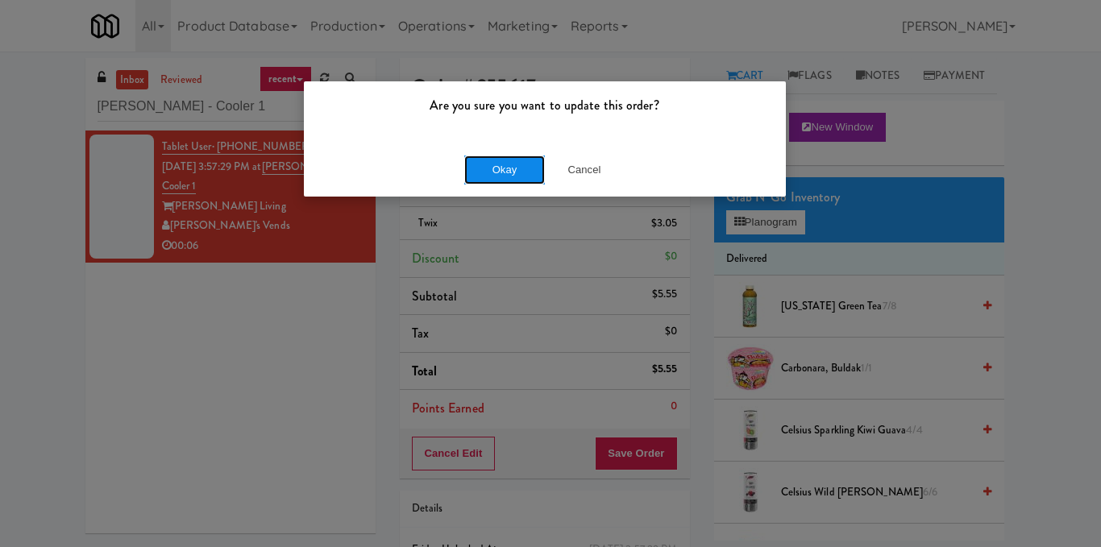
click at [493, 168] on button "Okay" at bounding box center [504, 170] width 81 height 29
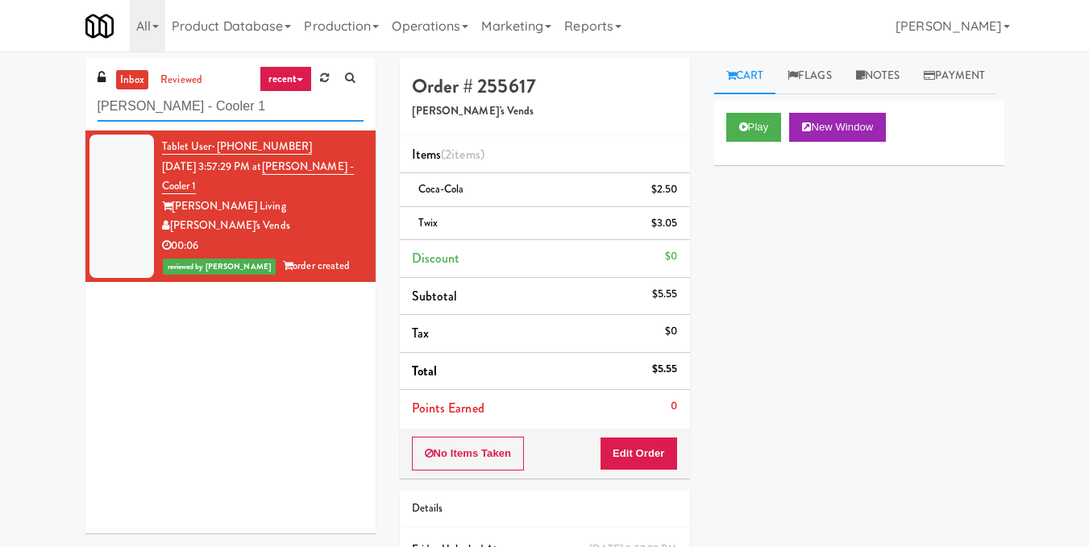
drag, startPoint x: 252, startPoint y: 105, endPoint x: 15, endPoint y: 110, distance: 237.0
click at [15, 110] on div "inbox reviewed recent all unclear take inventory issue suspicious failed recent…" at bounding box center [544, 350] width 1089 height 585
paste input "1730 N [PERSON_NAME] - Right - Fridge"
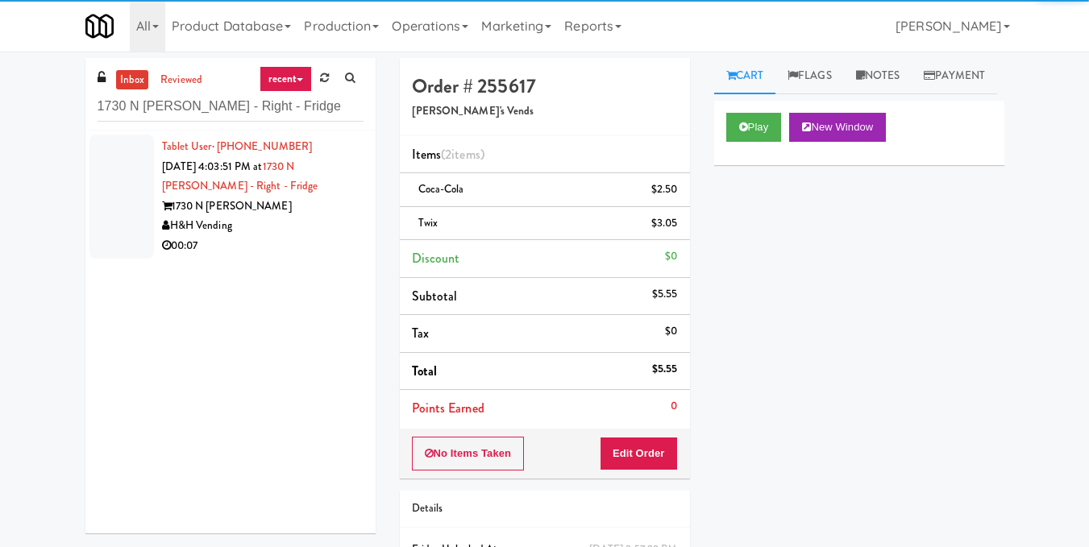
click at [309, 243] on div "00:07" at bounding box center [262, 246] width 201 height 20
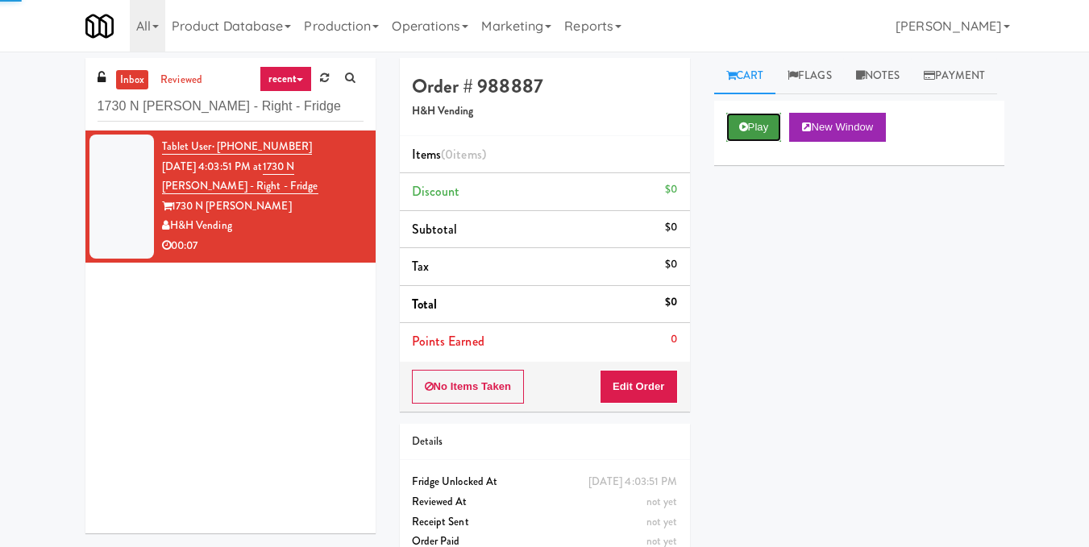
click at [755, 142] on button "Play" at bounding box center [754, 127] width 56 height 29
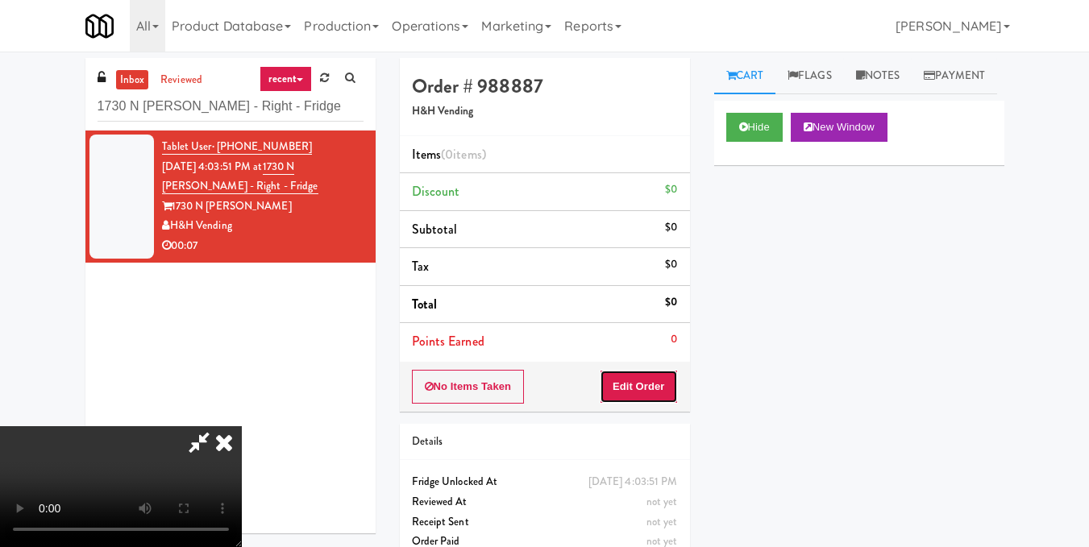
click at [661, 388] on button "Edit Order" at bounding box center [639, 387] width 78 height 34
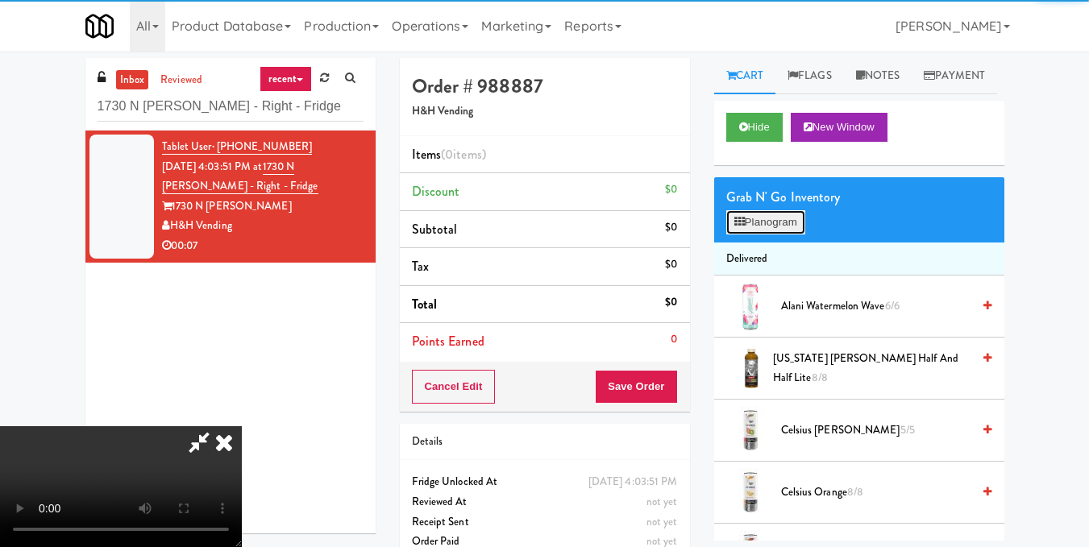
click at [727, 235] on button "Planogram" at bounding box center [765, 222] width 79 height 24
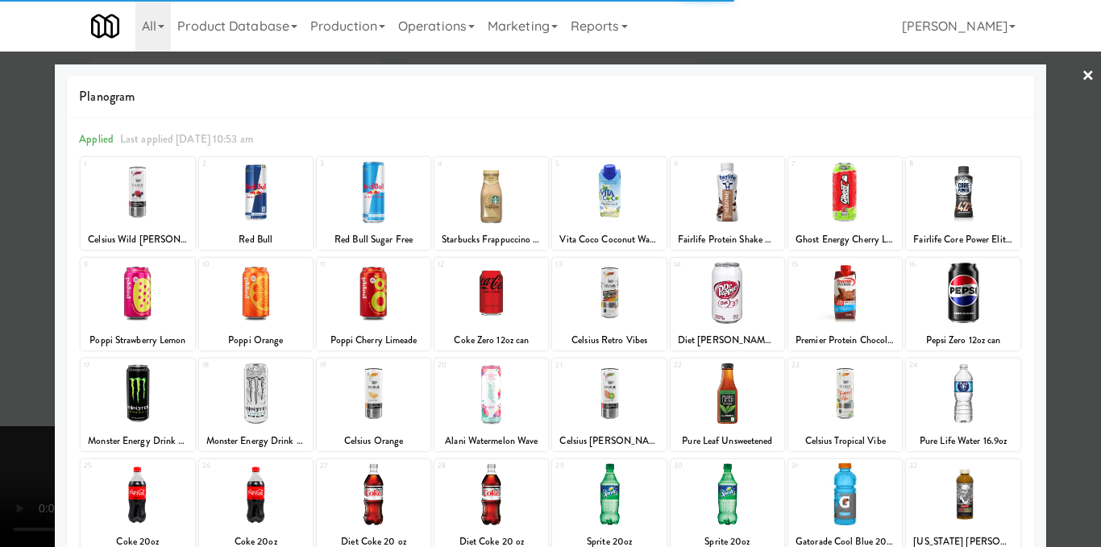
click at [966, 301] on div at bounding box center [963, 293] width 114 height 62
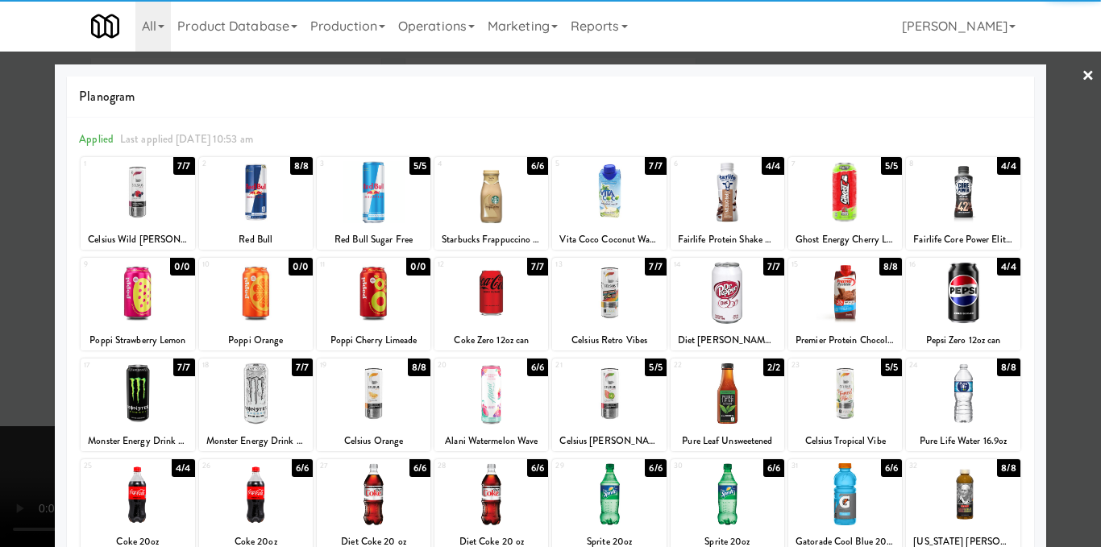
click at [1055, 294] on div at bounding box center [550, 273] width 1101 height 547
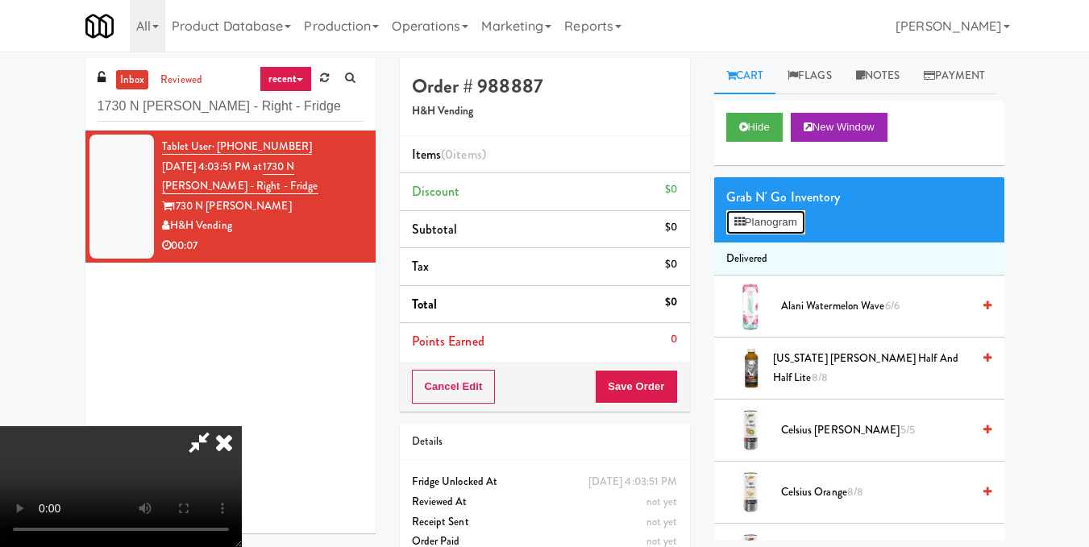
click at [765, 235] on button "Planogram" at bounding box center [765, 222] width 79 height 24
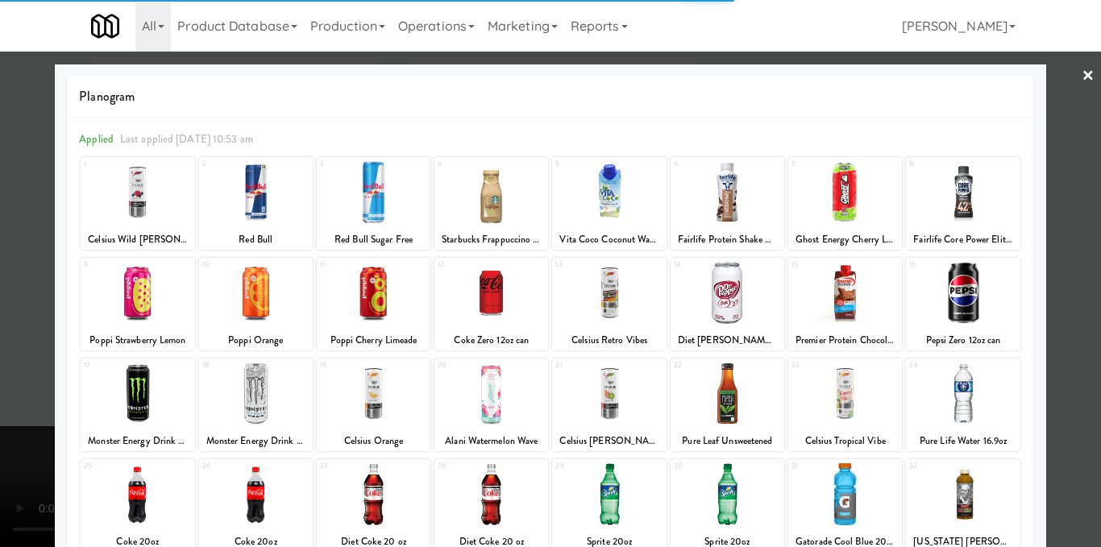
click at [983, 289] on div at bounding box center [963, 293] width 114 height 62
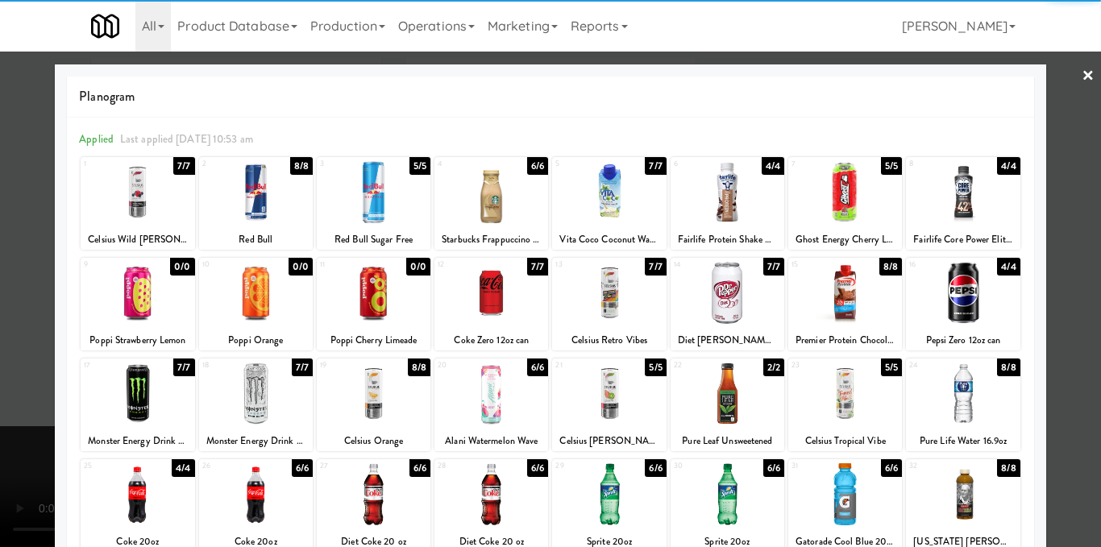
click at [975, 304] on div at bounding box center [963, 293] width 114 height 62
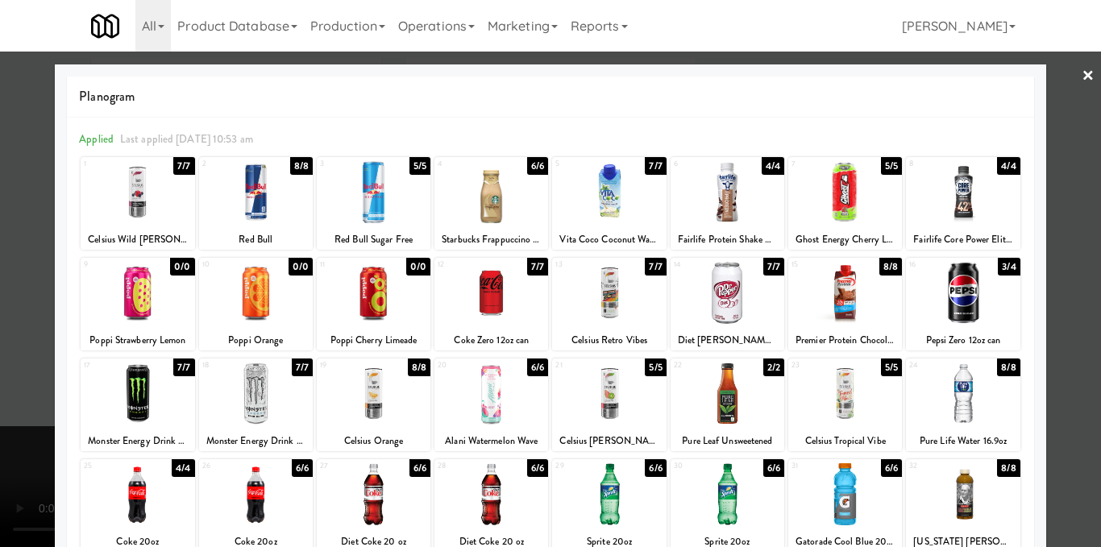
click at [1088, 275] on div at bounding box center [550, 273] width 1101 height 547
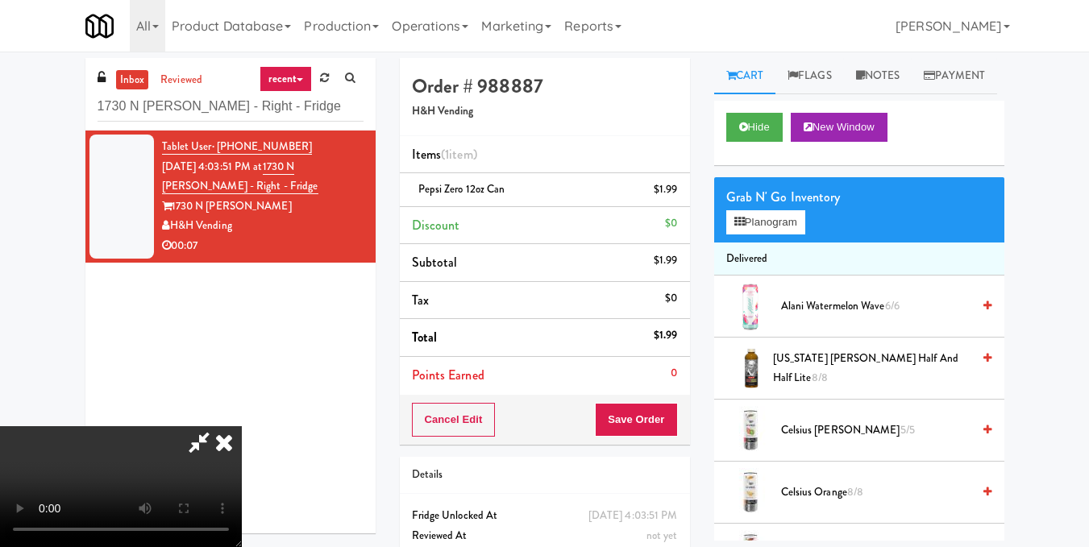
click at [242, 426] on icon at bounding box center [223, 442] width 35 height 32
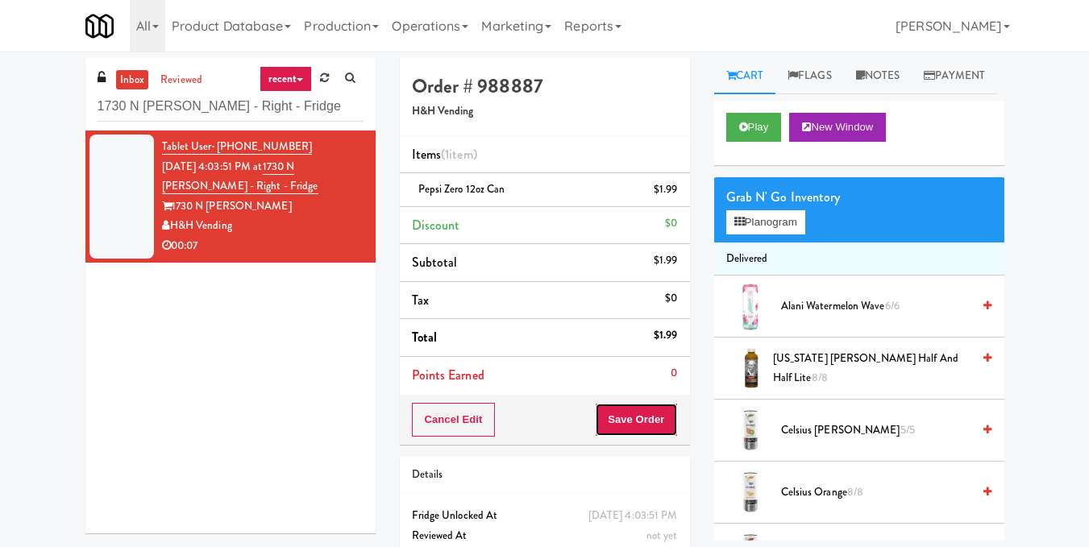
drag, startPoint x: 612, startPoint y: 419, endPoint x: 616, endPoint y: 408, distance: 12.0
click at [613, 417] on button "Save Order" at bounding box center [636, 420] width 82 height 34
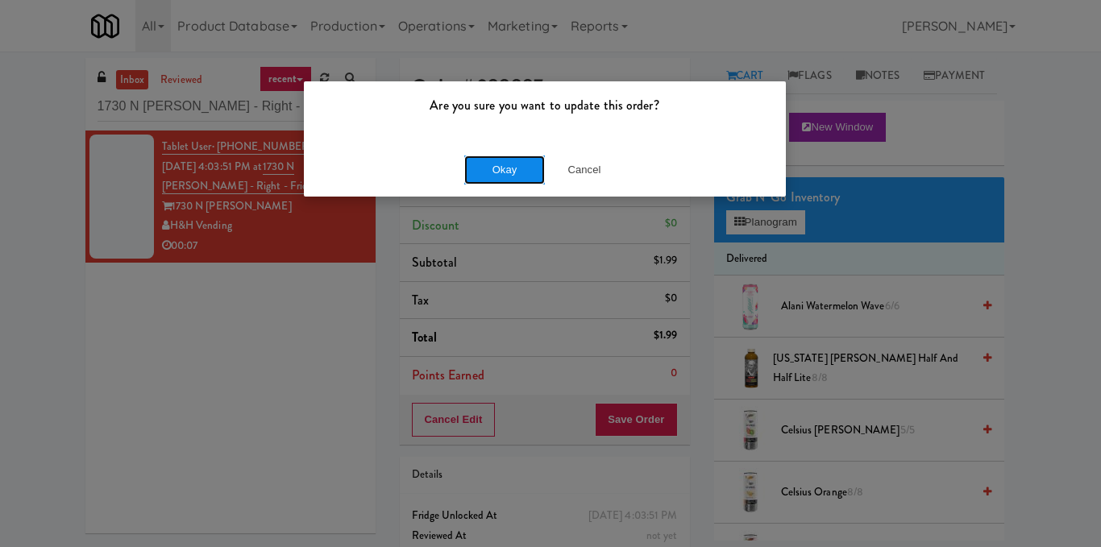
click at [478, 157] on button "Okay" at bounding box center [504, 170] width 81 height 29
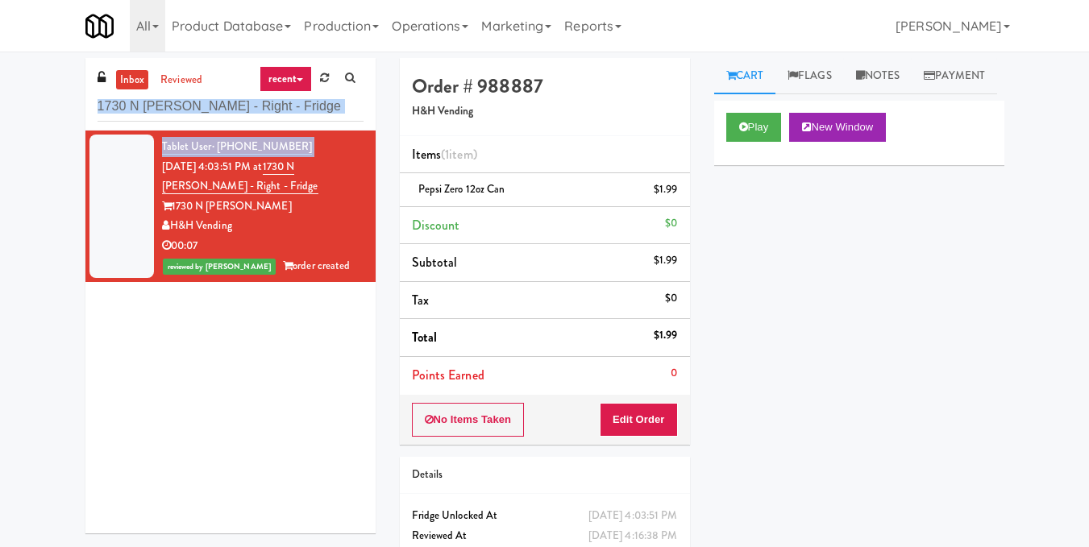
drag, startPoint x: 295, startPoint y: 117, endPoint x: 0, endPoint y: 159, distance: 297.9
click at [0, 159] on div "inbox reviewed recent all unclear take inventory issue suspicious failed recent…" at bounding box center [544, 333] width 1089 height 551
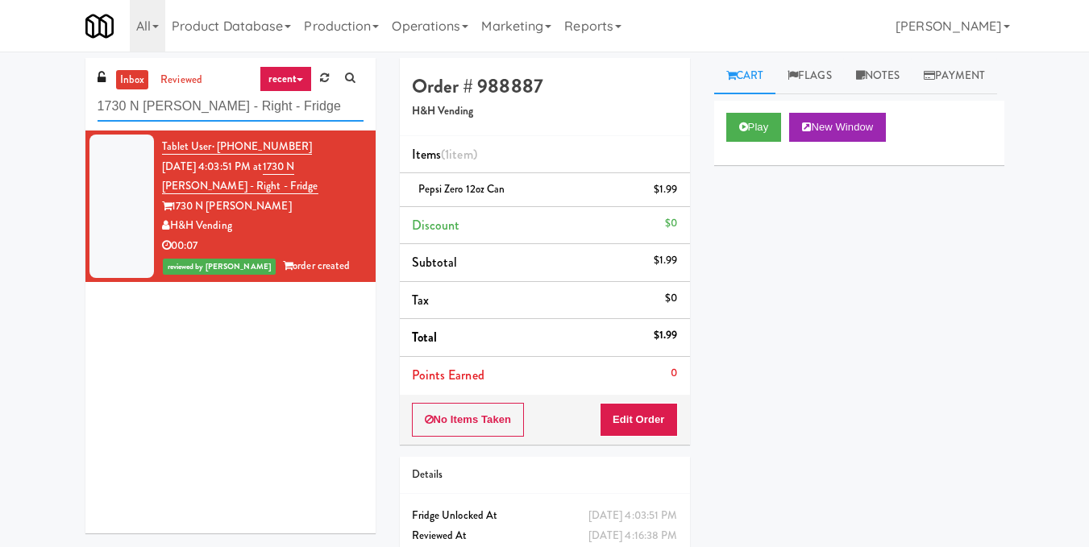
drag, startPoint x: 310, startPoint y: 111, endPoint x: 0, endPoint y: 102, distance: 310.4
click at [0, 102] on div "inbox reviewed recent all unclear take inventory issue suspicious failed recent…" at bounding box center [544, 333] width 1089 height 551
paste input "Training Center Lunch Room - Cooler"
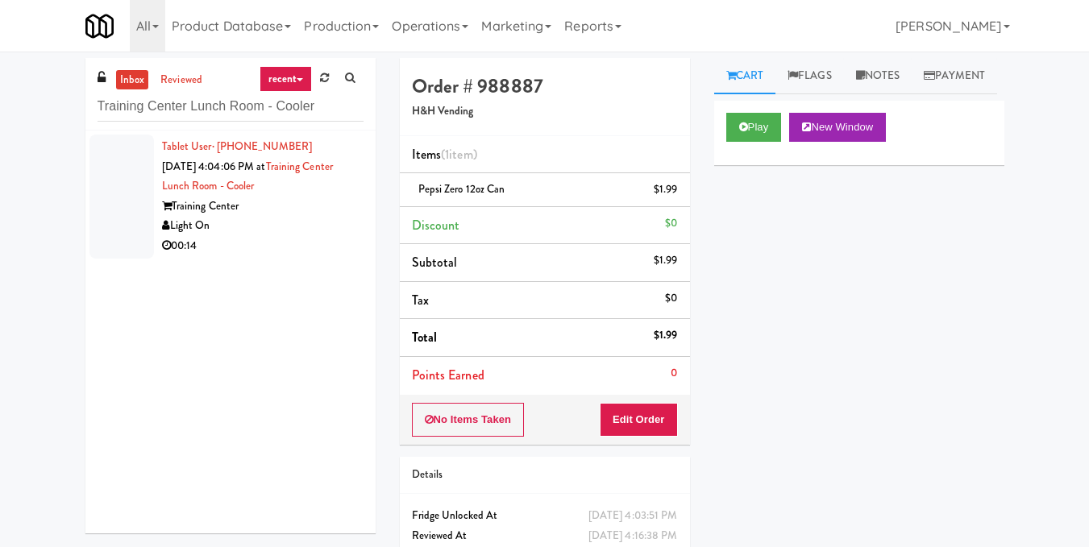
click at [276, 222] on div "Light On" at bounding box center [262, 226] width 201 height 20
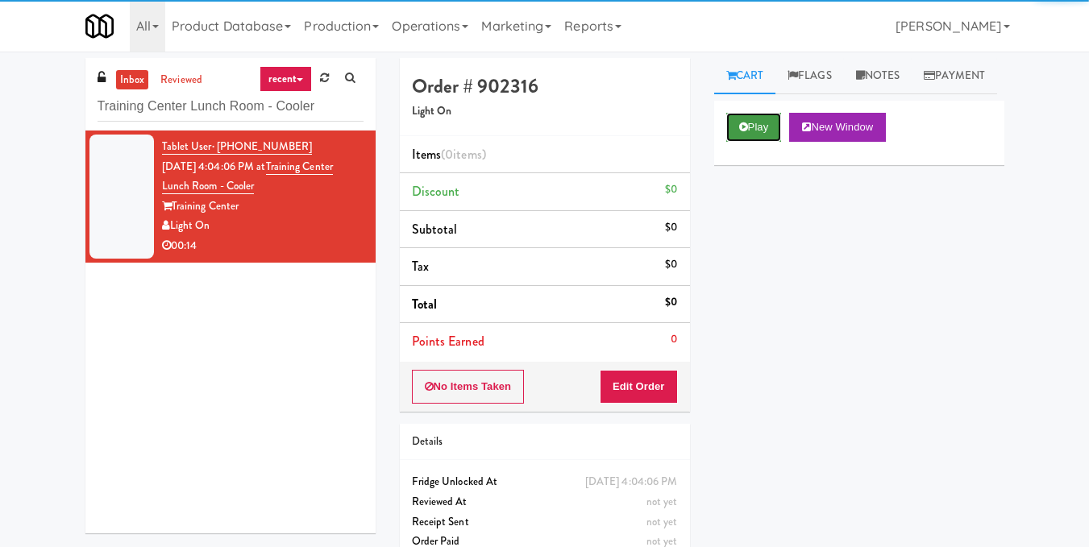
click at [733, 142] on button "Play" at bounding box center [754, 127] width 56 height 29
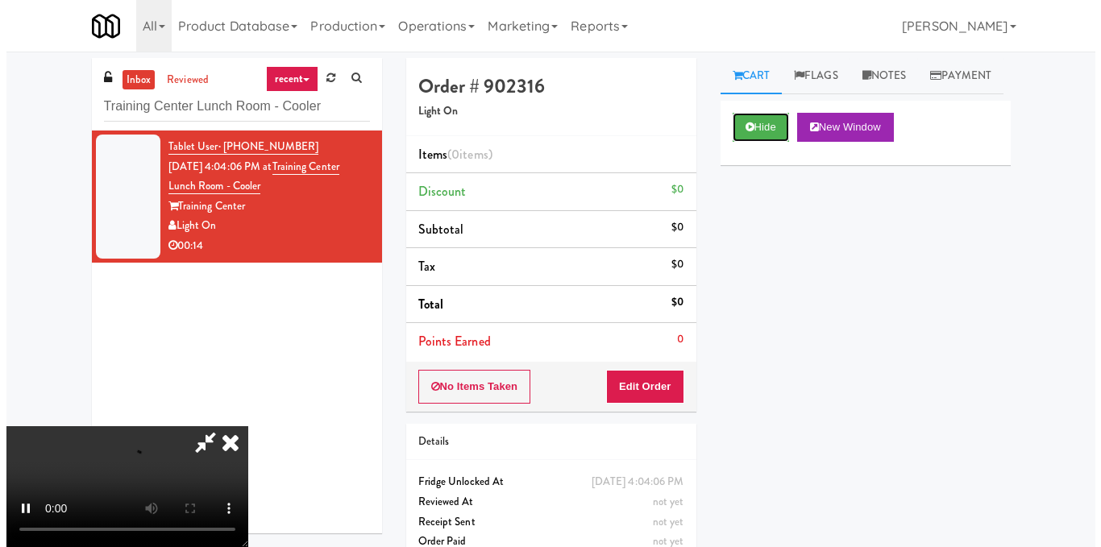
scroll to position [161, 0]
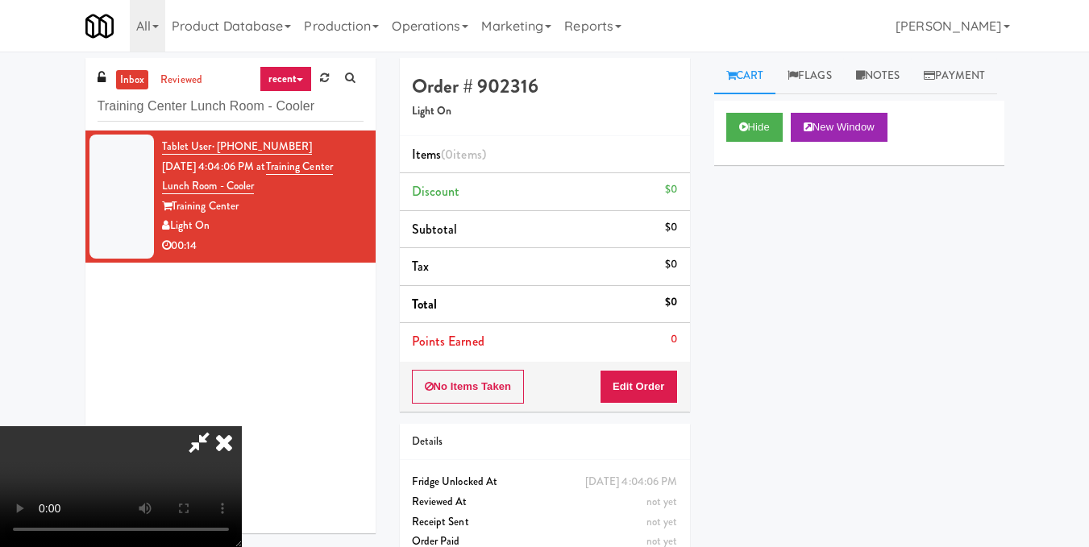
click at [242, 426] on video at bounding box center [121, 486] width 242 height 121
click at [671, 384] on button "Edit Order" at bounding box center [639, 387] width 78 height 34
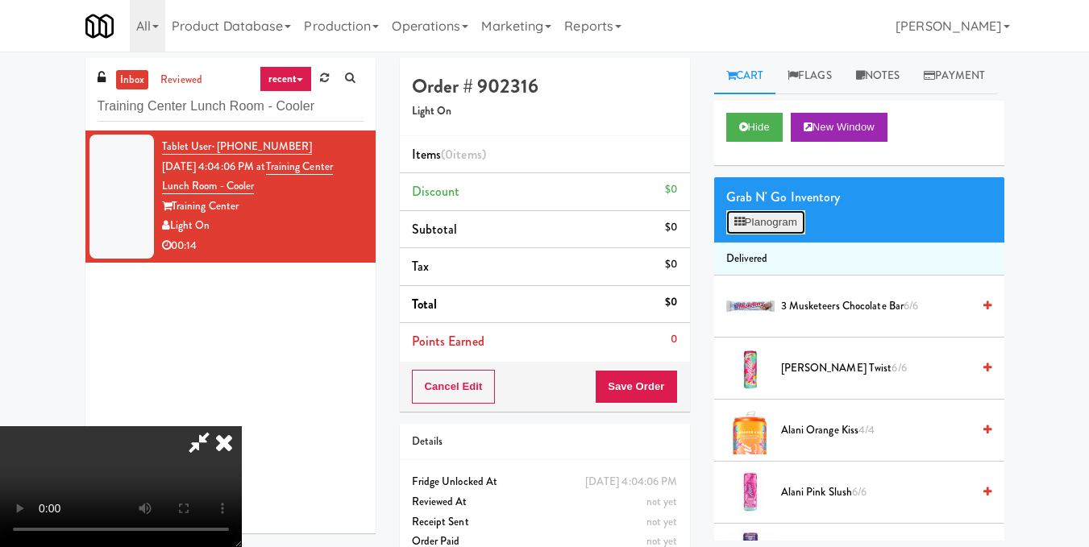
click at [754, 235] on button "Planogram" at bounding box center [765, 222] width 79 height 24
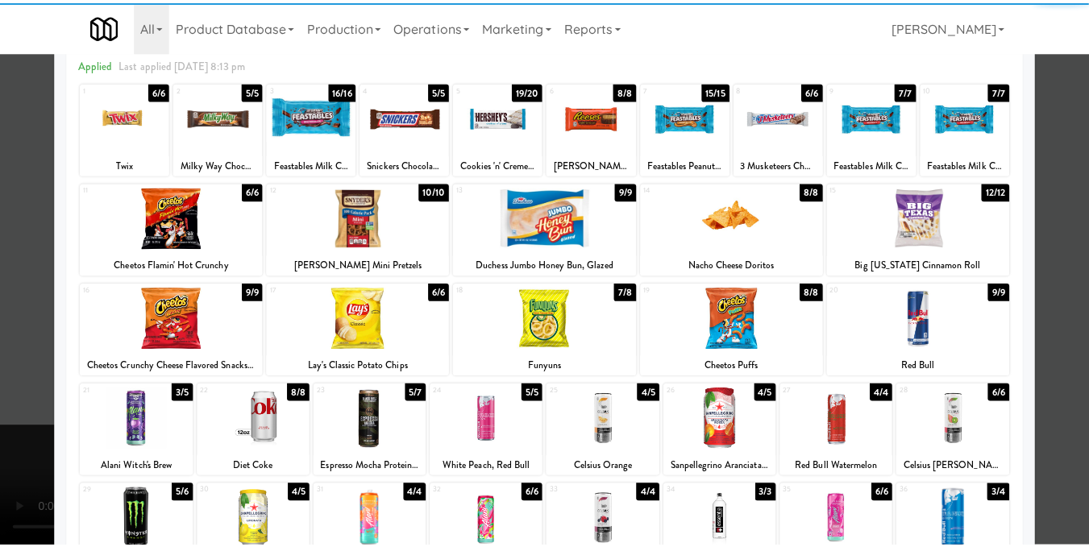
scroll to position [161, 0]
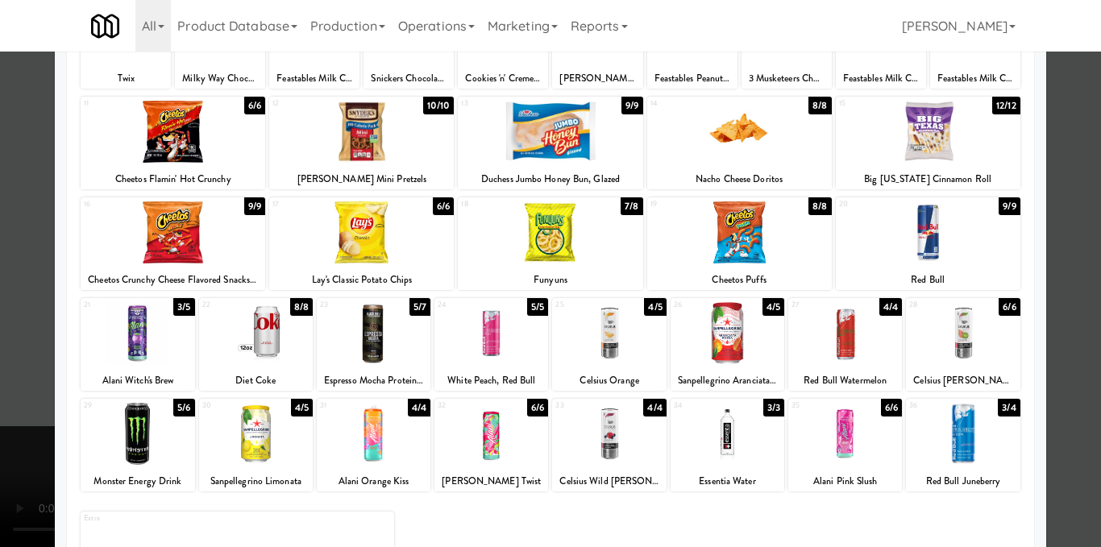
click at [463, 337] on div at bounding box center [491, 333] width 114 height 62
click at [1058, 301] on div at bounding box center [550, 273] width 1101 height 547
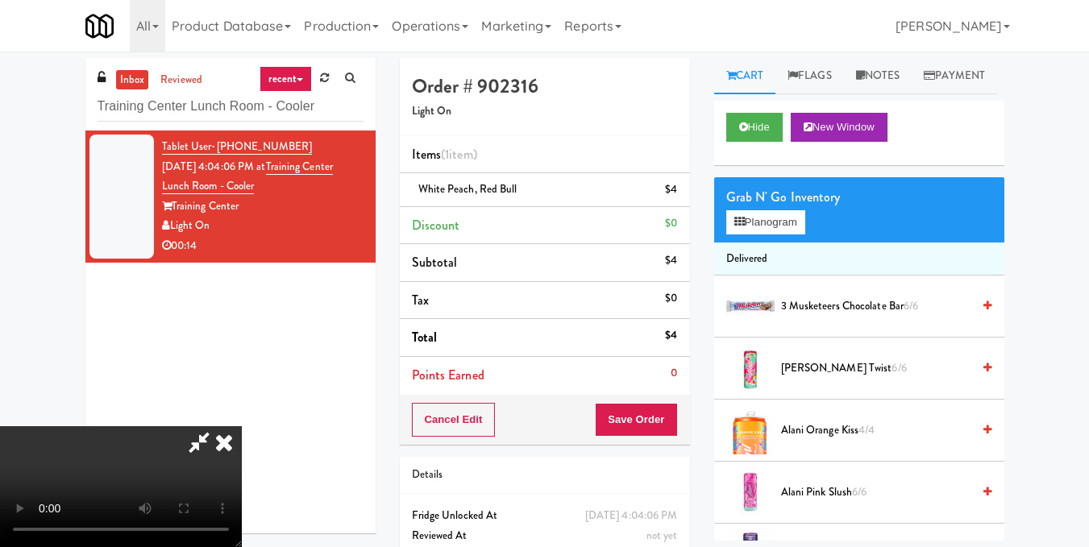
click at [218, 426] on icon at bounding box center [199, 442] width 37 height 32
click at [665, 429] on button "Save Order" at bounding box center [636, 420] width 82 height 34
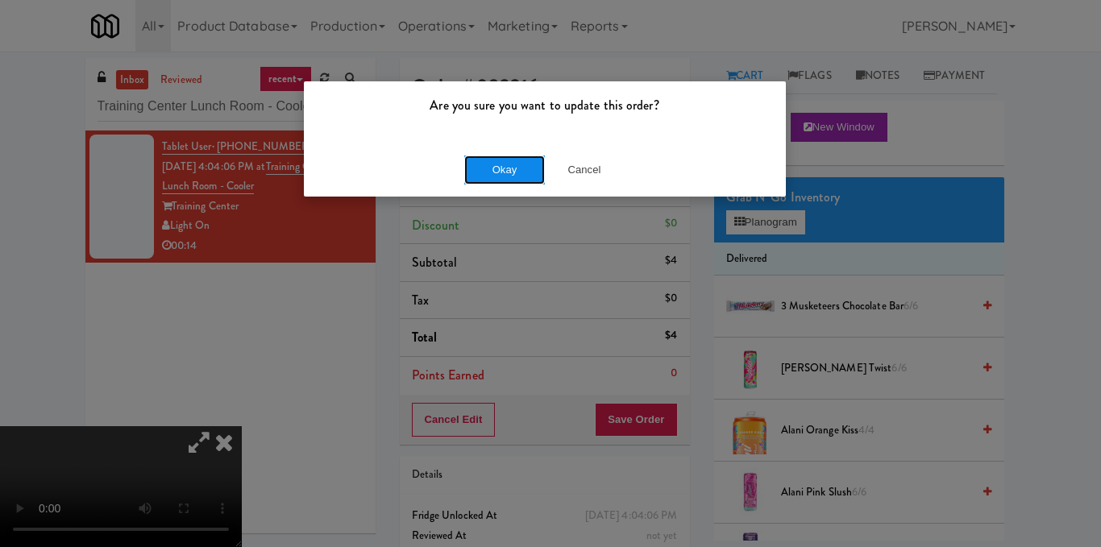
drag, startPoint x: 484, startPoint y: 160, endPoint x: 467, endPoint y: 181, distance: 25.8
click at [484, 161] on button "Okay" at bounding box center [504, 170] width 81 height 29
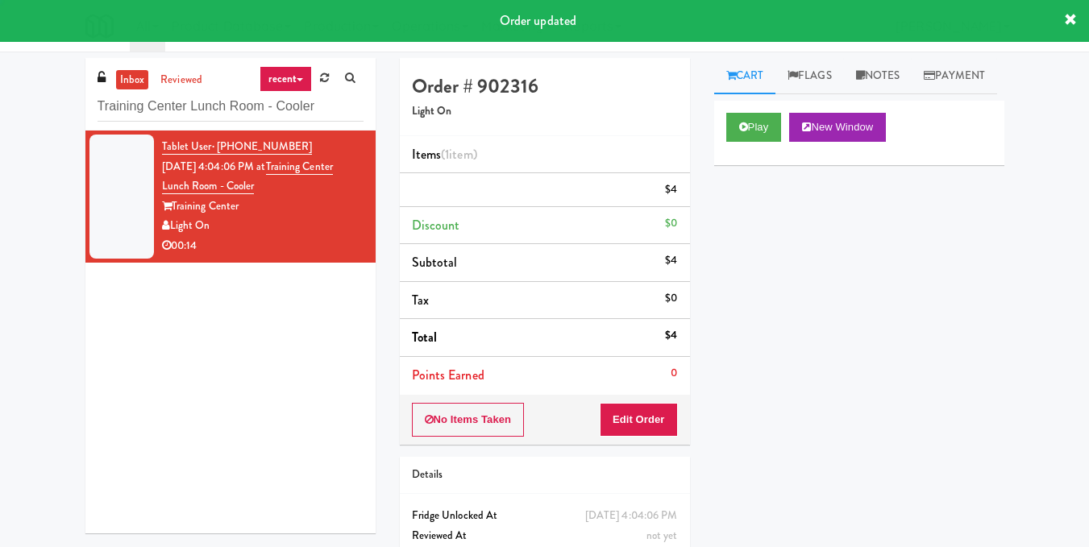
click at [356, 166] on li "Tablet User · (910) 299-1650 [DATE] 4:04:06 PM at [GEOGRAPHIC_DATA] [GEOGRAPHIC…" at bounding box center [230, 197] width 290 height 132
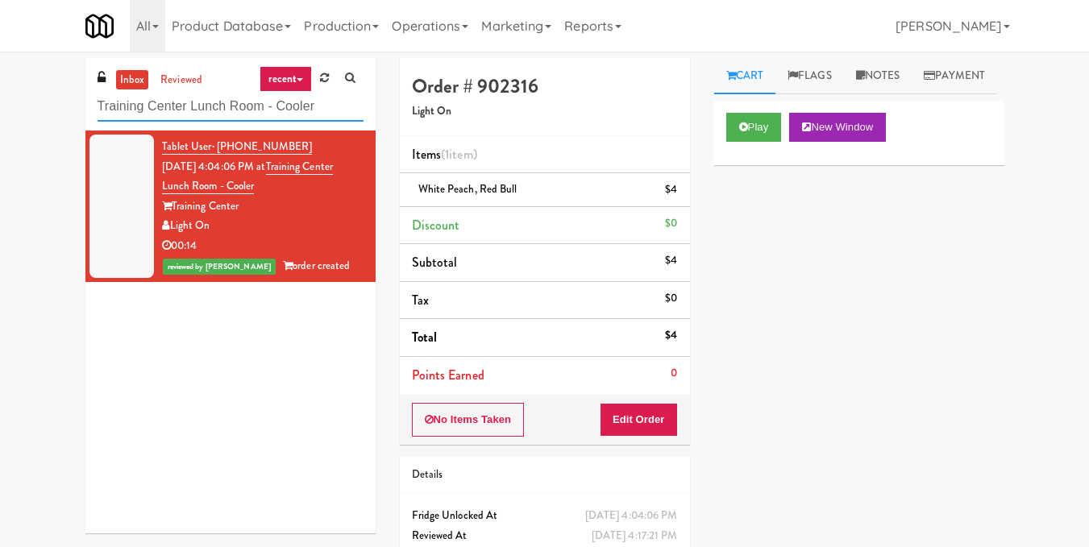
drag, startPoint x: 343, startPoint y: 113, endPoint x: 55, endPoint y: 164, distance: 292.2
click at [55, 164] on div "inbox reviewed recent all unclear take inventory issue suspicious failed recent…" at bounding box center [544, 333] width 1089 height 551
paste input "he 87 - Pantry - Right"
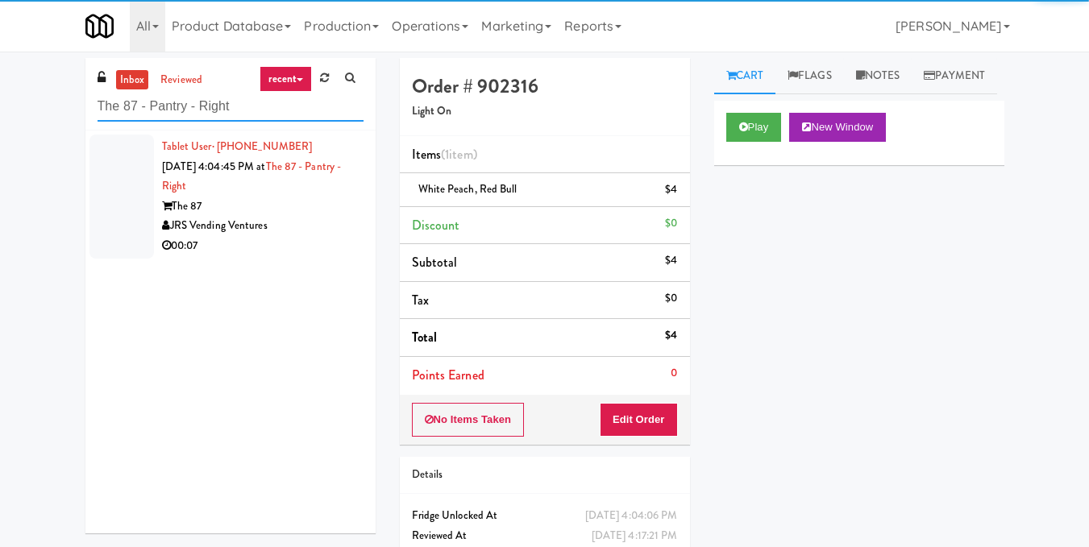
type input "The 87 - Pantry - Right"
click at [310, 222] on div "JRS Vending Ventures" at bounding box center [262, 226] width 201 height 20
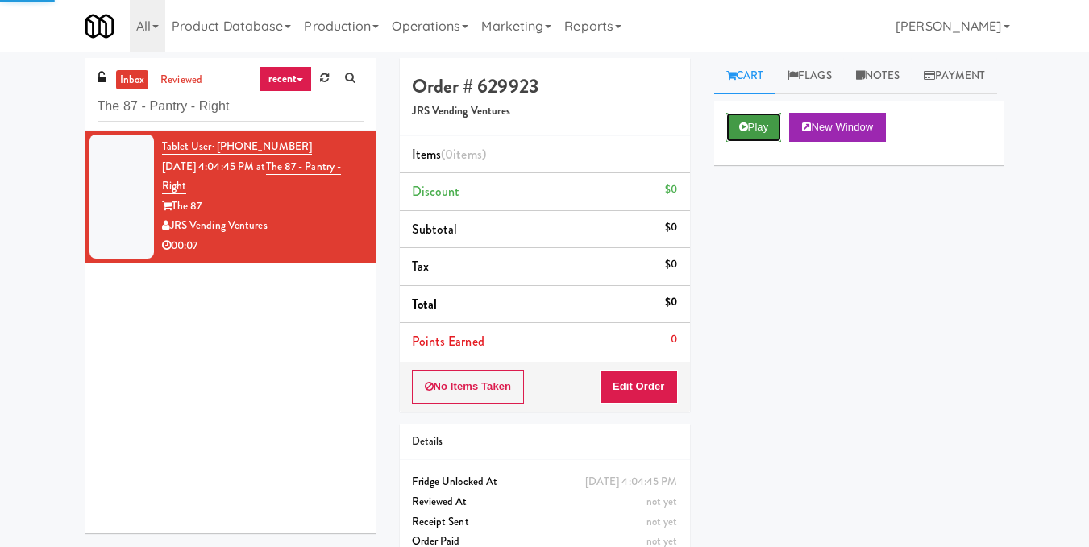
click at [759, 142] on button "Play" at bounding box center [754, 127] width 56 height 29
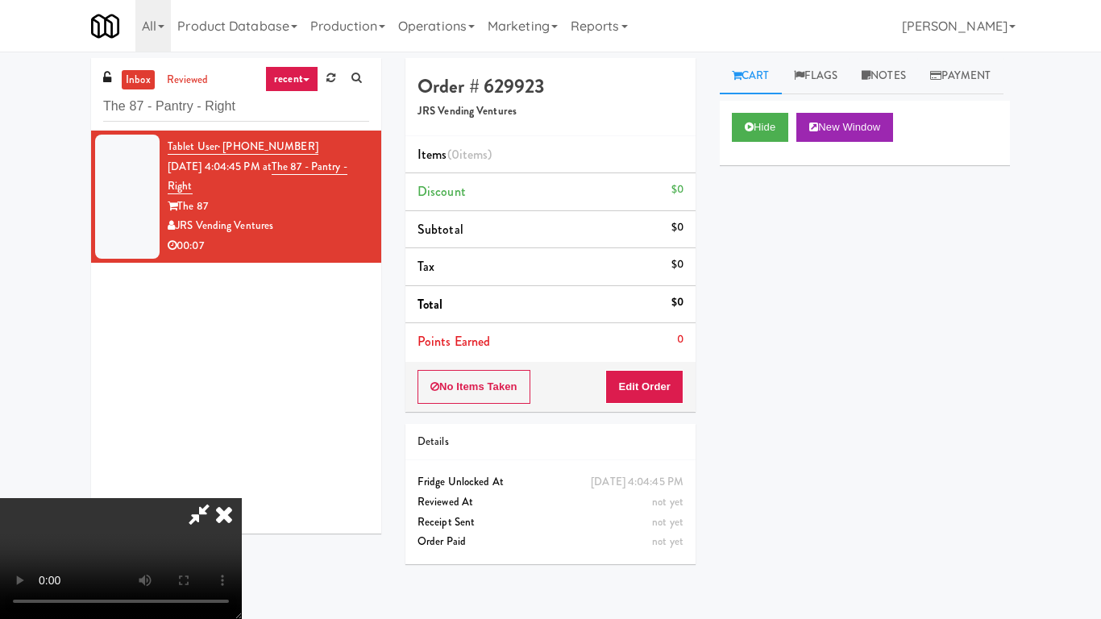
click at [242, 498] on video at bounding box center [121, 558] width 242 height 121
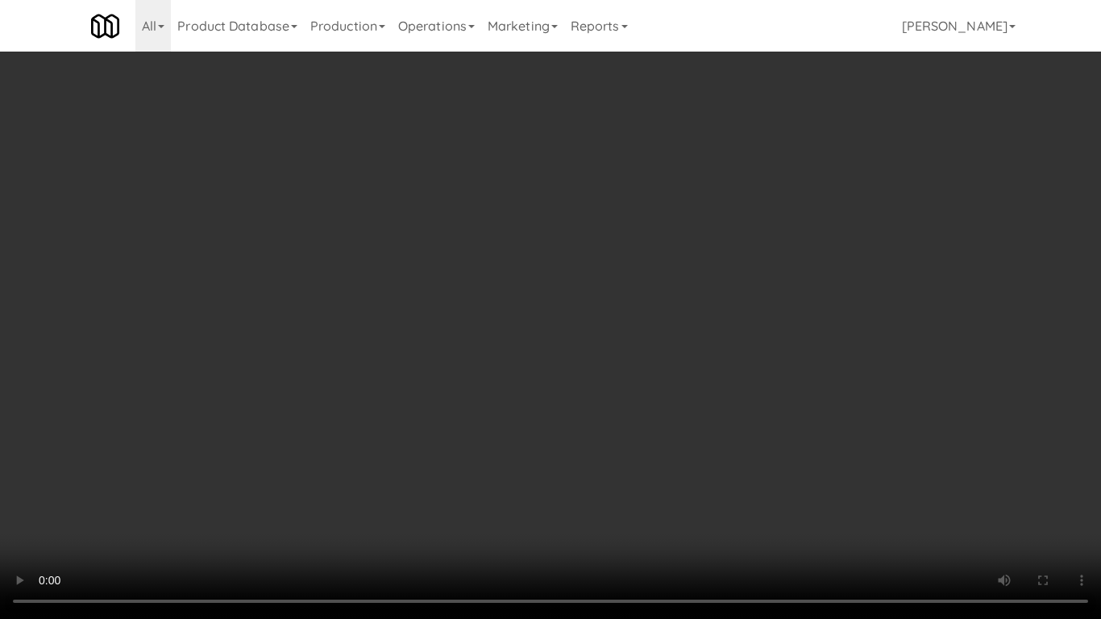
click at [617, 341] on video at bounding box center [550, 309] width 1101 height 619
click at [616, 343] on video at bounding box center [550, 309] width 1101 height 619
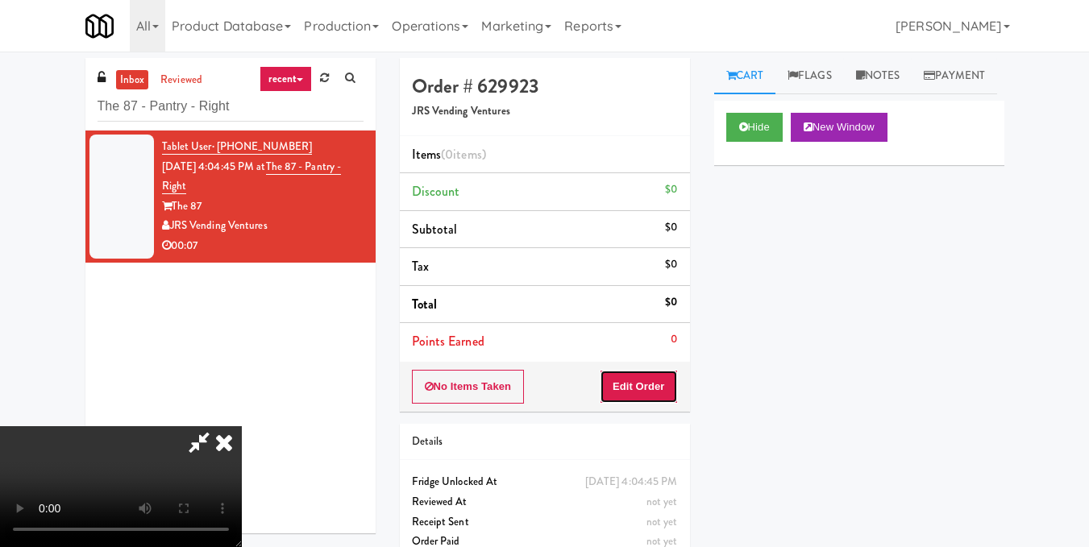
click at [670, 380] on button "Edit Order" at bounding box center [639, 387] width 78 height 34
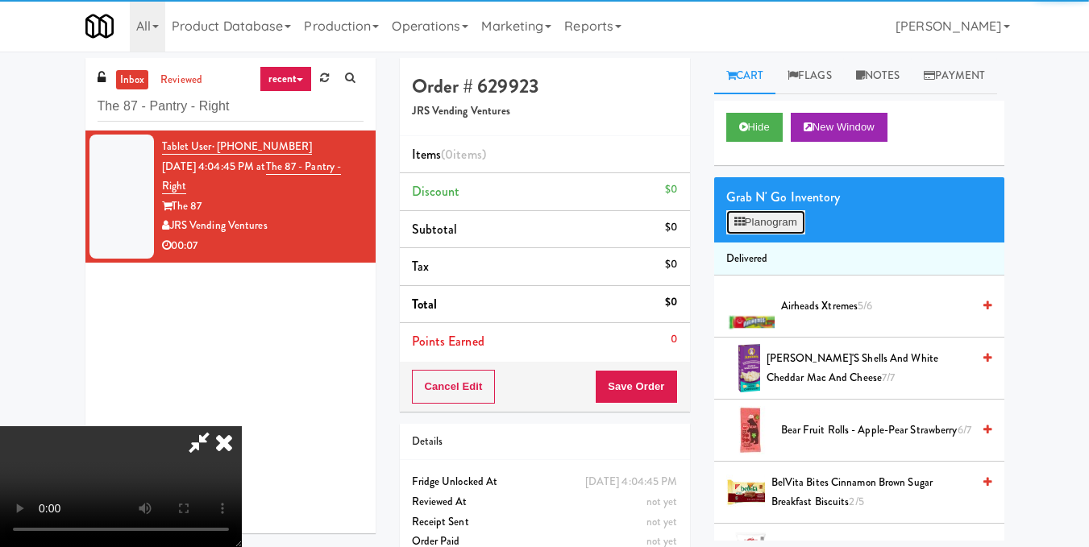
click at [757, 235] on button "Planogram" at bounding box center [765, 222] width 79 height 24
click at [0, 0] on div at bounding box center [0, 0] width 0 height 0
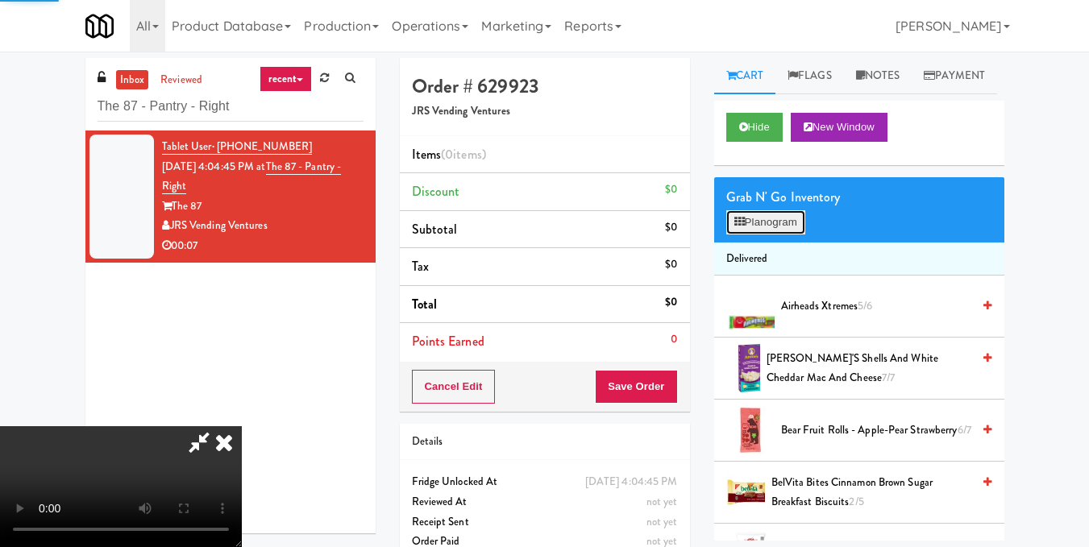
click at [756, 235] on button "Planogram" at bounding box center [765, 222] width 79 height 24
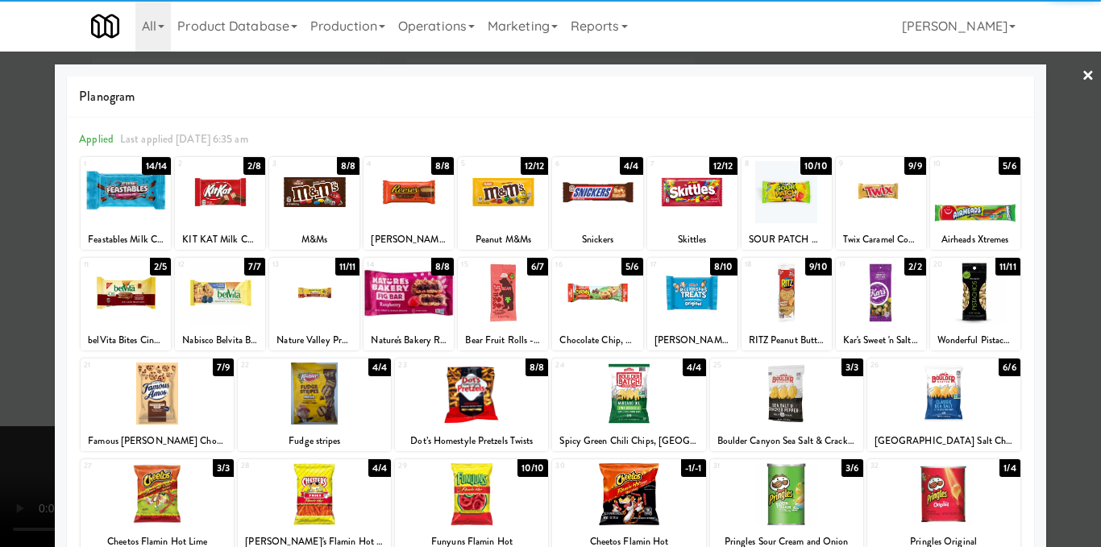
scroll to position [161, 0]
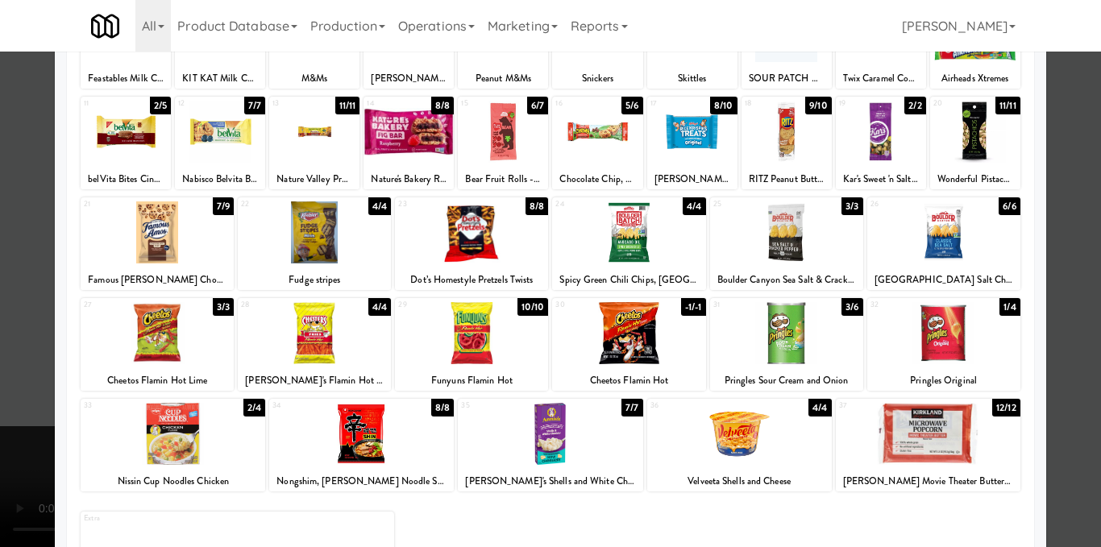
click at [1079, 363] on div at bounding box center [550, 273] width 1101 height 547
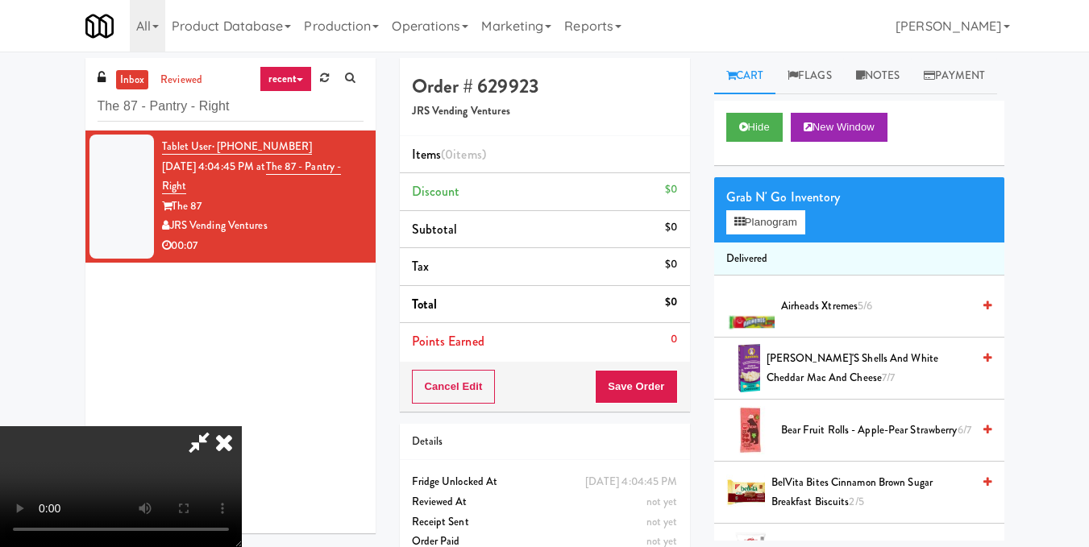
click at [242, 435] on video at bounding box center [121, 486] width 242 height 121
click at [770, 235] on button "Planogram" at bounding box center [765, 222] width 79 height 24
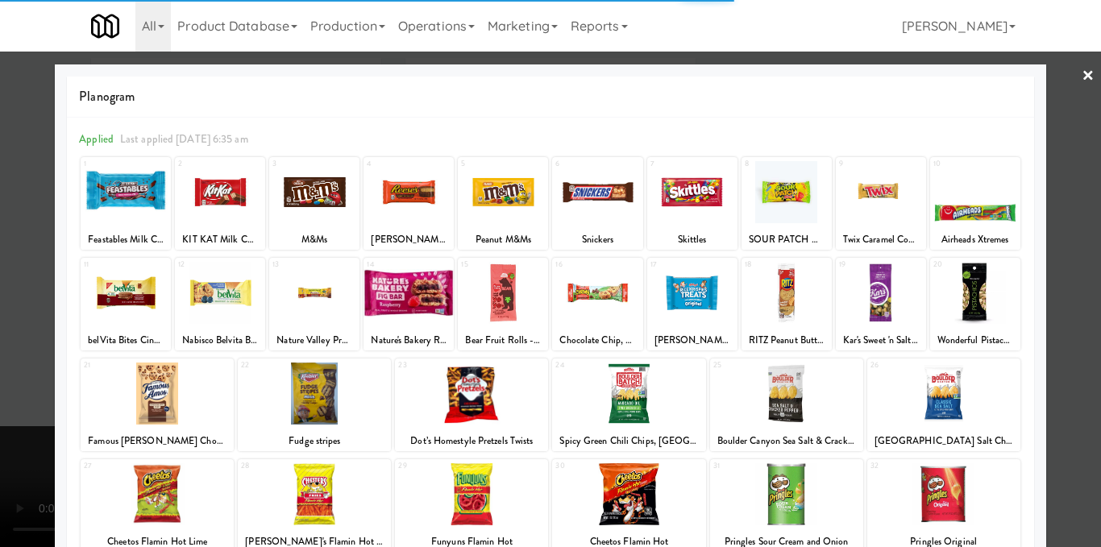
click at [480, 194] on div at bounding box center [503, 192] width 90 height 62
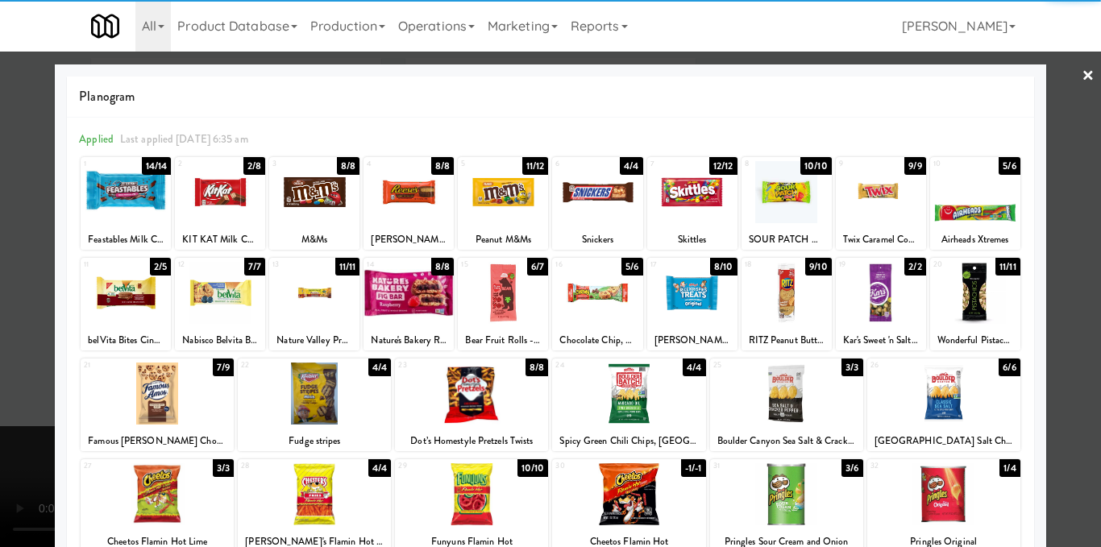
click at [301, 500] on div at bounding box center [314, 494] width 153 height 62
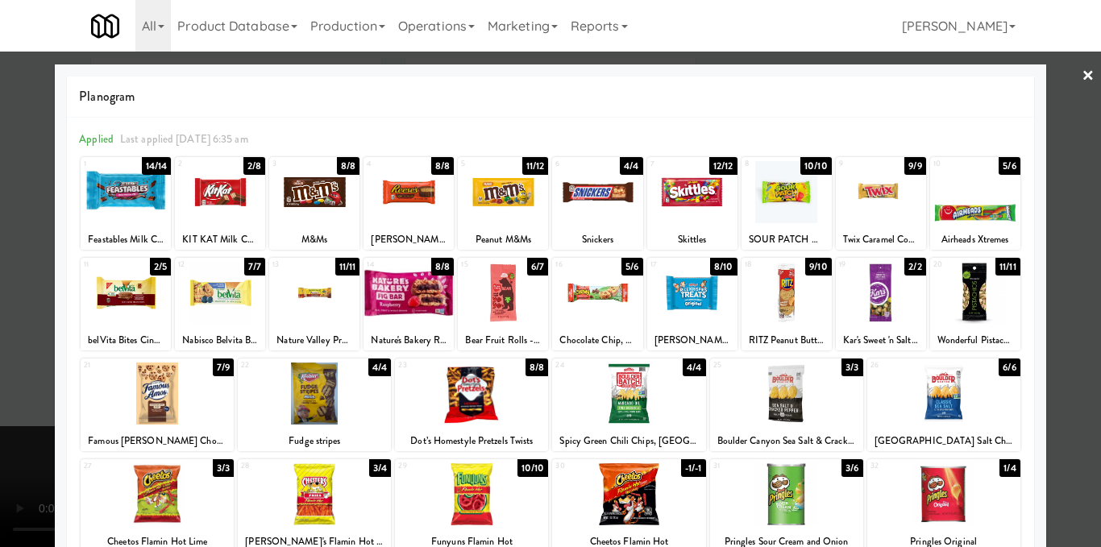
click at [1047, 342] on div at bounding box center [550, 273] width 1101 height 547
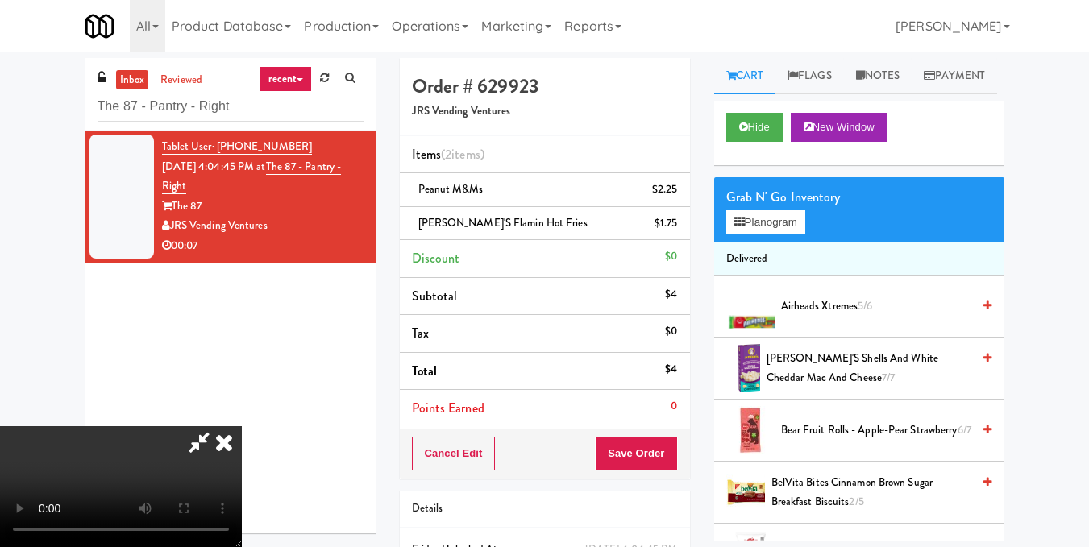
click at [242, 426] on video at bounding box center [121, 486] width 242 height 121
click at [242, 426] on icon at bounding box center [223, 442] width 35 height 32
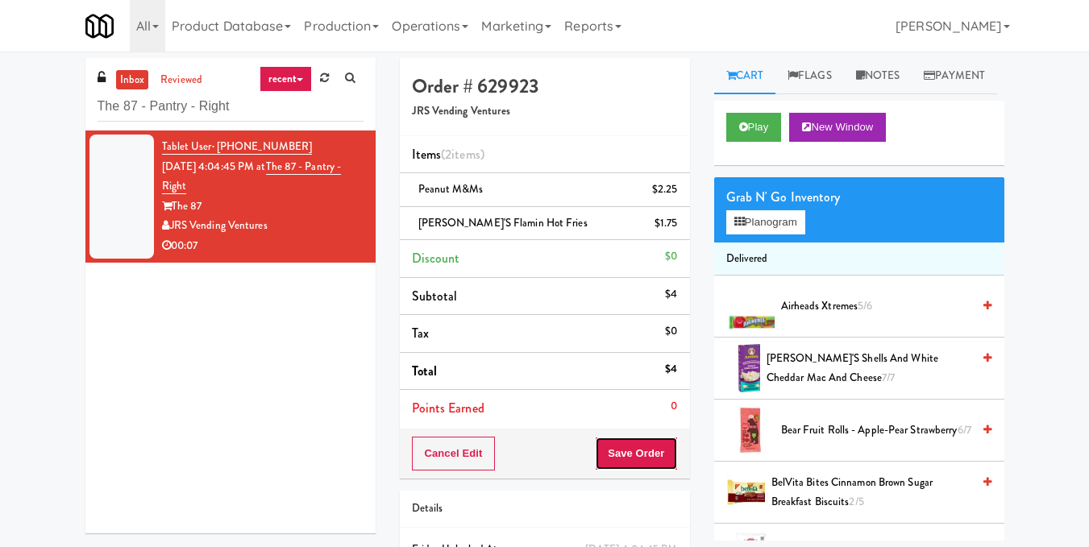
click at [649, 443] on button "Save Order" at bounding box center [636, 454] width 82 height 34
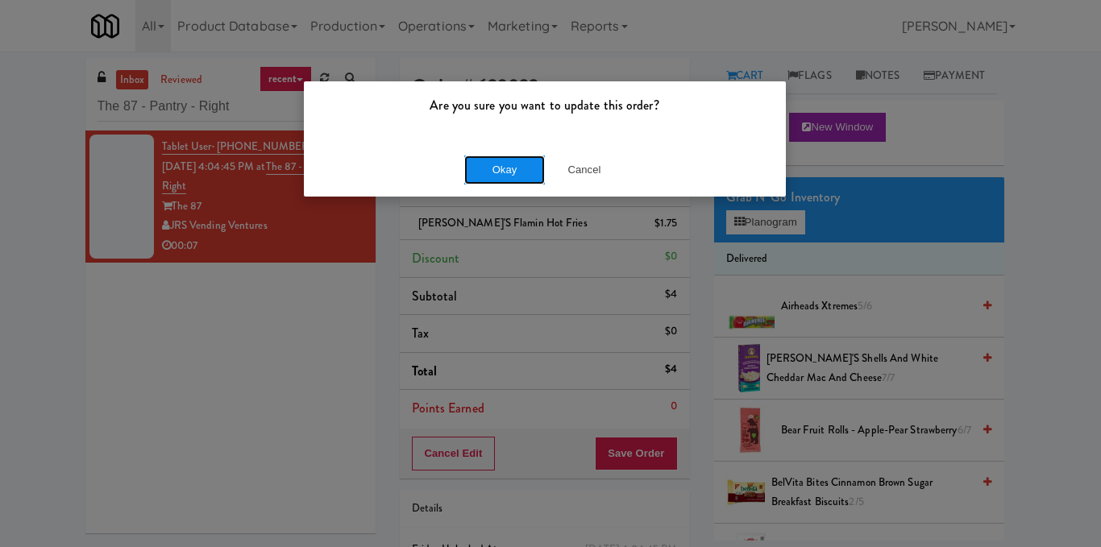
drag, startPoint x: 506, startPoint y: 182, endPoint x: 480, endPoint y: 160, distance: 34.4
click at [506, 181] on button "Okay" at bounding box center [504, 170] width 81 height 29
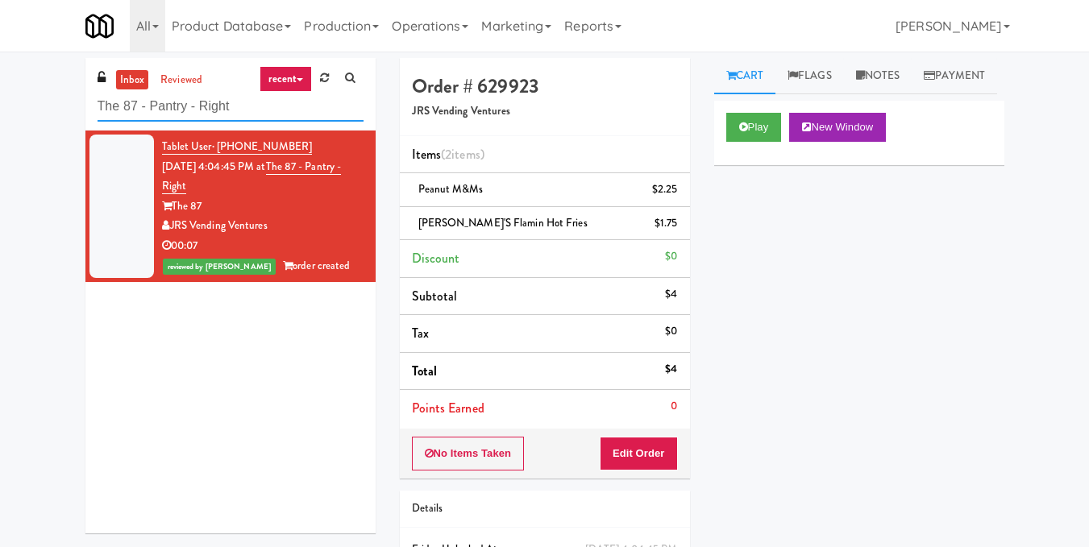
drag, startPoint x: 240, startPoint y: 100, endPoint x: 39, endPoint y: 100, distance: 201.5
click at [39, 100] on div "inbox reviewed recent all unclear take inventory issue suspicious failed recent…" at bounding box center [544, 350] width 1089 height 585
paste input "MG - Cooler - Lef"
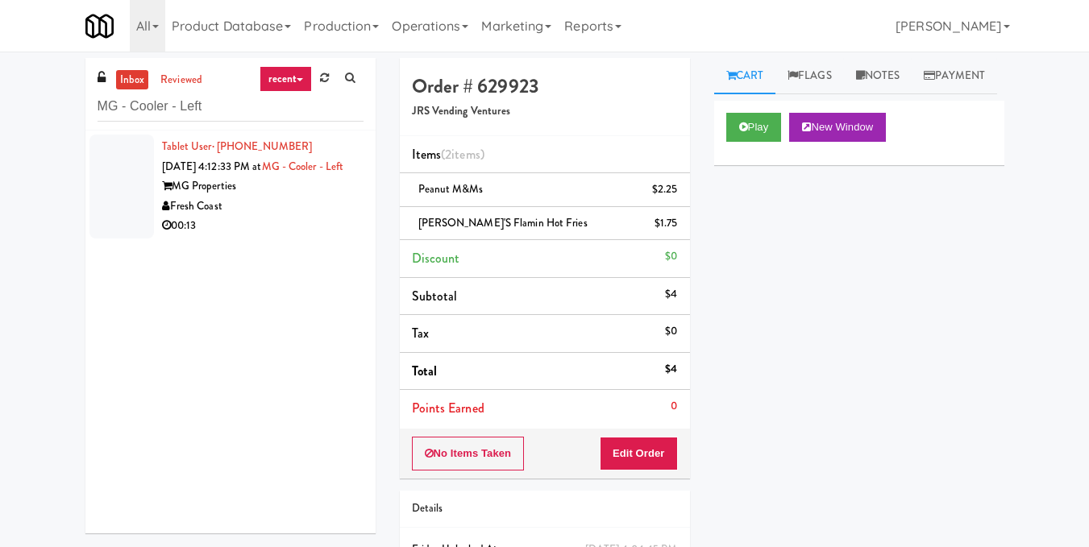
click at [307, 236] on div "00:13" at bounding box center [262, 226] width 201 height 20
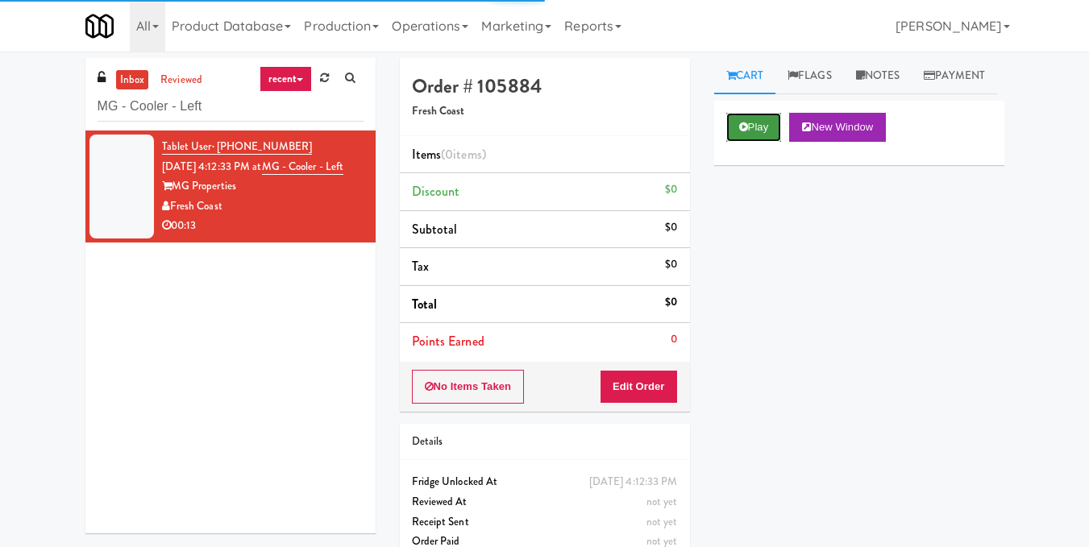
click at [766, 142] on button "Play" at bounding box center [754, 127] width 56 height 29
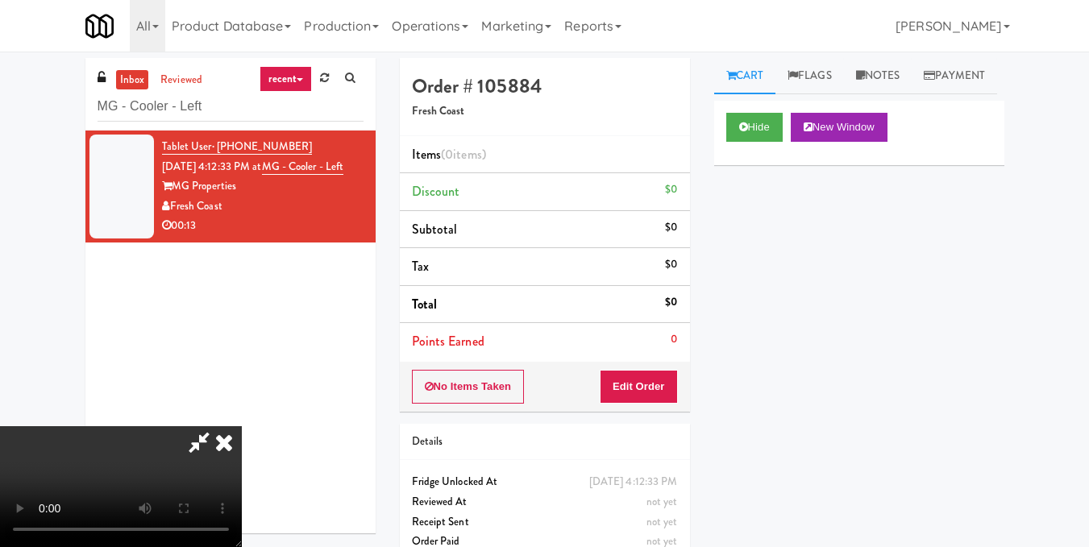
click at [242, 426] on video at bounding box center [121, 486] width 242 height 121
click at [674, 382] on button "Edit Order" at bounding box center [639, 387] width 78 height 34
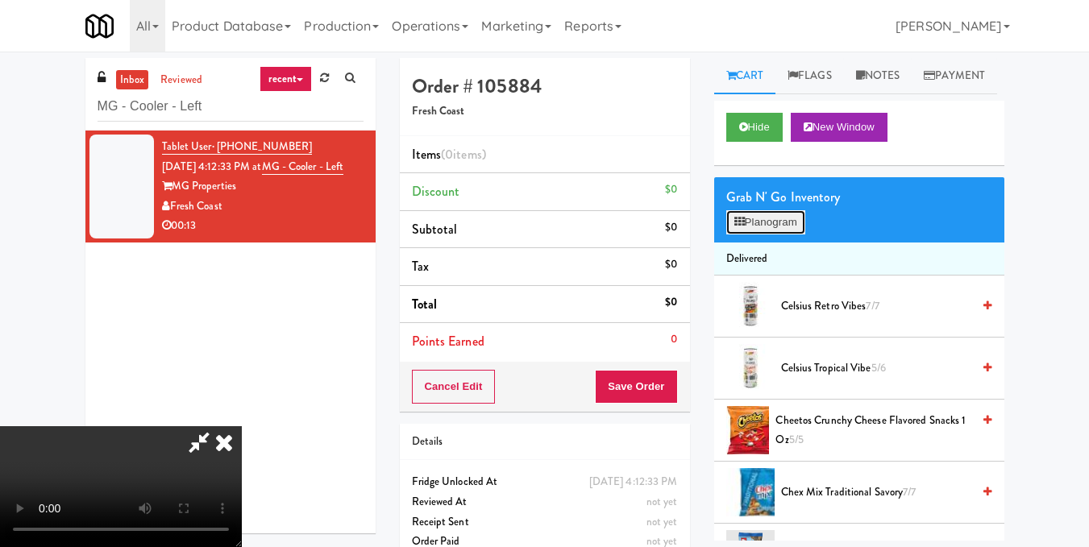
click at [757, 235] on button "Planogram" at bounding box center [765, 222] width 79 height 24
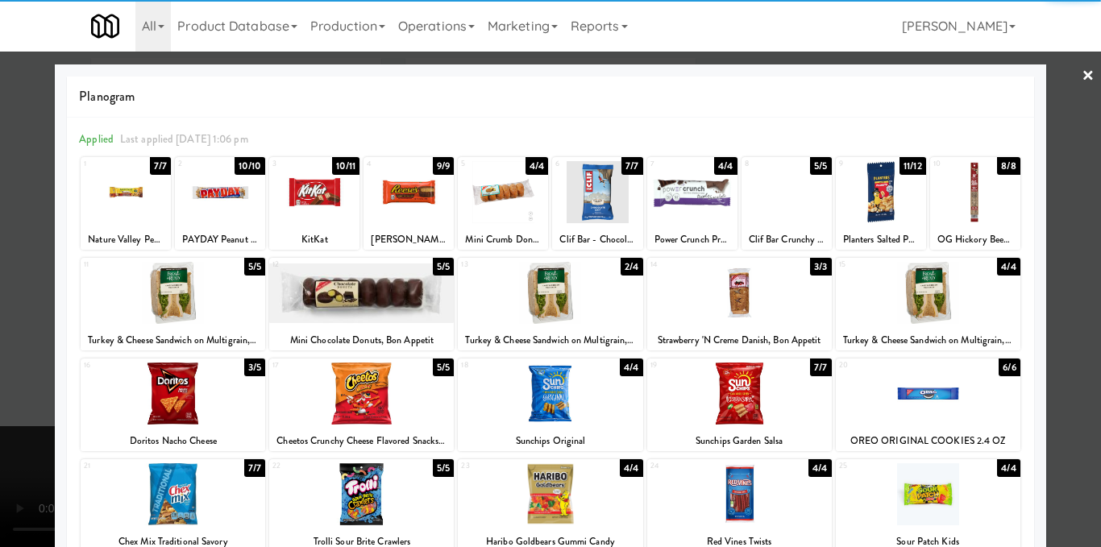
click at [922, 316] on div at bounding box center [928, 293] width 185 height 62
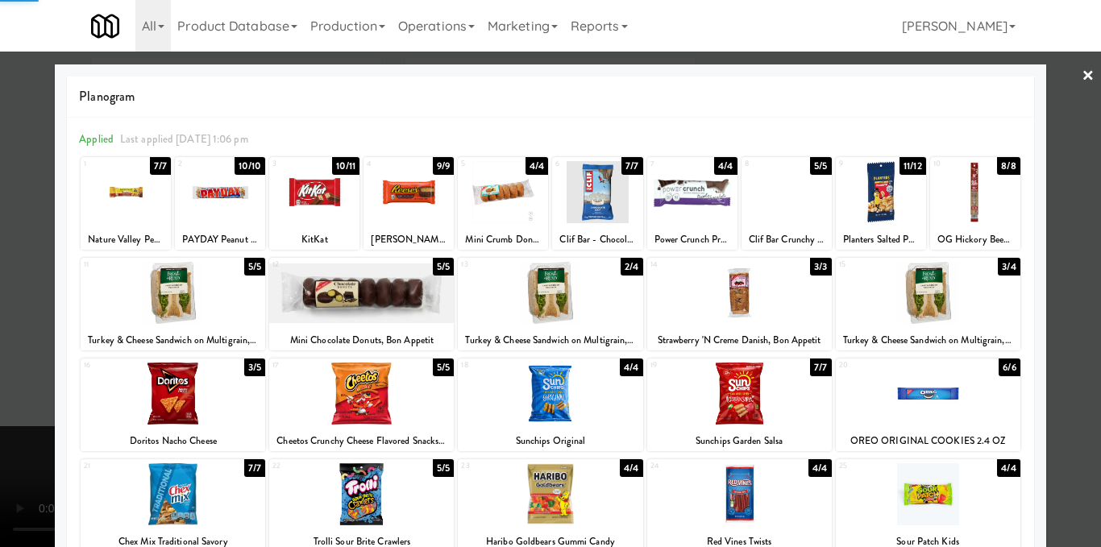
click at [1061, 330] on div at bounding box center [550, 273] width 1101 height 547
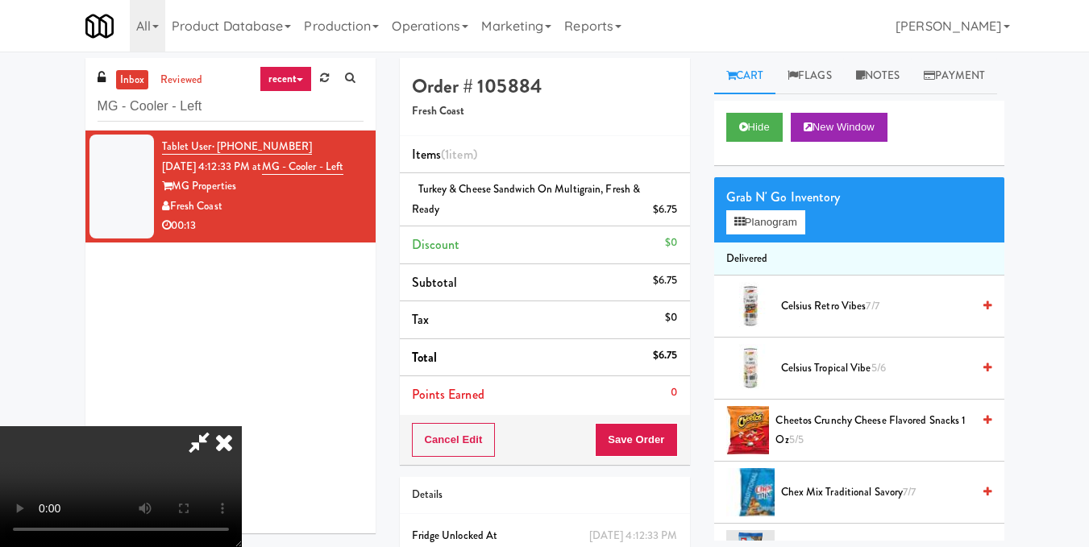
click at [242, 426] on video at bounding box center [121, 486] width 242 height 121
click at [242, 426] on icon at bounding box center [223, 442] width 35 height 32
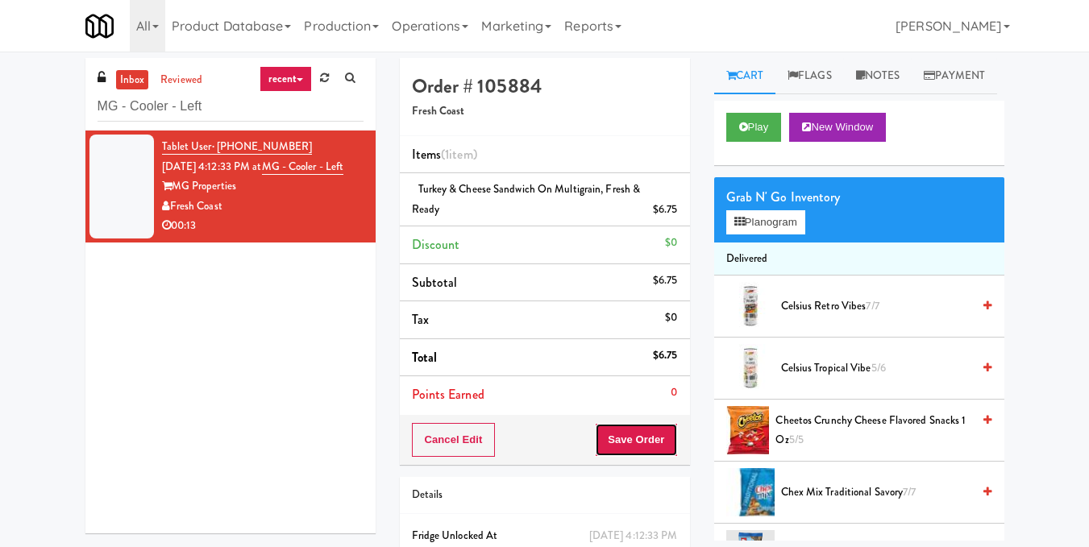
click at [631, 453] on button "Save Order" at bounding box center [636, 440] width 82 height 34
click at [624, 427] on body "Are you sure you want to update this order? Okay Cancel Okay Are you sure you w…" at bounding box center [544, 325] width 1089 height 547
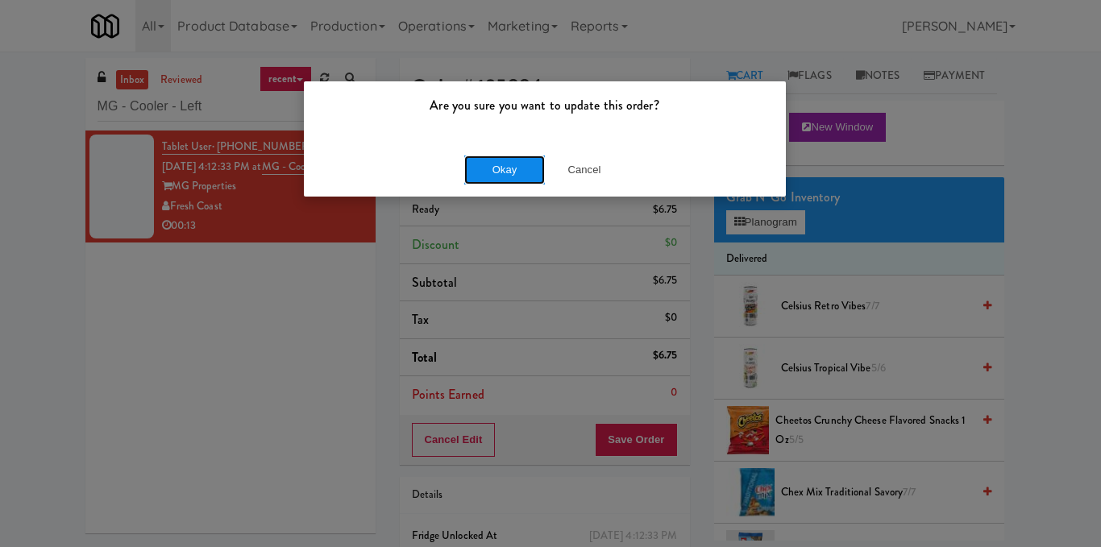
click at [491, 164] on button "Okay" at bounding box center [504, 170] width 81 height 29
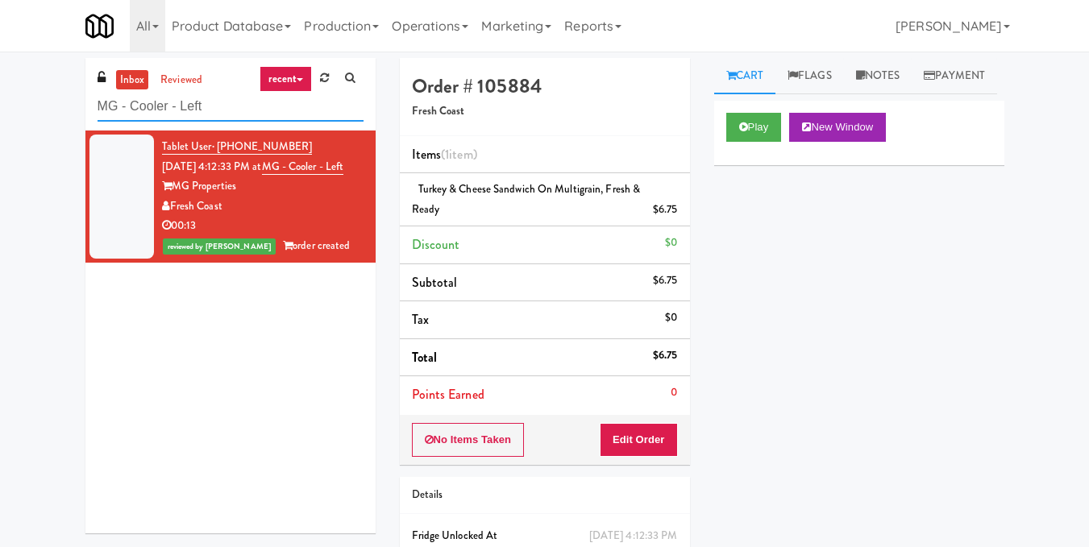
drag, startPoint x: 230, startPoint y: 101, endPoint x: 0, endPoint y: 102, distance: 229.7
click at [0, 102] on div "inbox reviewed recent all unclear take inventory issue suspicious failed recent…" at bounding box center [544, 343] width 1089 height 571
paste input "(Food, Snack & Drink) EWR 1-TB-MAIN BREAK ROOM"
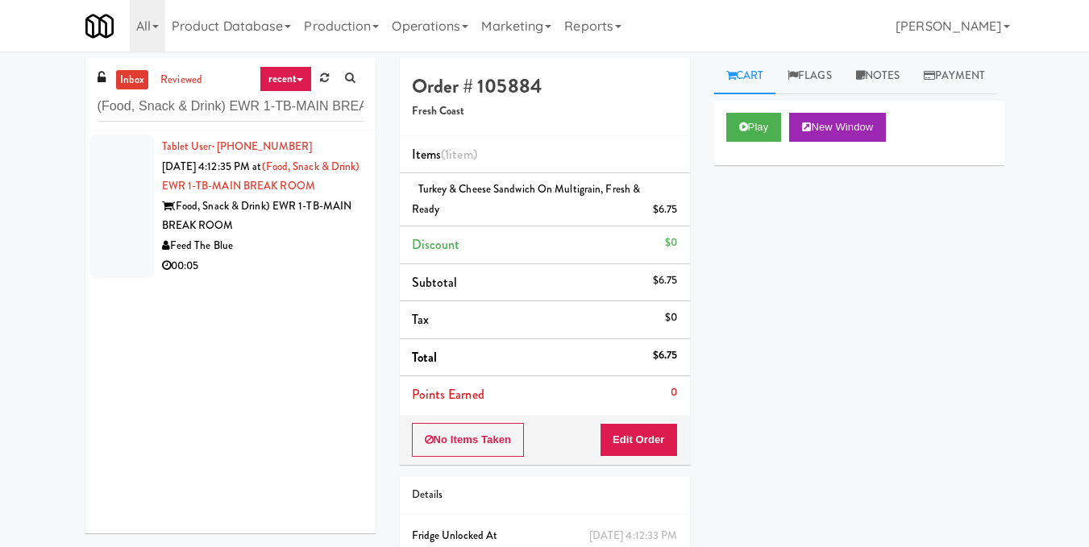
click at [310, 236] on div "(Food, Snack & Drink) EWR 1-TB-MAIN BREAK ROOM" at bounding box center [262, 216] width 201 height 39
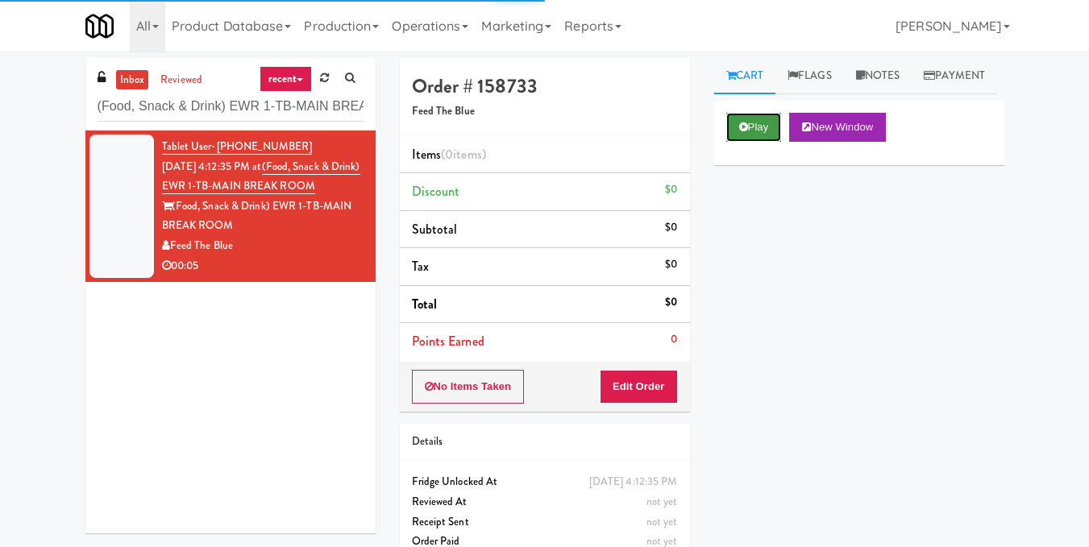
click at [756, 142] on button "Play" at bounding box center [754, 127] width 56 height 29
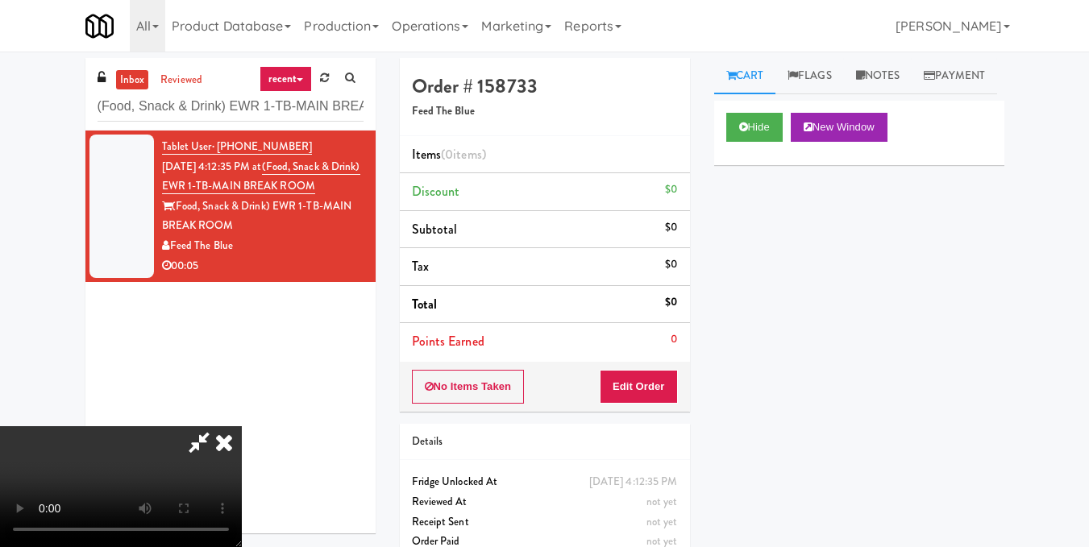
click at [242, 426] on video at bounding box center [121, 486] width 242 height 121
click at [679, 391] on div "No Items Taken Edit Order" at bounding box center [545, 387] width 290 height 50
click at [669, 380] on button "Edit Order" at bounding box center [639, 387] width 78 height 34
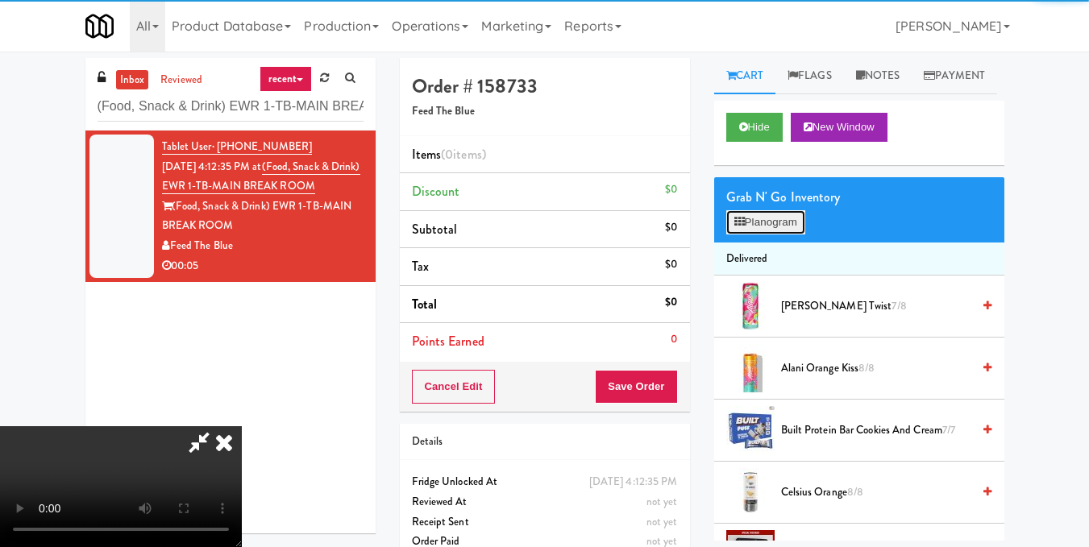
click at [750, 235] on button "Planogram" at bounding box center [765, 222] width 79 height 24
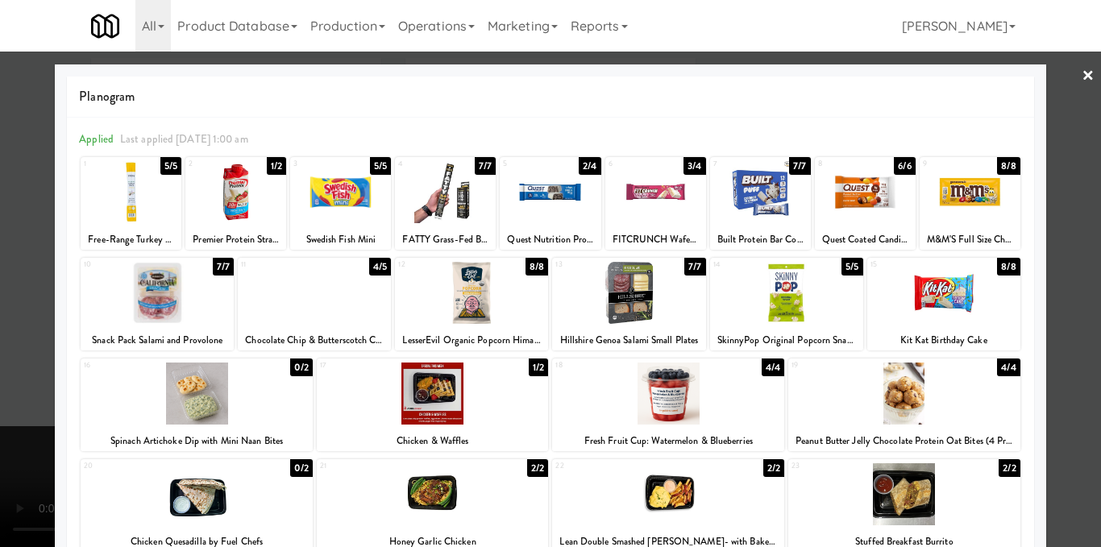
click at [131, 210] on div at bounding box center [131, 192] width 101 height 62
click at [1065, 295] on div at bounding box center [550, 273] width 1101 height 547
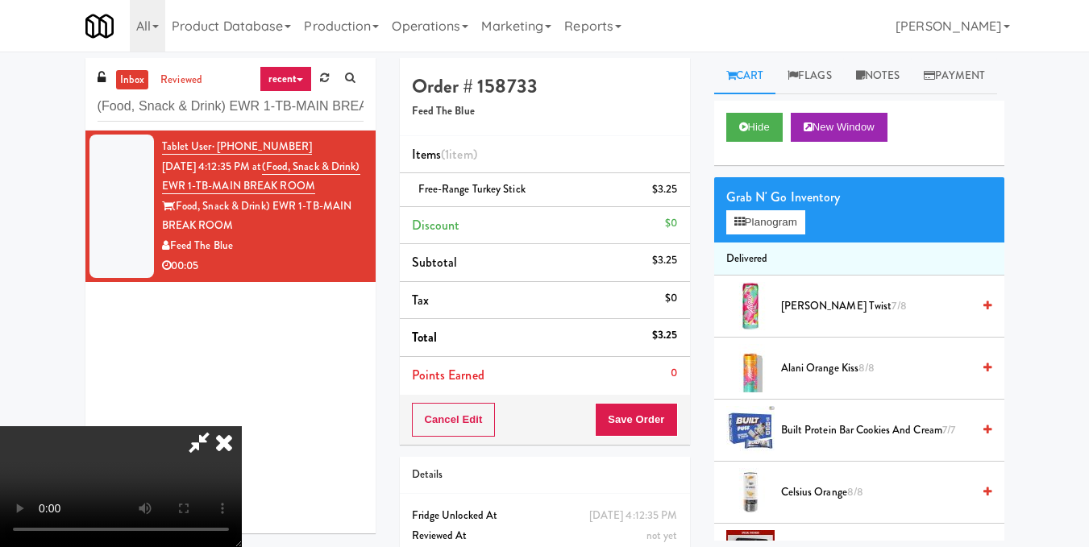
click at [242, 426] on video at bounding box center [121, 486] width 242 height 121
click at [242, 426] on icon at bounding box center [223, 442] width 35 height 32
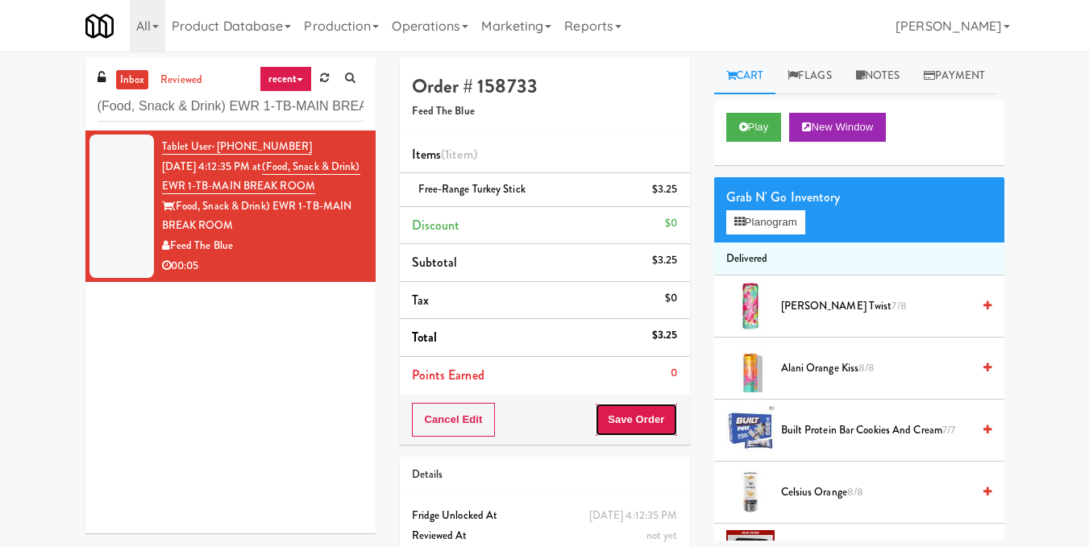
click at [627, 430] on button "Save Order" at bounding box center [636, 420] width 82 height 34
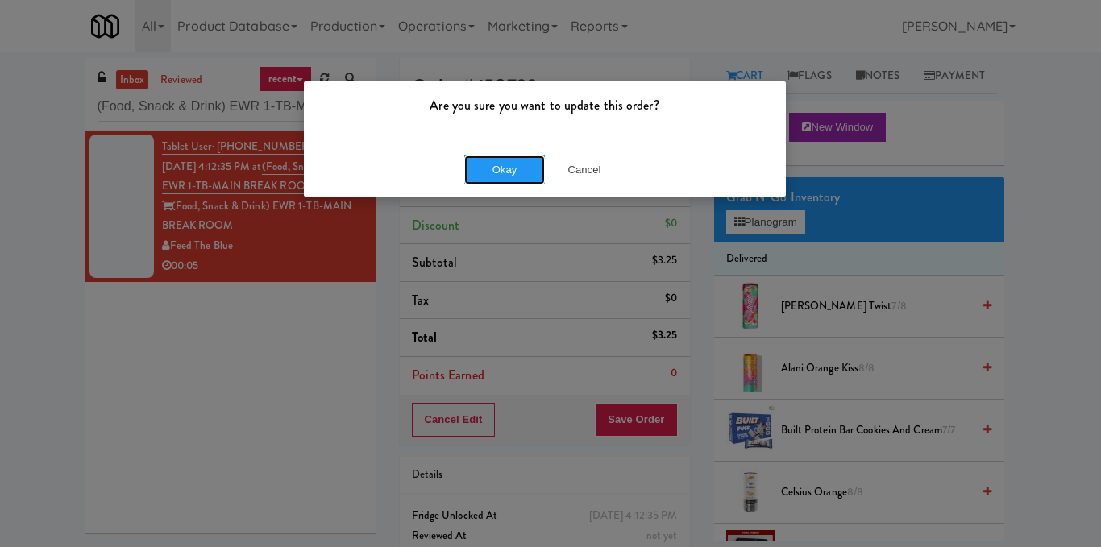
drag, startPoint x: 501, startPoint y: 180, endPoint x: 498, endPoint y: 172, distance: 8.7
click at [501, 179] on button "Okay" at bounding box center [504, 170] width 81 height 29
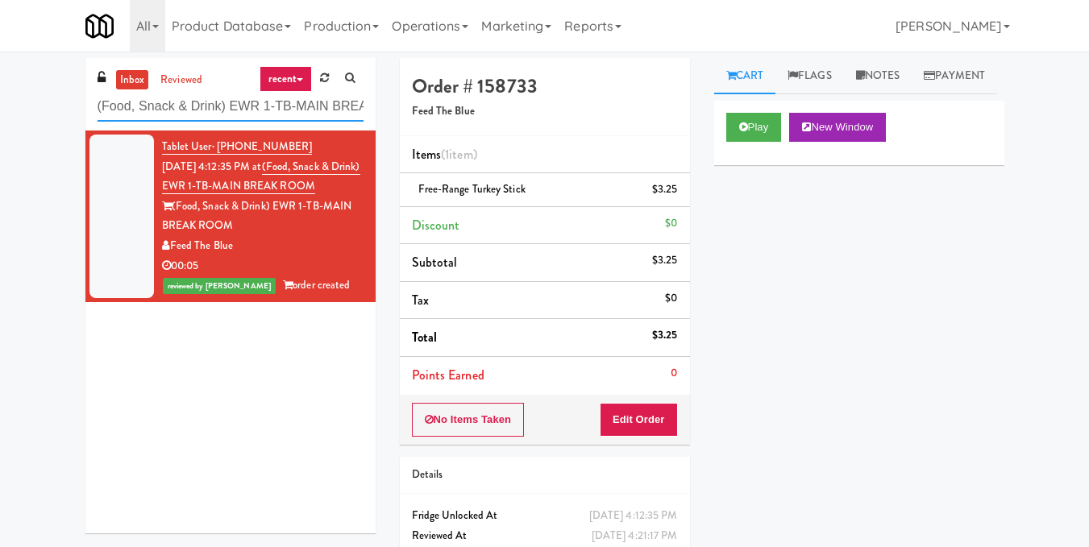
click at [338, 116] on input "(Food, Snack & Drink) EWR 1-TB-MAIN BREAK ROOM" at bounding box center [231, 107] width 266 height 30
click at [339, 114] on input "(Food, Snack & Drink) EWR 1-TB-MAIN BREAK ROOM" at bounding box center [231, 107] width 266 height 30
click at [339, 107] on input "(Food, Snack & Drink) EWR 1-TB-MAIN BREAK ROOM" at bounding box center [231, 107] width 266 height 30
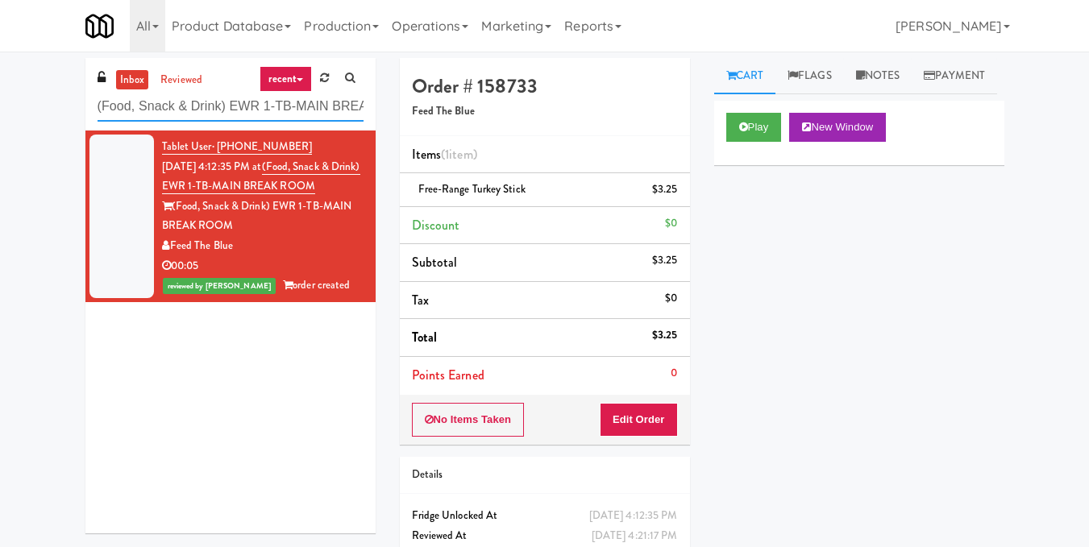
paste input "Park on First - Music Lounge - Cooler"
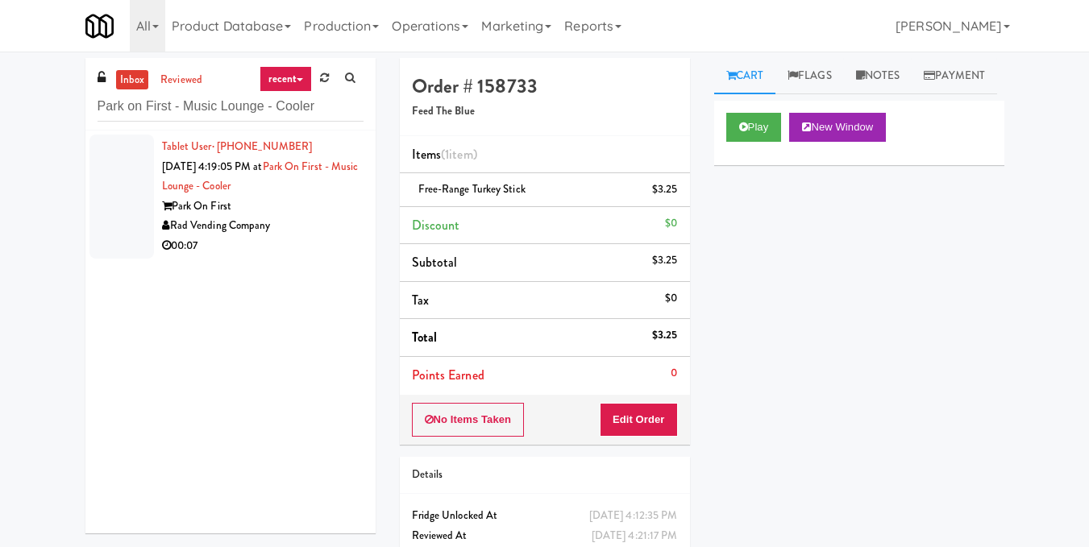
click at [313, 264] on div "Tablet User · (949) 444-9494 [DATE] 4:19:05 PM at [GEOGRAPHIC_DATA] on [GEOGRAP…" at bounding box center [230, 332] width 290 height 403
click at [326, 219] on div "Rad Vending Company" at bounding box center [262, 226] width 201 height 20
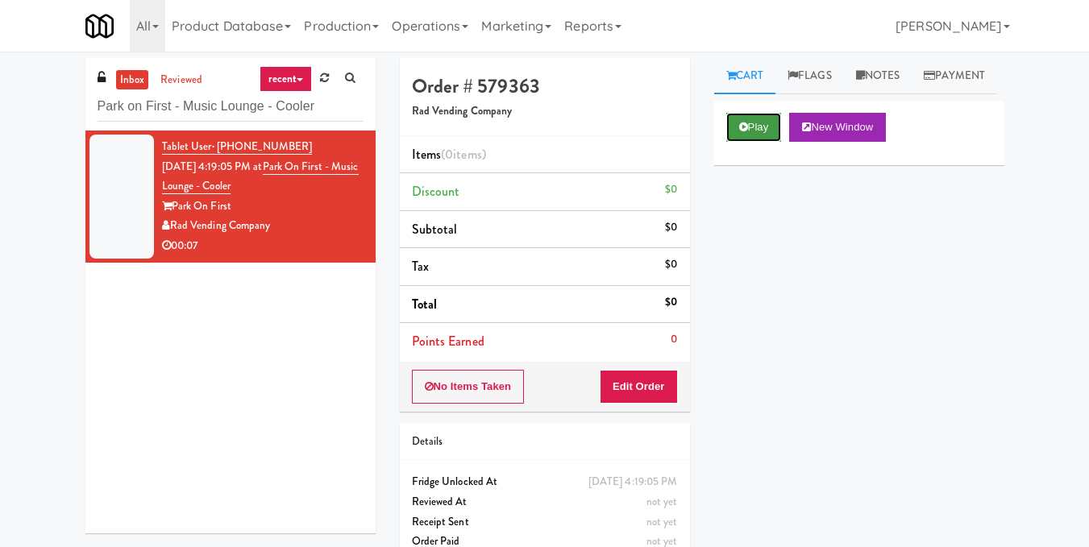
click at [756, 142] on button "Play" at bounding box center [754, 127] width 56 height 29
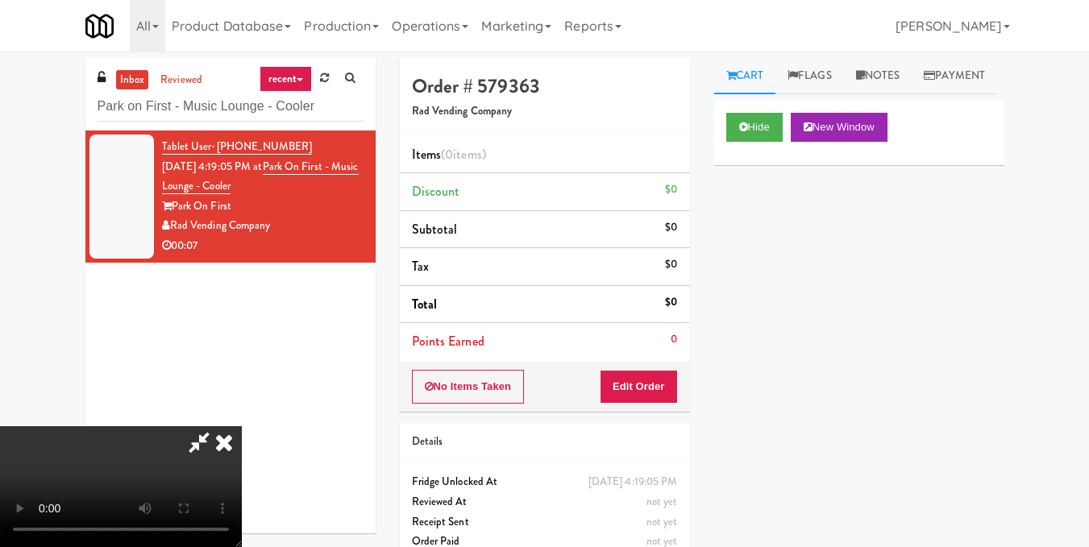
click at [242, 426] on video at bounding box center [121, 486] width 242 height 121
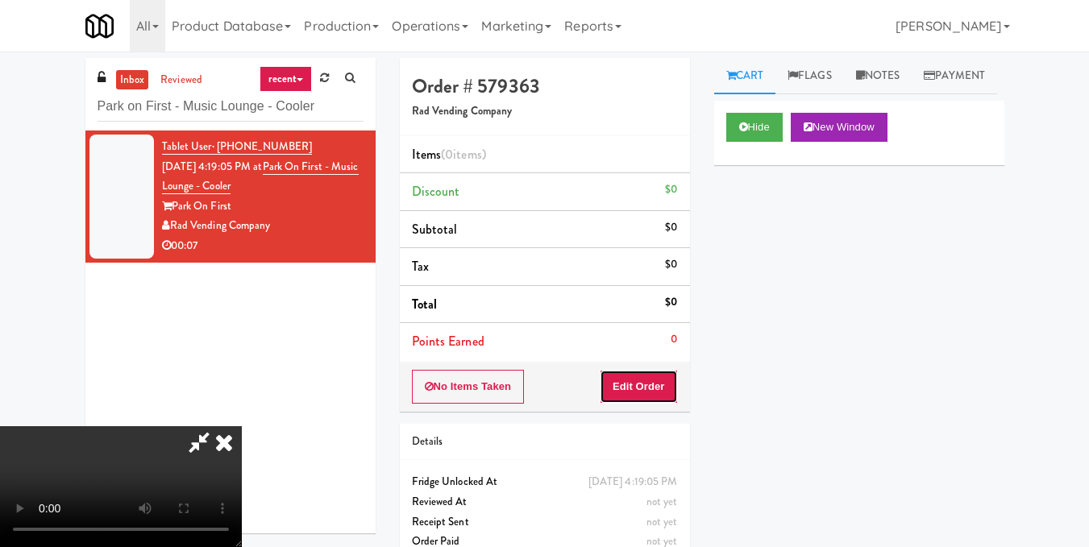
click at [668, 388] on button "Edit Order" at bounding box center [639, 387] width 78 height 34
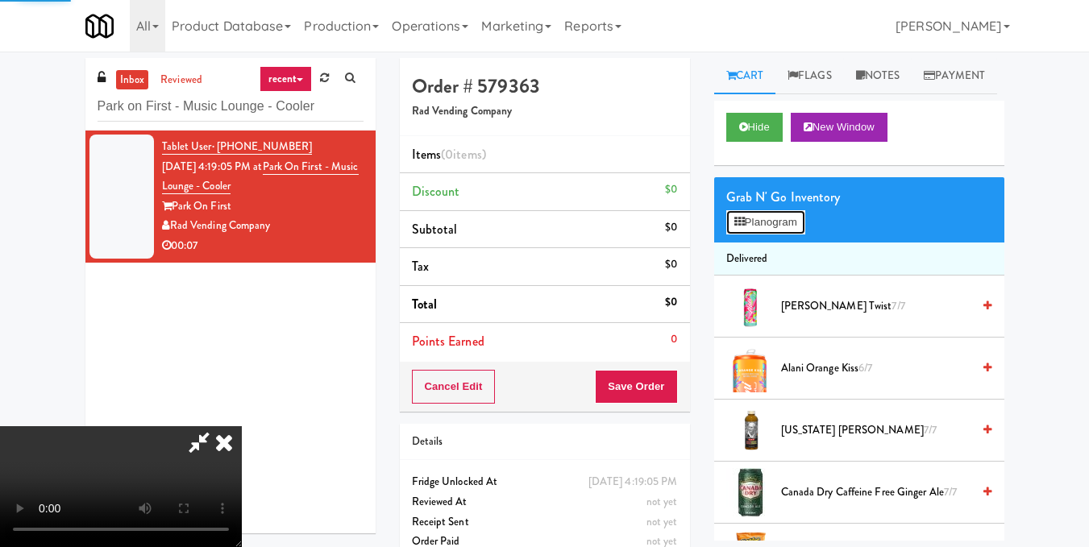
click at [774, 235] on button "Planogram" at bounding box center [765, 222] width 79 height 24
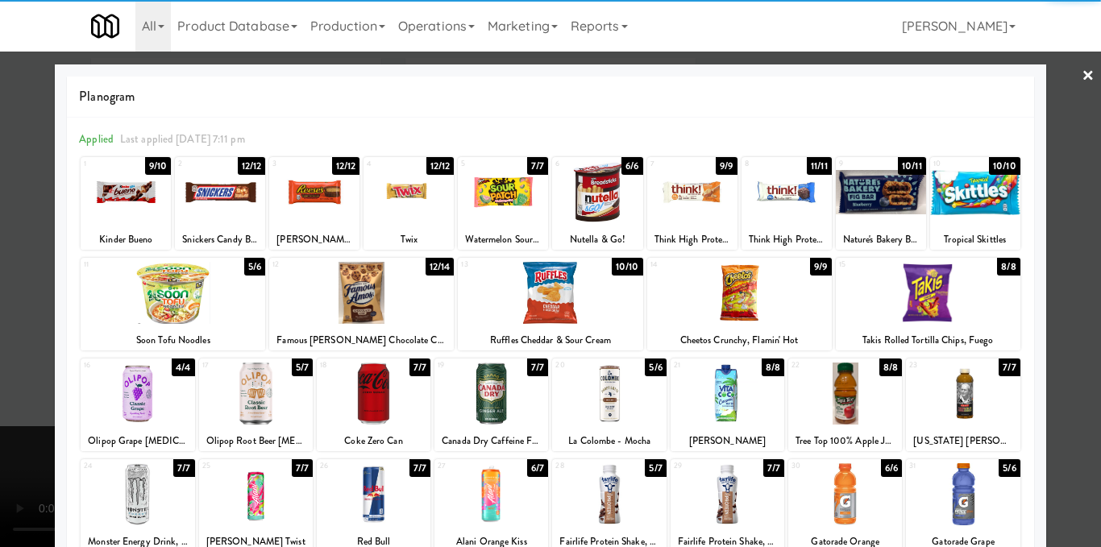
click at [345, 299] on div at bounding box center [361, 293] width 185 height 62
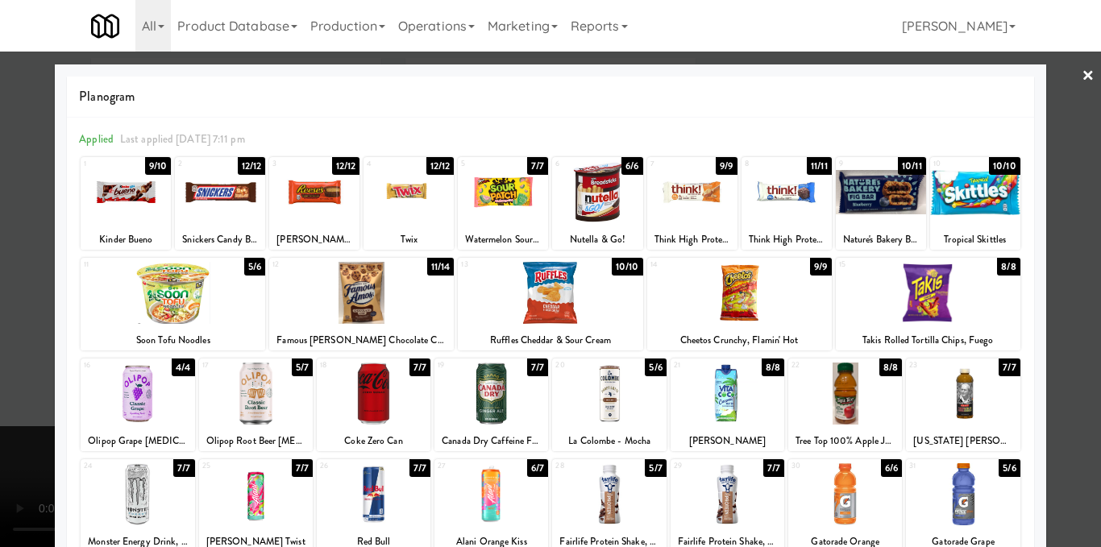
click at [1074, 354] on div at bounding box center [550, 273] width 1101 height 547
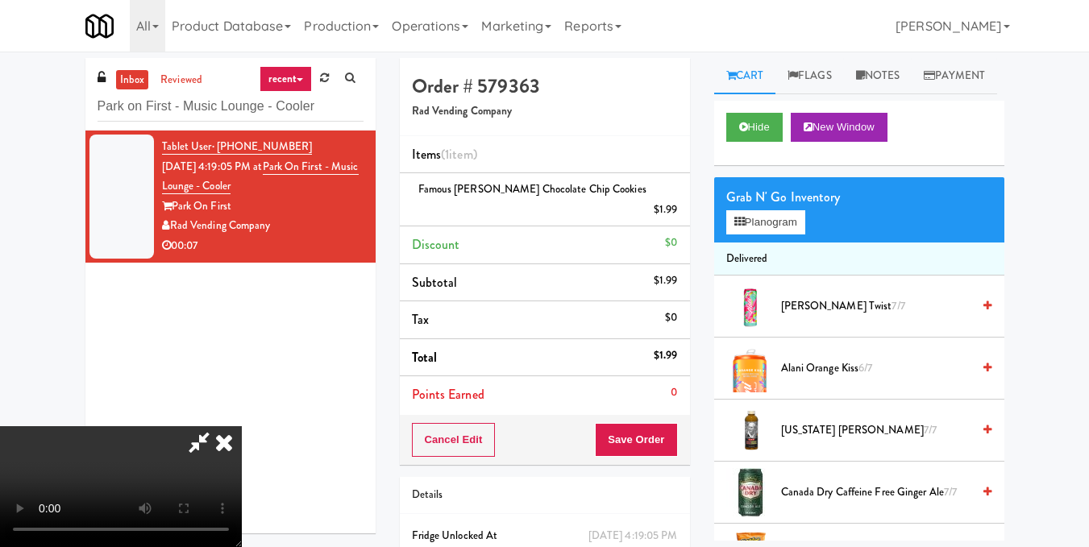
click at [242, 426] on video at bounding box center [121, 486] width 242 height 121
click at [242, 426] on icon at bounding box center [223, 442] width 35 height 32
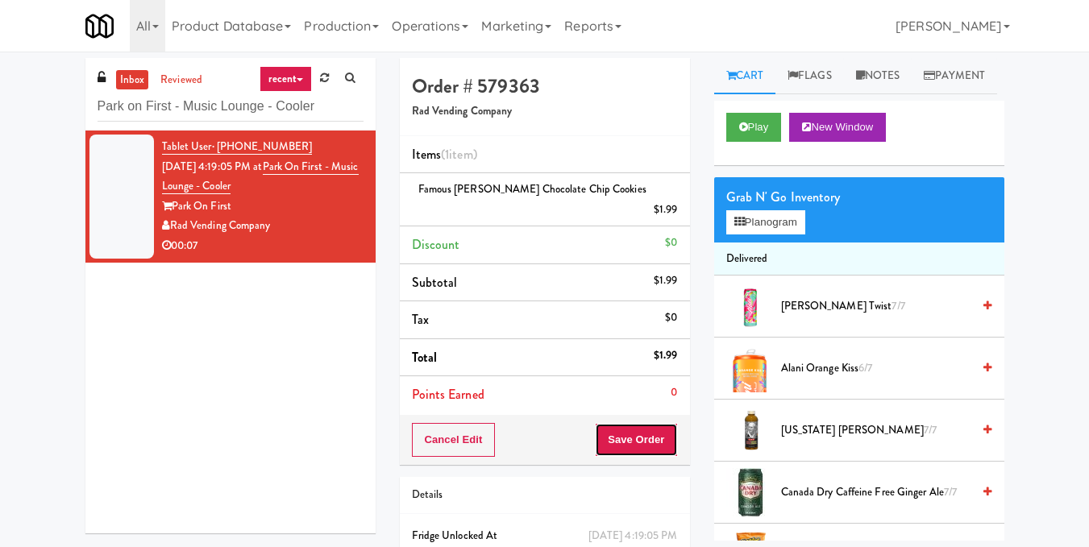
click at [633, 430] on button "Save Order" at bounding box center [636, 440] width 82 height 34
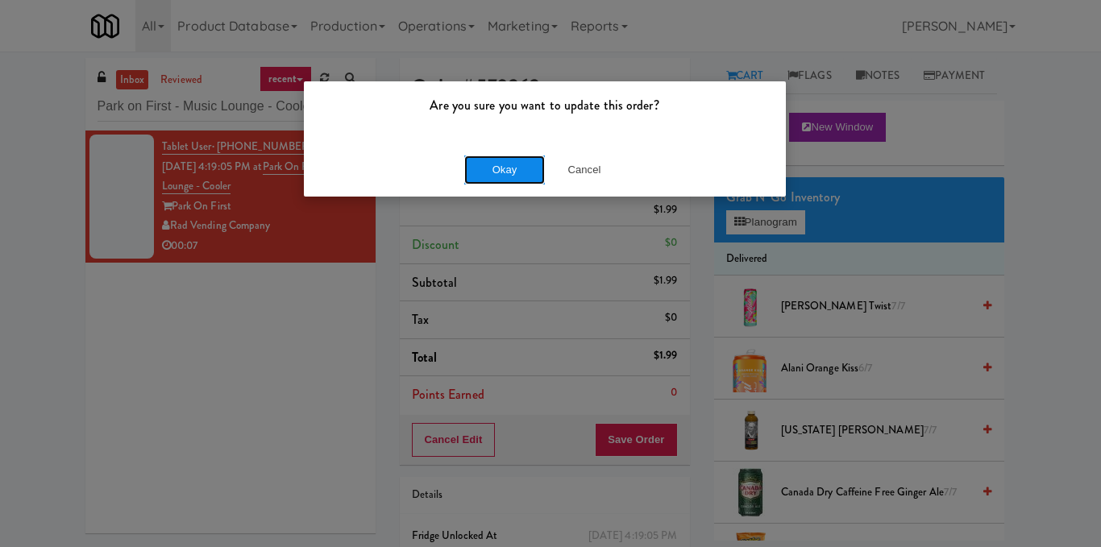
click at [498, 166] on button "Okay" at bounding box center [504, 170] width 81 height 29
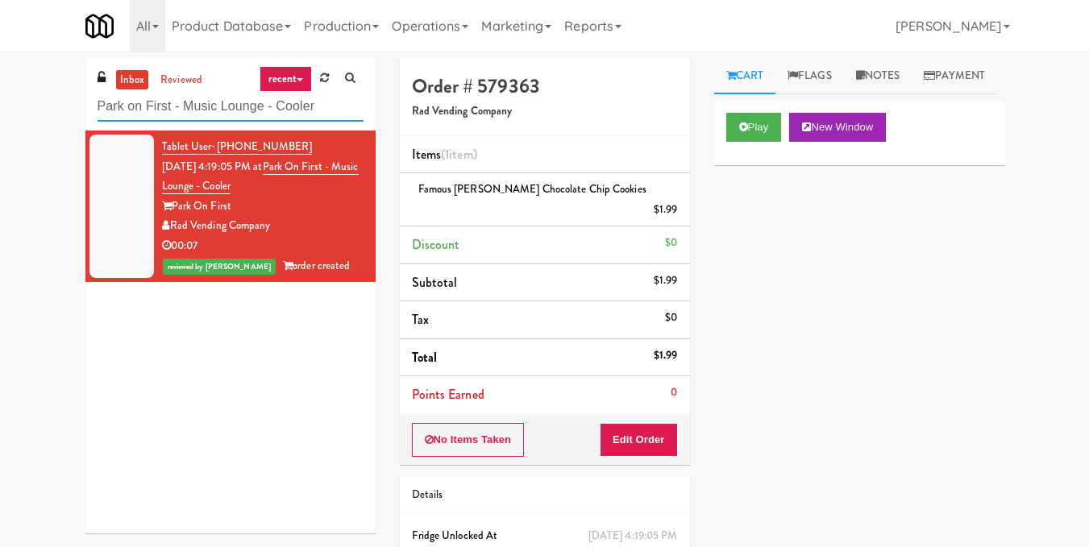
drag, startPoint x: 221, startPoint y: 110, endPoint x: 0, endPoint y: 110, distance: 220.8
click at [0, 110] on div "inbox reviewed recent all unclear take inventory issue suspicious failed recent…" at bounding box center [544, 343] width 1089 height 571
paste input "[PERSON_NAME] - Cooler - Right"
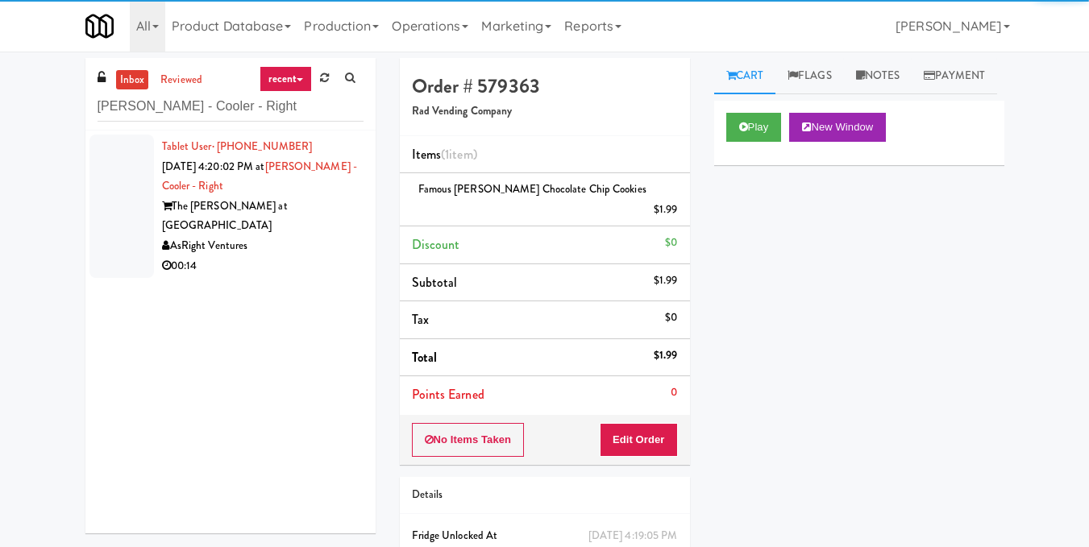
click at [297, 236] on div "AsRight Ventures" at bounding box center [262, 246] width 201 height 20
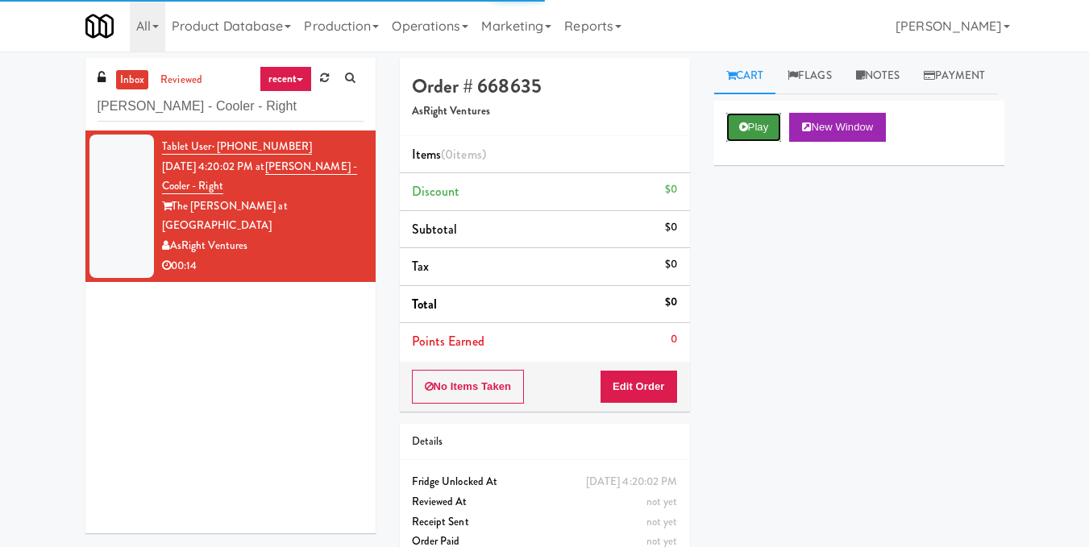
click at [735, 142] on button "Play" at bounding box center [754, 127] width 56 height 29
click at [770, 142] on button "Play" at bounding box center [754, 127] width 56 height 29
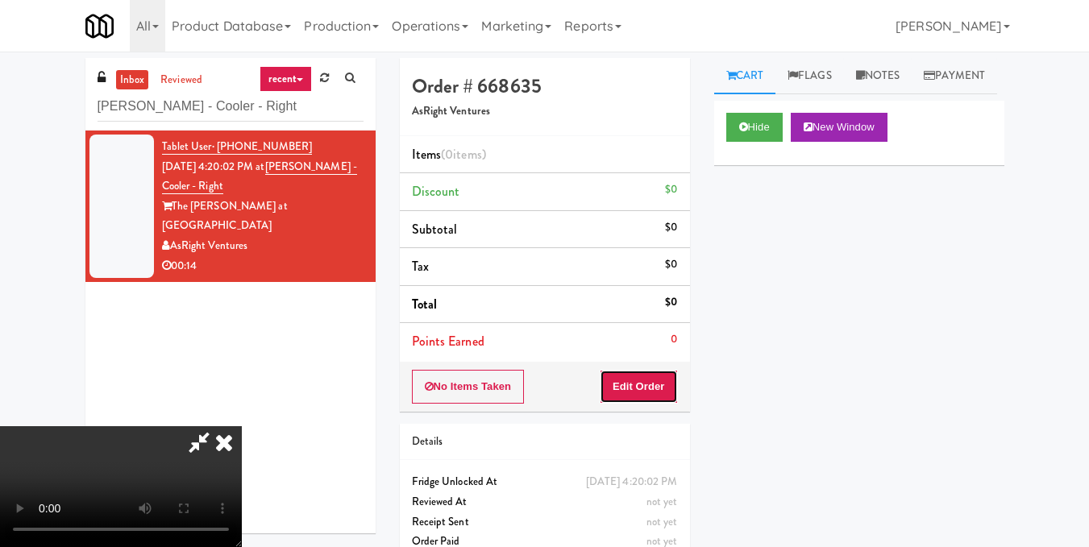
click at [672, 382] on button "Edit Order" at bounding box center [639, 387] width 78 height 34
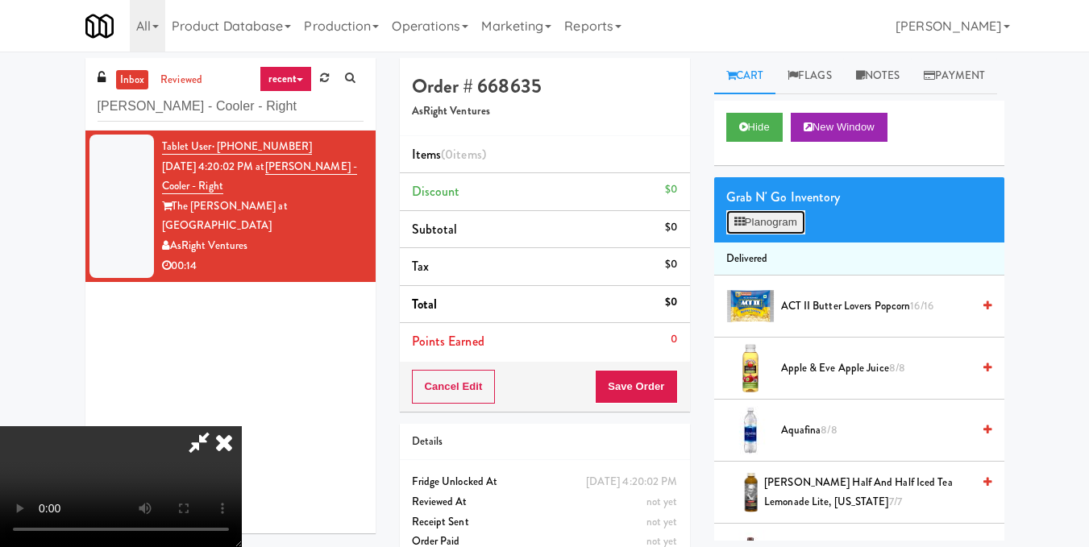
click at [763, 235] on button "Planogram" at bounding box center [765, 222] width 79 height 24
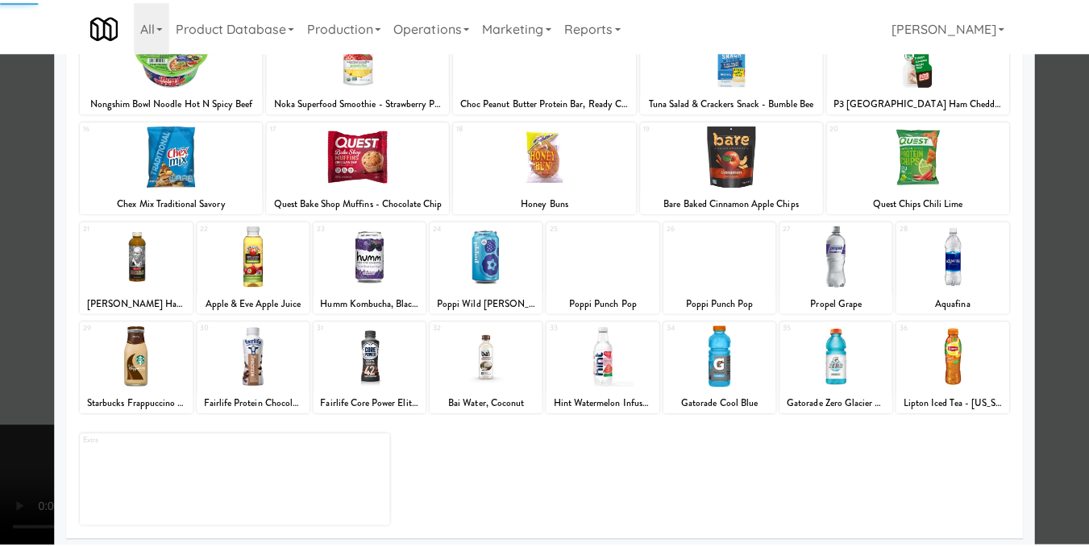
scroll to position [244, 0]
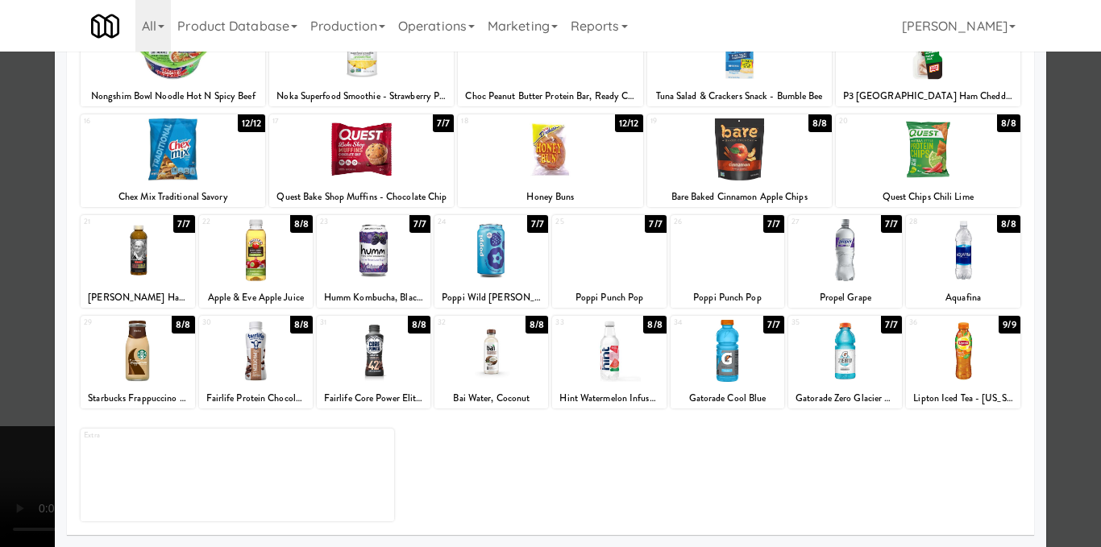
click at [741, 376] on div at bounding box center [728, 351] width 114 height 62
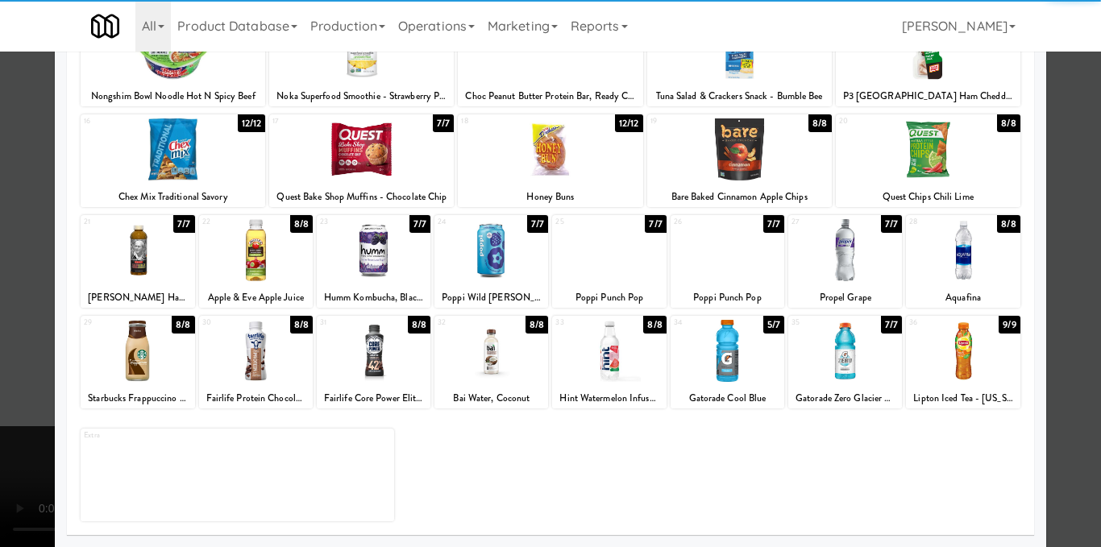
click at [1060, 343] on div at bounding box center [550, 273] width 1101 height 547
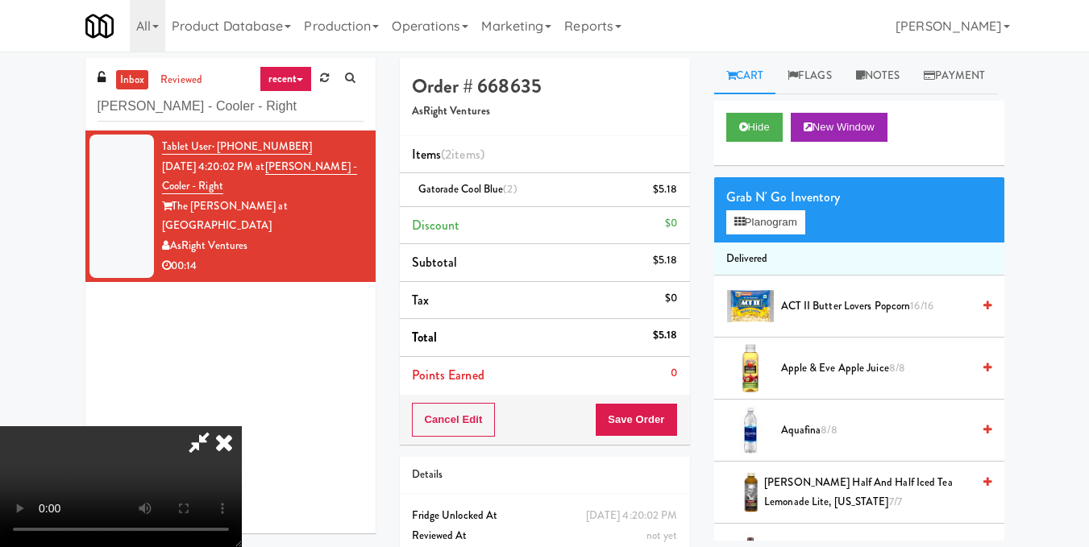
drag, startPoint x: 628, startPoint y: 60, endPoint x: 640, endPoint y: 98, distance: 39.8
click at [242, 426] on icon at bounding box center [223, 442] width 35 height 32
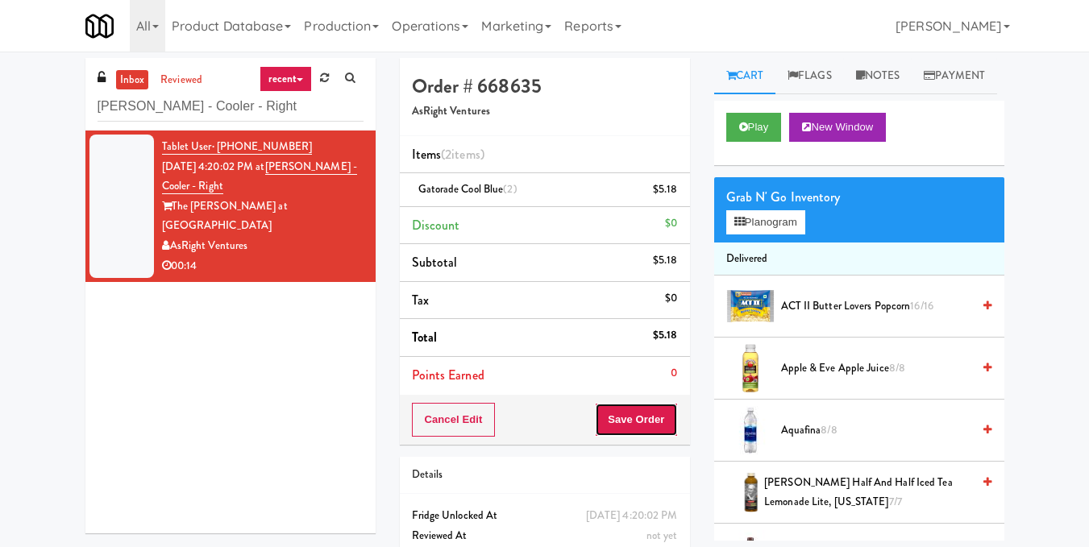
click at [633, 408] on button "Save Order" at bounding box center [636, 420] width 82 height 34
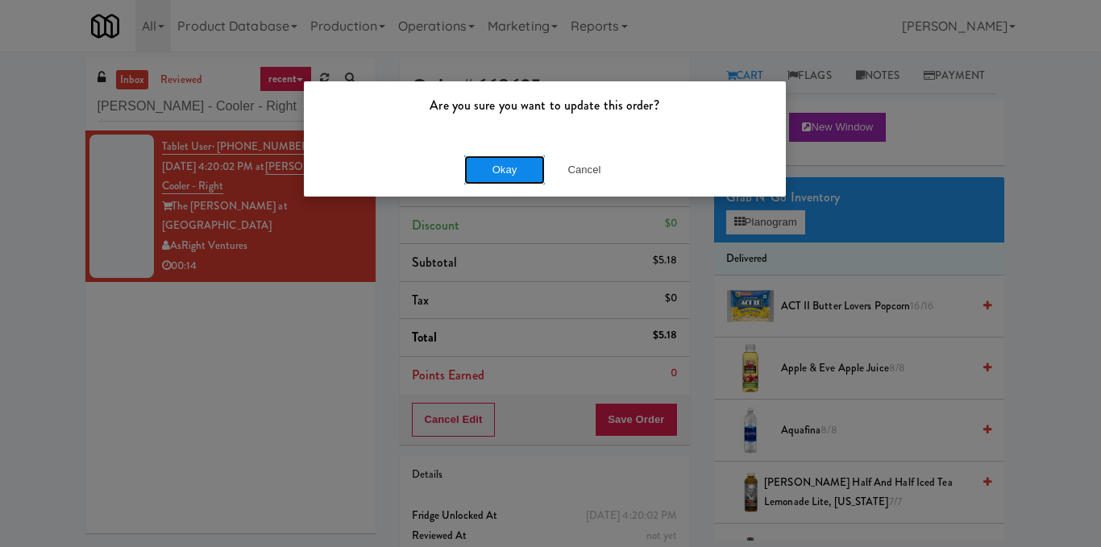
drag, startPoint x: 480, startPoint y: 157, endPoint x: 464, endPoint y: 155, distance: 16.3
click at [480, 159] on button "Okay" at bounding box center [504, 170] width 81 height 29
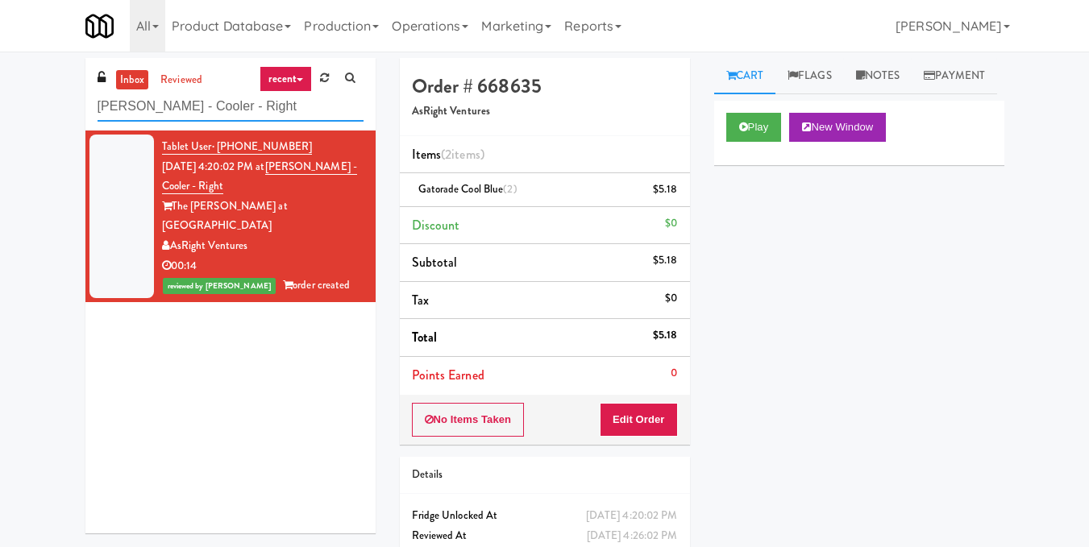
drag, startPoint x: 104, startPoint y: 108, endPoint x: 0, endPoint y: 117, distance: 104.3
click at [0, 117] on div "inbox reviewed recent all unclear take inventory issue suspicious failed recent…" at bounding box center [544, 333] width 1089 height 551
paste input "Premier Combo"
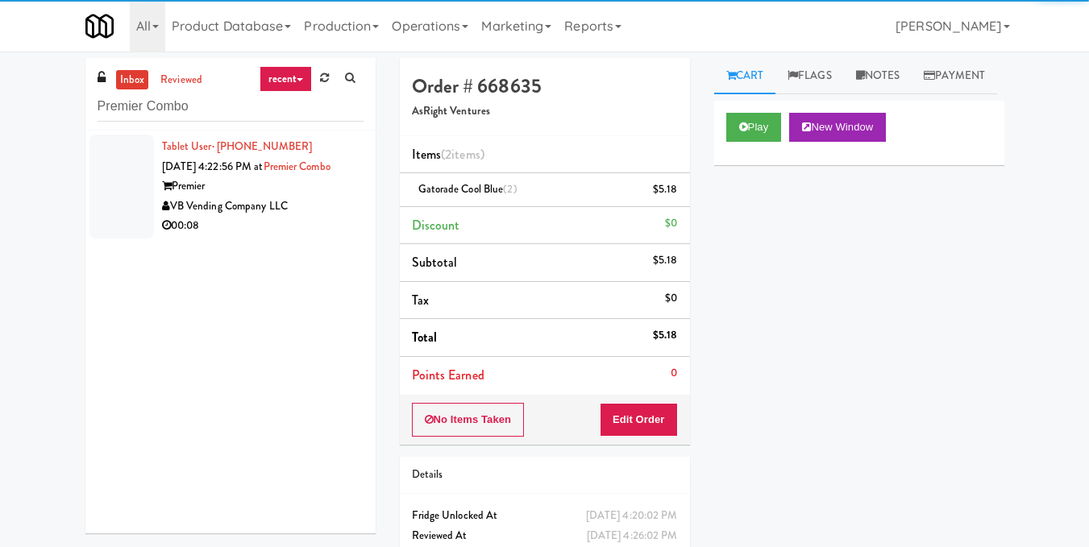
click at [322, 236] on div "00:08" at bounding box center [262, 226] width 201 height 20
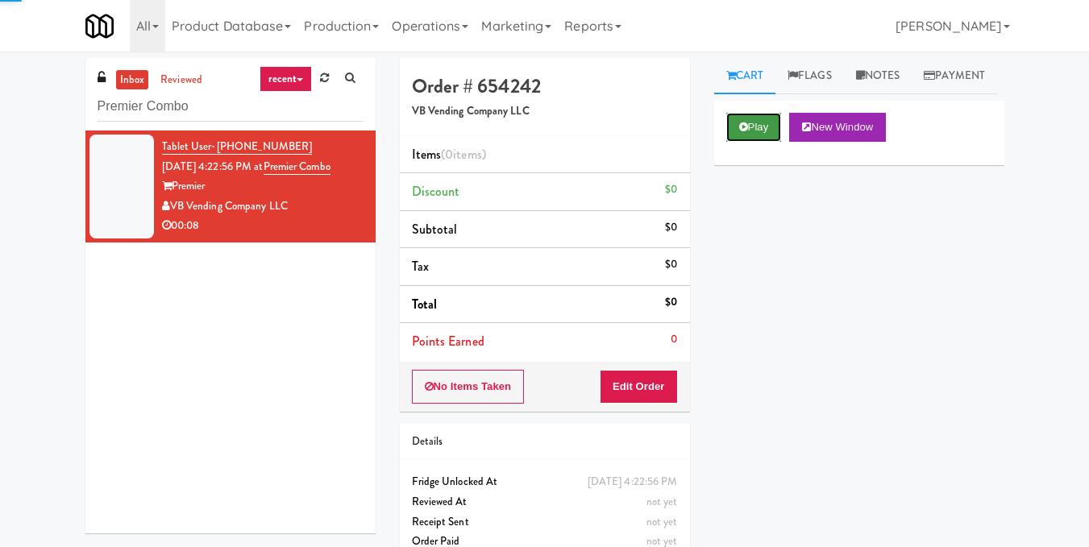
click at [736, 142] on button "Play" at bounding box center [754, 127] width 56 height 29
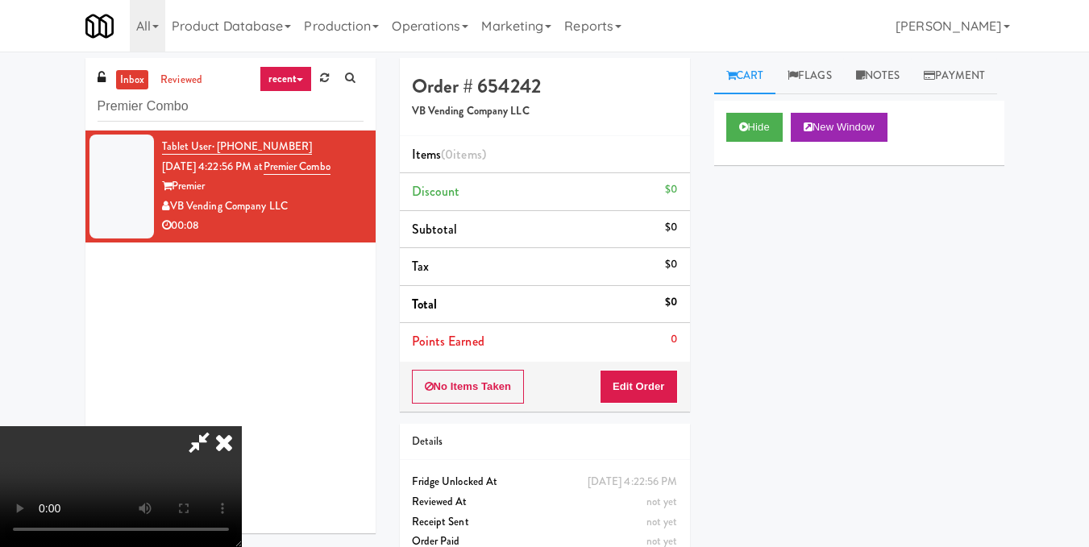
click at [242, 426] on video at bounding box center [121, 486] width 242 height 121
click at [682, 388] on div "No Items Taken Edit Order" at bounding box center [545, 387] width 290 height 50
click at [669, 388] on button "Edit Order" at bounding box center [639, 387] width 78 height 34
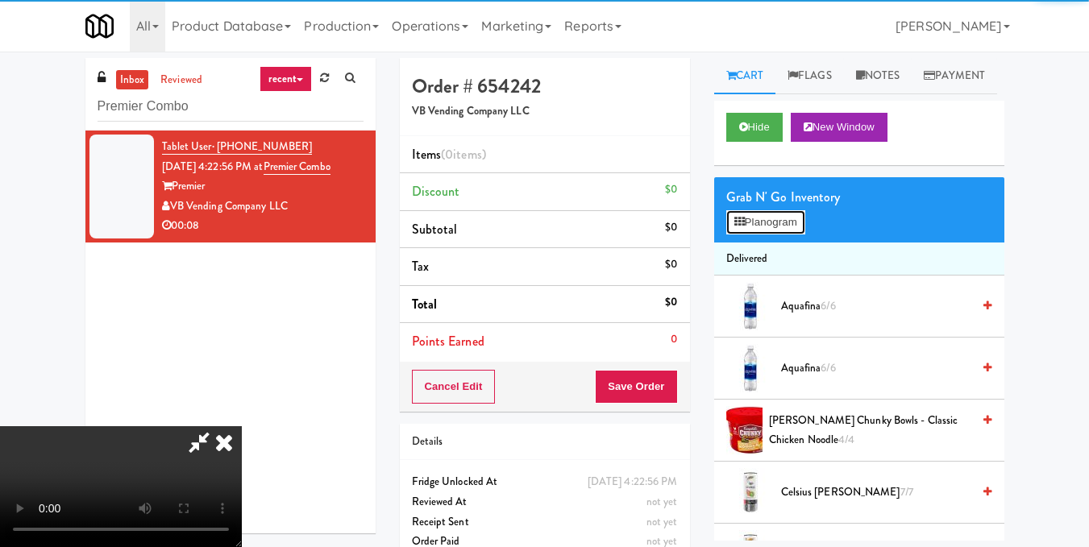
drag, startPoint x: 783, startPoint y: 256, endPoint x: 775, endPoint y: 258, distance: 8.2
click at [781, 235] on button "Planogram" at bounding box center [765, 222] width 79 height 24
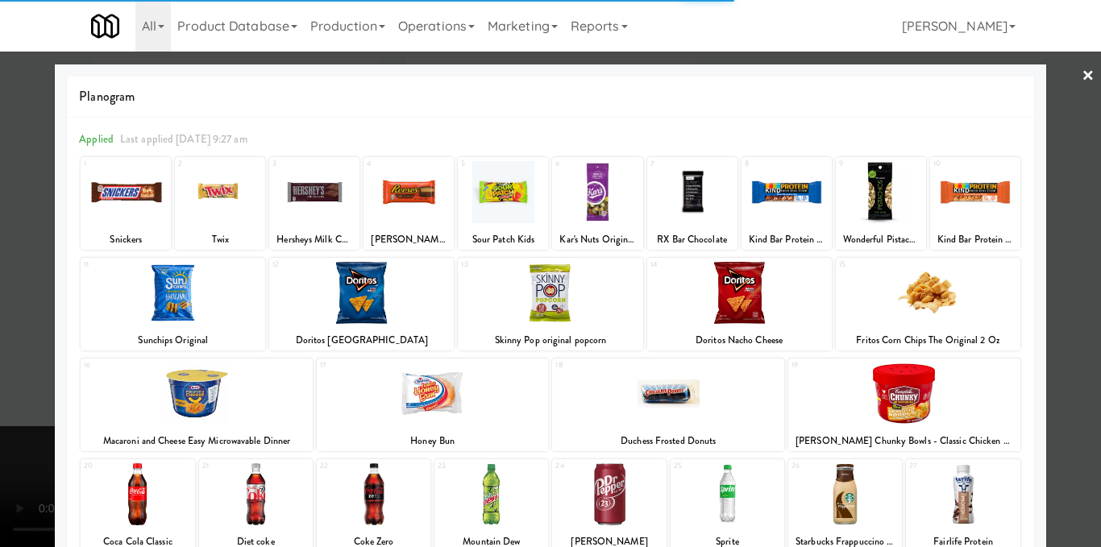
click at [215, 281] on div at bounding box center [173, 293] width 185 height 62
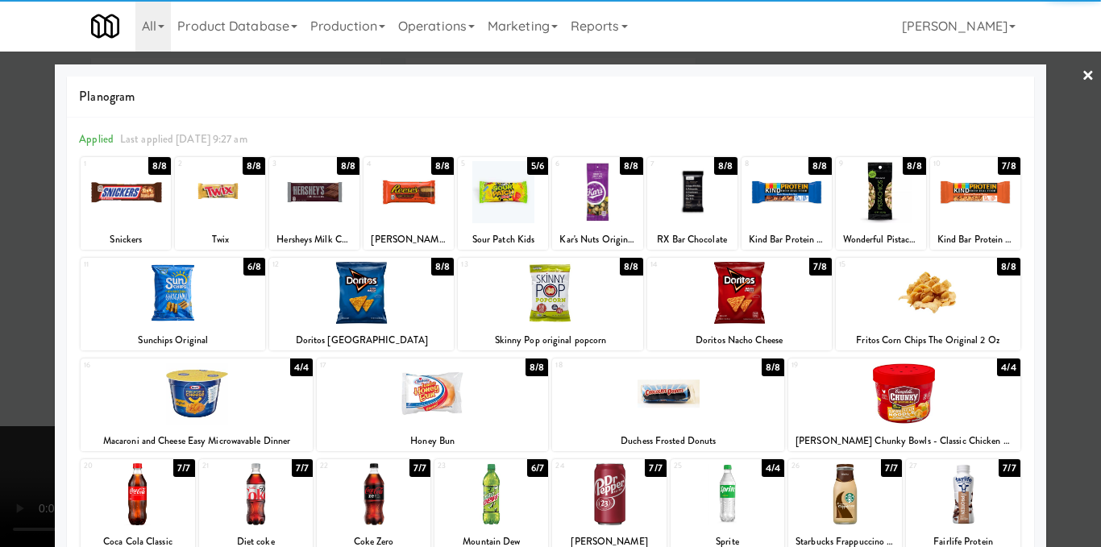
click at [1072, 305] on div at bounding box center [550, 273] width 1101 height 547
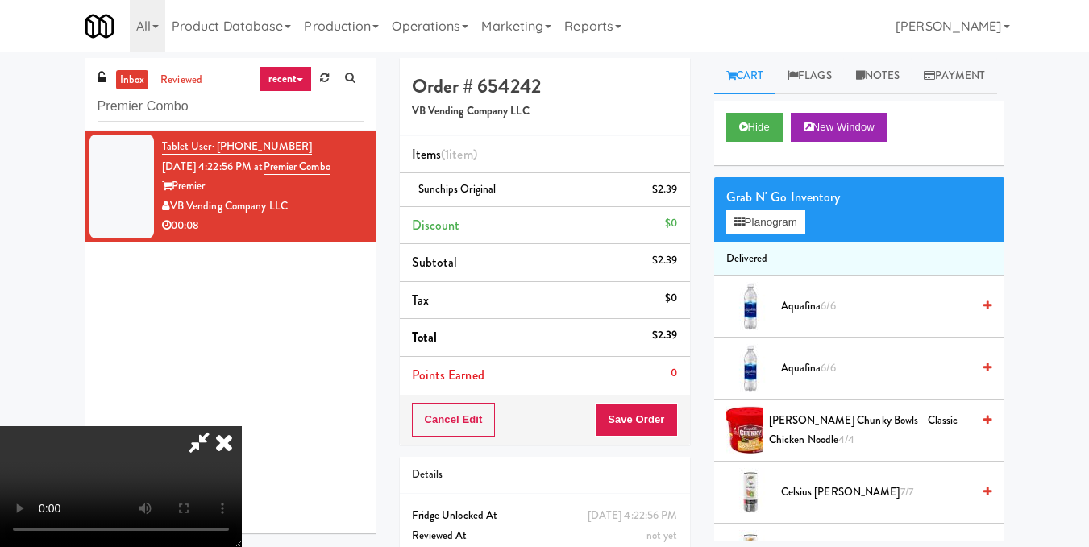
click at [242, 426] on video at bounding box center [121, 486] width 242 height 121
click at [242, 426] on icon at bounding box center [223, 442] width 35 height 32
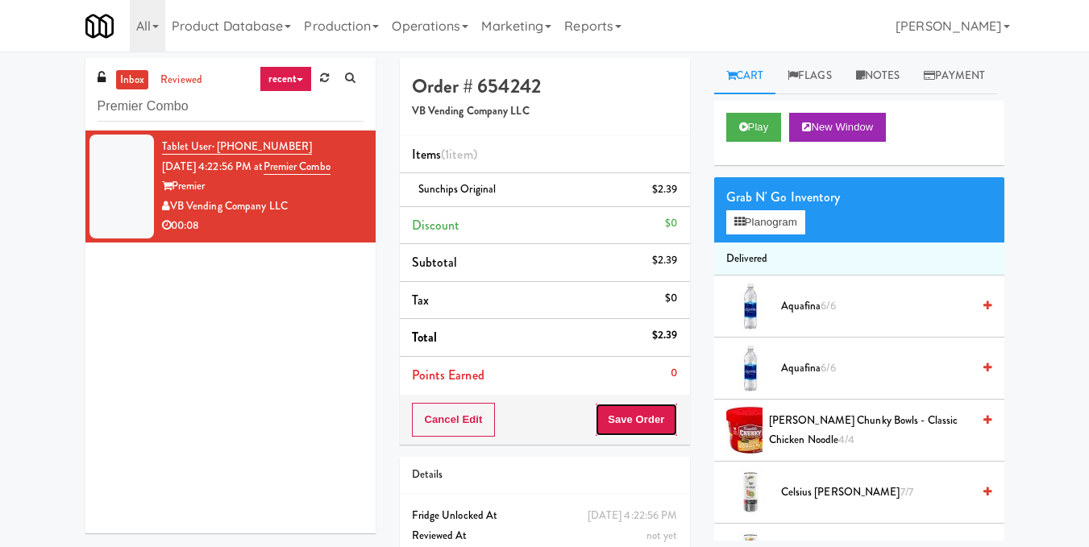
click at [643, 416] on button "Save Order" at bounding box center [636, 420] width 82 height 34
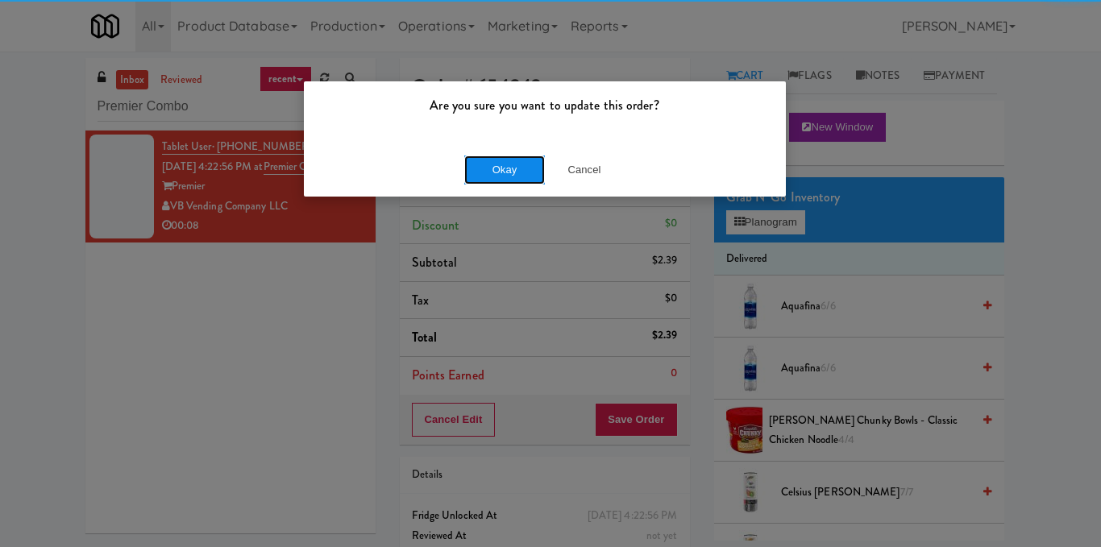
click at [486, 160] on button "Okay" at bounding box center [504, 170] width 81 height 29
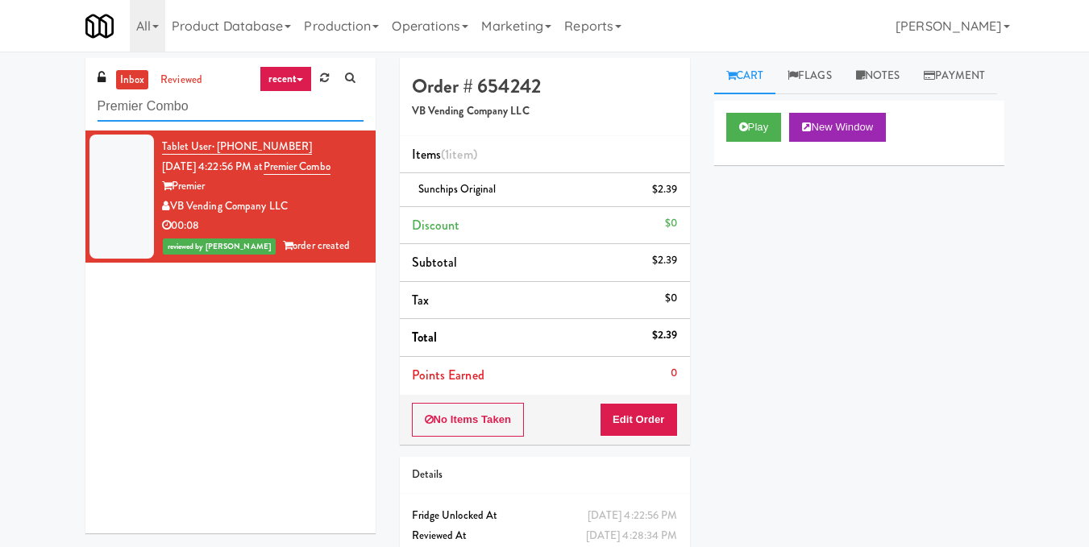
drag, startPoint x: 281, startPoint y: 105, endPoint x: 10, endPoint y: 91, distance: 271.1
click at [0, 87] on div "inbox reviewed recent all unclear take inventory issue suspicious failed recent…" at bounding box center [544, 333] width 1089 height 551
paste input "La Plaza - Cooler 1 (Lobby)"
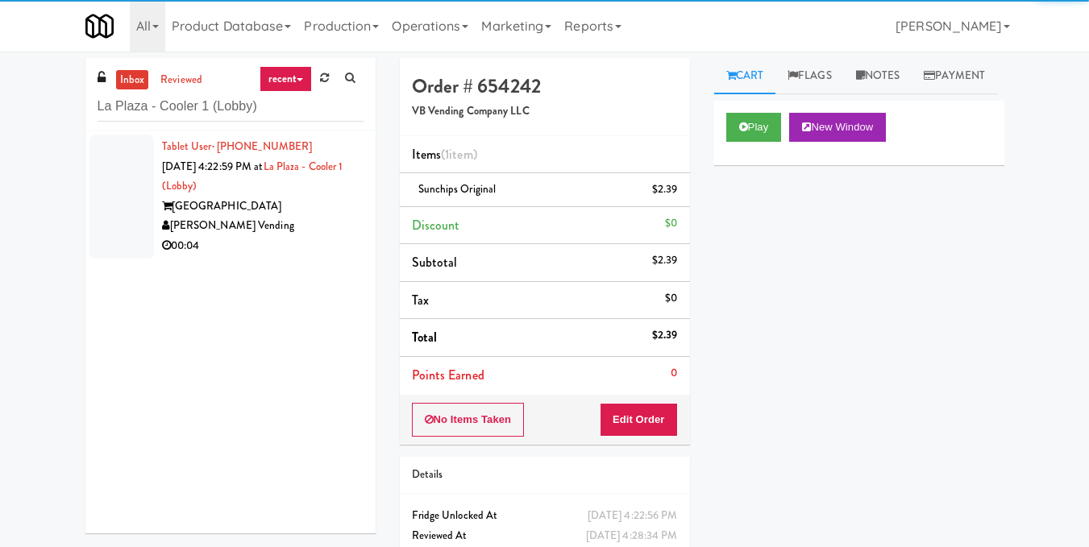
click at [309, 222] on div "[PERSON_NAME] Vending" at bounding box center [262, 226] width 201 height 20
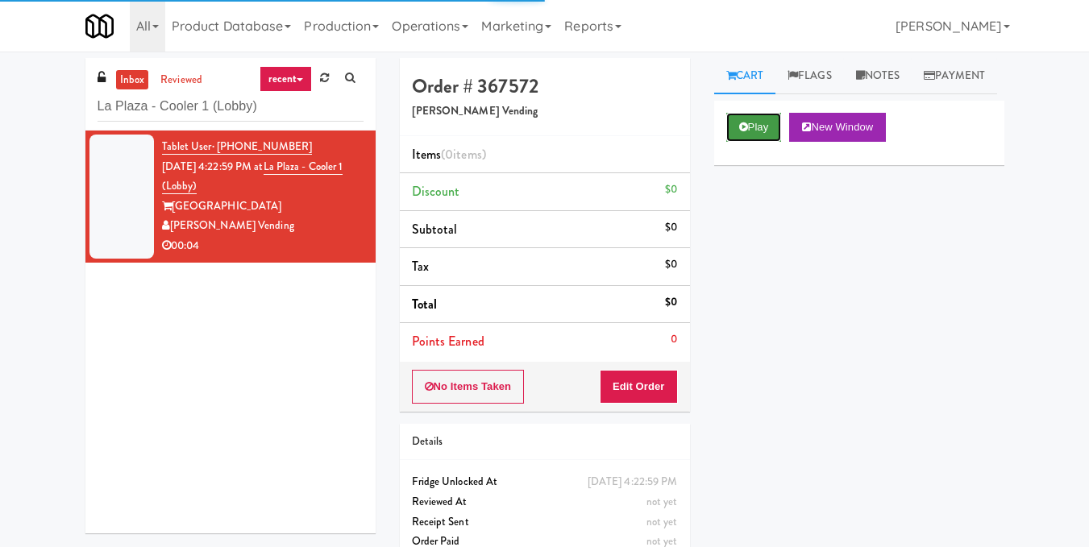
click at [782, 142] on button "Play" at bounding box center [754, 127] width 56 height 29
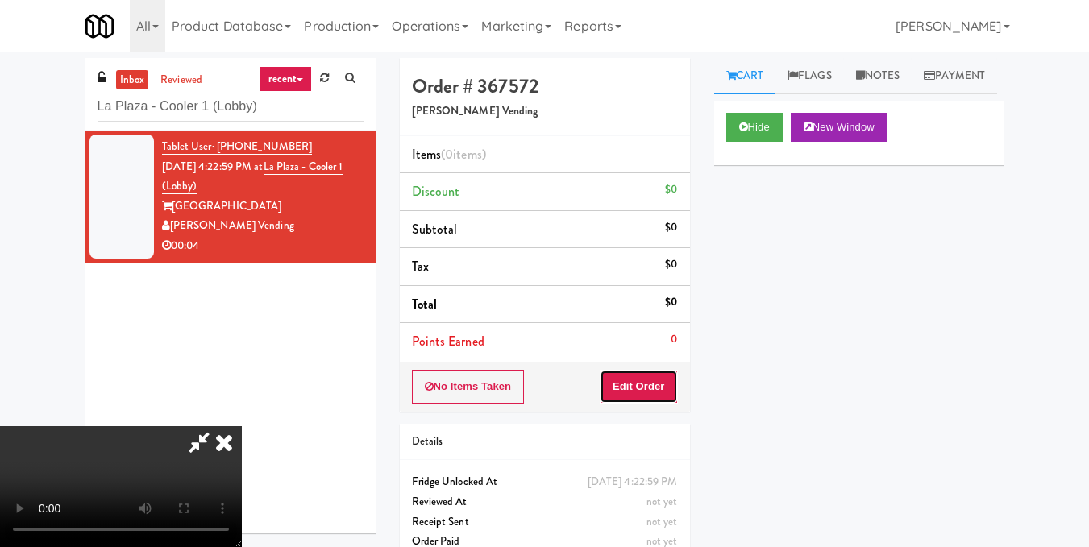
click at [664, 393] on button "Edit Order" at bounding box center [639, 387] width 78 height 34
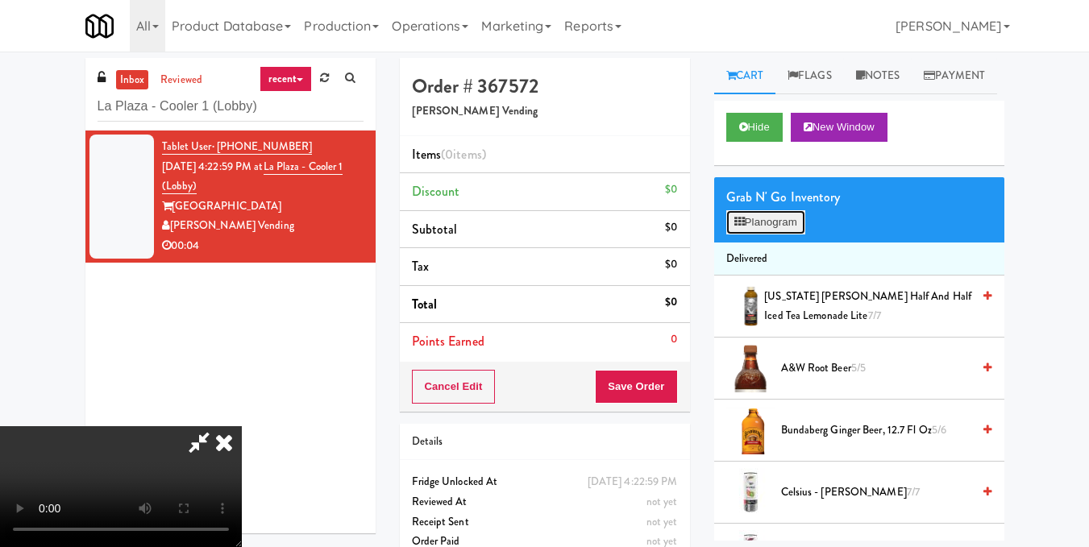
click at [770, 235] on button "Planogram" at bounding box center [765, 222] width 79 height 24
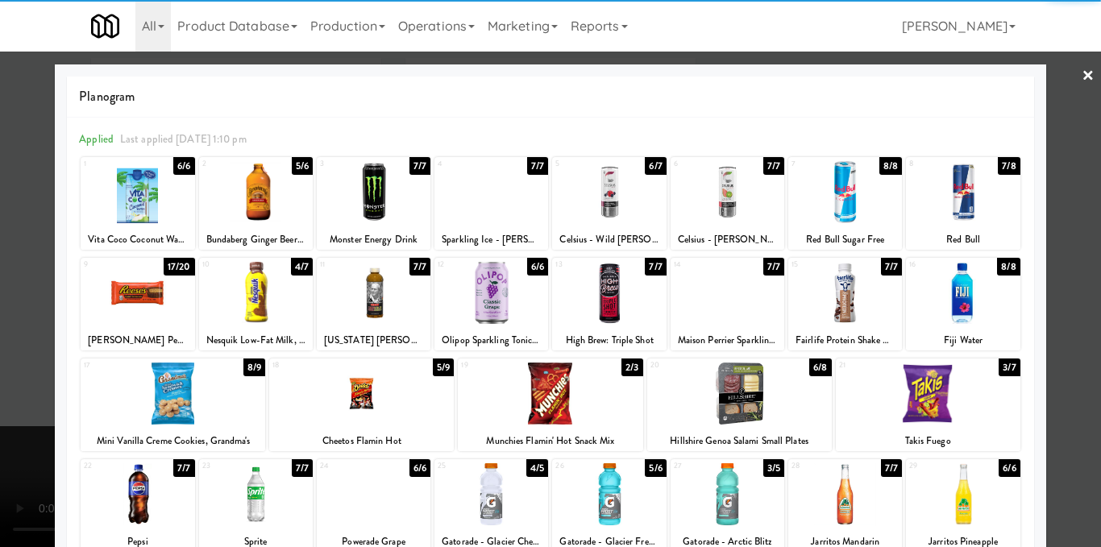
click at [142, 289] on div at bounding box center [138, 293] width 114 height 62
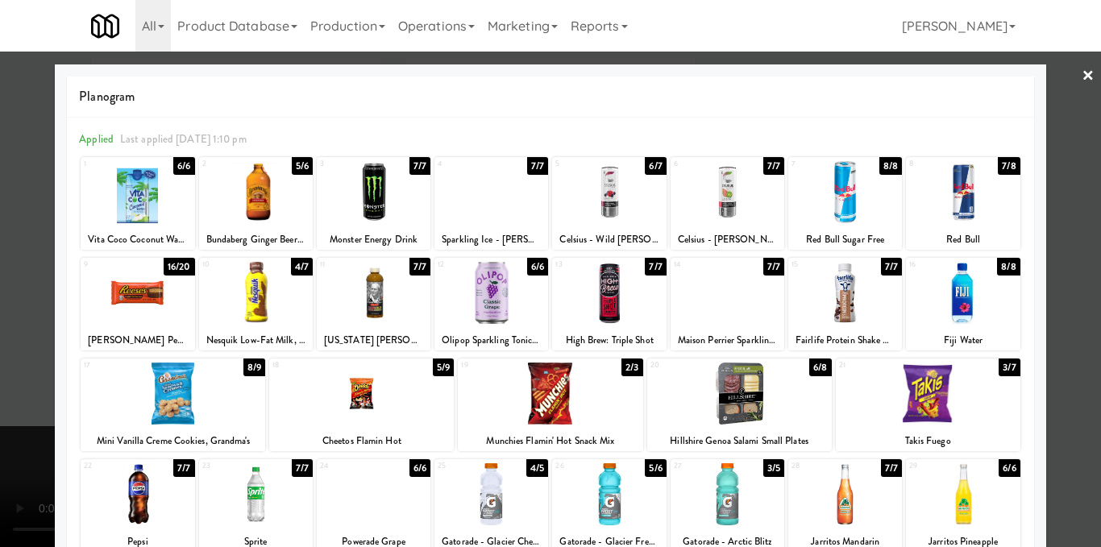
drag, startPoint x: 1067, startPoint y: 280, endPoint x: 1053, endPoint y: 292, distance: 18.4
click at [1068, 280] on div at bounding box center [550, 273] width 1101 height 547
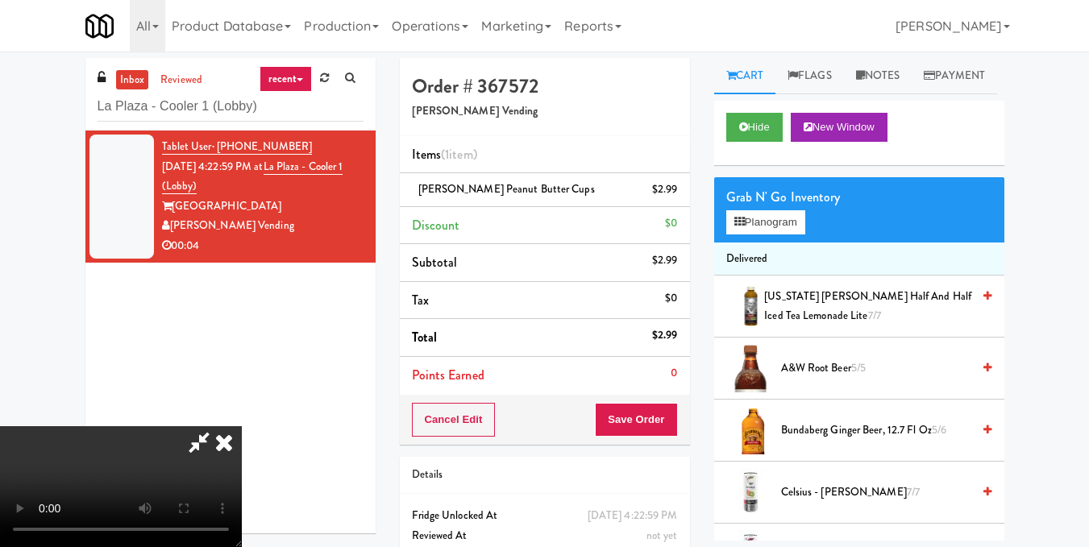
scroll to position [181, 0]
click at [242, 426] on video at bounding box center [121, 486] width 242 height 121
click at [242, 426] on icon at bounding box center [223, 442] width 35 height 32
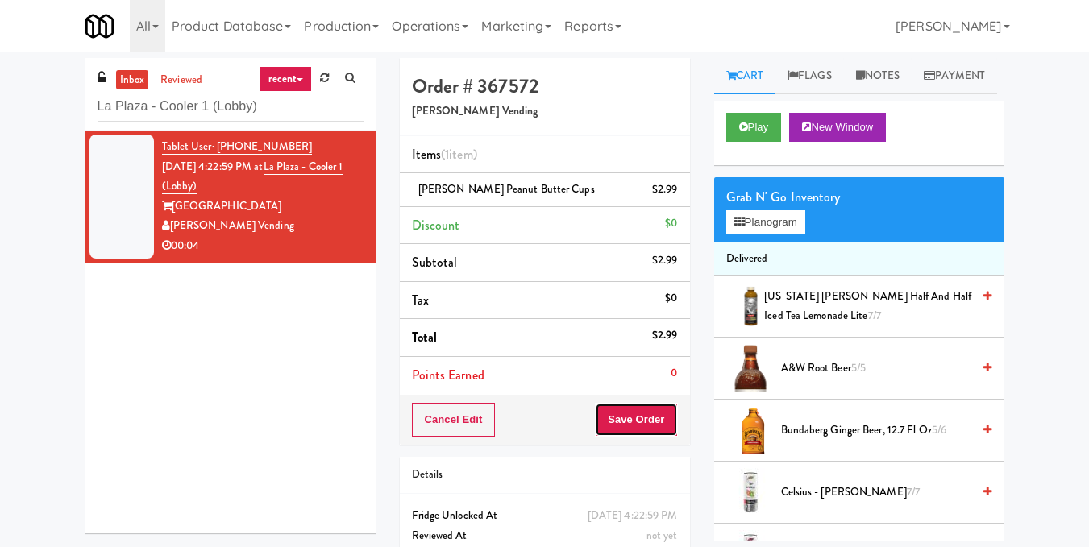
click at [642, 420] on button "Save Order" at bounding box center [636, 420] width 82 height 34
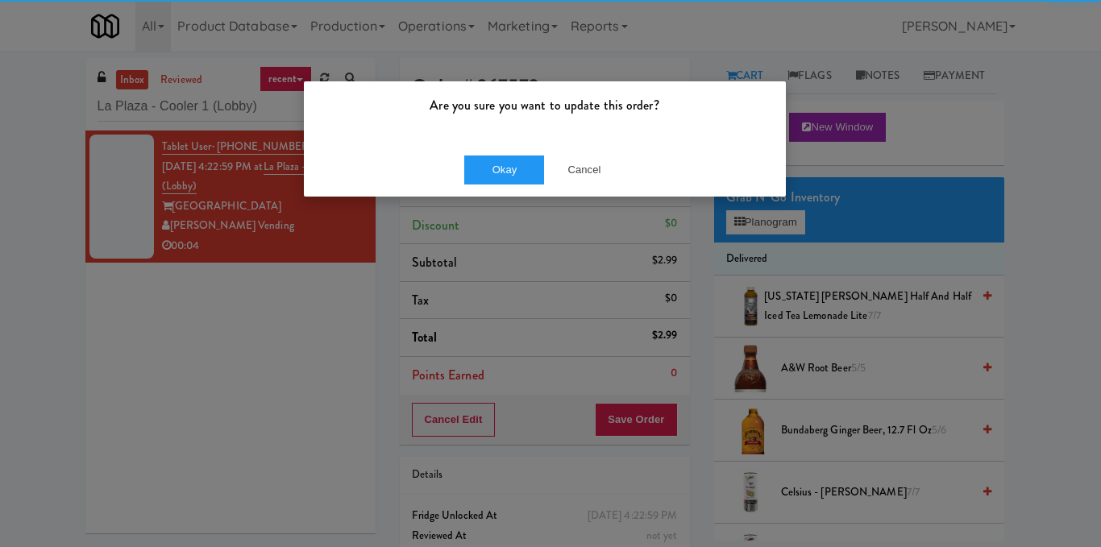
click at [513, 152] on div "Okay Cancel" at bounding box center [545, 170] width 482 height 54
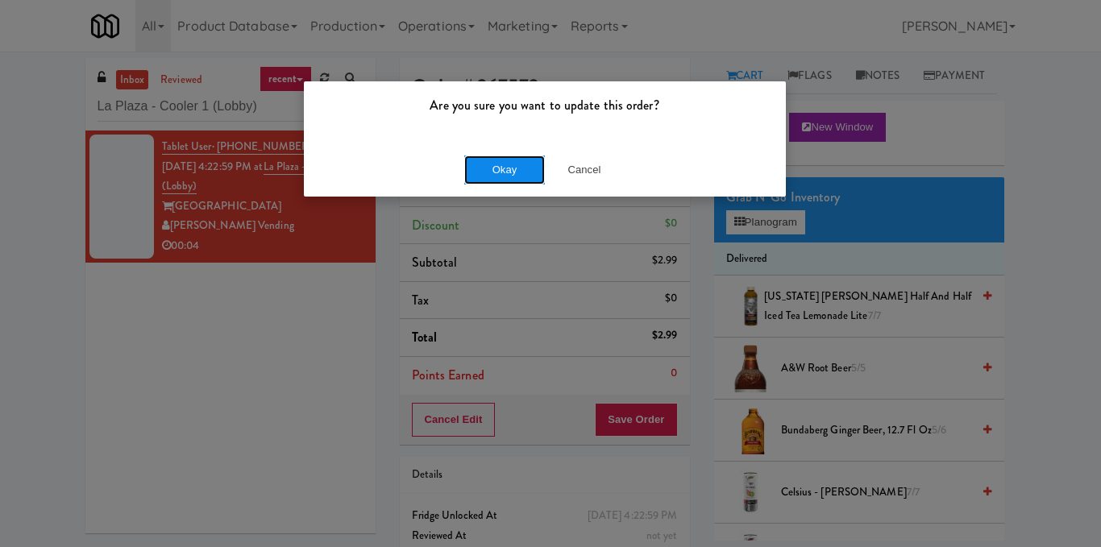
click at [499, 184] on button "Okay" at bounding box center [504, 170] width 81 height 29
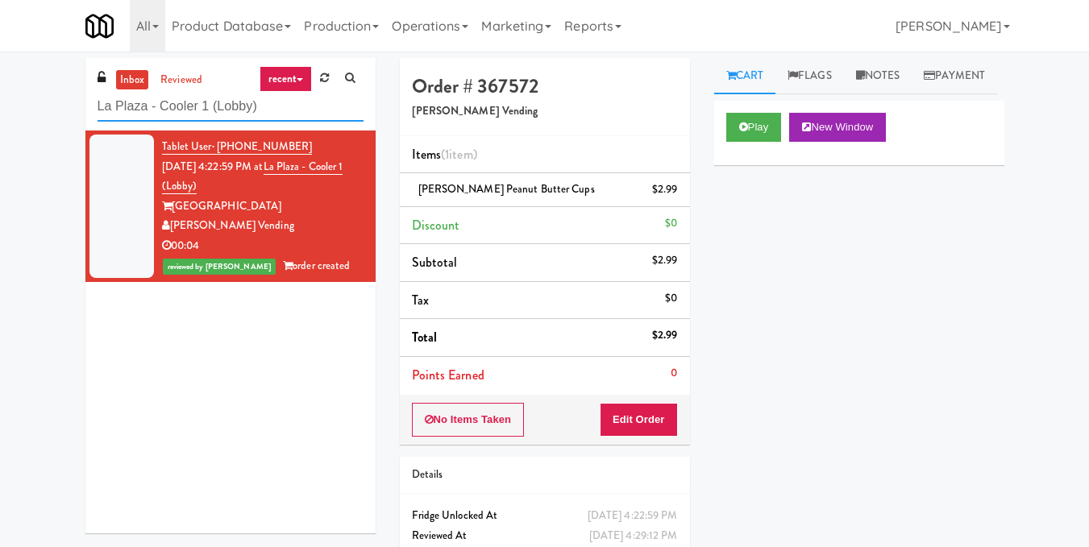
drag, startPoint x: 296, startPoint y: 105, endPoint x: 0, endPoint y: 118, distance: 296.1
click at [0, 118] on div "inbox reviewed recent all unclear take inventory issue suspicious failed recent…" at bounding box center [544, 333] width 1089 height 551
paste input "CBS NEWS - Cooler"
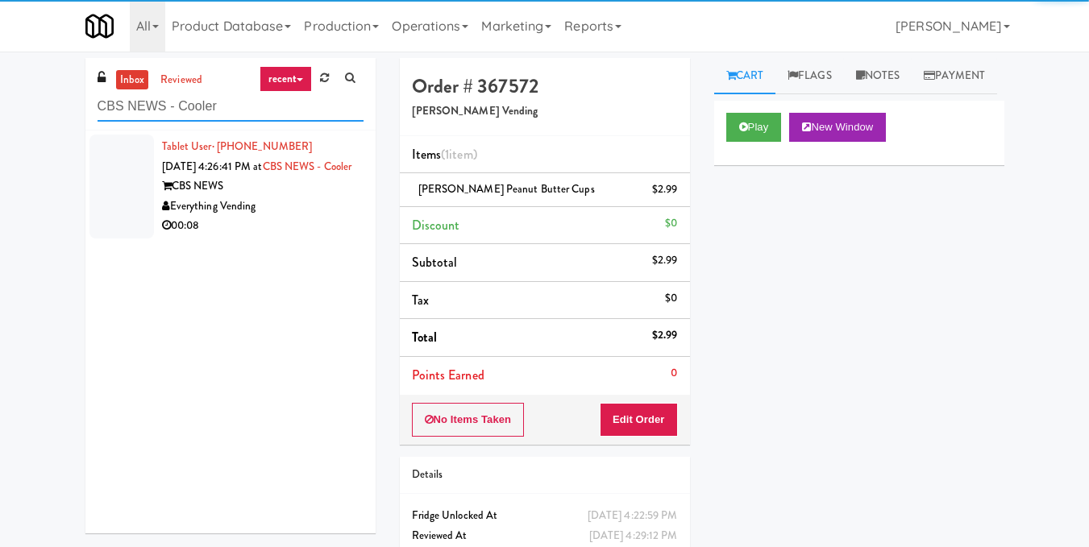
type input "CBS NEWS - Cooler"
click at [319, 217] on div "Everything Vending" at bounding box center [262, 207] width 201 height 20
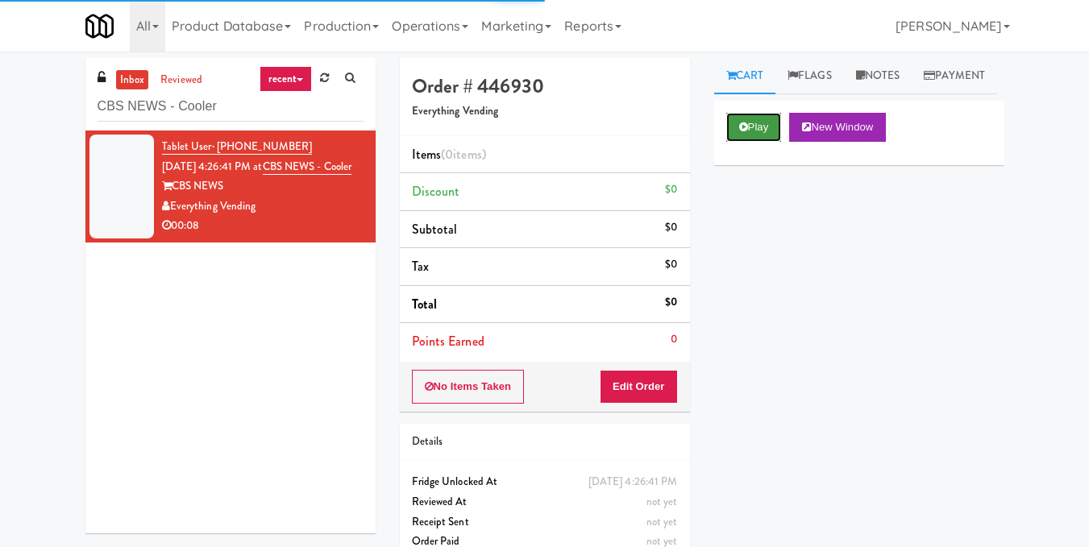
click at [737, 142] on button "Play" at bounding box center [754, 127] width 56 height 29
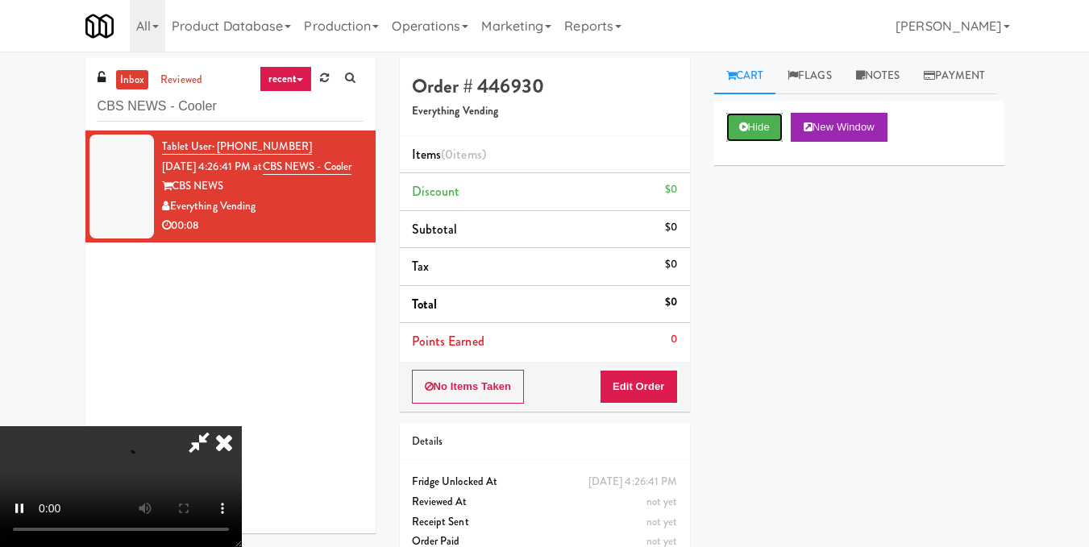
scroll to position [81, 0]
click at [666, 392] on button "Edit Order" at bounding box center [639, 387] width 78 height 34
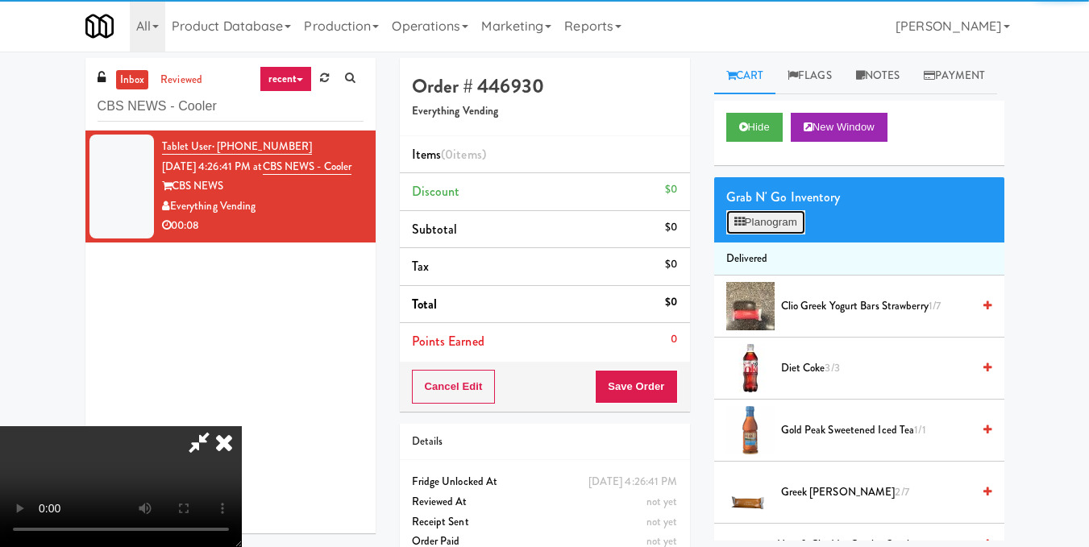
click at [772, 235] on button "Planogram" at bounding box center [765, 222] width 79 height 24
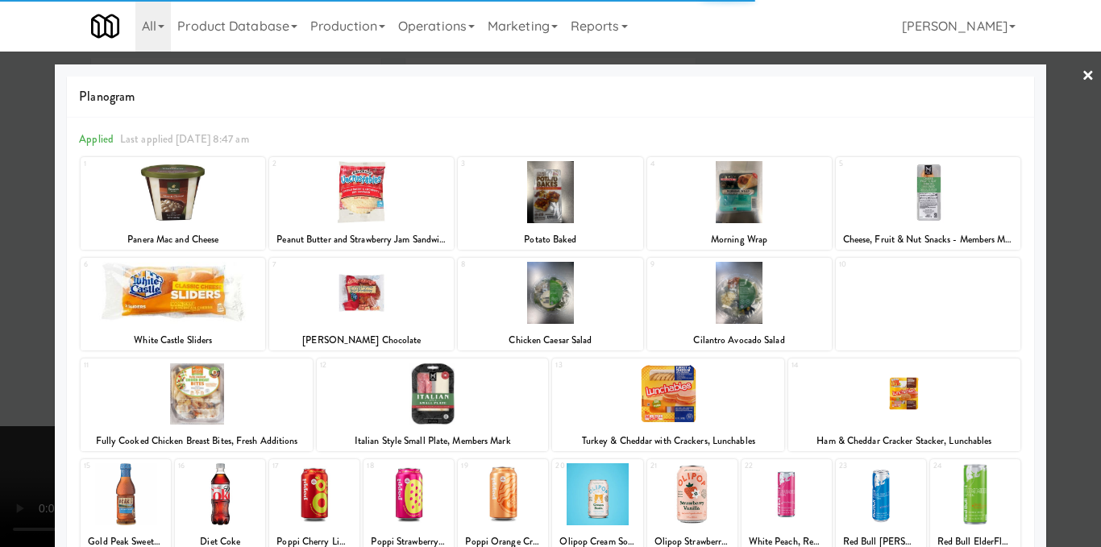
click at [924, 197] on div at bounding box center [928, 192] width 185 height 62
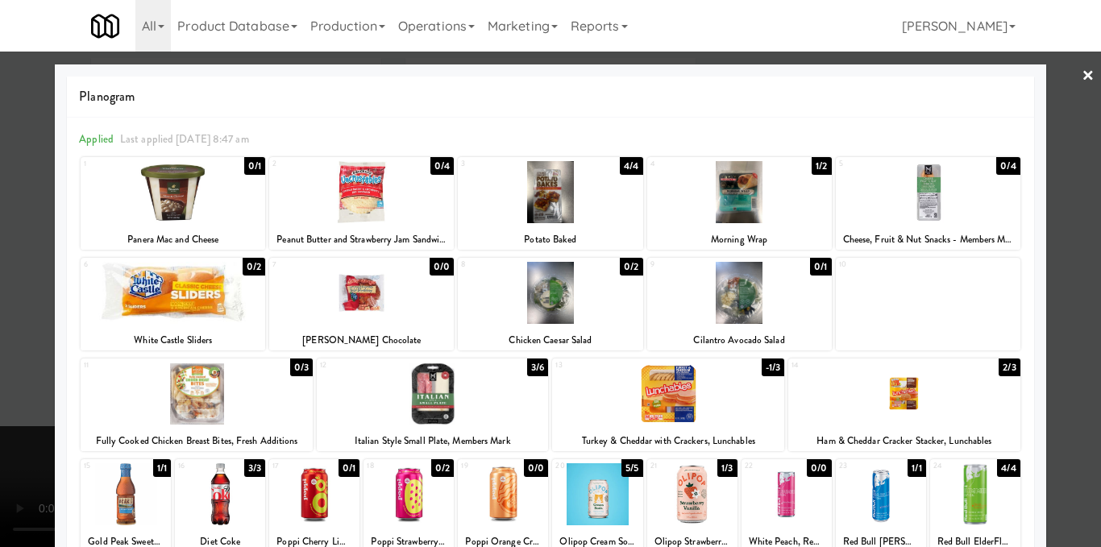
click at [1049, 206] on div at bounding box center [550, 273] width 1101 height 547
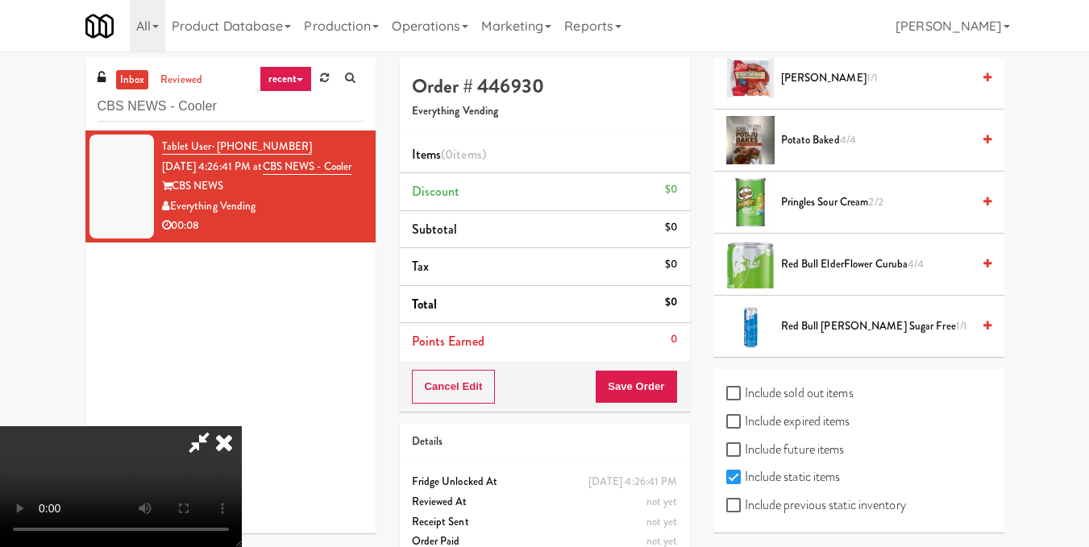
scroll to position [888, 0]
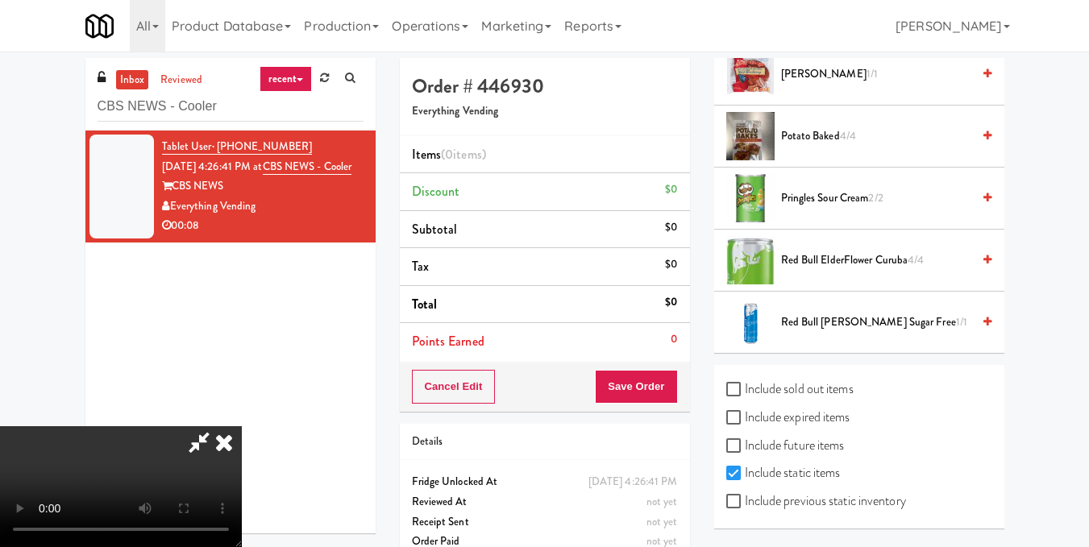
click at [817, 495] on label "Include previous static inventory" at bounding box center [816, 501] width 180 height 24
click at [745, 496] on input "Include previous static inventory" at bounding box center [735, 502] width 19 height 13
checkbox input "true"
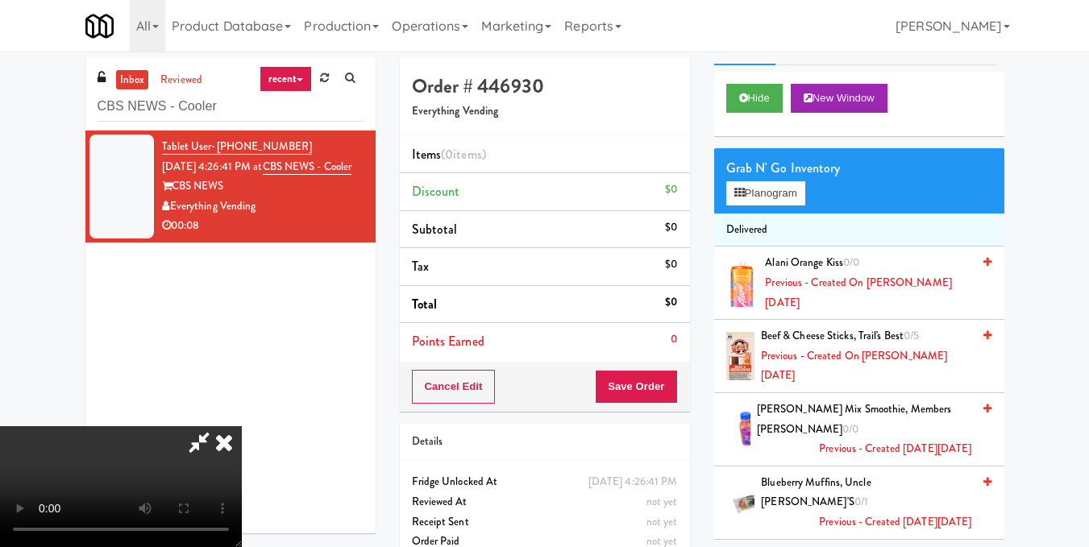
scroll to position [0, 0]
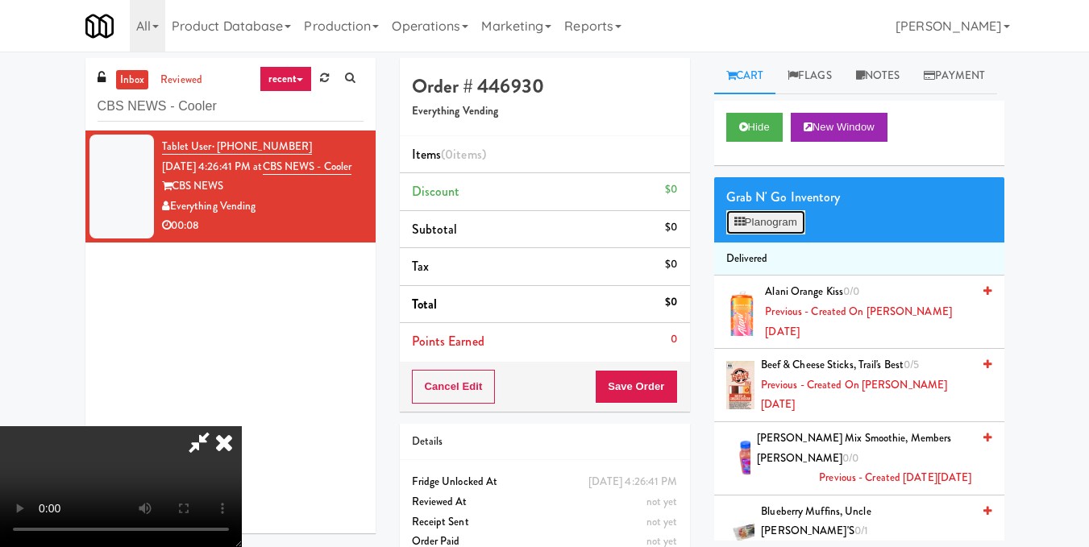
click at [759, 235] on button "Planogram" at bounding box center [765, 222] width 79 height 24
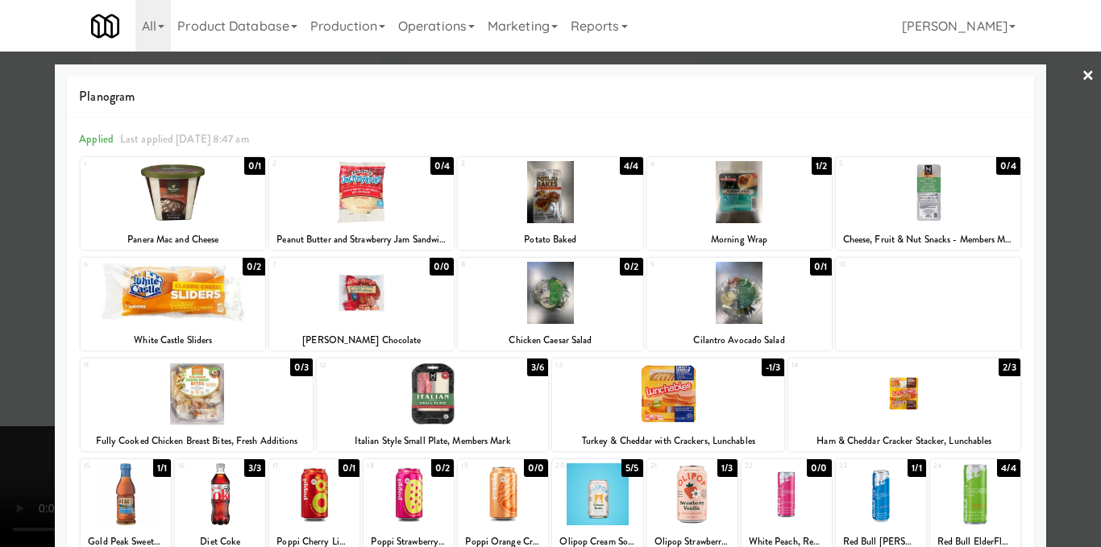
click at [1050, 330] on div at bounding box center [550, 273] width 1101 height 547
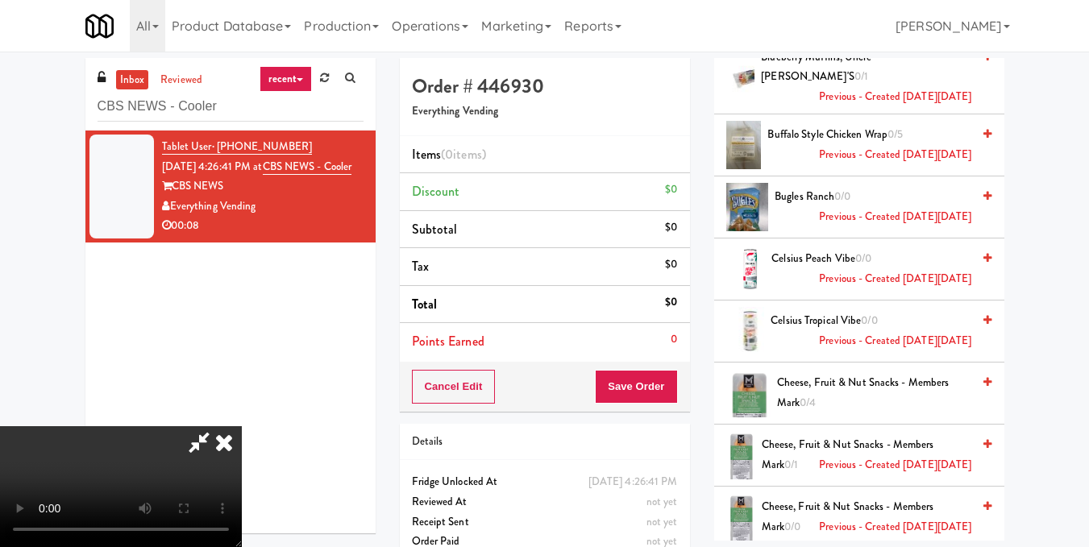
scroll to position [484, 0]
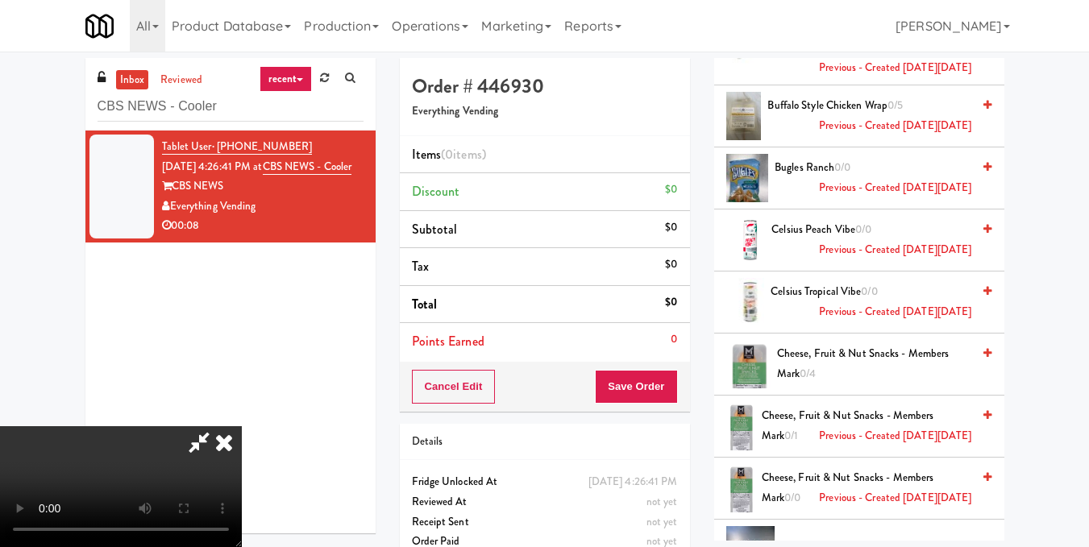
click at [983, 348] on icon at bounding box center [987, 353] width 8 height 10
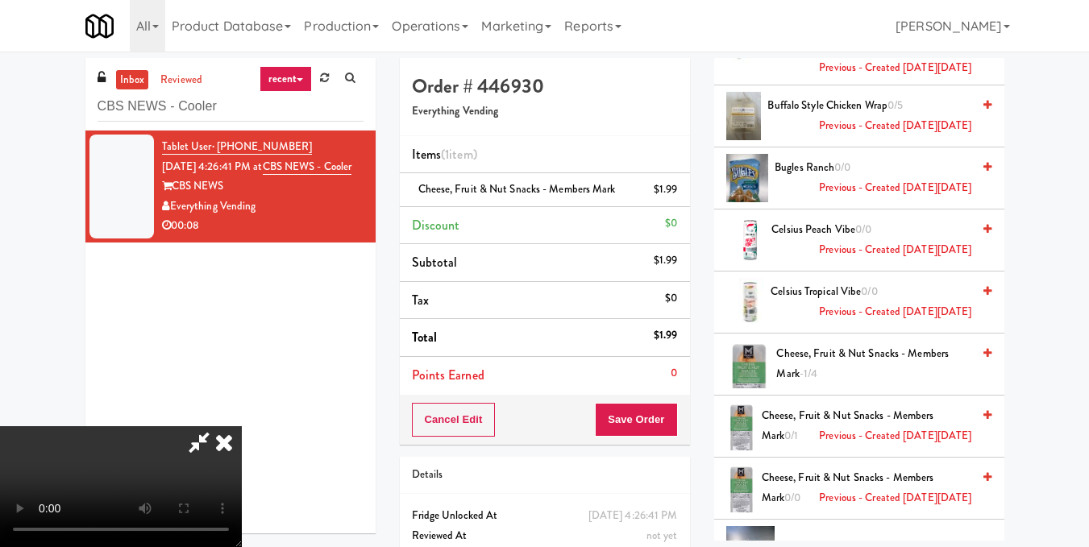
scroll to position [564, 0]
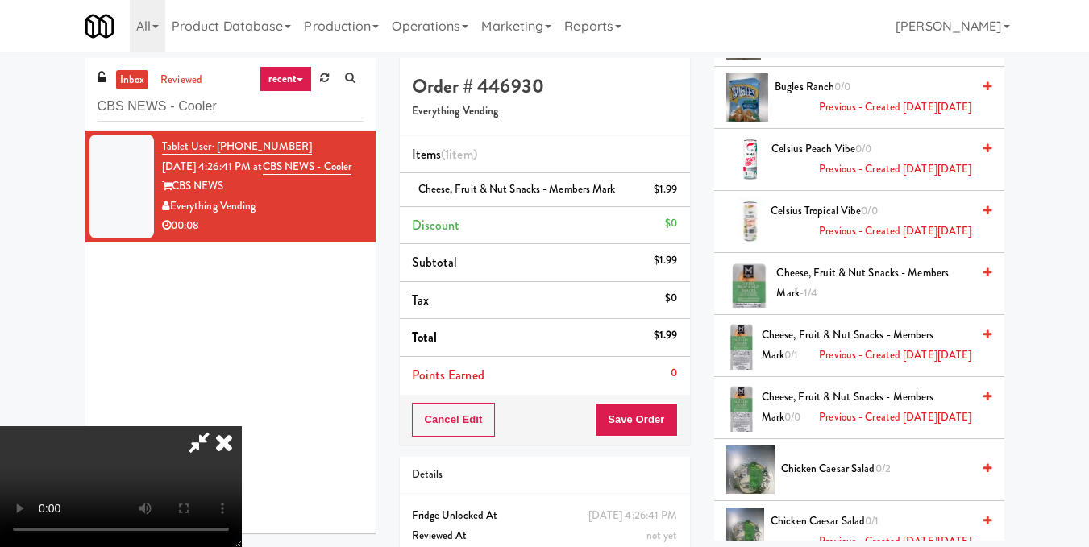
drag, startPoint x: 861, startPoint y: 459, endPoint x: 1048, endPoint y: 285, distance: 255.5
click at [1062, 283] on div "inbox reviewed recent all unclear take inventory issue suspicious failed recent…" at bounding box center [544, 333] width 1089 height 551
click at [680, 191] on icon at bounding box center [679, 195] width 8 height 10
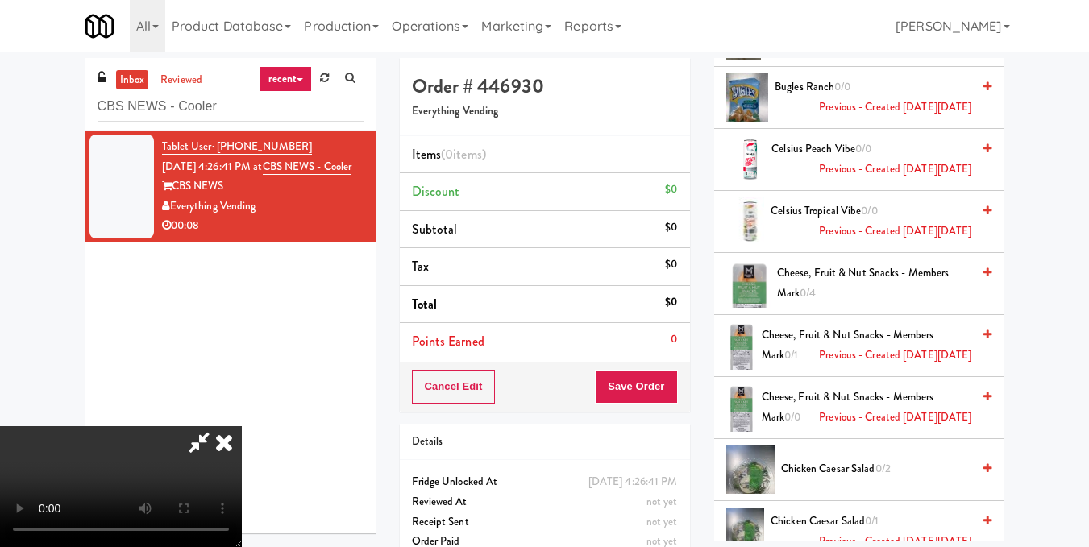
click at [983, 330] on icon at bounding box center [987, 335] width 8 height 10
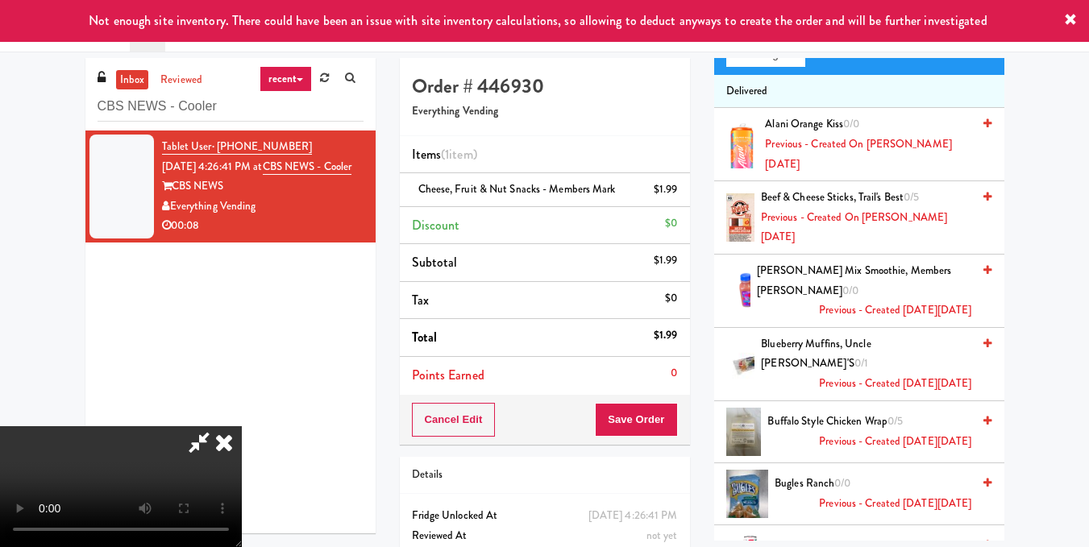
scroll to position [161, 0]
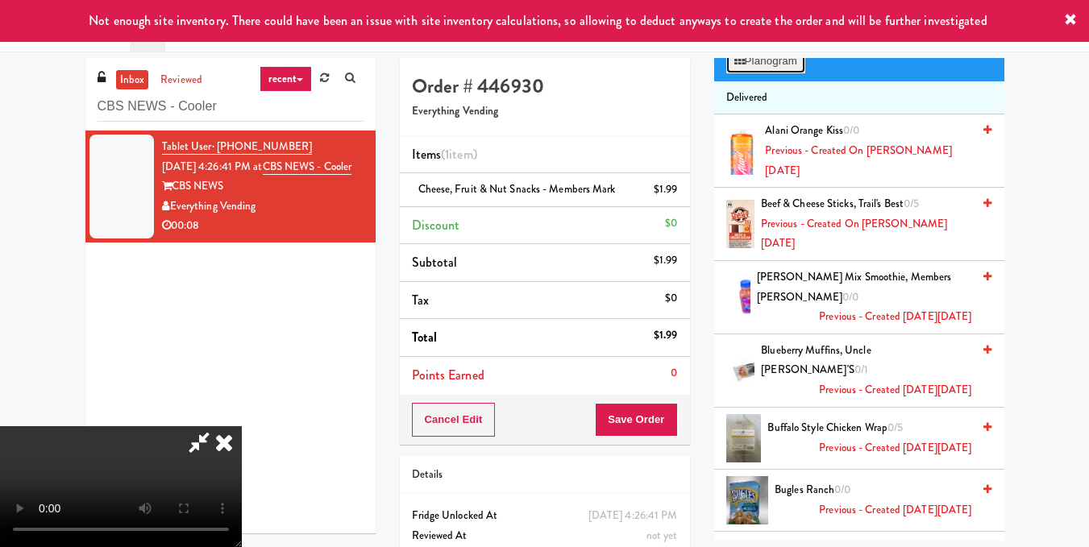
click at [766, 73] on button "Planogram" at bounding box center [765, 61] width 79 height 24
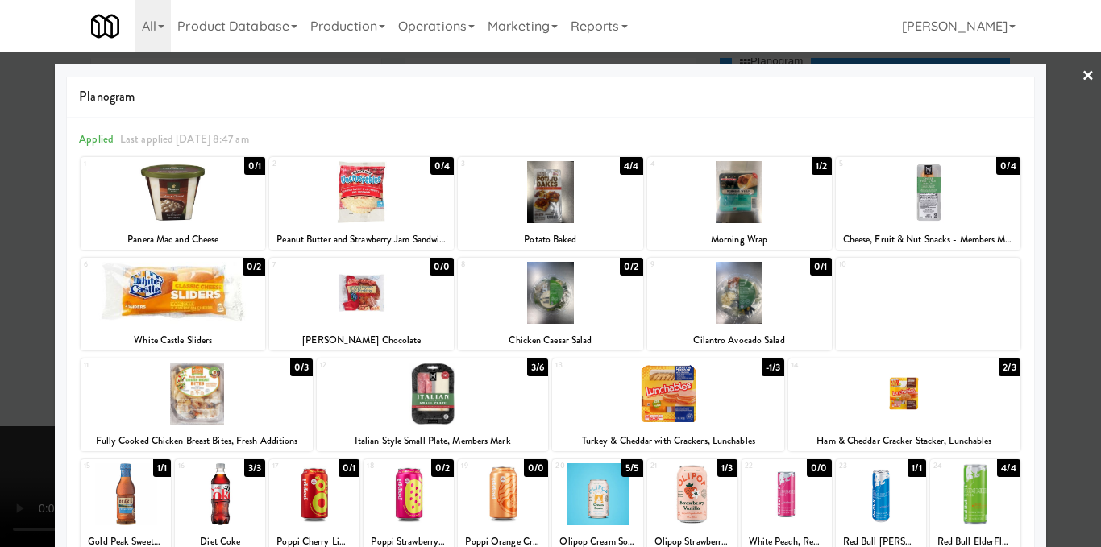
drag, startPoint x: 1062, startPoint y: 249, endPoint x: 1045, endPoint y: 248, distance: 16.9
click at [1062, 249] on div at bounding box center [550, 273] width 1101 height 547
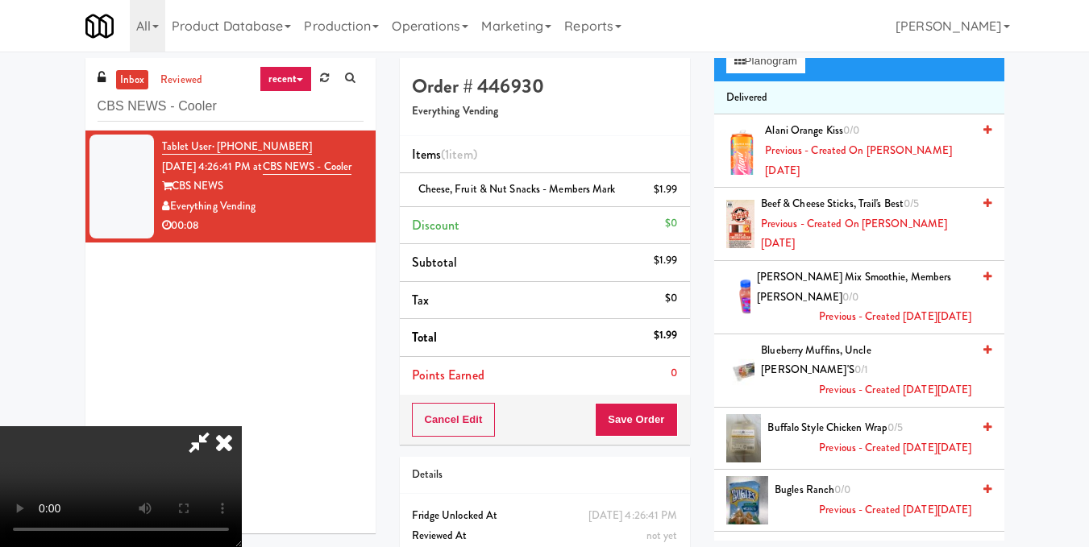
click at [242, 426] on video at bounding box center [121, 486] width 242 height 121
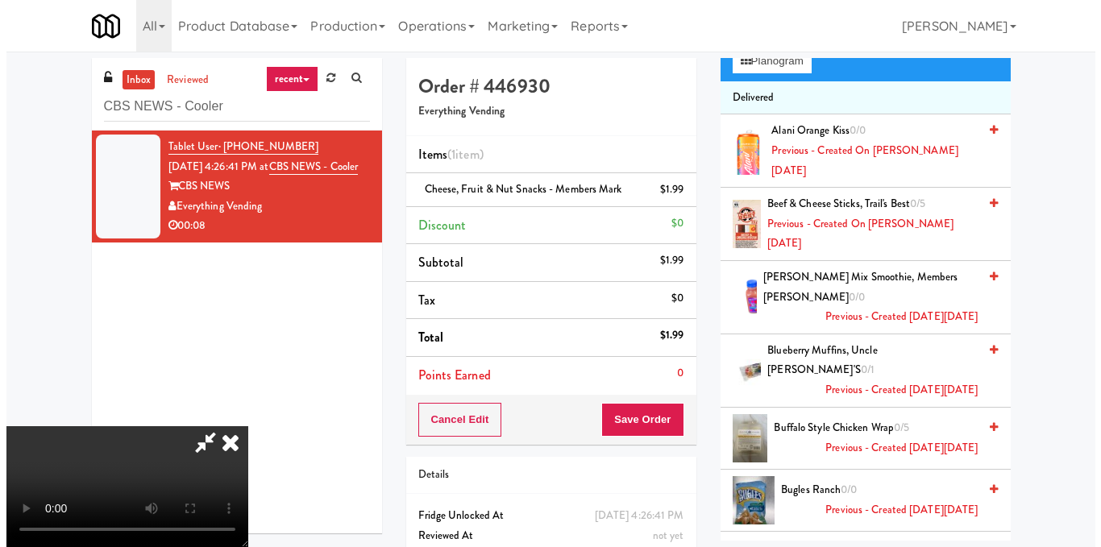
scroll to position [0, 0]
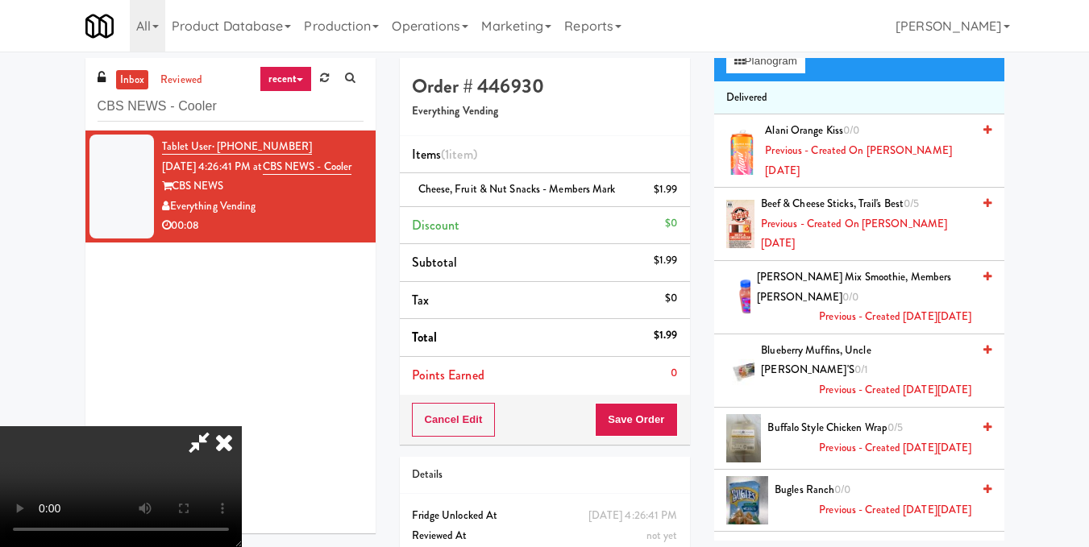
click at [242, 426] on icon at bounding box center [223, 442] width 35 height 32
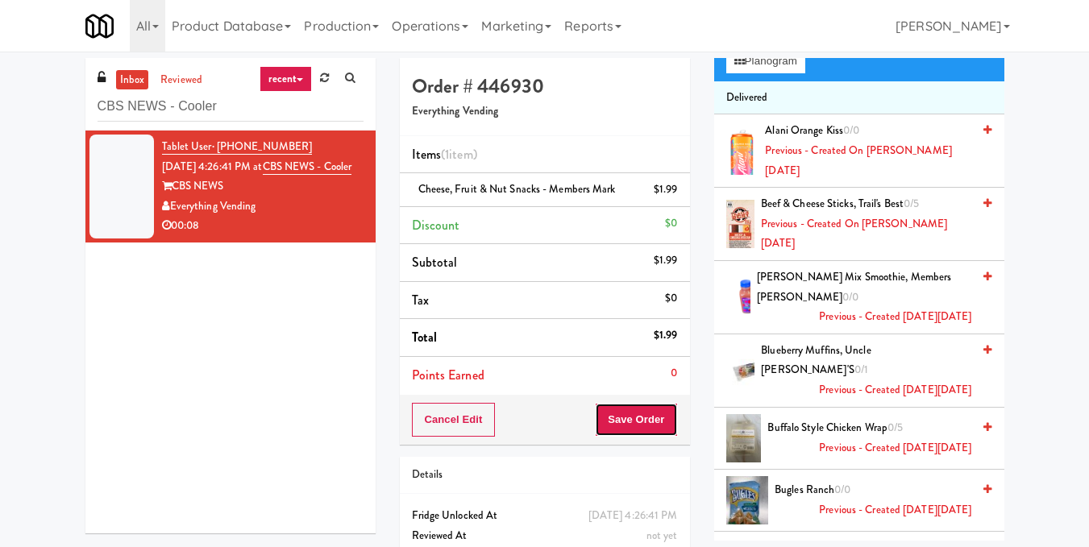
click at [648, 424] on button "Save Order" at bounding box center [636, 420] width 82 height 34
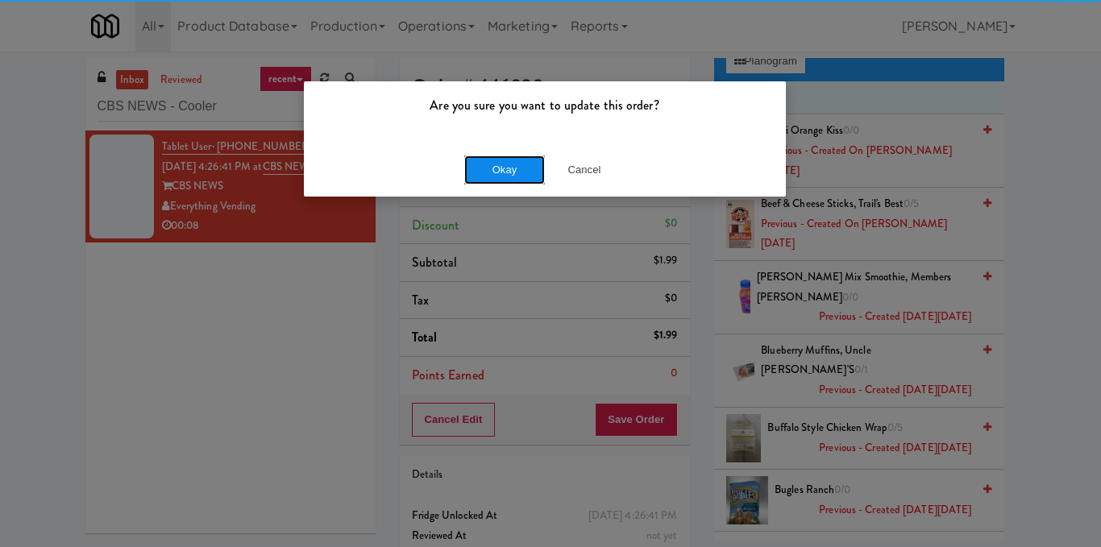
click at [527, 168] on button "Okay" at bounding box center [504, 170] width 81 height 29
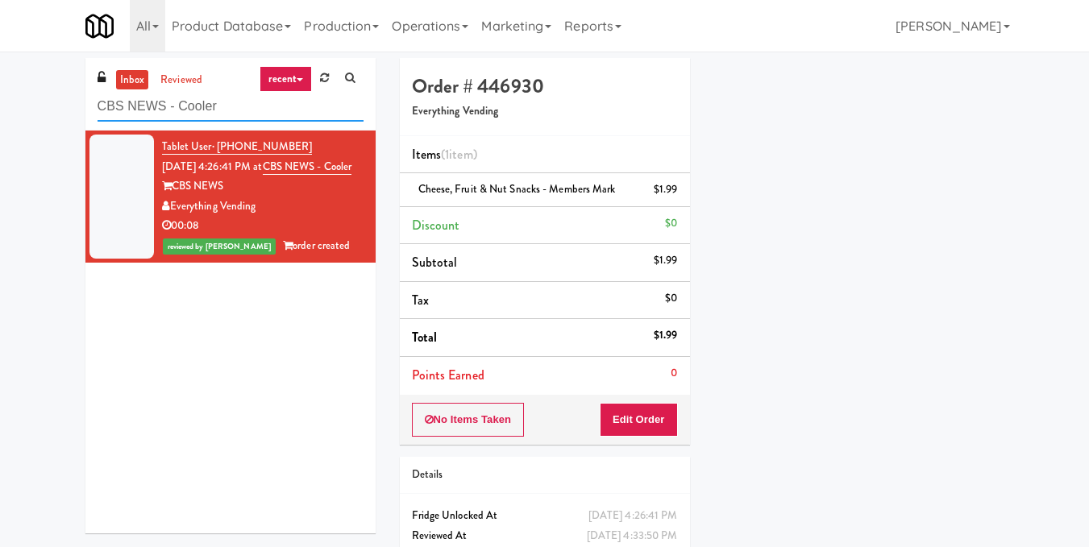
drag, startPoint x: 15, startPoint y: 127, endPoint x: 0, endPoint y: 127, distance: 14.5
click at [0, 127] on div "inbox reviewed recent all unclear take inventory issue suspicious failed recent…" at bounding box center [544, 333] width 1089 height 551
paste input "[PERSON_NAME] Metrocent"
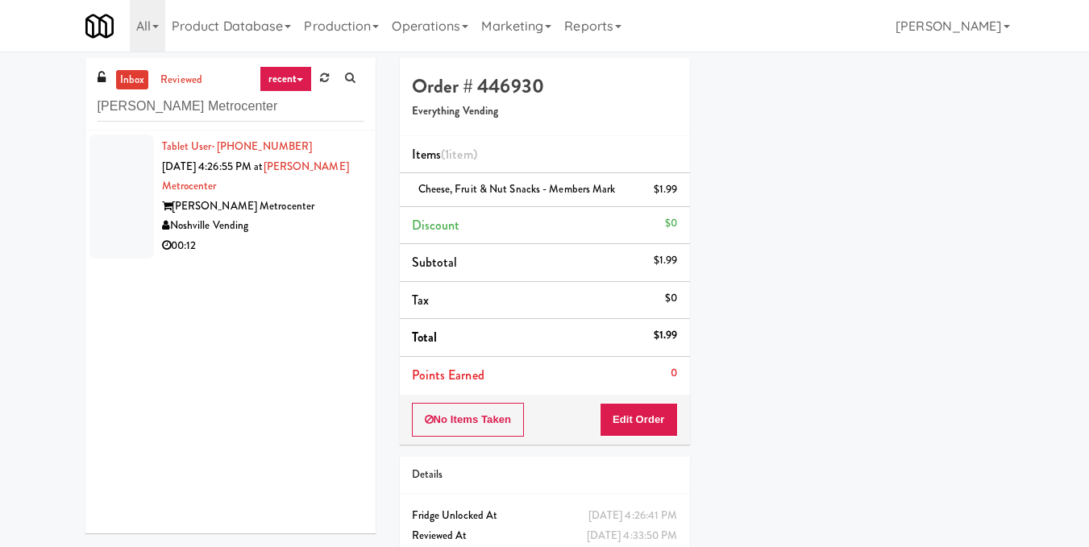
click at [318, 233] on div "Noshville Vending" at bounding box center [262, 226] width 201 height 20
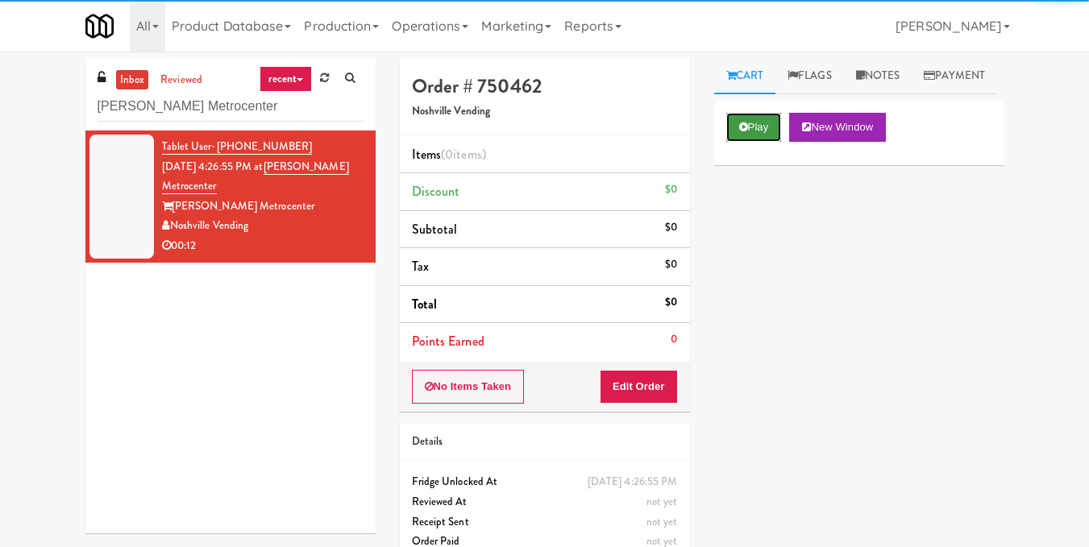
click at [766, 142] on button "Play" at bounding box center [754, 127] width 56 height 29
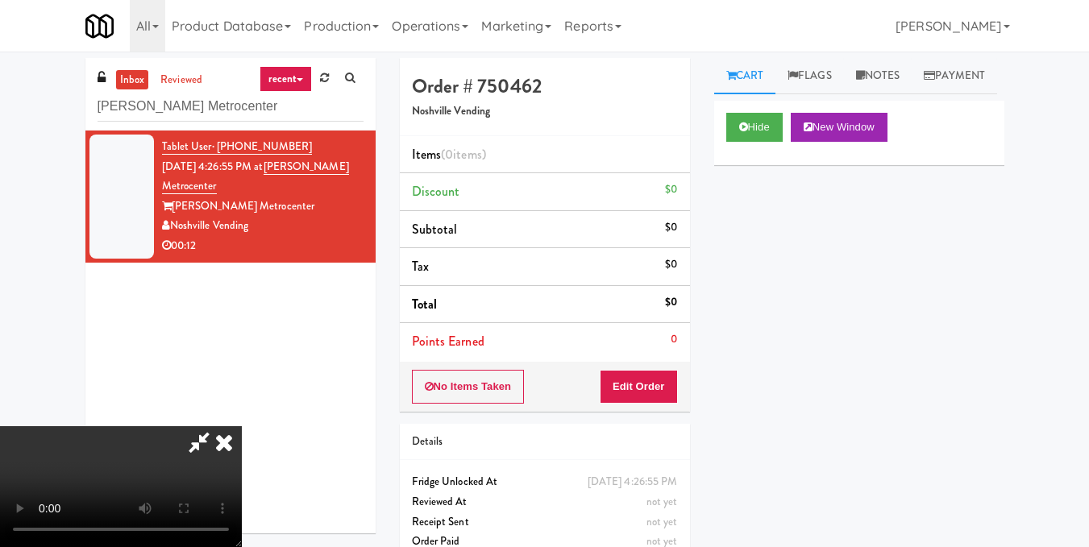
click at [242, 426] on video at bounding box center [121, 486] width 242 height 121
click at [666, 390] on button "Edit Order" at bounding box center [639, 387] width 78 height 34
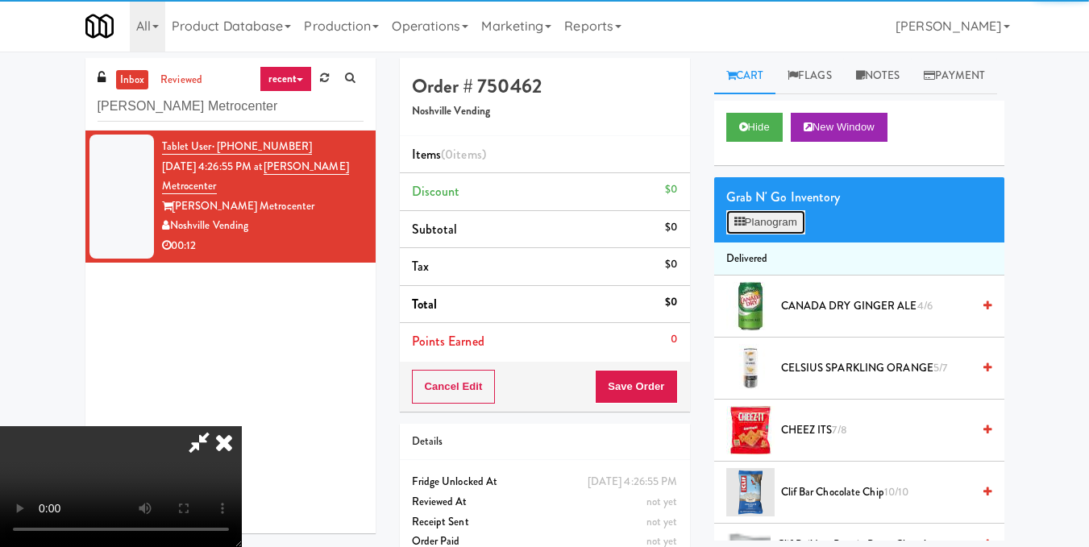
click at [758, 235] on button "Planogram" at bounding box center [765, 222] width 79 height 24
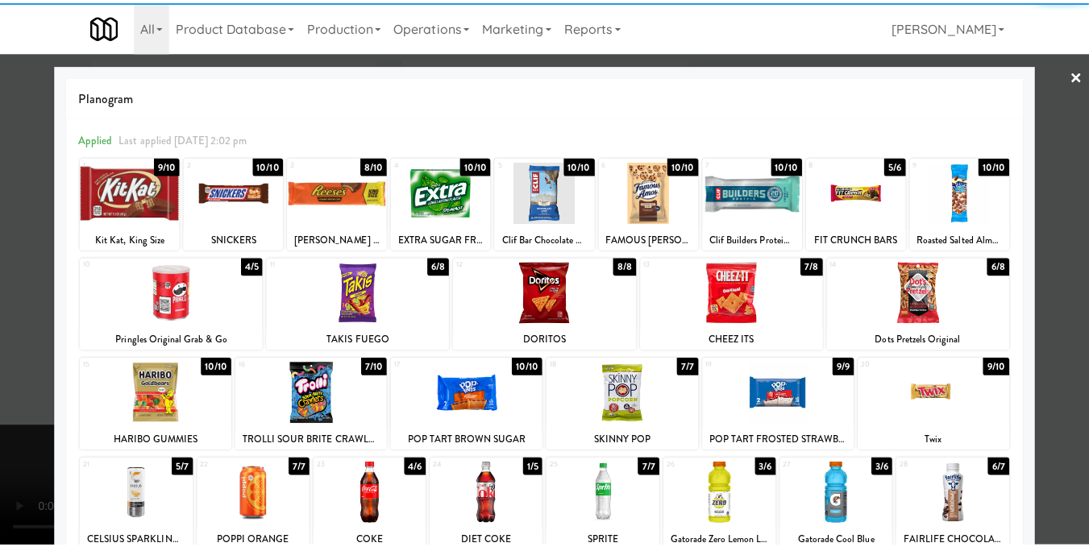
scroll to position [81, 0]
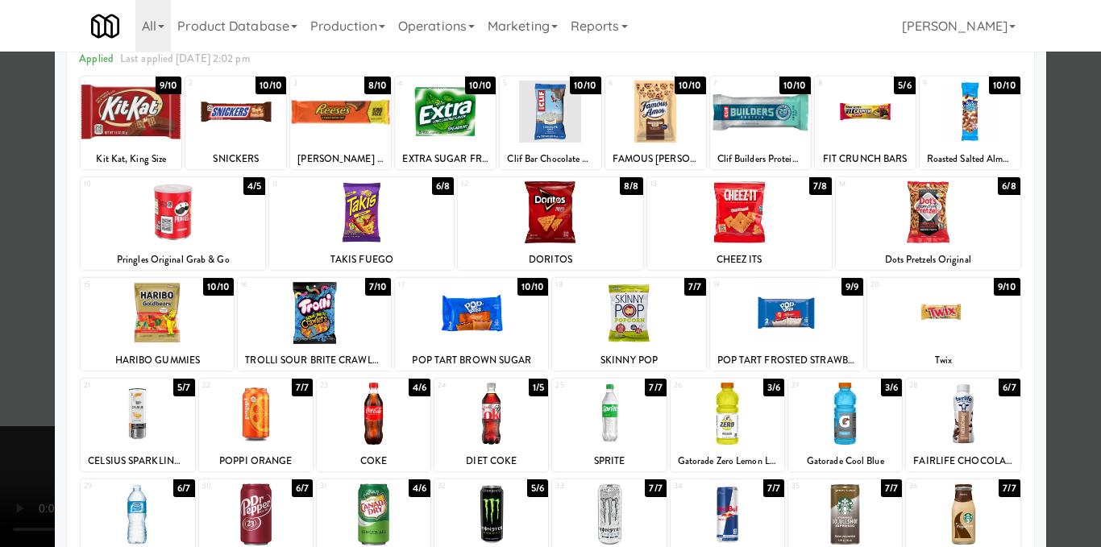
click at [773, 335] on div at bounding box center [786, 313] width 153 height 62
click at [1064, 311] on div at bounding box center [550, 273] width 1101 height 547
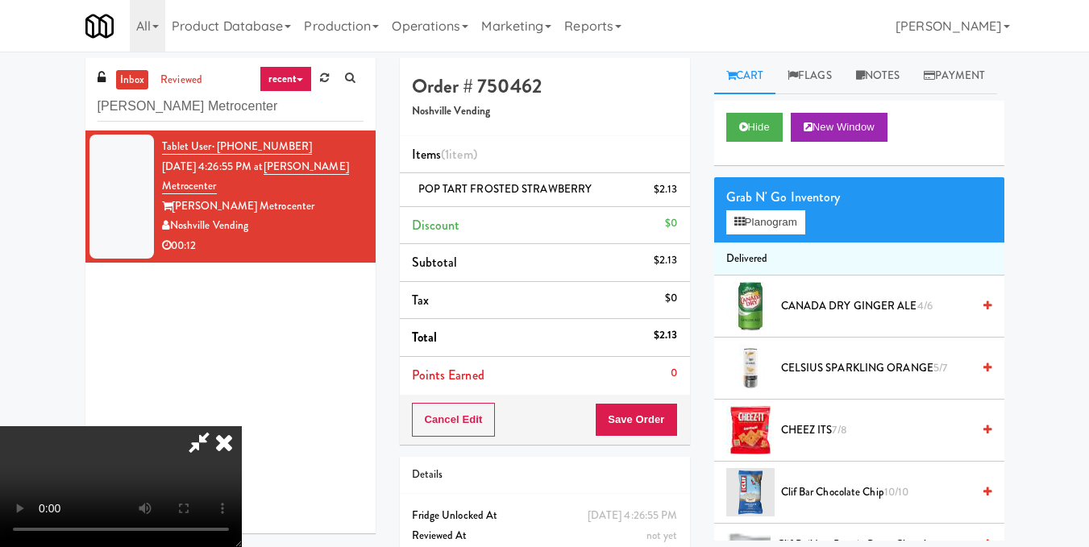
click at [242, 426] on video at bounding box center [121, 486] width 242 height 121
click at [790, 235] on button "Planogram" at bounding box center [765, 222] width 79 height 24
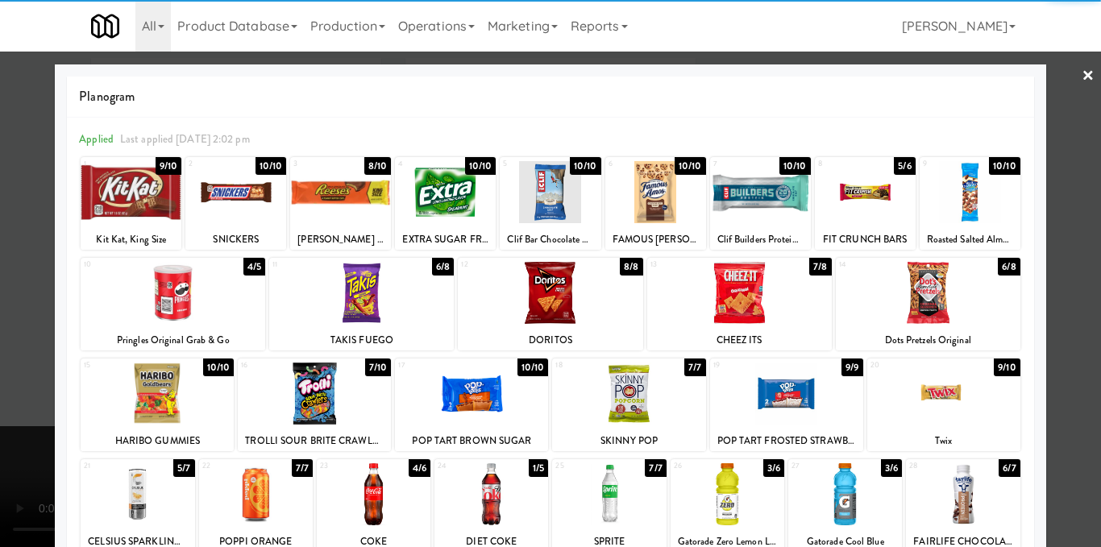
click at [620, 215] on div at bounding box center [655, 192] width 101 height 62
drag, startPoint x: 1053, startPoint y: 242, endPoint x: 993, endPoint y: 270, distance: 66.7
click at [1053, 243] on div at bounding box center [550, 273] width 1101 height 547
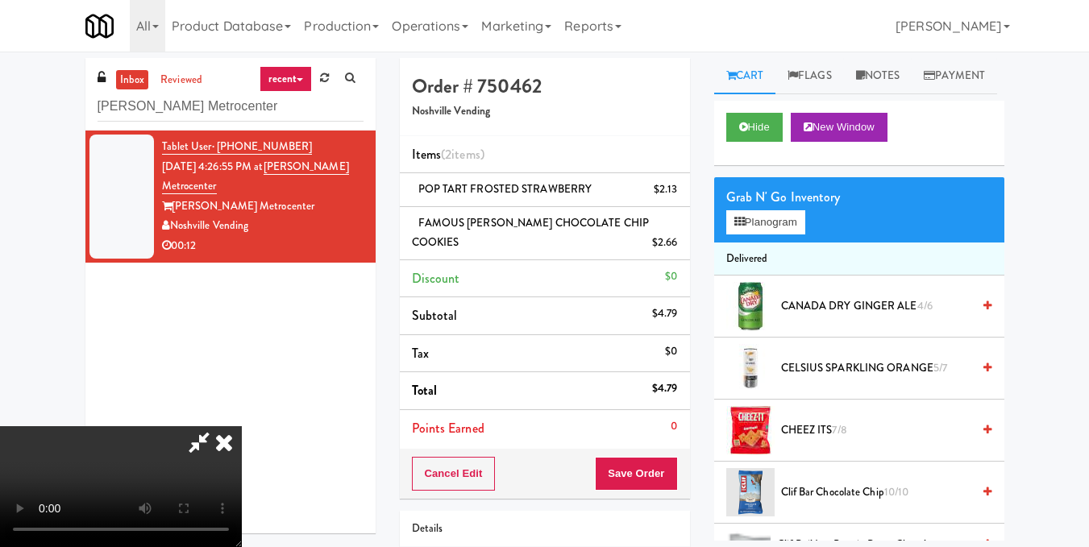
click at [242, 429] on video at bounding box center [121, 486] width 242 height 121
click at [242, 426] on icon at bounding box center [223, 442] width 35 height 32
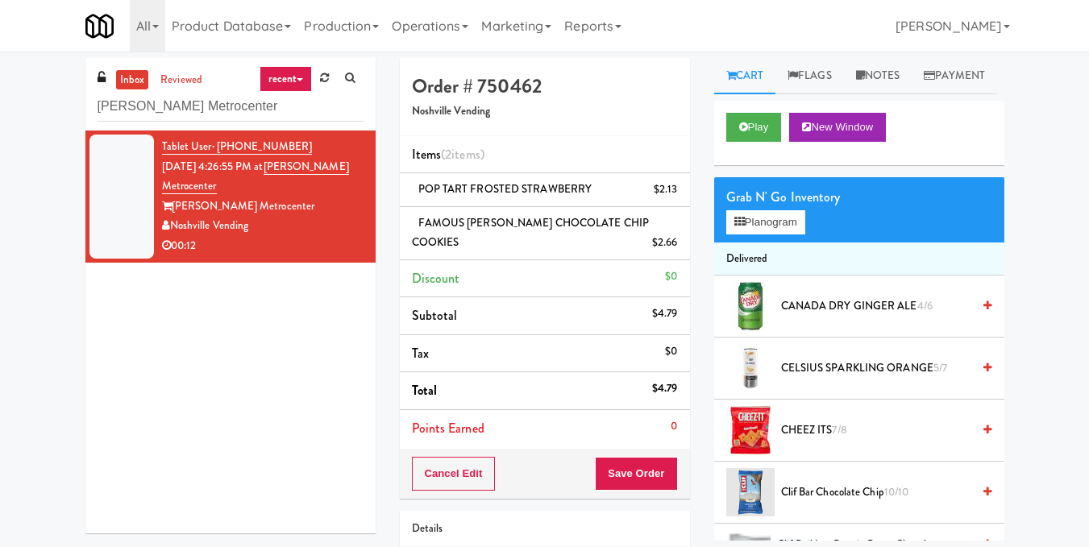
click at [640, 454] on div "Cancel Edit Save Order" at bounding box center [545, 474] width 290 height 50
click at [635, 468] on button "Save Order" at bounding box center [636, 474] width 82 height 34
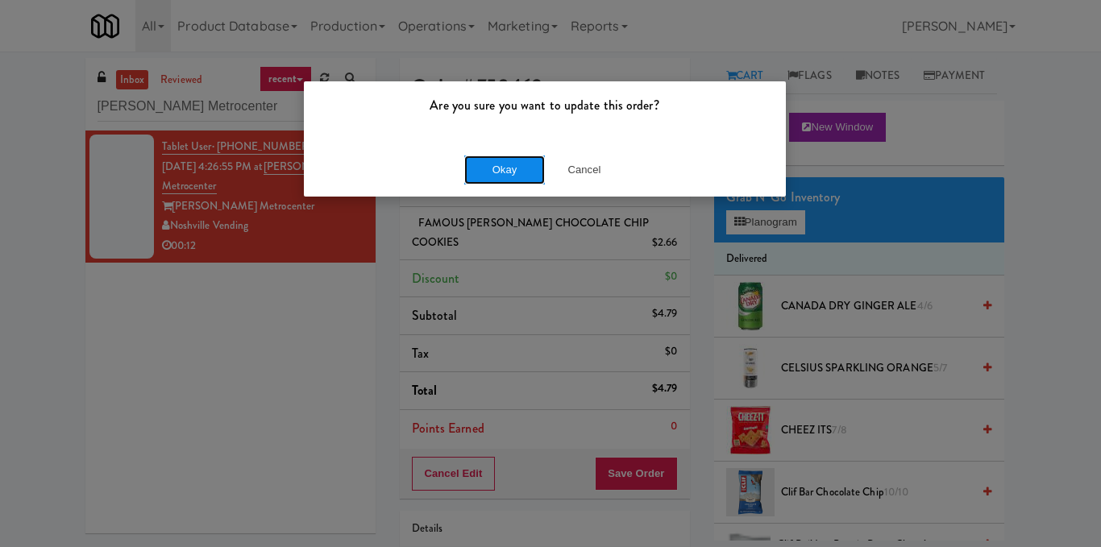
click at [497, 173] on button "Okay" at bounding box center [504, 170] width 81 height 29
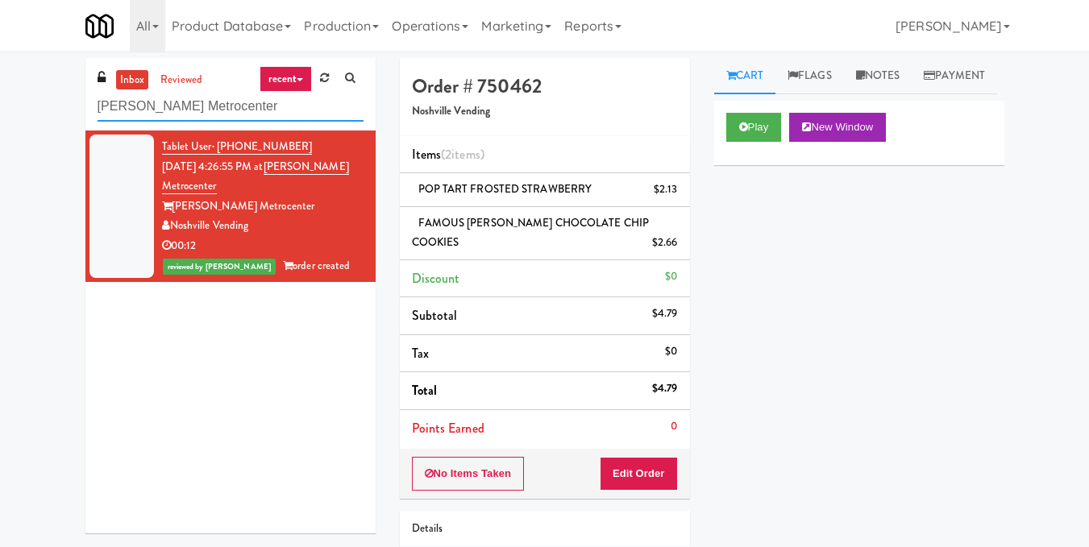
drag, startPoint x: 114, startPoint y: 106, endPoint x: 42, endPoint y: 106, distance: 71.7
click at [42, 106] on div "inbox reviewed recent all unclear take inventory issue suspicious failed recent…" at bounding box center [544, 360] width 1089 height 605
paste input "Pacifica Combo Cool"
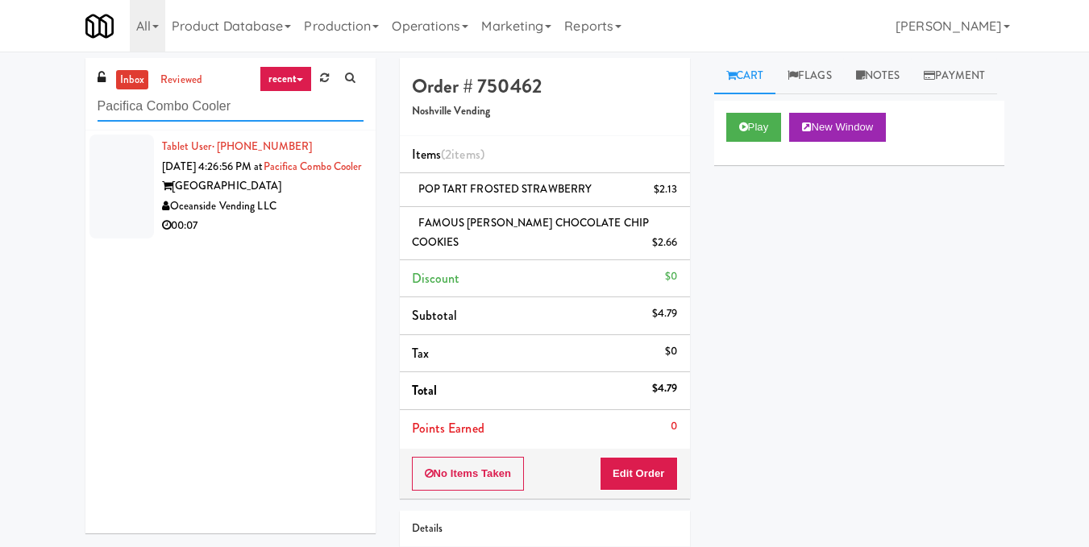
type input "Pacifica Combo Cooler"
click at [291, 197] on div "[GEOGRAPHIC_DATA]" at bounding box center [262, 186] width 201 height 20
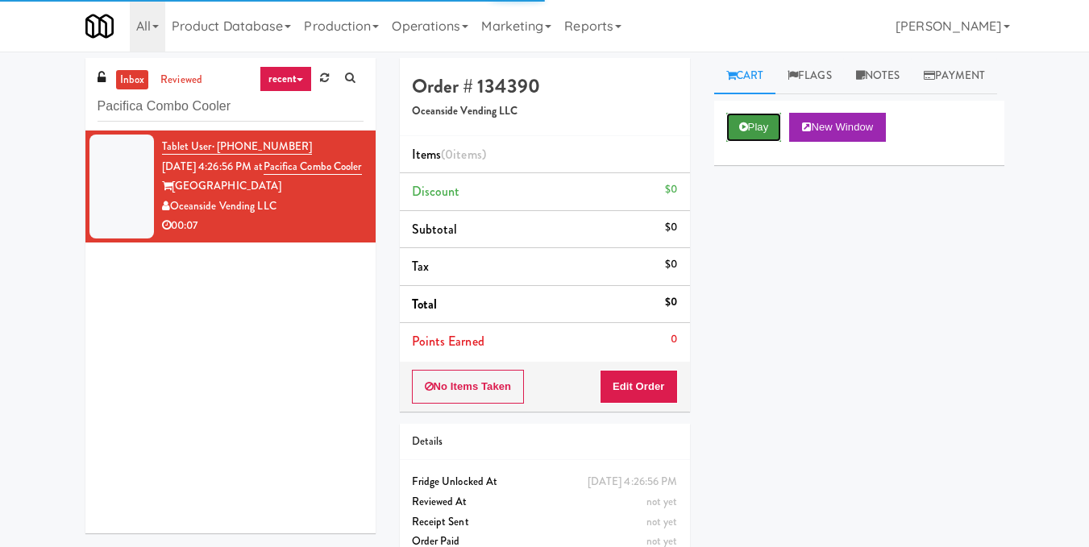
click at [734, 142] on button "Play" at bounding box center [754, 127] width 56 height 29
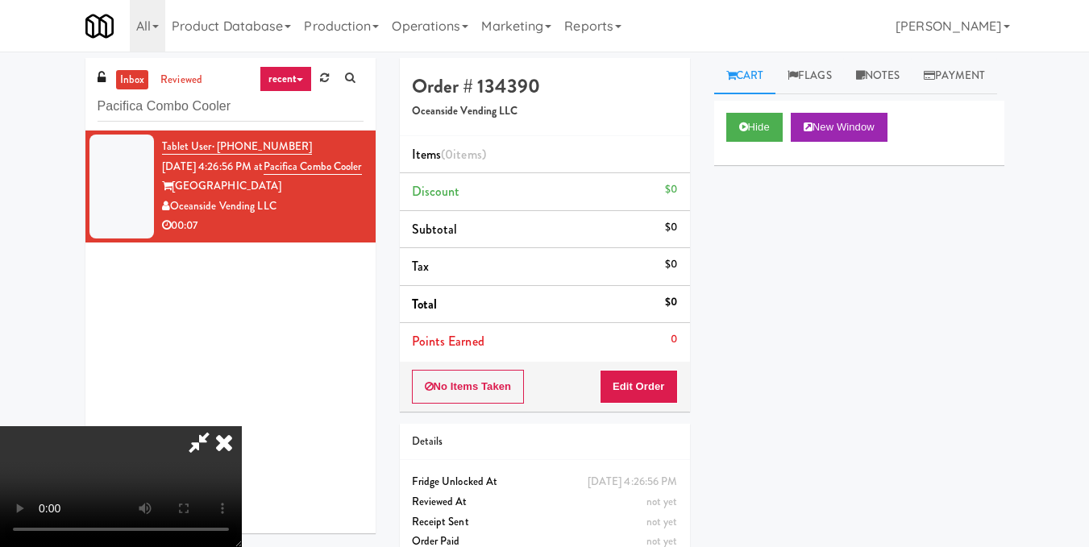
click at [242, 426] on video at bounding box center [121, 486] width 242 height 121
click at [667, 385] on button "Edit Order" at bounding box center [639, 387] width 78 height 34
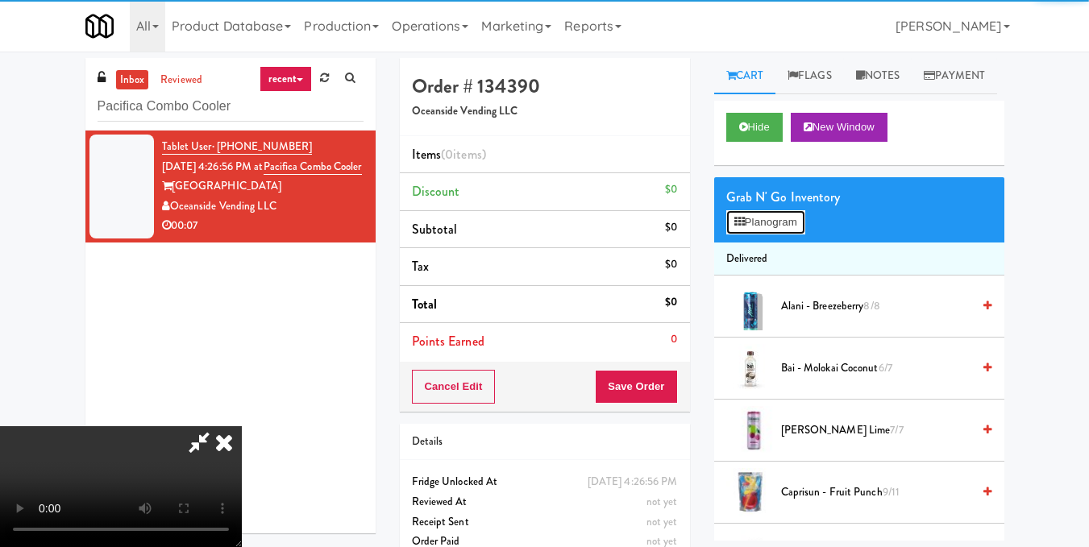
click at [779, 235] on button "Planogram" at bounding box center [765, 222] width 79 height 24
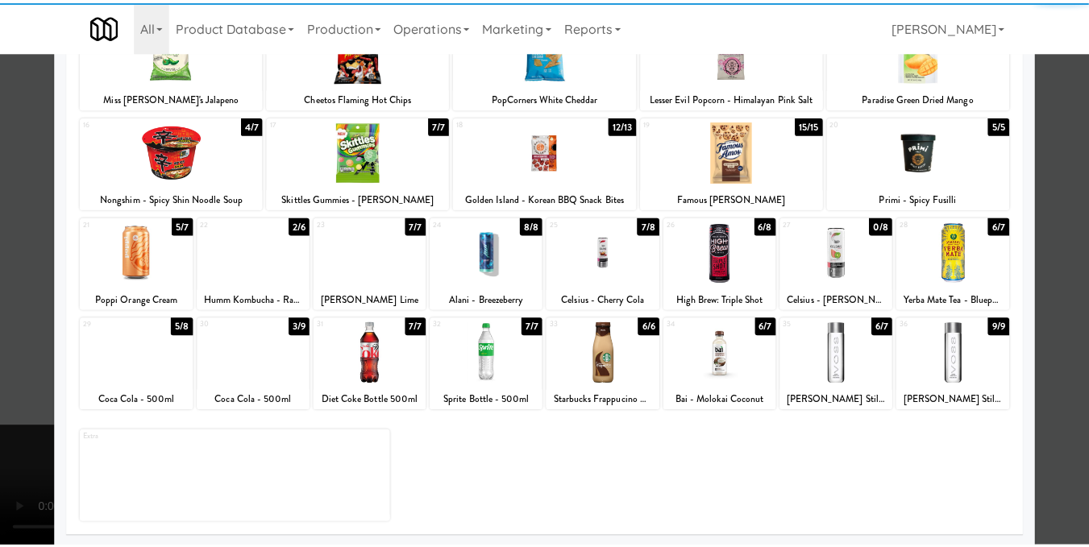
scroll to position [244, 0]
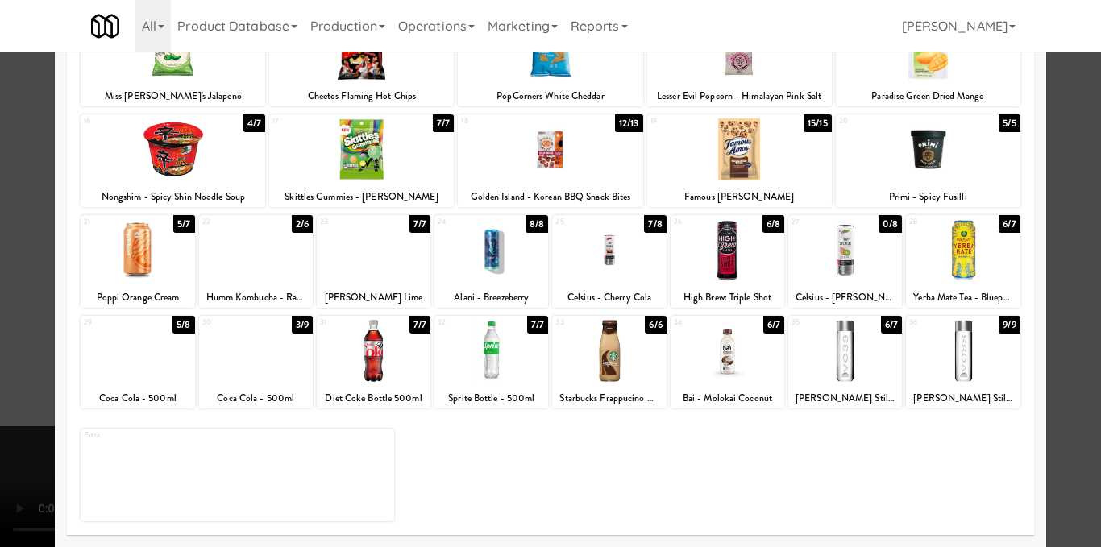
click at [1072, 286] on div at bounding box center [550, 273] width 1101 height 547
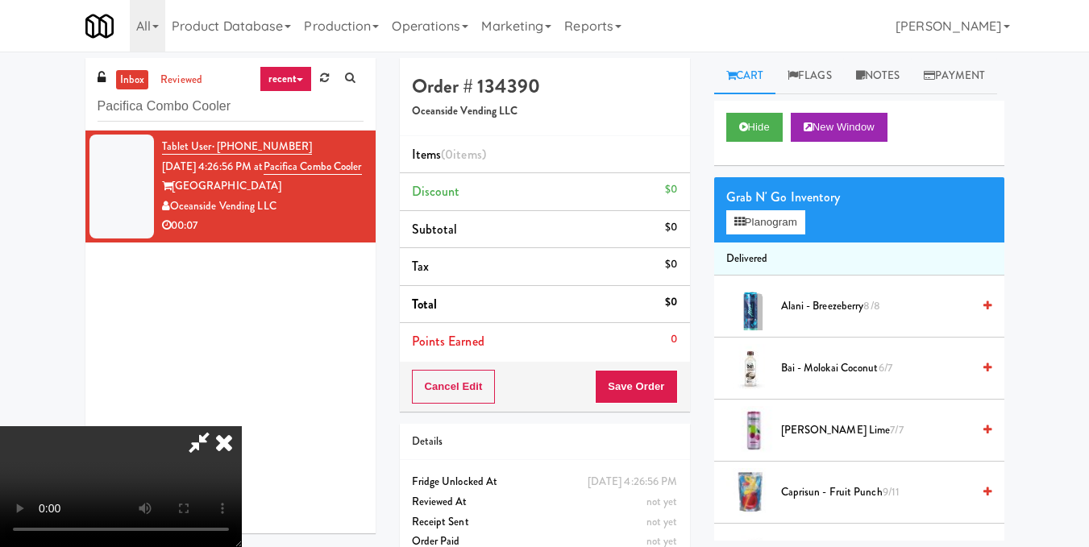
click at [242, 426] on video at bounding box center [121, 486] width 242 height 121
click at [765, 235] on button "Planogram" at bounding box center [765, 222] width 79 height 24
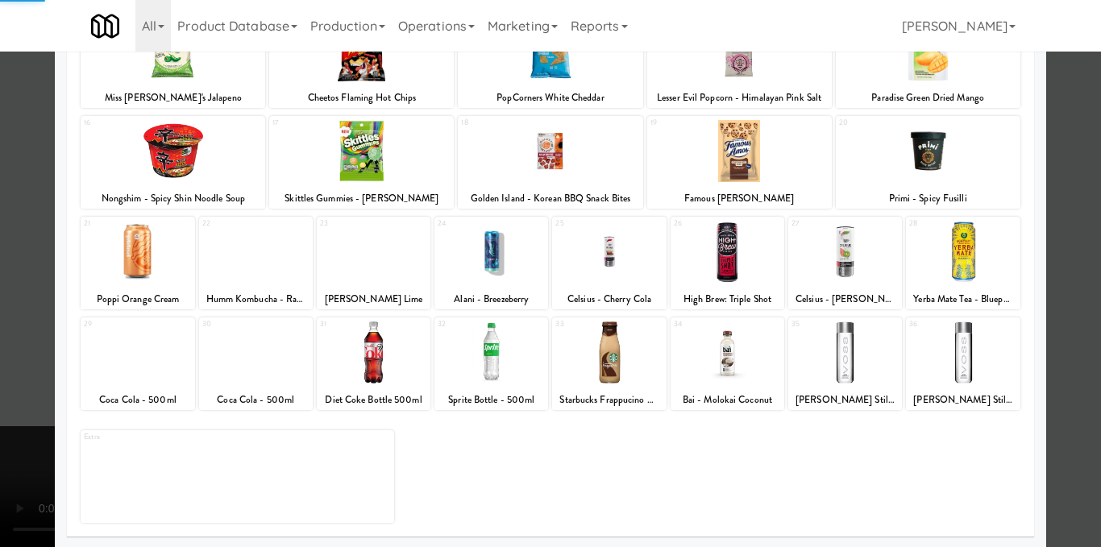
scroll to position [244, 0]
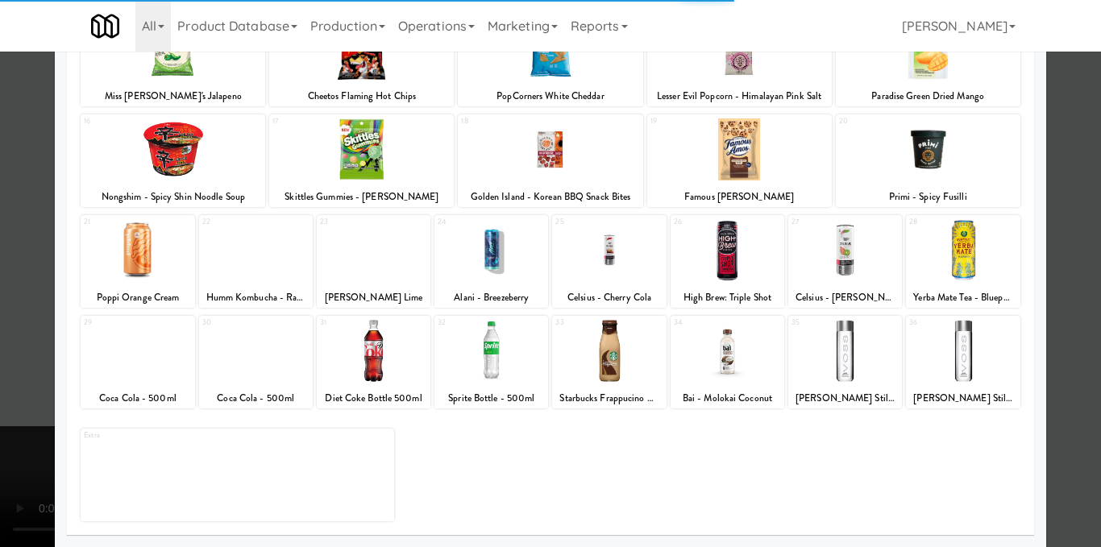
click at [741, 357] on div at bounding box center [728, 351] width 114 height 62
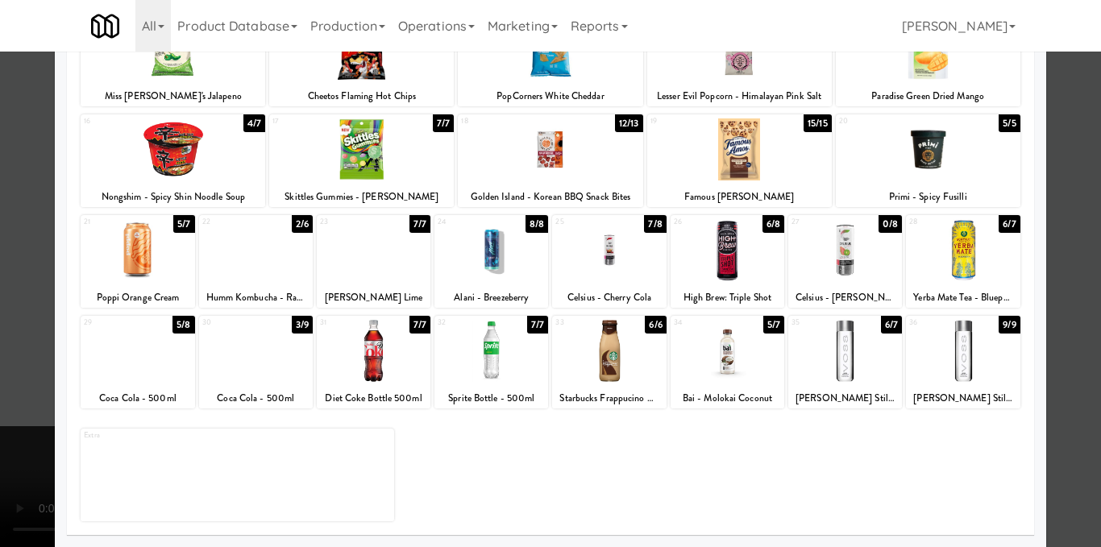
click at [1047, 342] on div at bounding box center [550, 273] width 1101 height 547
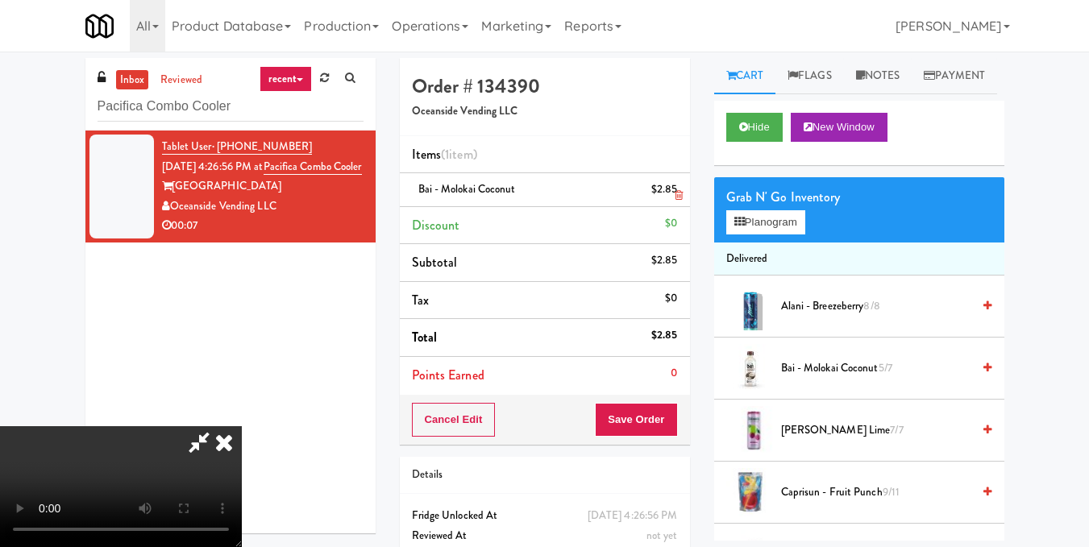
click at [242, 426] on icon at bounding box center [223, 442] width 35 height 32
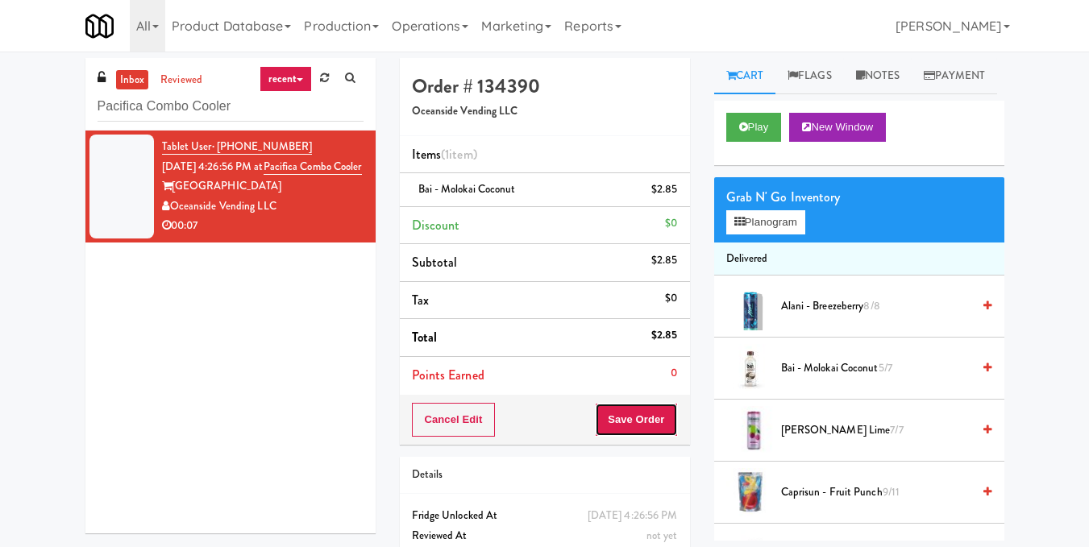
click at [648, 421] on button "Save Order" at bounding box center [636, 420] width 82 height 34
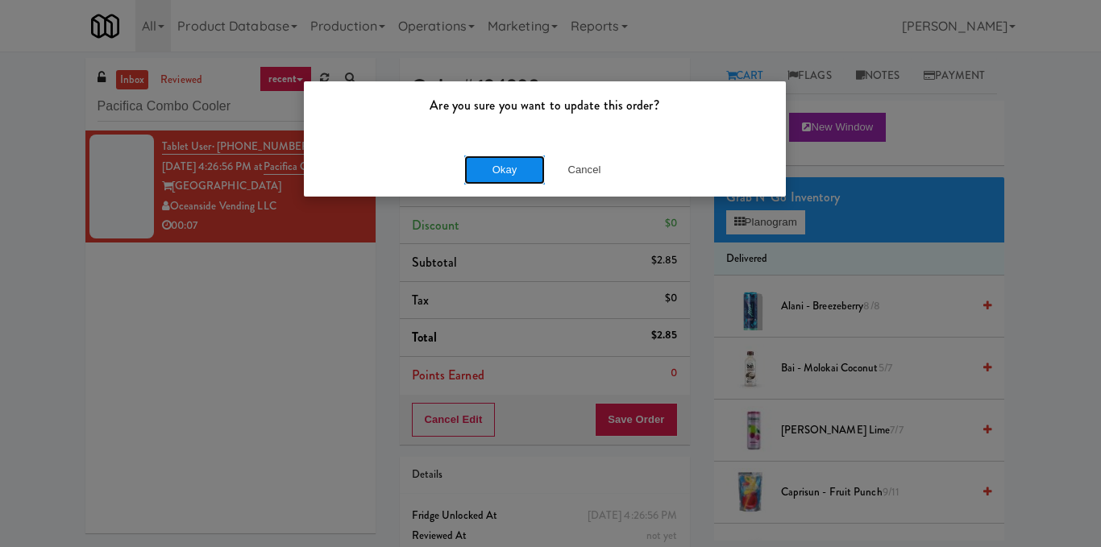
click at [522, 168] on button "Okay" at bounding box center [504, 170] width 81 height 29
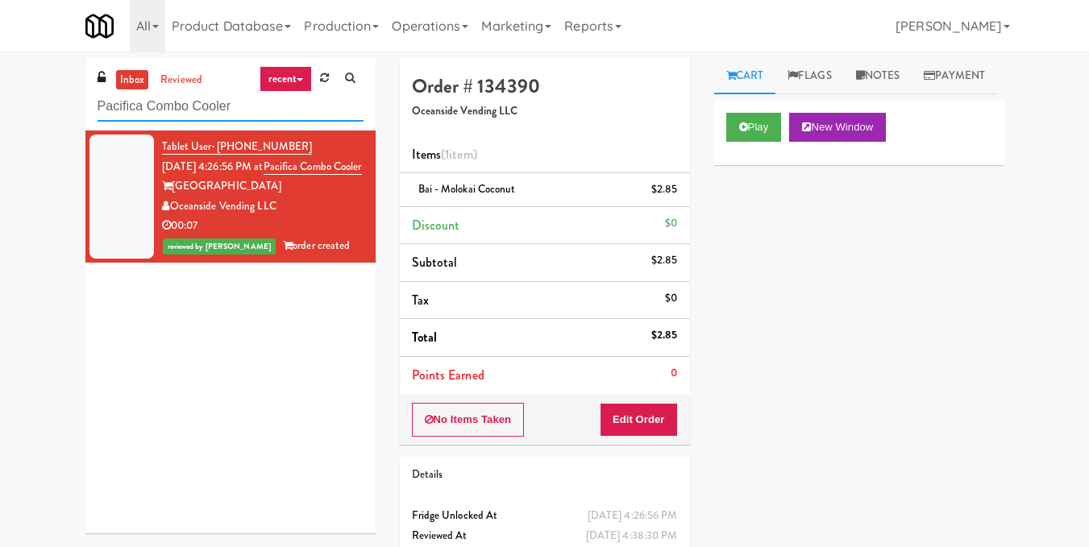
drag, startPoint x: 264, startPoint y: 104, endPoint x: 0, endPoint y: 119, distance: 264.8
click at [0, 119] on div "inbox reviewed recent all unclear take inventory issue suspicious failed recent…" at bounding box center [544, 333] width 1089 height 551
paste input "Illume - Combo - Middle"
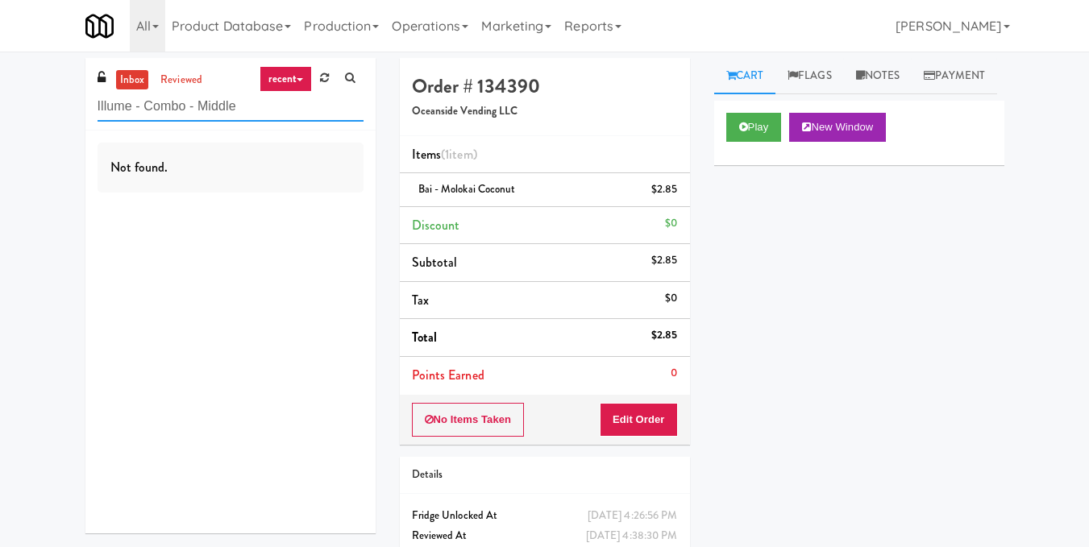
drag, startPoint x: 283, startPoint y: 103, endPoint x: 30, endPoint y: 104, distance: 253.1
click at [30, 104] on div "inbox reviewed recent all unclear take inventory issue suspicious failed recent…" at bounding box center [544, 333] width 1089 height 551
paste input "Crossing West - Ambient - Left"
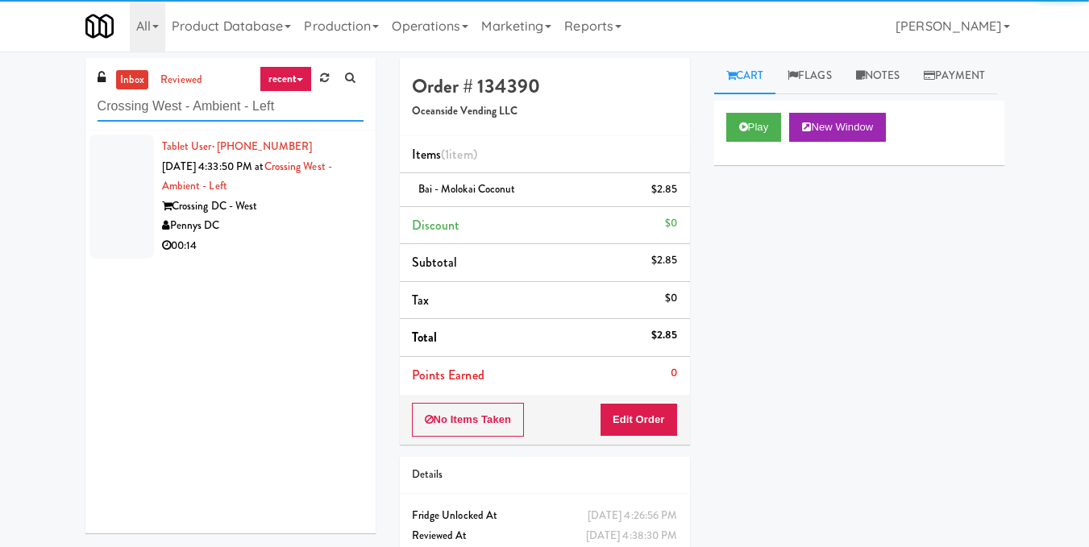
type input "Crossing West - Ambient - Left"
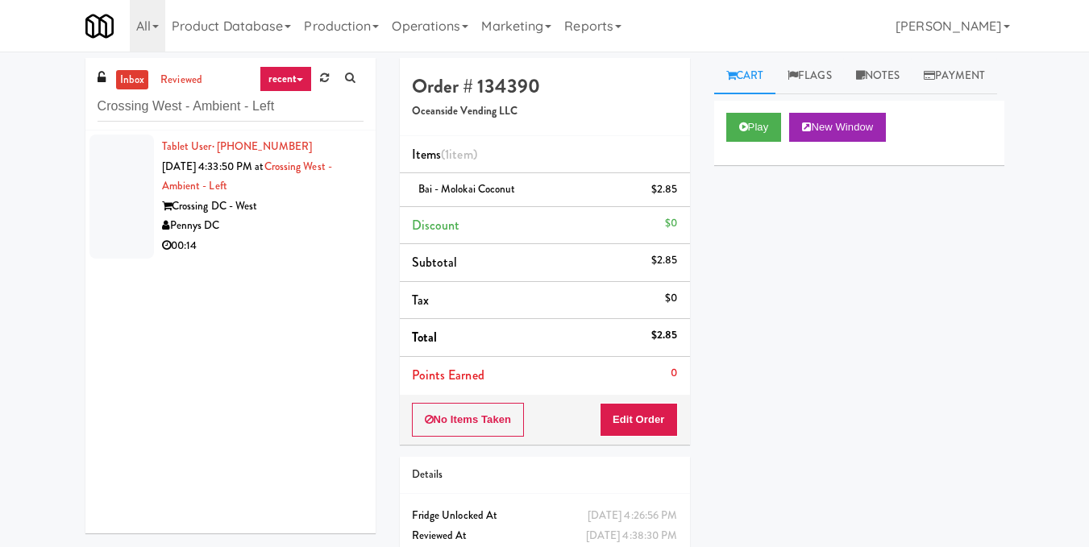
click at [304, 226] on div "Pennys DC" at bounding box center [262, 226] width 201 height 20
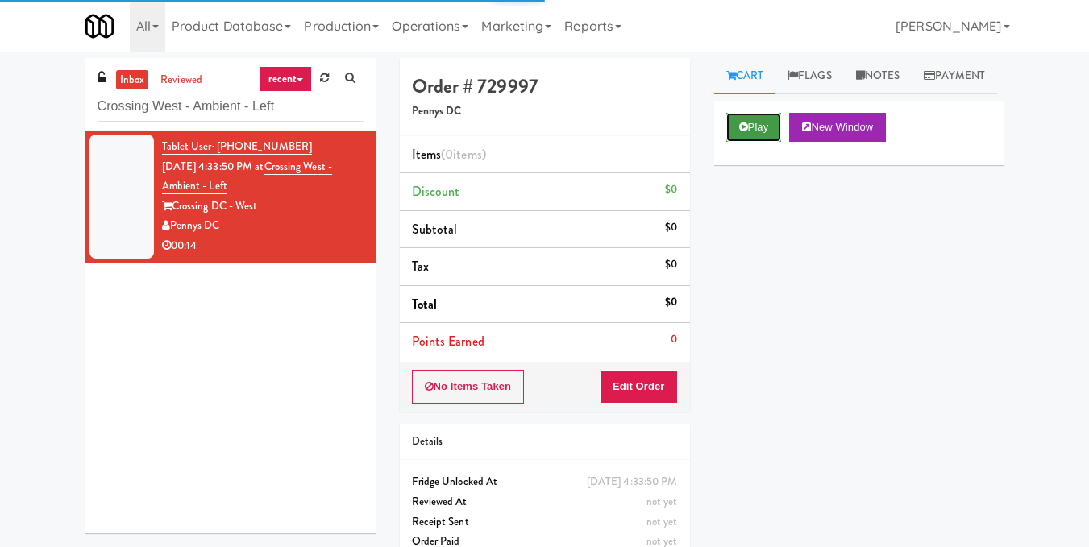
click at [738, 142] on button "Play" at bounding box center [754, 127] width 56 height 29
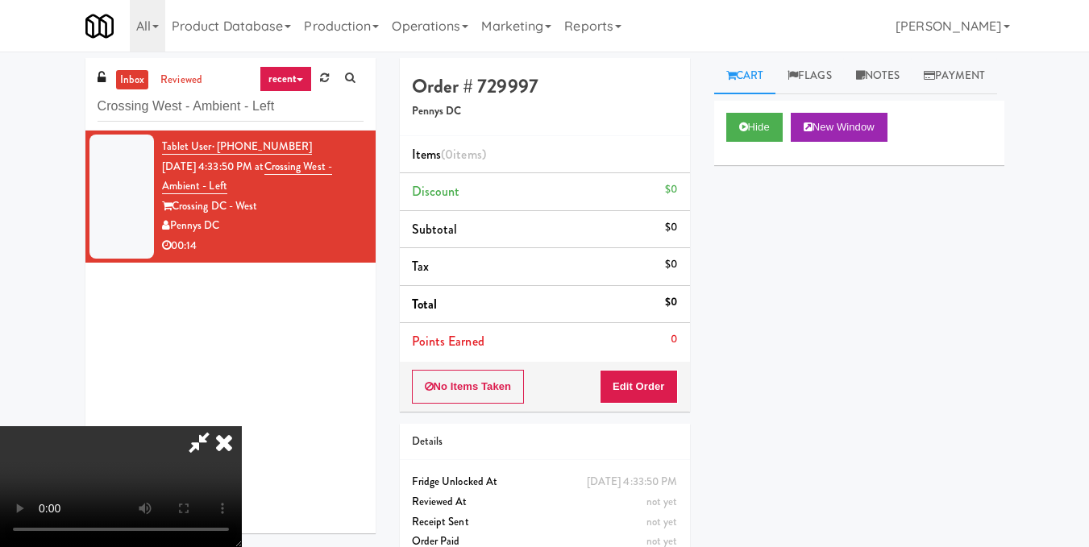
click at [242, 426] on video at bounding box center [121, 486] width 242 height 121
click at [660, 386] on button "Edit Order" at bounding box center [639, 387] width 78 height 34
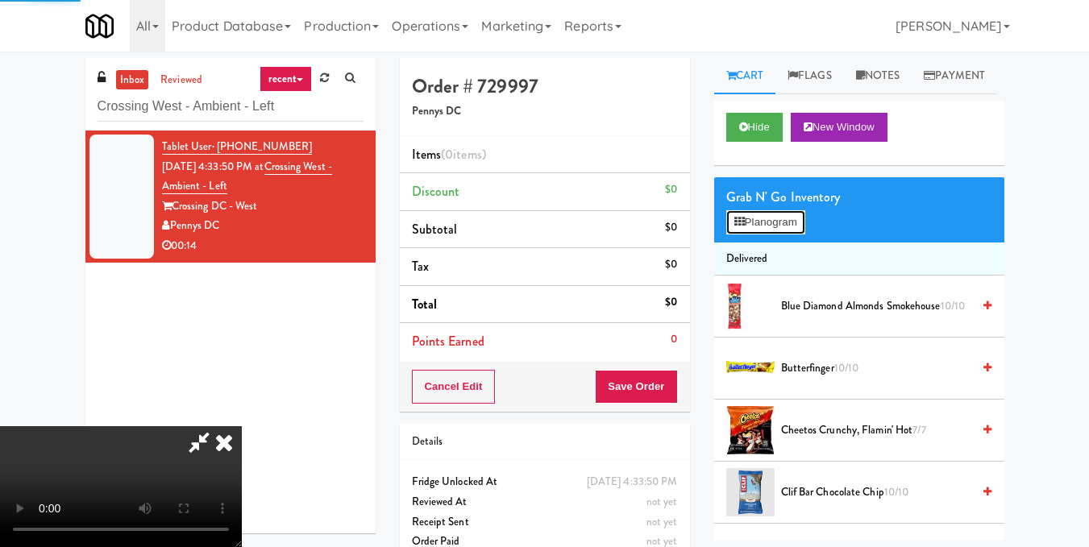
click at [759, 235] on button "Planogram" at bounding box center [765, 222] width 79 height 24
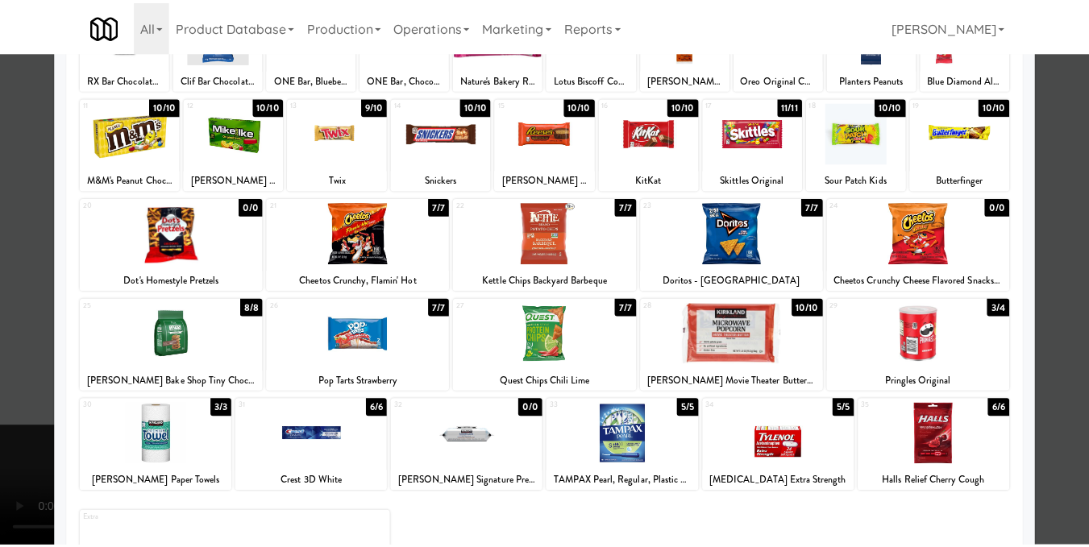
scroll to position [161, 0]
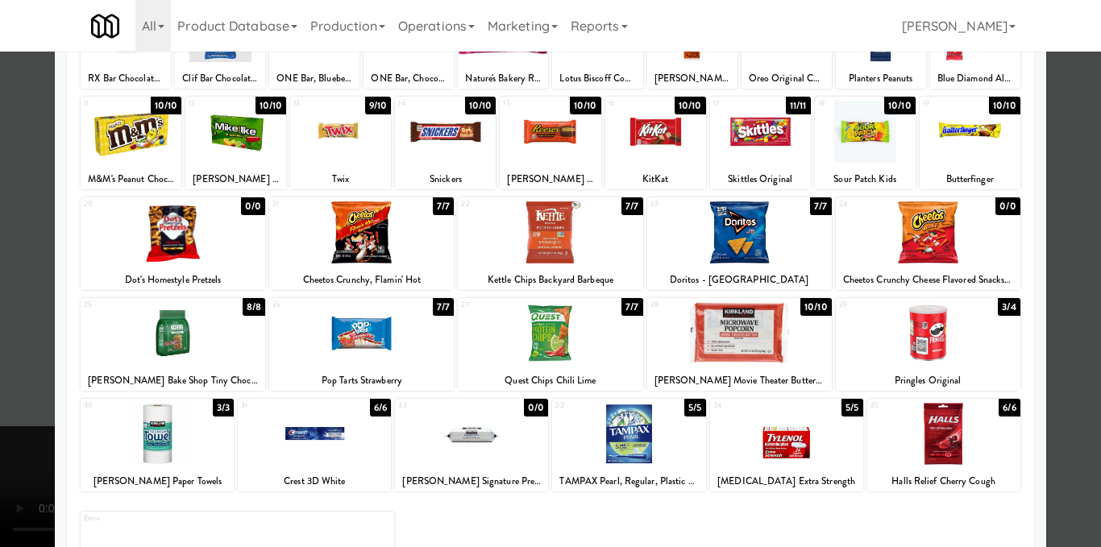
click at [887, 328] on div at bounding box center [928, 333] width 185 height 62
click at [1088, 333] on div at bounding box center [550, 273] width 1101 height 547
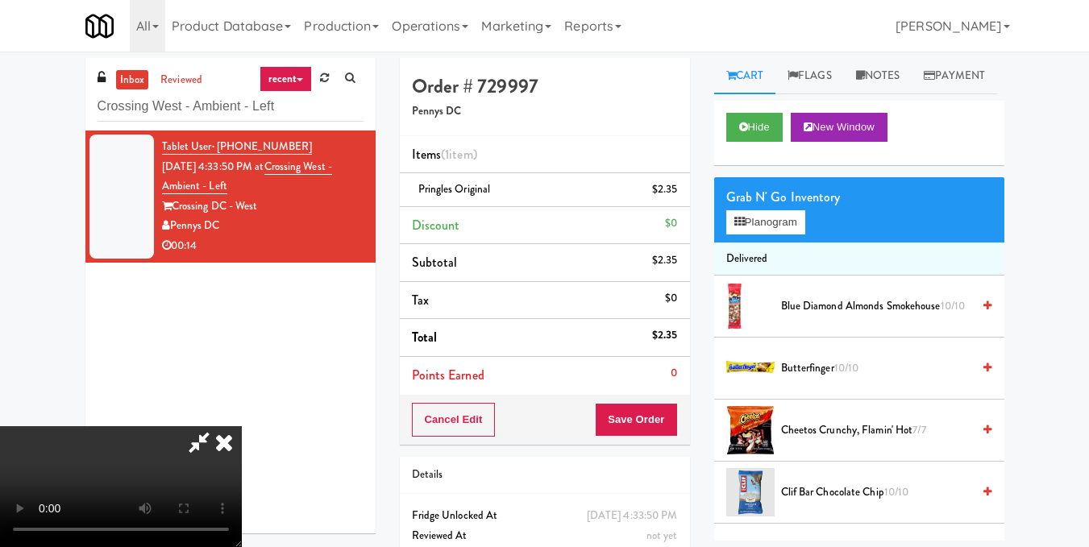
drag, startPoint x: 409, startPoint y: 359, endPoint x: 417, endPoint y: 356, distance: 8.7
click at [242, 426] on video at bounding box center [121, 486] width 242 height 121
click at [784, 235] on button "Planogram" at bounding box center [765, 222] width 79 height 24
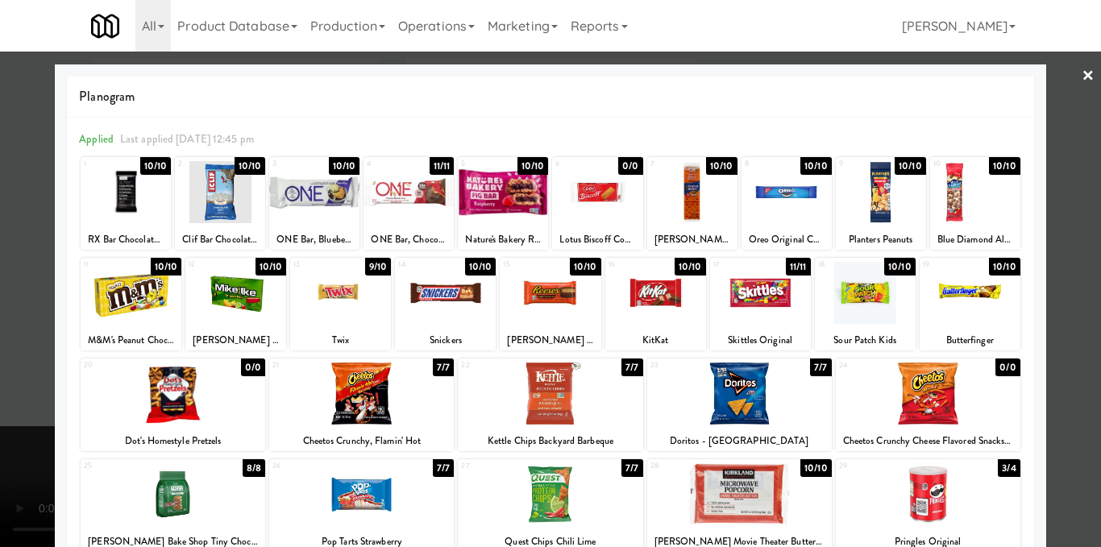
click at [1061, 302] on div at bounding box center [550, 273] width 1101 height 547
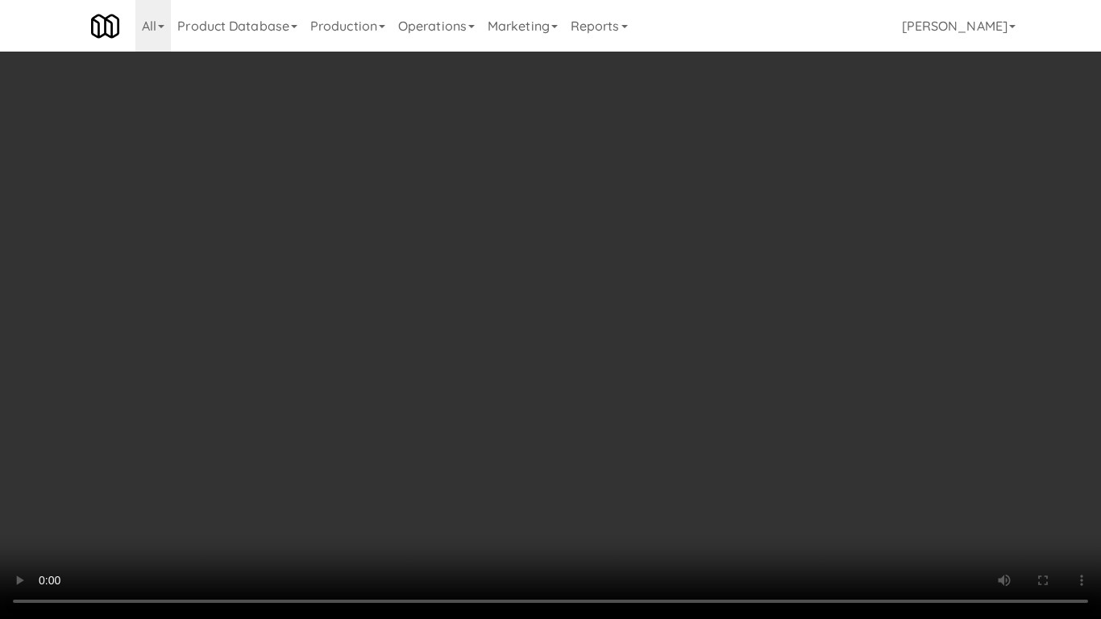
click at [583, 463] on video at bounding box center [550, 309] width 1101 height 619
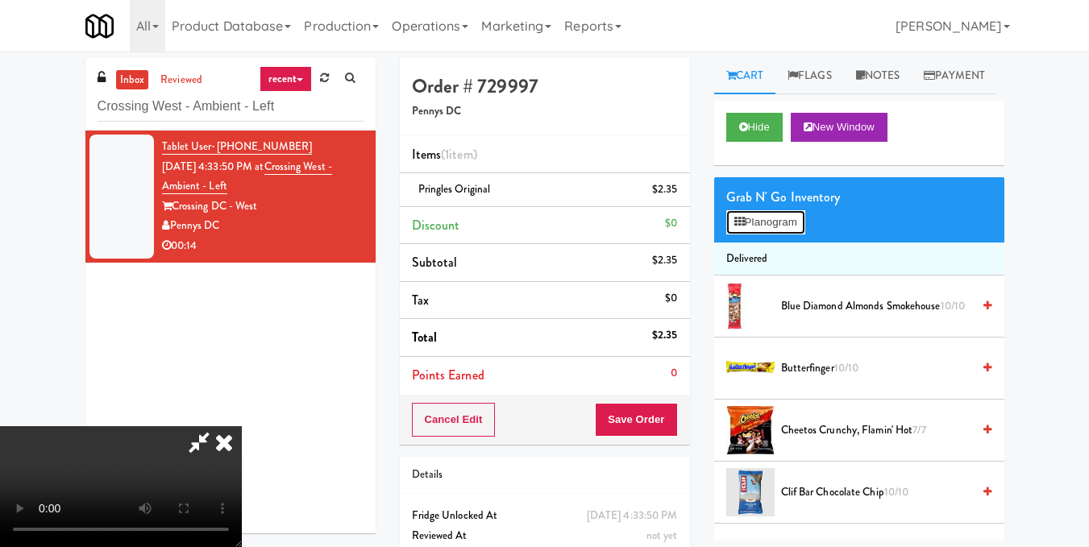
click at [783, 235] on button "Planogram" at bounding box center [765, 222] width 79 height 24
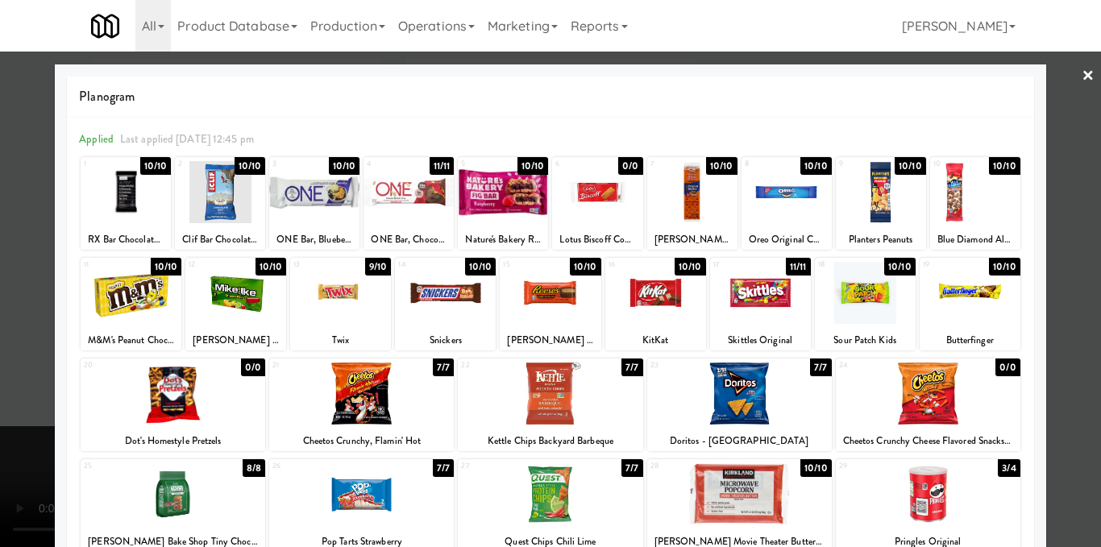
click at [359, 306] on div at bounding box center [340, 293] width 101 height 62
click at [1082, 251] on div at bounding box center [550, 273] width 1101 height 547
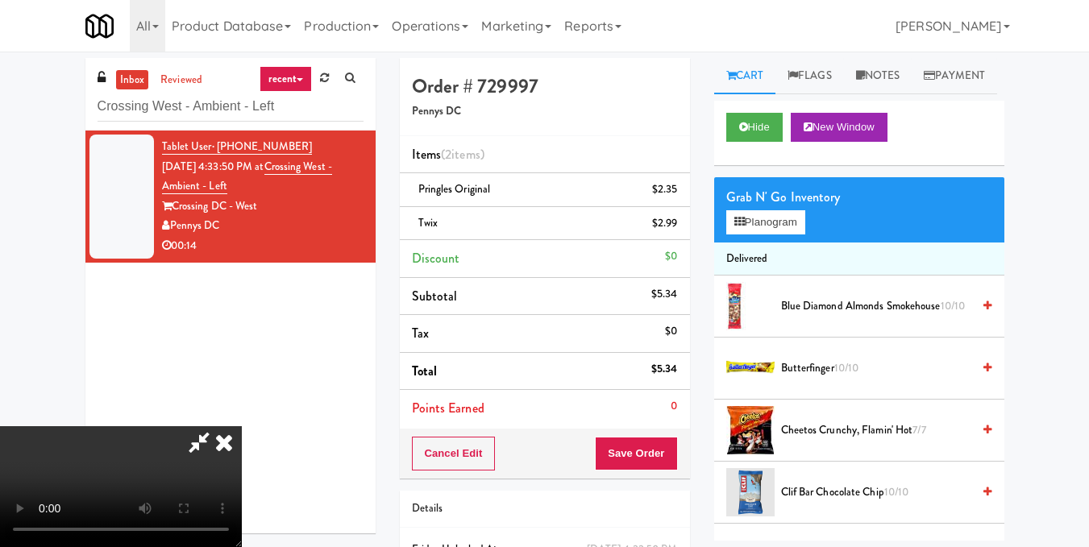
click at [242, 426] on icon at bounding box center [223, 442] width 35 height 32
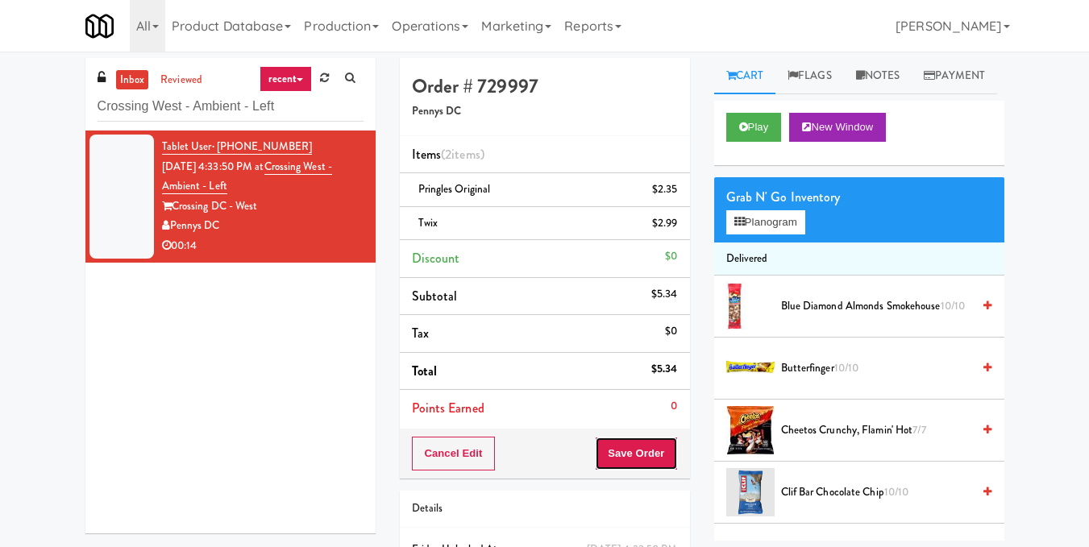
click at [636, 446] on button "Save Order" at bounding box center [636, 454] width 82 height 34
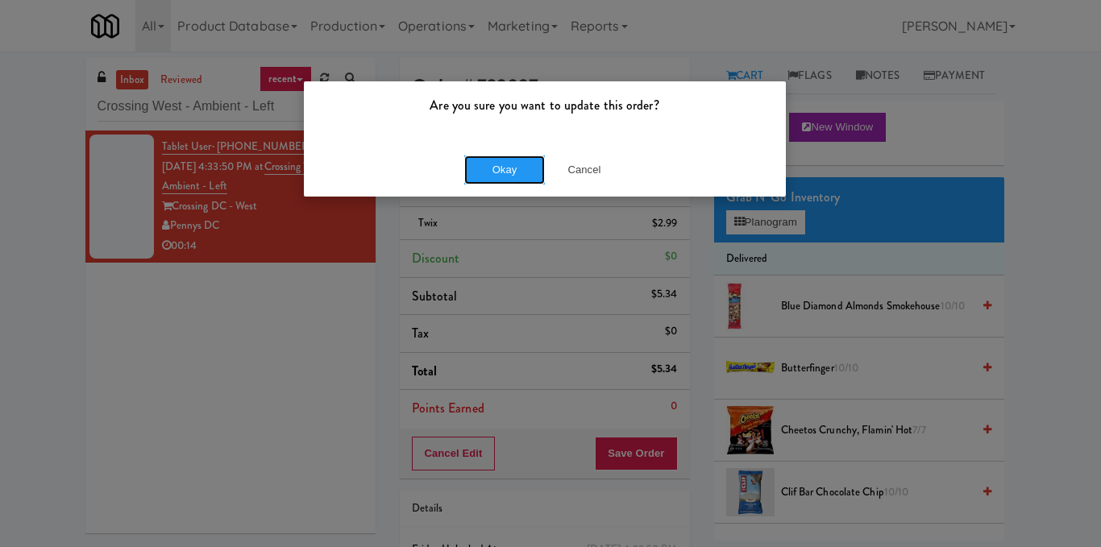
click at [506, 172] on button "Okay" at bounding box center [504, 170] width 81 height 29
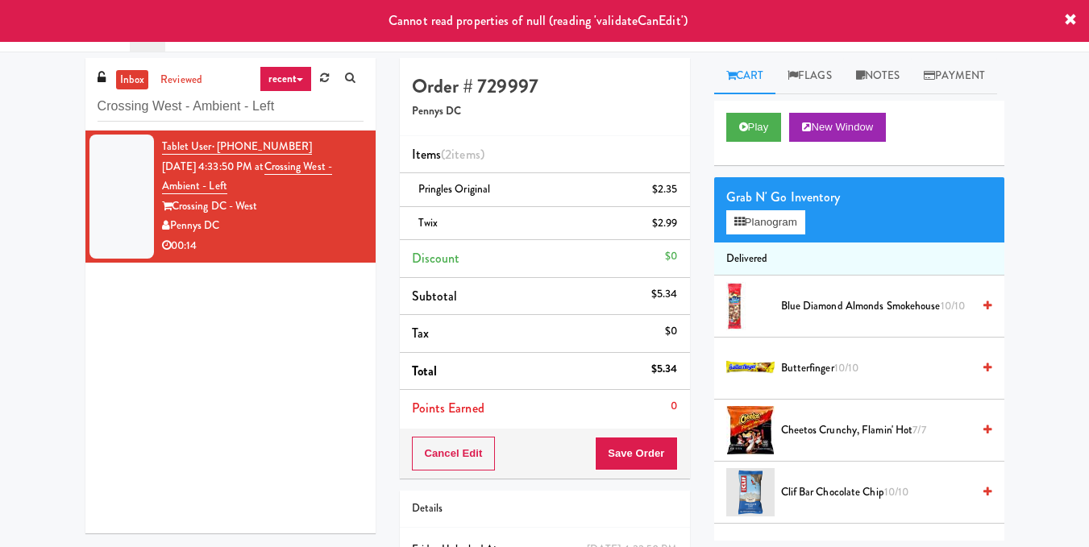
drag, startPoint x: 1071, startPoint y: 18, endPoint x: 1028, endPoint y: 18, distance: 43.5
click at [1071, 18] on icon at bounding box center [1070, 20] width 13 height 13
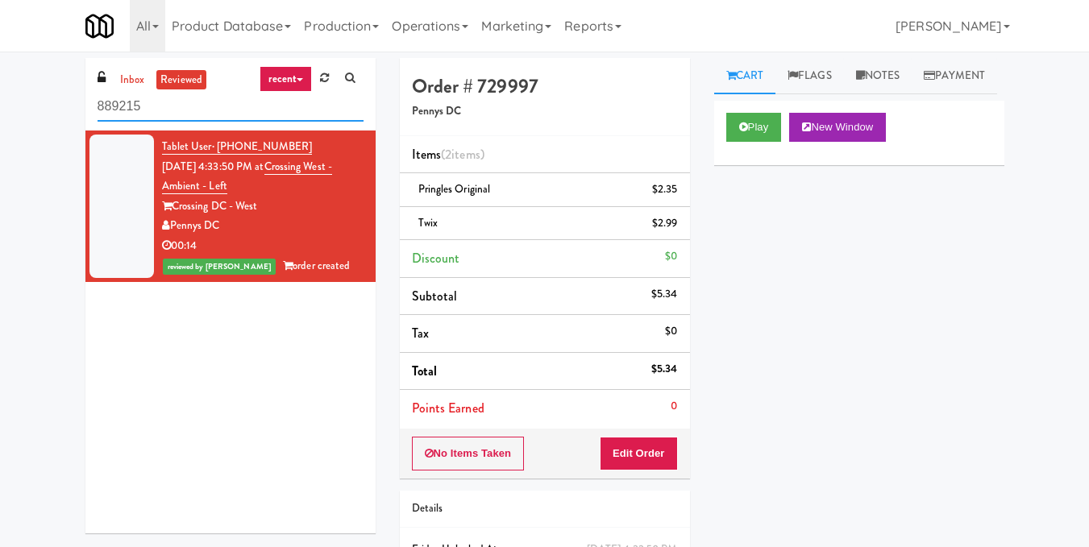
drag, startPoint x: 222, startPoint y: 106, endPoint x: 0, endPoint y: 128, distance: 222.7
click at [0, 128] on div "inbox reviewed recent all unclear take inventory issue suspicious failed recent…" at bounding box center [544, 350] width 1089 height 585
paste input "Aura - Cooler Combo"
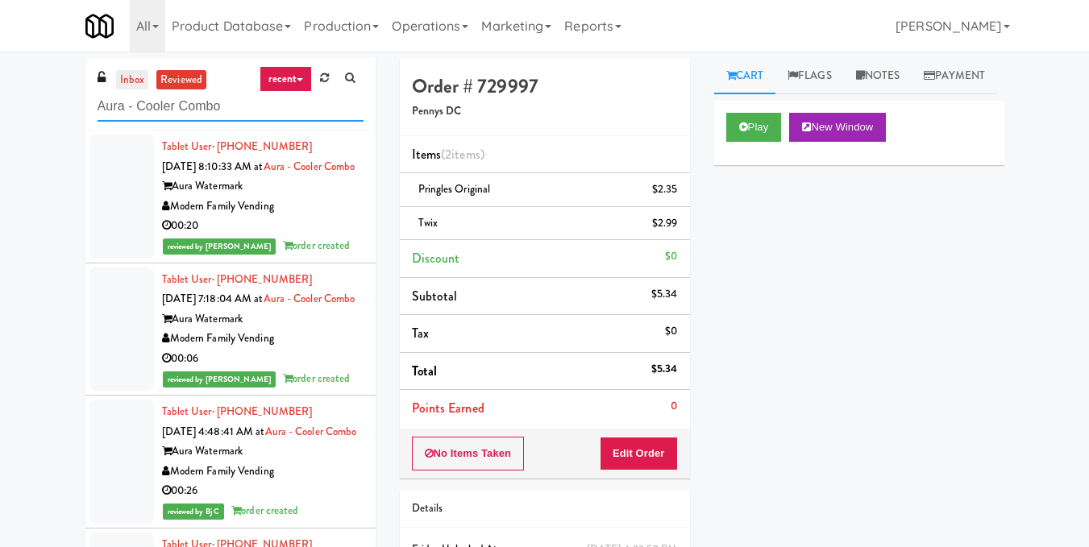
type input "Aura - Cooler Combo"
click at [134, 77] on link "inbox" at bounding box center [132, 80] width 33 height 20
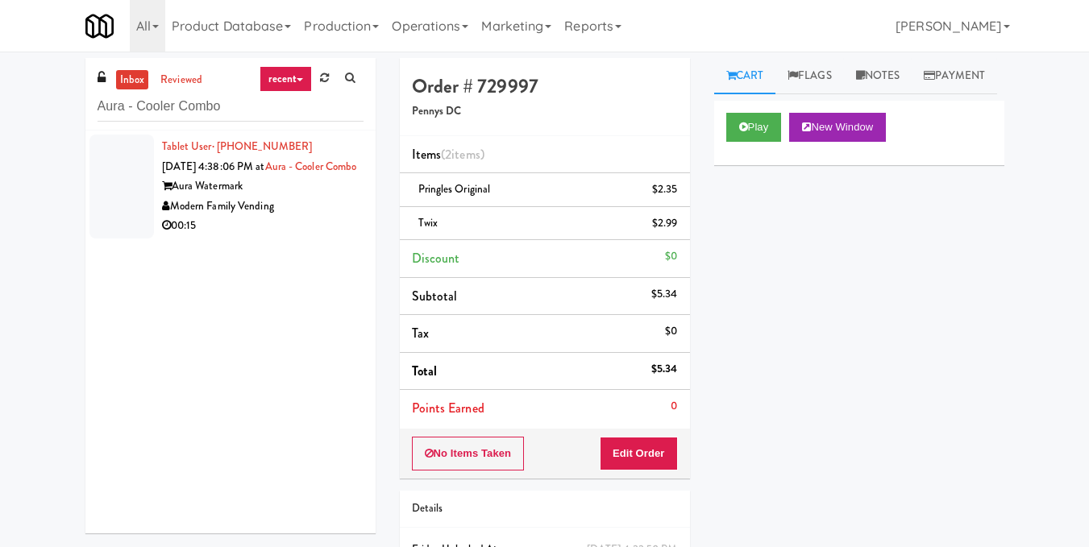
click at [286, 185] on div "Tablet User · (740) 833-5851 Aug 14, 2025 4:38:06 PM at Aura - Cooler Combo Aur…" at bounding box center [262, 186] width 201 height 99
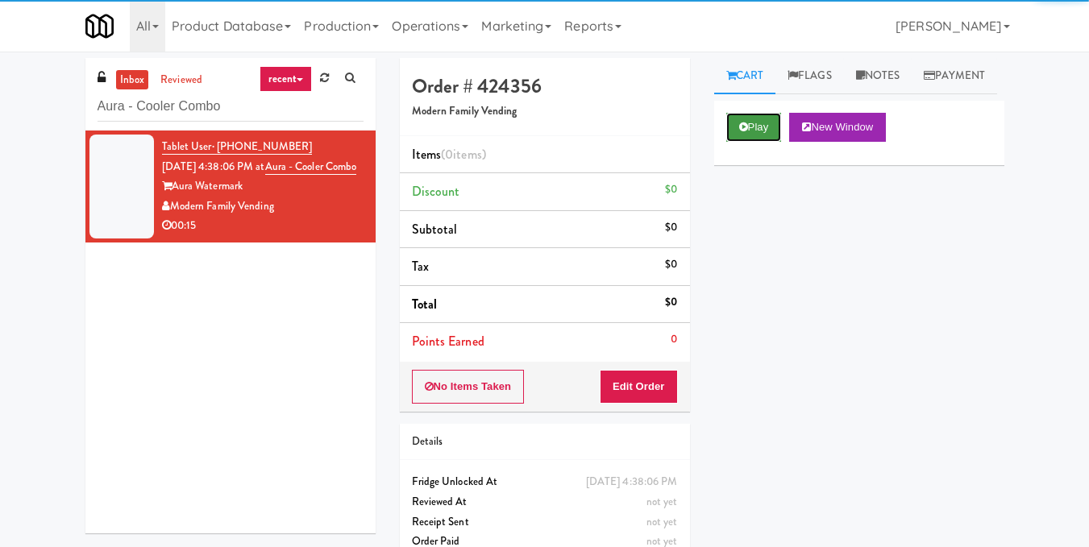
click at [752, 142] on button "Play" at bounding box center [754, 127] width 56 height 29
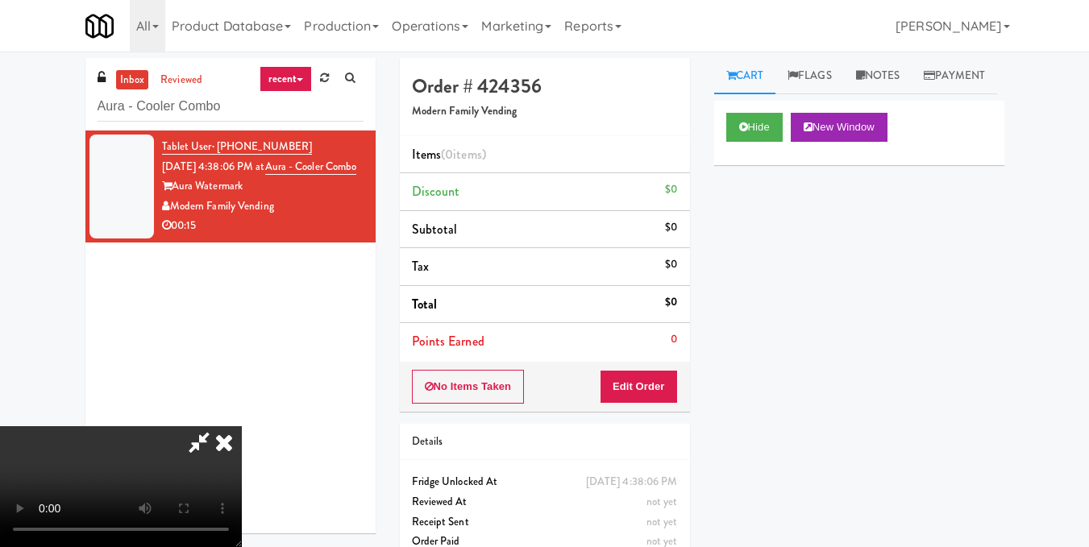
click at [242, 426] on video at bounding box center [121, 486] width 242 height 121
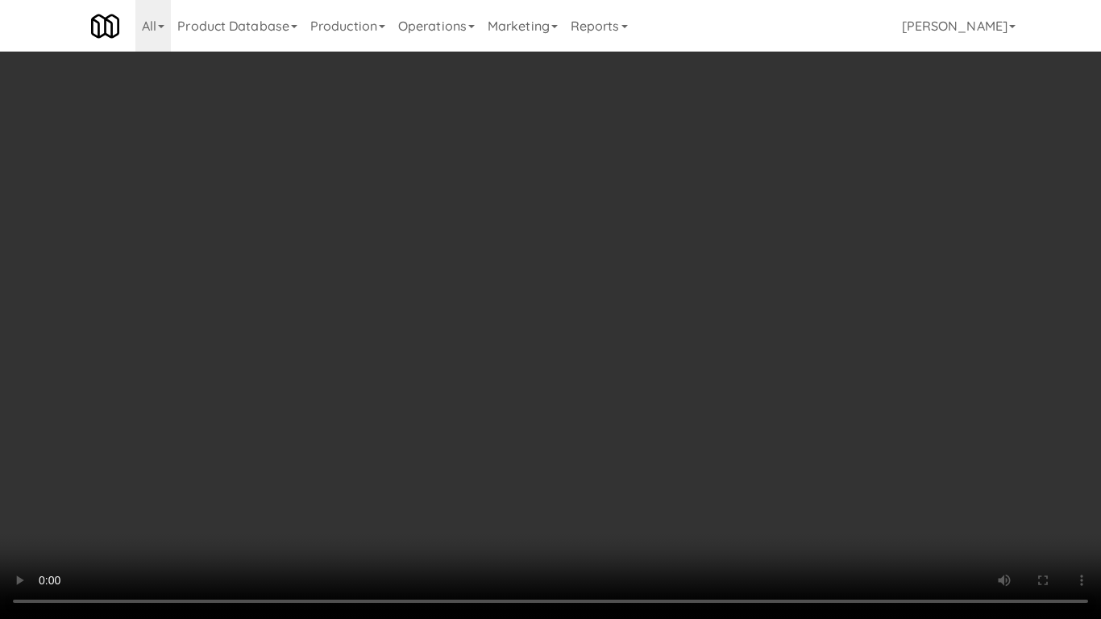
click at [442, 377] on video at bounding box center [550, 309] width 1101 height 619
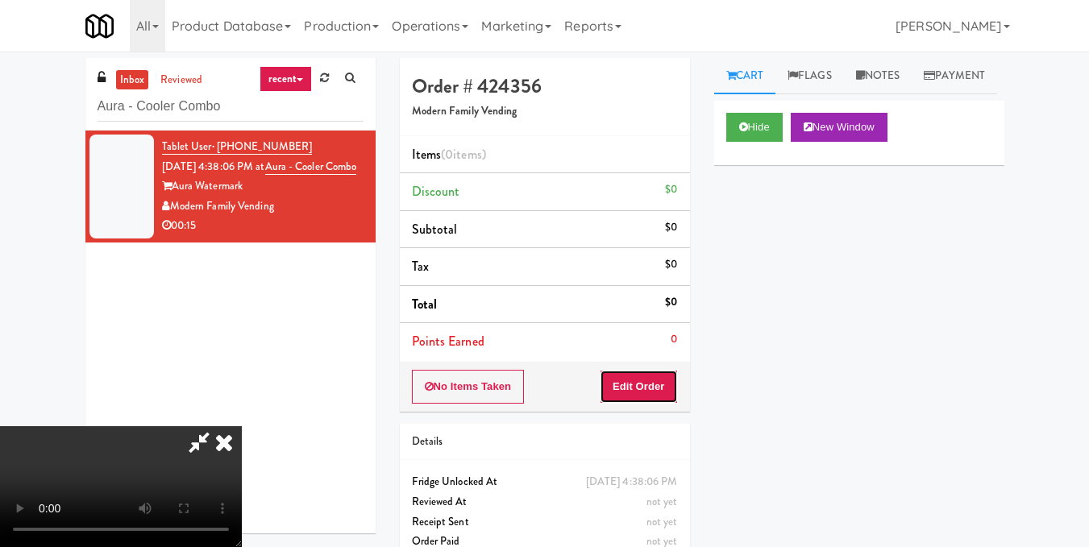
click at [654, 379] on button "Edit Order" at bounding box center [639, 387] width 78 height 34
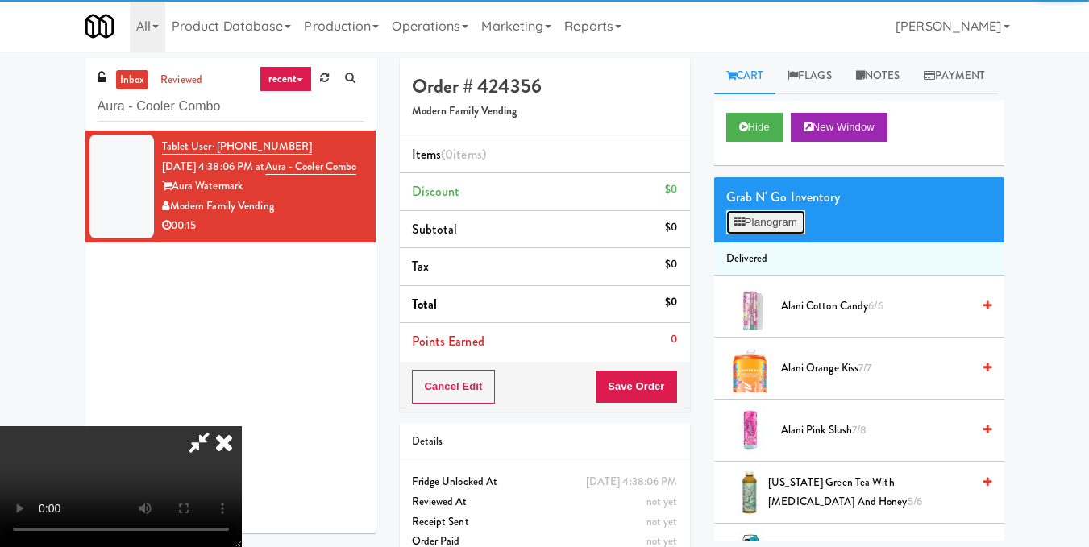
click at [758, 235] on button "Planogram" at bounding box center [765, 222] width 79 height 24
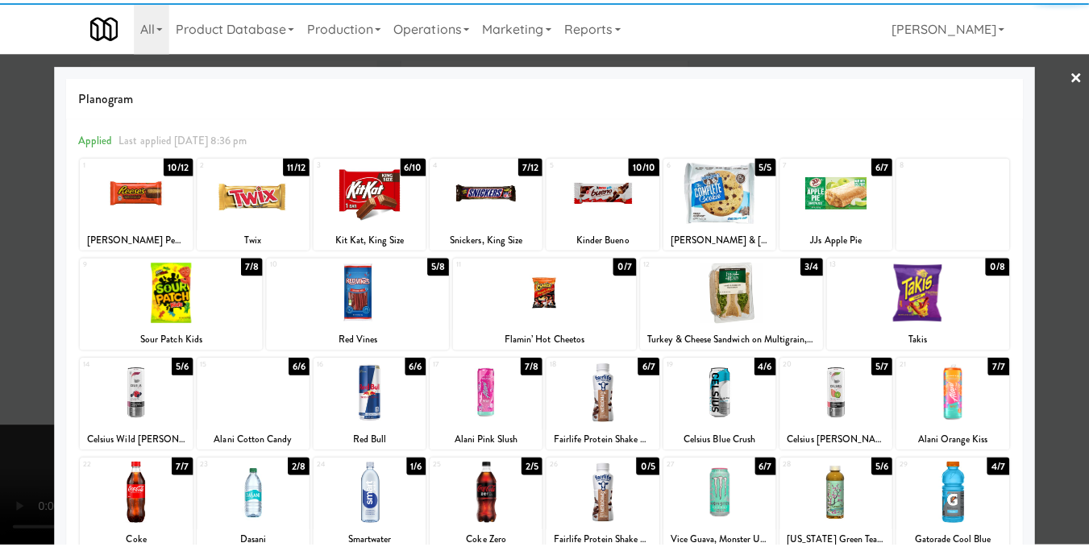
scroll to position [161, 0]
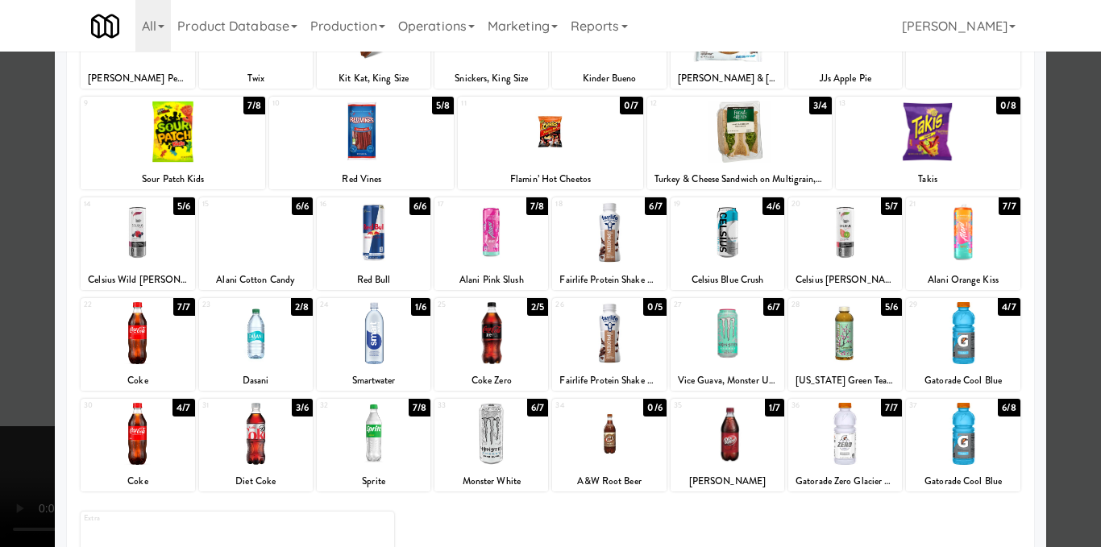
click at [1049, 316] on div at bounding box center [550, 273] width 1101 height 547
click at [1049, 316] on div "inbox reviewed recent all unclear take inventory issue suspicious failed recent…" at bounding box center [550, 317] width 1101 height 518
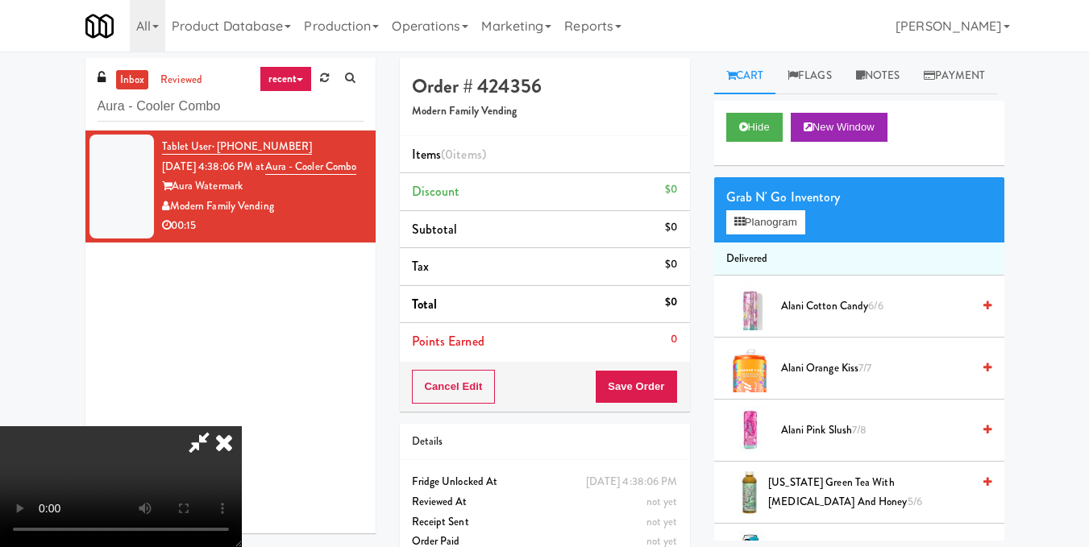
click at [983, 311] on icon at bounding box center [987, 306] width 8 height 10
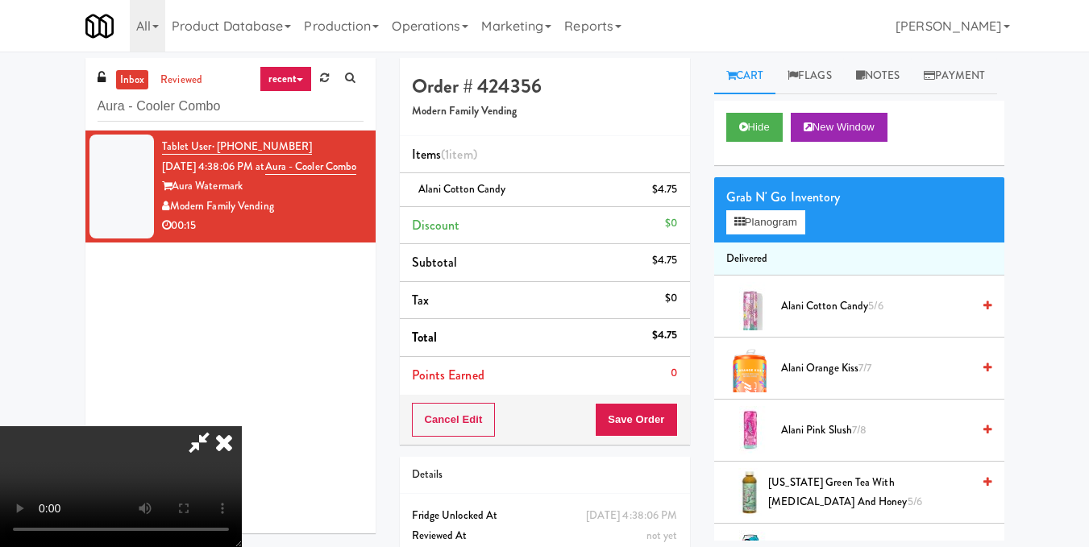
click at [242, 426] on video at bounding box center [121, 486] width 242 height 121
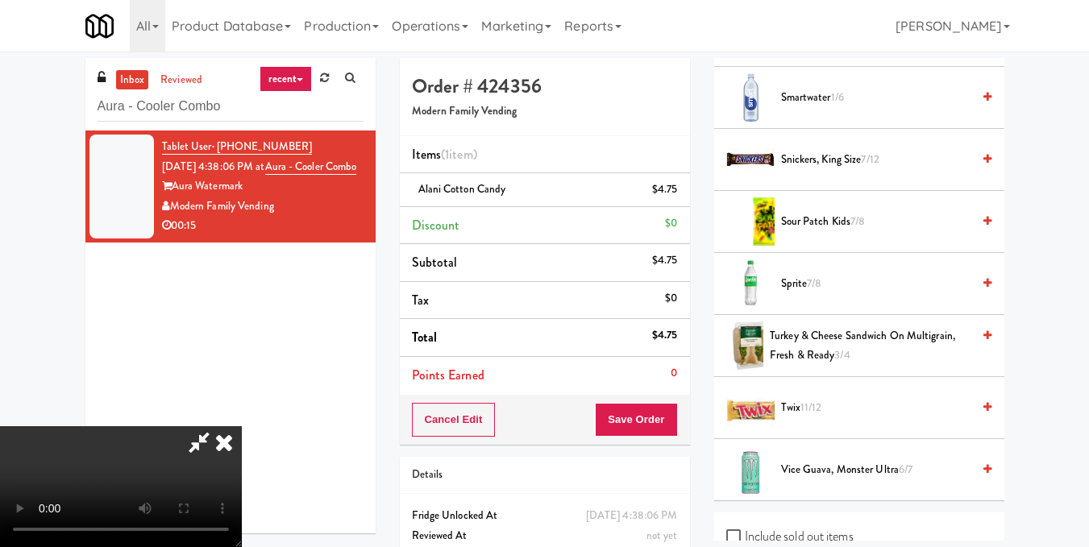
scroll to position [1773, 0]
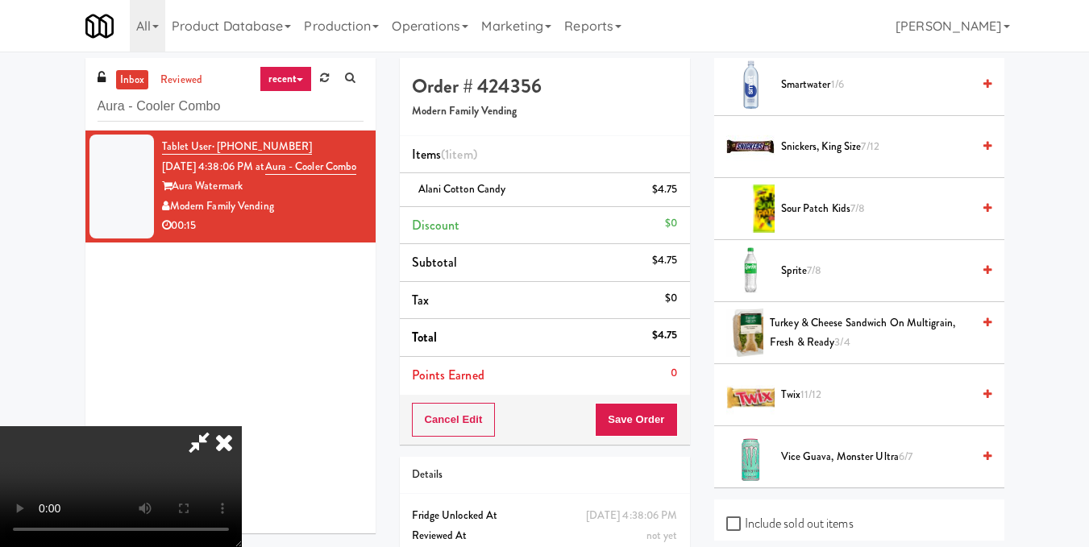
click at [983, 276] on icon at bounding box center [987, 270] width 8 height 10
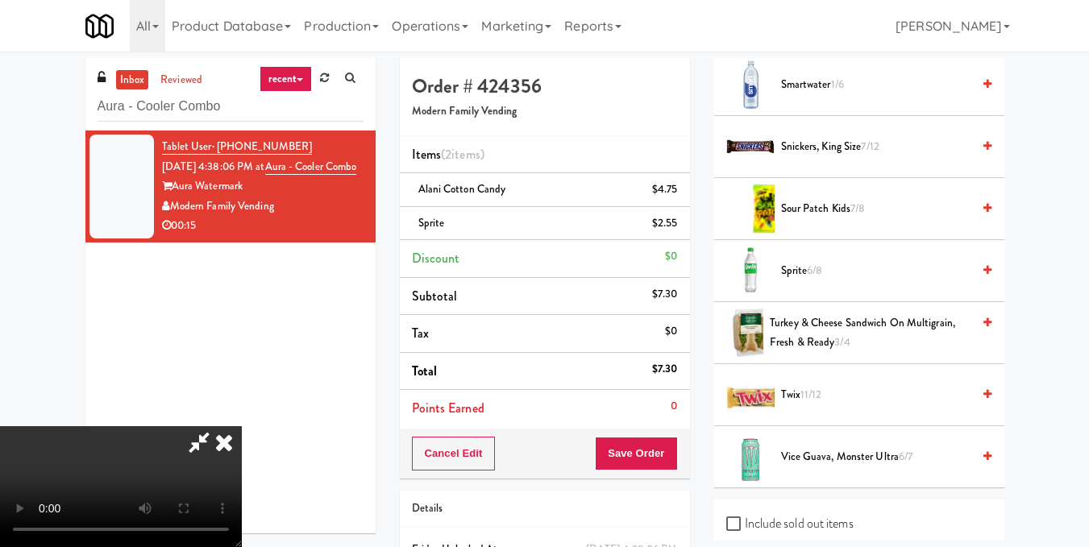
drag, startPoint x: 637, startPoint y: 193, endPoint x: 610, endPoint y: 279, distance: 90.2
click at [242, 426] on icon at bounding box center [223, 442] width 35 height 32
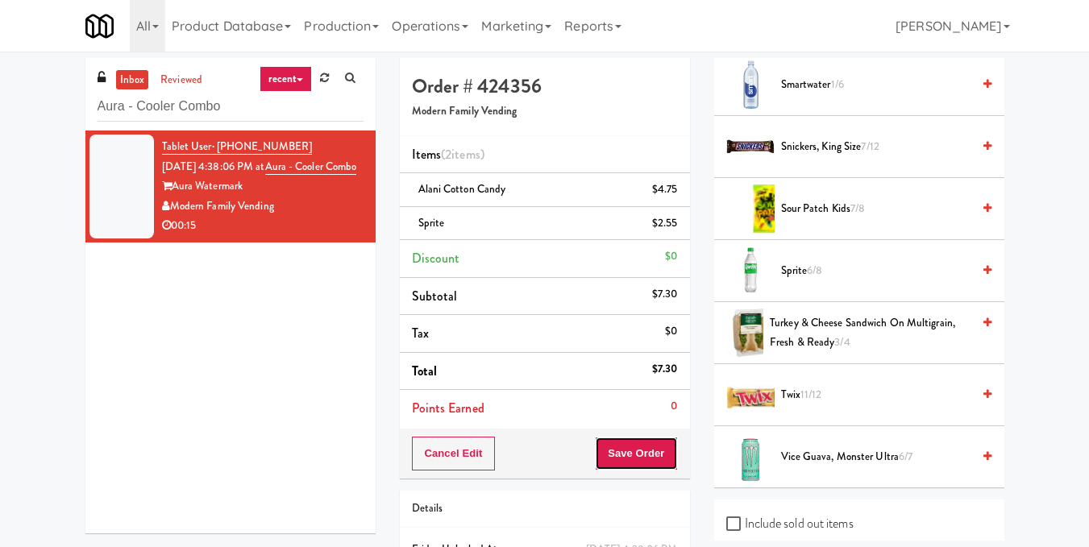
drag, startPoint x: 627, startPoint y: 459, endPoint x: 622, endPoint y: 442, distance: 18.4
click at [627, 459] on button "Save Order" at bounding box center [636, 454] width 82 height 34
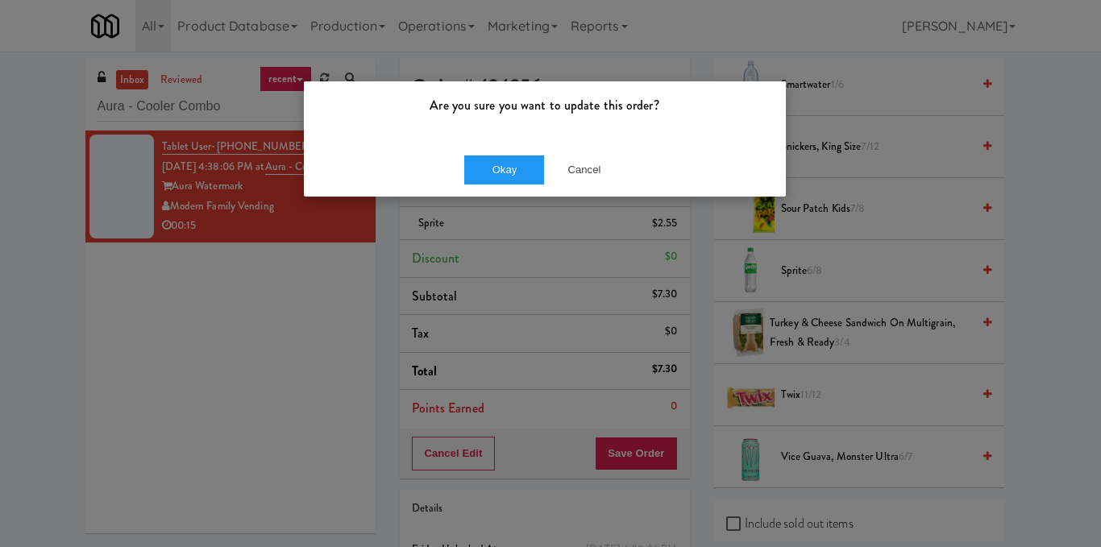
click at [503, 152] on div "Okay Cancel" at bounding box center [545, 170] width 482 height 54
click at [492, 160] on button "Okay" at bounding box center [504, 170] width 81 height 29
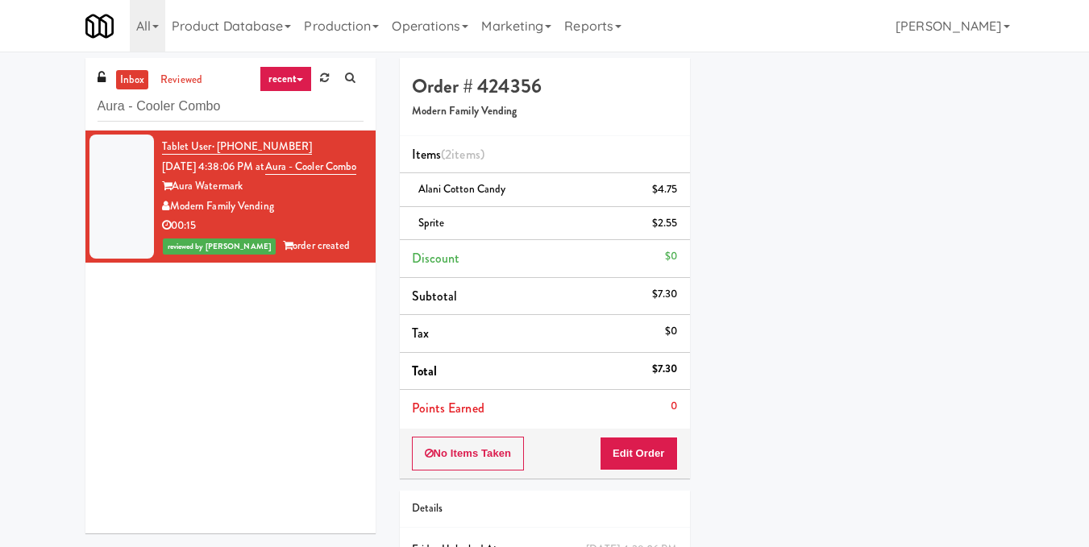
scroll to position [199, 0]
drag, startPoint x: 248, startPoint y: 108, endPoint x: 0, endPoint y: 131, distance: 249.3
click at [0, 131] on div "inbox reviewed recent all unclear take inventory issue suspicious failed recent…" at bounding box center [544, 350] width 1089 height 585
paste input "NOVO"
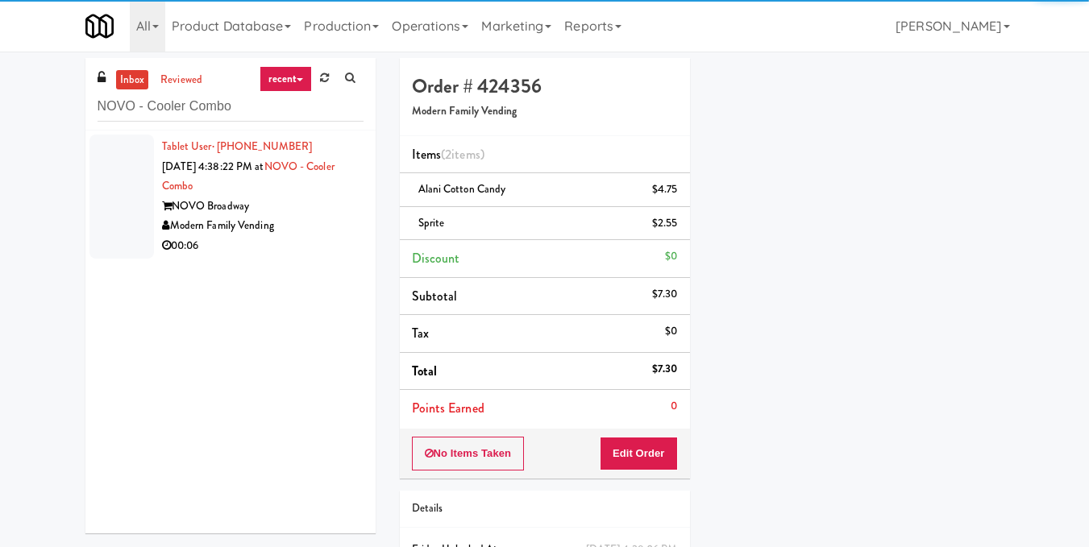
click at [309, 243] on div "00:06" at bounding box center [262, 246] width 201 height 20
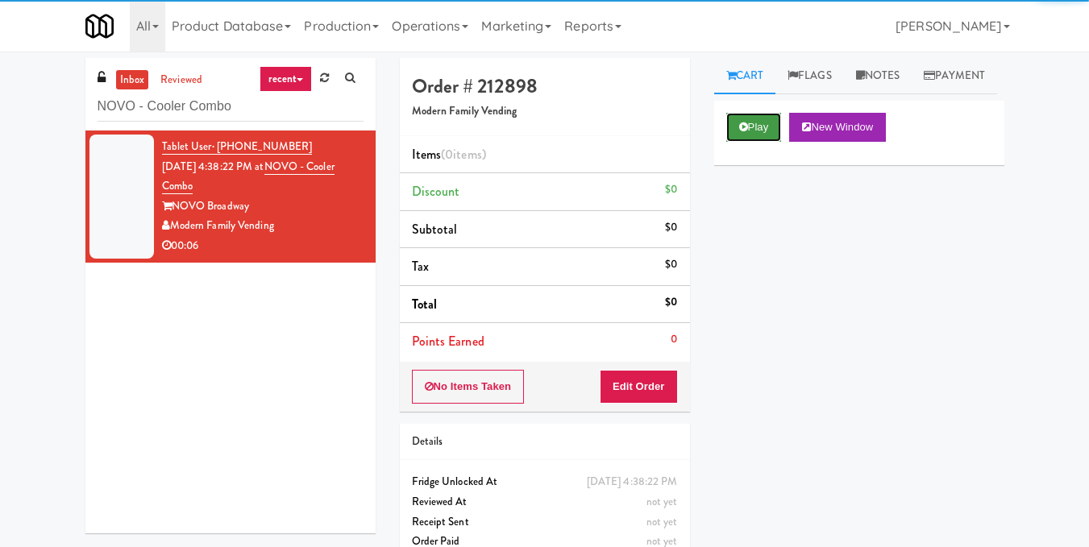
click at [726, 142] on button "Play" at bounding box center [754, 127] width 56 height 29
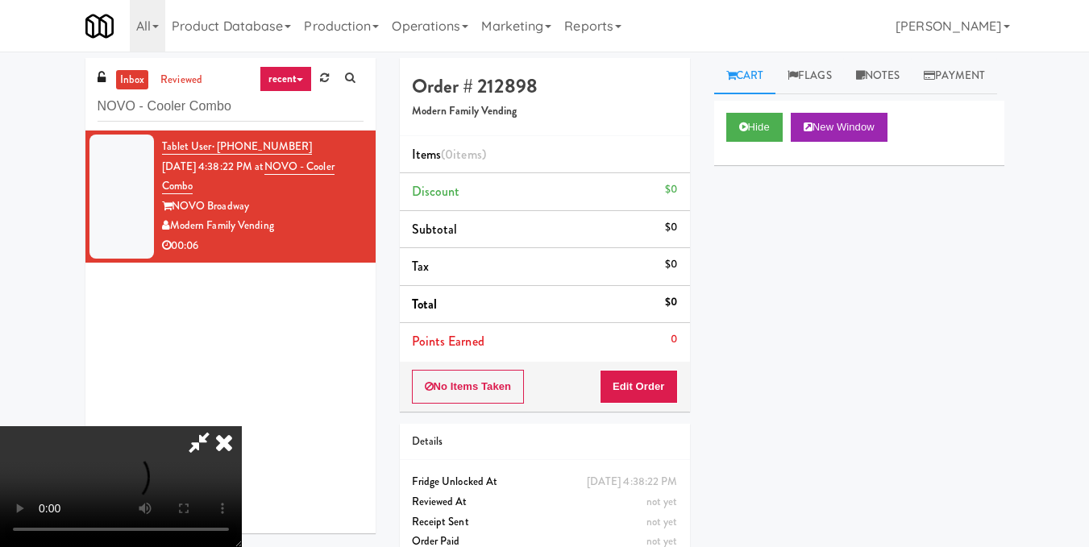
click at [242, 426] on video at bounding box center [121, 486] width 242 height 121
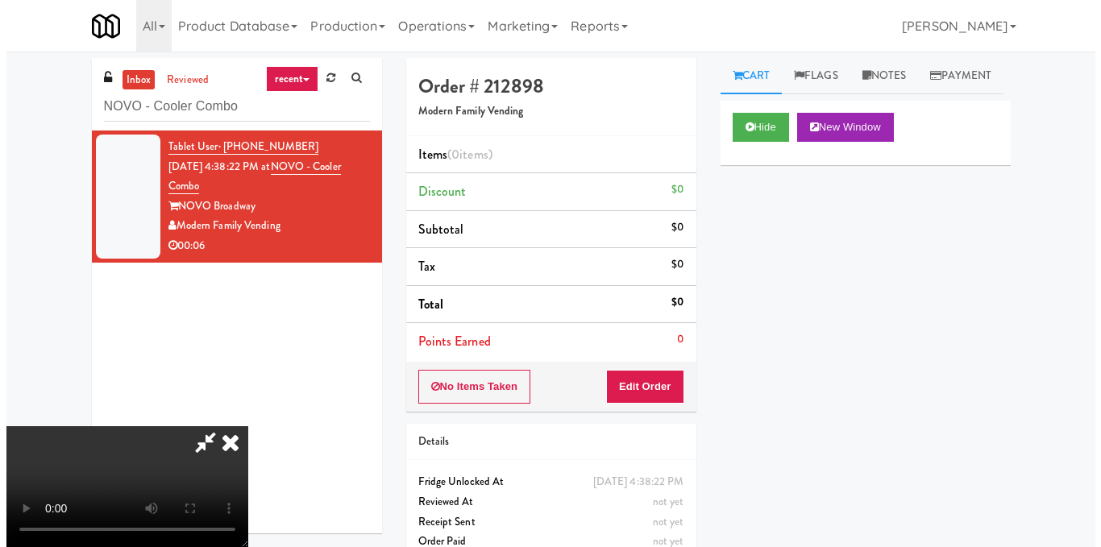
scroll to position [161, 0]
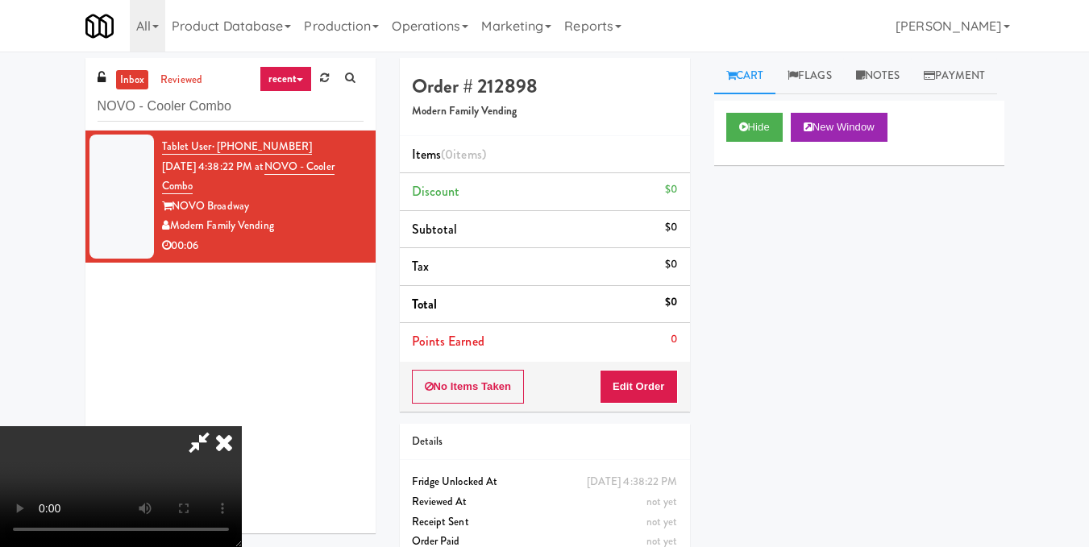
click at [242, 426] on video at bounding box center [121, 486] width 242 height 121
click at [664, 383] on button "Edit Order" at bounding box center [639, 387] width 78 height 34
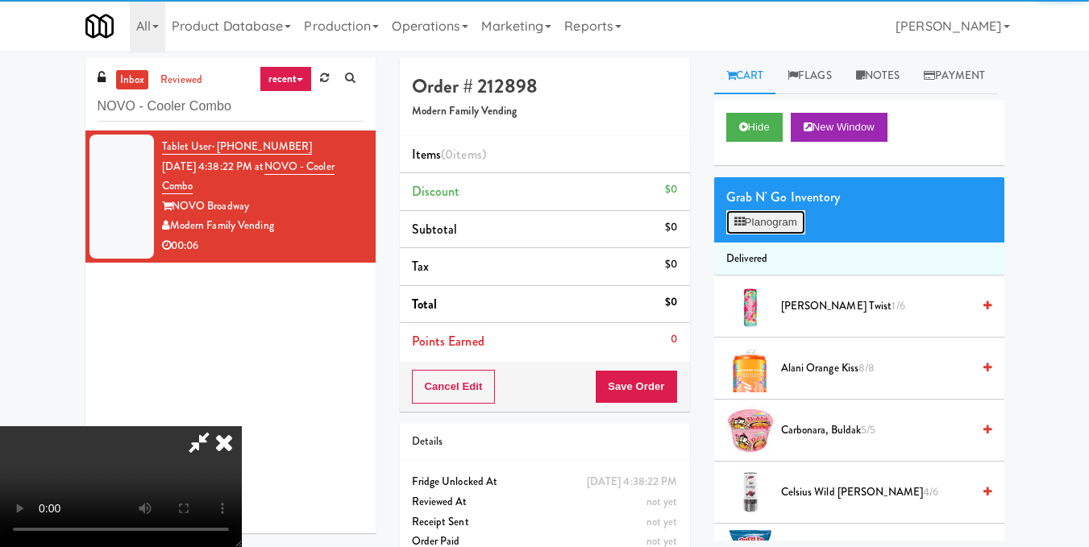
click at [749, 235] on button "Planogram" at bounding box center [765, 222] width 79 height 24
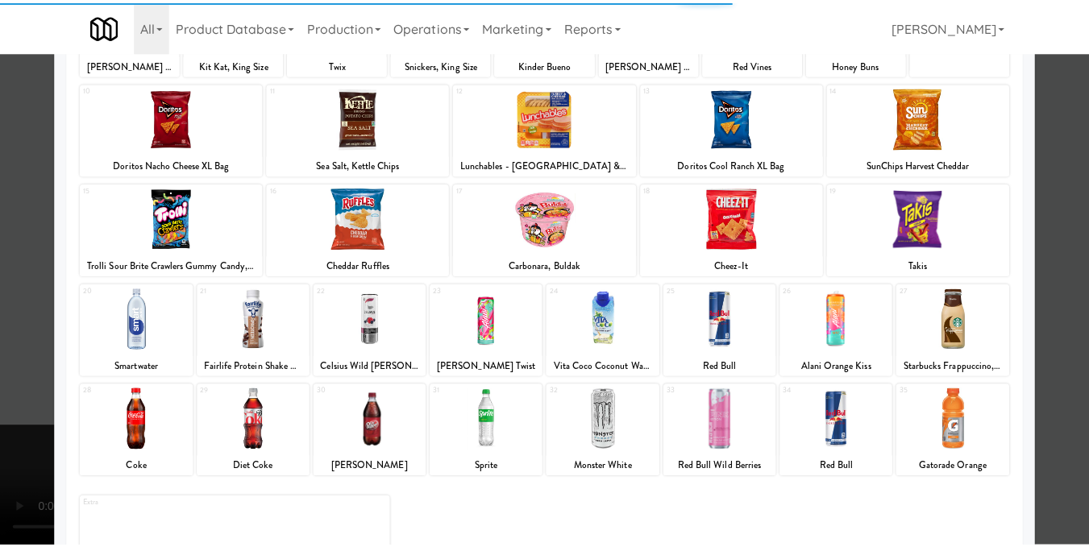
scroll to position [244, 0]
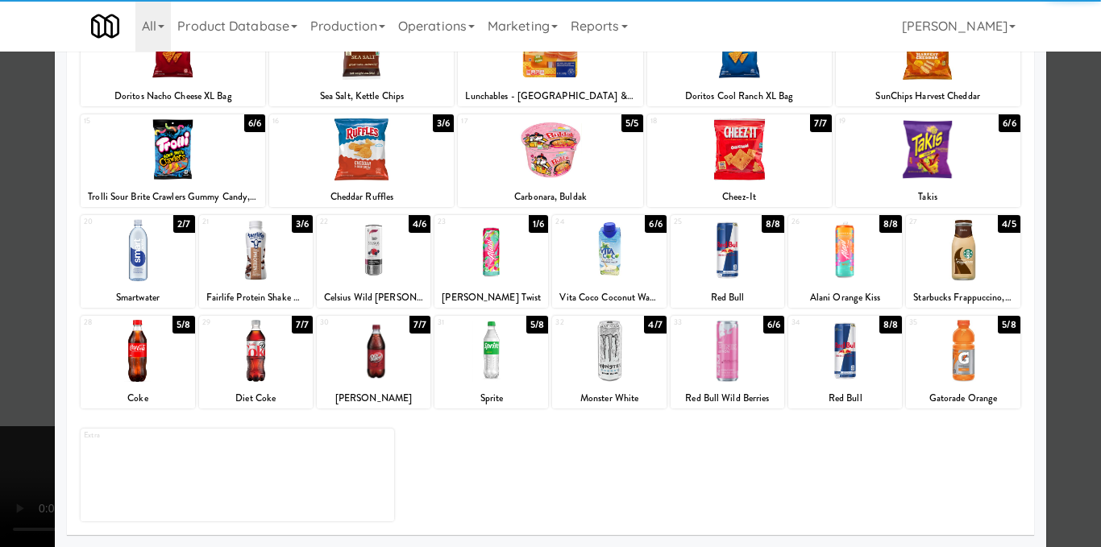
click at [501, 355] on div at bounding box center [491, 351] width 114 height 62
click at [1067, 217] on div at bounding box center [550, 273] width 1101 height 547
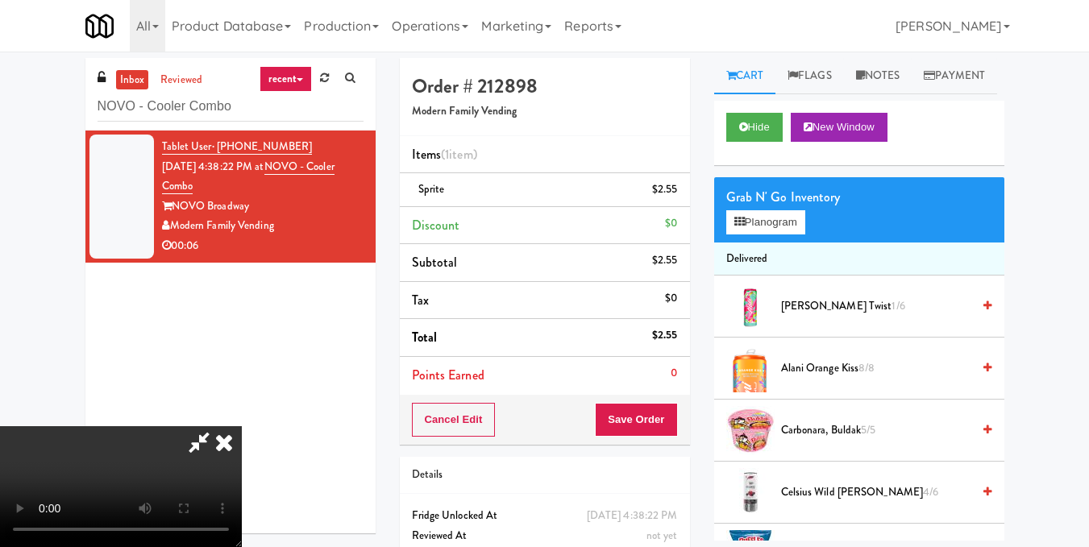
click at [242, 426] on icon at bounding box center [223, 442] width 35 height 32
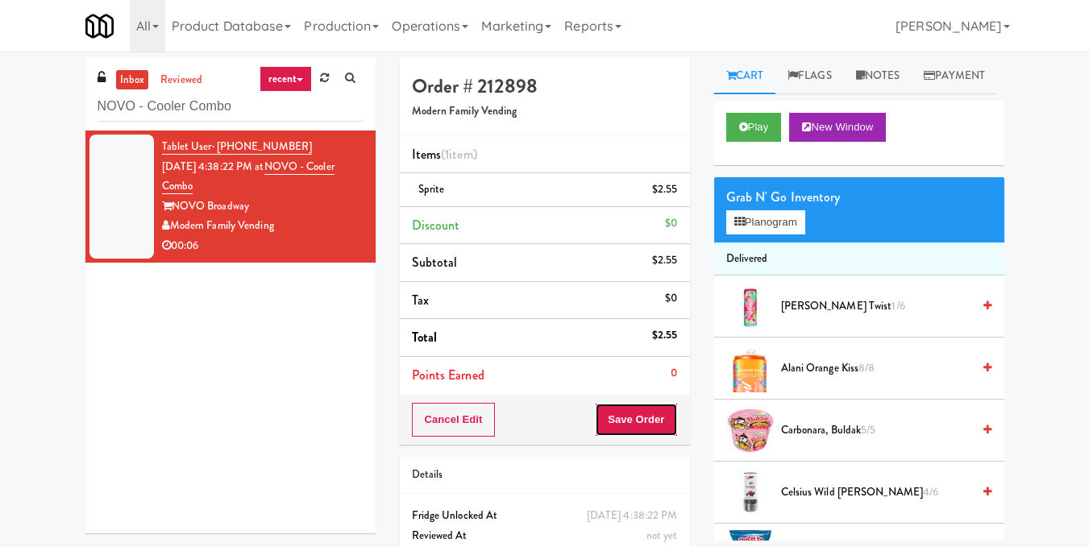
click at [629, 416] on button "Save Order" at bounding box center [636, 420] width 82 height 34
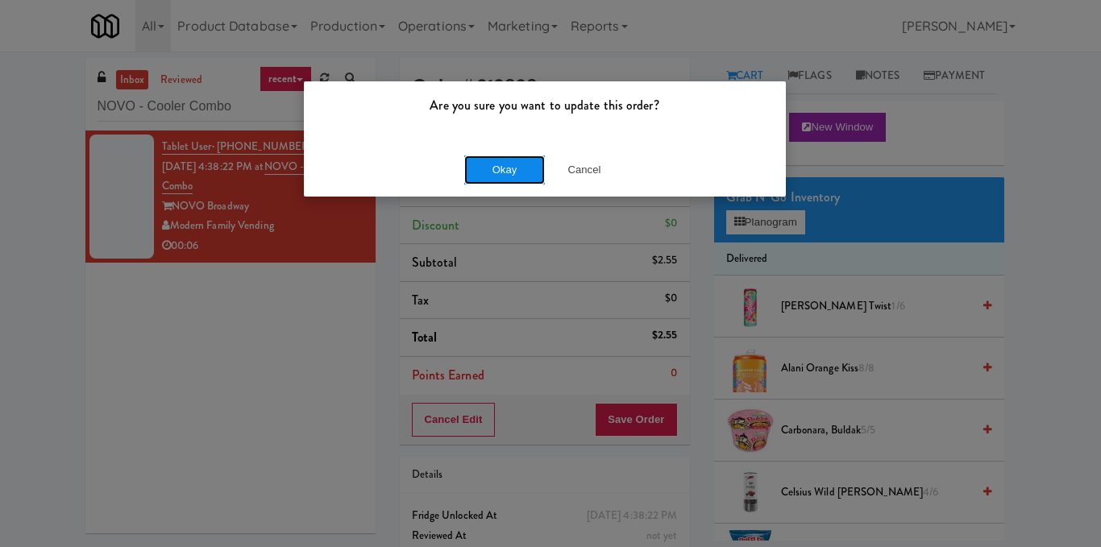
click at [485, 175] on button "Okay" at bounding box center [504, 170] width 81 height 29
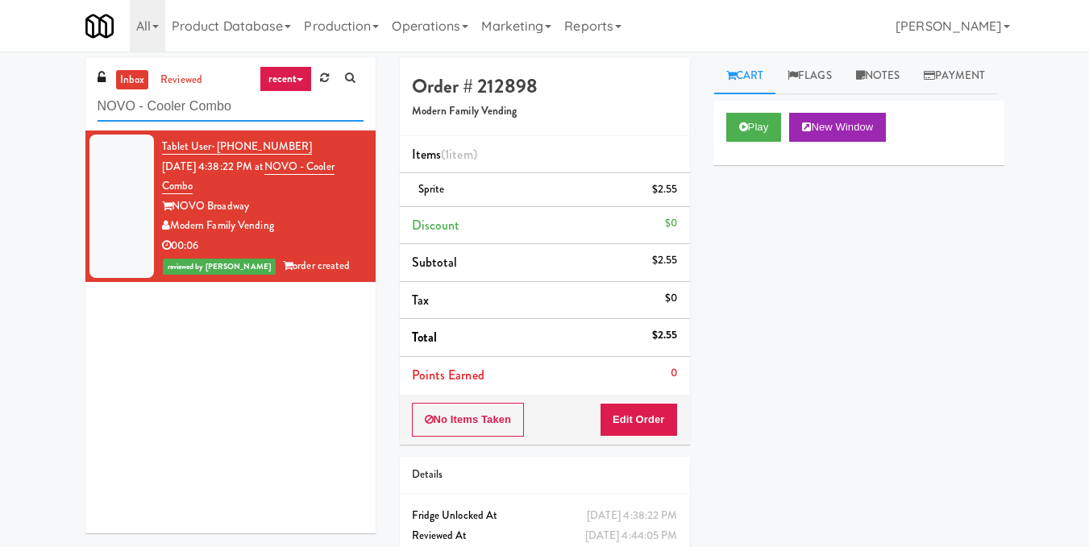
drag, startPoint x: 0, startPoint y: 108, endPoint x: 0, endPoint y: 96, distance: 12.1
click at [0, 96] on div "inbox reviewed recent all unclear take inventory issue suspicious failed recent…" at bounding box center [544, 333] width 1089 height 551
paste input "27 Atlantic Wright Center - Cooler"
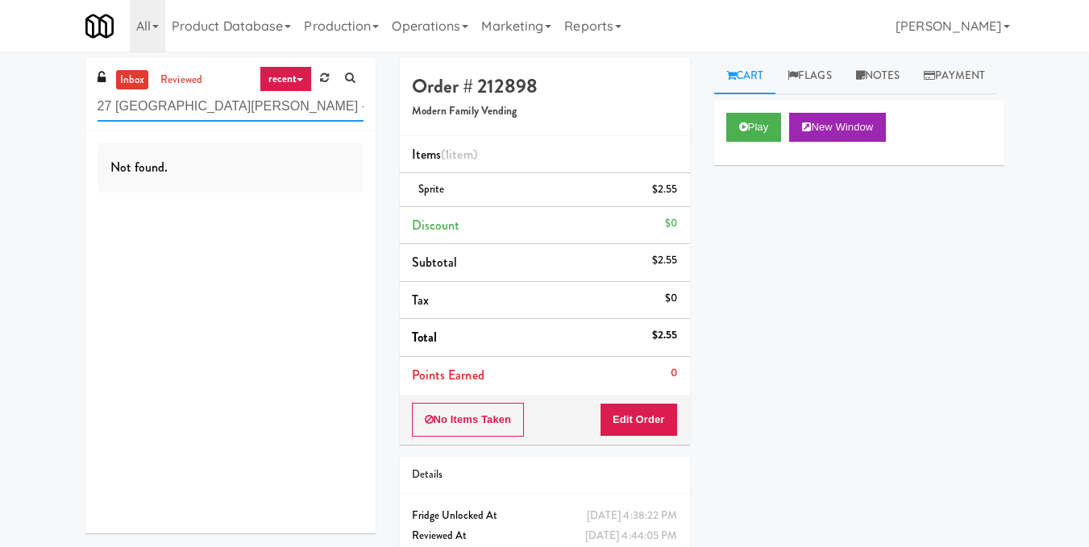
drag, startPoint x: 293, startPoint y: 109, endPoint x: 8, endPoint y: 108, distance: 284.5
click at [8, 108] on div "inbox reviewed recent all unclear take inventory issue suspicious failed recent…" at bounding box center [544, 333] width 1089 height 551
paste input "text"
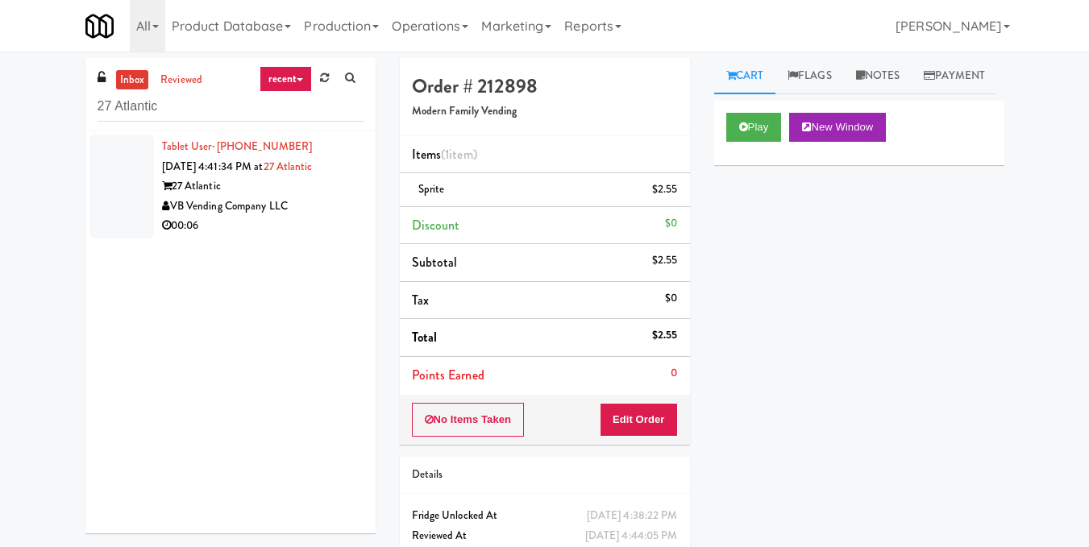
drag, startPoint x: 314, startPoint y: 210, endPoint x: 305, endPoint y: 219, distance: 13.1
click at [317, 222] on div "Tablet User · (973) 769-9064 Aug 14, 2025 4:41:34 PM at 27 Atlantic 27 Atlantic…" at bounding box center [262, 186] width 201 height 99
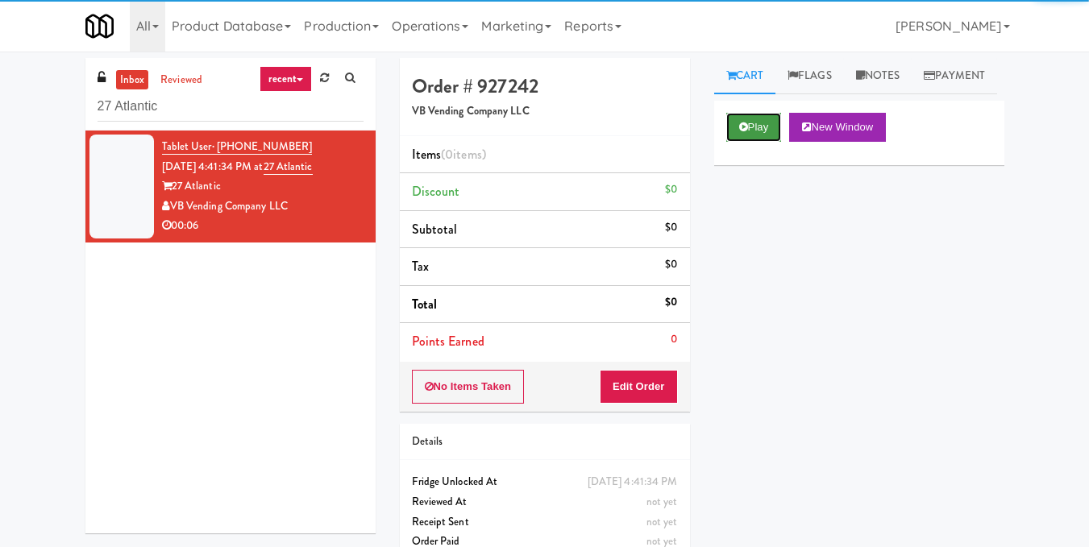
click at [774, 142] on button "Play" at bounding box center [754, 127] width 56 height 29
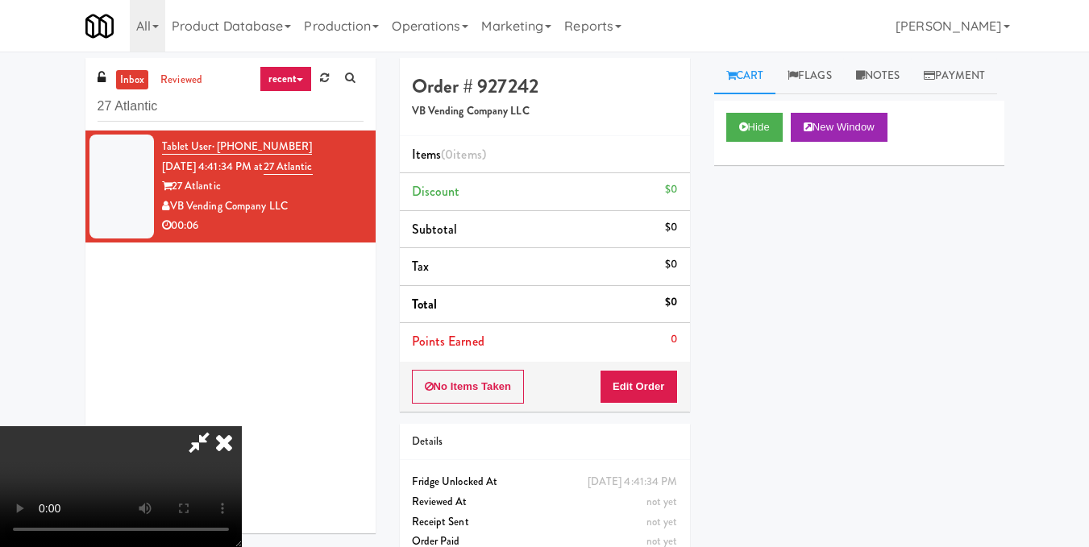
click at [242, 426] on video at bounding box center [121, 486] width 242 height 121
click at [654, 389] on button "Edit Order" at bounding box center [639, 387] width 78 height 34
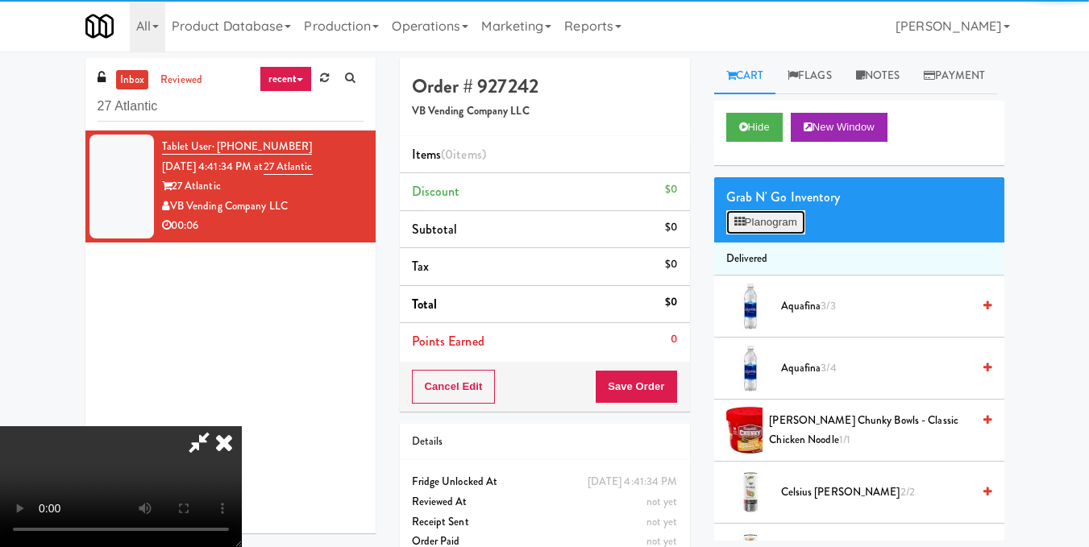
click at [758, 235] on button "Planogram" at bounding box center [765, 222] width 79 height 24
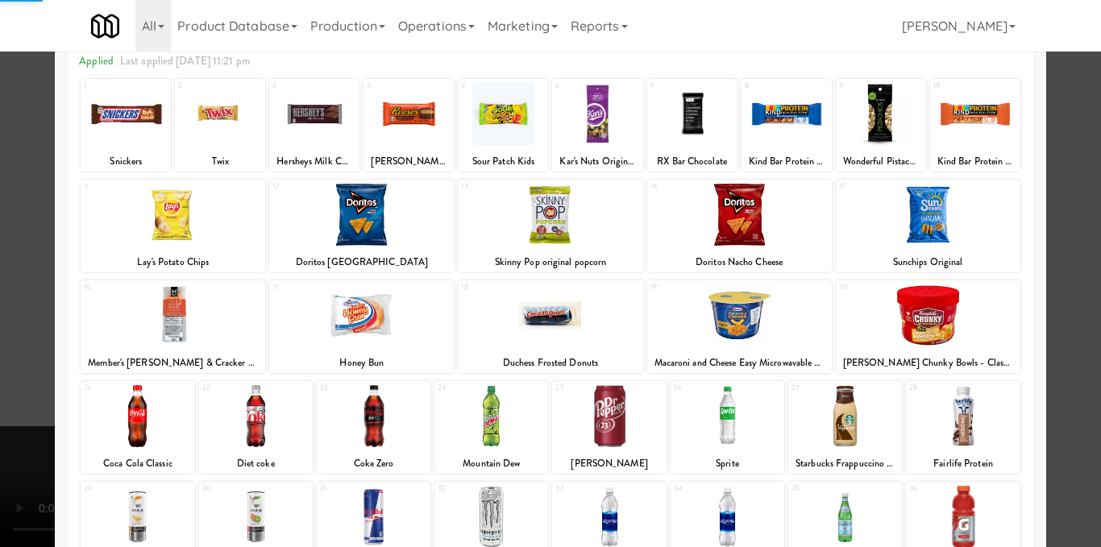
scroll to position [242, 0]
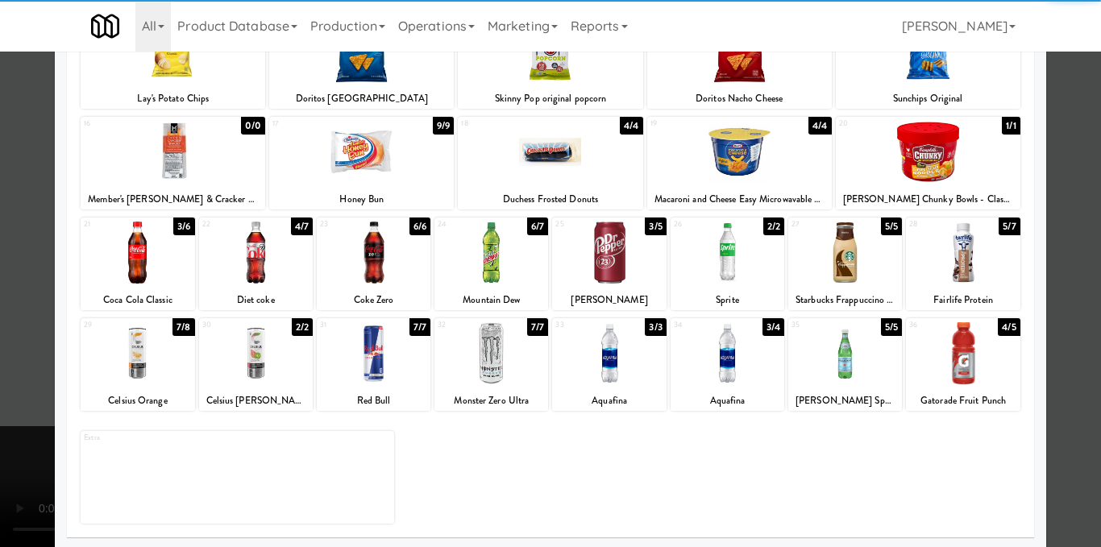
click at [247, 269] on div at bounding box center [256, 253] width 114 height 62
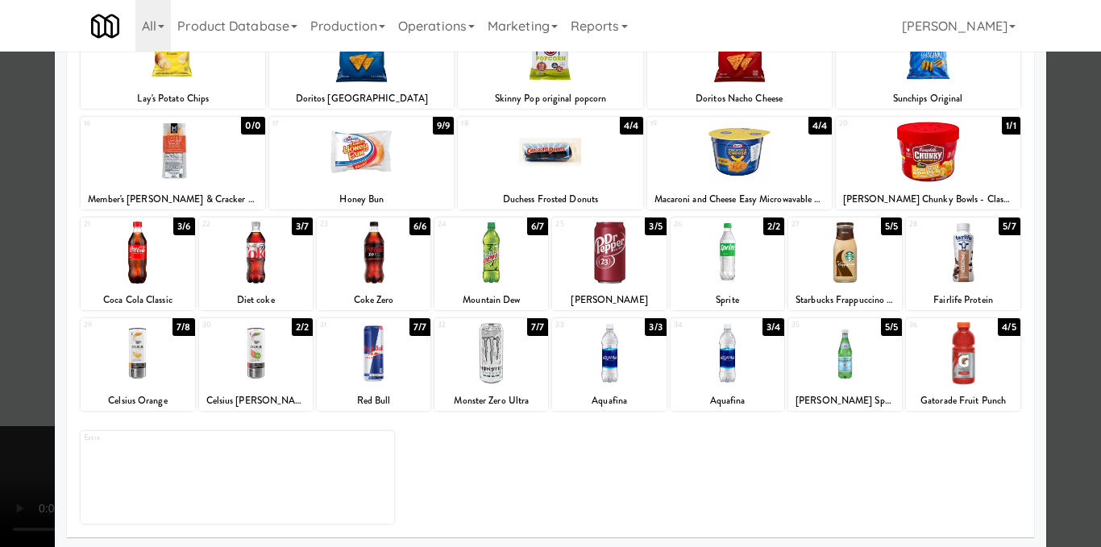
drag, startPoint x: 1069, startPoint y: 302, endPoint x: 938, endPoint y: 361, distance: 143.2
click at [1069, 302] on div at bounding box center [550, 273] width 1101 height 547
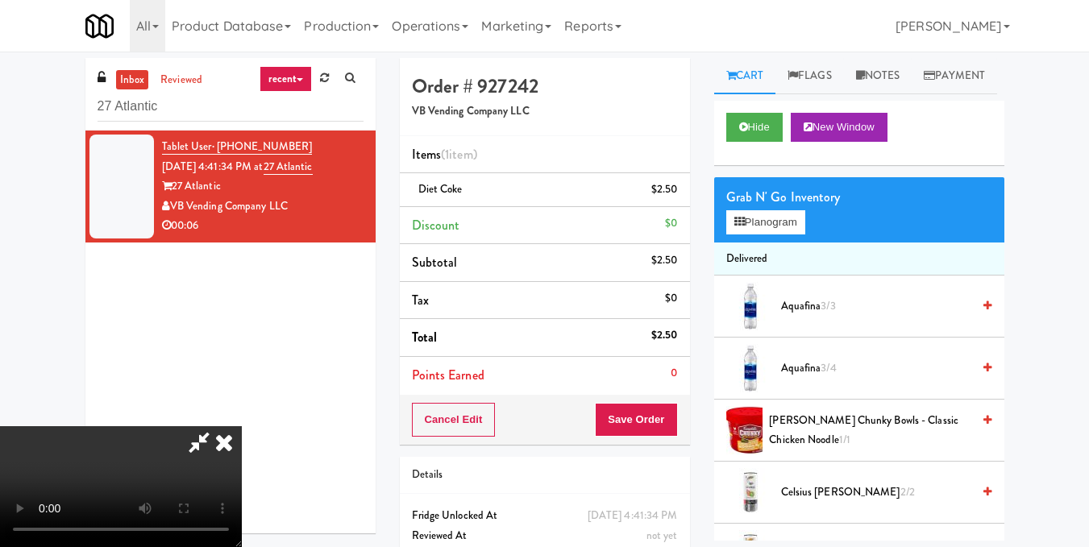
click at [242, 459] on video at bounding box center [121, 486] width 242 height 121
click at [755, 235] on button "Planogram" at bounding box center [765, 222] width 79 height 24
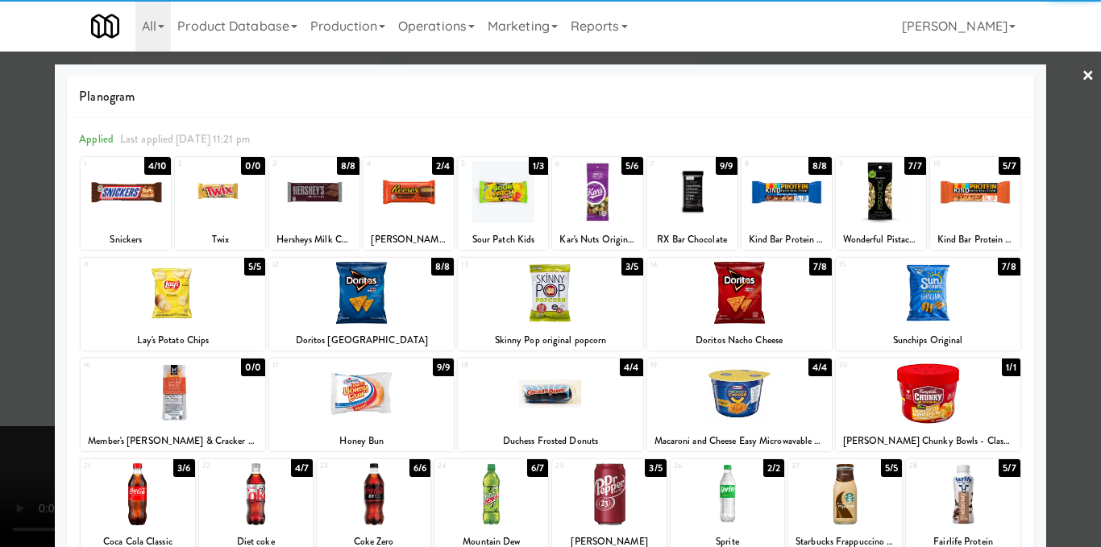
click at [292, 500] on div at bounding box center [256, 494] width 114 height 62
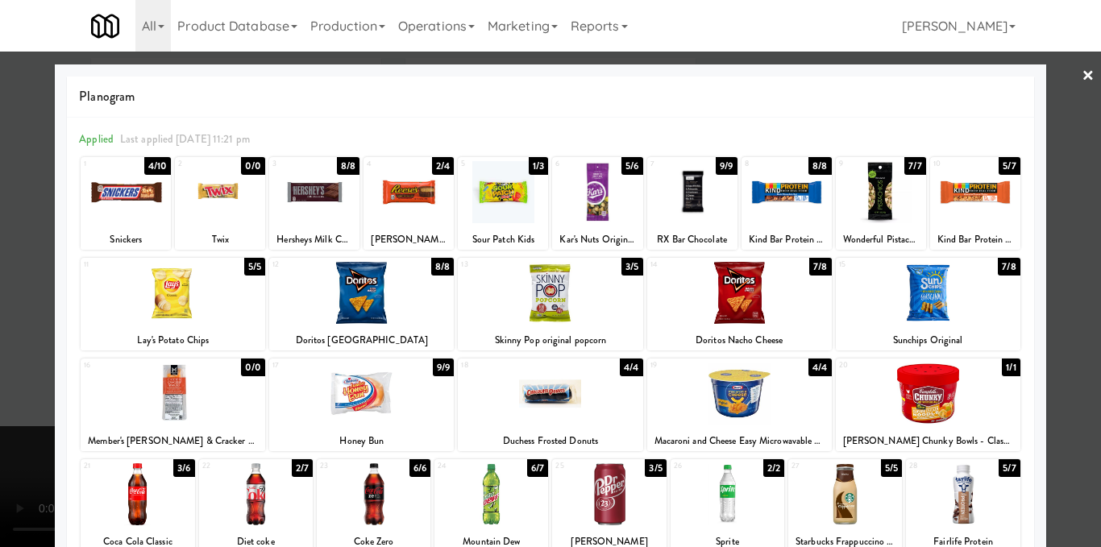
click at [1056, 363] on div at bounding box center [550, 273] width 1101 height 547
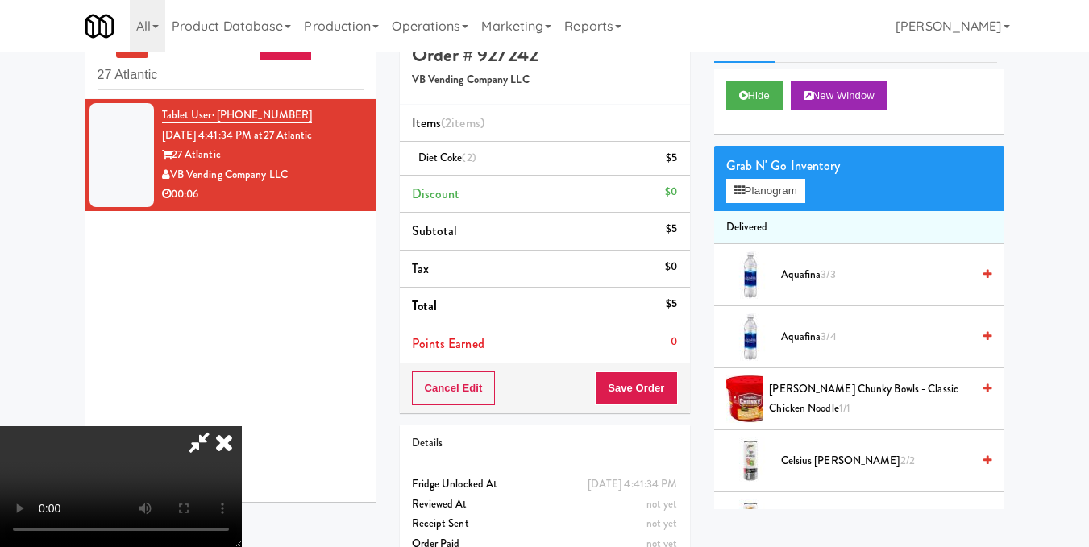
scroll to position [62, 0]
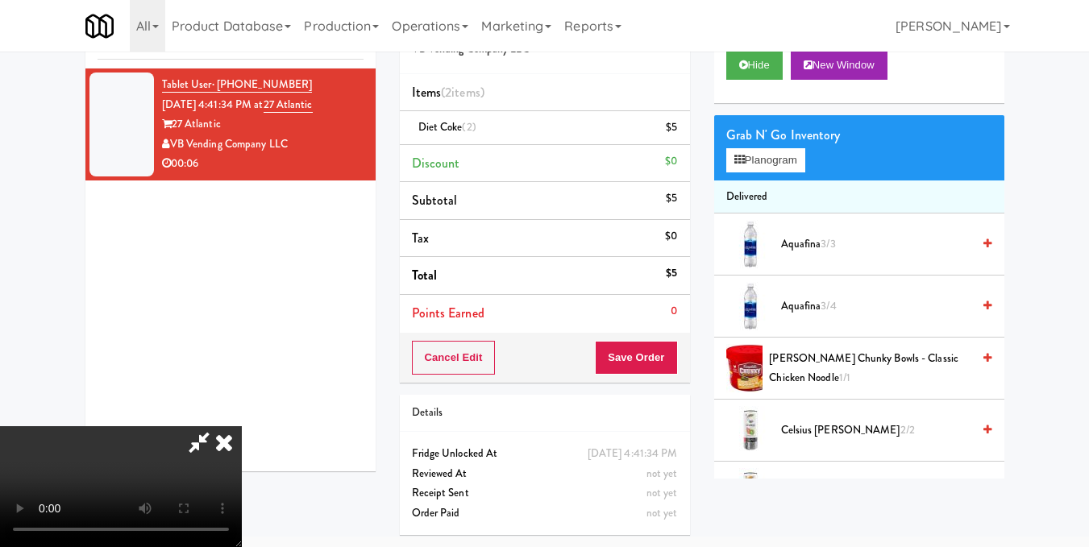
click at [242, 426] on icon at bounding box center [223, 442] width 35 height 32
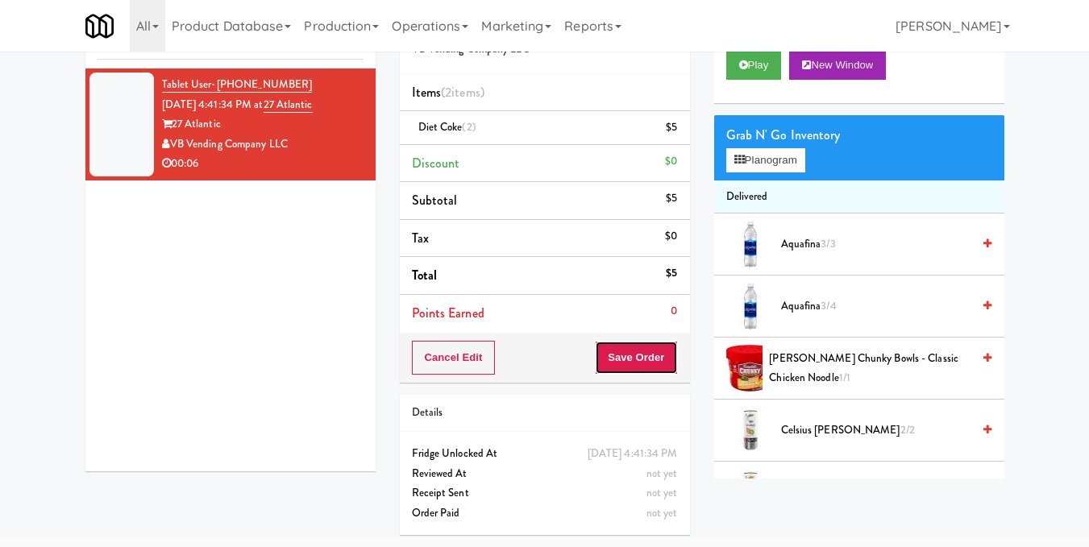
click at [627, 352] on button "Save Order" at bounding box center [636, 358] width 82 height 34
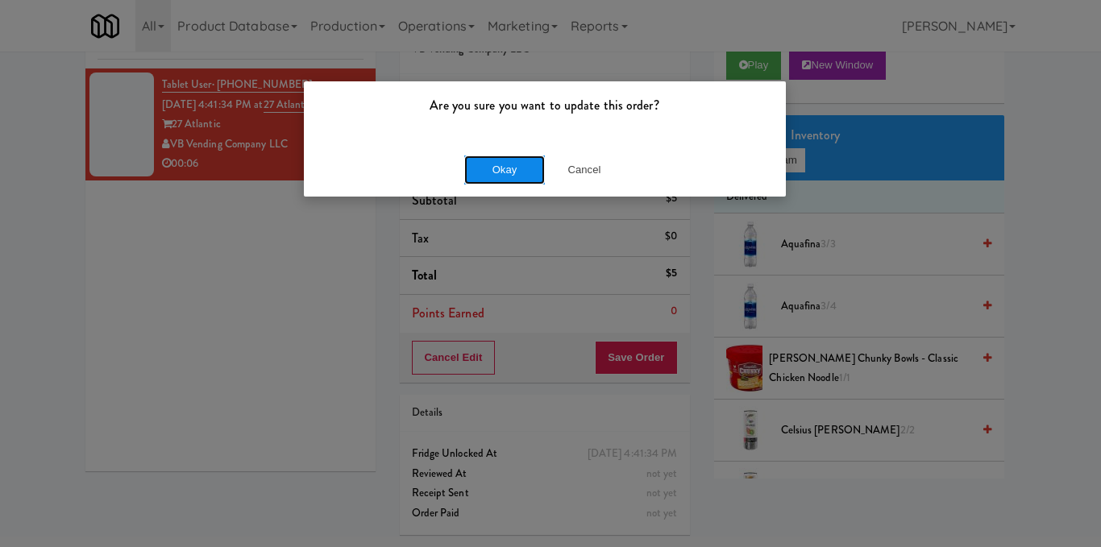
click at [492, 177] on button "Okay" at bounding box center [504, 170] width 81 height 29
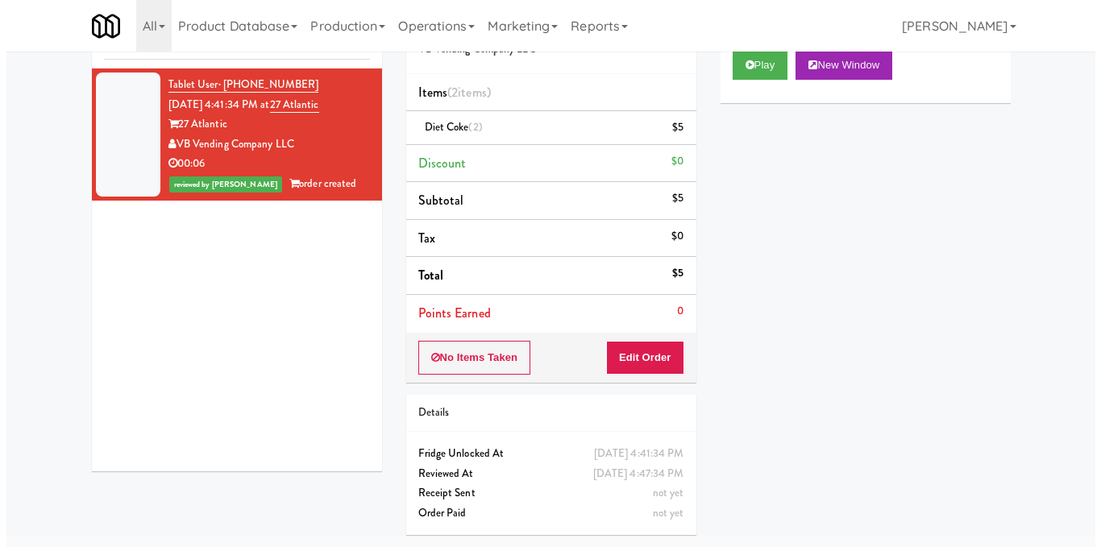
scroll to position [0, 0]
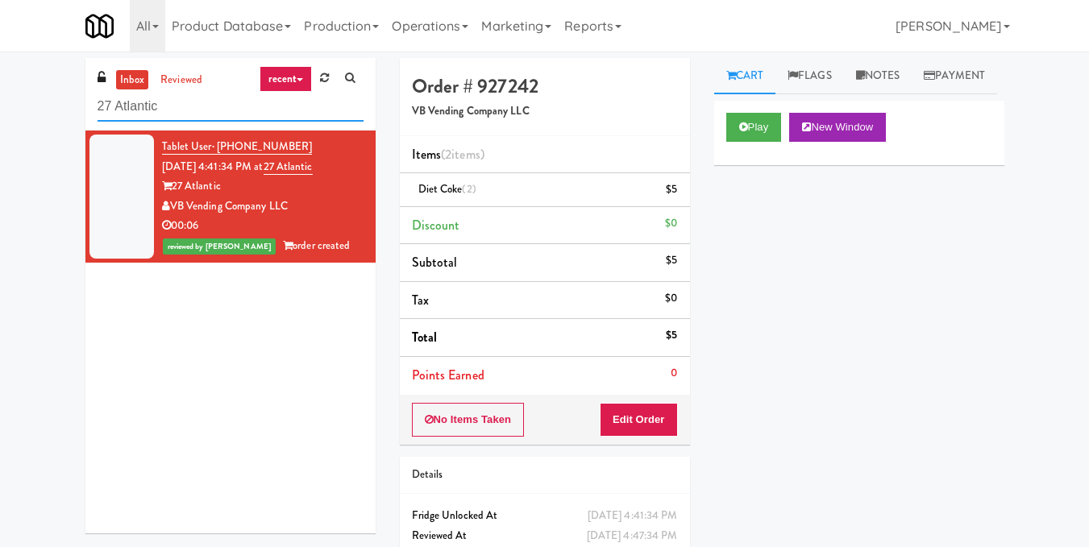
drag, startPoint x: 179, startPoint y: 95, endPoint x: 0, endPoint y: 90, distance: 179.0
click at [0, 90] on div "inbox reviewed recent all unclear take inventory issue suspicious failed recent…" at bounding box center [544, 333] width 1089 height 551
paste input "Wright Center - Cooler"
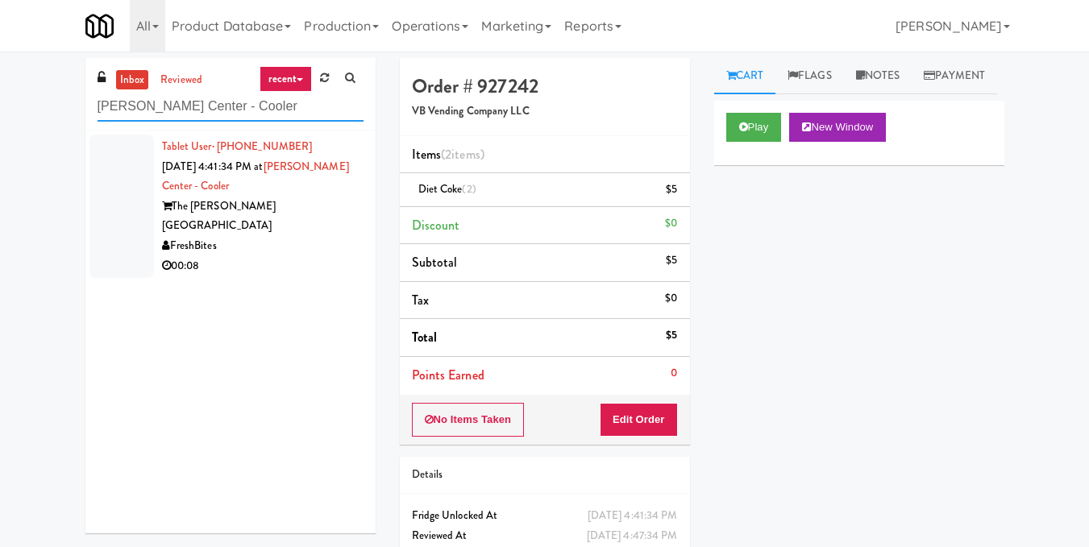
type input "Wright Center - Cooler"
click at [319, 256] on div "00:08" at bounding box center [262, 266] width 201 height 20
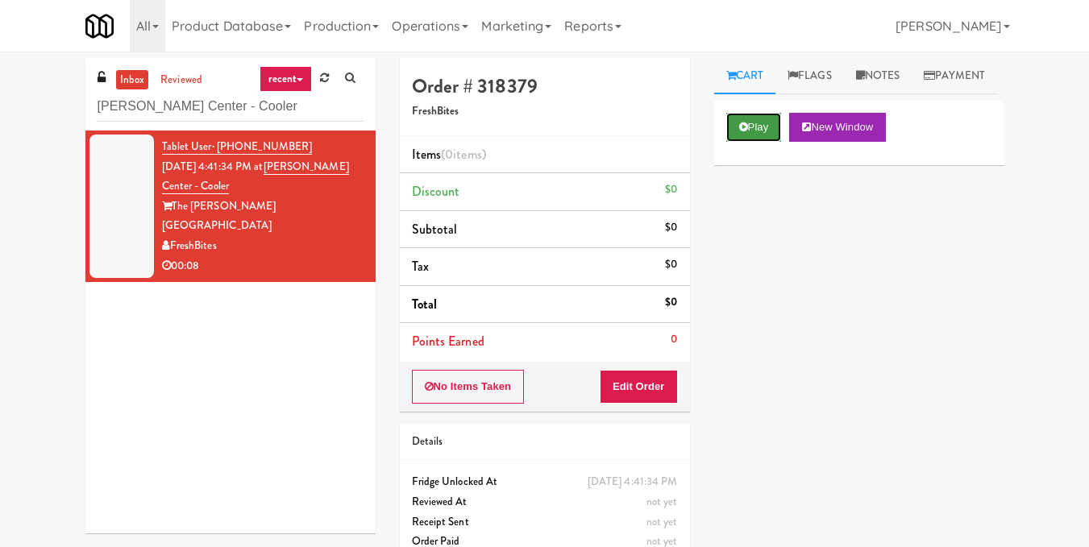
click at [760, 142] on button "Play" at bounding box center [754, 127] width 56 height 29
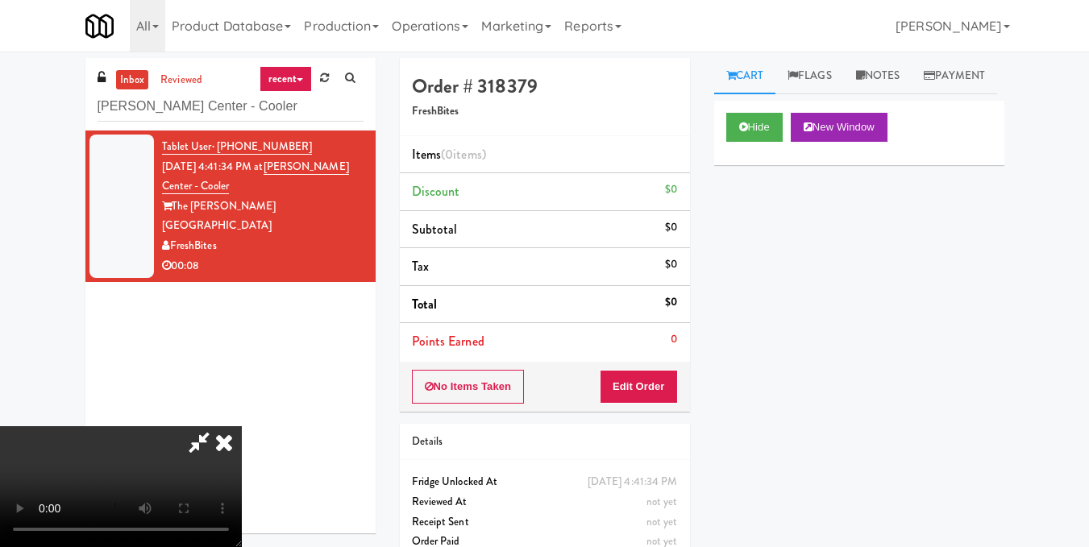
click at [242, 426] on video at bounding box center [121, 486] width 242 height 121
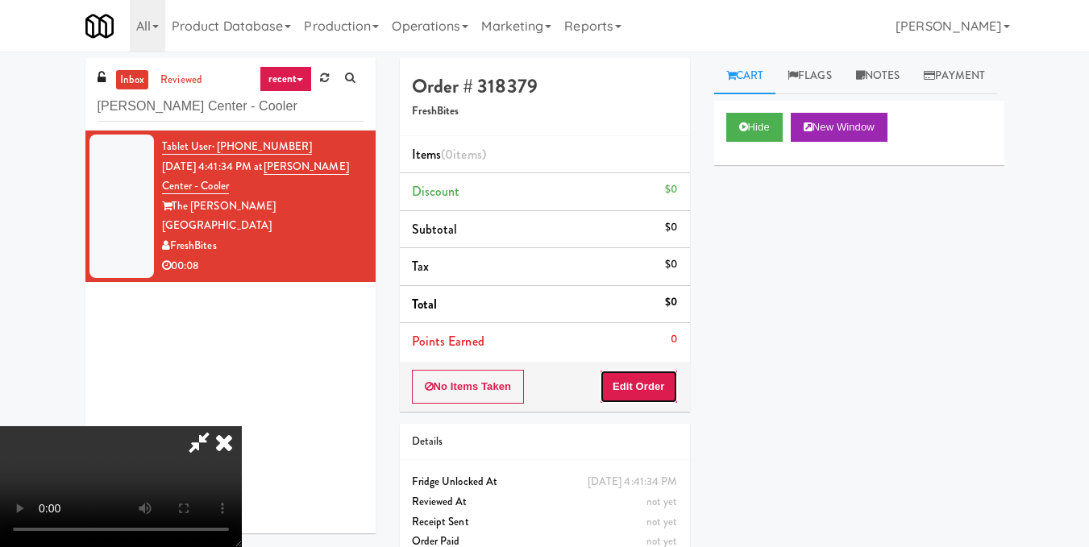
click at [668, 384] on button "Edit Order" at bounding box center [639, 387] width 78 height 34
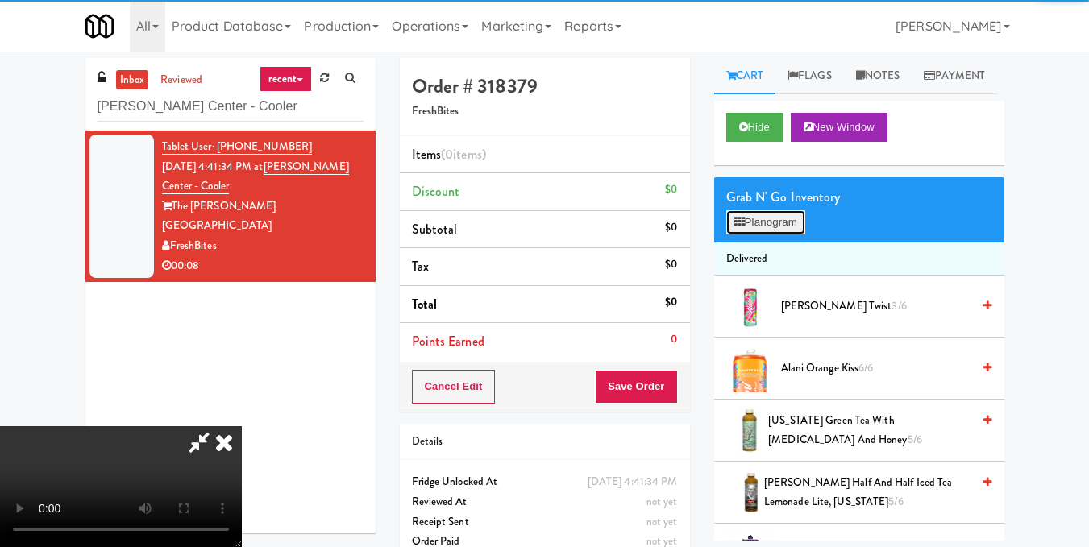
click at [795, 235] on button "Planogram" at bounding box center [765, 222] width 79 height 24
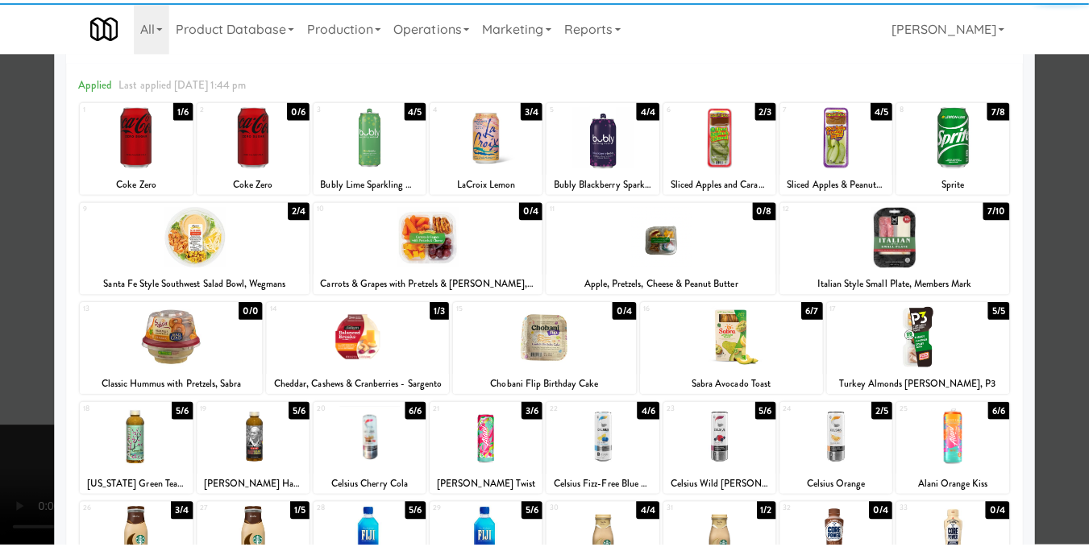
scroll to position [161, 0]
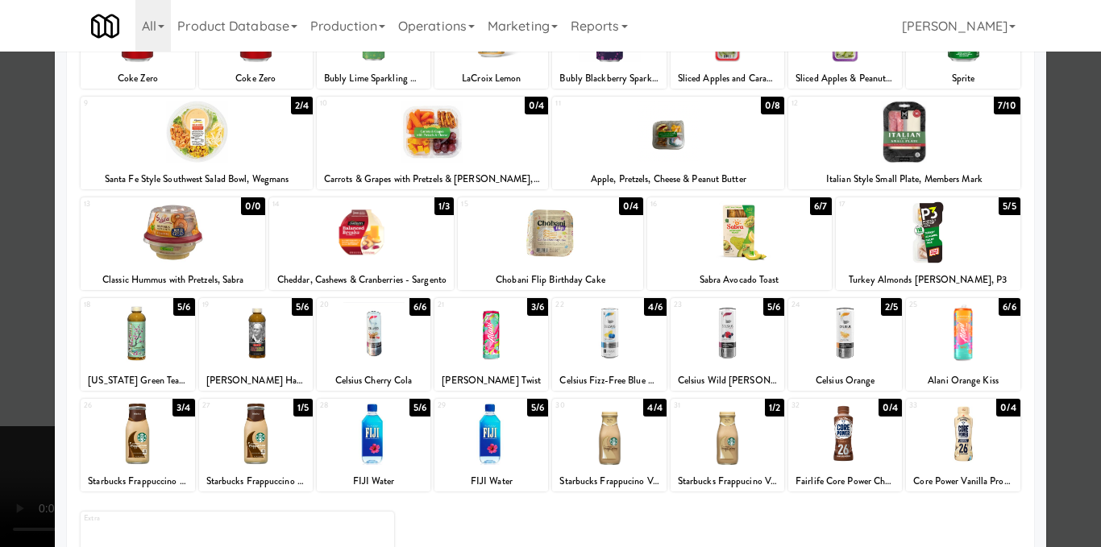
click at [957, 236] on div at bounding box center [928, 232] width 185 height 62
click at [1063, 288] on div at bounding box center [550, 273] width 1101 height 547
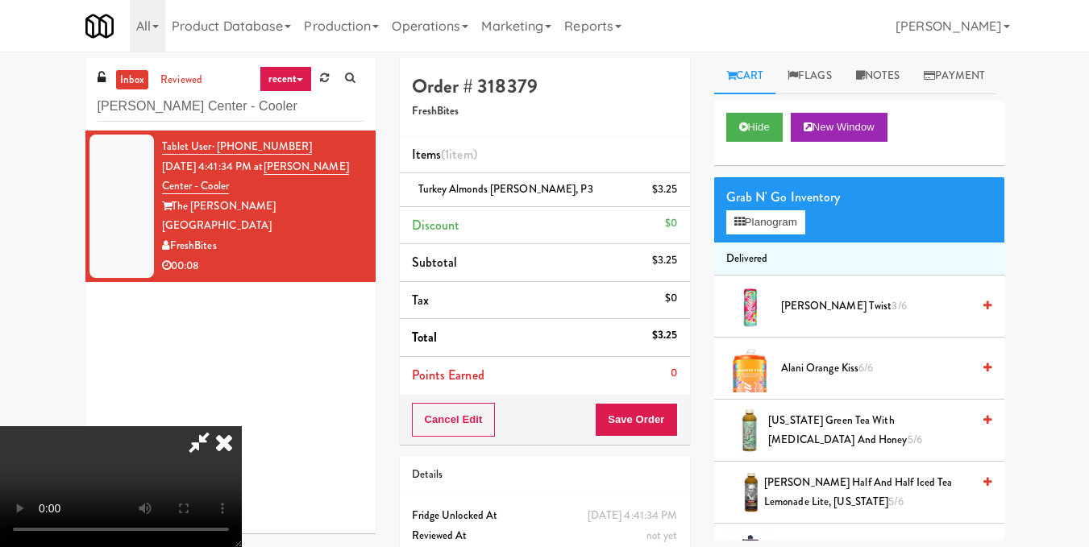
scroll to position [181, 0]
click at [242, 426] on video at bounding box center [121, 486] width 242 height 121
click at [242, 529] on video at bounding box center [121, 486] width 242 height 121
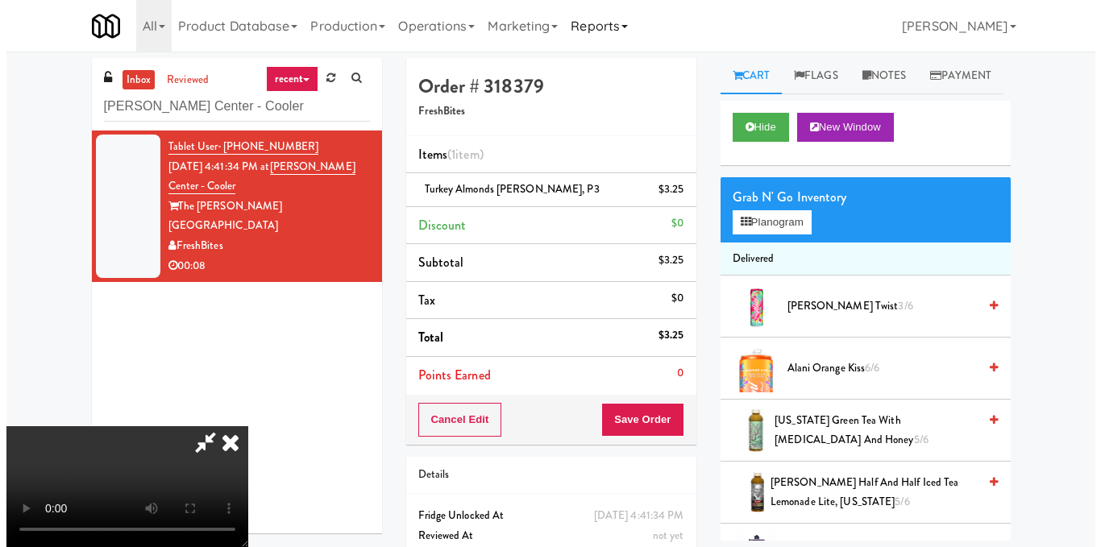
scroll to position [0, 0]
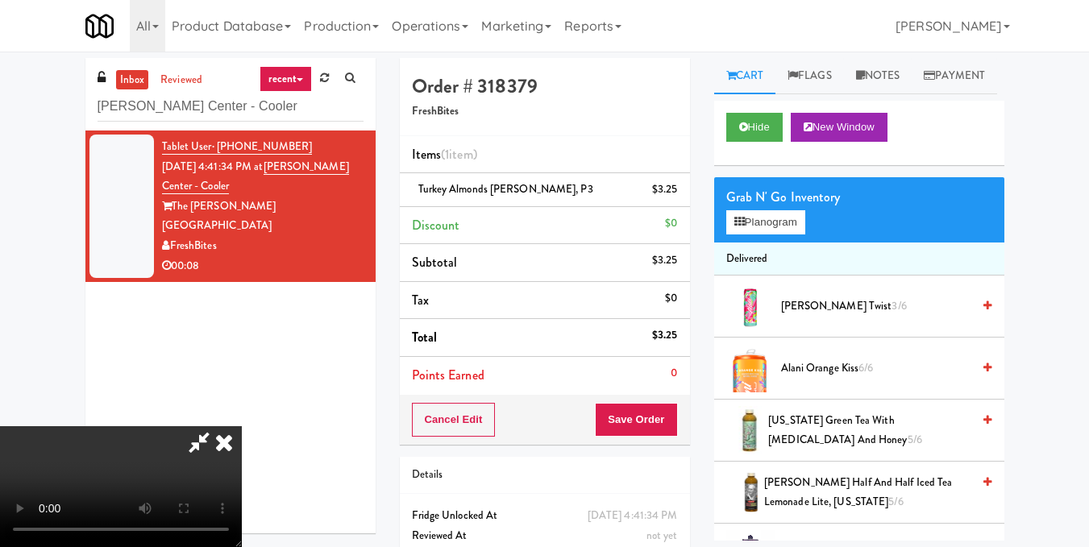
click at [218, 426] on icon at bounding box center [199, 442] width 37 height 32
click at [645, 427] on button "Save Order" at bounding box center [636, 420] width 82 height 34
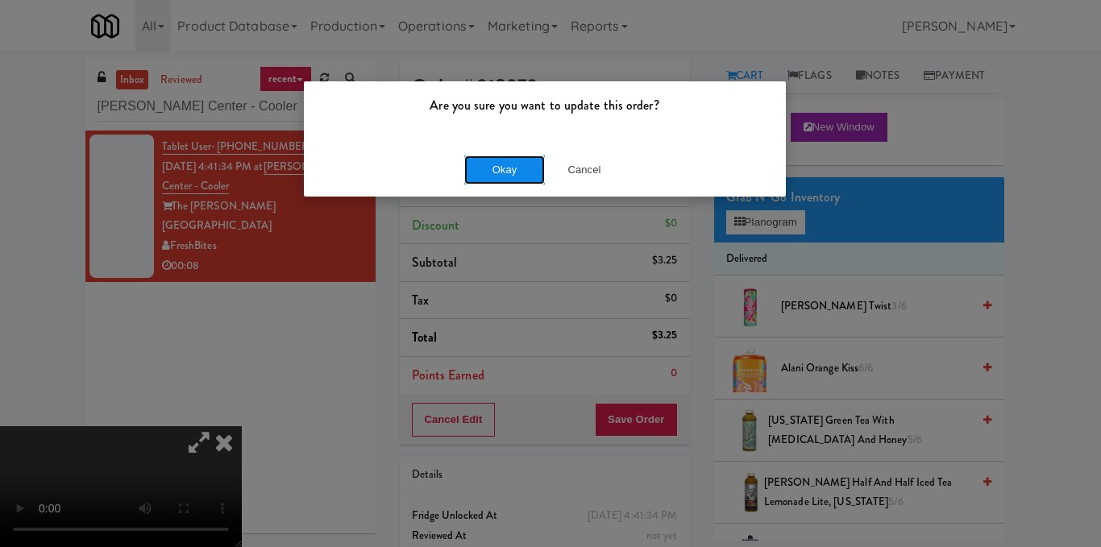
click at [496, 168] on button "Okay" at bounding box center [504, 170] width 81 height 29
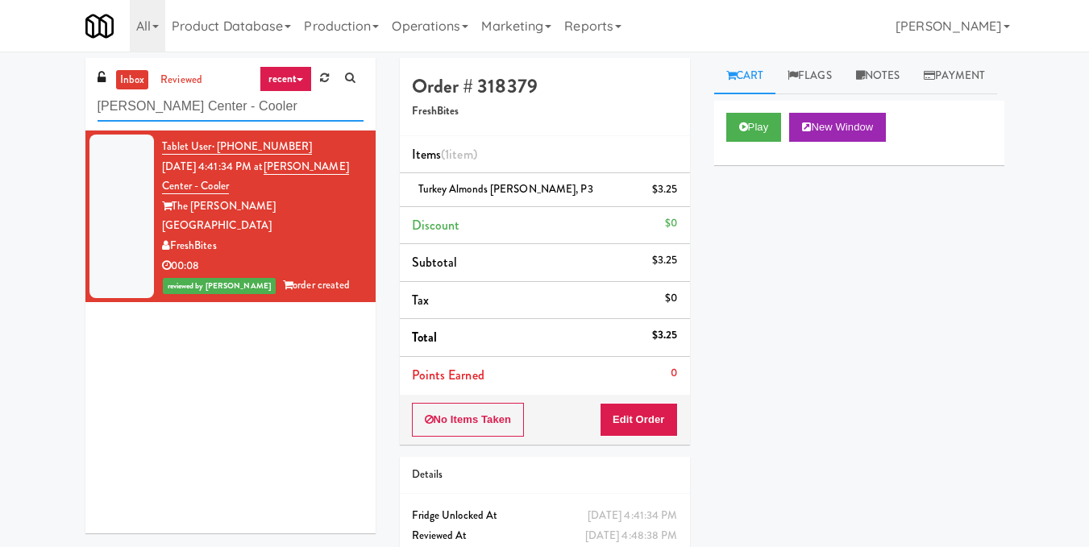
drag, startPoint x: 152, startPoint y: 119, endPoint x: 40, endPoint y: 124, distance: 111.3
click at [40, 124] on div "inbox reviewed recent all unclear take inventory issue suspicious failed recent…" at bounding box center [544, 333] width 1089 height 551
paste input "Parc on 5th Fridge"
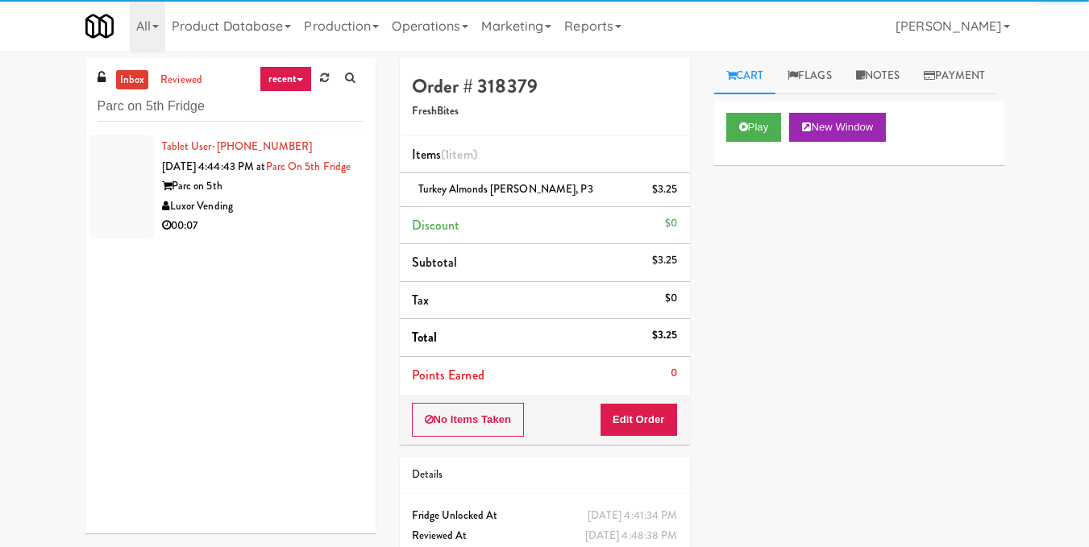
click at [302, 236] on div "00:07" at bounding box center [262, 226] width 201 height 20
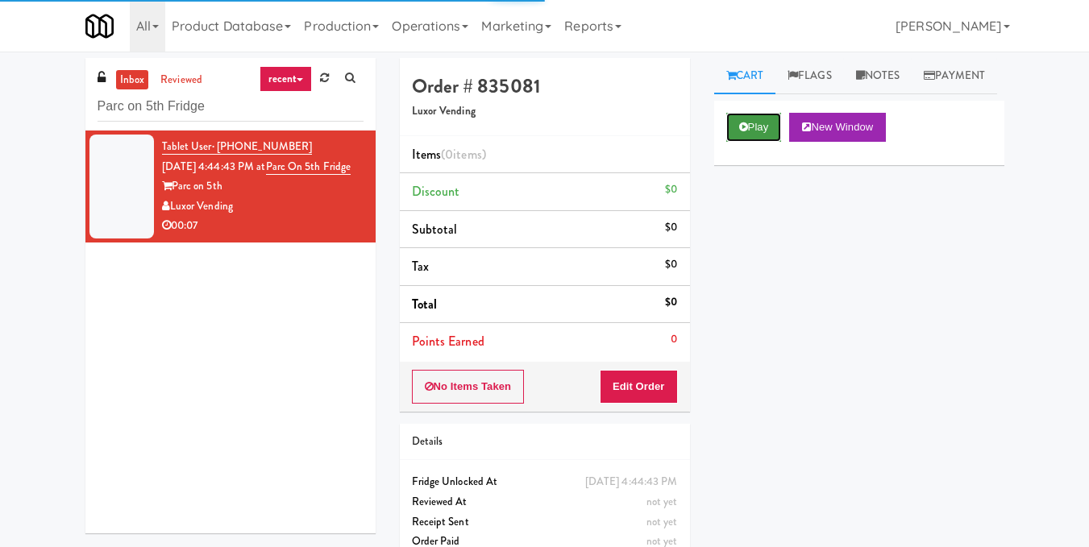
click at [766, 142] on button "Play" at bounding box center [754, 127] width 56 height 29
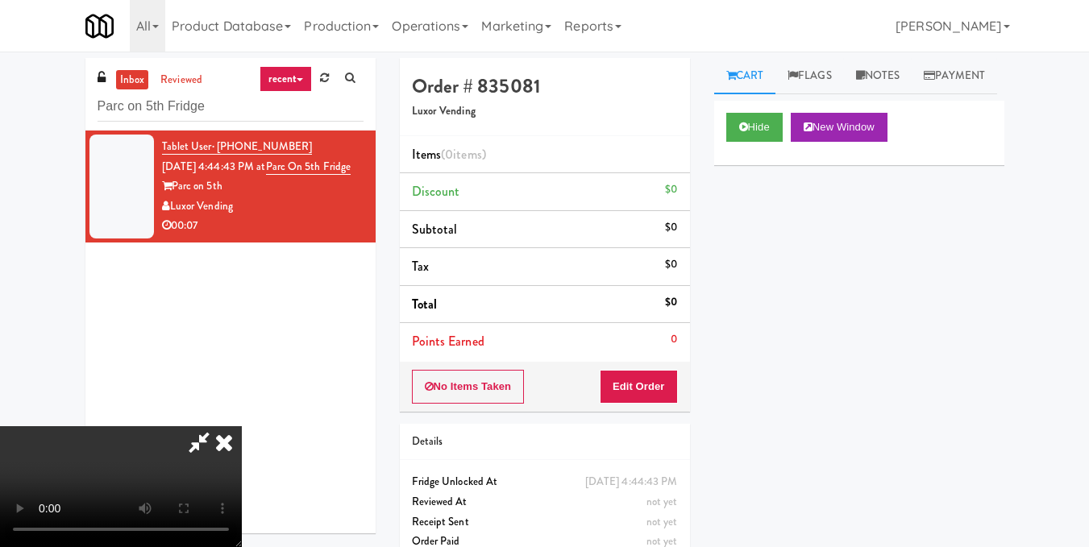
click at [242, 426] on video at bounding box center [121, 486] width 242 height 121
click at [663, 380] on button "Edit Order" at bounding box center [639, 387] width 78 height 34
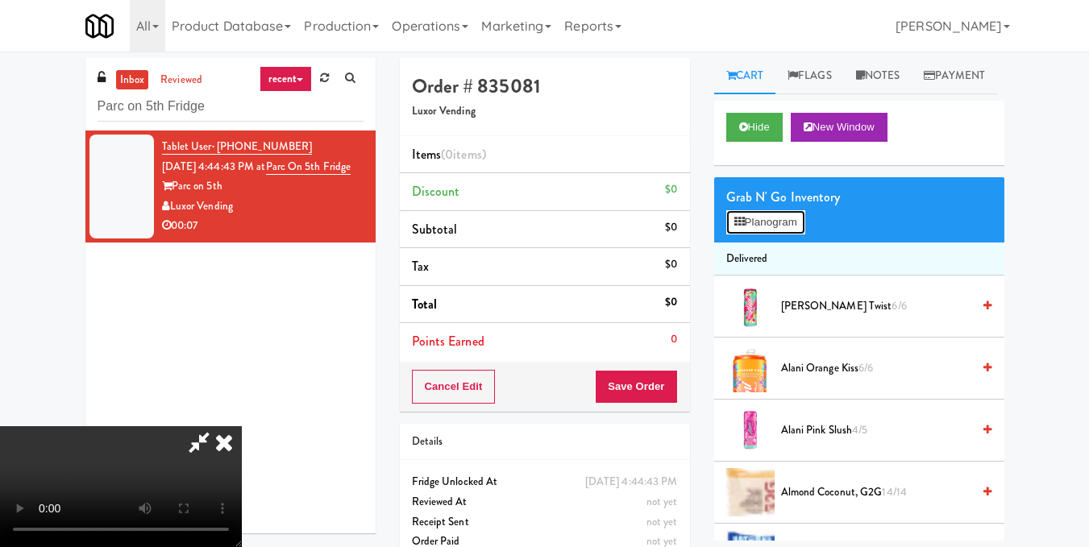
click at [759, 235] on button "Planogram" at bounding box center [765, 222] width 79 height 24
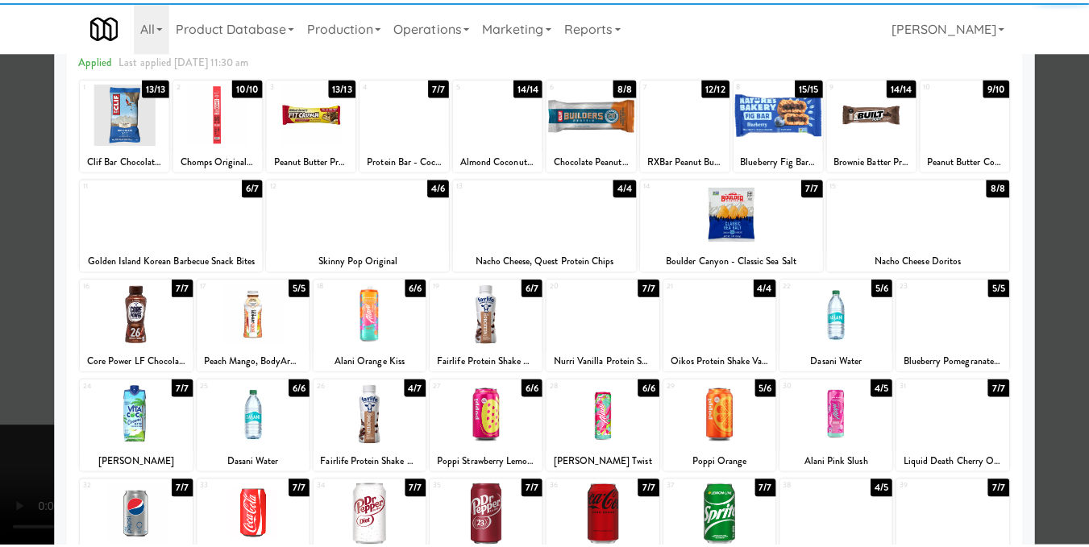
scroll to position [81, 0]
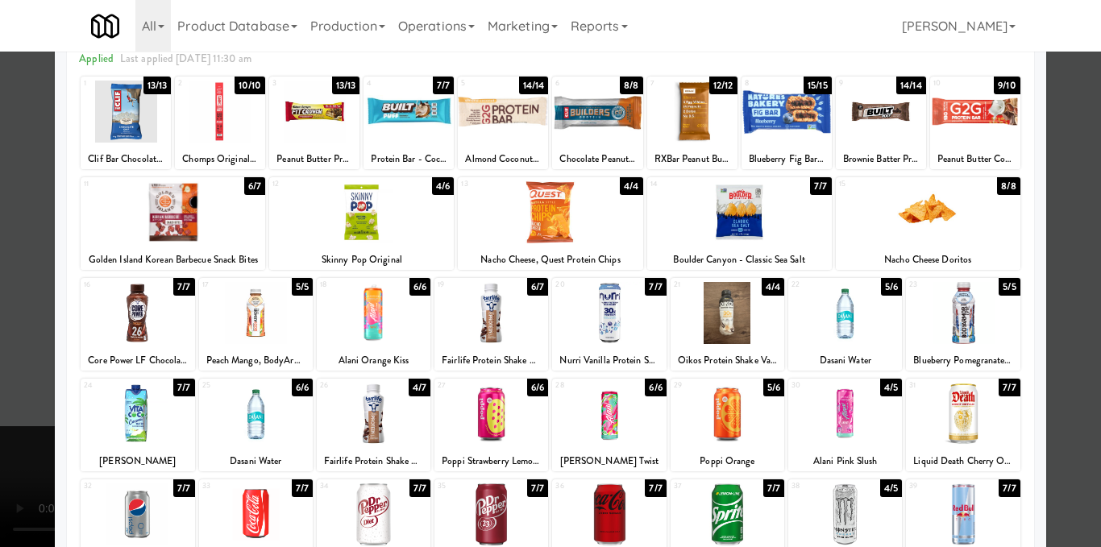
click at [945, 317] on div at bounding box center [963, 313] width 114 height 62
click at [862, 317] on div at bounding box center [845, 313] width 114 height 62
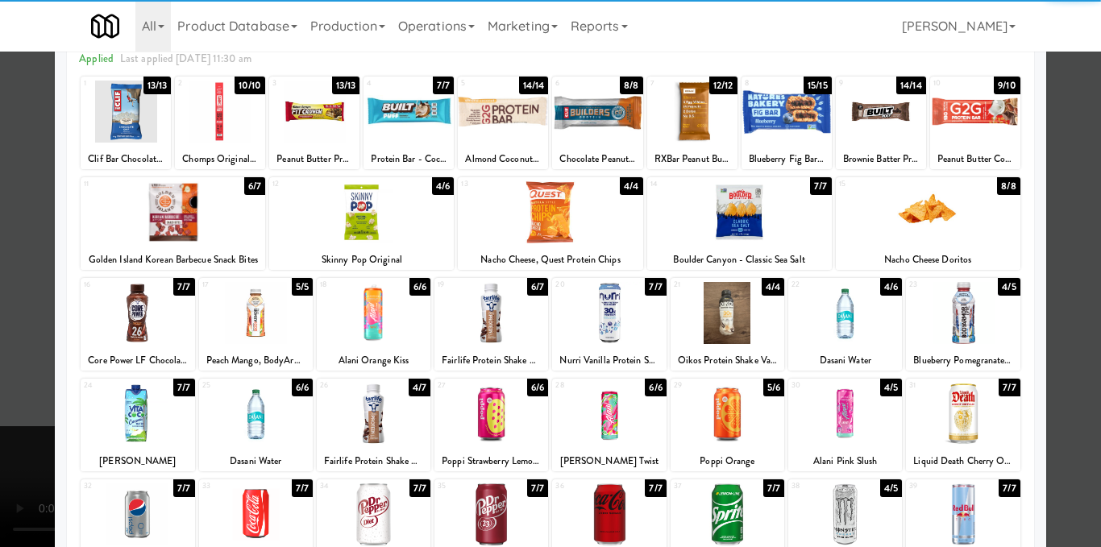
click at [1059, 252] on div at bounding box center [550, 273] width 1101 height 547
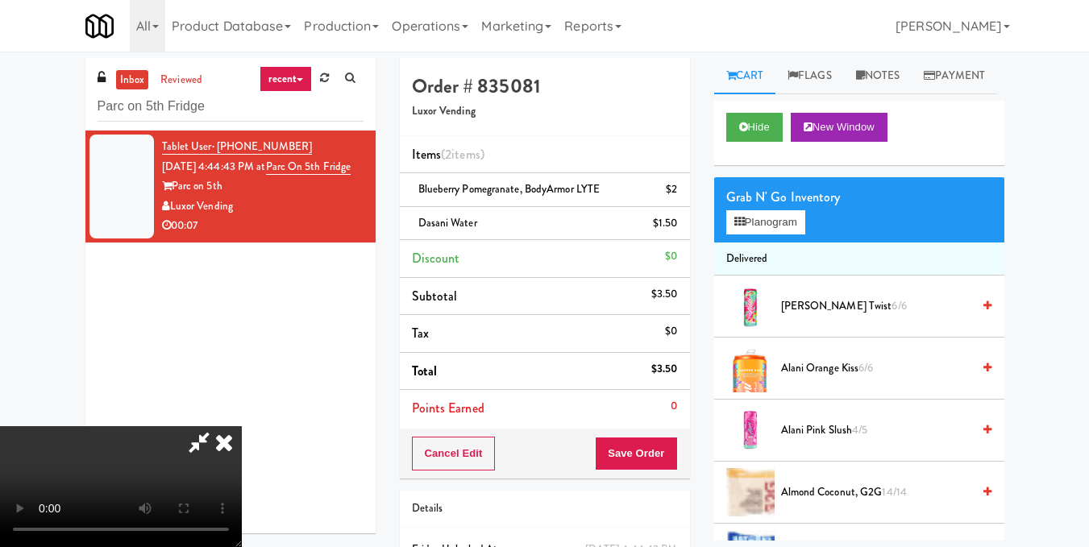
click at [242, 426] on icon at bounding box center [223, 442] width 35 height 32
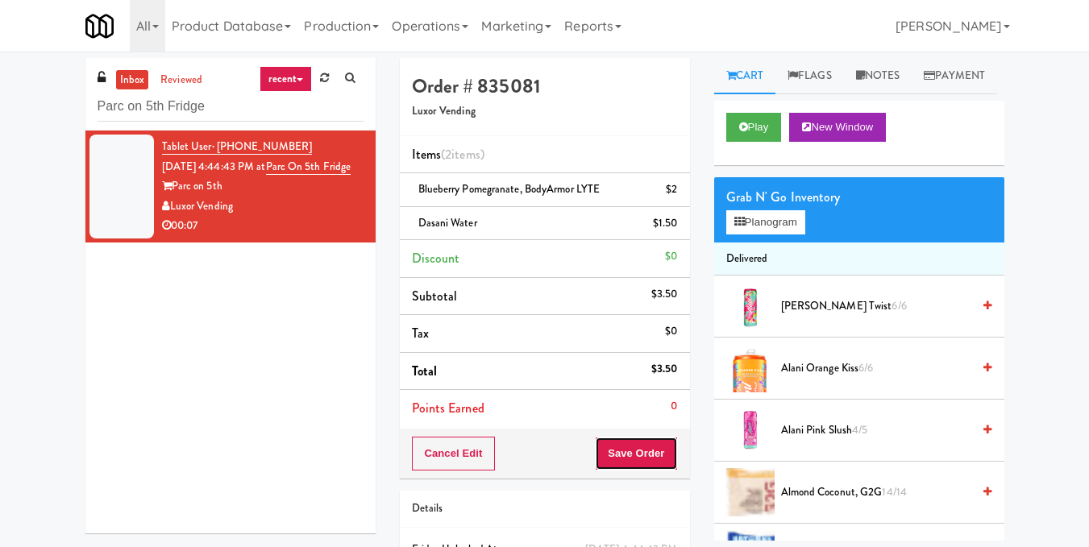
click at [637, 445] on button "Save Order" at bounding box center [636, 454] width 82 height 34
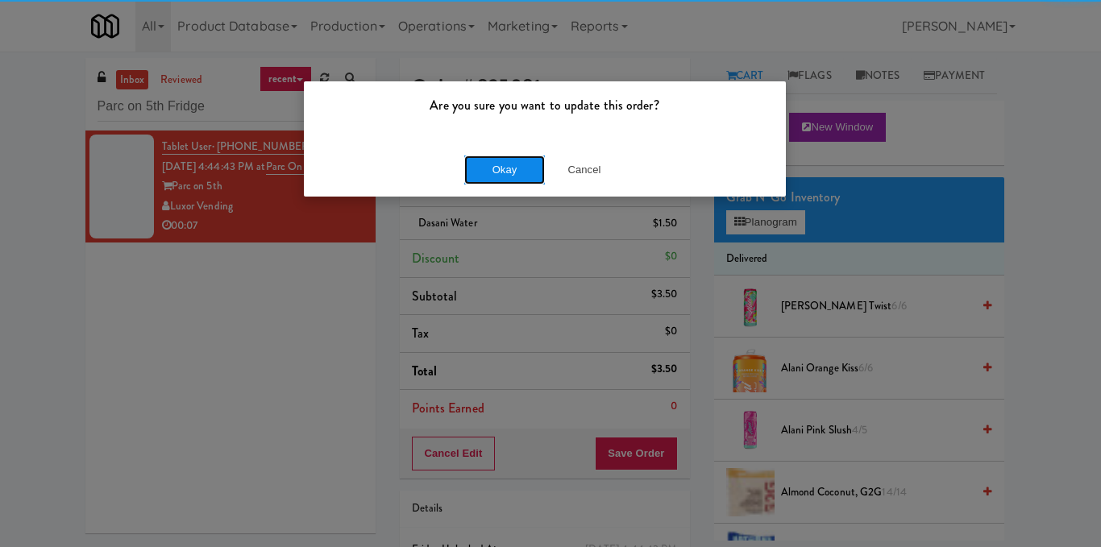
click at [510, 165] on button "Okay" at bounding box center [504, 170] width 81 height 29
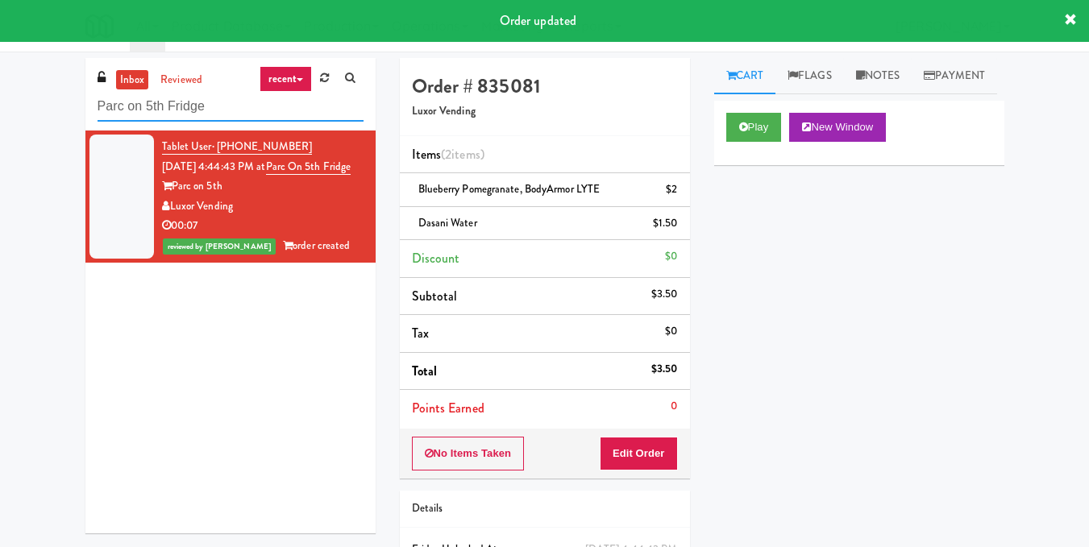
drag, startPoint x: 168, startPoint y: 110, endPoint x: 0, endPoint y: 116, distance: 167.8
click at [0, 116] on div "inbox reviewed recent all unclear take inventory issue suspicious failed recent…" at bounding box center [544, 350] width 1089 height 585
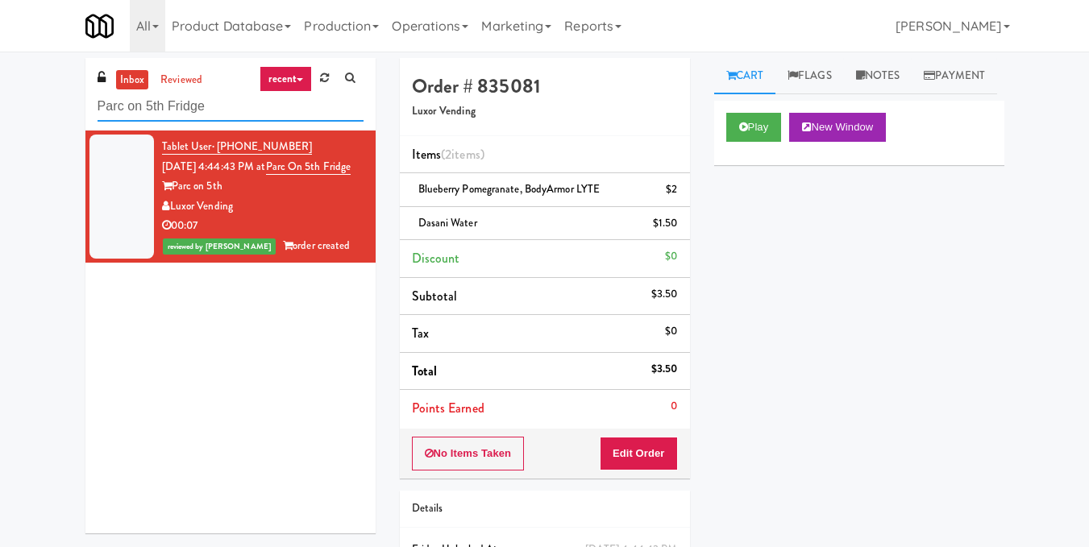
paste input "Goodwin - Cooler - Right"
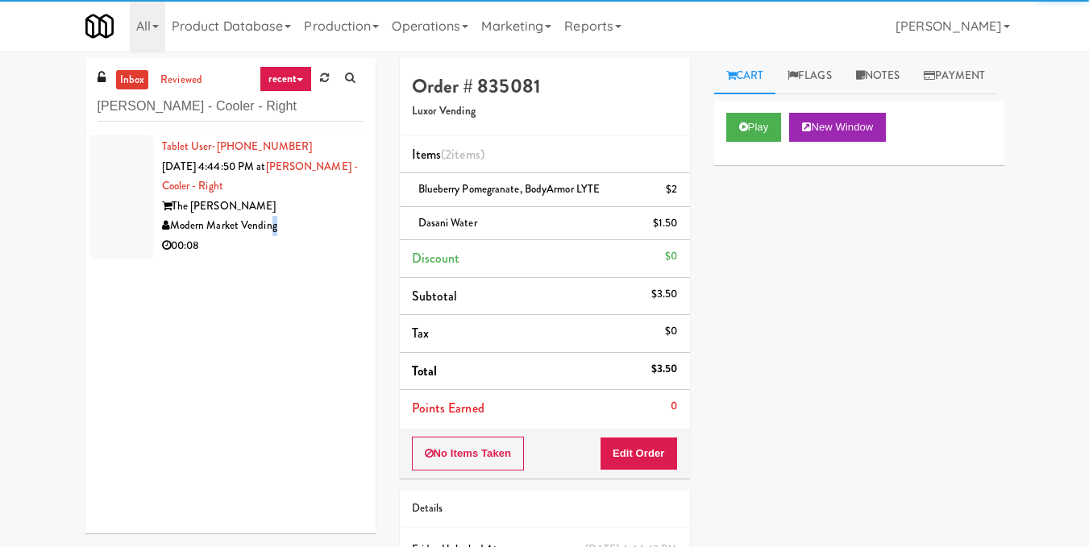
drag, startPoint x: 272, startPoint y: 222, endPoint x: 283, endPoint y: 219, distance: 11.5
click at [272, 222] on div "Modern Market Vending" at bounding box center [262, 226] width 201 height 20
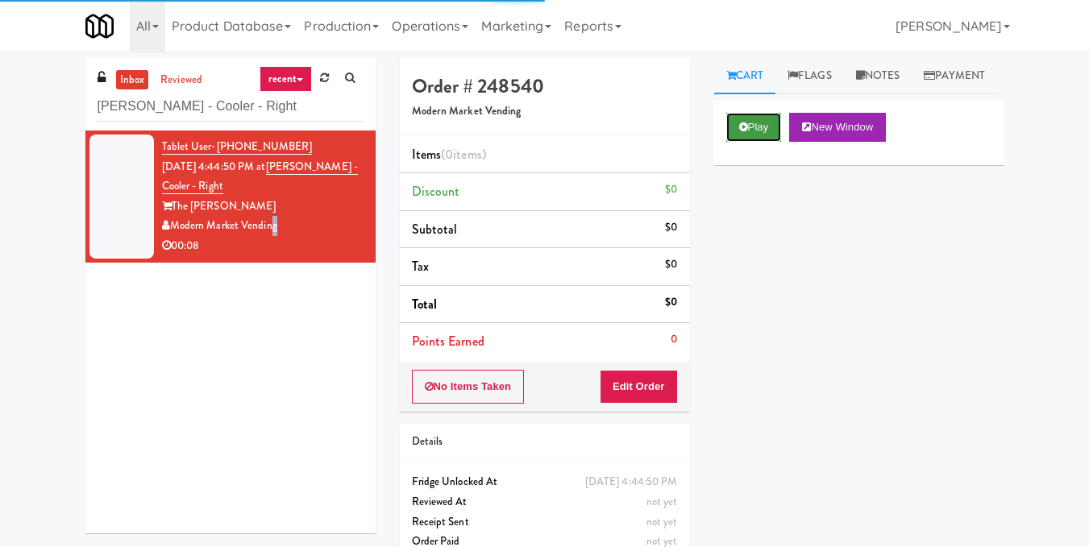
click at [770, 142] on button "Play" at bounding box center [754, 127] width 56 height 29
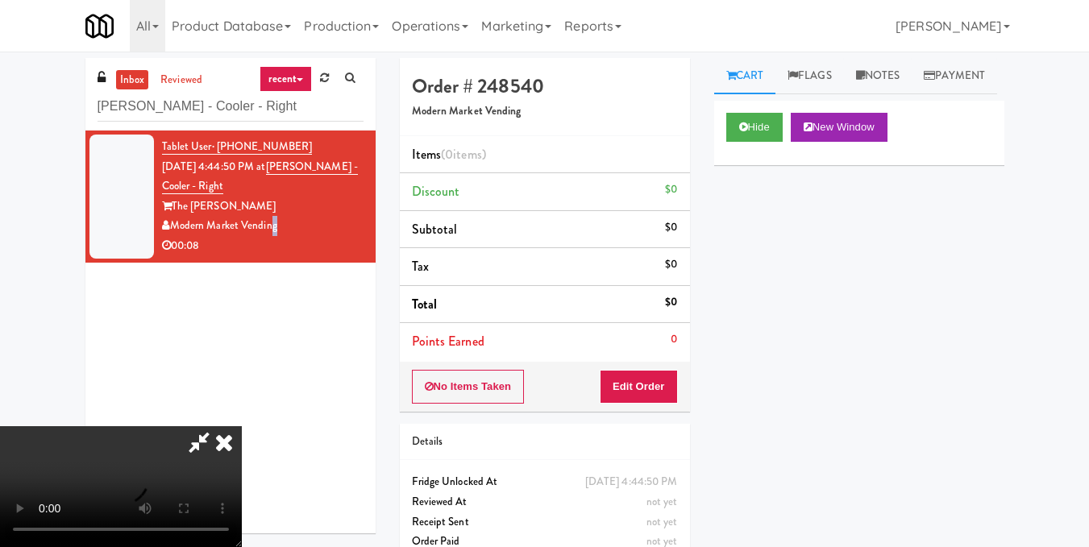
click at [242, 426] on video at bounding box center [121, 486] width 242 height 121
drag, startPoint x: 671, startPoint y: 398, endPoint x: 706, endPoint y: 301, distance: 103.8
click at [670, 396] on button "Edit Order" at bounding box center [639, 387] width 78 height 34
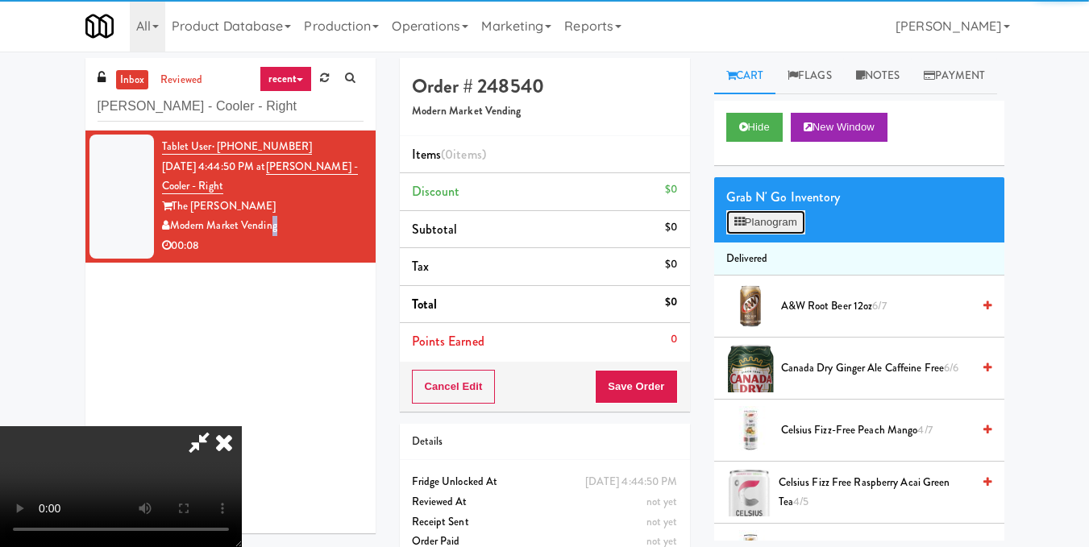
click at [733, 235] on button "Planogram" at bounding box center [765, 222] width 79 height 24
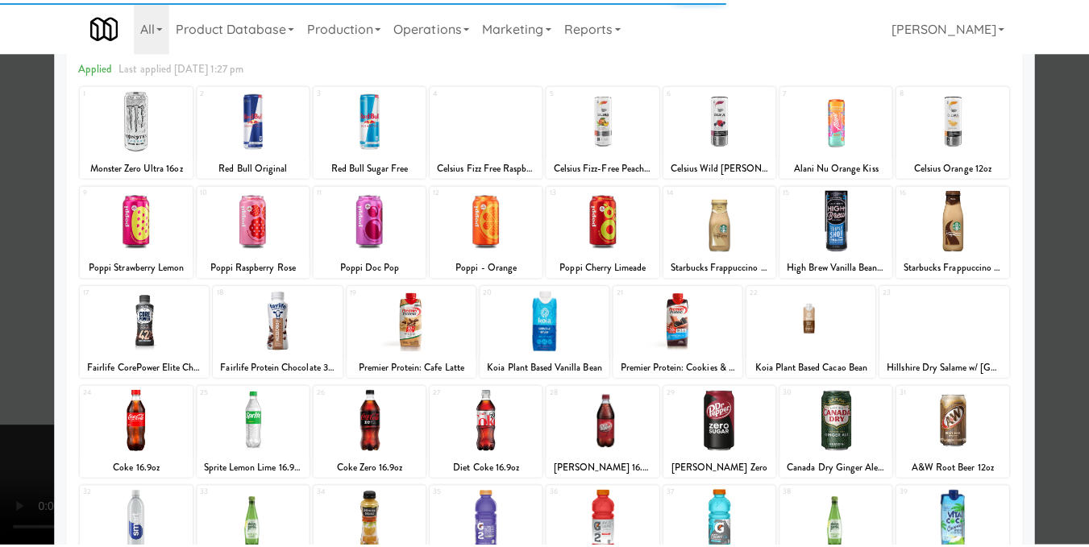
scroll to position [81, 0]
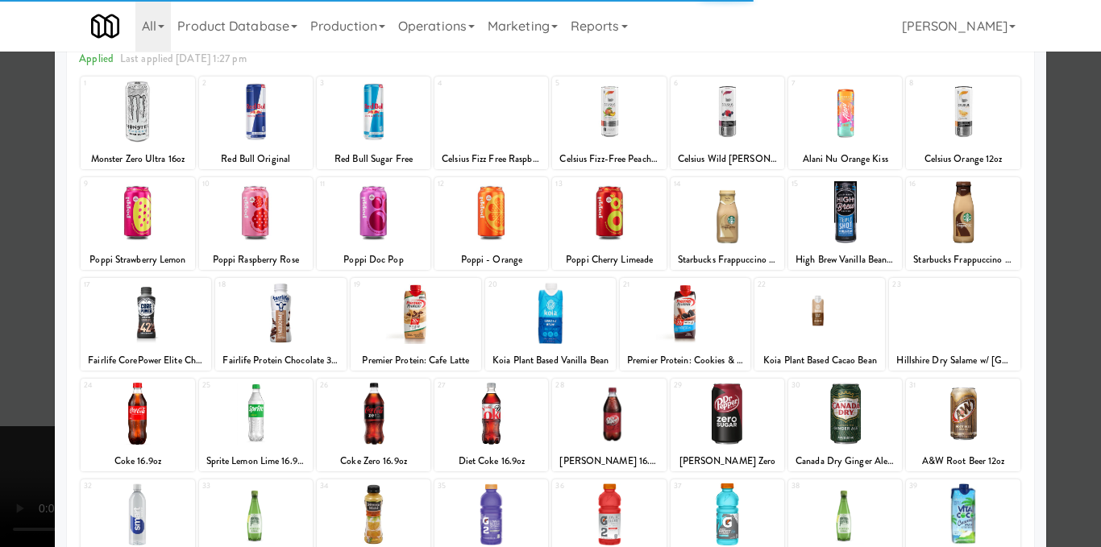
click at [684, 311] on div at bounding box center [685, 313] width 131 height 62
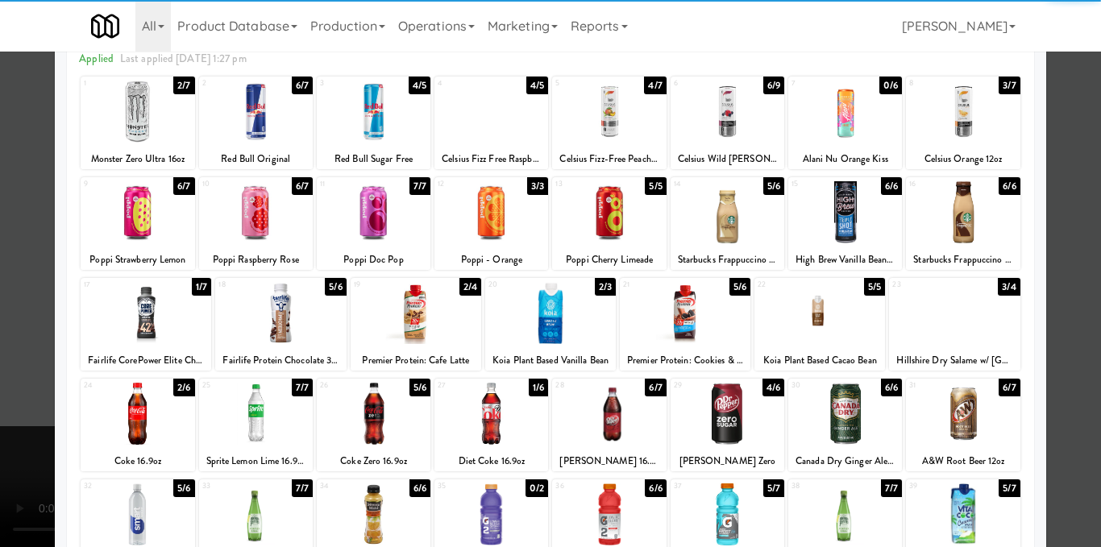
click at [1065, 276] on div at bounding box center [550, 273] width 1101 height 547
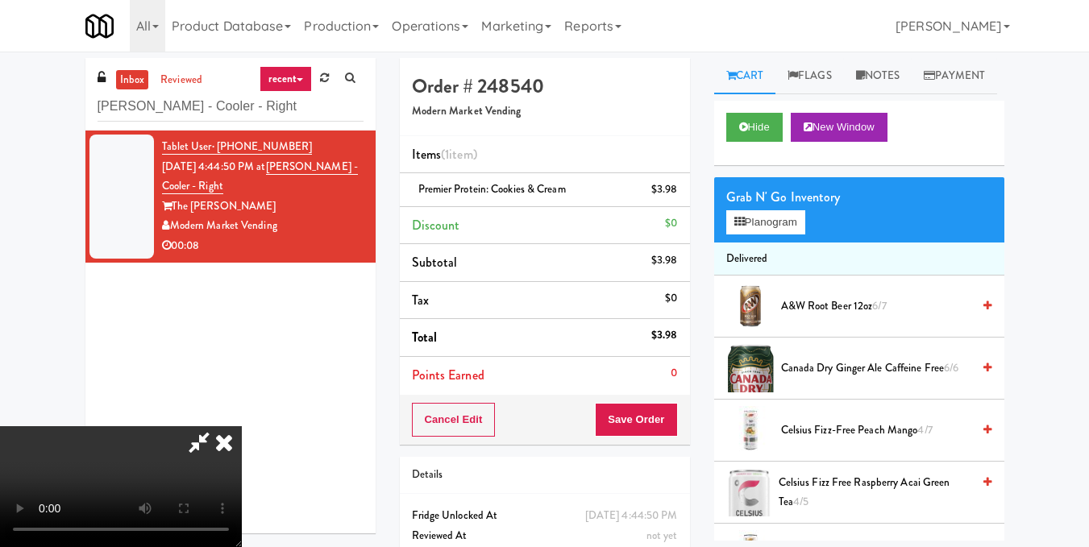
click at [242, 426] on video at bounding box center [121, 486] width 242 height 121
click at [242, 426] on icon at bounding box center [223, 442] width 35 height 32
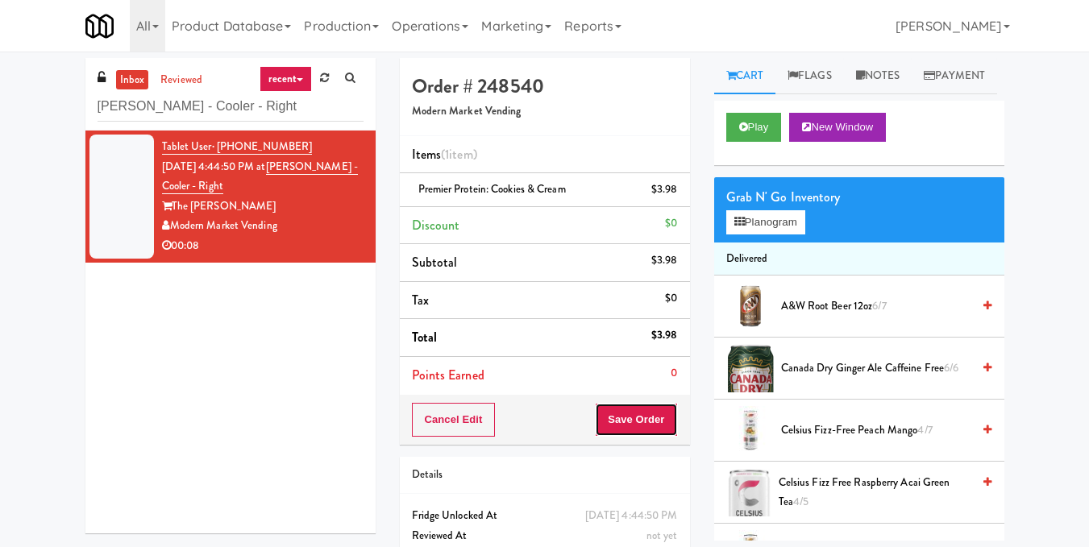
drag, startPoint x: 628, startPoint y: 430, endPoint x: 642, endPoint y: 344, distance: 87.4
click at [628, 429] on button "Save Order" at bounding box center [636, 420] width 82 height 34
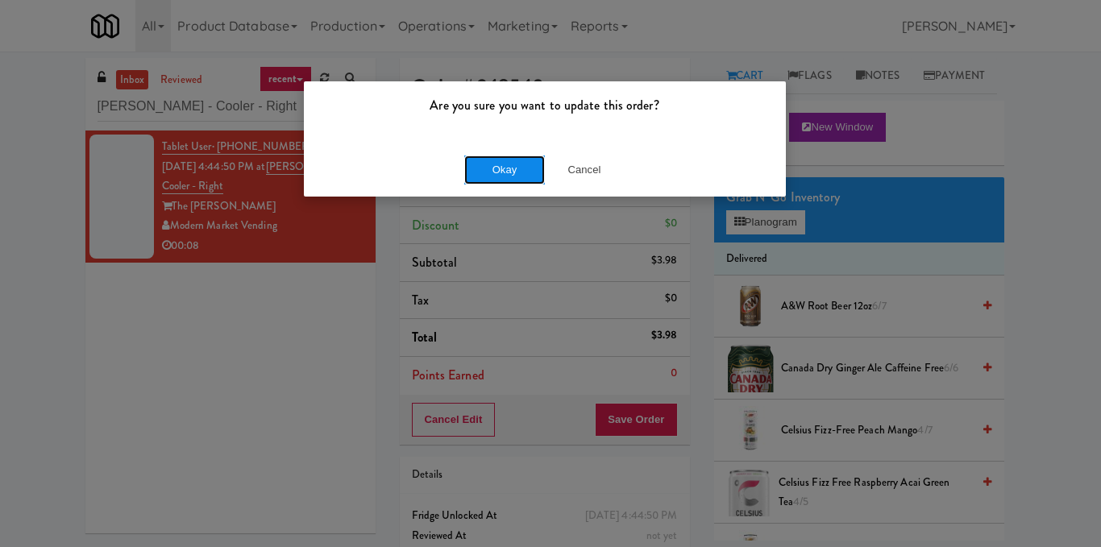
click at [530, 161] on button "Okay" at bounding box center [504, 170] width 81 height 29
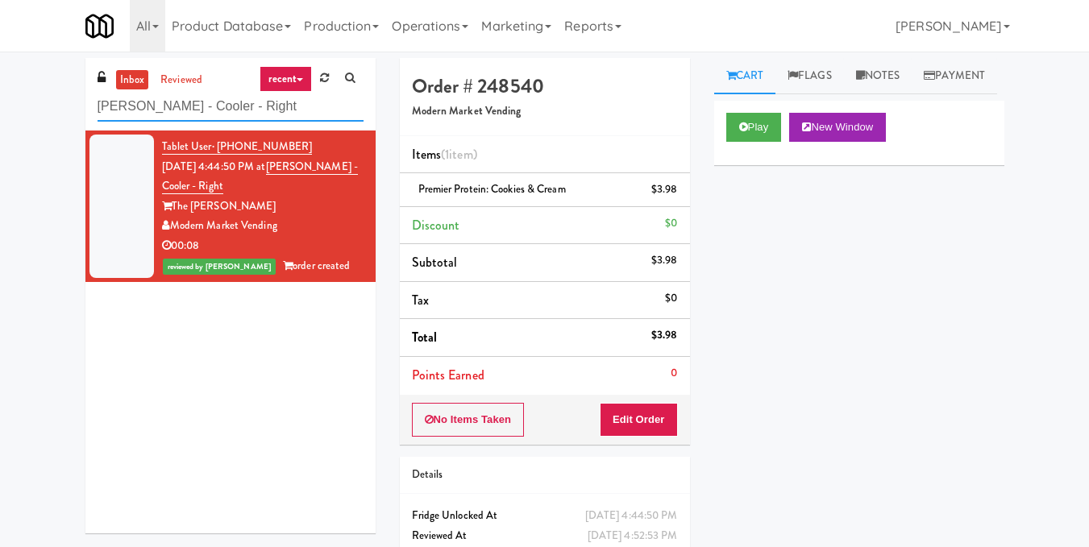
drag, startPoint x: 278, startPoint y: 93, endPoint x: 0, endPoint y: 117, distance: 279.1
click at [0, 117] on div "inbox reviewed recent all unclear take inventory issue suspicious failed recent…" at bounding box center [544, 333] width 1089 height 551
paste input "HP Employee Lounge Pantry"
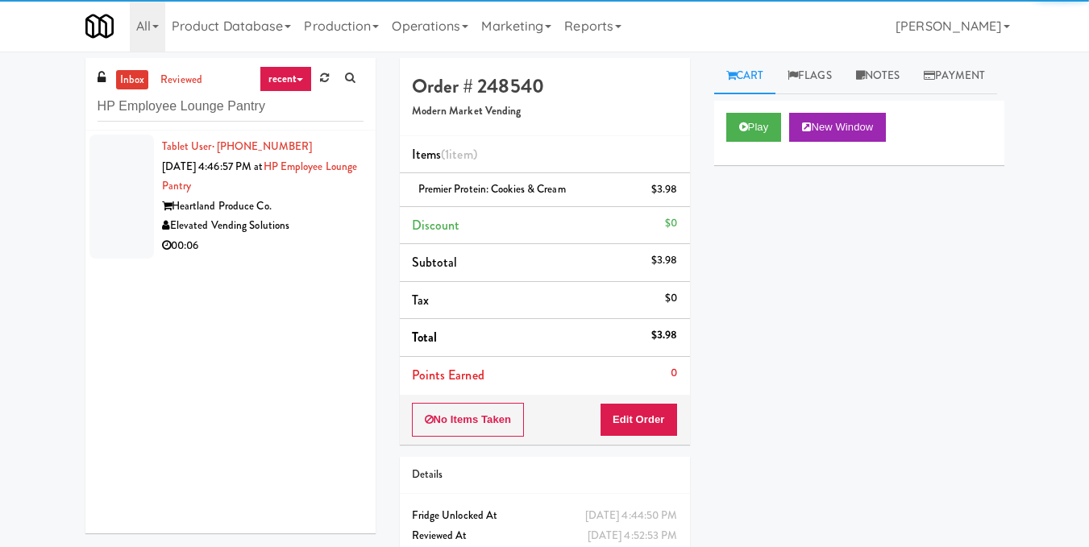
click at [322, 239] on div "00:06" at bounding box center [262, 246] width 201 height 20
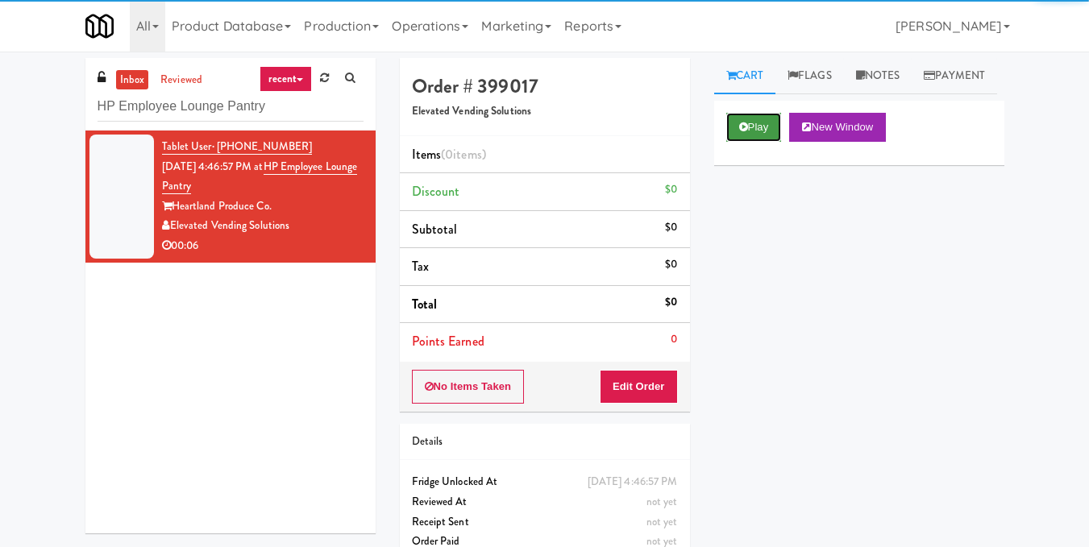
click at [762, 142] on button "Play" at bounding box center [754, 127] width 56 height 29
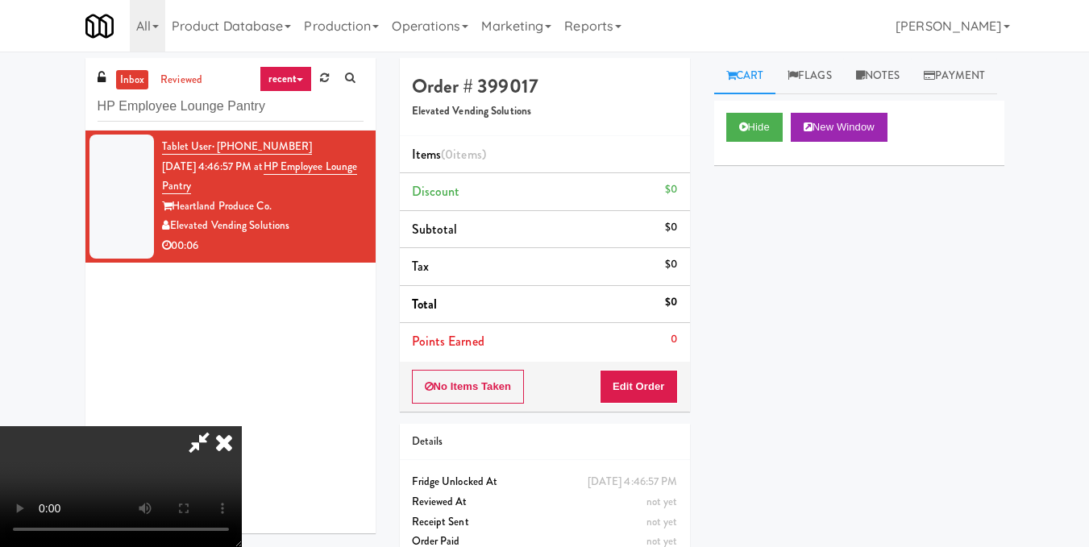
click at [242, 426] on video at bounding box center [121, 486] width 242 height 121
click at [669, 388] on button "Edit Order" at bounding box center [639, 387] width 78 height 34
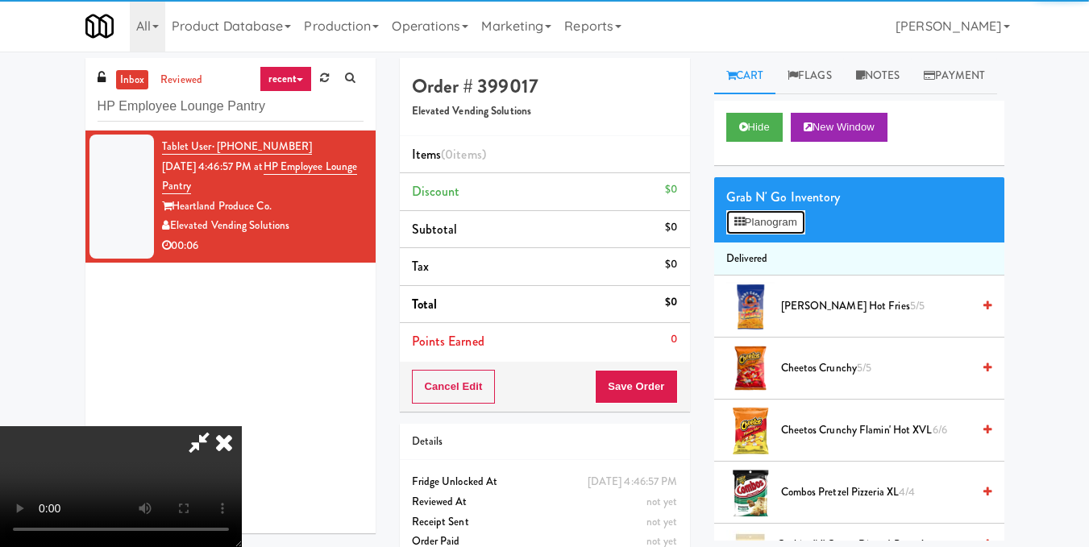
click at [761, 235] on button "Planogram" at bounding box center [765, 222] width 79 height 24
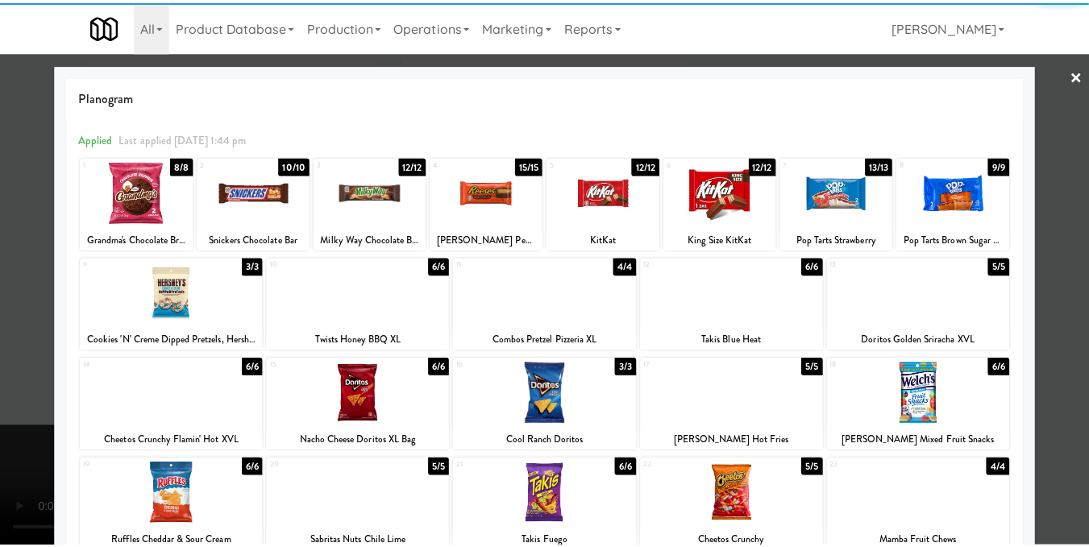
scroll to position [81, 0]
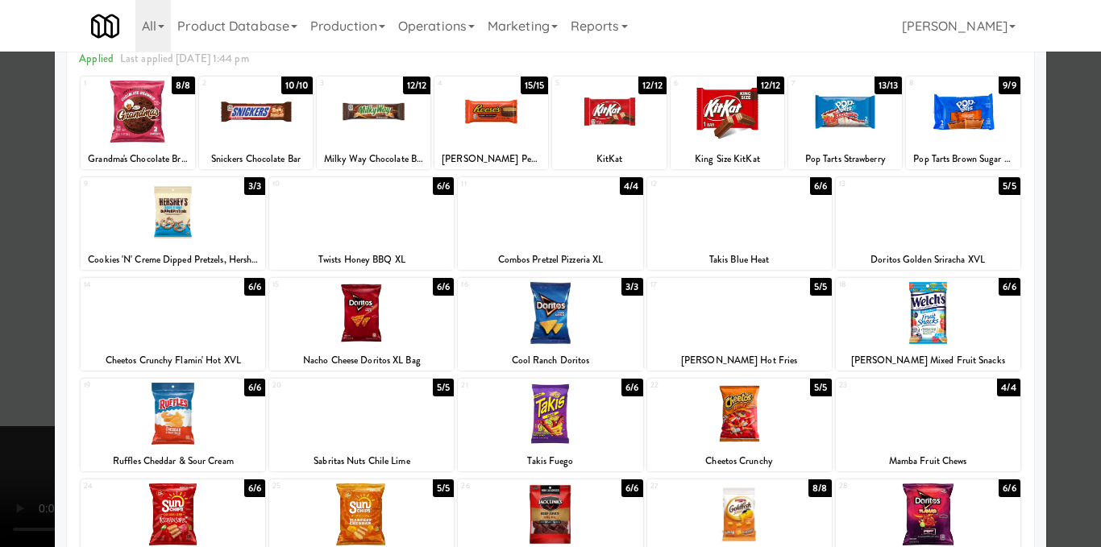
click at [402, 335] on div at bounding box center [361, 313] width 185 height 62
click at [1082, 296] on div at bounding box center [550, 273] width 1101 height 547
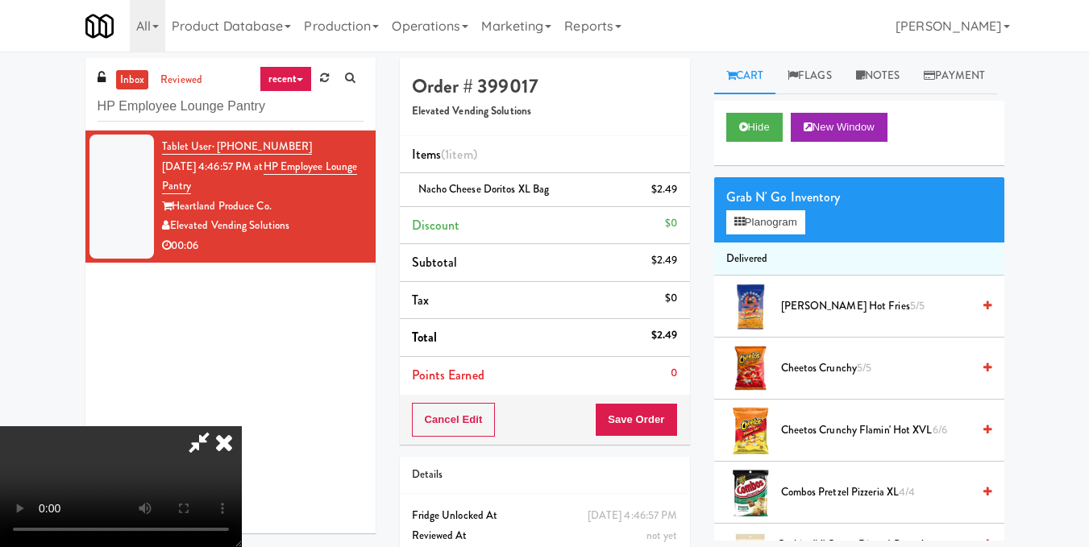
click at [242, 444] on video at bounding box center [121, 486] width 242 height 121
click at [242, 426] on icon at bounding box center [223, 442] width 35 height 32
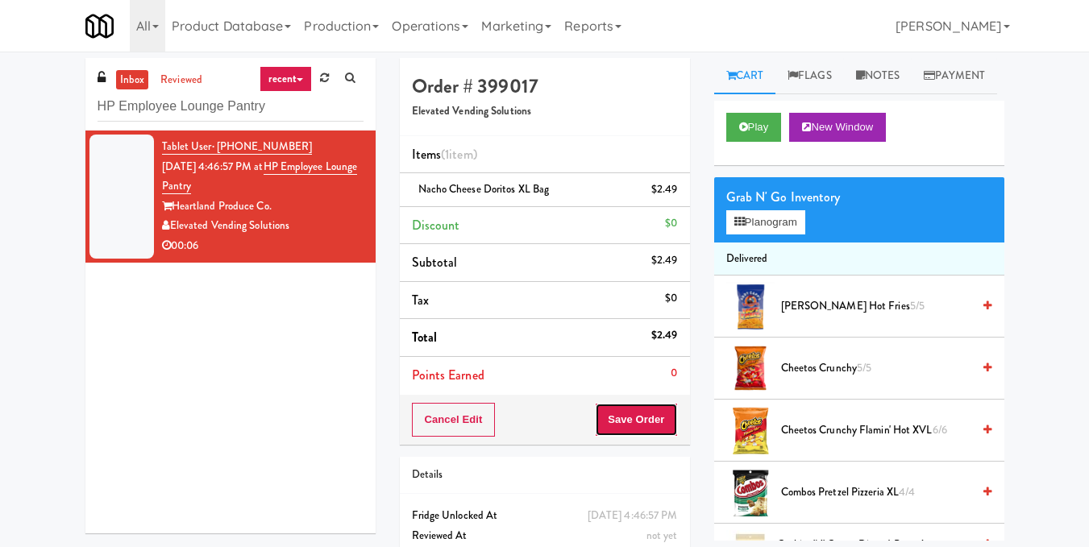
click at [633, 417] on button "Save Order" at bounding box center [636, 420] width 82 height 34
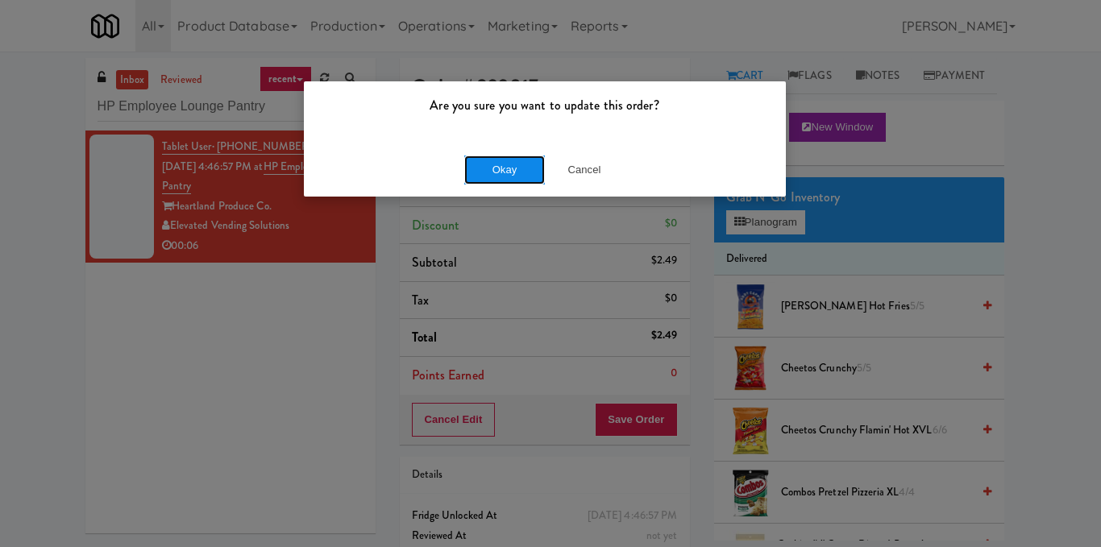
click at [531, 172] on button "Okay" at bounding box center [504, 170] width 81 height 29
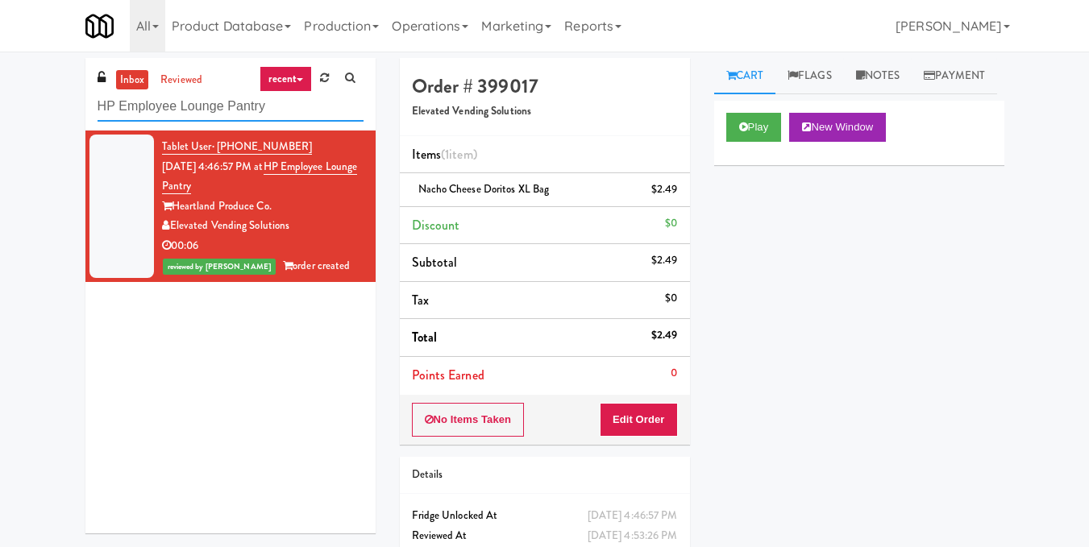
drag, startPoint x: 298, startPoint y: 105, endPoint x: 0, endPoint y: 130, distance: 299.2
click at [0, 130] on div "inbox reviewed recent all unclear take inventory issue suspicious failed recent…" at bounding box center [544, 333] width 1089 height 551
paste input "Cool - MW - Pre Launch"
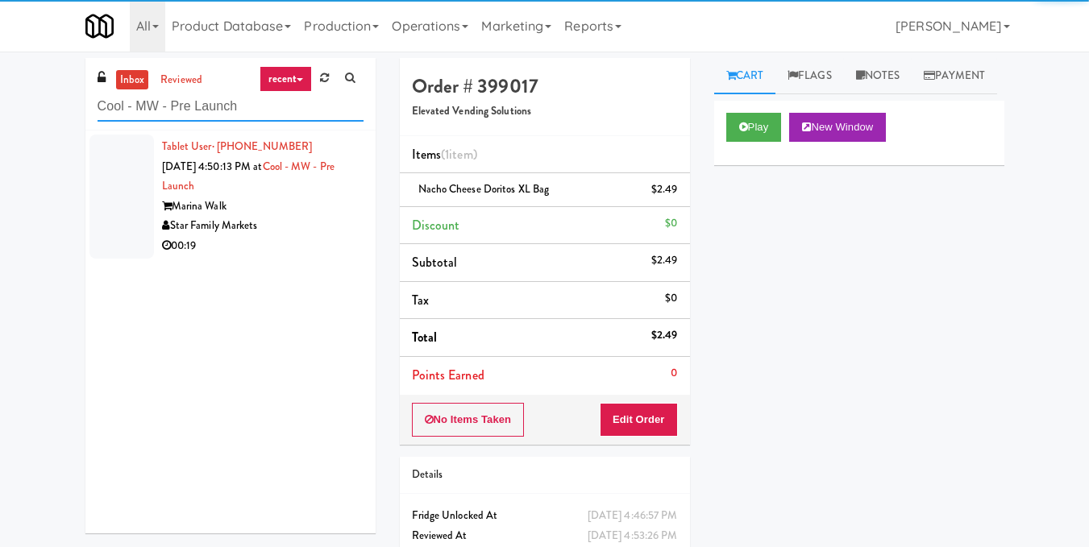
type input "Cool - MW - Pre Launch"
click at [312, 261] on li "Tablet User · (727) 906-2391 Aug 14, 2025 4:50:13 PM at Cool - MW - Pre Launch …" at bounding box center [230, 197] width 290 height 132
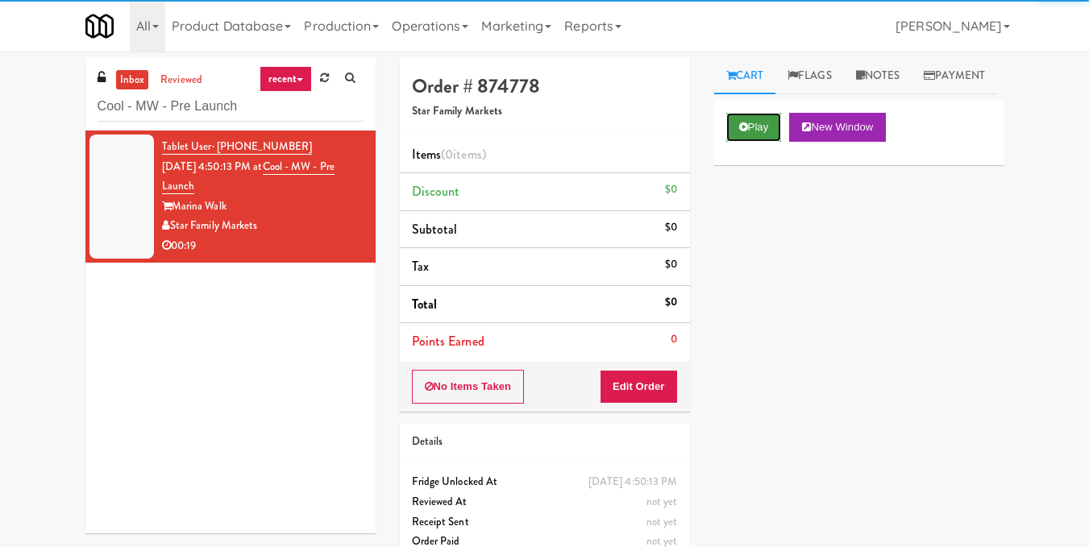
click at [767, 142] on button "Play" at bounding box center [754, 127] width 56 height 29
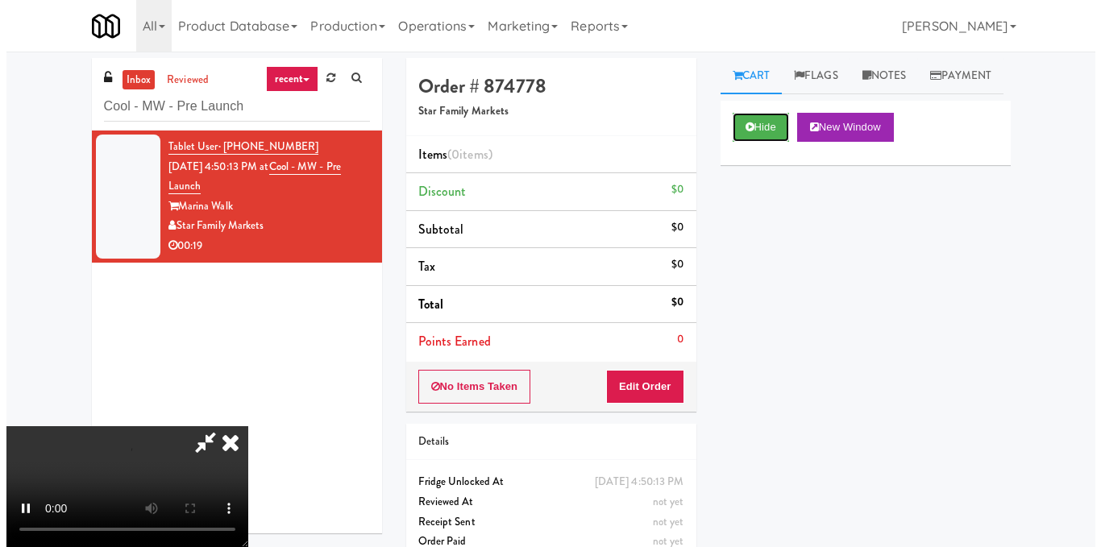
scroll to position [181, 0]
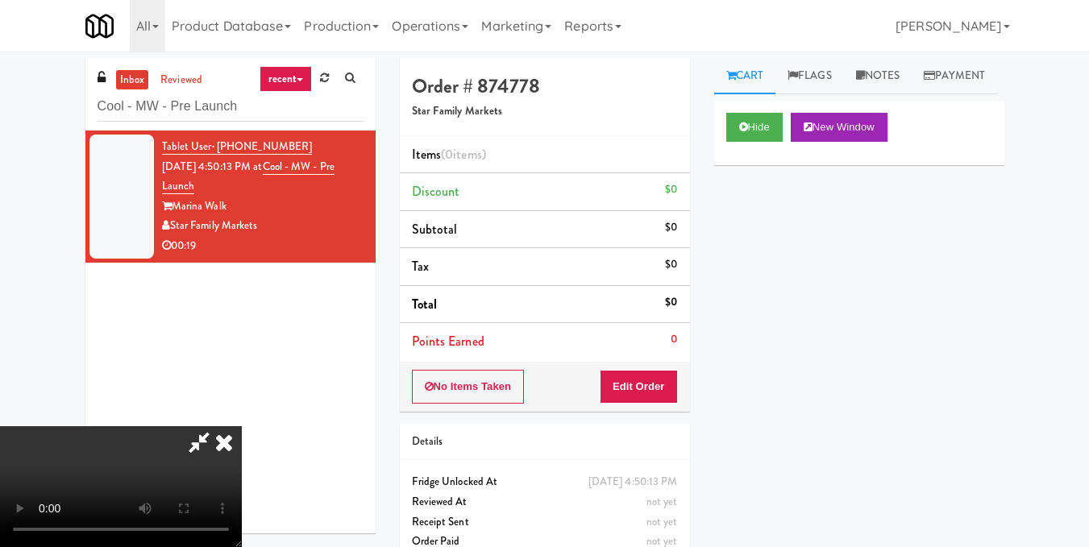
click at [242, 426] on video at bounding box center [121, 486] width 242 height 121
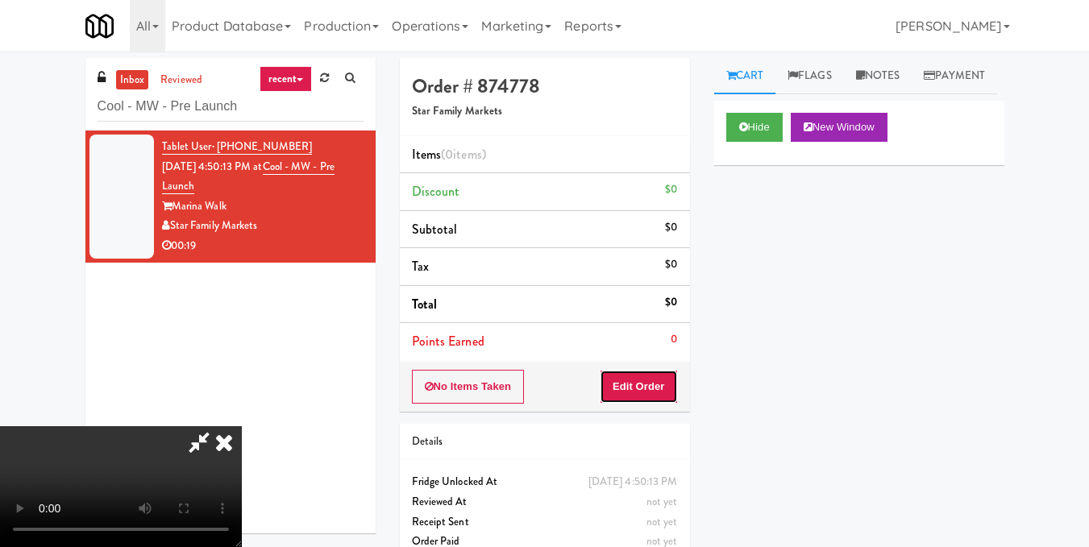
click at [675, 388] on button "Edit Order" at bounding box center [639, 387] width 78 height 34
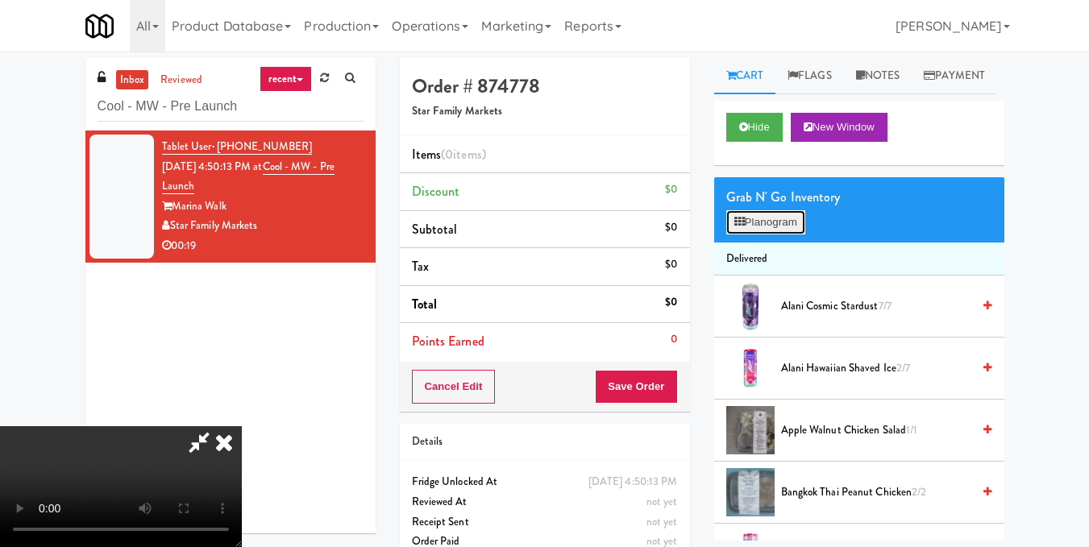
click at [745, 235] on button "Planogram" at bounding box center [765, 222] width 79 height 24
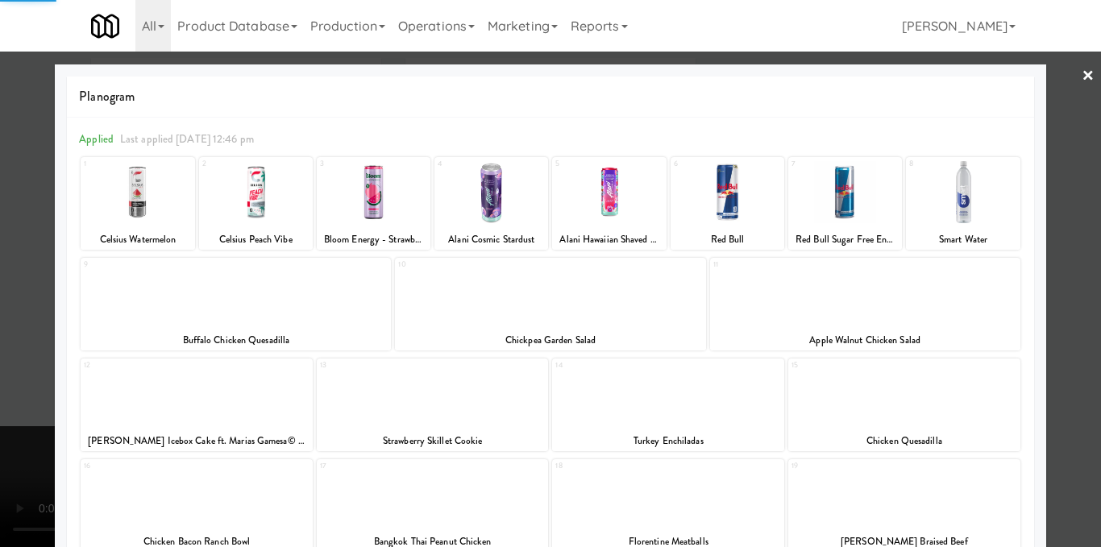
scroll to position [345, 0]
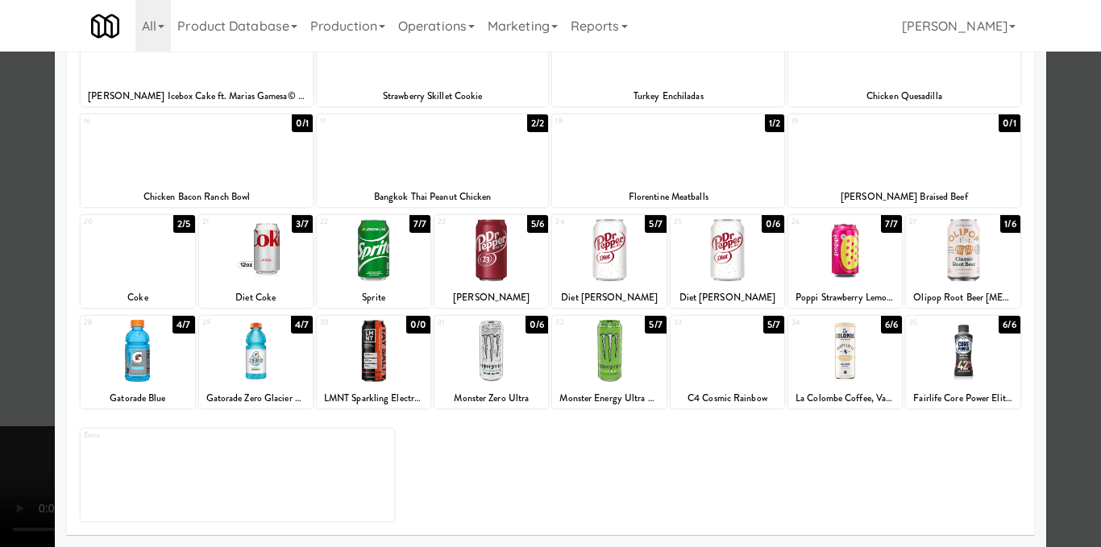
click at [1053, 330] on div at bounding box center [550, 273] width 1101 height 547
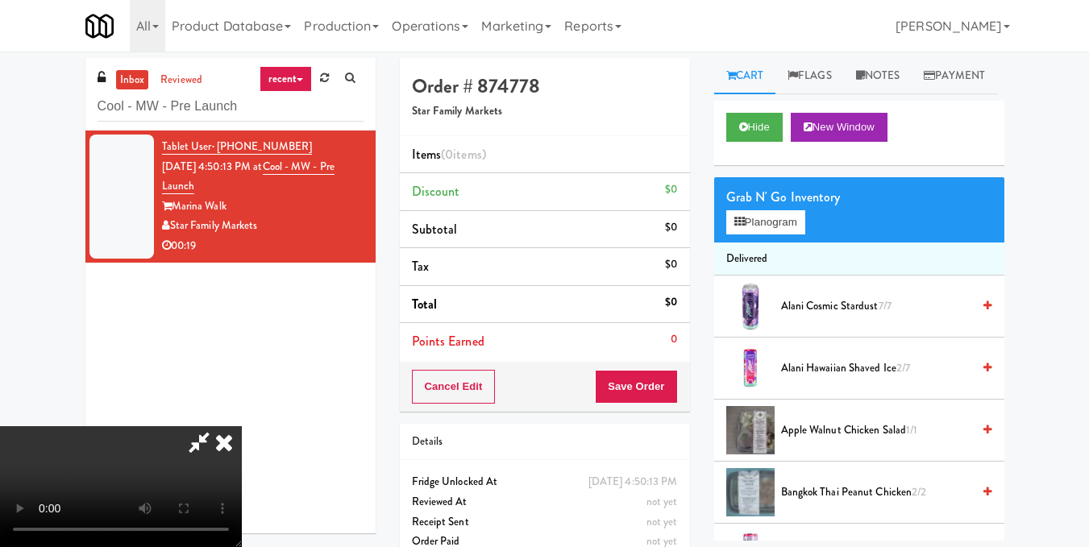
click at [242, 426] on video at bounding box center [121, 486] width 242 height 121
drag, startPoint x: 361, startPoint y: 338, endPoint x: 650, endPoint y: 214, distance: 314.1
click at [242, 426] on video at bounding box center [121, 486] width 242 height 121
click at [771, 235] on button "Planogram" at bounding box center [765, 222] width 79 height 24
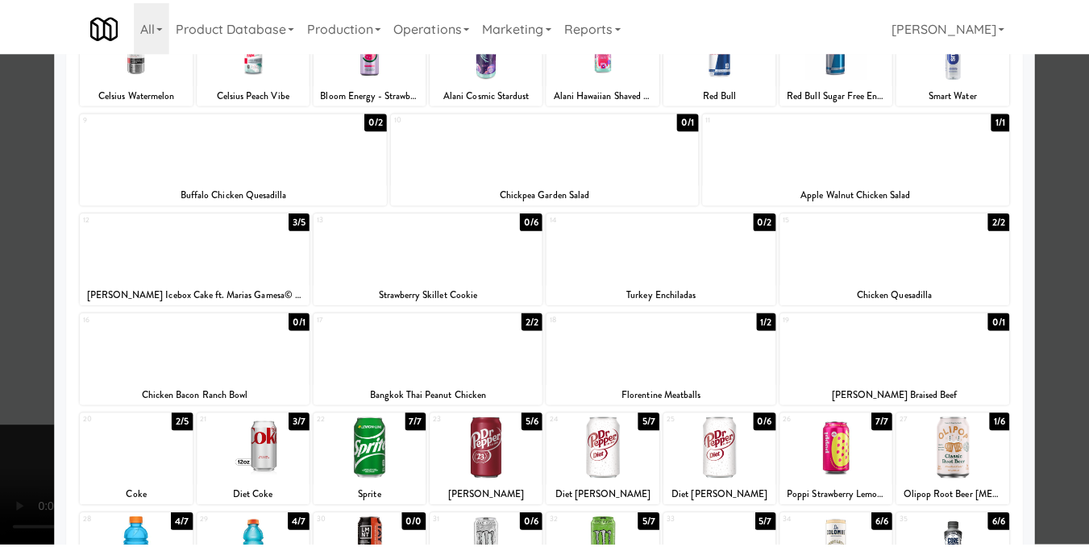
scroll to position [345, 0]
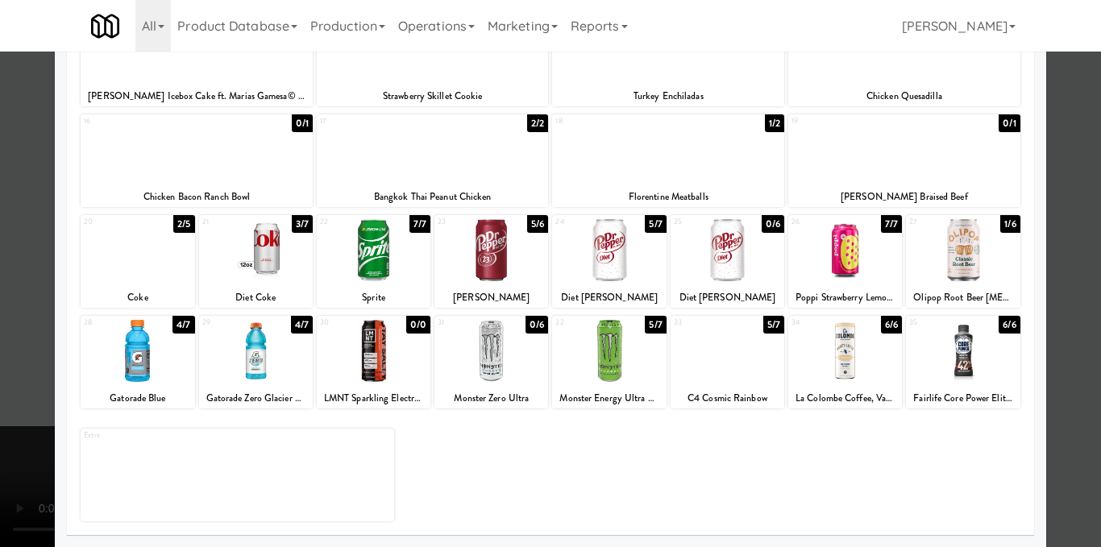
click at [708, 362] on div at bounding box center [728, 351] width 114 height 62
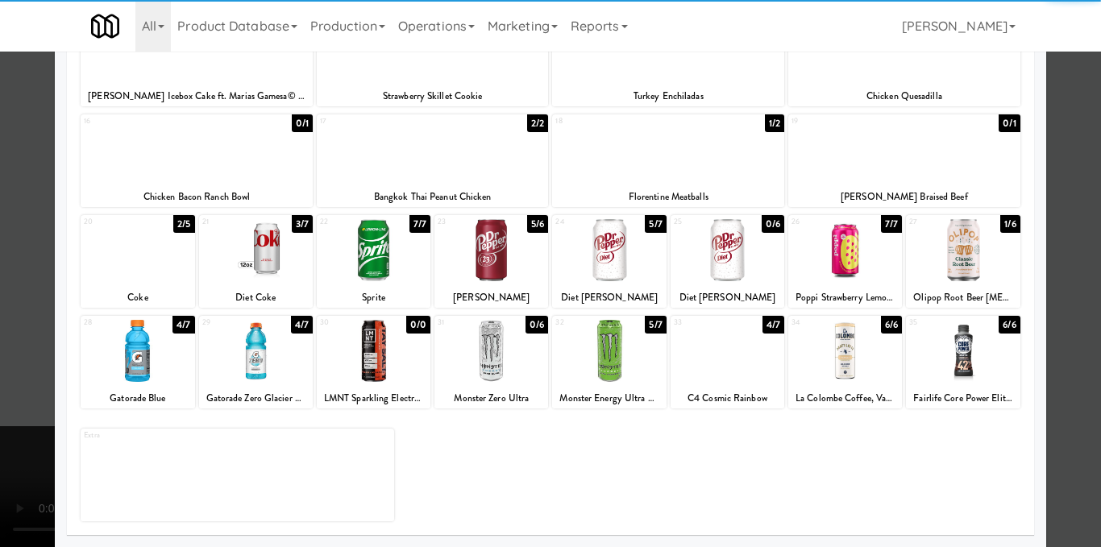
click at [1048, 320] on div at bounding box center [550, 273] width 1101 height 547
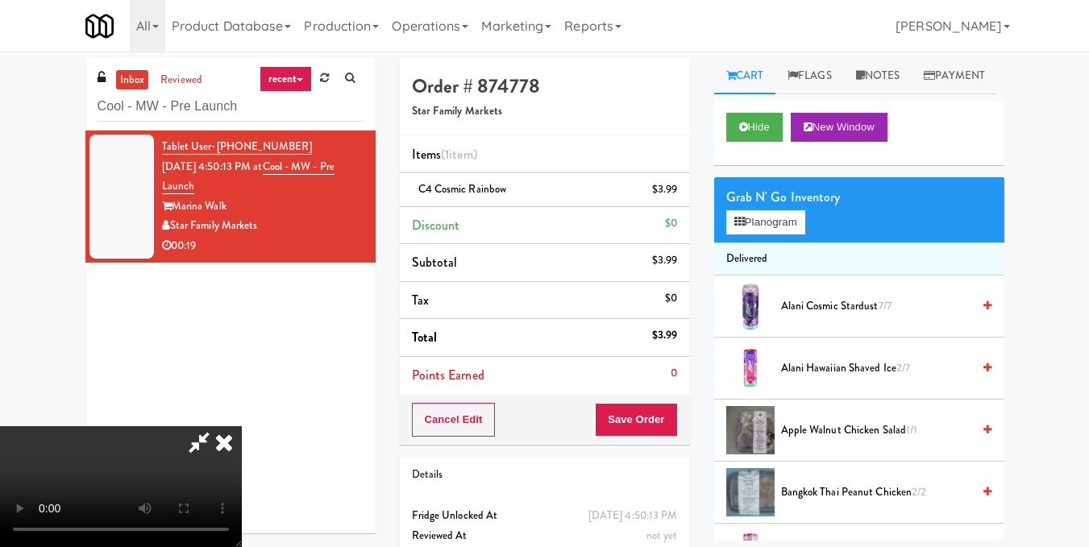
click at [242, 426] on video at bounding box center [121, 486] width 242 height 121
click at [734, 227] on icon at bounding box center [739, 222] width 10 height 10
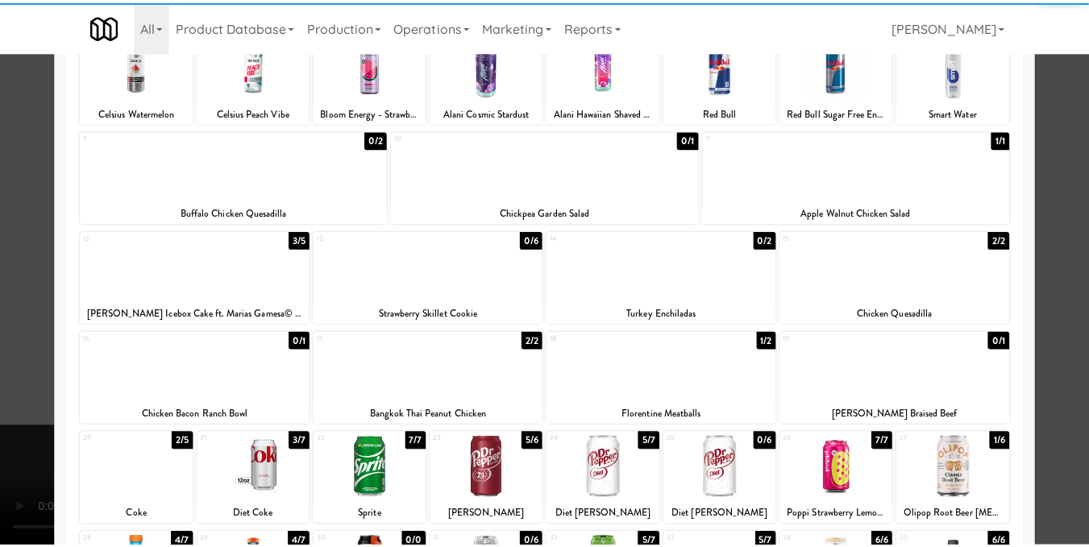
scroll to position [322, 0]
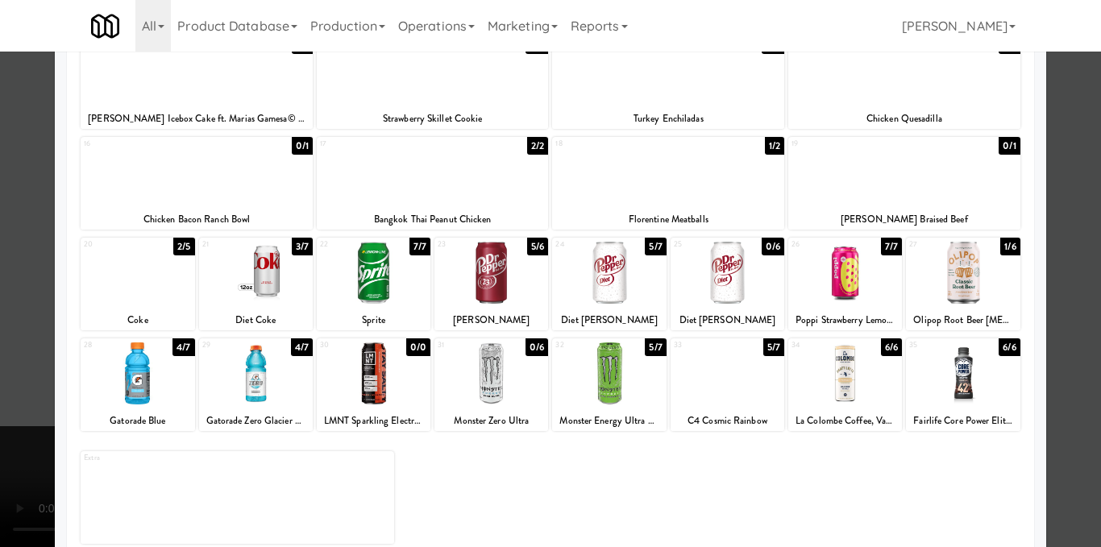
click at [704, 301] on div at bounding box center [728, 273] width 114 height 62
click at [623, 279] on div at bounding box center [609, 273] width 114 height 62
click at [1045, 256] on div at bounding box center [550, 273] width 1101 height 547
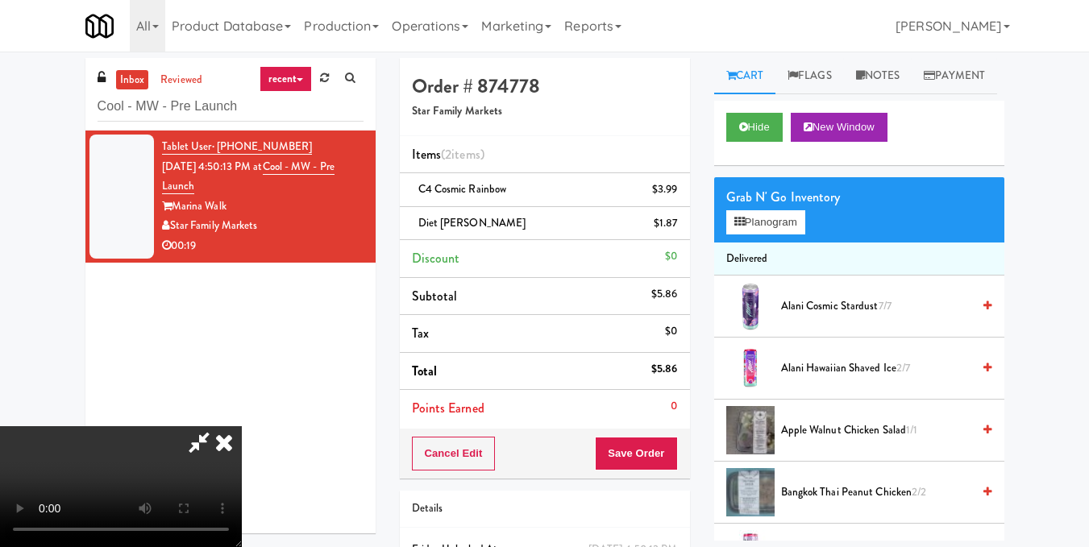
click at [242, 426] on video at bounding box center [121, 486] width 242 height 121
click at [242, 426] on icon at bounding box center [223, 442] width 35 height 32
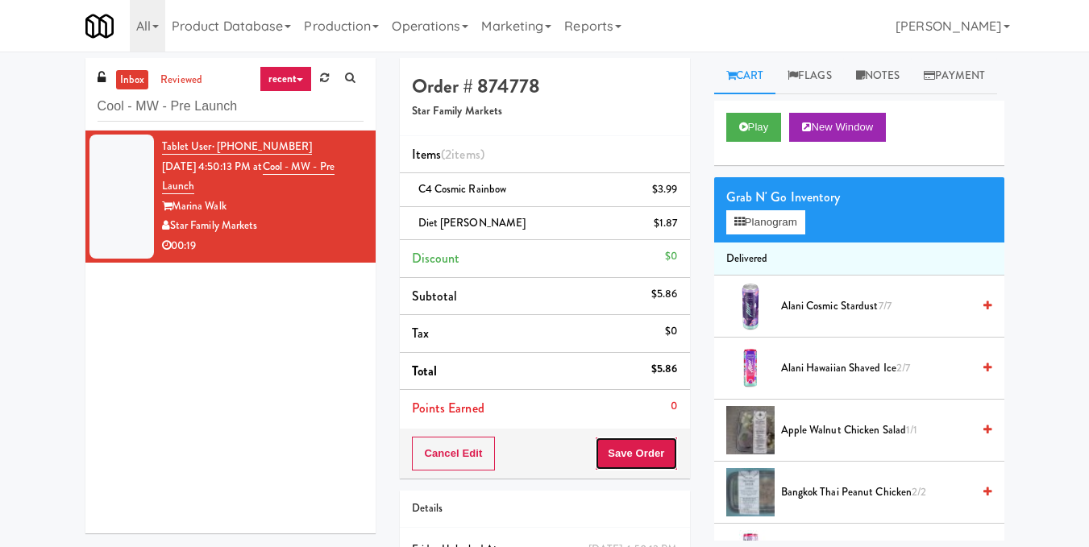
drag, startPoint x: 645, startPoint y: 453, endPoint x: 654, endPoint y: 401, distance: 52.5
click at [645, 452] on button "Save Order" at bounding box center [636, 454] width 82 height 34
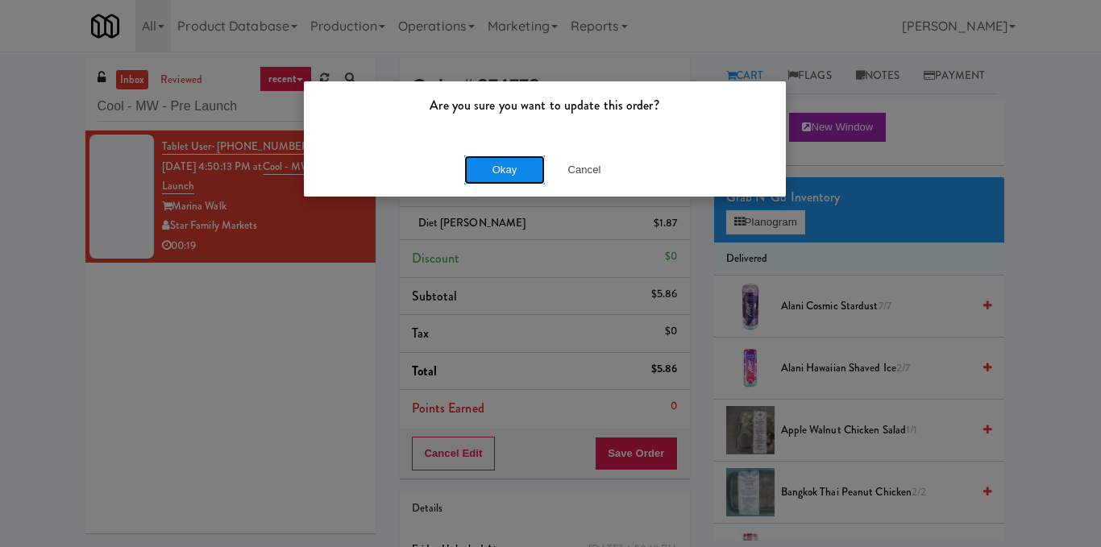
click at [506, 175] on button "Okay" at bounding box center [504, 170] width 81 height 29
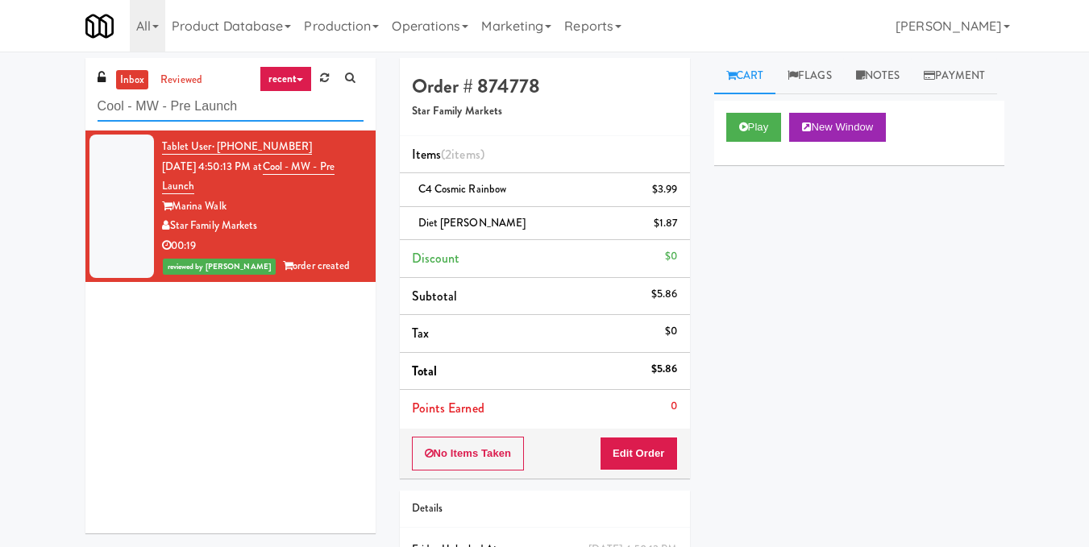
drag, startPoint x: 280, startPoint y: 111, endPoint x: 0, endPoint y: 106, distance: 280.5
click at [0, 106] on div "inbox reviewed recent all unclear take inventory issue suspicious failed recent…" at bounding box center [544, 350] width 1089 height 585
paste input "Redfish Laundry"
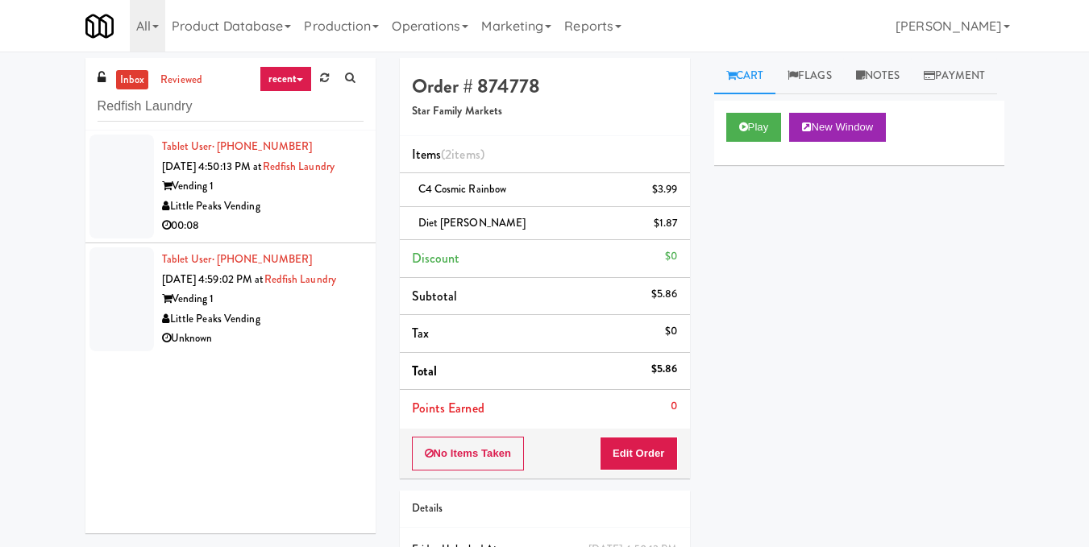
click at [300, 236] on div "00:08" at bounding box center [262, 226] width 201 height 20
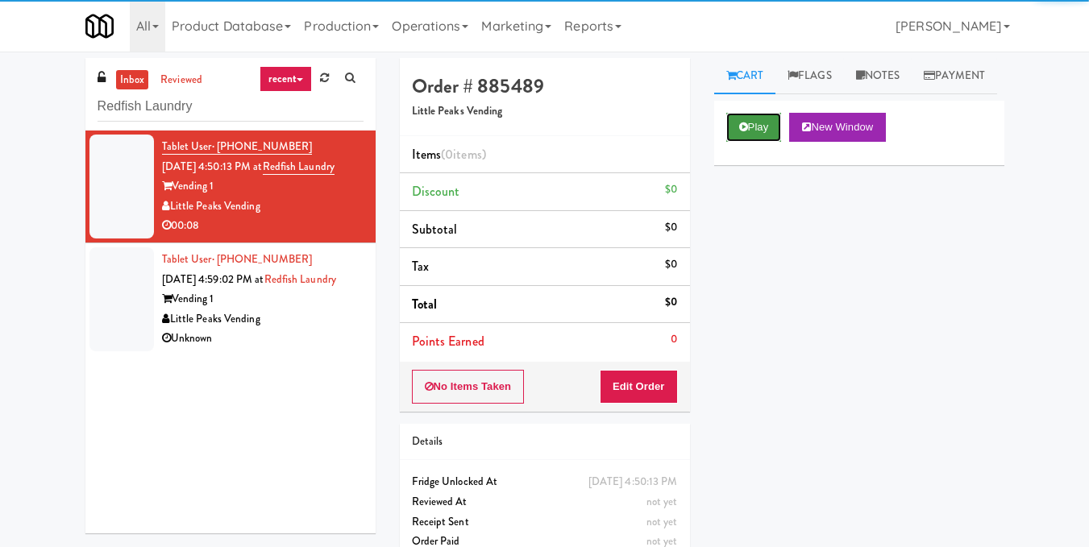
click at [769, 142] on button "Play" at bounding box center [754, 127] width 56 height 29
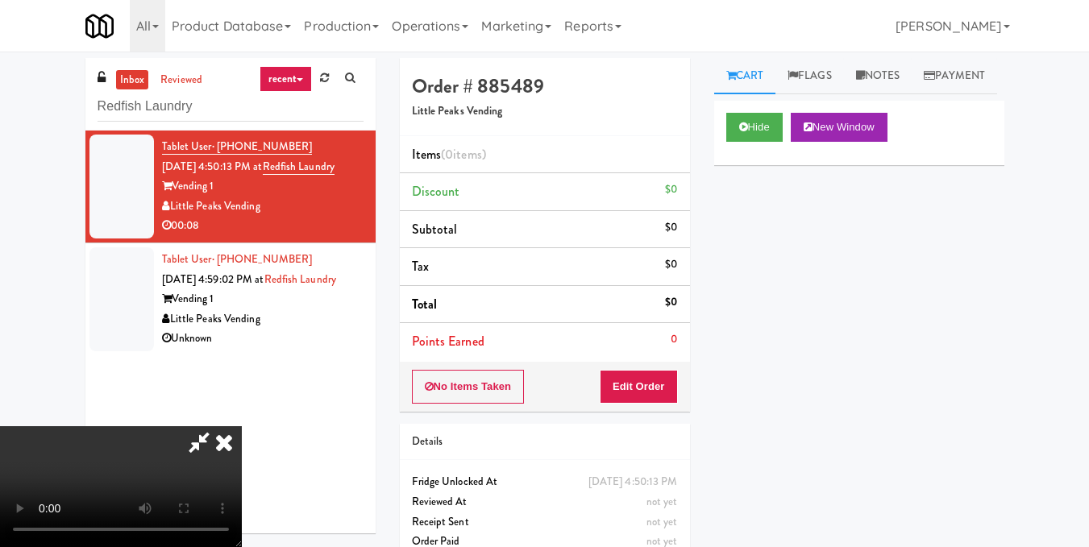
click at [242, 426] on video at bounding box center [121, 486] width 242 height 121
click at [666, 390] on button "Edit Order" at bounding box center [639, 387] width 78 height 34
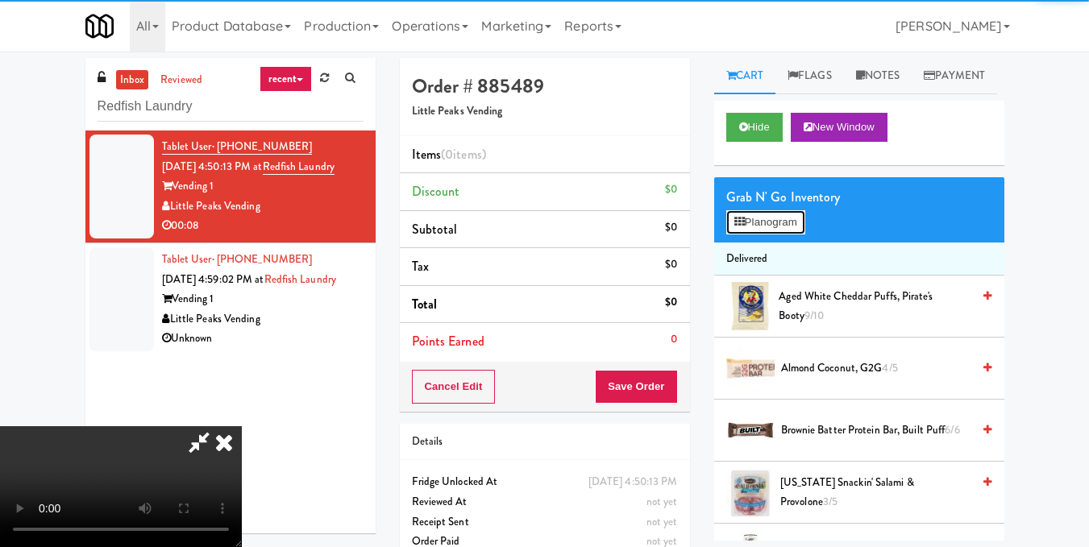
click at [795, 235] on button "Planogram" at bounding box center [765, 222] width 79 height 24
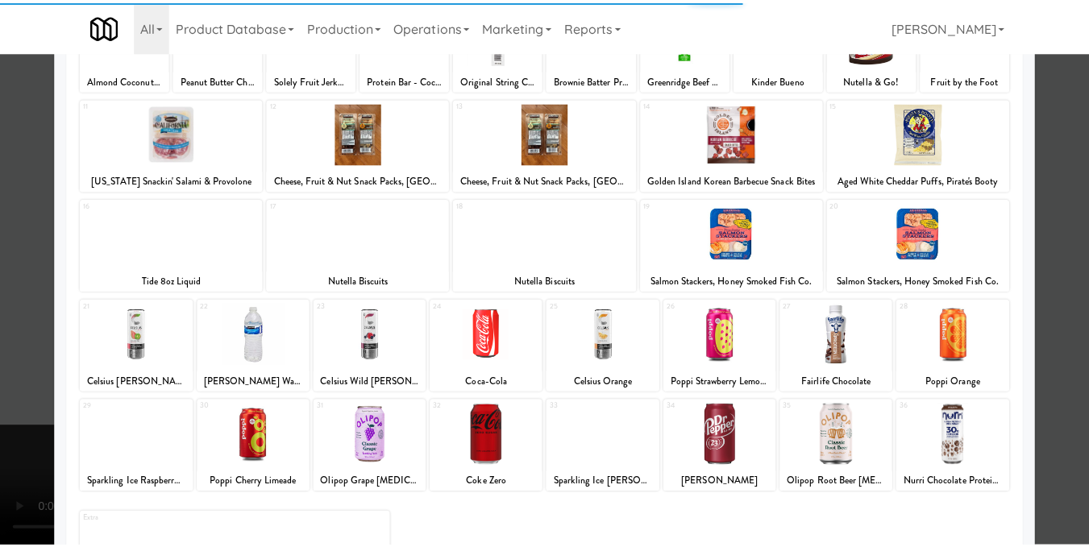
scroll to position [161, 0]
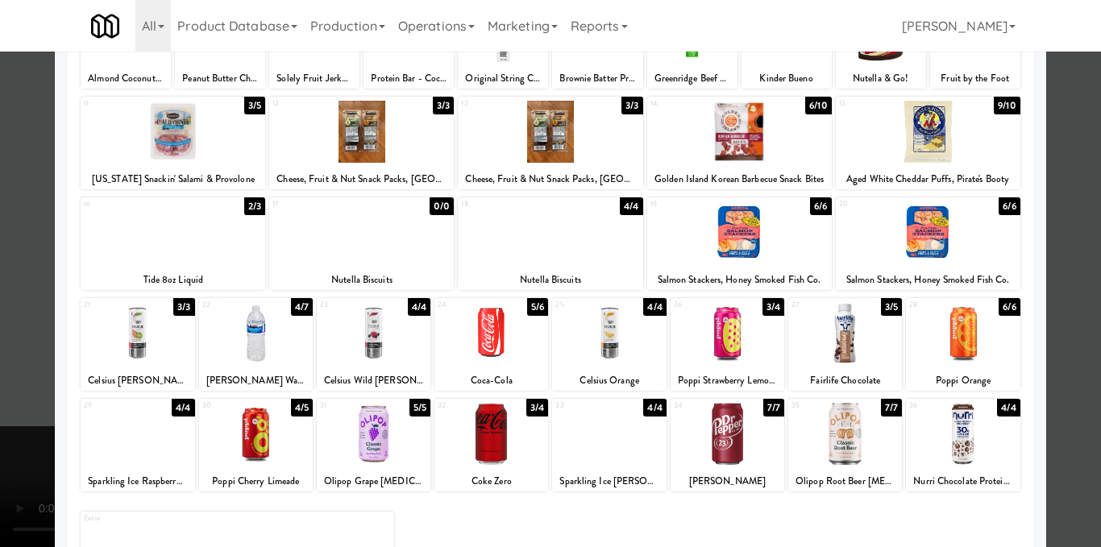
click at [751, 243] on div at bounding box center [739, 232] width 185 height 62
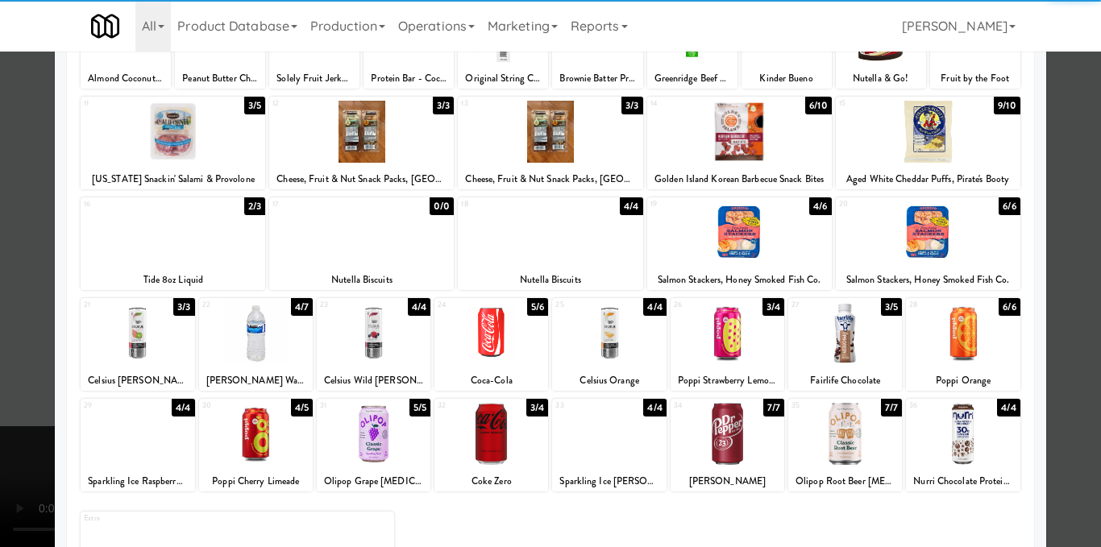
click at [1064, 257] on div at bounding box center [550, 273] width 1101 height 547
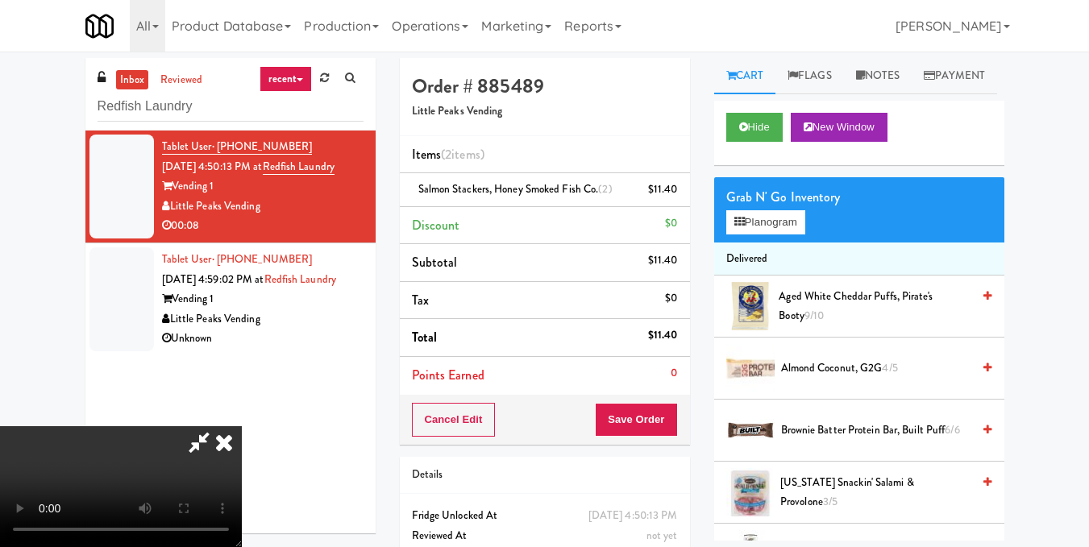
click at [242, 426] on video at bounding box center [121, 486] width 242 height 121
click at [242, 426] on icon at bounding box center [223, 442] width 35 height 32
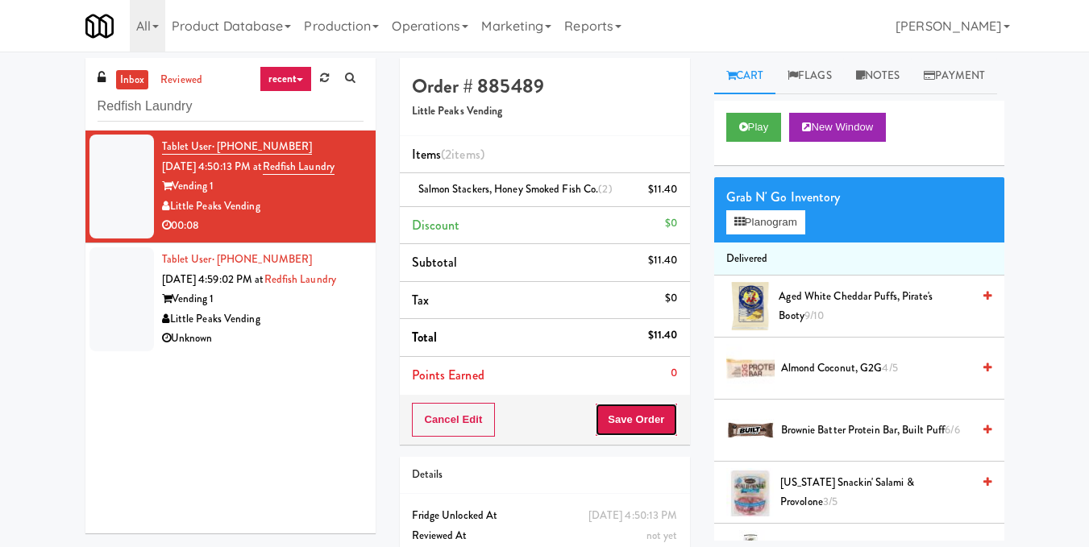
click at [640, 417] on button "Save Order" at bounding box center [636, 420] width 82 height 34
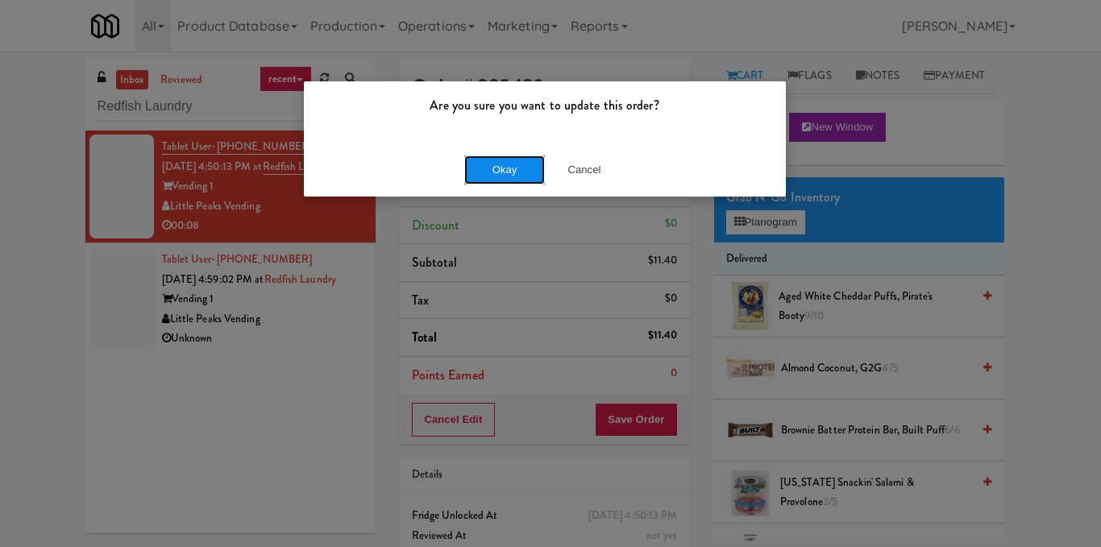
click at [501, 170] on button "Okay" at bounding box center [504, 170] width 81 height 29
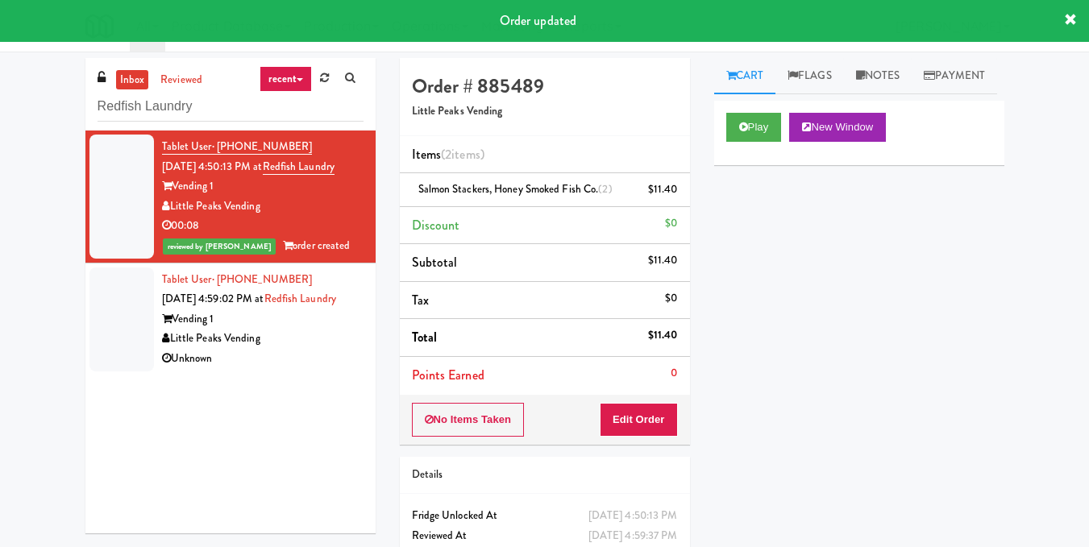
click at [306, 330] on div "Vending 1" at bounding box center [262, 319] width 201 height 20
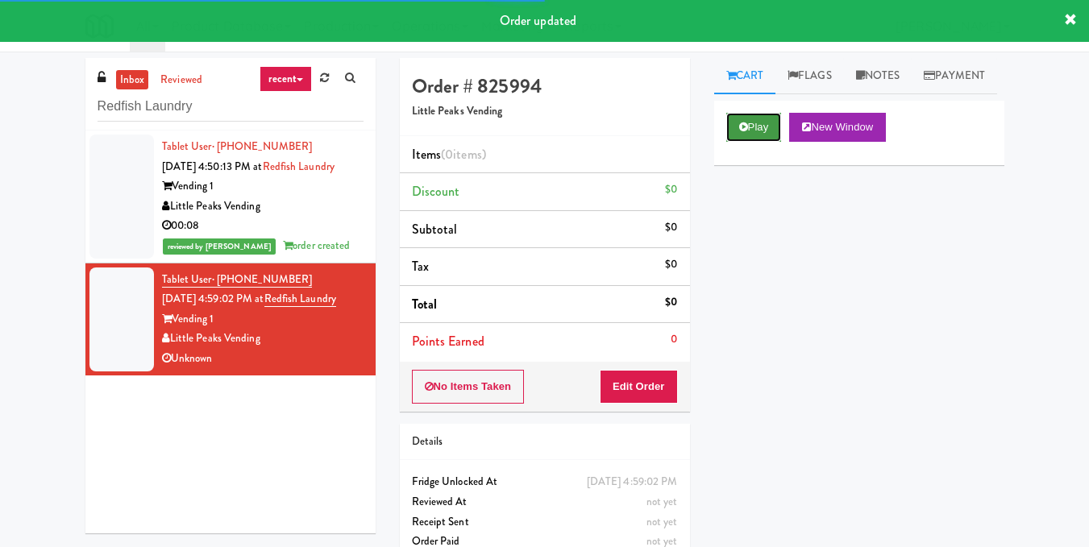
click at [753, 142] on button "Play" at bounding box center [754, 127] width 56 height 29
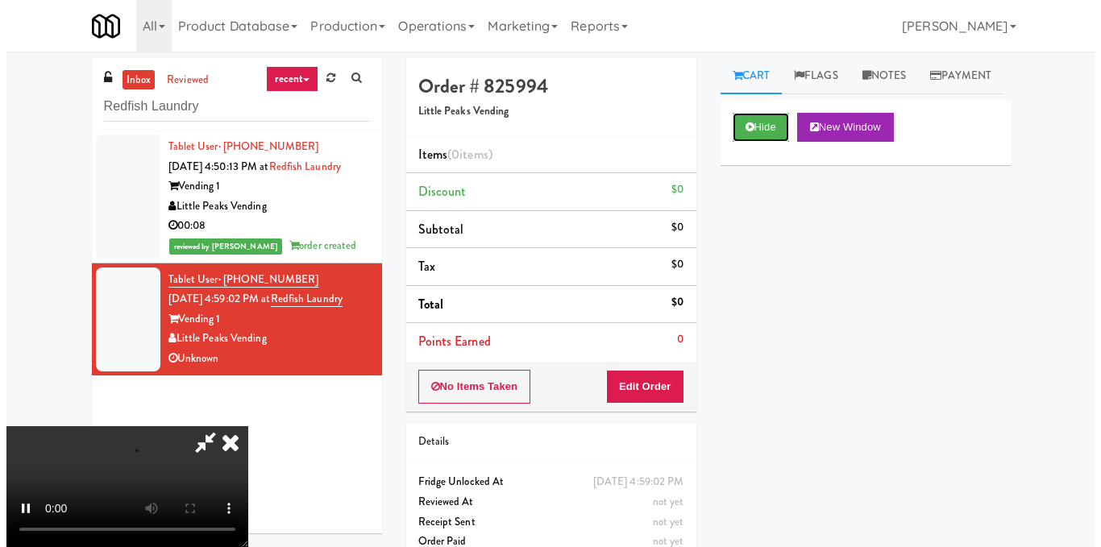
scroll to position [181, 0]
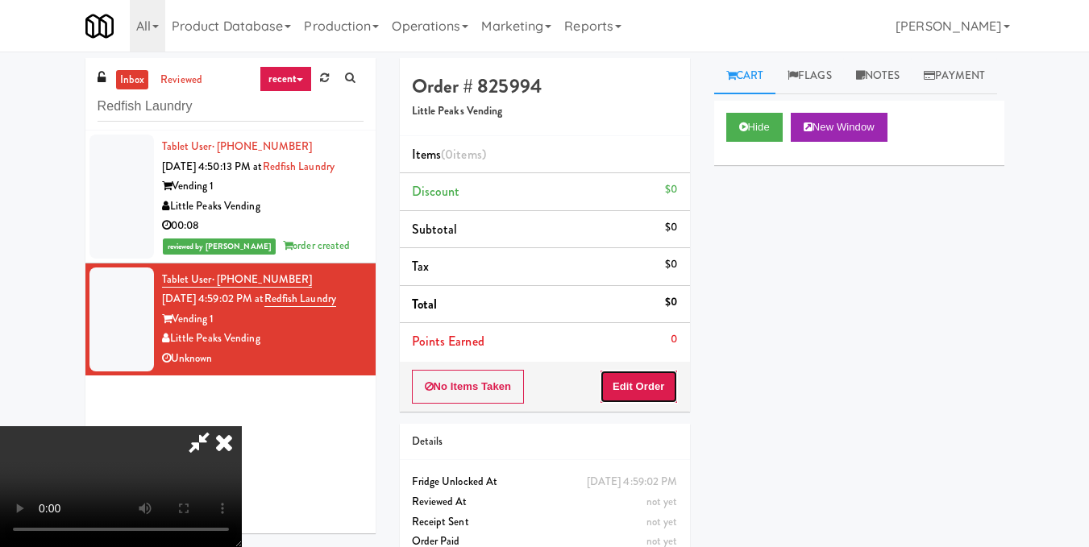
click at [672, 384] on button "Edit Order" at bounding box center [639, 387] width 78 height 34
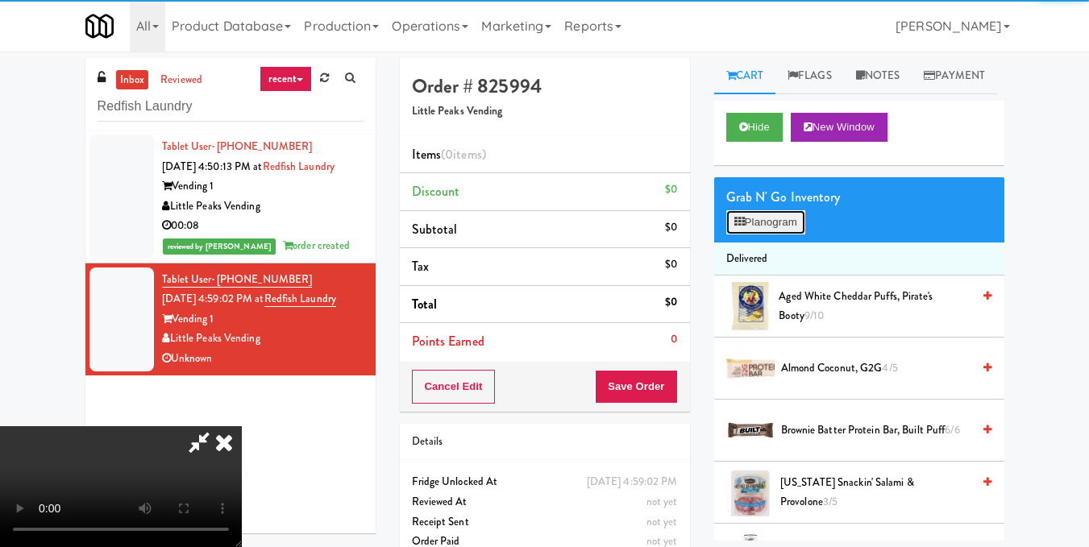
click at [757, 235] on button "Planogram" at bounding box center [765, 222] width 79 height 24
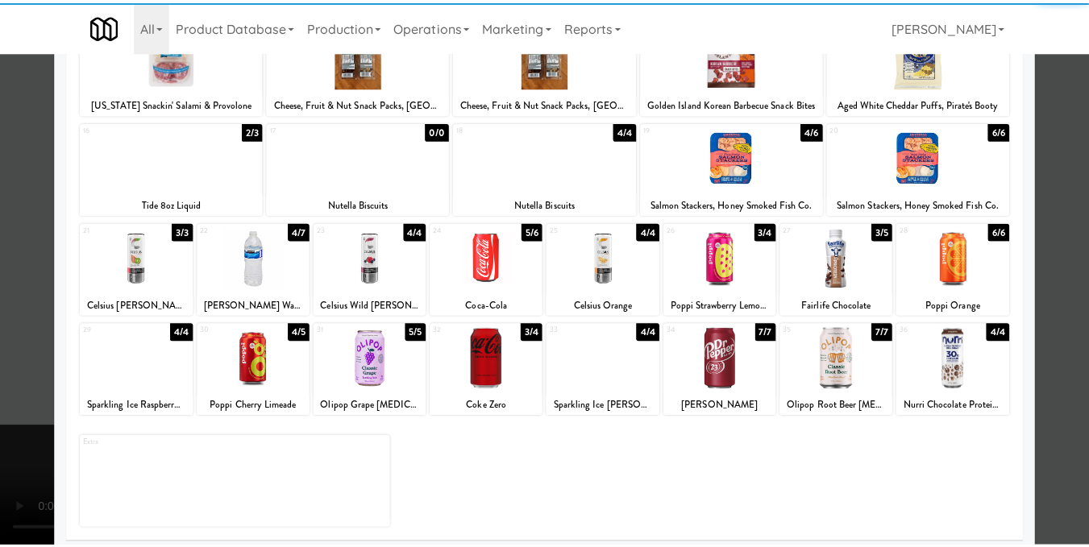
scroll to position [244, 0]
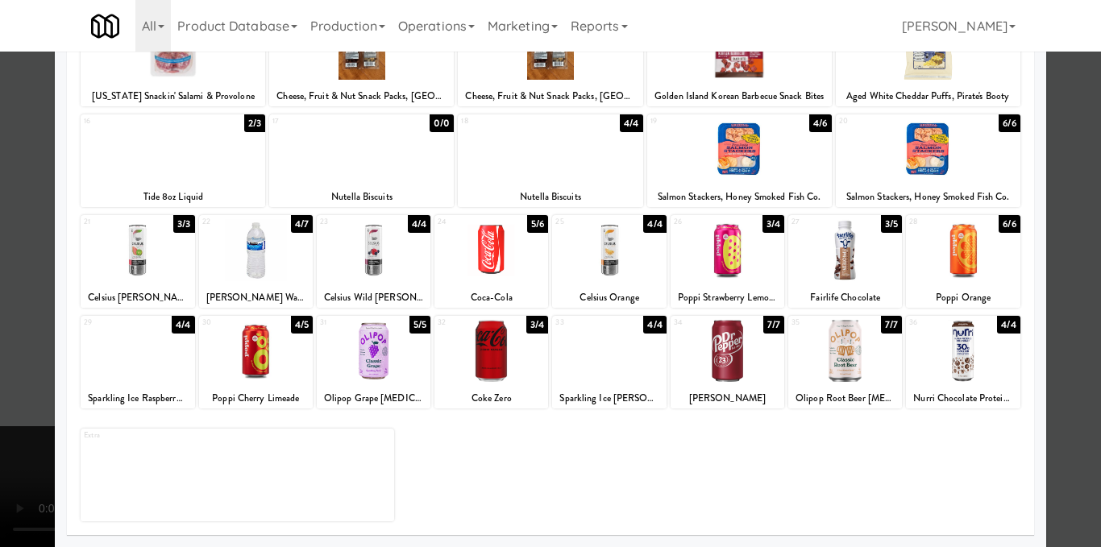
click at [237, 268] on div at bounding box center [256, 250] width 114 height 62
click at [832, 275] on div at bounding box center [845, 250] width 114 height 62
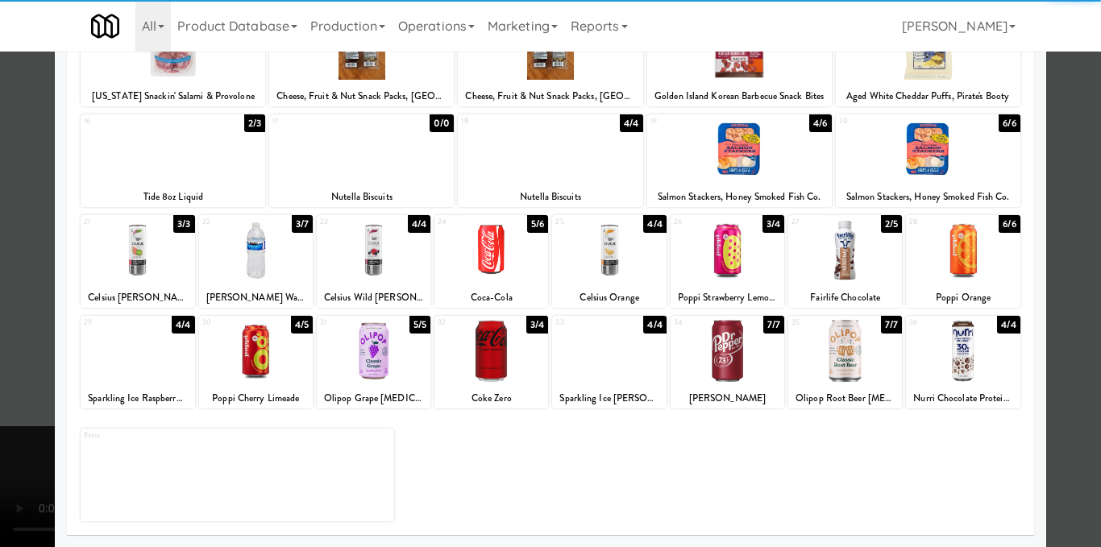
click at [1072, 268] on div at bounding box center [550, 273] width 1101 height 547
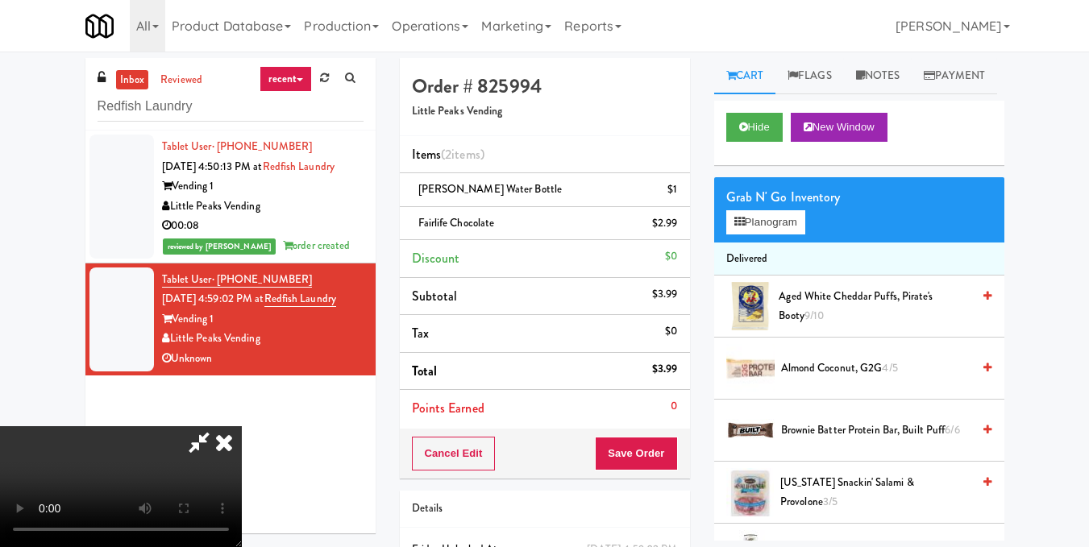
click at [242, 426] on icon at bounding box center [223, 442] width 35 height 32
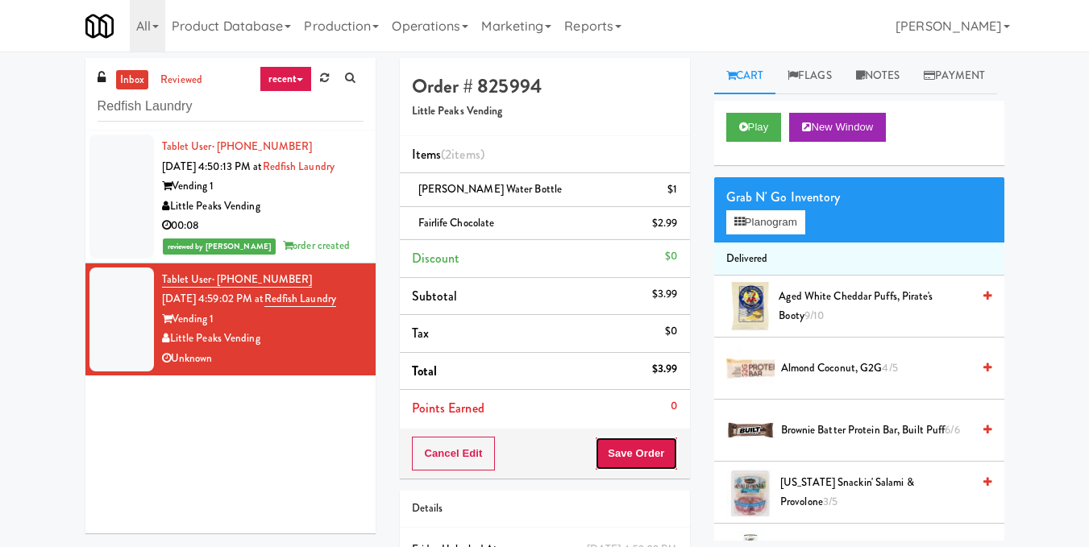
click at [653, 450] on button "Save Order" at bounding box center [636, 454] width 82 height 34
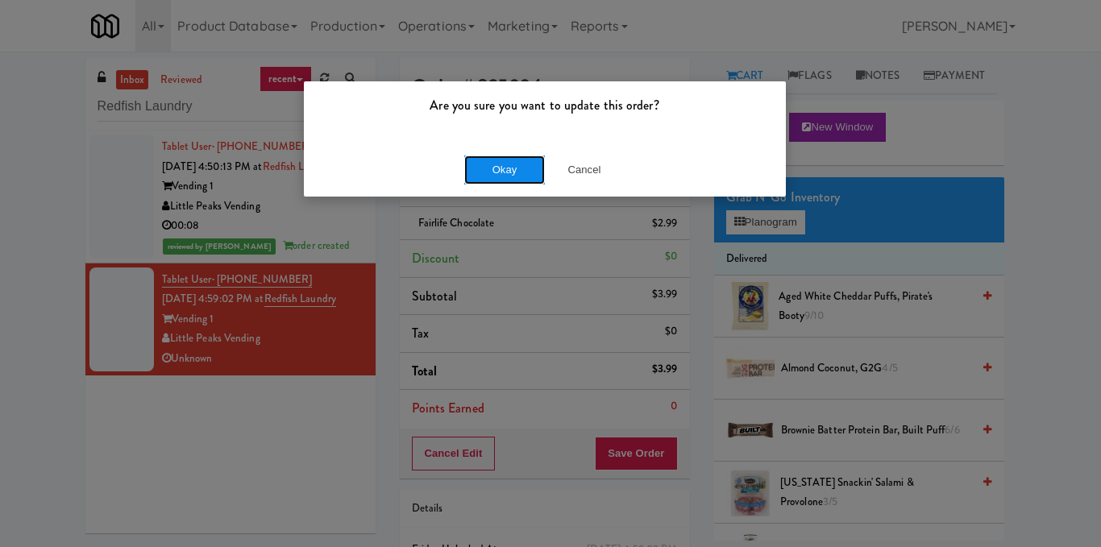
click at [496, 168] on button "Okay" at bounding box center [504, 170] width 81 height 29
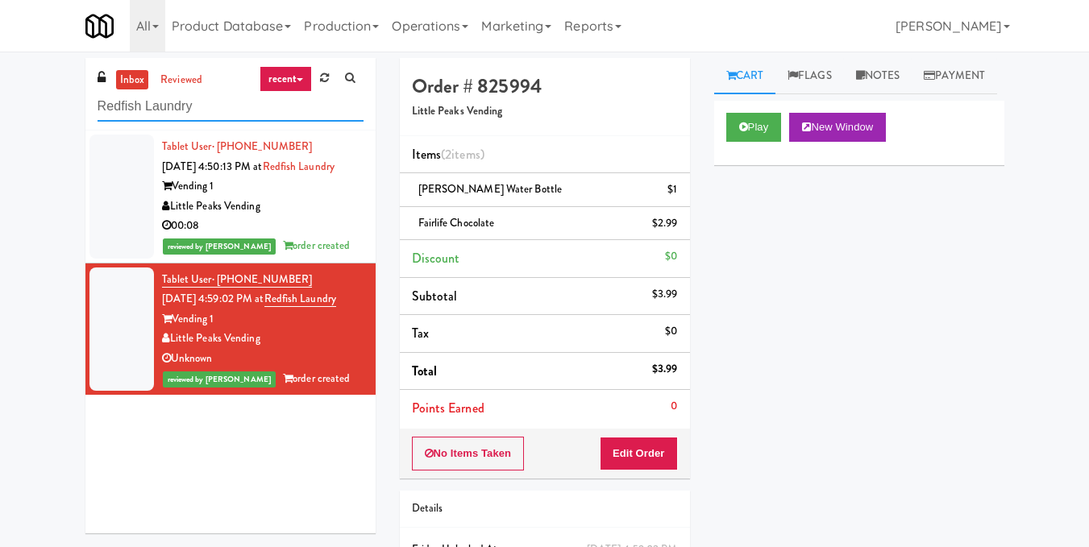
drag, startPoint x: 214, startPoint y: 114, endPoint x: 0, endPoint y: 147, distance: 216.9
click at [0, 147] on div "inbox reviewed recent all unclear take inventory issue suspicious failed recent…" at bounding box center [544, 350] width 1089 height 585
paste input "iver House-Cooler"
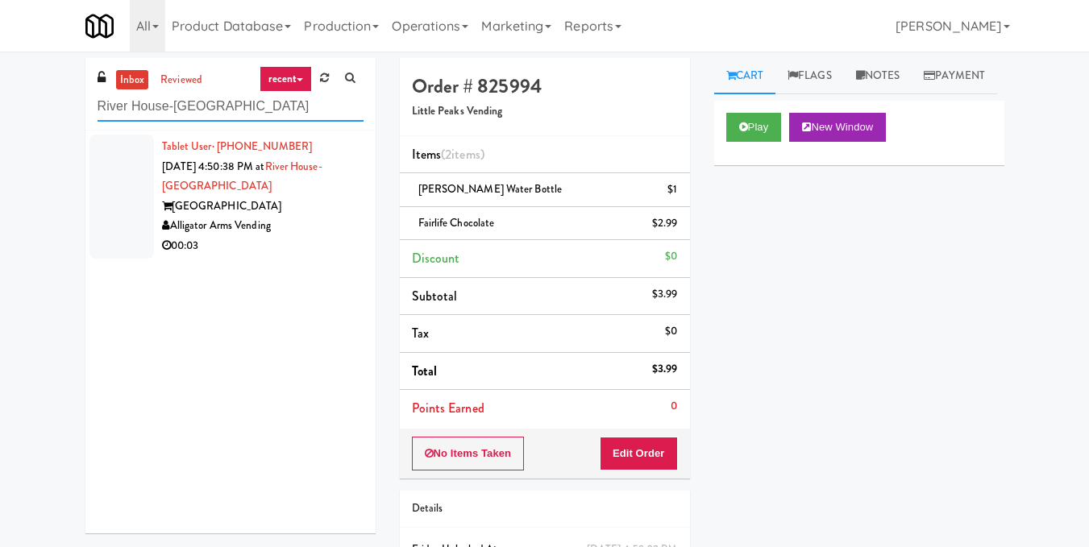
type input "River House-Cooler"
click at [268, 218] on div "Alligator Arms Vending" at bounding box center [262, 226] width 201 height 20
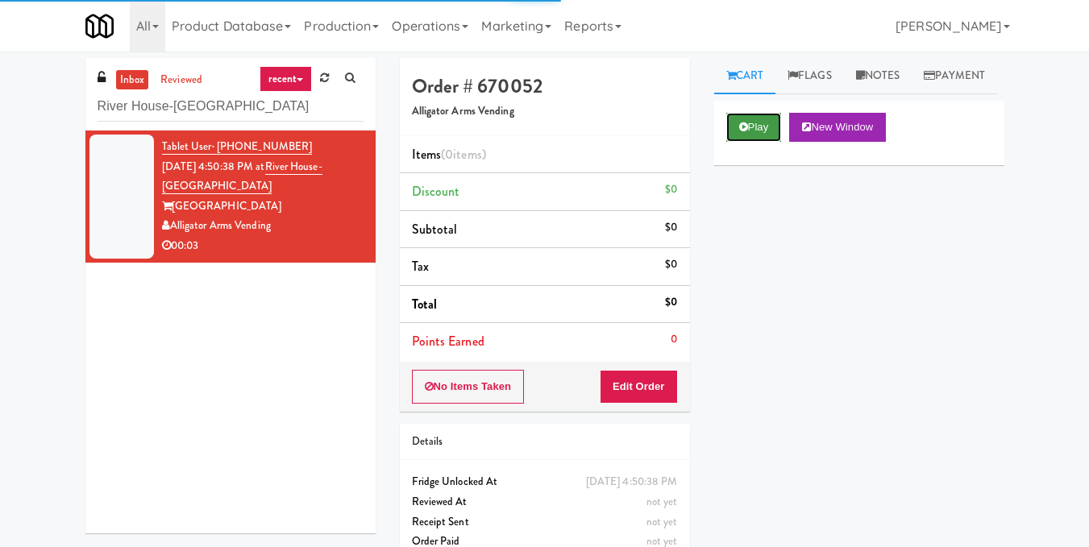
click at [761, 142] on button "Play" at bounding box center [754, 127] width 56 height 29
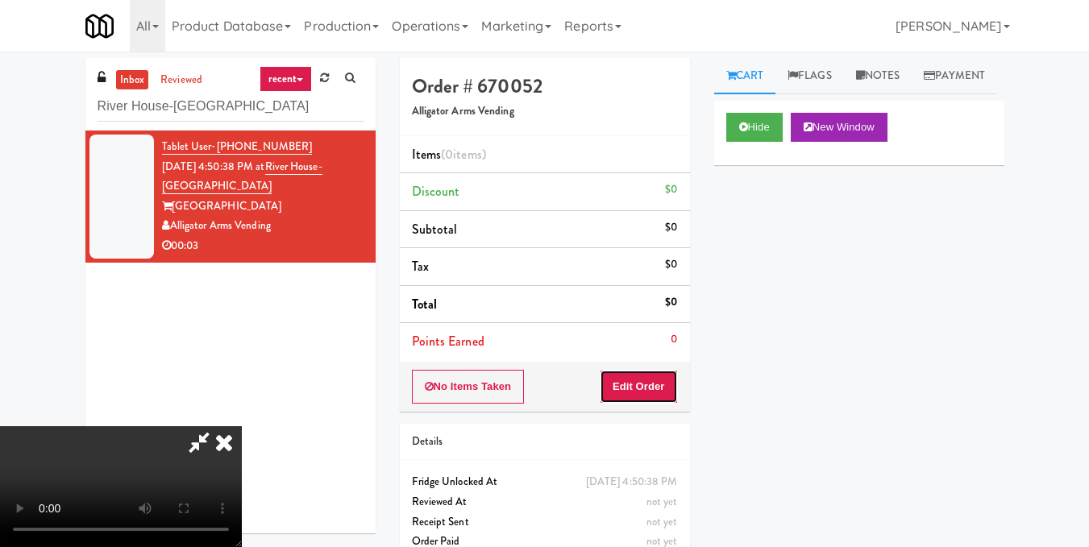
click at [667, 384] on button "Edit Order" at bounding box center [639, 387] width 78 height 34
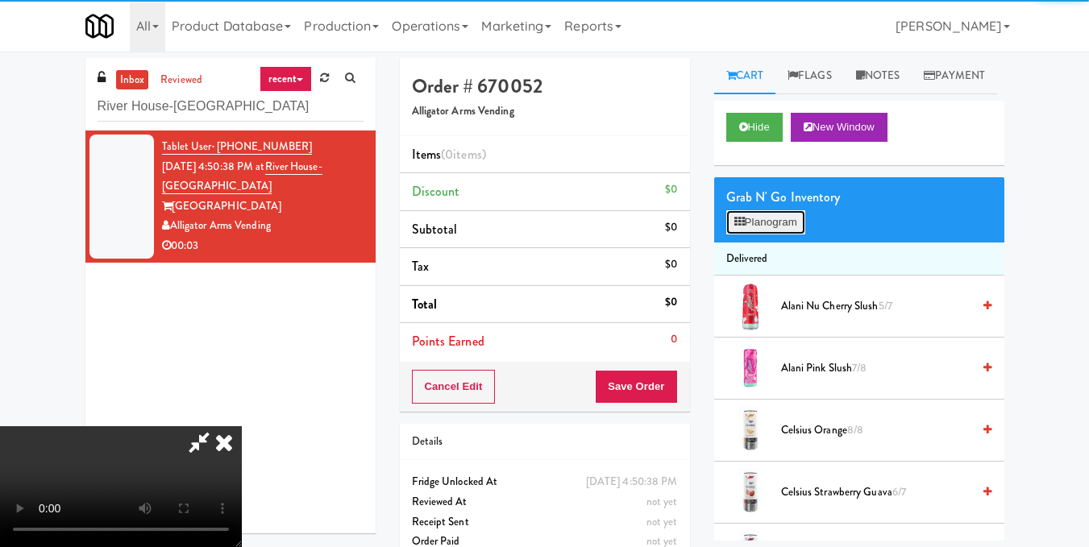
click at [783, 235] on button "Planogram" at bounding box center [765, 222] width 79 height 24
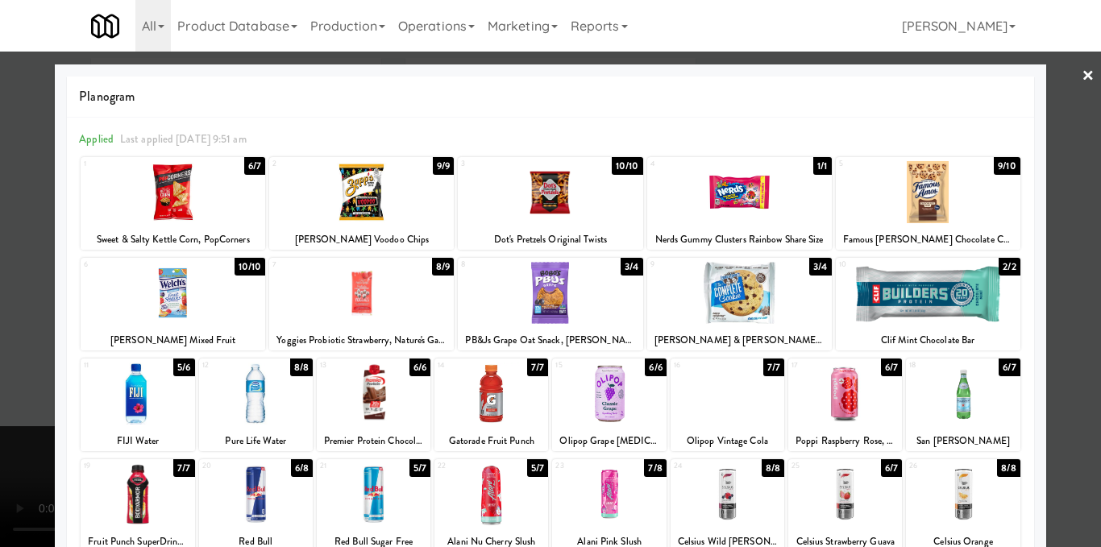
click at [1082, 76] on link "×" at bounding box center [1088, 77] width 13 height 50
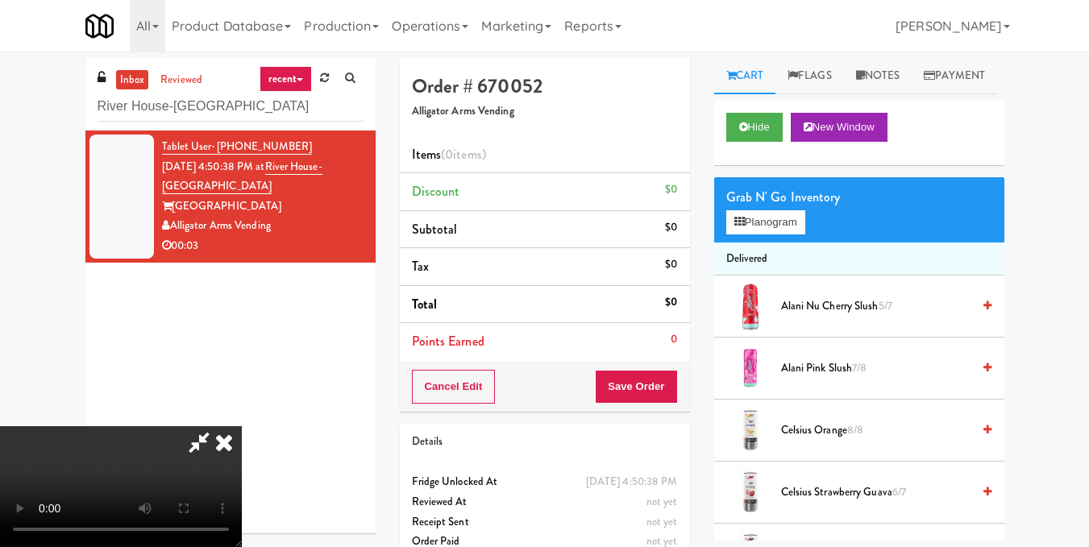
drag, startPoint x: 431, startPoint y: 298, endPoint x: 430, endPoint y: 365, distance: 66.9
click at [242, 426] on video at bounding box center [121, 486] width 242 height 121
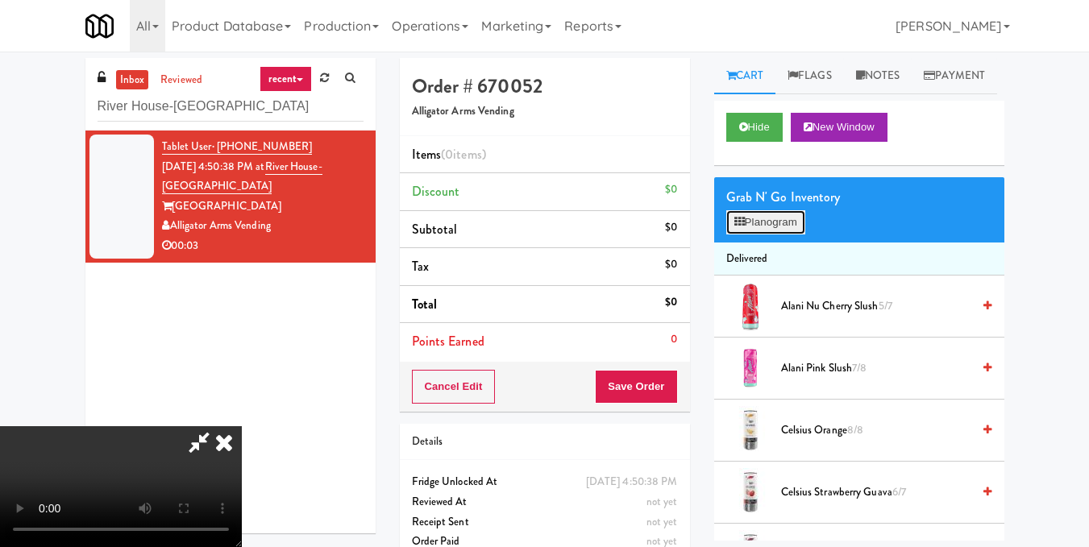
click at [766, 235] on button "Planogram" at bounding box center [765, 222] width 79 height 24
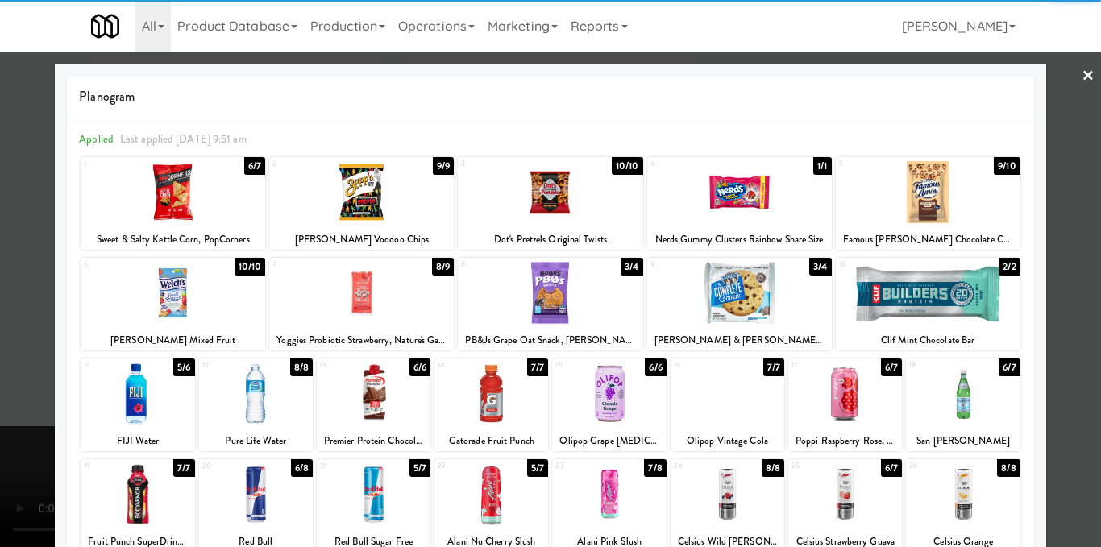
click at [731, 308] on div at bounding box center [739, 293] width 185 height 62
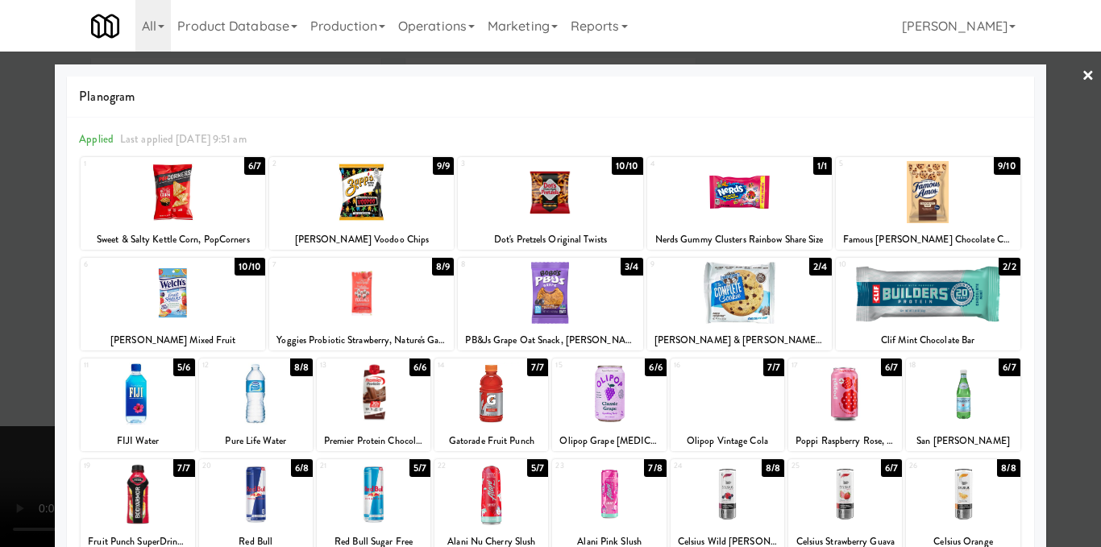
click at [1049, 246] on div at bounding box center [550, 273] width 1101 height 547
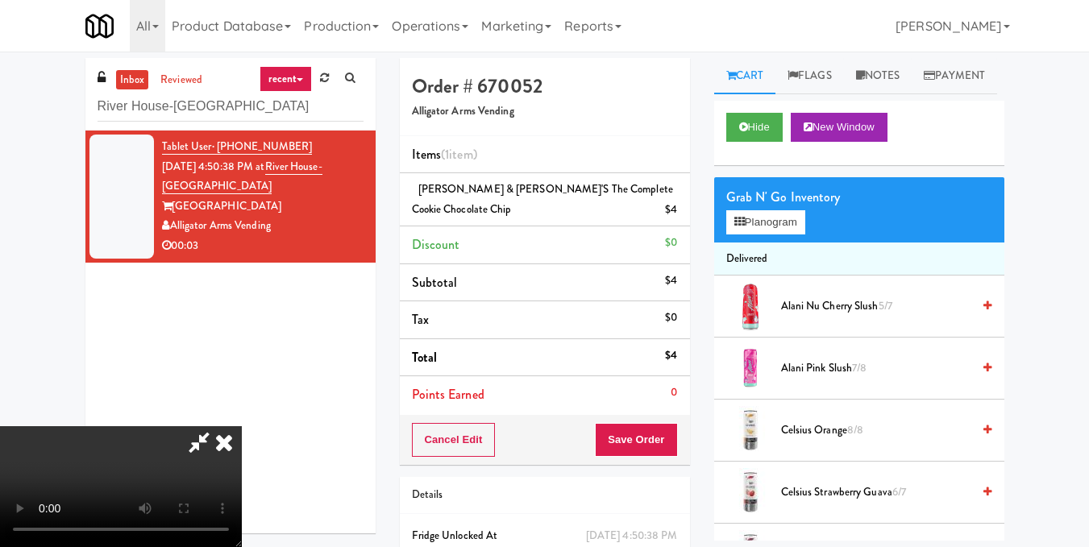
click at [218, 426] on icon at bounding box center [199, 442] width 37 height 32
drag, startPoint x: 658, startPoint y: 425, endPoint x: 646, endPoint y: 437, distance: 17.1
click at [648, 437] on button "Save Order" at bounding box center [636, 440] width 82 height 34
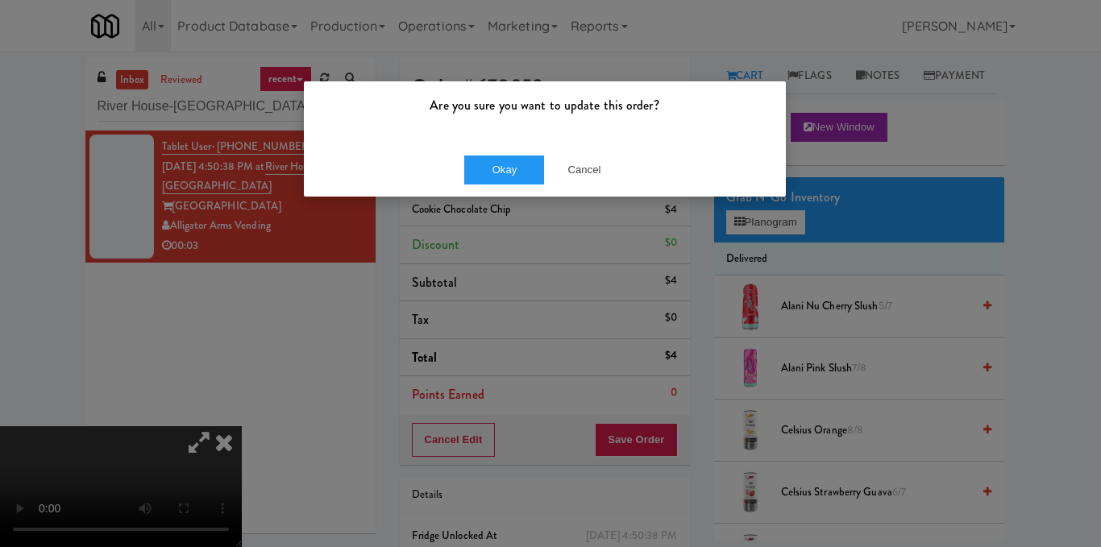
click at [501, 149] on div "Okay Cancel" at bounding box center [545, 170] width 482 height 54
click at [497, 169] on button "Okay" at bounding box center [504, 170] width 81 height 29
